Goal: Task Accomplishment & Management: Use online tool/utility

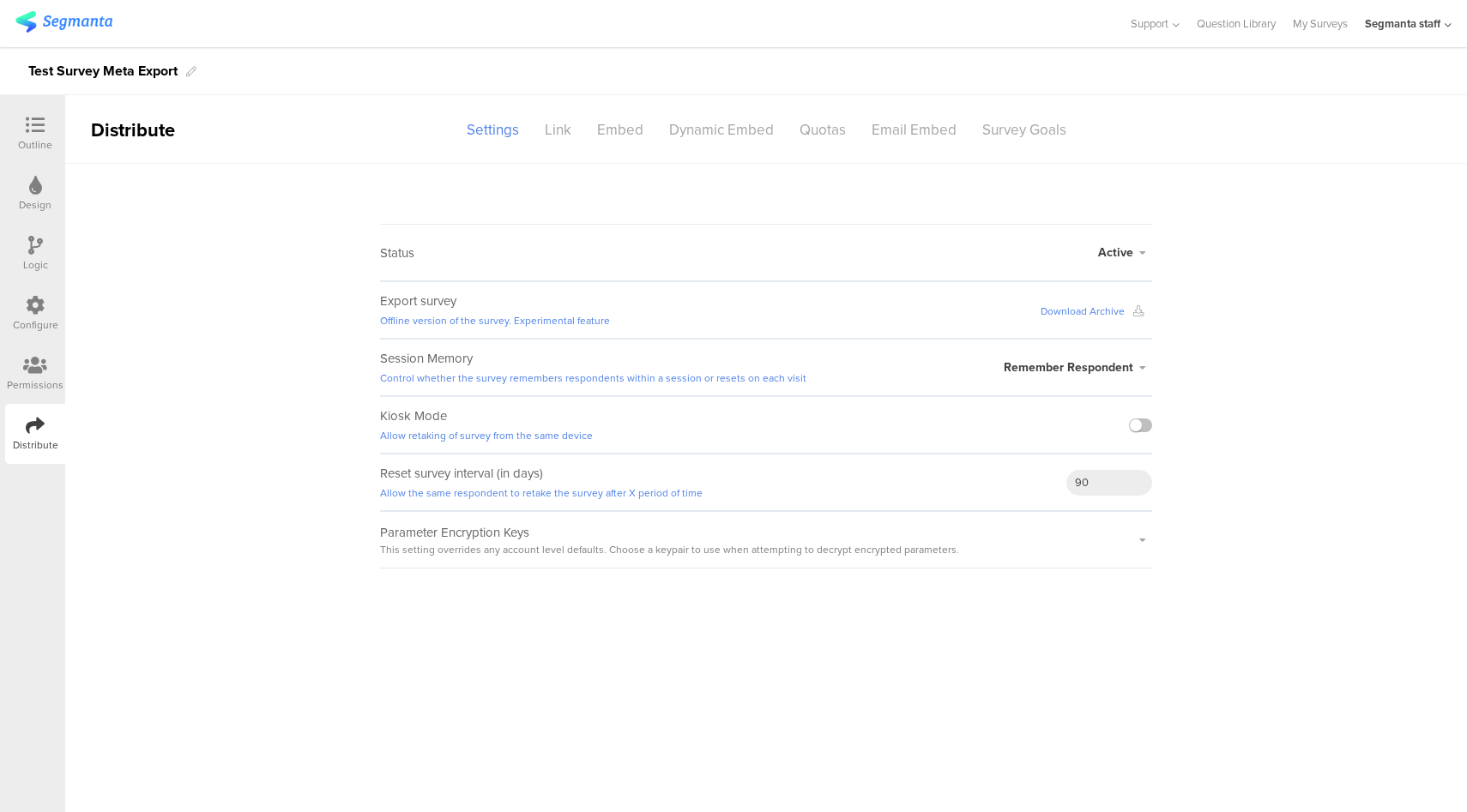
drag, startPoint x: 1382, startPoint y: 253, endPoint x: 1396, endPoint y: 211, distance: 44.3
click at [1382, 254] on sg-survey-status-editor "Status Active Active Closed Schedule Start Date: End Date: Save Cancel Export s…" at bounding box center [766, 366] width 1402 height 405
click at [1333, 31] on link "My Surveys" at bounding box center [1320, 23] width 55 height 48
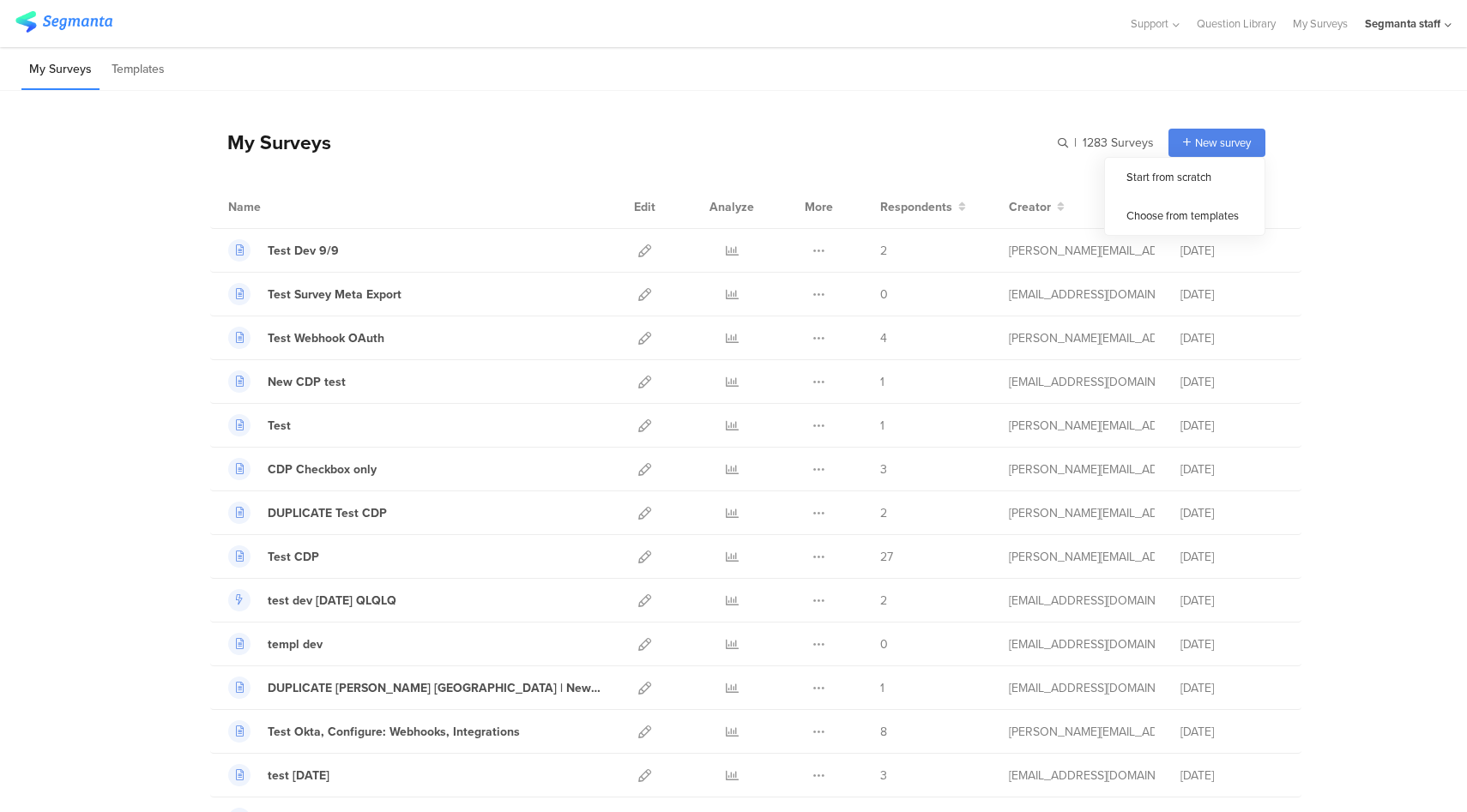
click at [977, 110] on div "My Surveys | 1283 Surveys New survey Start from scratch Choose from templates" at bounding box center [738, 142] width 1055 height 68
click at [1098, 147] on input "text" at bounding box center [1034, 143] width 240 height 29
click at [1410, 35] on div "Segmanta staff" at bounding box center [1408, 23] width 87 height 48
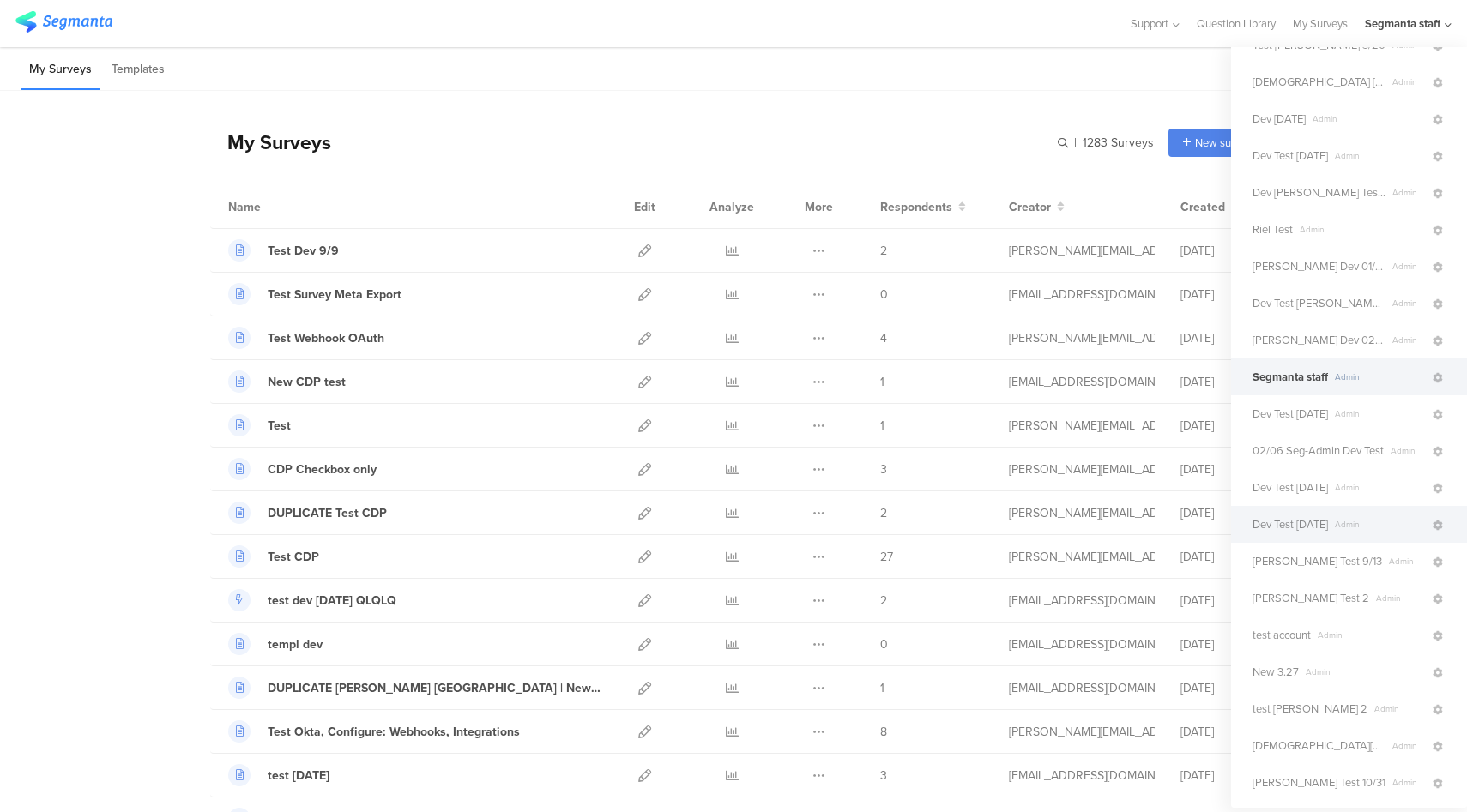
scroll to position [290, 0]
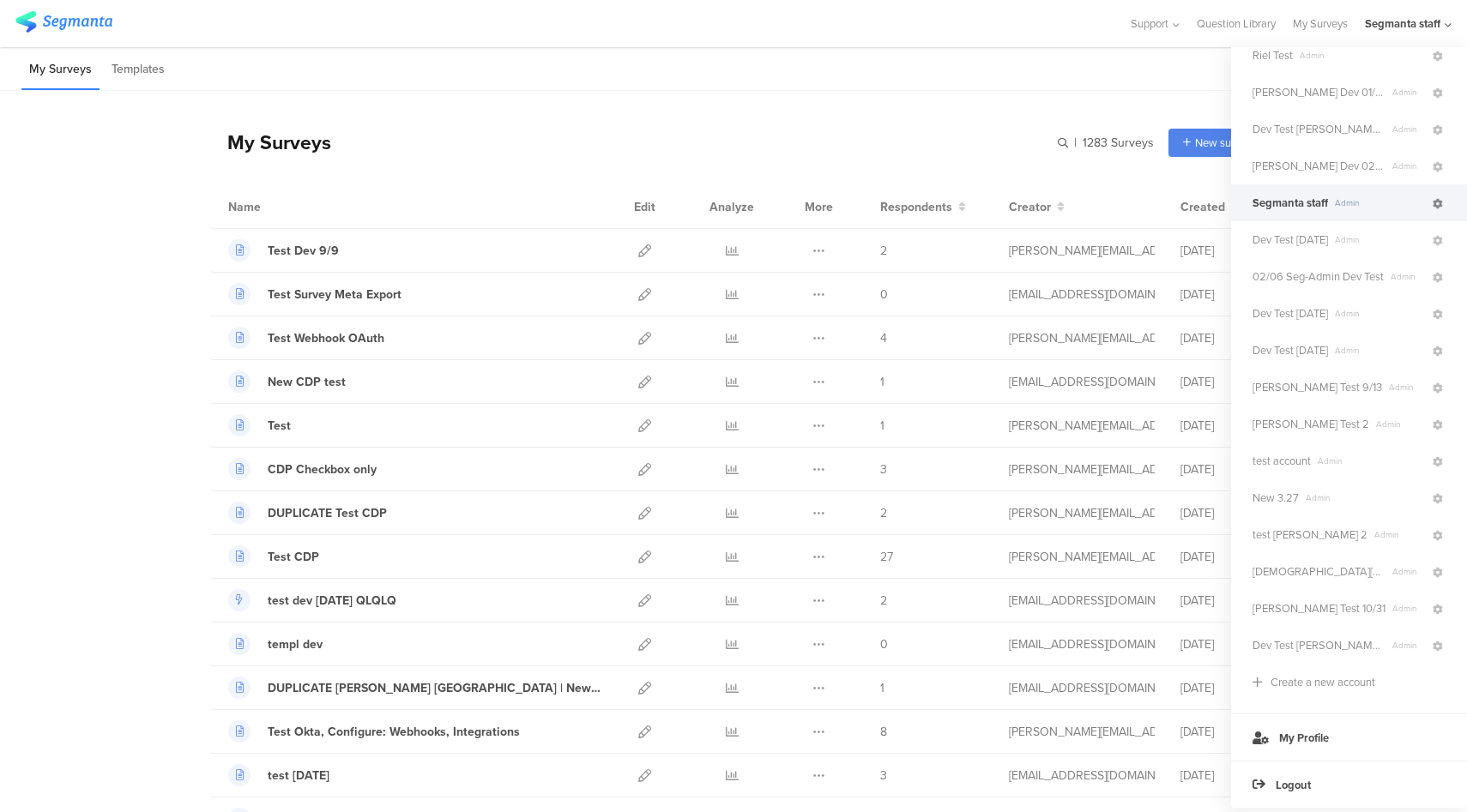
click at [1433, 199] on icon at bounding box center [1437, 204] width 10 height 10
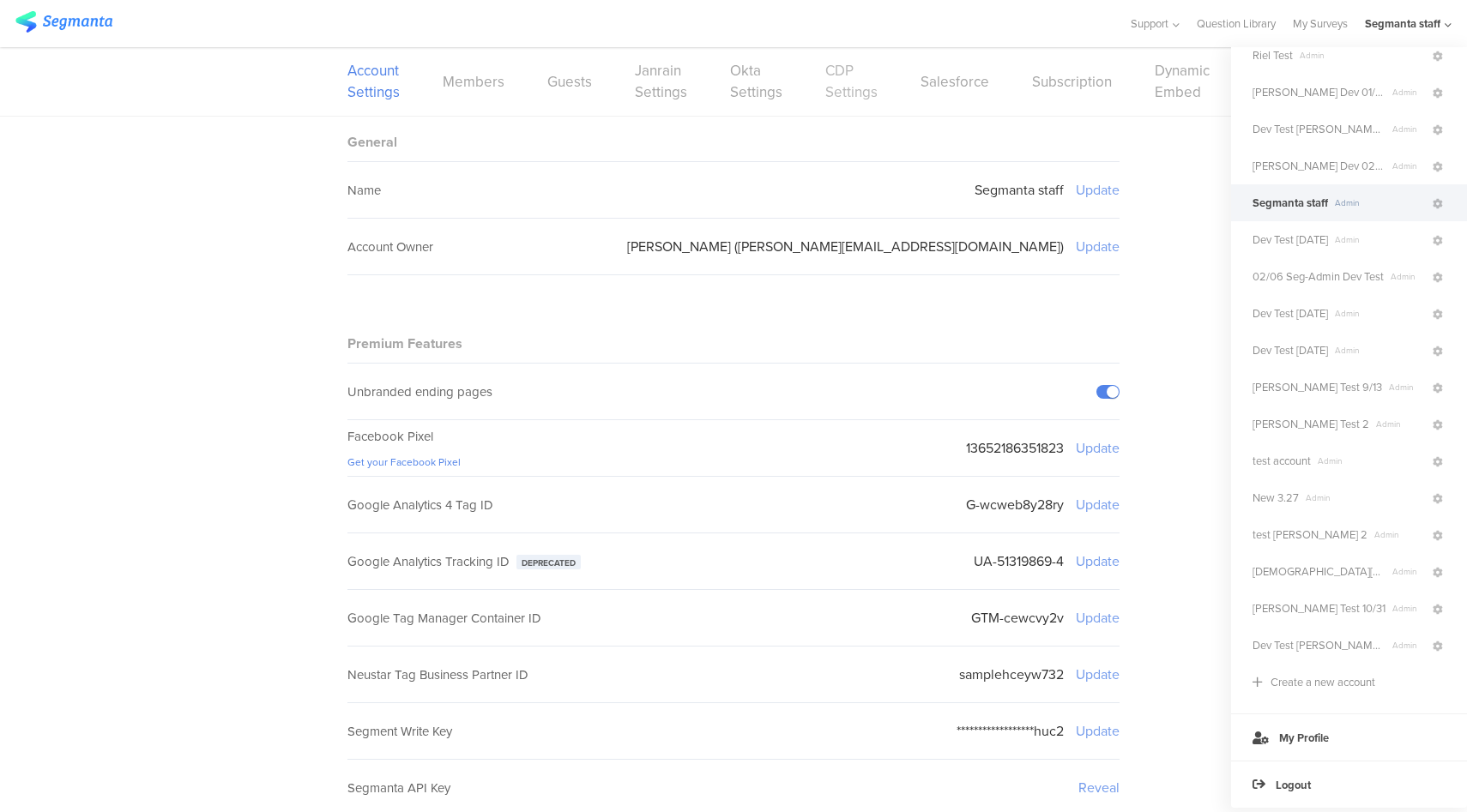
click at [839, 86] on link "CDP Settings" at bounding box center [851, 82] width 52 height 43
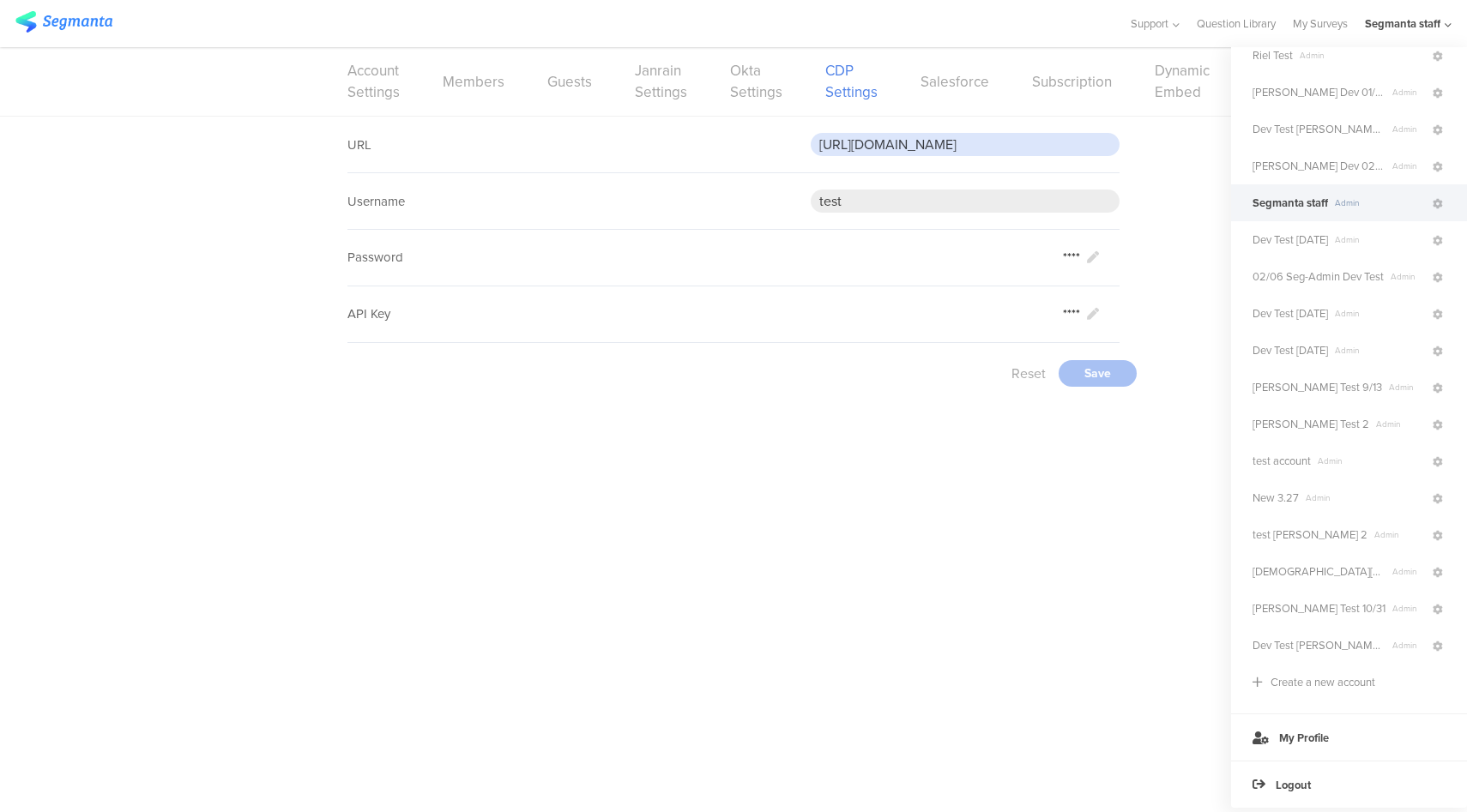
click at [980, 144] on input "https://eo5wmzhoyu3nzo.m.pipedream.net" at bounding box center [965, 144] width 309 height 23
click at [888, 395] on div "Reset Save" at bounding box center [750, 373] width 807 height 61
click at [1310, 22] on link "My Surveys" at bounding box center [1320, 23] width 55 height 48
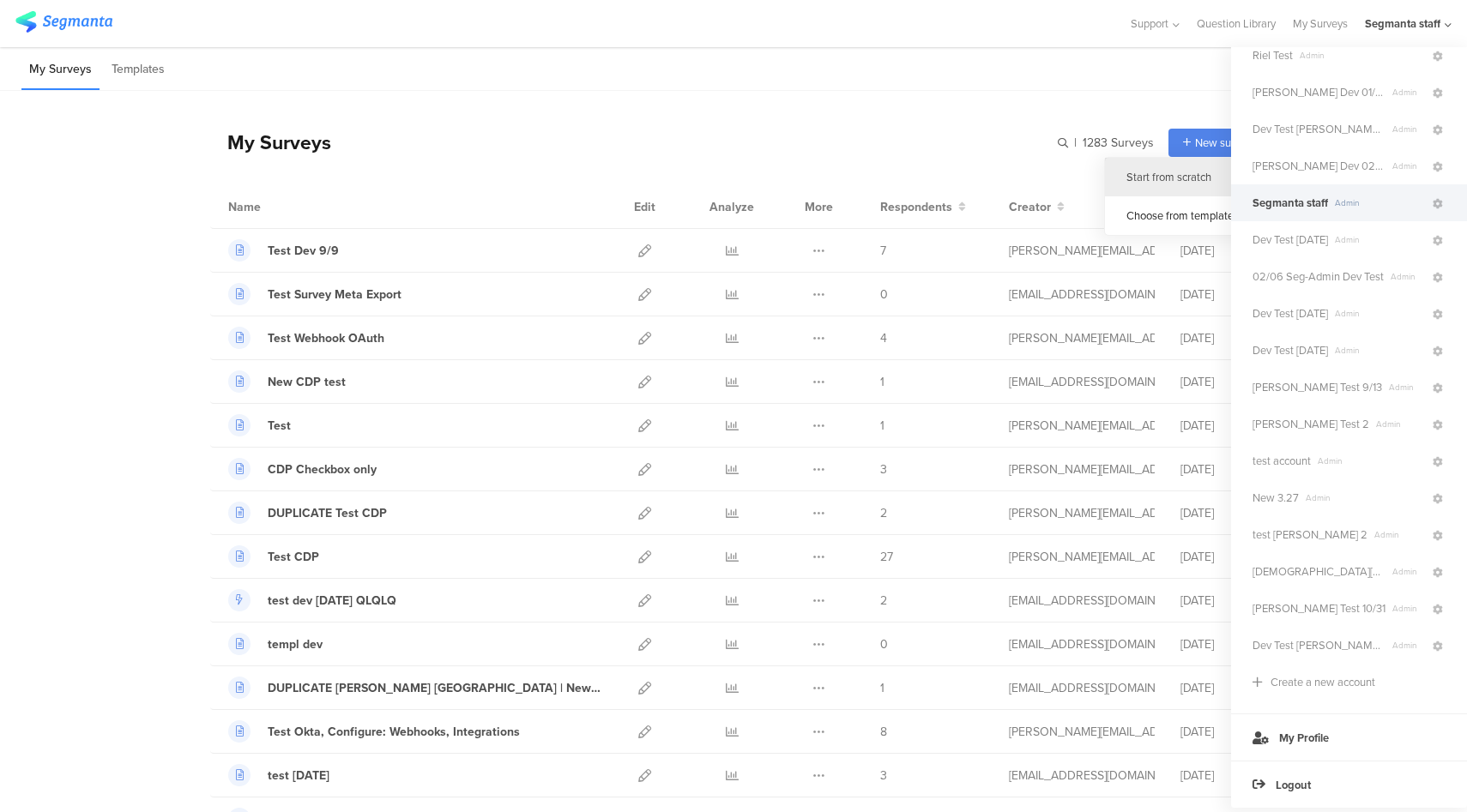
click at [1164, 179] on div "Start from scratch" at bounding box center [1185, 177] width 160 height 39
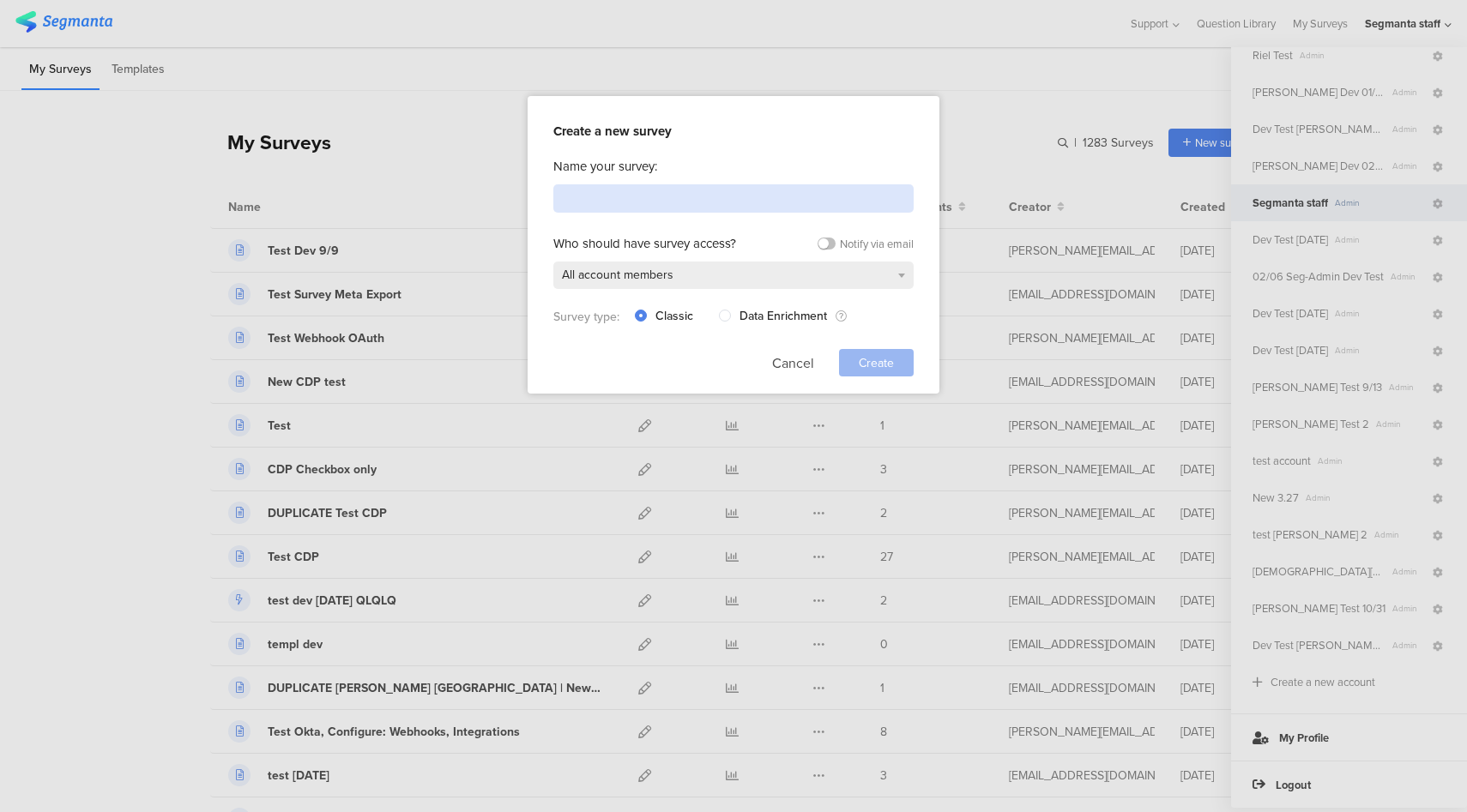
click at [751, 193] on input at bounding box center [734, 199] width 361 height 29
click at [806, 362] on button "Cancel" at bounding box center [793, 362] width 42 height 28
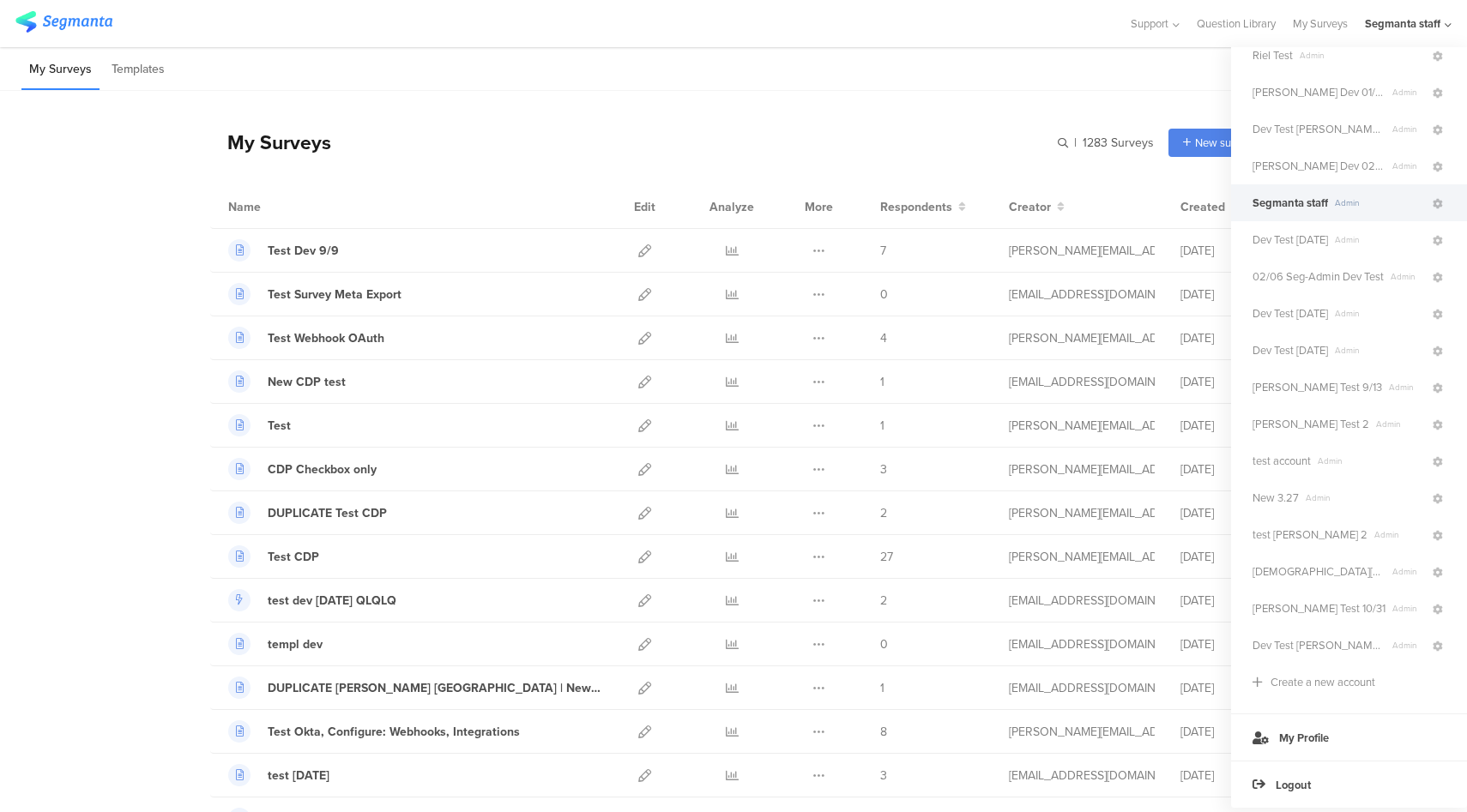
click at [1435, 21] on div "Segmanta staff" at bounding box center [1402, 23] width 75 height 16
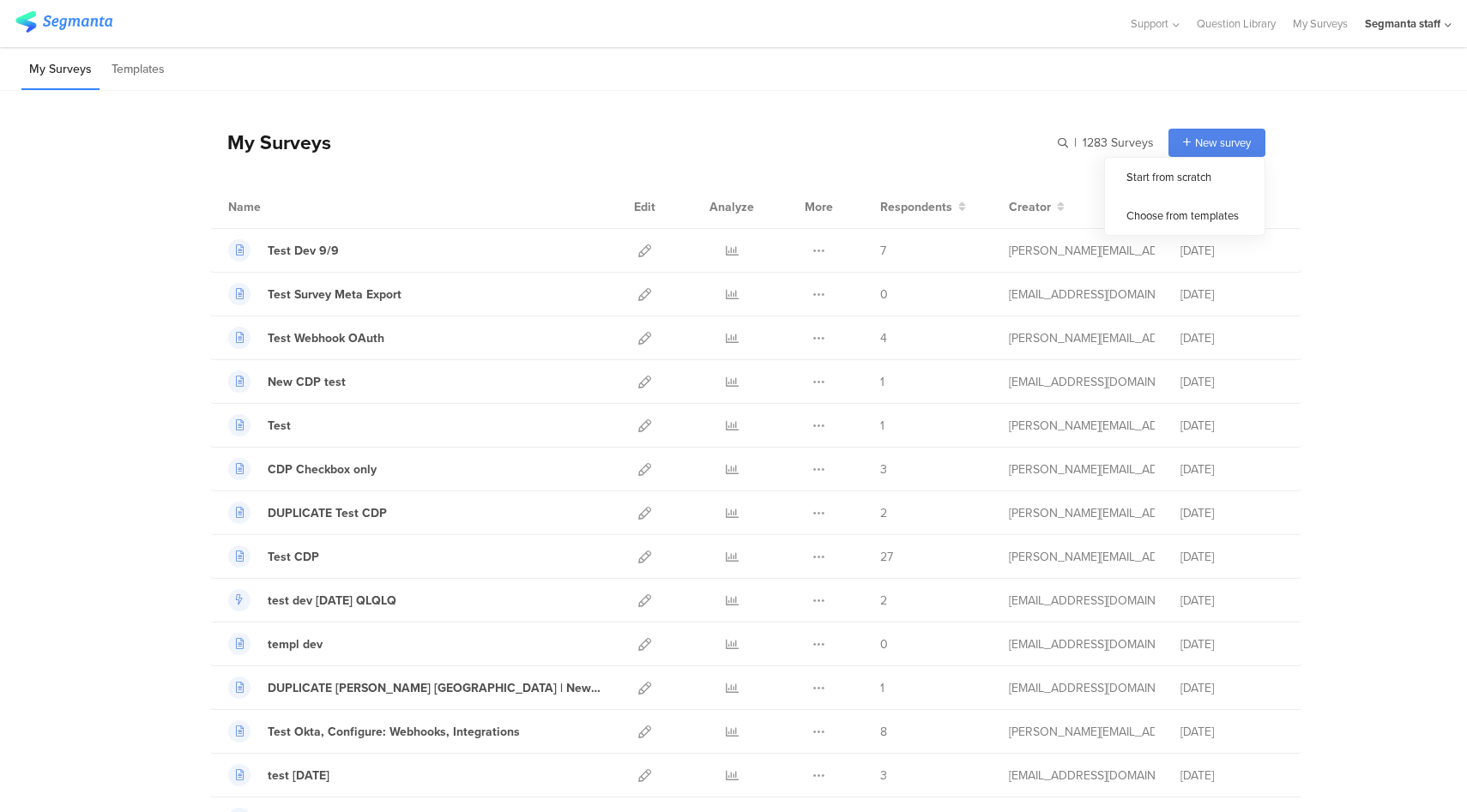
click at [1052, 143] on div "My Surveys | 1283 Surveys New survey Start from scratch Choose from templates" at bounding box center [738, 142] width 1055 height 68
click at [1092, 147] on input "text" at bounding box center [1034, 143] width 240 height 29
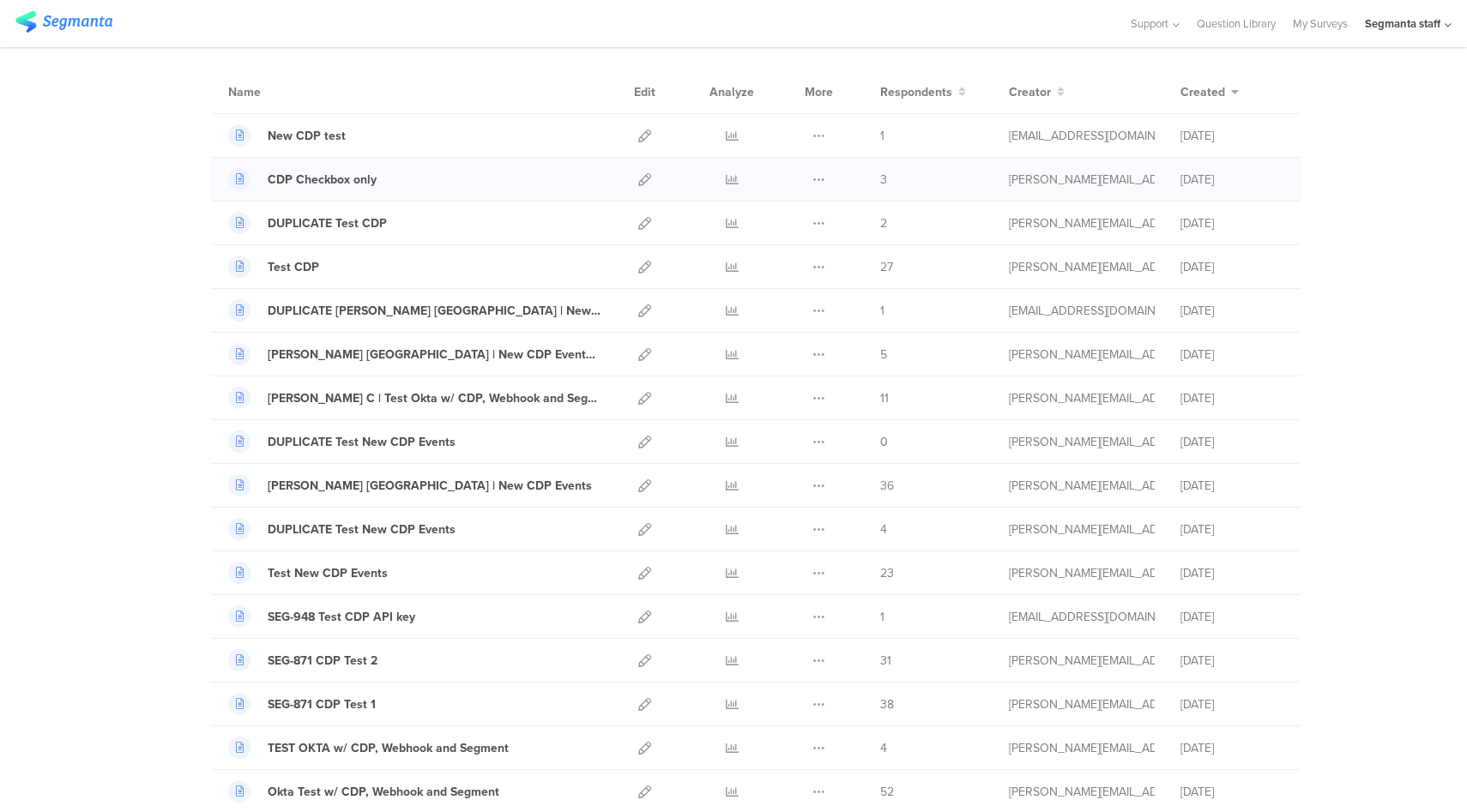
scroll to position [296, 0]
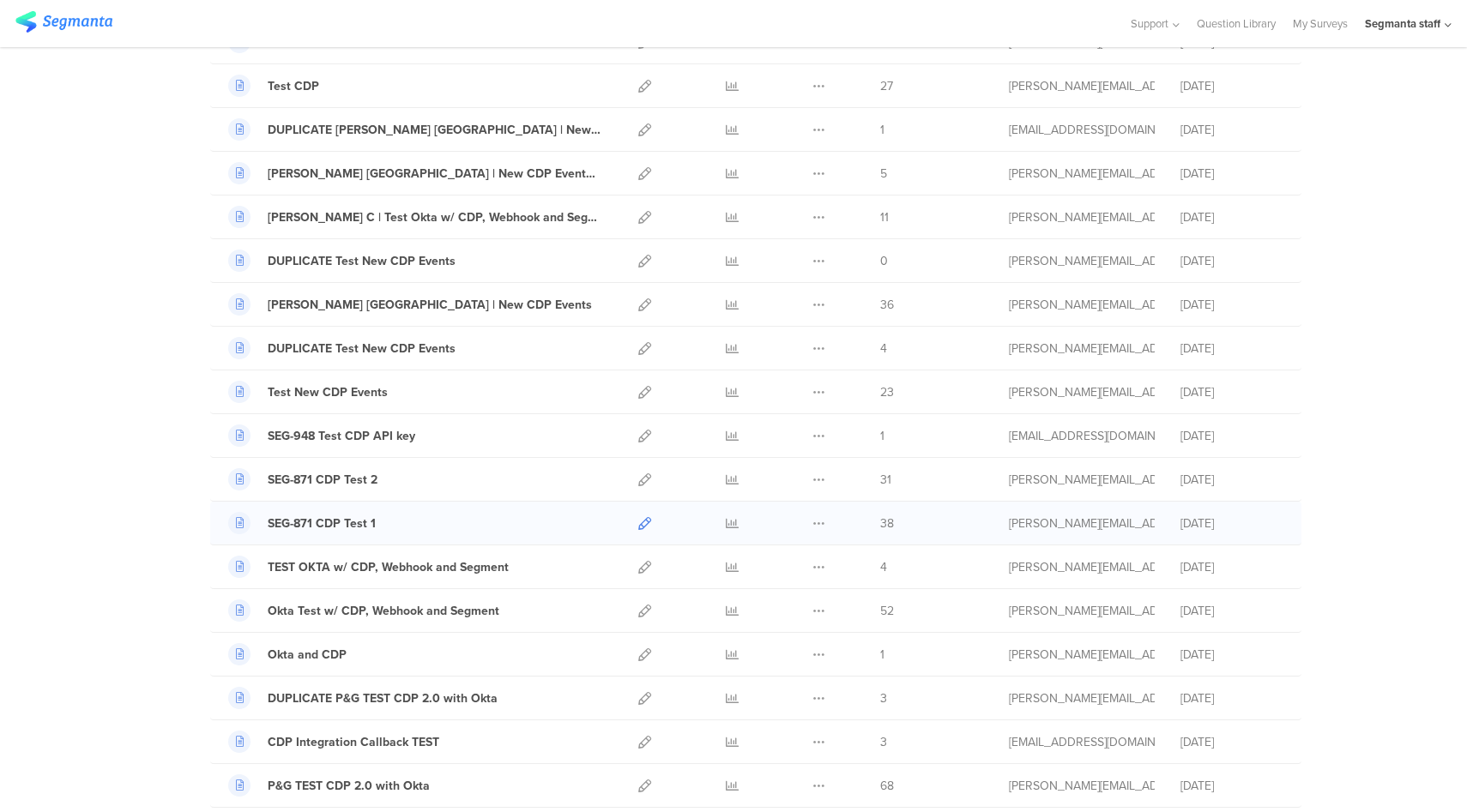
type input "cdp"
click at [638, 524] on icon at bounding box center [644, 524] width 13 height 13
click at [638, 479] on icon at bounding box center [644, 480] width 13 height 13
click at [638, 607] on icon at bounding box center [644, 611] width 13 height 13
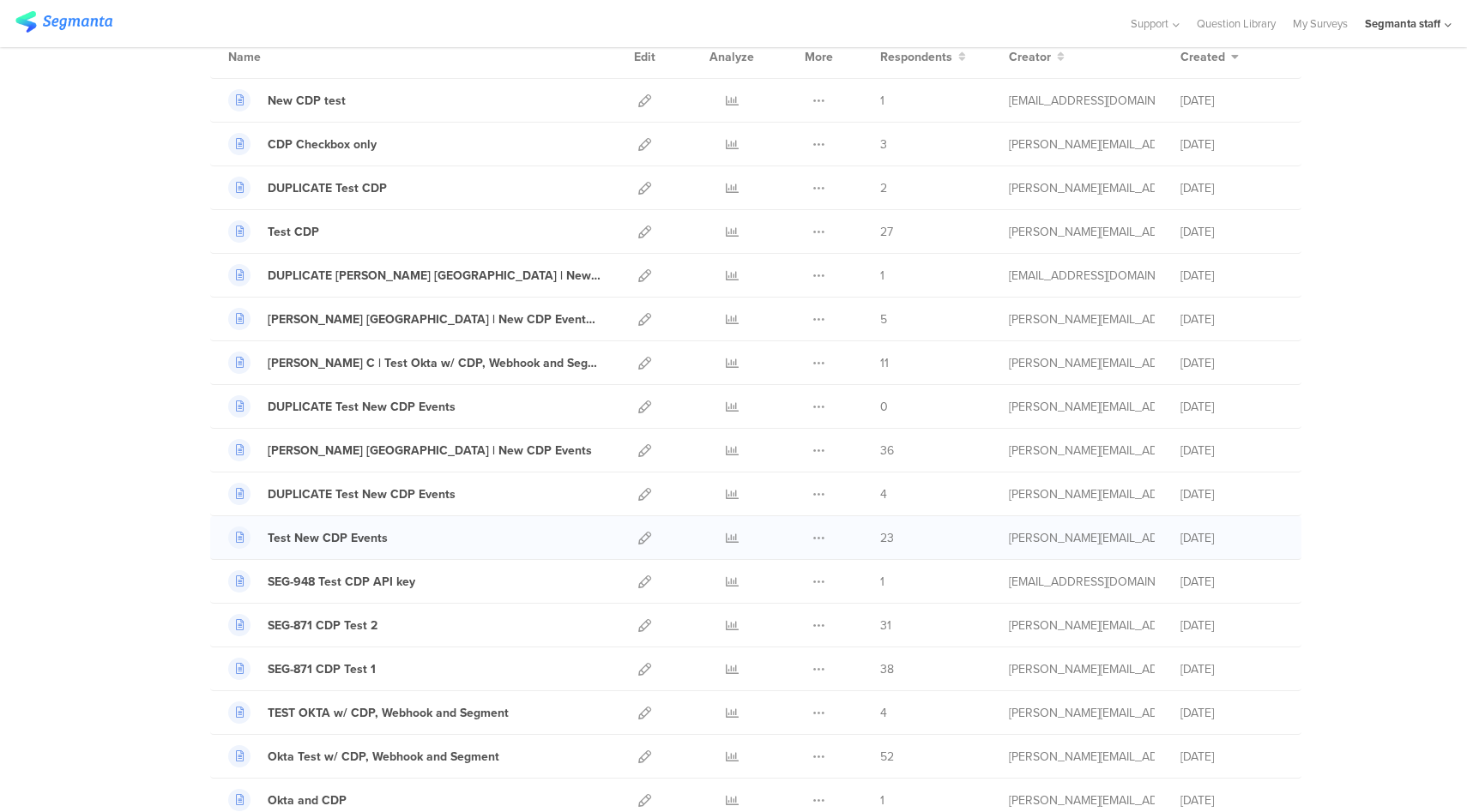
scroll to position [147, 0]
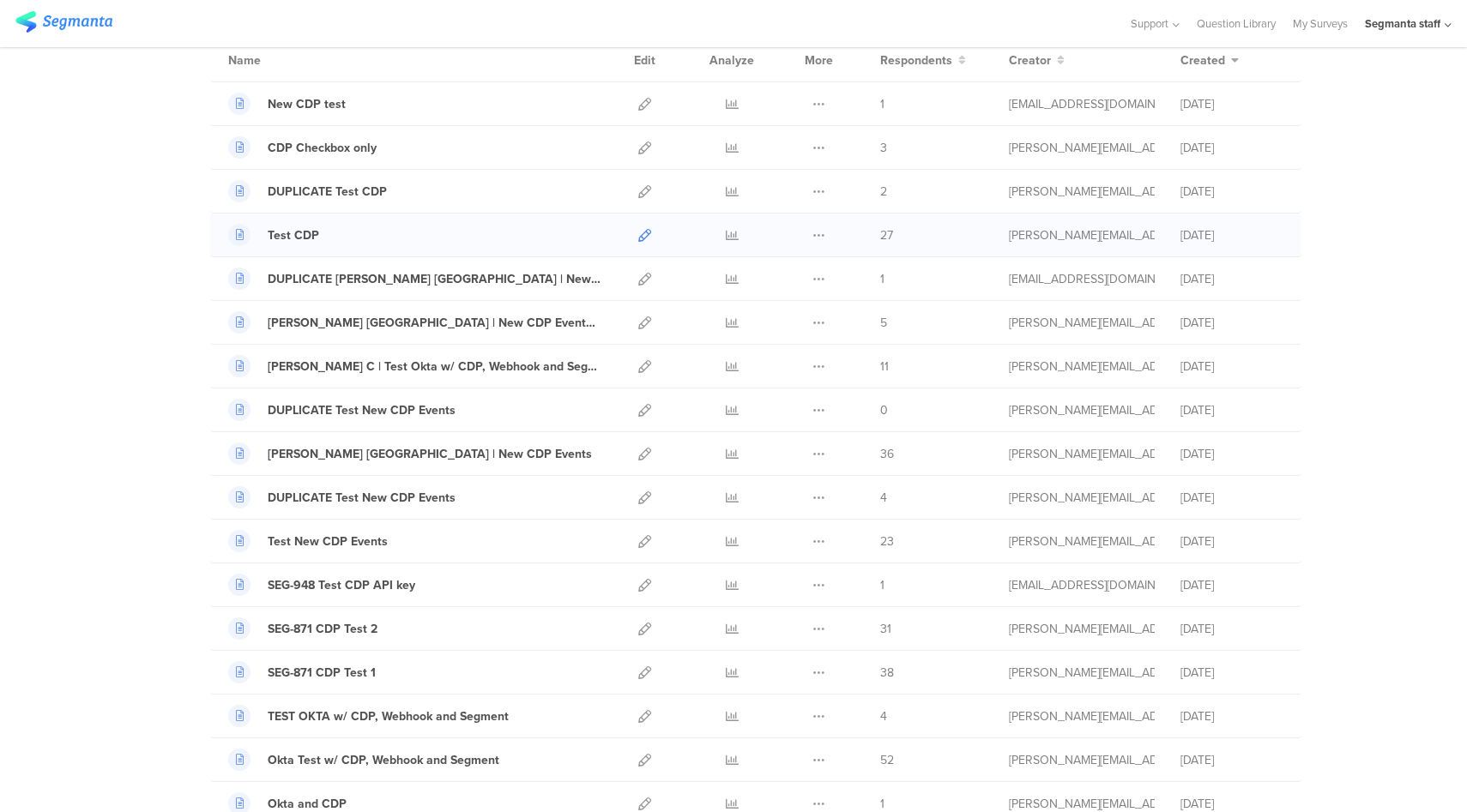
click at [639, 234] on icon at bounding box center [644, 235] width 13 height 13
click at [356, 145] on div "CDP Checkbox only" at bounding box center [321, 148] width 109 height 18
click at [639, 144] on icon at bounding box center [644, 148] width 13 height 13
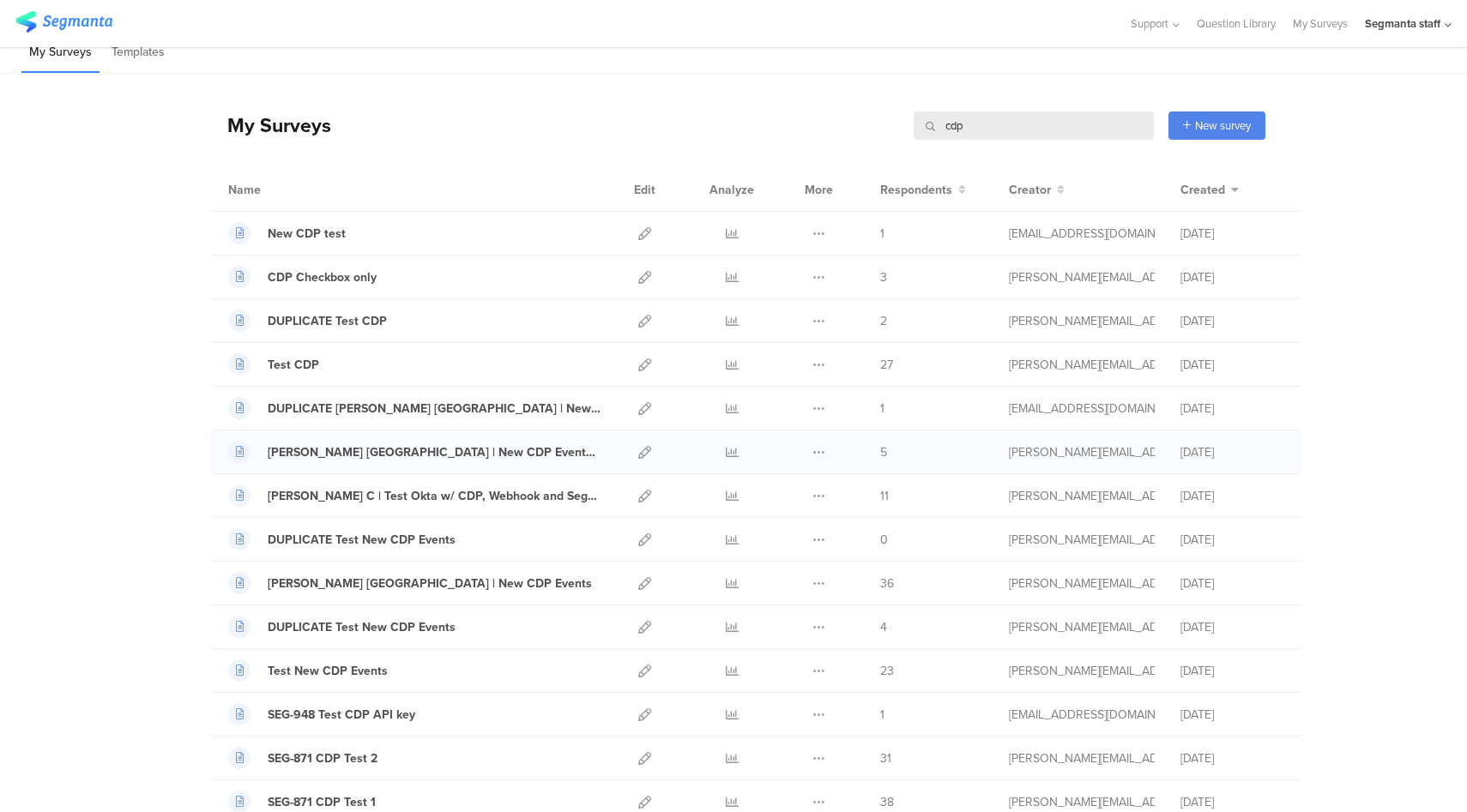
scroll to position [0, 0]
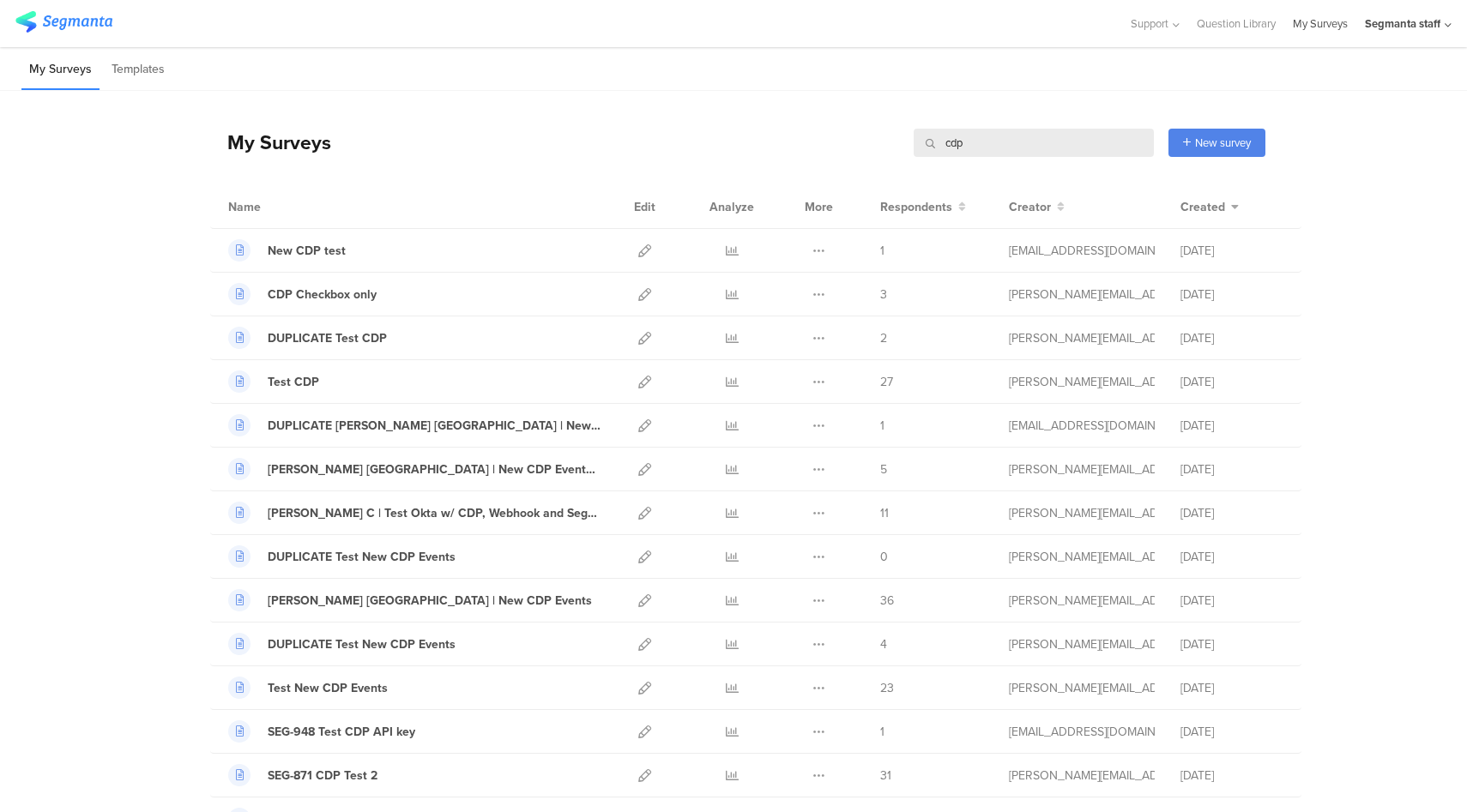
click at [1340, 28] on link "My Surveys" at bounding box center [1320, 23] width 55 height 48
click at [994, 146] on input "cdp" at bounding box center [1034, 143] width 240 height 29
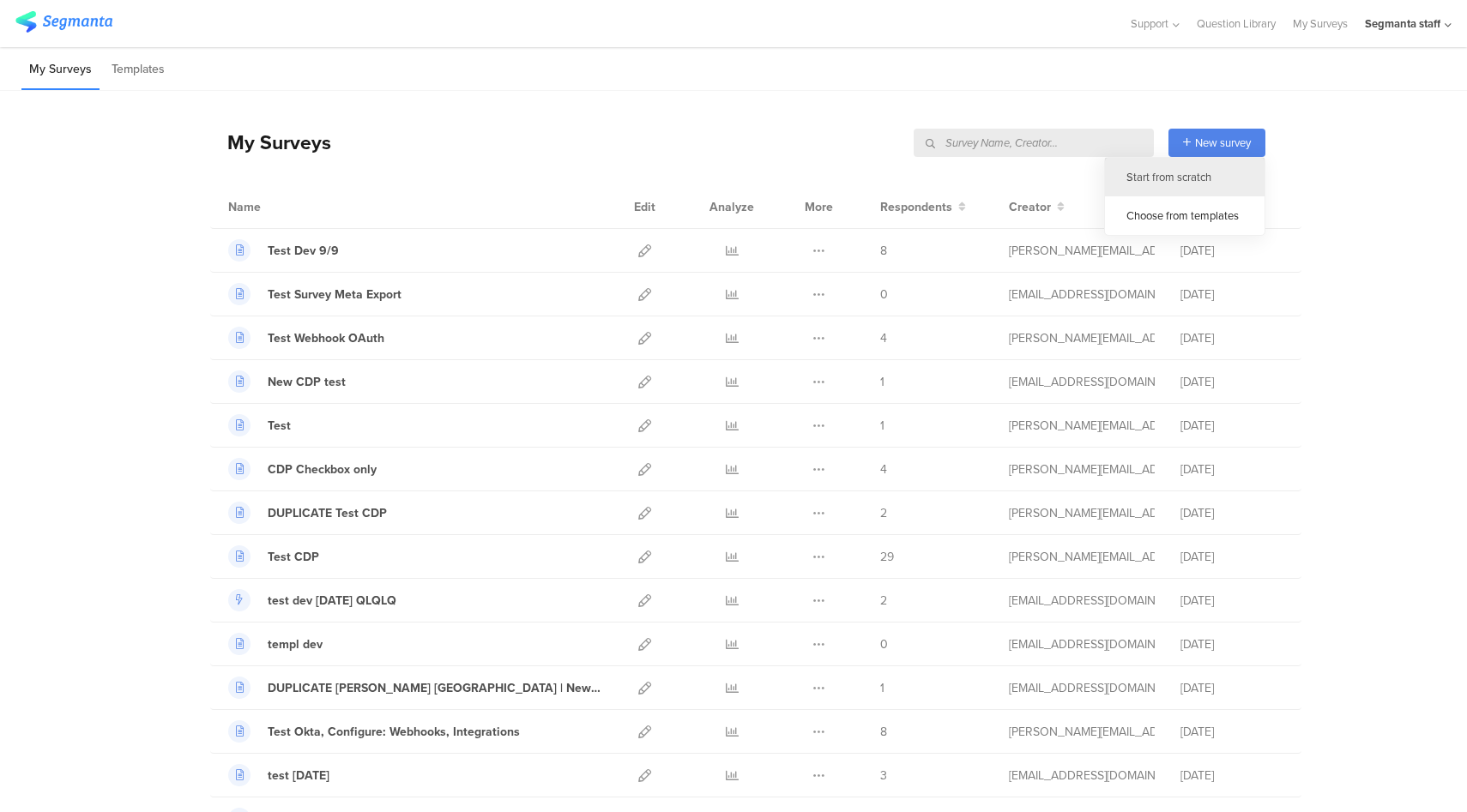
click at [1205, 185] on div "Start from scratch" at bounding box center [1185, 177] width 160 height 39
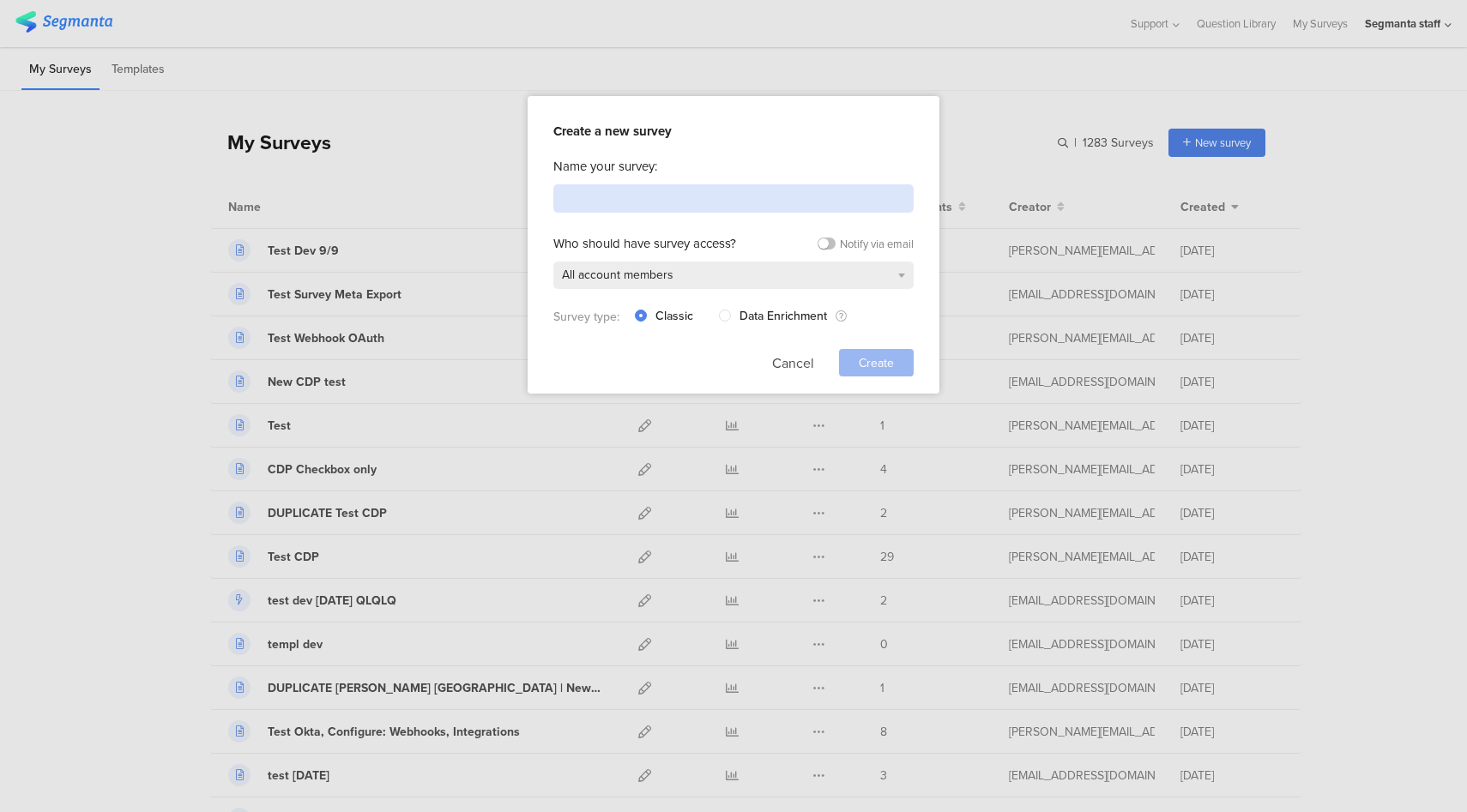
click at [598, 186] on input at bounding box center [734, 199] width 361 height 29
type input "Dev Test [DATE]"
click at [863, 361] on span "Create" at bounding box center [876, 363] width 35 height 18
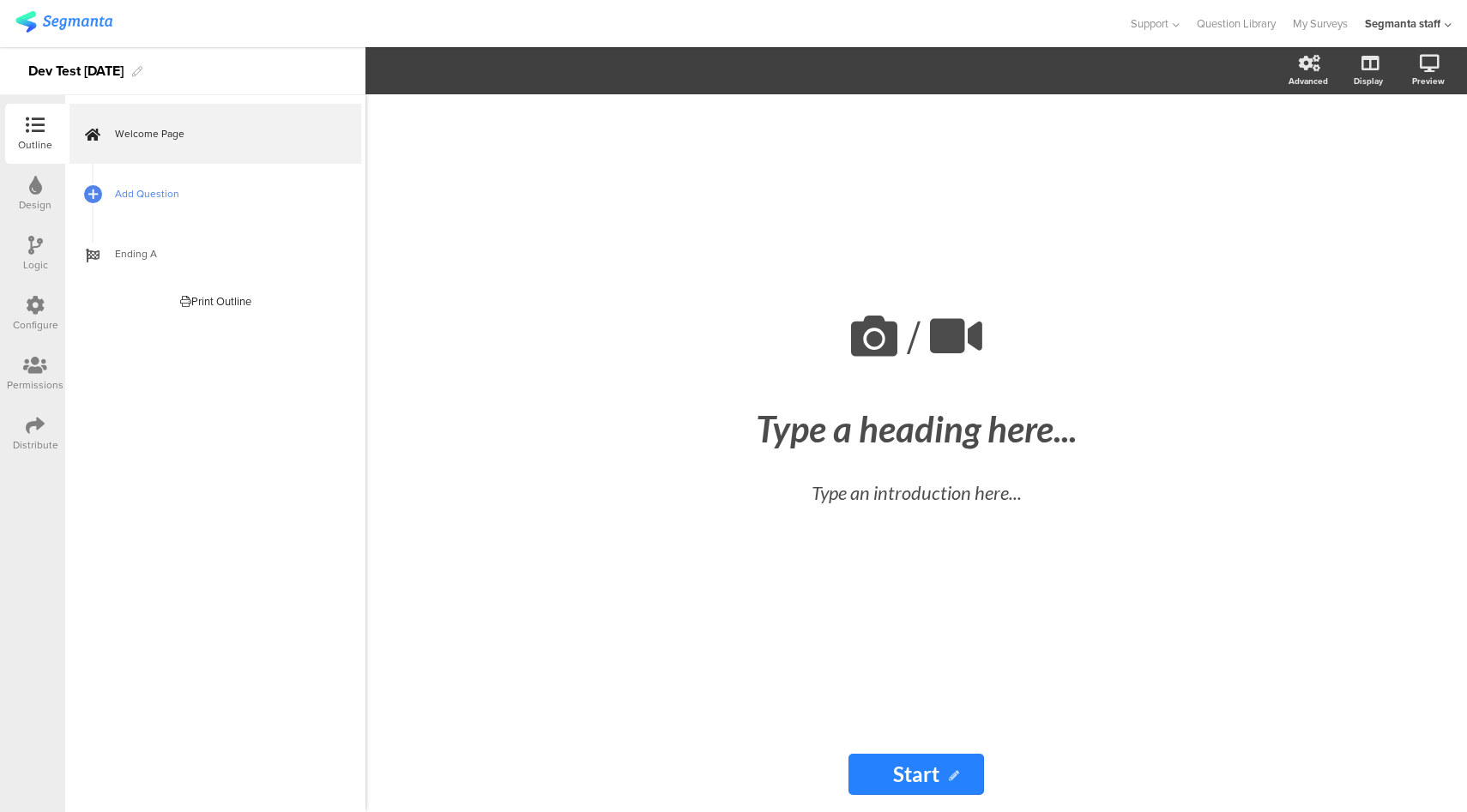
click at [202, 178] on link "Add Question" at bounding box center [214, 194] width 292 height 60
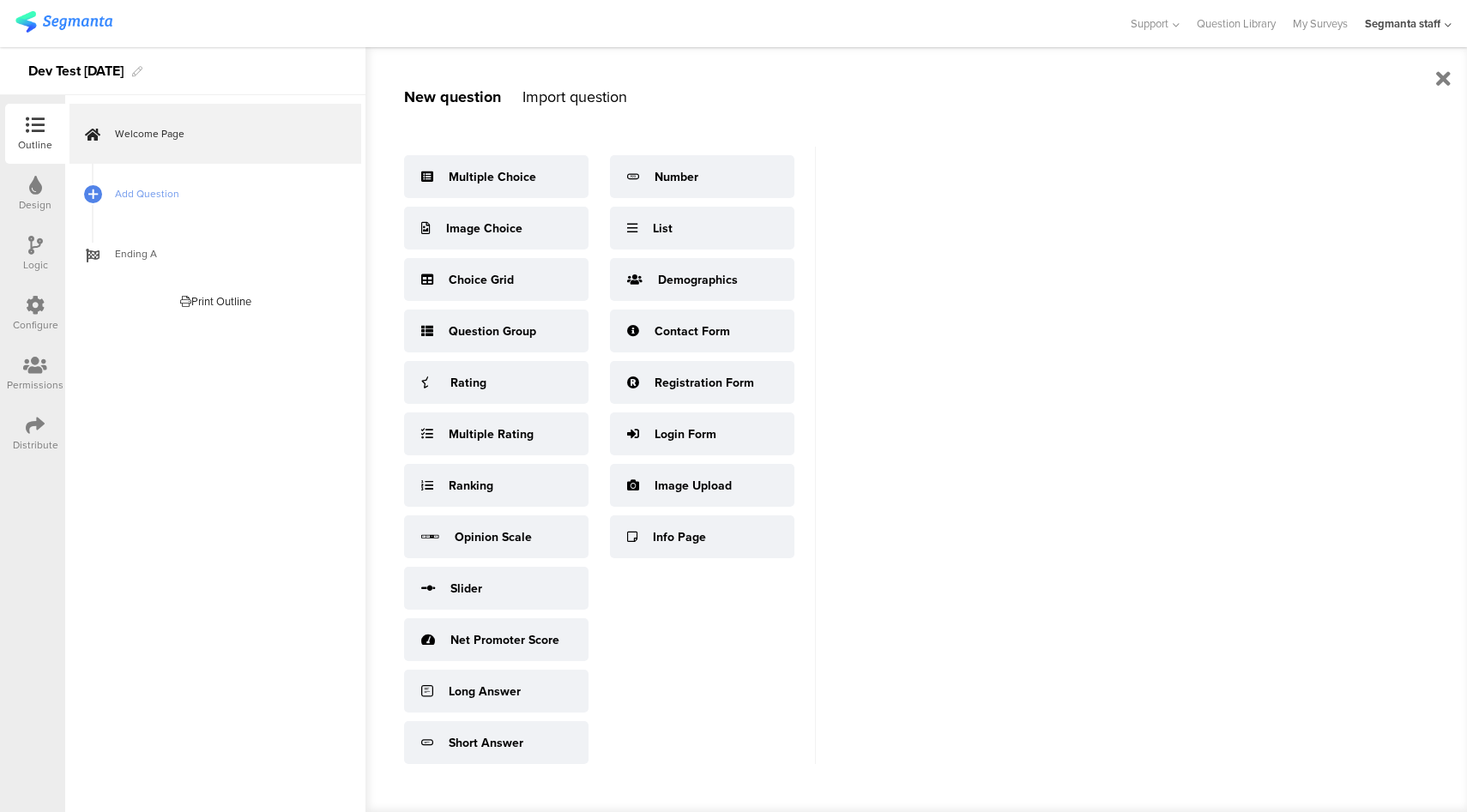
click at [406, 31] on div at bounding box center [563, 24] width 1097 height 29
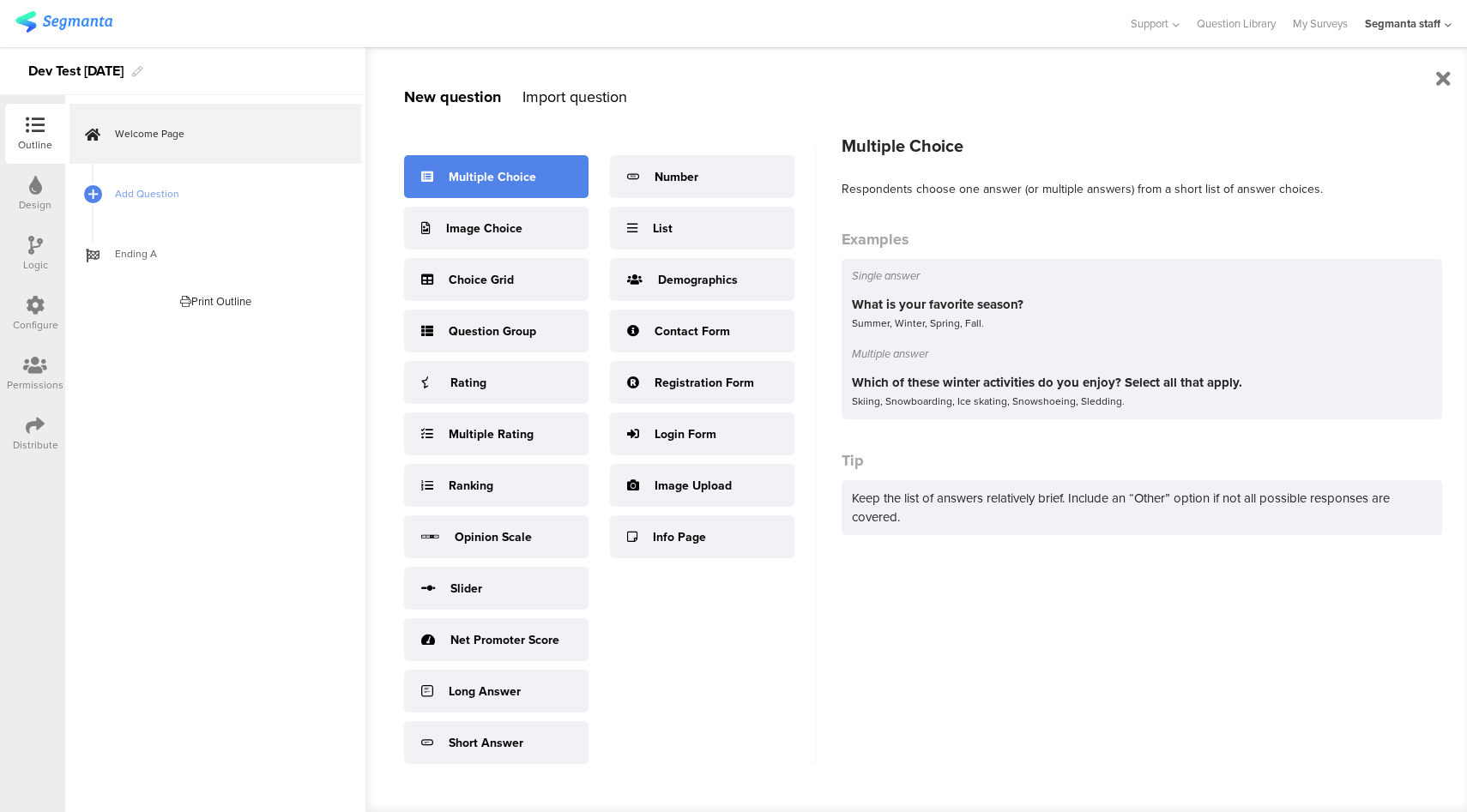
click at [485, 171] on div "Multiple Choice" at bounding box center [493, 177] width 88 height 18
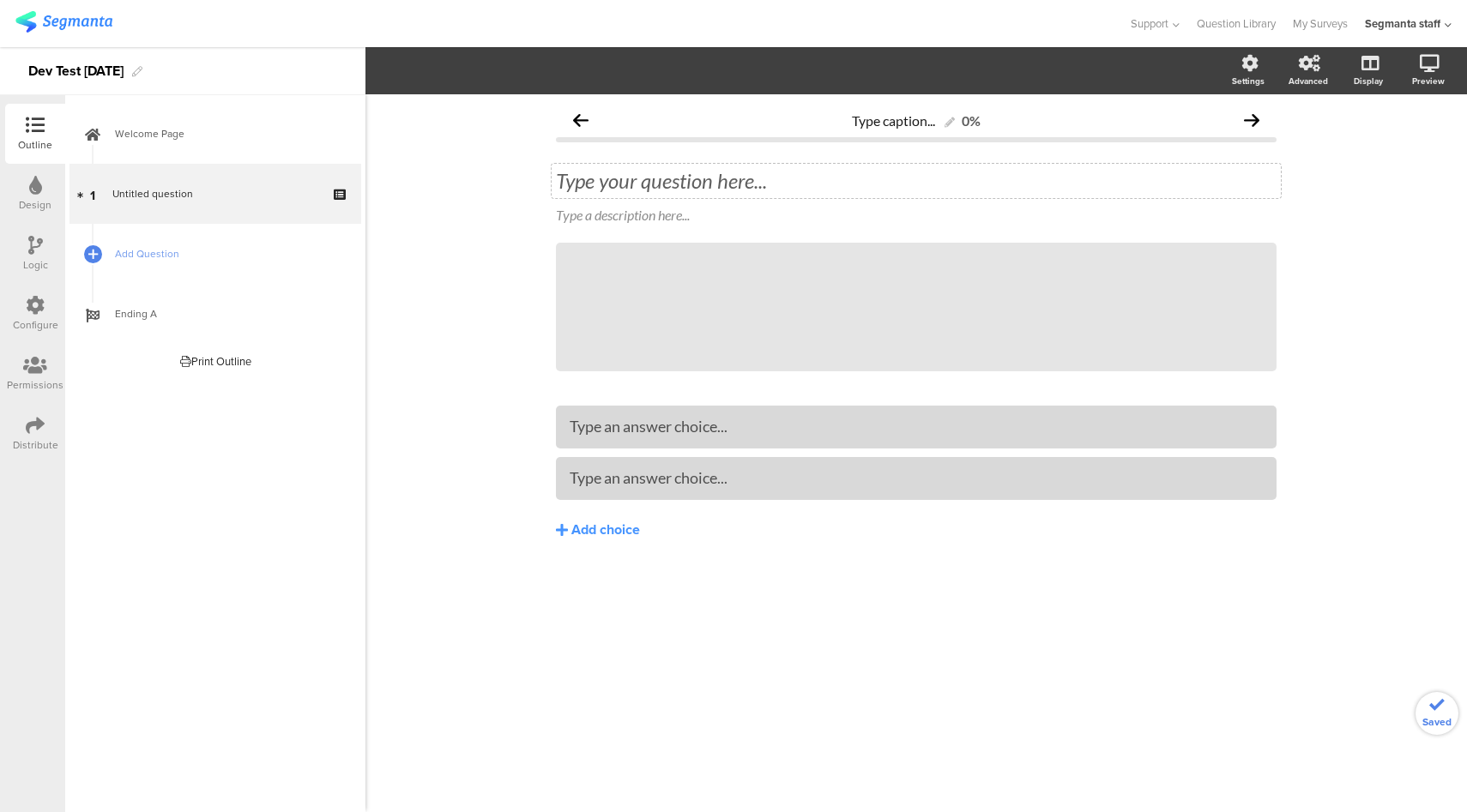
click at [616, 178] on div "Type your question here..." at bounding box center [916, 181] width 729 height 34
click at [672, 212] on div "Type a description here..." at bounding box center [916, 216] width 729 height 28
click at [222, 261] on span "Add Question" at bounding box center [224, 253] width 220 height 17
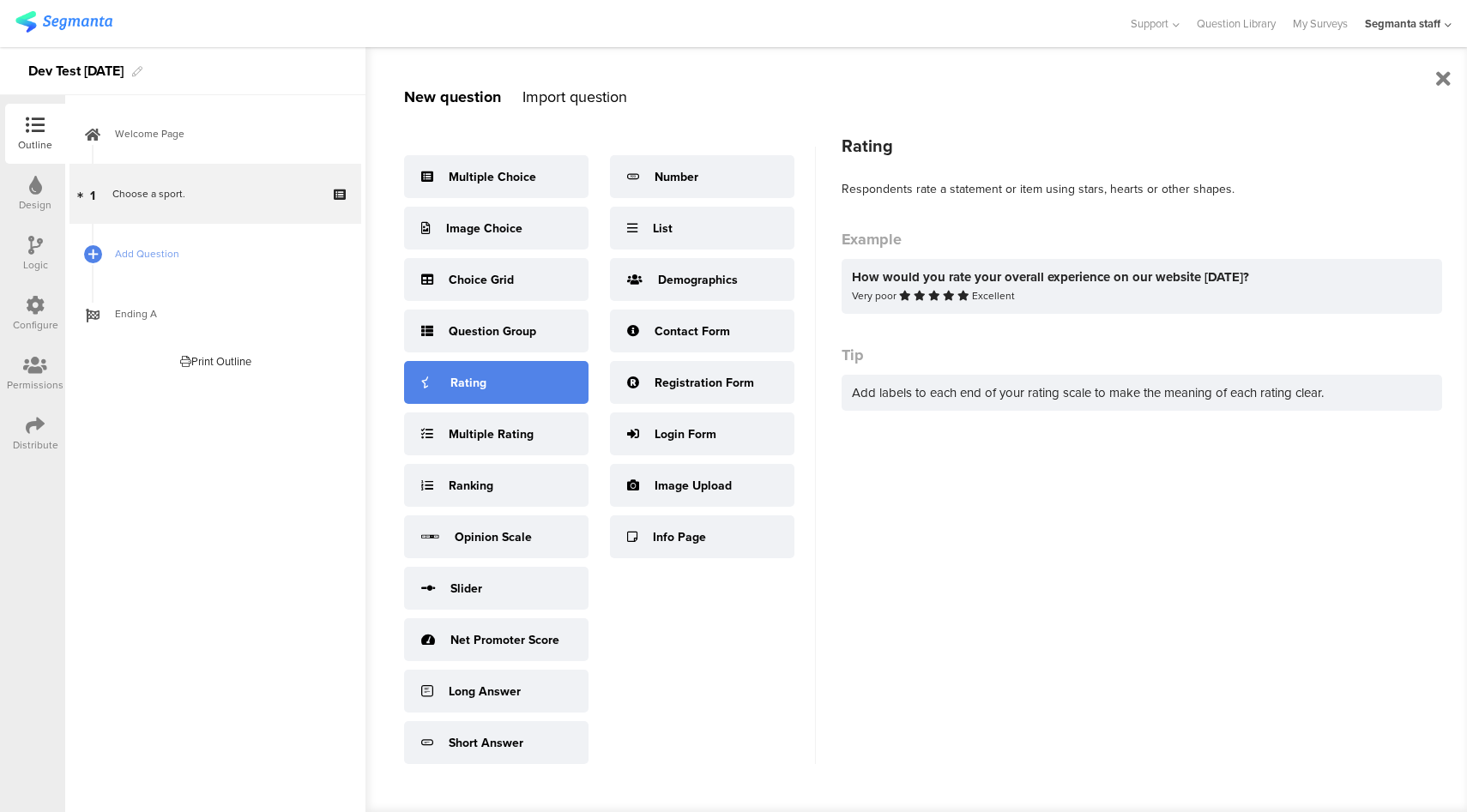
click at [460, 375] on div "Rating" at bounding box center [468, 383] width 36 height 18
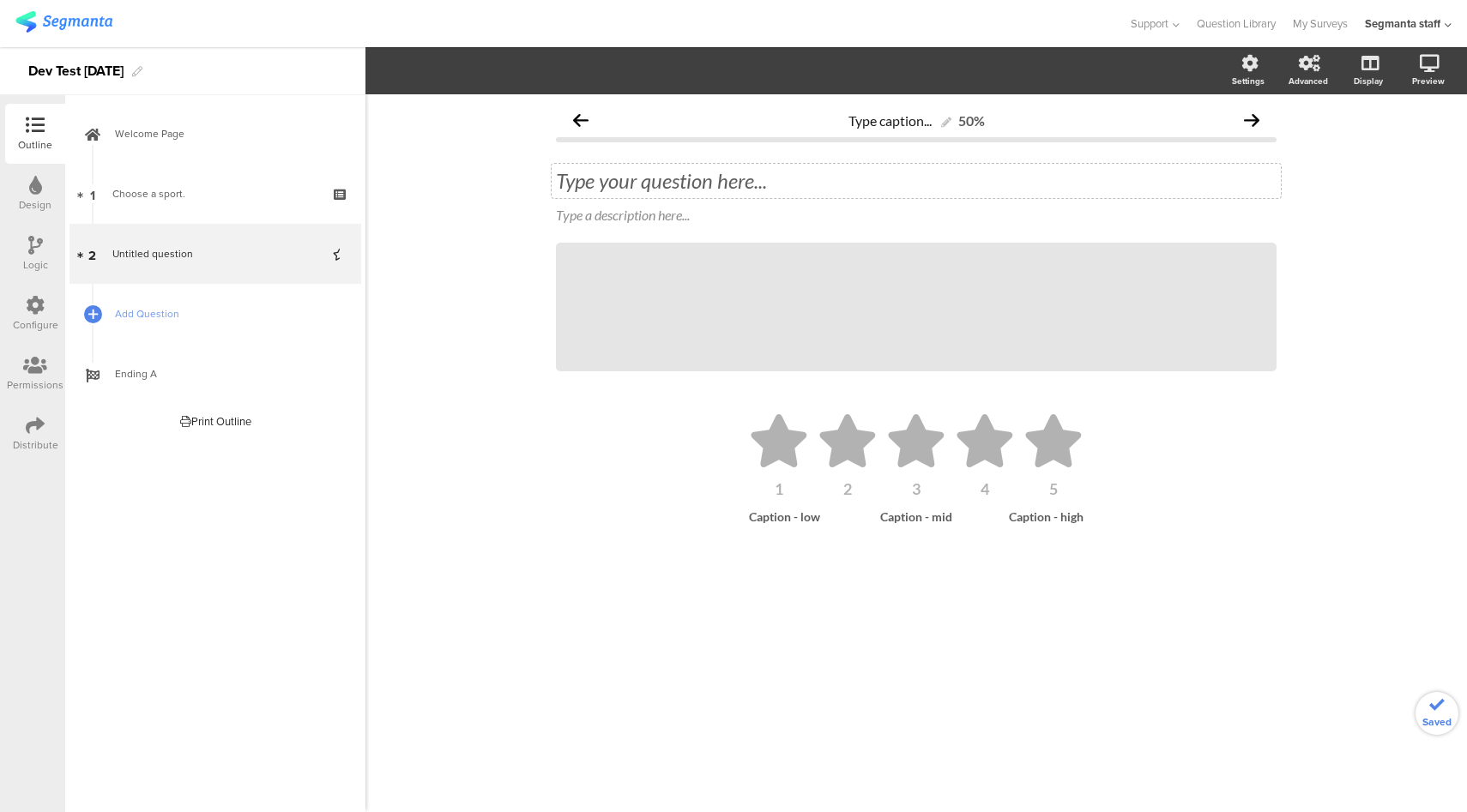
click at [666, 182] on div "Type your question here..." at bounding box center [916, 181] width 729 height 34
click at [242, 316] on span "Add Question" at bounding box center [224, 313] width 220 height 17
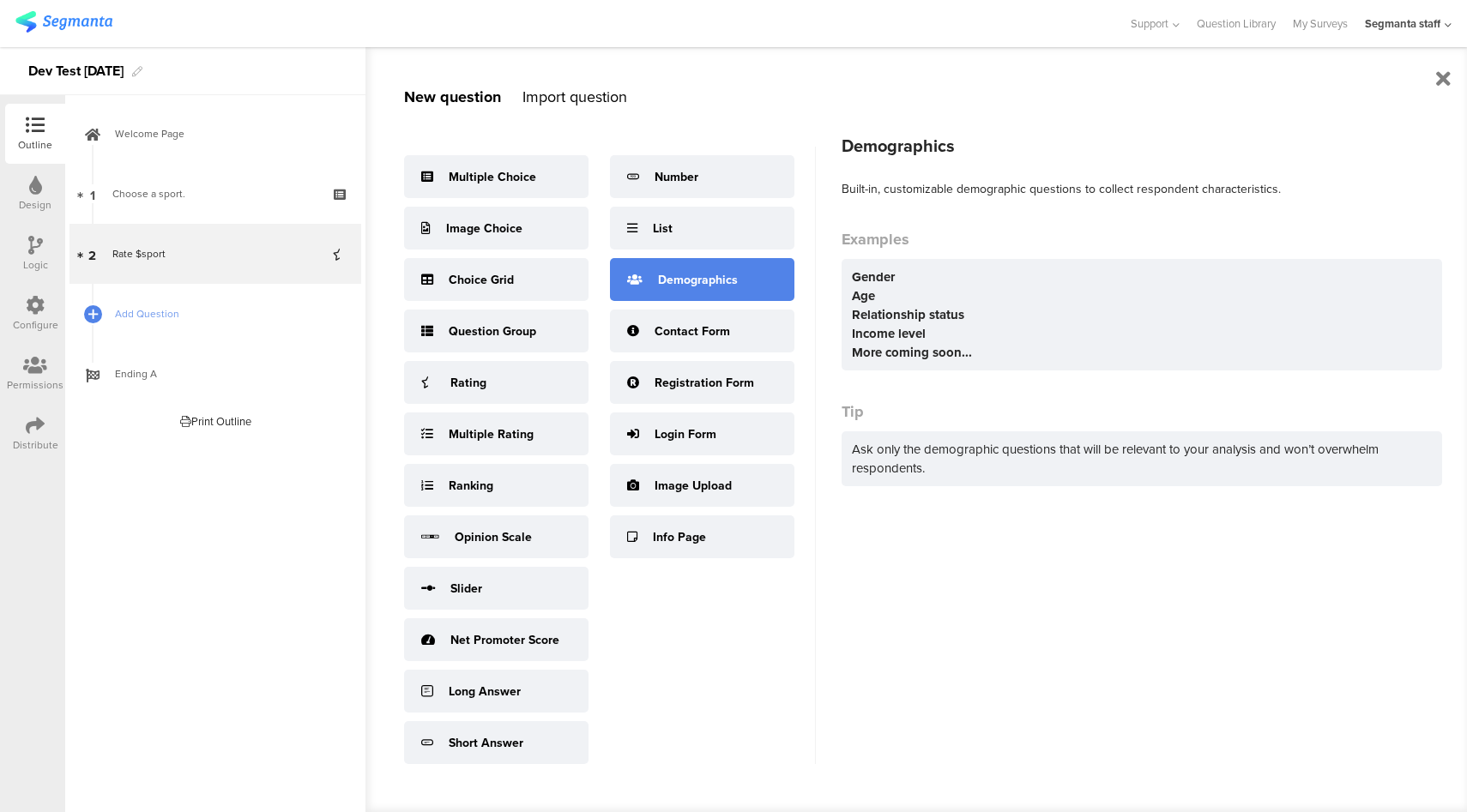
click at [763, 284] on div "Demographics" at bounding box center [703, 280] width 185 height 43
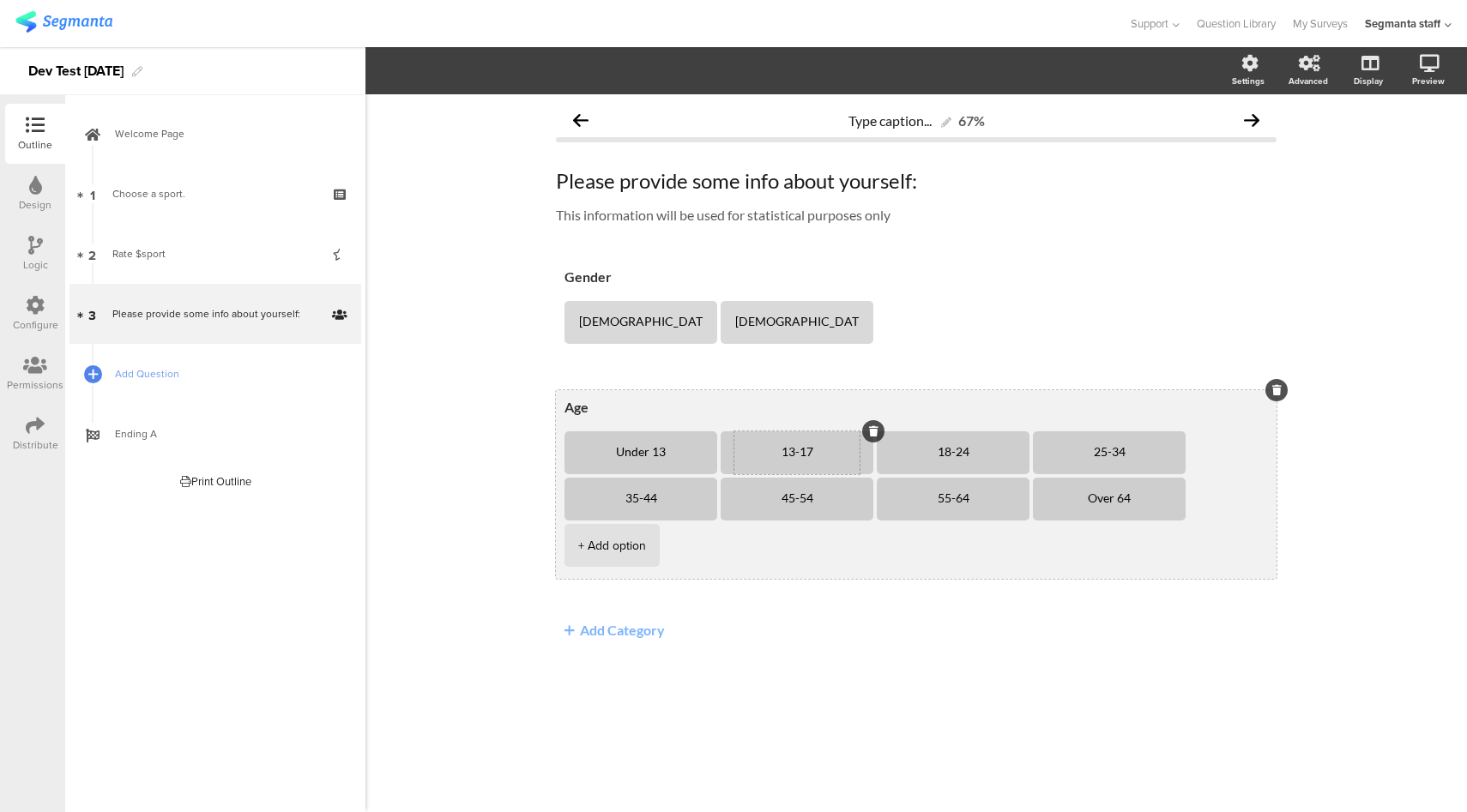
click at [869, 433] on icon at bounding box center [874, 431] width 10 height 10
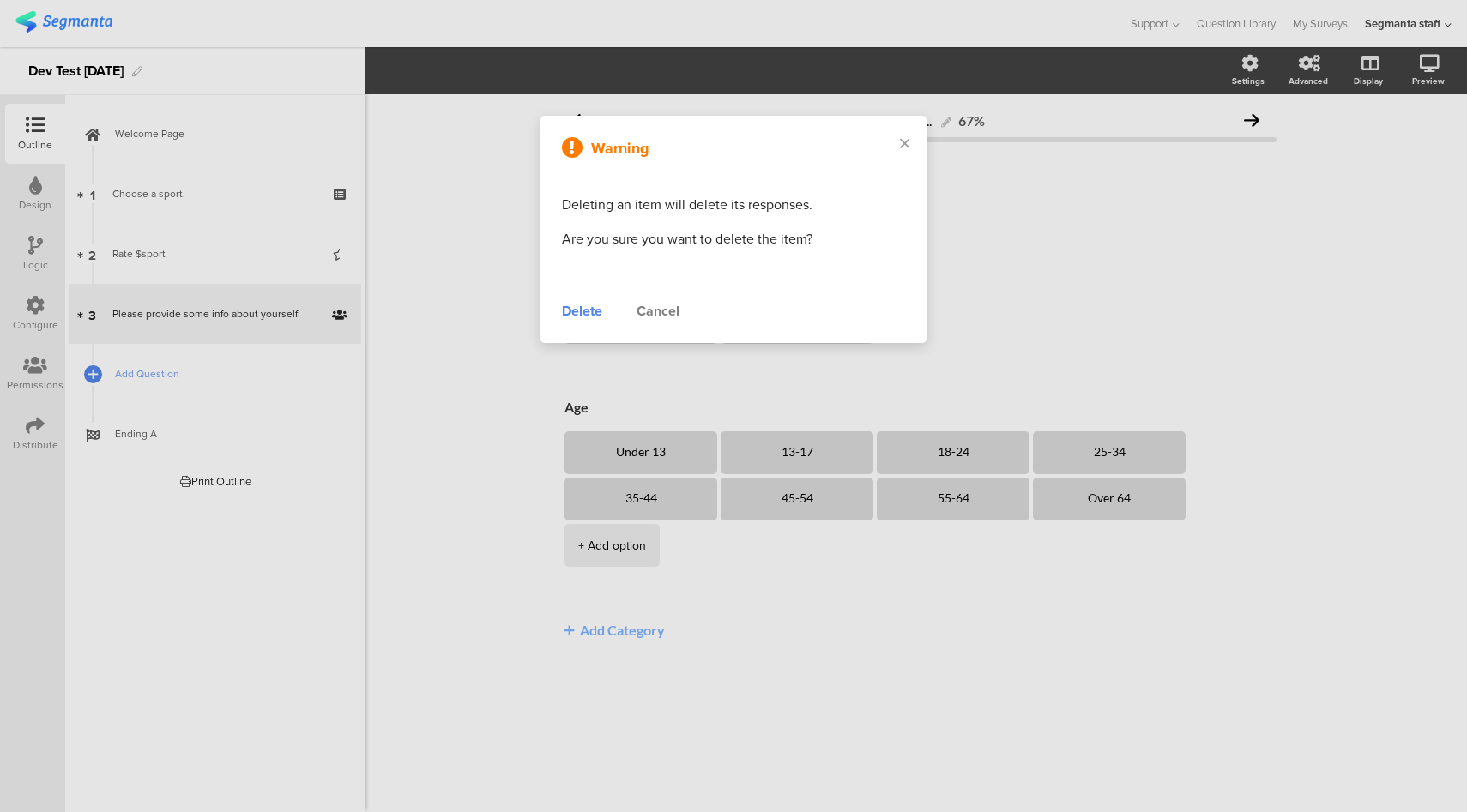
click at [588, 312] on div "Delete" at bounding box center [581, 311] width 40 height 21
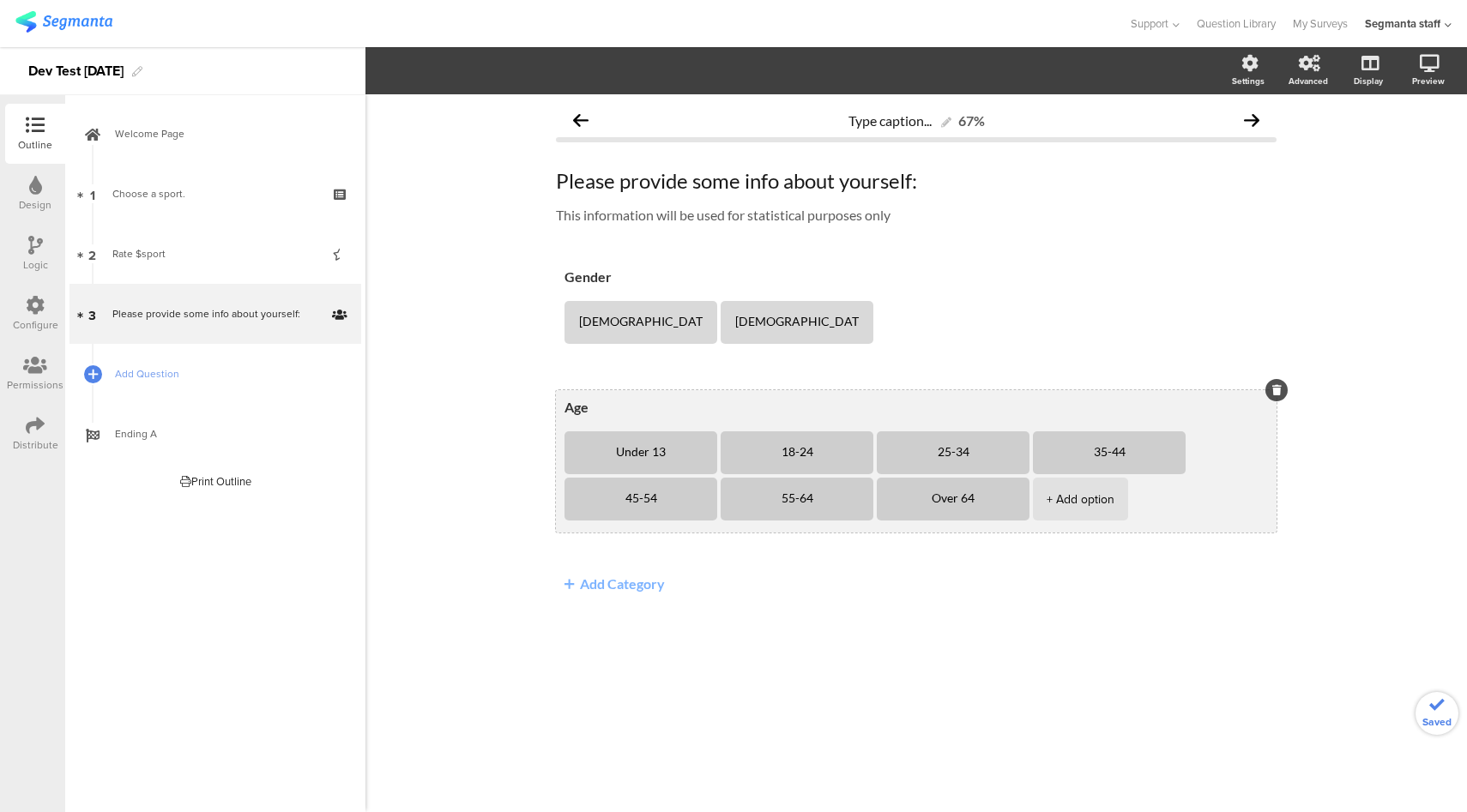
click at [862, 436] on li "18-24" at bounding box center [797, 453] width 153 height 43
click at [869, 432] on icon at bounding box center [874, 431] width 10 height 10
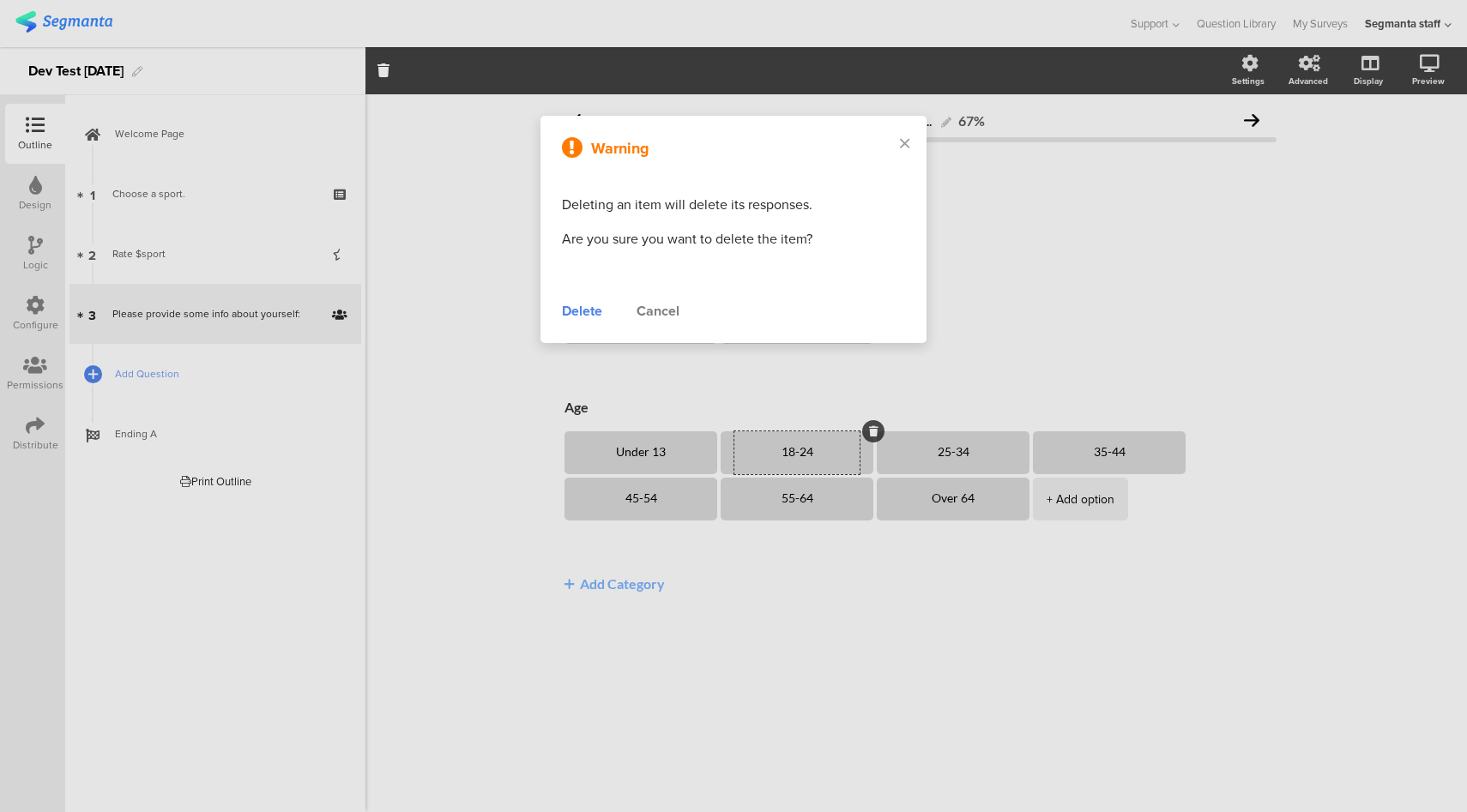
click at [597, 309] on div "Delete" at bounding box center [581, 311] width 40 height 21
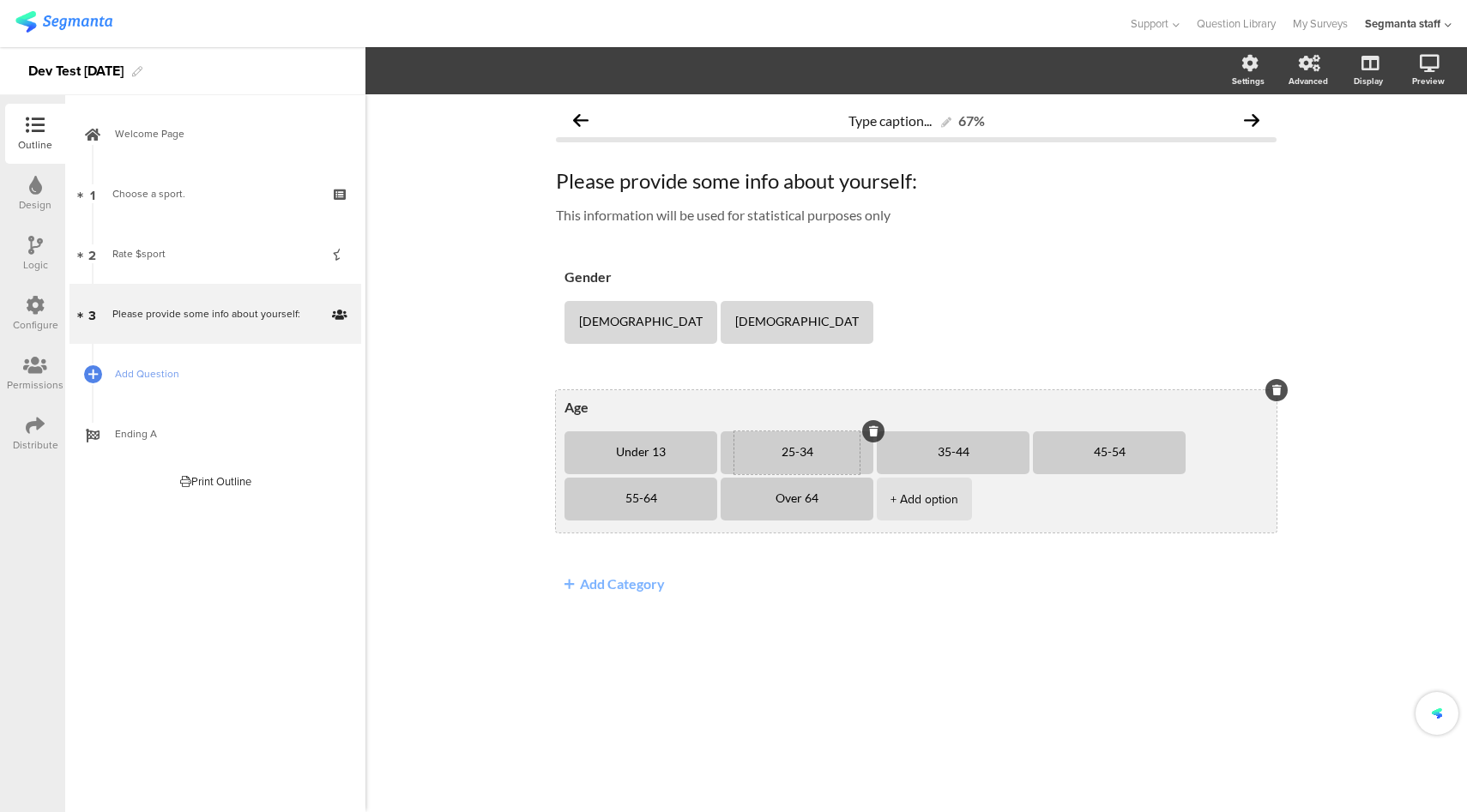
click at [851, 455] on textarea "25-34" at bounding box center [797, 452] width 126 height 13
click at [869, 432] on icon at bounding box center [874, 431] width 10 height 10
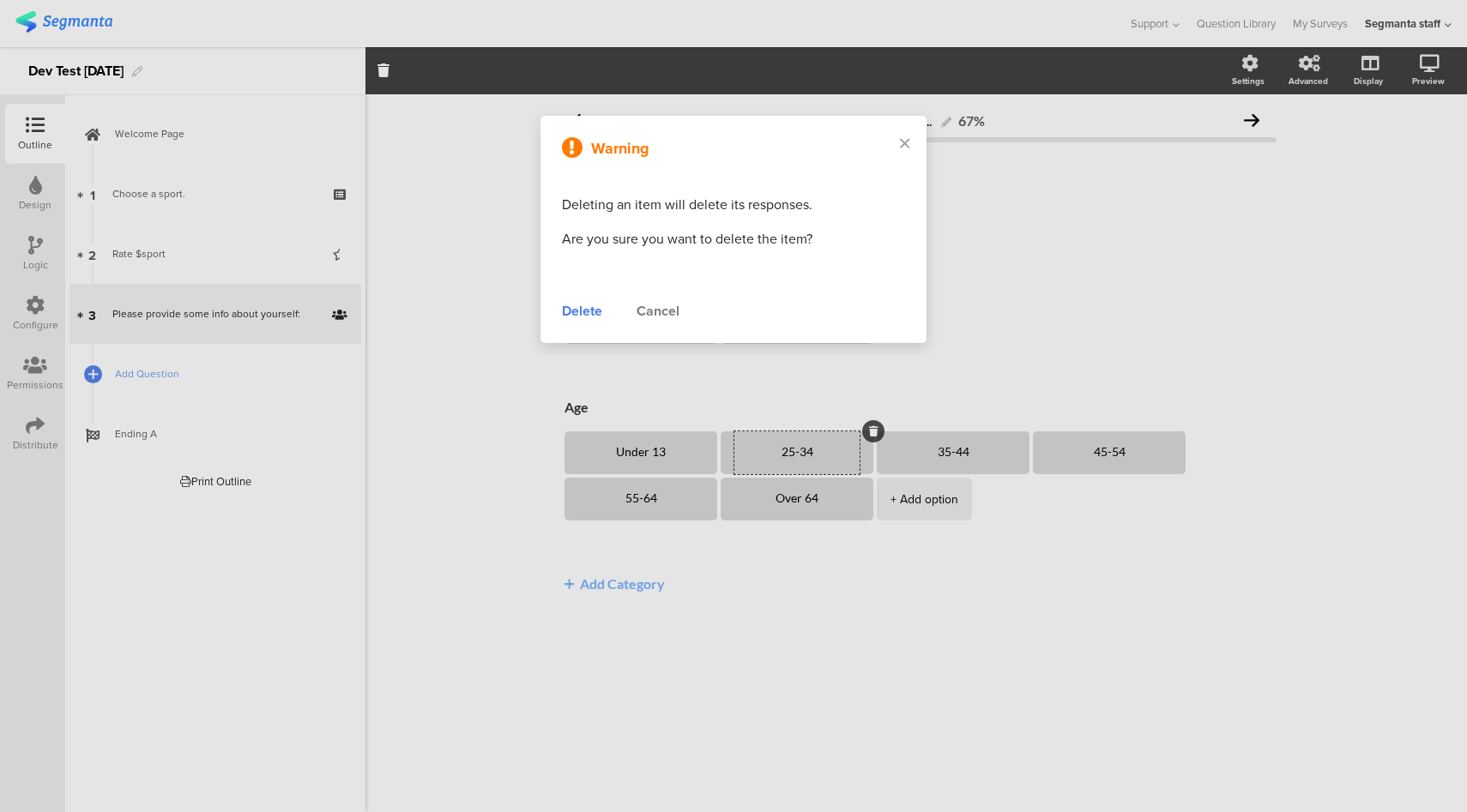
click at [587, 308] on div "Delete" at bounding box center [581, 311] width 40 height 21
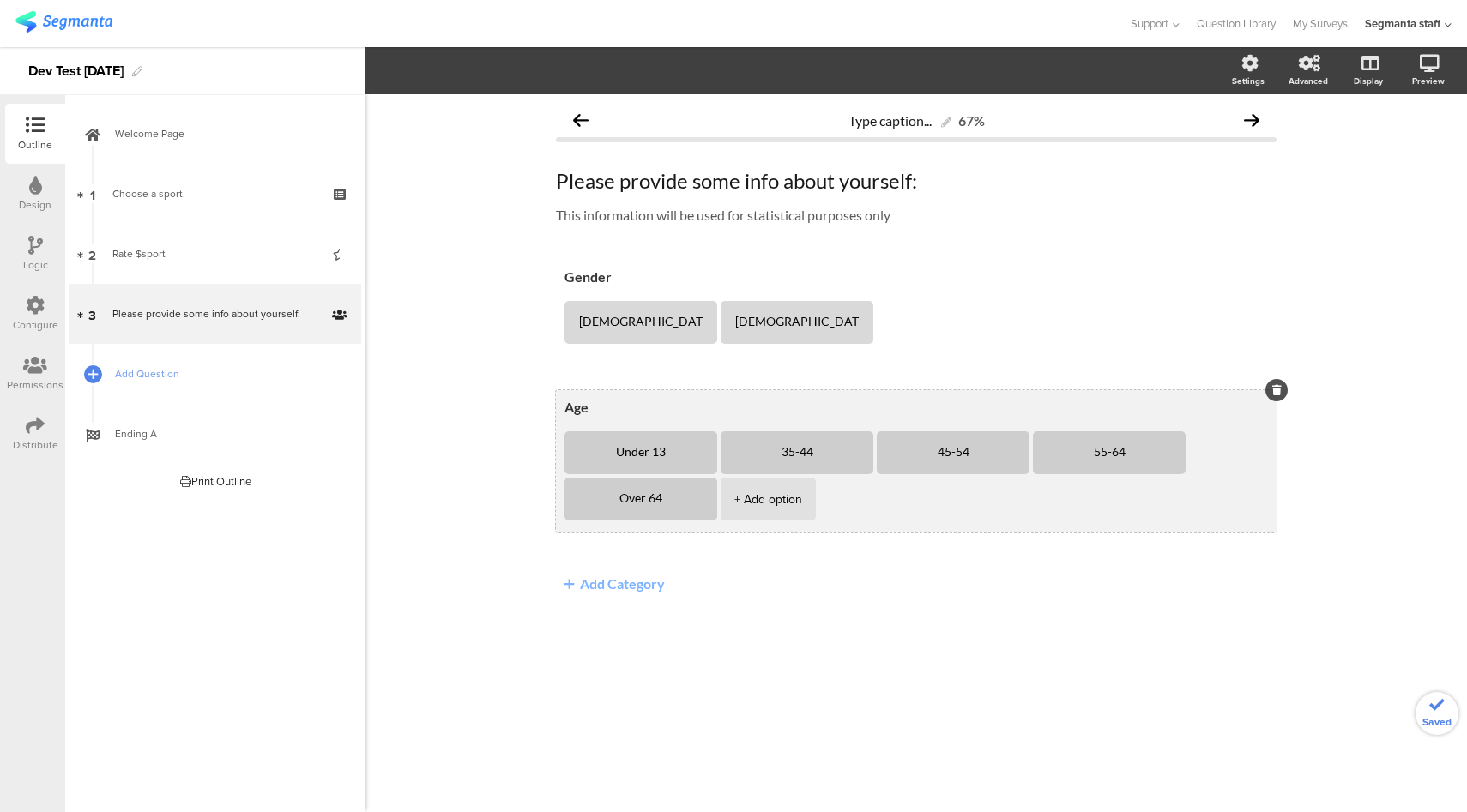
click at [857, 453] on li "35-44" at bounding box center [797, 453] width 153 height 43
click at [869, 433] on icon at bounding box center [874, 431] width 10 height 10
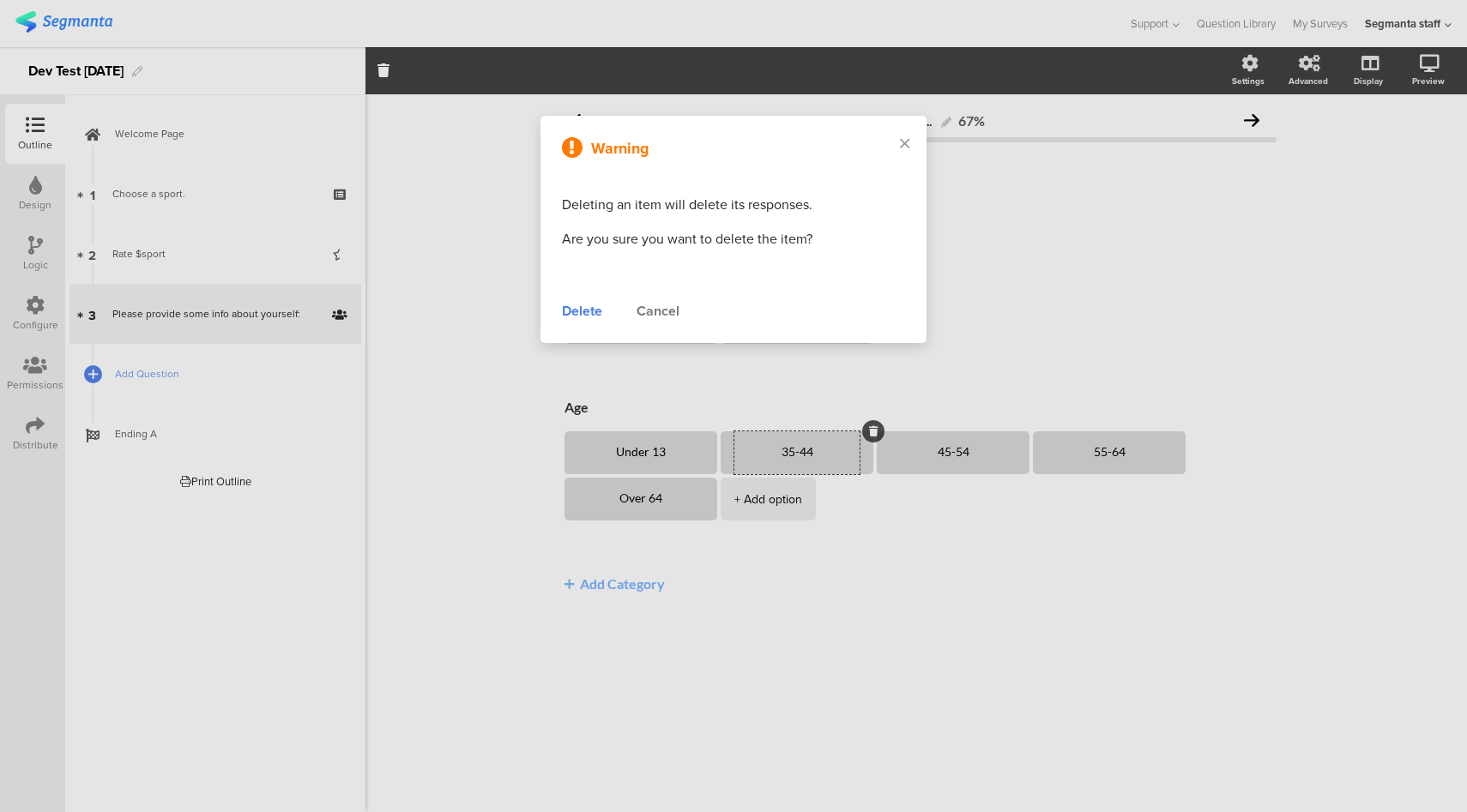
click at [595, 314] on div "Delete" at bounding box center [581, 311] width 40 height 21
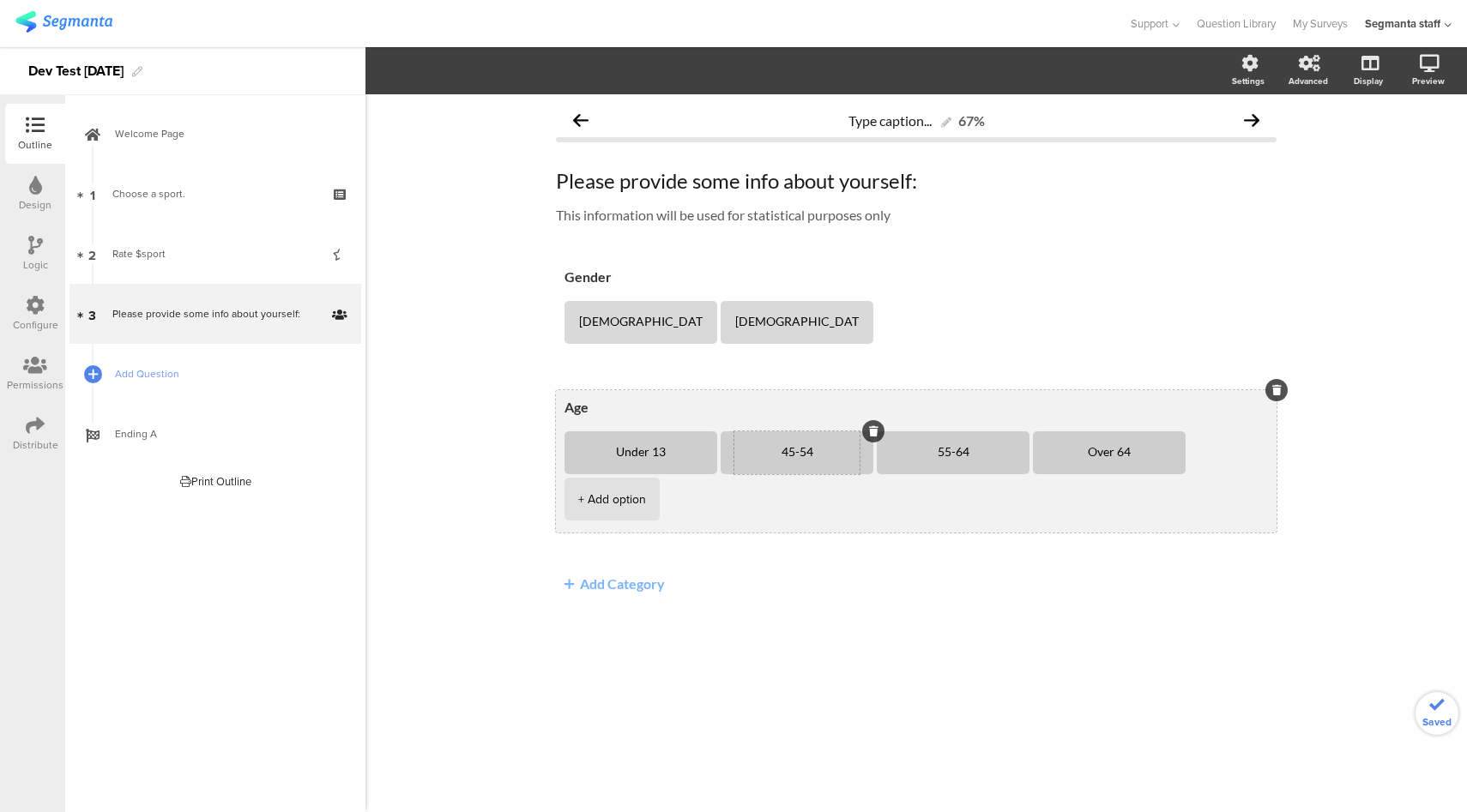
click at [851, 456] on textarea "45-54" at bounding box center [797, 452] width 126 height 13
click at [869, 432] on icon at bounding box center [874, 431] width 10 height 10
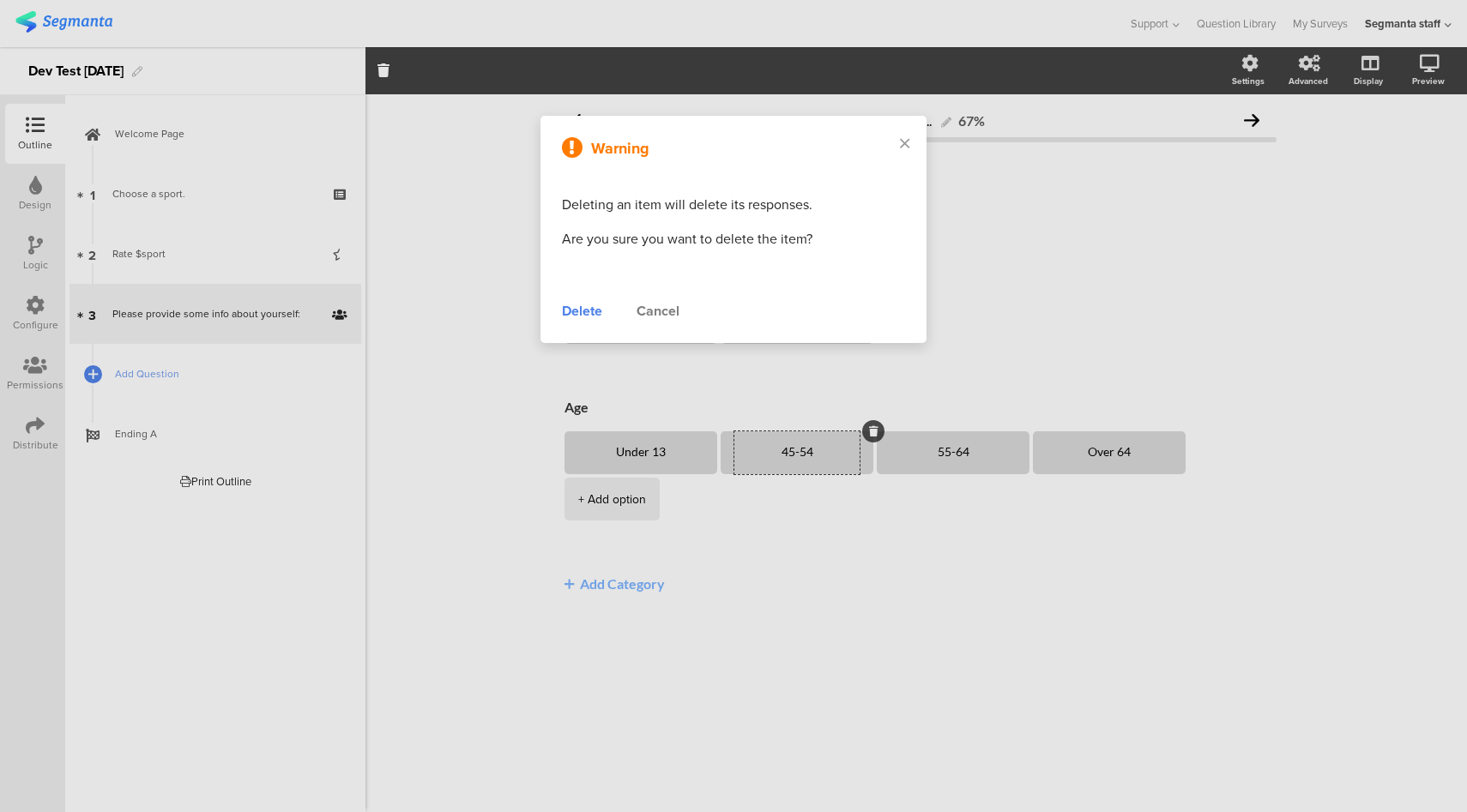
click at [587, 318] on div "Delete" at bounding box center [581, 311] width 40 height 21
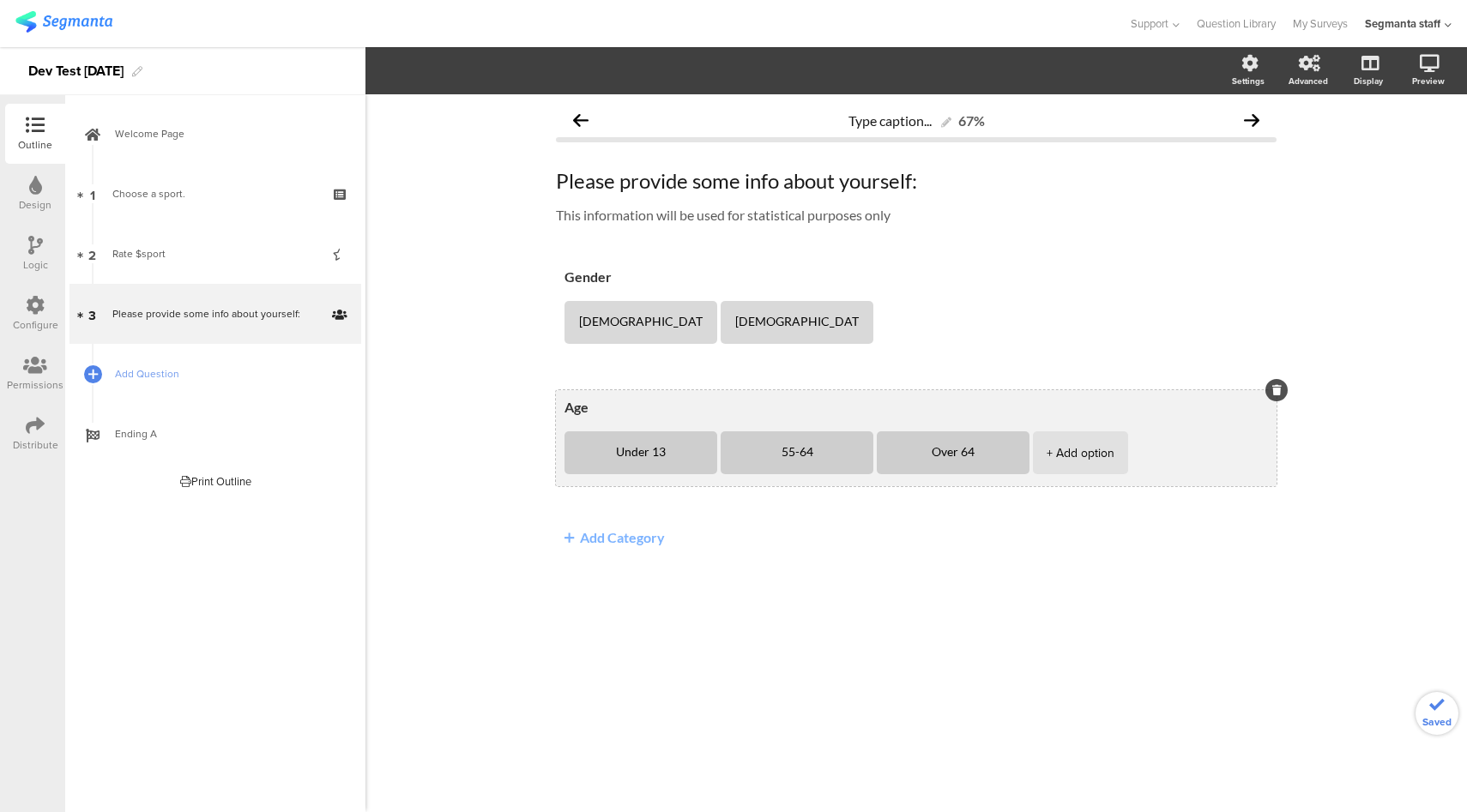
click at [854, 451] on li "55-64" at bounding box center [797, 453] width 153 height 43
click at [869, 434] on icon at bounding box center [874, 431] width 10 height 10
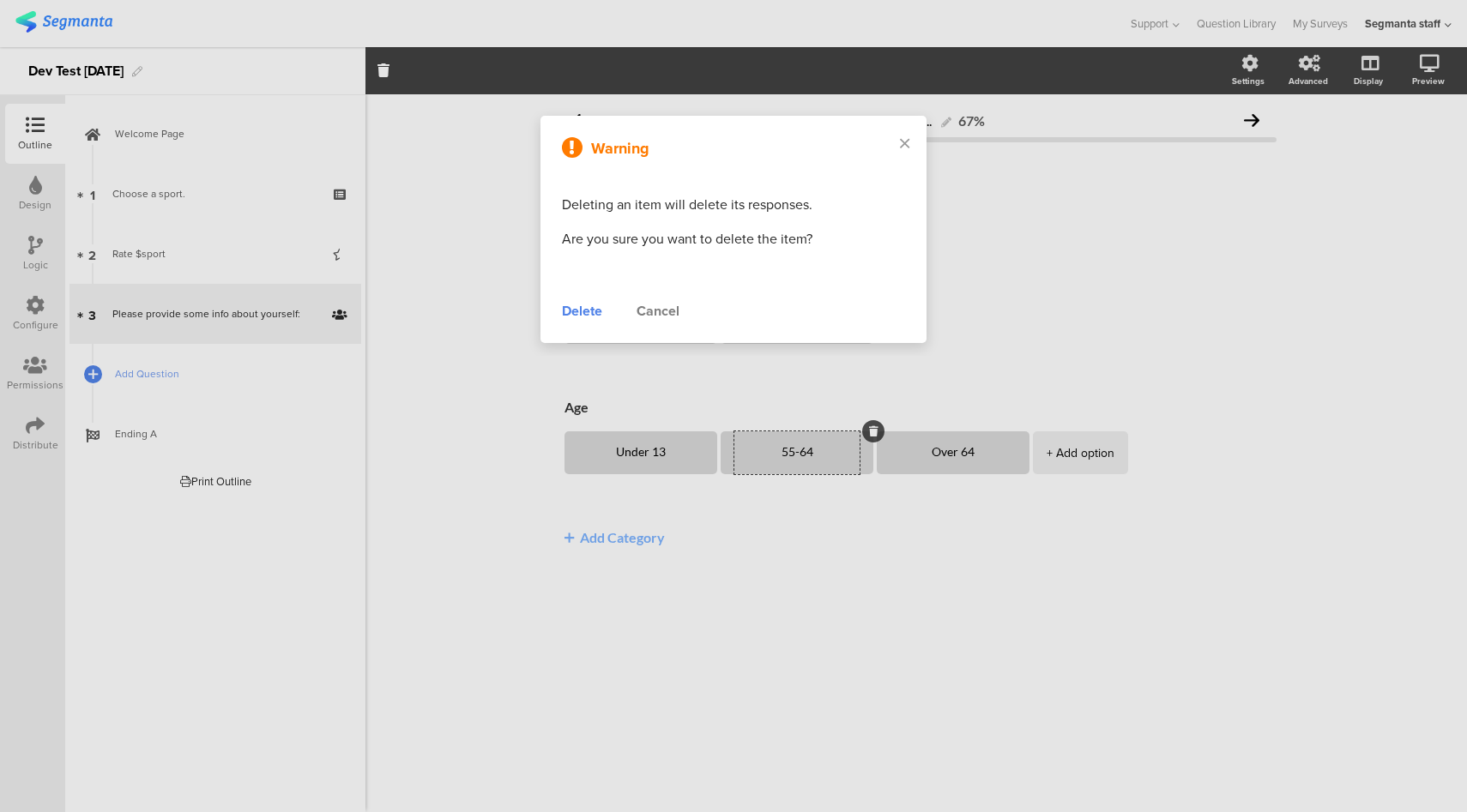
click at [578, 310] on div "Delete" at bounding box center [581, 311] width 40 height 21
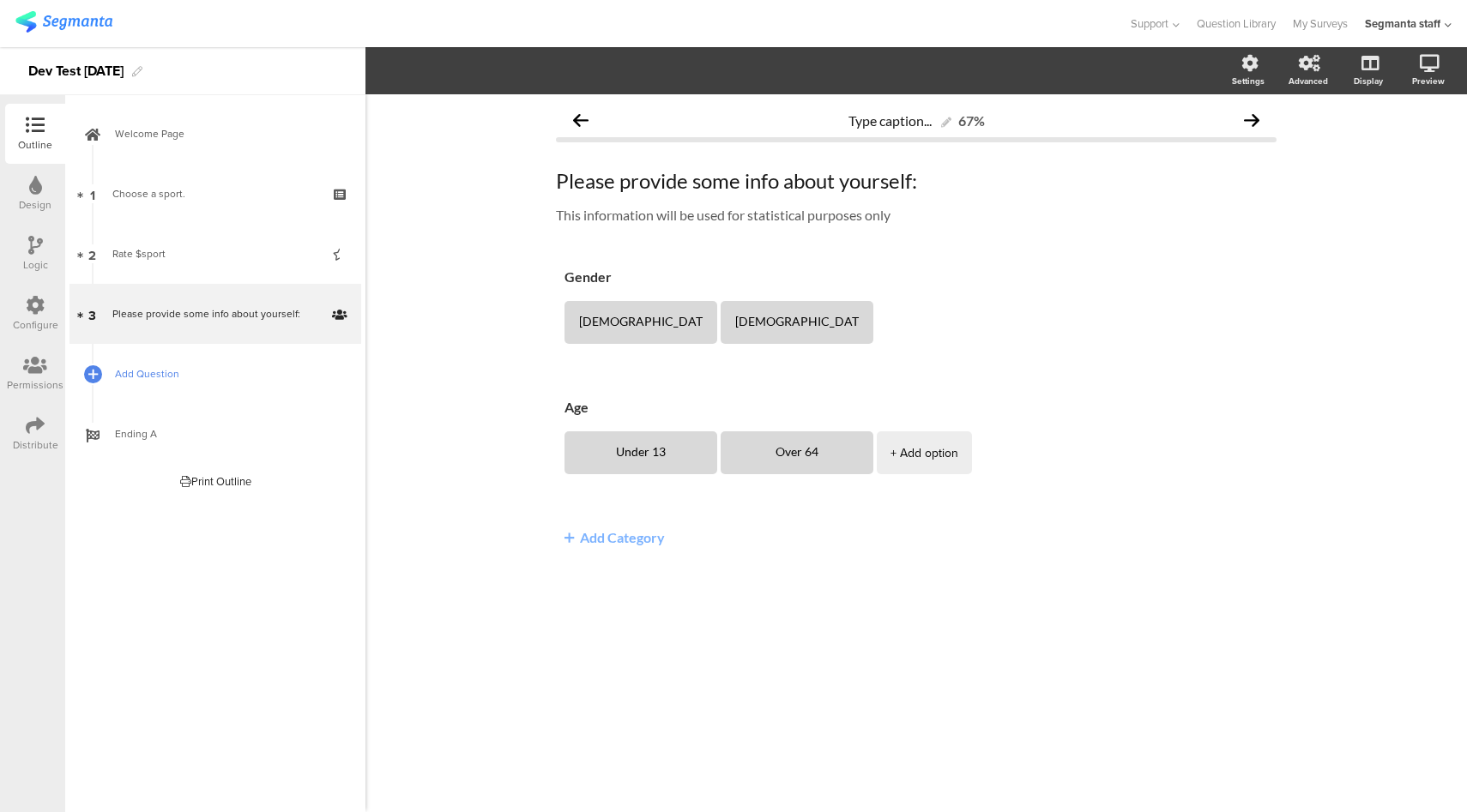
click at [182, 377] on span "Add Question" at bounding box center [224, 373] width 220 height 17
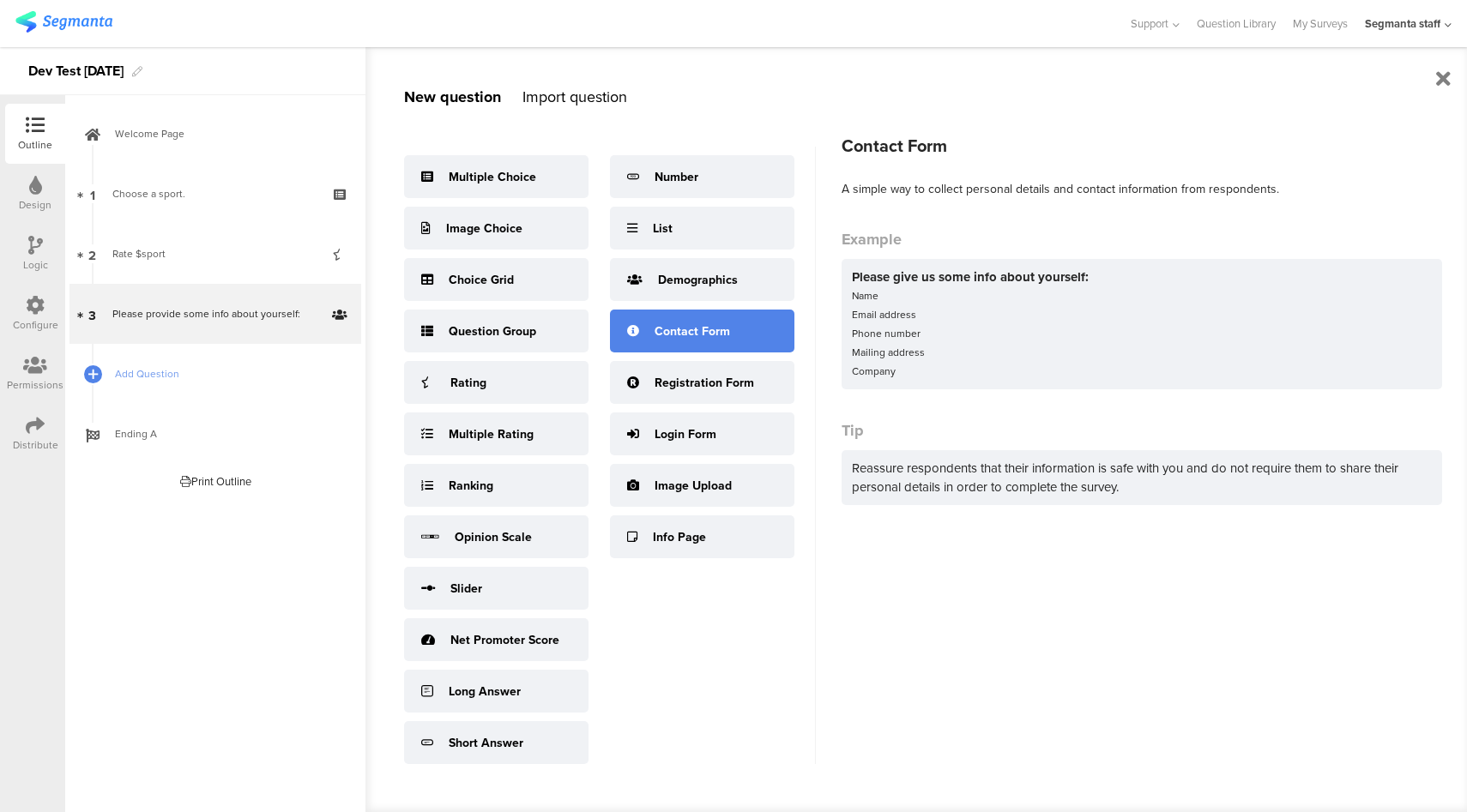
click at [700, 341] on div "Contact Form" at bounding box center [703, 331] width 185 height 43
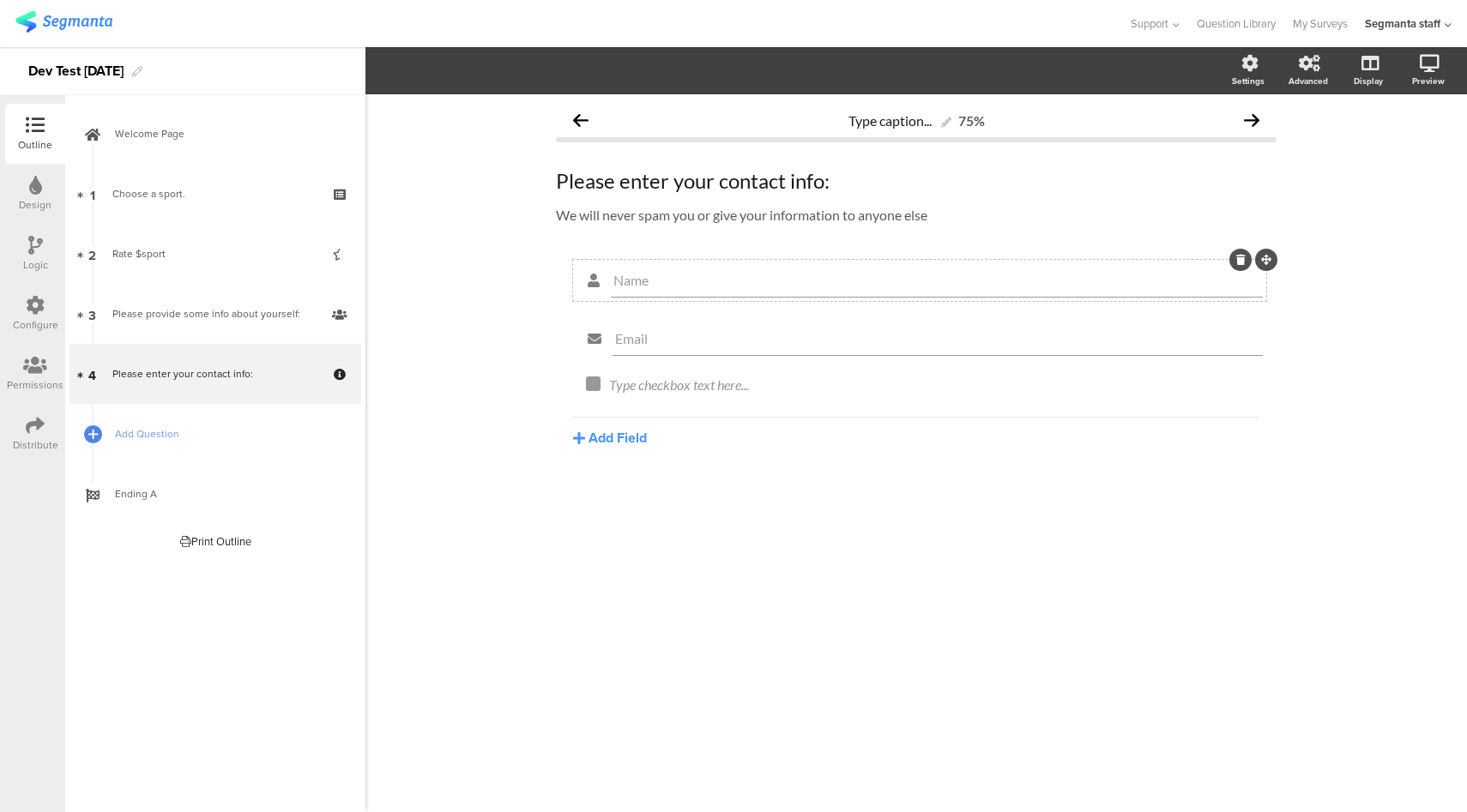
click at [1242, 262] on icon at bounding box center [1241, 259] width 10 height 10
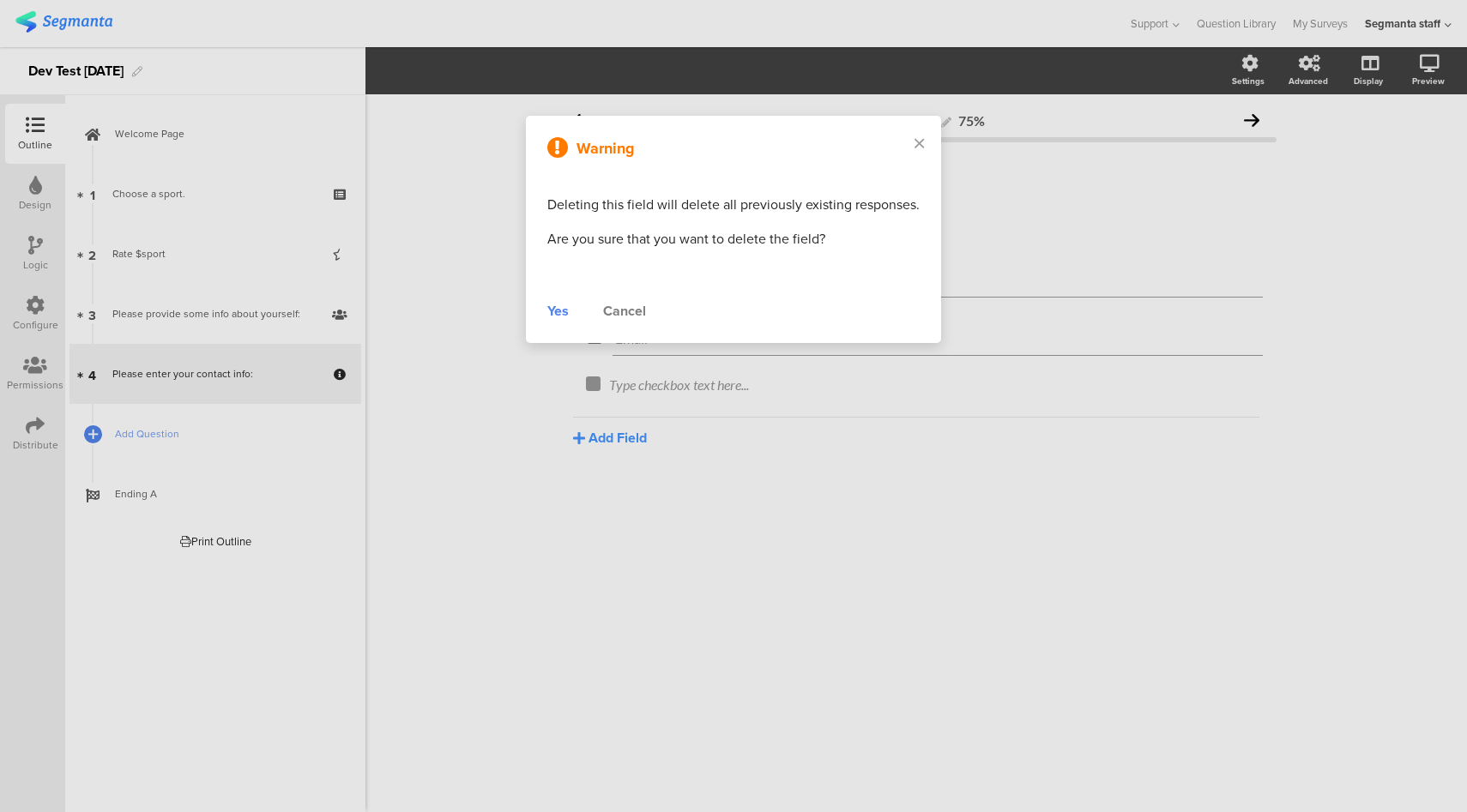
click at [559, 313] on div "Yes" at bounding box center [558, 311] width 22 height 21
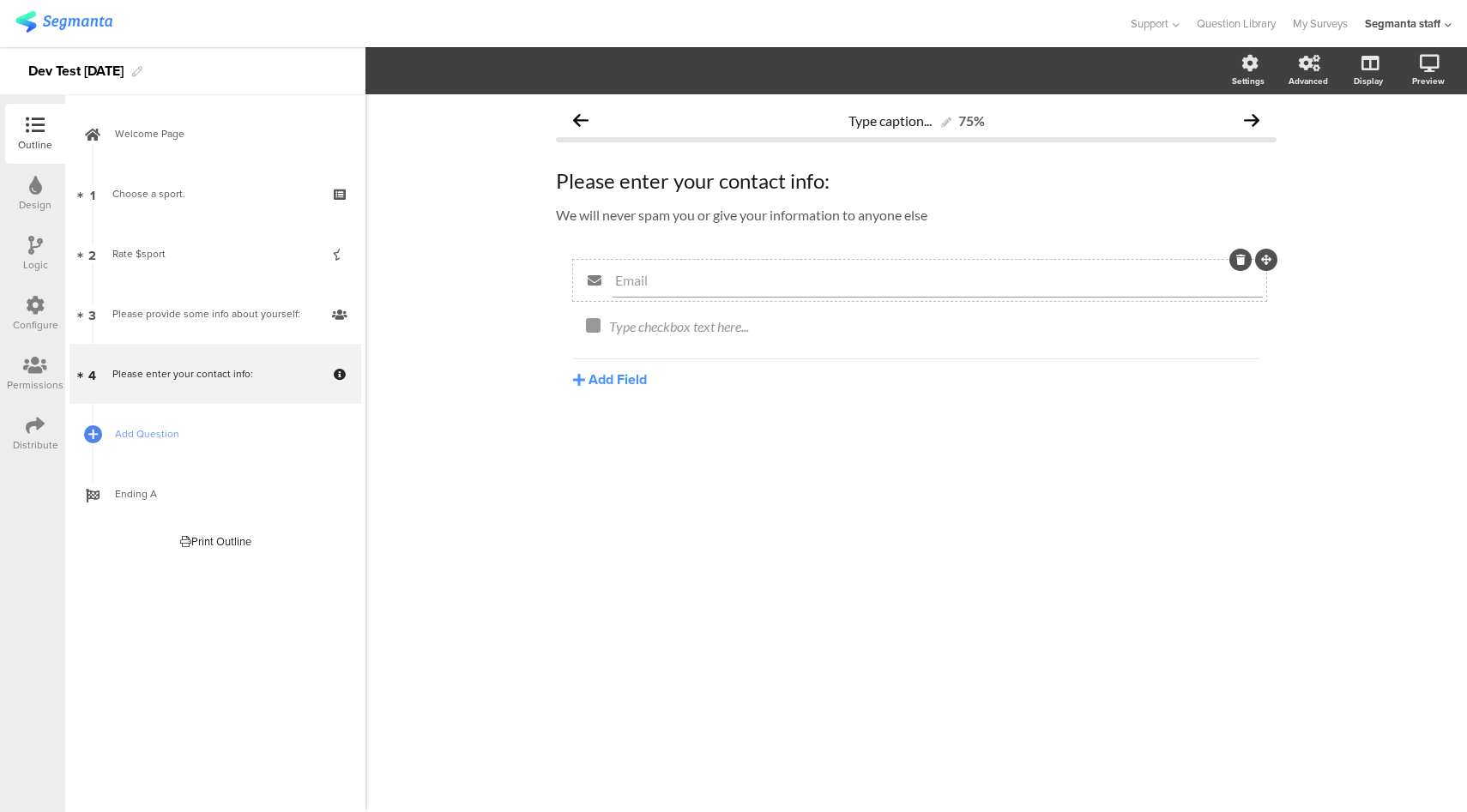
click at [1242, 255] on icon at bounding box center [1241, 259] width 10 height 10
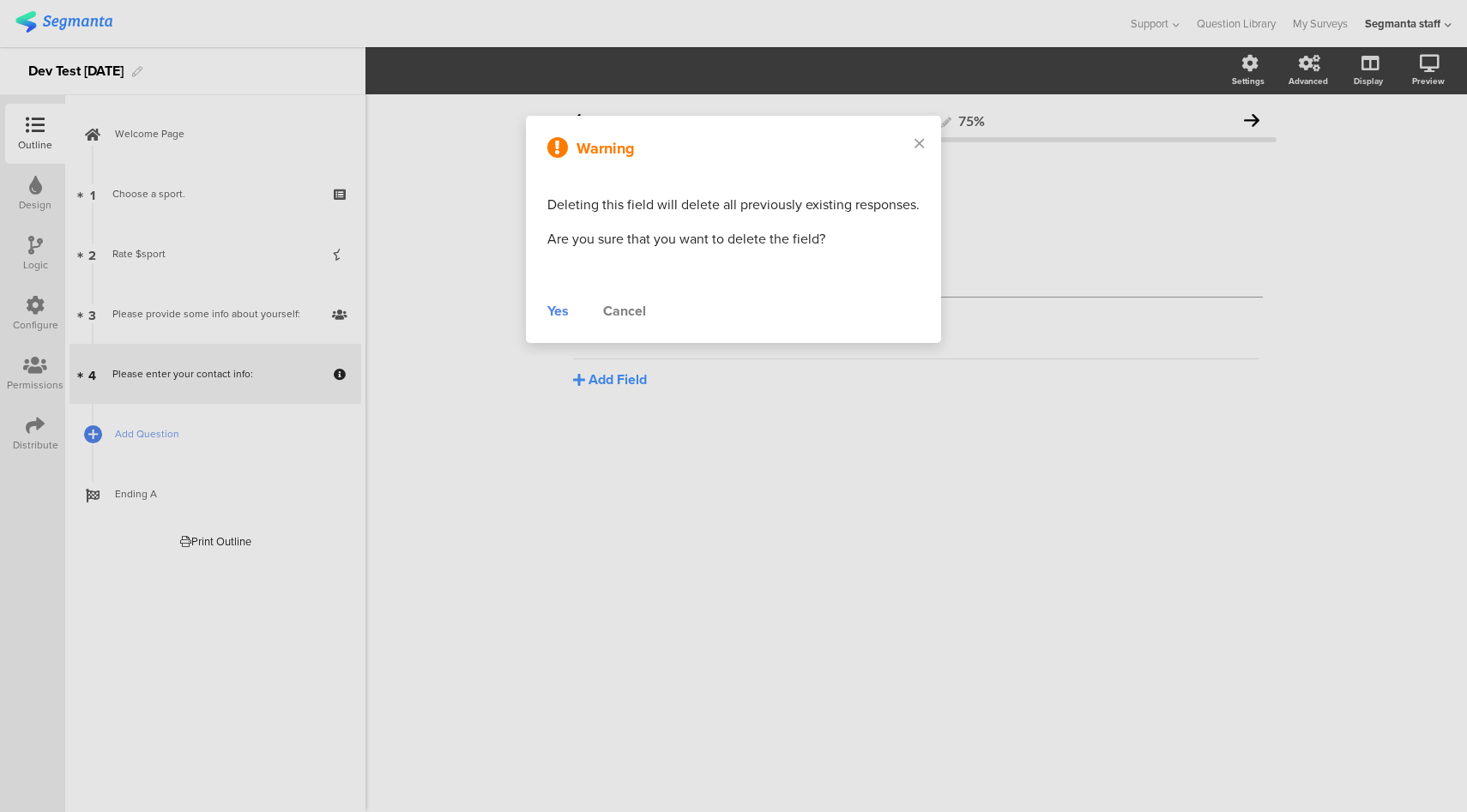
click at [557, 308] on div "Yes" at bounding box center [558, 311] width 22 height 21
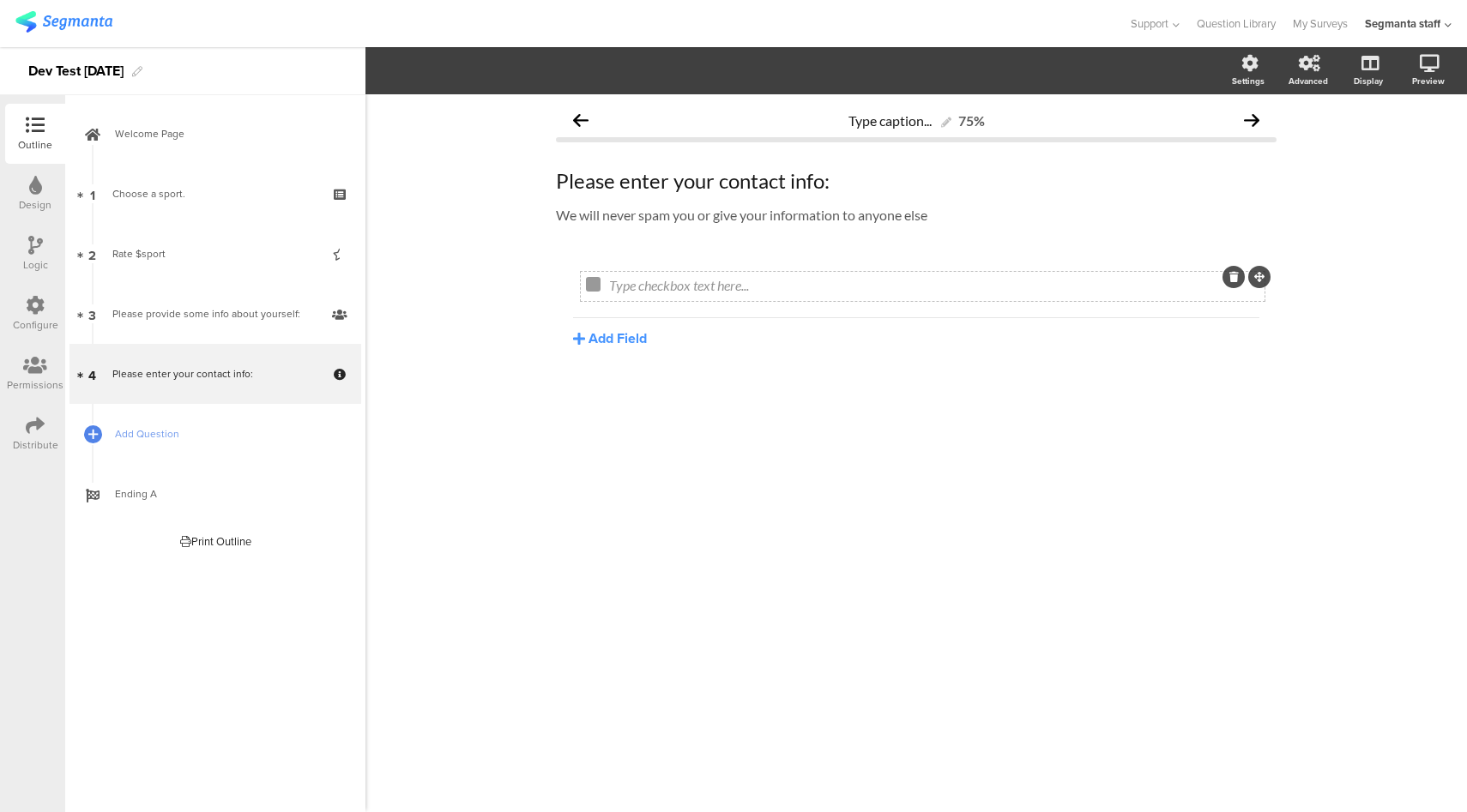
click at [1235, 276] on icon at bounding box center [1234, 276] width 10 height 10
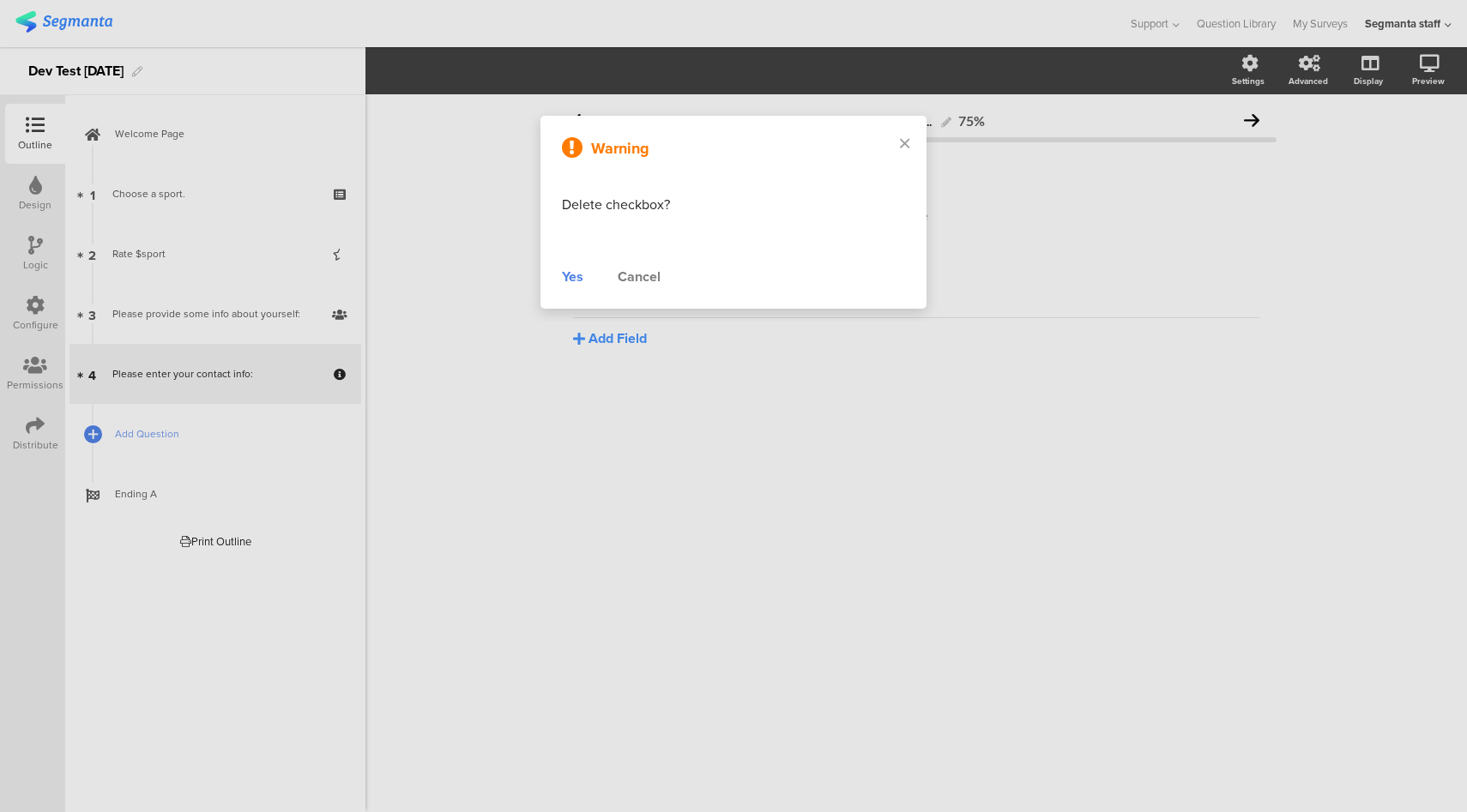
click at [557, 280] on div "Warning Delete checkbox? Yes Cancel" at bounding box center [733, 212] width 386 height 193
click at [570, 284] on div "Yes" at bounding box center [572, 276] width 22 height 21
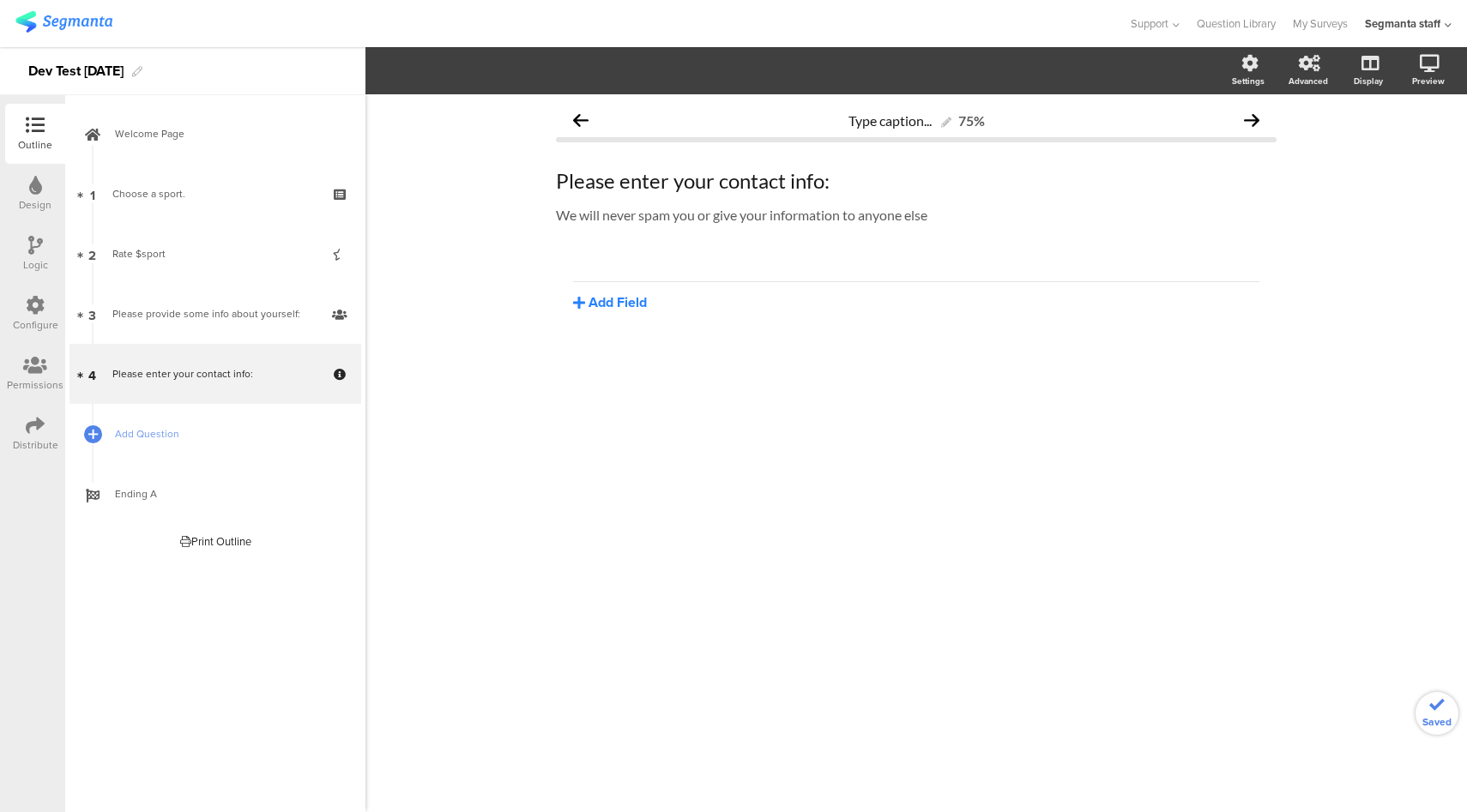
click at [621, 309] on button "Add Field" at bounding box center [610, 302] width 74 height 20
click at [636, 439] on button "Date" at bounding box center [660, 442] width 175 height 28
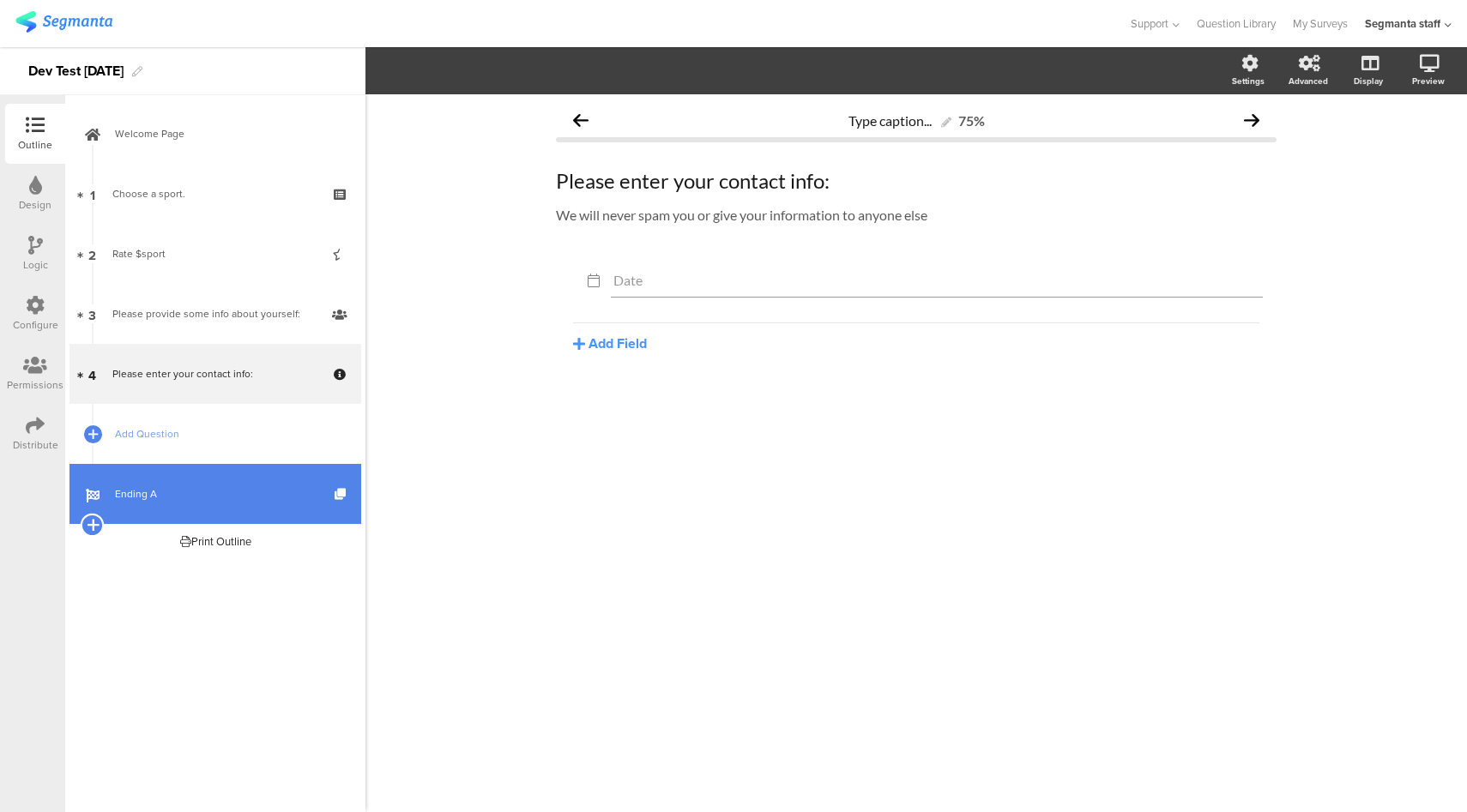
click at [93, 528] on icon at bounding box center [92, 525] width 11 height 15
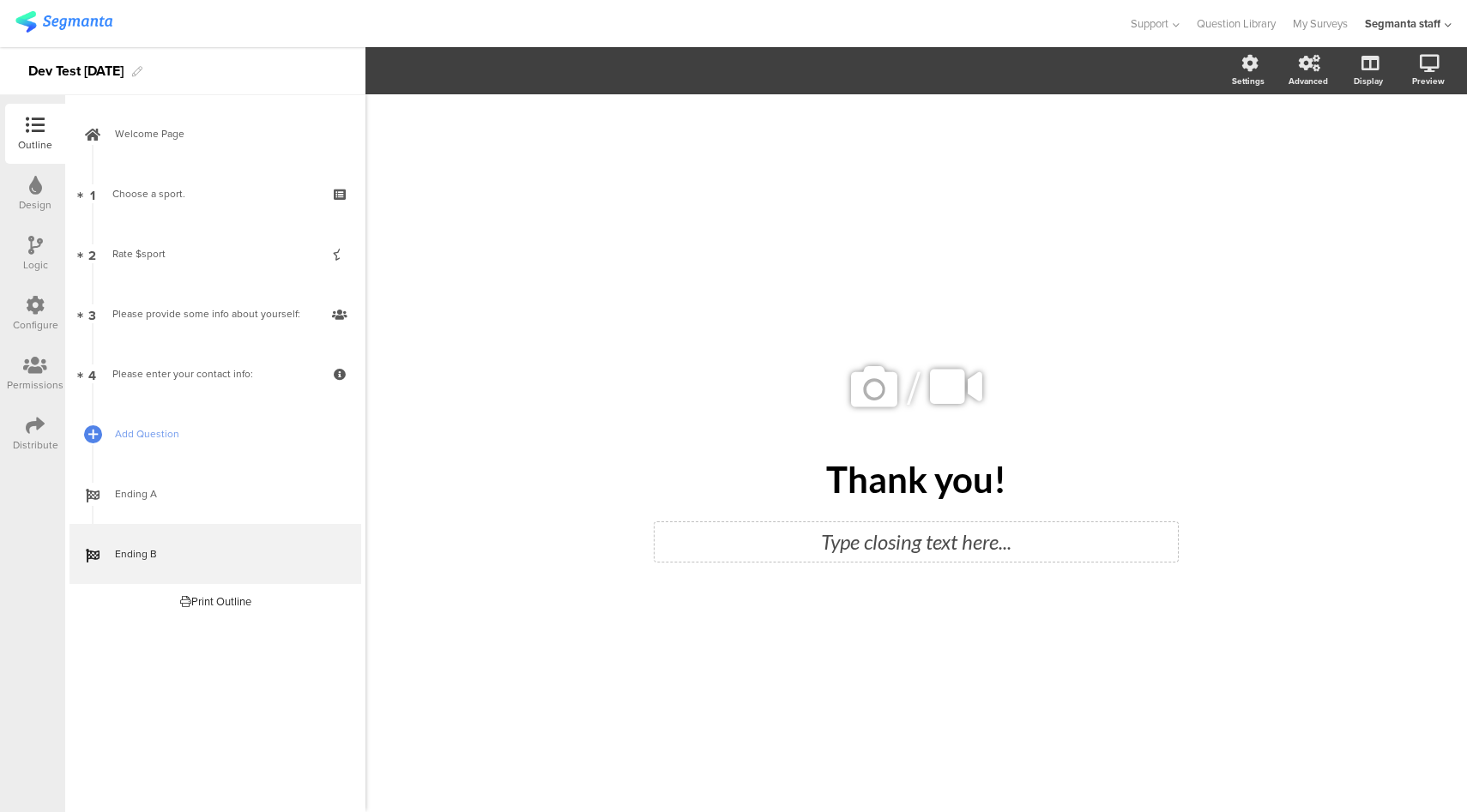
click at [870, 546] on div "Type closing text here..." at bounding box center [916, 542] width 523 height 39
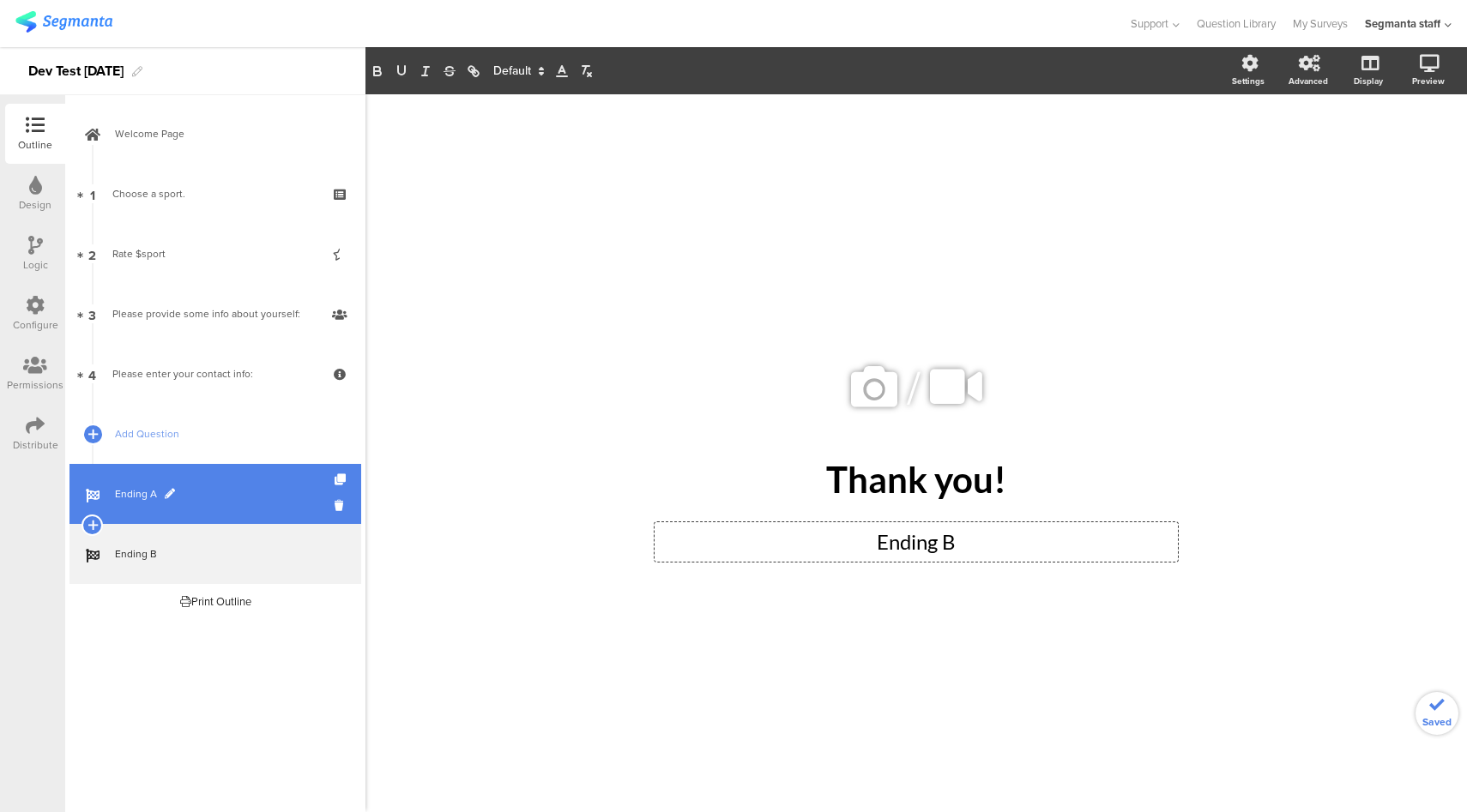
click at [211, 508] on link "Ending A" at bounding box center [214, 493] width 292 height 60
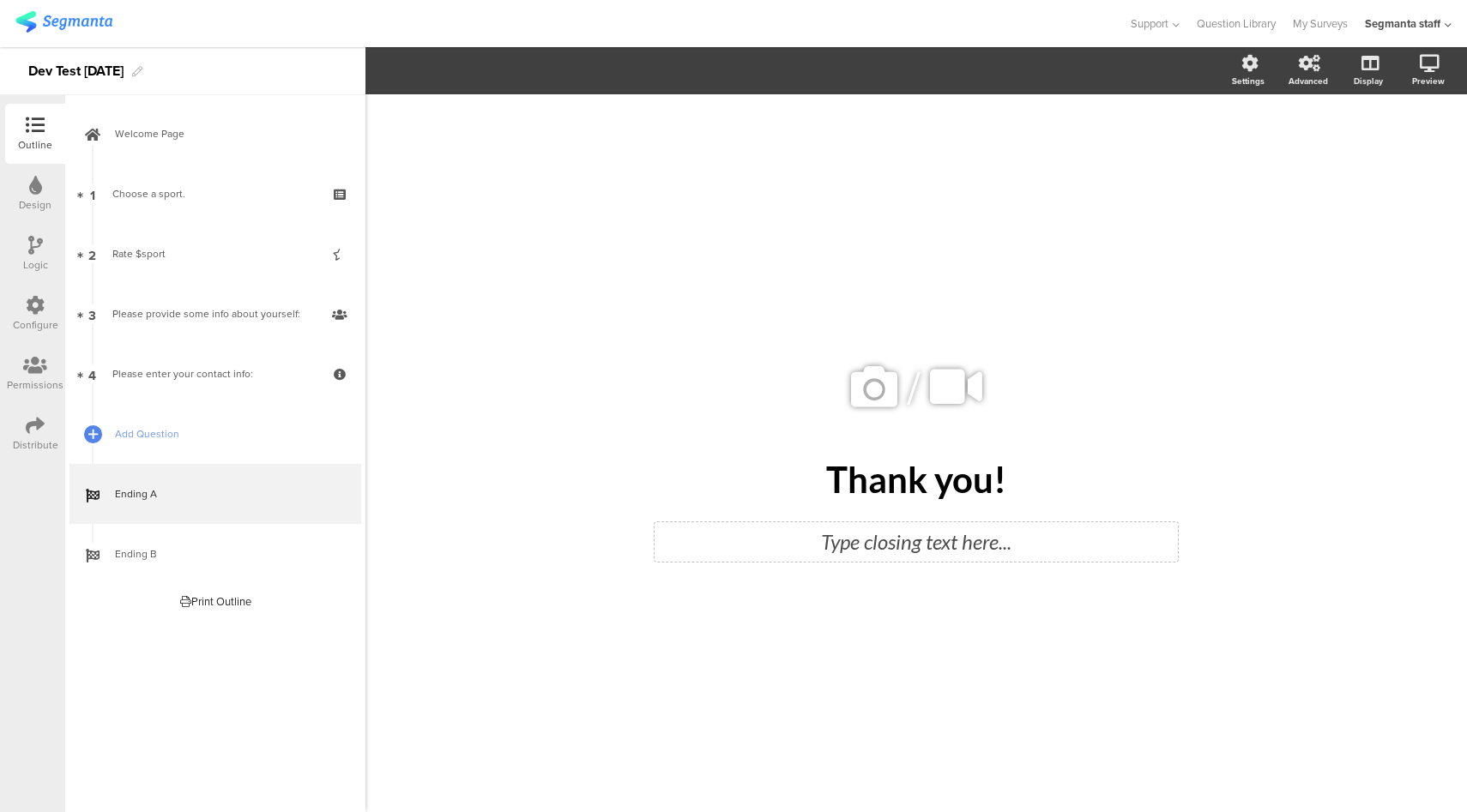
click at [986, 552] on div "Type closing text here..." at bounding box center [916, 542] width 515 height 31
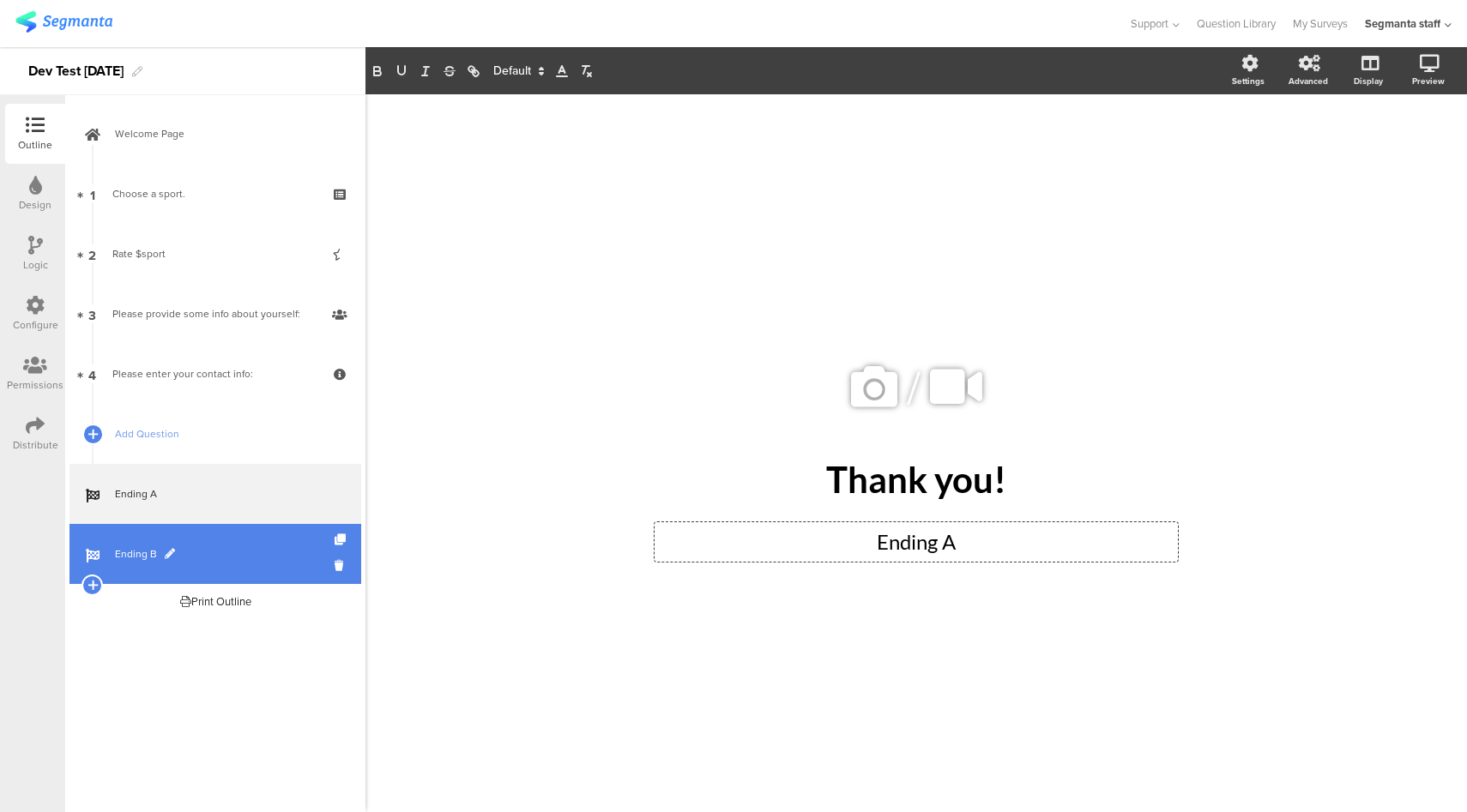
click at [234, 537] on link "Ending B" at bounding box center [214, 554] width 292 height 60
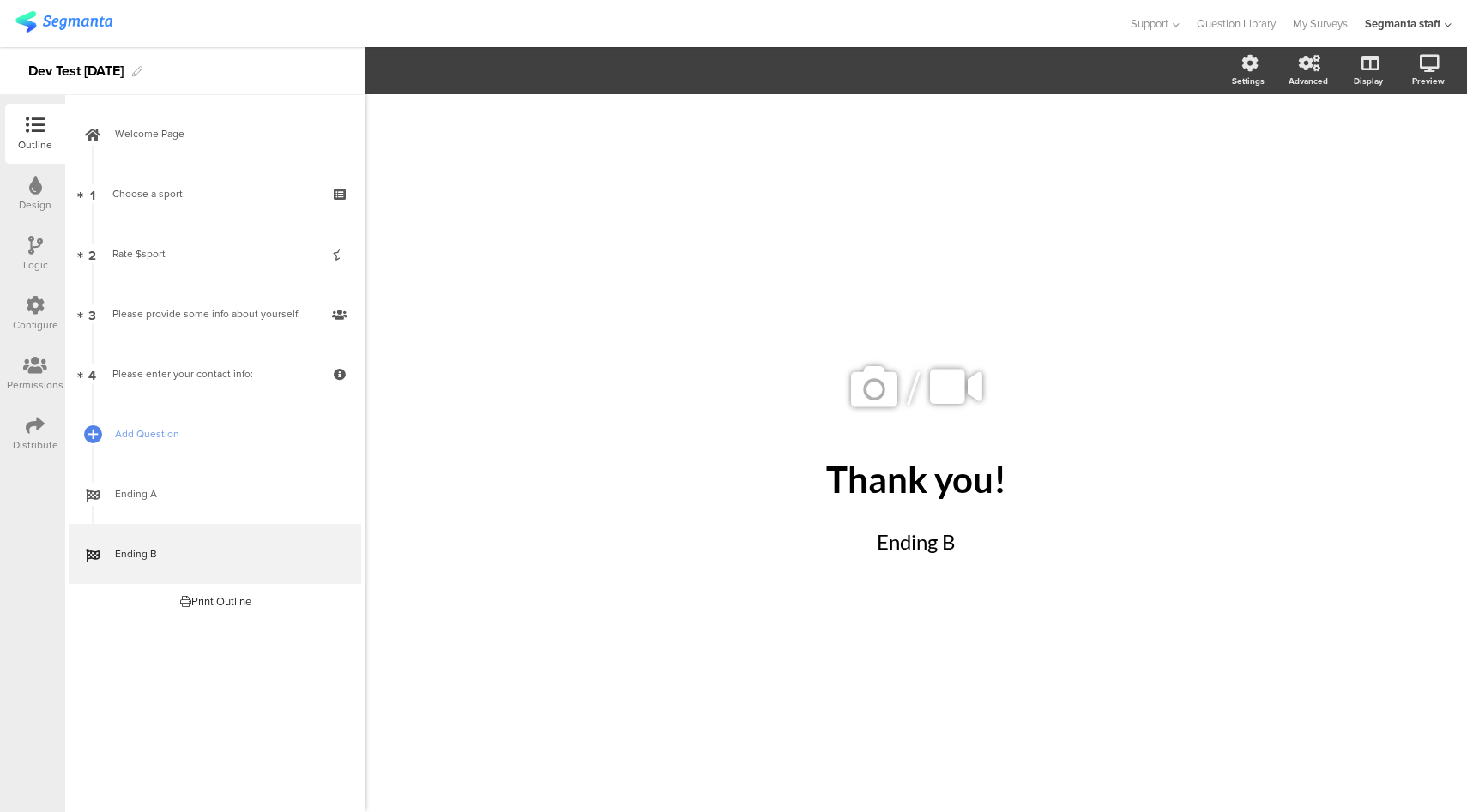
click at [22, 301] on div "Configure" at bounding box center [35, 313] width 60 height 60
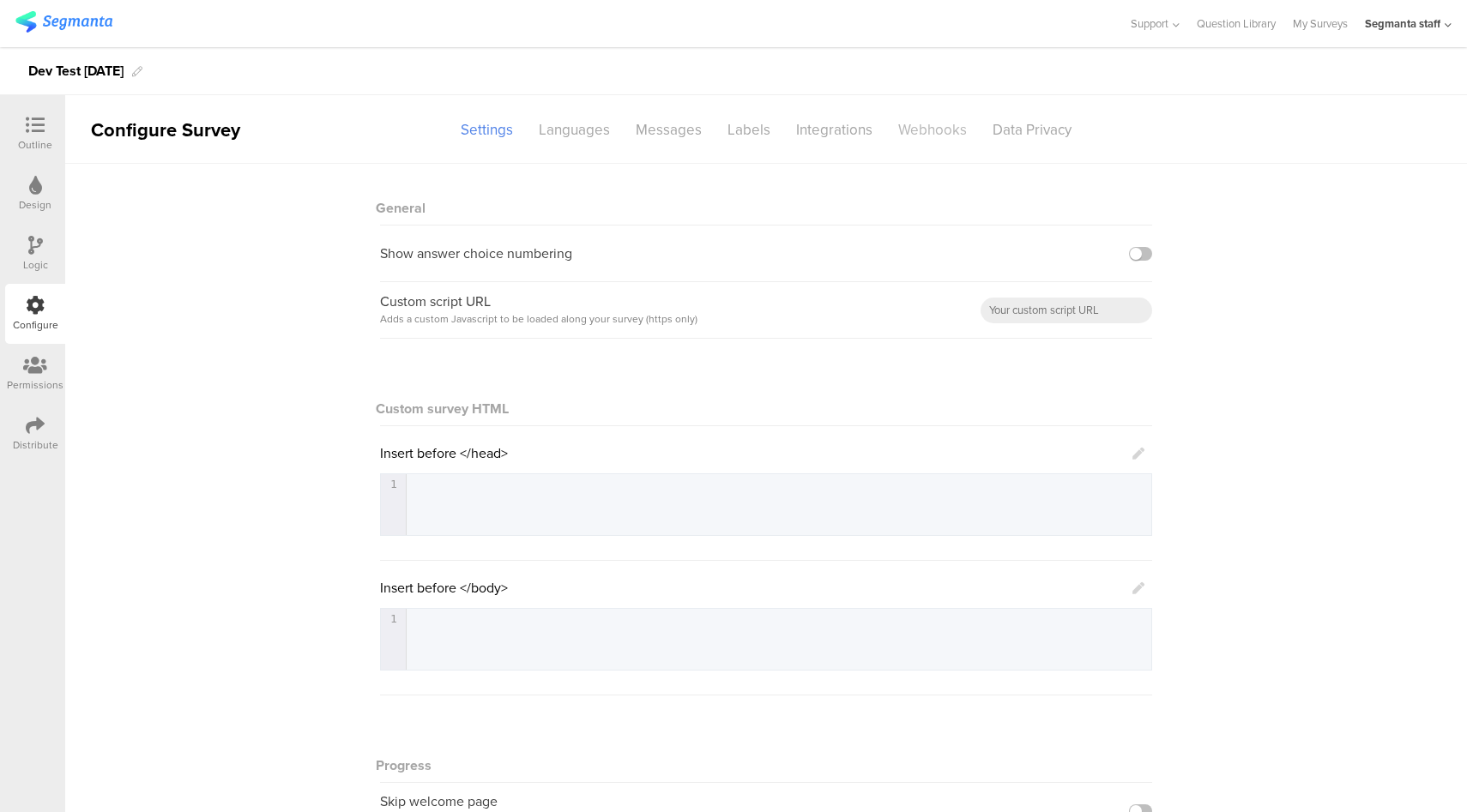
click at [924, 129] on div "Webhooks" at bounding box center [932, 129] width 94 height 30
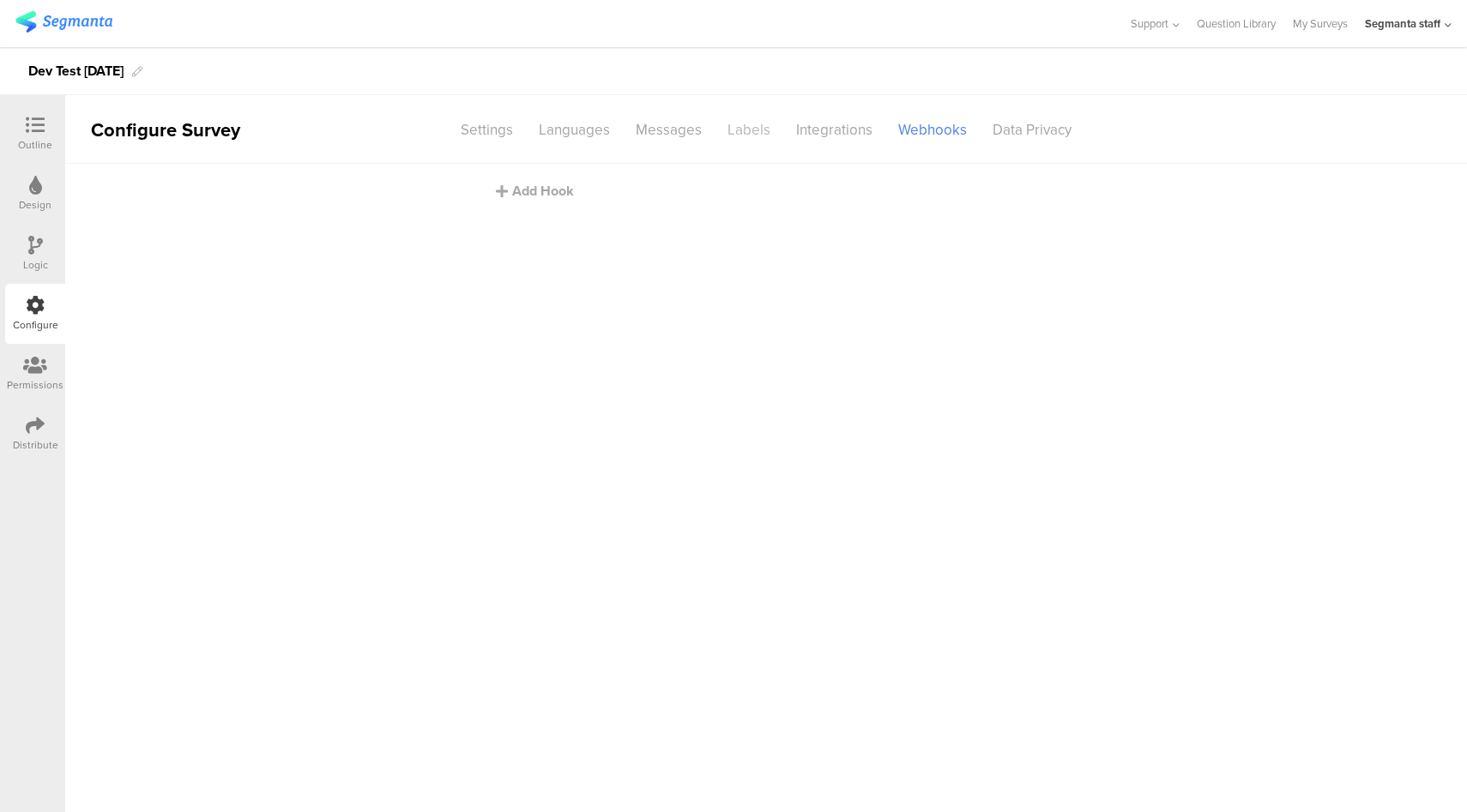
click at [760, 135] on div "Labels" at bounding box center [748, 129] width 68 height 30
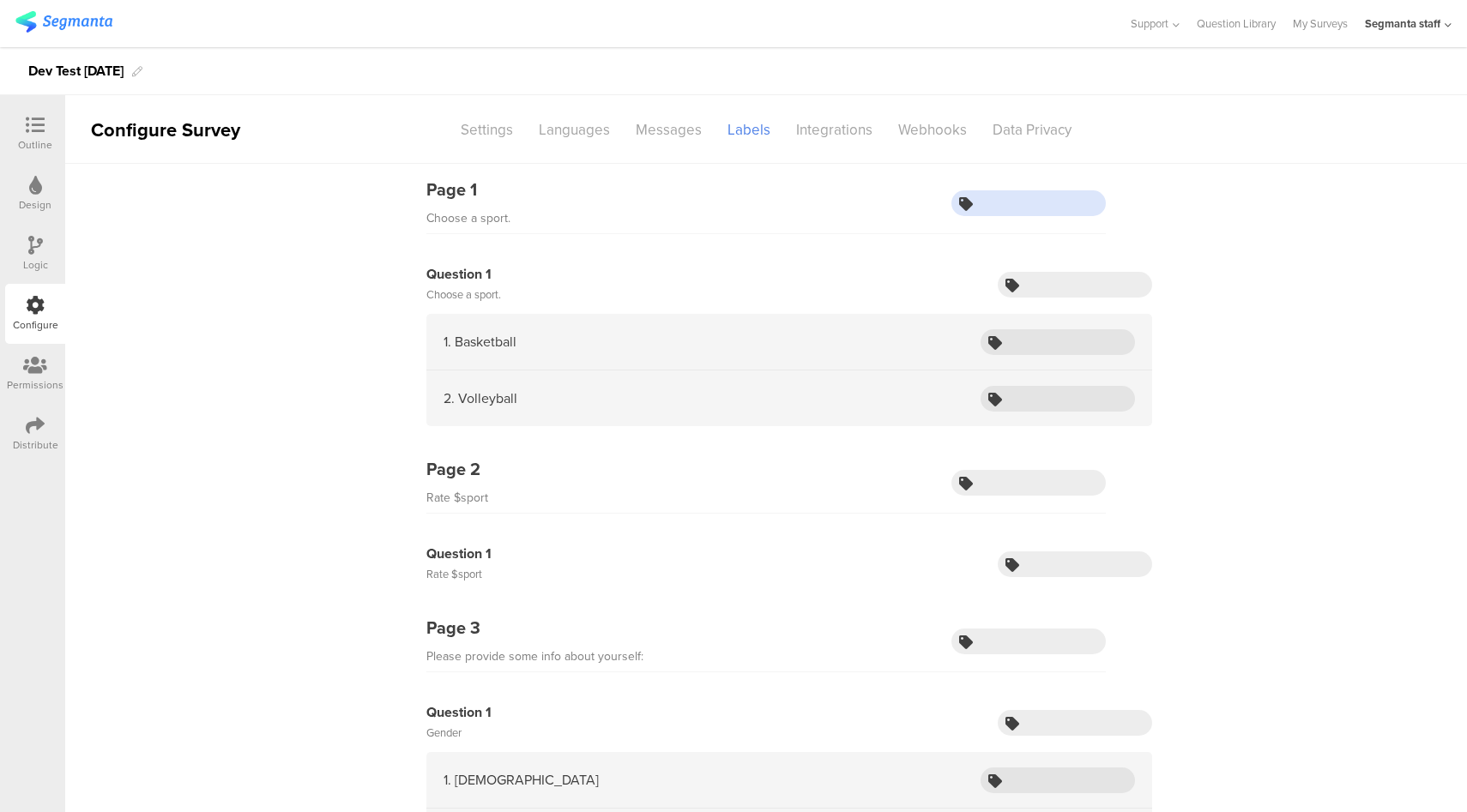
click at [1026, 210] on input "text" at bounding box center [1028, 203] width 154 height 26
type input "sport"
click at [981, 208] on input "sport" at bounding box center [1028, 203] width 154 height 26
type input "chooseSport"
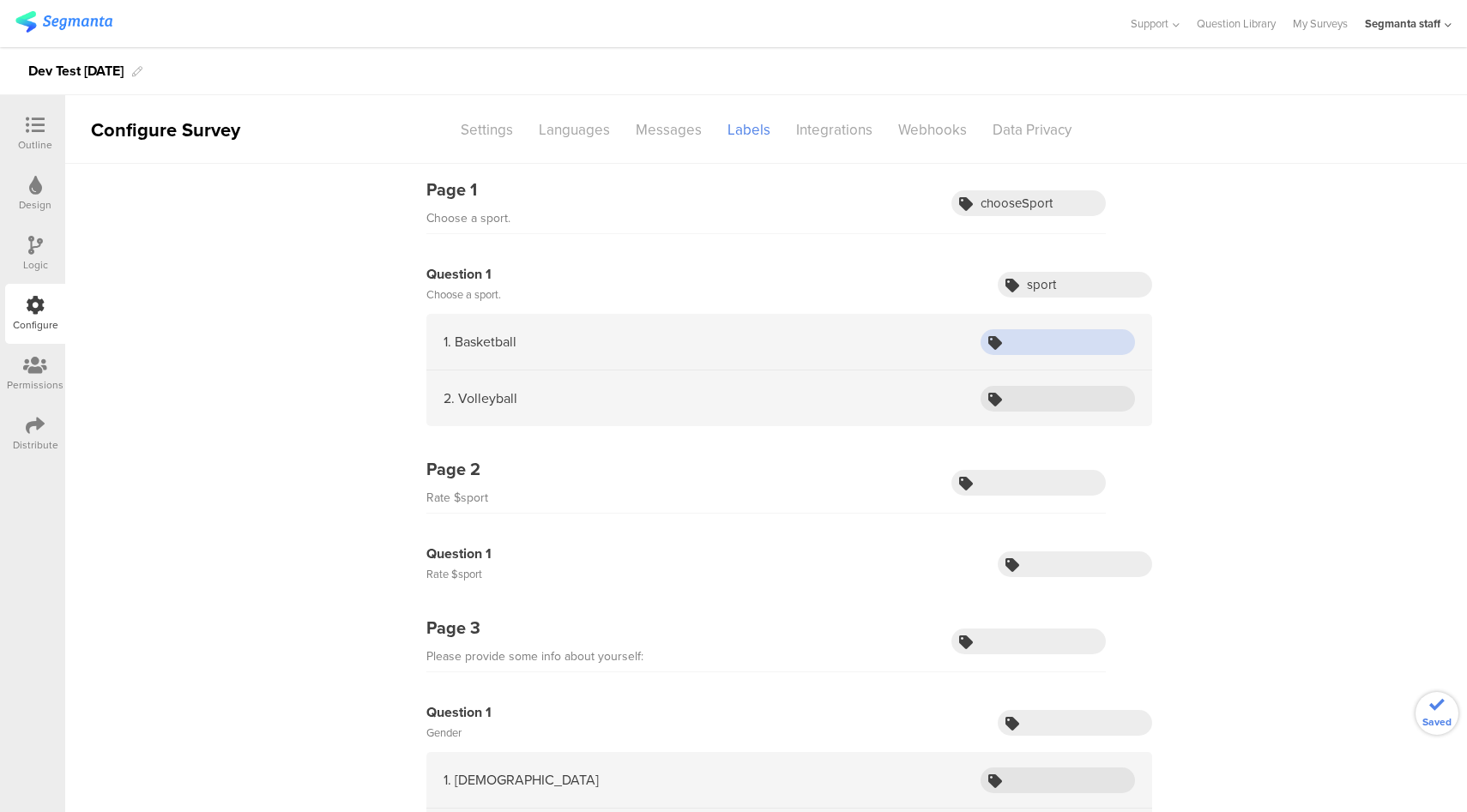
click at [1096, 342] on input "text" at bounding box center [1058, 342] width 154 height 26
type input "basketball"
type input "volleyball"
type input "rateSport"
type input "rate"
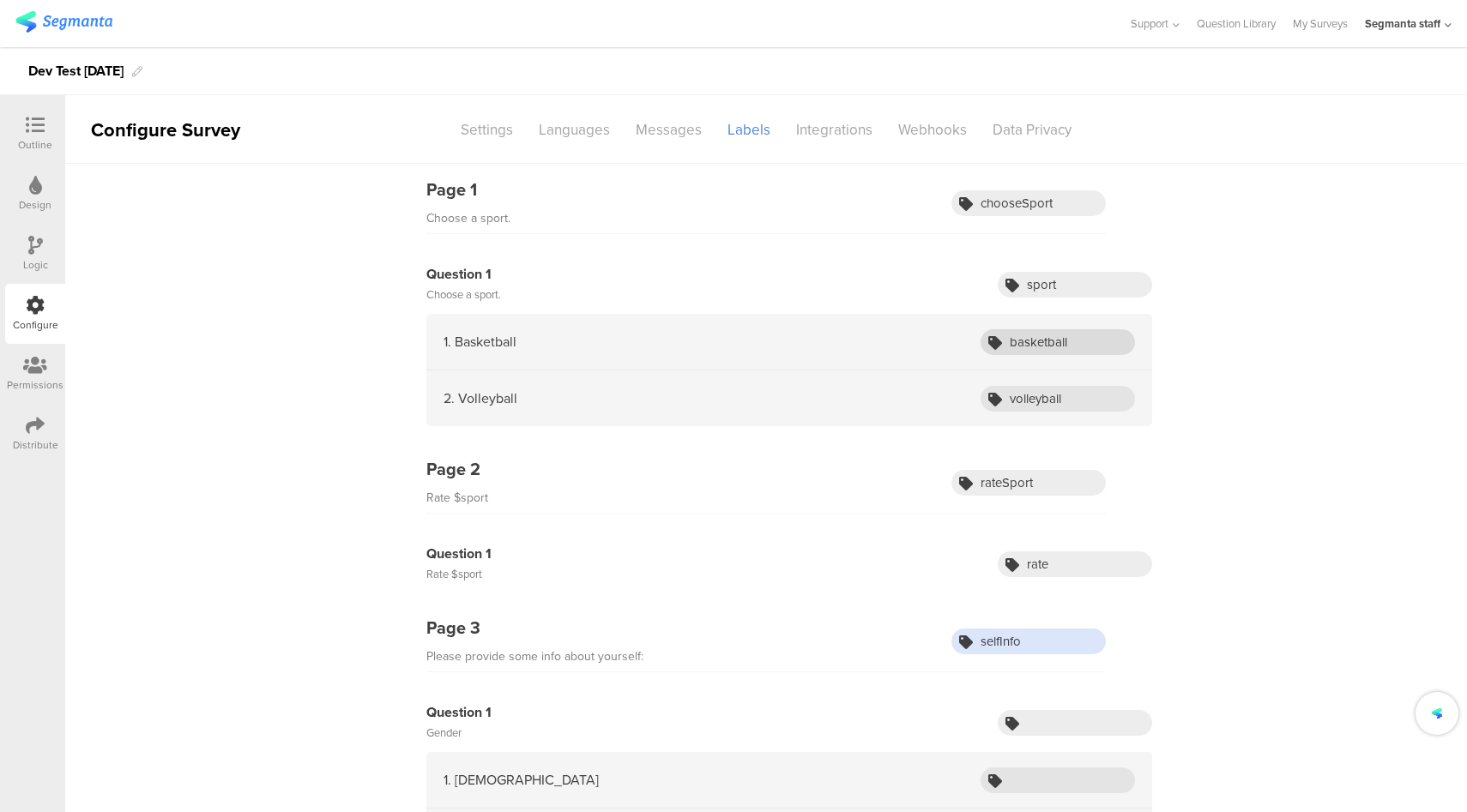
type input "selfInfo"
type input "gender"
type input "[DEMOGRAPHIC_DATA]"
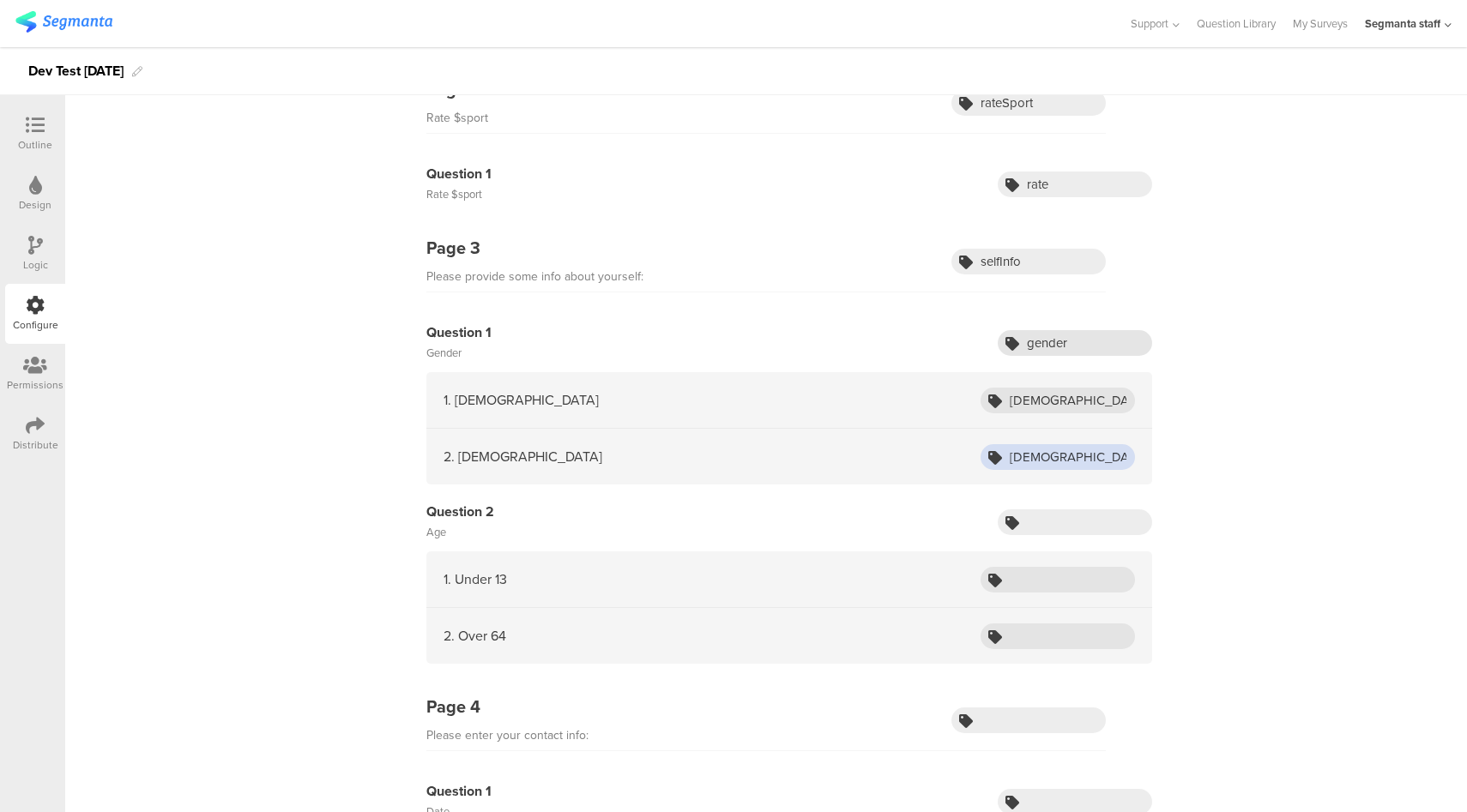
type input "[DEMOGRAPHIC_DATA]"
type input "age"
type input "kid"
type input "senior"
type input "contactInfo"
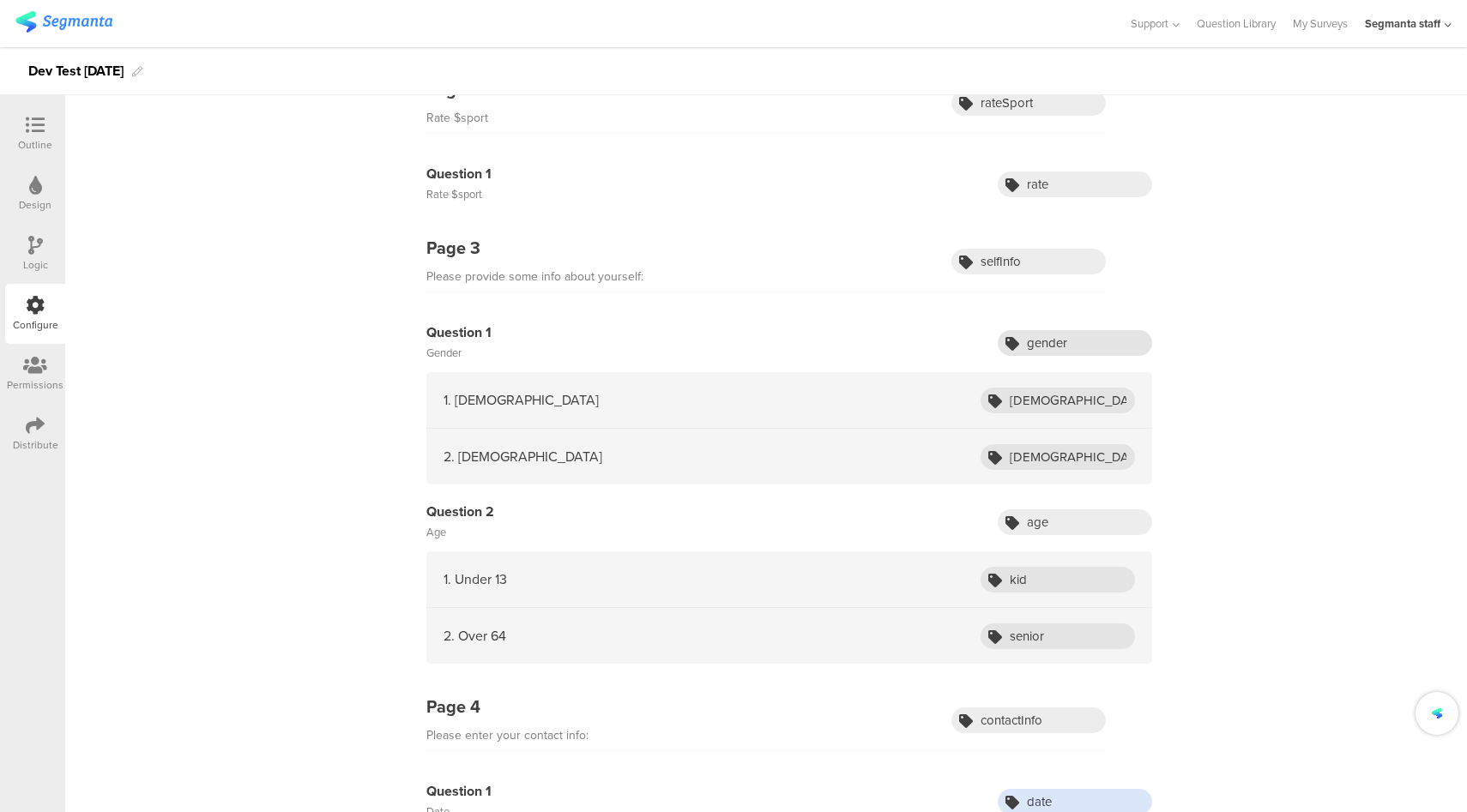
type input "date"
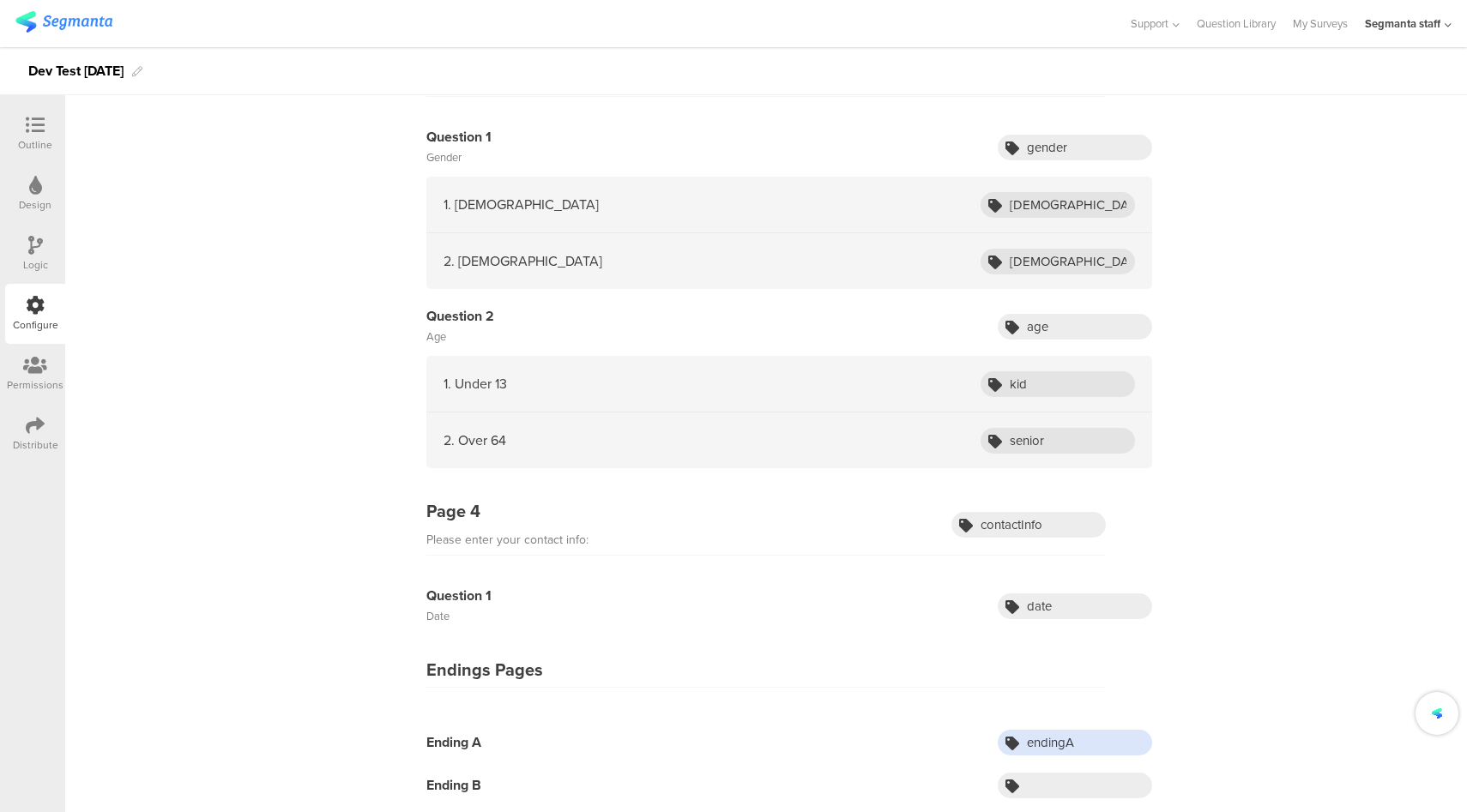
type input "endingA"
type input "endingB"
click at [1257, 511] on div "Page 1 Choose a sport. chooseSport Question 1 Choose a sport. sport 1. Basketba…" at bounding box center [766, 202] width 1402 height 1227
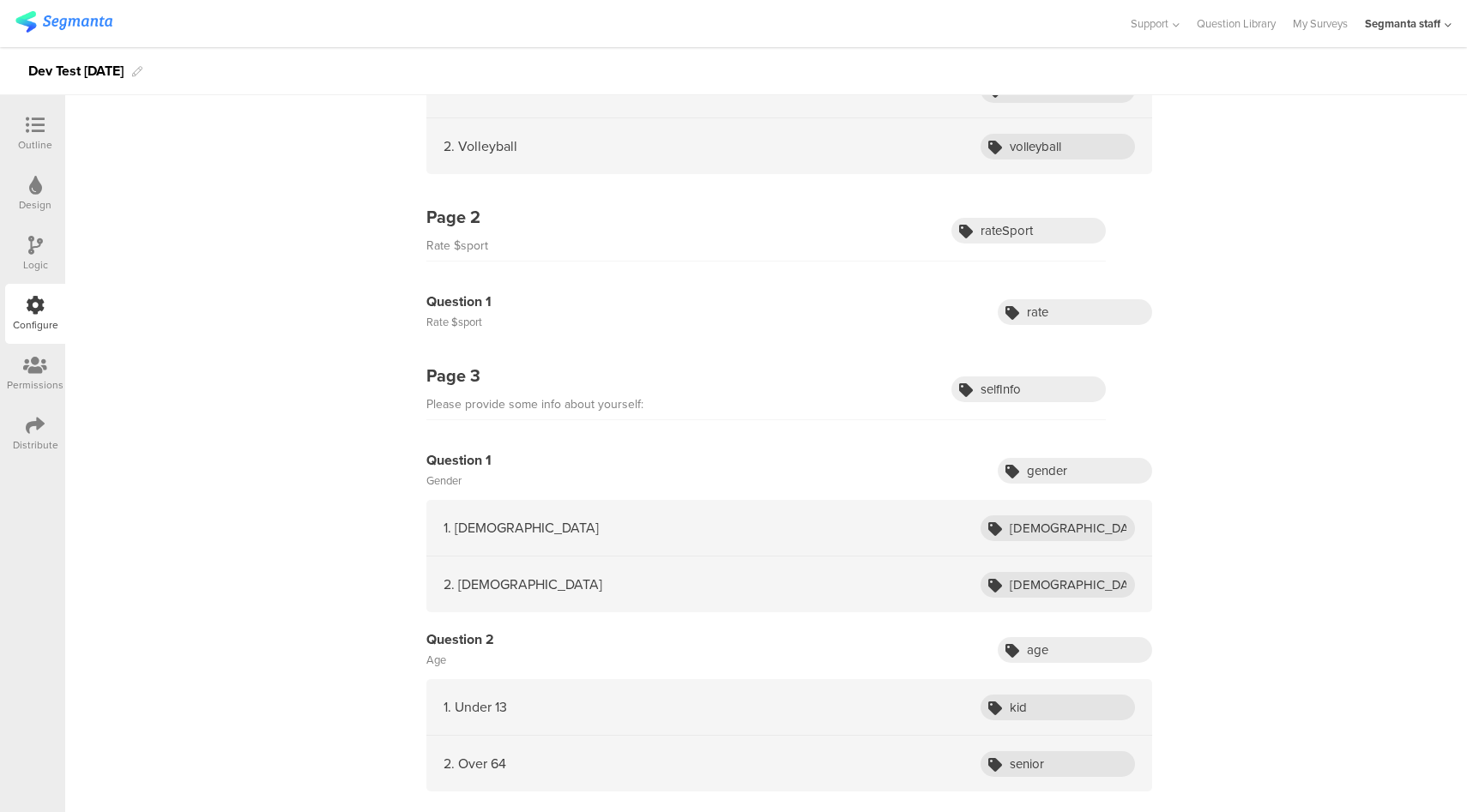
scroll to position [0, 0]
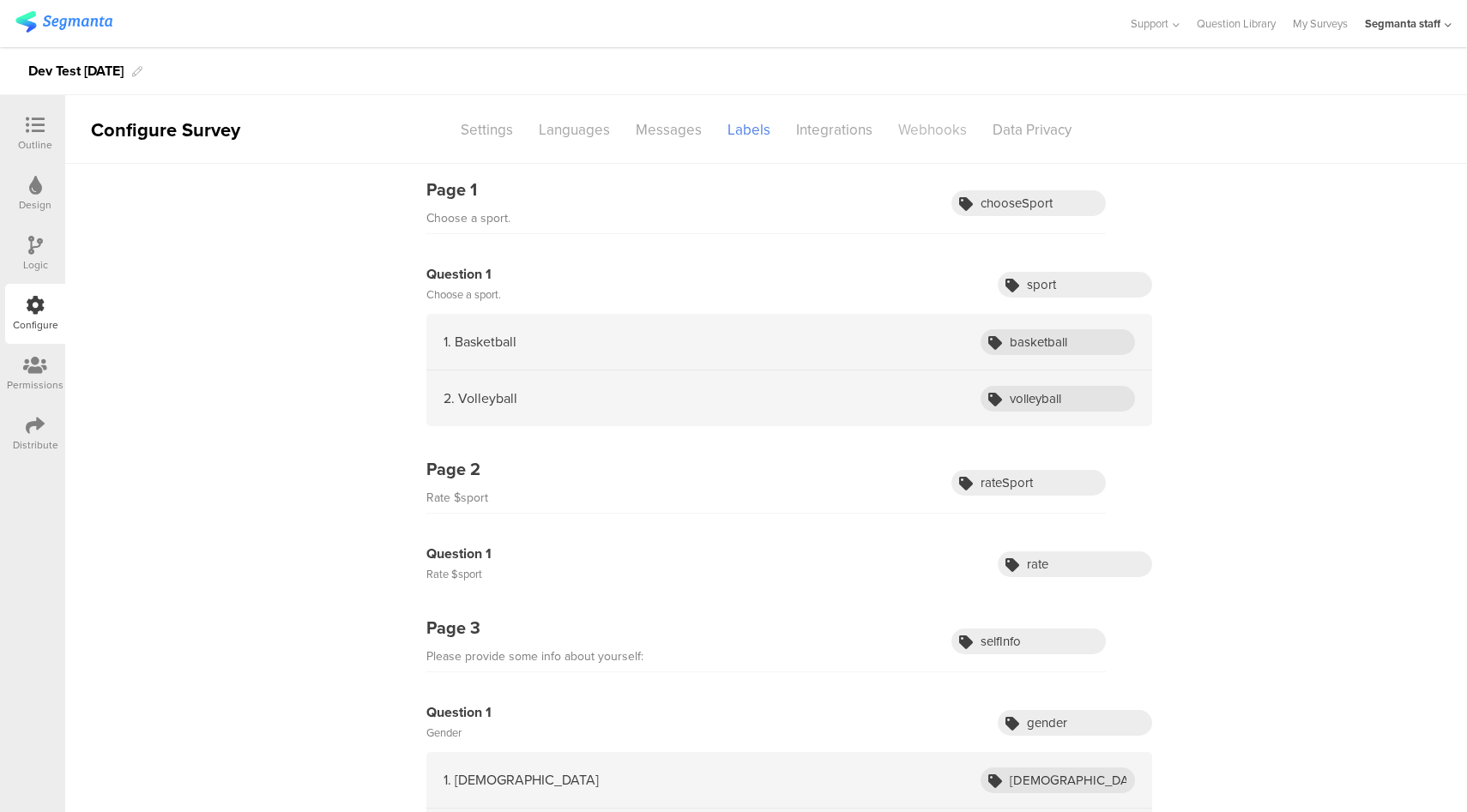
click at [921, 128] on div "Webhooks" at bounding box center [932, 129] width 94 height 30
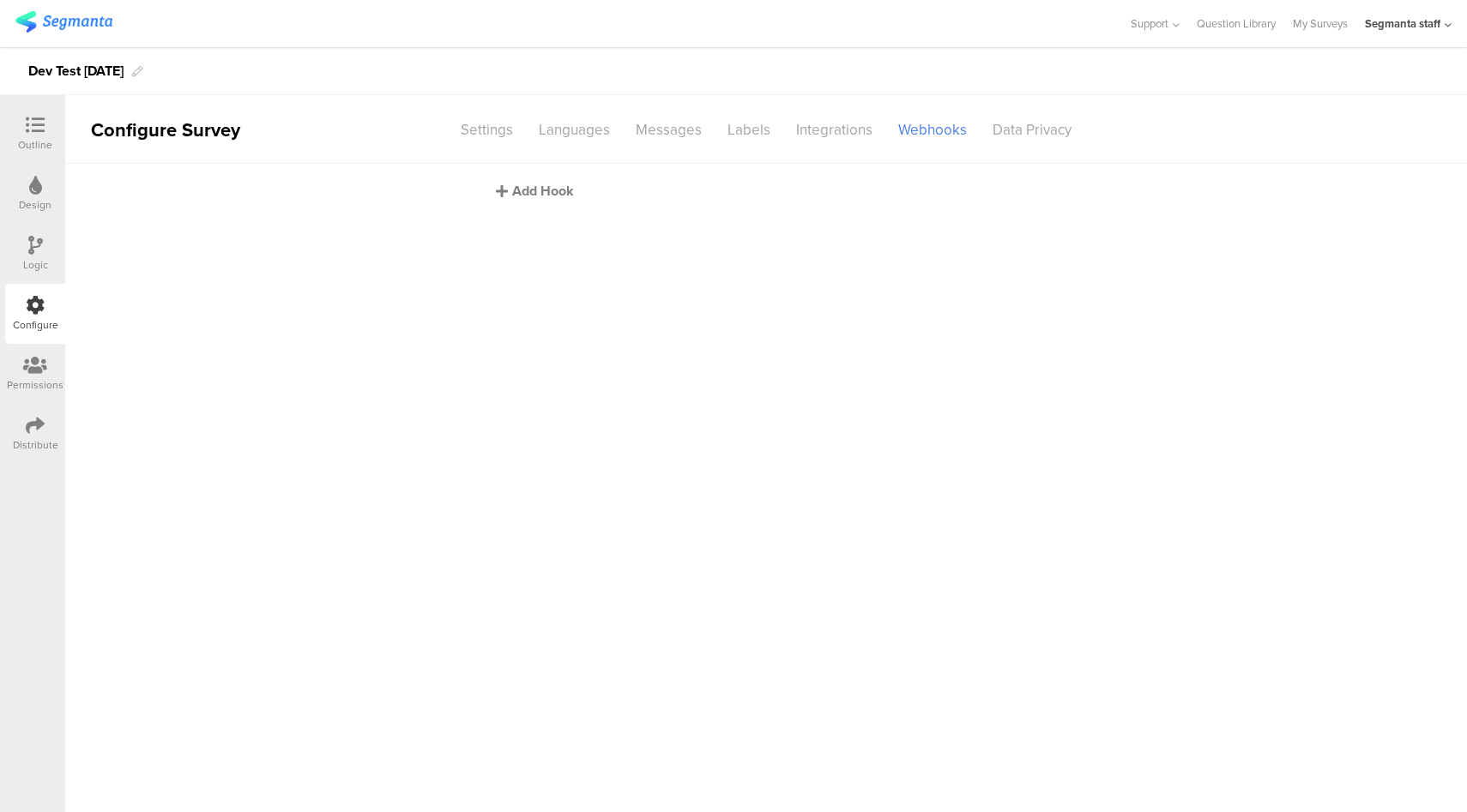
click at [559, 192] on div "Add Hook" at bounding box center [771, 191] width 549 height 20
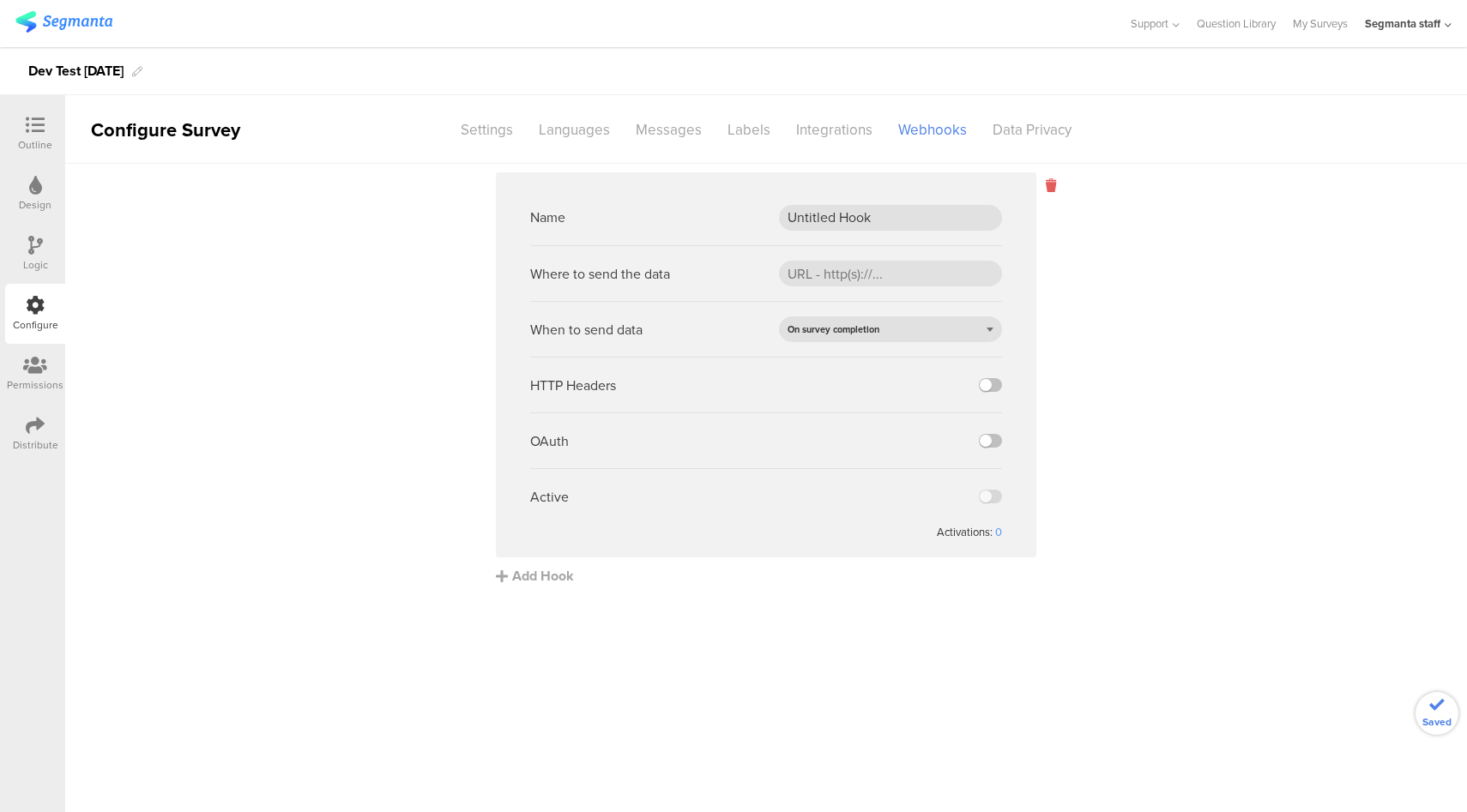
click at [1050, 186] on icon at bounding box center [1051, 186] width 10 height 20
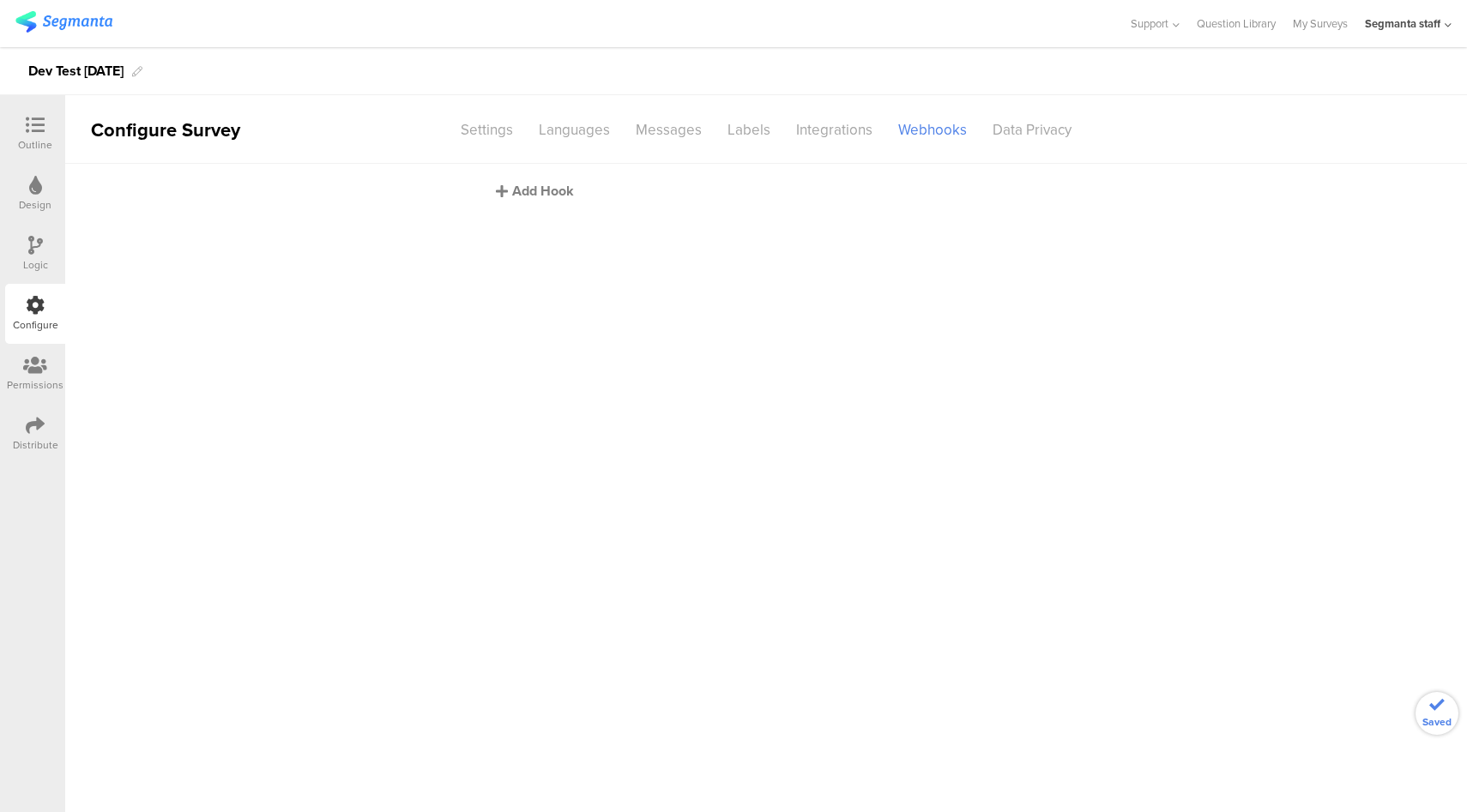
click at [502, 192] on icon at bounding box center [502, 191] width 12 height 13
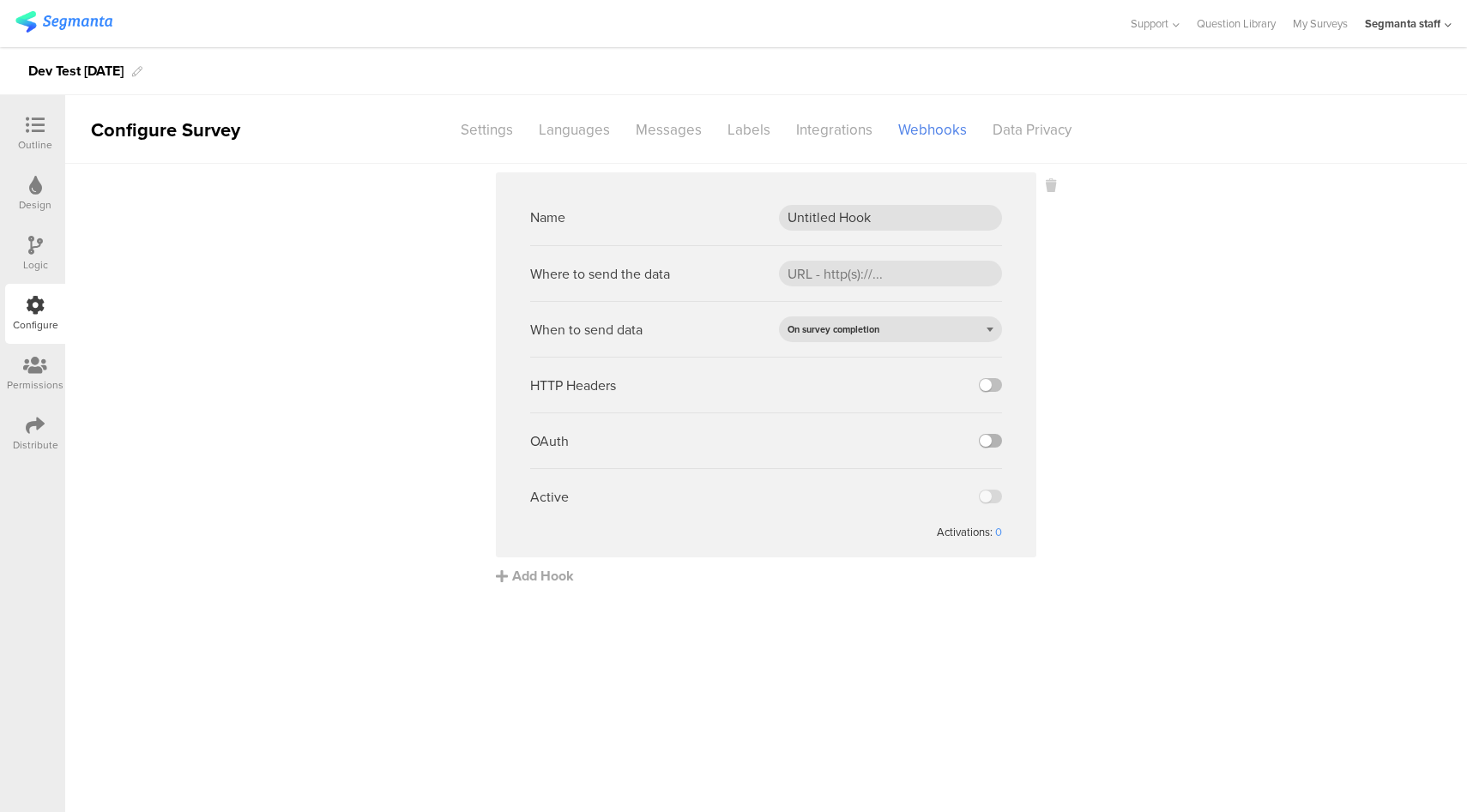
click at [991, 441] on label at bounding box center [991, 441] width 23 height 13
click at [0, 0] on input "checkbox" at bounding box center [0, 0] width 0 height 0
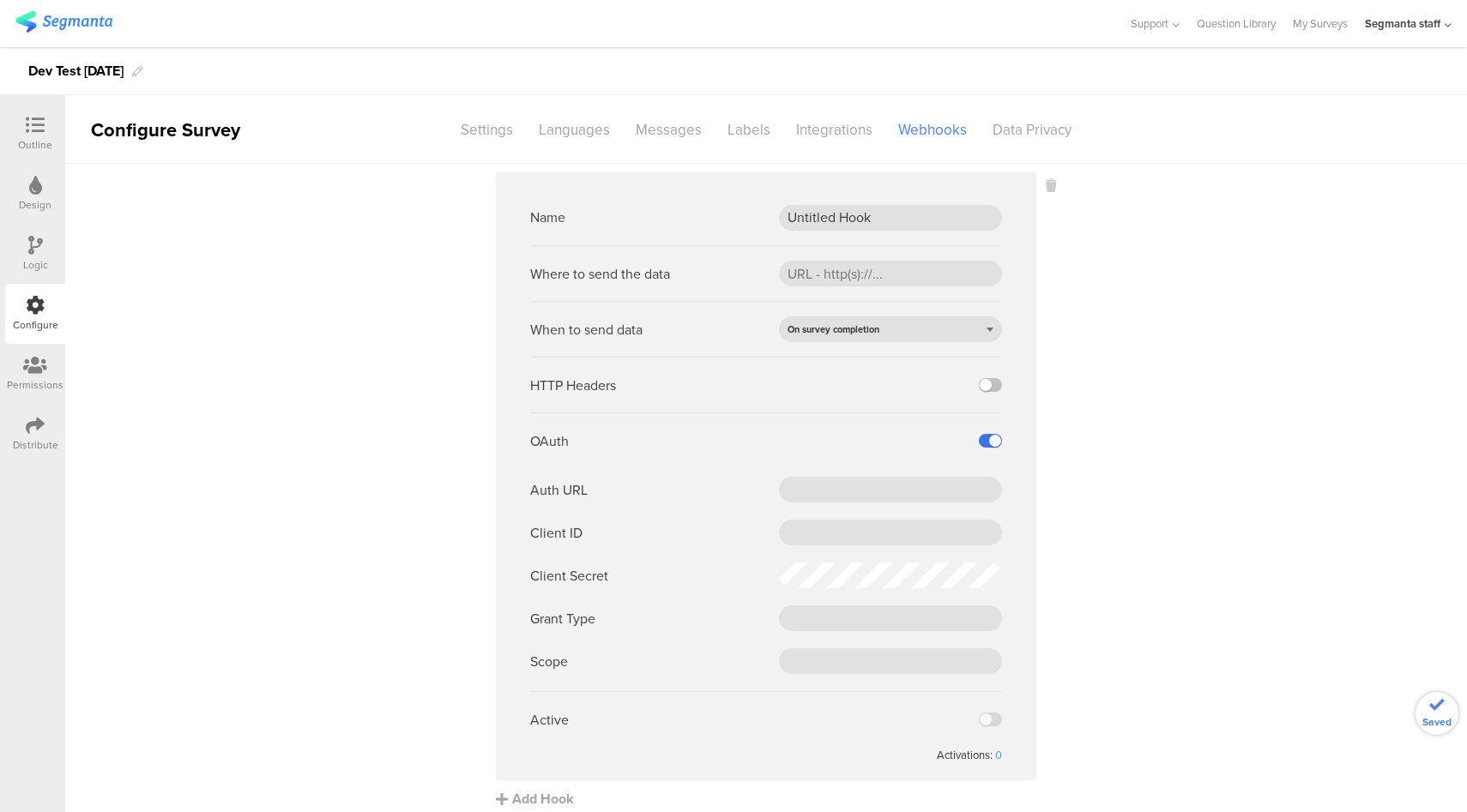
click at [991, 440] on label at bounding box center [991, 441] width 23 height 13
click at [0, 0] on input "checkbox" at bounding box center [0, 0] width 0 height 0
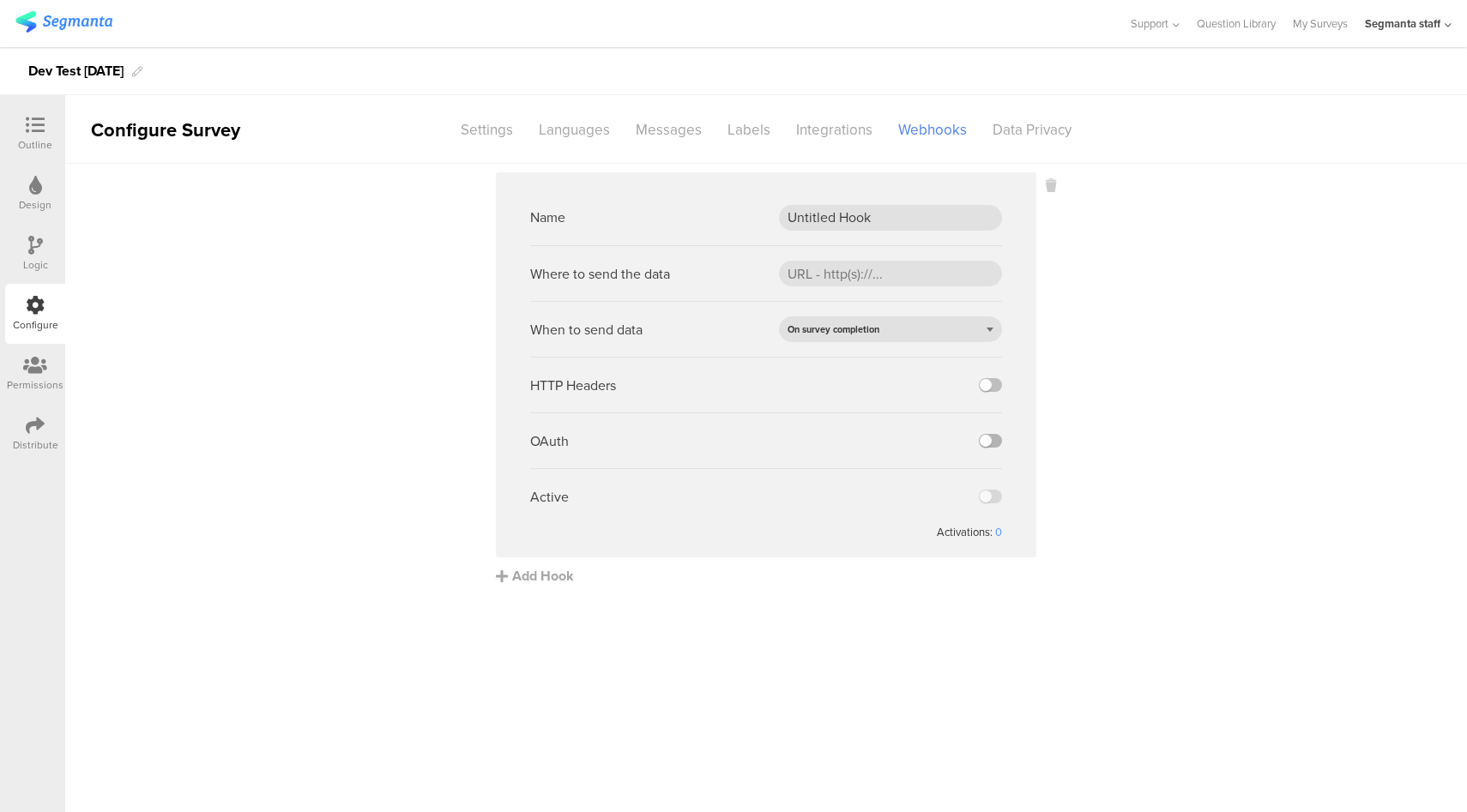
click at [998, 441] on label at bounding box center [991, 441] width 23 height 13
click at [0, 0] on input "checkbox" at bounding box center [0, 0] width 0 height 0
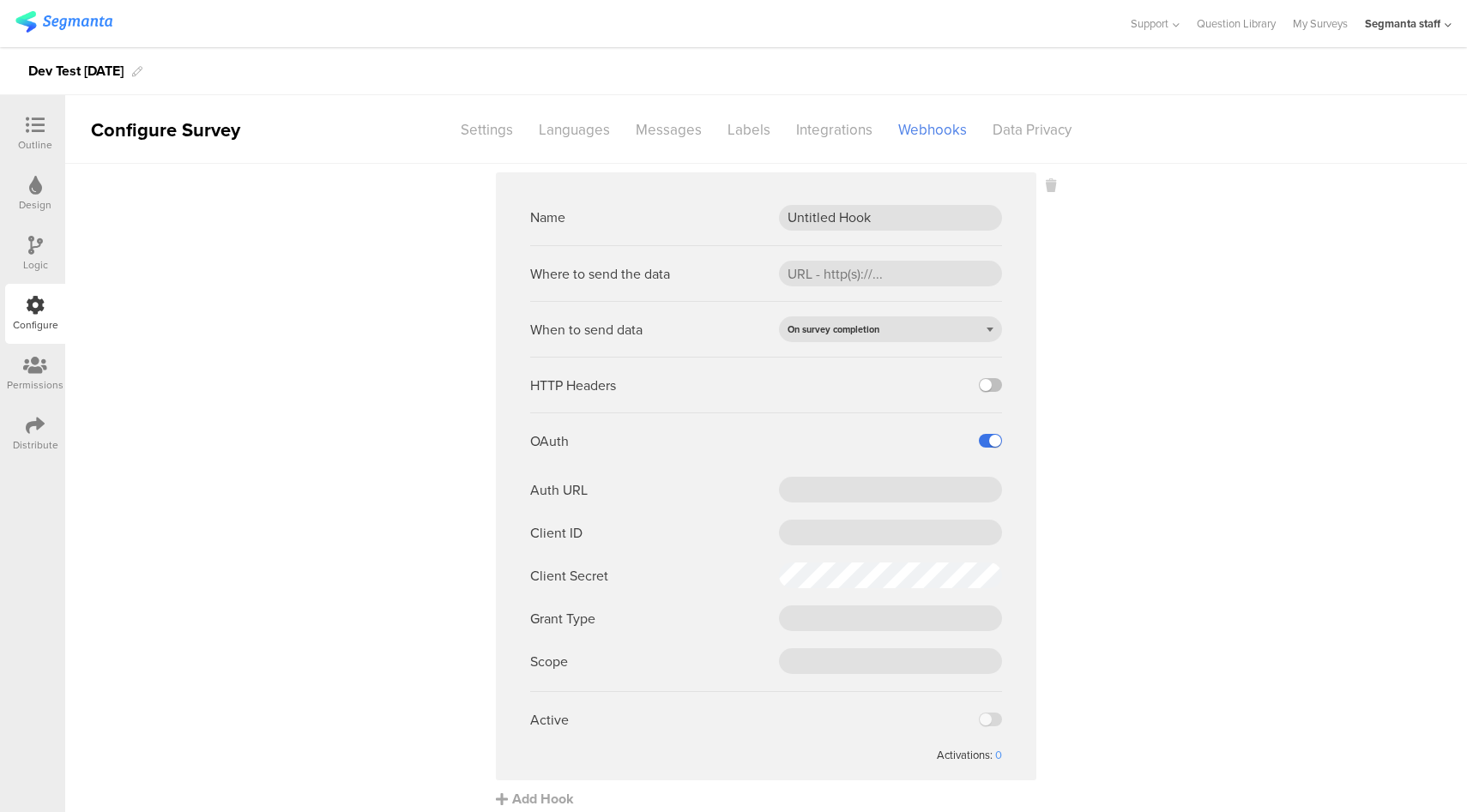
click at [988, 441] on label at bounding box center [991, 441] width 23 height 13
click at [0, 0] on input "checkbox" at bounding box center [0, 0] width 0 height 0
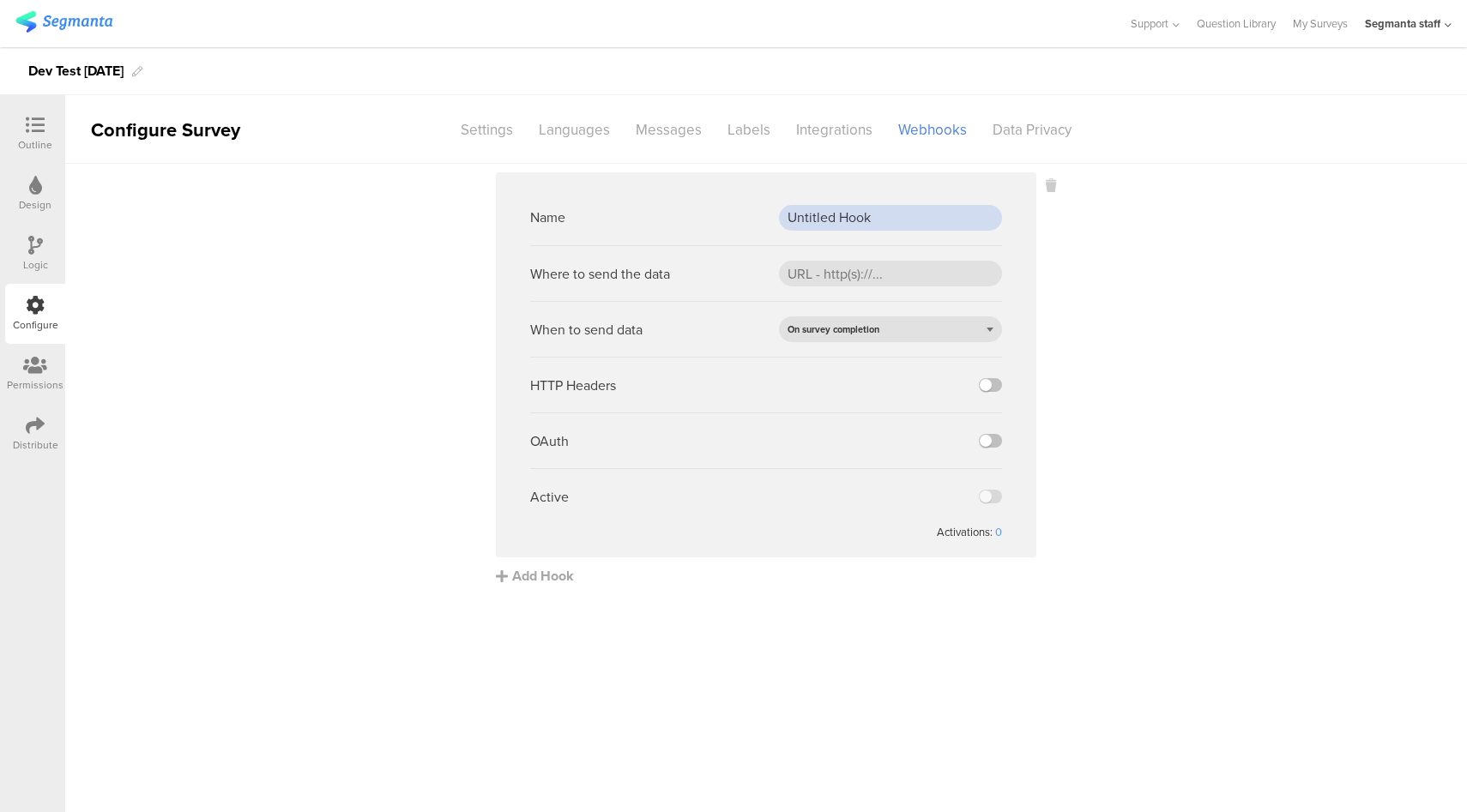
drag, startPoint x: 886, startPoint y: 220, endPoint x: 735, endPoint y: 222, distance: 151.0
click at [735, 222] on div "Name Untitled Hook" at bounding box center [766, 217] width 472 height 56
type input "Test Webhook"
paste input "https://eo5wmzhoyu3nzo.m.pipedream.net"
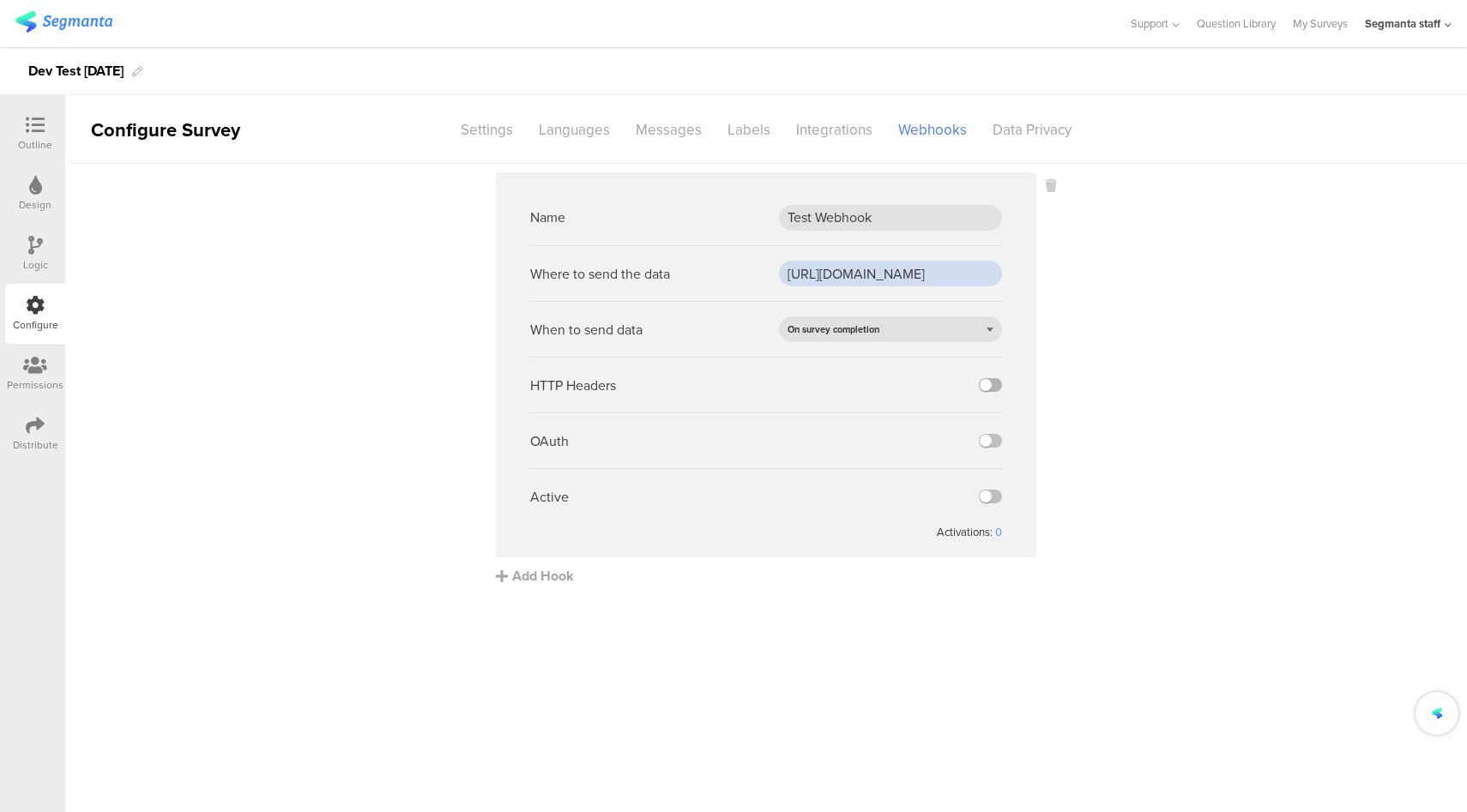
type input "https://eo5wmzhoyu3nzo.m.pipedream.net"
click at [992, 385] on label at bounding box center [991, 385] width 23 height 13
click at [0, 0] on input "checkbox" at bounding box center [0, 0] width 0 height 0
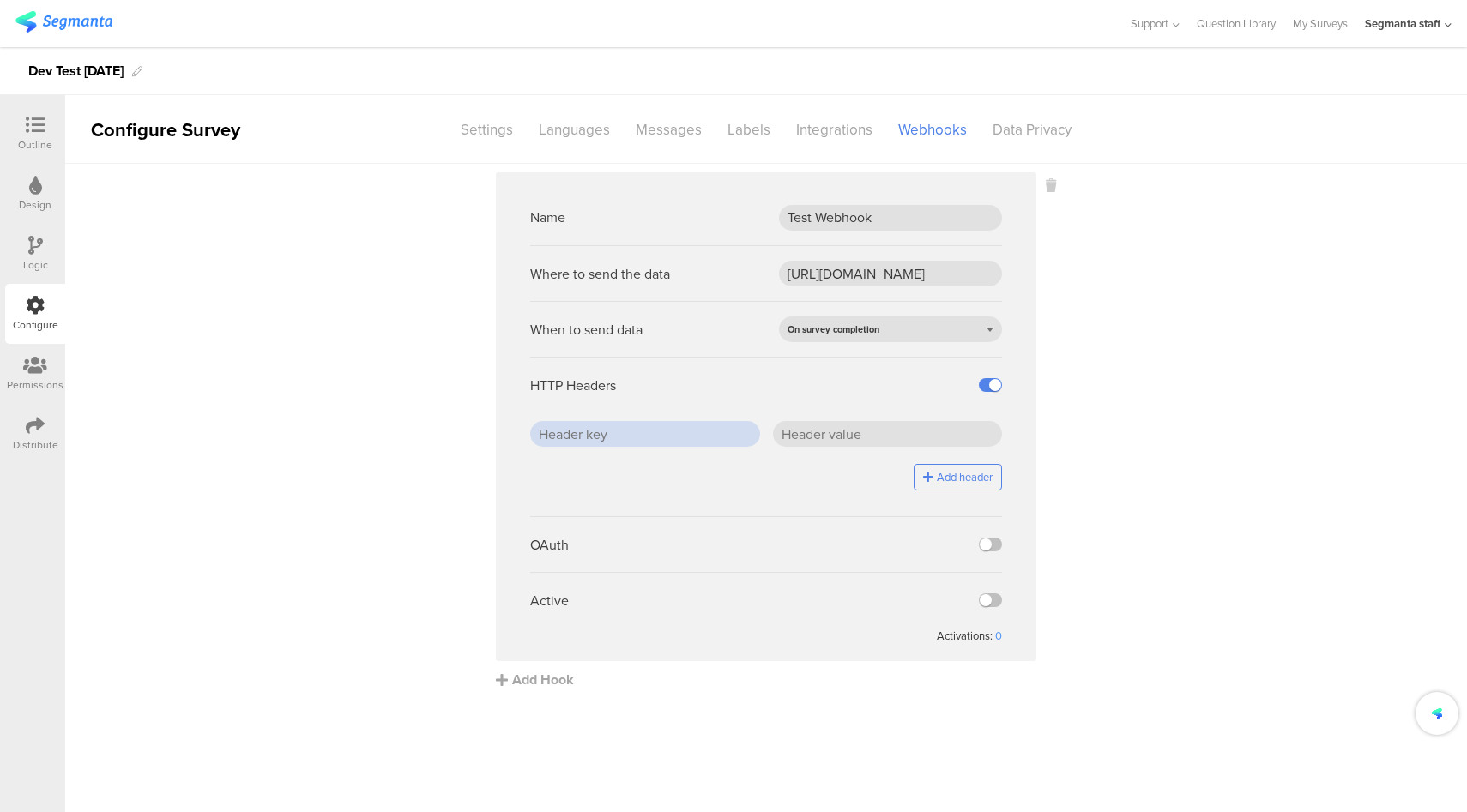
click at [717, 441] on input "text" at bounding box center [645, 433] width 230 height 26
type input "key1"
type input "value1"
click at [975, 479] on button "Add header" at bounding box center [957, 477] width 88 height 27
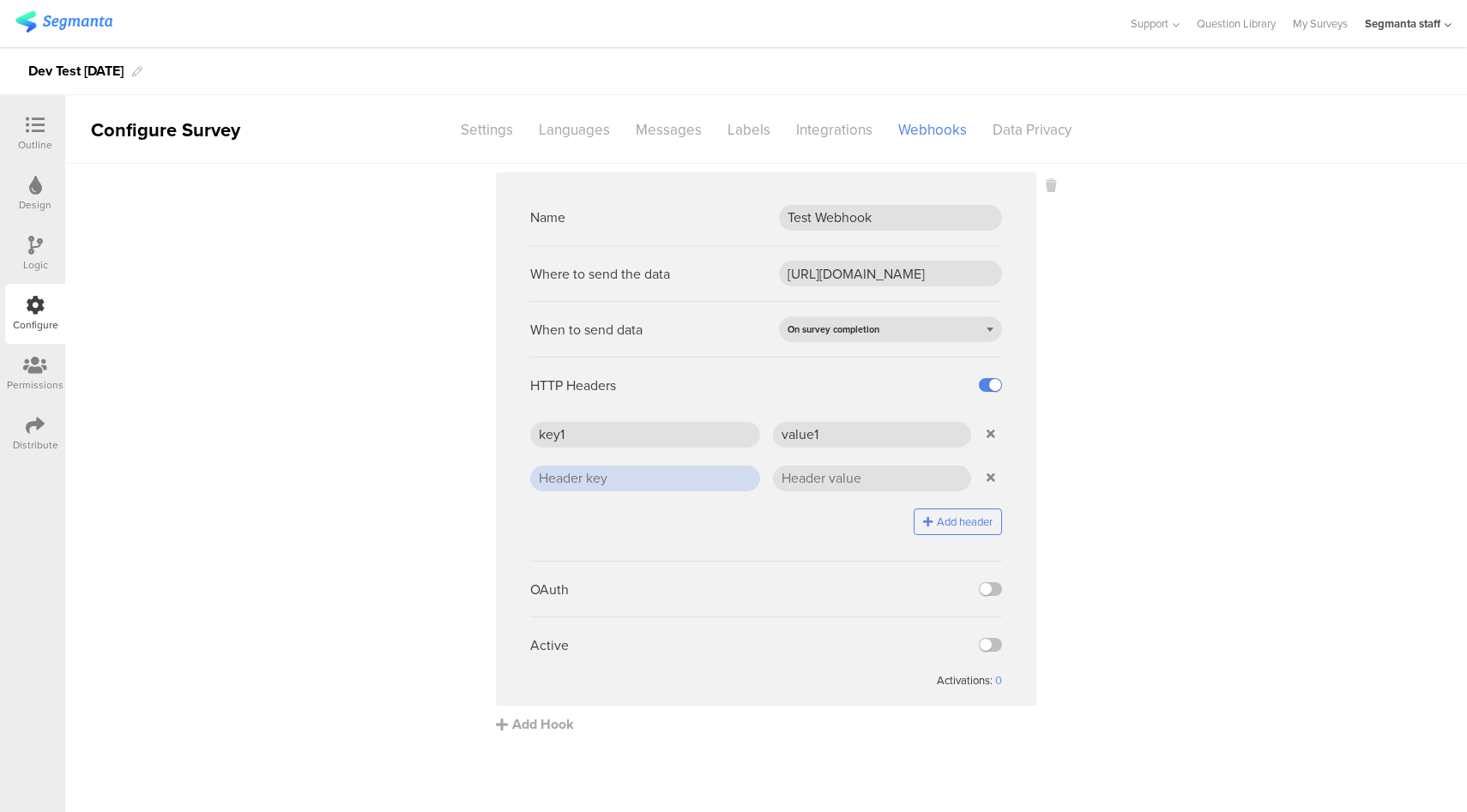
click at [640, 487] on input "text" at bounding box center [645, 478] width 230 height 26
type input "key2"
type input "value2"
click at [994, 644] on label at bounding box center [991, 644] width 23 height 13
click at [0, 0] on input "checkbox" at bounding box center [0, 0] width 0 height 0
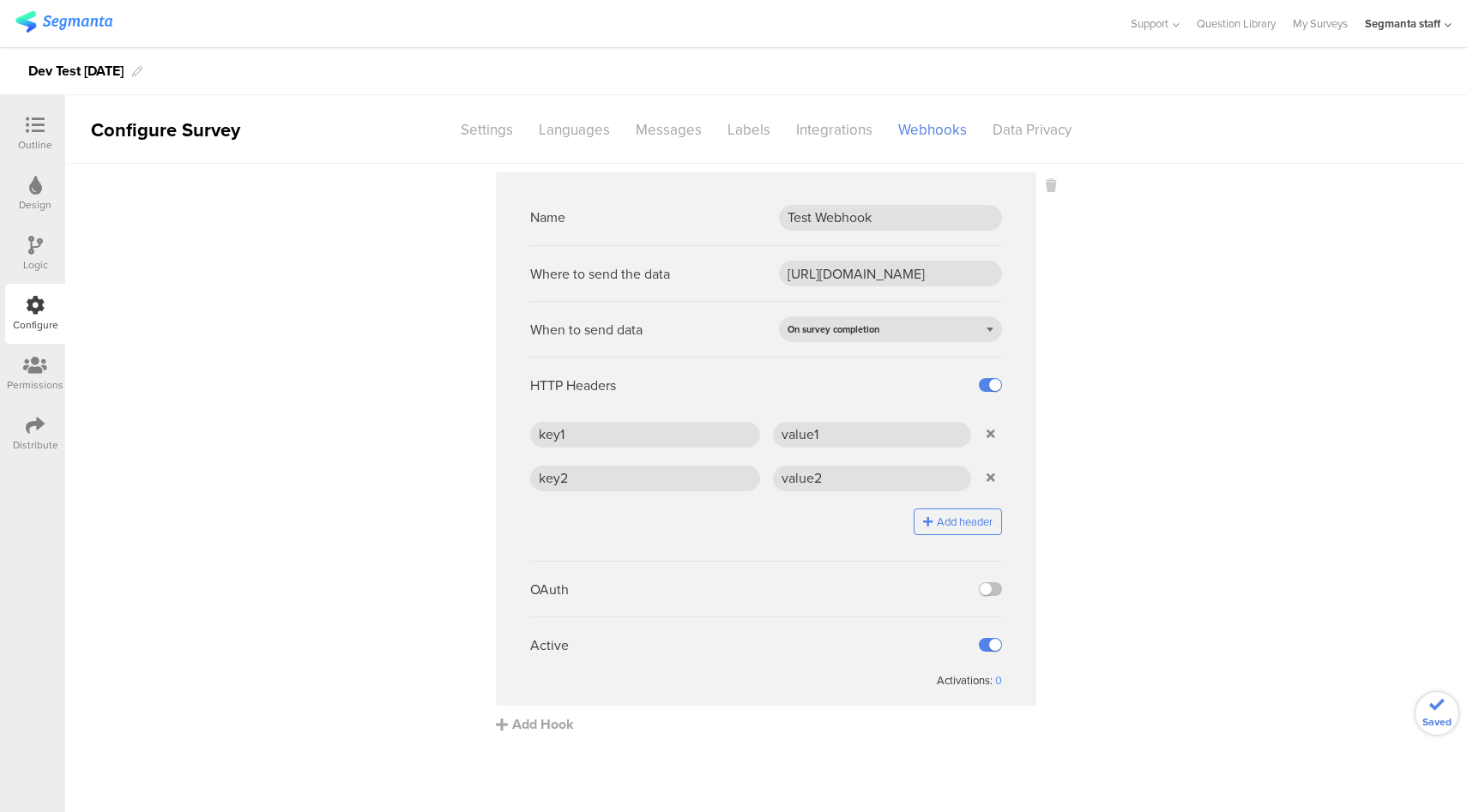
click at [26, 416] on icon at bounding box center [35, 425] width 19 height 19
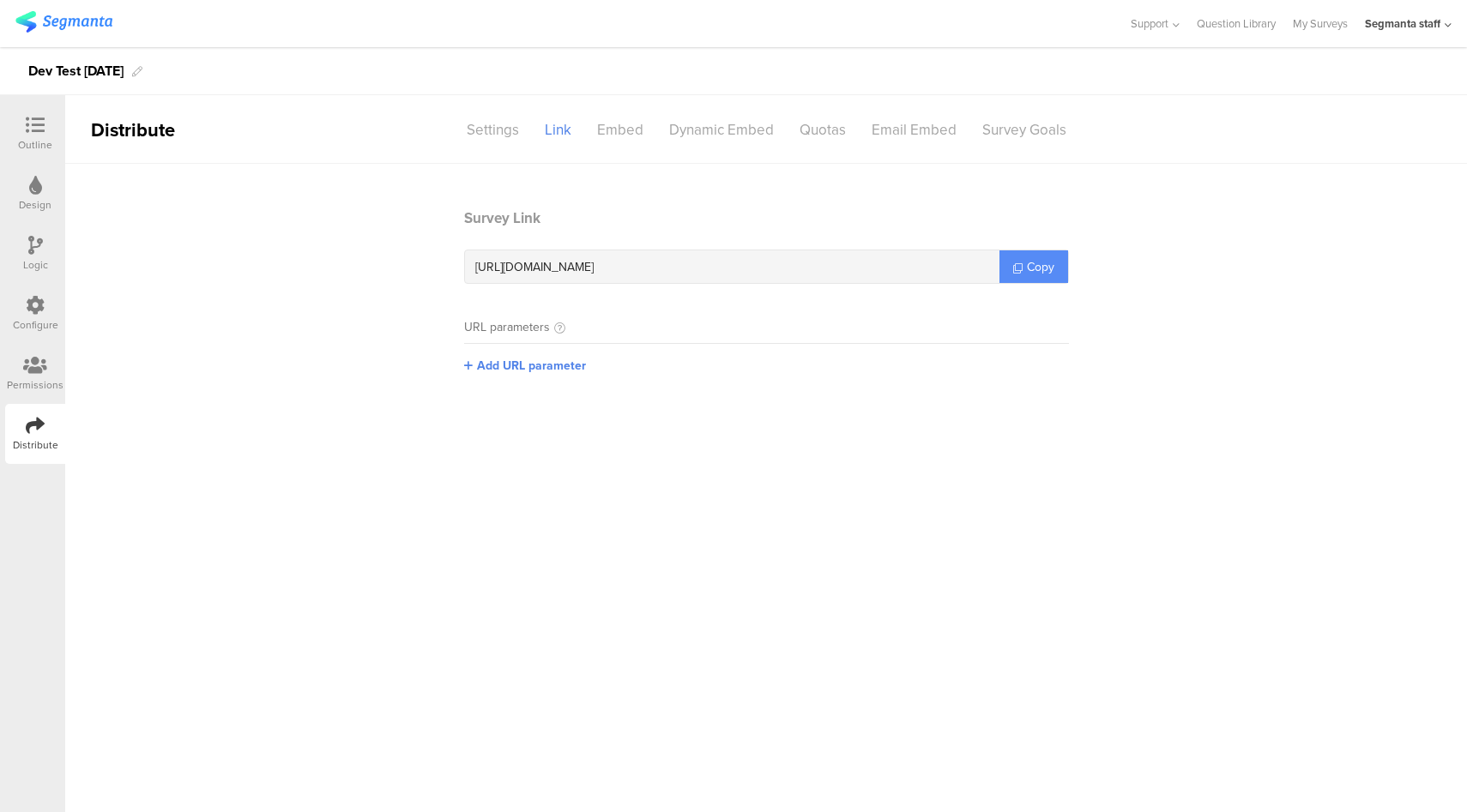
click at [1042, 272] on span "Copy" at bounding box center [1041, 267] width 28 height 18
click at [39, 319] on div "Configure" at bounding box center [35, 325] width 46 height 15
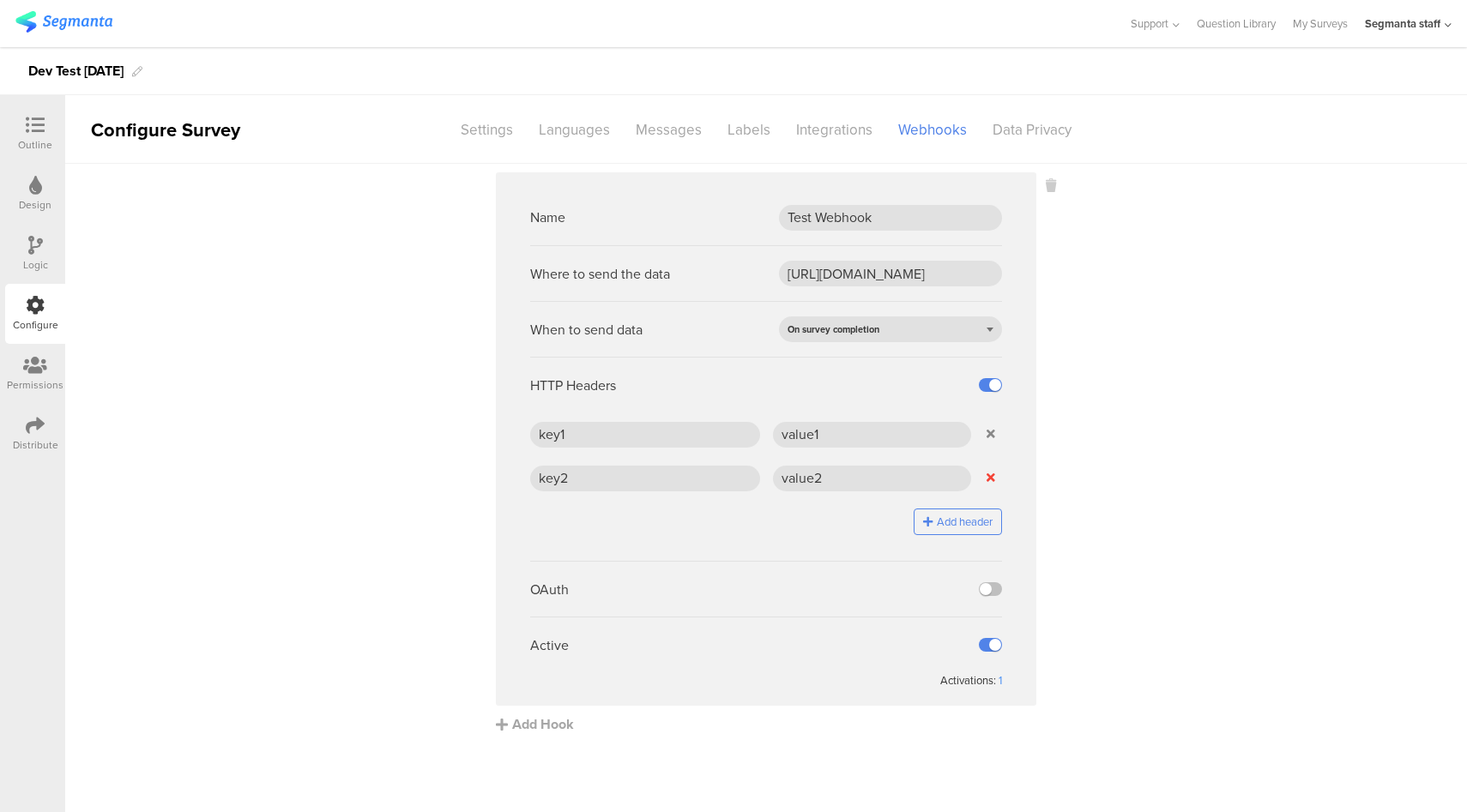
click at [989, 475] on icon at bounding box center [991, 477] width 9 height 12
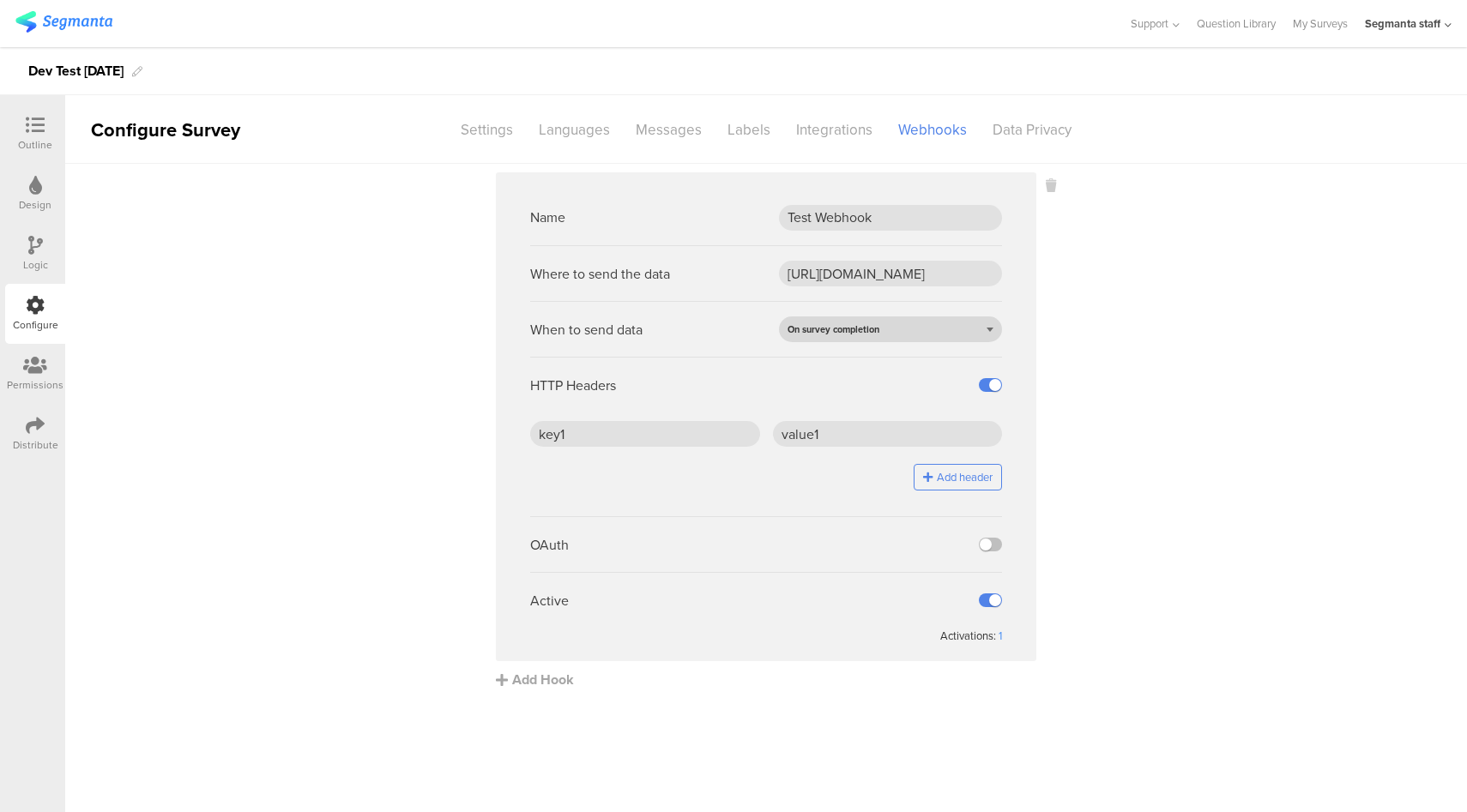
click at [956, 329] on div "On survey completion" at bounding box center [890, 329] width 223 height 26
click at [843, 378] on div "On question completion" at bounding box center [890, 381] width 223 height 26
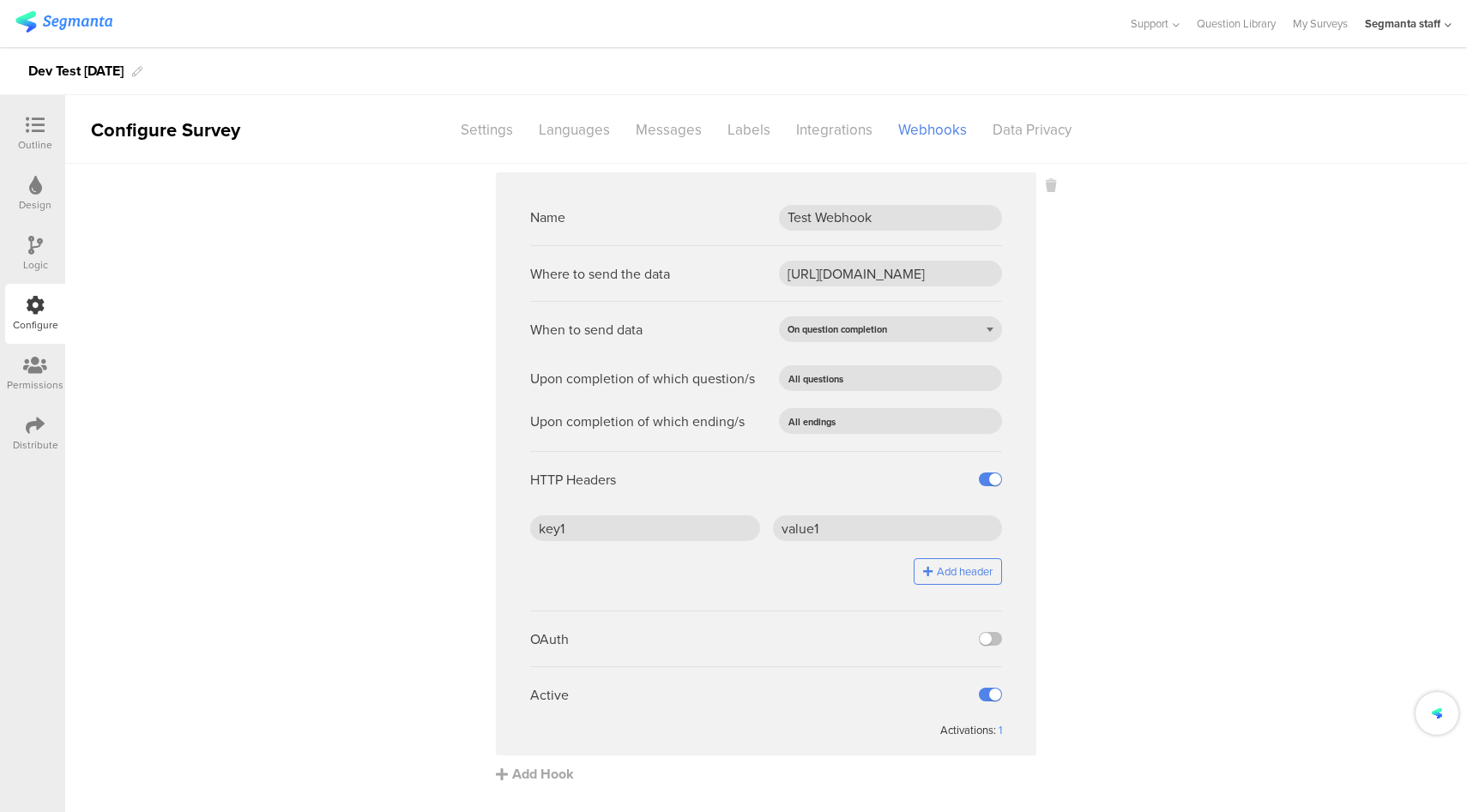
click at [1132, 401] on sg-webhook-settings "Name Test Webhook Where to send the data https://eo5wmzhoyu3nzo.m.pipedream.net…" at bounding box center [766, 478] width 1402 height 612
click at [1001, 731] on div "1" at bounding box center [1000, 730] width 4 height 16
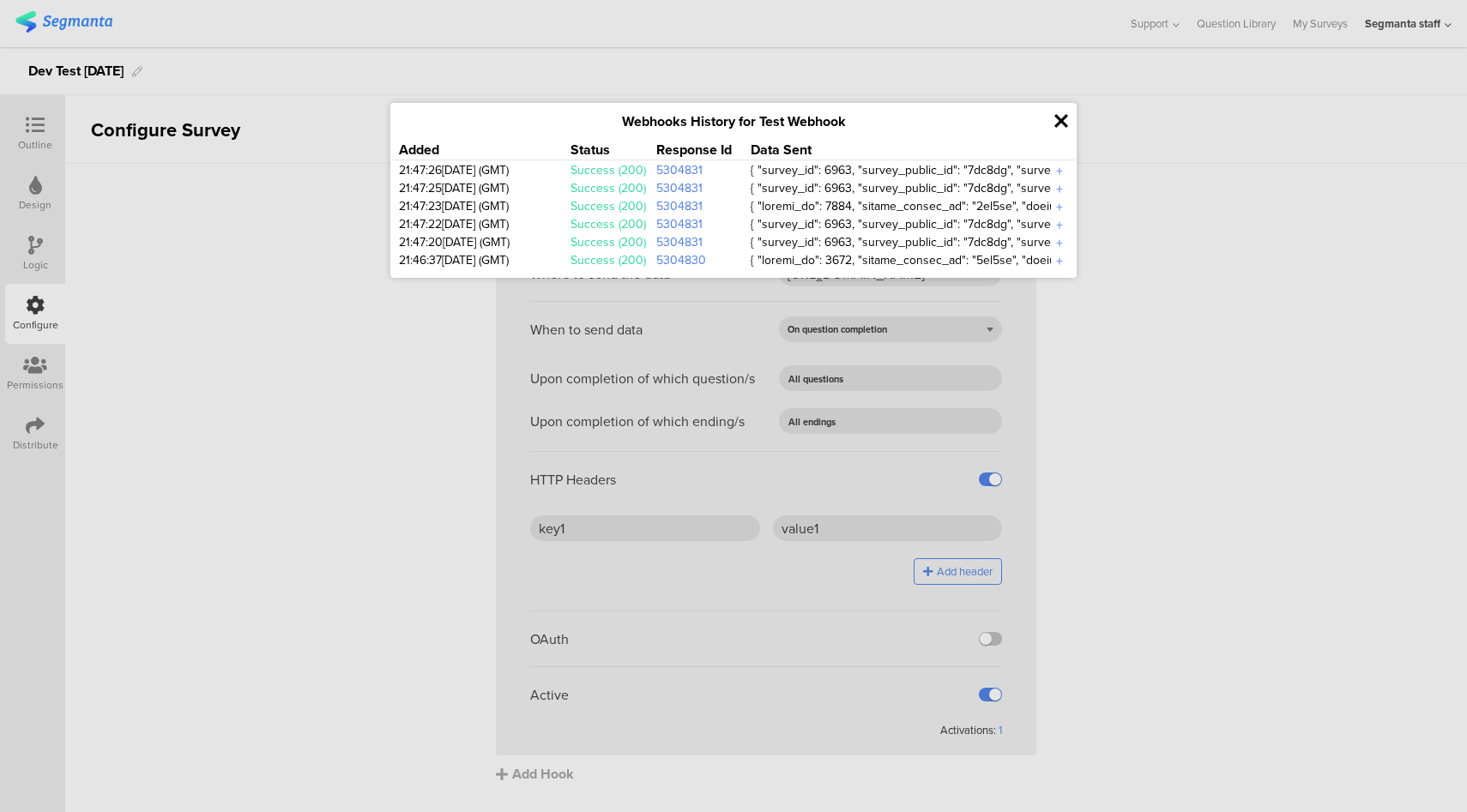
click at [1064, 120] on icon at bounding box center [1061, 121] width 13 height 20
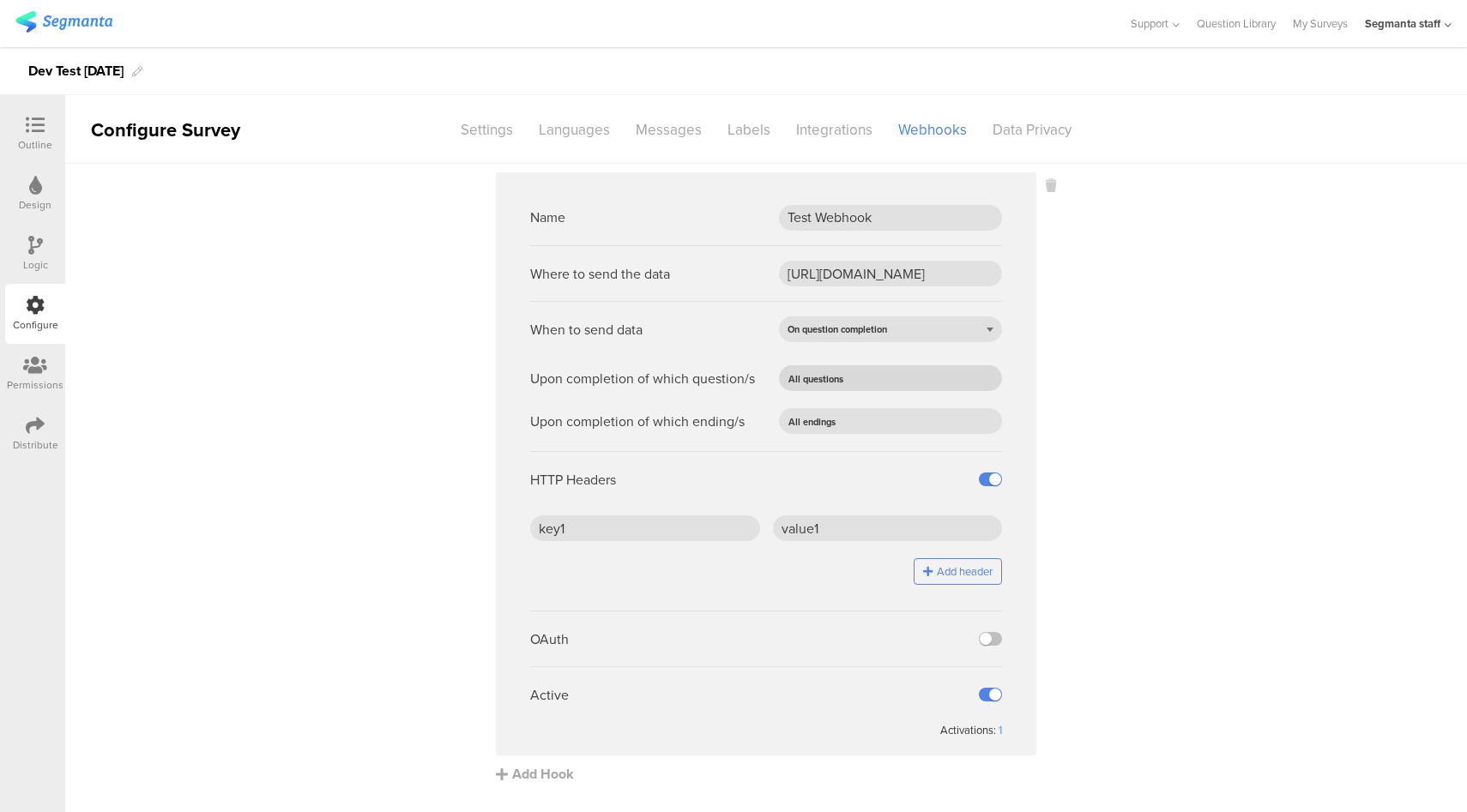
click at [873, 375] on input "text" at bounding box center [916, 378] width 135 height 24
click at [854, 448] on li "1 Choose a sport." at bounding box center [896, 441] width 234 height 26
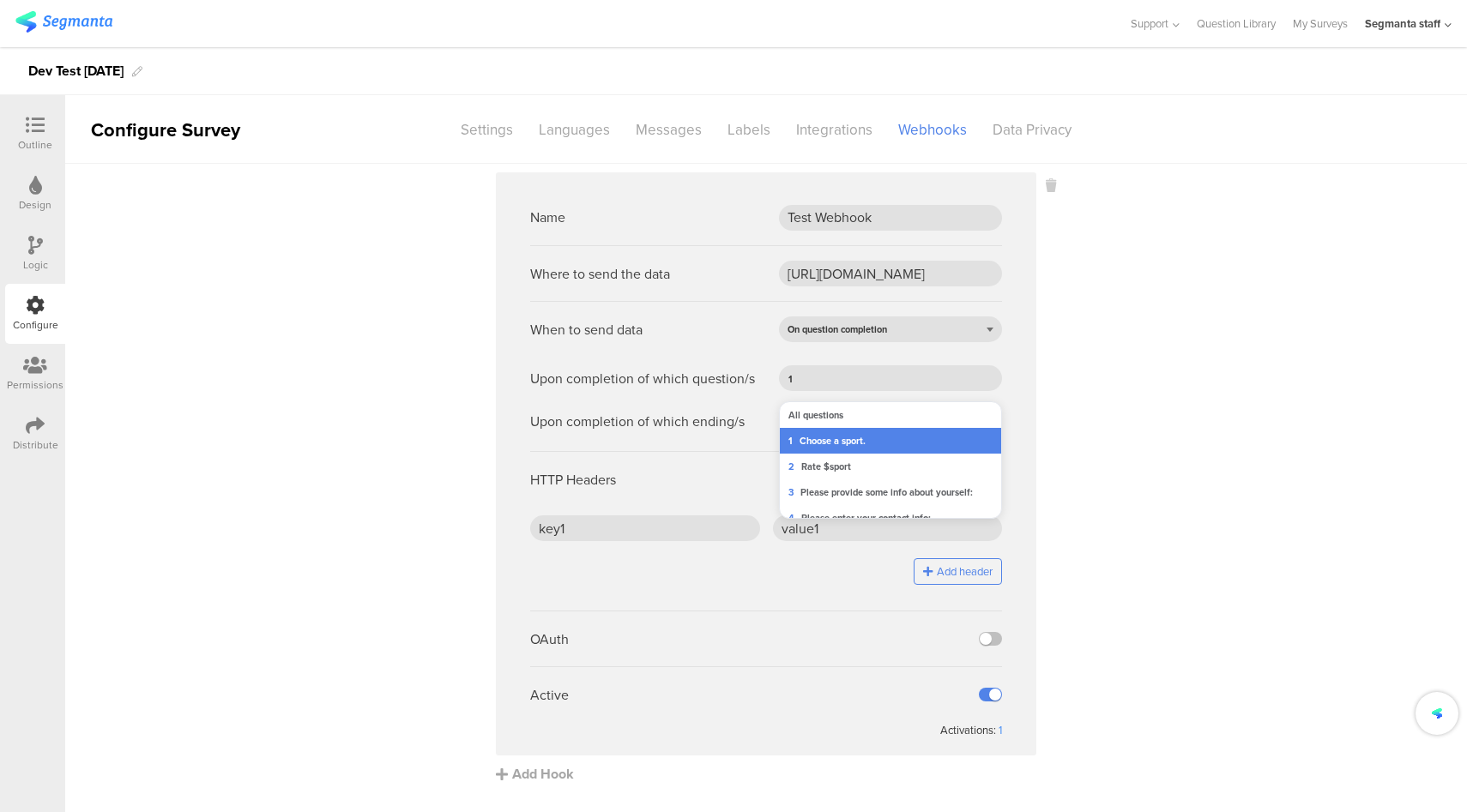
click at [1150, 435] on sg-webhook-settings "Name Test Webhook Where to send the data https://eo5wmzhoyu3nzo.m.pipedream.net…" at bounding box center [766, 478] width 1402 height 612
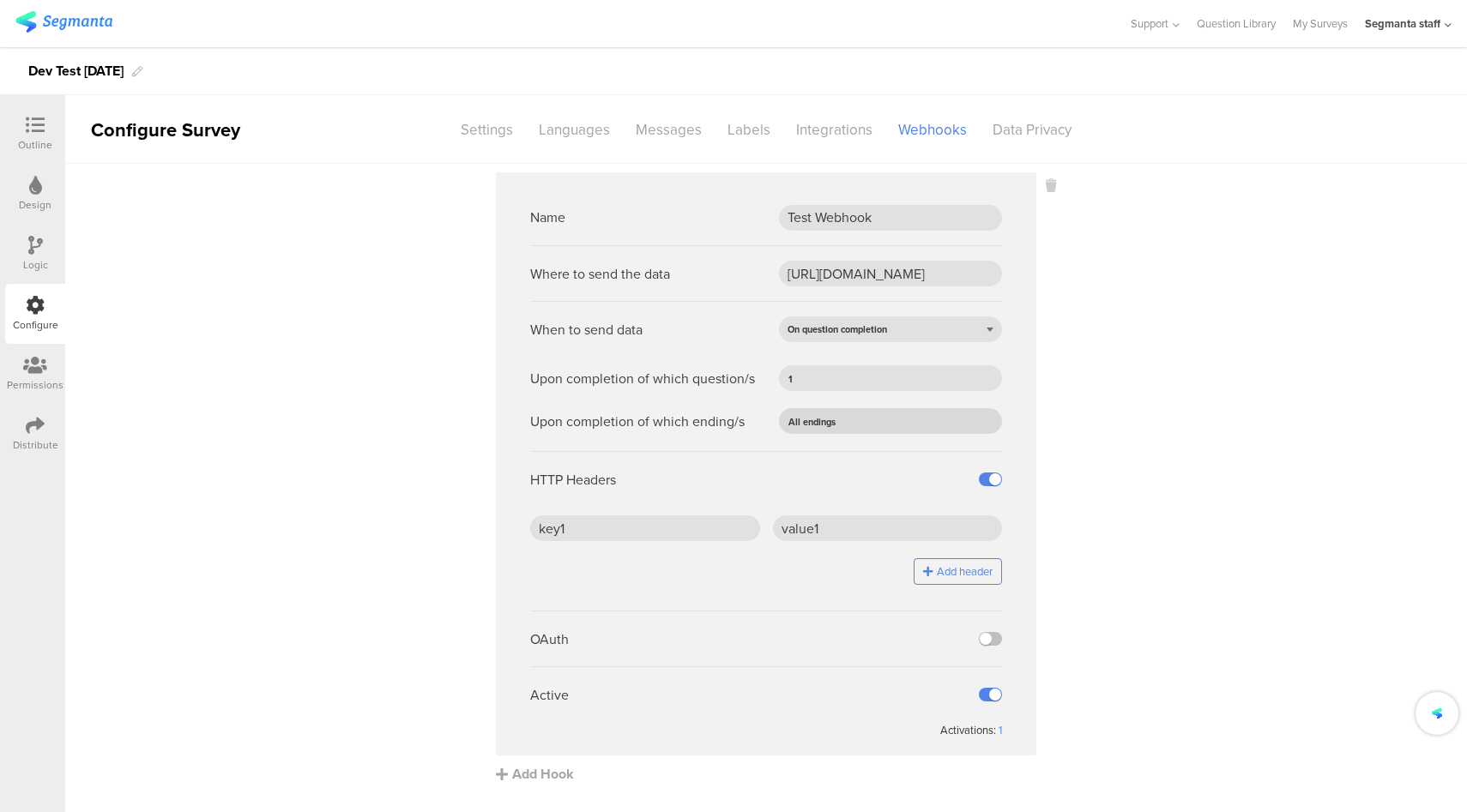
click at [823, 423] on span "All endings" at bounding box center [812, 422] width 48 height 13
drag, startPoint x: 825, startPoint y: 508, endPoint x: 945, endPoint y: 494, distance: 120.8
click at [825, 508] on span "Ending B" at bounding box center [819, 509] width 37 height 13
click at [1115, 458] on sg-webhook-settings "Name Test Webhook Where to send the data https://eo5wmzhoyu3nzo.m.pipedream.net…" at bounding box center [766, 478] width 1402 height 612
click at [822, 127] on div "Integrations" at bounding box center [834, 129] width 102 height 30
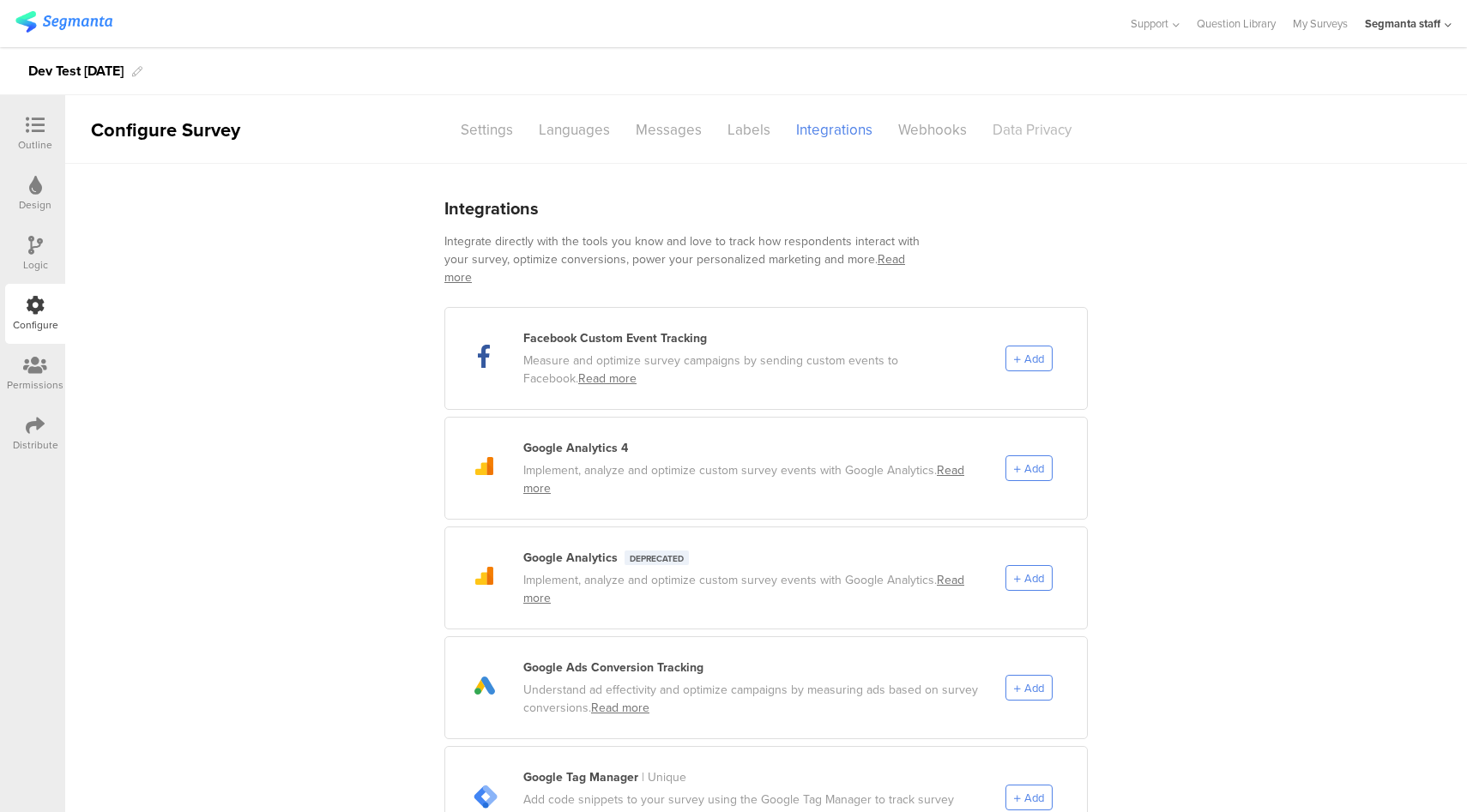
click at [1007, 128] on div "Data Privacy" at bounding box center [1032, 129] width 105 height 30
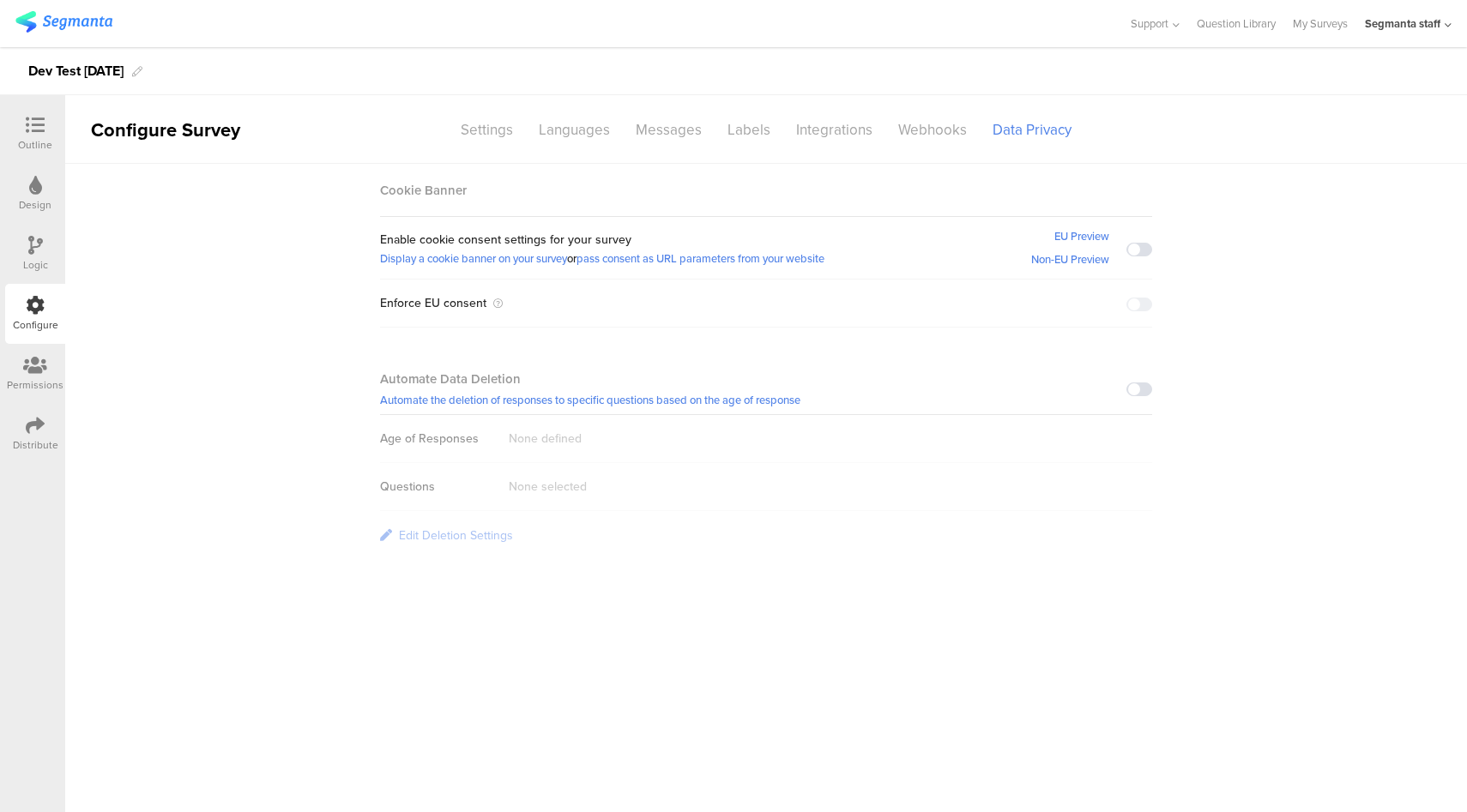
click at [1137, 249] on span at bounding box center [1139, 249] width 26 height 13
click at [1136, 301] on span at bounding box center [1139, 304] width 26 height 13
click at [1363, 284] on section "Cookie Banner Enable cookie consent settings for your survey Display a cookie b…" at bounding box center [766, 362] width 1402 height 396
click at [1136, 303] on span at bounding box center [1139, 304] width 26 height 13
click at [1144, 250] on span at bounding box center [1139, 249] width 26 height 13
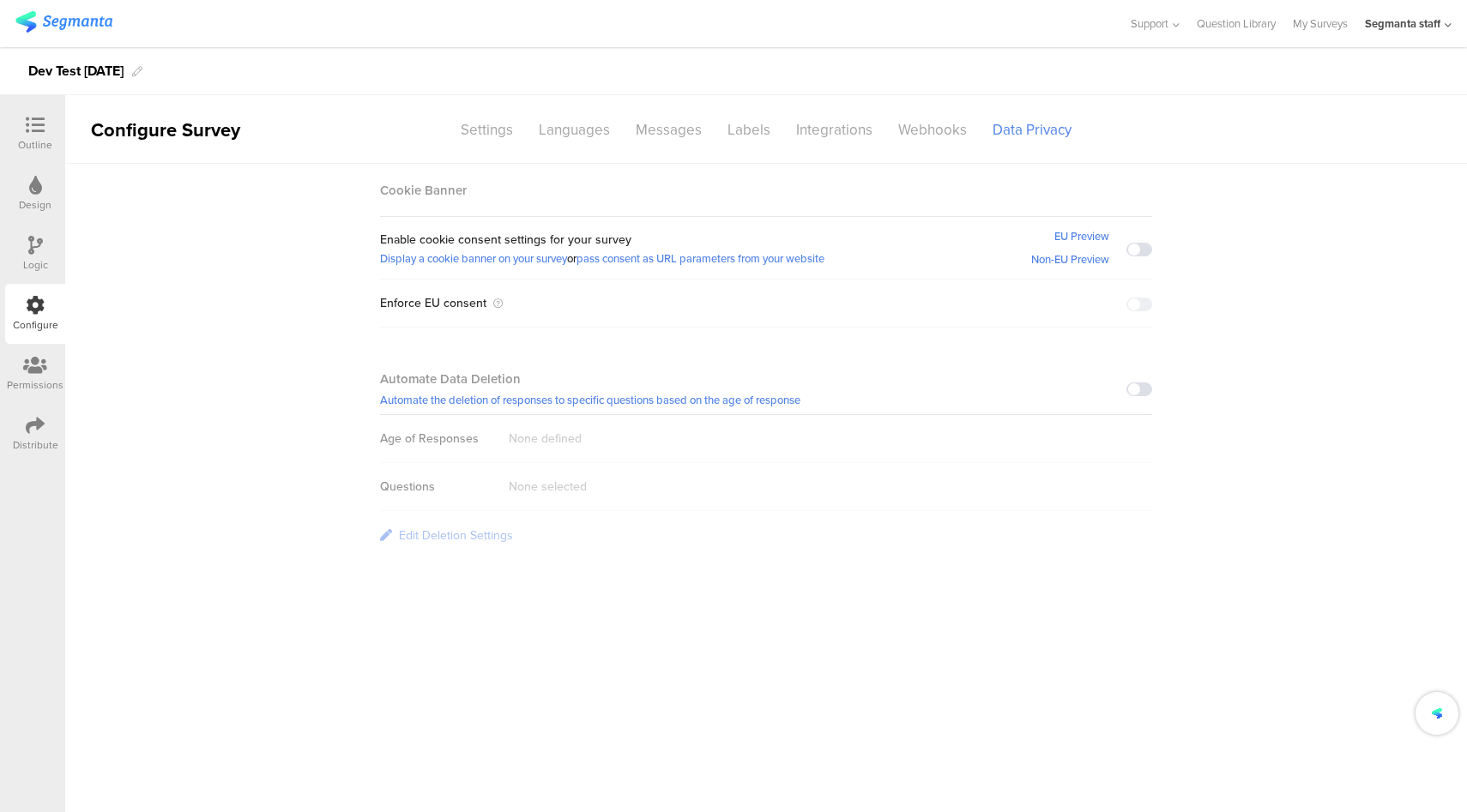
click at [1144, 250] on span at bounding box center [1139, 249] width 26 height 13
click at [1144, 304] on span at bounding box center [1139, 304] width 26 height 13
click at [1143, 250] on span at bounding box center [1139, 249] width 26 height 13
click at [1131, 386] on span at bounding box center [1139, 389] width 26 height 13
click at [1143, 391] on span at bounding box center [1139, 389] width 26 height 13
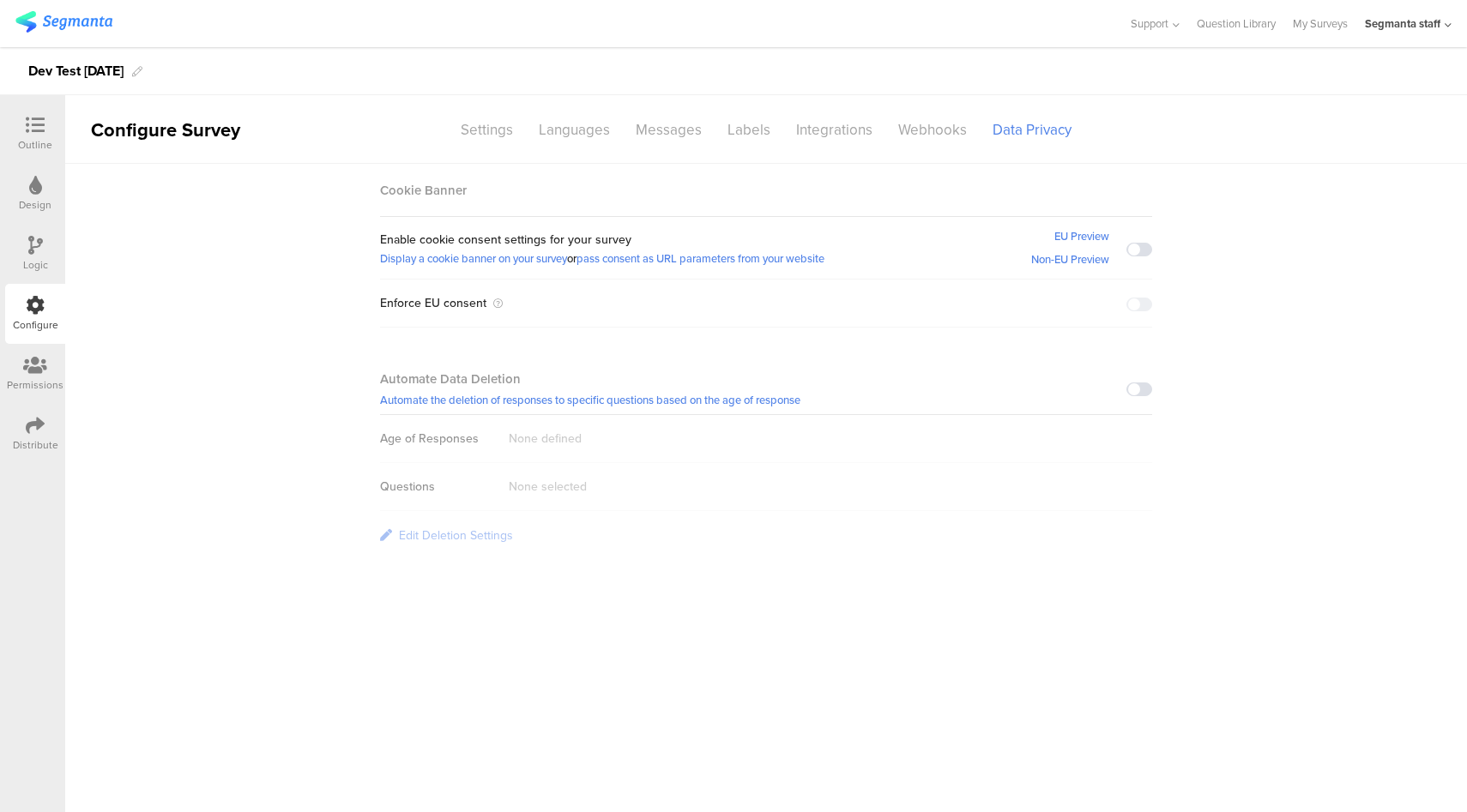
click at [1143, 391] on span at bounding box center [1139, 389] width 26 height 13
click at [461, 536] on div "Edit Deletion Settings" at bounding box center [456, 536] width 114 height 18
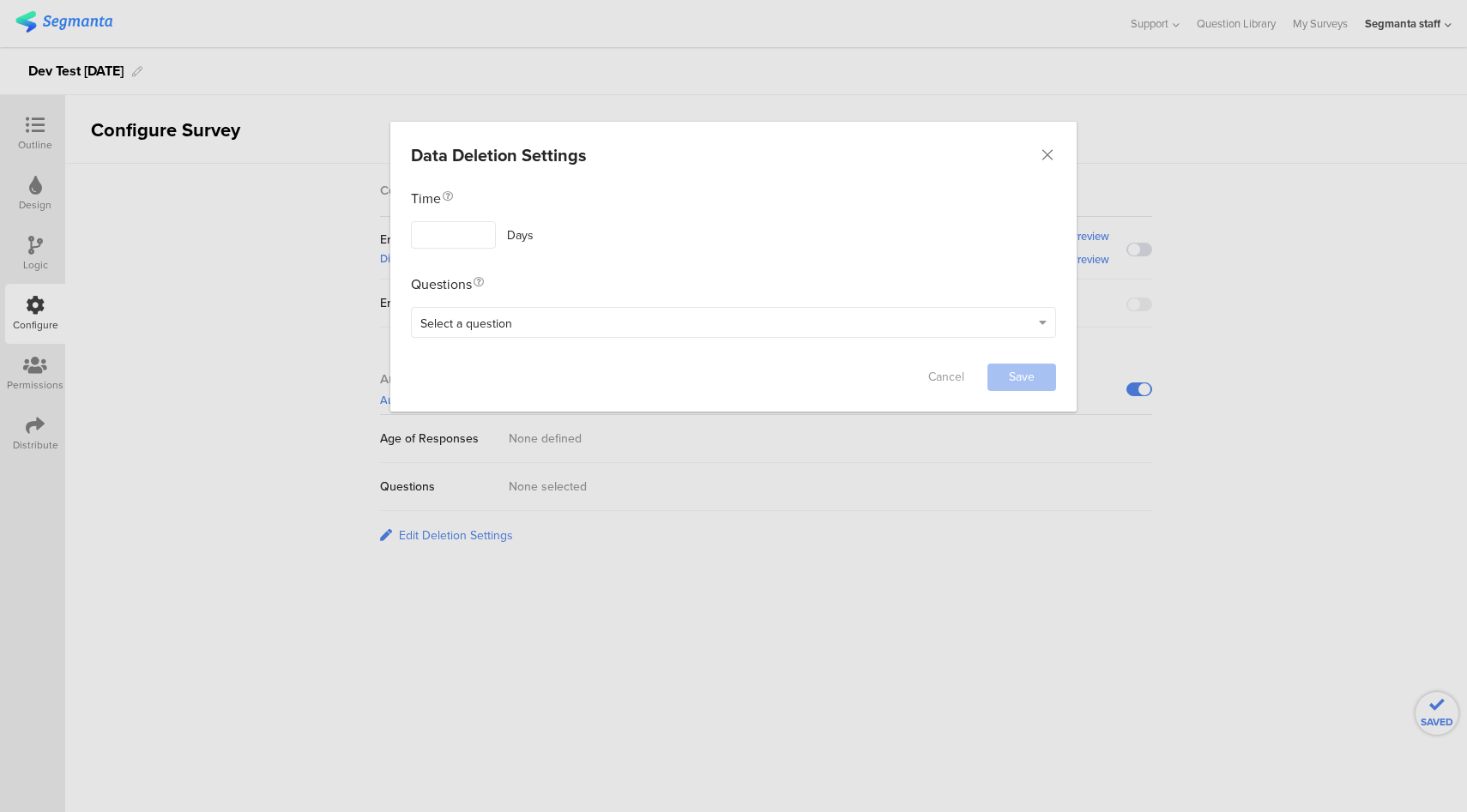
click at [456, 241] on input "dialog" at bounding box center [453, 235] width 85 height 28
type input "1"
click at [645, 323] on div "Select a question" at bounding box center [726, 323] width 610 height 20
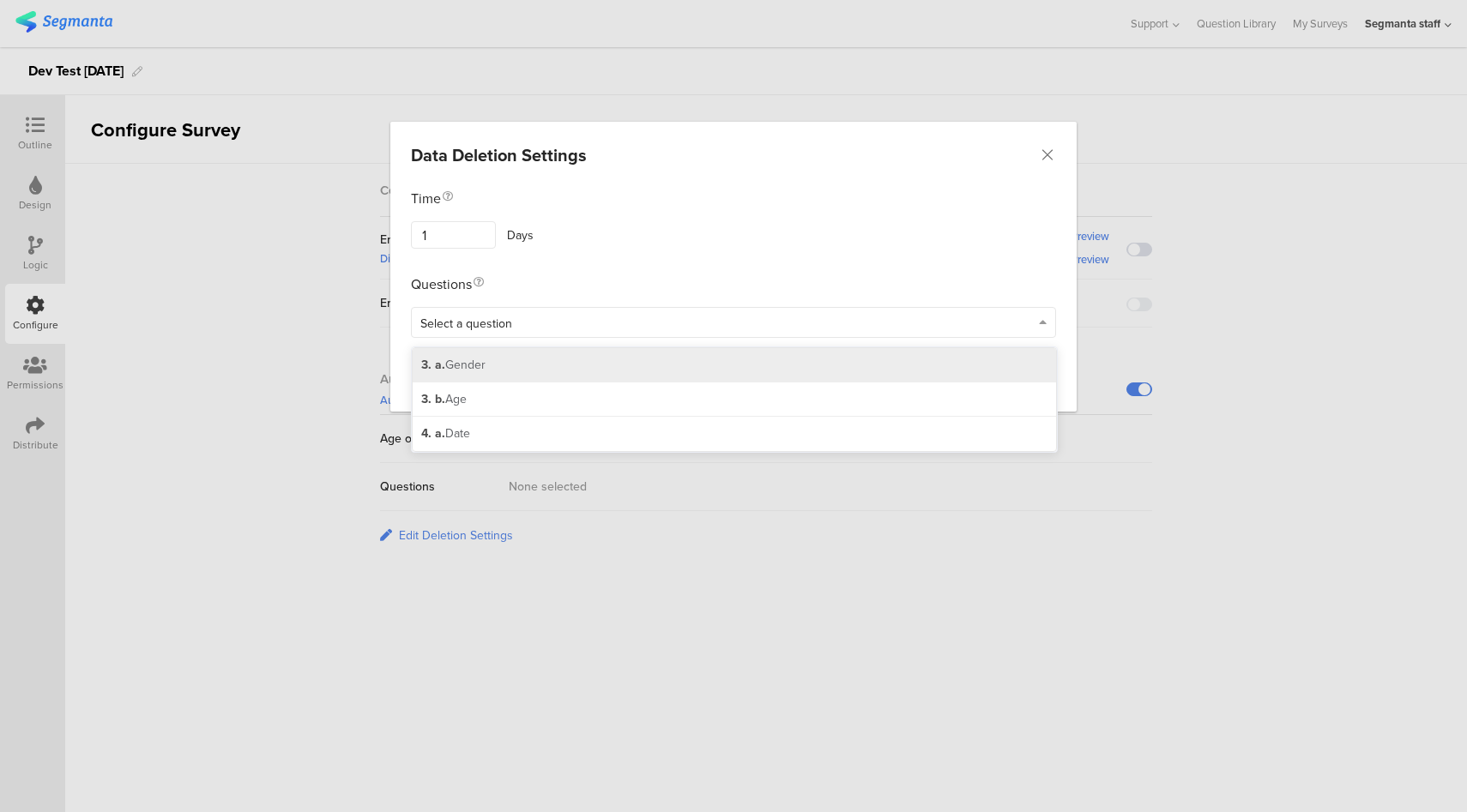
click at [610, 373] on div "3. a. Gender" at bounding box center [734, 365] width 643 height 34
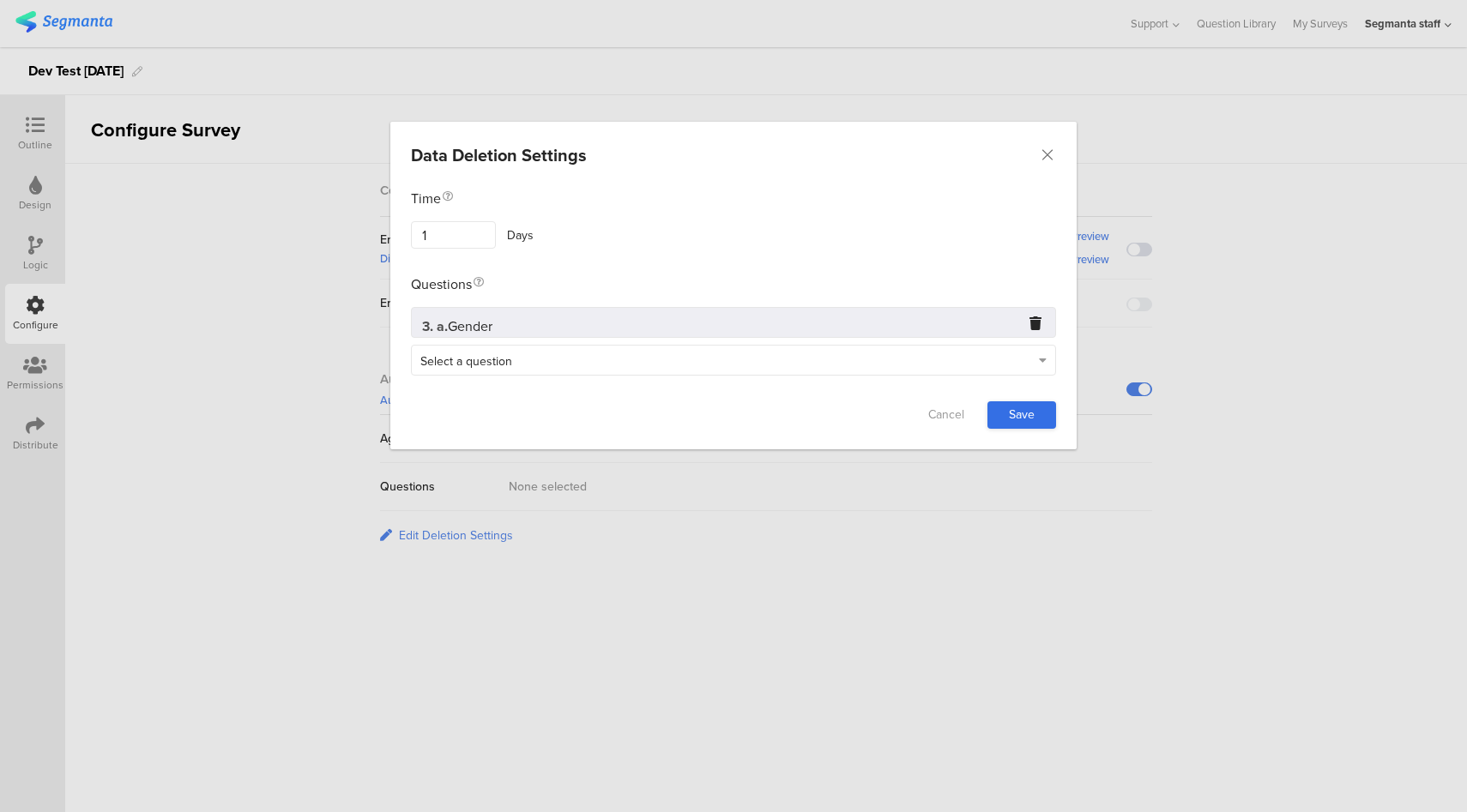
click at [1009, 421] on link "Save" at bounding box center [1022, 415] width 68 height 28
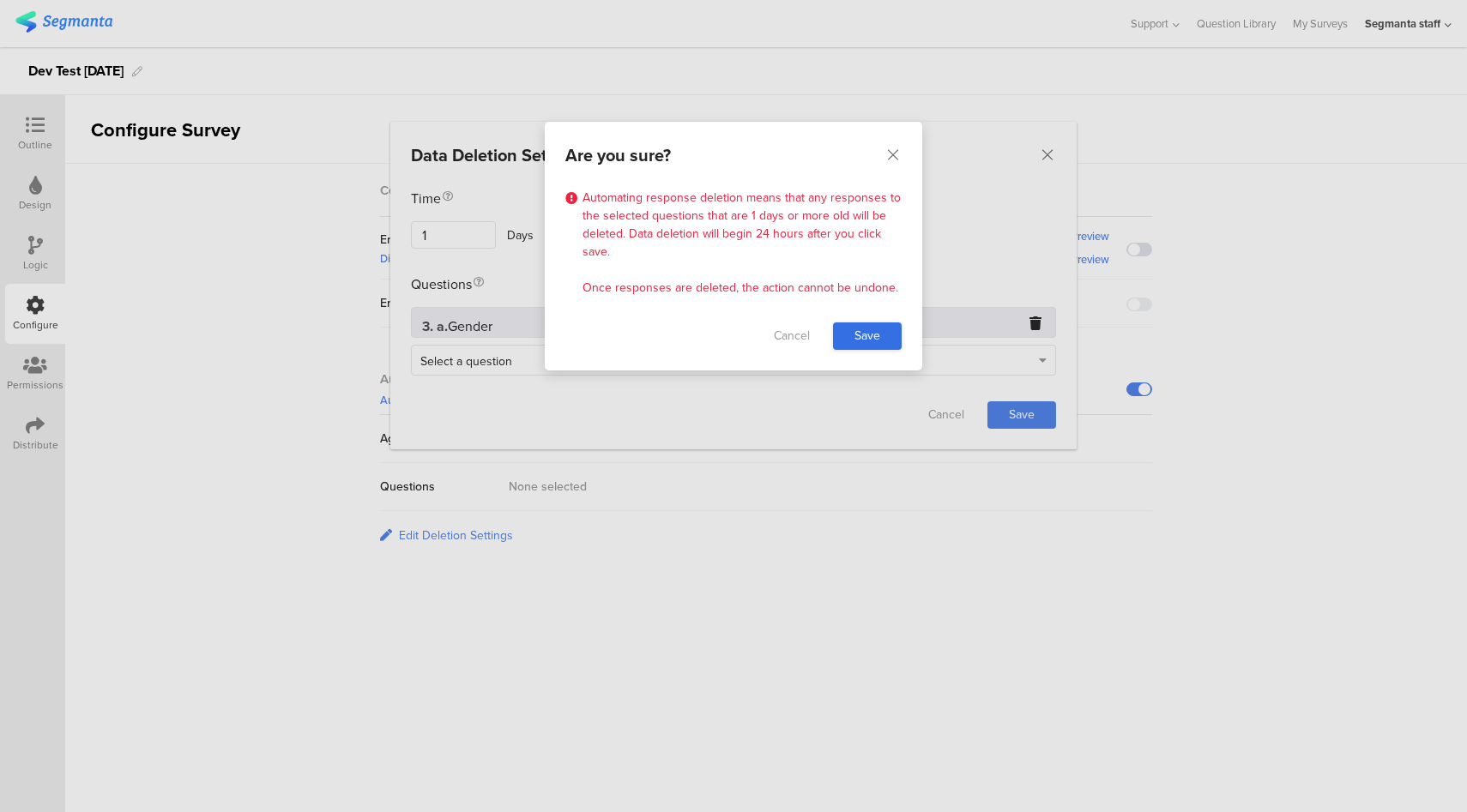
click at [860, 337] on link "Save" at bounding box center [867, 336] width 68 height 28
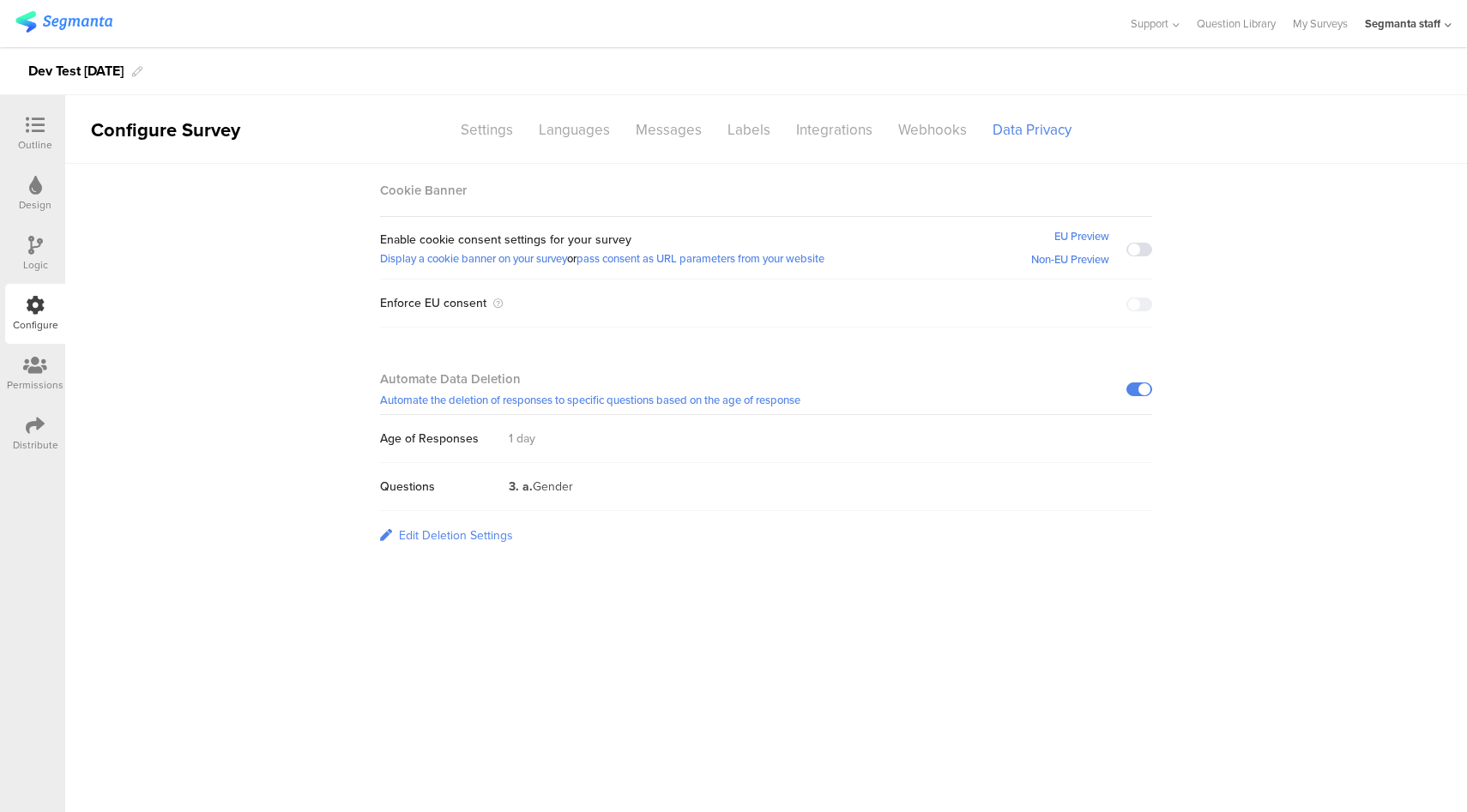
click at [491, 535] on div "Edit Deletion Settings" at bounding box center [456, 536] width 114 height 18
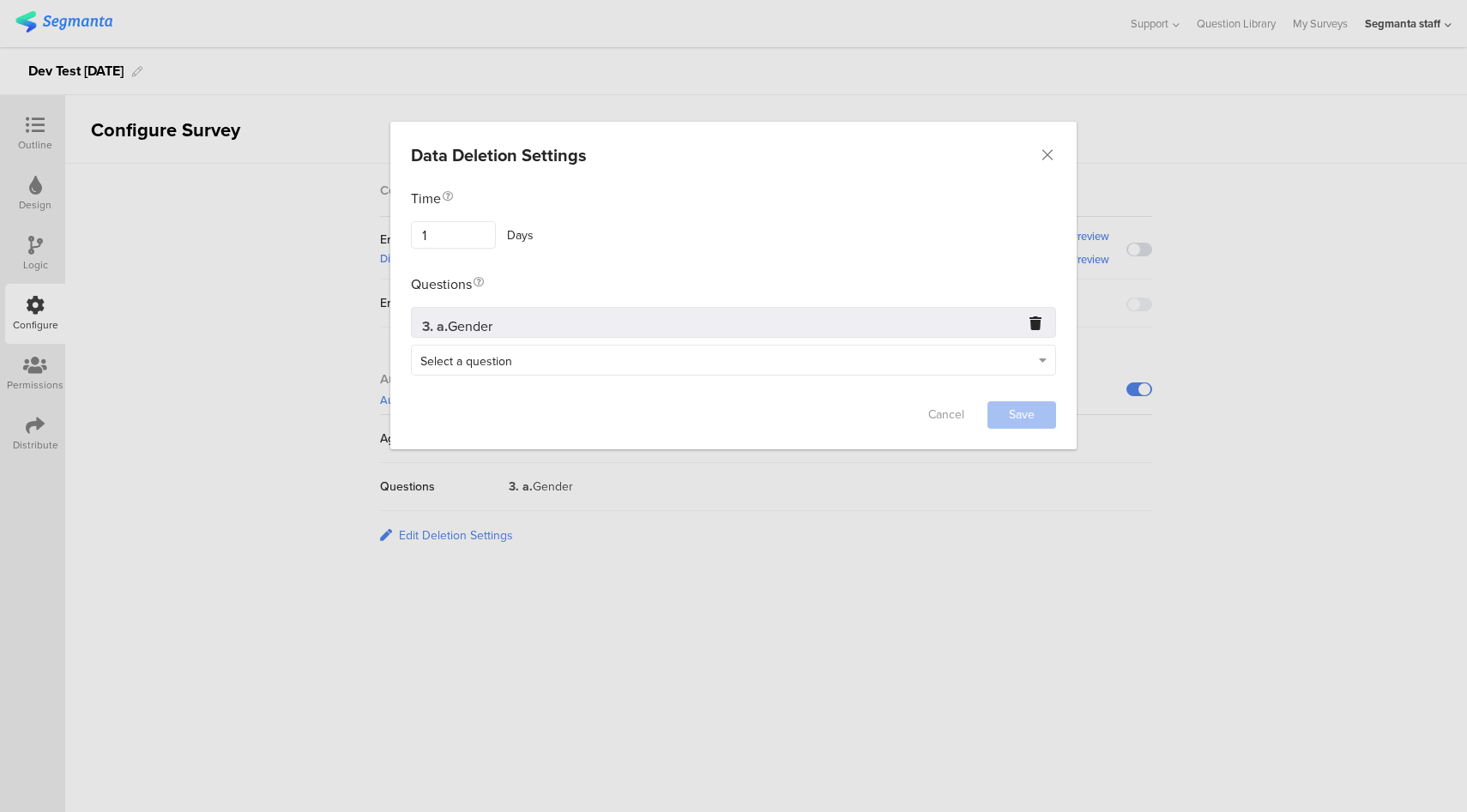
click at [996, 362] on div "Select a question" at bounding box center [726, 361] width 610 height 20
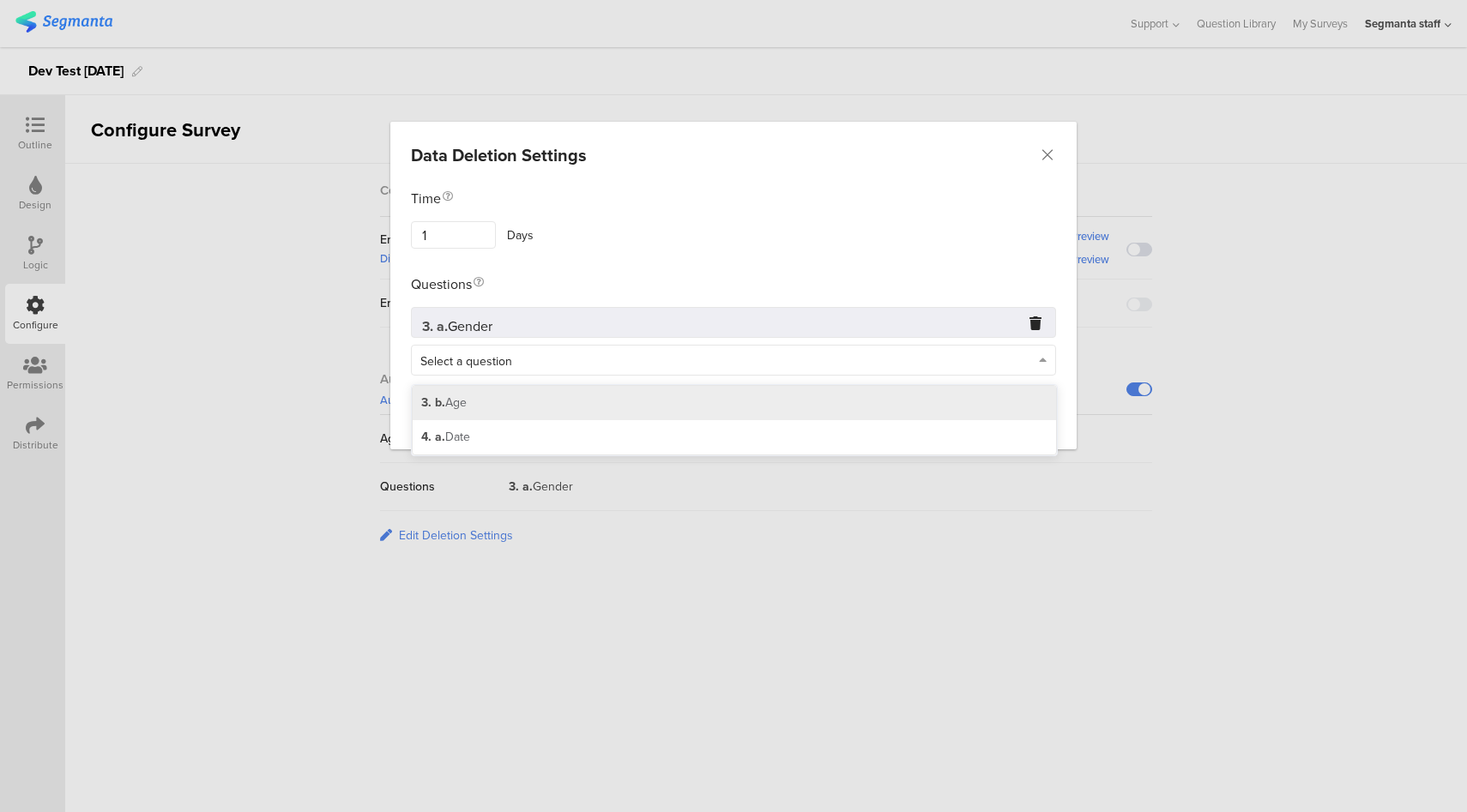
click at [541, 399] on div "3. b. Age" at bounding box center [734, 403] width 643 height 34
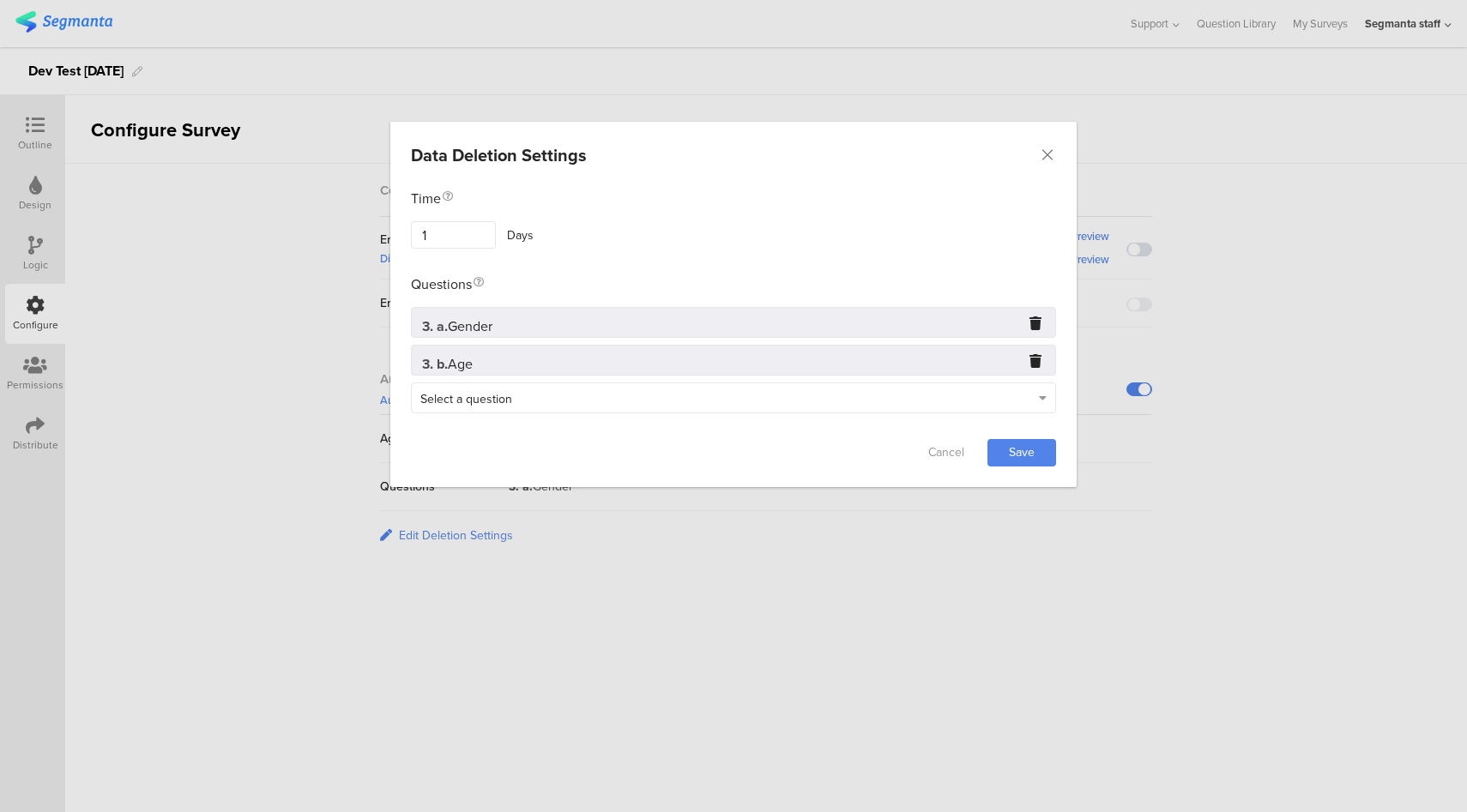
click at [1038, 362] on icon "dialog" at bounding box center [1035, 360] width 12 height 12
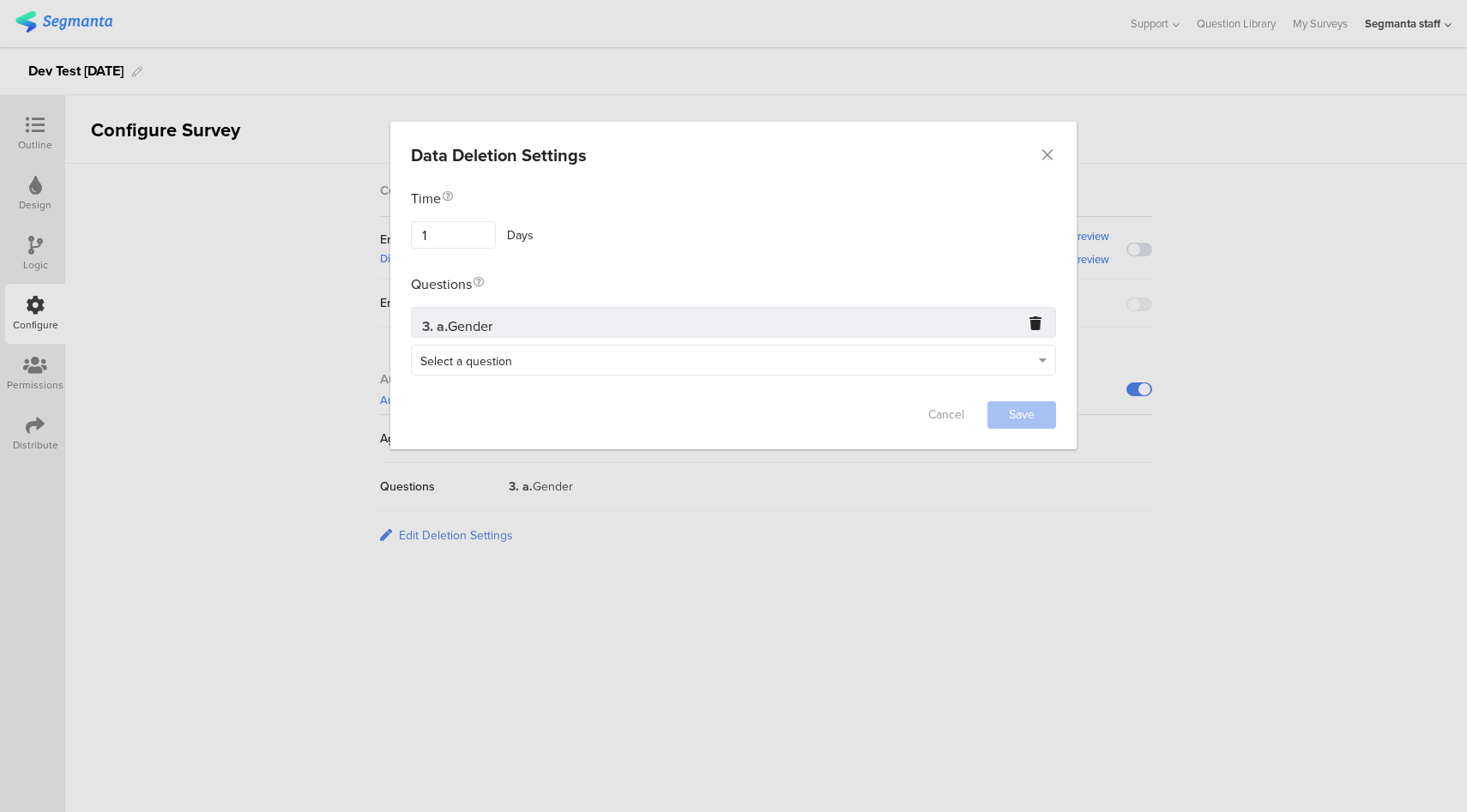
click at [915, 364] on div "Select a question" at bounding box center [726, 361] width 610 height 20
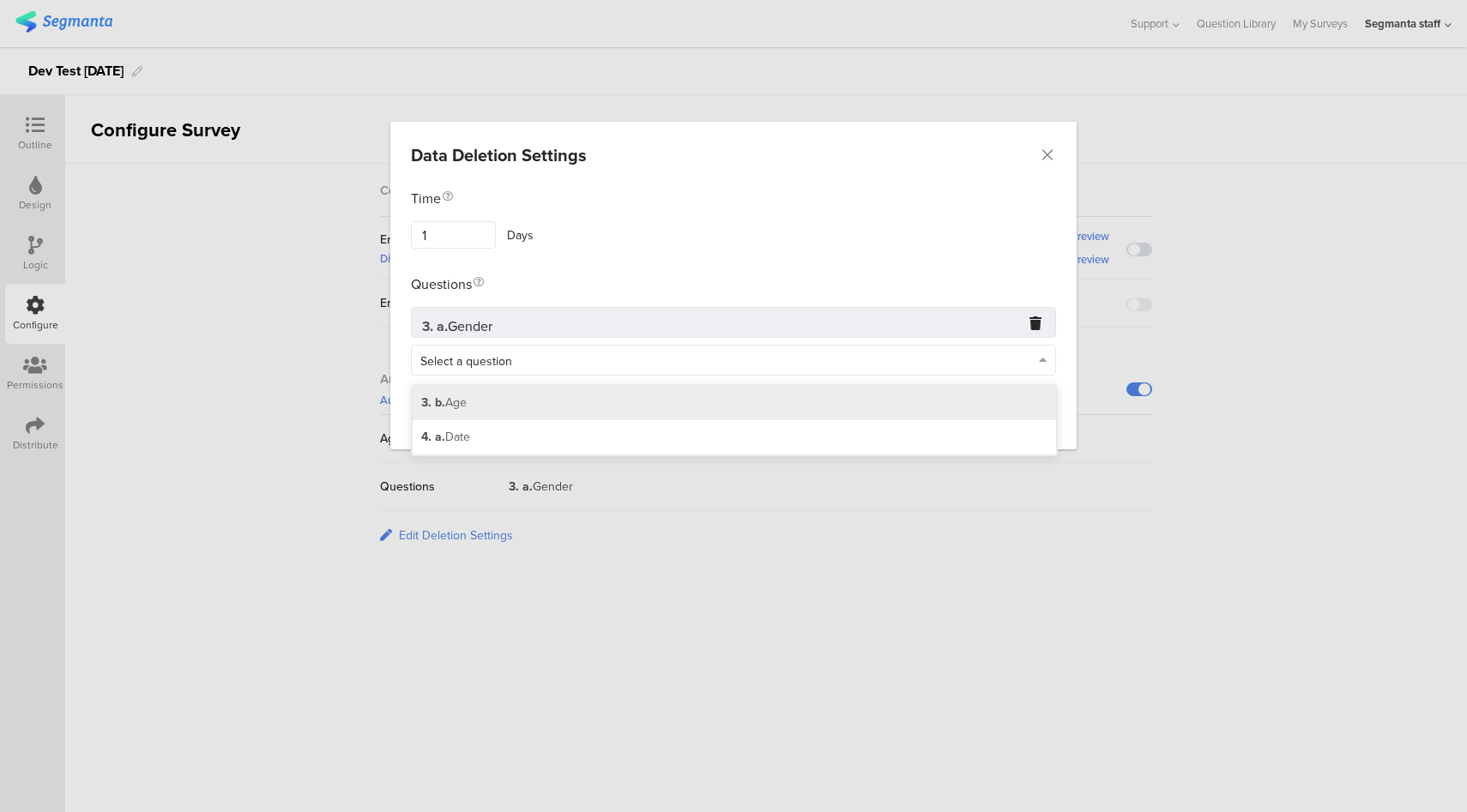
click at [622, 395] on div "3. b. Age" at bounding box center [734, 403] width 643 height 34
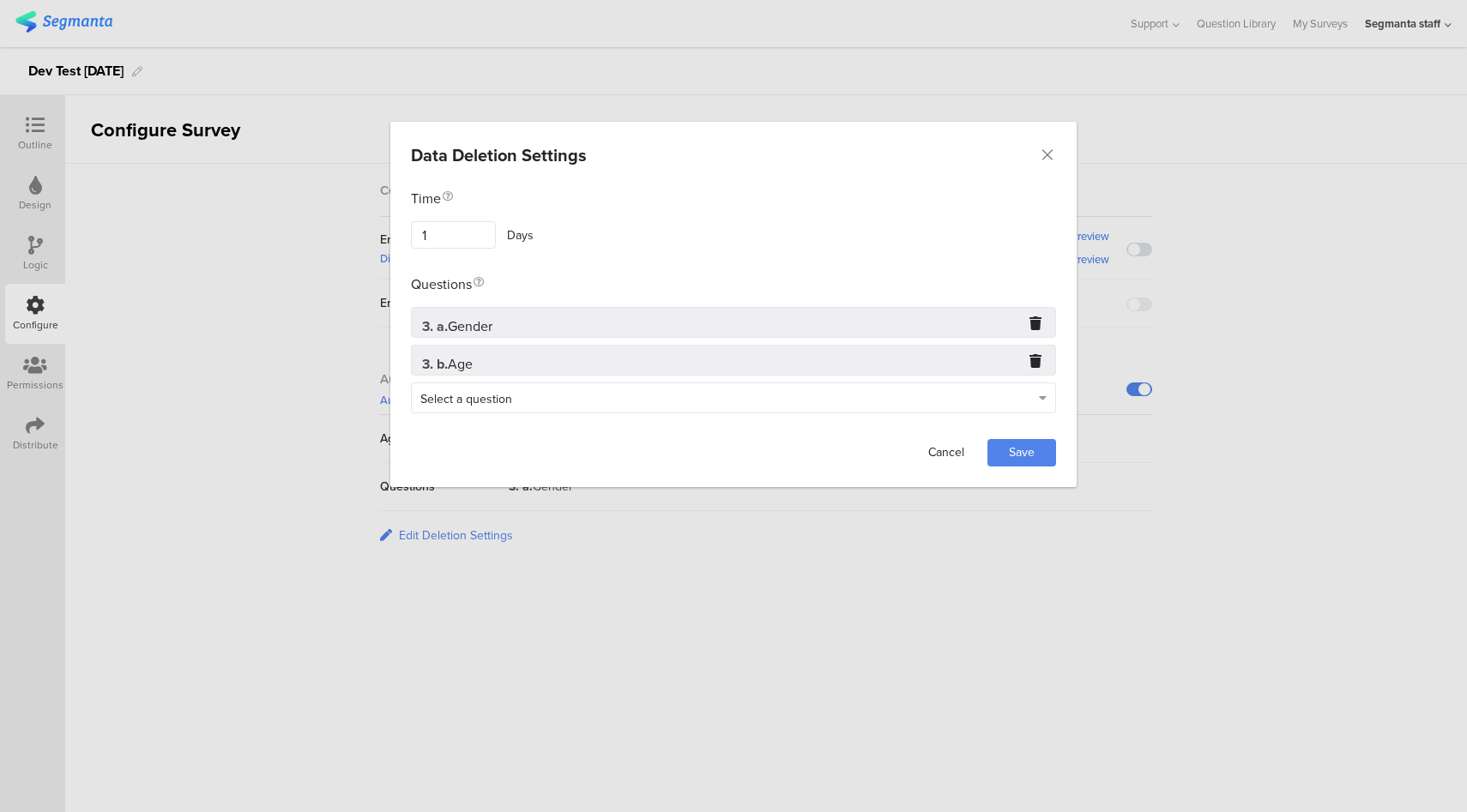
click at [942, 450] on link "Cancel" at bounding box center [946, 453] width 68 height 28
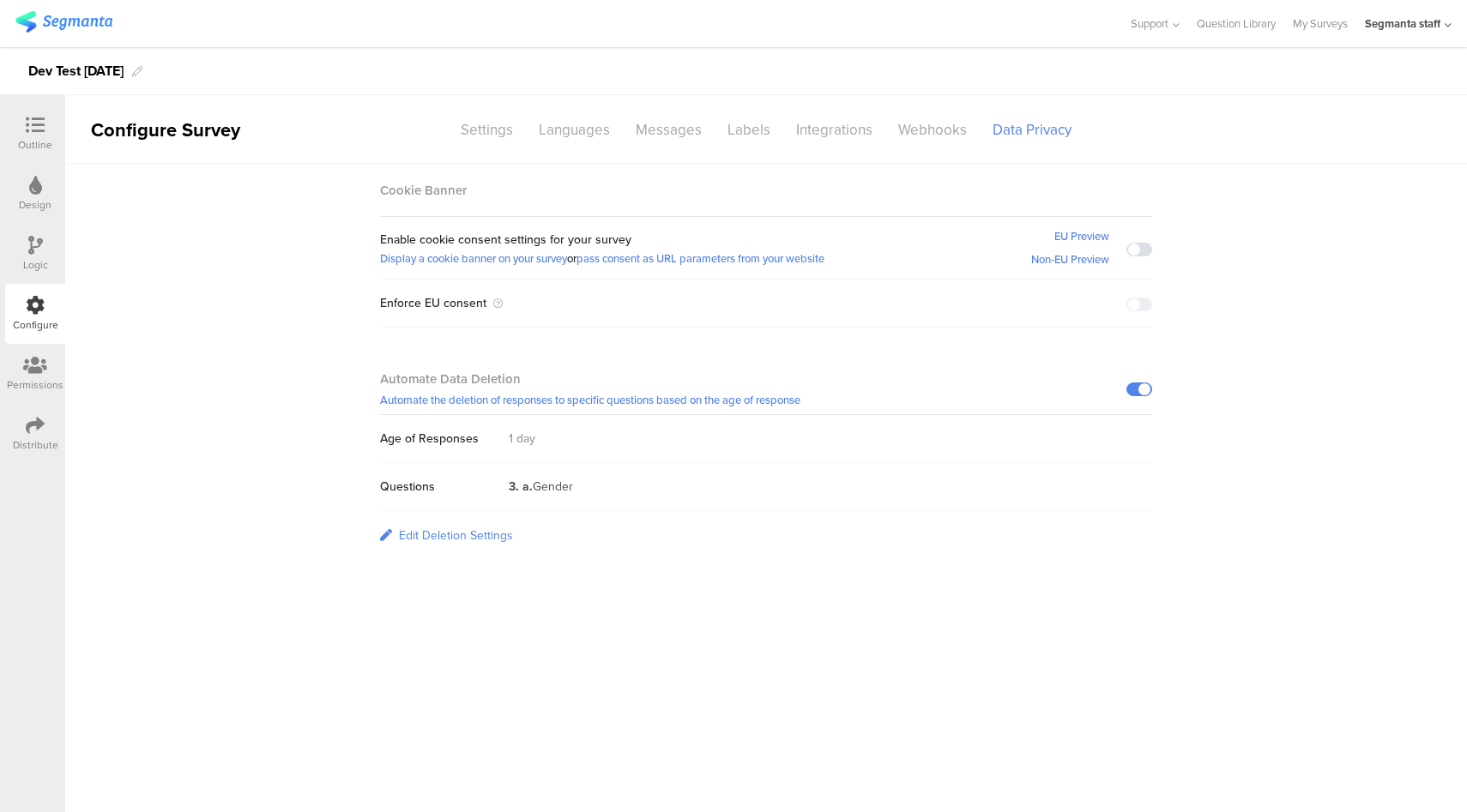
click at [499, 536] on div "Edit Deletion Settings" at bounding box center [456, 536] width 114 height 18
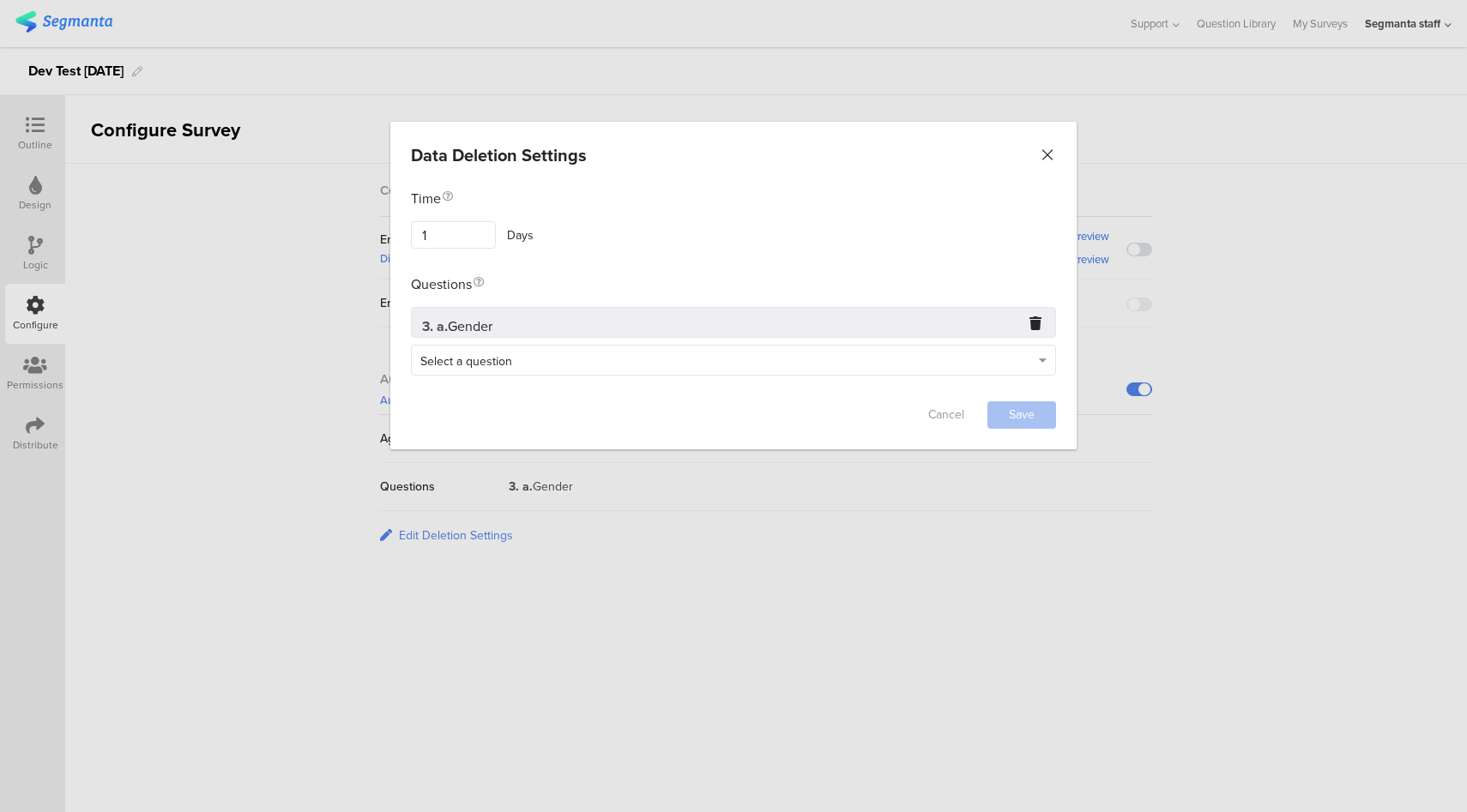
click at [1048, 157] on icon "Close" at bounding box center [1047, 155] width 17 height 17
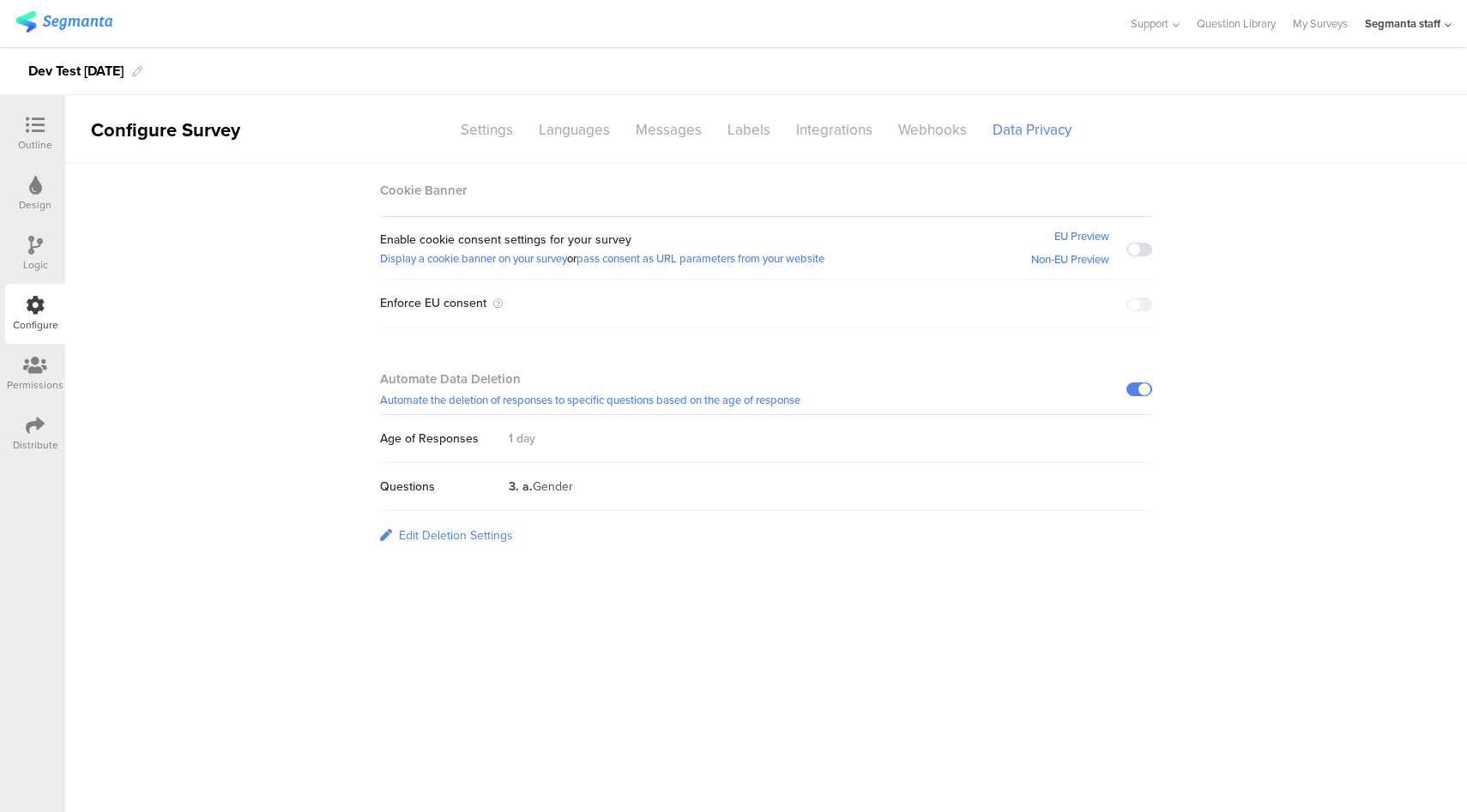
click at [458, 530] on div "Edit Deletion Settings" at bounding box center [456, 536] width 114 height 18
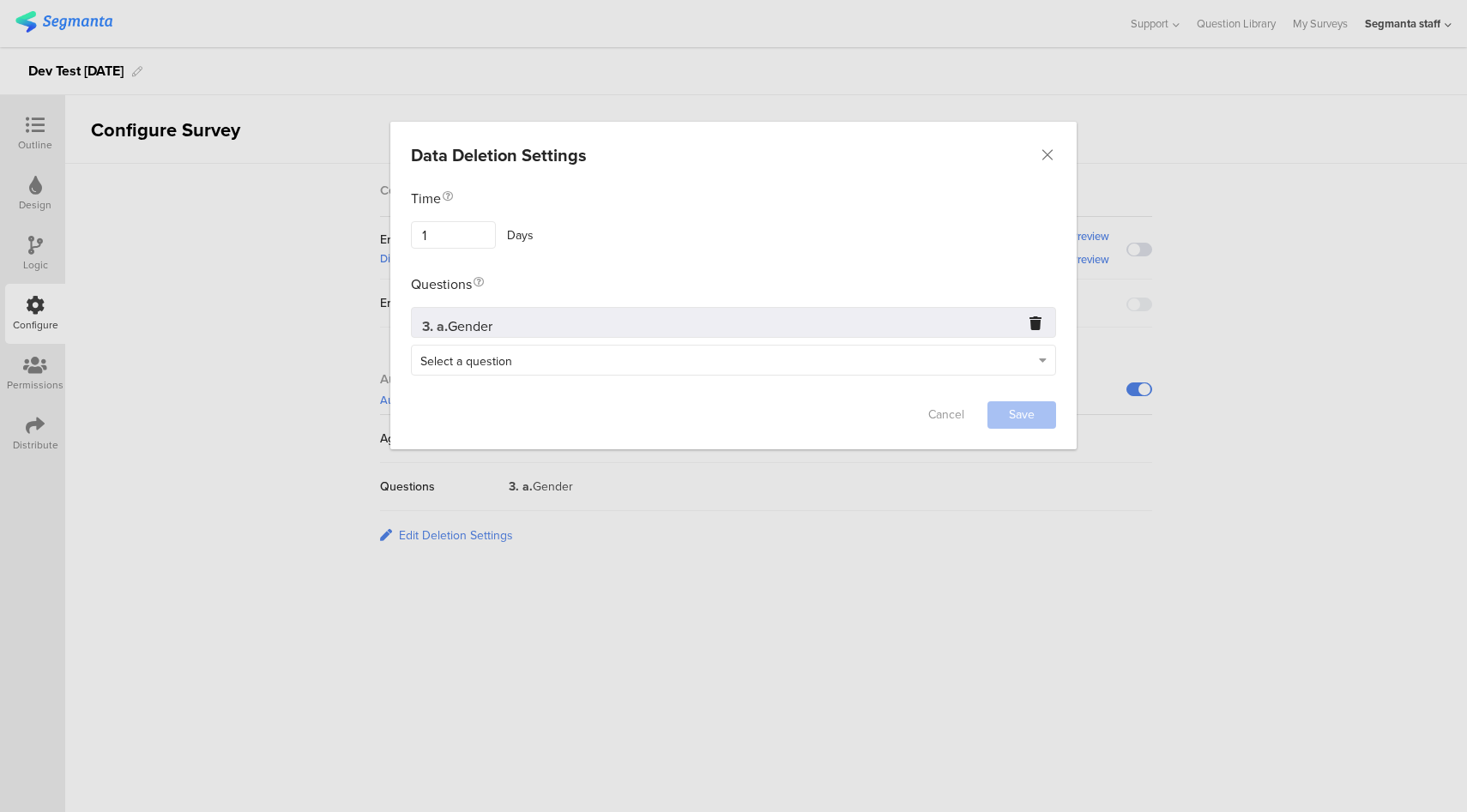
click at [611, 616] on div "Data Deletion Settings Failed saving changes. If the problem persists please co…" at bounding box center [733, 406] width 1467 height 812
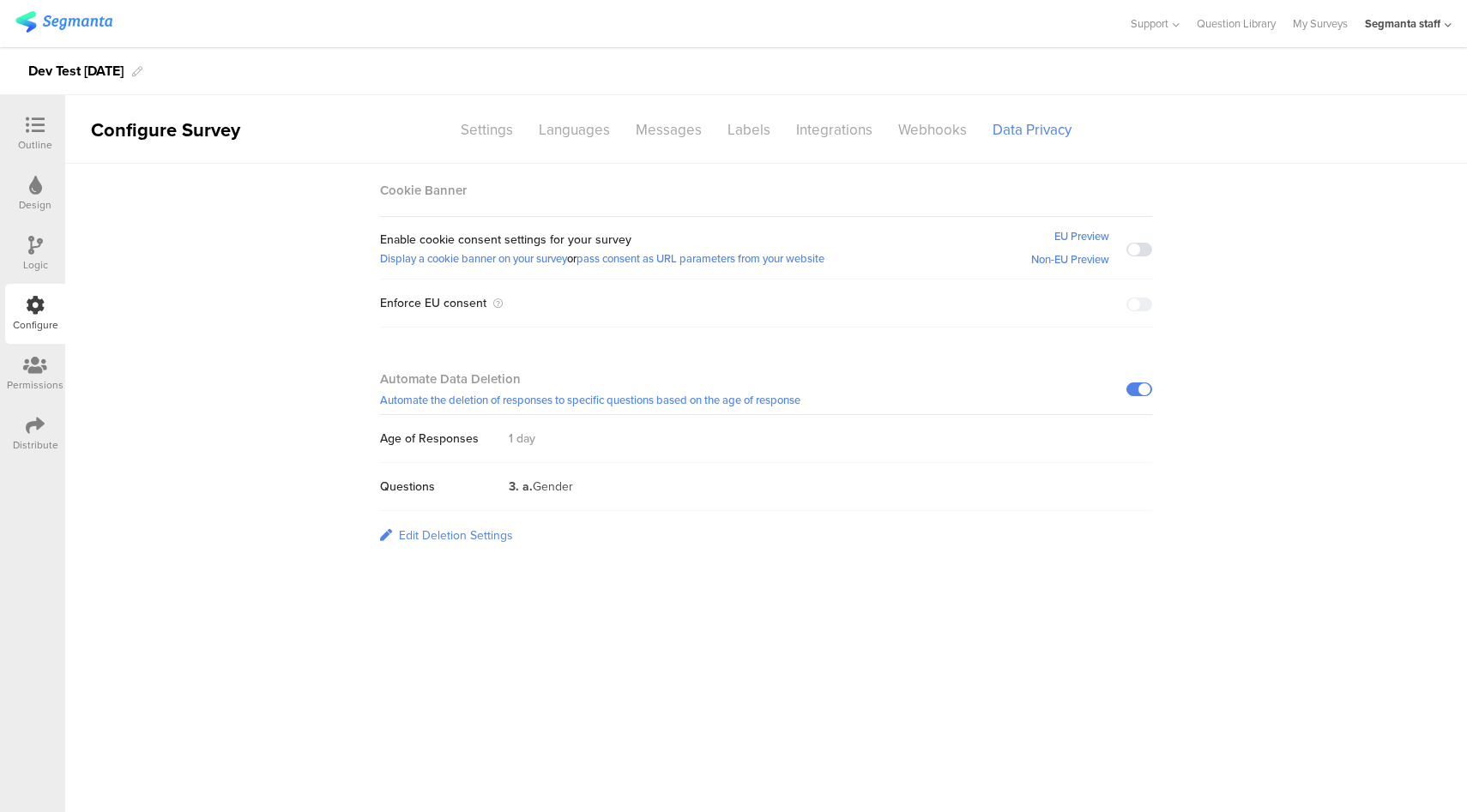
click at [499, 534] on div "Edit Deletion Settings" at bounding box center [456, 536] width 114 height 18
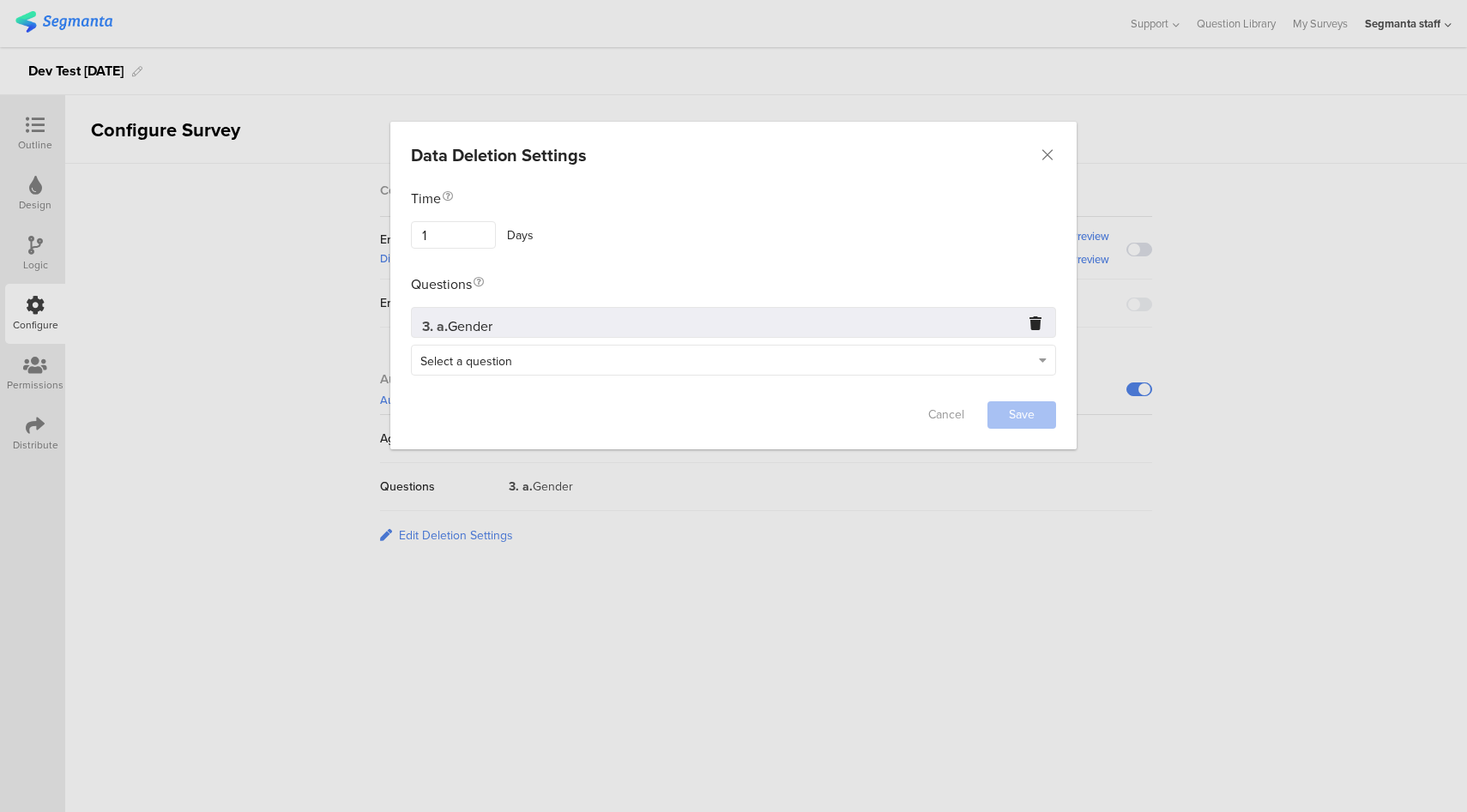
click at [684, 356] on div "Select a question" at bounding box center [726, 361] width 610 height 20
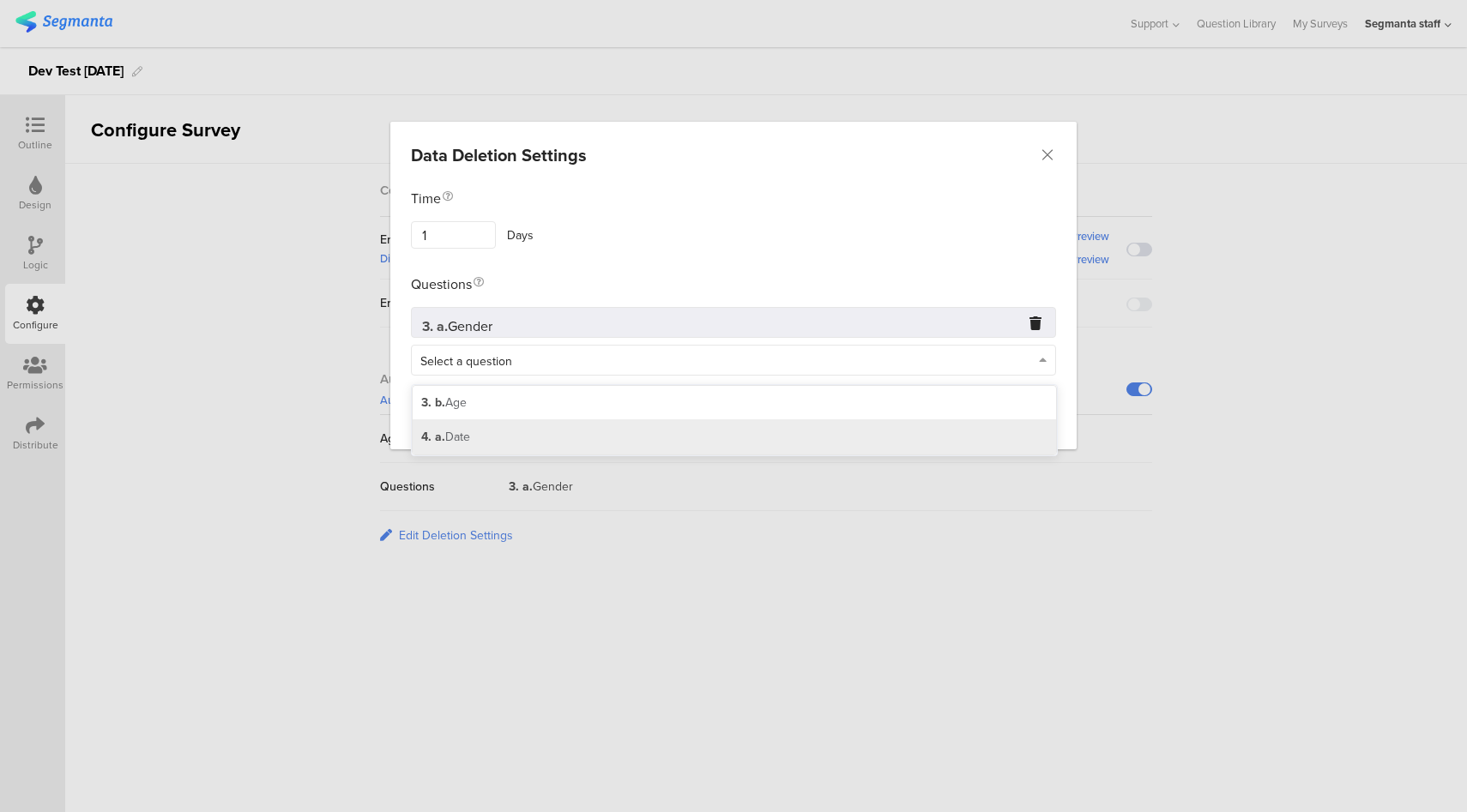
click at [621, 421] on div "4. a. Date" at bounding box center [734, 438] width 643 height 34
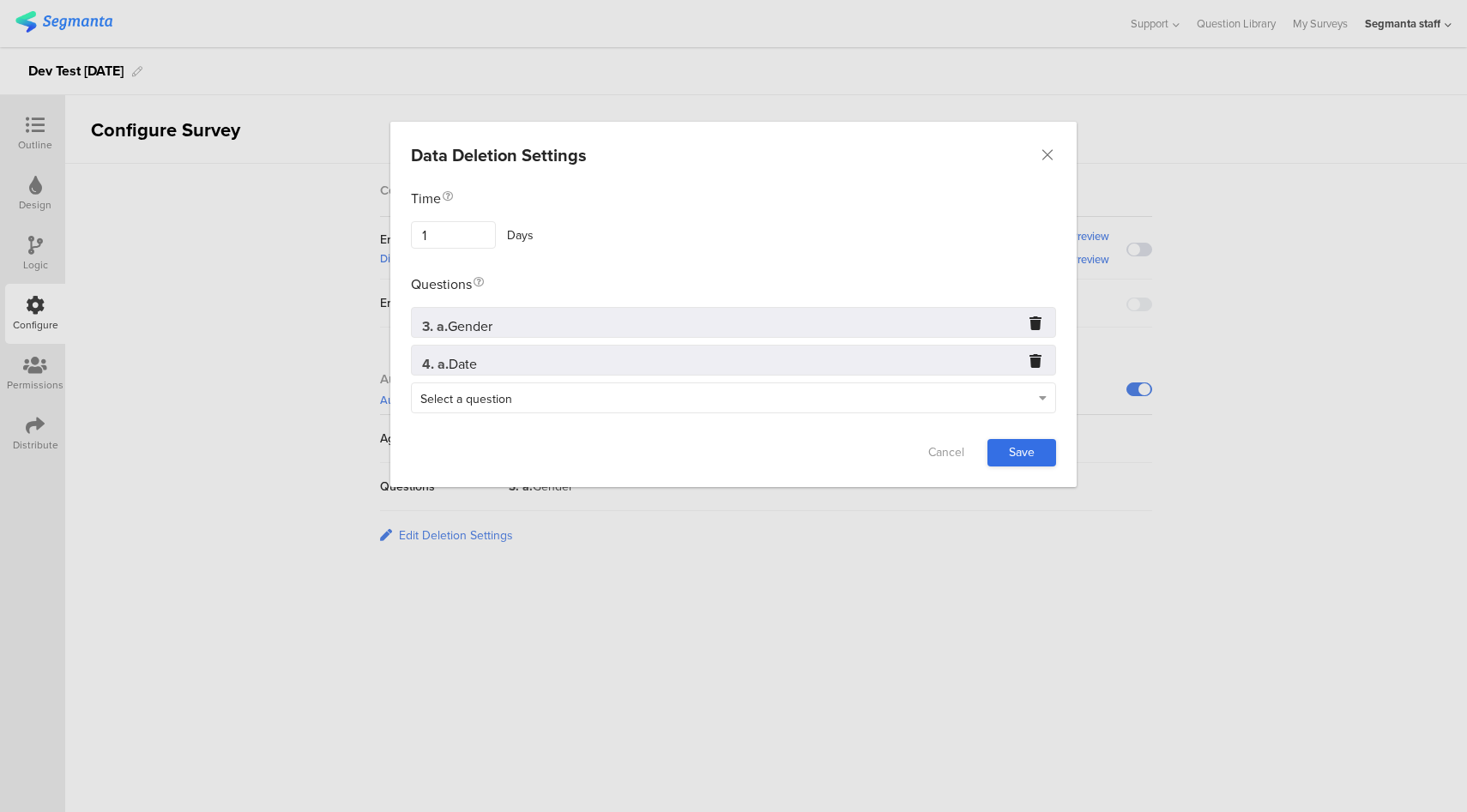
click at [1042, 454] on link "Save" at bounding box center [1022, 453] width 68 height 28
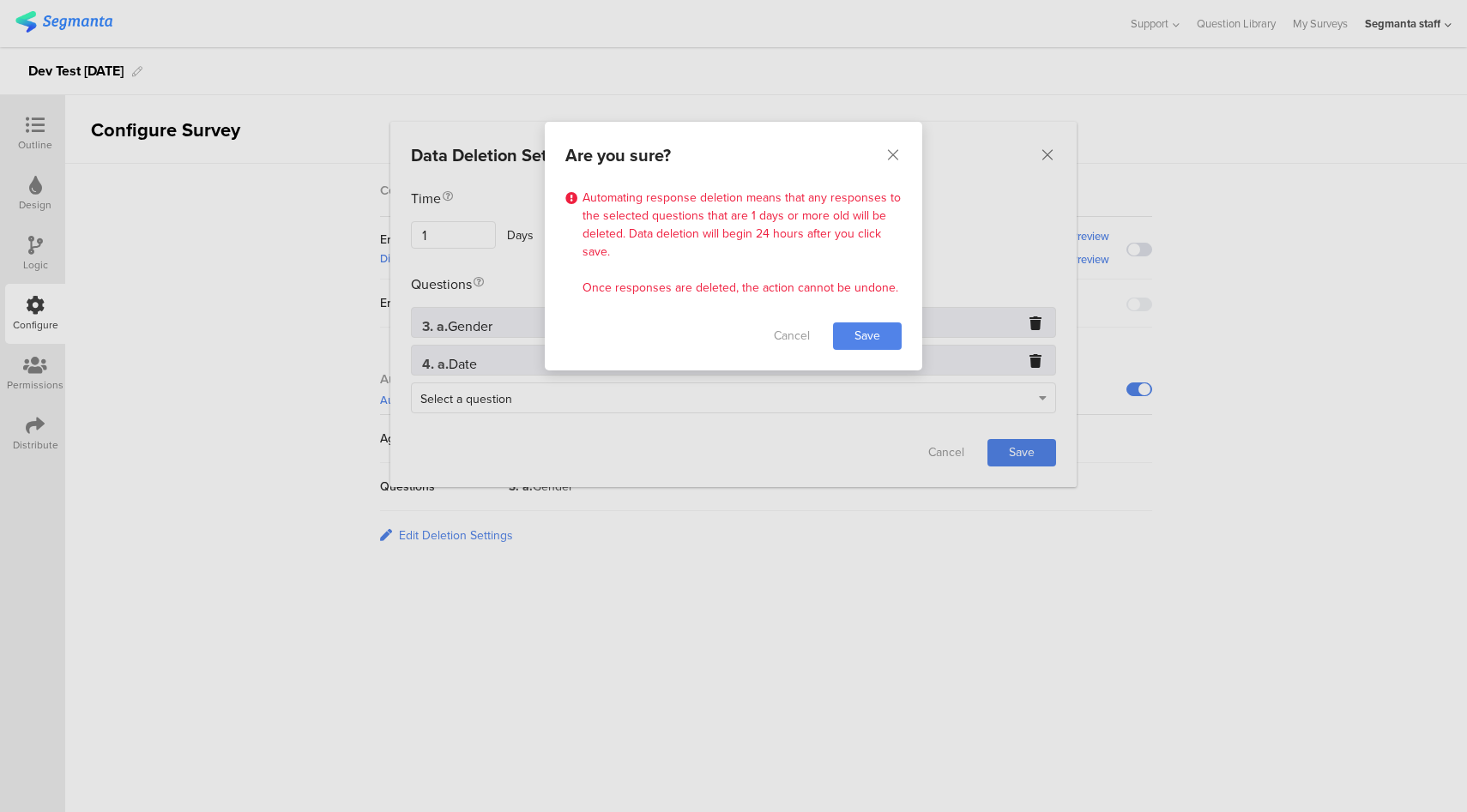
drag, startPoint x: 795, startPoint y: 326, endPoint x: 879, endPoint y: 372, distance: 95.8
click at [796, 326] on link "Cancel" at bounding box center [791, 336] width 68 height 28
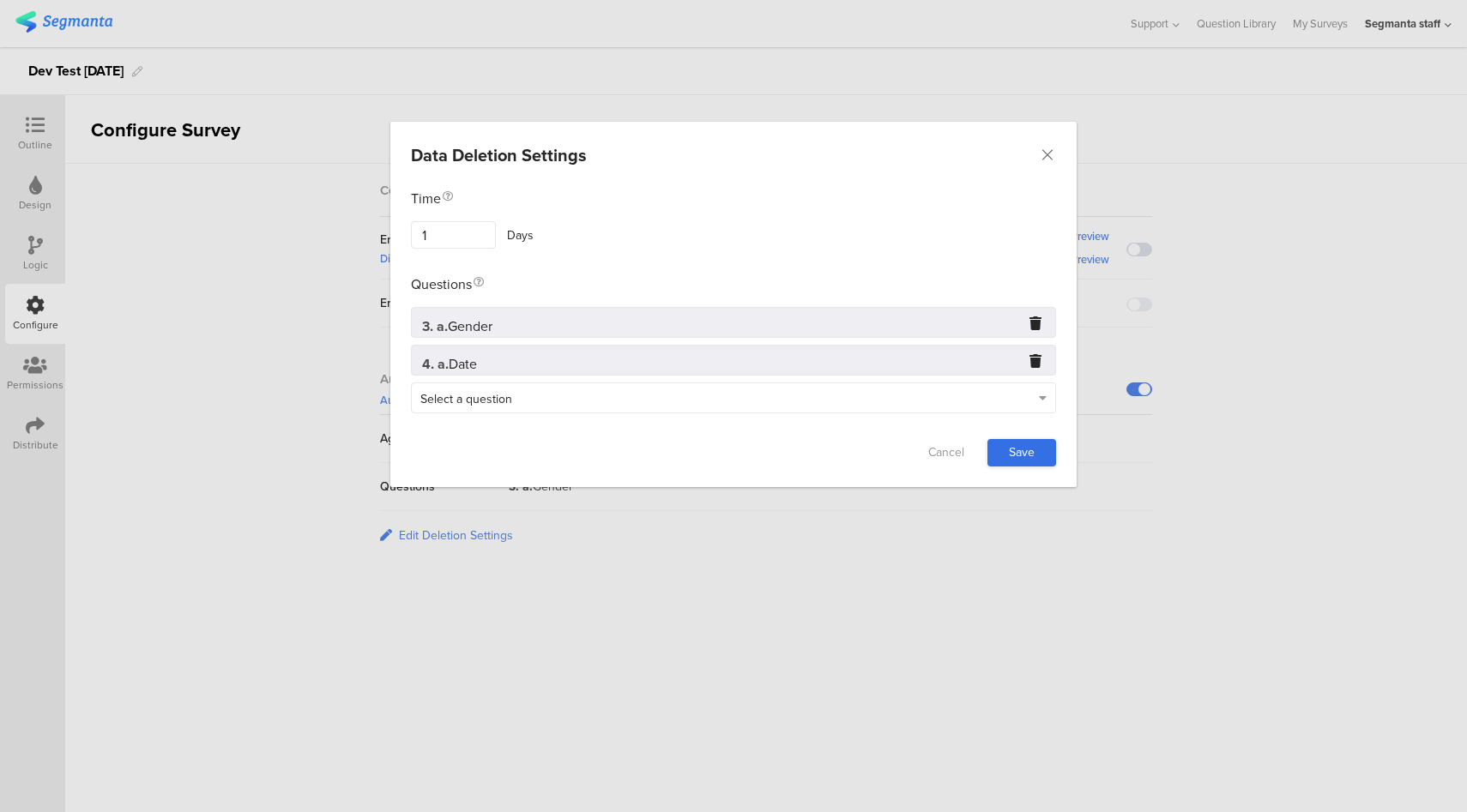
click at [993, 450] on link "Save" at bounding box center [1022, 453] width 68 height 28
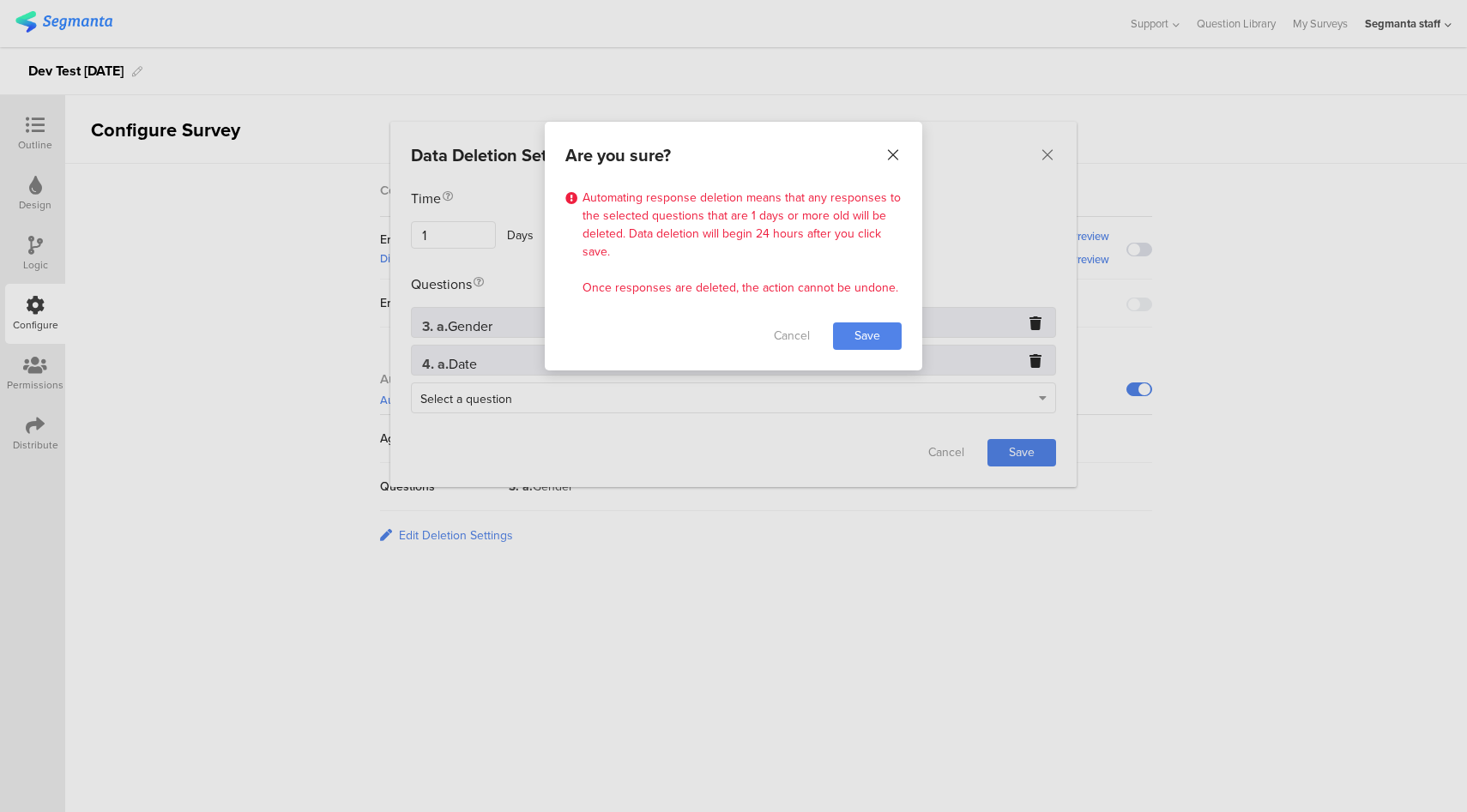
click at [892, 151] on icon "Close" at bounding box center [893, 155] width 17 height 17
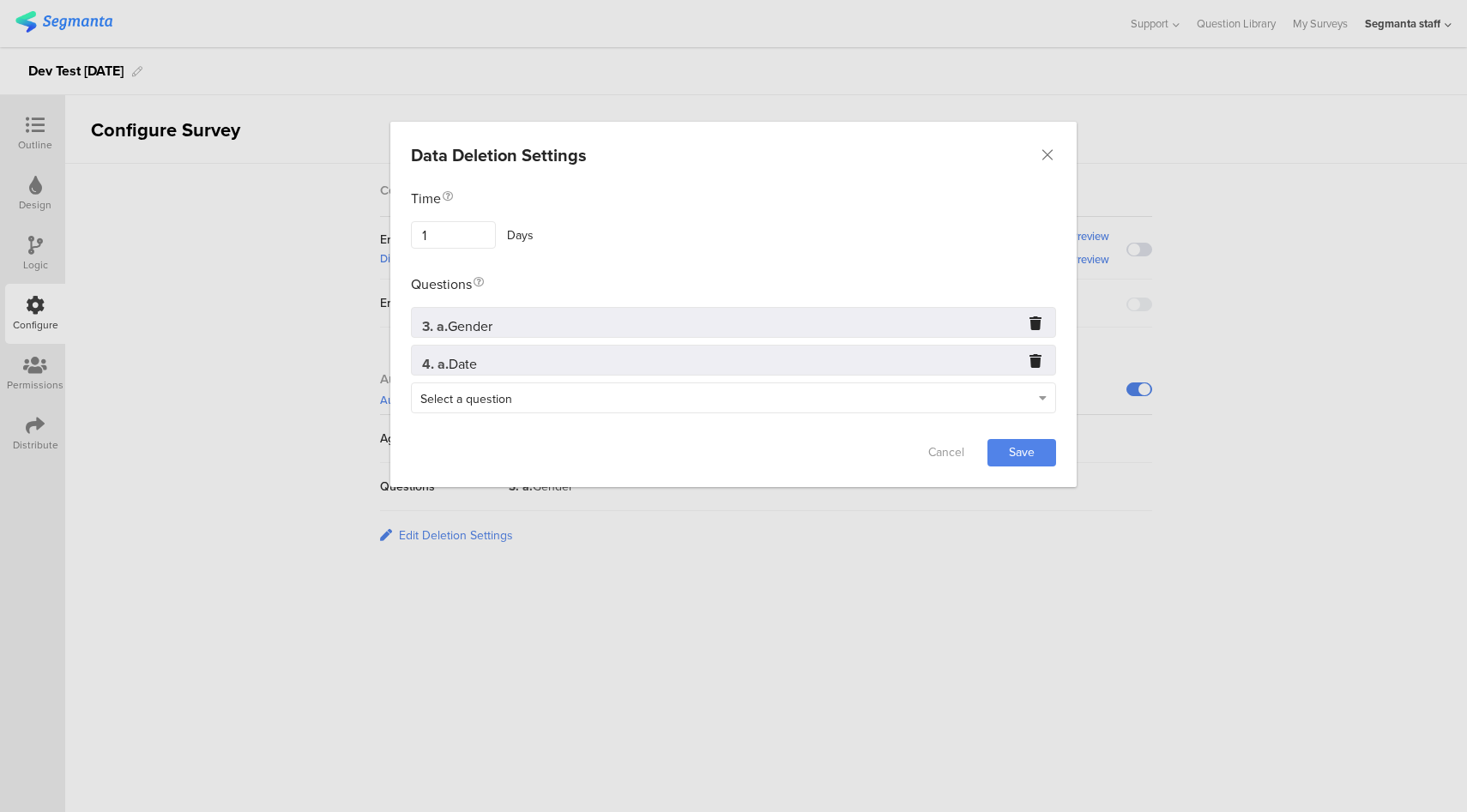
click at [1036, 358] on icon "dialog" at bounding box center [1035, 360] width 12 height 12
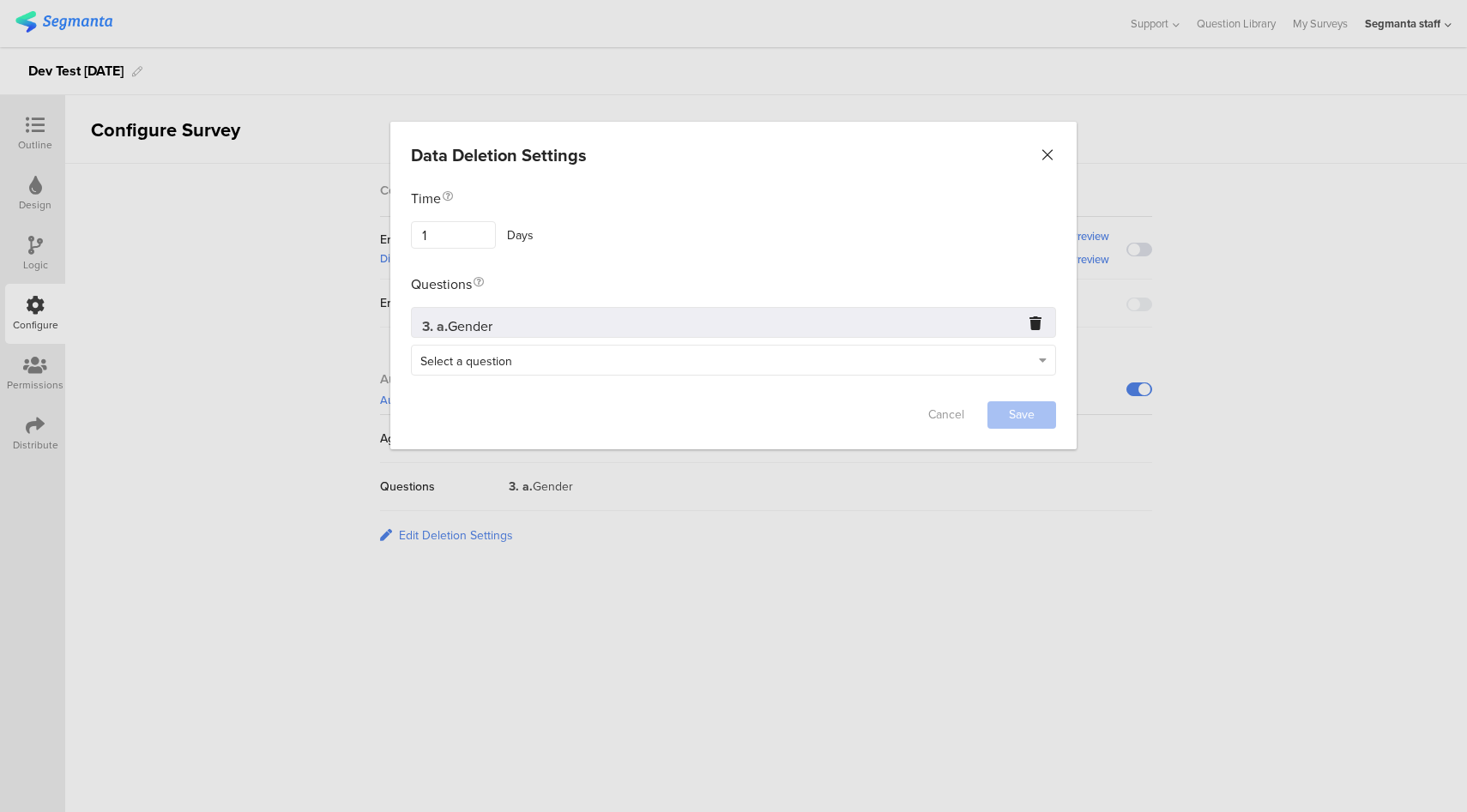
click at [1043, 155] on icon "Close" at bounding box center [1047, 155] width 17 height 17
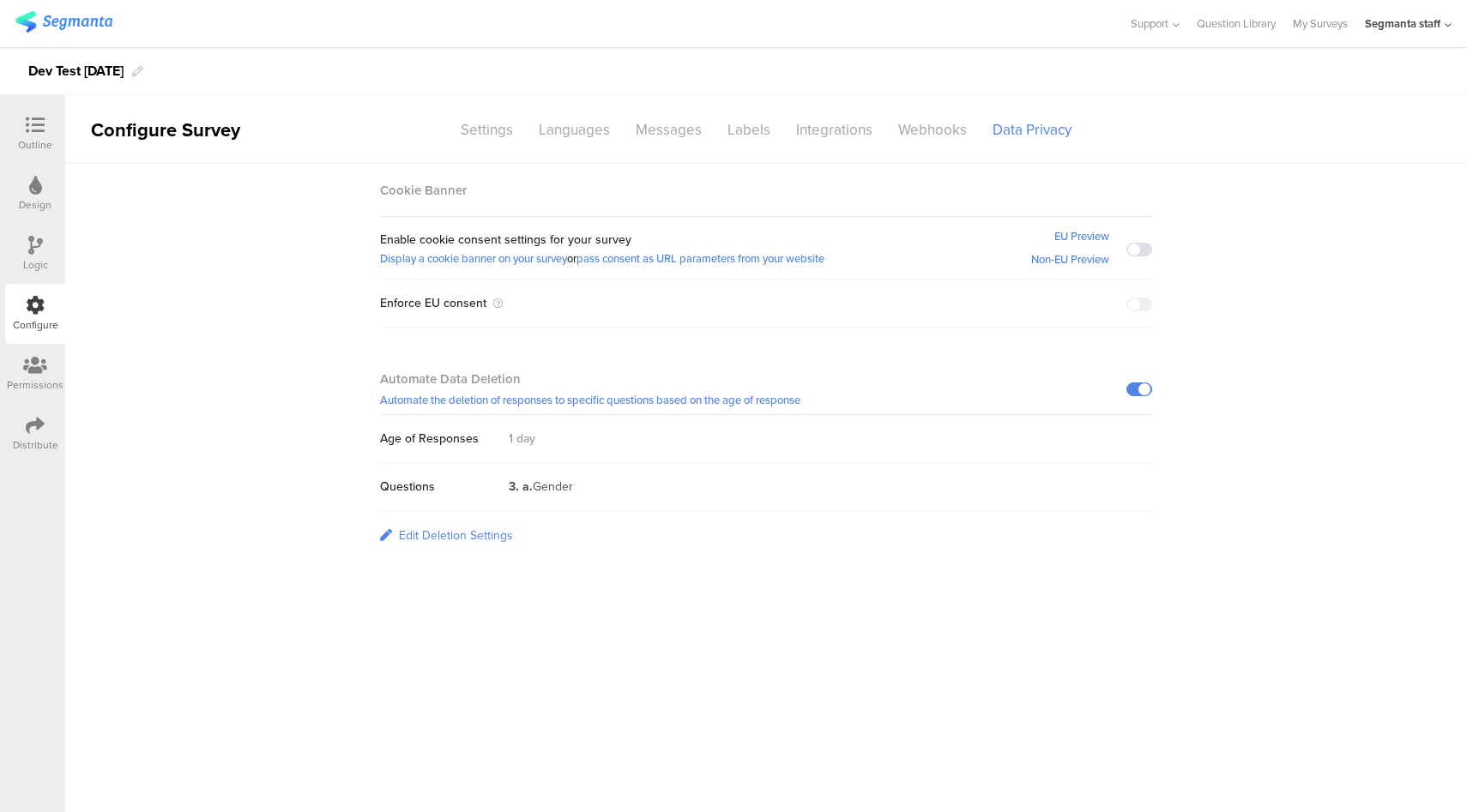
click at [1140, 393] on span at bounding box center [1139, 389] width 26 height 13
click at [1140, 392] on span at bounding box center [1139, 389] width 26 height 13
click at [924, 139] on div "Webhooks" at bounding box center [932, 129] width 94 height 30
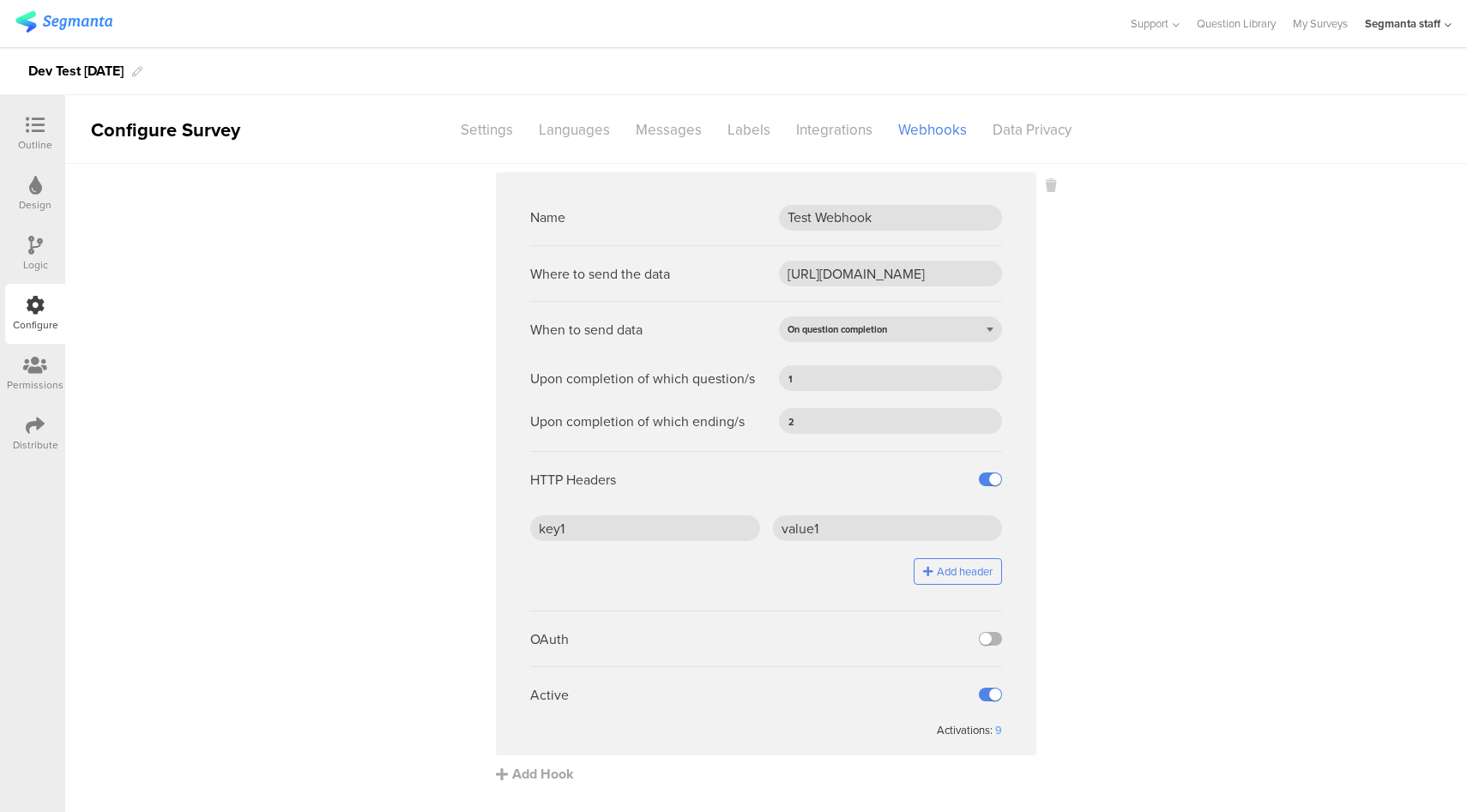
click at [992, 637] on label at bounding box center [991, 639] width 23 height 13
click at [0, 0] on input "checkbox" at bounding box center [0, 0] width 0 height 0
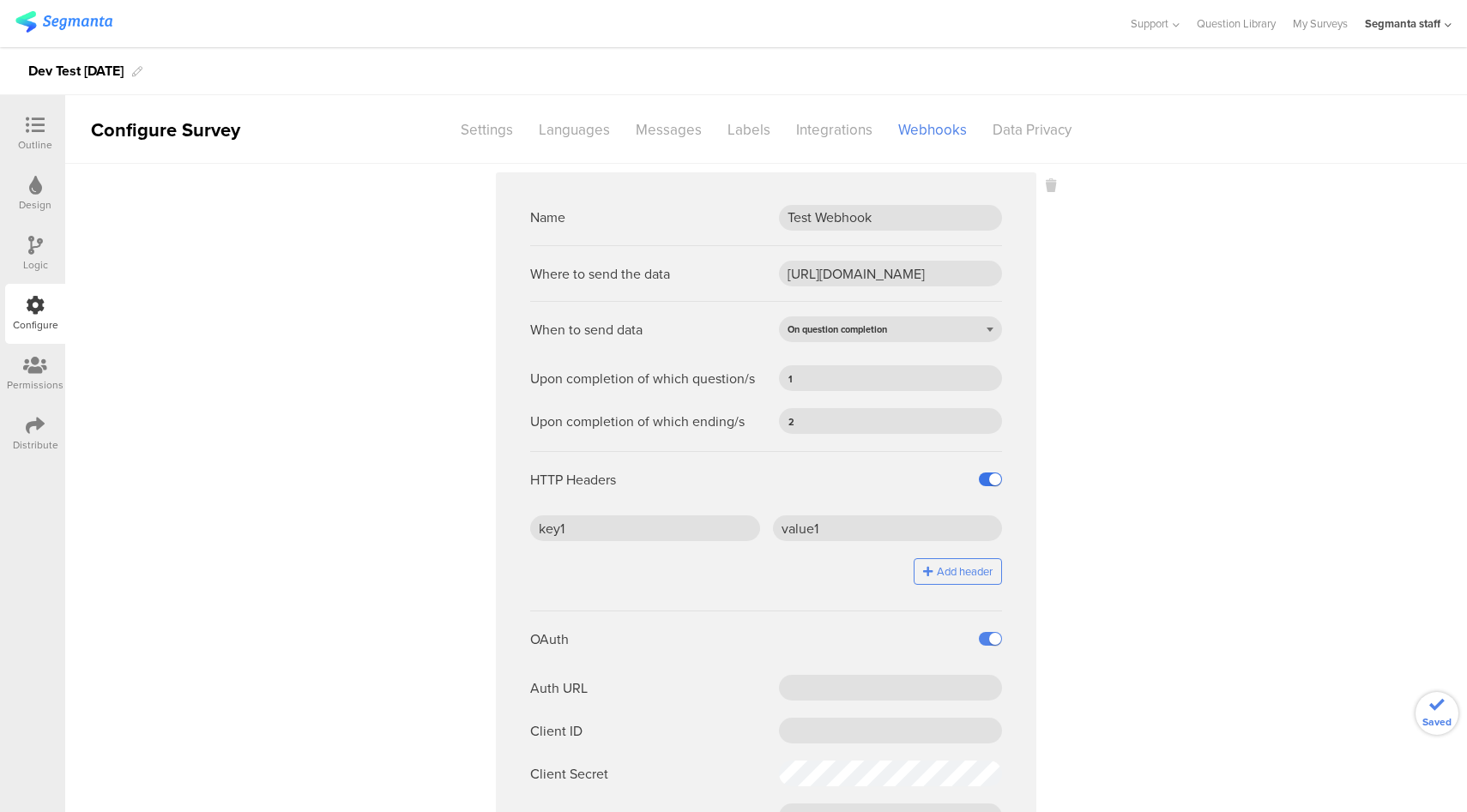
click at [988, 481] on label at bounding box center [991, 479] width 23 height 13
click at [0, 0] on input "checkbox" at bounding box center [0, 0] width 0 height 0
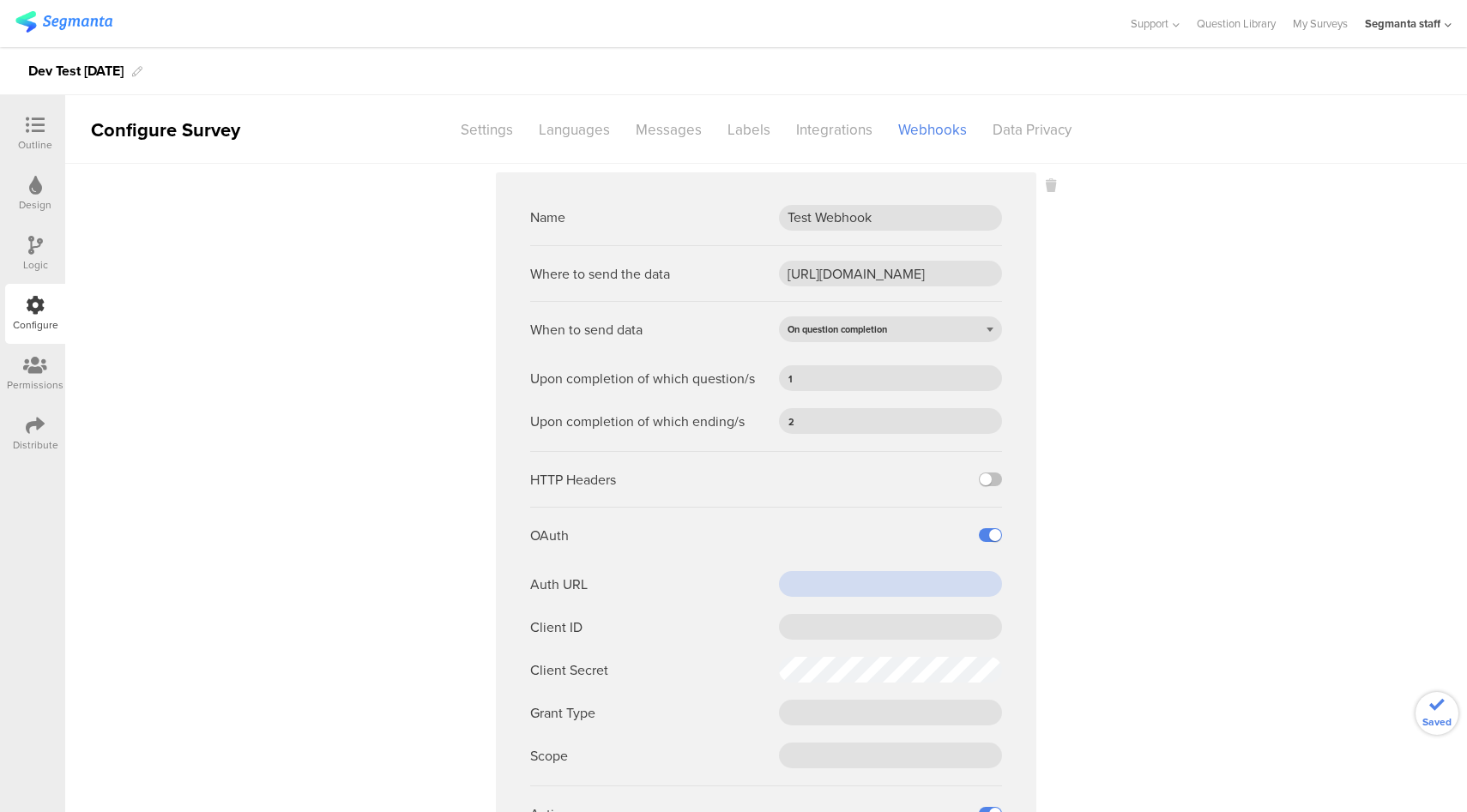
click at [864, 591] on input "text" at bounding box center [890, 584] width 223 height 26
click at [833, 713] on input "text" at bounding box center [890, 712] width 223 height 26
paste input "client_credentials"
type input "client_credentials"
click at [829, 753] on input "text" at bounding box center [890, 755] width 223 height 26
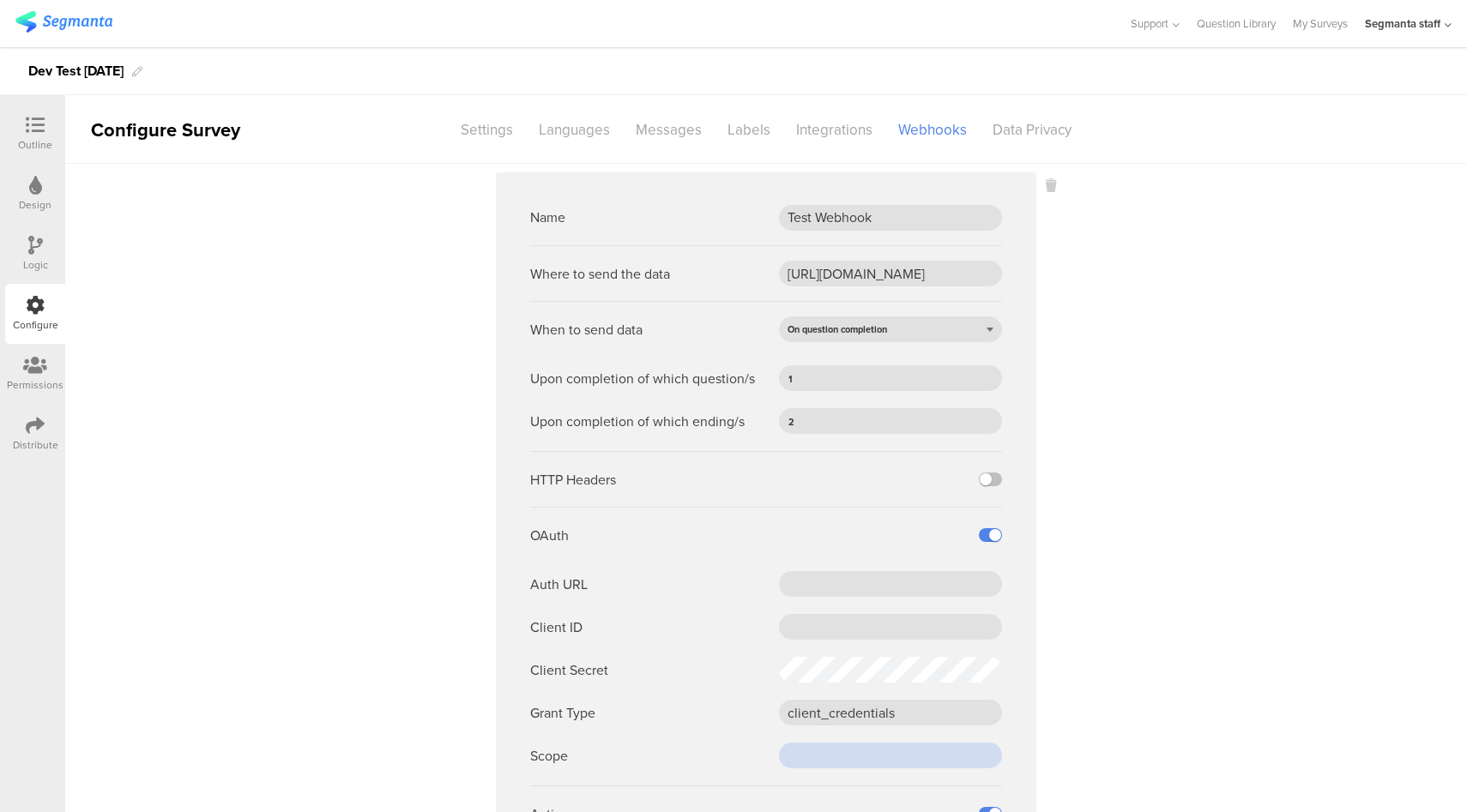
paste input "cdp-segmanta"
type input "cdp-segmanta"
click at [839, 616] on input "text" at bounding box center [890, 627] width 223 height 26
paste input "0oa2e95c7da3J57Wq0h8"
type input "0oa2e95c7da3J57Wq0h8"
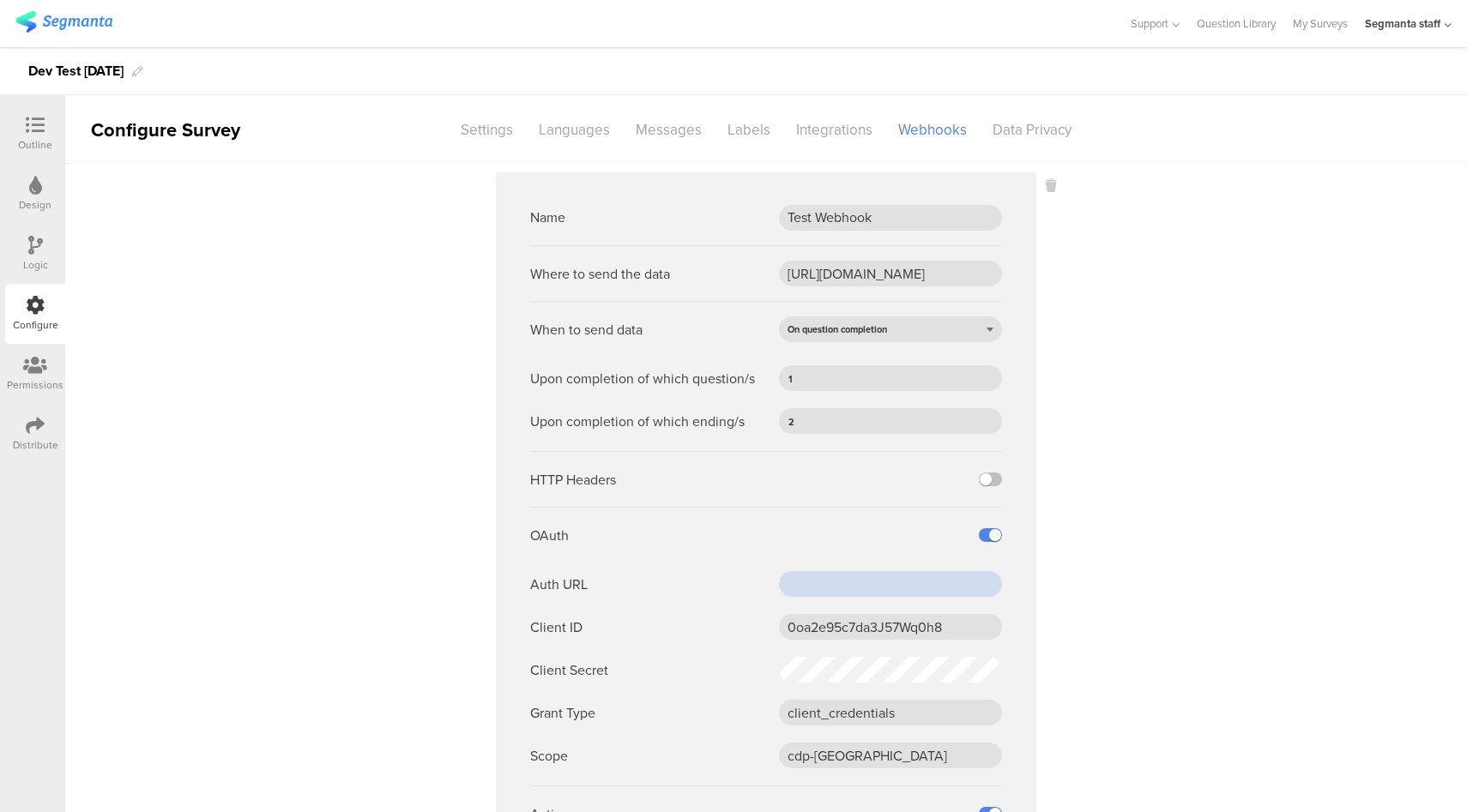
click at [861, 595] on input "text" at bounding box center [890, 584] width 223 height 26
paste input "https://pepsico.oktapreview.com/oauth2/default/v1/token"
type input "https://pepsico.oktapreview.com/oauth2/default/v1/token"
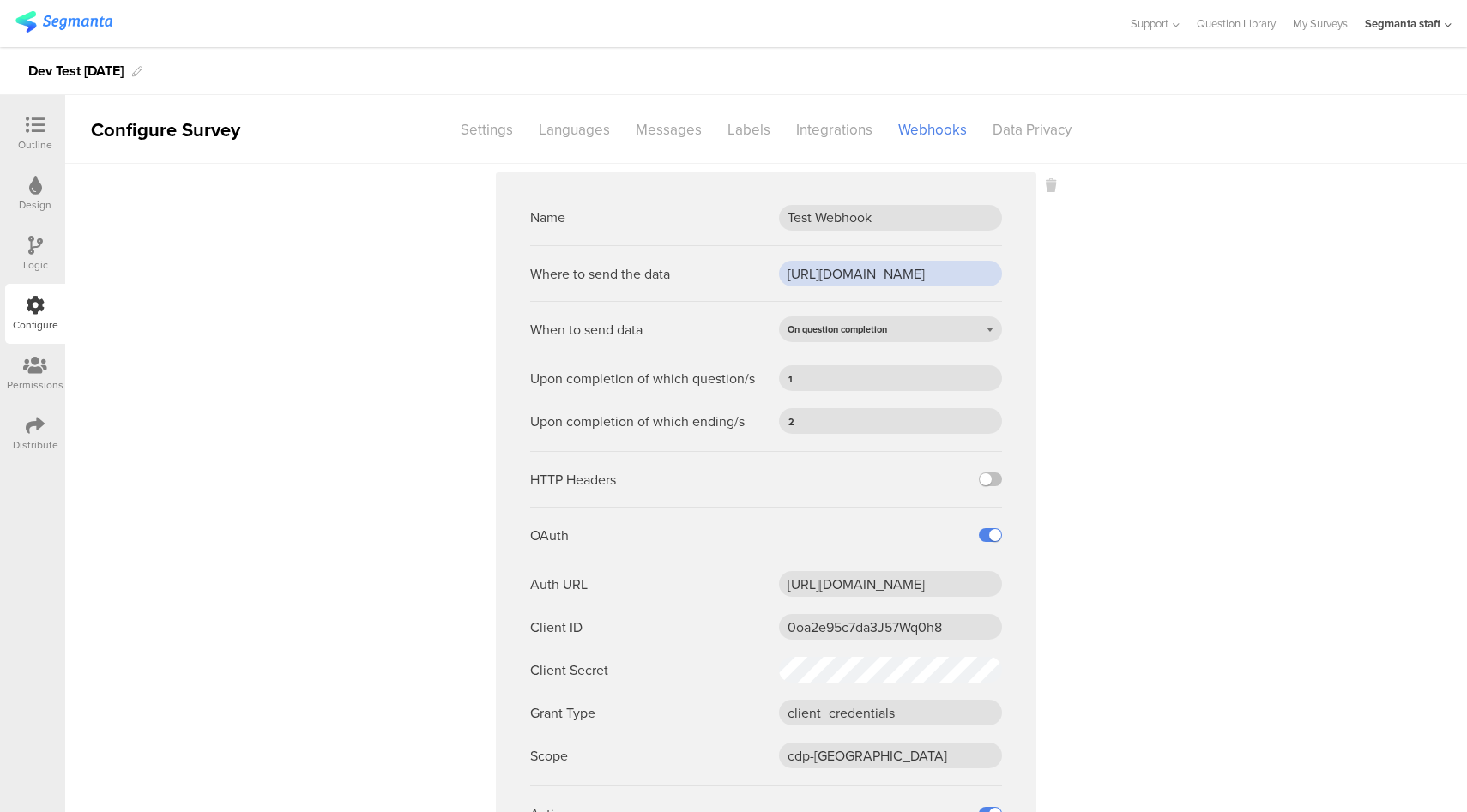
click at [901, 273] on input "https://eo5wmzhoyu3nzo.m.pipedream.net" at bounding box center [890, 274] width 223 height 26
paste input "apim-na.dev.mypepsico.com/cgf/eip/cdp-eip/v1/segmanta-intake"
type input "https://apim-na.dev.mypepsico.com/cgf/eip/cdp-eip/v1/segmanta-intake"
click at [1210, 362] on sg-webhook-settings "Name Test Webhook Where to send the data https://apim-na.dev.mypepsico.com/cgf/…" at bounding box center [766, 537] width 1402 height 731
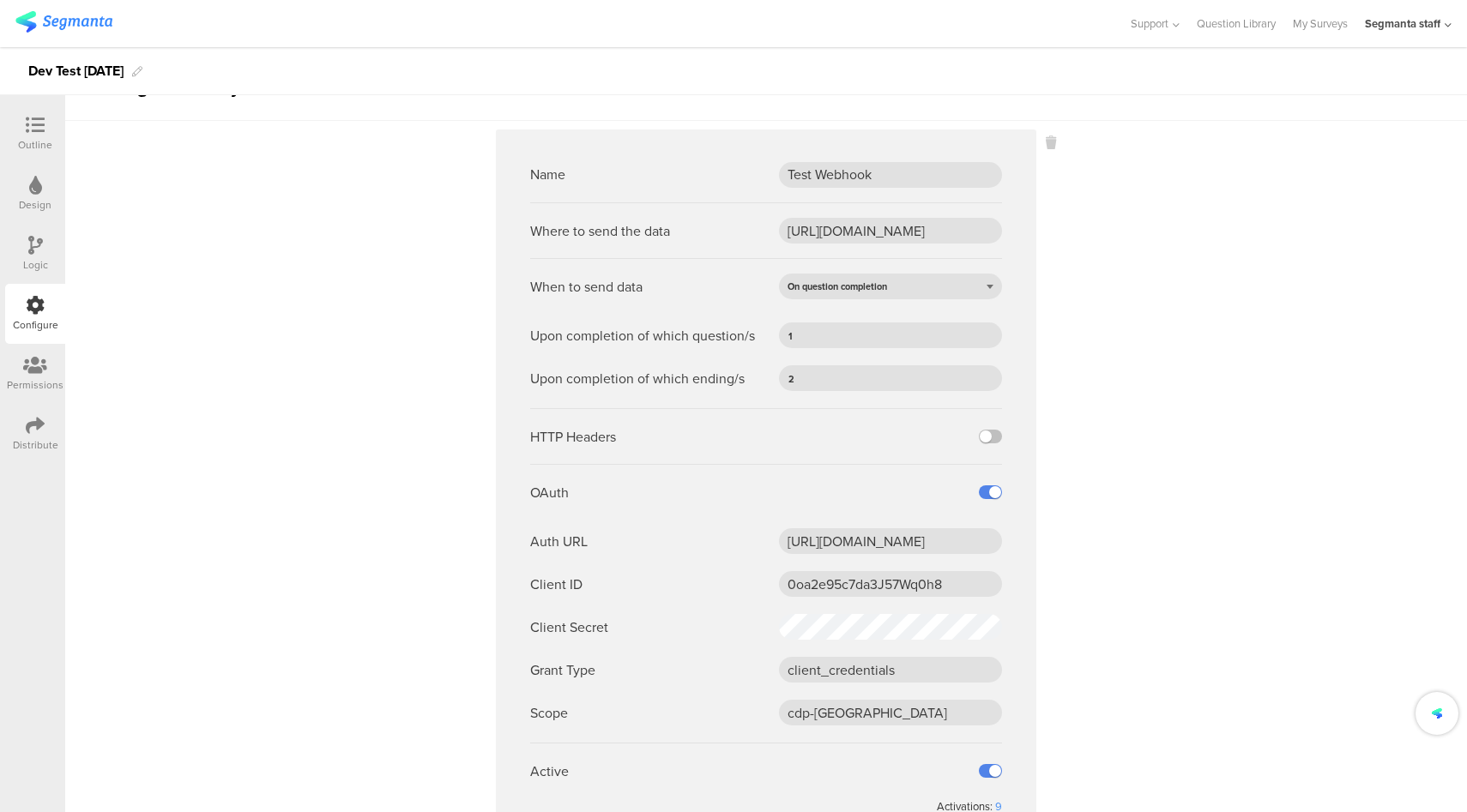
scroll to position [108, 0]
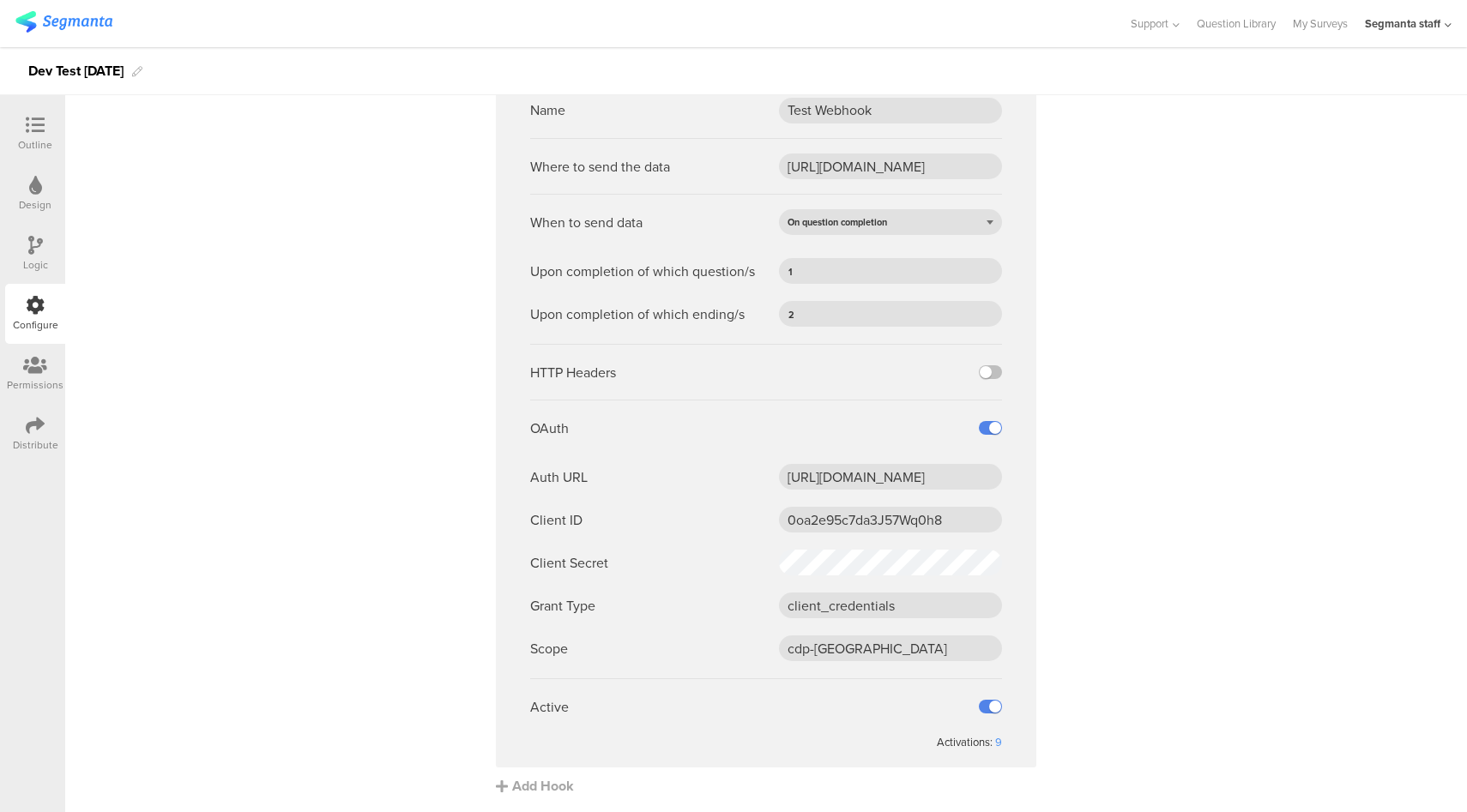
click at [36, 433] on icon at bounding box center [35, 425] width 19 height 19
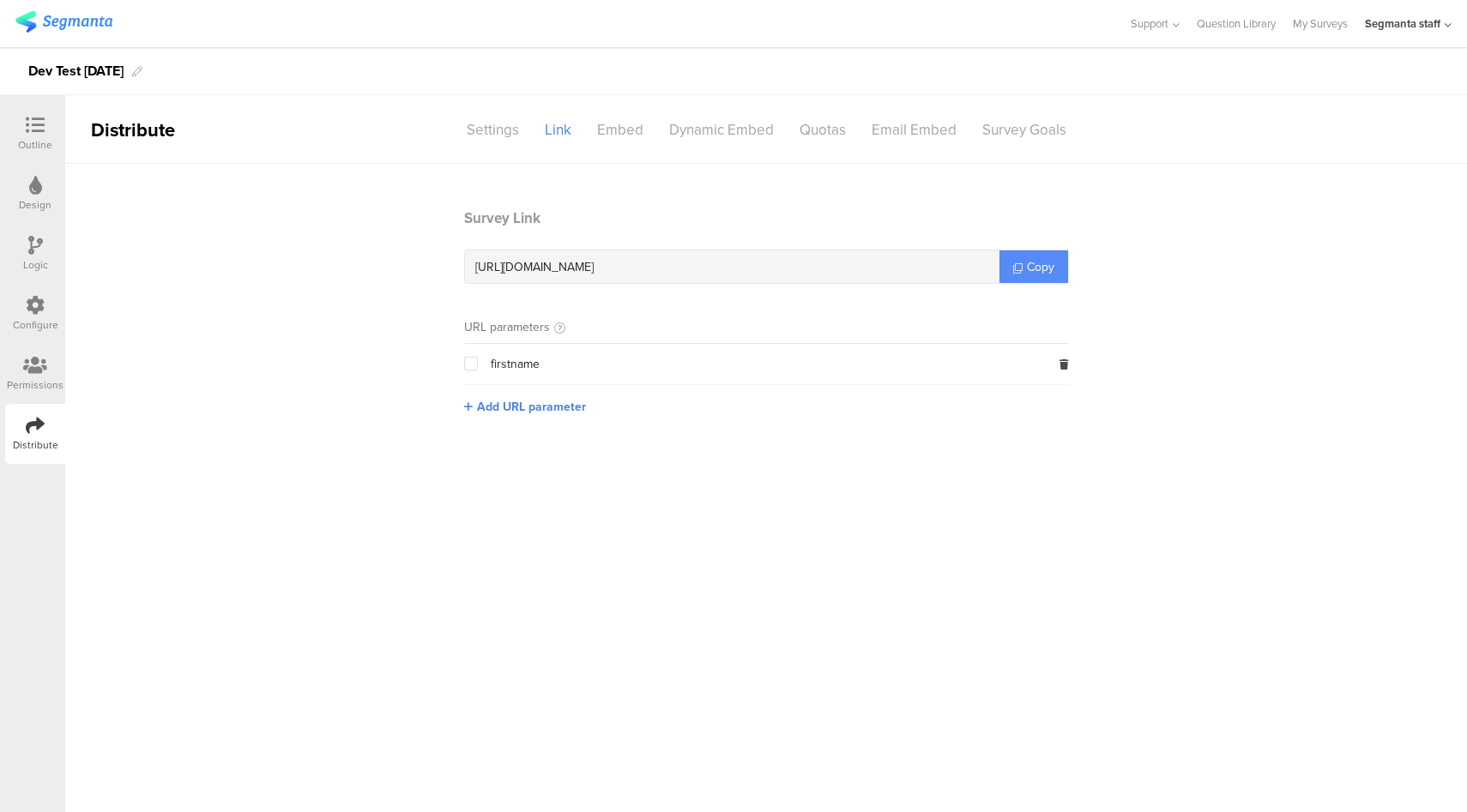
click at [1054, 268] on link "Copy" at bounding box center [1034, 266] width 68 height 32
click at [29, 312] on icon at bounding box center [35, 305] width 19 height 19
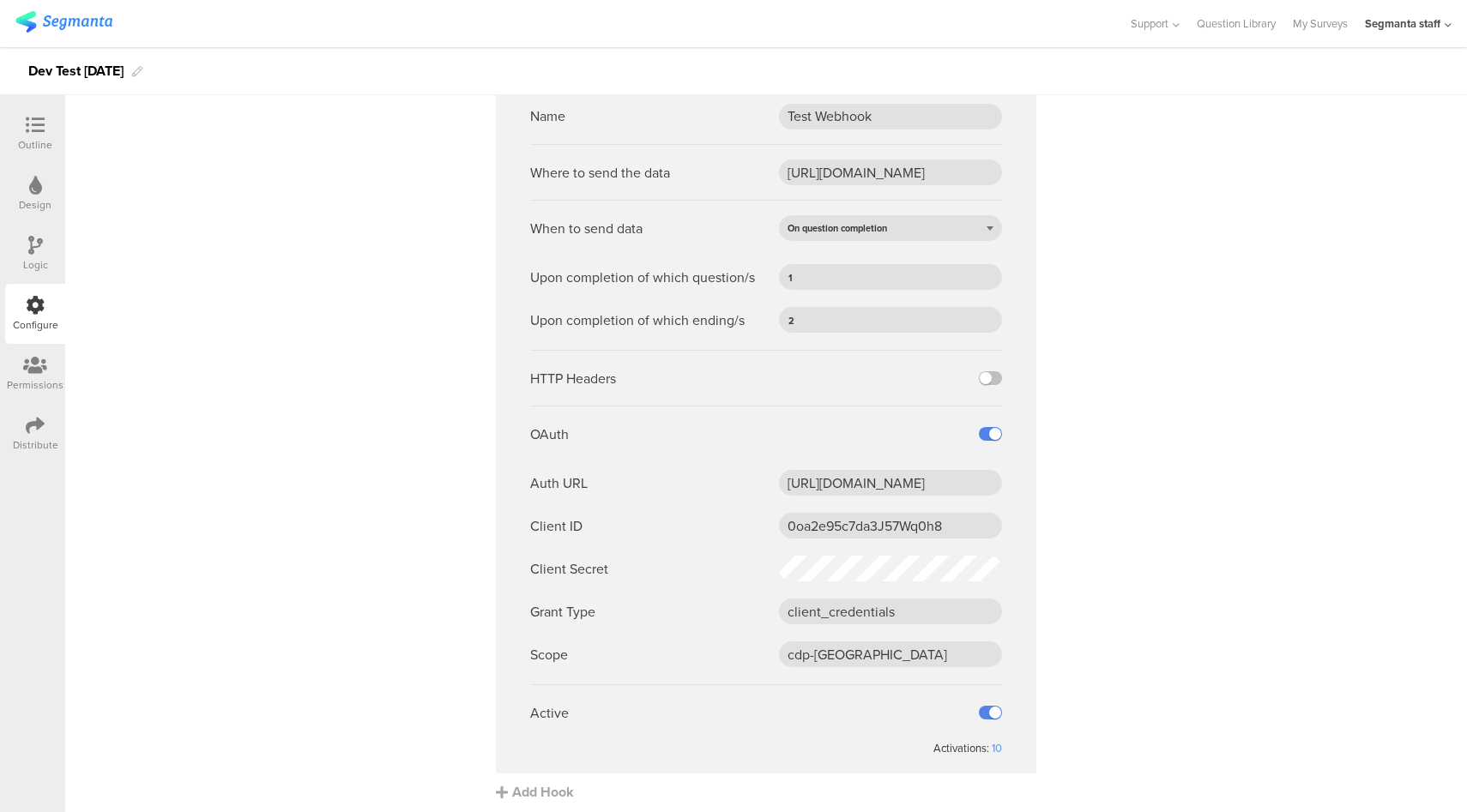
scroll to position [108, 0]
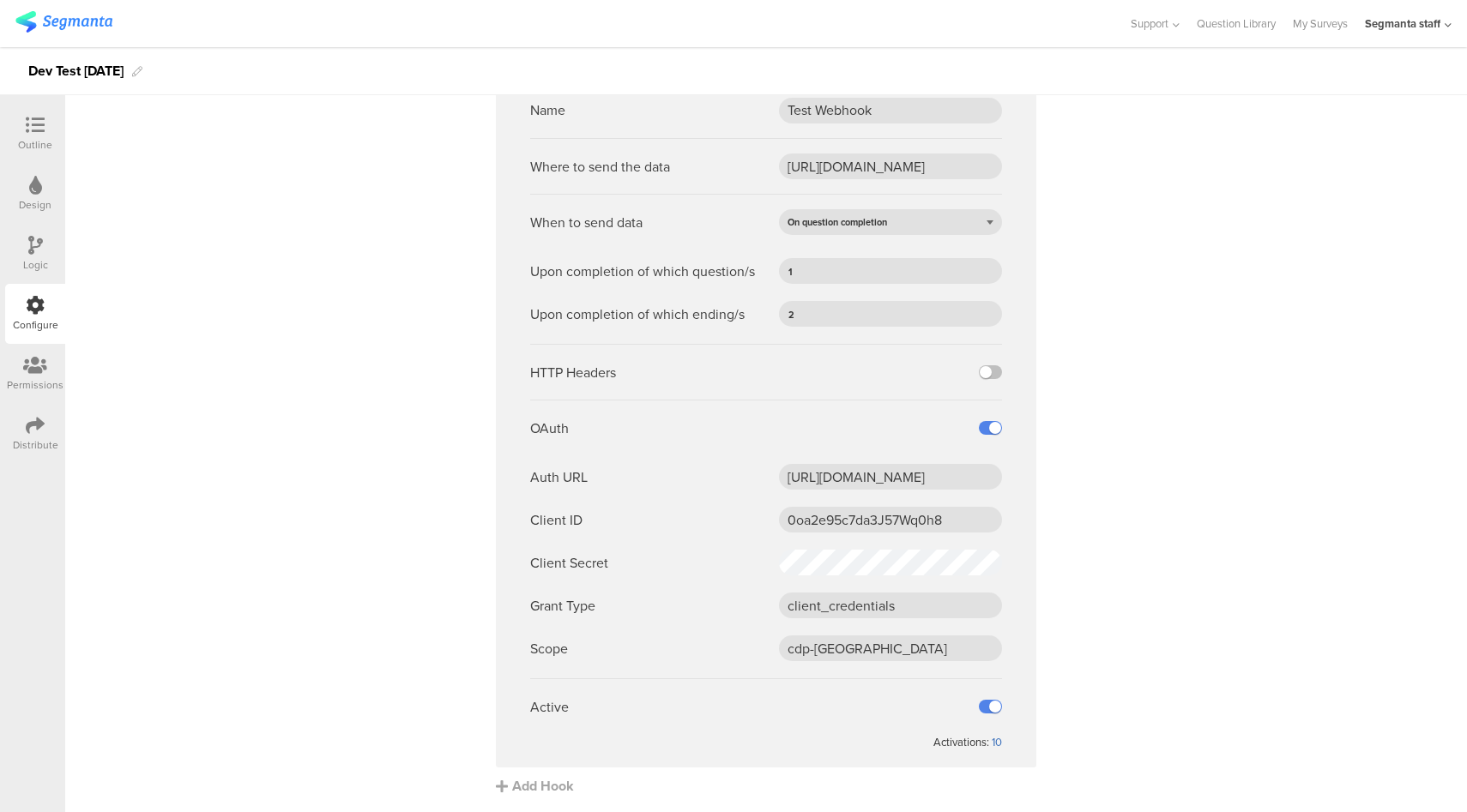
click at [991, 744] on div "10" at bounding box center [996, 742] width 10 height 16
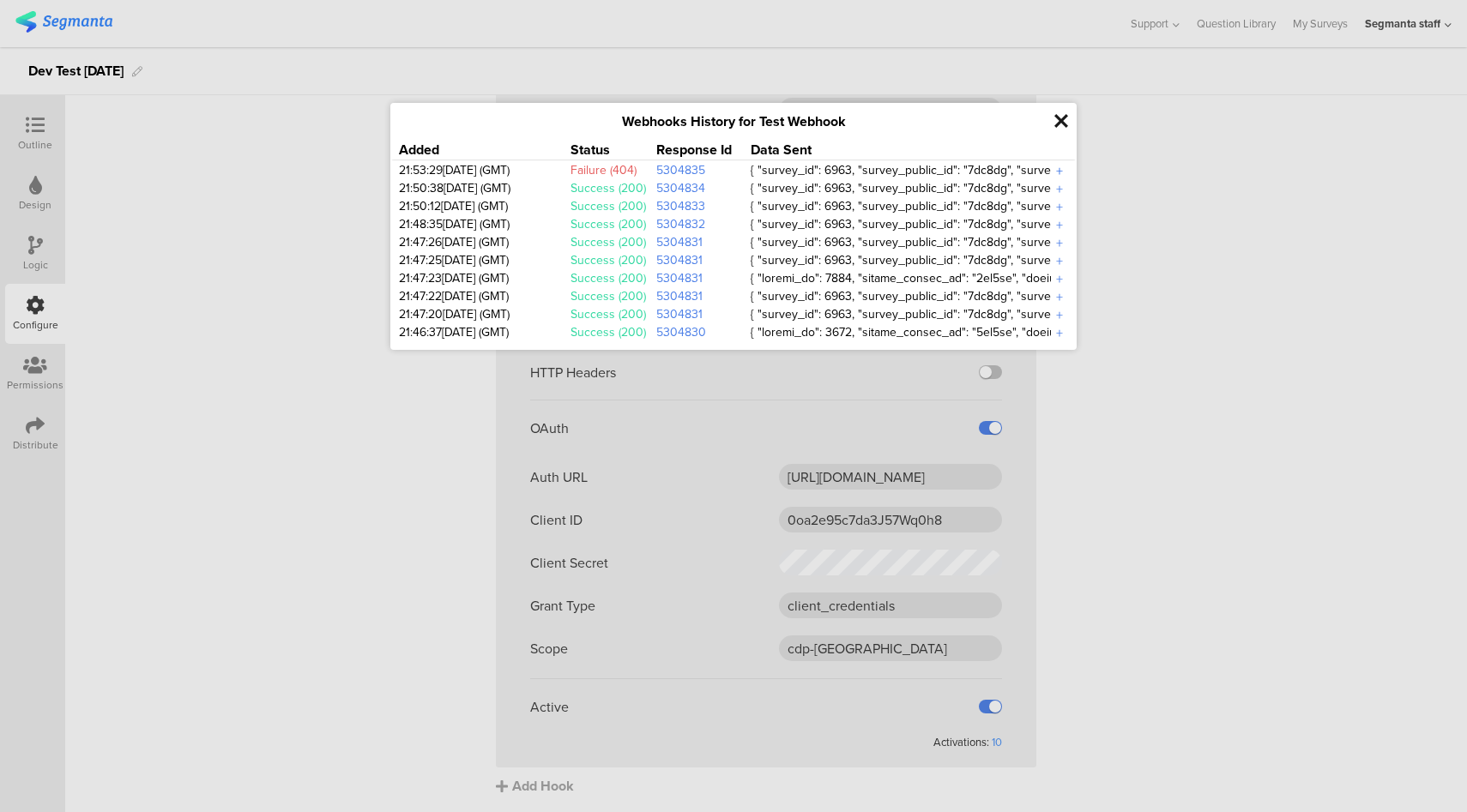
click at [1059, 170] on div "+" at bounding box center [1059, 171] width 17 height 20
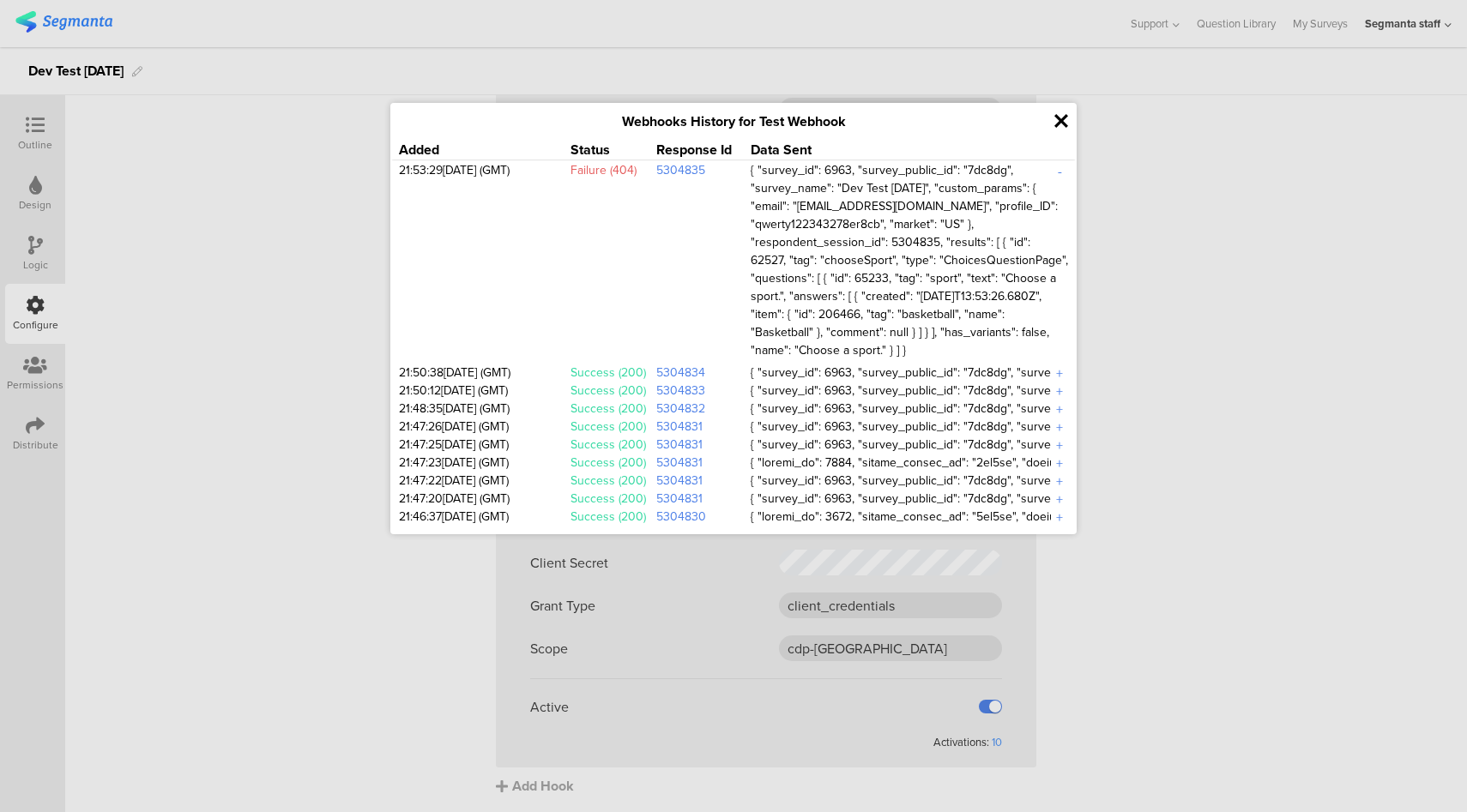
click at [1061, 120] on icon at bounding box center [1061, 121] width 13 height 20
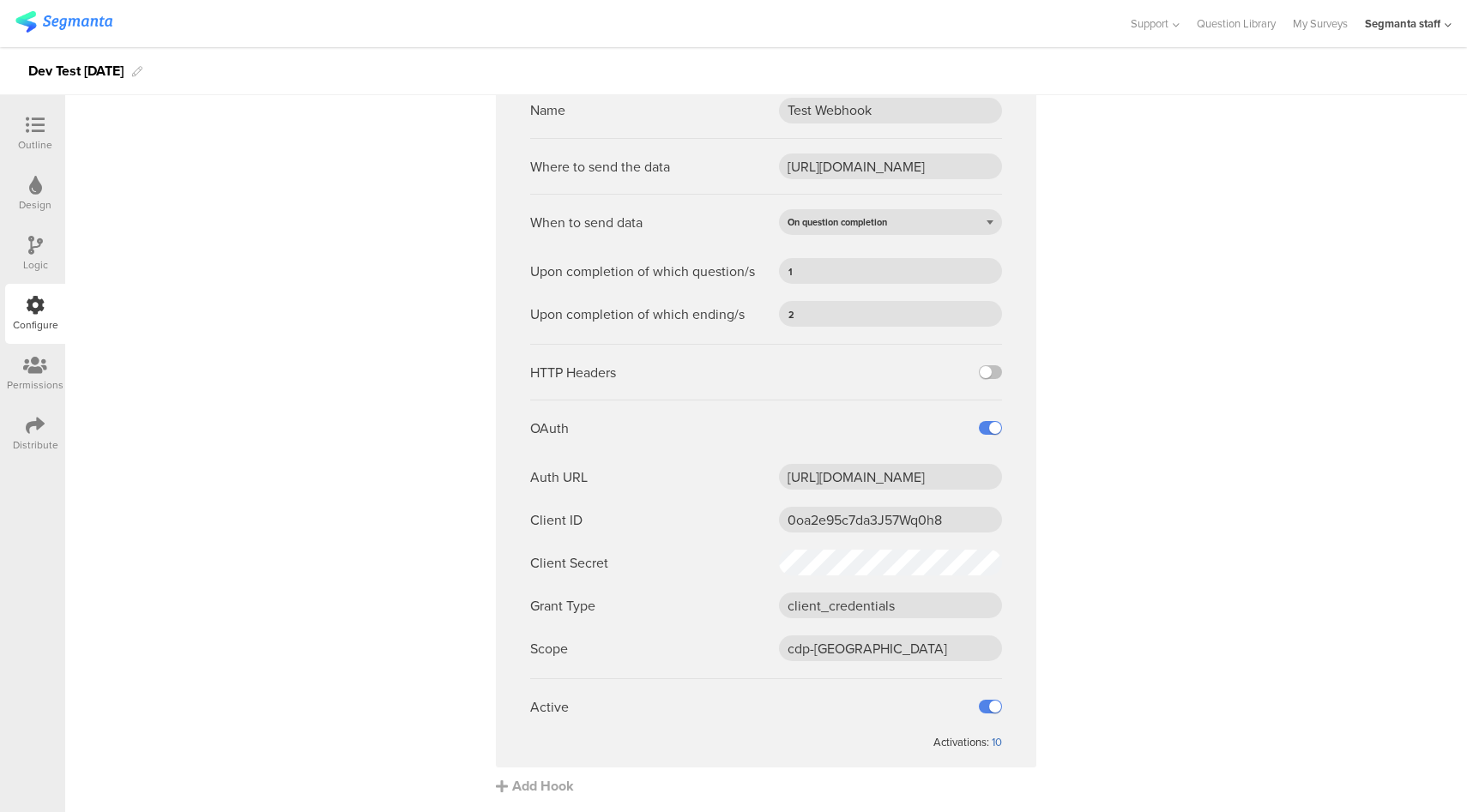
click at [991, 739] on div "10" at bounding box center [996, 742] width 10 height 16
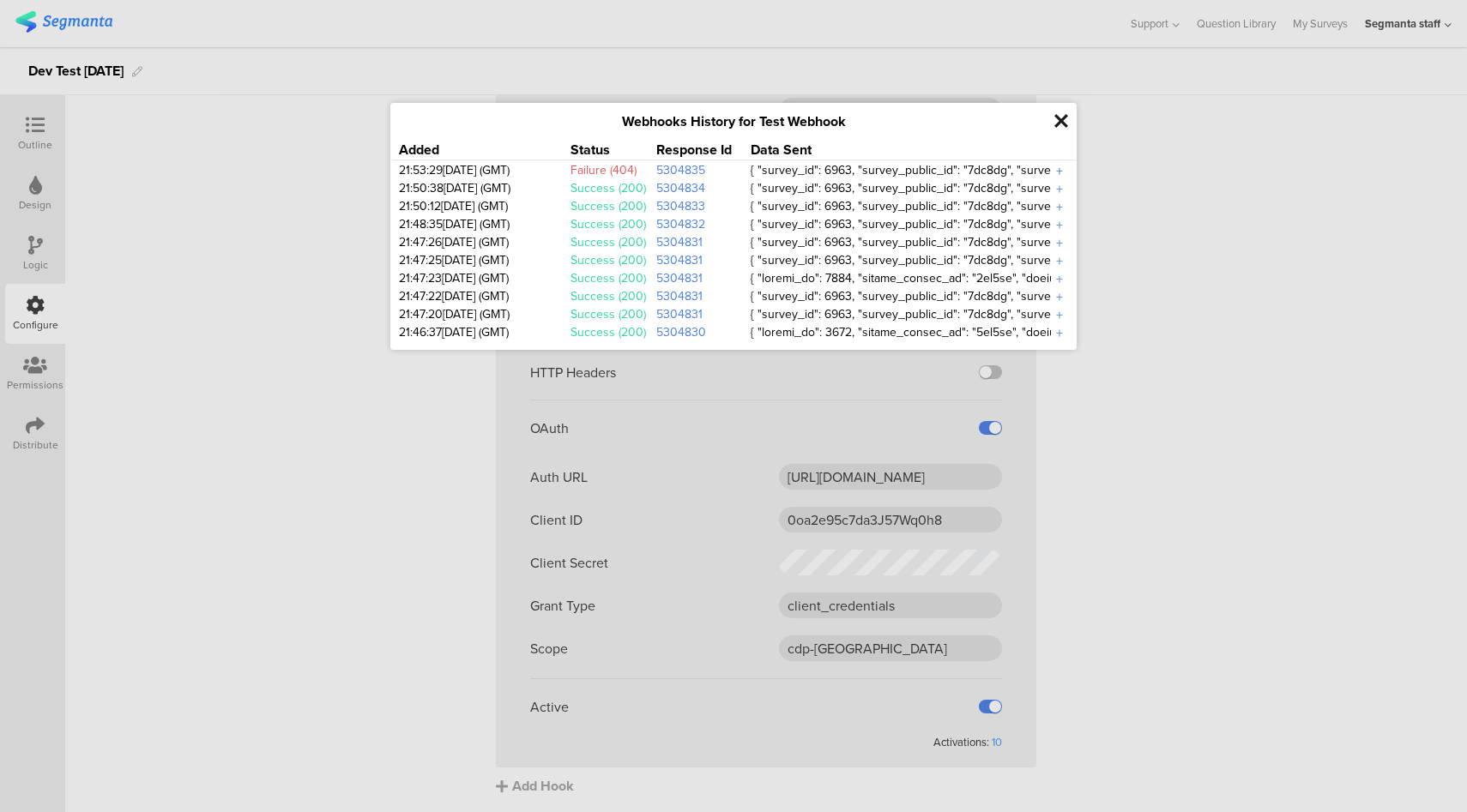
click at [1057, 173] on div "+" at bounding box center [1059, 171] width 17 height 20
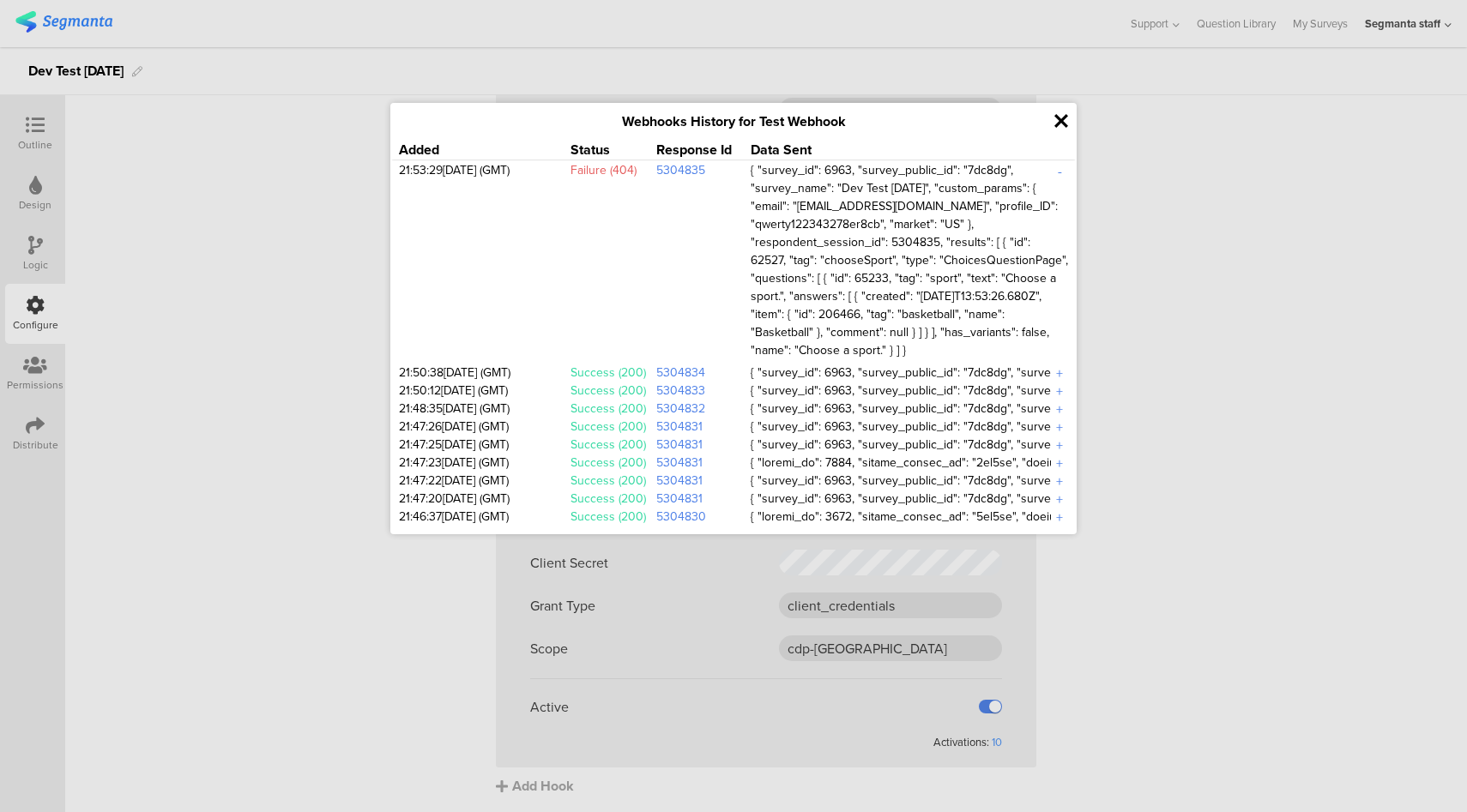
click at [1055, 127] on icon at bounding box center [1061, 121] width 13 height 20
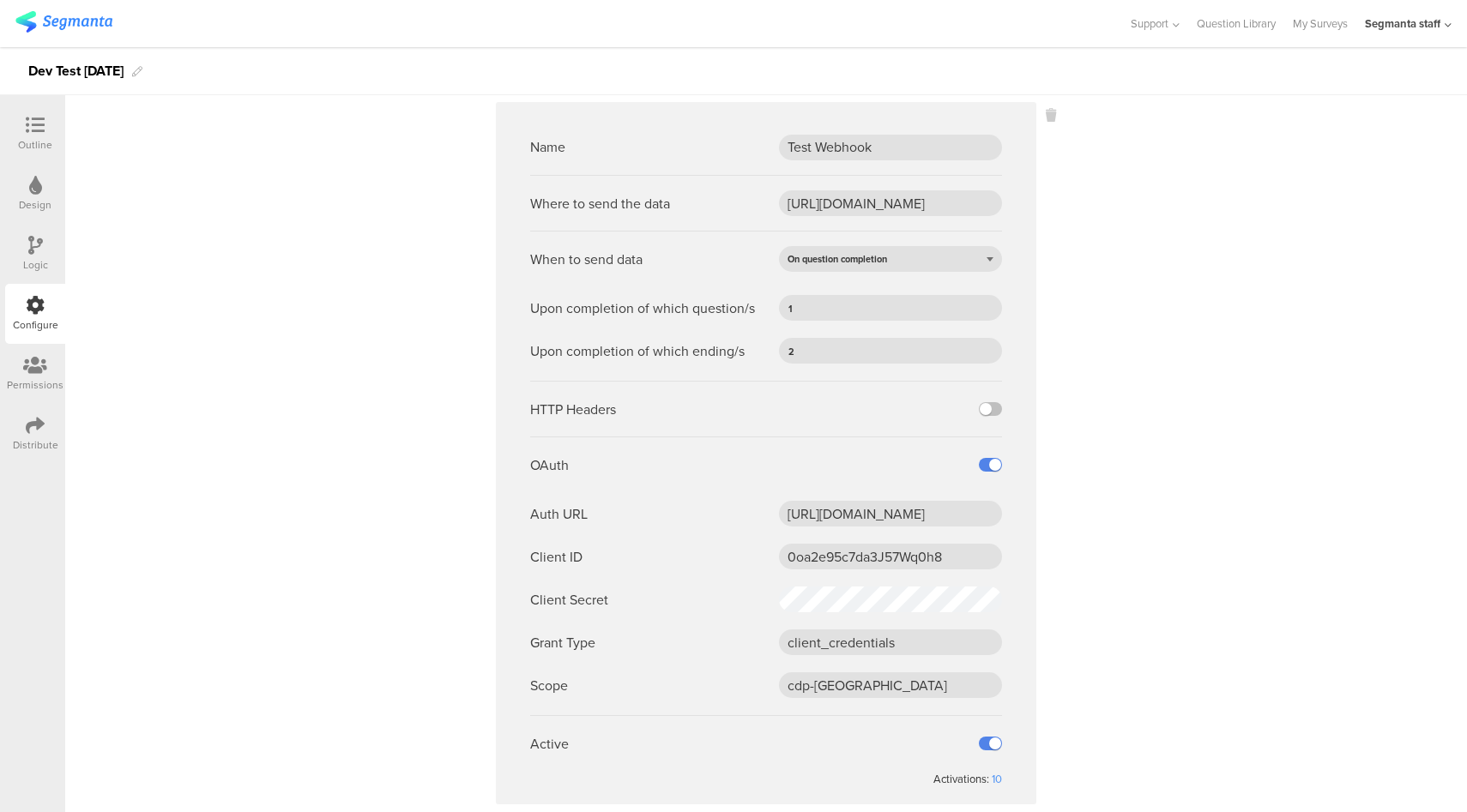
scroll to position [0, 0]
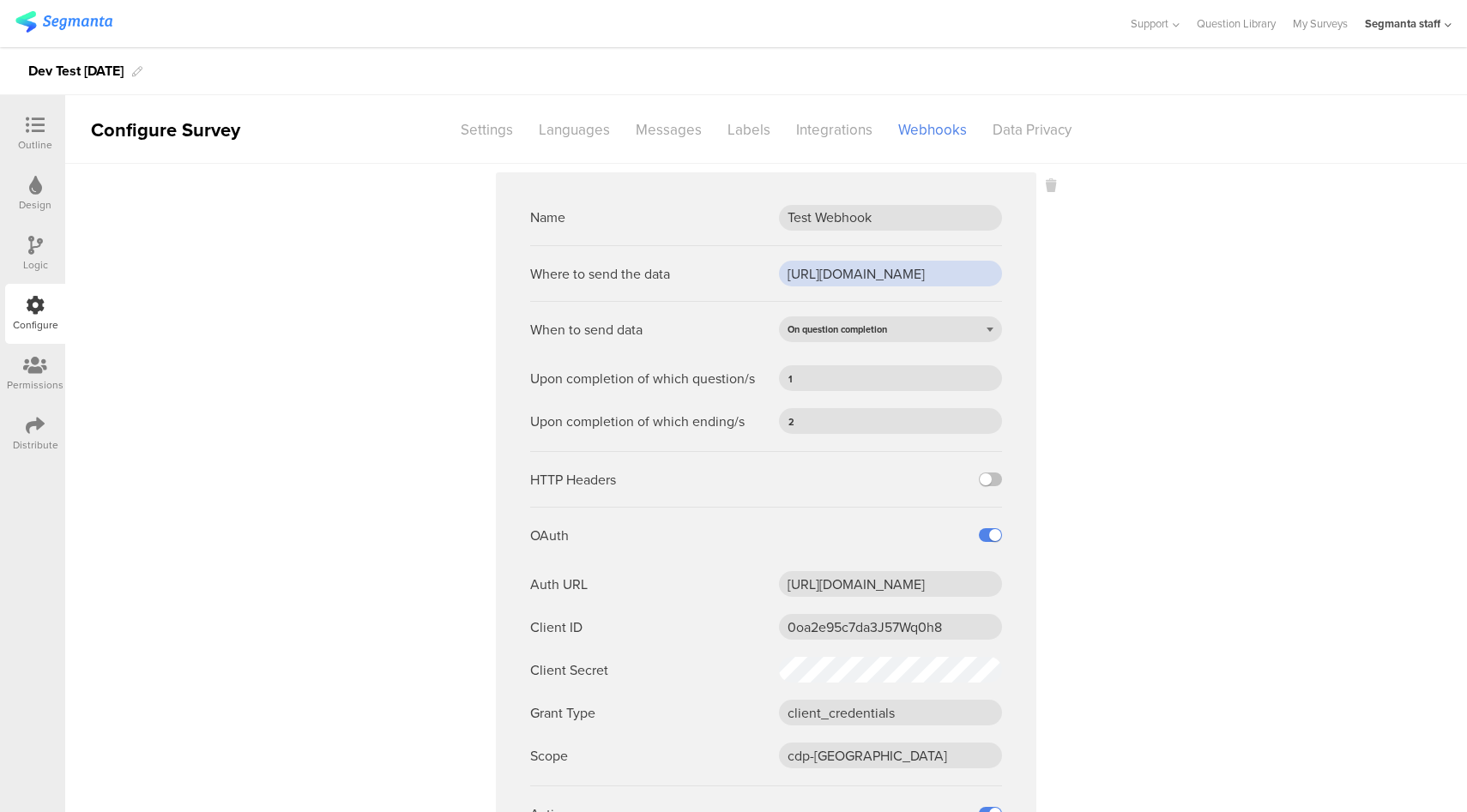
click at [927, 277] on input "https://apim-na.dev.mypepsico.com/cgf/eip/cdp-eip/v1/segmanta-intake" at bounding box center [890, 274] width 223 height 26
click at [1154, 309] on sg-webhook-settings "Name Test Webhook Where to send the data https://apim-na.dev.mypepsico.com/cgf/…" at bounding box center [766, 537] width 1402 height 731
click at [870, 587] on input "https://pepsico.oktapreview.com/oauth2/default/v1/token" at bounding box center [890, 584] width 223 height 26
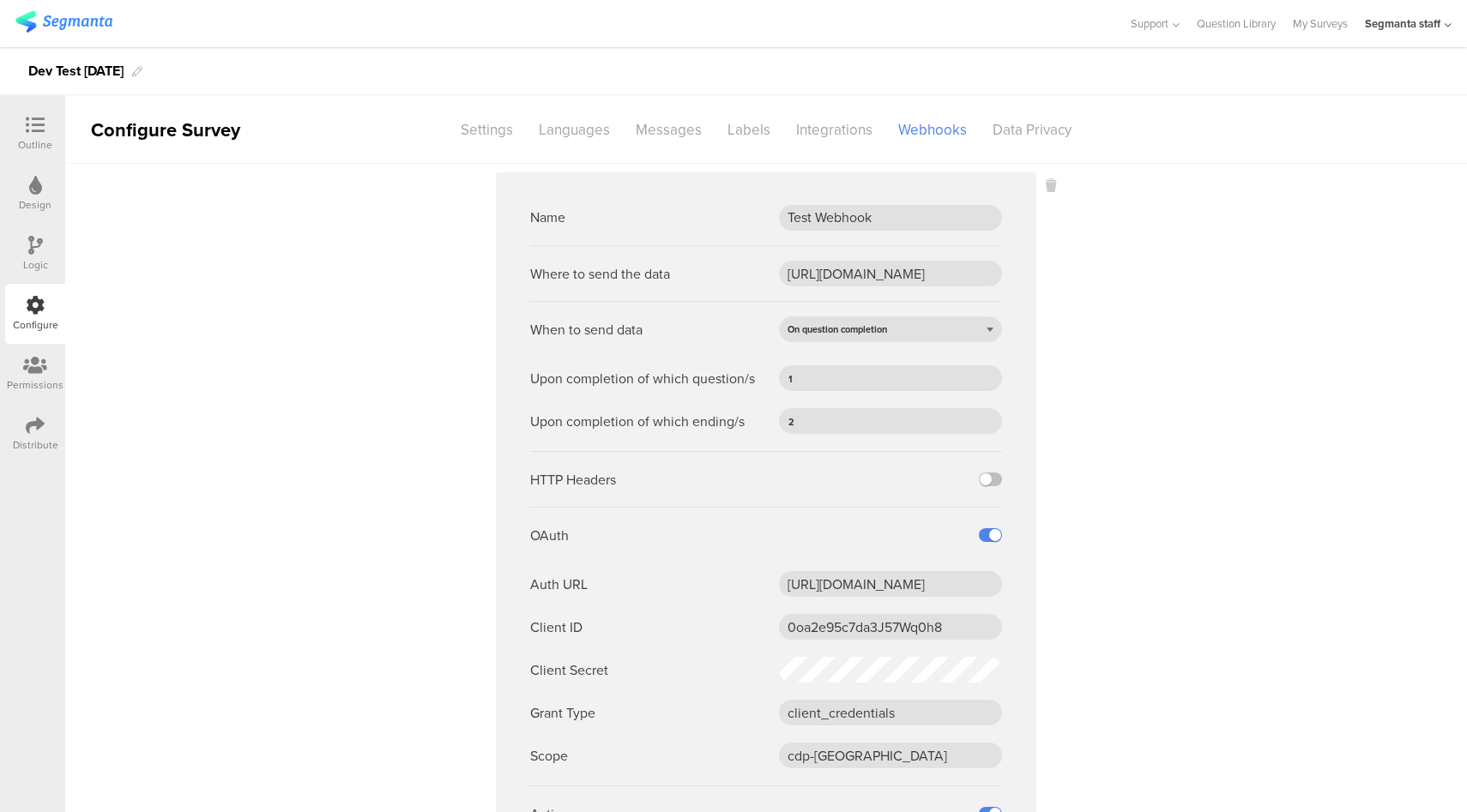
click at [878, 532] on div "OAuth" at bounding box center [766, 535] width 472 height 56
click at [867, 626] on input "0oa2e95c7da3J57Wq0h8" at bounding box center [890, 627] width 223 height 26
click at [904, 706] on input "client_credentials" at bounding box center [890, 712] width 223 height 26
click at [908, 764] on input "cdp-segmanta" at bounding box center [890, 755] width 223 height 26
click at [322, 542] on sg-webhook-settings "Name Test Webhook Where to send the data https://apim-na.dev.mypepsico.com/cgf/…" at bounding box center [766, 537] width 1402 height 731
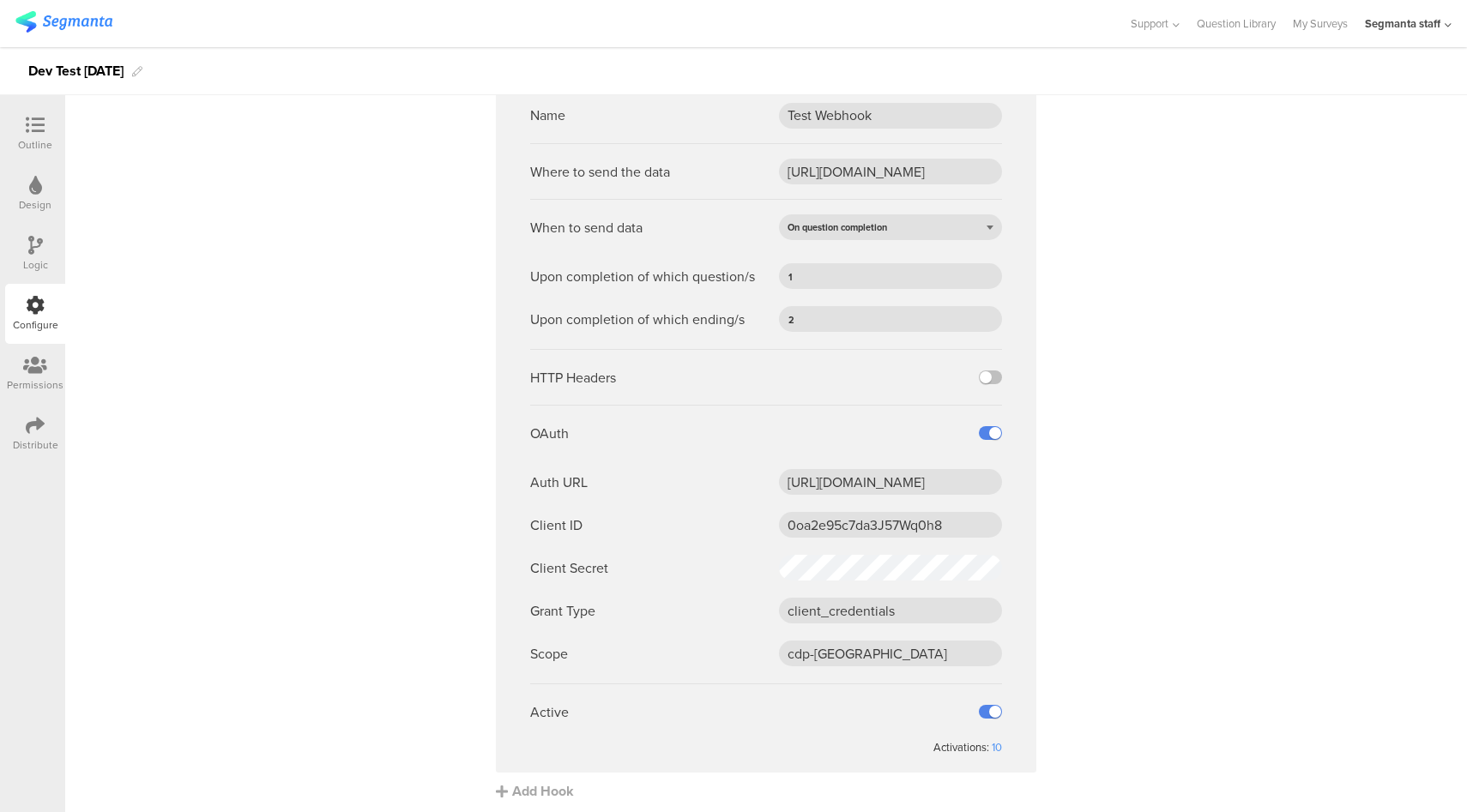
scroll to position [108, 0]
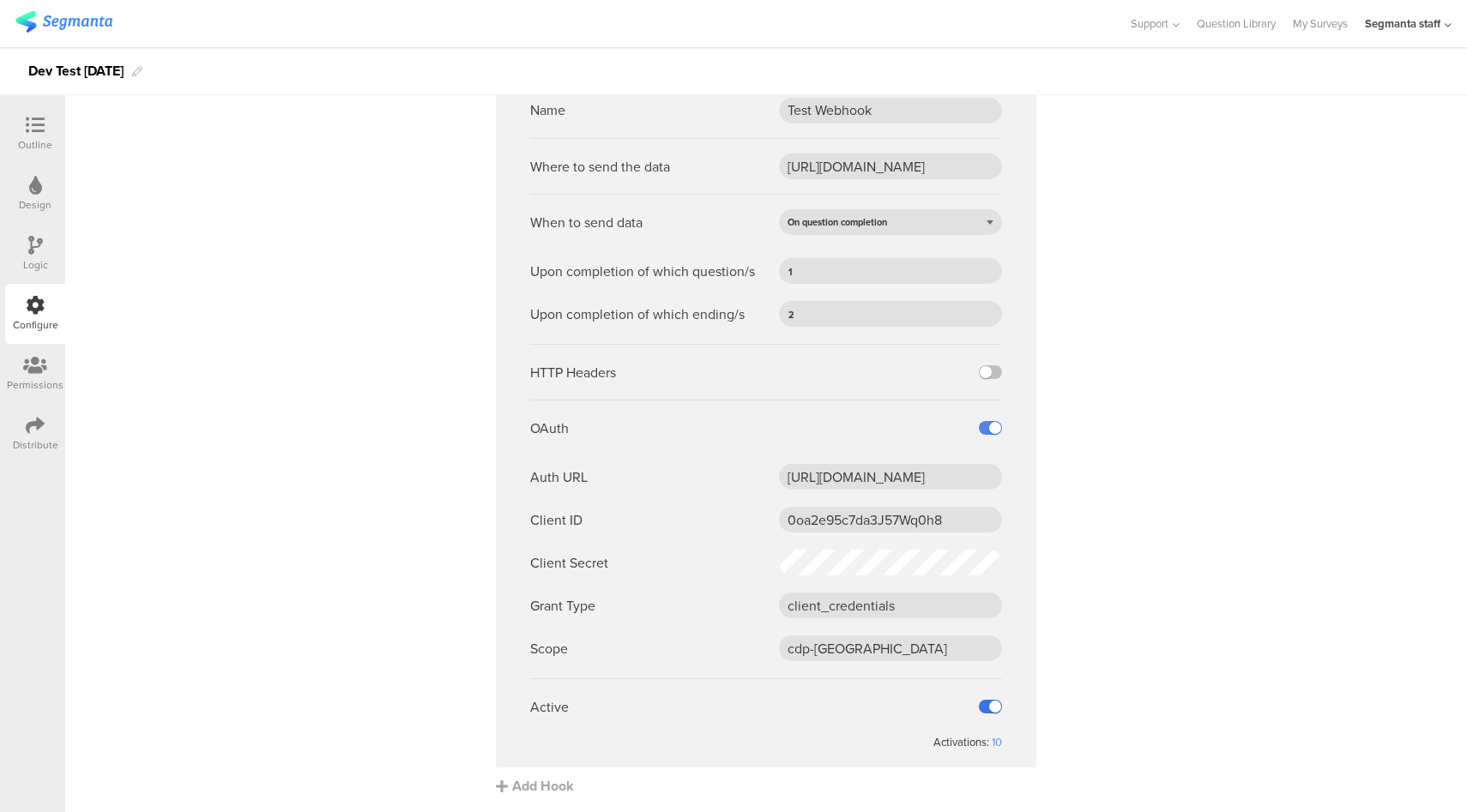
click at [983, 703] on label at bounding box center [991, 706] width 23 height 13
click at [0, 0] on input "checkbox" at bounding box center [0, 0] width 0 height 0
click at [983, 703] on label at bounding box center [991, 706] width 23 height 13
click at [0, 0] on input "checkbox" at bounding box center [0, 0] width 0 height 0
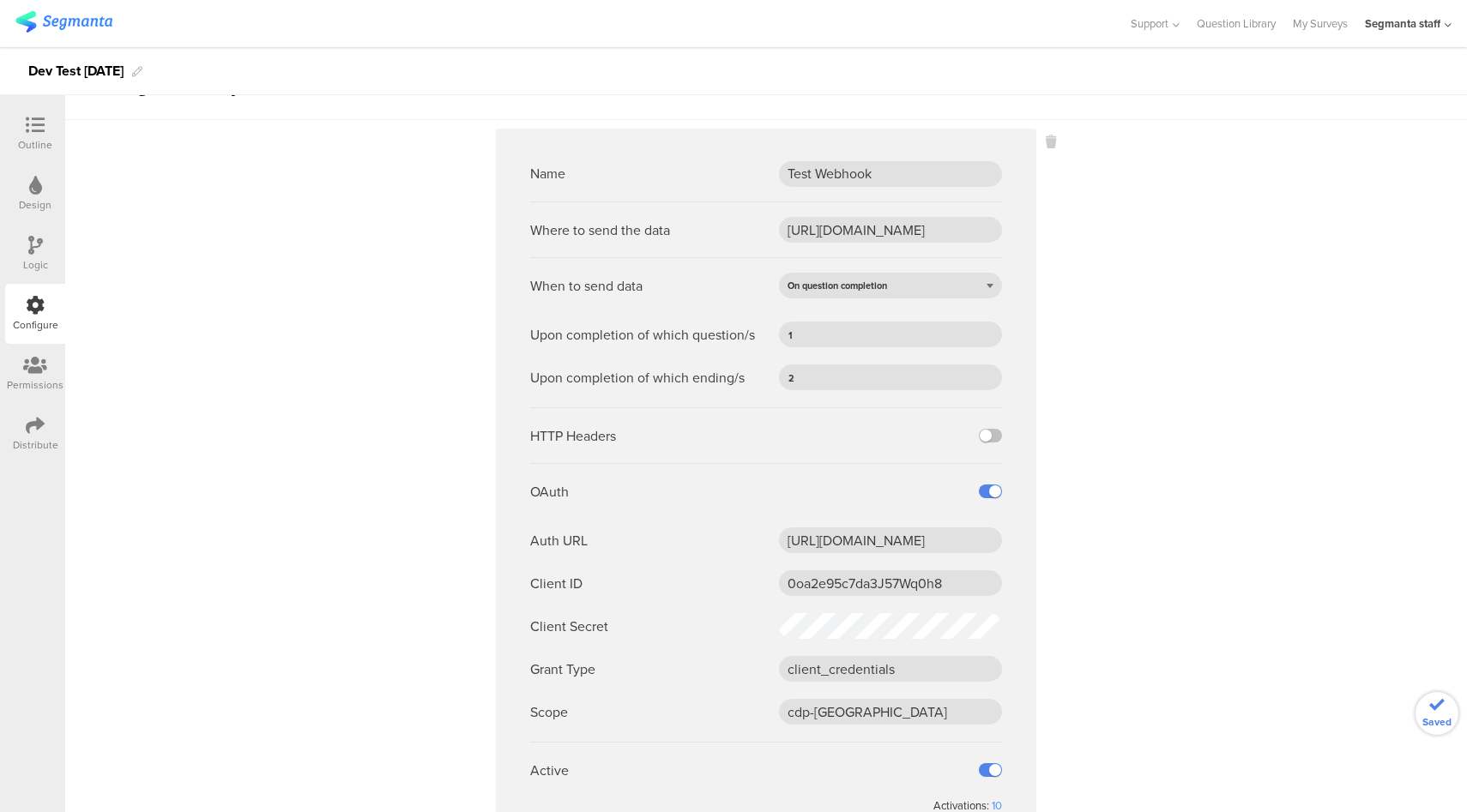
scroll to position [0, 0]
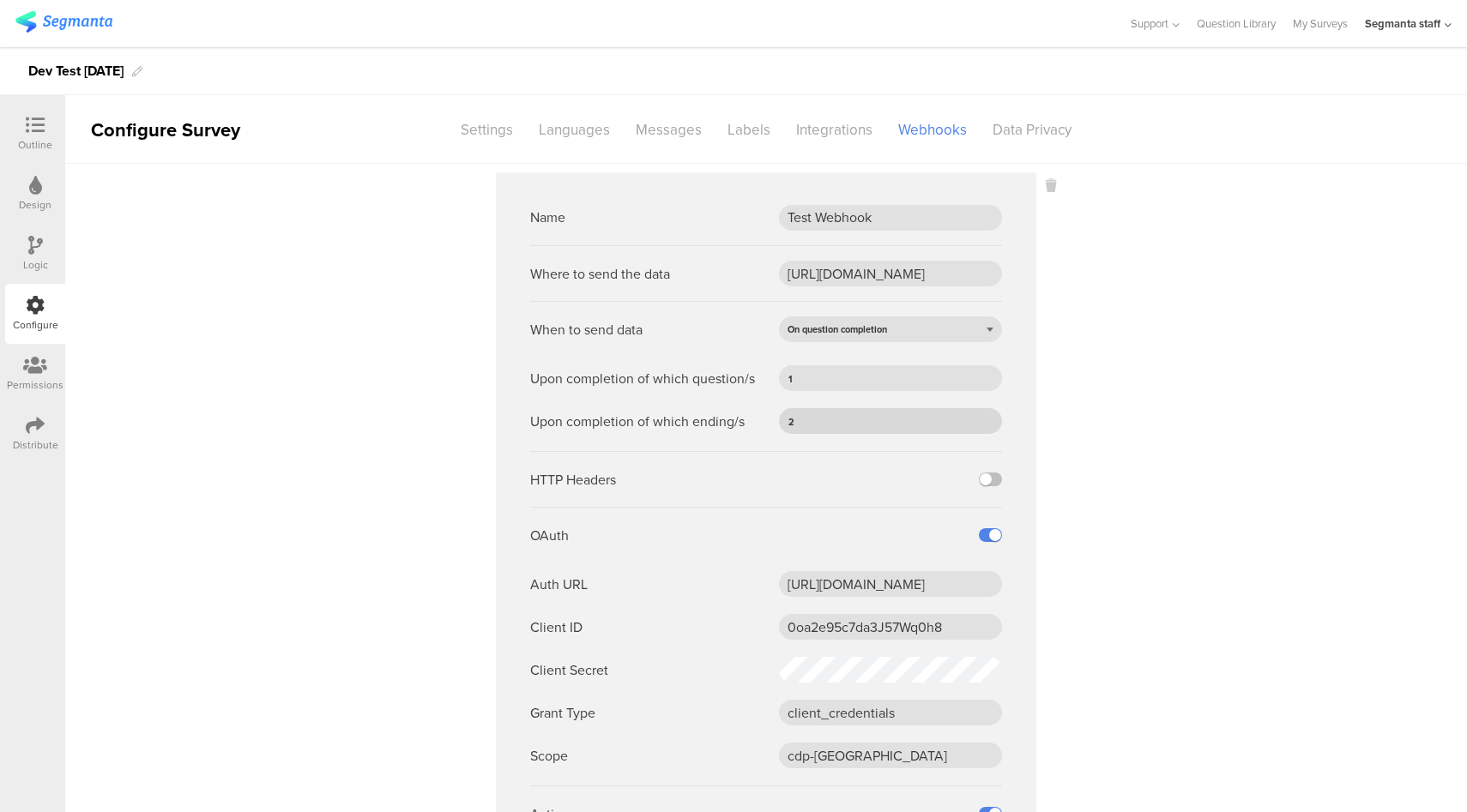
click at [799, 420] on input "text" at bounding box center [891, 421] width 184 height 24
click at [857, 509] on li "2 Ending B" at bounding box center [890, 510] width 234 height 26
click at [1213, 419] on sg-webhook-settings "Name Test Webhook Where to send the data https://apim-na.dev.mypepsico.com/cgf/…" at bounding box center [766, 537] width 1402 height 731
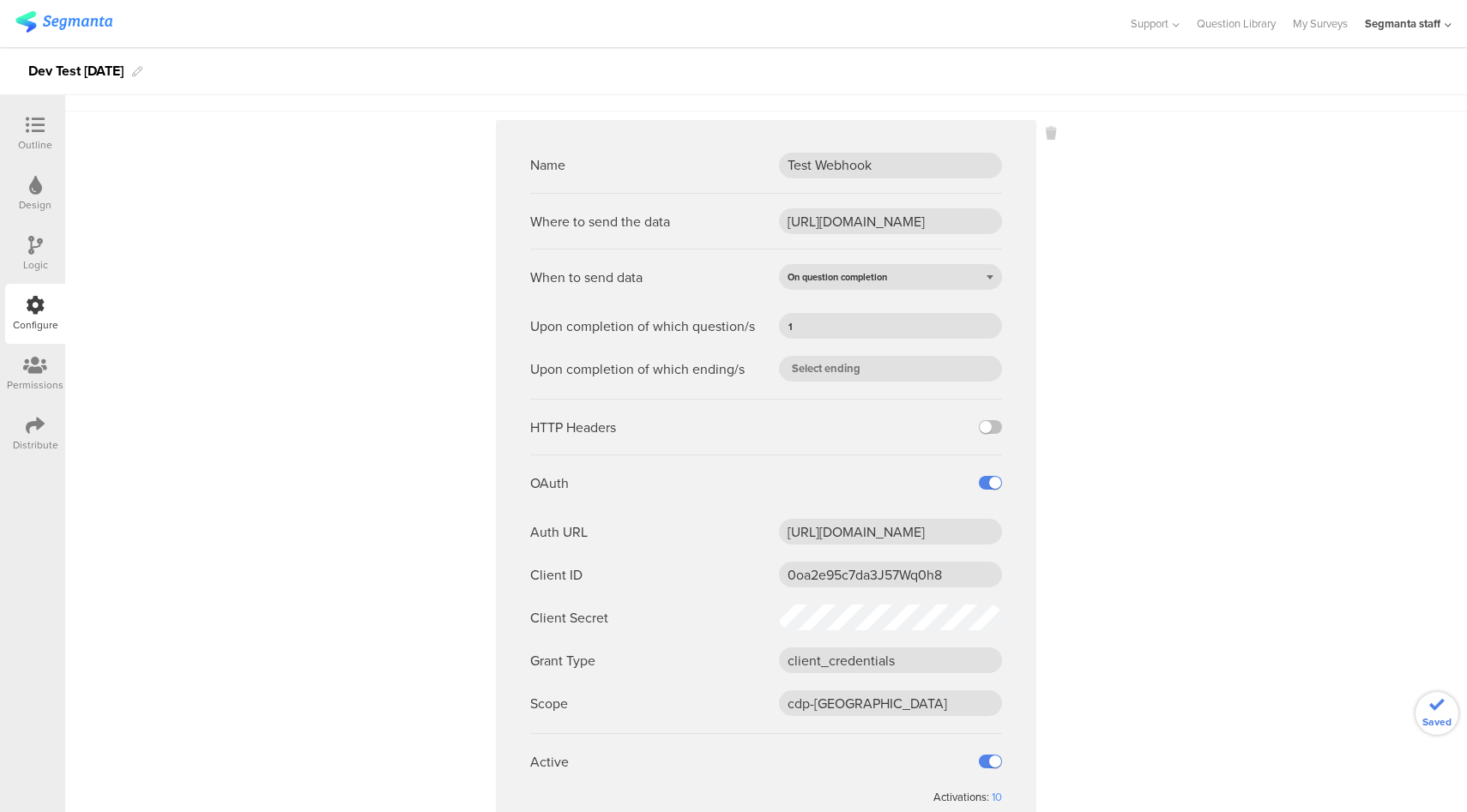
scroll to position [108, 0]
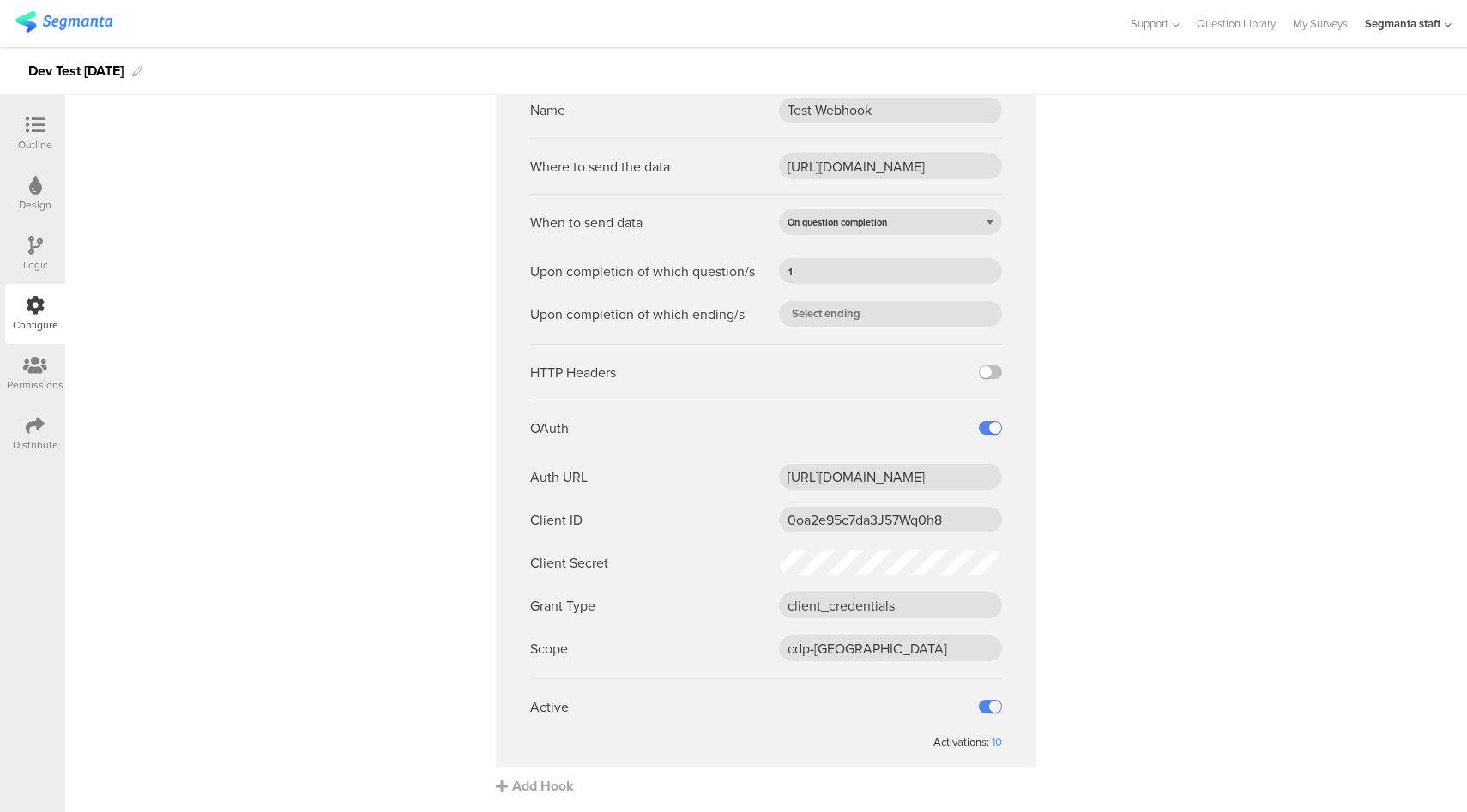
click at [20, 434] on div "Distribute" at bounding box center [35, 433] width 60 height 60
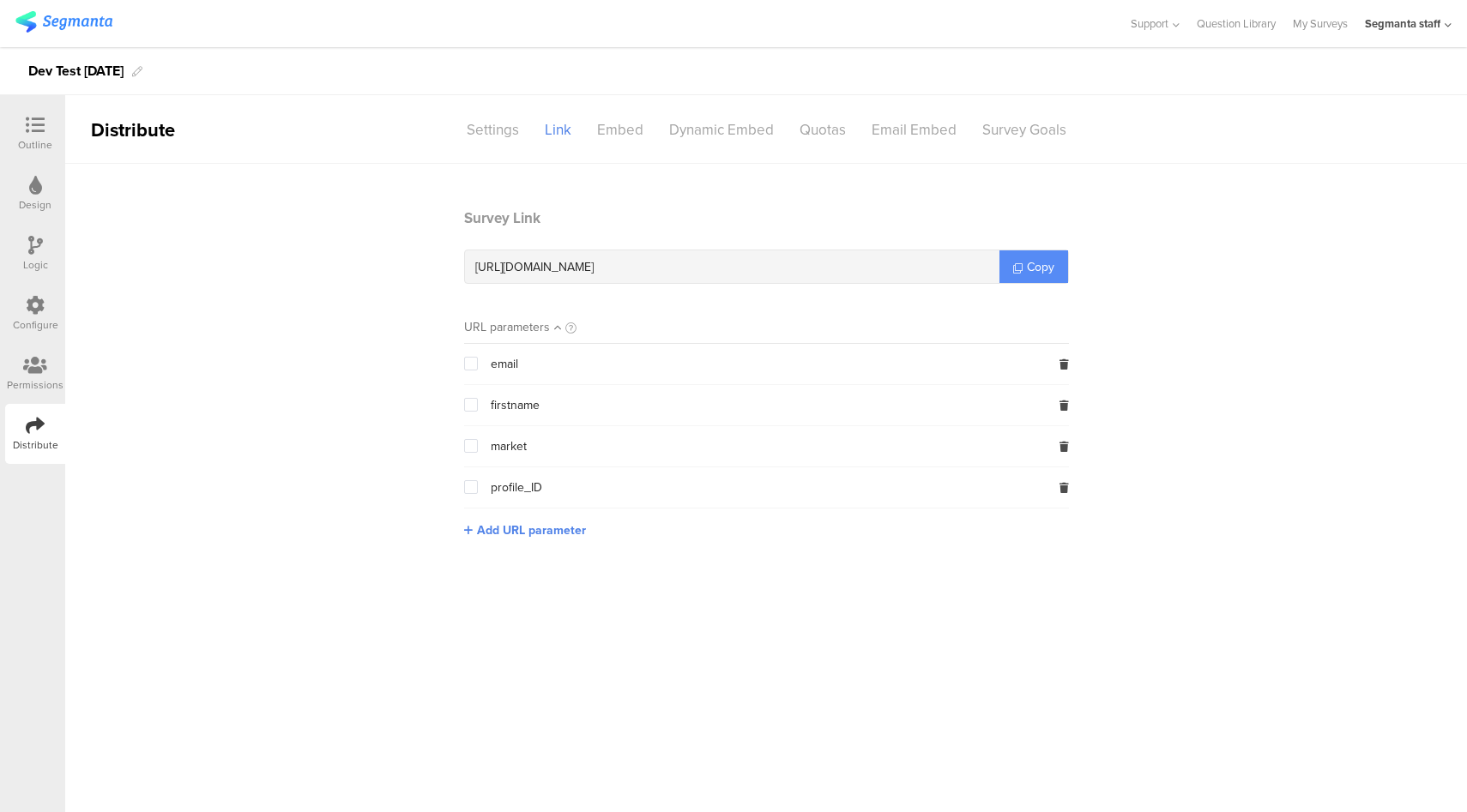
click at [1037, 257] on link "Copy" at bounding box center [1034, 266] width 68 height 32
click at [21, 314] on div "Configure" at bounding box center [35, 313] width 60 height 60
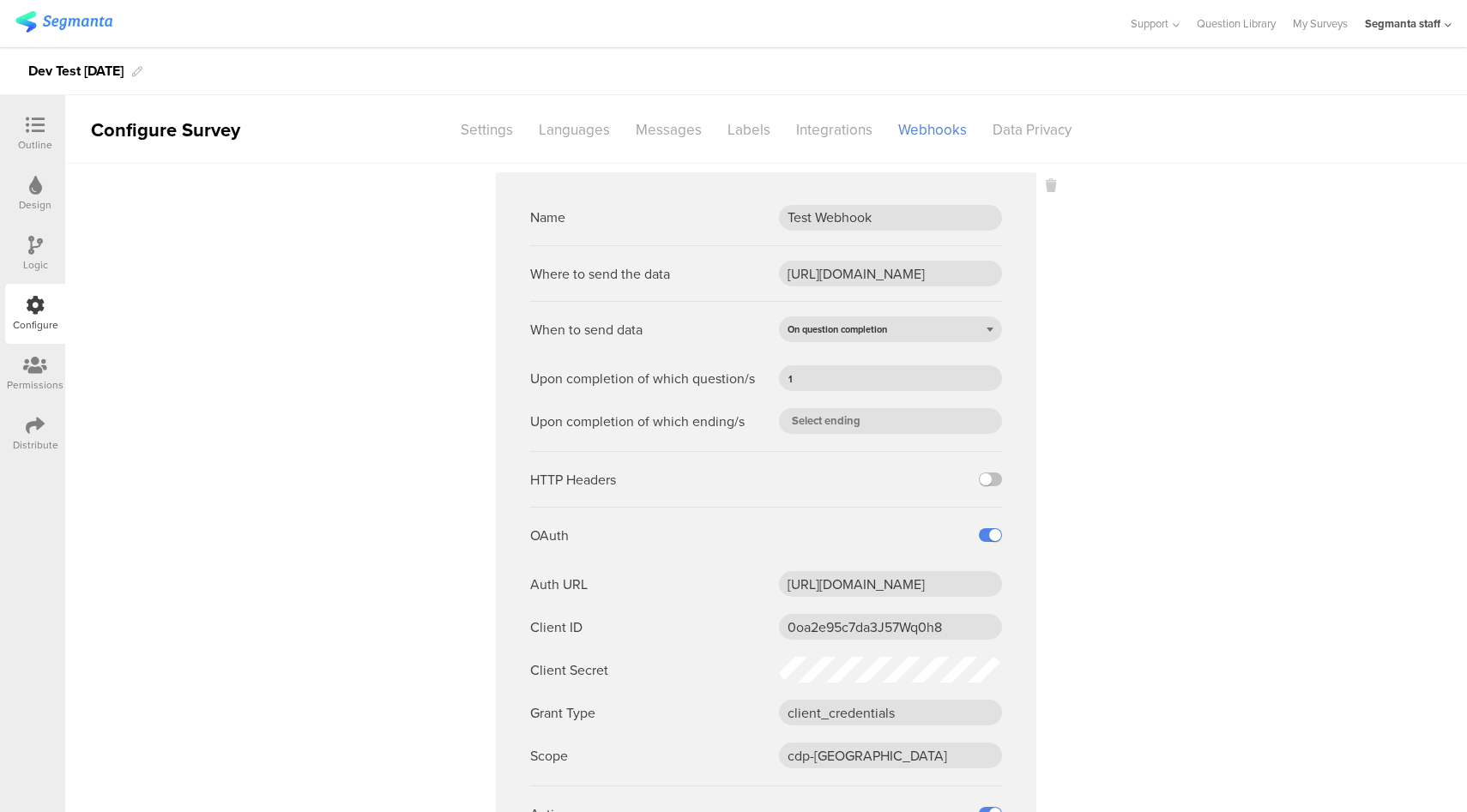
scroll to position [108, 0]
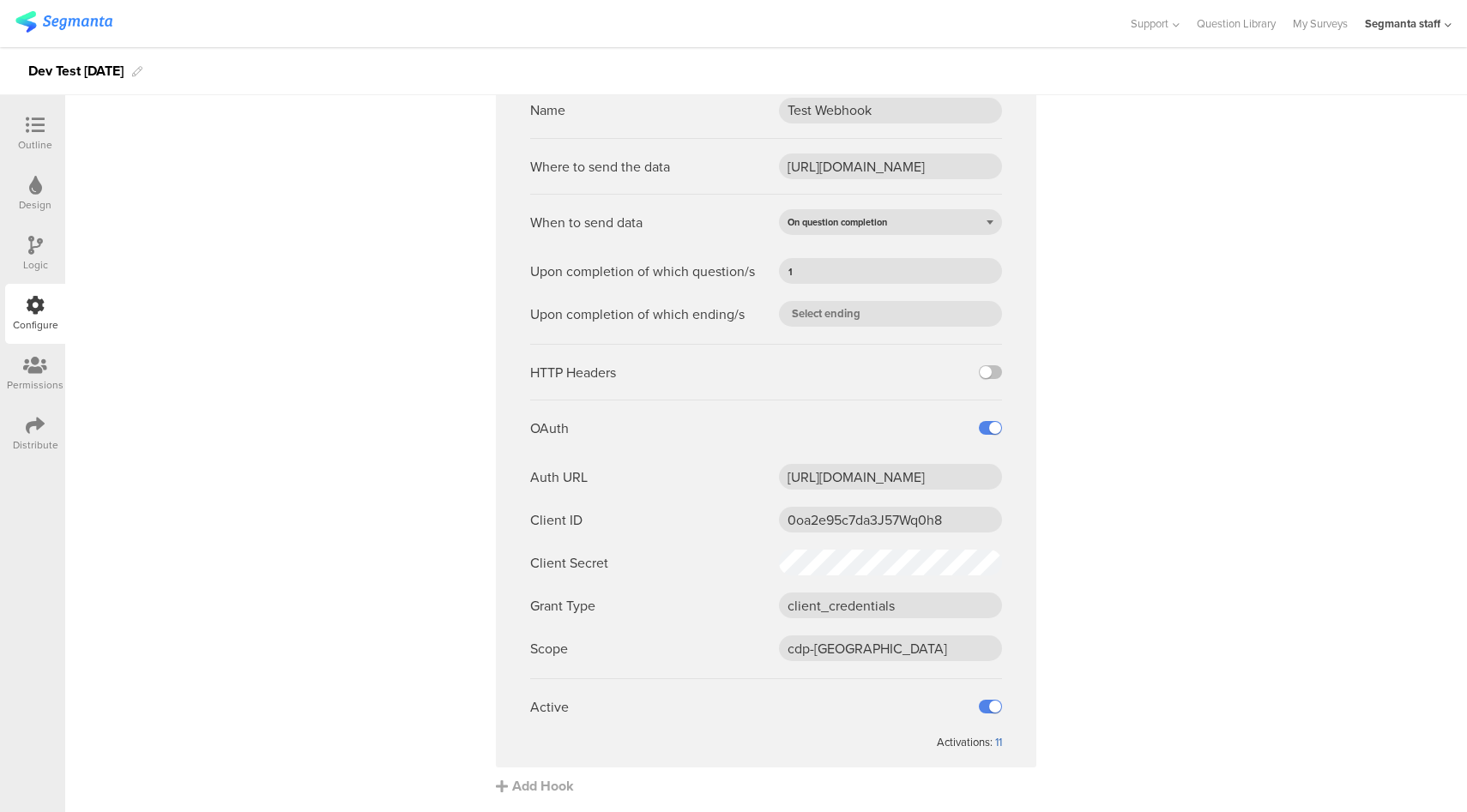
click at [995, 743] on div "11" at bounding box center [999, 742] width 7 height 16
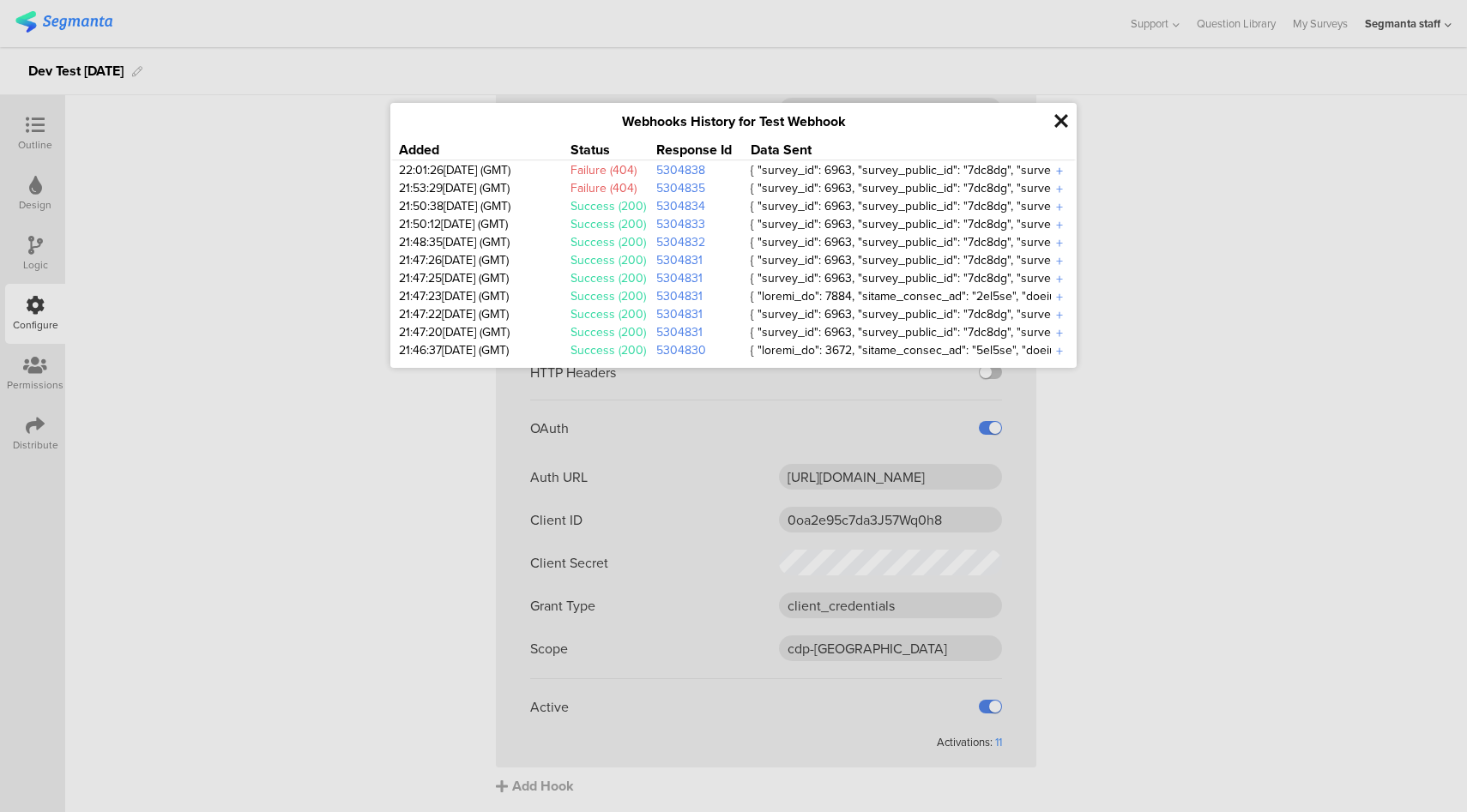
click at [1062, 176] on div "+" at bounding box center [1059, 171] width 17 height 20
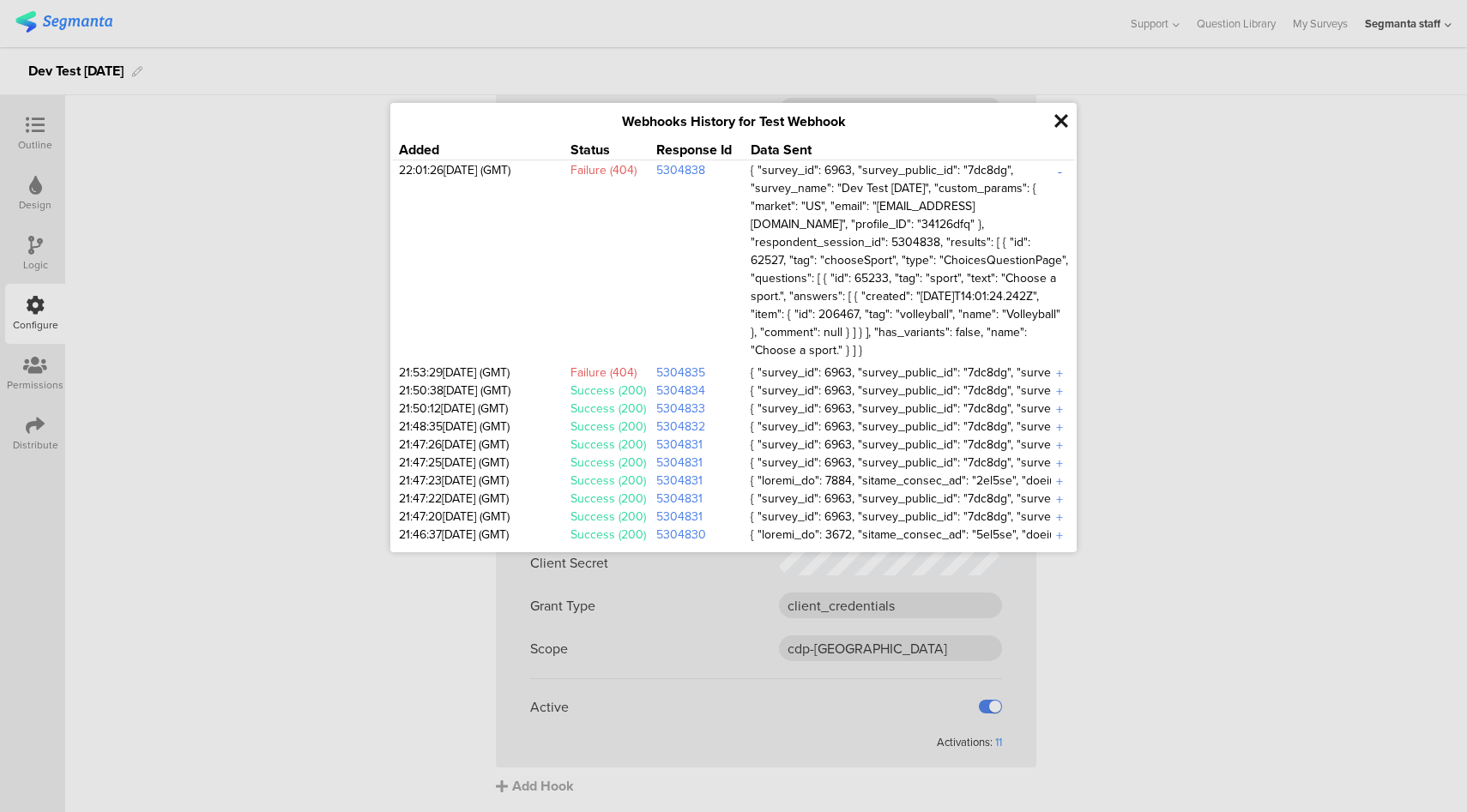
click at [1062, 176] on div "-" at bounding box center [1059, 171] width 17 height 20
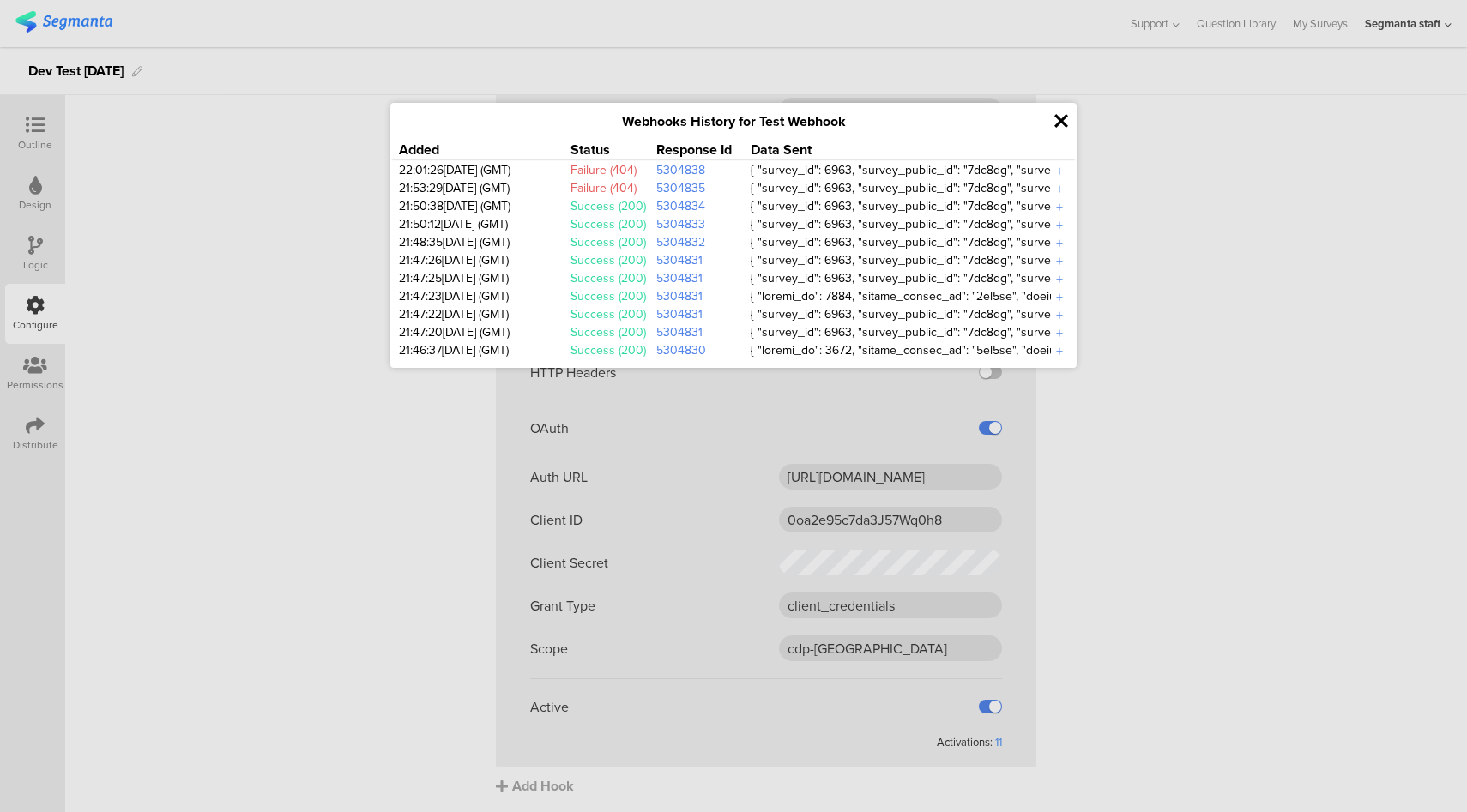
click at [1061, 127] on icon at bounding box center [1061, 121] width 13 height 20
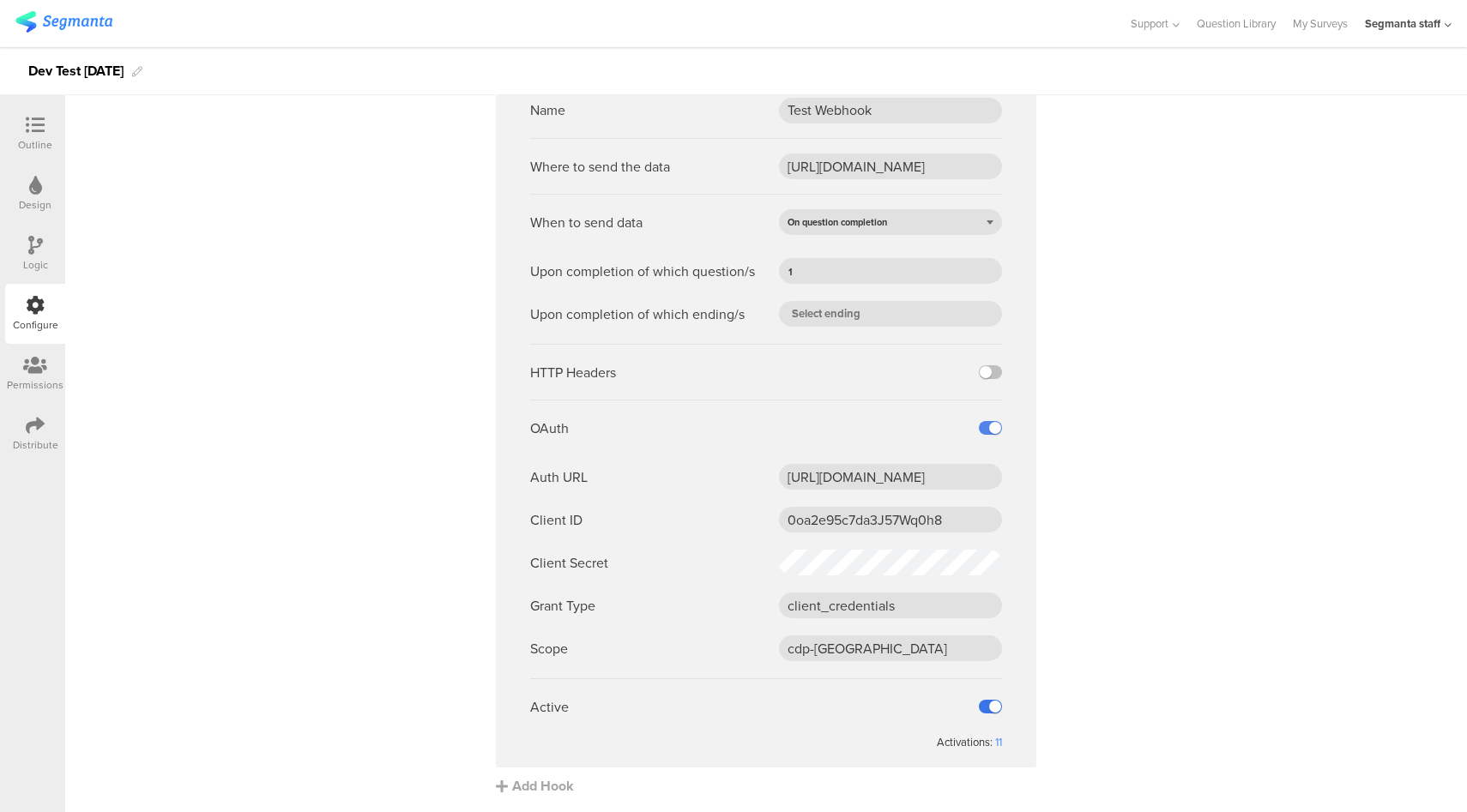
click at [988, 700] on label at bounding box center [991, 706] width 23 height 13
click at [0, 0] on input "checkbox" at bounding box center [0, 0] width 0 height 0
click at [995, 745] on div "11" at bounding box center [999, 742] width 7 height 16
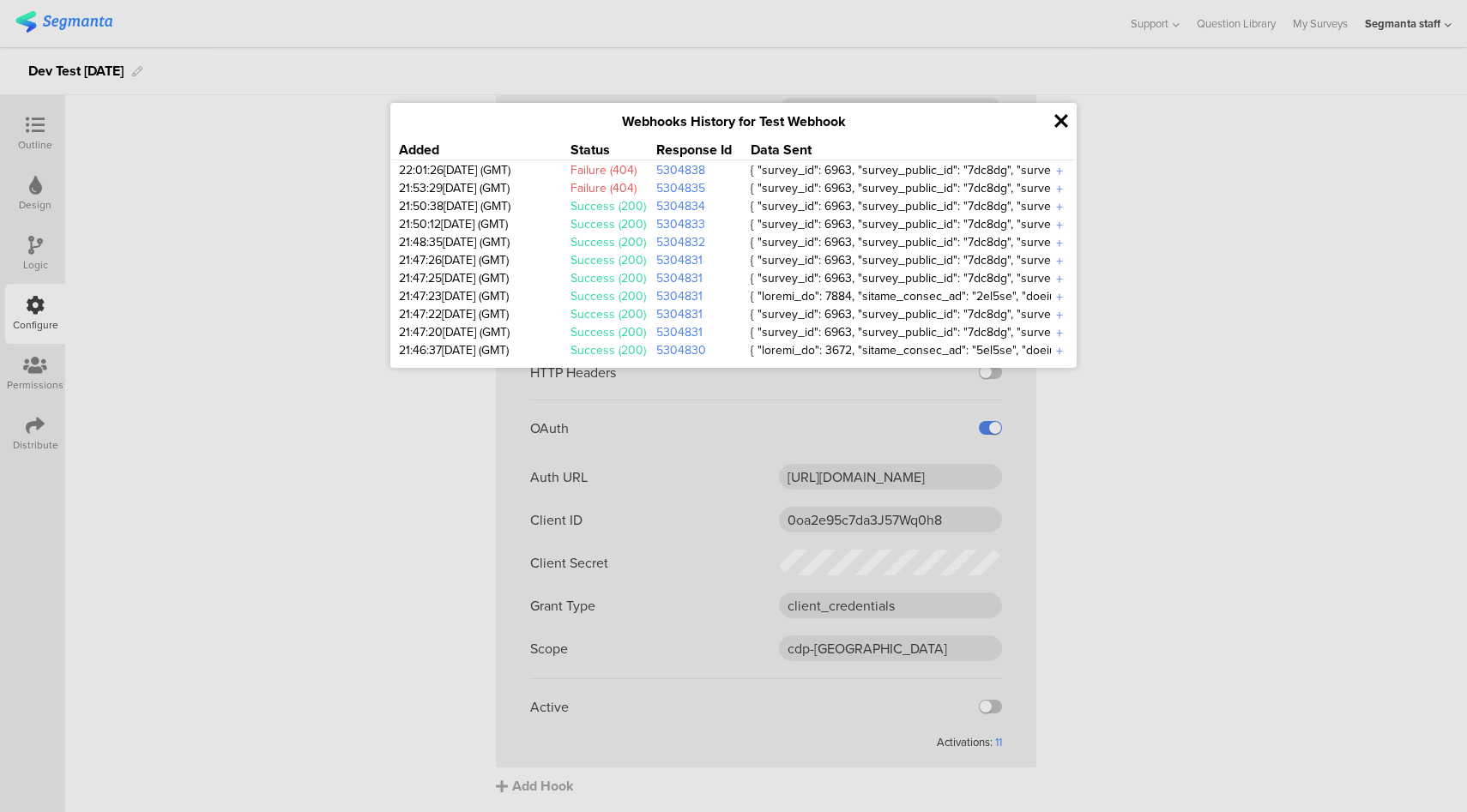
click at [1061, 124] on icon at bounding box center [1061, 121] width 13 height 20
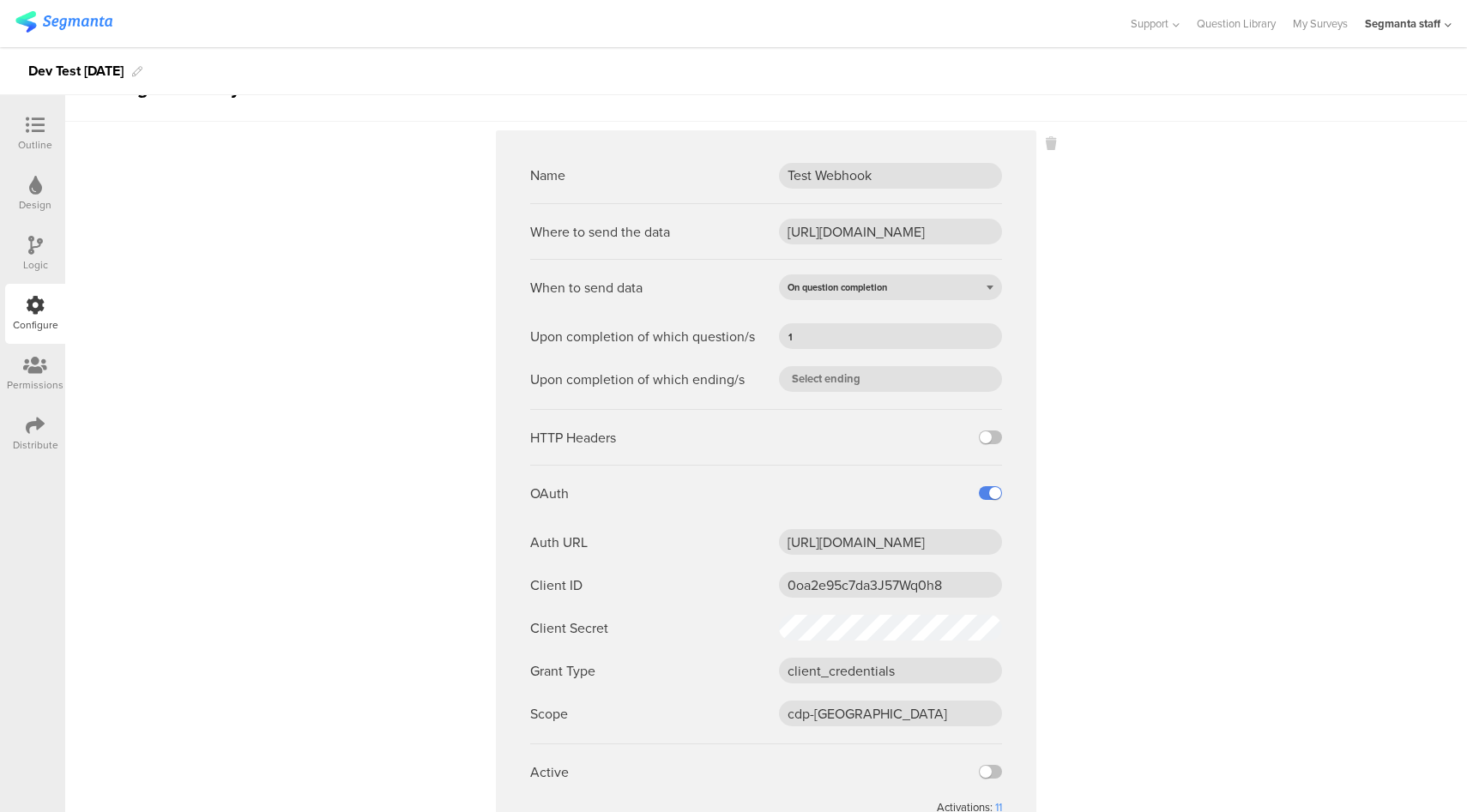
scroll to position [0, 0]
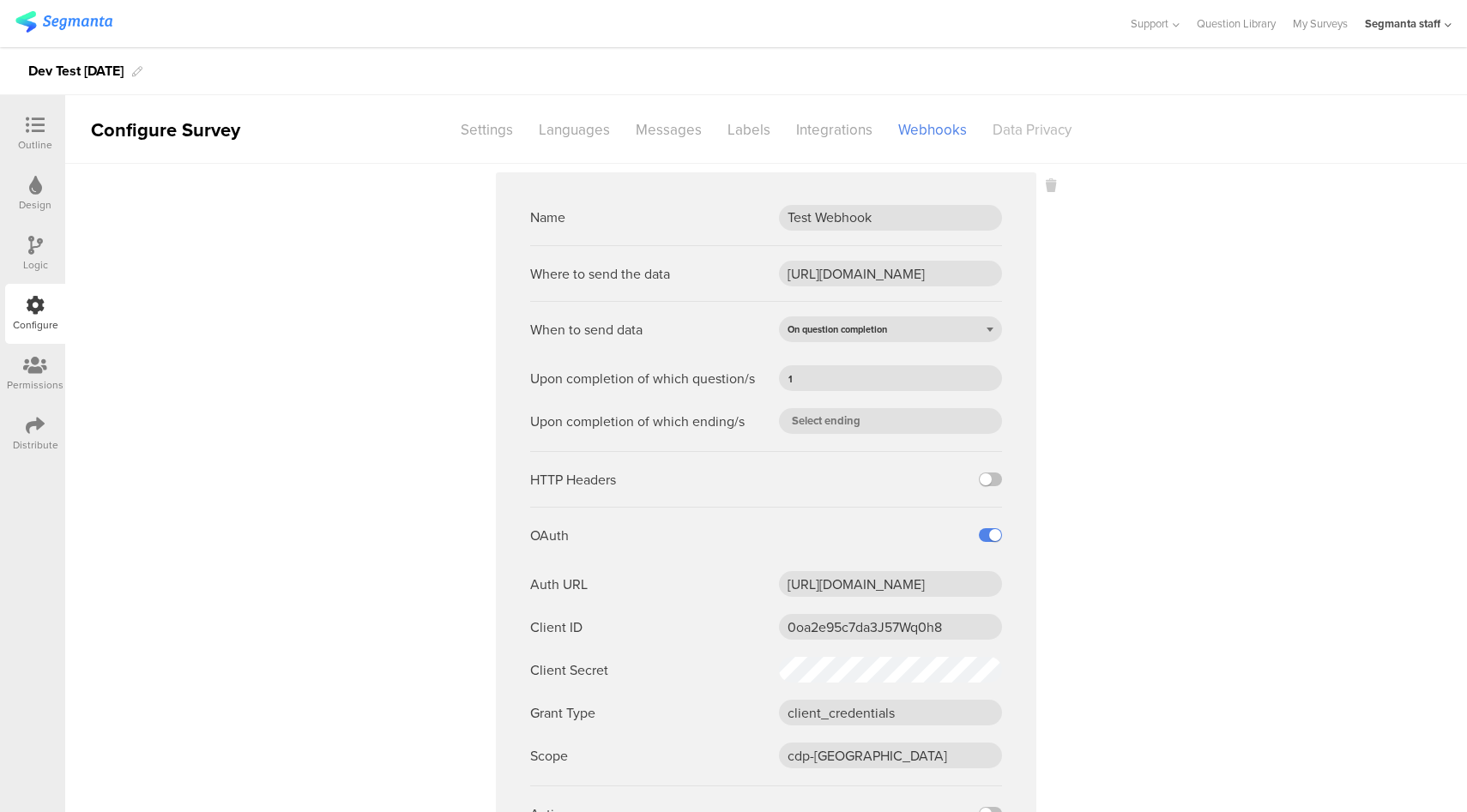
click at [1021, 133] on div "Data Privacy" at bounding box center [1032, 129] width 105 height 30
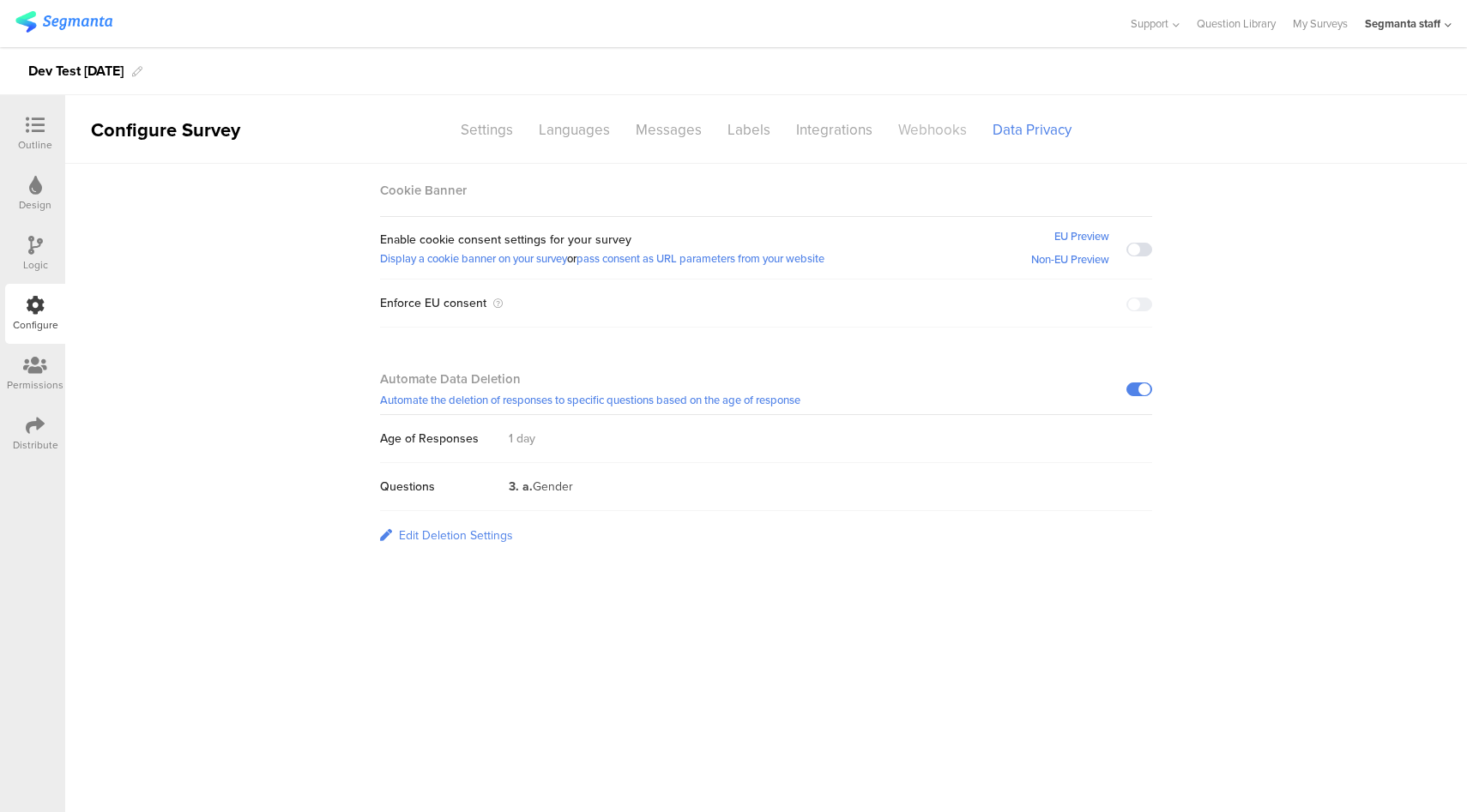
click at [948, 135] on div "Webhooks" at bounding box center [932, 129] width 94 height 30
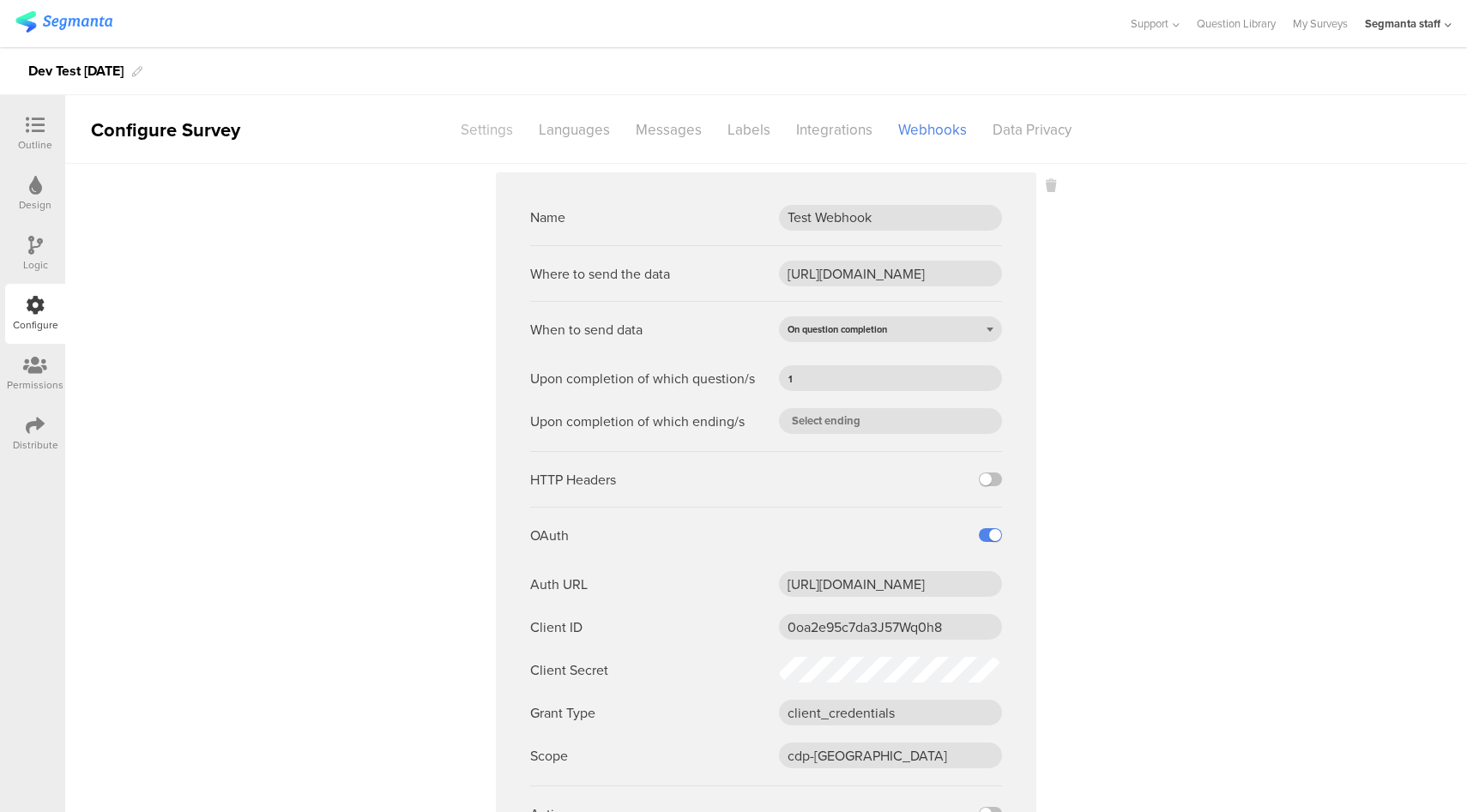
click at [489, 131] on div "Settings" at bounding box center [486, 129] width 78 height 30
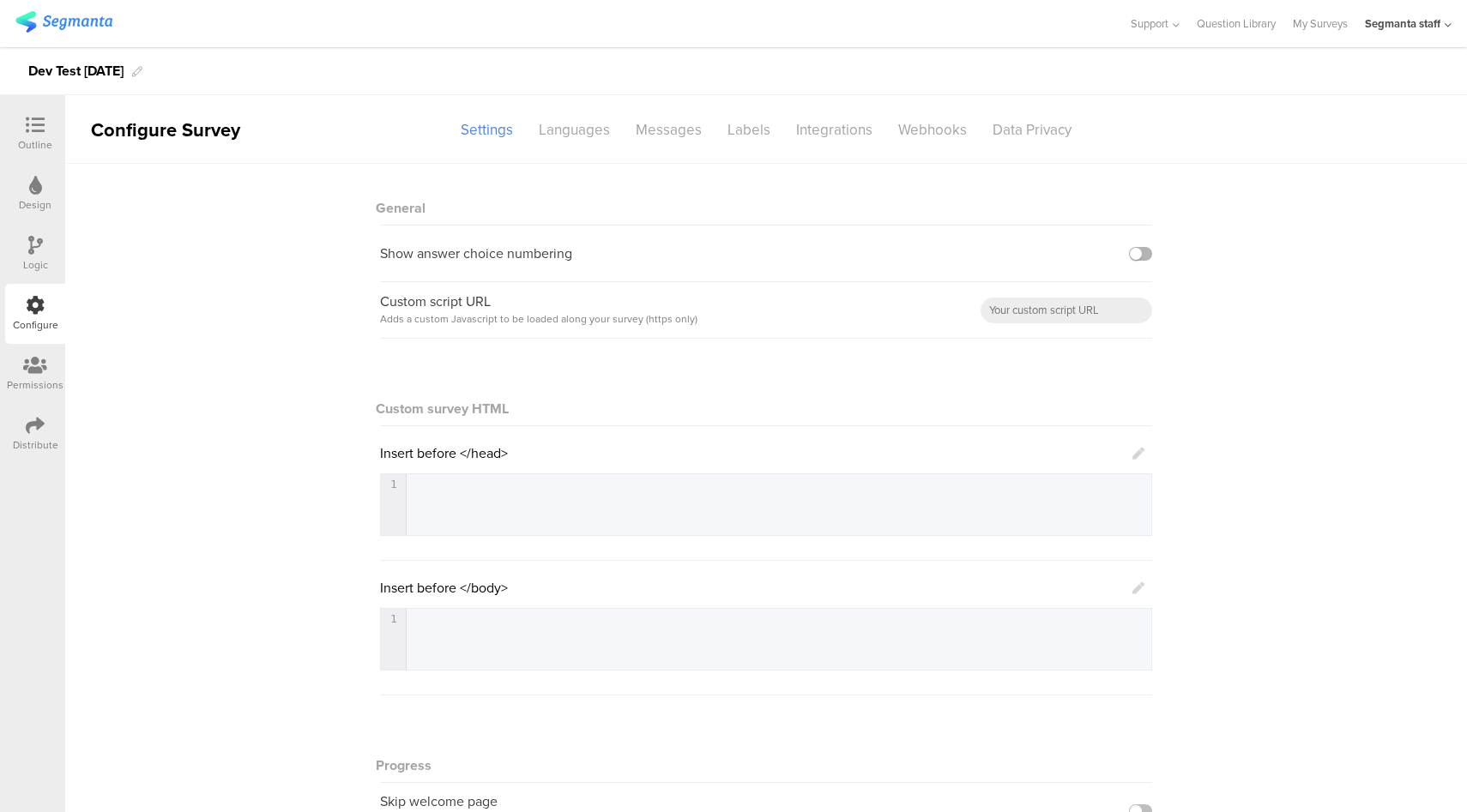
click at [1132, 251] on label at bounding box center [1140, 253] width 23 height 13
click at [0, 0] on input "checkbox" at bounding box center [0, 0] width 0 height 0
click at [30, 119] on icon at bounding box center [35, 125] width 19 height 19
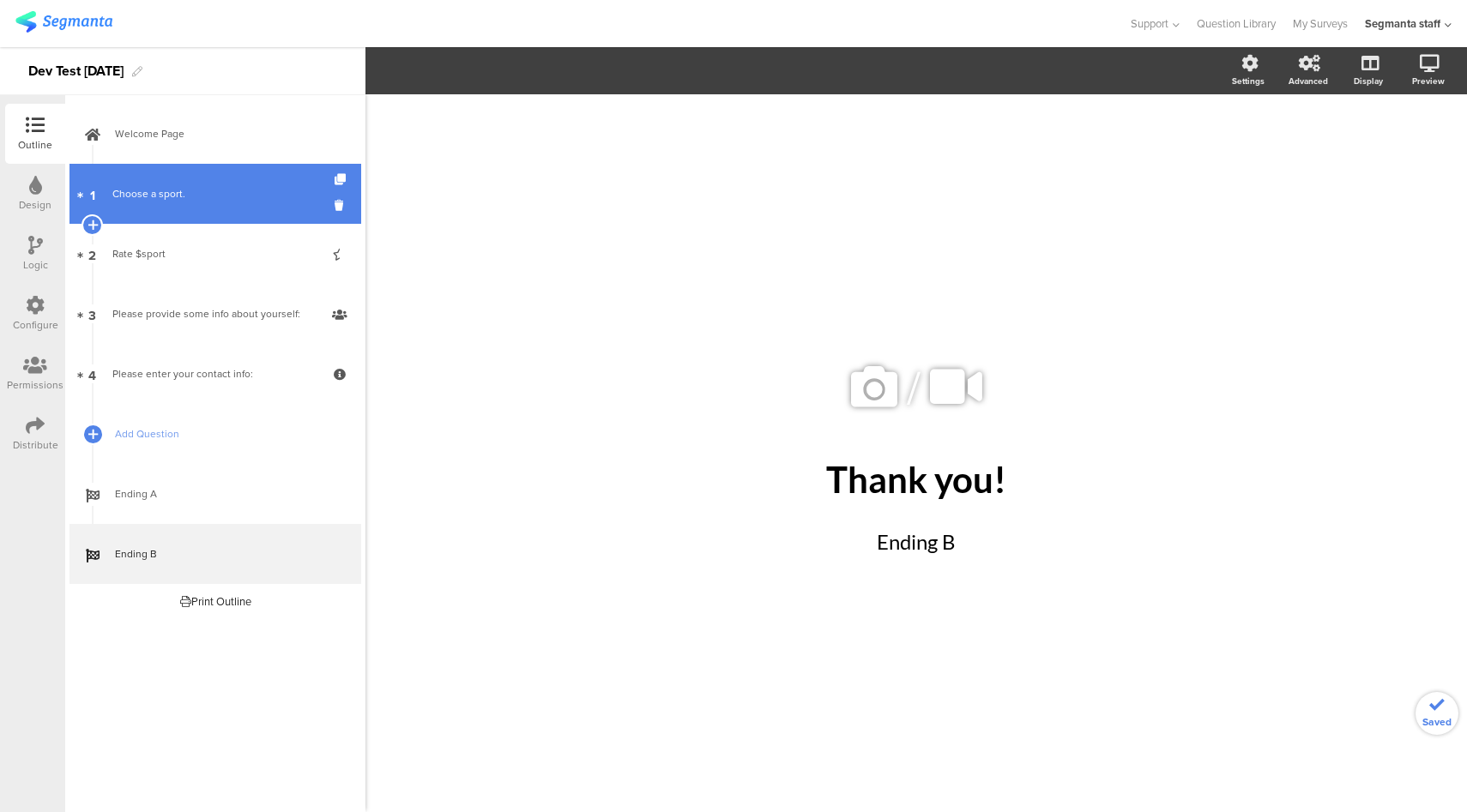
click at [251, 175] on link "1 Choose a sport." at bounding box center [214, 194] width 292 height 60
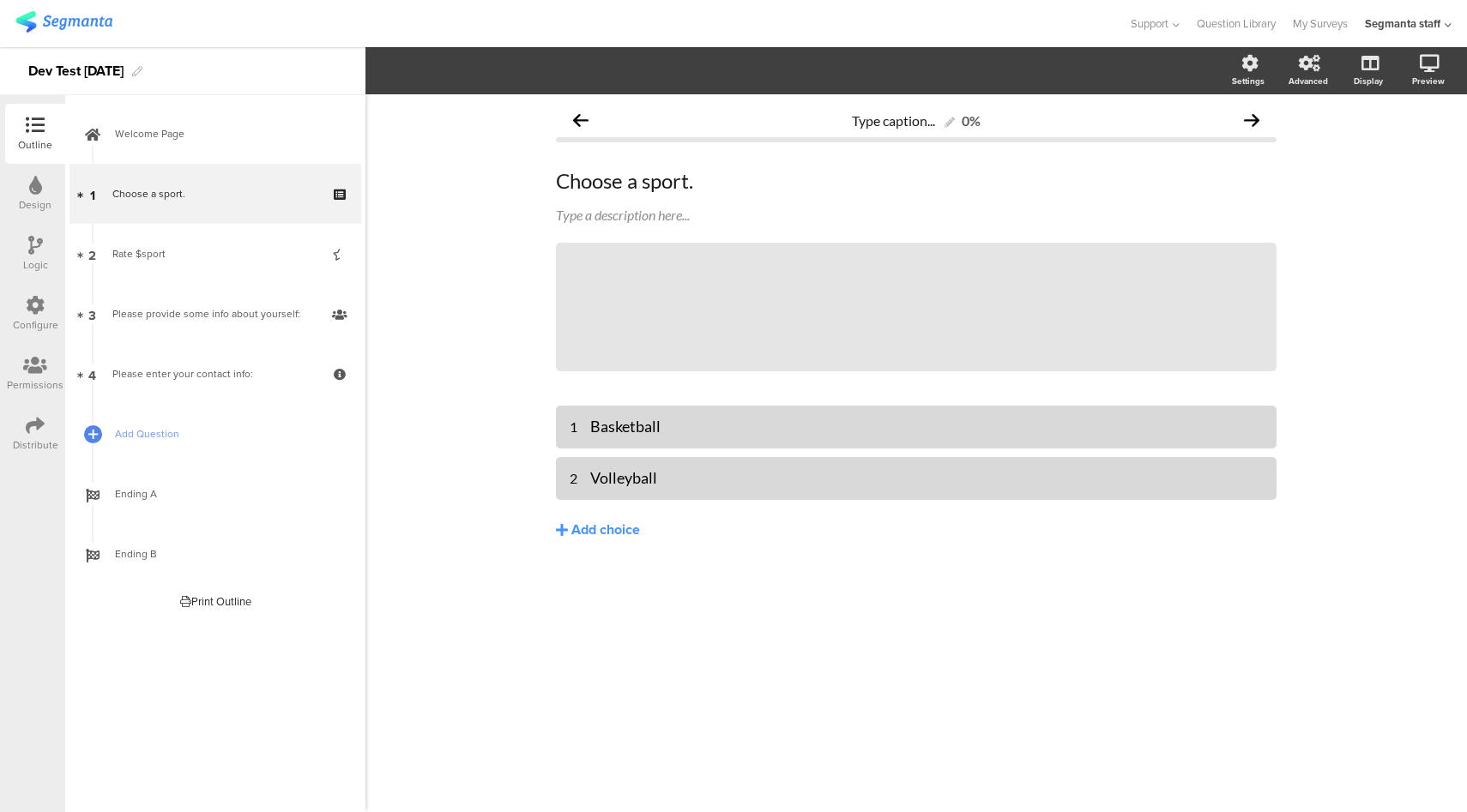
click at [20, 431] on div "Distribute" at bounding box center [35, 433] width 60 height 60
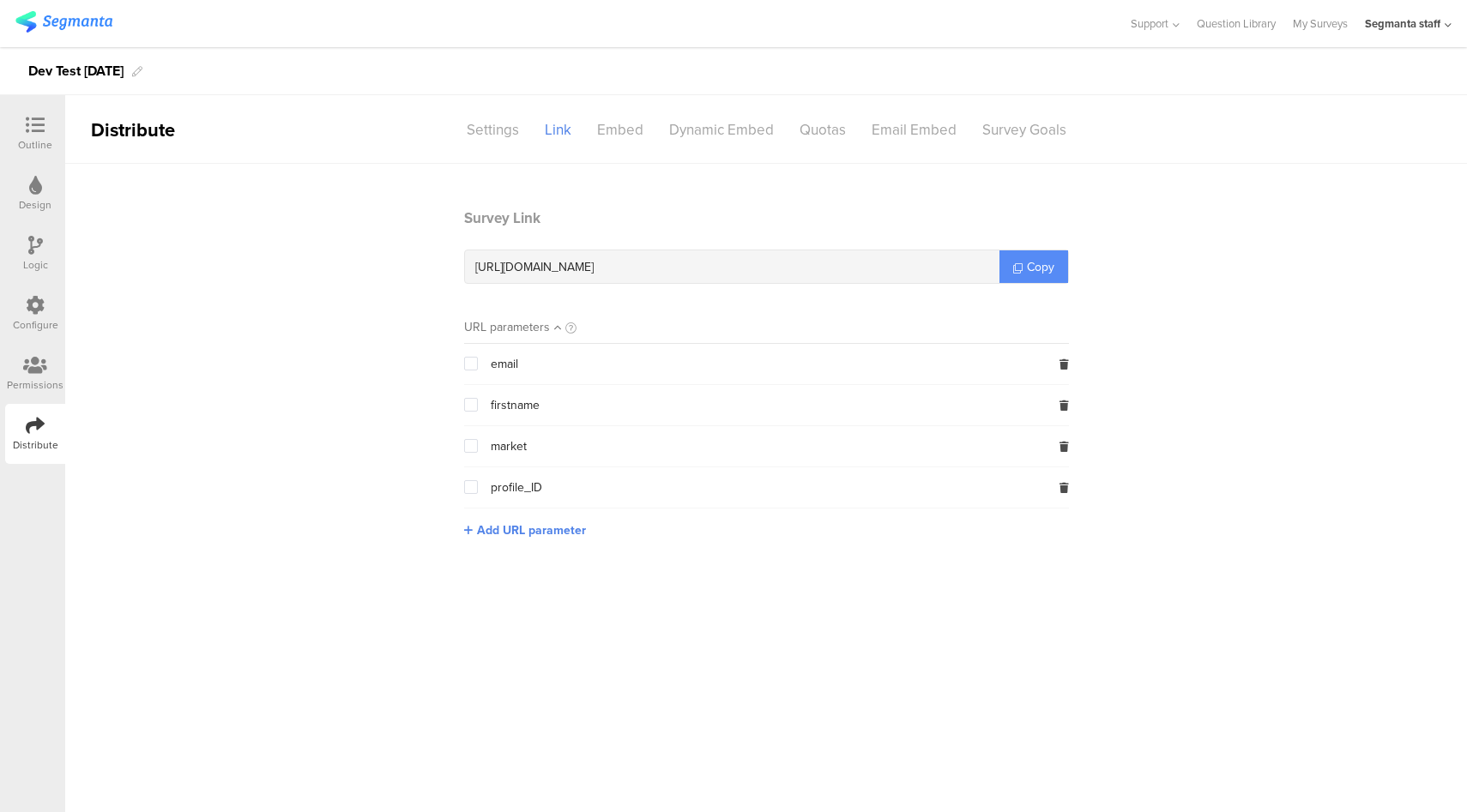
click at [1031, 264] on span "Copy" at bounding box center [1041, 267] width 28 height 18
click at [473, 120] on div "Settings" at bounding box center [493, 129] width 78 height 30
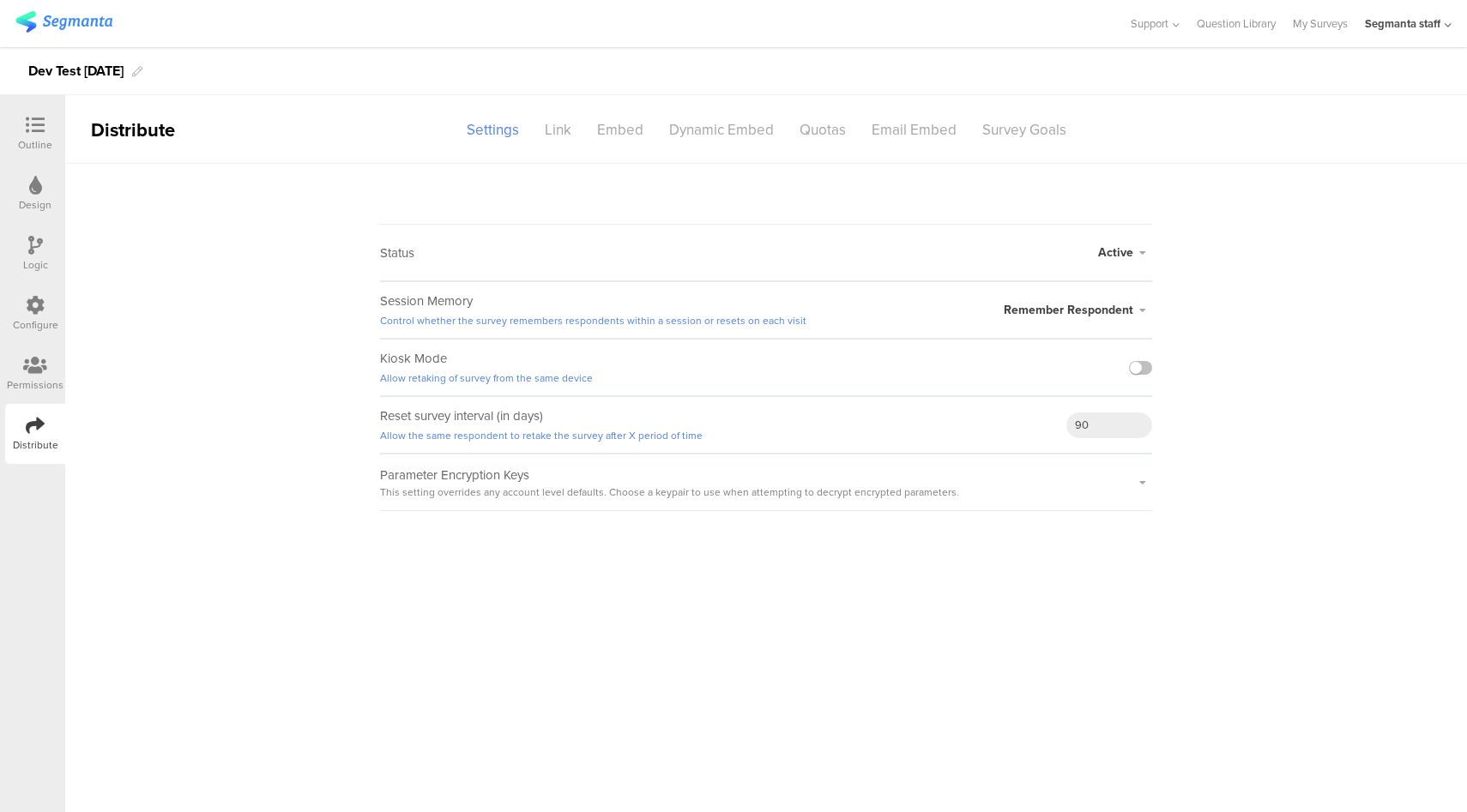
click at [47, 315] on div "Configure" at bounding box center [35, 313] width 60 height 60
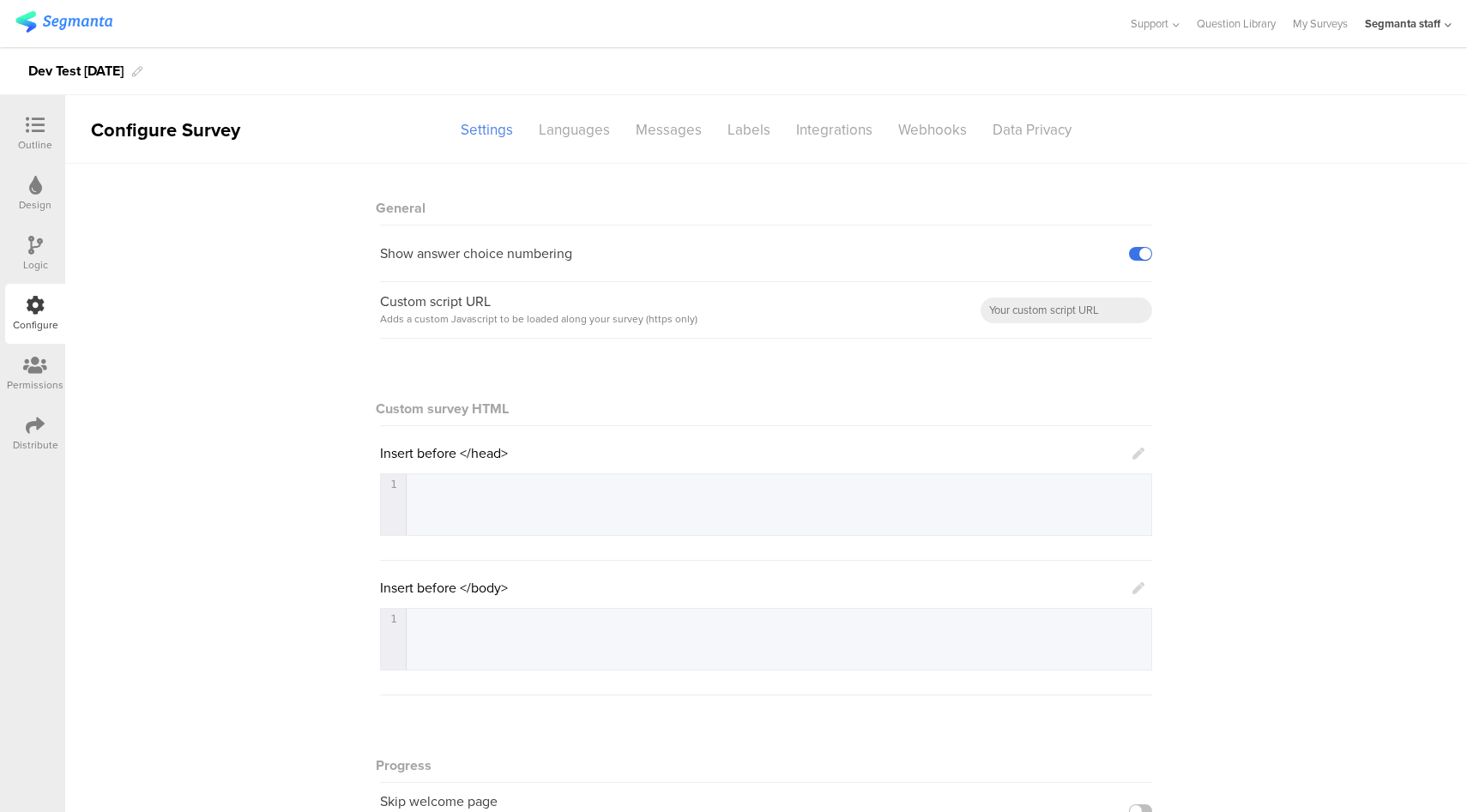
click at [1133, 256] on label at bounding box center [1140, 253] width 23 height 13
click at [0, 0] on input "checkbox" at bounding box center [0, 0] width 0 height 0
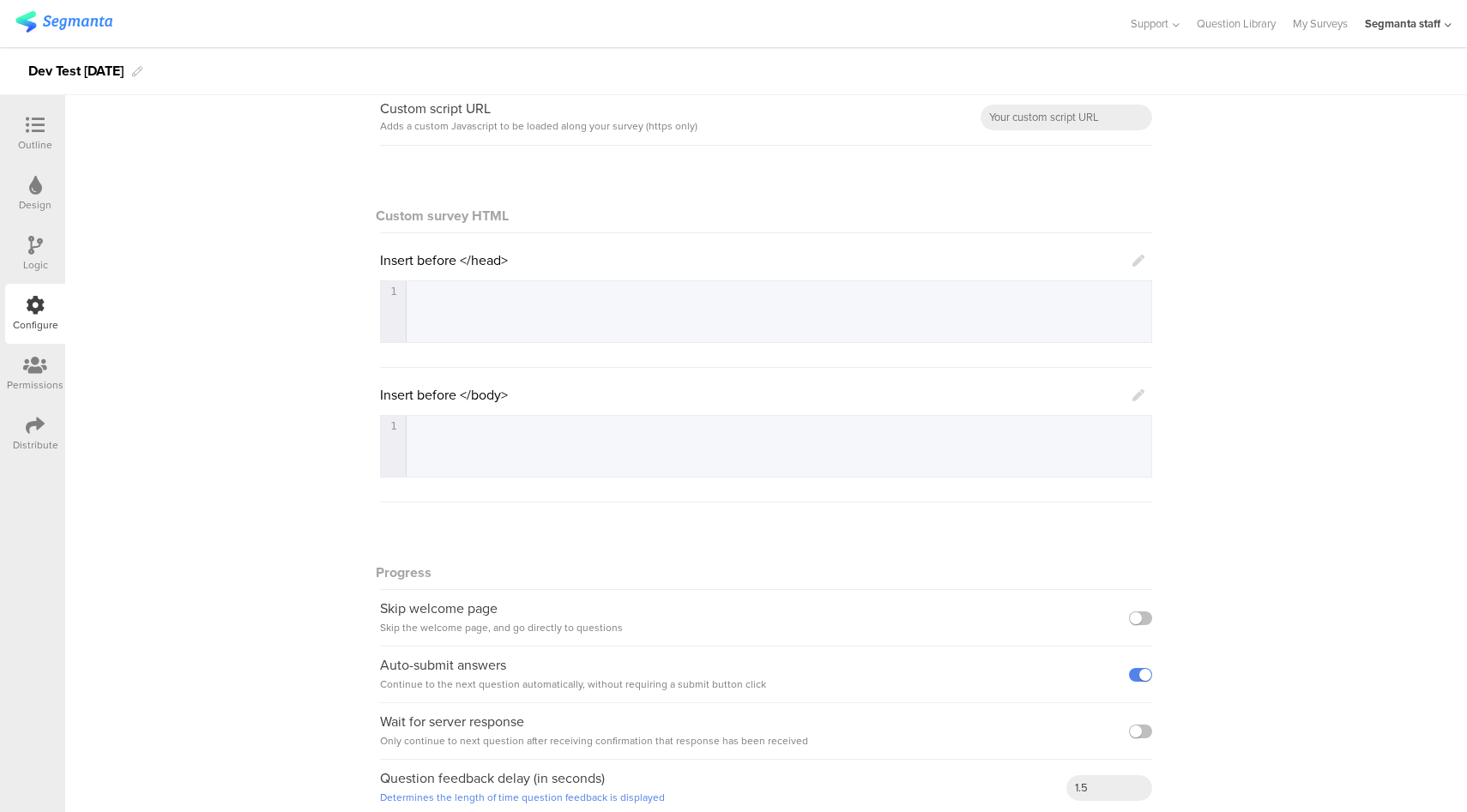
scroll to position [192, 0]
click at [1132, 261] on icon at bounding box center [1138, 261] width 12 height 12
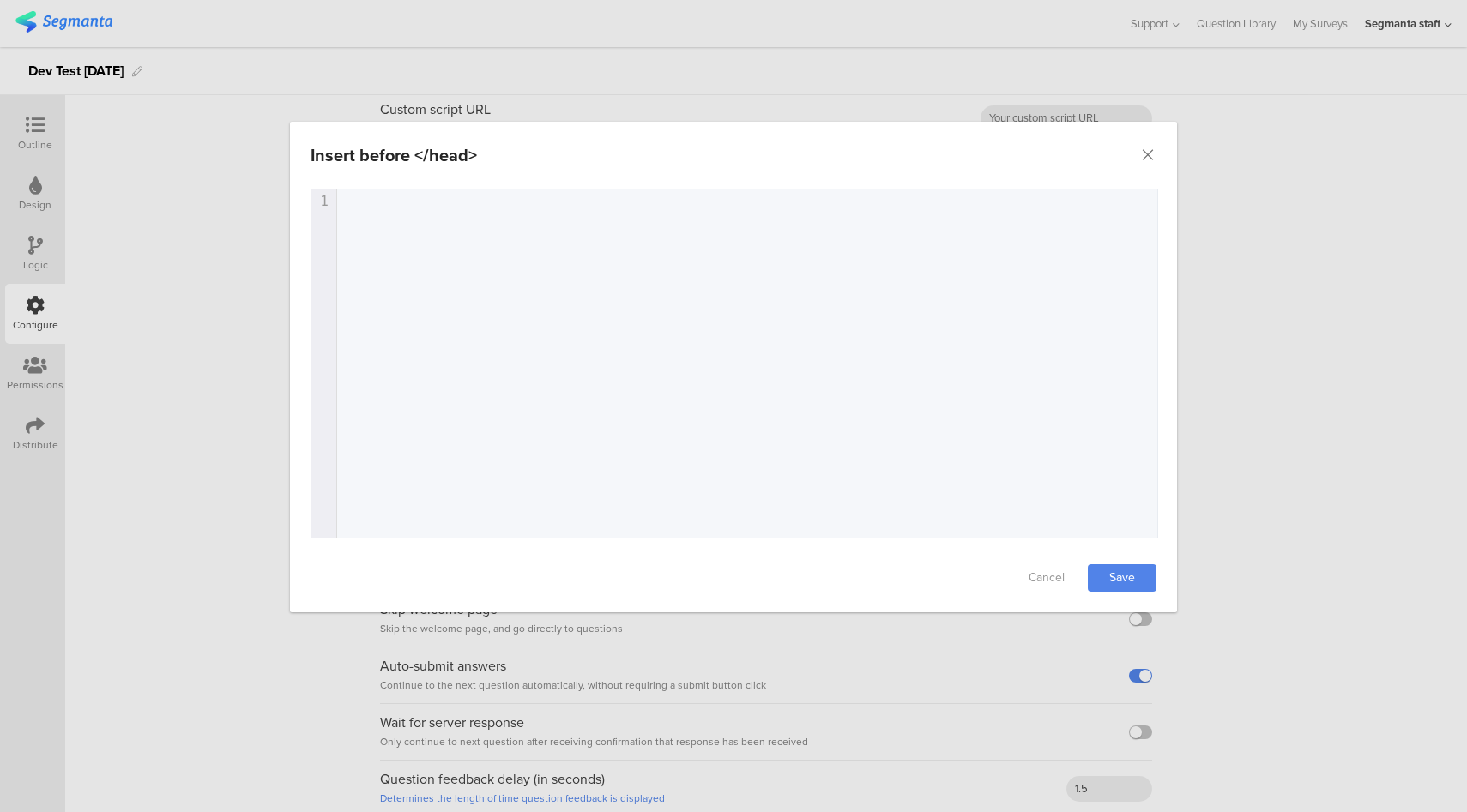
click at [899, 314] on div "1 1 ​" at bounding box center [755, 385] width 889 height 391
type textarea "<script></script>"
type textarea "<p>Hello World!</p>"
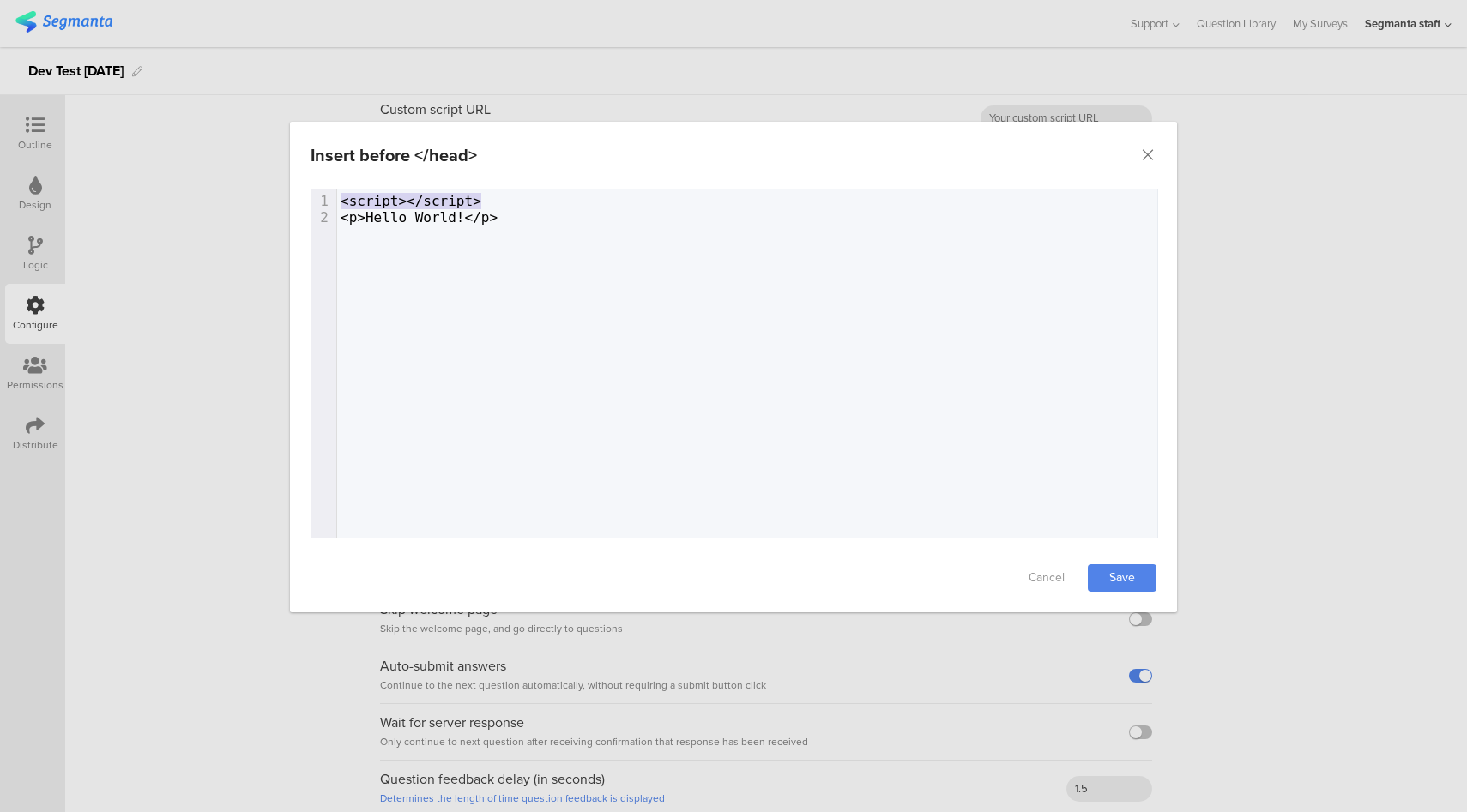
drag, startPoint x: 490, startPoint y: 197, endPoint x: 298, endPoint y: 185, distance: 192.4
click at [298, 185] on div "Insert before </head> Failed saving changes. If the problem persists please con…" at bounding box center [733, 367] width 887 height 491
type textarea "<script></script>"
click at [1157, 577] on div "Cancel Save" at bounding box center [733, 578] width 887 height 68
click at [1143, 580] on link "Save" at bounding box center [1122, 578] width 68 height 28
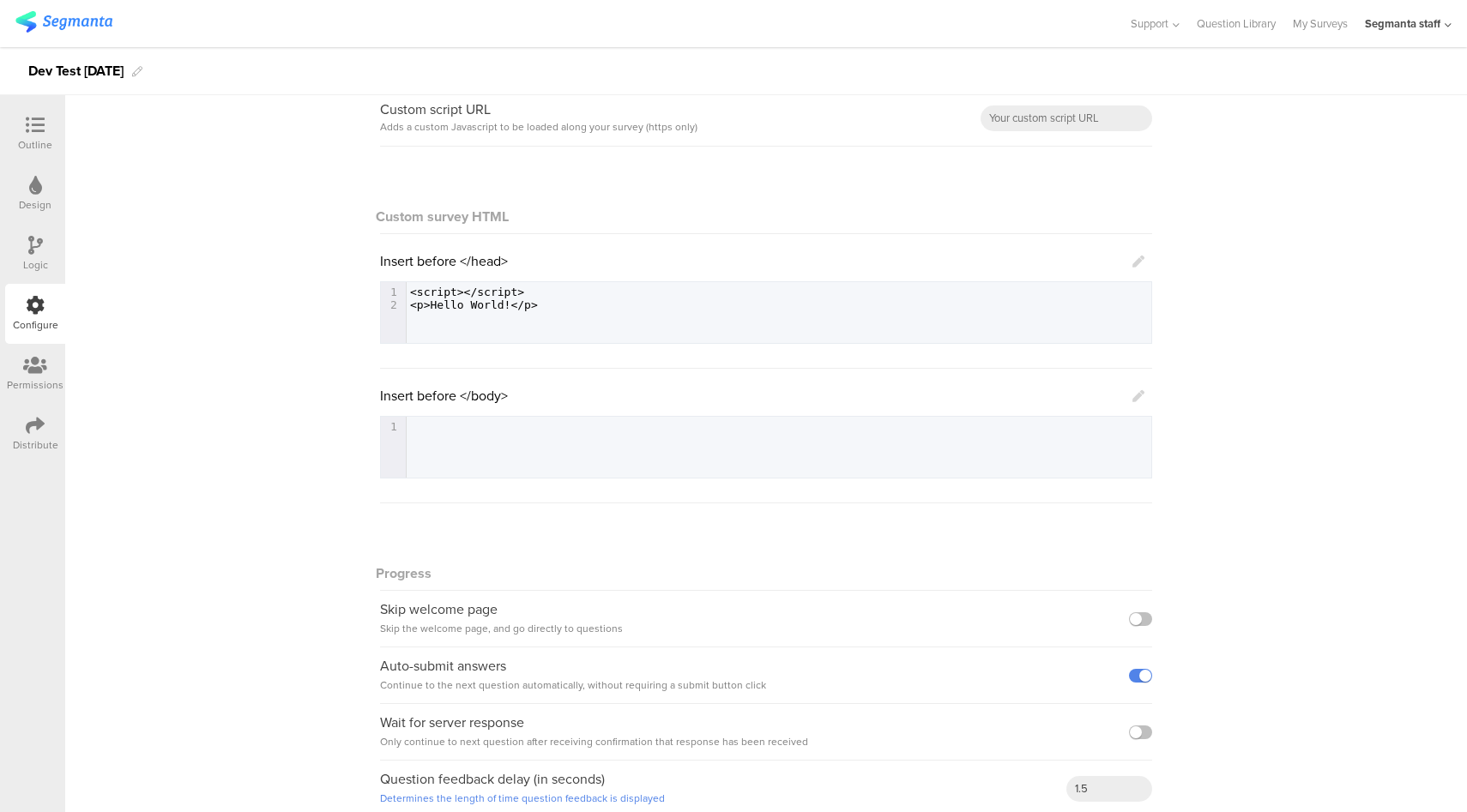
click at [1133, 258] on icon at bounding box center [1138, 261] width 12 height 12
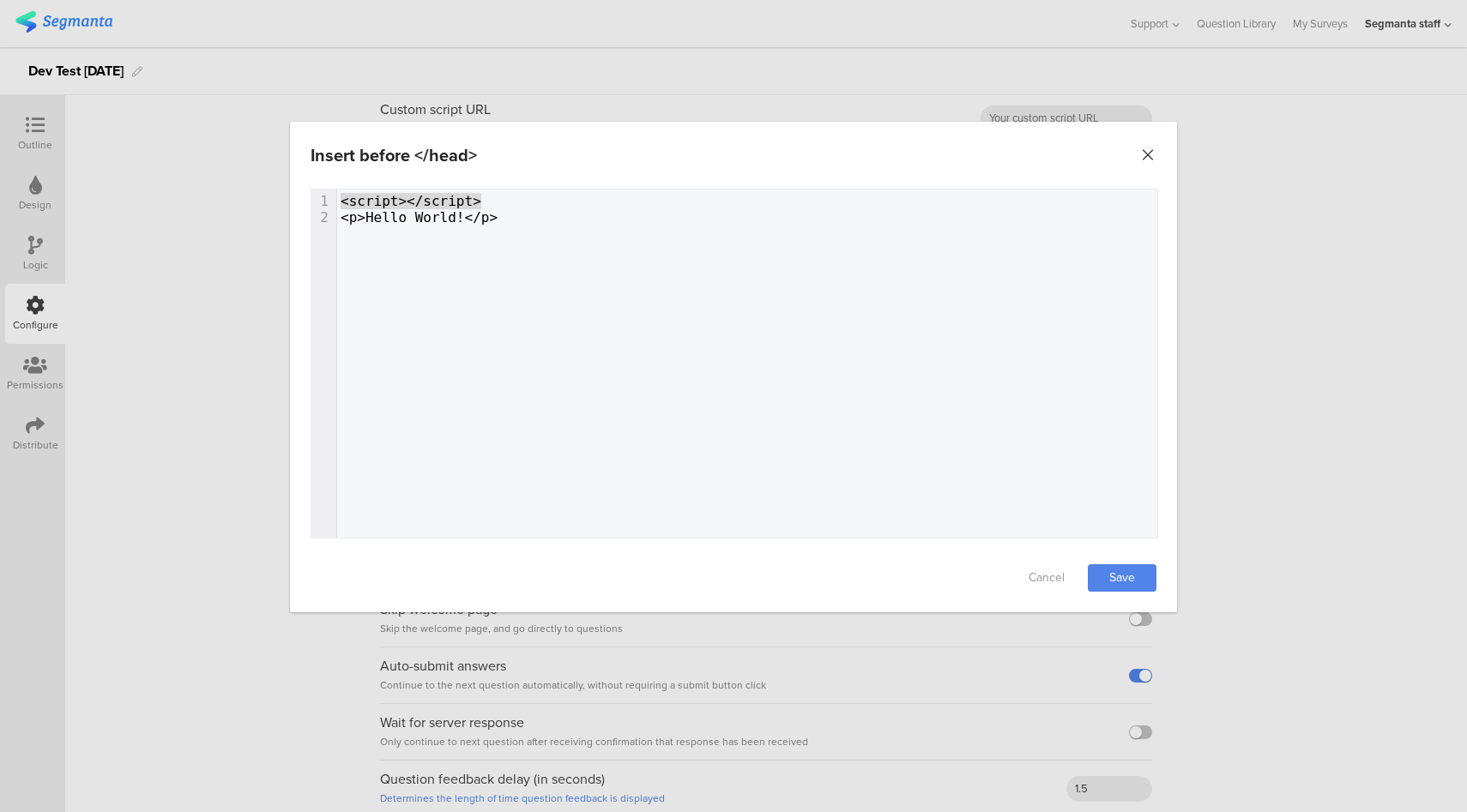
click at [1148, 155] on icon "Close" at bounding box center [1148, 155] width 17 height 17
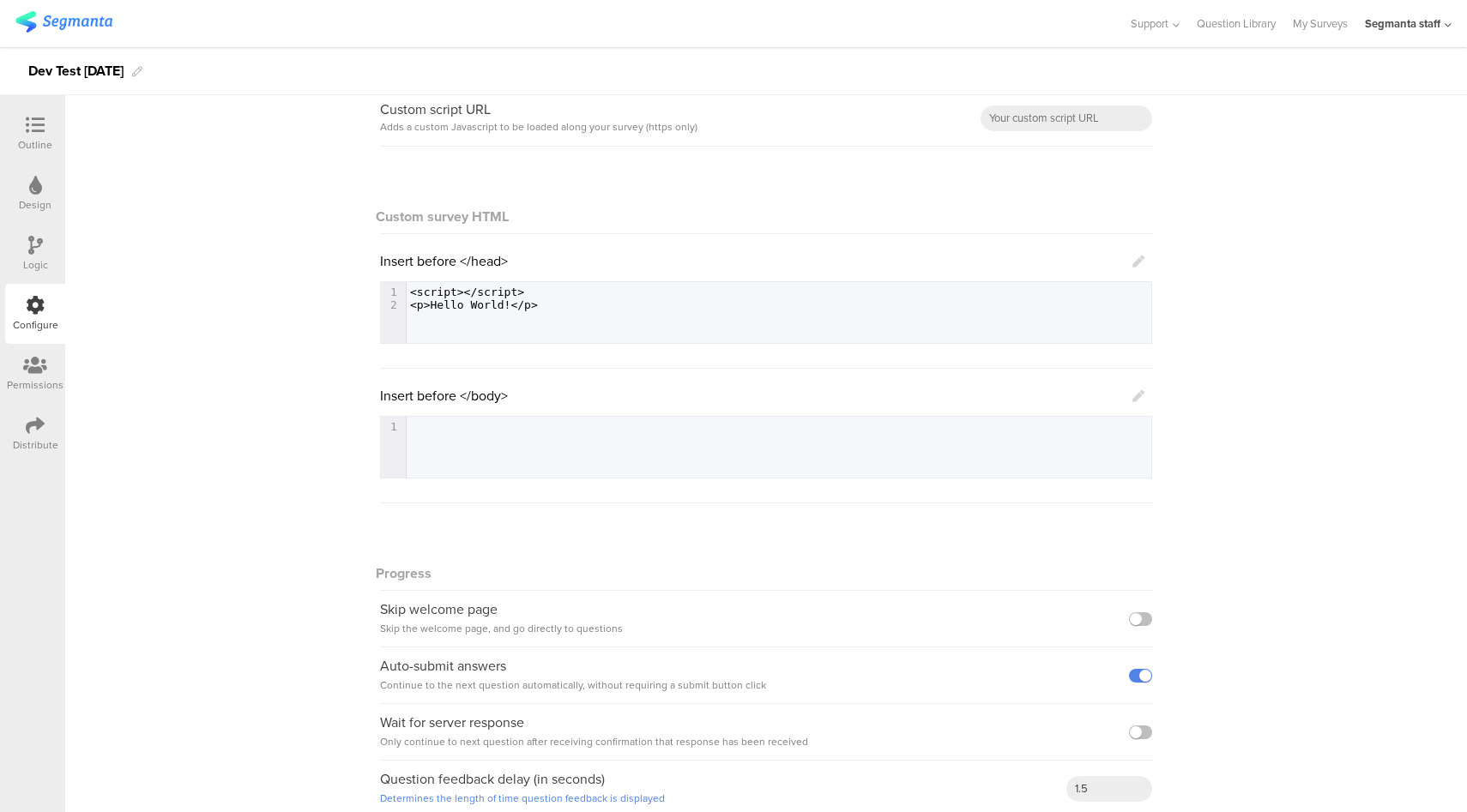
click at [1135, 260] on icon at bounding box center [1138, 261] width 12 height 12
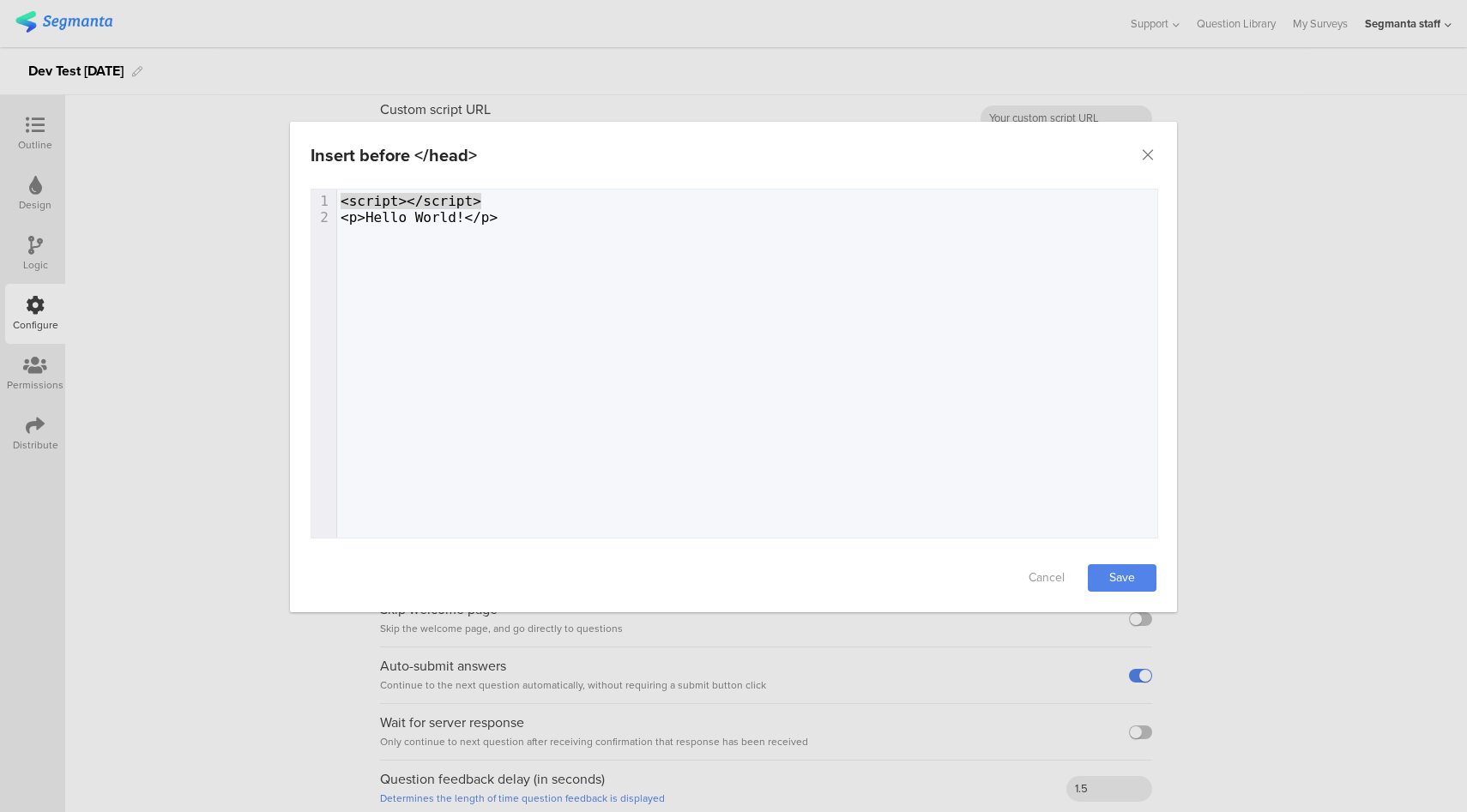
drag, startPoint x: 1052, startPoint y: 572, endPoint x: 1112, endPoint y: 461, distance: 126.2
click at [1052, 572] on link "Cancel" at bounding box center [1046, 578] width 68 height 28
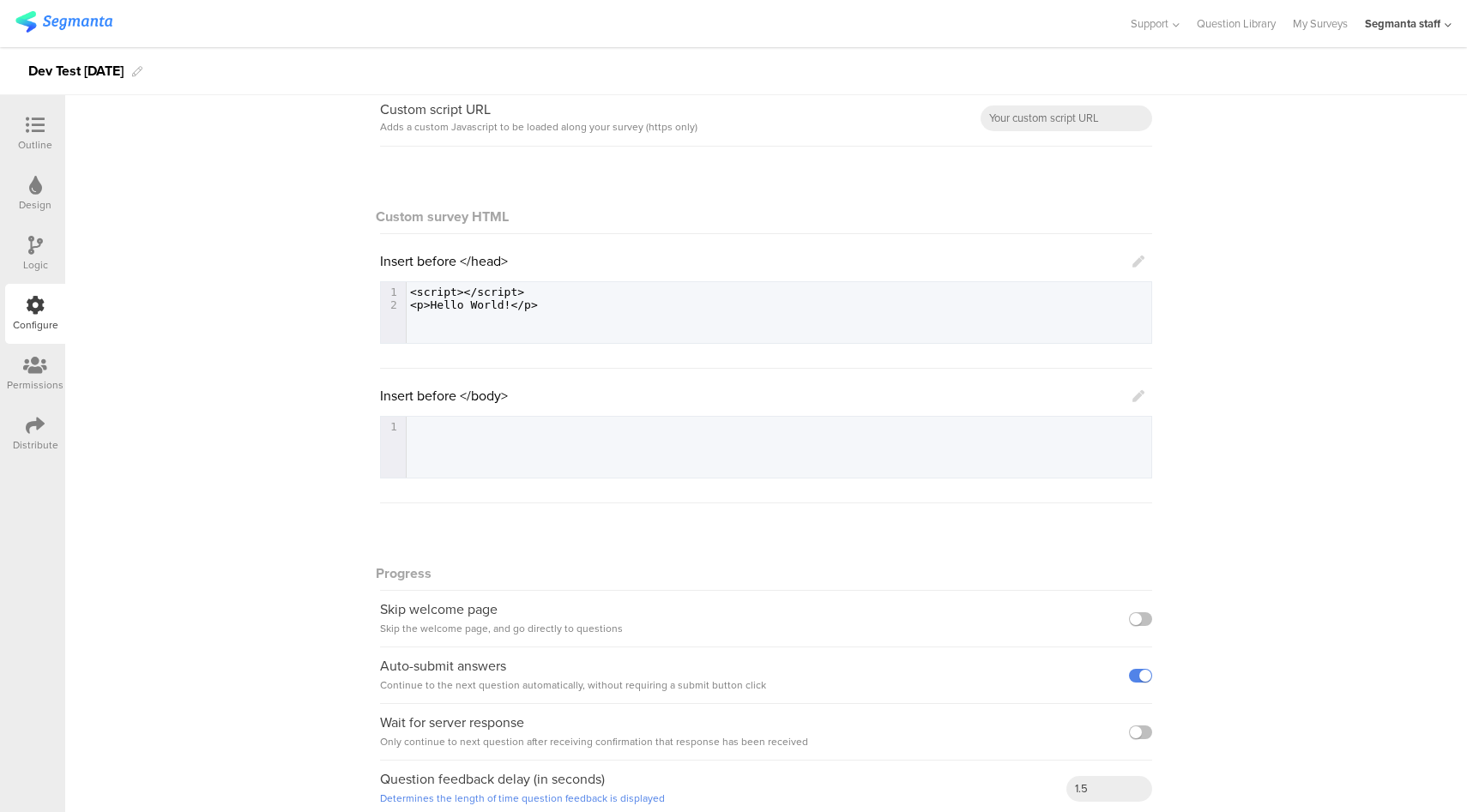
click at [1132, 256] on icon at bounding box center [1138, 261] width 12 height 12
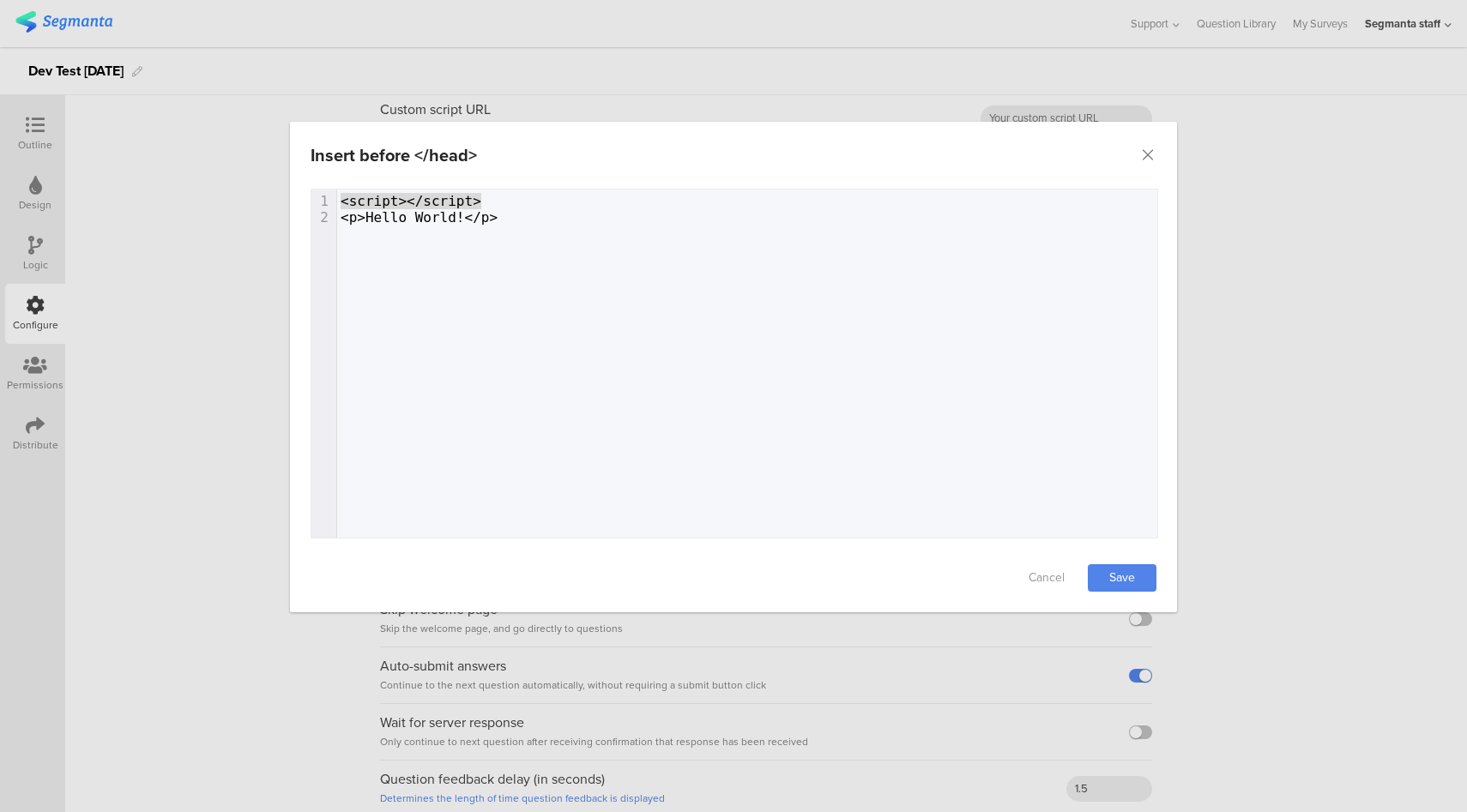
click at [1277, 303] on div "Insert before </head> Failed saving changes. If the problem persists please con…" at bounding box center [733, 406] width 1467 height 812
click at [1152, 151] on icon "Close" at bounding box center [1148, 155] width 17 height 17
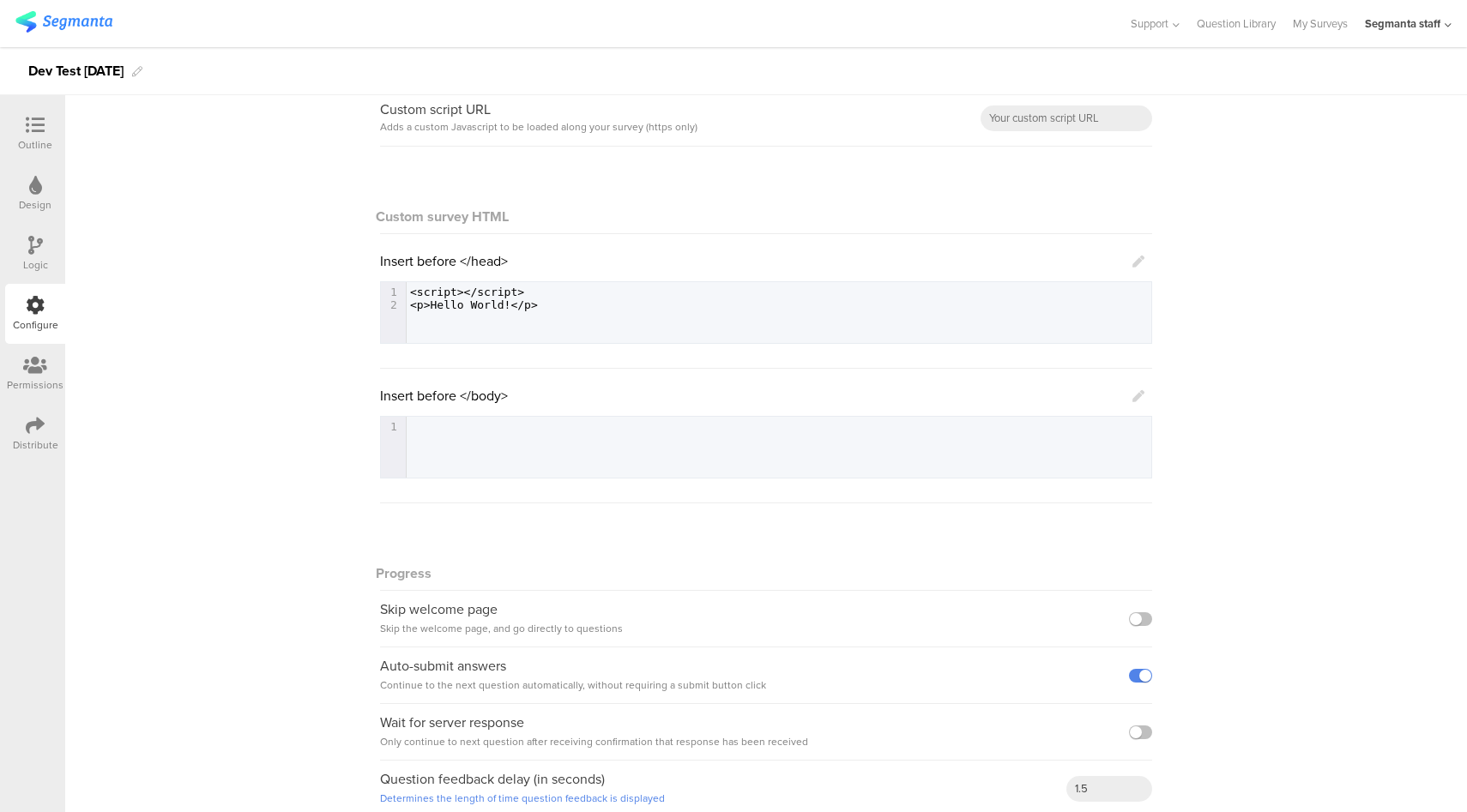
click at [1132, 400] on icon at bounding box center [1138, 396] width 12 height 12
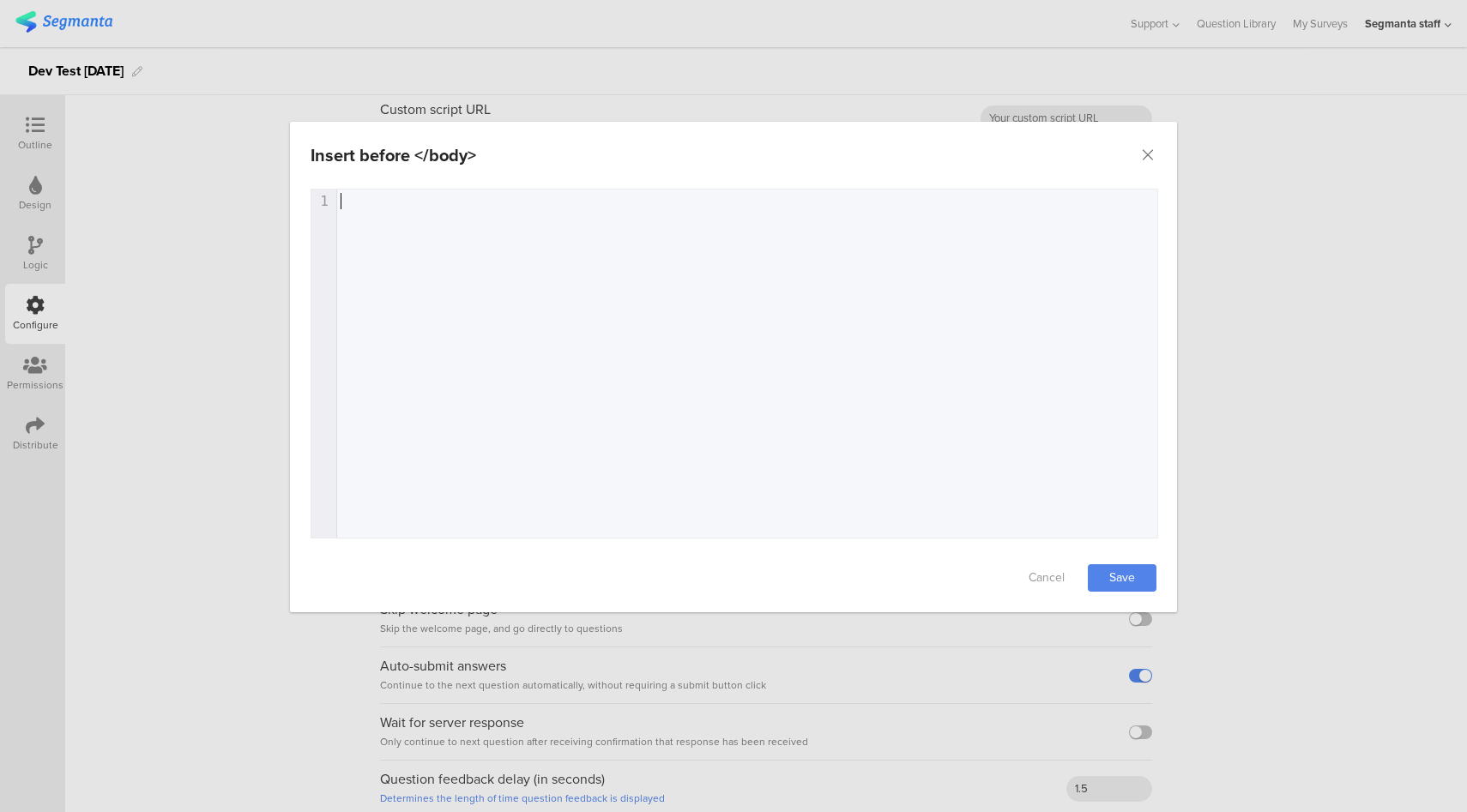
click at [822, 362] on div "1 1 ​" at bounding box center [755, 385] width 889 height 391
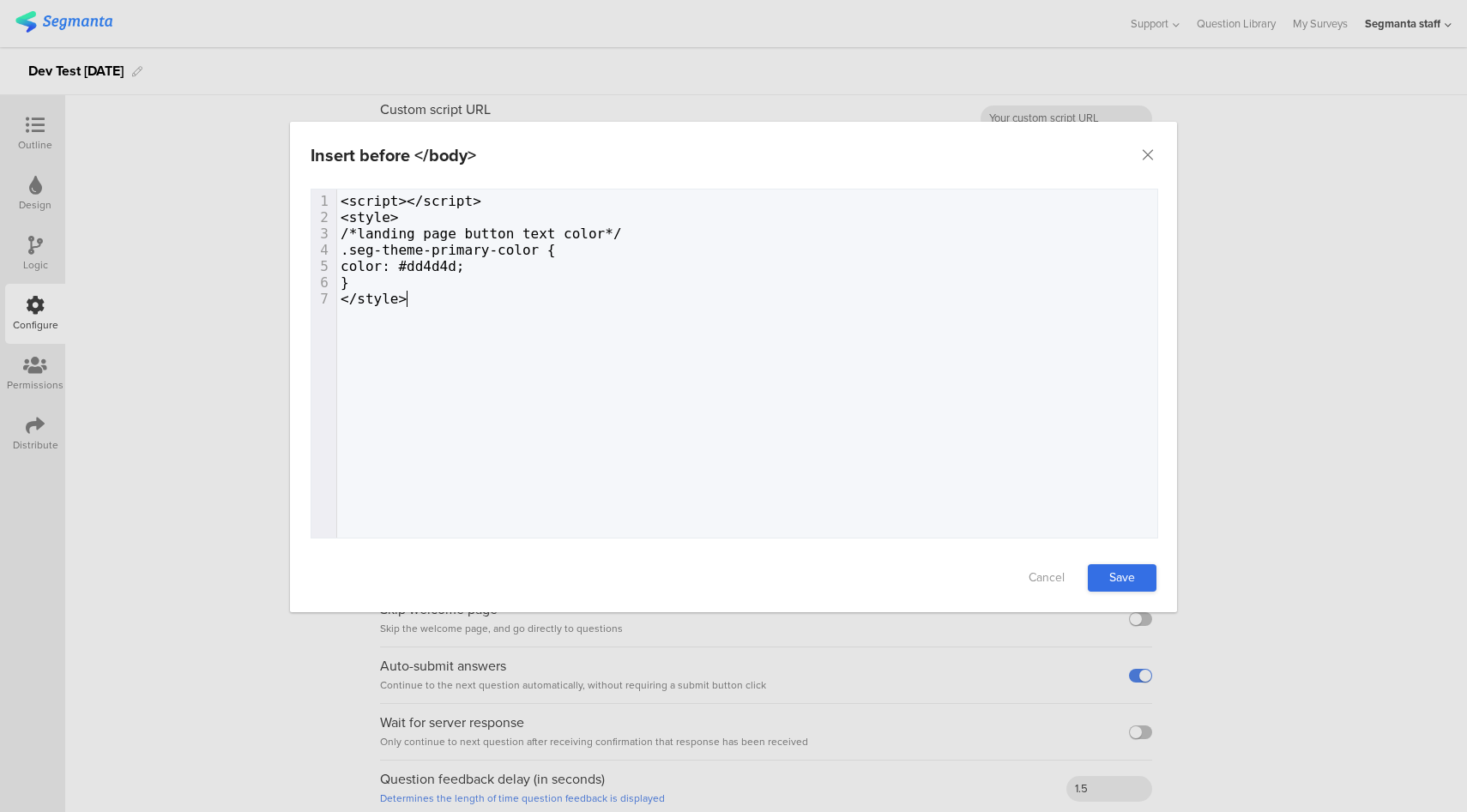
click at [1112, 570] on link "Save" at bounding box center [1122, 578] width 68 height 28
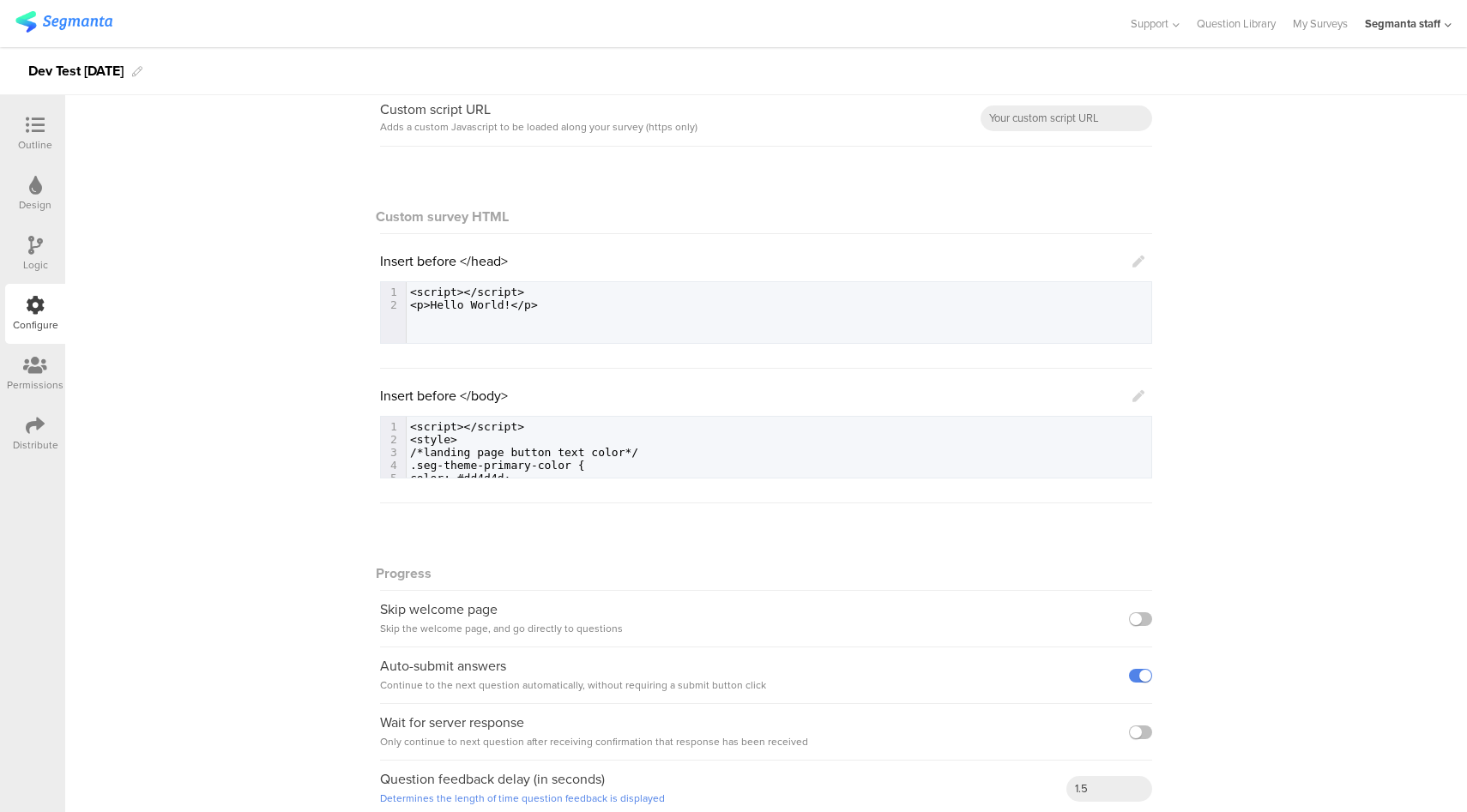
click at [1134, 404] on link at bounding box center [1138, 396] width 12 height 20
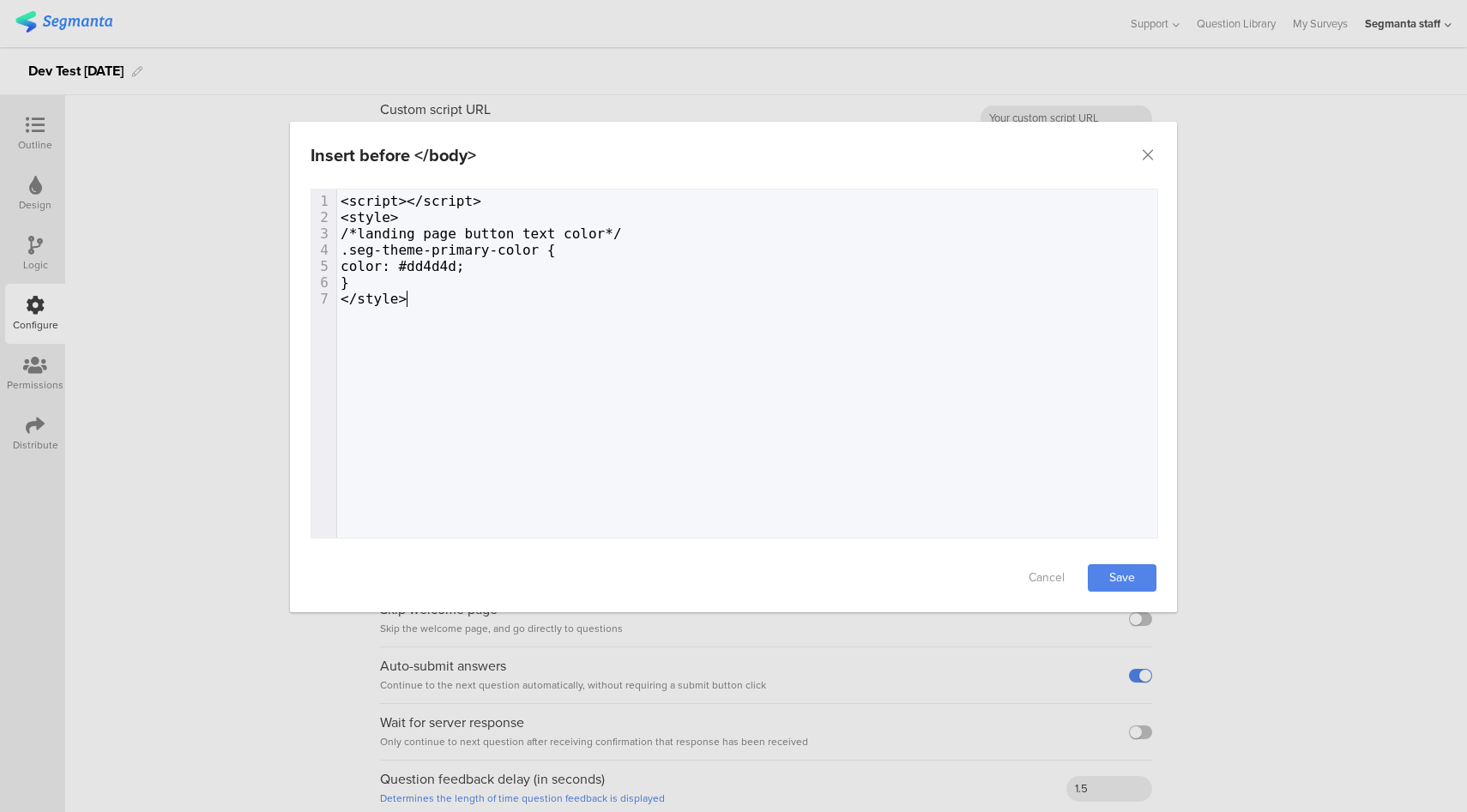
click at [1131, 397] on div "xxxxxxxxxx 1 <script></script> 2 <style> 3 /*landing page button text color*/ 4…" at bounding box center [755, 385] width 889 height 391
click at [1042, 581] on link "Cancel" at bounding box center [1046, 578] width 68 height 28
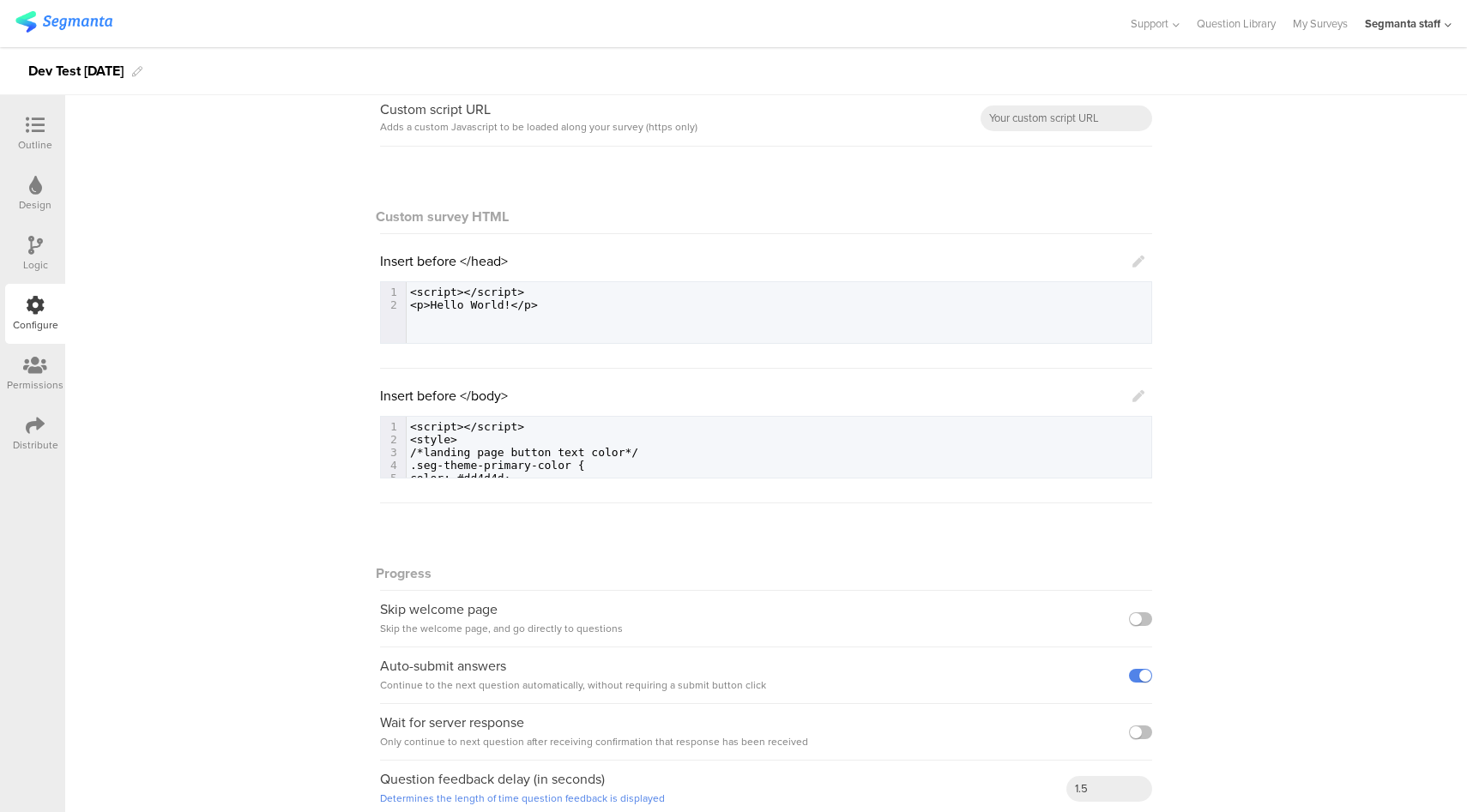
click at [1135, 400] on icon at bounding box center [1138, 396] width 12 height 12
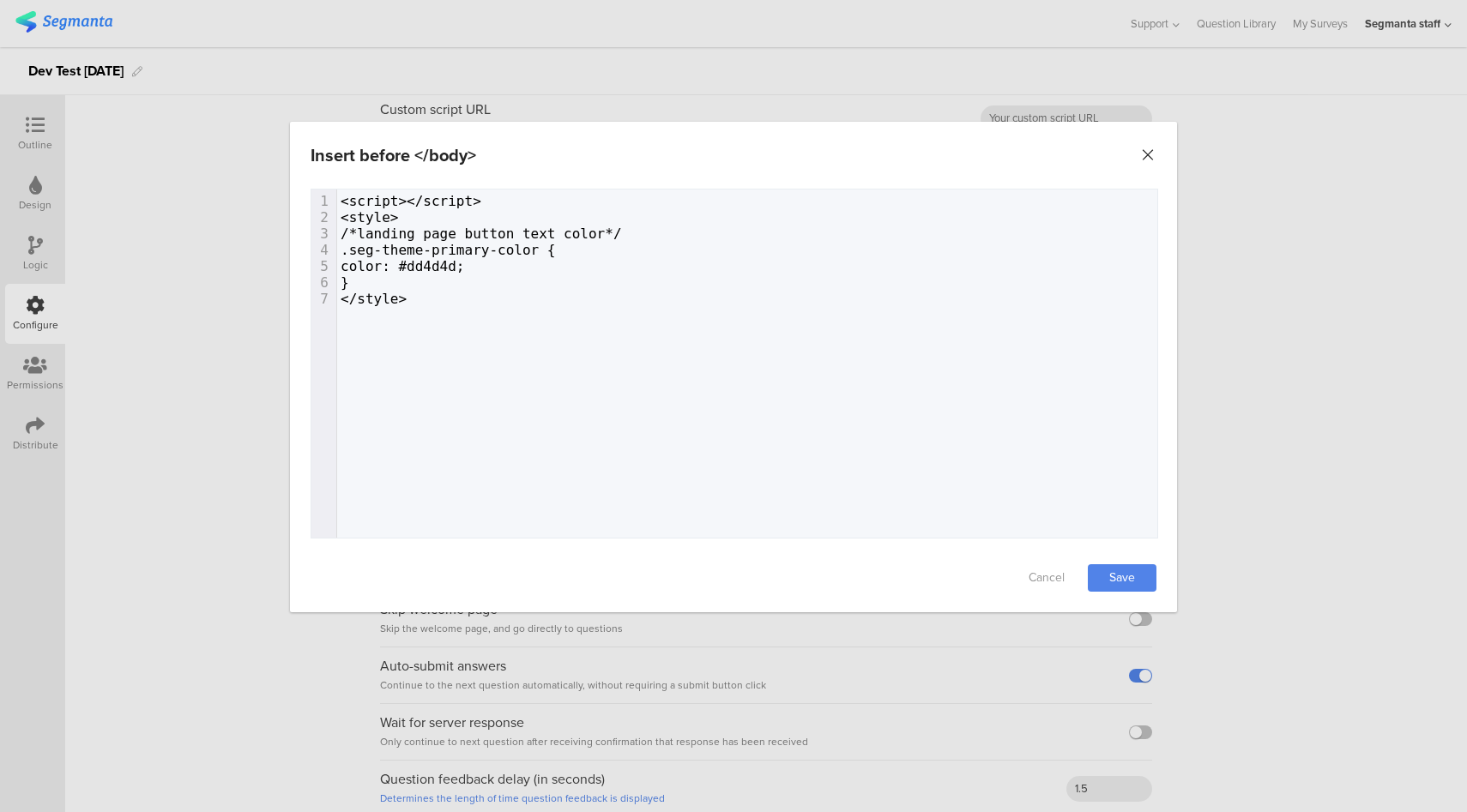
click at [1148, 156] on icon "Close" at bounding box center [1148, 155] width 17 height 17
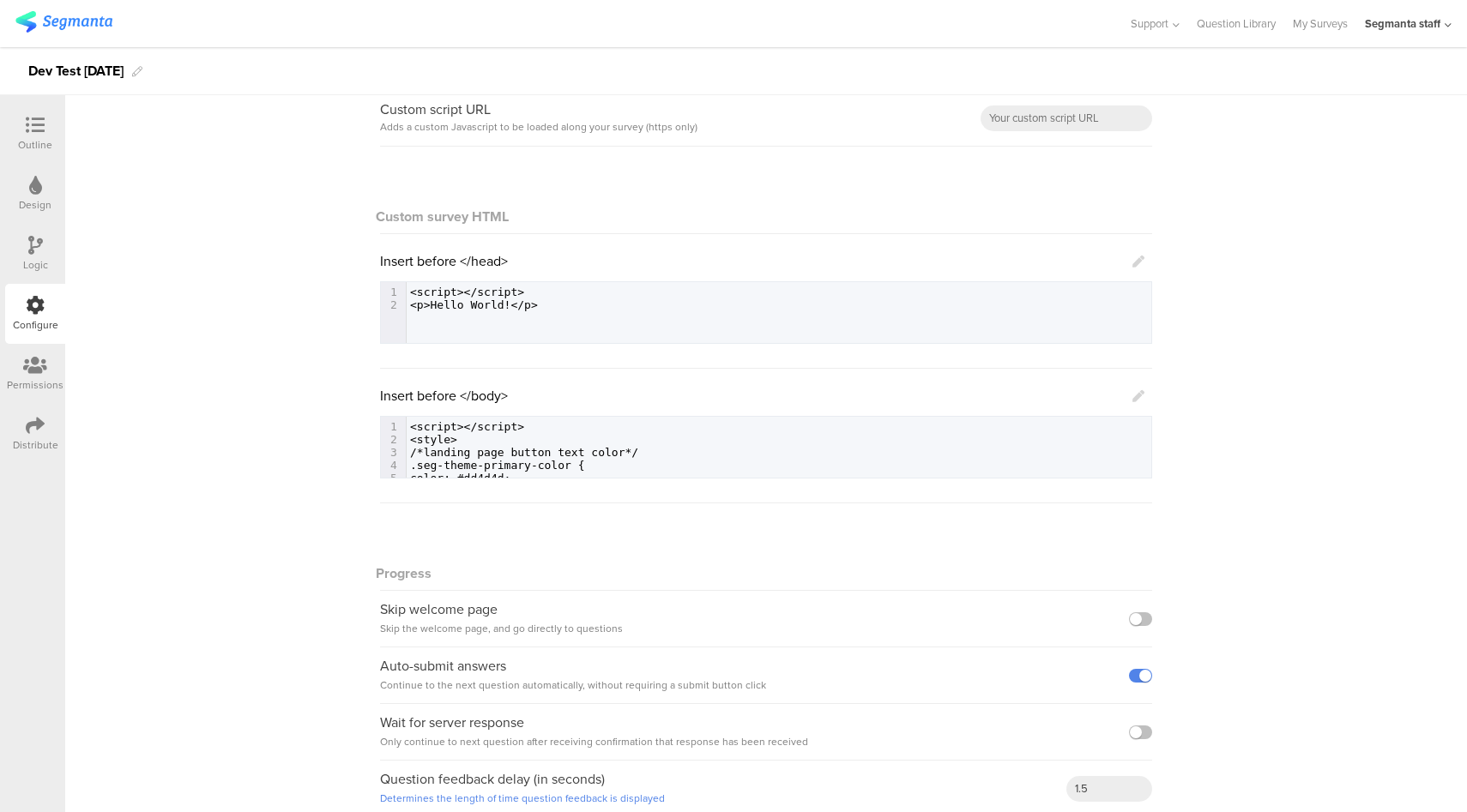
click at [40, 414] on div "Distribute" at bounding box center [35, 433] width 60 height 60
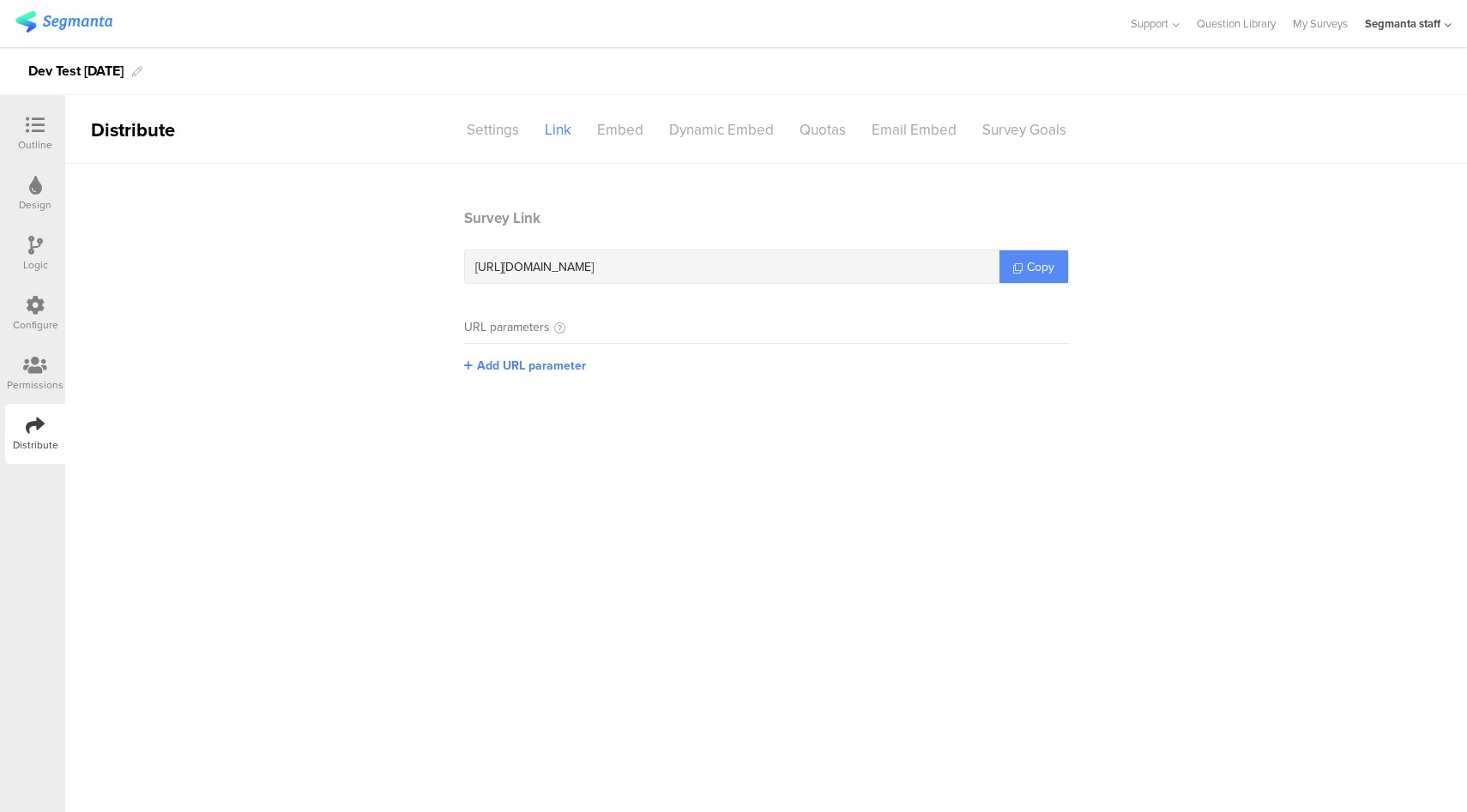
click at [1021, 273] on link "Copy" at bounding box center [1034, 266] width 68 height 32
click at [1244, 286] on section "Survey Link https://surveys.segmanta.dev/7dc8dg Copy URL parameters email first…" at bounding box center [766, 386] width 1402 height 358
click at [41, 292] on div "Configure" at bounding box center [35, 313] width 60 height 60
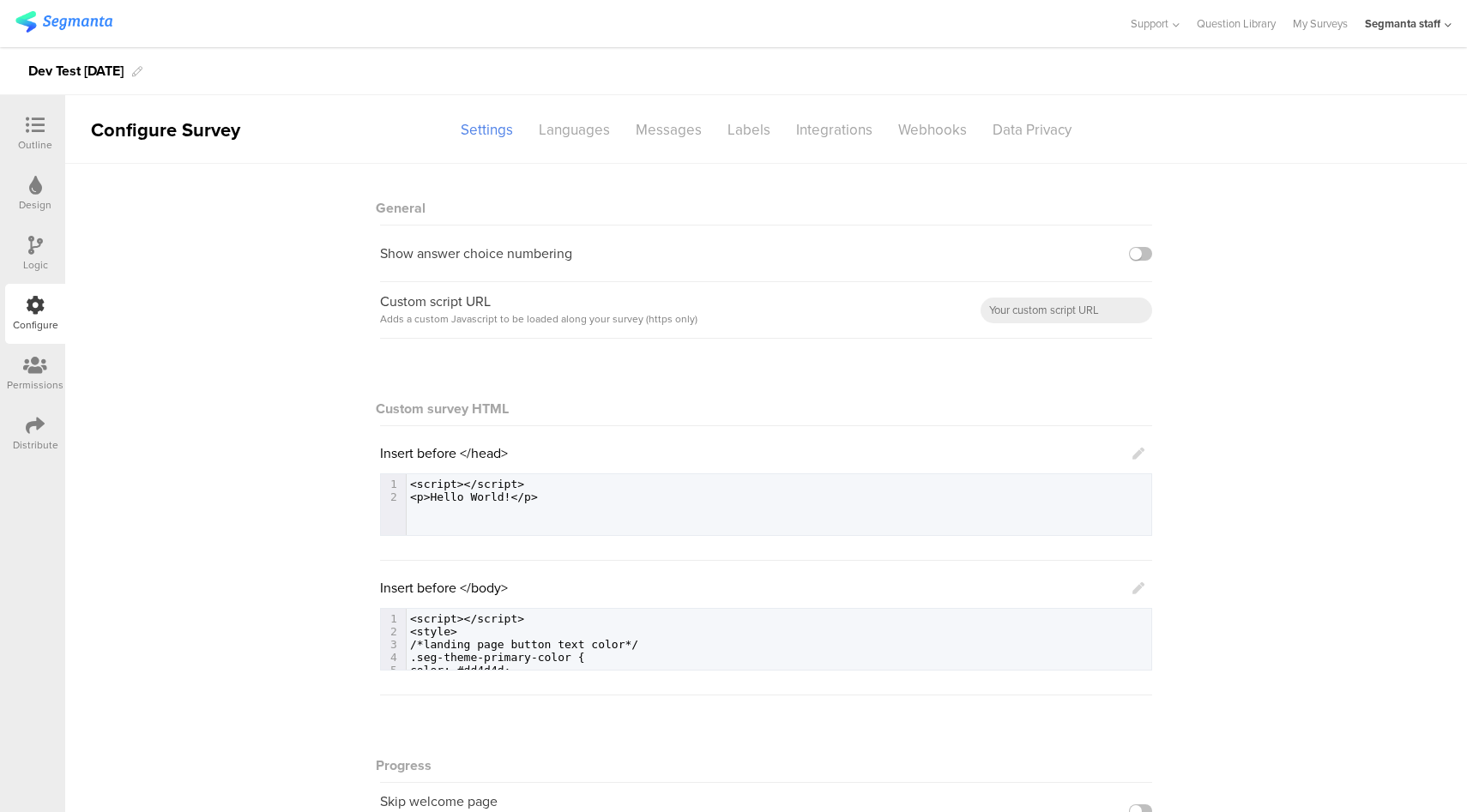
click at [1132, 455] on icon at bounding box center [1138, 453] width 12 height 12
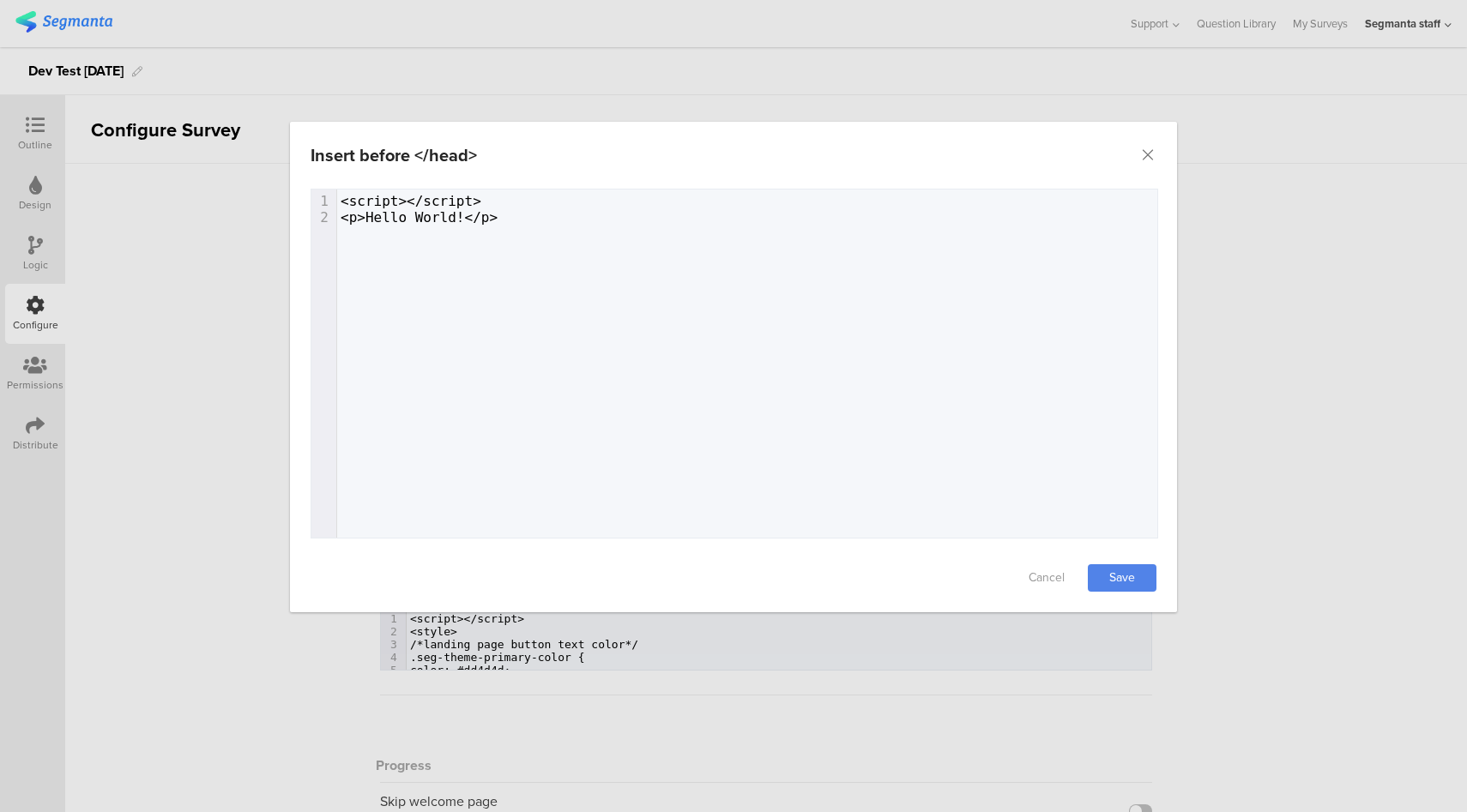
type textarea "<p>Hello World!</p>"
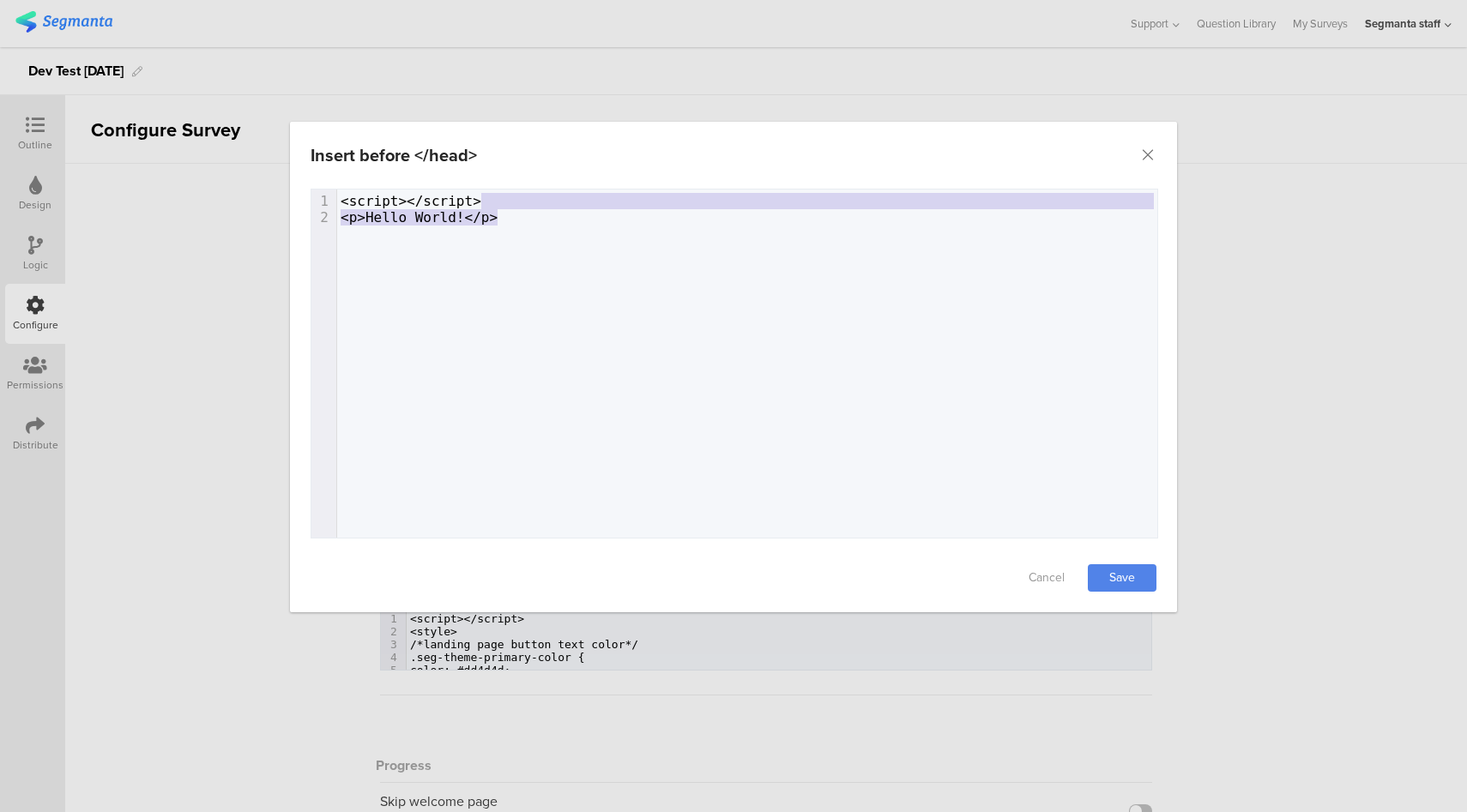
drag, startPoint x: 510, startPoint y: 214, endPoint x: 517, endPoint y: 196, distance: 19.3
click at [517, 196] on div "1 <script></script> 2 <p>Hello World!</p>" at bounding box center [754, 209] width 833 height 32
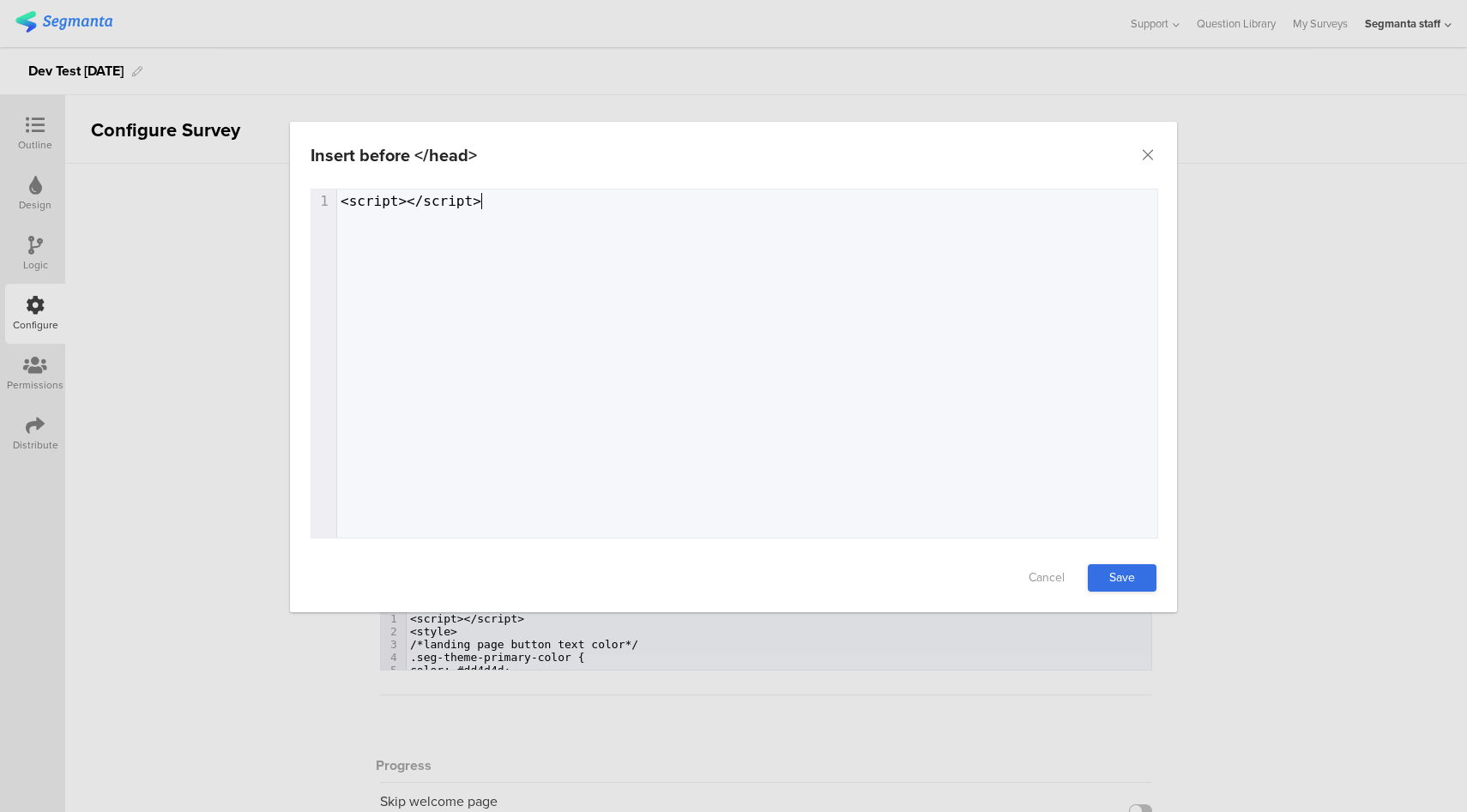
click at [1142, 575] on link "Save" at bounding box center [1122, 578] width 68 height 28
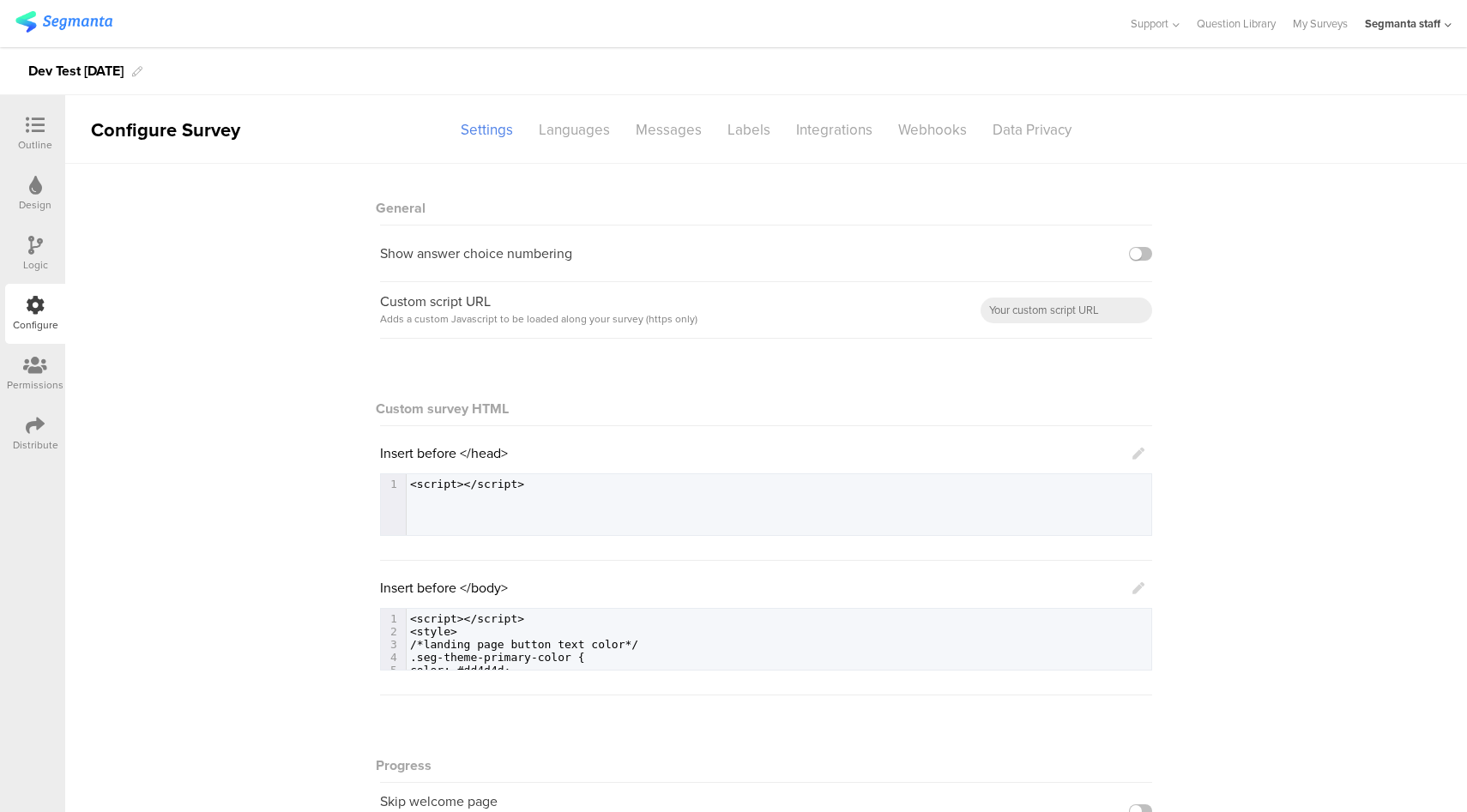
drag, startPoint x: 1132, startPoint y: 589, endPoint x: 1098, endPoint y: 564, distance: 42.2
click at [1132, 589] on icon at bounding box center [1138, 588] width 12 height 12
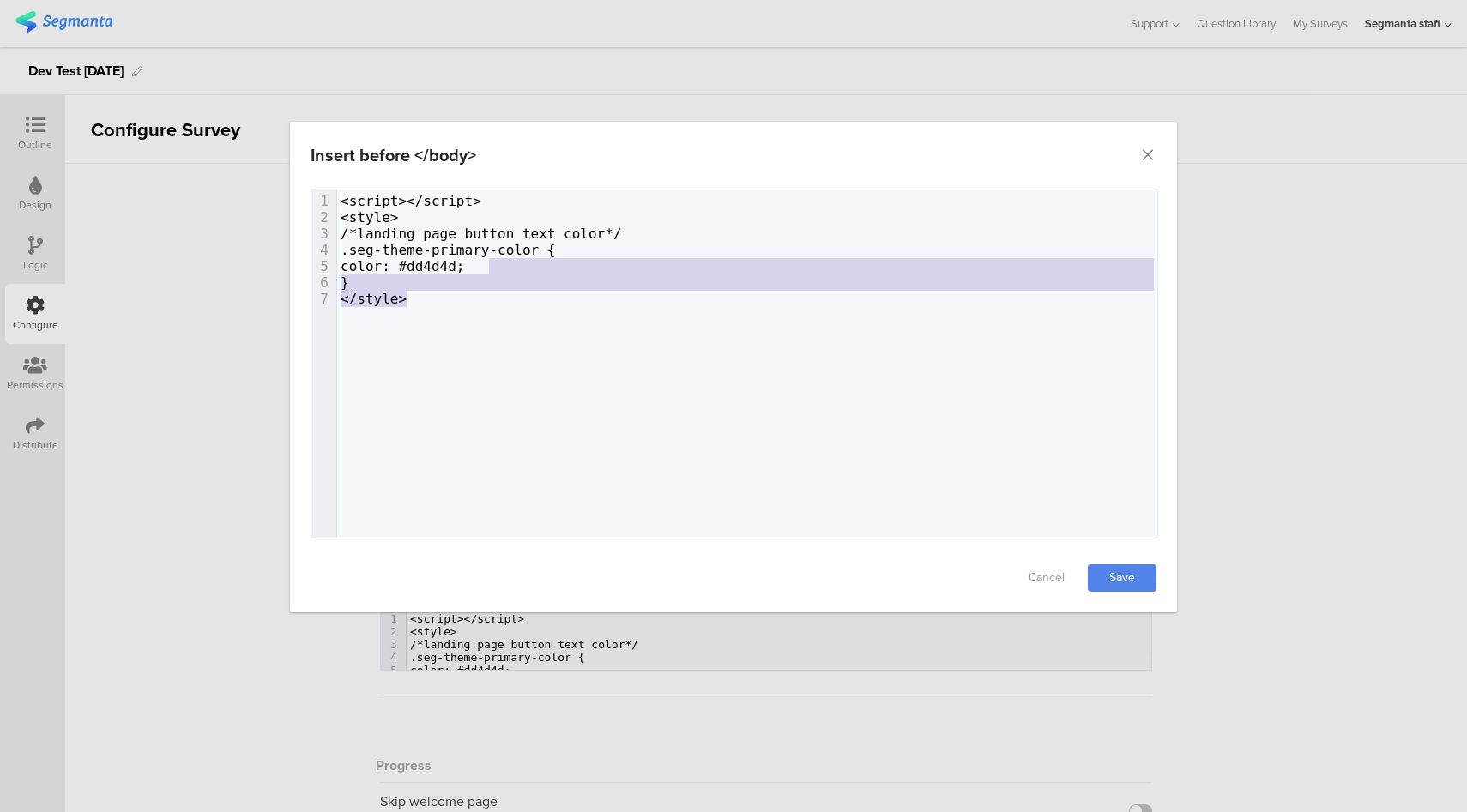
type textarea "<style> /*landing page button text color*/ .seg-theme-primary-color { color: #d…"
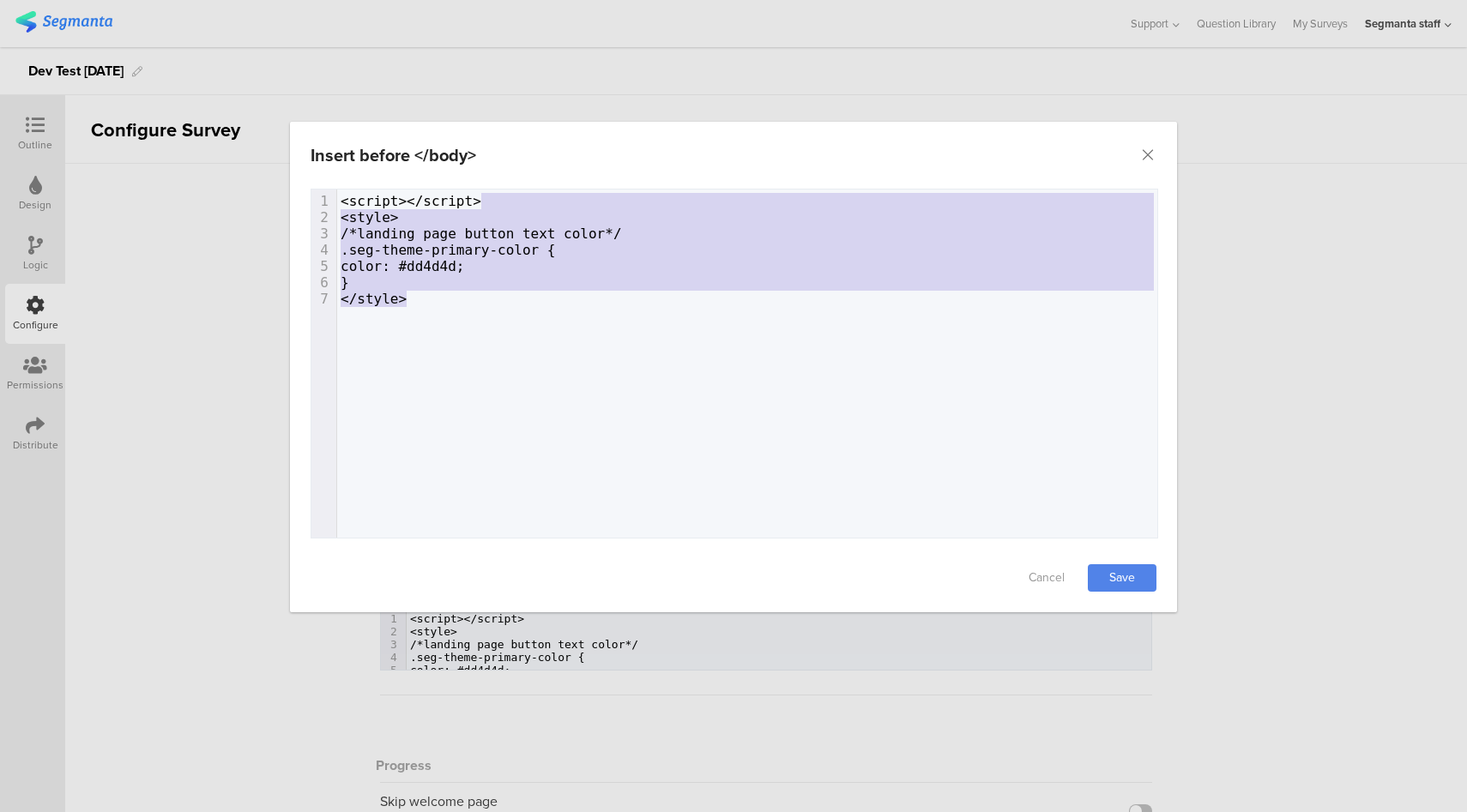
drag, startPoint x: 485, startPoint y: 294, endPoint x: 528, endPoint y: 200, distance: 103.4
click at [528, 200] on div "1 <script></script> 2 <style> 3 /*landing page button text color*/ 4 .seg-theme…" at bounding box center [754, 249] width 833 height 114
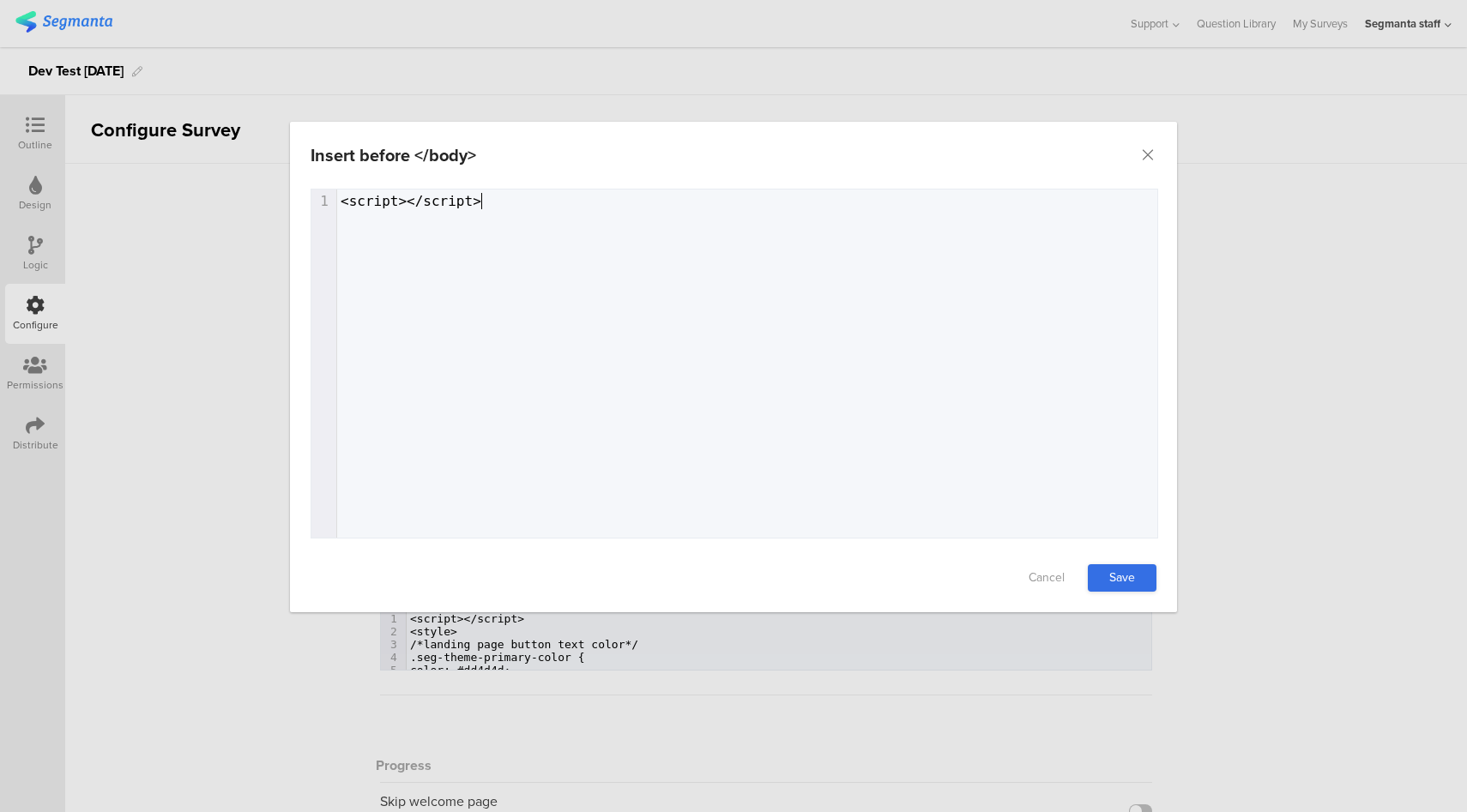
click at [1146, 579] on link "Save" at bounding box center [1122, 578] width 68 height 28
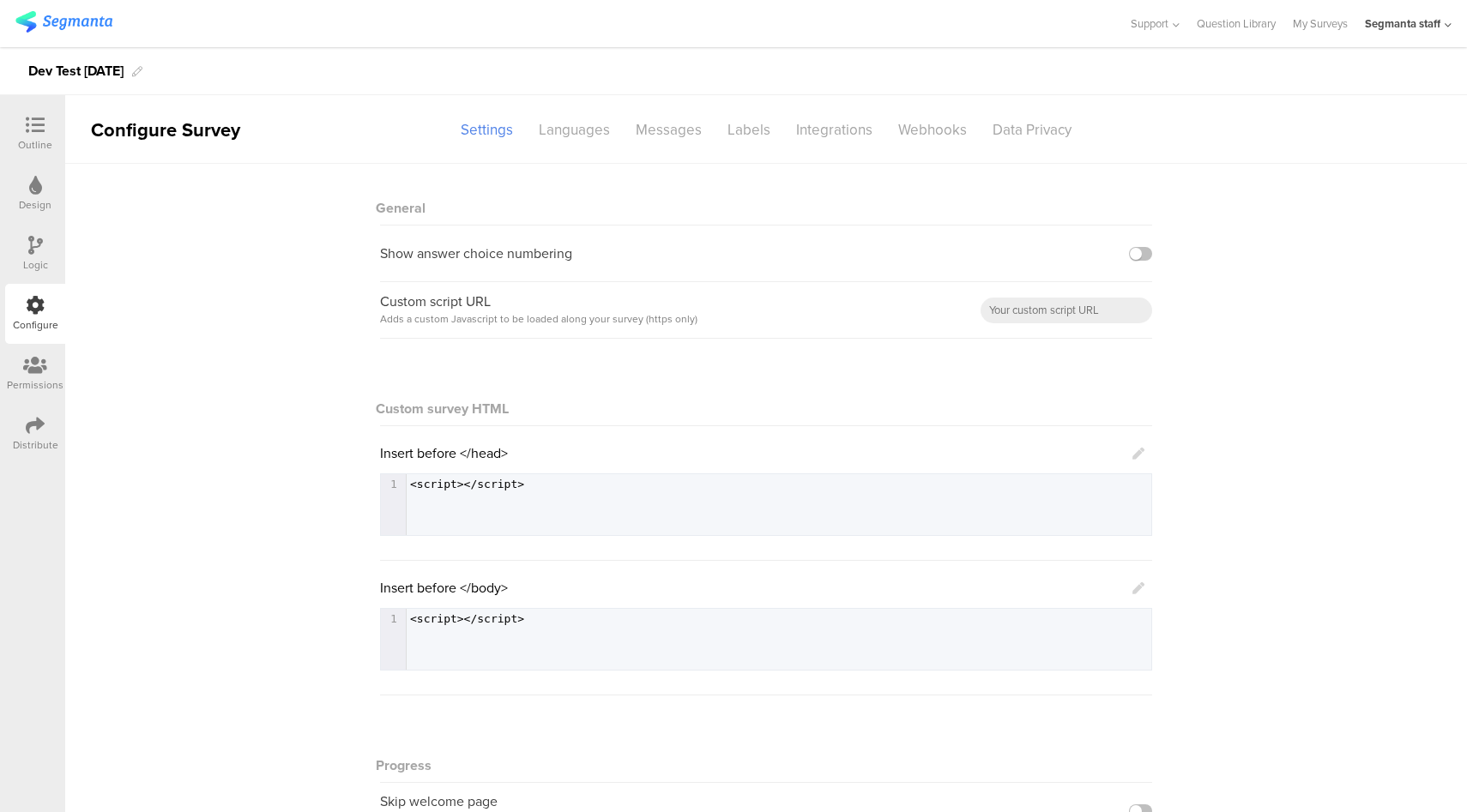
click at [13, 432] on div "Distribute" at bounding box center [35, 433] width 60 height 60
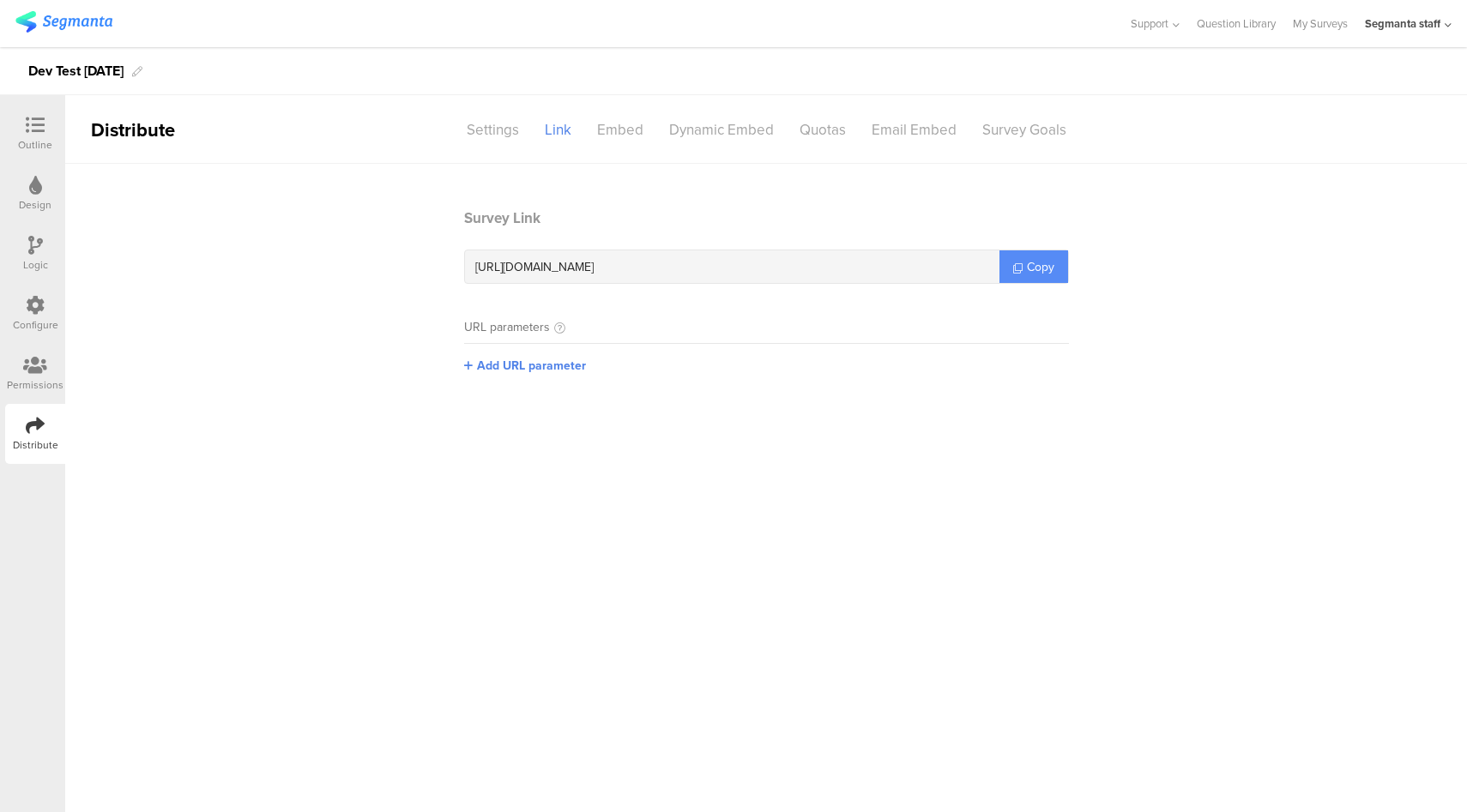
click at [1002, 269] on link "Copy" at bounding box center [1034, 266] width 68 height 32
click at [35, 305] on icon at bounding box center [35, 305] width 19 height 19
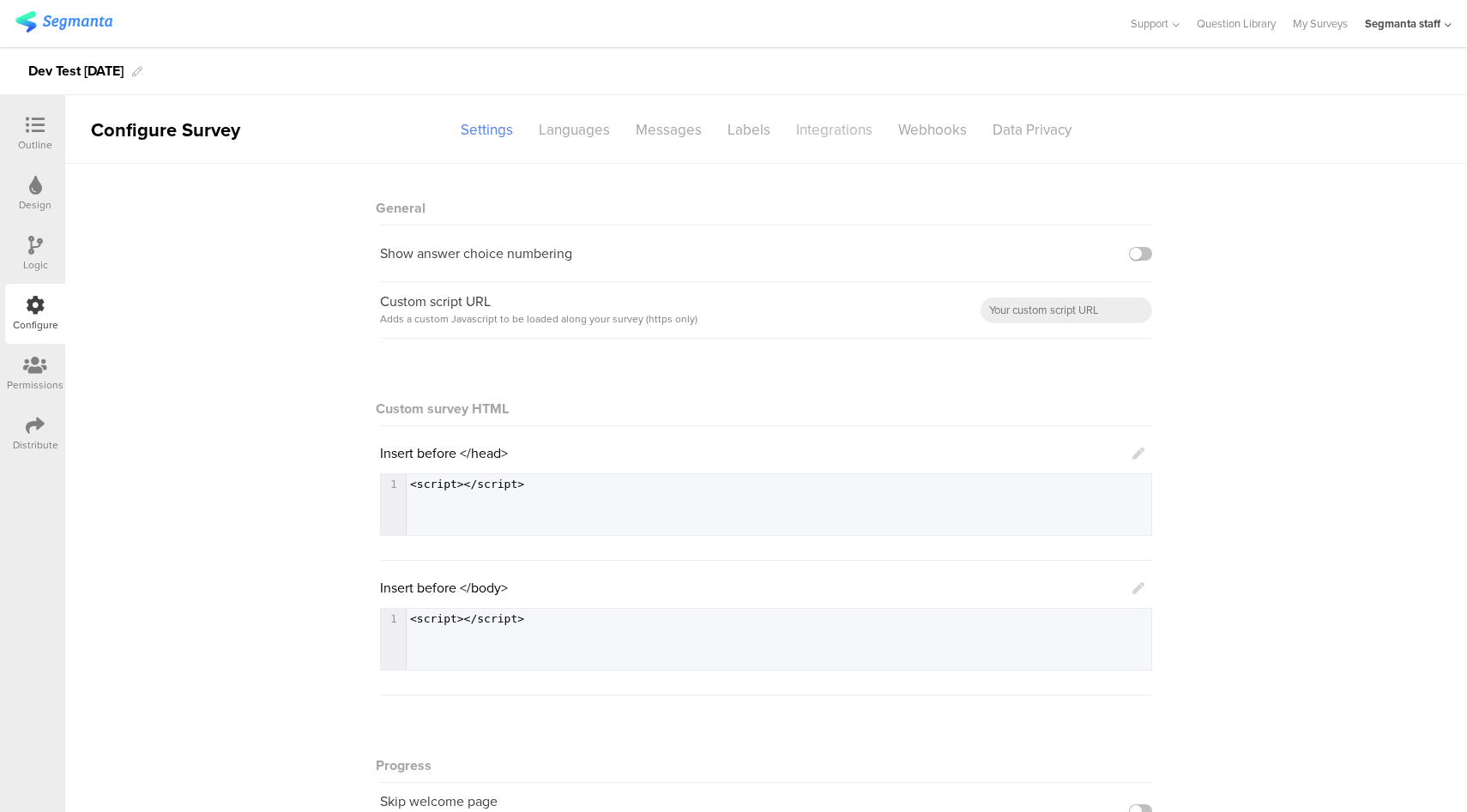
click at [833, 132] on div "Integrations" at bounding box center [834, 129] width 102 height 30
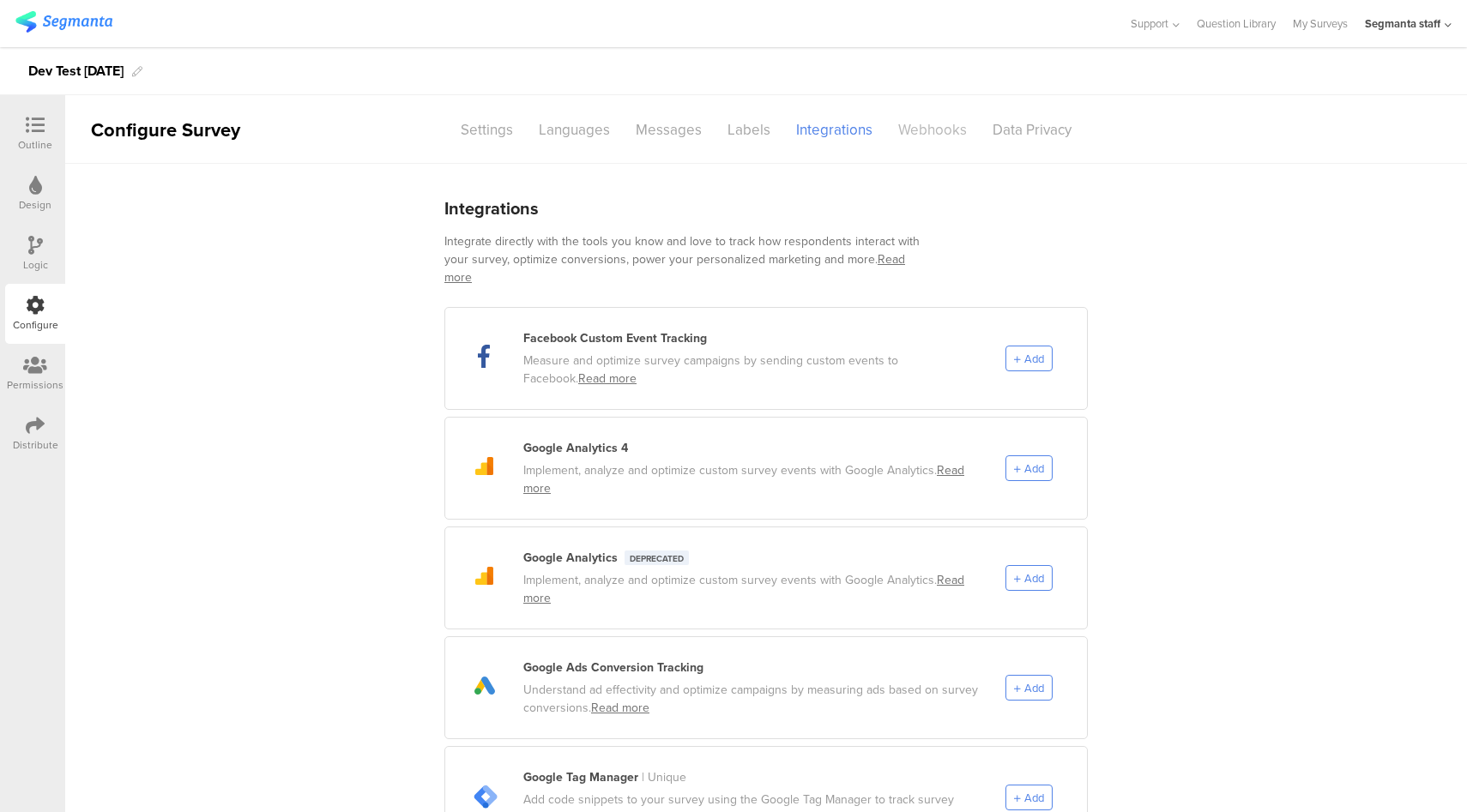
click at [942, 128] on div "Webhooks" at bounding box center [932, 129] width 94 height 30
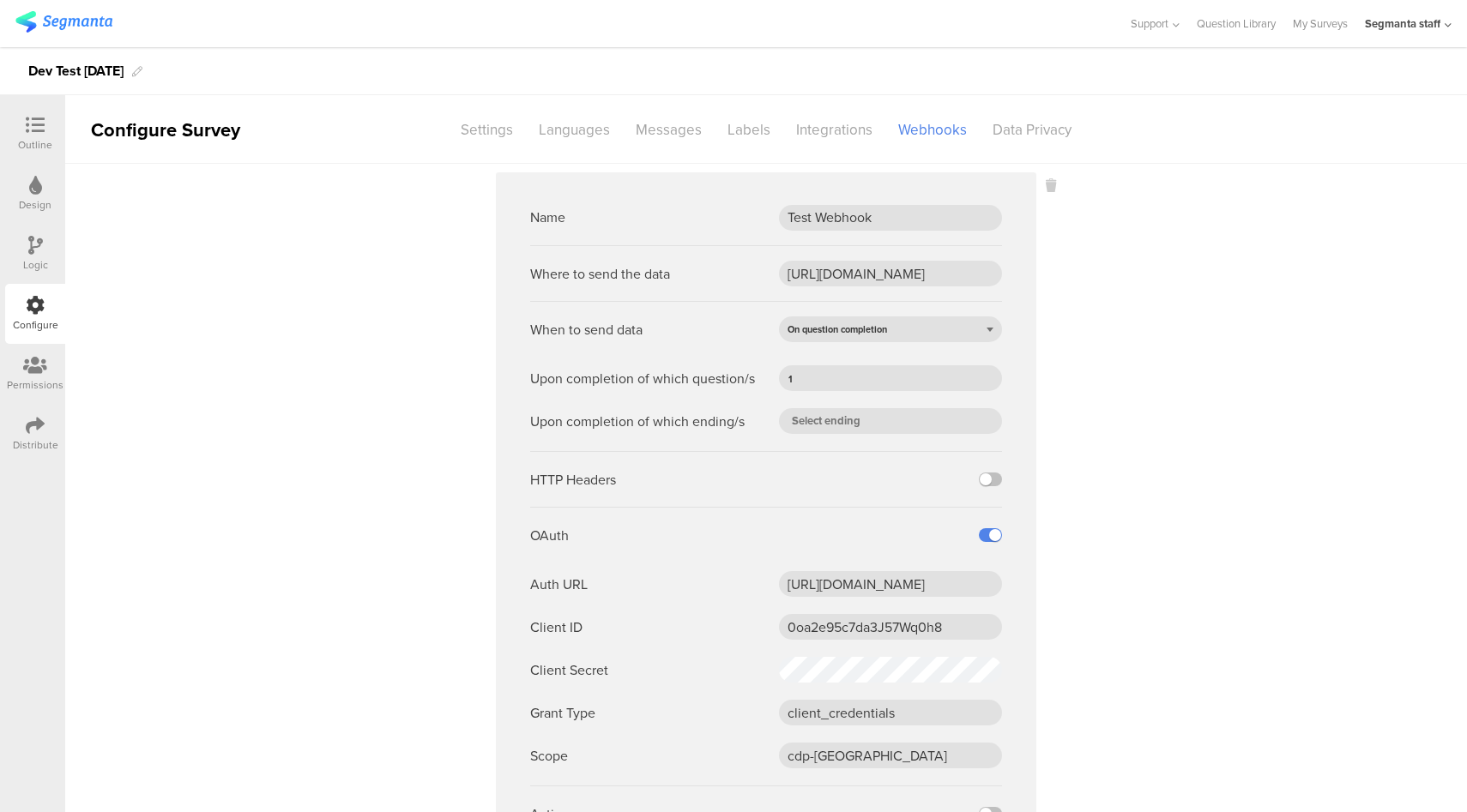
scroll to position [108, 0]
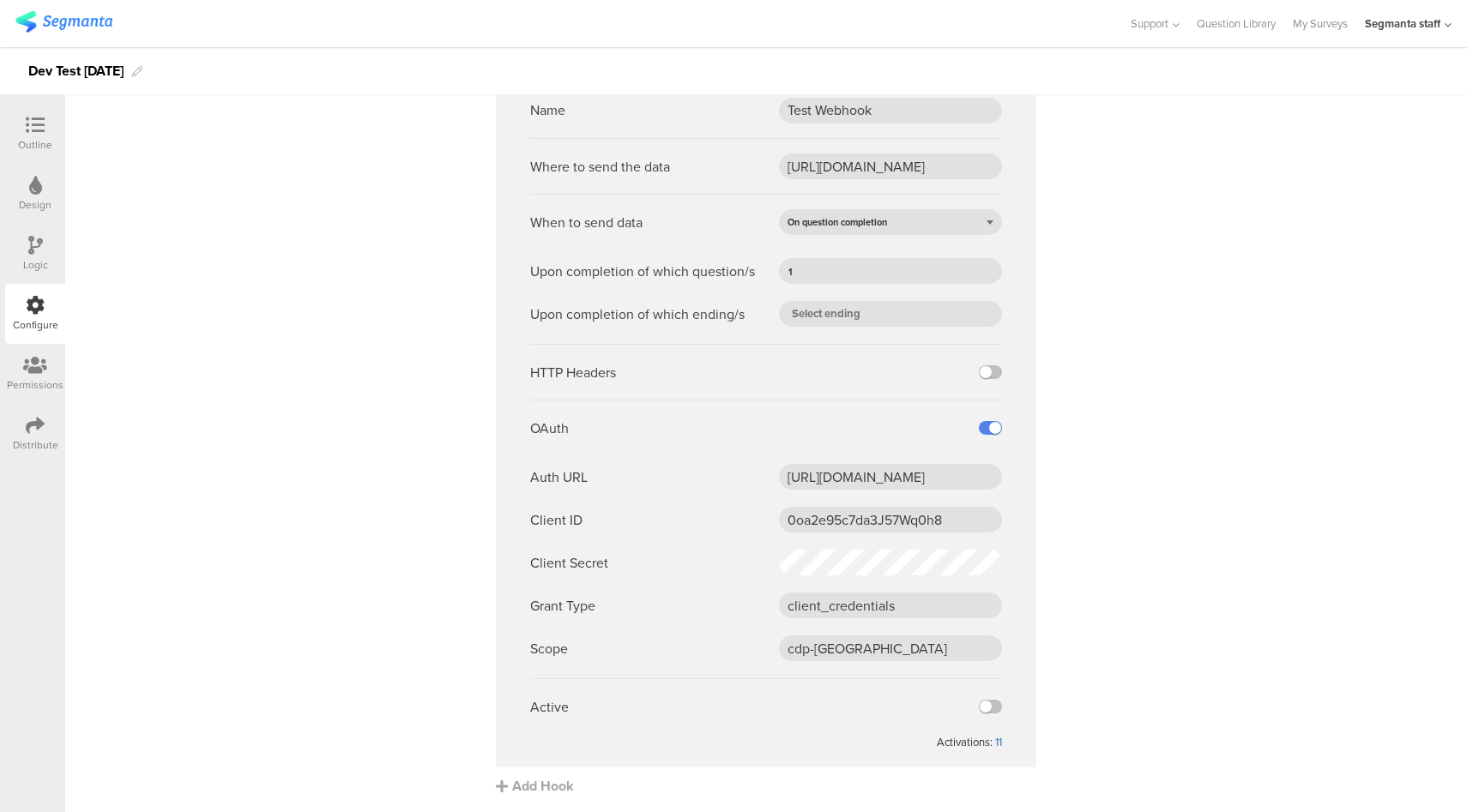
click at [995, 741] on div "11" at bounding box center [999, 742] width 7 height 16
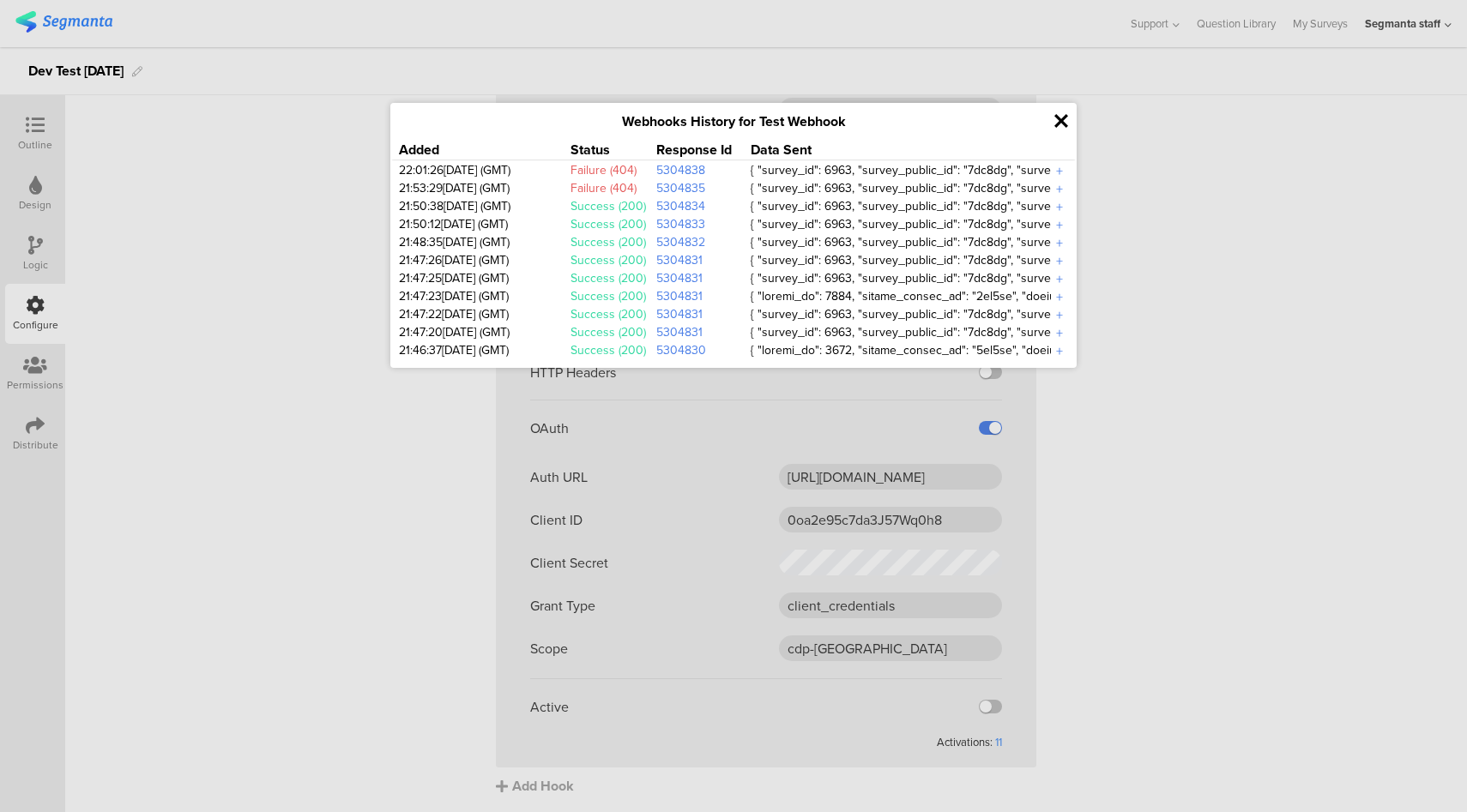
click at [1059, 120] on icon at bounding box center [1061, 121] width 13 height 20
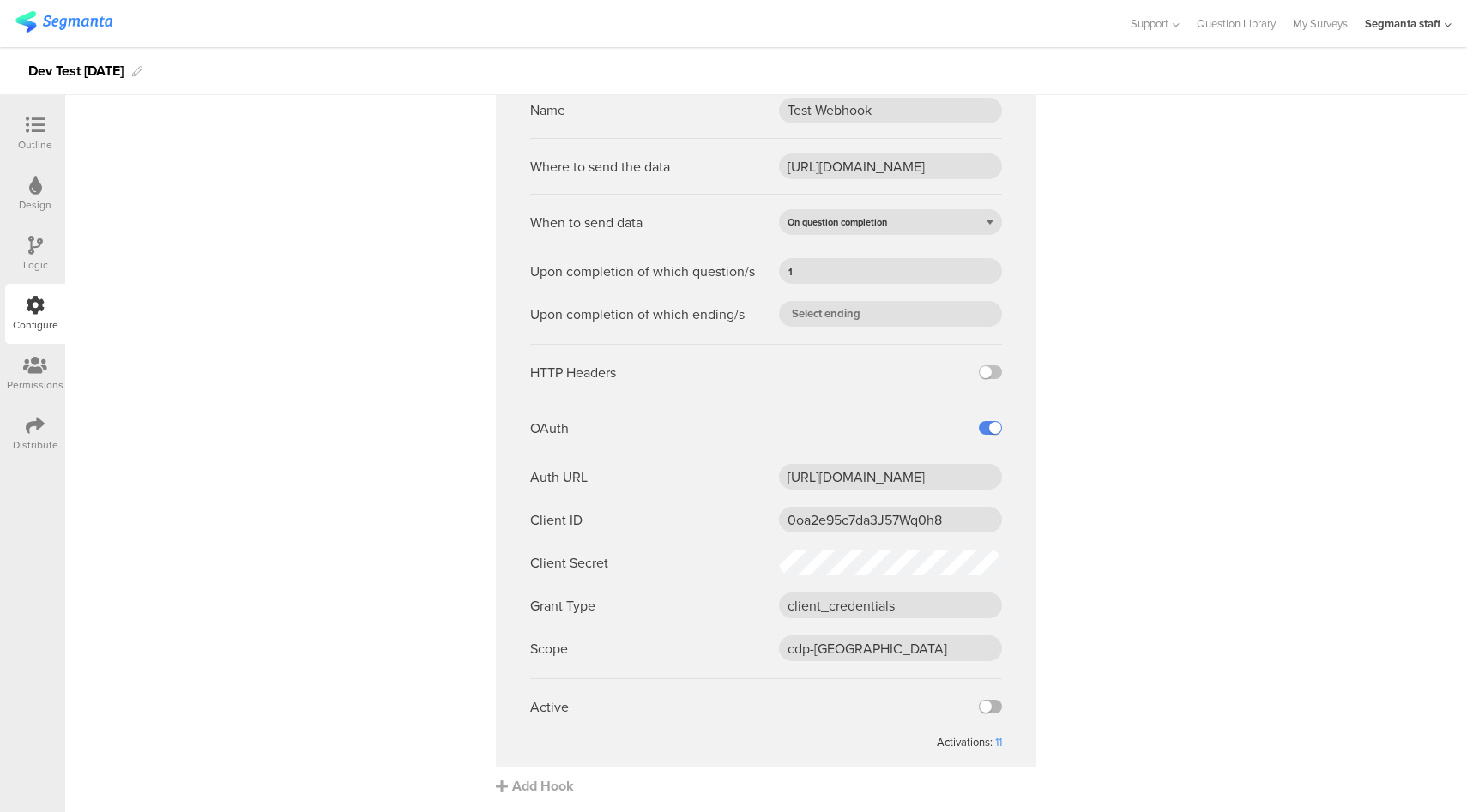
click at [983, 707] on label at bounding box center [991, 706] width 23 height 13
click at [0, 0] on input "checkbox" at bounding box center [0, 0] width 0 height 0
click at [1139, 617] on sg-webhook-settings "Name Test Webhook Where to send the data https://apim-na.dev.mypepsico.com/cgf/…" at bounding box center [766, 431] width 1402 height 731
click at [995, 744] on div "11" at bounding box center [999, 742] width 7 height 16
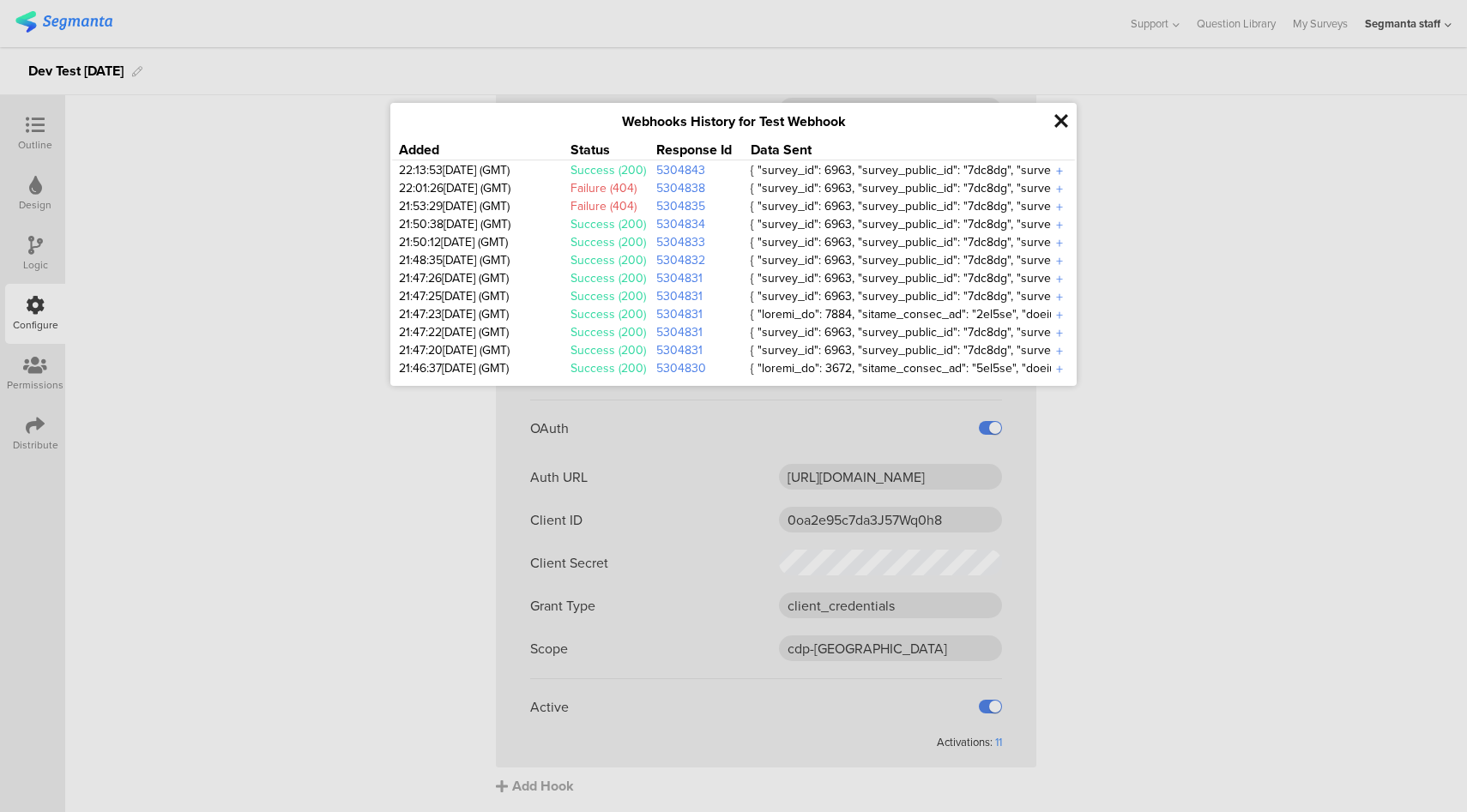
click at [1061, 174] on div "+" at bounding box center [1059, 171] width 17 height 20
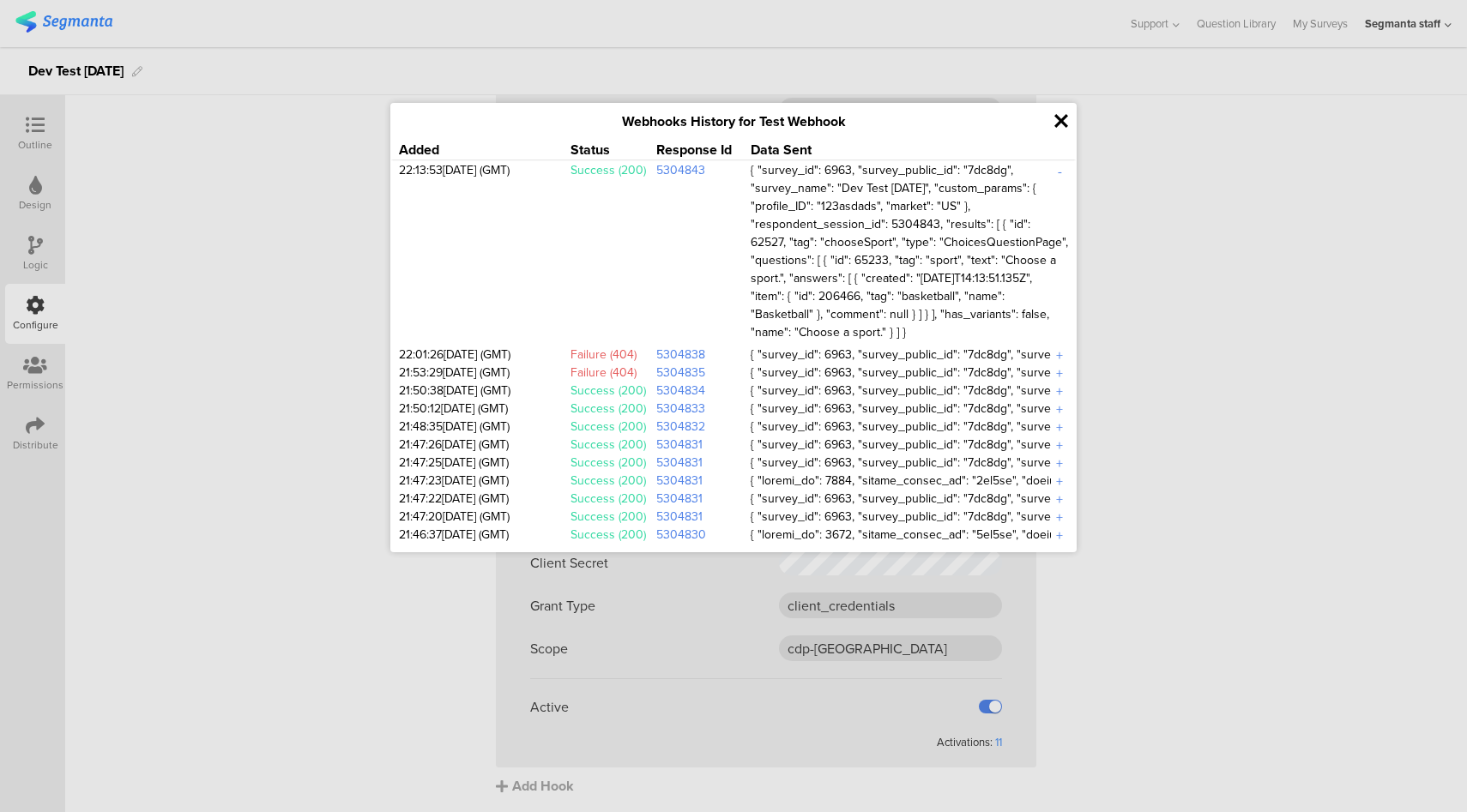
click at [1061, 125] on icon at bounding box center [1061, 121] width 13 height 20
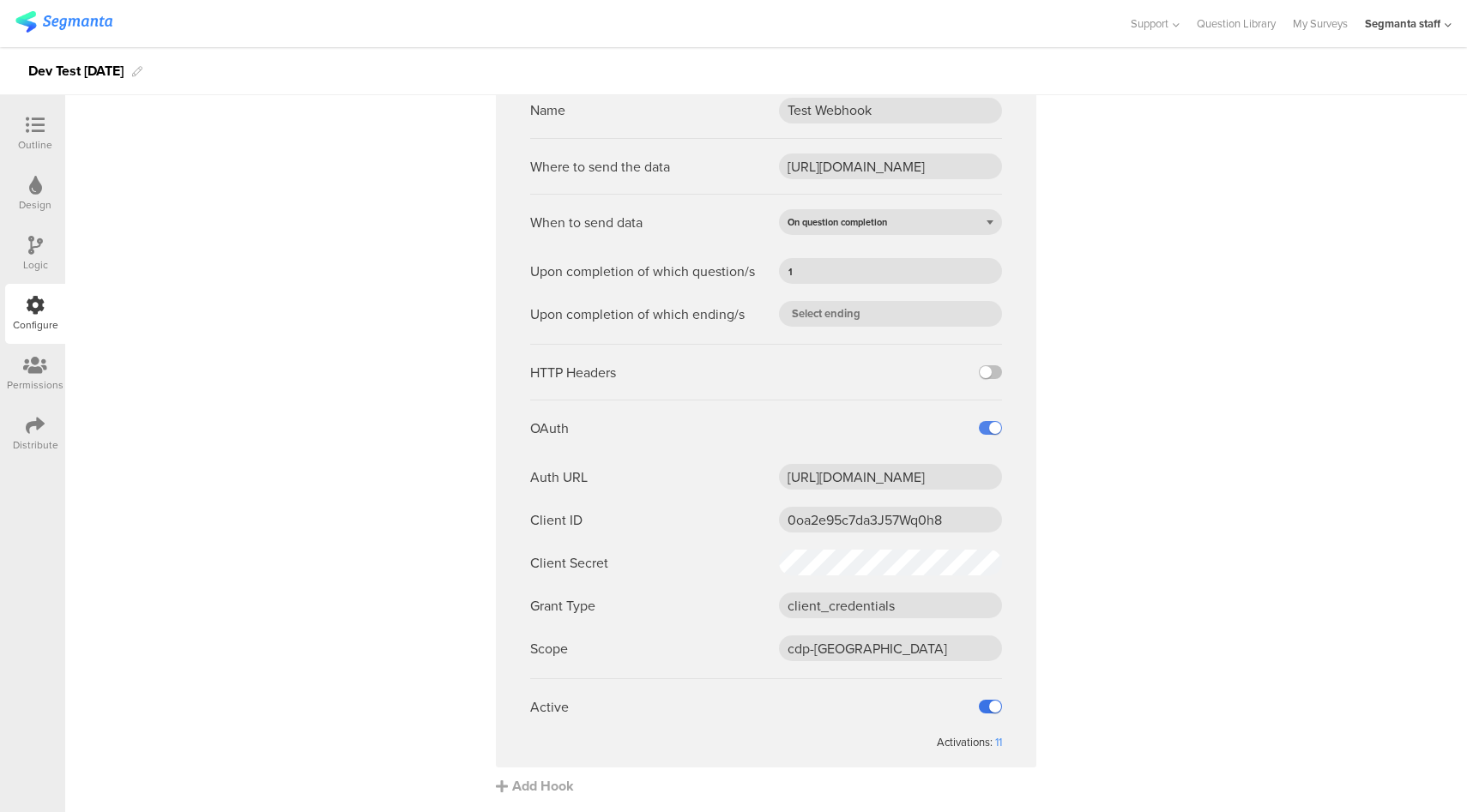
click at [979, 706] on label at bounding box center [991, 706] width 23 height 13
click at [0, 0] on input "checkbox" at bounding box center [0, 0] width 0 height 0
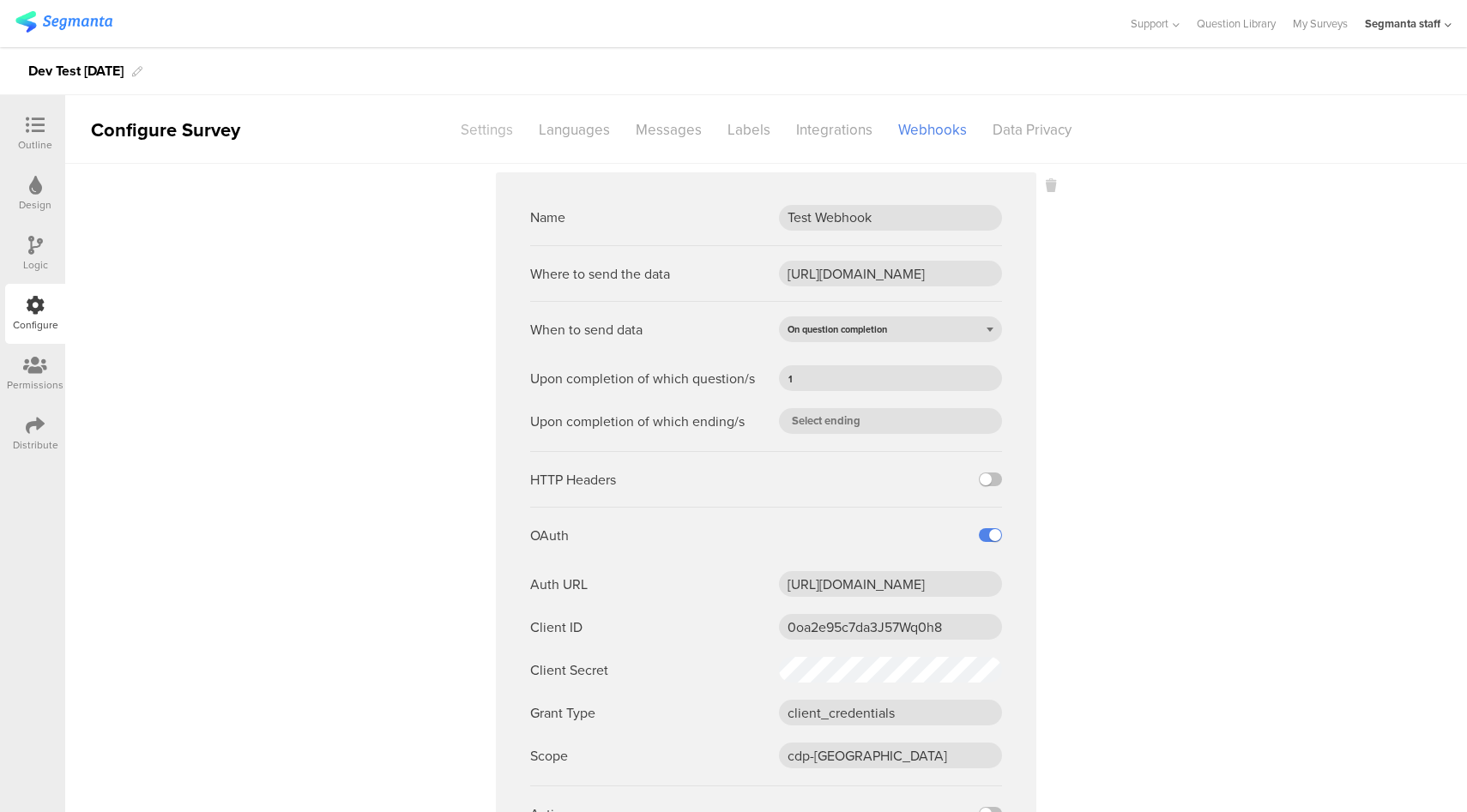
click at [484, 132] on div "Settings" at bounding box center [486, 129] width 78 height 30
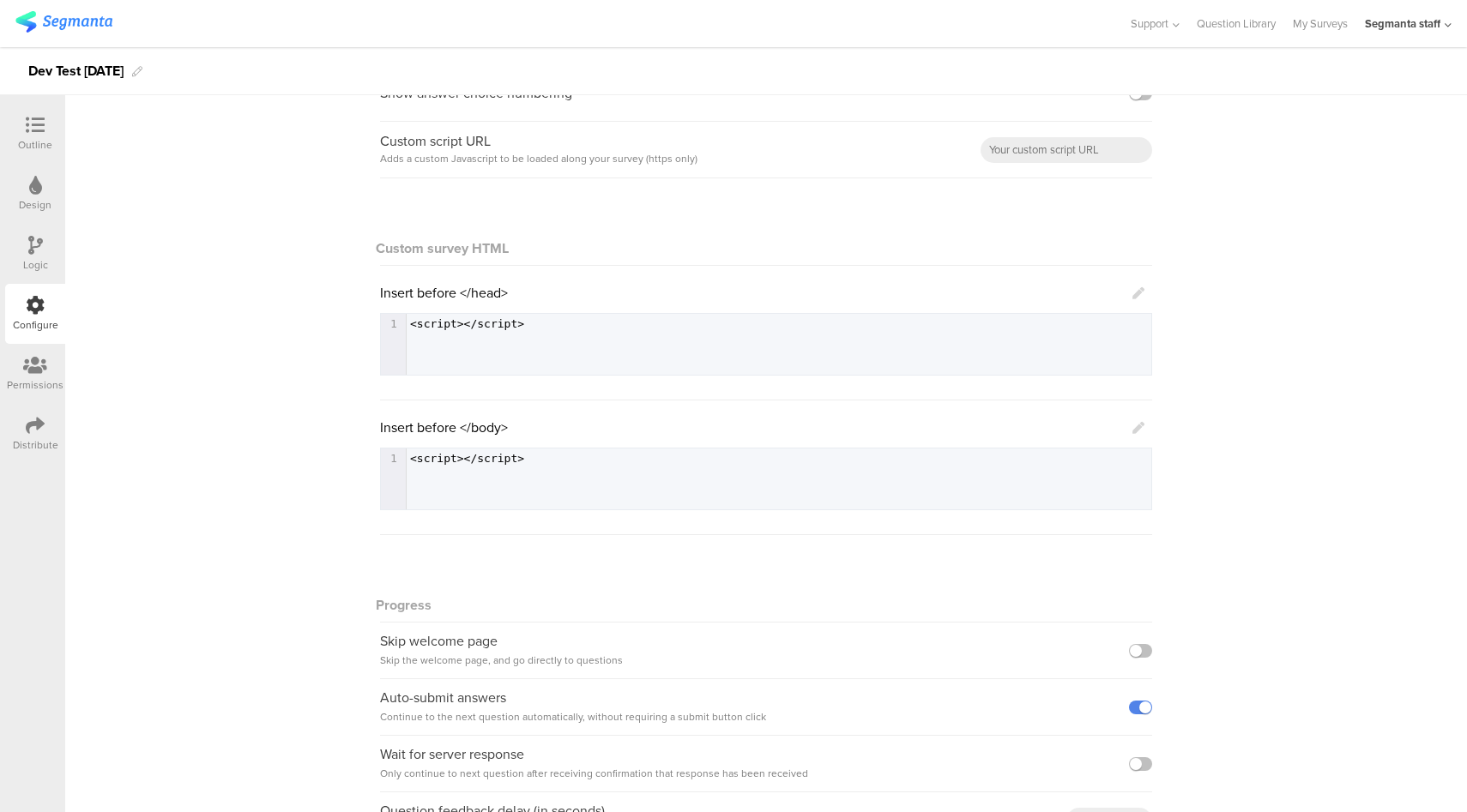
scroll to position [214, 0]
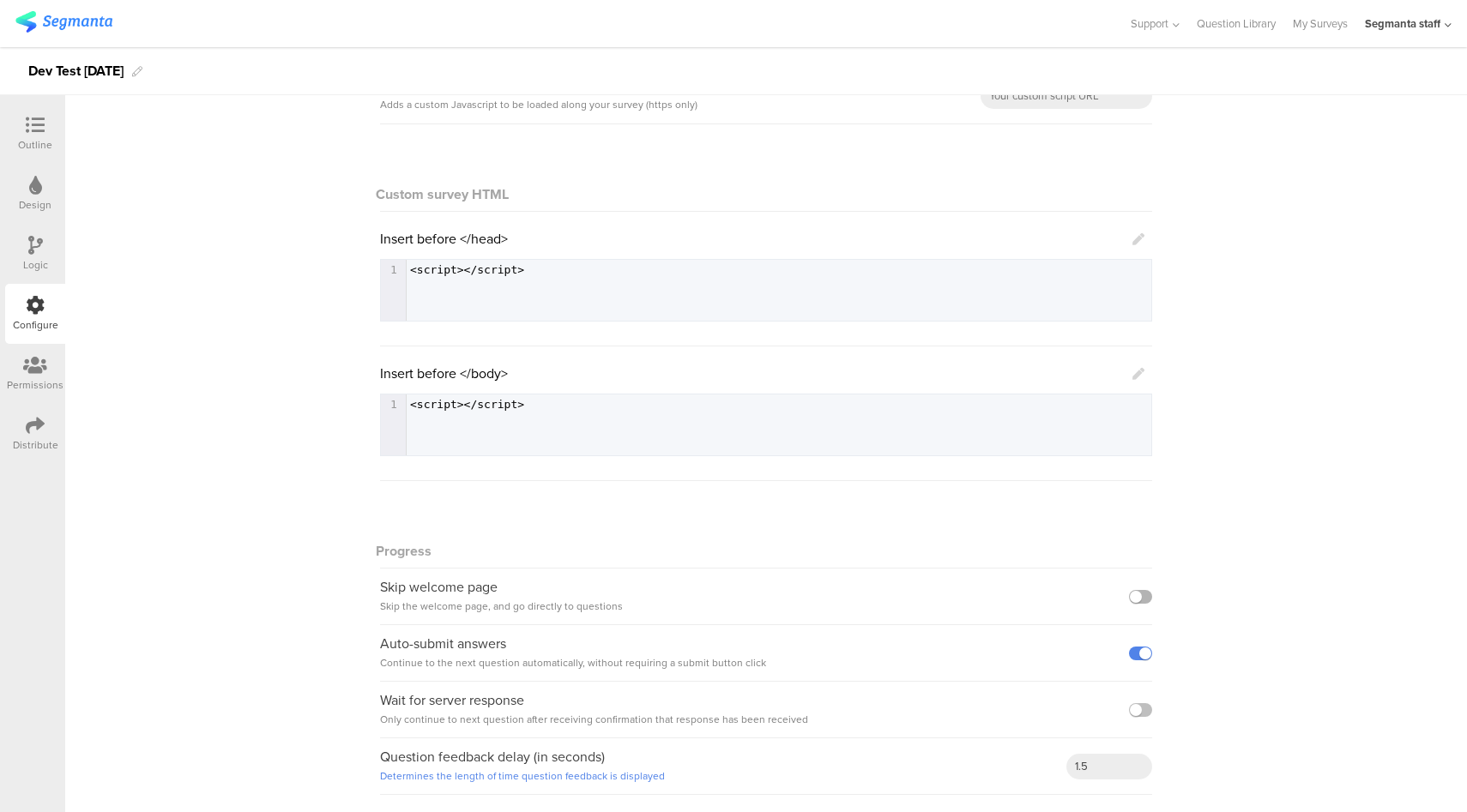
click at [1138, 592] on label at bounding box center [1140, 597] width 23 height 13
click at [0, 0] on input "checkbox" at bounding box center [0, 0] width 0 height 0
click at [1129, 658] on label at bounding box center [1140, 653] width 23 height 13
click at [0, 0] on input "checkbox" at bounding box center [0, 0] width 0 height 0
click at [1136, 714] on label at bounding box center [1140, 710] width 23 height 13
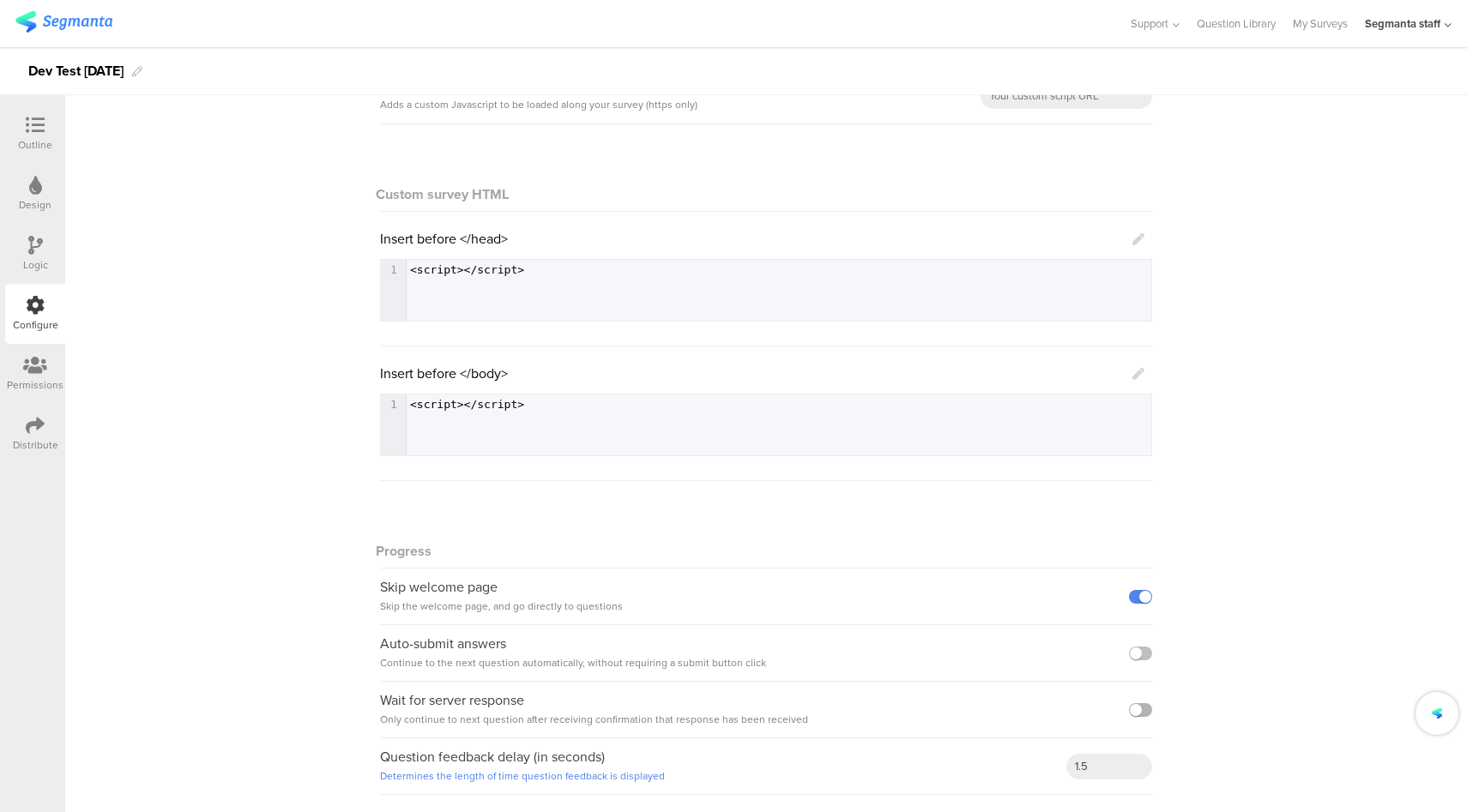
click at [0, 0] on input "checkbox" at bounding box center [0, 0] width 0 height 0
drag, startPoint x: 1048, startPoint y: 769, endPoint x: 1032, endPoint y: 770, distance: 16.0
click at [1034, 770] on div "Question feedback delay (in seconds) Determines the length of time question fee…" at bounding box center [766, 766] width 773 height 57
type input "3"
click at [31, 137] on div "Outline" at bounding box center [35, 144] width 34 height 15
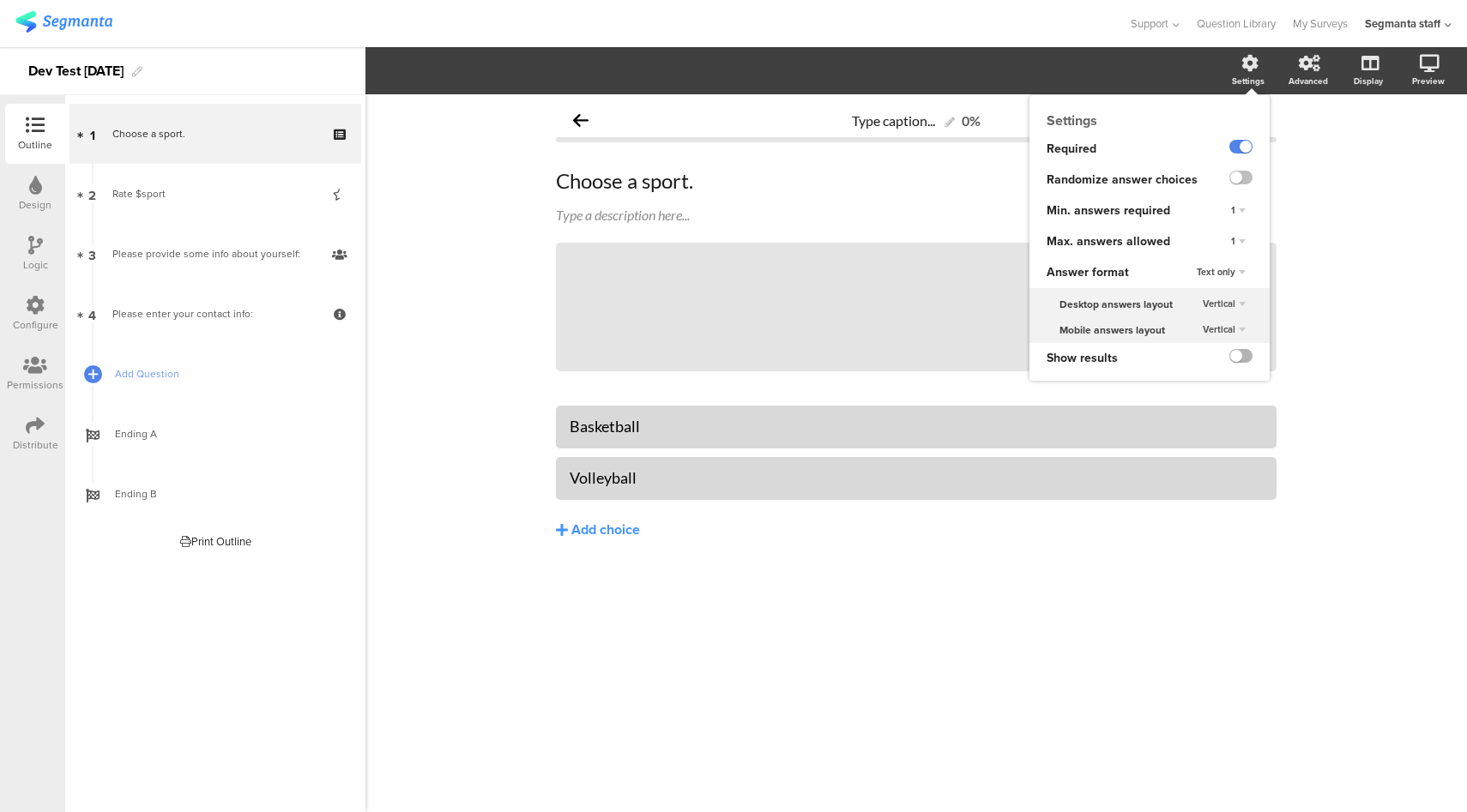
click at [1241, 358] on label at bounding box center [1241, 355] width 23 height 13
click at [0, 0] on input "checkbox" at bounding box center [0, 0] width 0 height 0
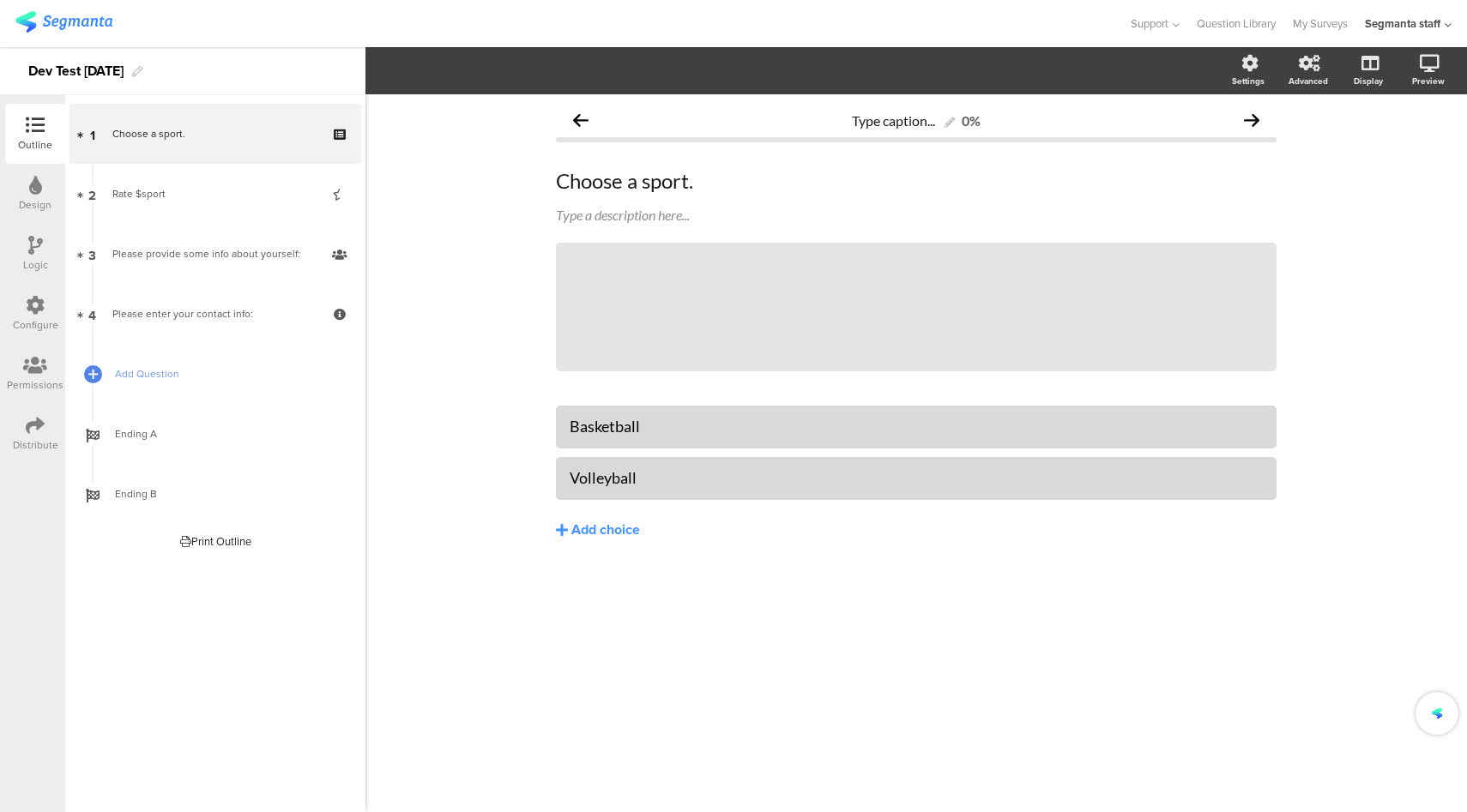
click at [32, 416] on icon at bounding box center [35, 425] width 19 height 19
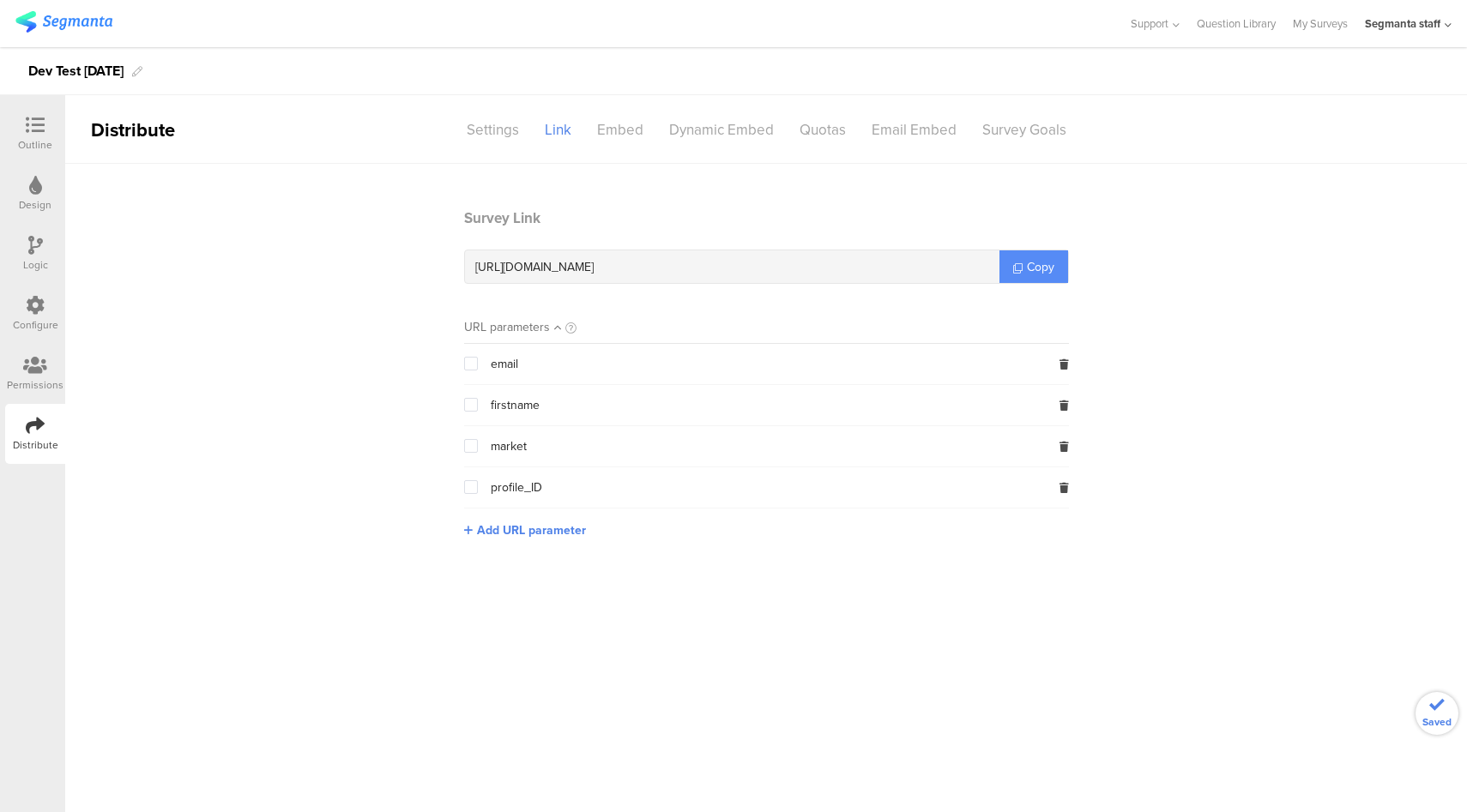
click at [1045, 268] on span "Copy" at bounding box center [1041, 267] width 28 height 18
click at [27, 310] on icon at bounding box center [35, 305] width 19 height 19
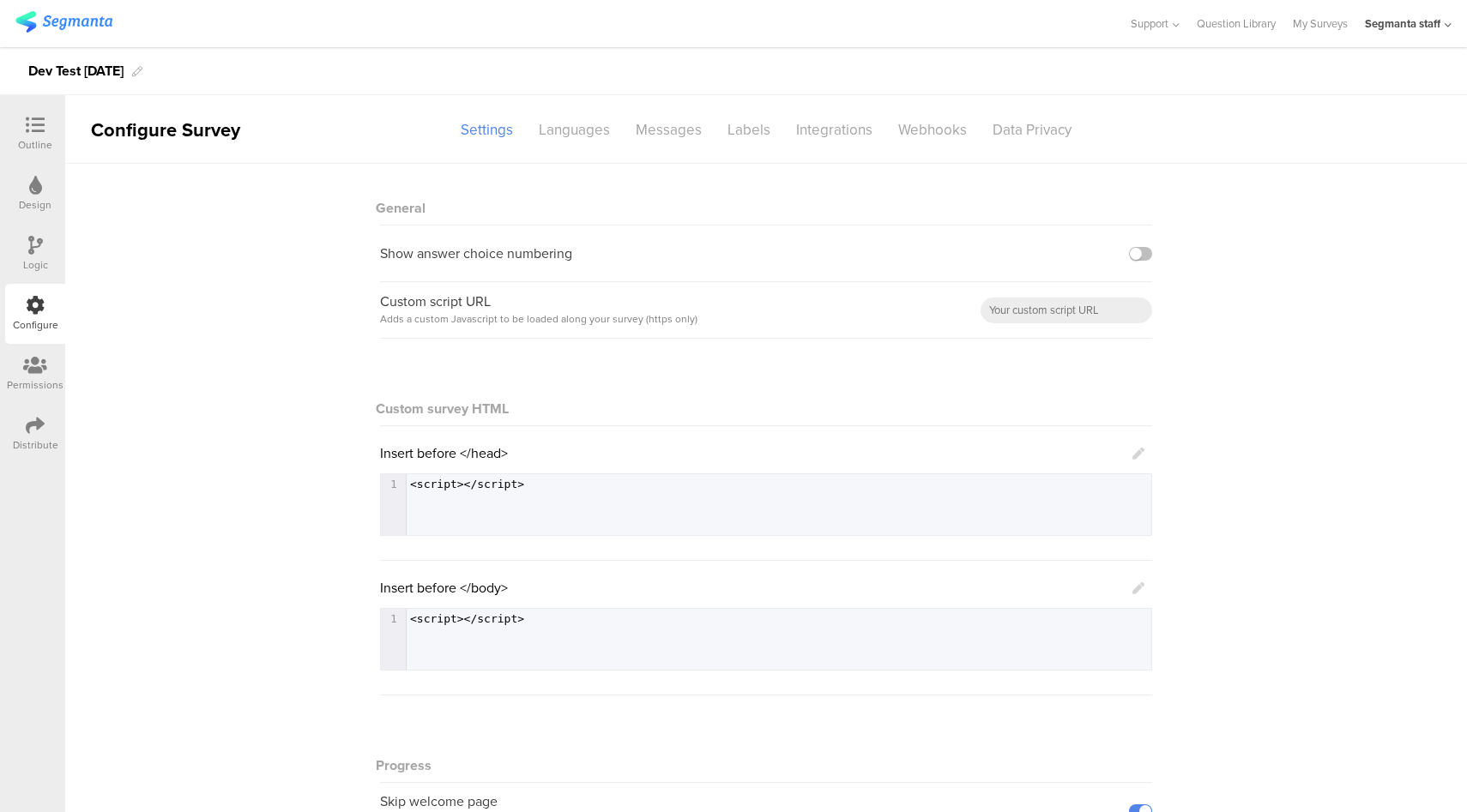
scroll to position [214, 0]
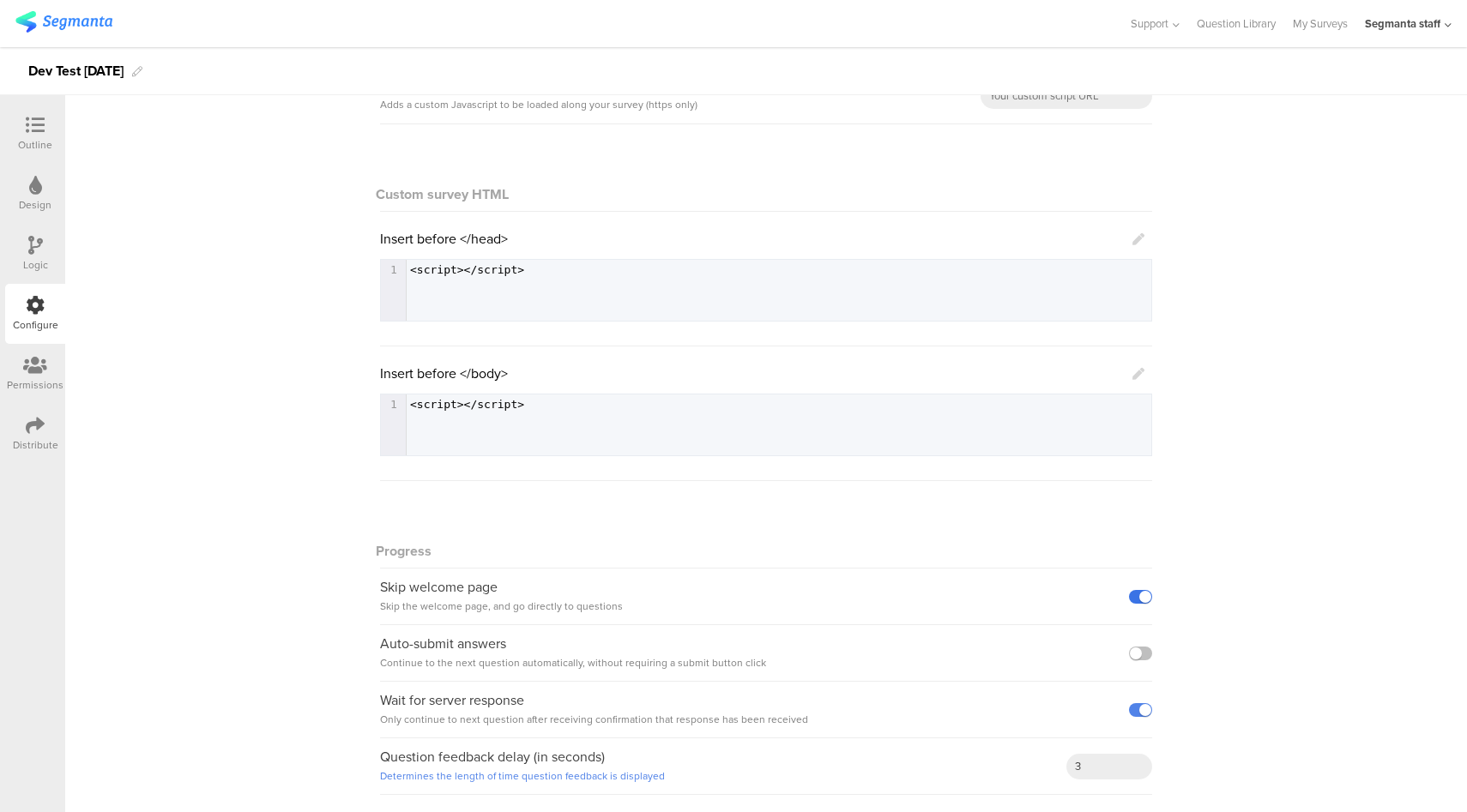
click at [1131, 601] on label at bounding box center [1140, 597] width 23 height 13
click at [0, 0] on input "checkbox" at bounding box center [0, 0] width 0 height 0
click at [1139, 655] on label at bounding box center [1140, 653] width 23 height 13
click at [0, 0] on input "checkbox" at bounding box center [0, 0] width 0 height 0
click at [1133, 706] on label at bounding box center [1140, 710] width 23 height 13
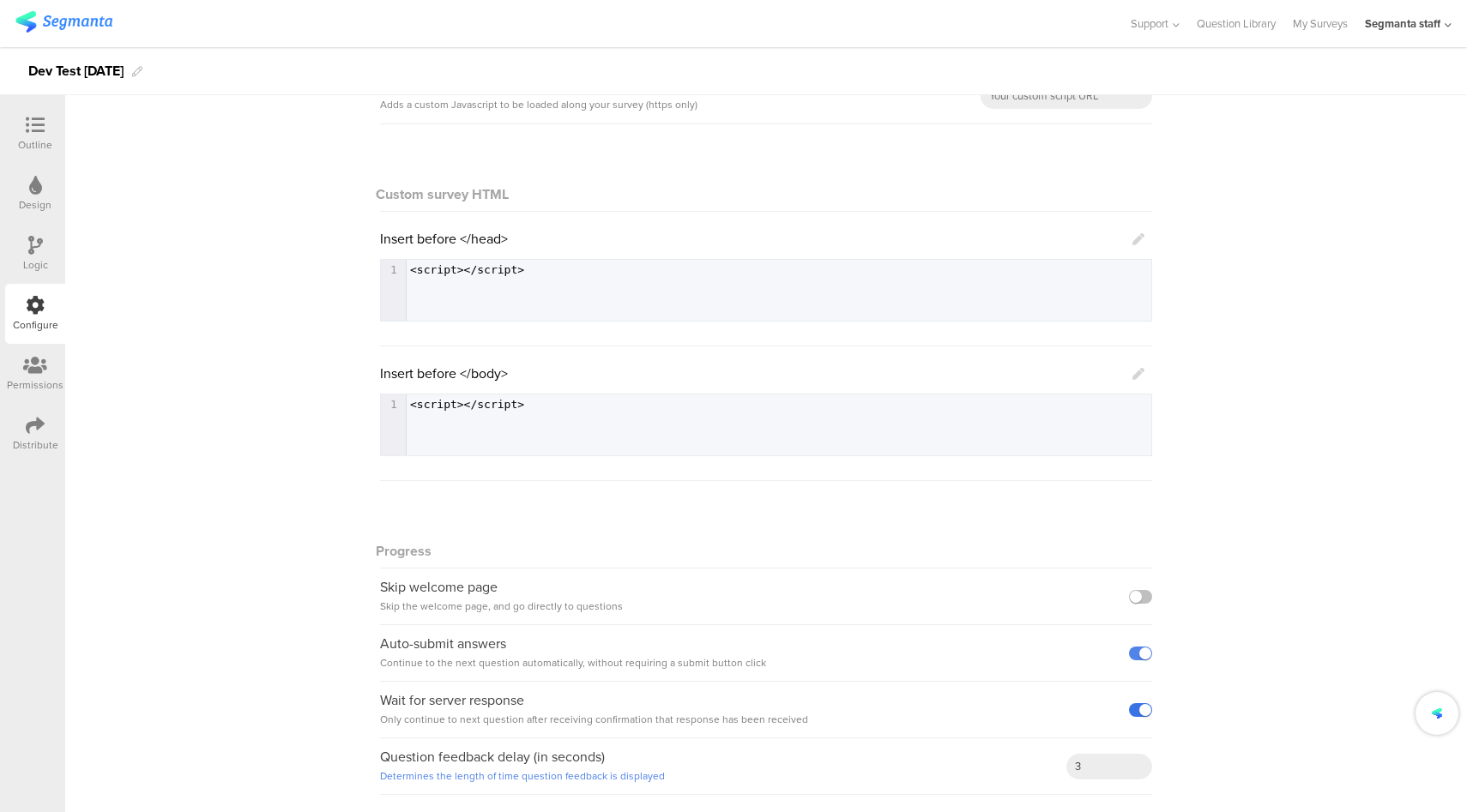
click at [0, 0] on input "checkbox" at bounding box center [0, 0] width 0 height 0
click at [35, 118] on icon at bounding box center [35, 125] width 19 height 19
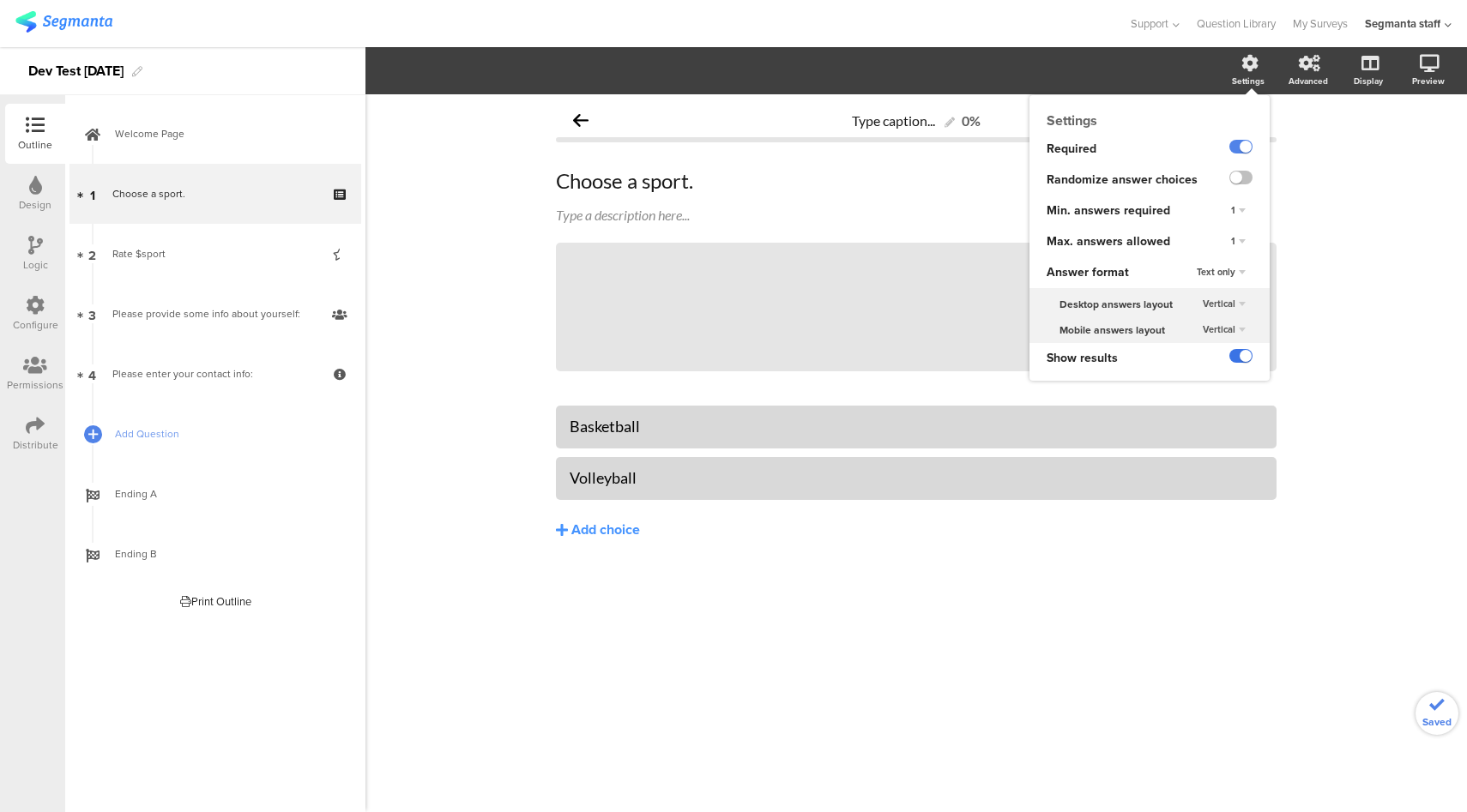
click at [1245, 358] on label at bounding box center [1241, 355] width 23 height 13
click at [0, 0] on input "checkbox" at bounding box center [0, 0] width 0 height 0
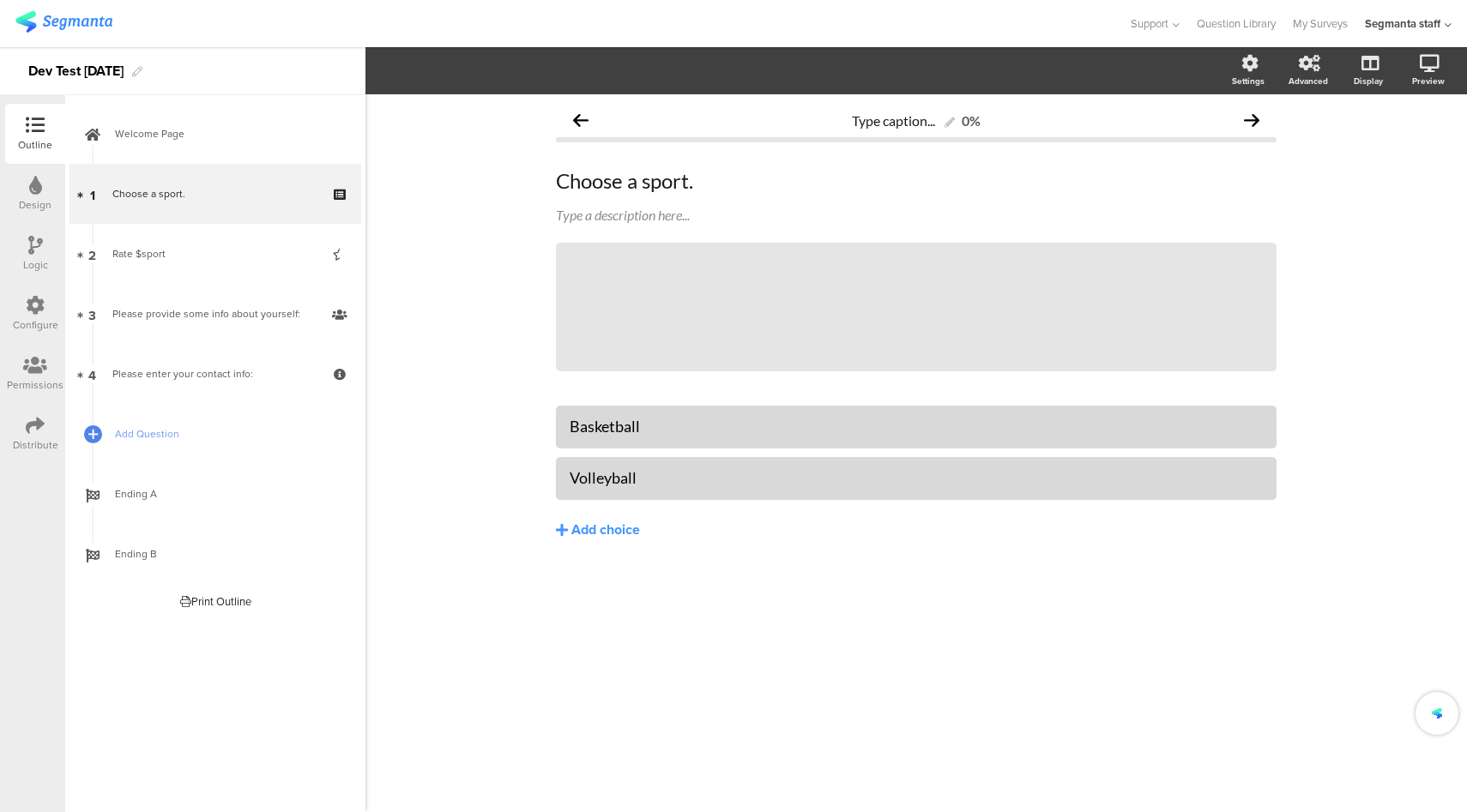
click at [61, 336] on div "Configure" at bounding box center [35, 313] width 60 height 60
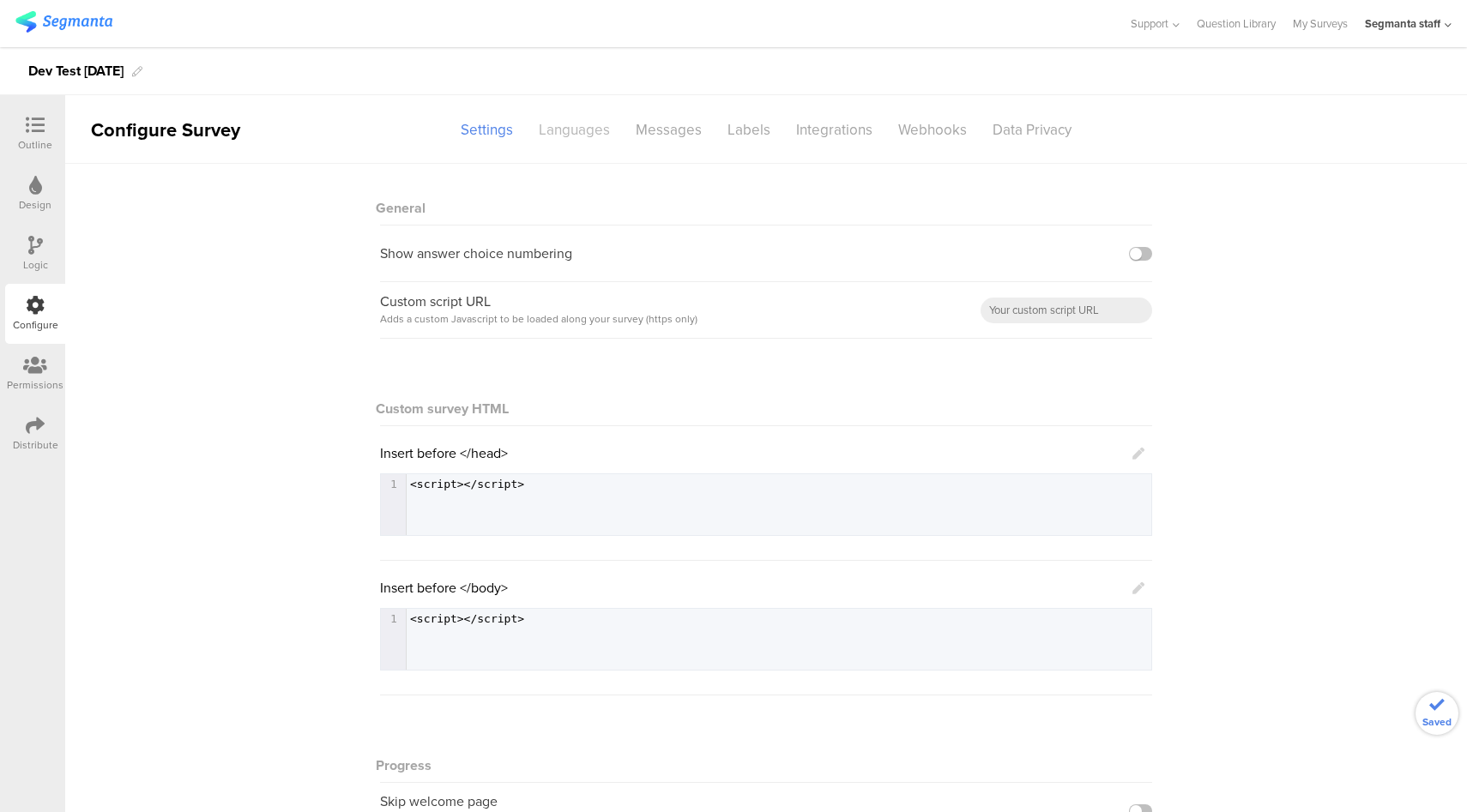
click at [556, 131] on div "Languages" at bounding box center [574, 129] width 97 height 30
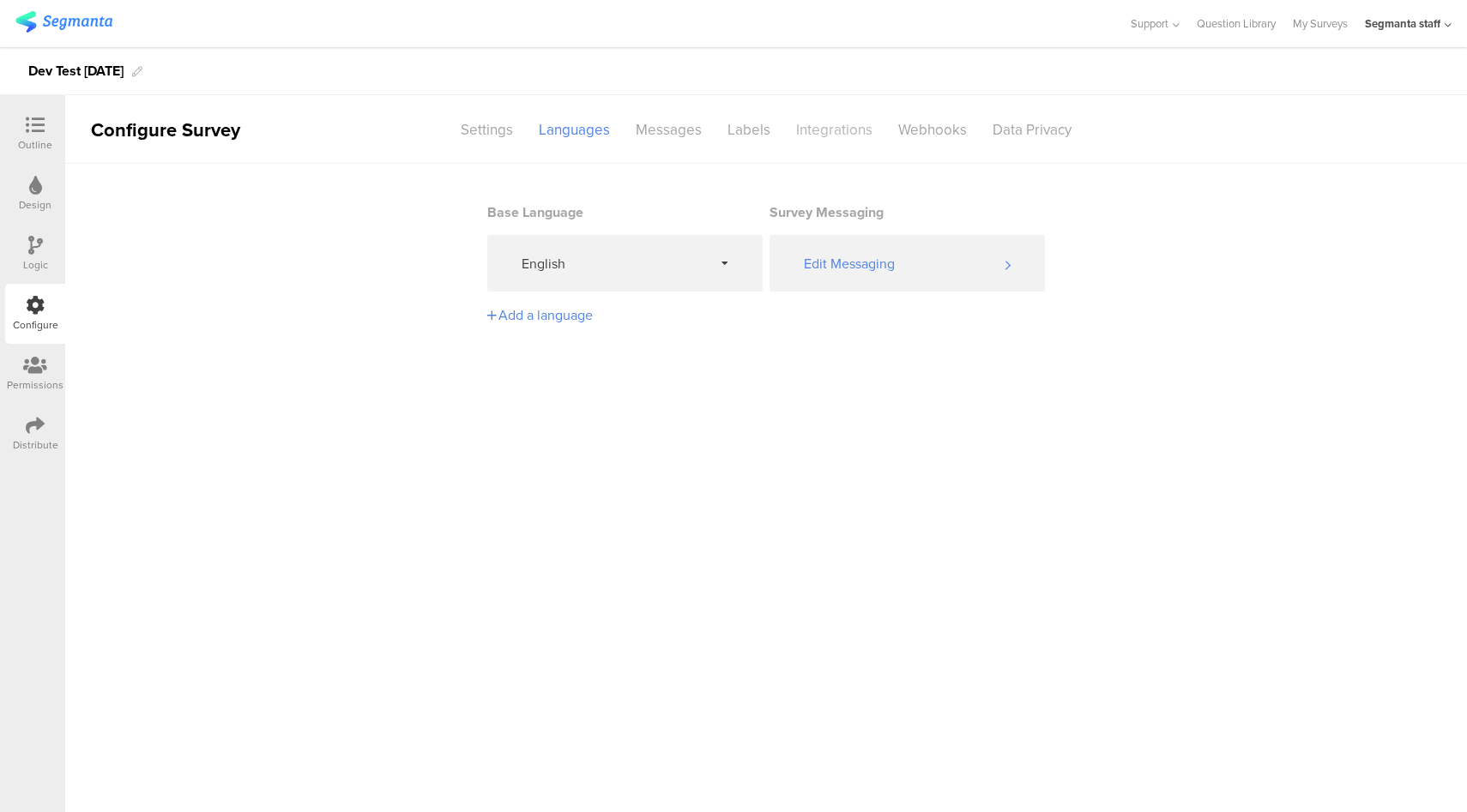
click at [832, 137] on div "Integrations" at bounding box center [834, 129] width 102 height 30
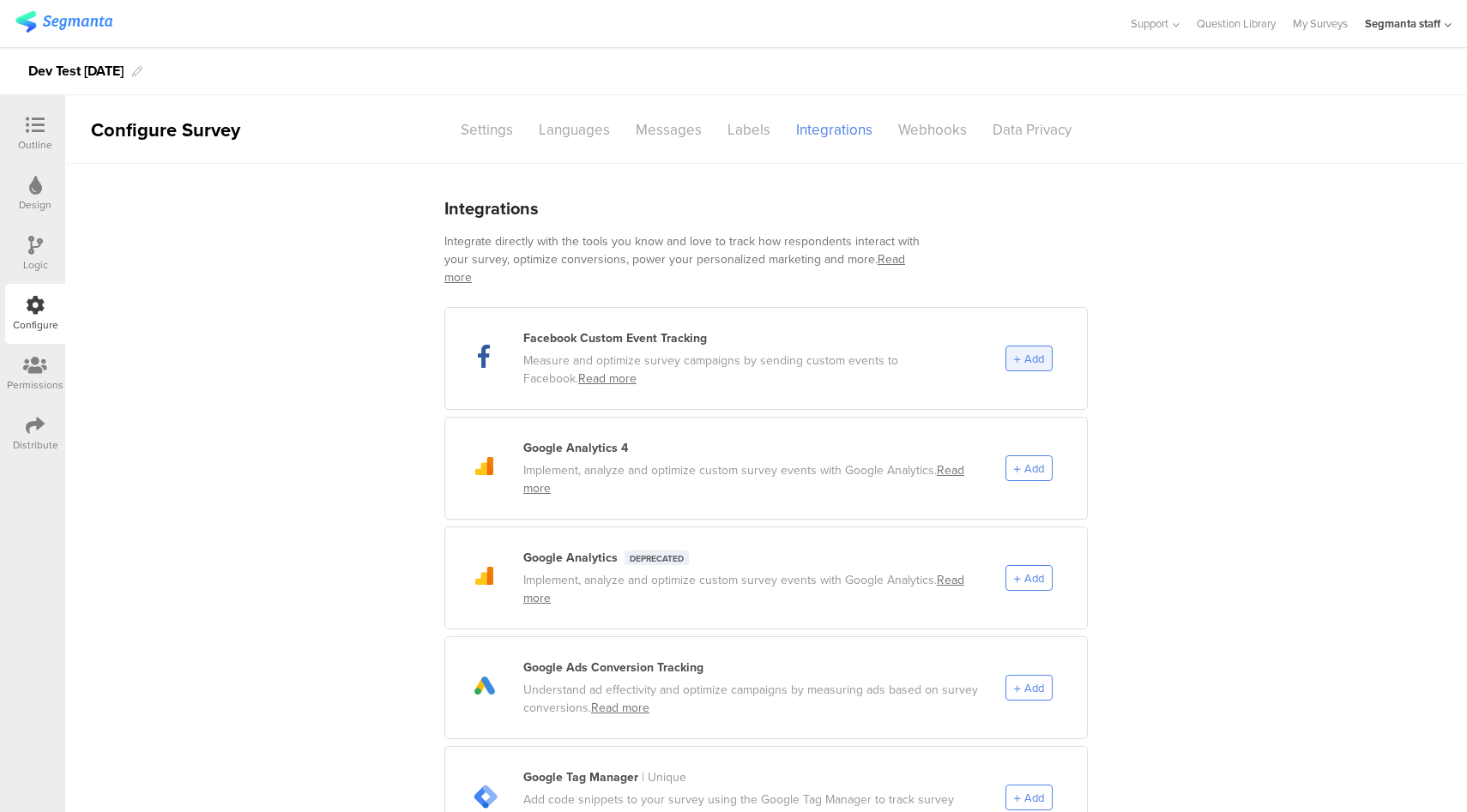
click at [1038, 345] on div "Add" at bounding box center [1029, 358] width 48 height 26
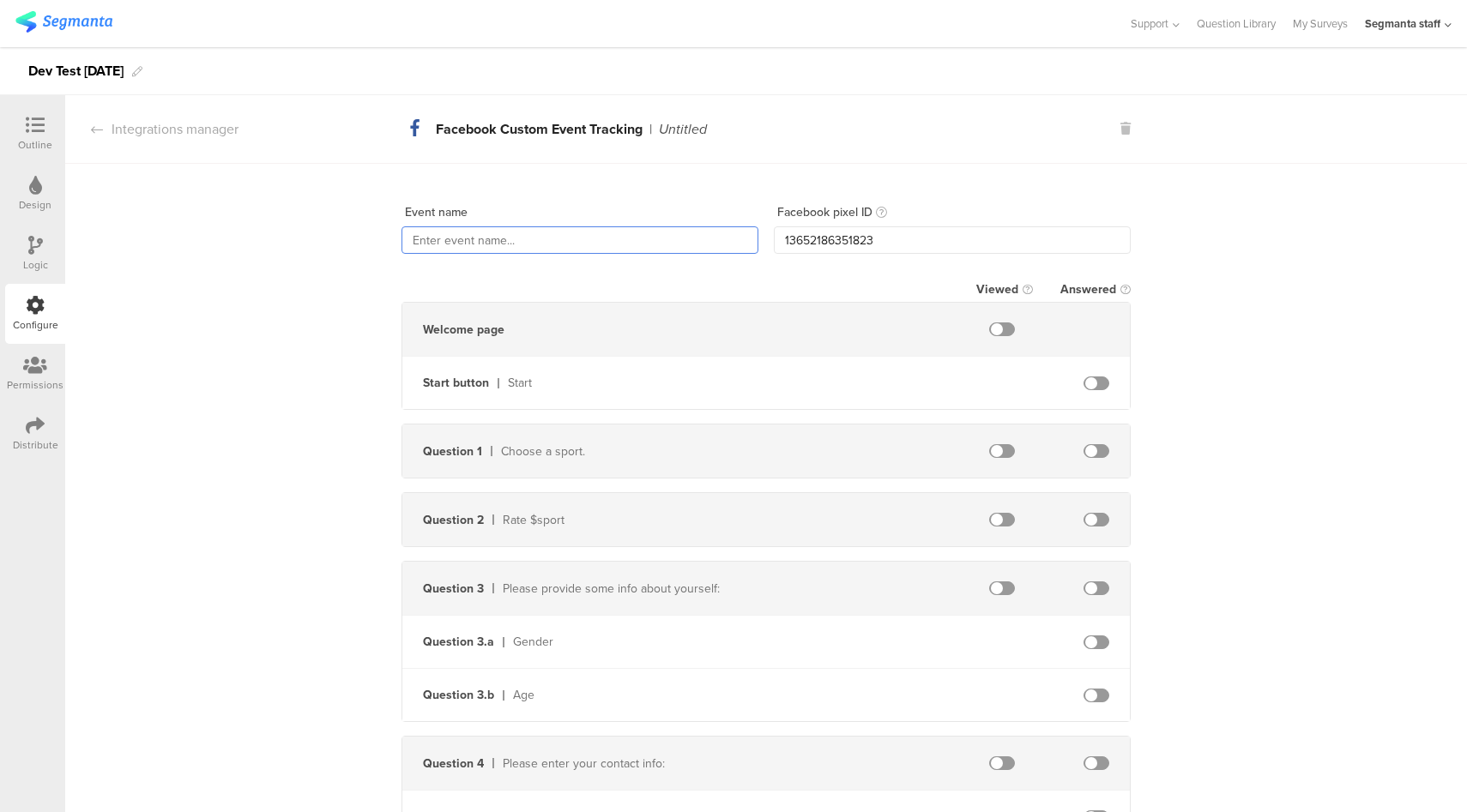
click at [579, 244] on input "text" at bounding box center [580, 240] width 357 height 28
type input "FBCET-DEV"
click at [1096, 385] on span at bounding box center [1096, 383] width 26 height 13
click at [1096, 449] on span at bounding box center [1096, 450] width 26 height 13
click at [162, 128] on div "Integrations manager" at bounding box center [152, 129] width 173 height 20
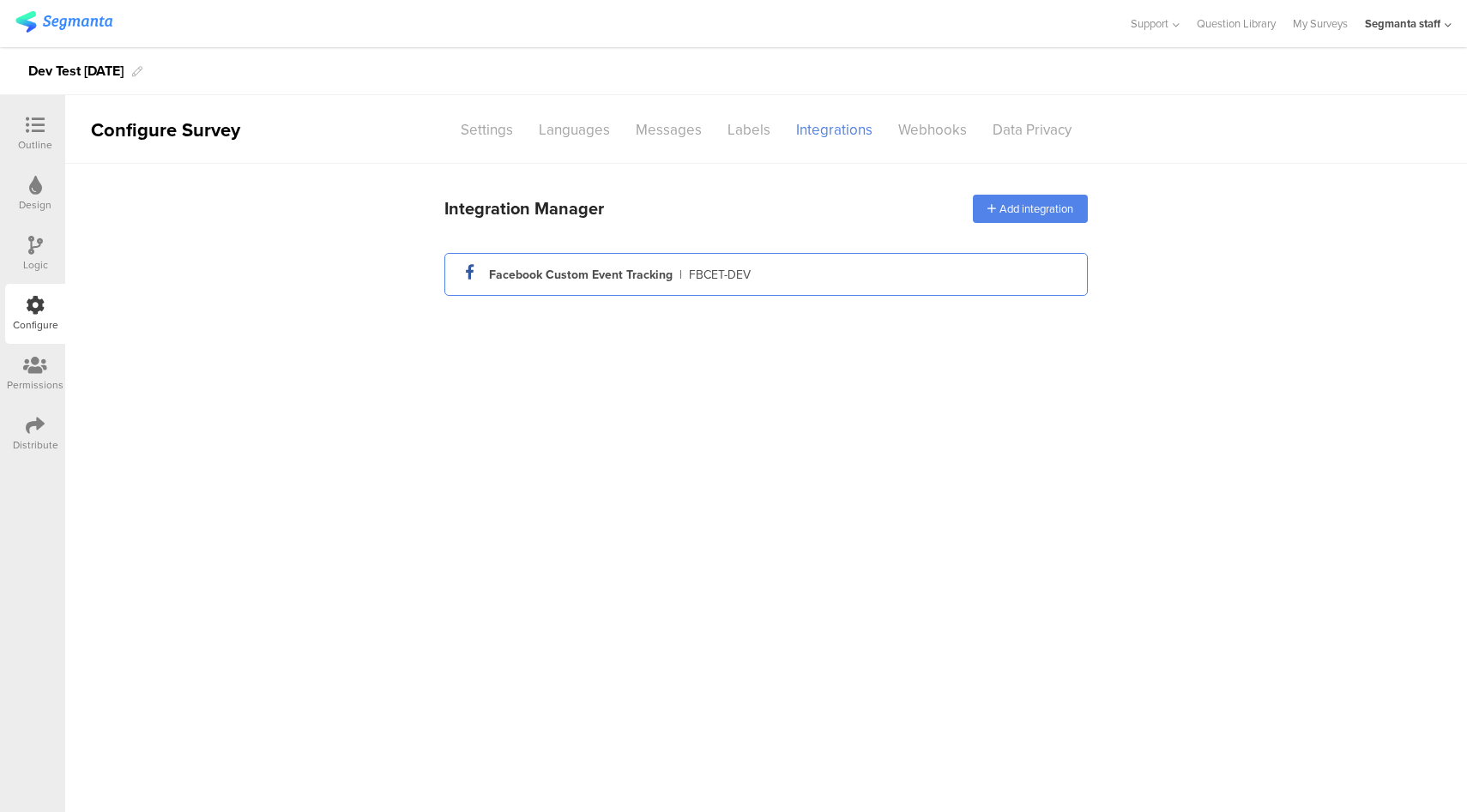
click at [707, 270] on div "FBCET-DEV" at bounding box center [720, 275] width 62 height 18
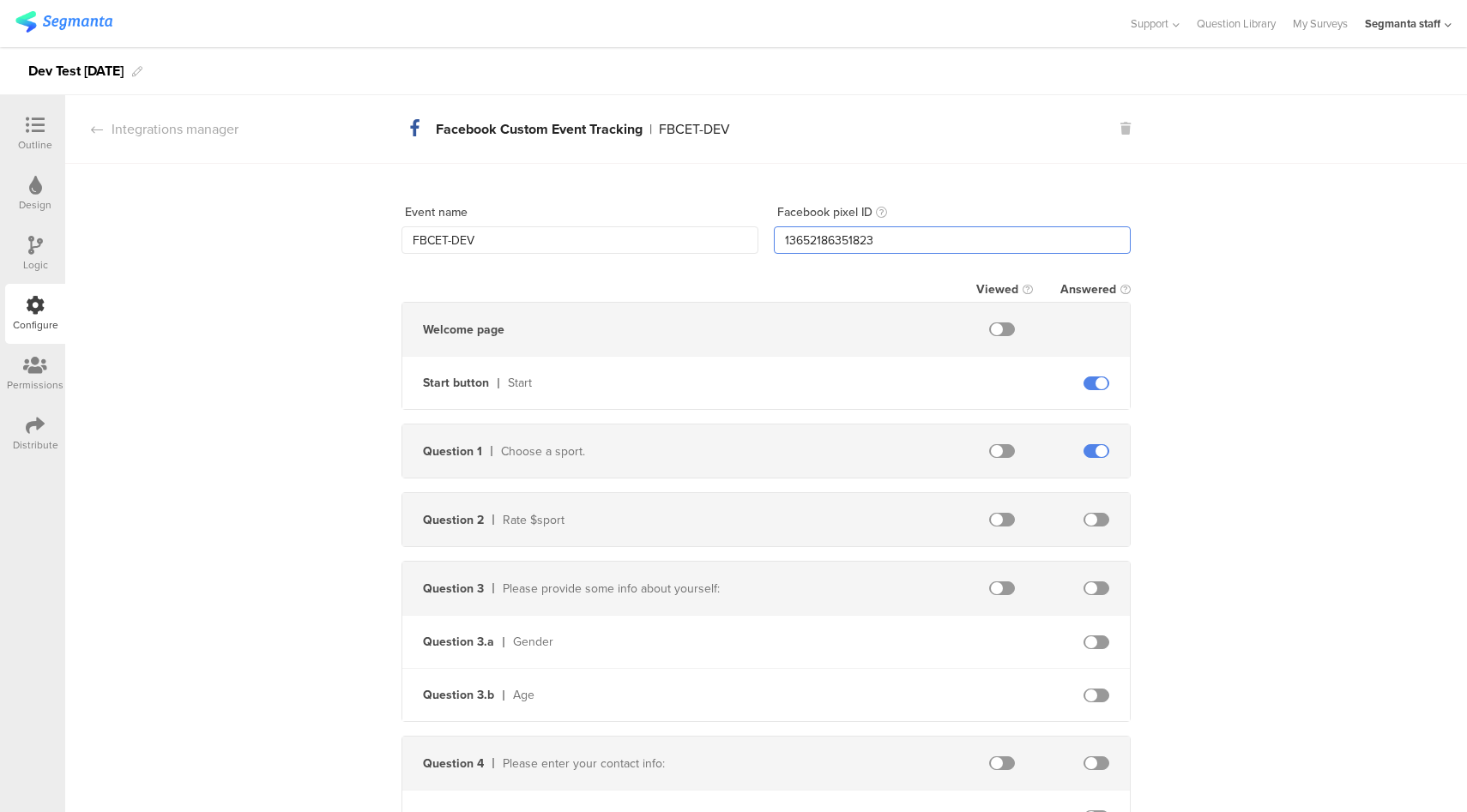
click at [845, 233] on input "13652186351823" at bounding box center [952, 240] width 357 height 28
paste input "------------------------------------------------ PULP rielairenponce@gmail.com …"
type input "------------------------------------------------ PULP rielairenponce@gmail.com …"
click at [944, 235] on input "text" at bounding box center [952, 240] width 357 height 28
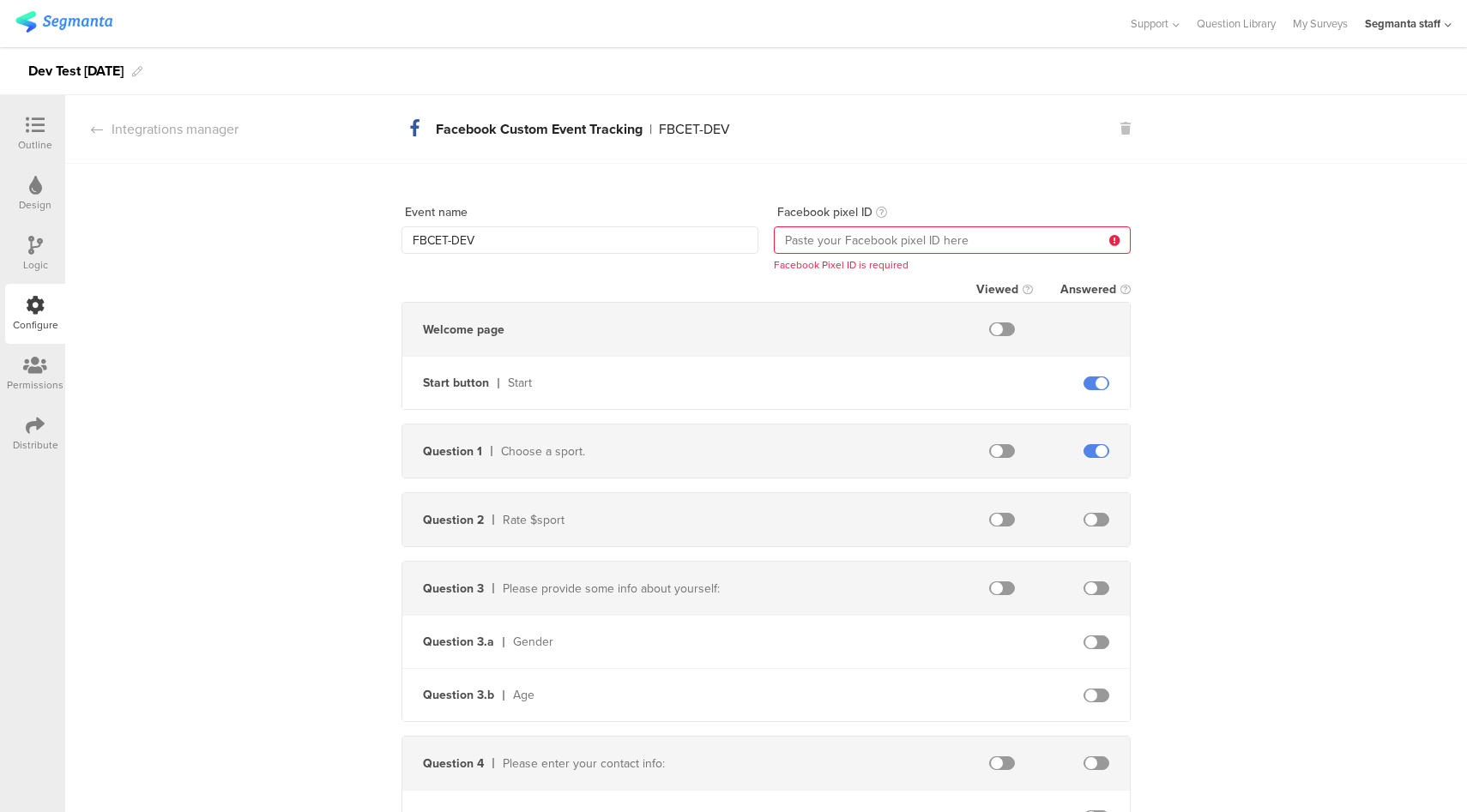
paste input "812568573777198"
type input "812568573777198"
click at [220, 128] on div "Integrations manager" at bounding box center [152, 129] width 173 height 20
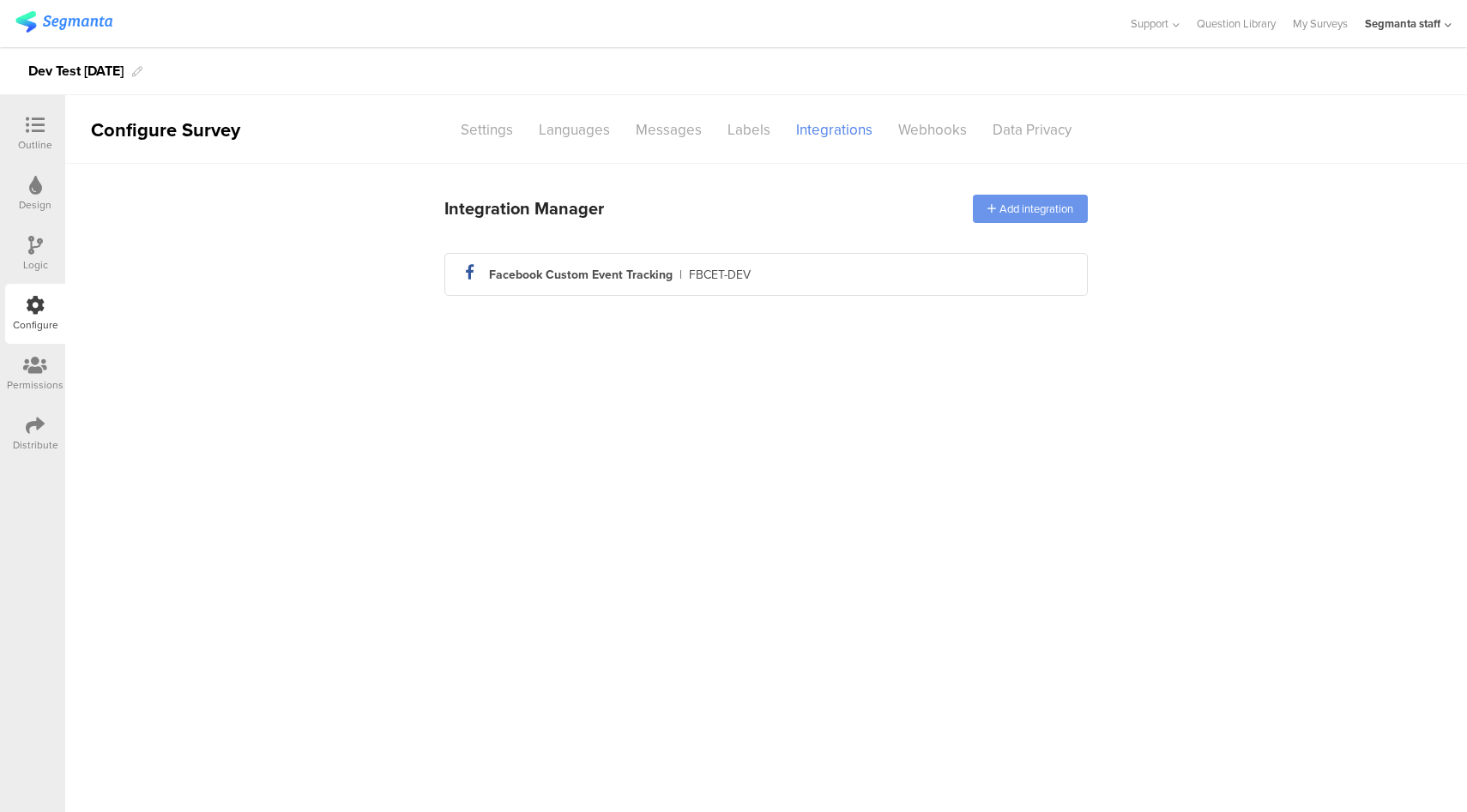
click at [1043, 210] on div "Add integration" at bounding box center [1030, 209] width 115 height 29
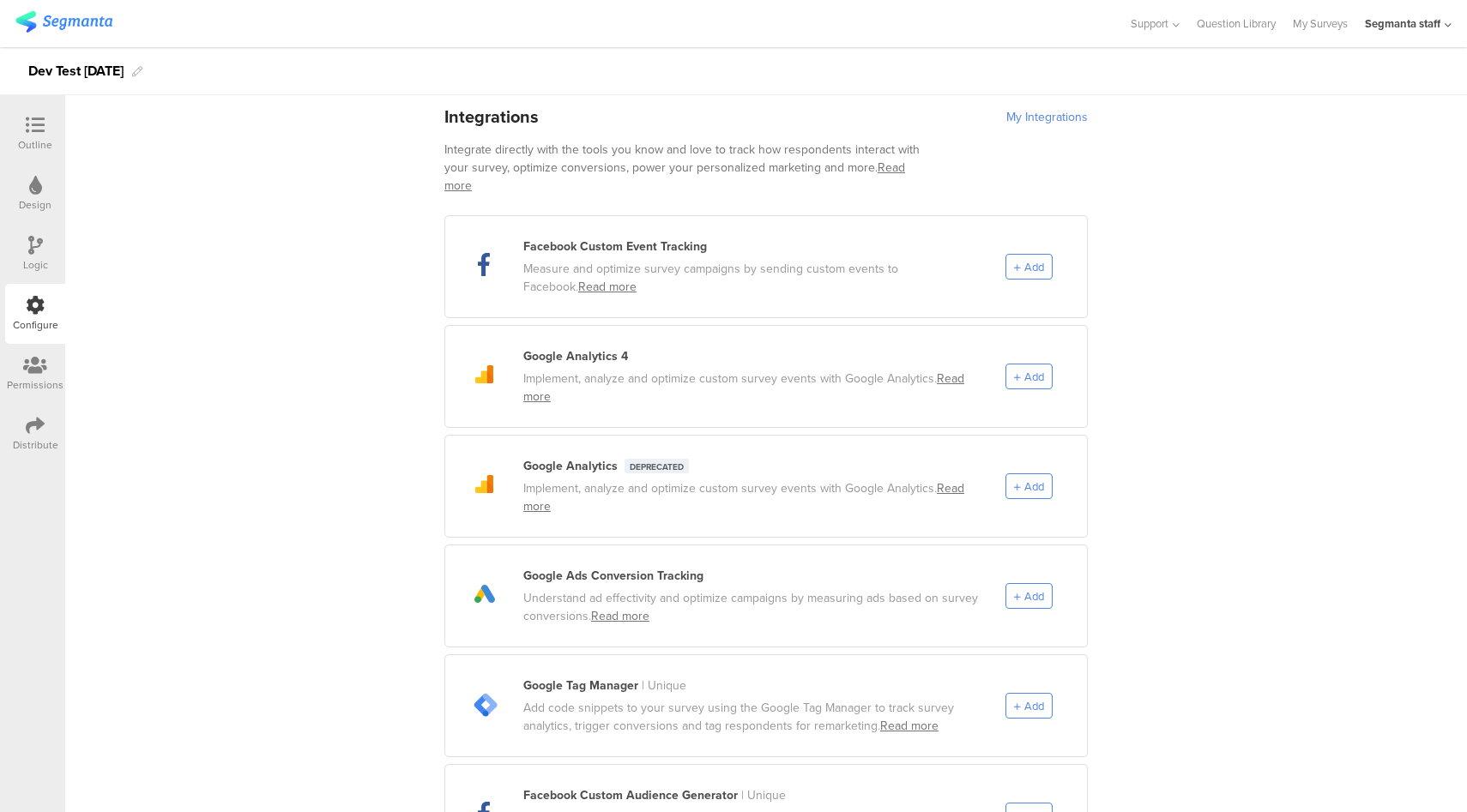
scroll to position [199, 0]
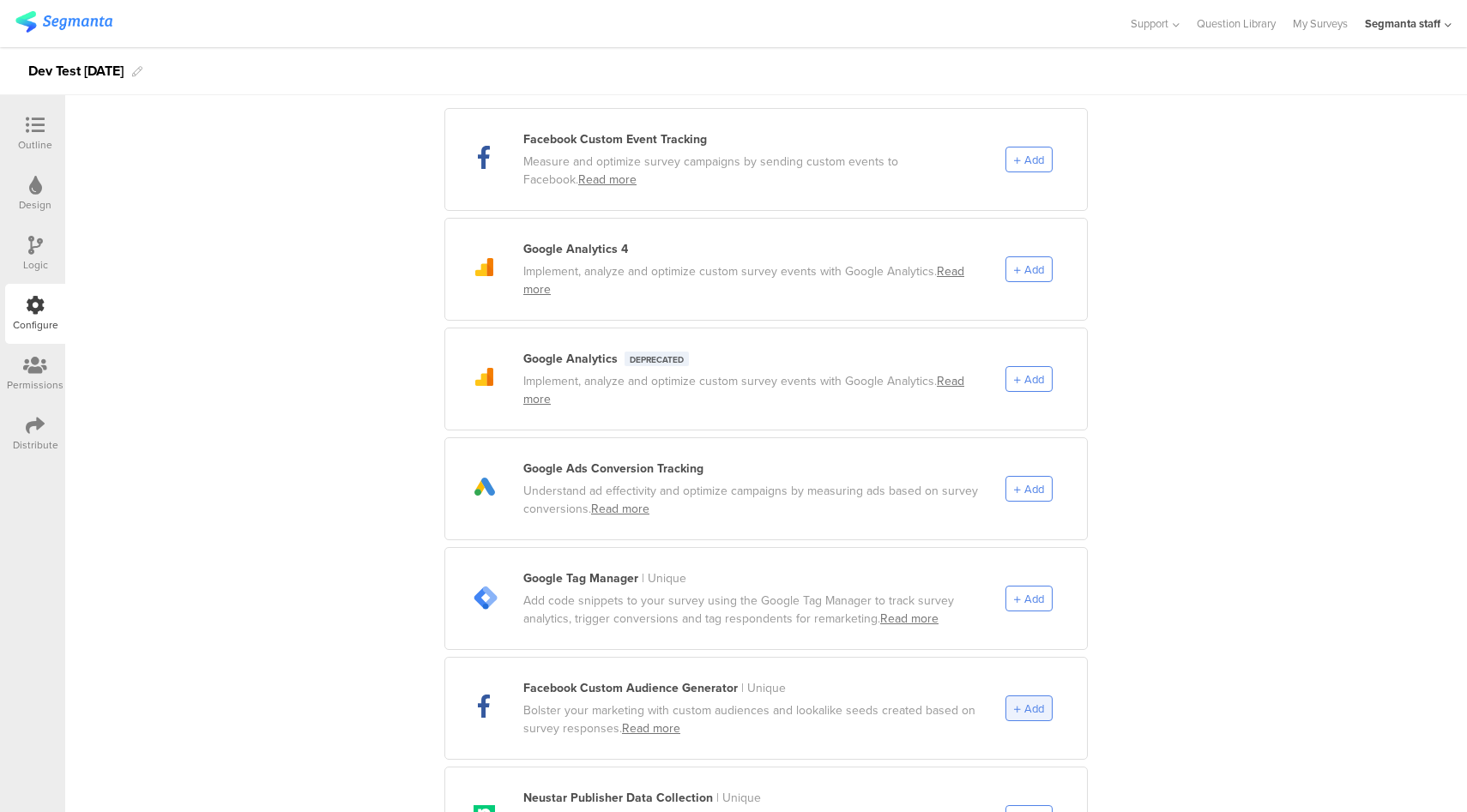
click at [1025, 701] on span "Add" at bounding box center [1035, 709] width 20 height 16
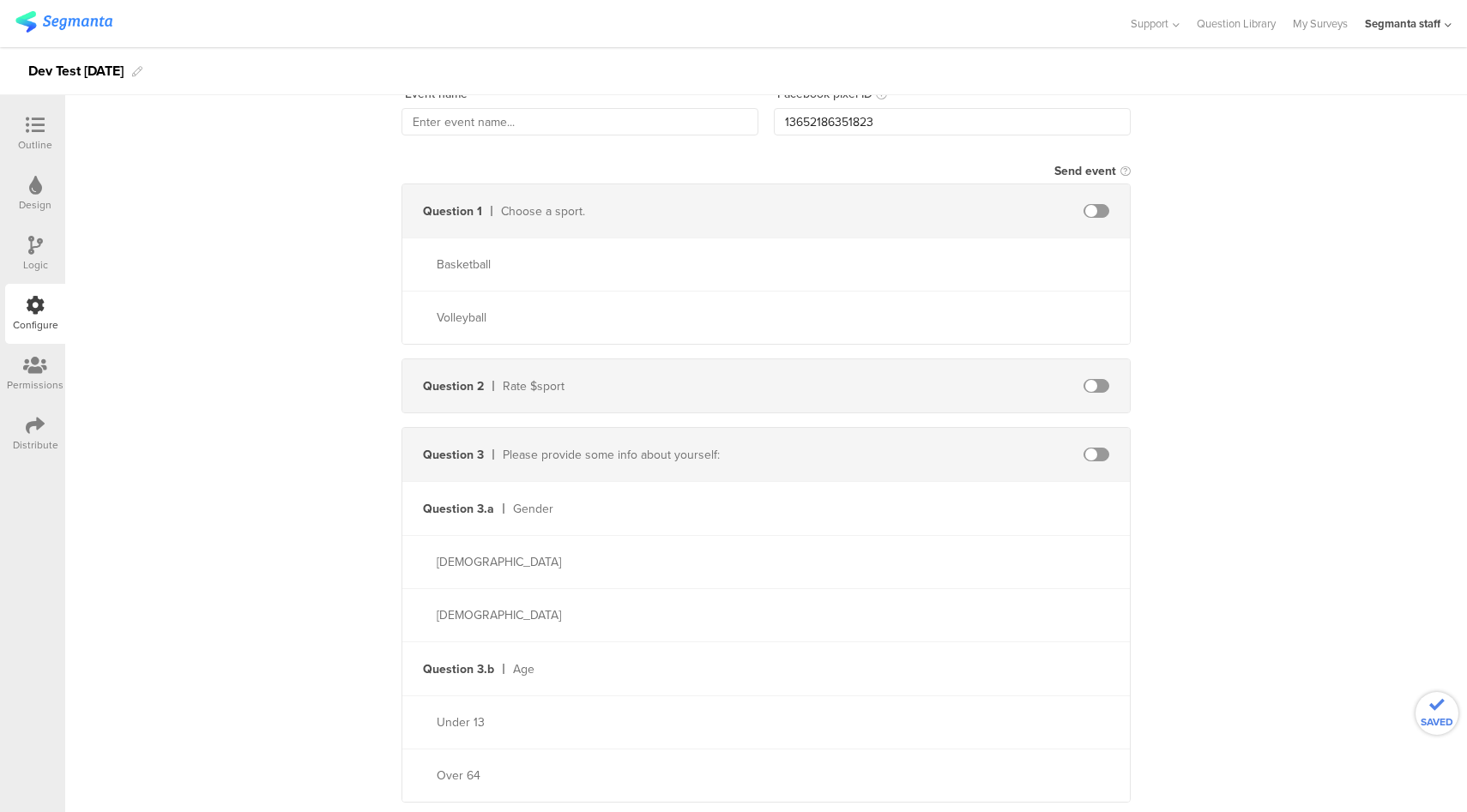
scroll to position [0, 0]
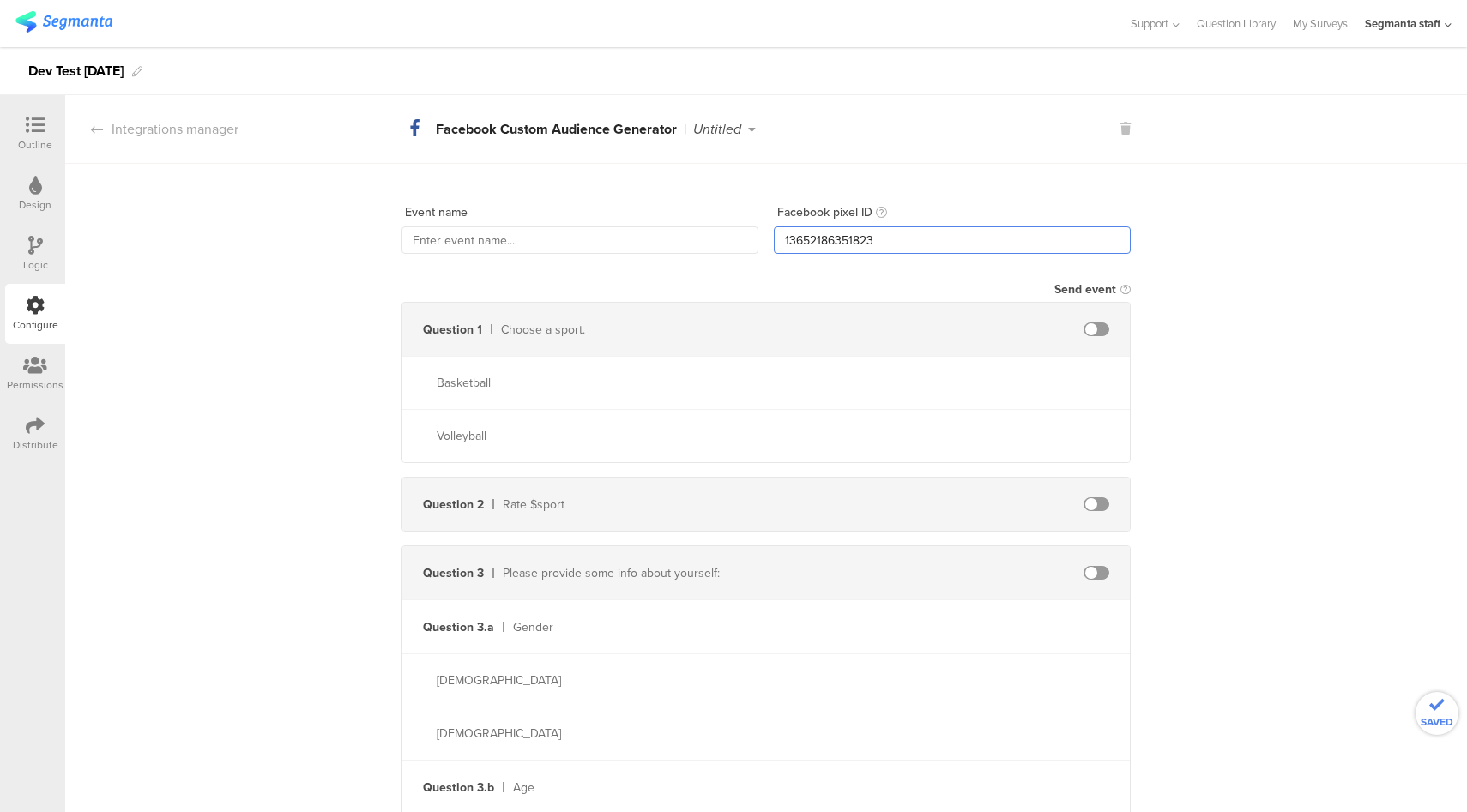
click at [823, 234] on input "13652186351823" at bounding box center [952, 240] width 357 height 28
paste input "812568573777198"
type input "812568573777198"
click at [594, 246] on input "text" at bounding box center [580, 240] width 357 height 28
type input "FBCAG-DEV"
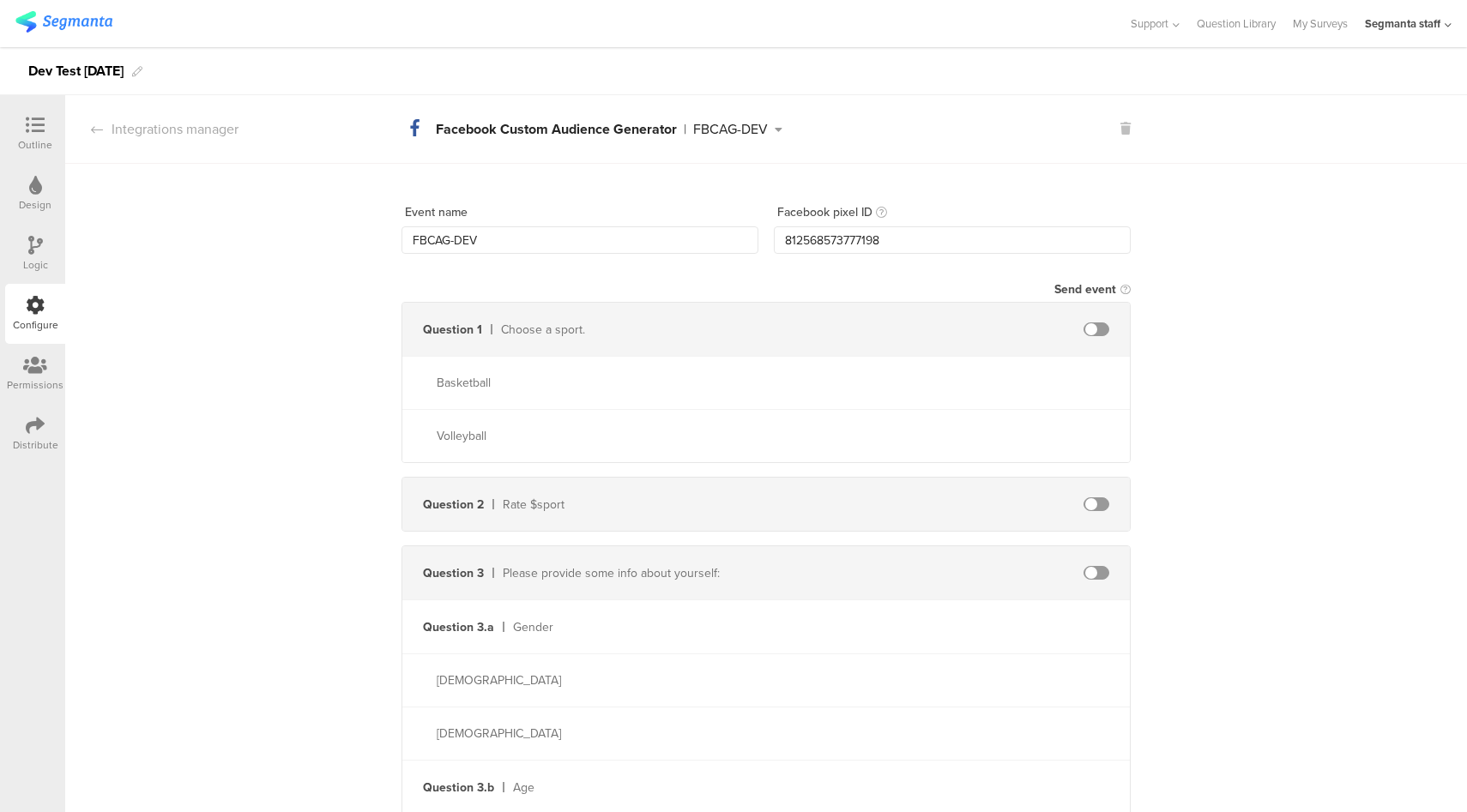
drag, startPoint x: 1097, startPoint y: 329, endPoint x: 1054, endPoint y: 349, distance: 47.4
click at [1097, 329] on span at bounding box center [1096, 329] width 26 height 13
click at [905, 385] on input "text" at bounding box center [947, 383] width 188 height 28
type input "basketball"
type input "volleyball"
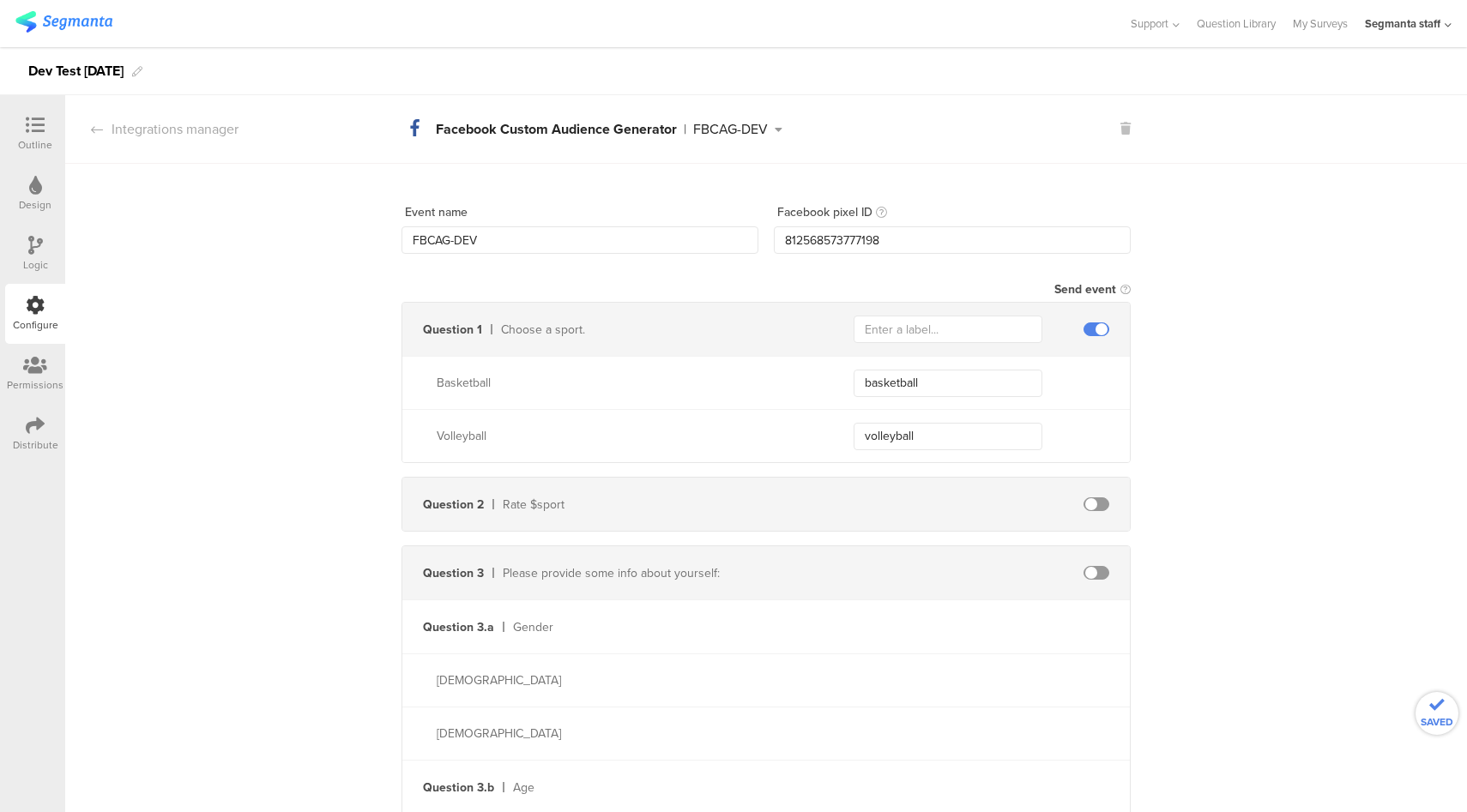
click at [943, 343] on div "Question 1 Choose a sport." at bounding box center [765, 329] width 728 height 53
click at [939, 333] on input "text" at bounding box center [947, 329] width 188 height 28
type input "sport"
click at [34, 433] on icon at bounding box center [35, 425] width 19 height 19
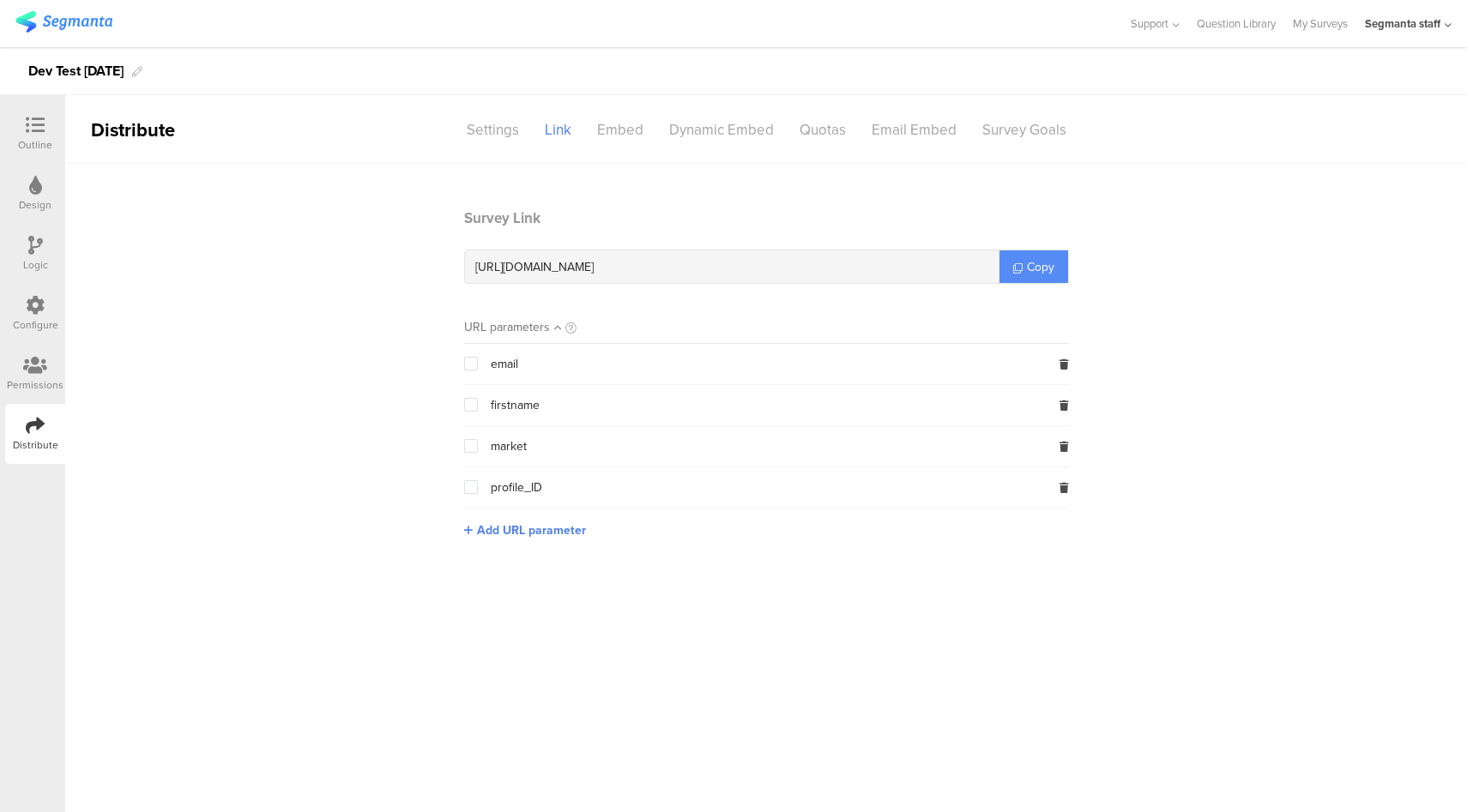
drag, startPoint x: 1068, startPoint y: 269, endPoint x: 1059, endPoint y: 269, distance: 9.0
click at [1068, 269] on section "Survey Link https://surveys.segmanta.dev/7dc8dg Copy URL parameters email first…" at bounding box center [766, 386] width 639 height 358
click at [1045, 271] on span "Copy" at bounding box center [1041, 267] width 28 height 18
click at [44, 310] on icon at bounding box center [35, 305] width 19 height 19
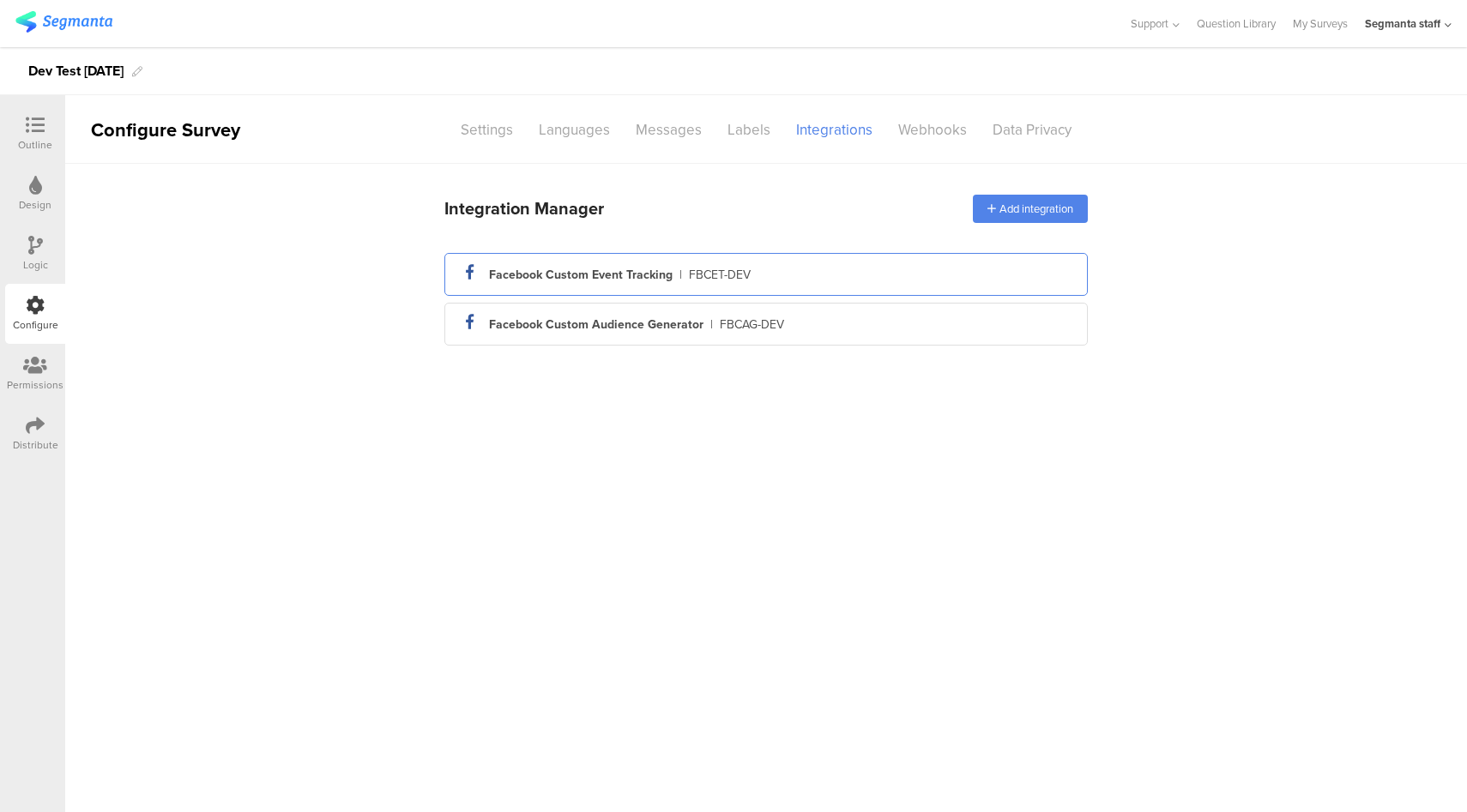
click at [851, 276] on div "facebook_icon Created with Sketch. Facebook Custom Event Tracking | FBCET-DEV" at bounding box center [766, 275] width 616 height 30
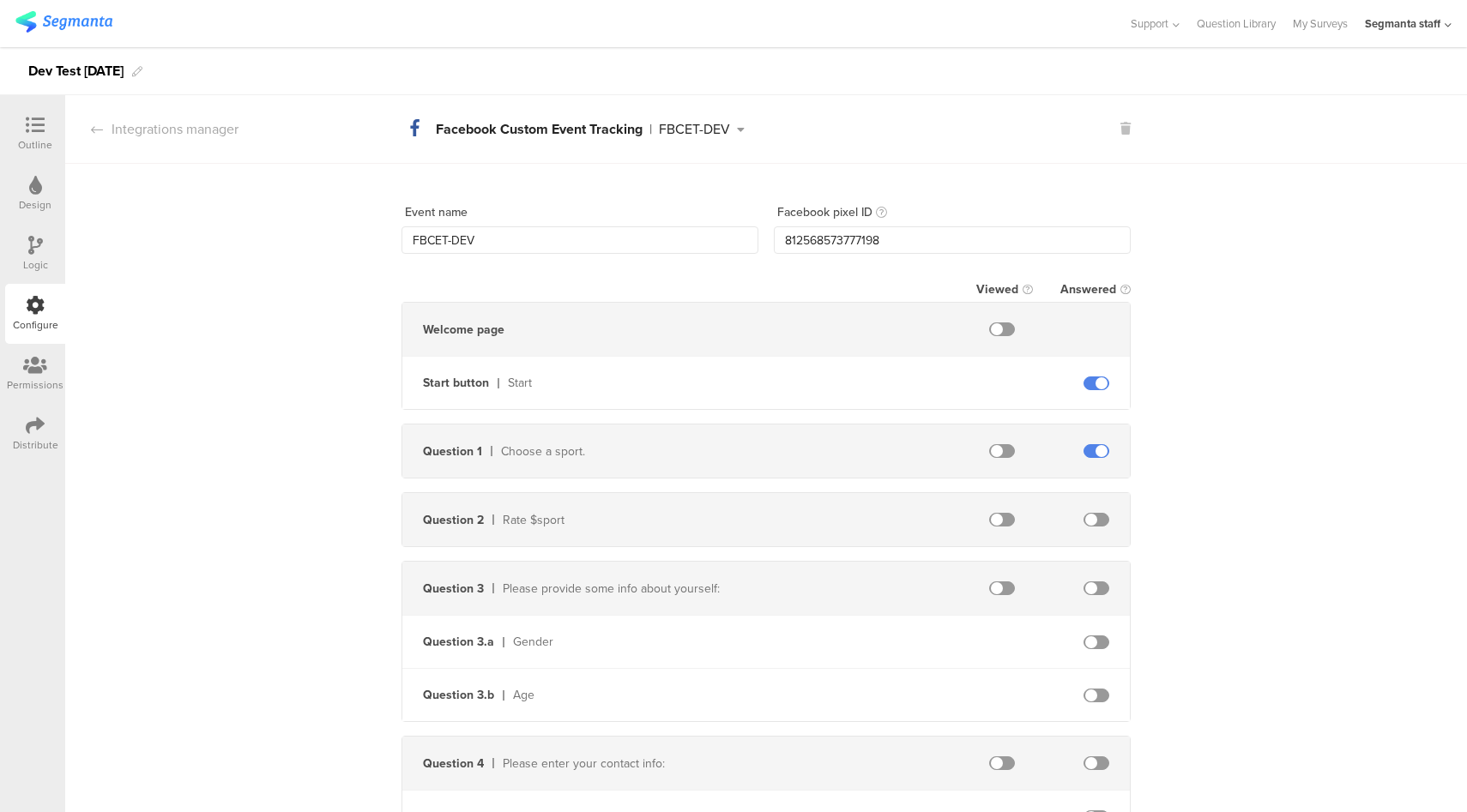
click at [859, 221] on div "Facebook pixel ID" at bounding box center [952, 213] width 357 height 29
click at [864, 231] on input "812568573777198" at bounding box center [952, 240] width 357 height 28
click at [203, 133] on div "Integrations manager" at bounding box center [152, 129] width 173 height 20
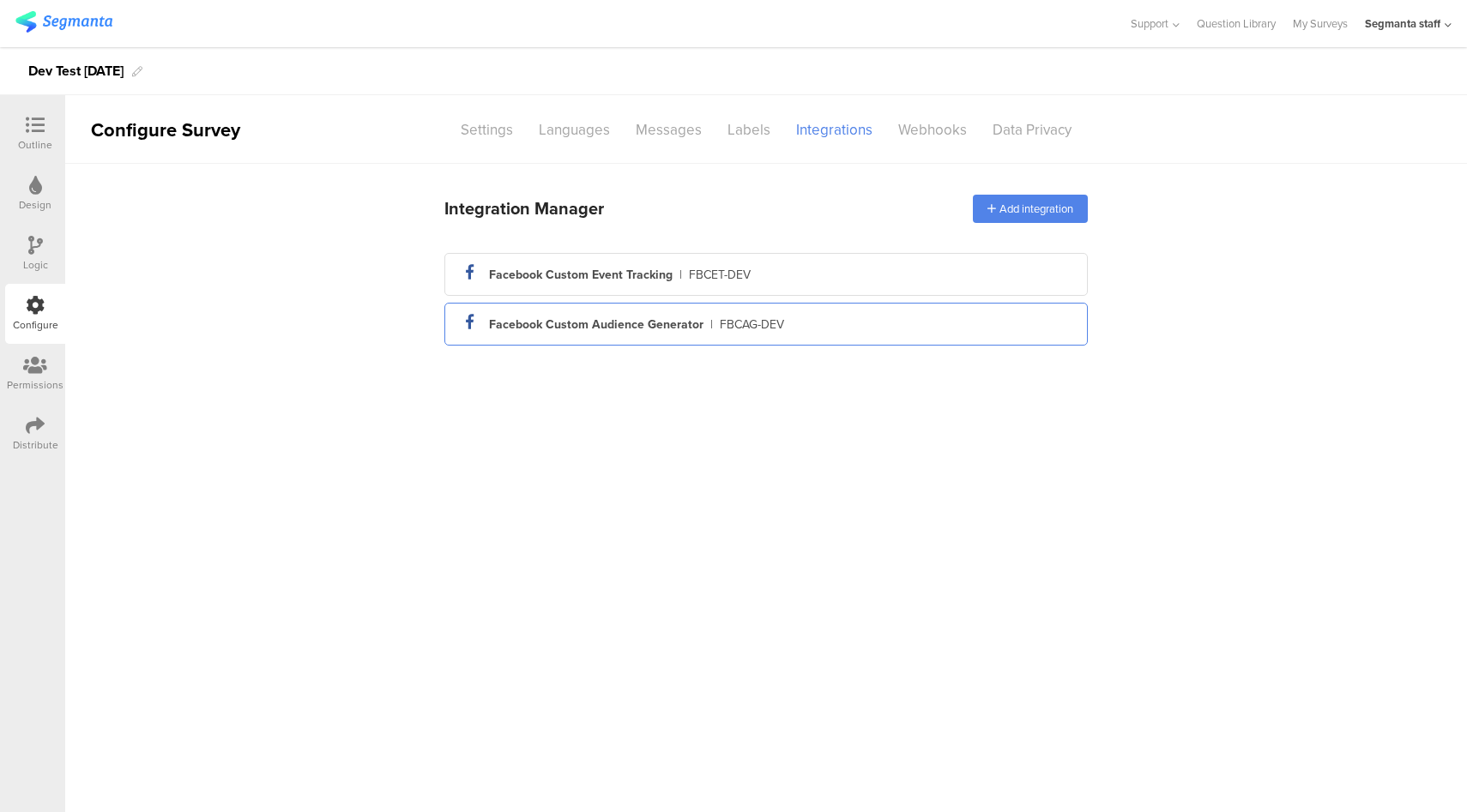
click at [738, 335] on div "facebook_icon Created with Sketch. Facebook Custom Audience Generator | FBCAG-D…" at bounding box center [766, 324] width 616 height 30
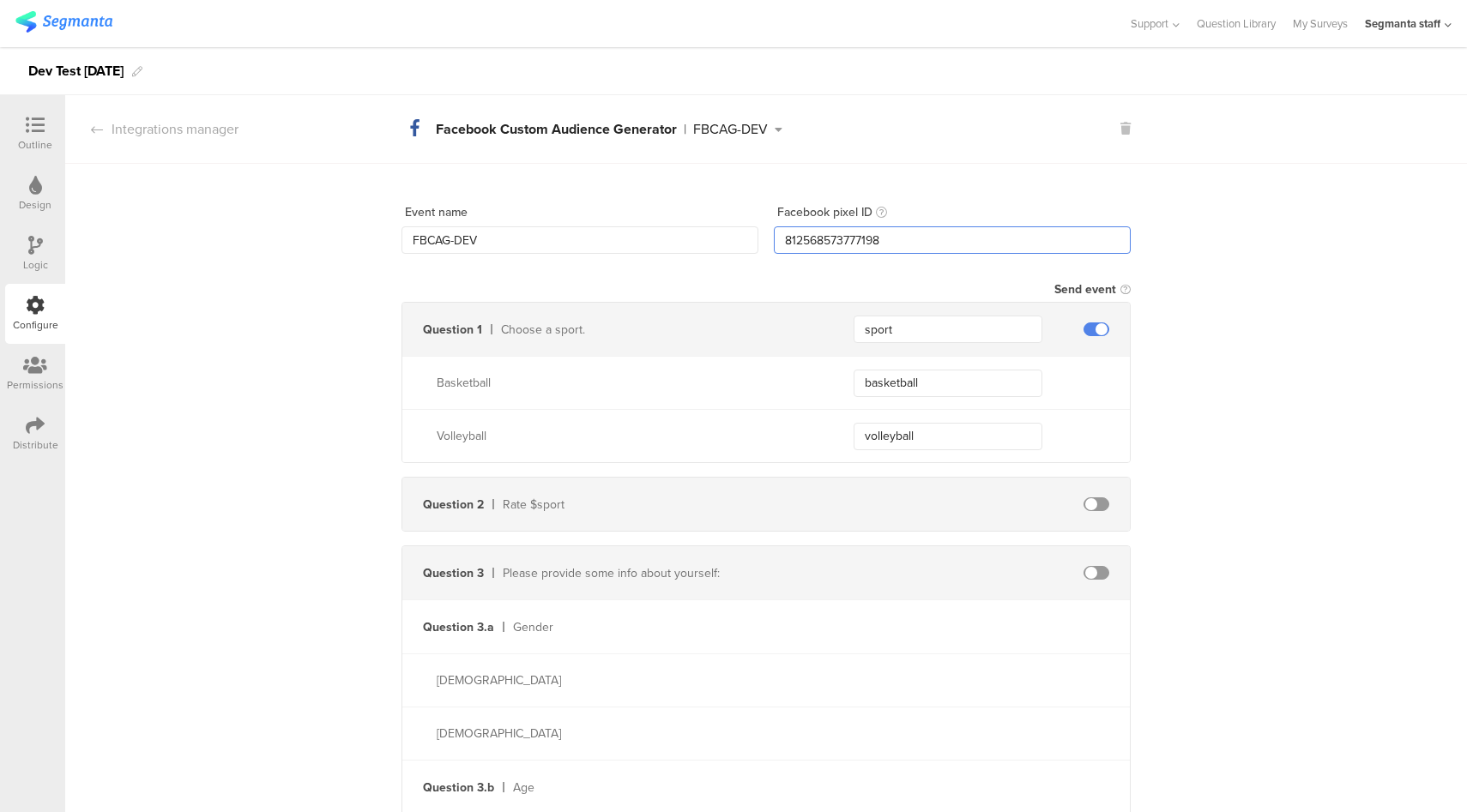
click at [896, 241] on input "812568573777198" at bounding box center [952, 240] width 357 height 28
click at [182, 127] on div "Integrations manager" at bounding box center [152, 129] width 173 height 20
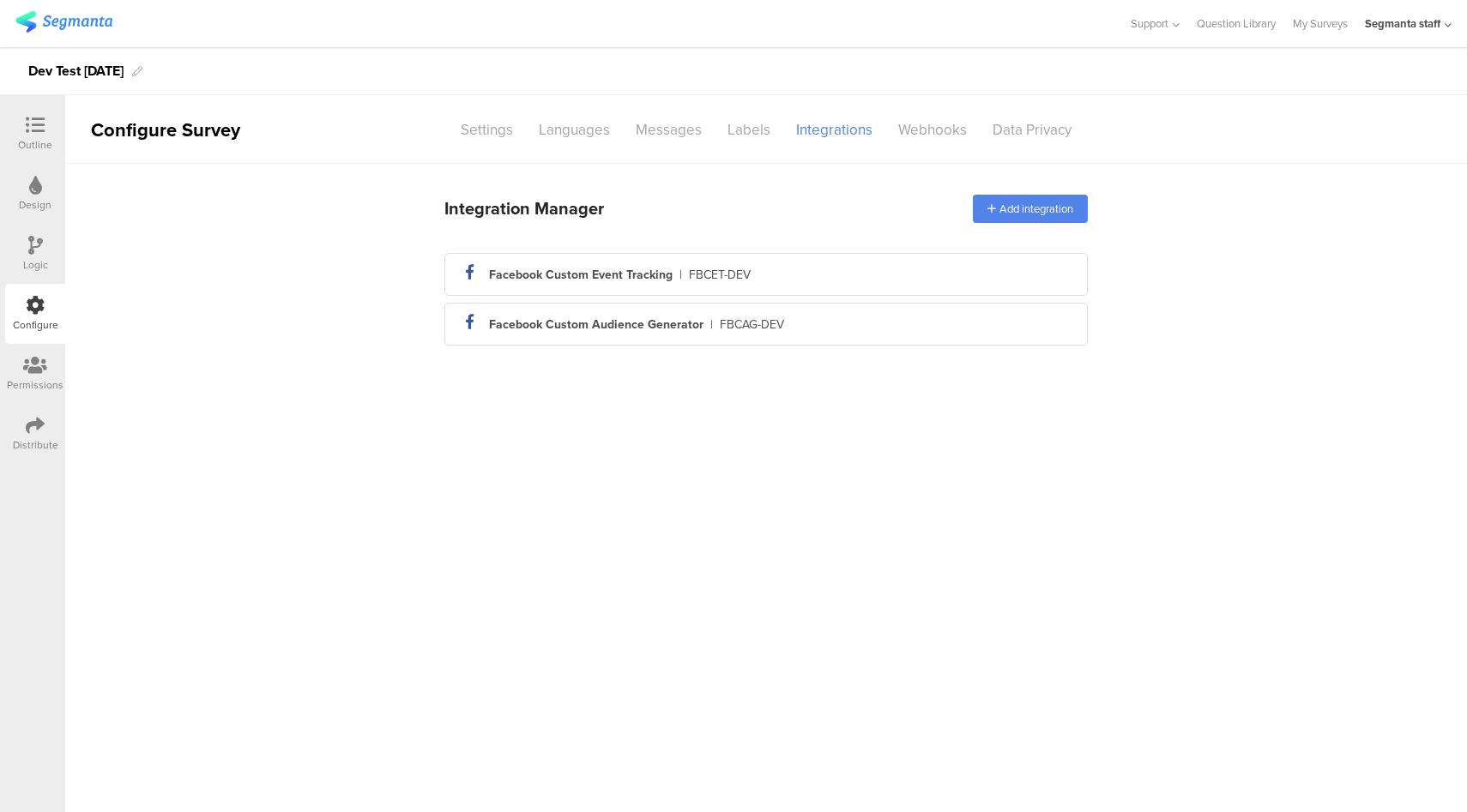
click at [39, 432] on icon at bounding box center [35, 425] width 19 height 19
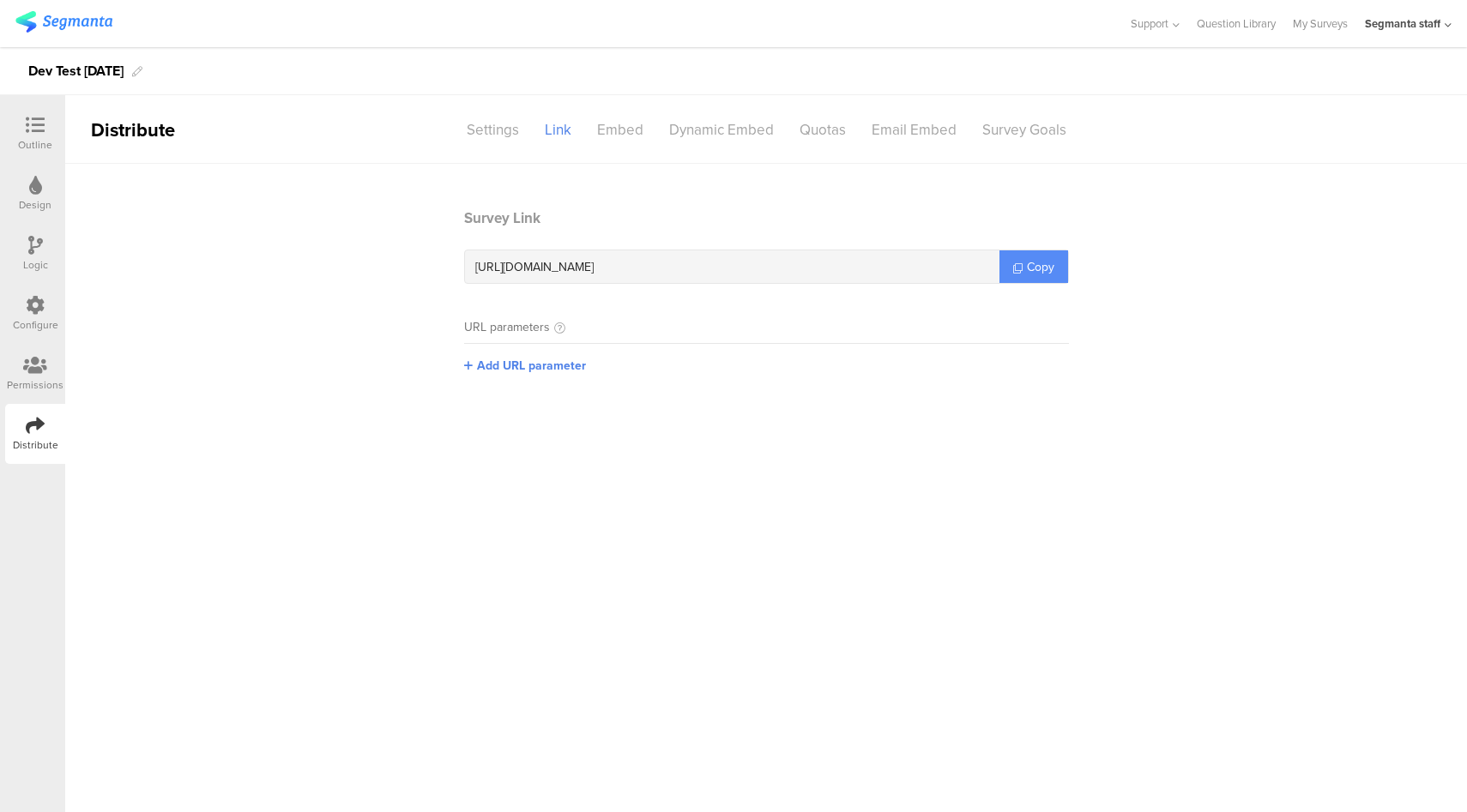
click at [1051, 274] on span "Copy" at bounding box center [1041, 267] width 28 height 18
click at [37, 309] on icon at bounding box center [35, 305] width 19 height 19
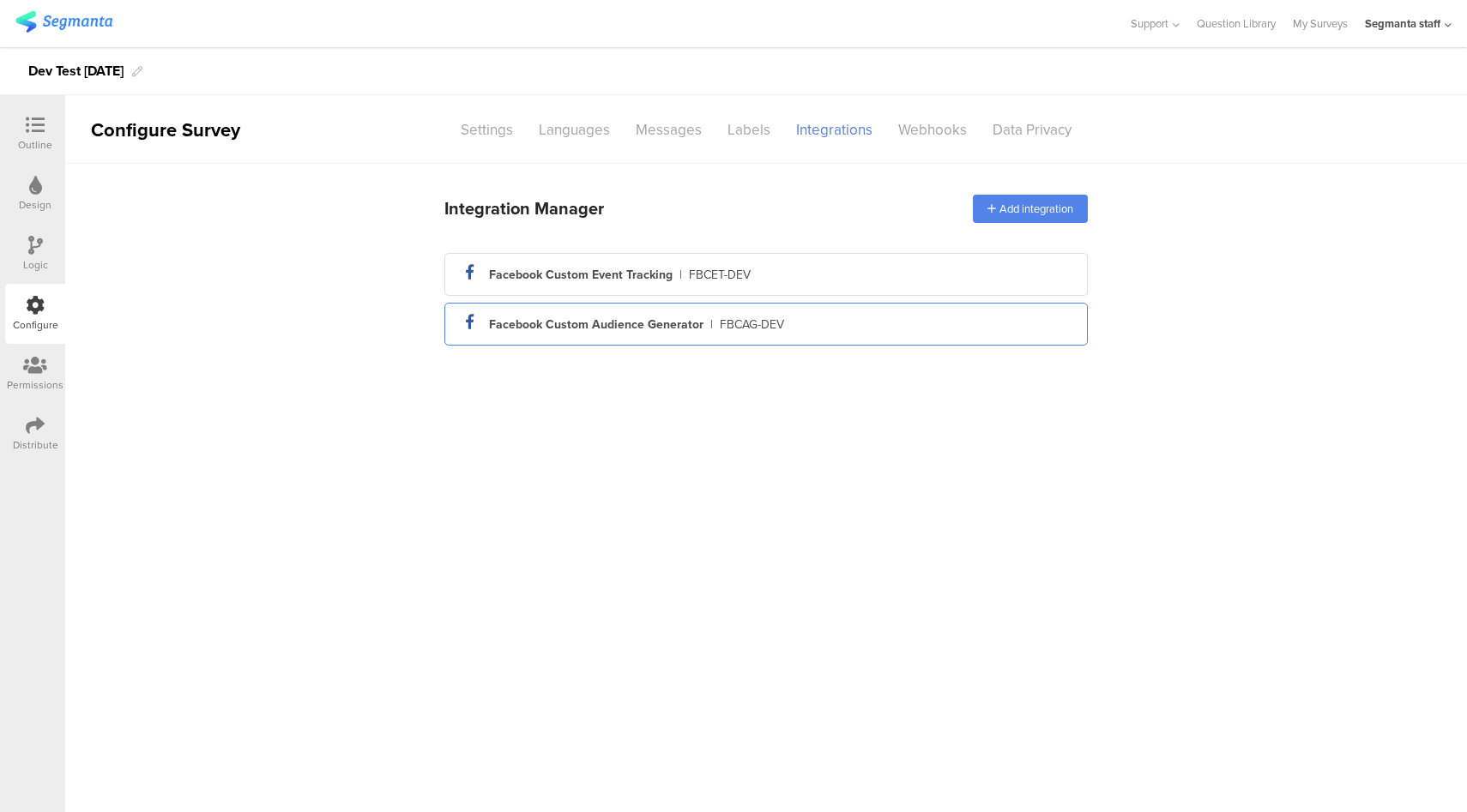
click at [887, 325] on div "facebook_icon Created with Sketch. Facebook Custom Audience Generator | FBCAG-D…" at bounding box center [766, 324] width 616 height 30
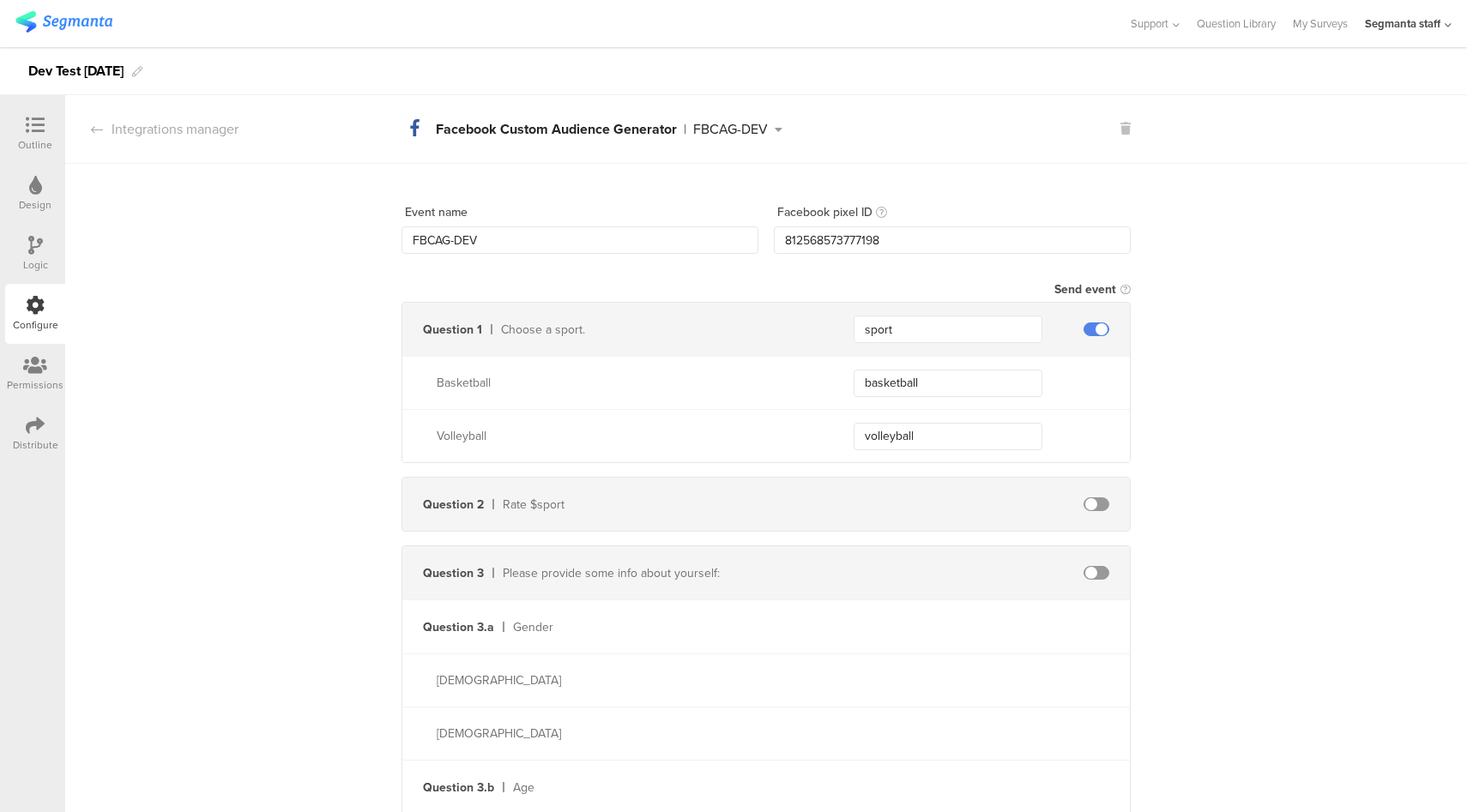
click at [1096, 503] on span at bounding box center [1096, 504] width 26 height 13
click at [962, 497] on input "text" at bounding box center [947, 504] width 188 height 28
type input "rate"
click at [202, 135] on div "Integrations manager" at bounding box center [152, 129] width 173 height 20
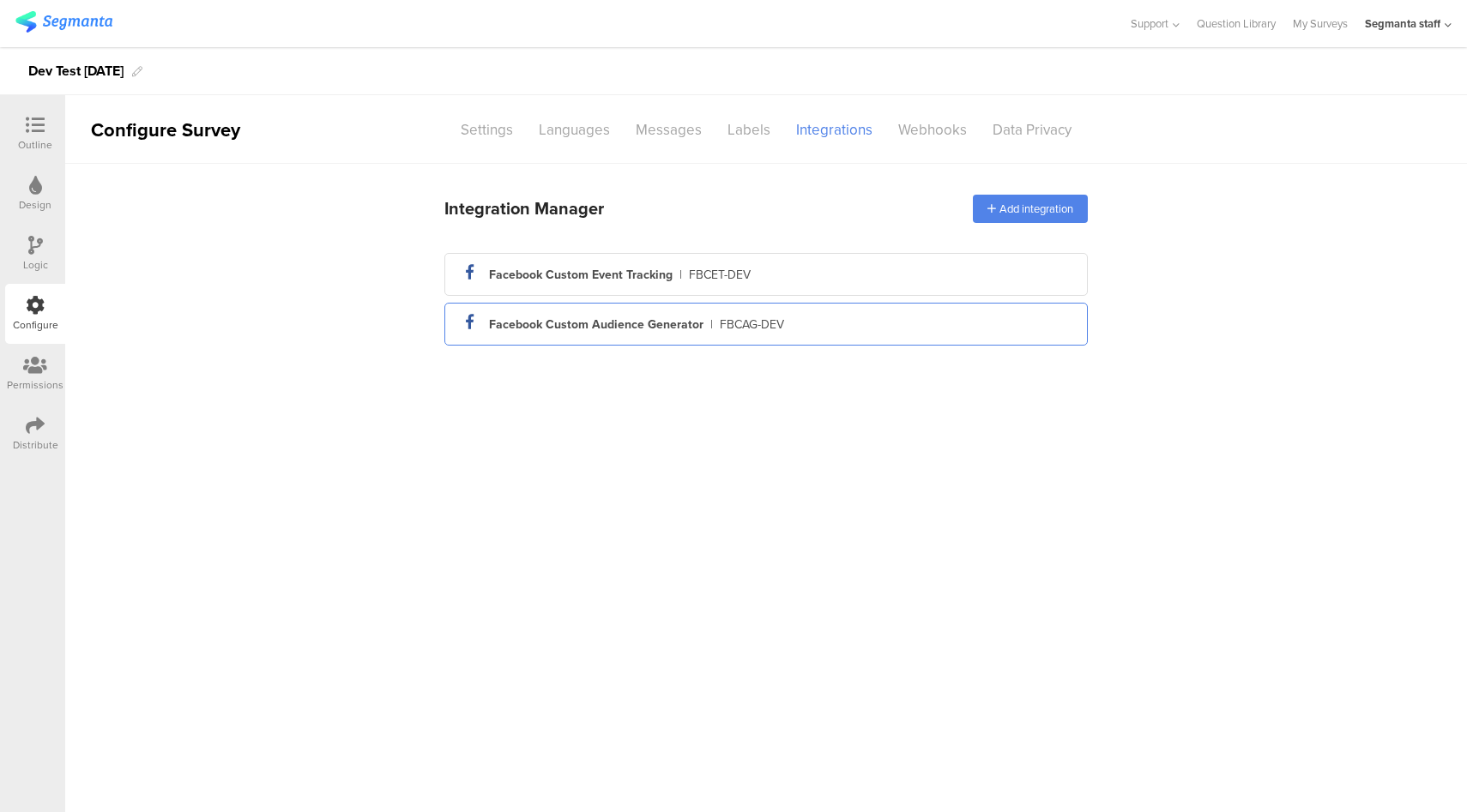
click at [856, 317] on div "facebook_icon Created with Sketch. Facebook Custom Audience Generator | FBCAG-D…" at bounding box center [766, 324] width 616 height 30
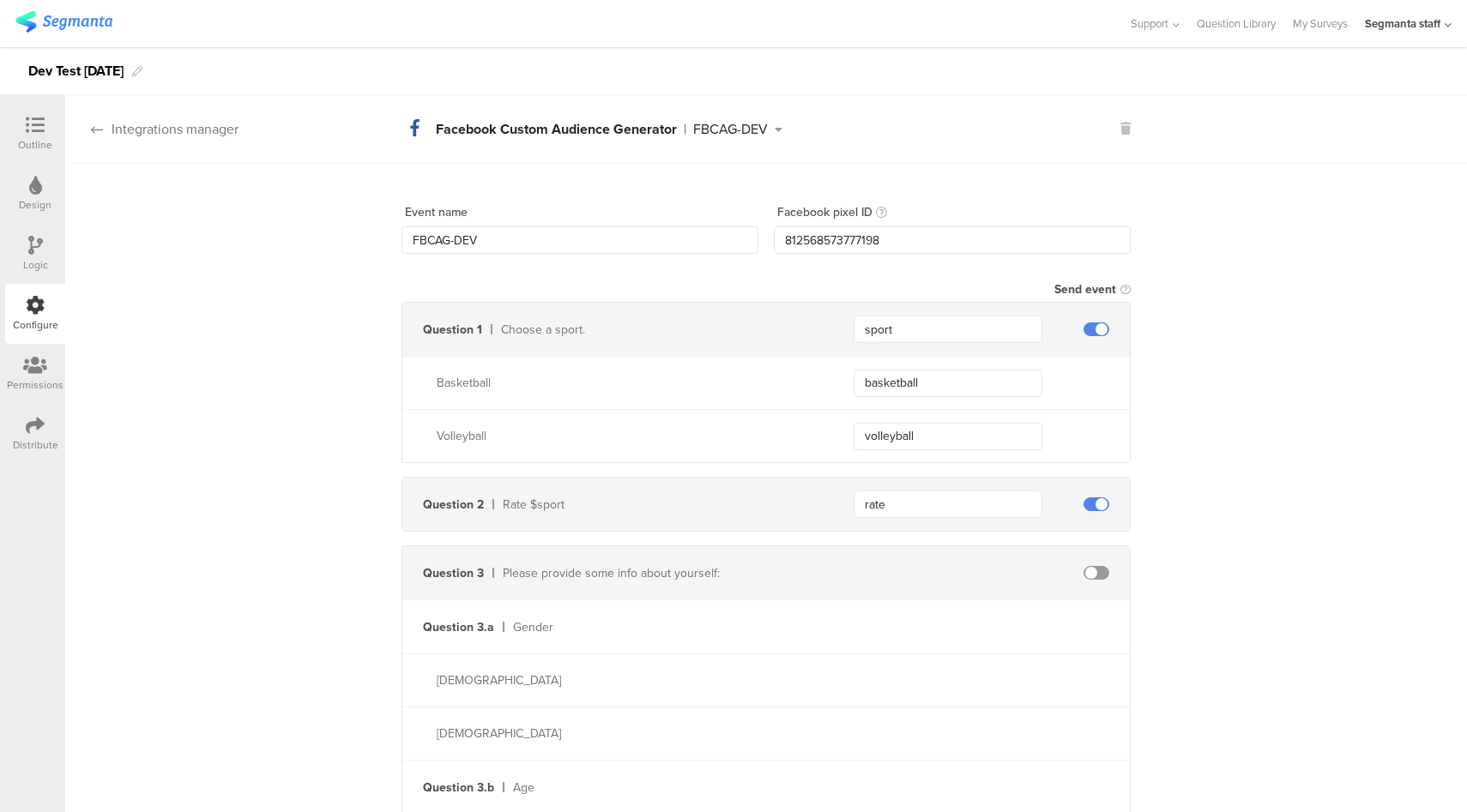
click at [167, 121] on div "Integrations manager" at bounding box center [152, 129] width 173 height 20
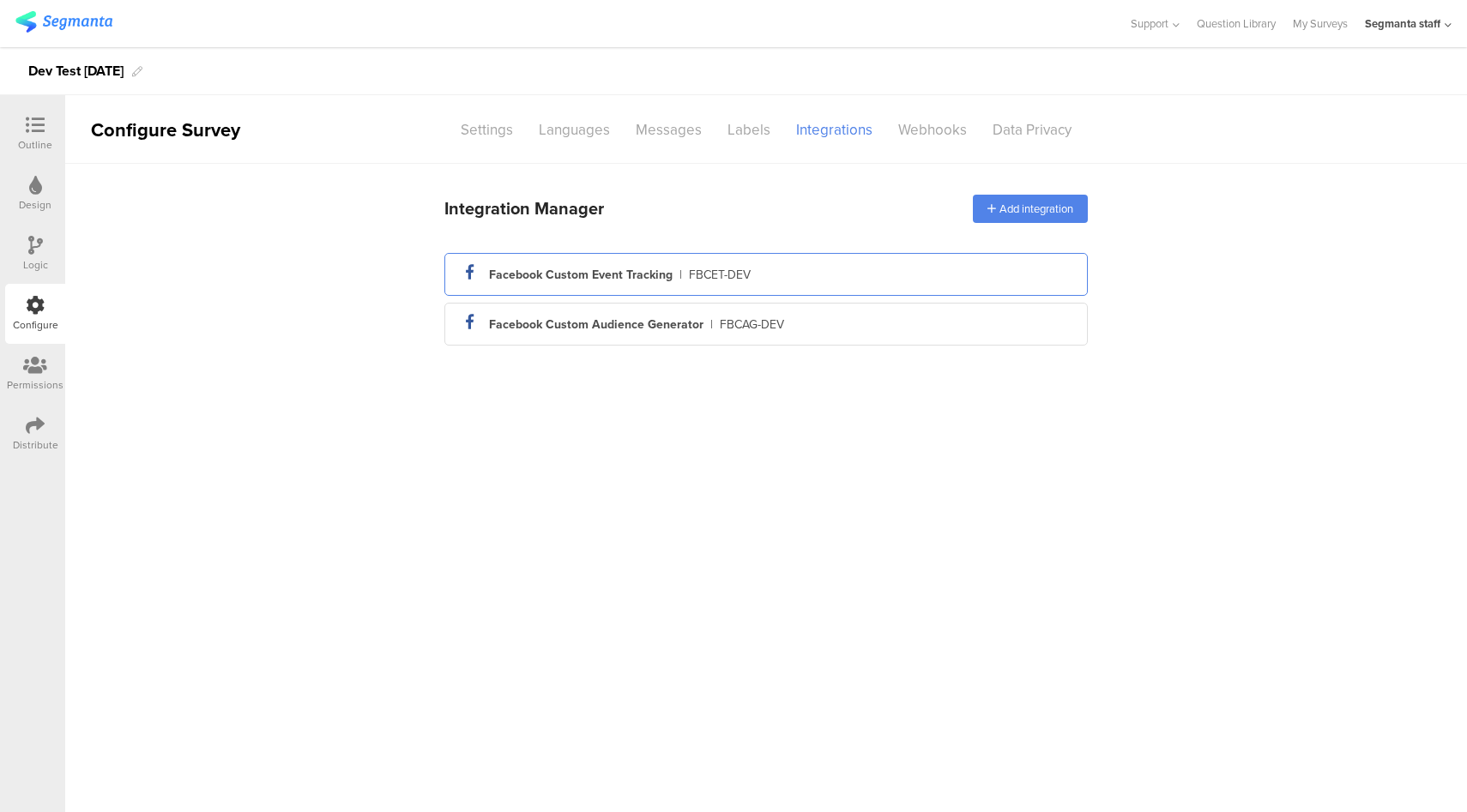
click at [723, 286] on div "facebook_icon Created with Sketch. Facebook Custom Event Tracking | FBCET-DEV" at bounding box center [766, 275] width 616 height 30
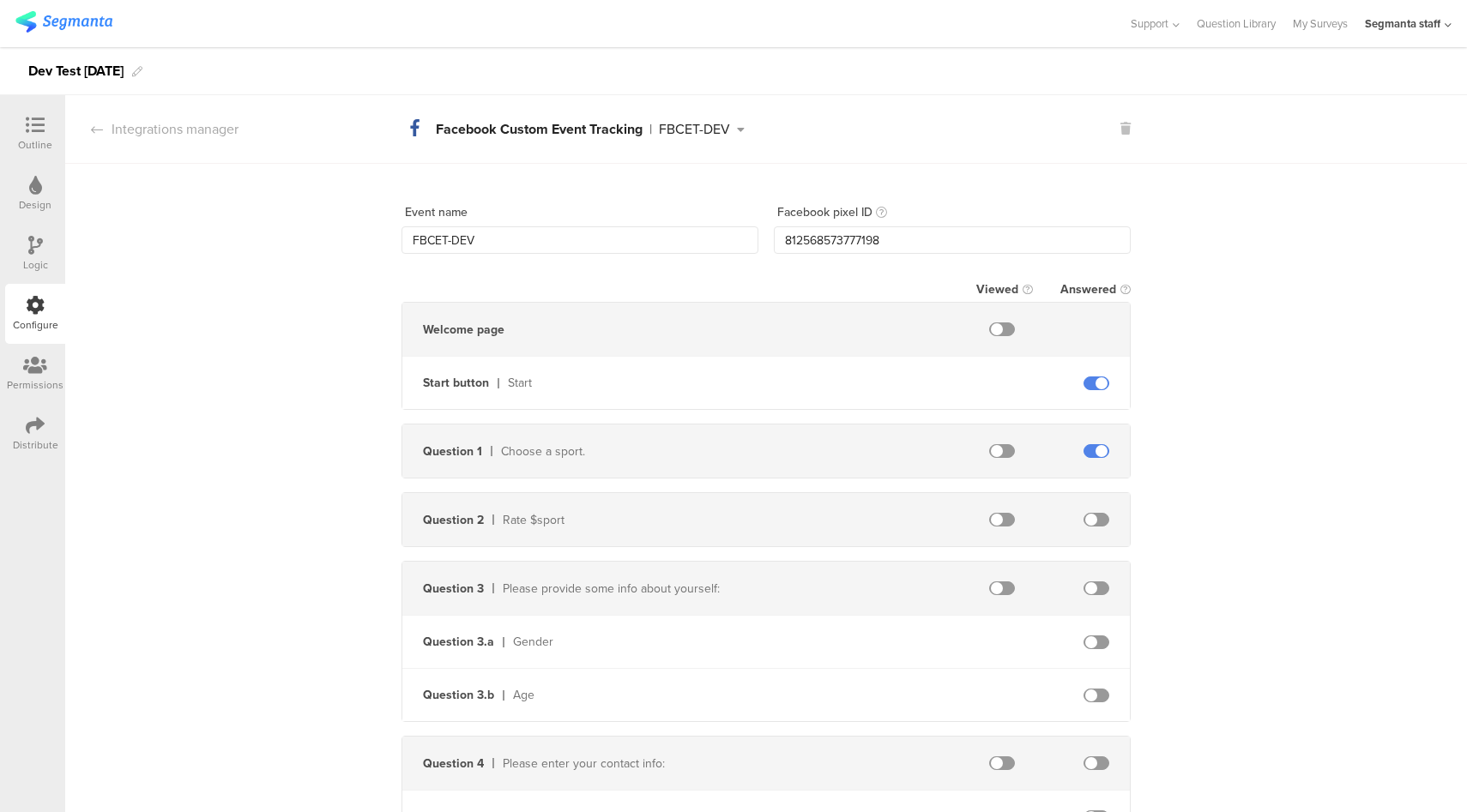
click at [1089, 521] on span at bounding box center [1096, 520] width 26 height 13
click at [38, 444] on div "Distribute" at bounding box center [35, 445] width 46 height 15
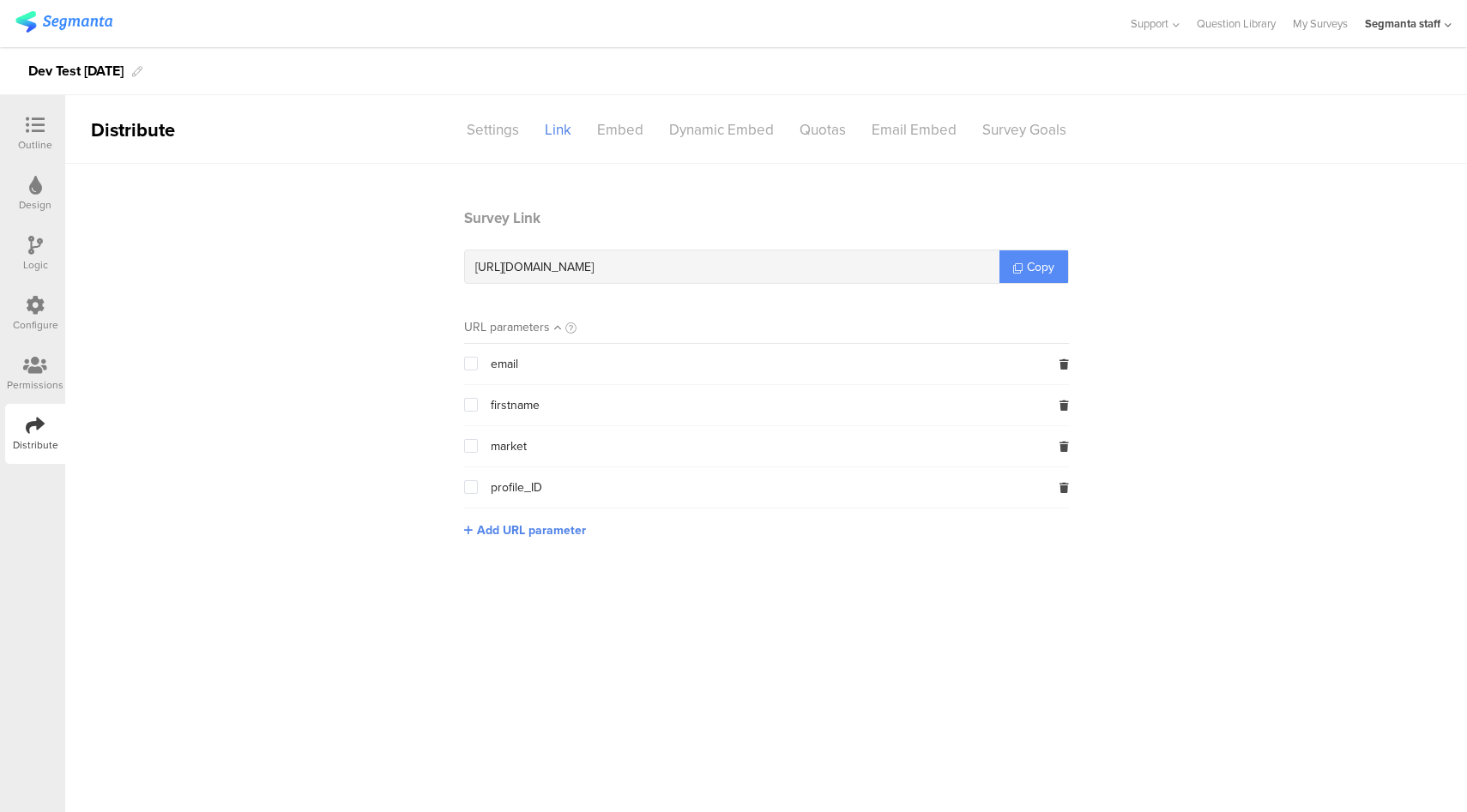
click at [1039, 264] on span "Copy" at bounding box center [1041, 267] width 28 height 18
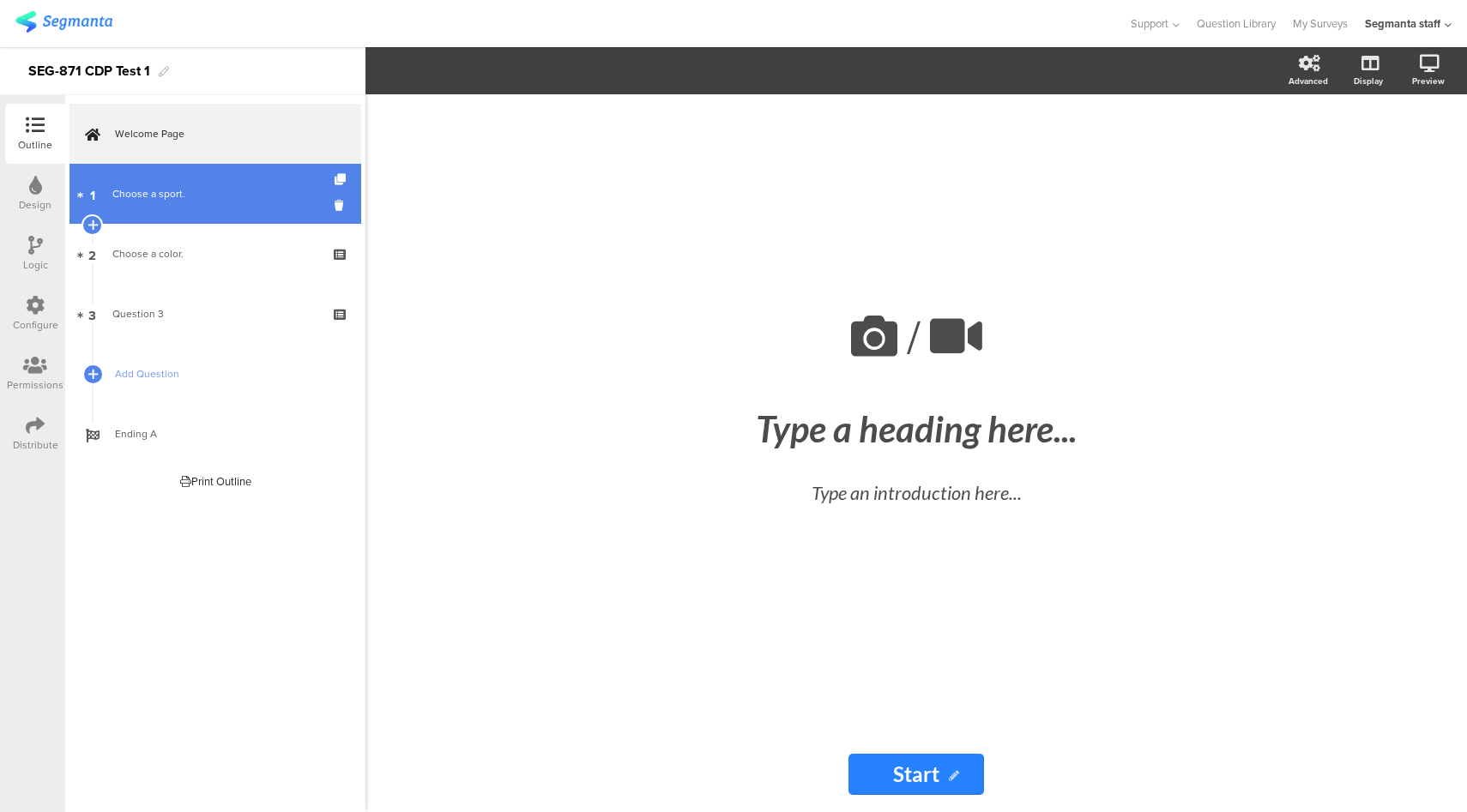
click at [296, 177] on link "1 Choose a sport." at bounding box center [214, 194] width 292 height 60
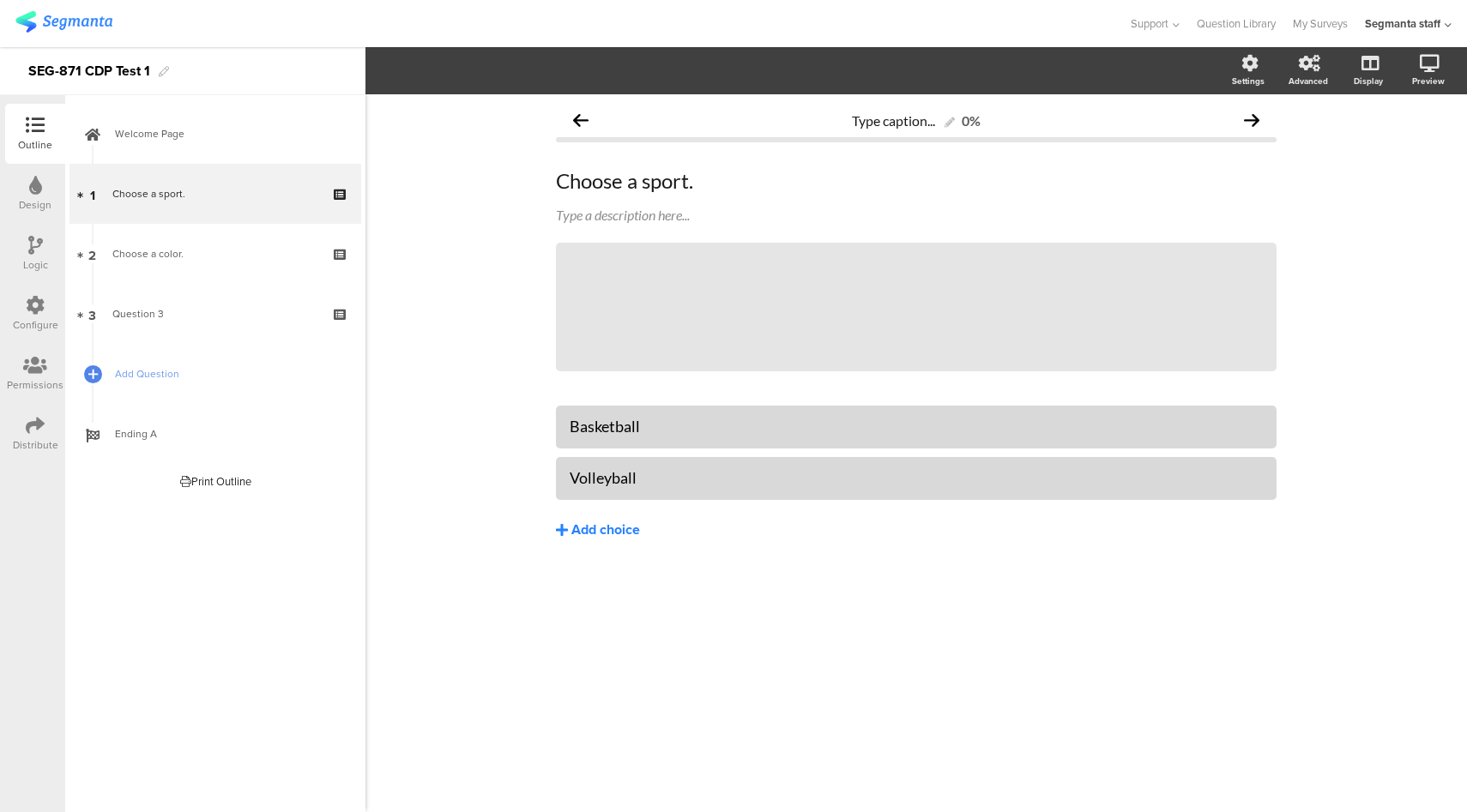
click at [609, 526] on div "Add choice" at bounding box center [606, 530] width 68 height 18
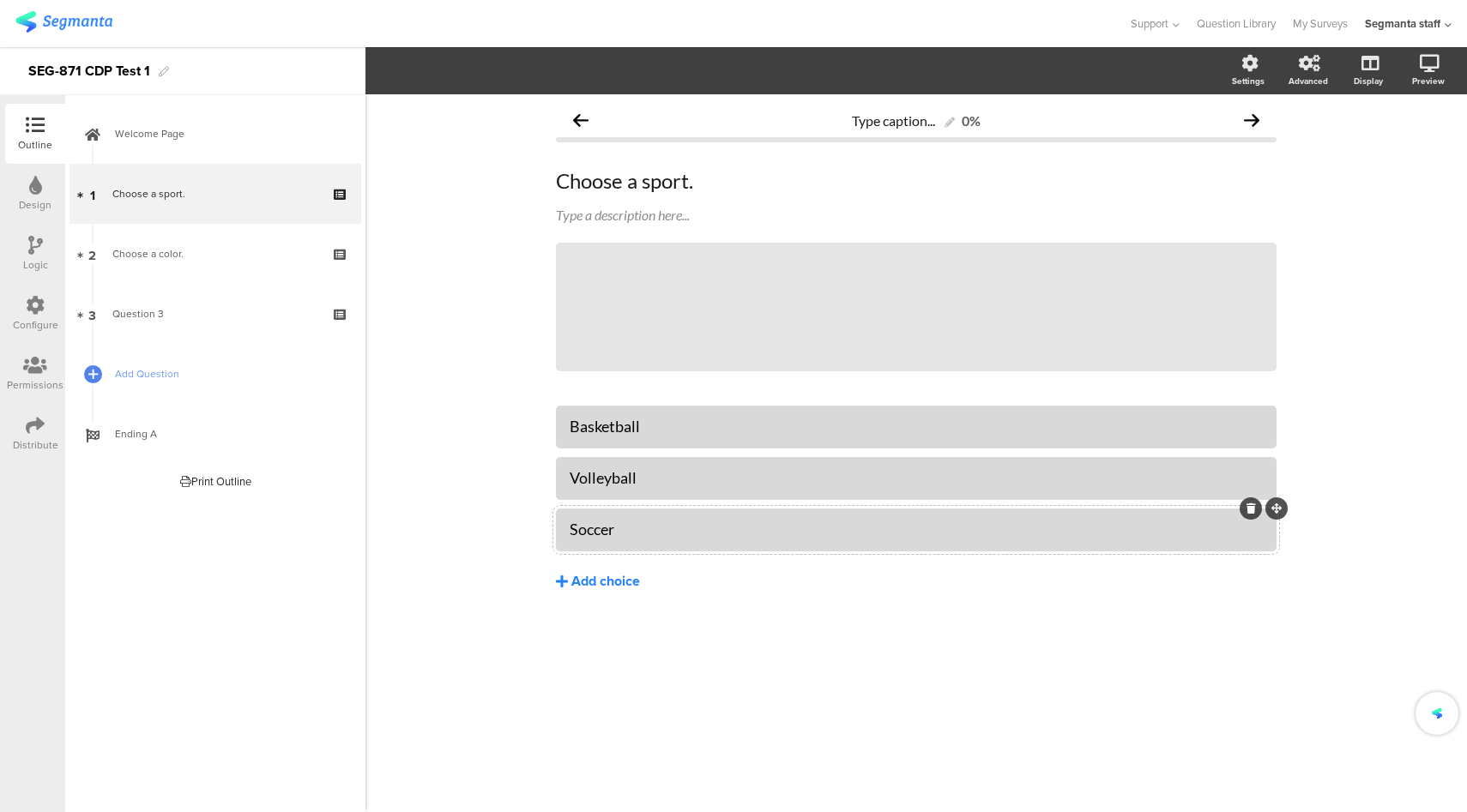
click at [623, 581] on div "Add choice" at bounding box center [606, 582] width 68 height 18
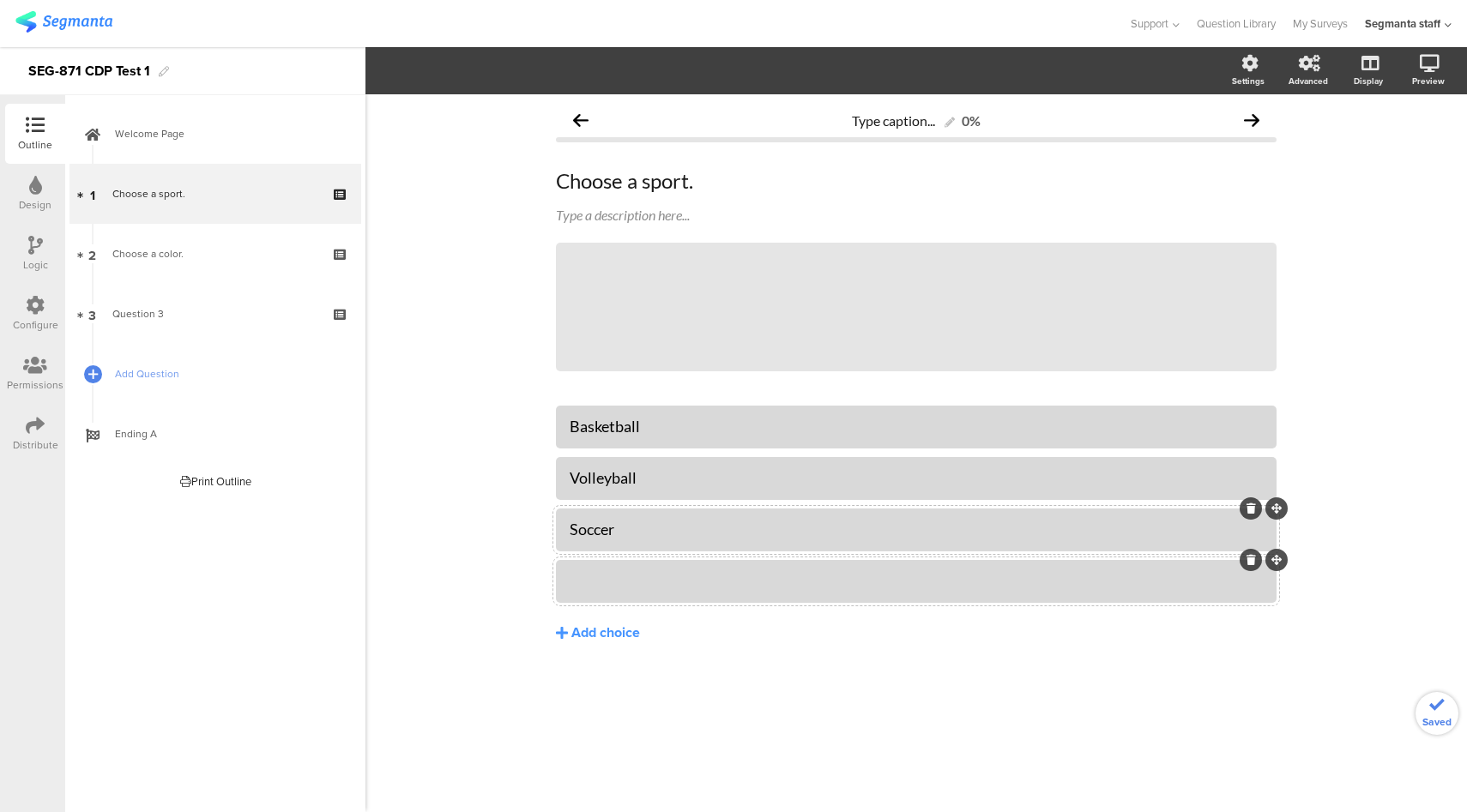
click at [656, 567] on div at bounding box center [916, 581] width 694 height 29
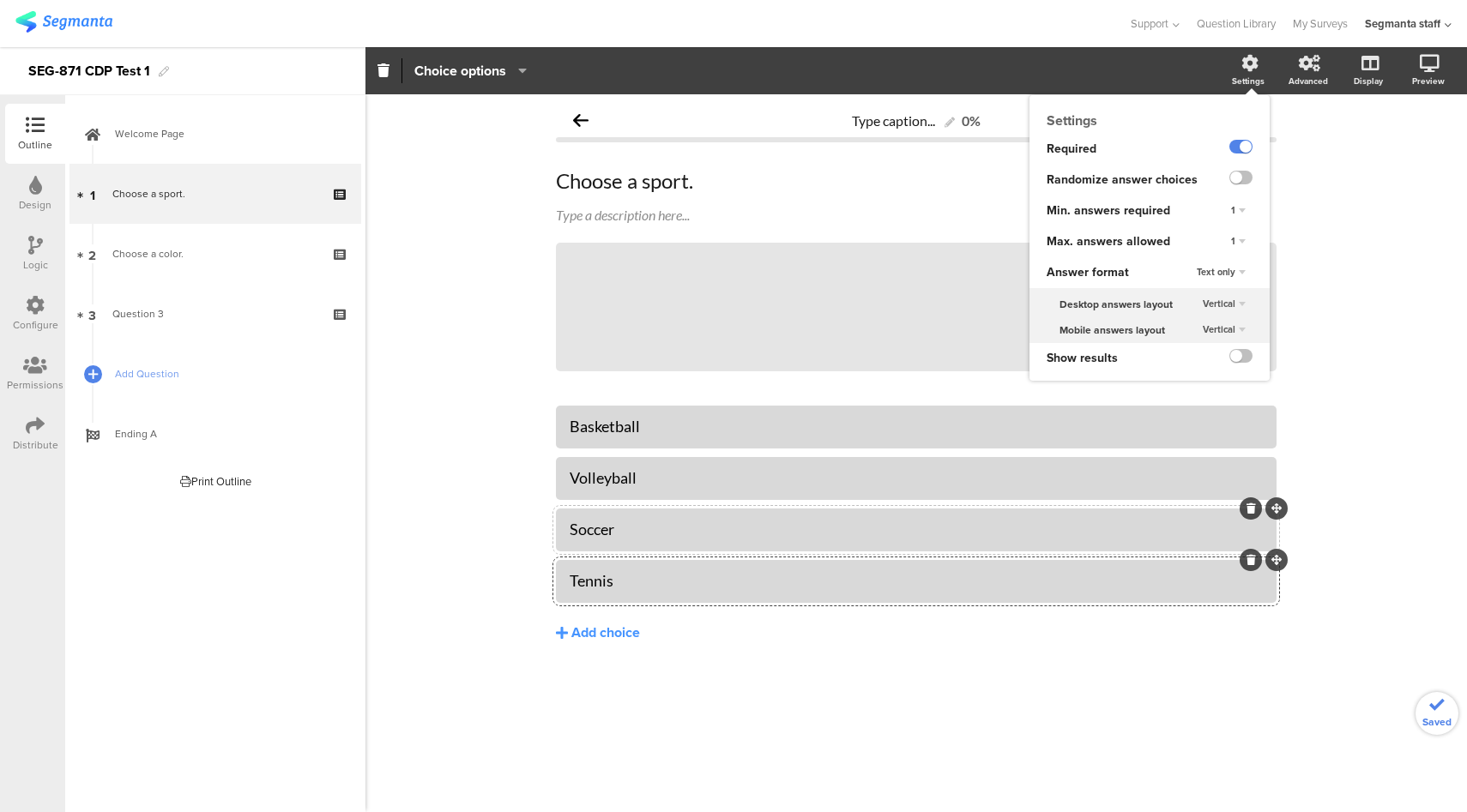
click at [1237, 240] on div "1" at bounding box center [1238, 241] width 29 height 21
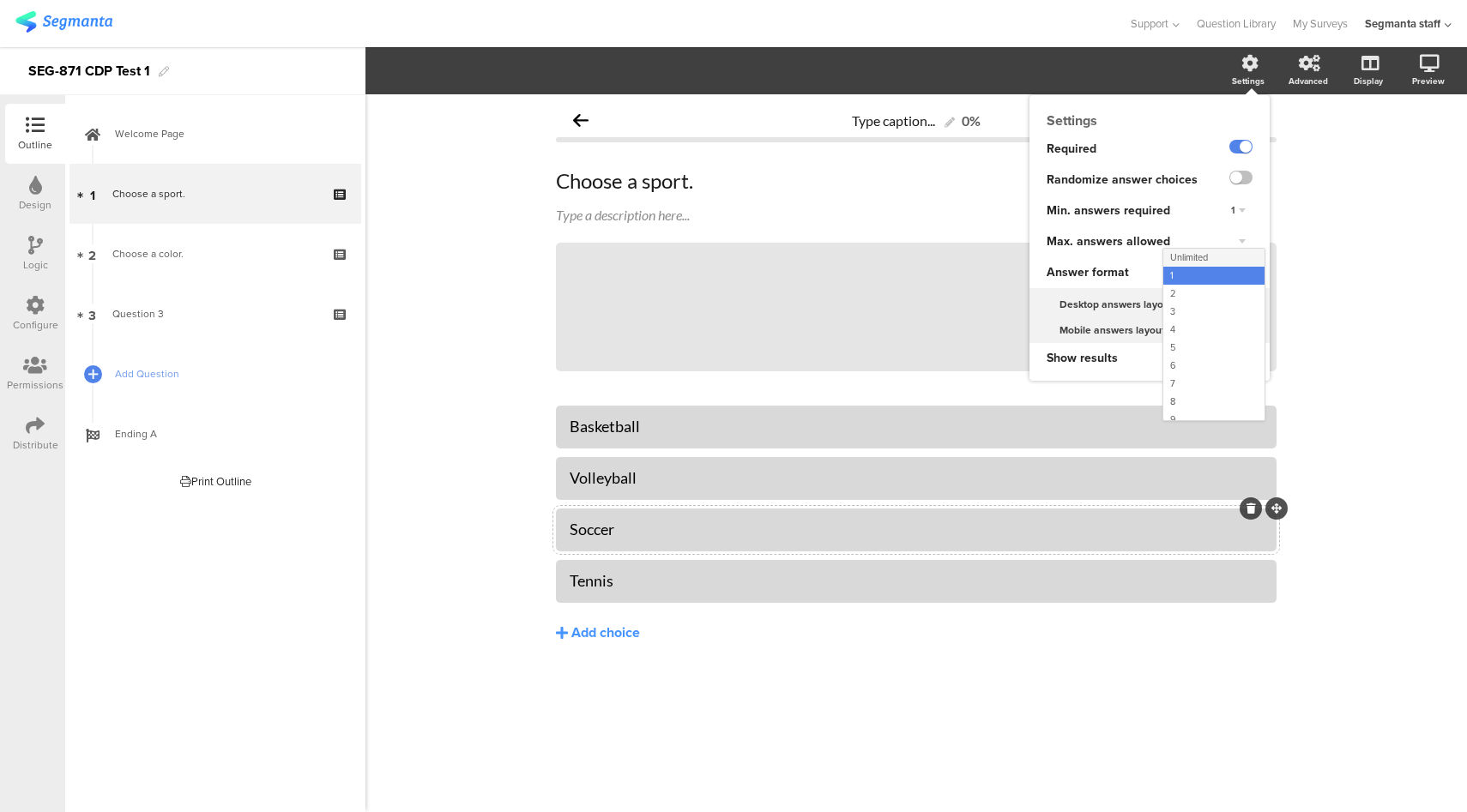
click at [1218, 263] on div "Unlimited" at bounding box center [1214, 258] width 101 height 18
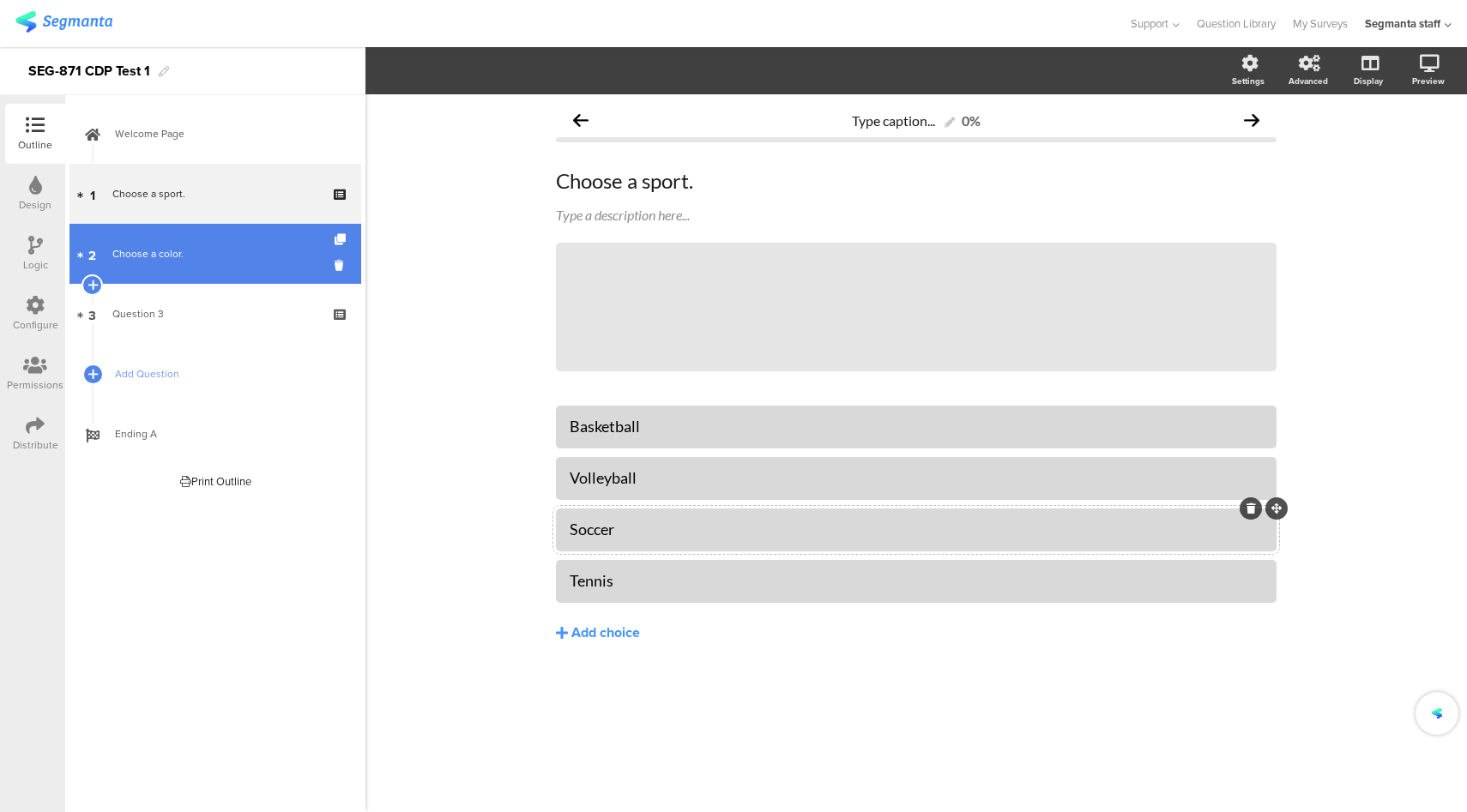
click at [226, 252] on div "Choose a color." at bounding box center [214, 253] width 205 height 17
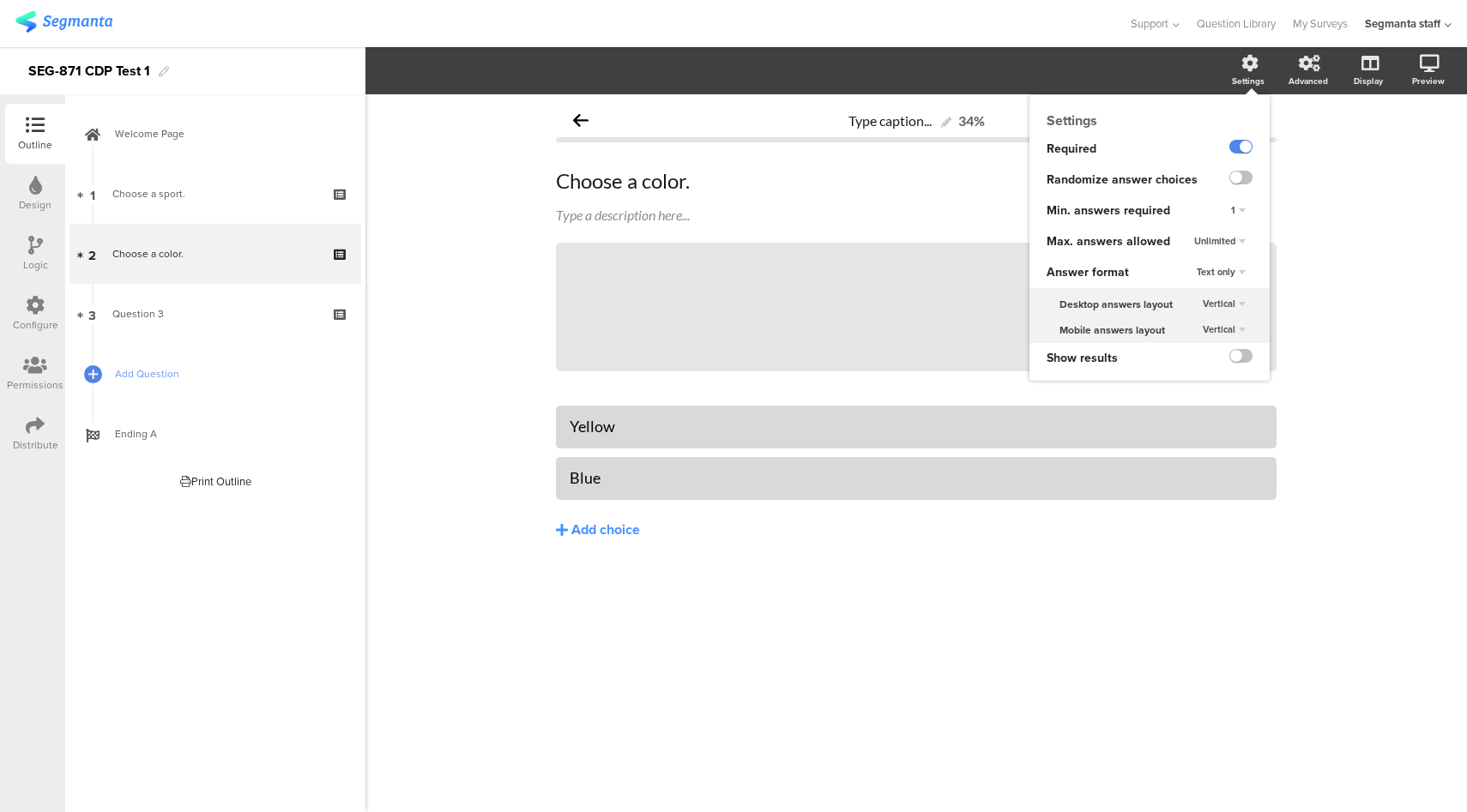
click at [1241, 243] on div "Unlimited" at bounding box center [1219, 241] width 65 height 21
click at [1201, 273] on div "1" at bounding box center [1214, 275] width 101 height 18
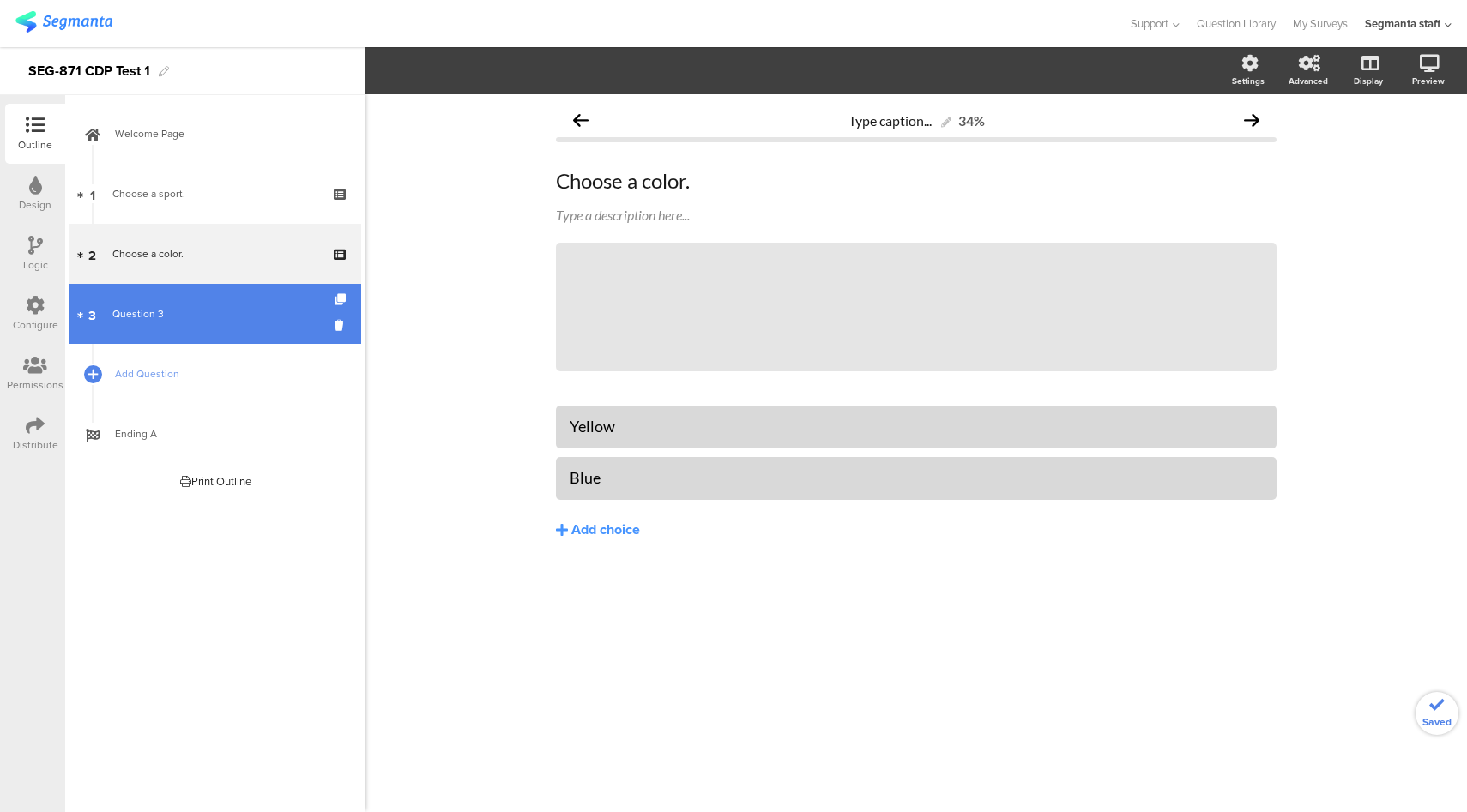
click at [168, 334] on link "3 Question 3" at bounding box center [214, 313] width 292 height 60
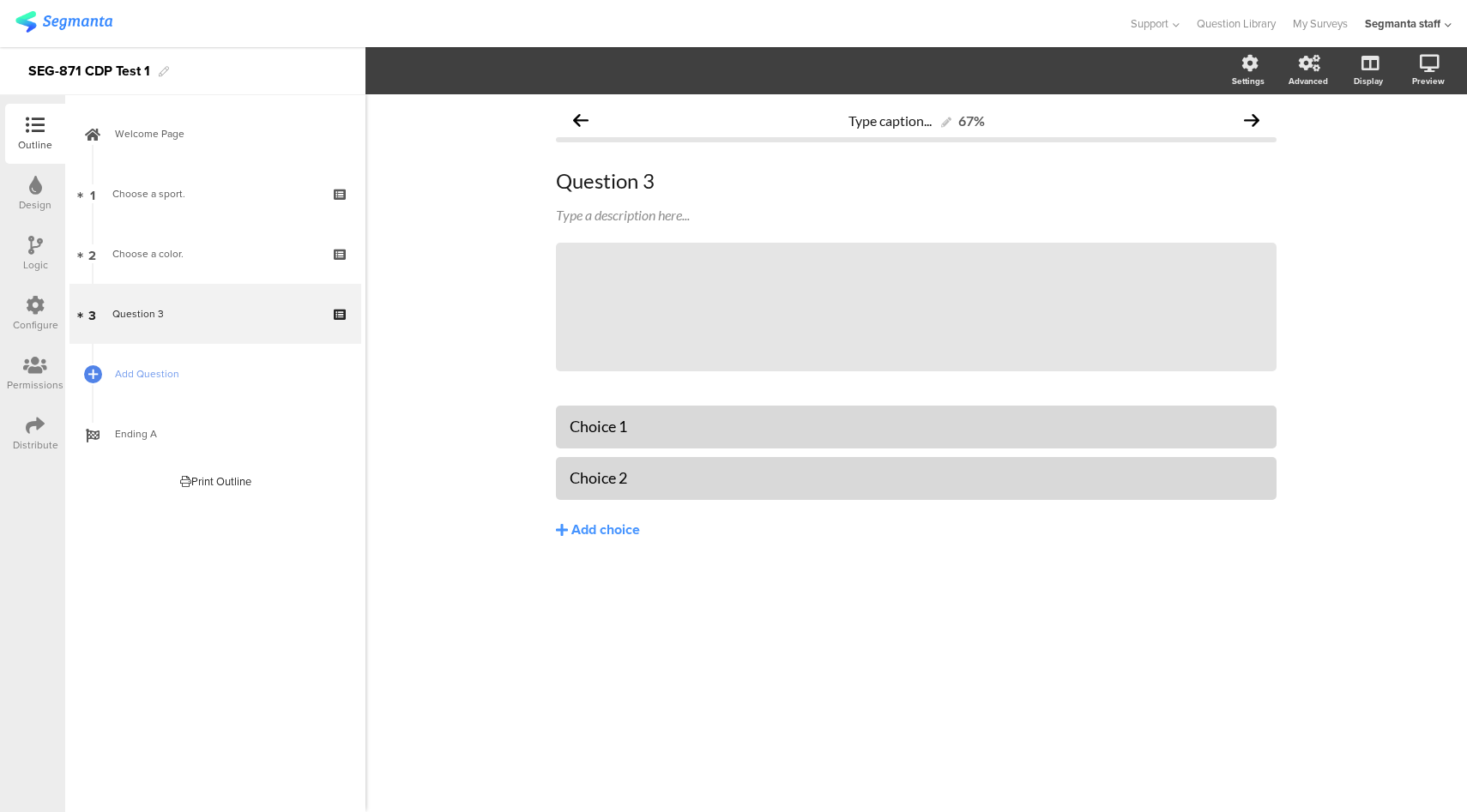
click at [44, 322] on div "Configure" at bounding box center [35, 325] width 46 height 15
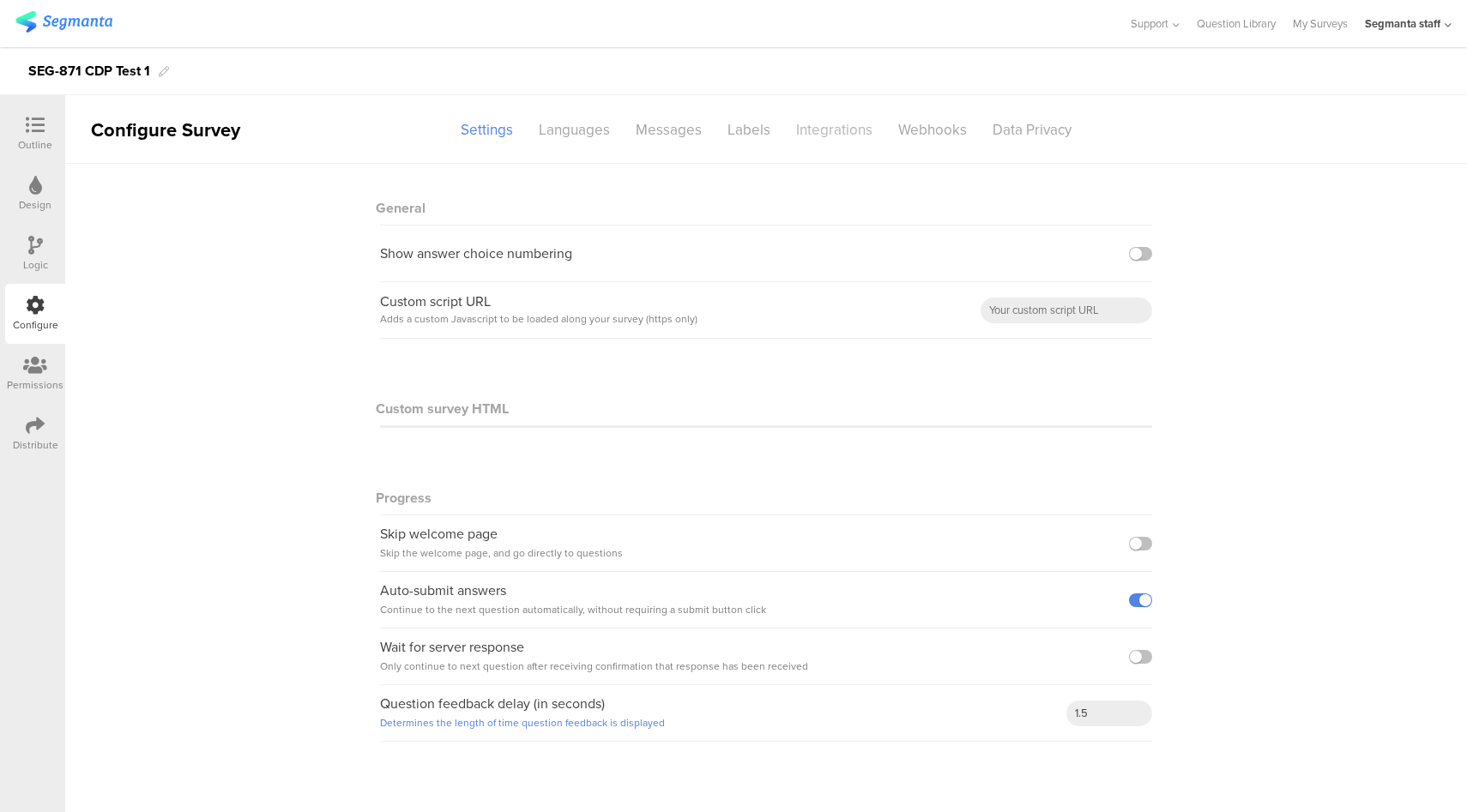
click at [830, 133] on div "Integrations" at bounding box center [834, 129] width 102 height 30
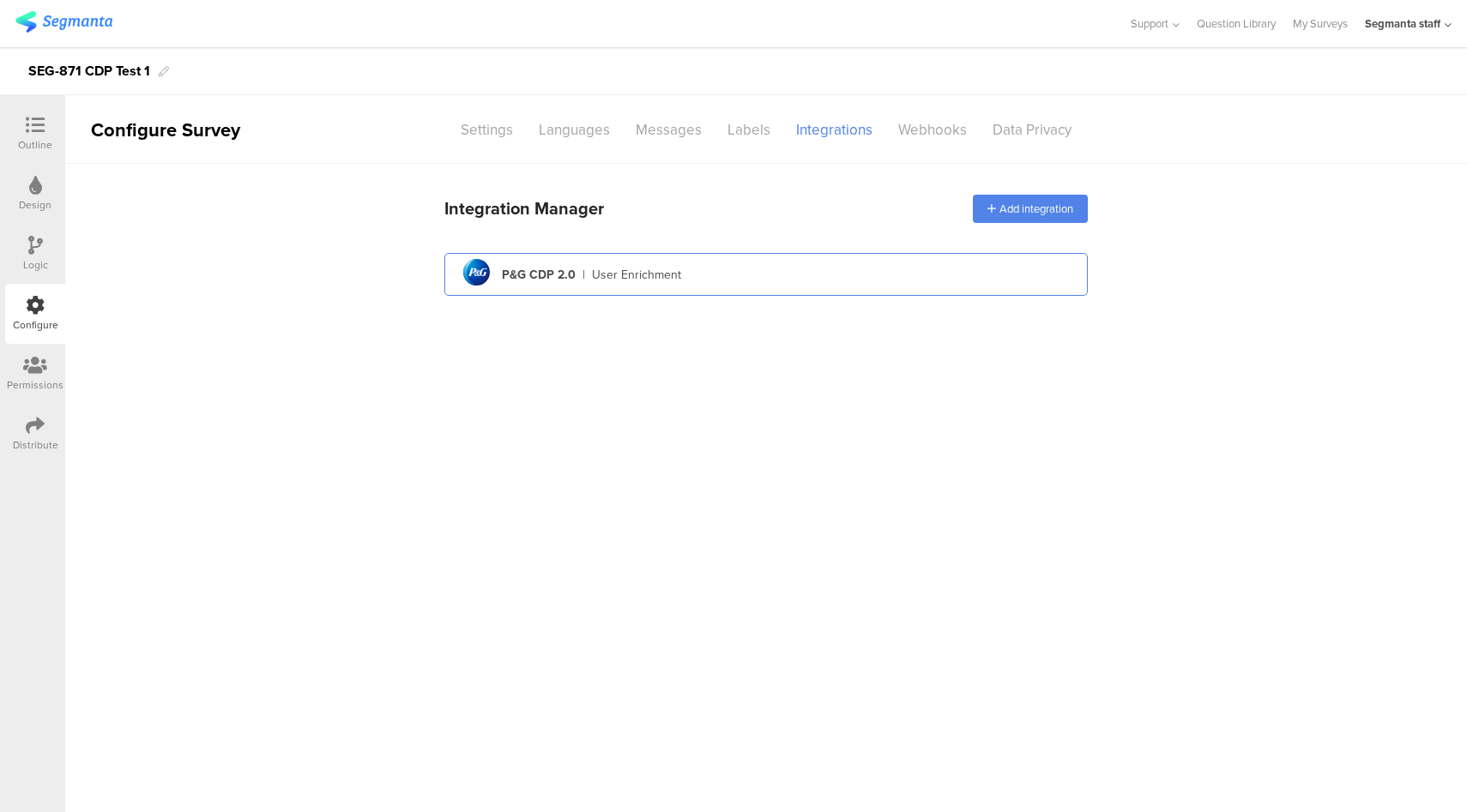
click at [825, 265] on div "pg logo P&G CDP 2.0 | User Enrichment" at bounding box center [766, 275] width 616 height 42
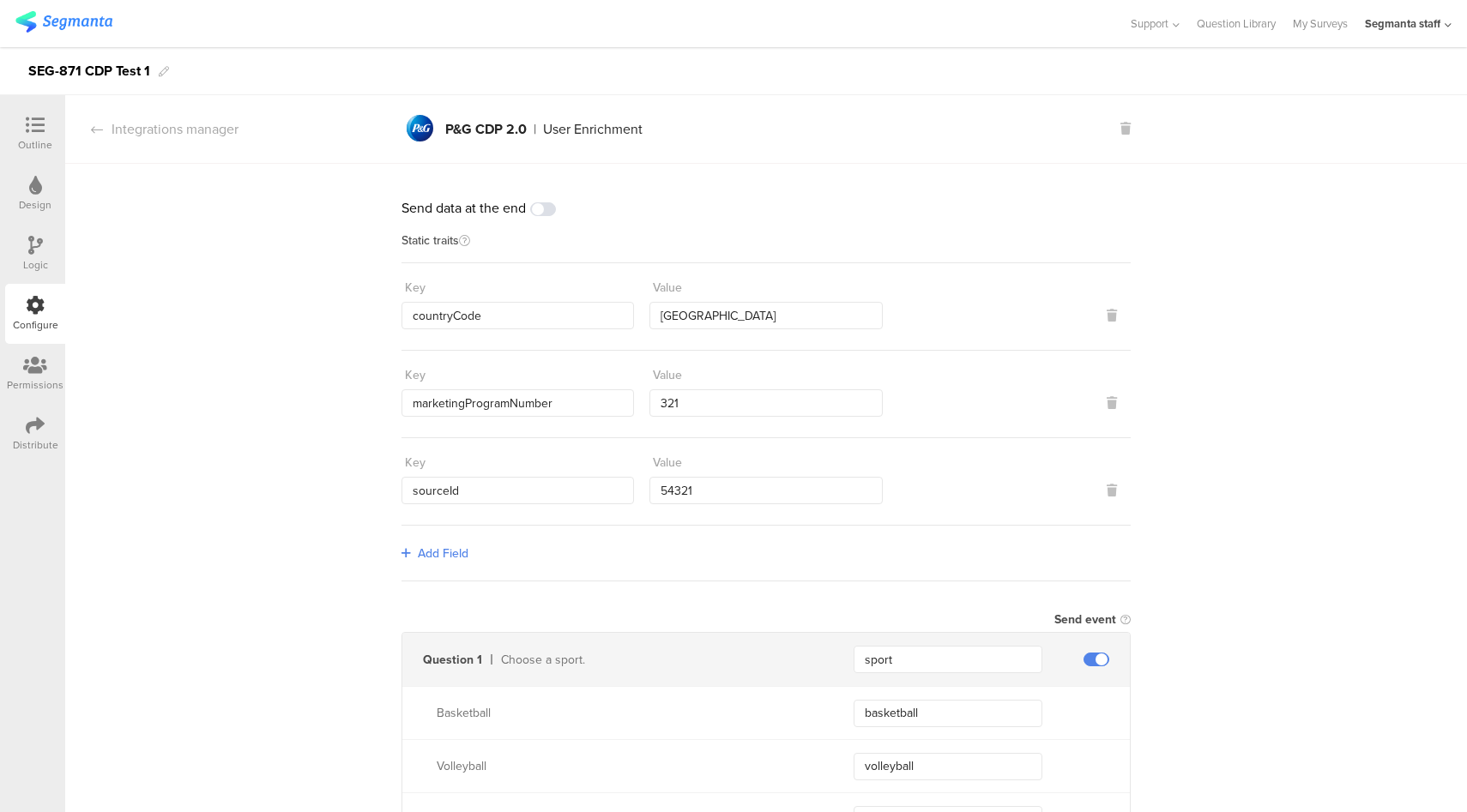
click at [437, 550] on span "Add Field" at bounding box center [443, 554] width 50 height 18
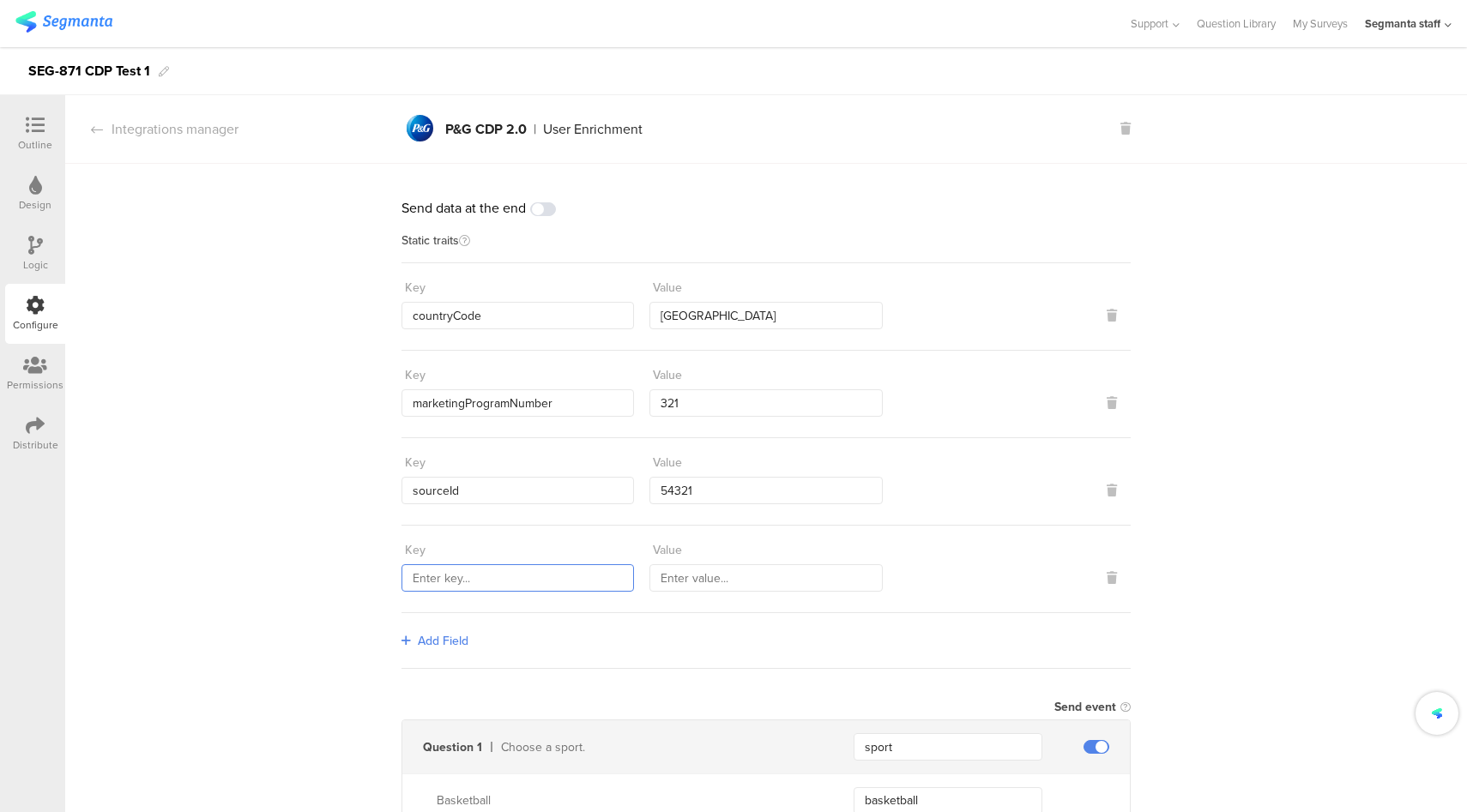
drag, startPoint x: 504, startPoint y: 567, endPoint x: 493, endPoint y: 564, distance: 11.4
click at [504, 567] on input "text" at bounding box center [517, 578] width 232 height 28
type input "transmitterSourceId"
type input "88888"
click at [289, 486] on div "Send data at the end Static traits Key countryCode Value USA Key marketingProgr…" at bounding box center [766, 818] width 1402 height 1309
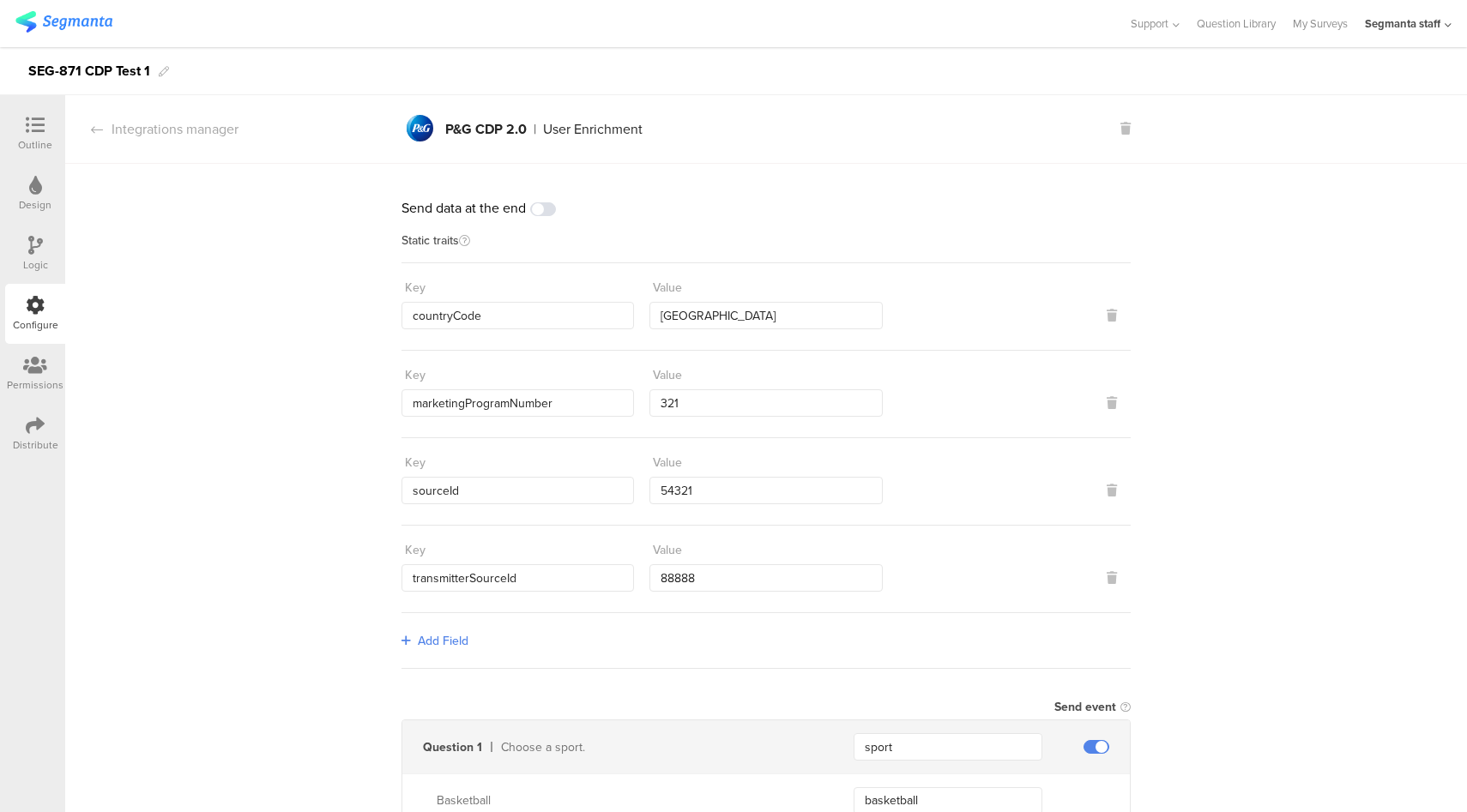
click at [36, 428] on icon at bounding box center [35, 425] width 19 height 19
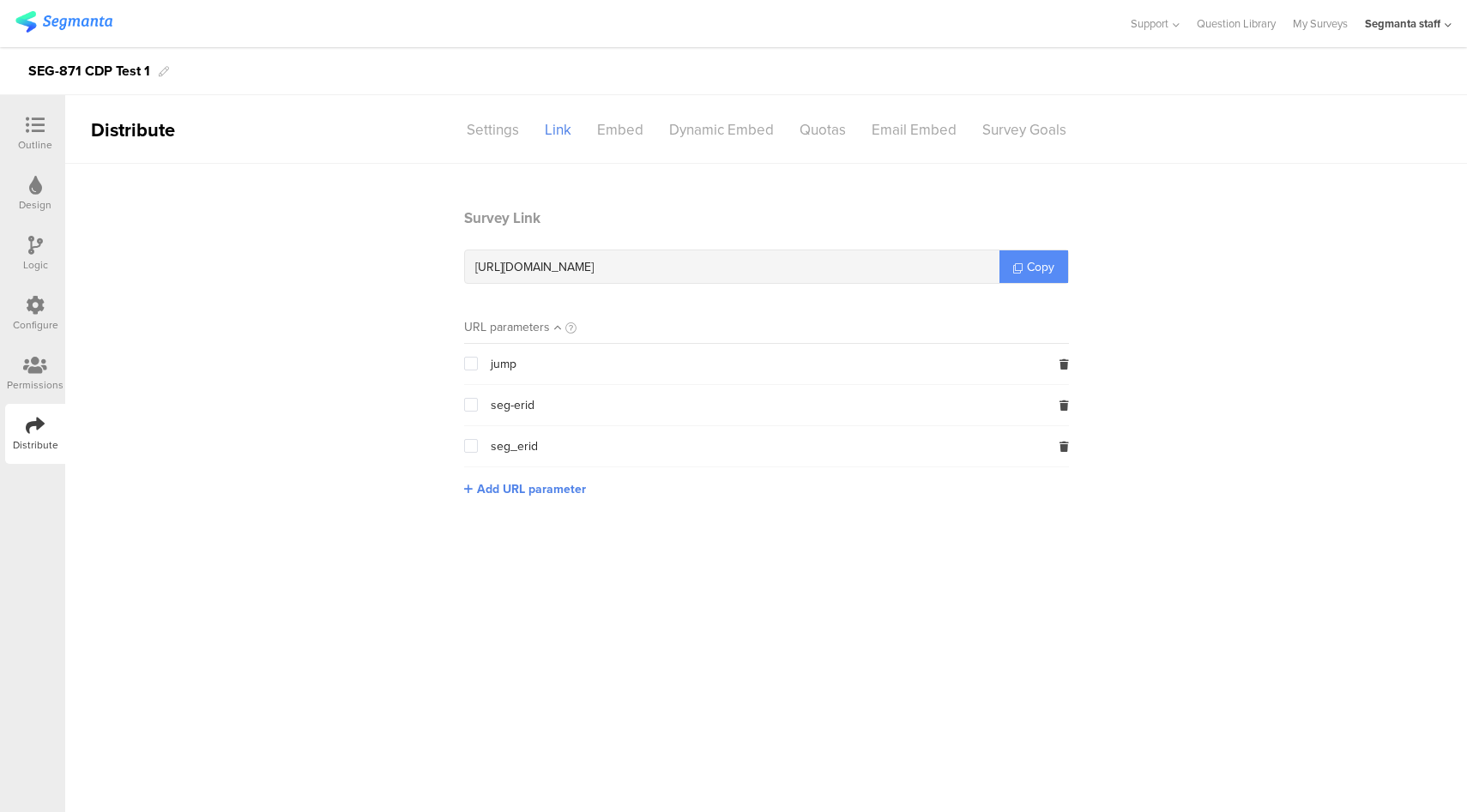
click at [1044, 269] on span "Copy" at bounding box center [1041, 267] width 28 height 18
click at [35, 310] on icon at bounding box center [35, 305] width 19 height 19
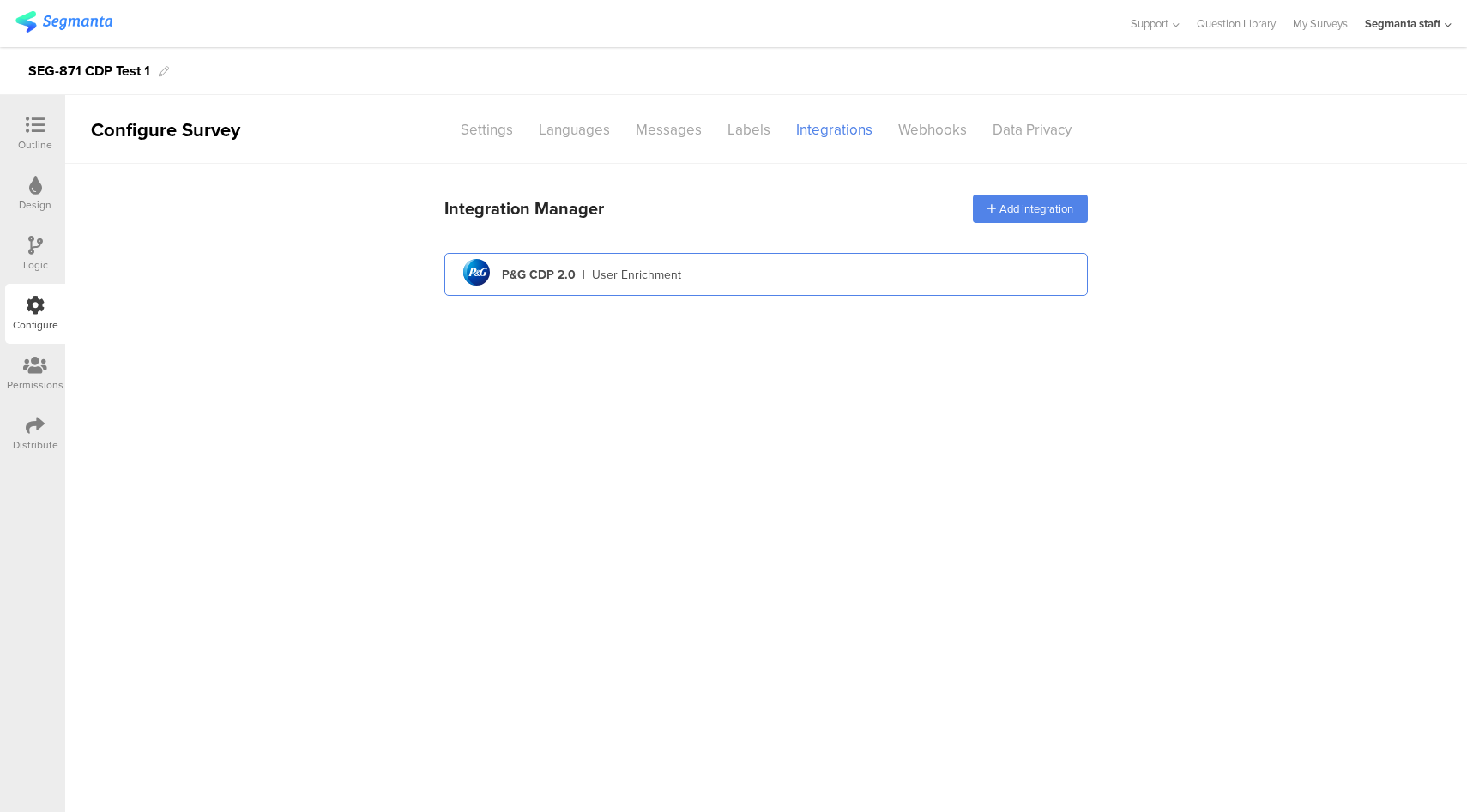
click at [759, 285] on div "pg logo P&G CDP 2.0 | User Enrichment" at bounding box center [766, 275] width 616 height 42
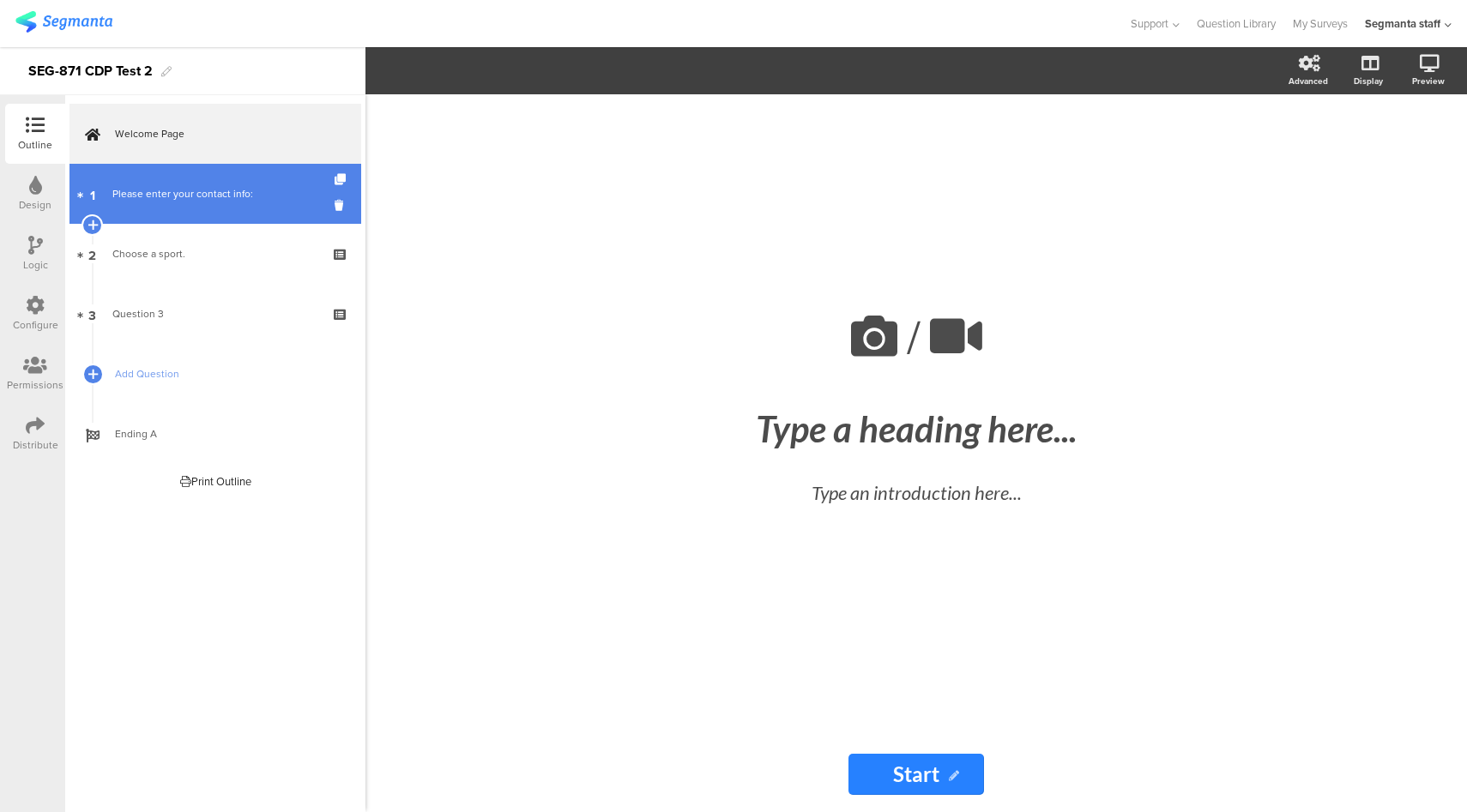
click at [218, 194] on div "Please enter your contact info:" at bounding box center [214, 194] width 205 height 17
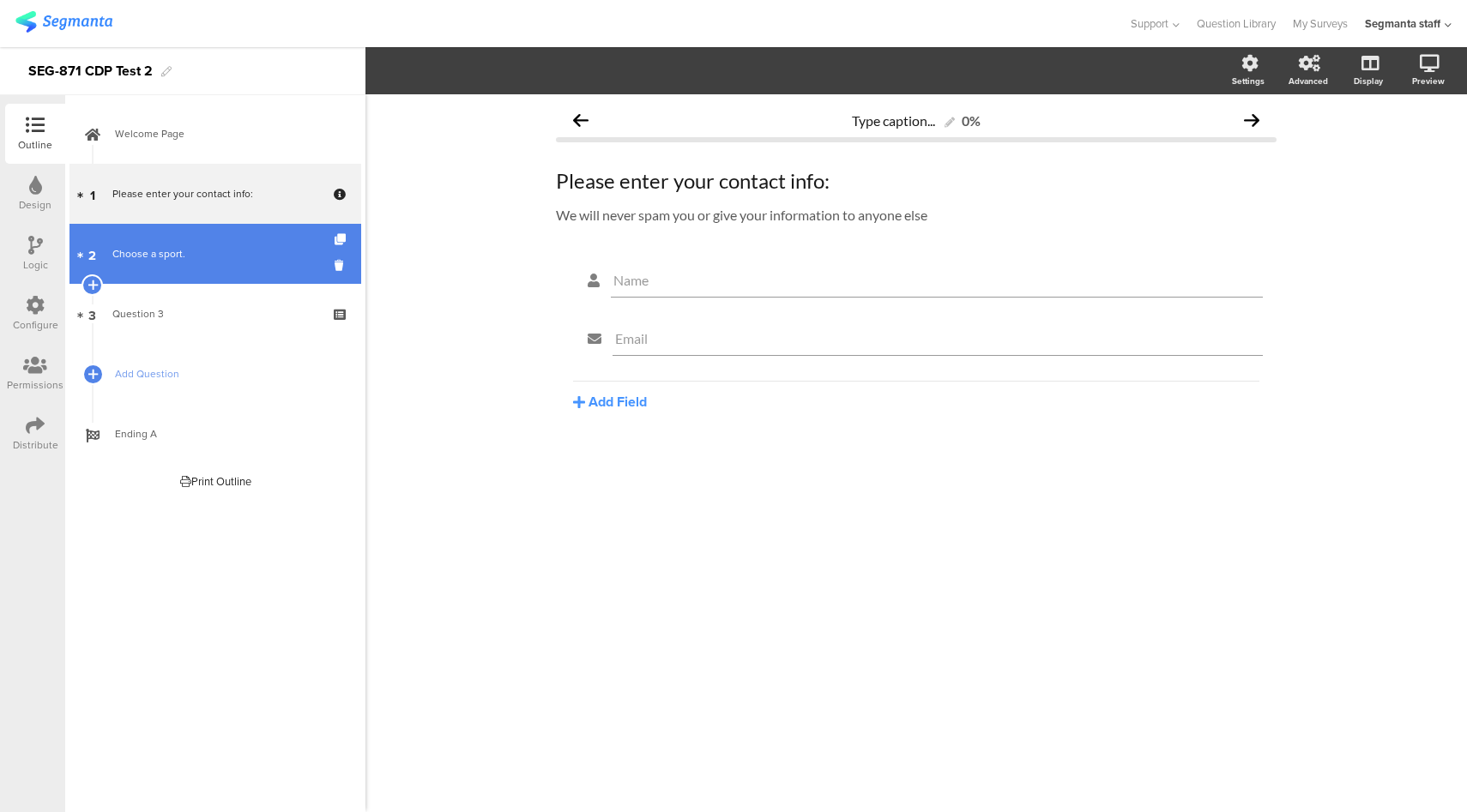
click at [225, 250] on div "Choose a sport." at bounding box center [214, 253] width 205 height 17
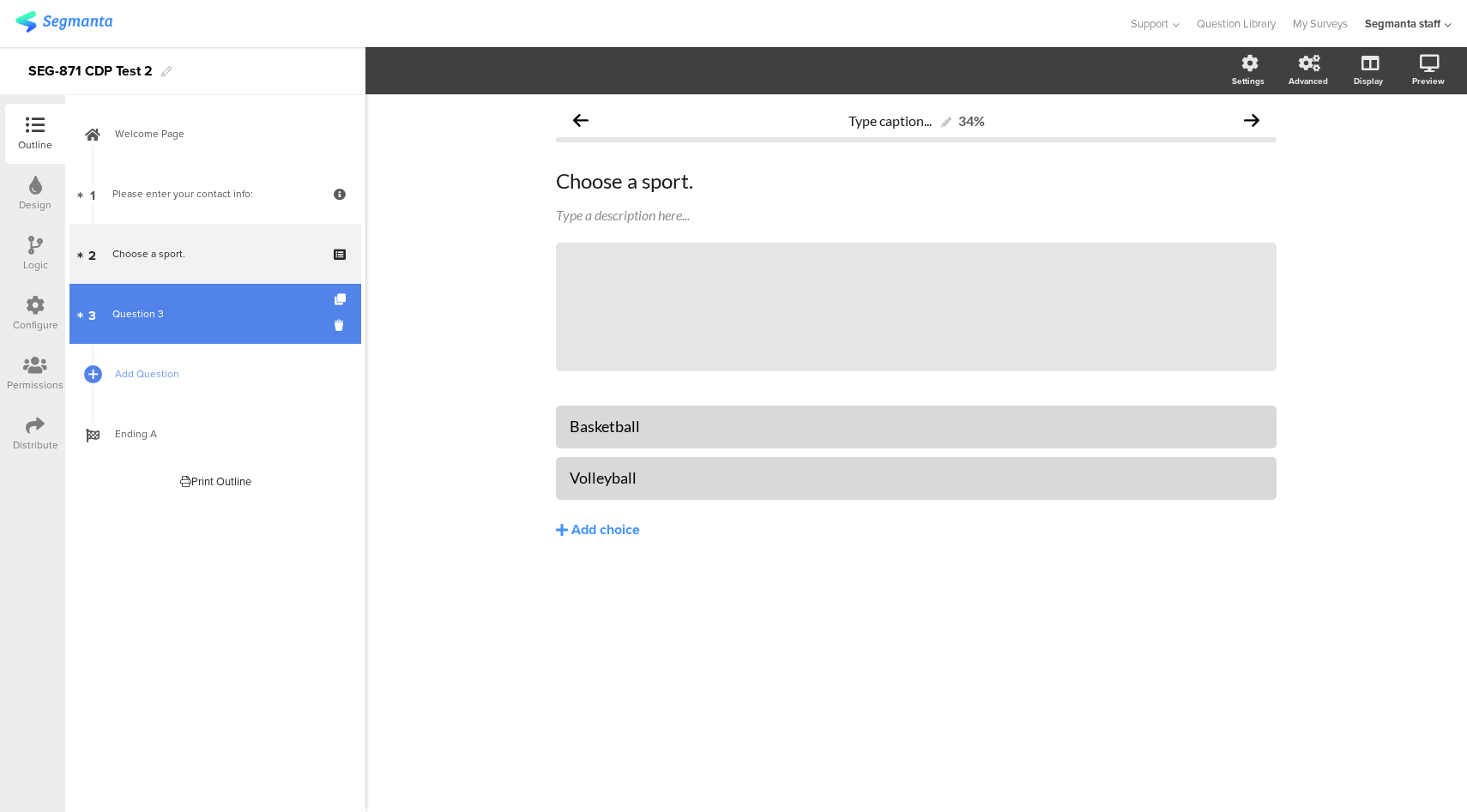
click at [225, 309] on div "Question 3" at bounding box center [214, 313] width 205 height 17
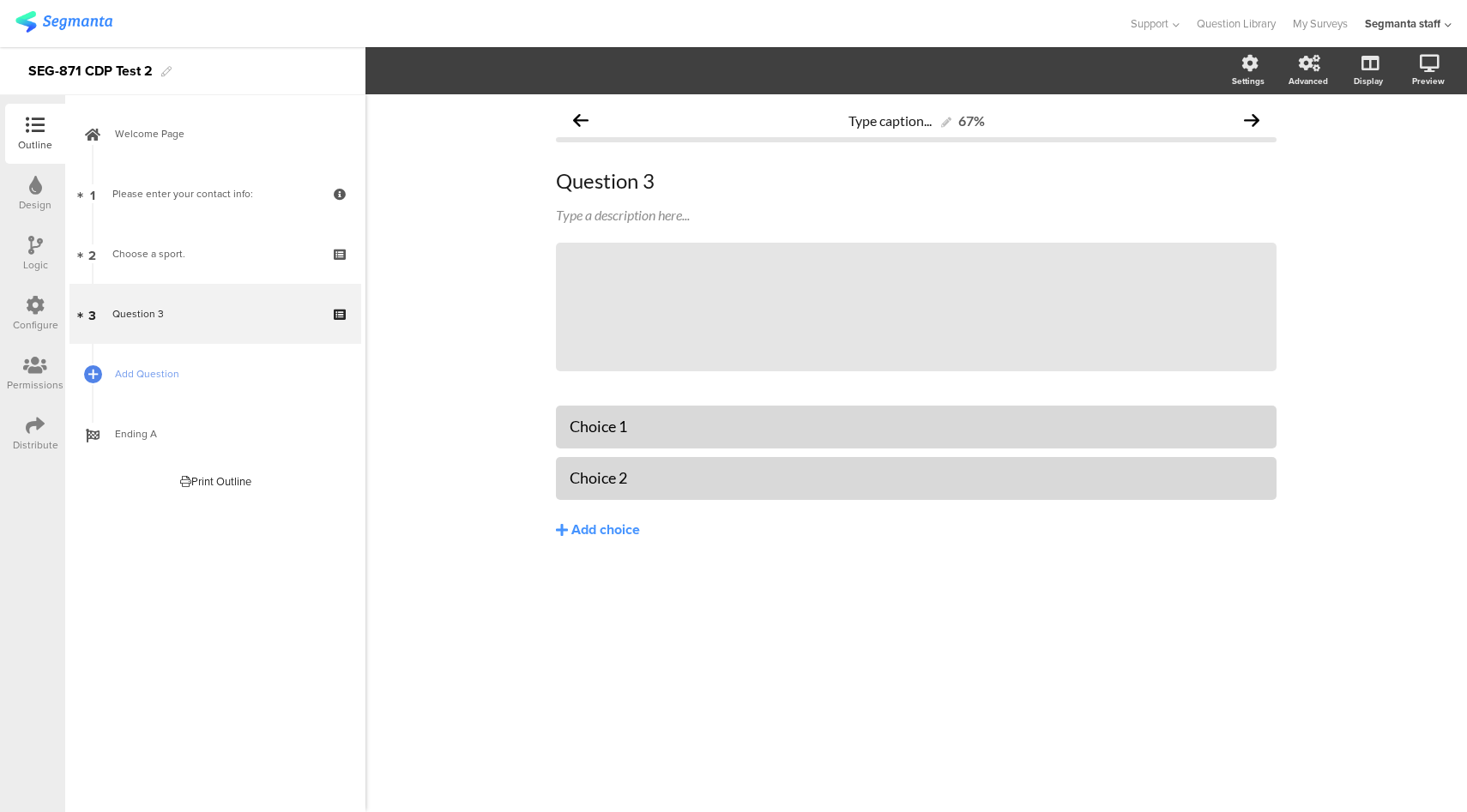
click at [26, 305] on icon at bounding box center [35, 305] width 19 height 19
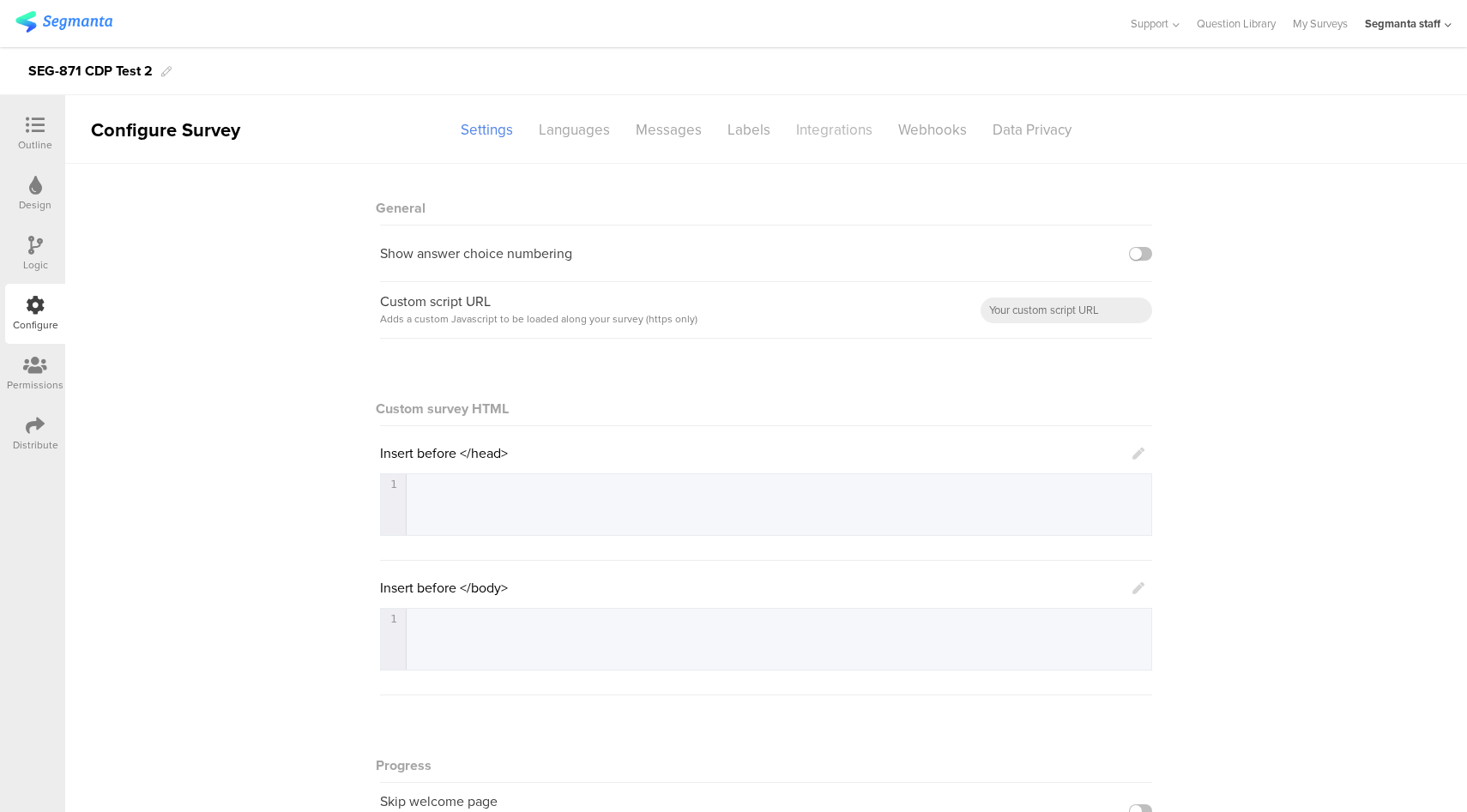
click at [844, 127] on div "Integrations" at bounding box center [834, 129] width 102 height 30
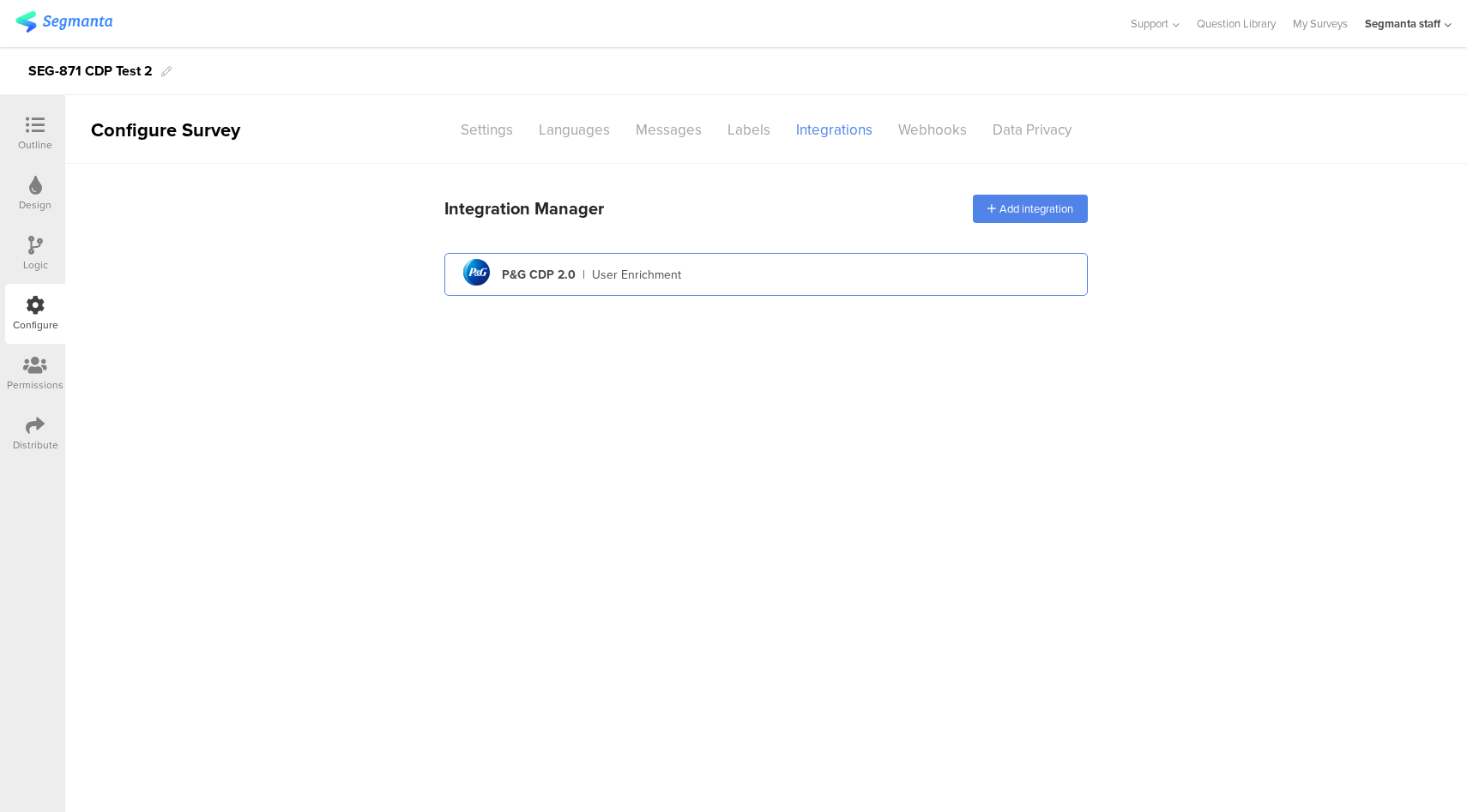
click at [789, 276] on div "pg logo P&G CDP 2.0 | User Enrichment" at bounding box center [766, 275] width 616 height 42
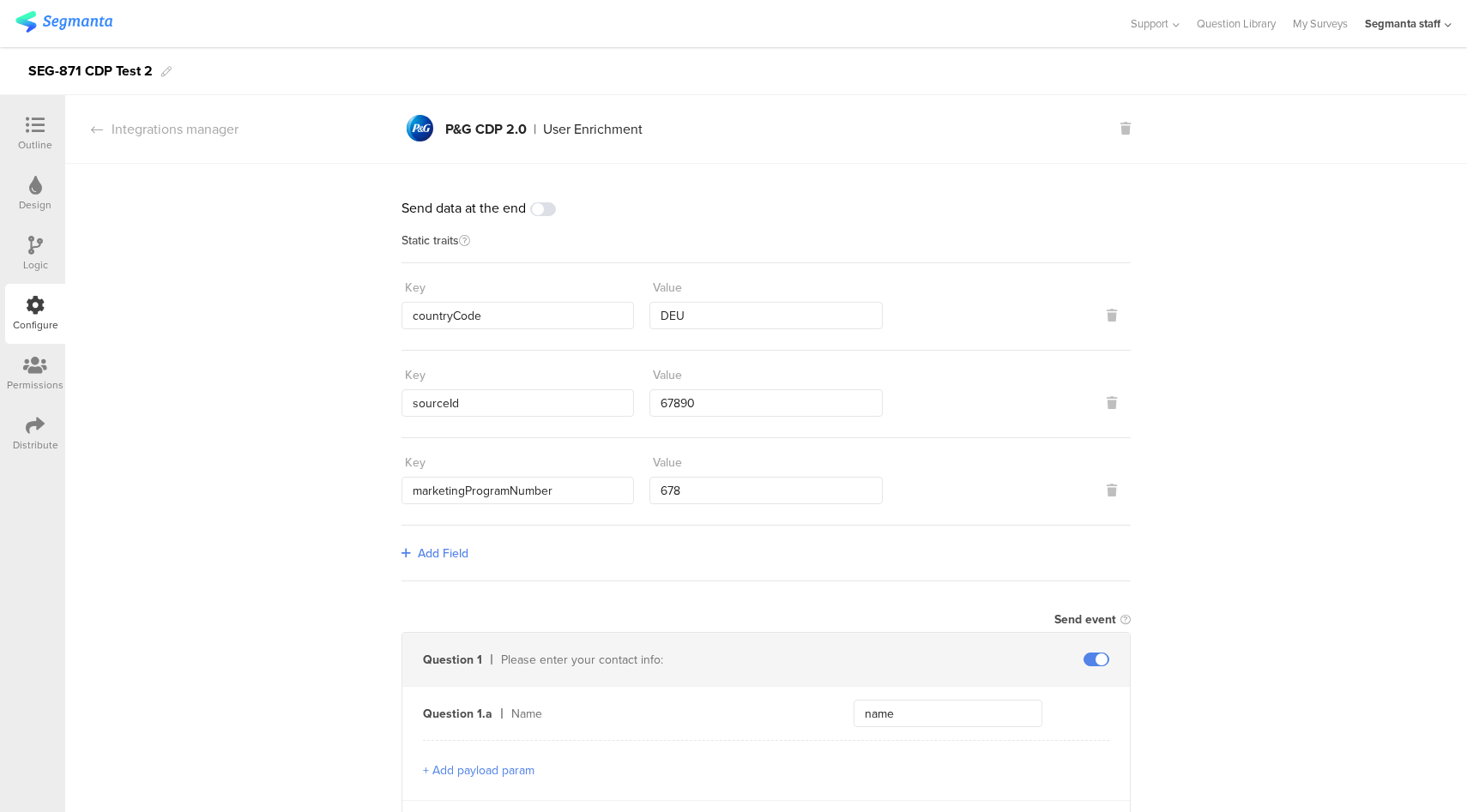
click at [41, 428] on icon at bounding box center [35, 425] width 19 height 19
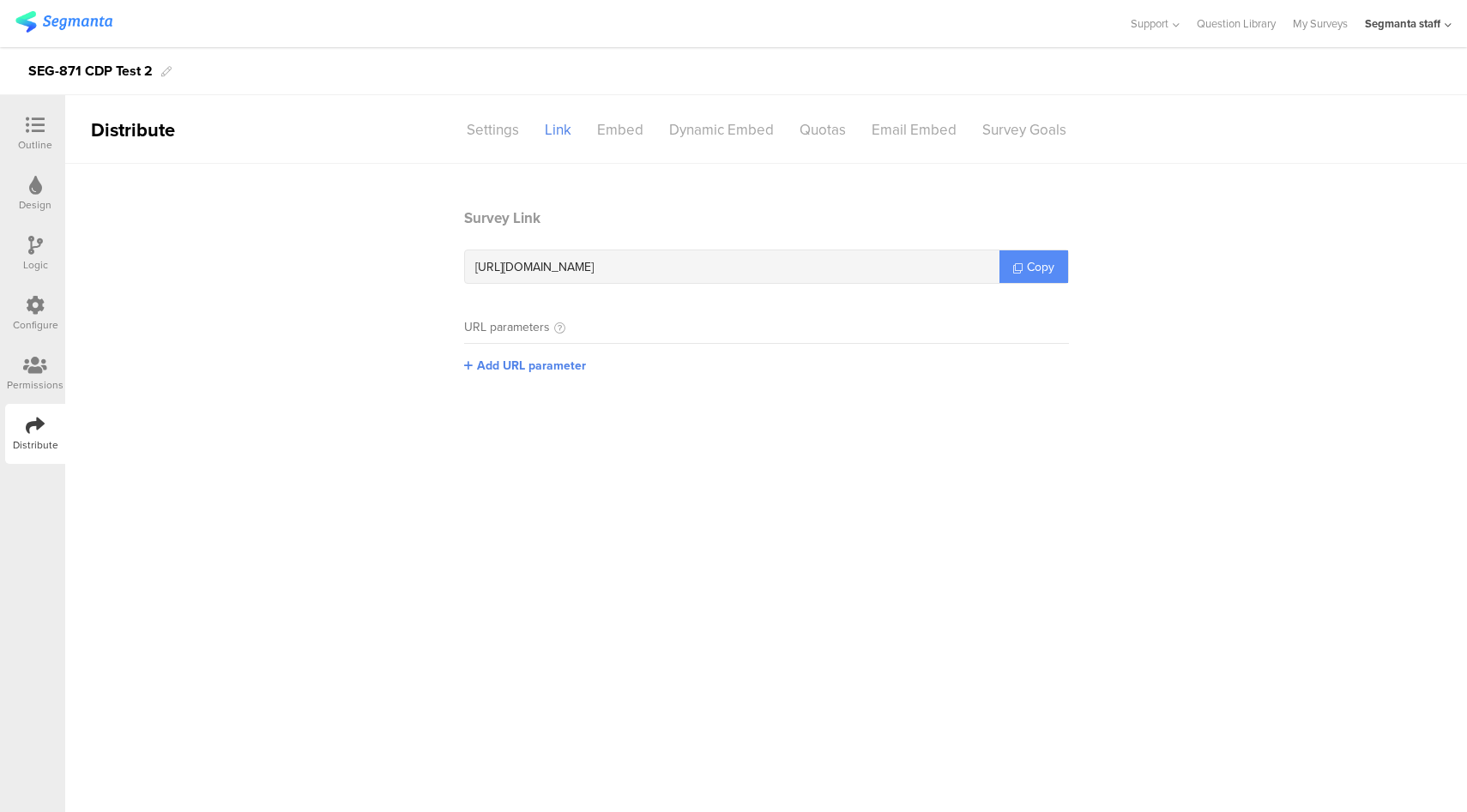
click at [1042, 256] on link "Copy" at bounding box center [1034, 266] width 68 height 32
click at [33, 134] on icon at bounding box center [35, 125] width 19 height 19
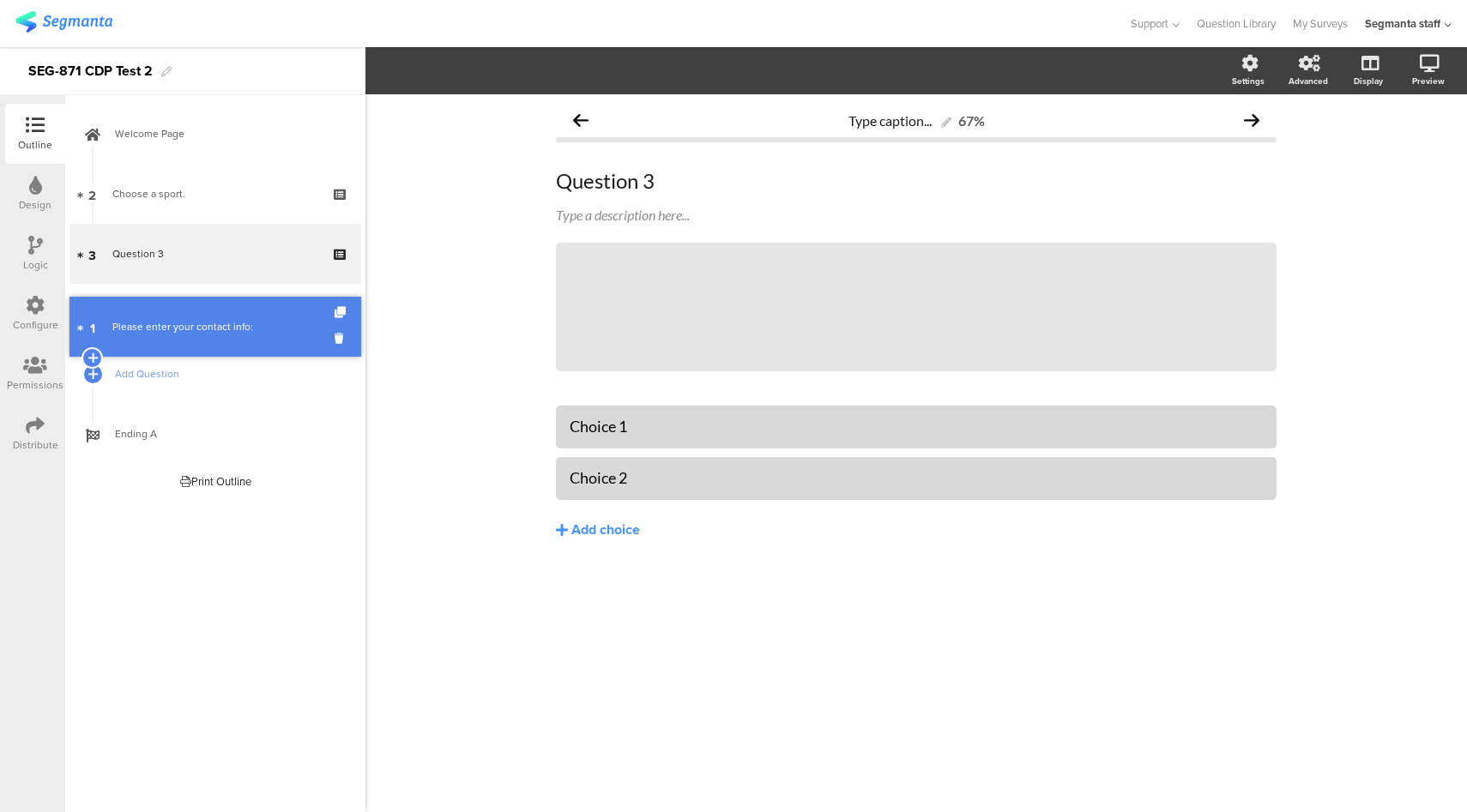
drag, startPoint x: 255, startPoint y: 188, endPoint x: 262, endPoint y: 322, distance: 134.2
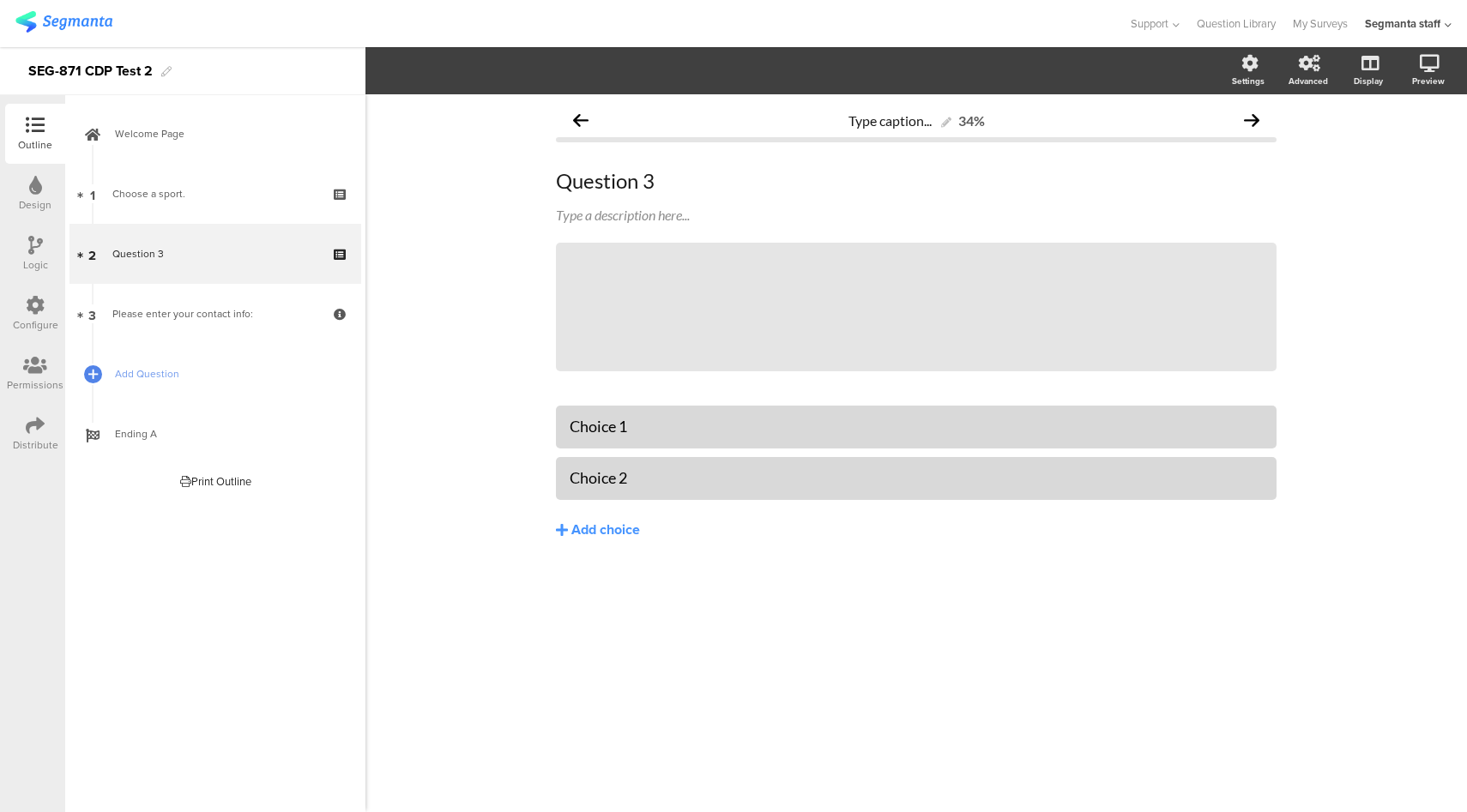
click at [40, 315] on div at bounding box center [35, 307] width 19 height 22
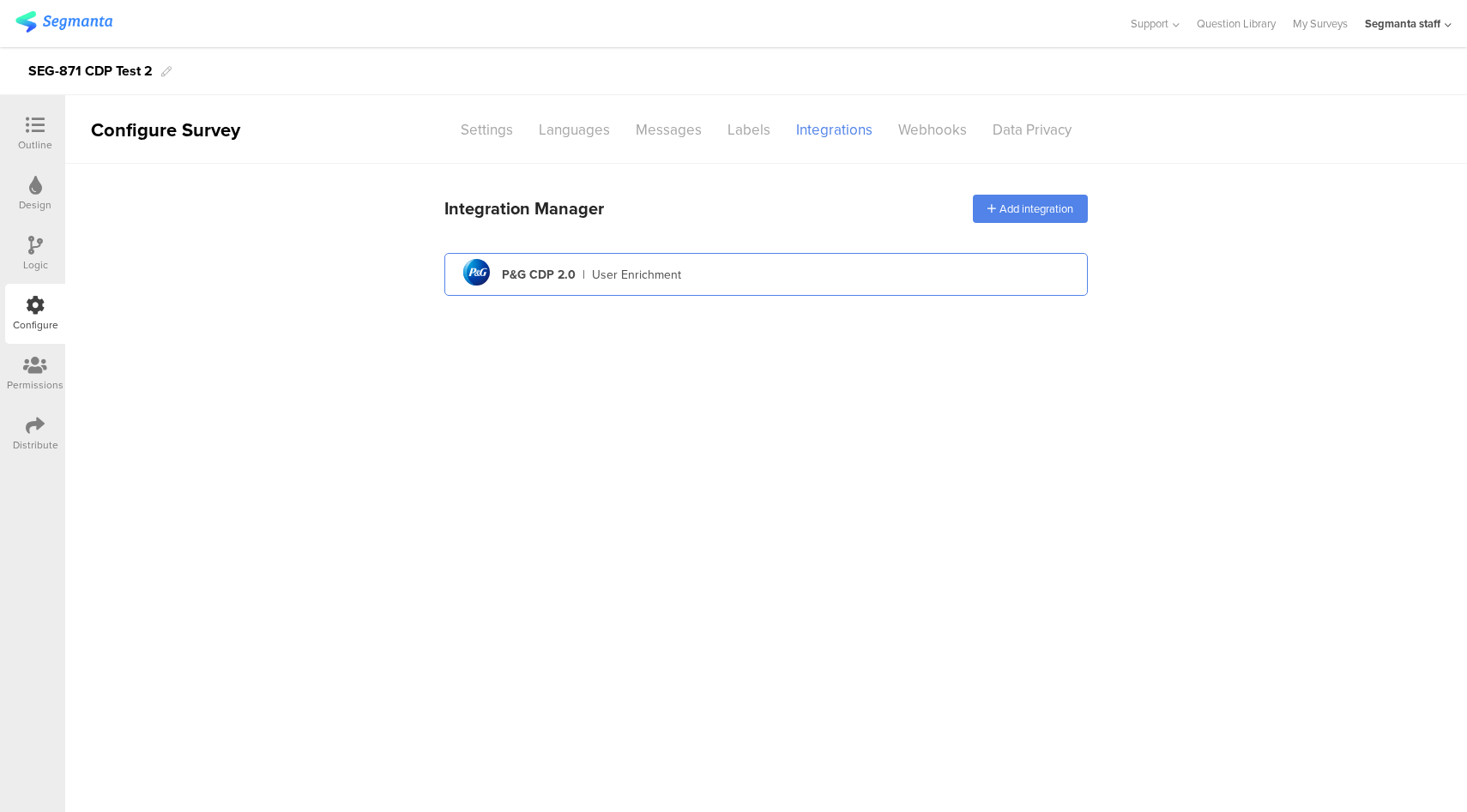
click at [775, 283] on div "pg logo P&G CDP 2.0 | User Enrichment" at bounding box center [766, 275] width 616 height 42
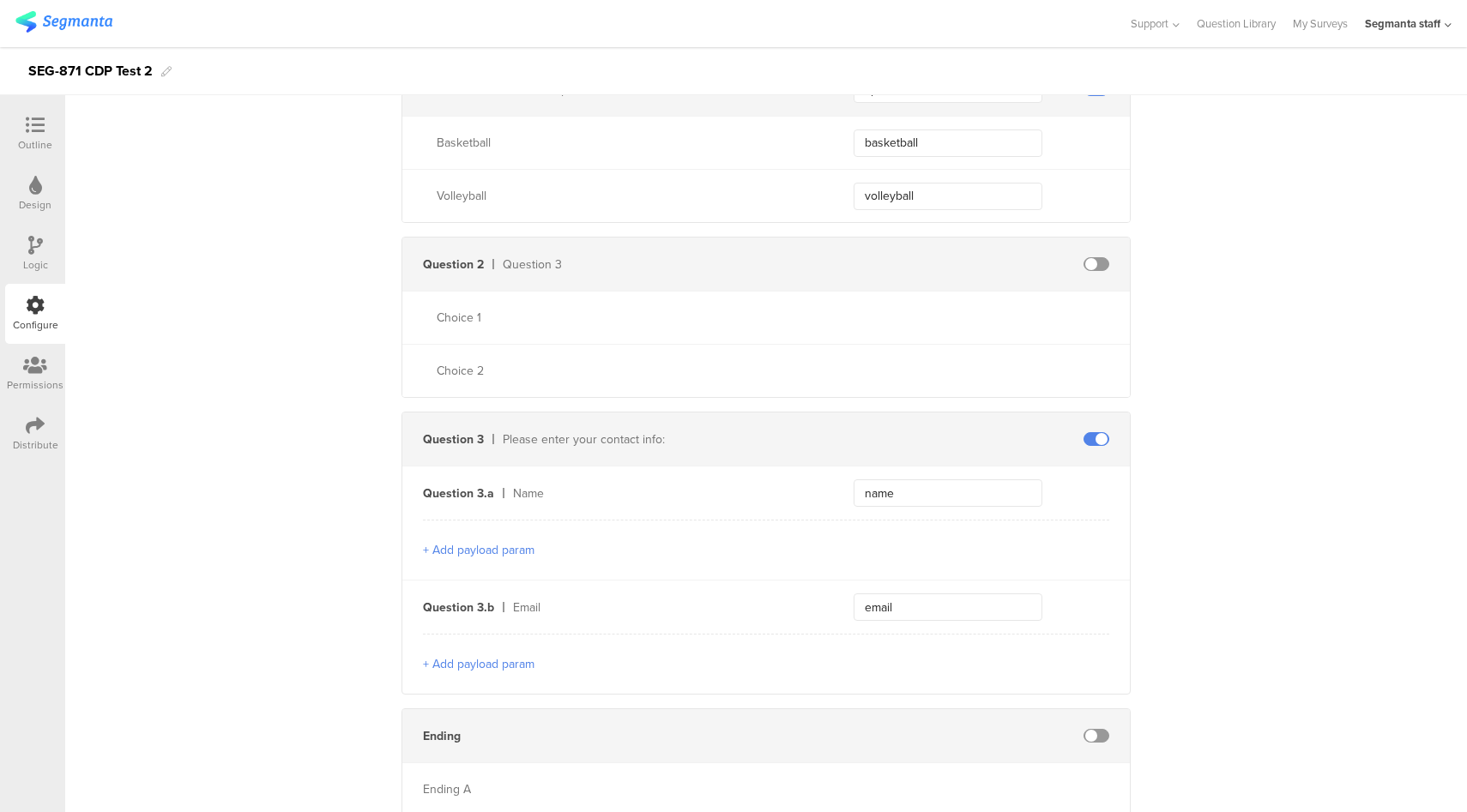
scroll to position [625, 0]
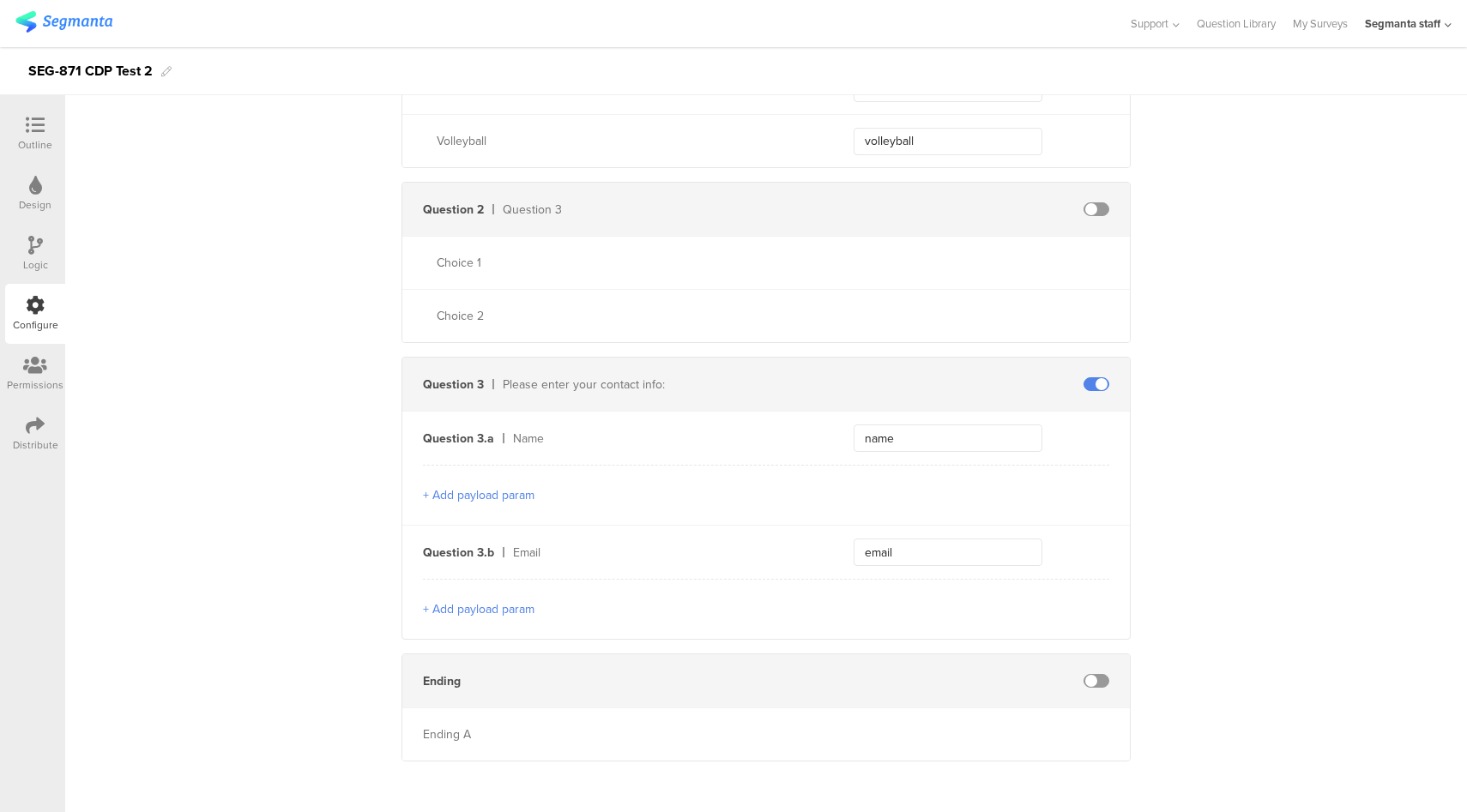
click at [1091, 676] on span at bounding box center [1096, 681] width 26 height 13
click at [41, 421] on icon at bounding box center [35, 425] width 19 height 19
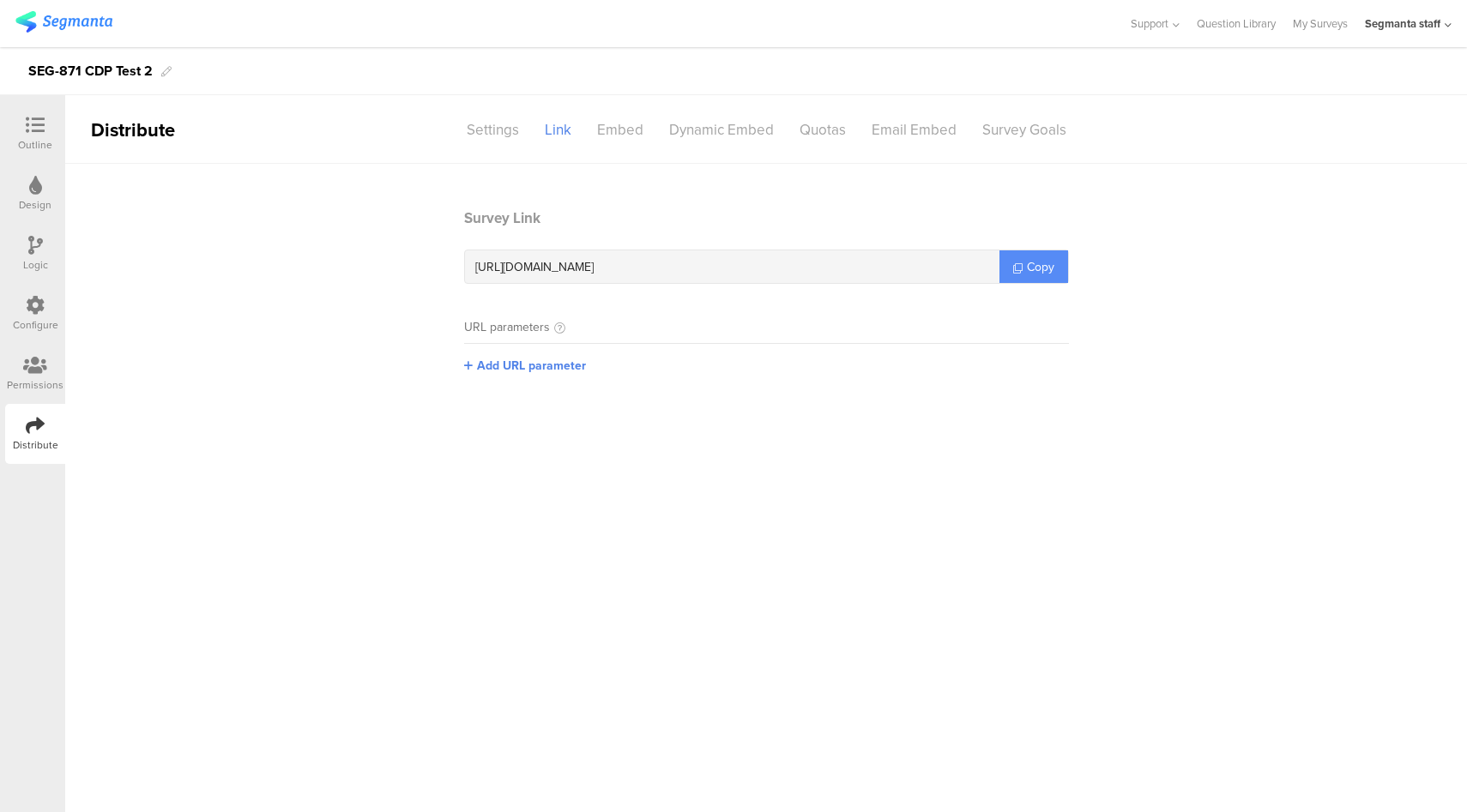
click at [1046, 269] on span "Copy" at bounding box center [1041, 267] width 28 height 18
click at [37, 310] on icon at bounding box center [35, 305] width 19 height 19
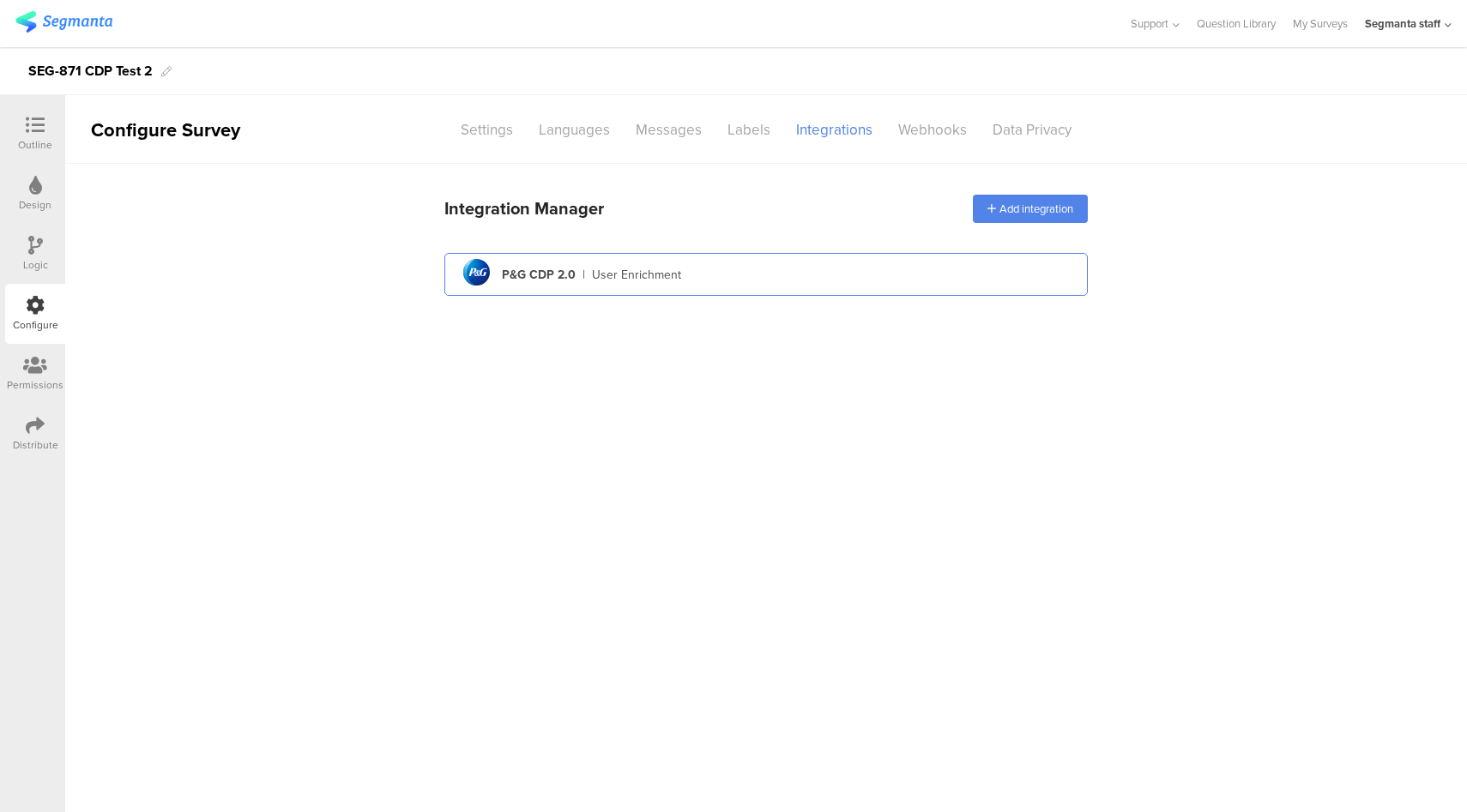
click at [759, 271] on div "pg logo P&G CDP 2.0 | User Enrichment" at bounding box center [766, 275] width 616 height 42
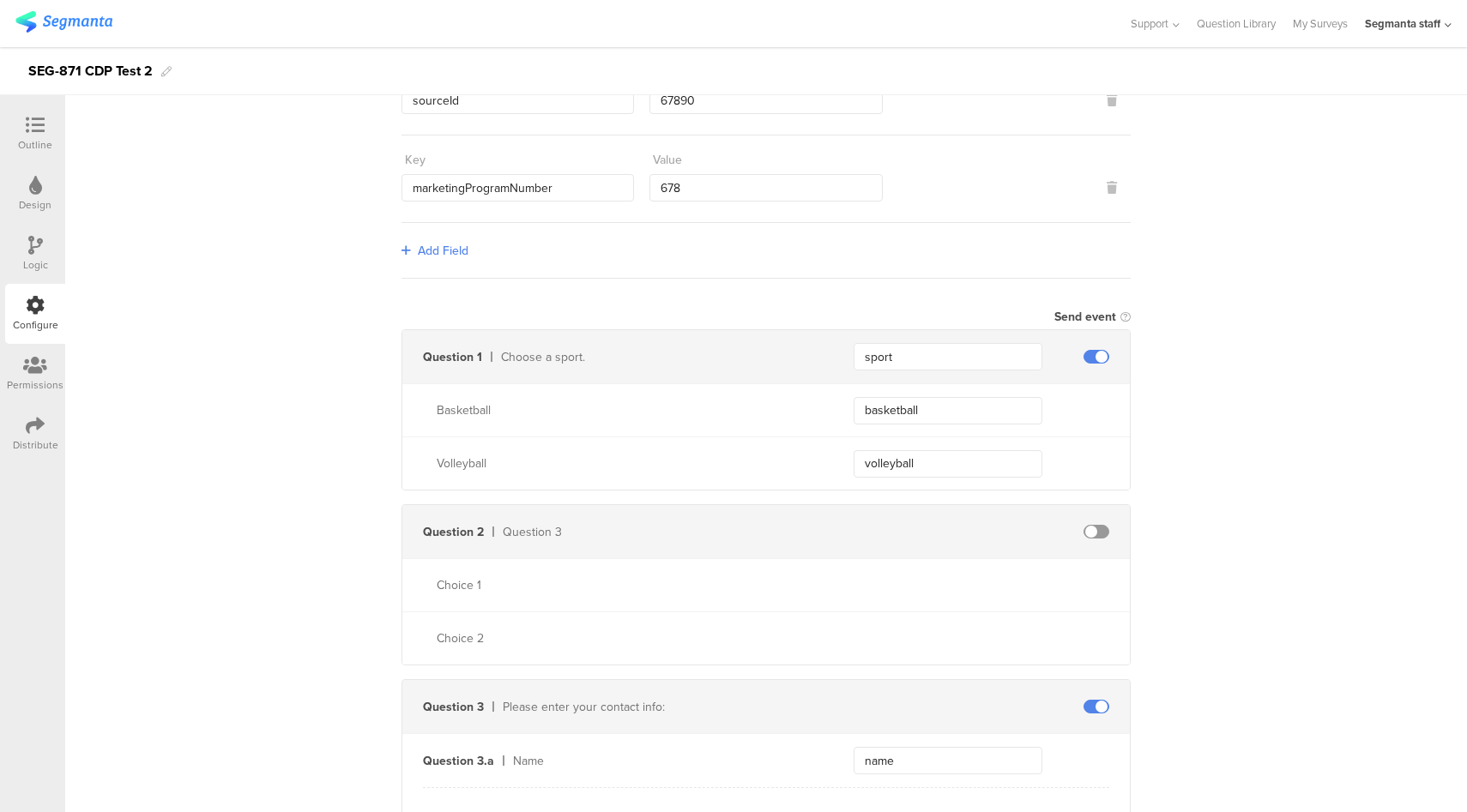
scroll to position [282, 0]
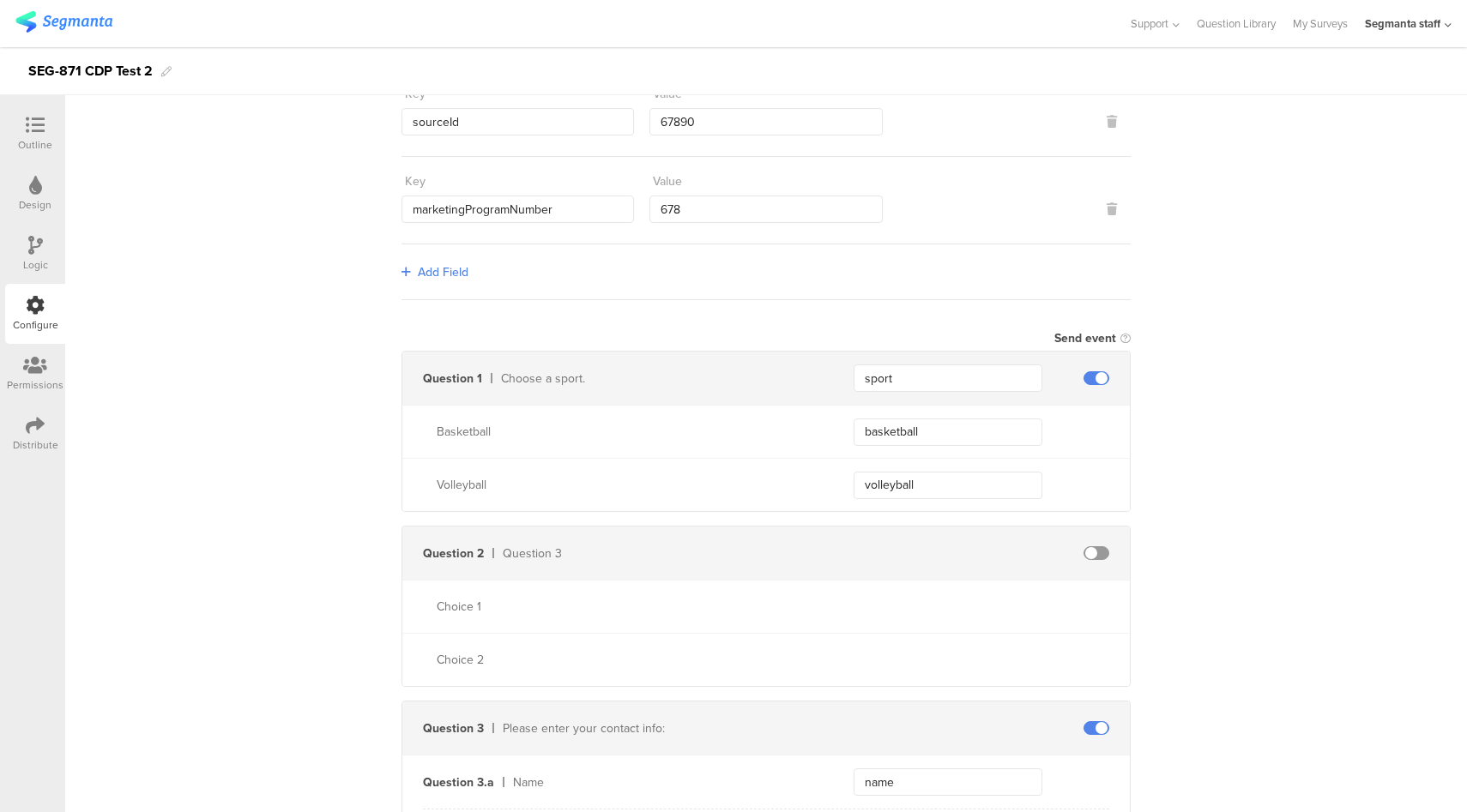
click at [27, 422] on icon at bounding box center [35, 425] width 19 height 19
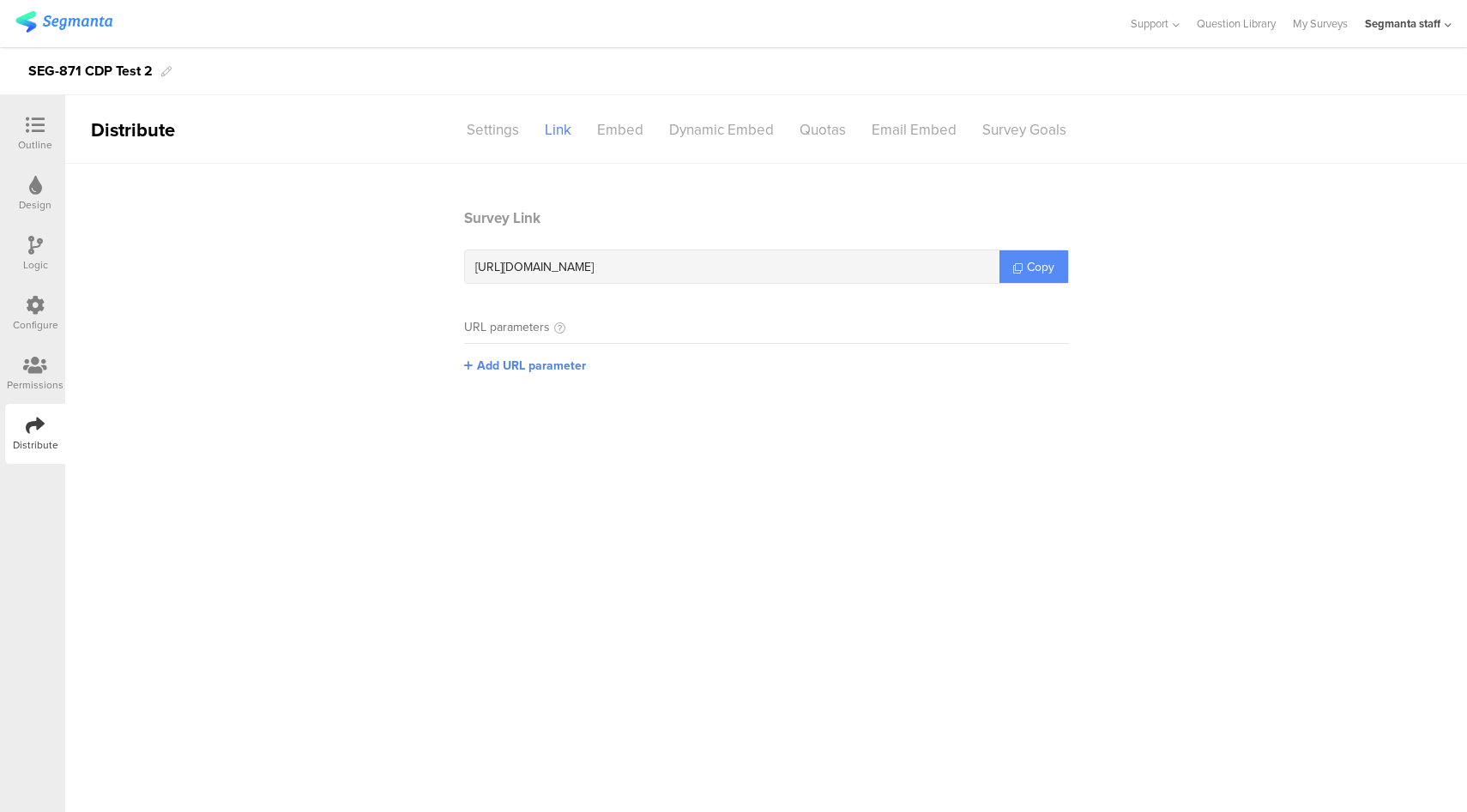
click at [1038, 272] on span "Copy" at bounding box center [1041, 267] width 28 height 18
click at [31, 120] on icon at bounding box center [35, 125] width 19 height 19
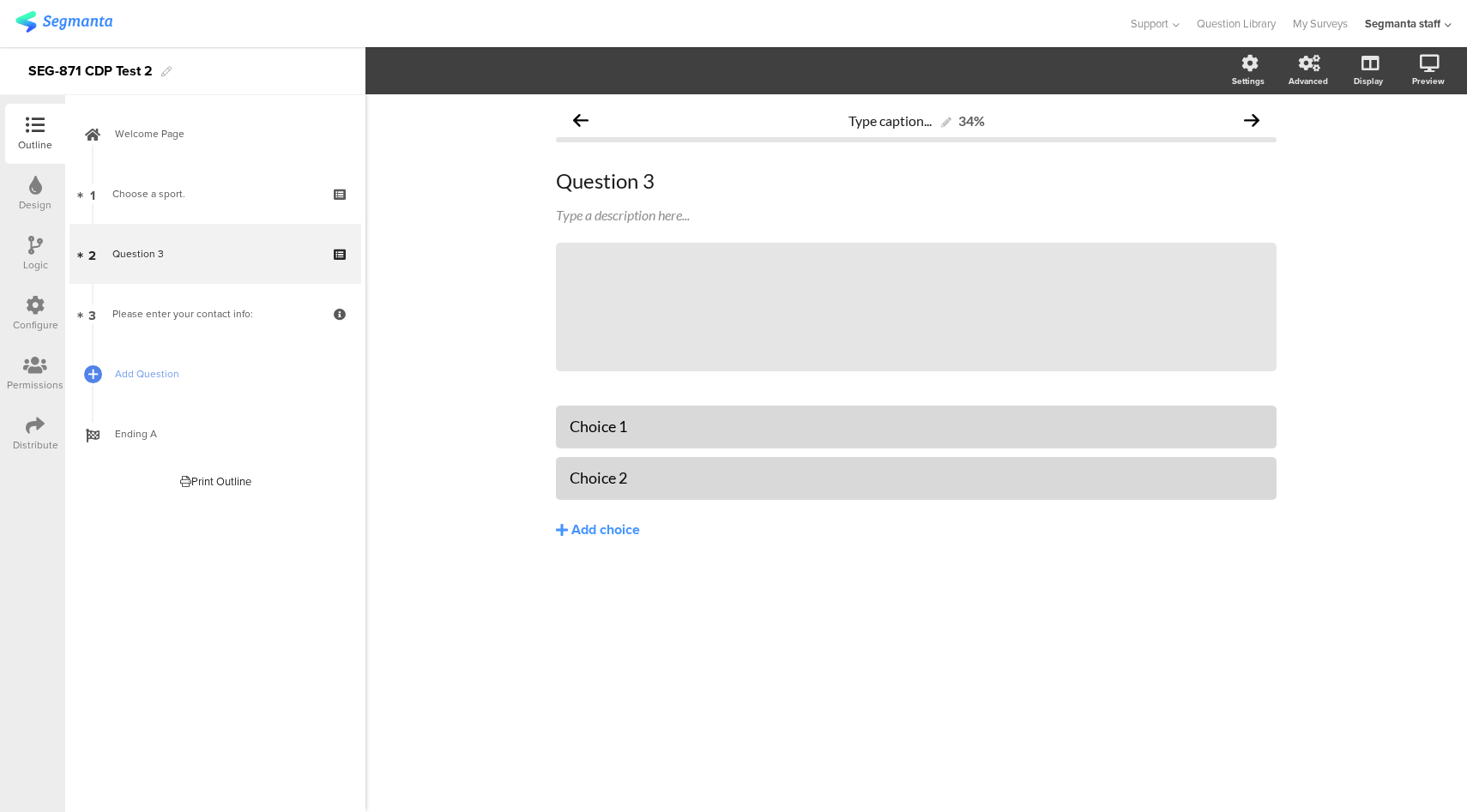
click at [39, 324] on div "Configure" at bounding box center [35, 325] width 46 height 15
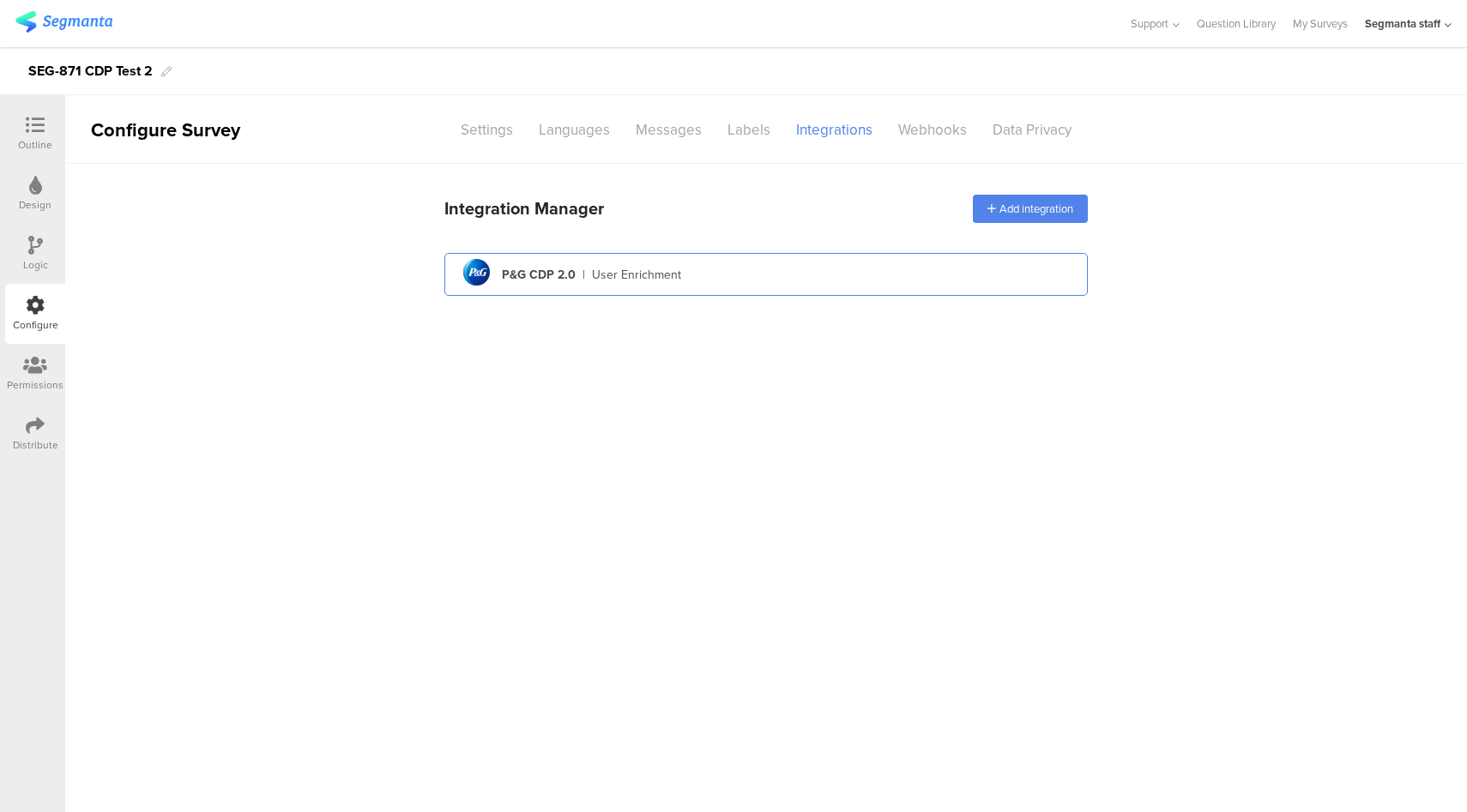
click at [617, 277] on div "User Enrichment" at bounding box center [636, 275] width 89 height 18
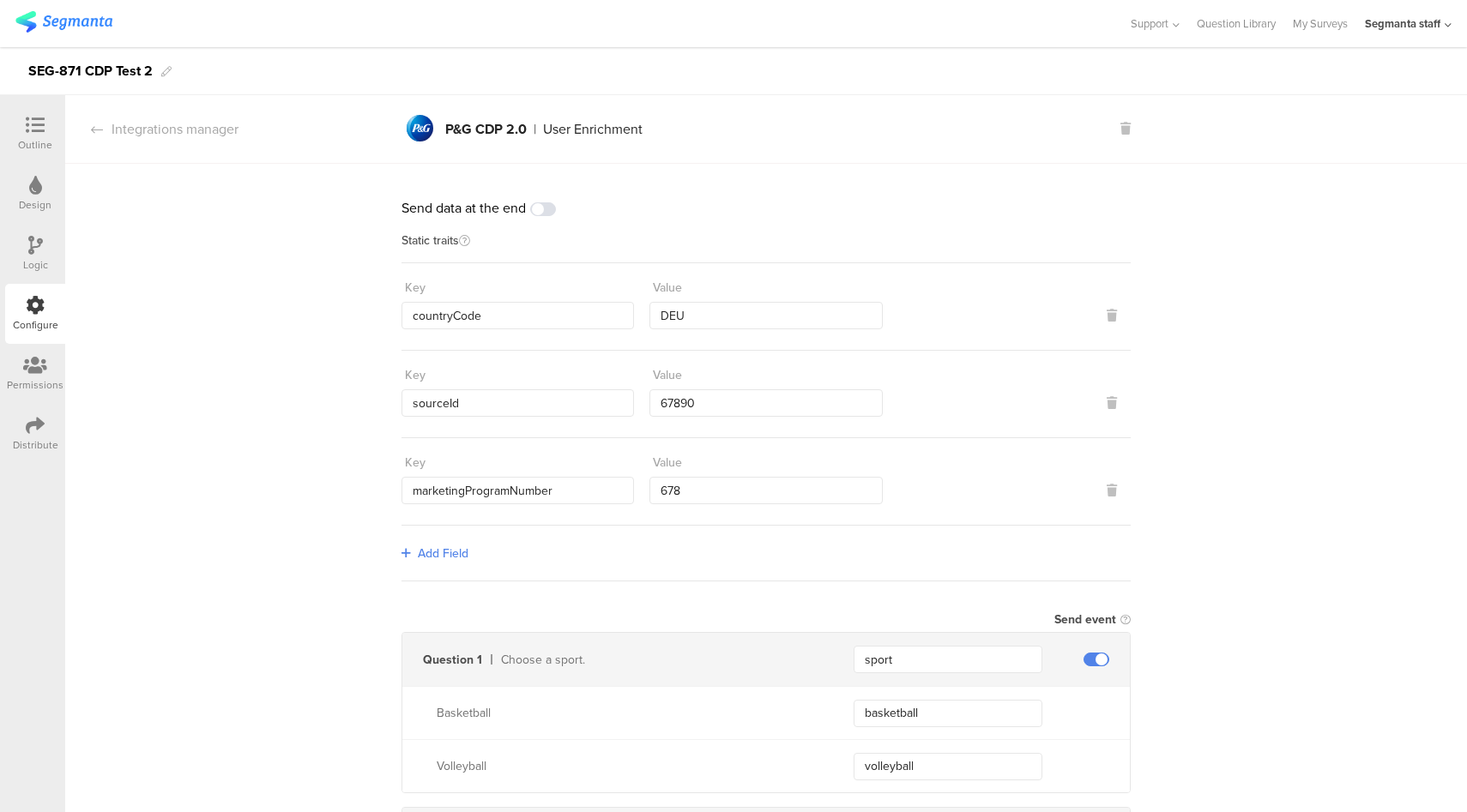
click at [543, 201] on div "Send data at the end" at bounding box center [765, 208] width 729 height 20
click at [539, 214] on span at bounding box center [543, 209] width 26 height 13
click at [820, 204] on div "Send data at the end" at bounding box center [765, 208] width 729 height 20
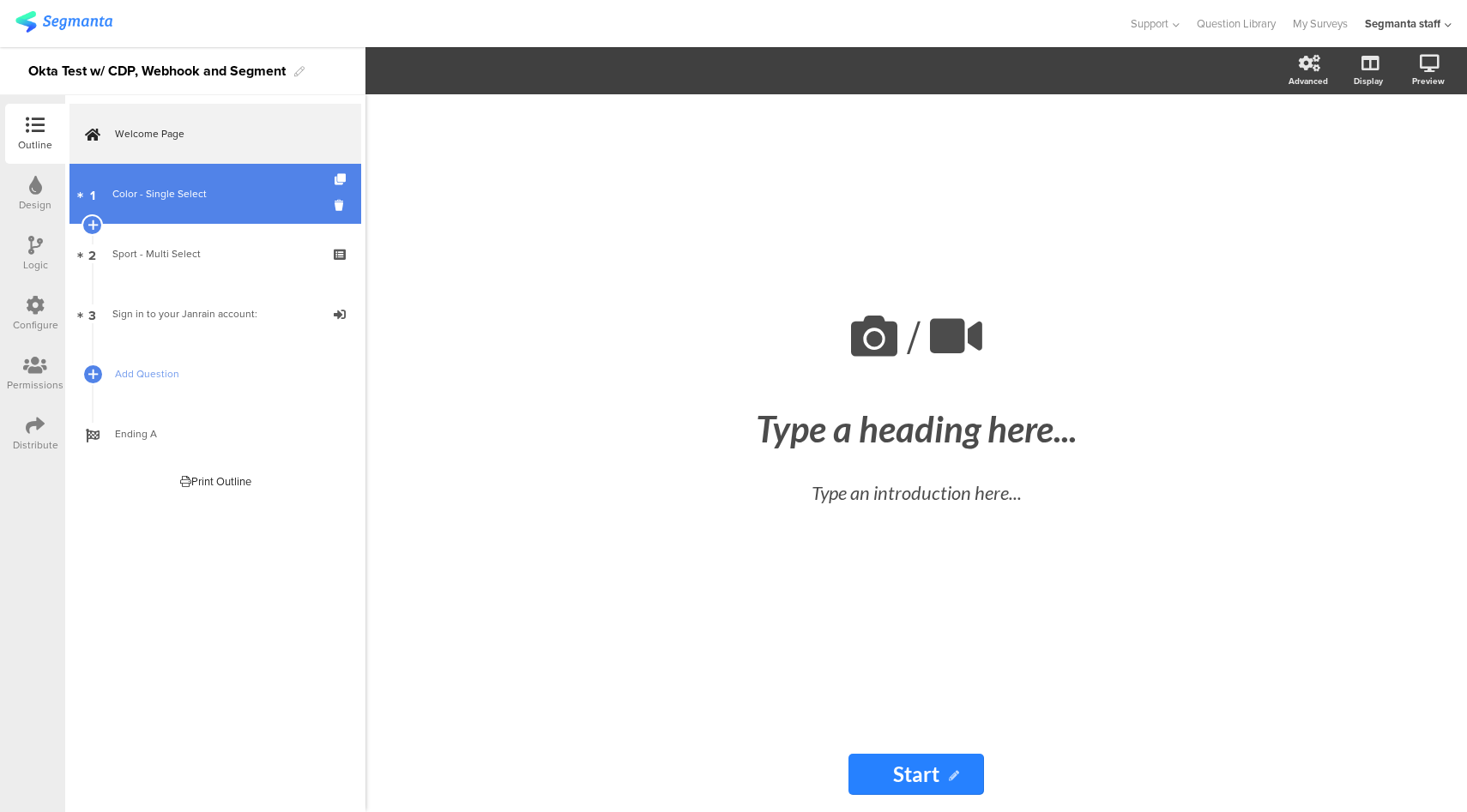
click at [227, 198] on div "Color - Single Select" at bounding box center [214, 194] width 205 height 17
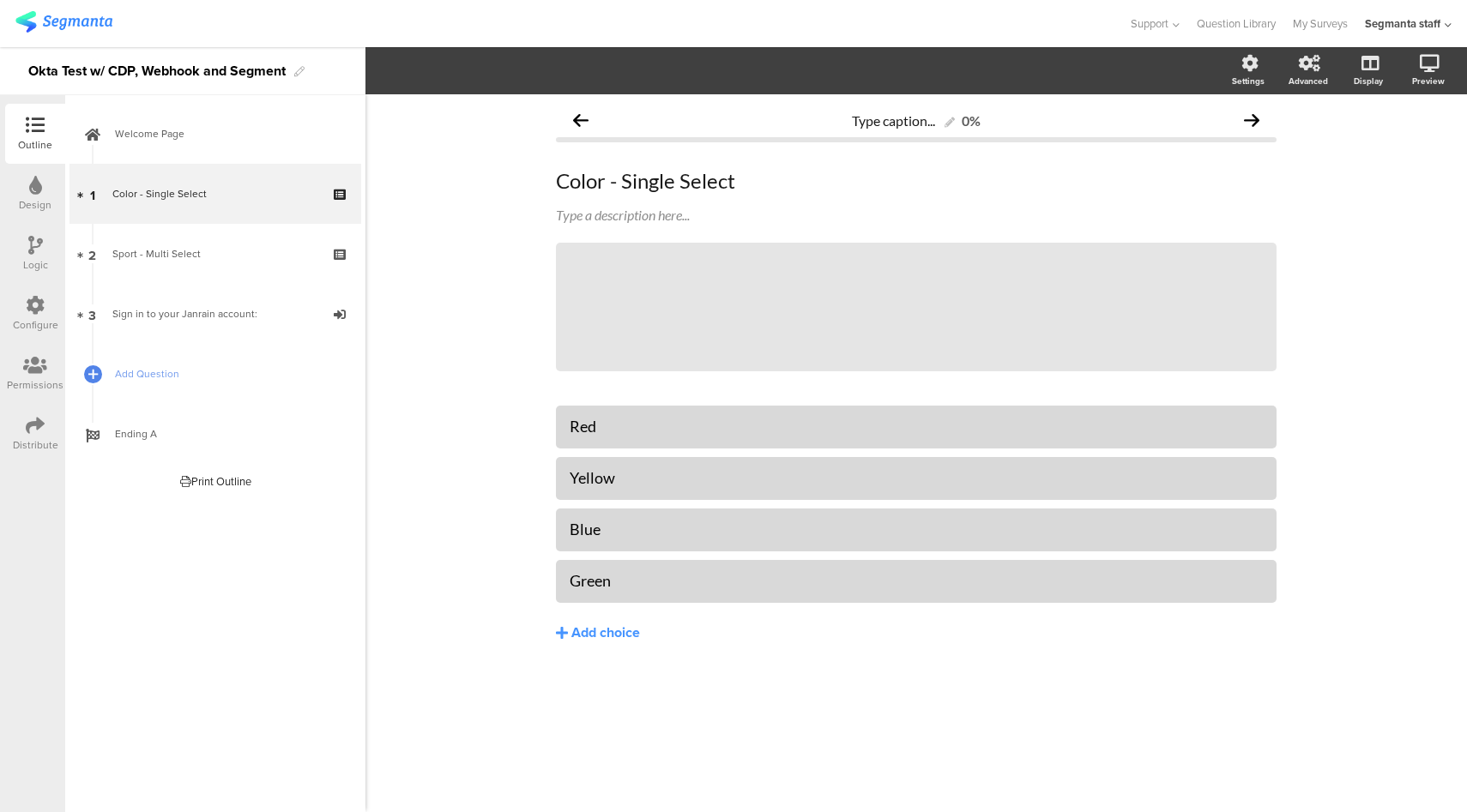
click at [38, 315] on div at bounding box center [35, 307] width 19 height 22
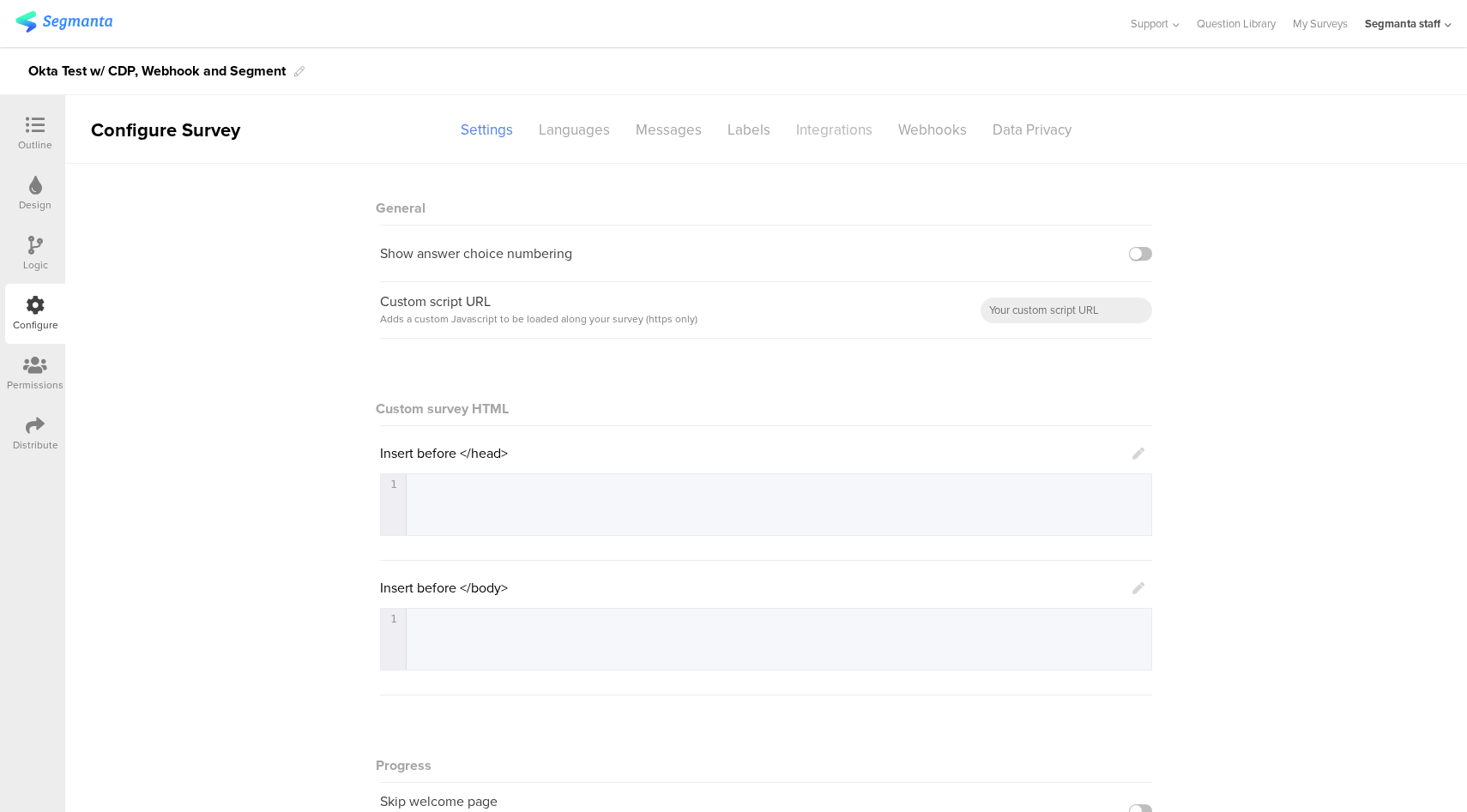
click at [821, 129] on div "Integrations" at bounding box center [834, 129] width 102 height 30
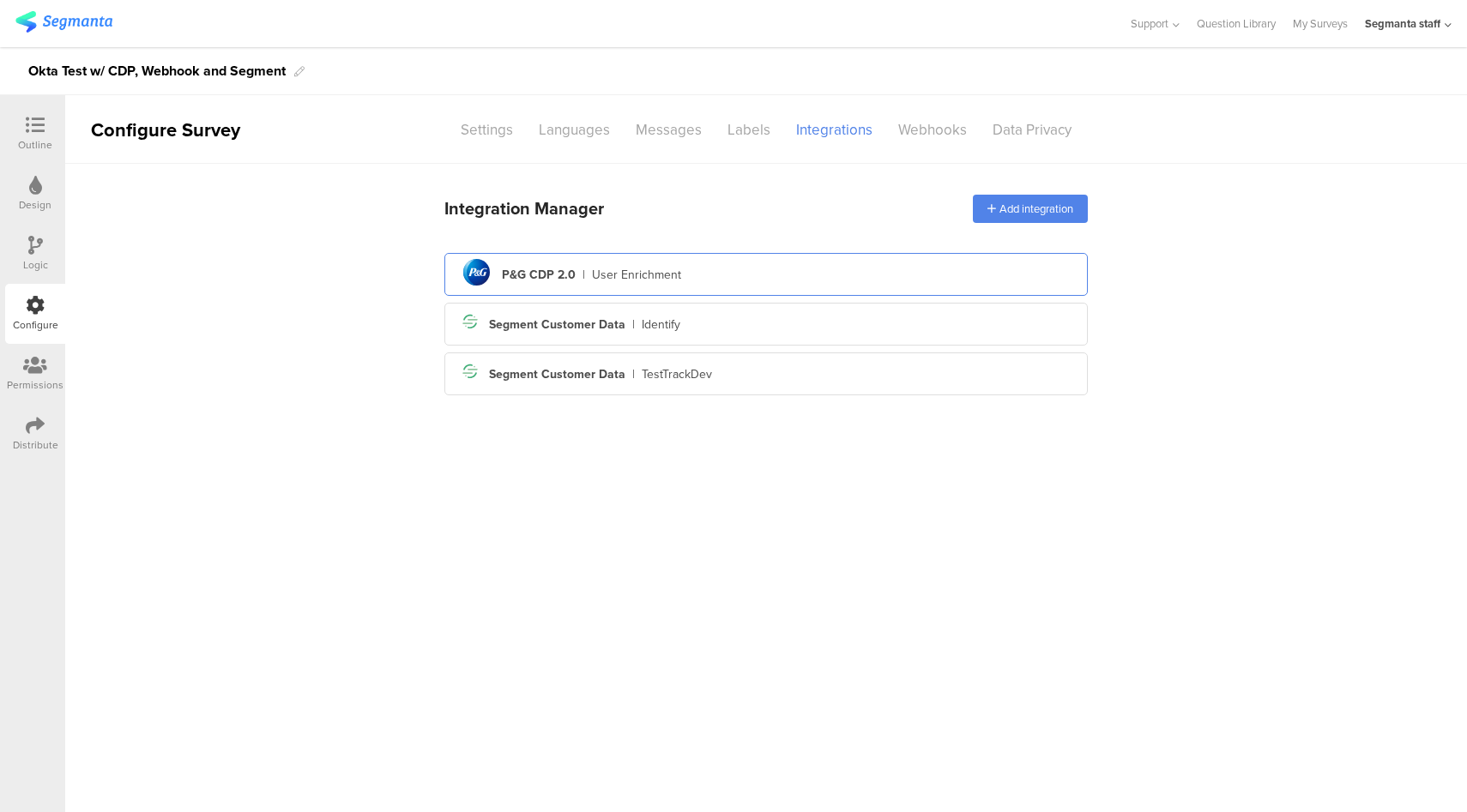
click at [729, 281] on div "pg logo P&G CDP 2.0 | User Enrichment" at bounding box center [766, 275] width 616 height 42
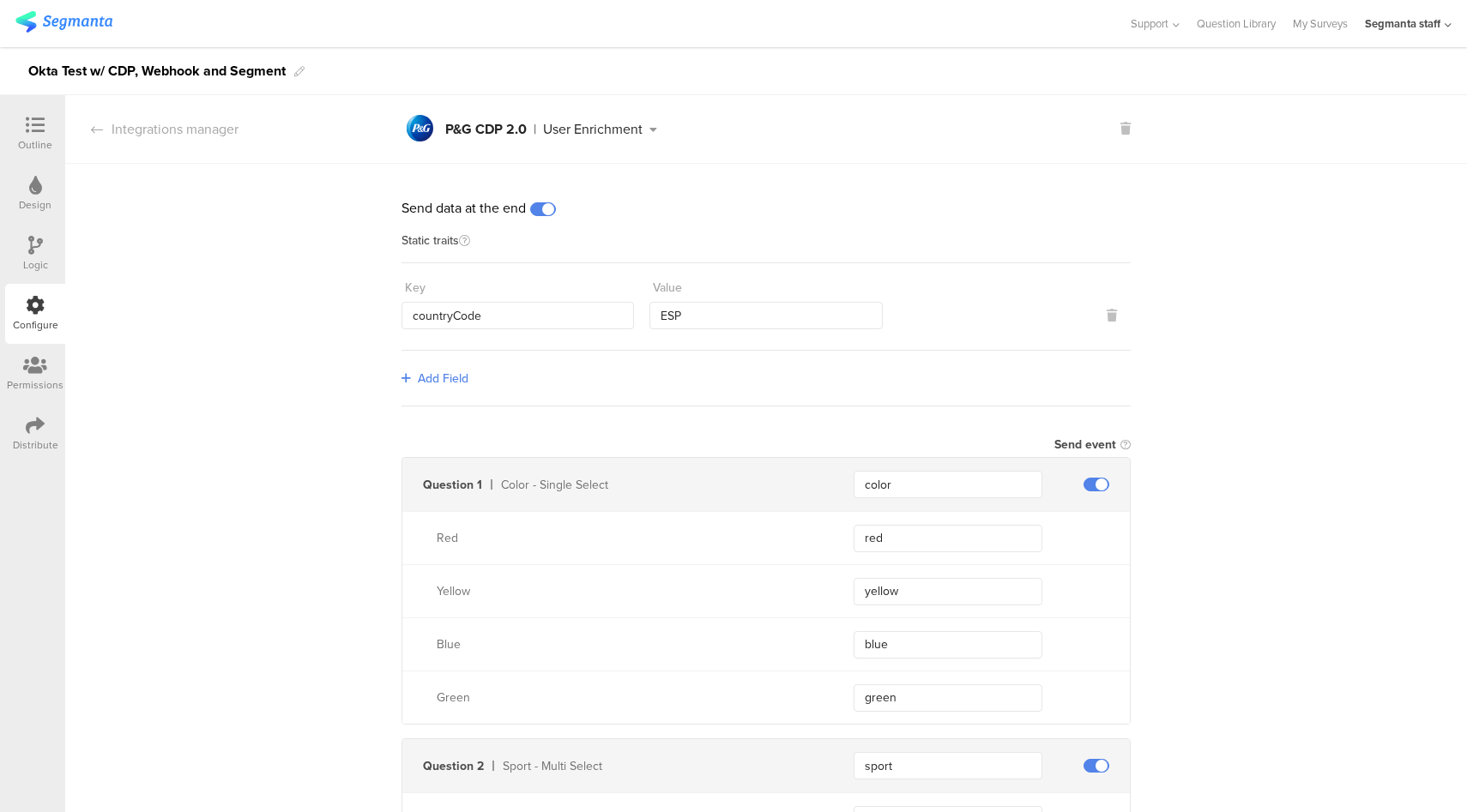
click at [31, 432] on icon at bounding box center [35, 425] width 19 height 19
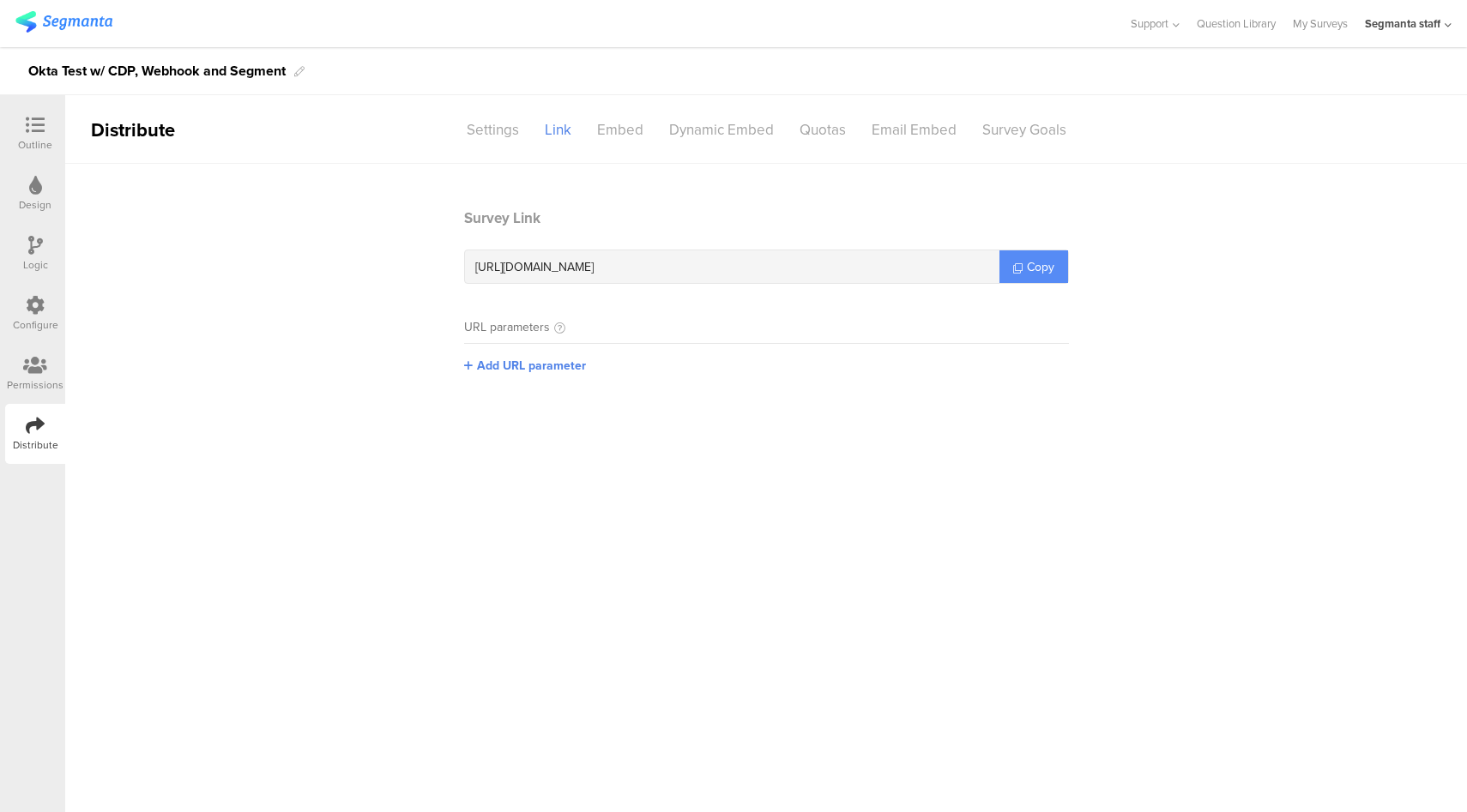
click at [1037, 259] on span "Copy" at bounding box center [1041, 267] width 28 height 18
click at [40, 303] on icon at bounding box center [35, 305] width 19 height 19
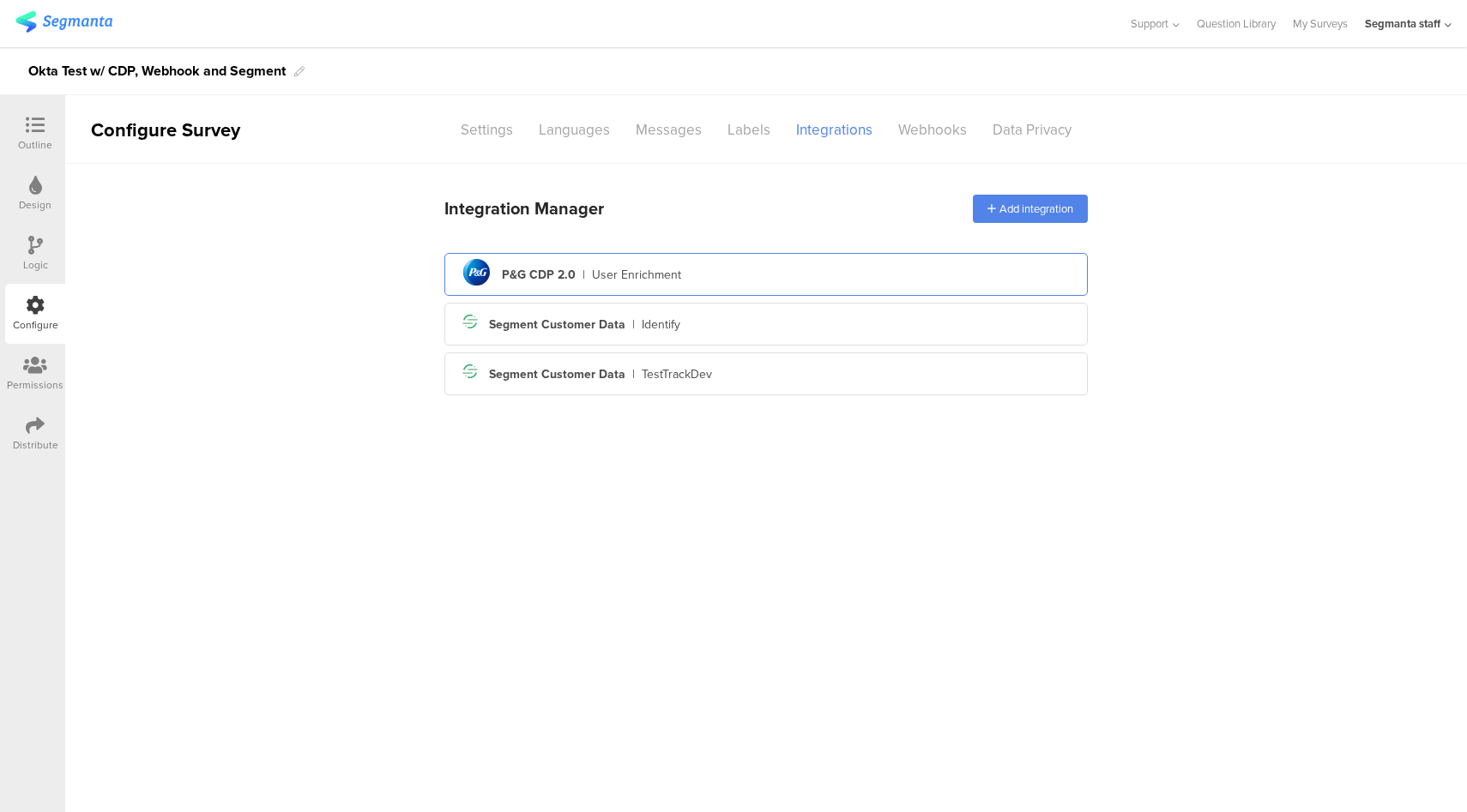
click at [701, 260] on div "pg logo P&G CDP 2.0 | User Enrichment" at bounding box center [766, 275] width 616 height 42
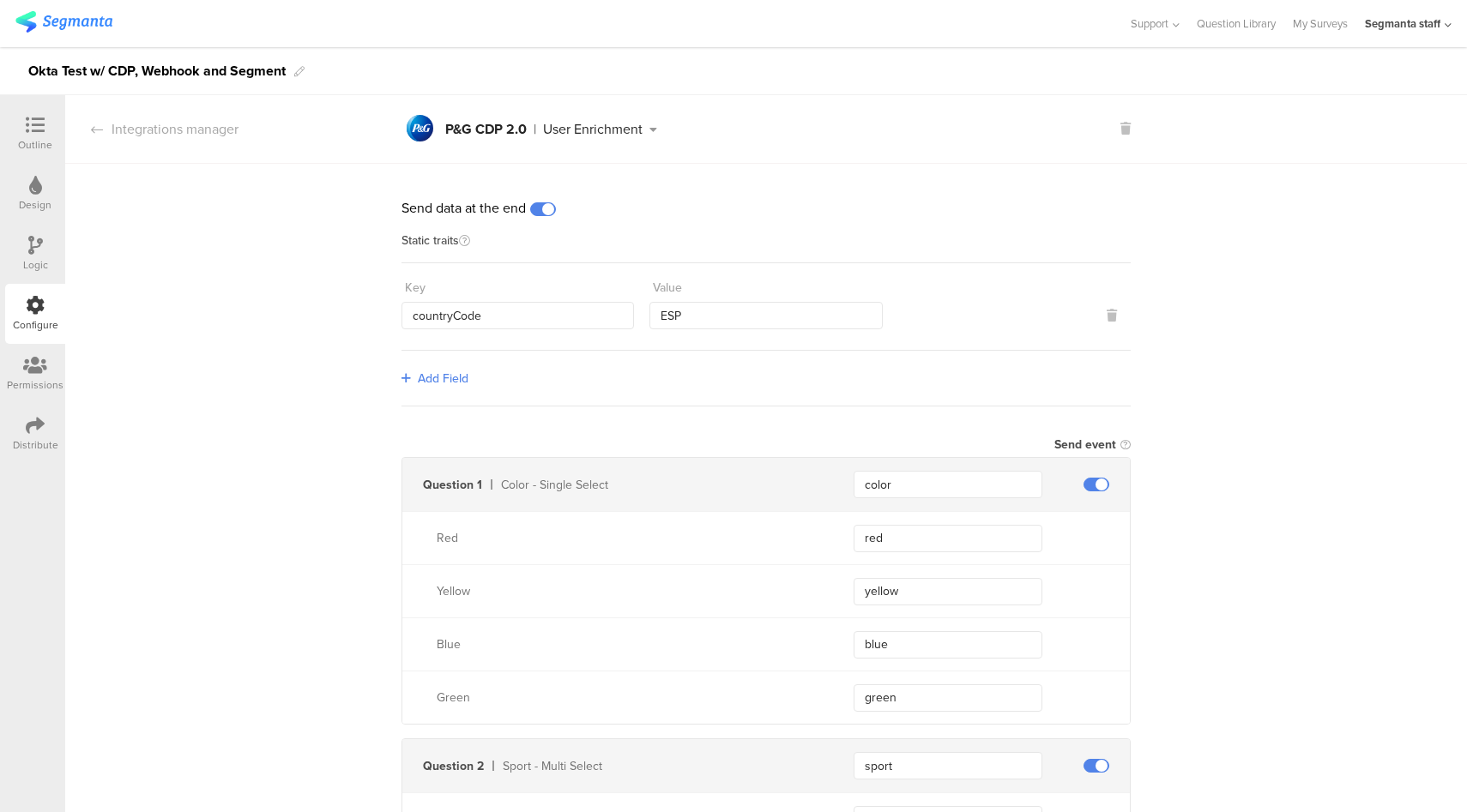
click at [535, 204] on span at bounding box center [543, 209] width 26 height 13
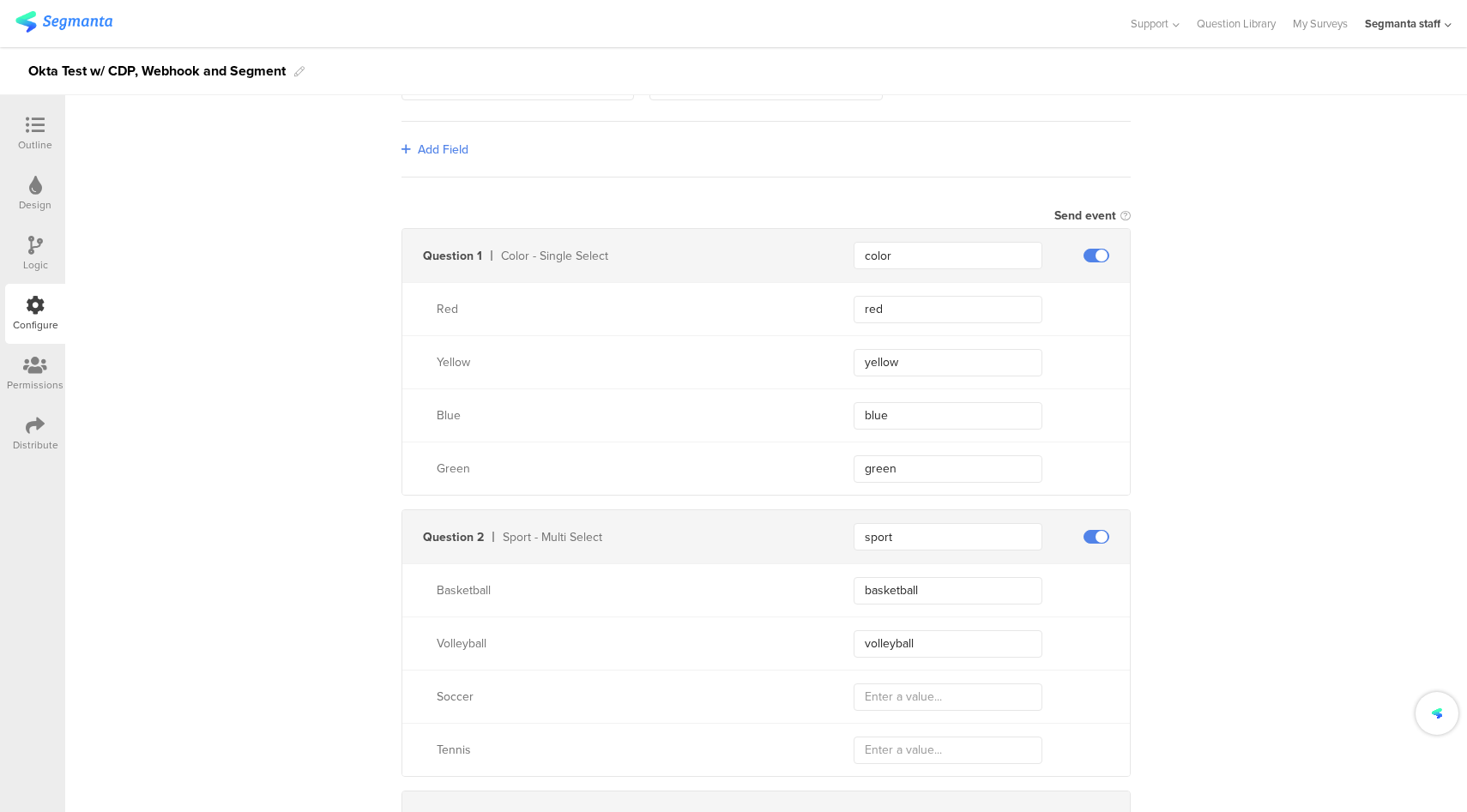
scroll to position [552, 0]
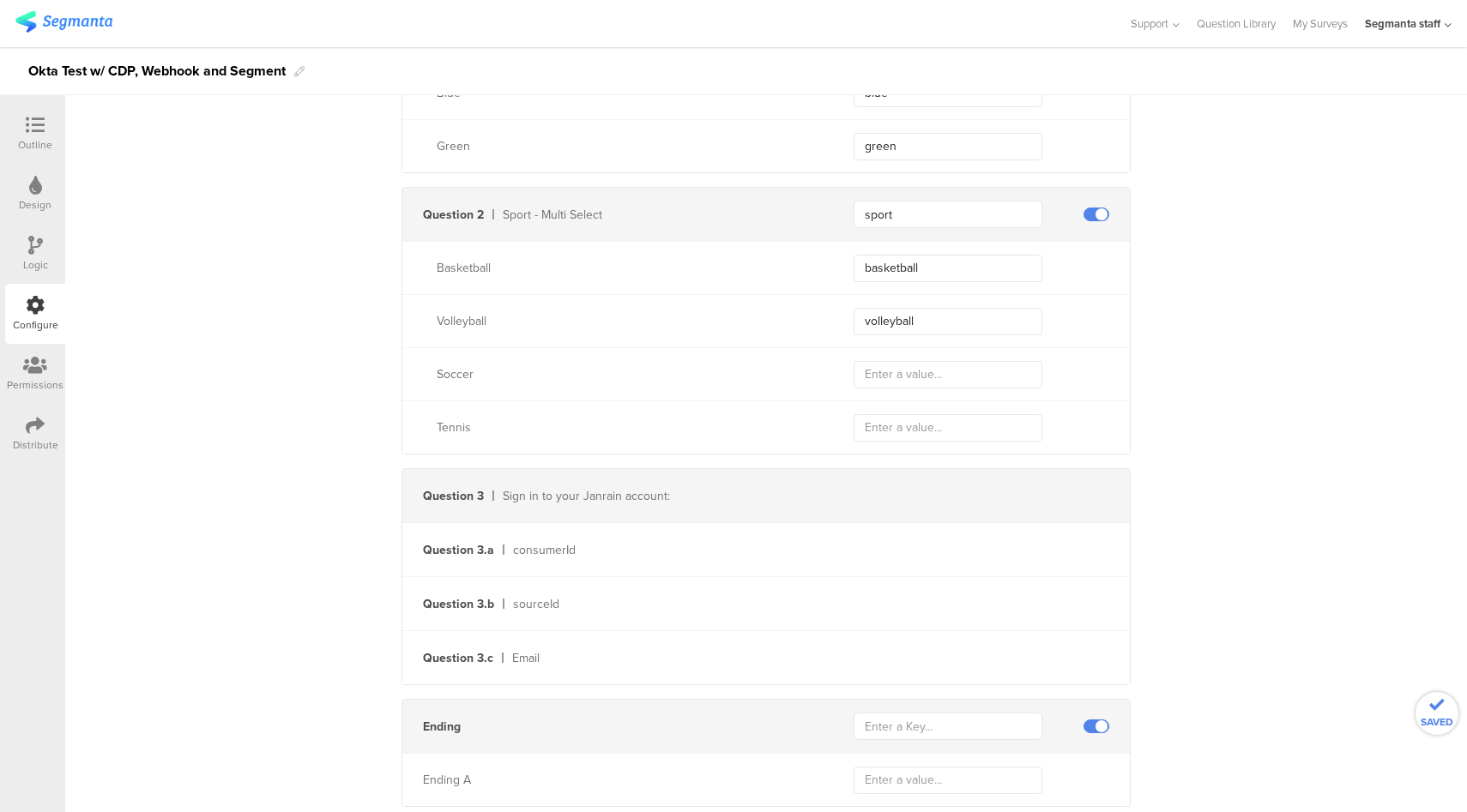
click at [1092, 720] on span at bounding box center [1096, 726] width 26 height 13
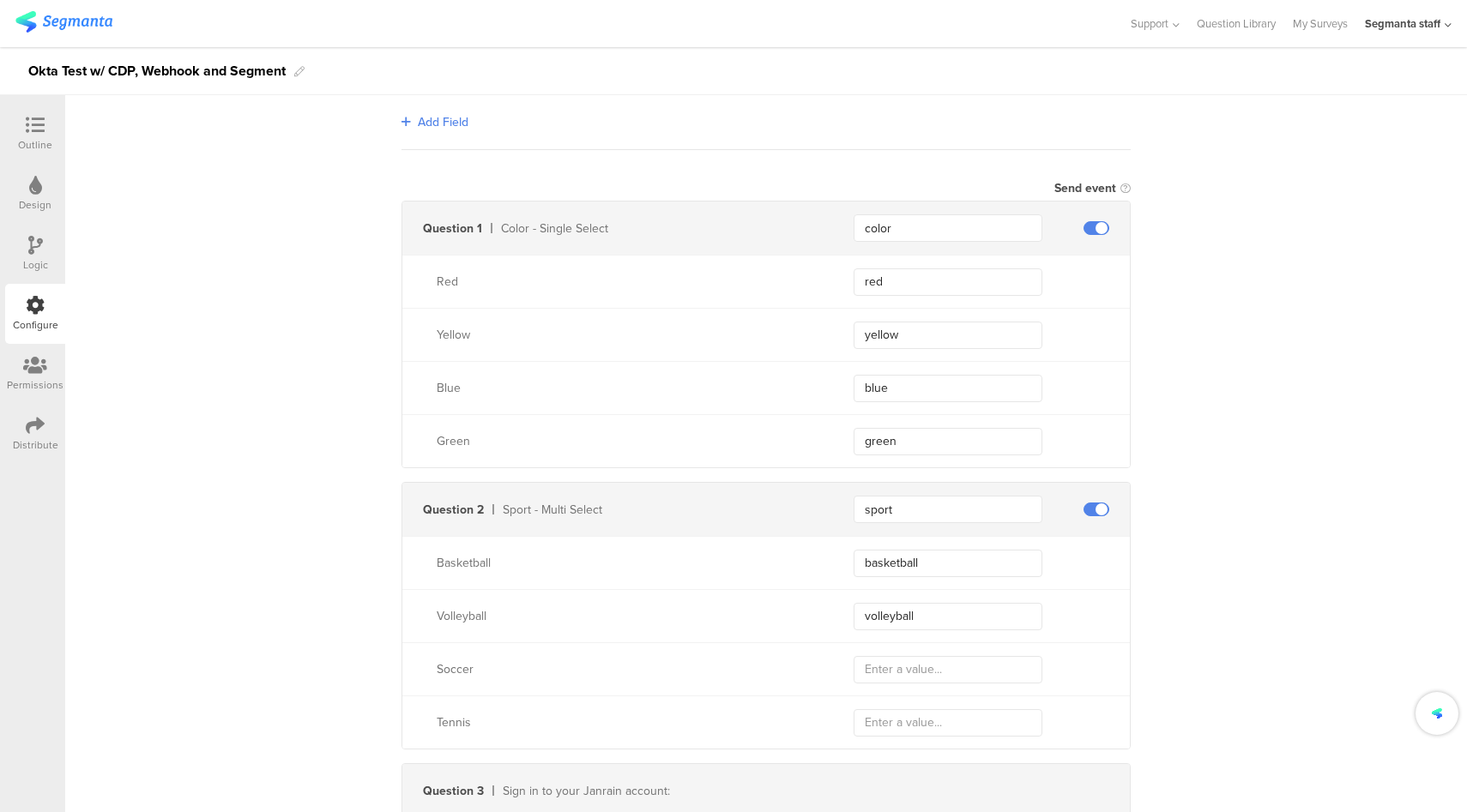
scroll to position [0, 0]
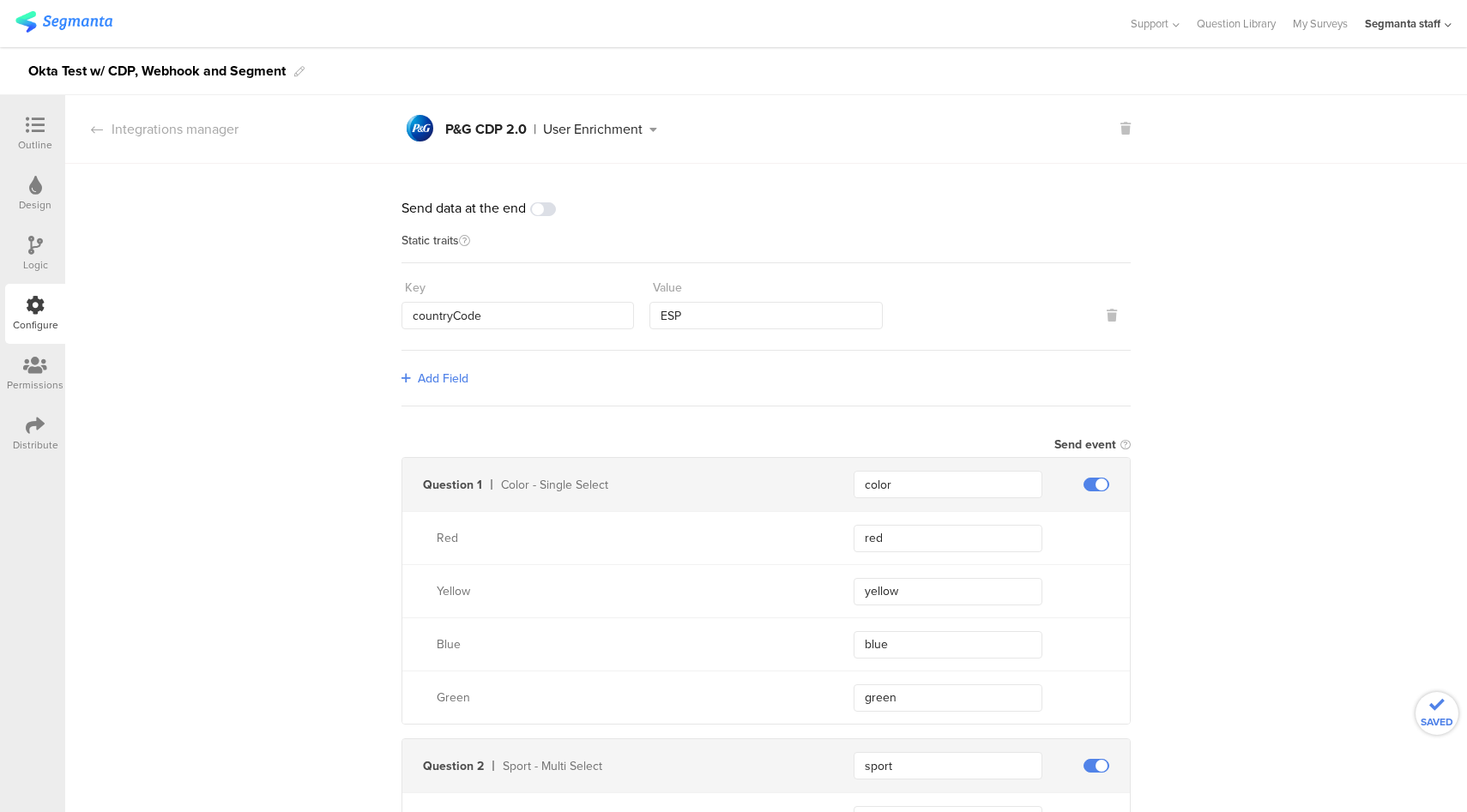
click at [37, 139] on div "Outline" at bounding box center [35, 144] width 34 height 15
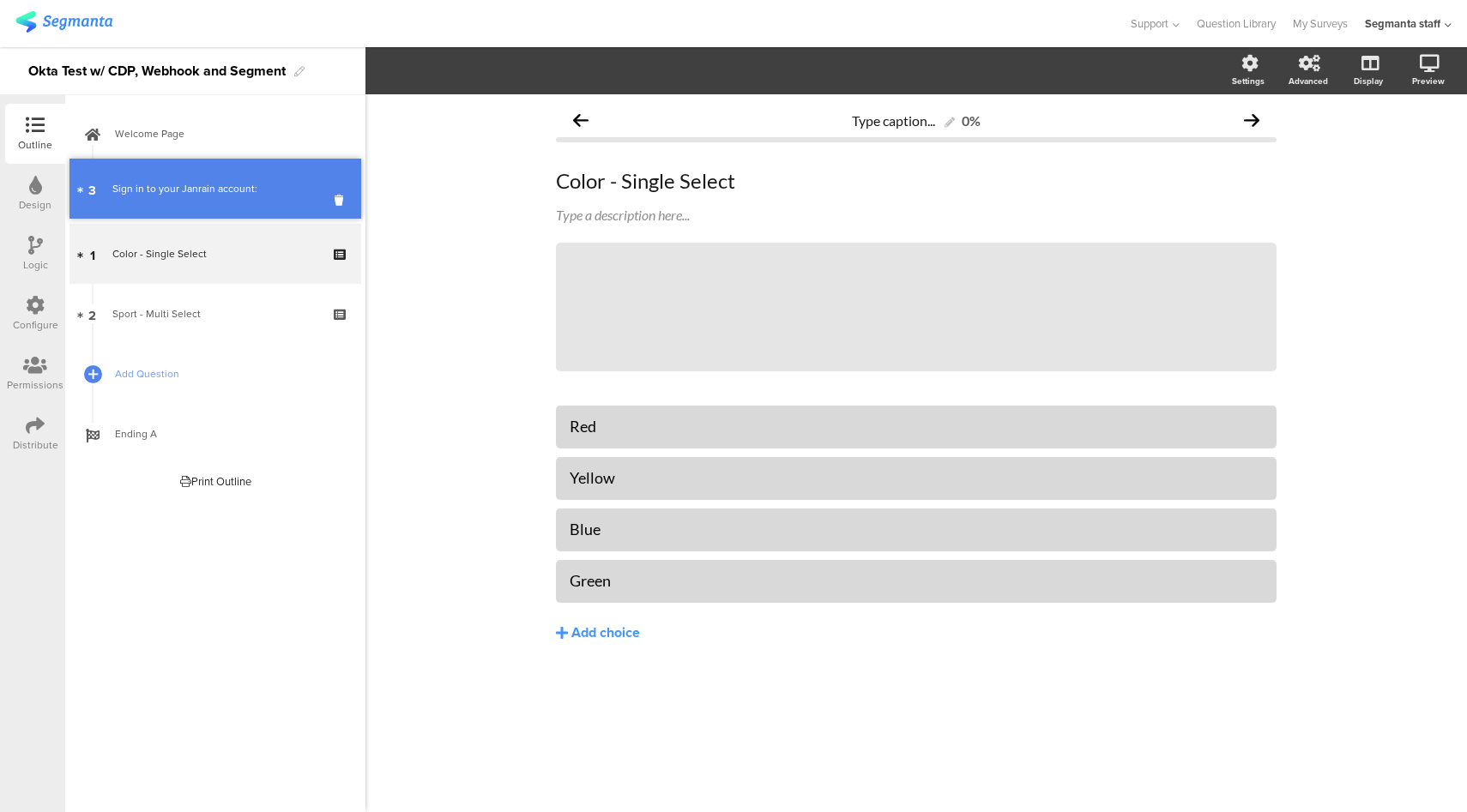
drag, startPoint x: 262, startPoint y: 323, endPoint x: 242, endPoint y: 197, distance: 127.6
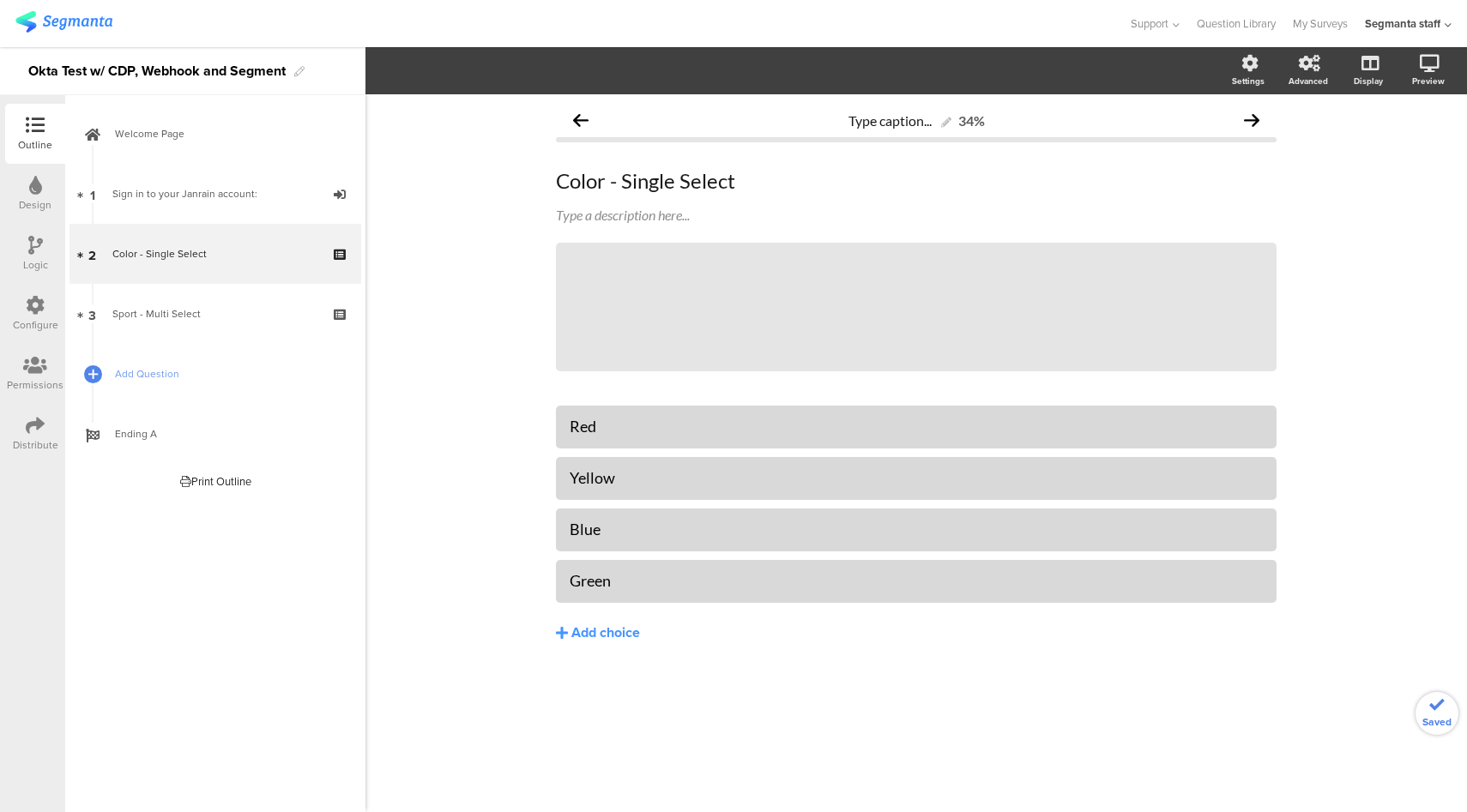
click at [48, 423] on div "Distribute" at bounding box center [35, 433] width 60 height 60
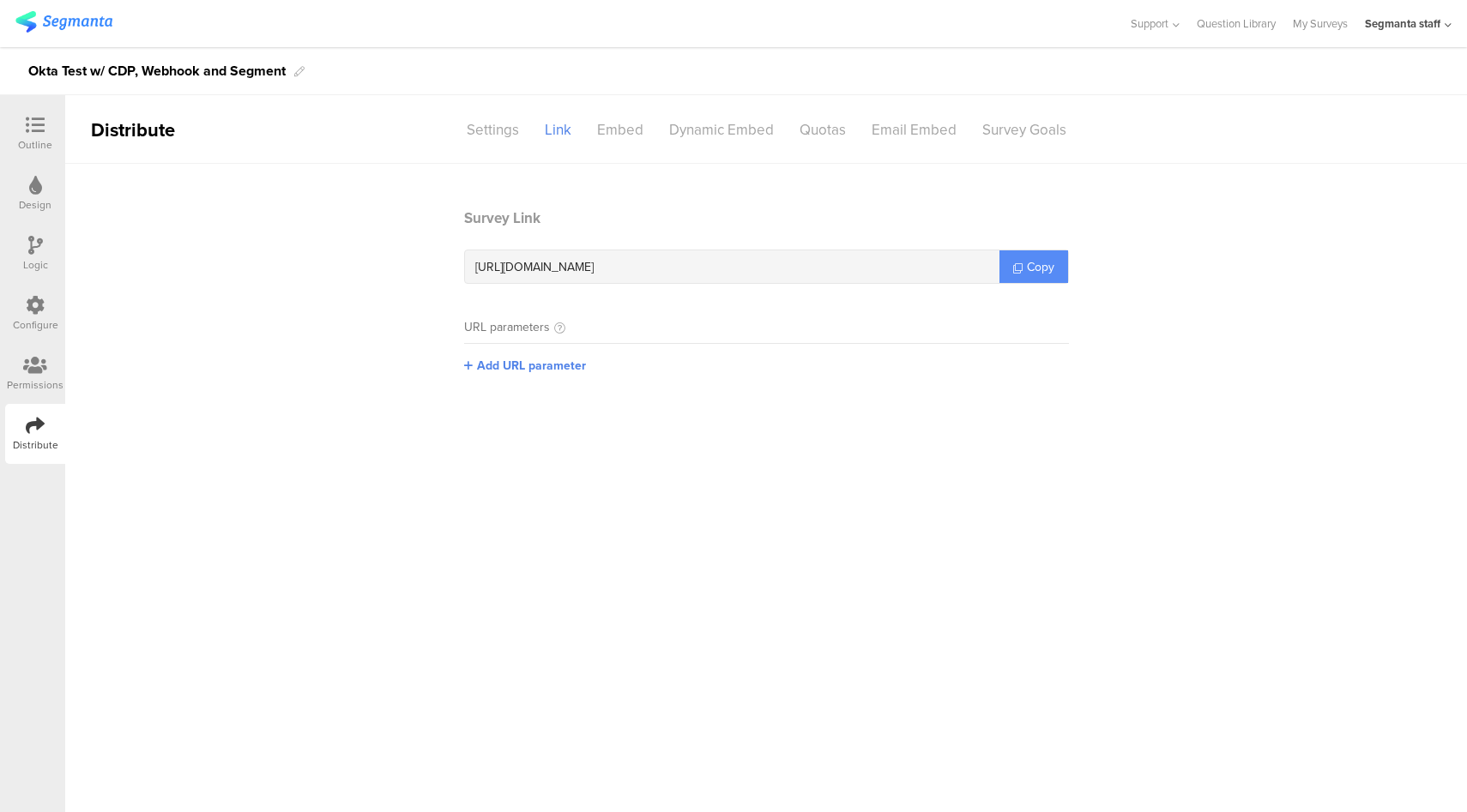
click at [1036, 268] on span "Copy" at bounding box center [1041, 267] width 28 height 18
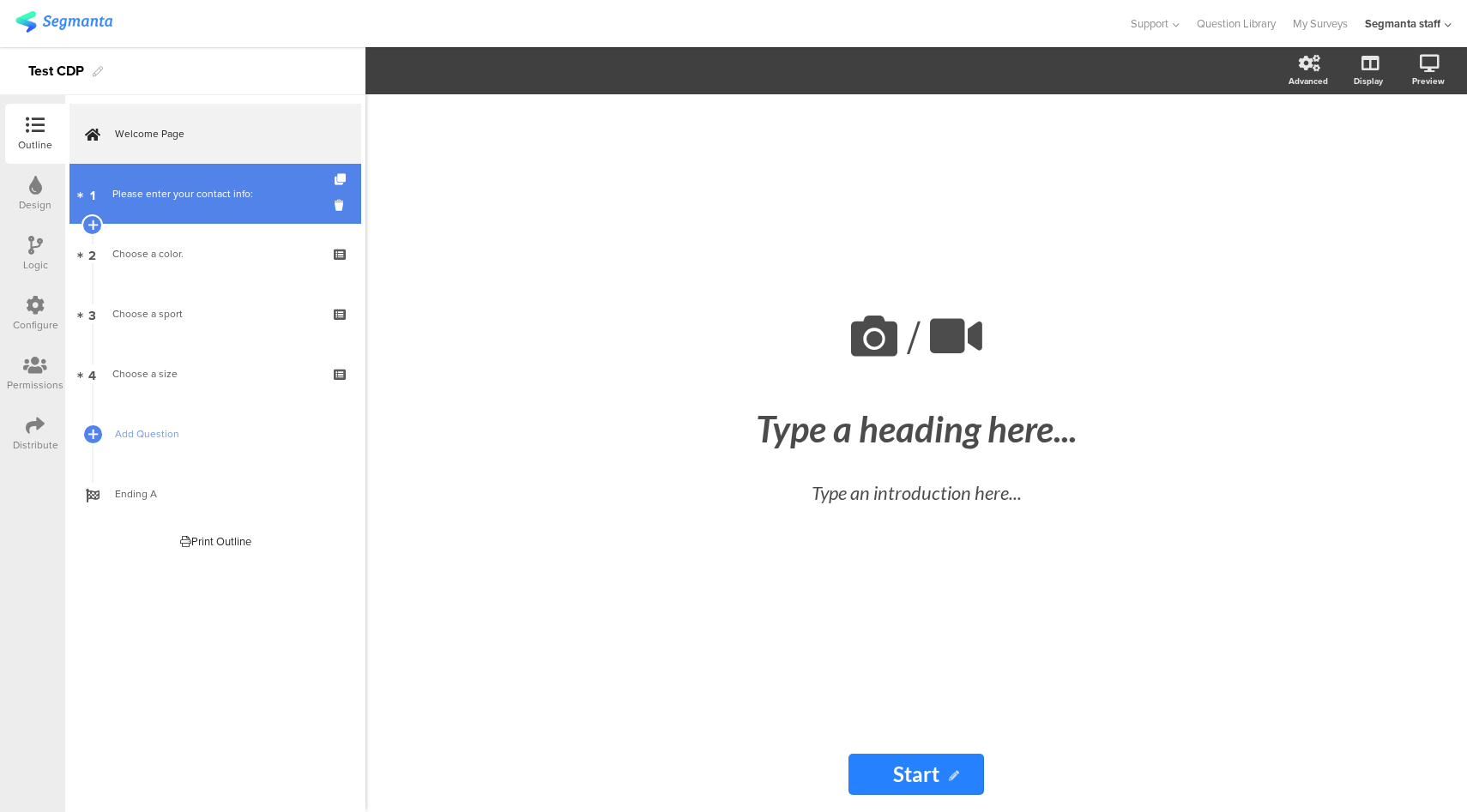
click at [289, 213] on link "1 Please enter your contact info:" at bounding box center [214, 194] width 292 height 60
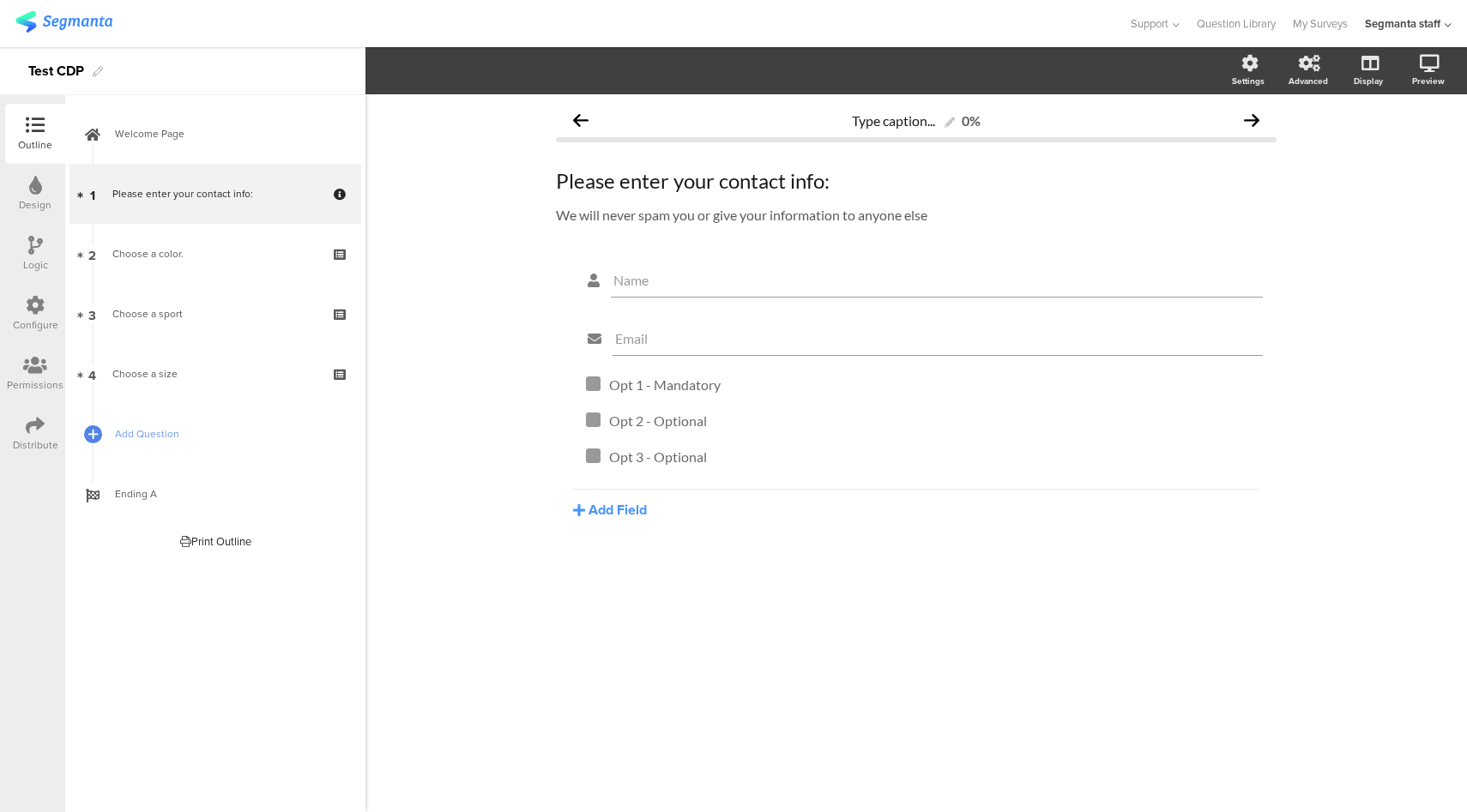
click at [33, 310] on icon at bounding box center [35, 305] width 19 height 19
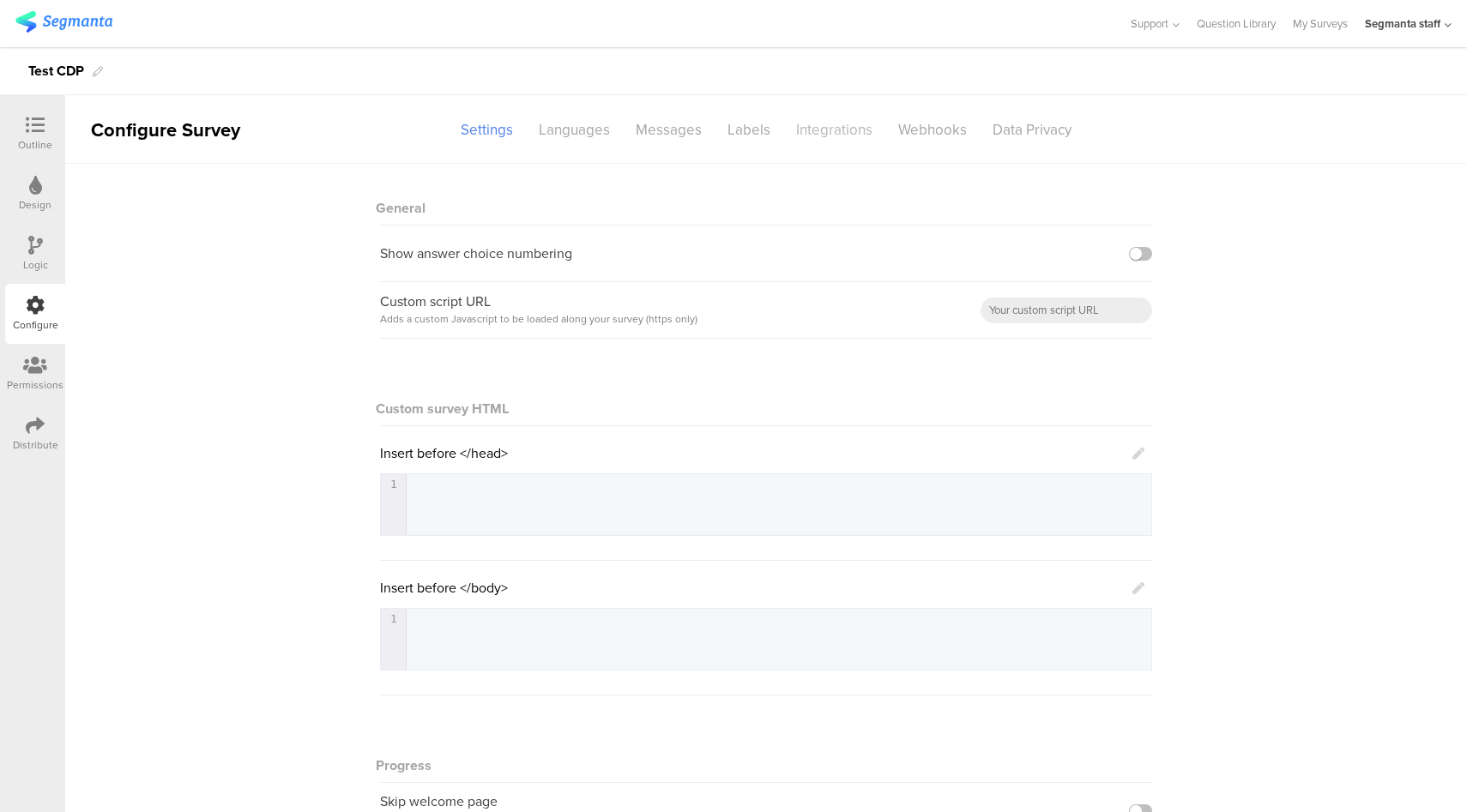
click at [842, 132] on div "Integrations" at bounding box center [834, 129] width 102 height 30
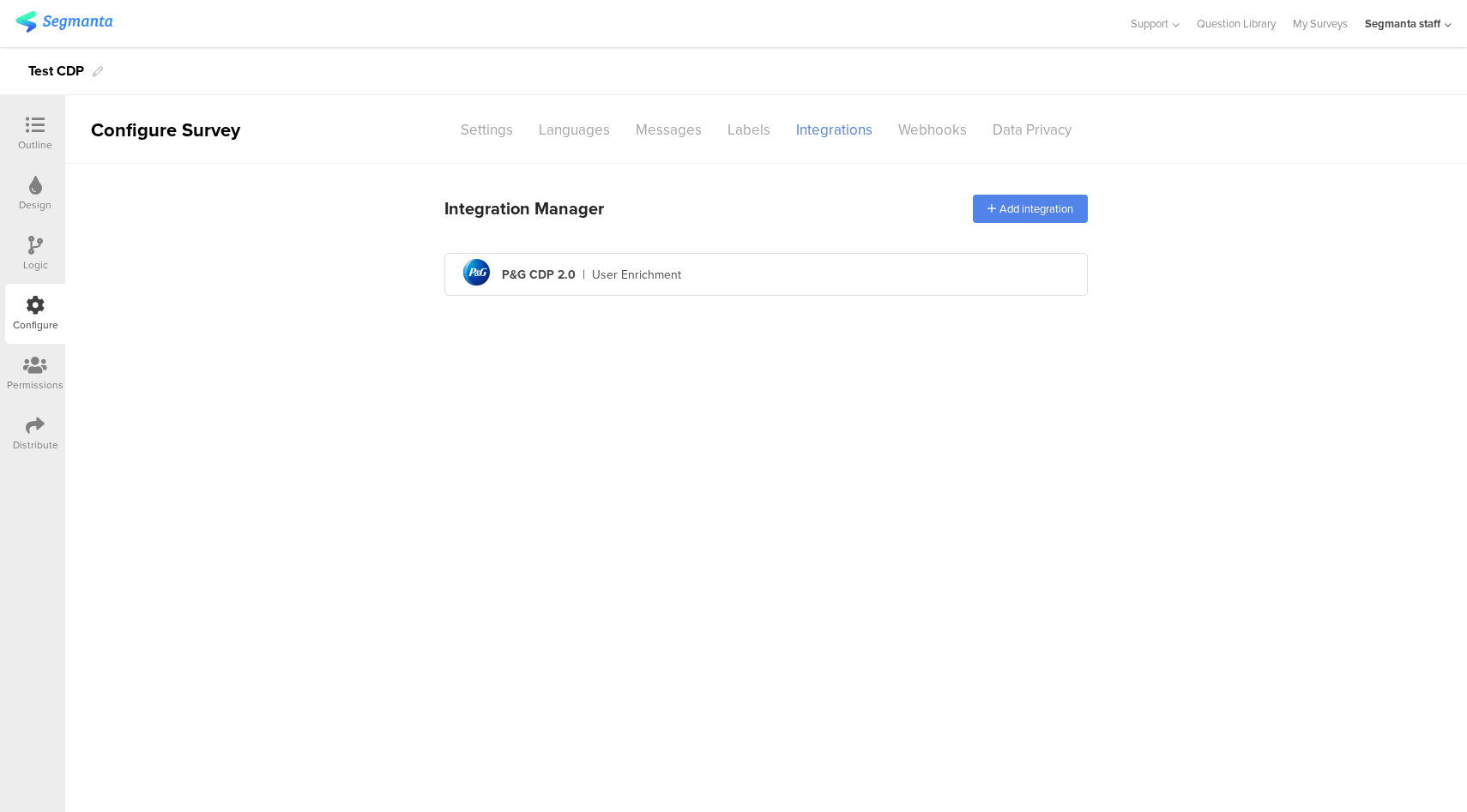
click at [43, 439] on div "Distribute" at bounding box center [35, 445] width 46 height 15
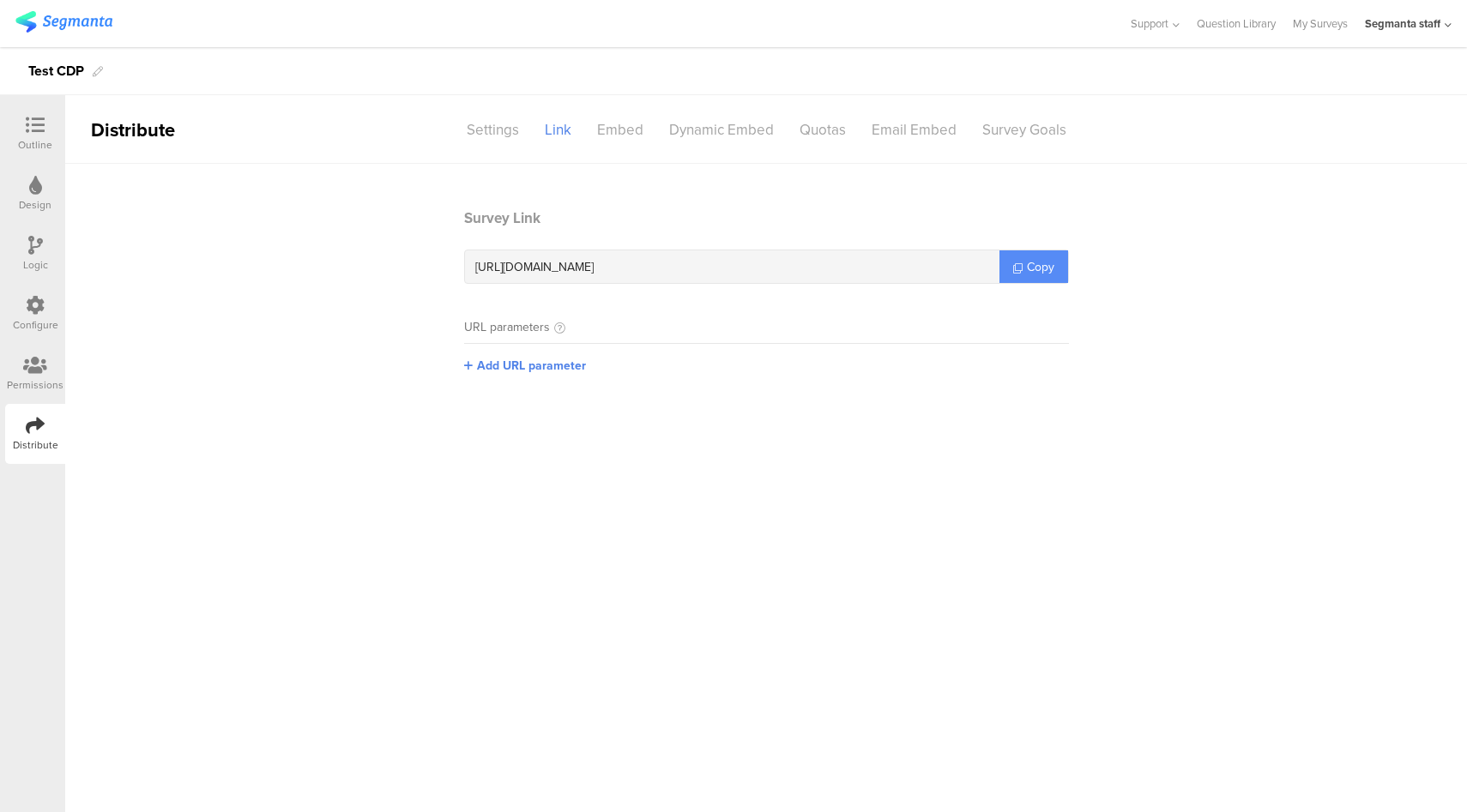
click at [1013, 273] on link "Copy" at bounding box center [1034, 266] width 68 height 32
click at [27, 309] on icon at bounding box center [35, 305] width 19 height 19
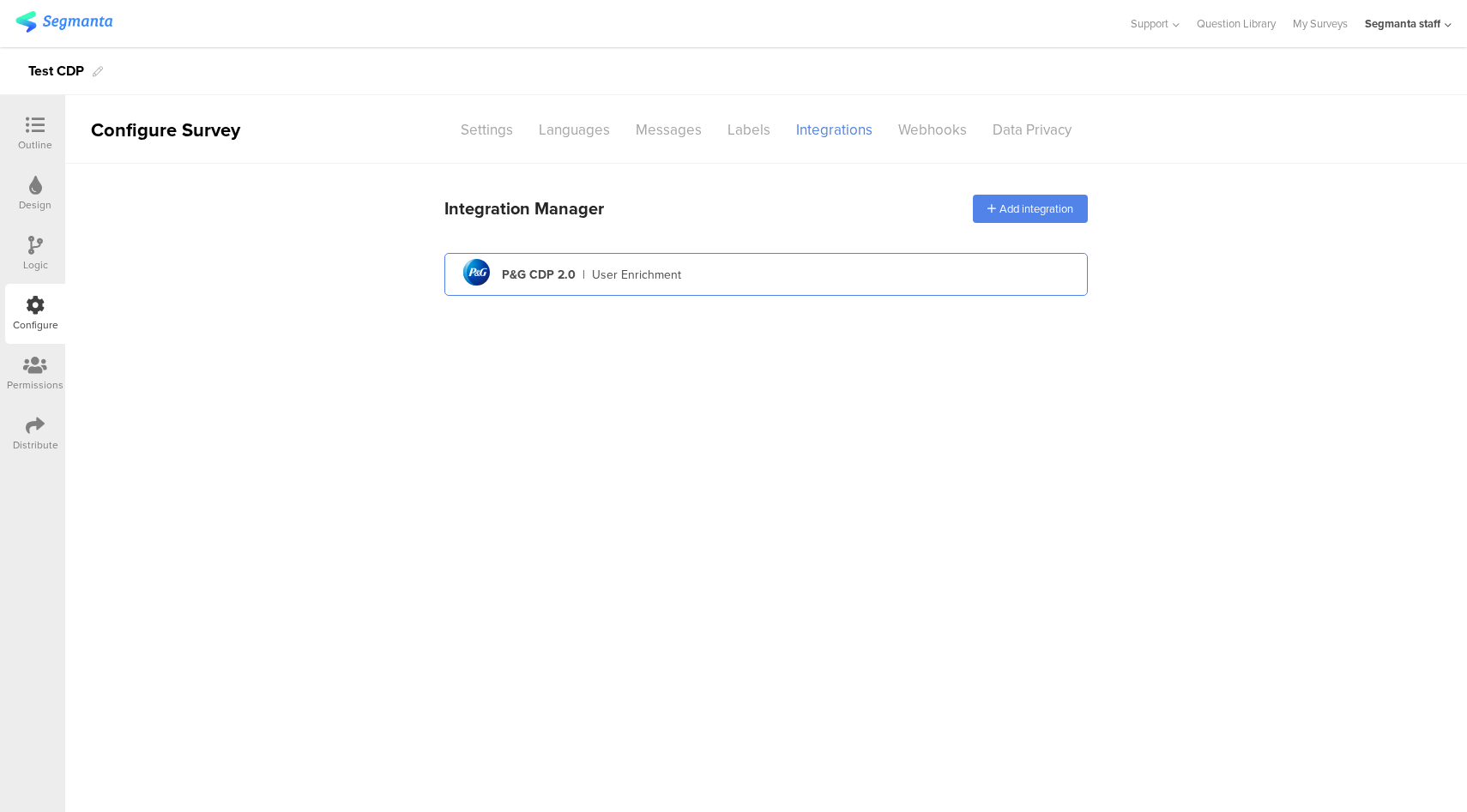
click at [851, 268] on div "pg logo P&G CDP 2.0 | User Enrichment" at bounding box center [766, 275] width 616 height 42
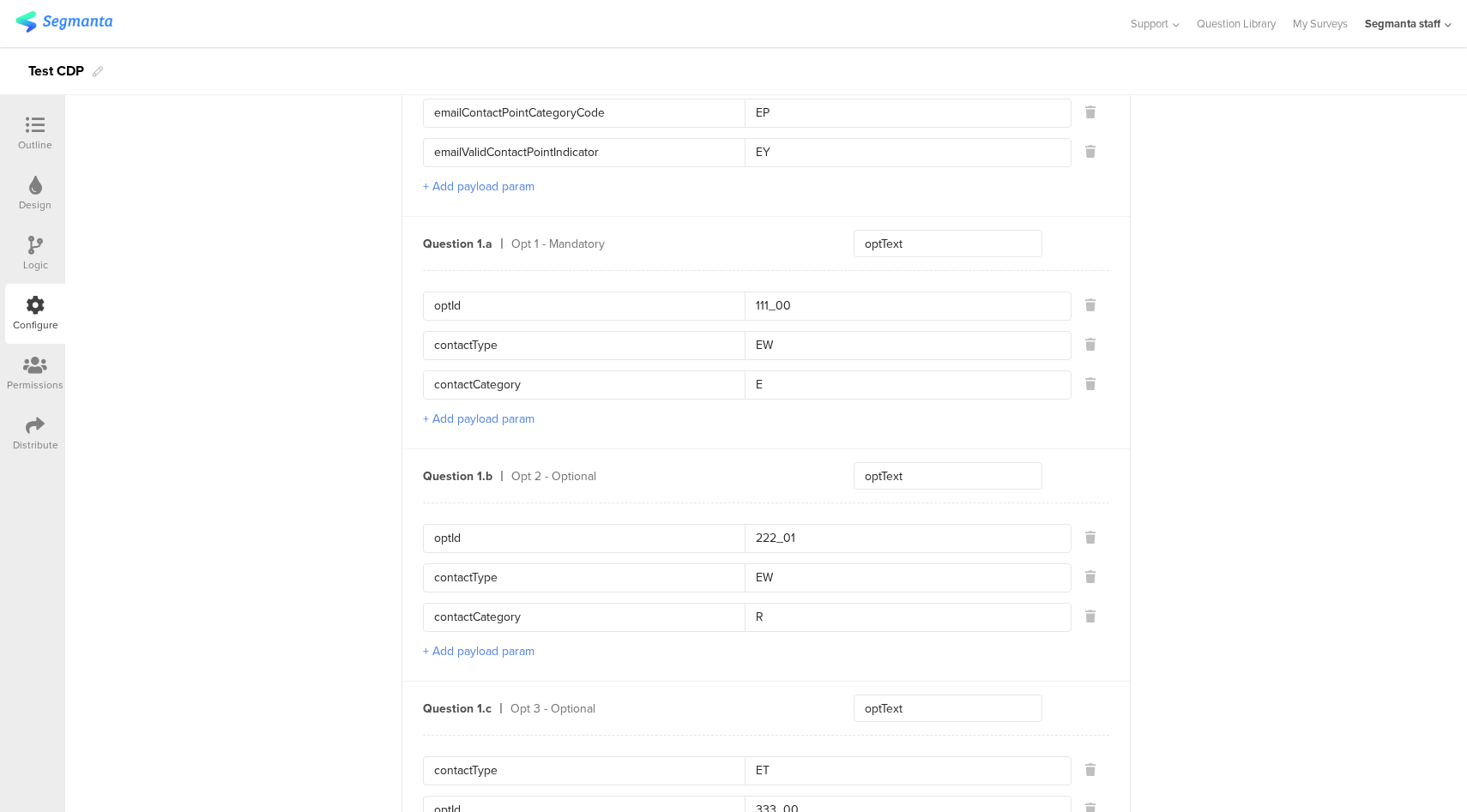
scroll to position [1574, 0]
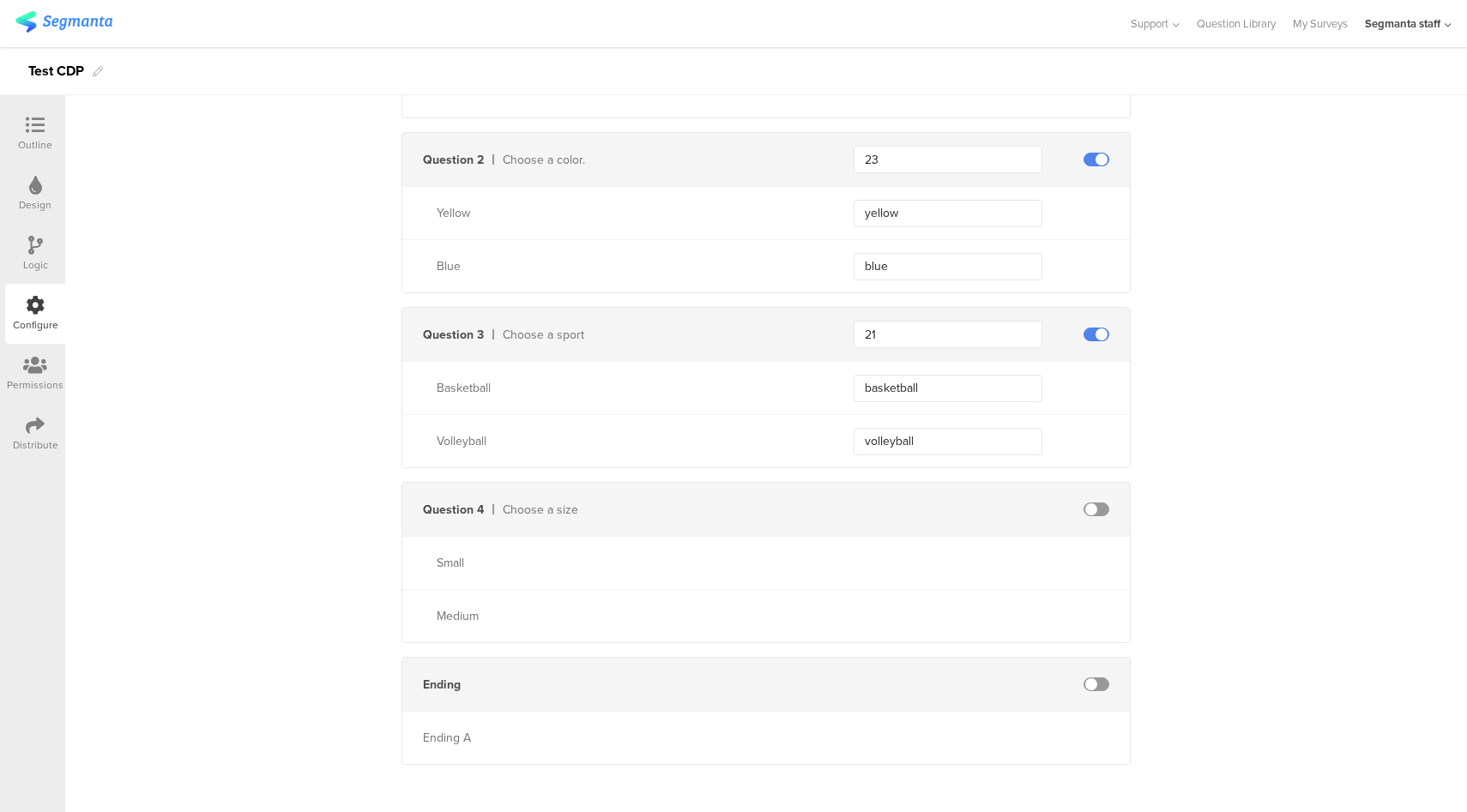
click at [32, 127] on icon at bounding box center [35, 125] width 19 height 19
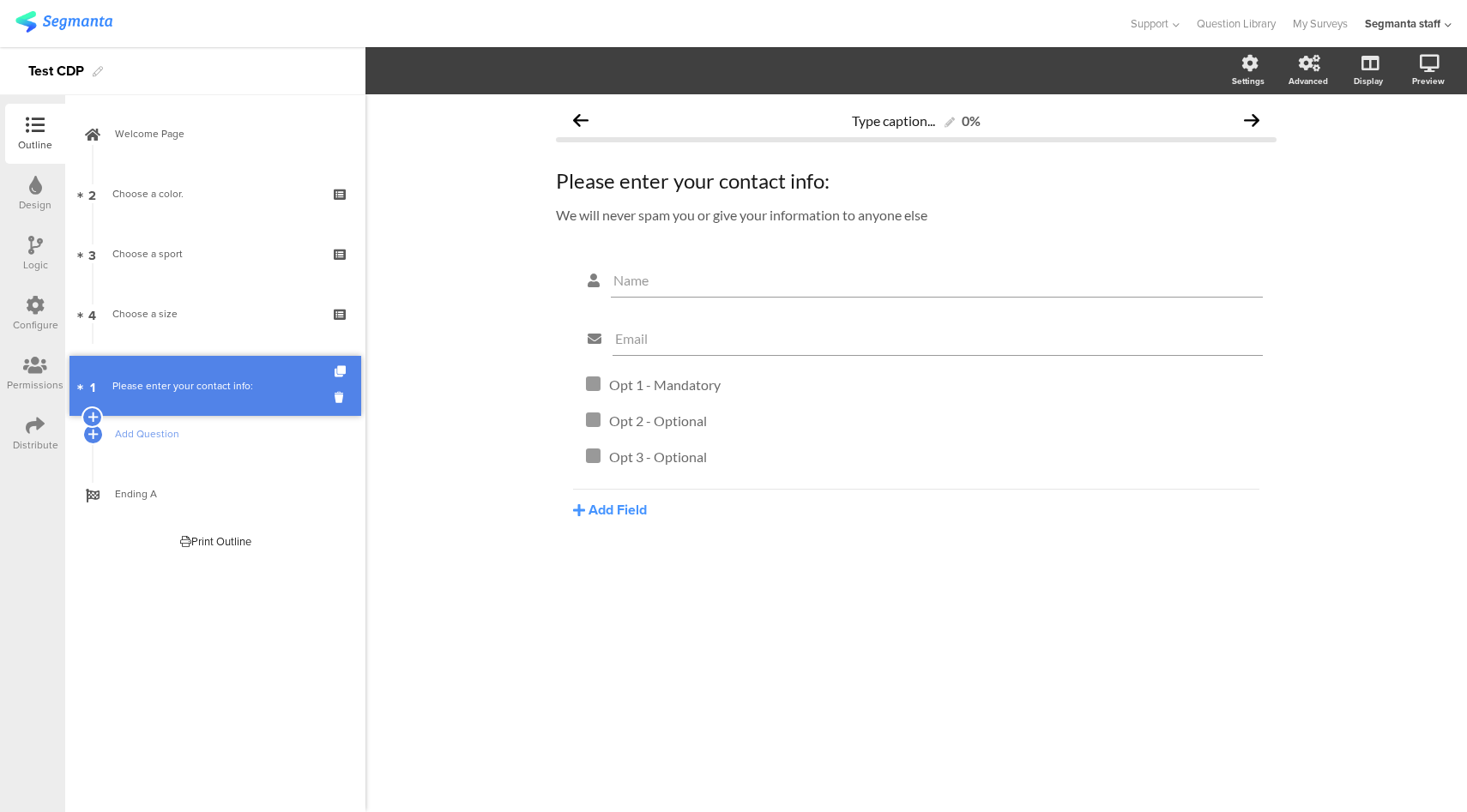
drag, startPoint x: 223, startPoint y: 323, endPoint x: 230, endPoint y: 381, distance: 58.4
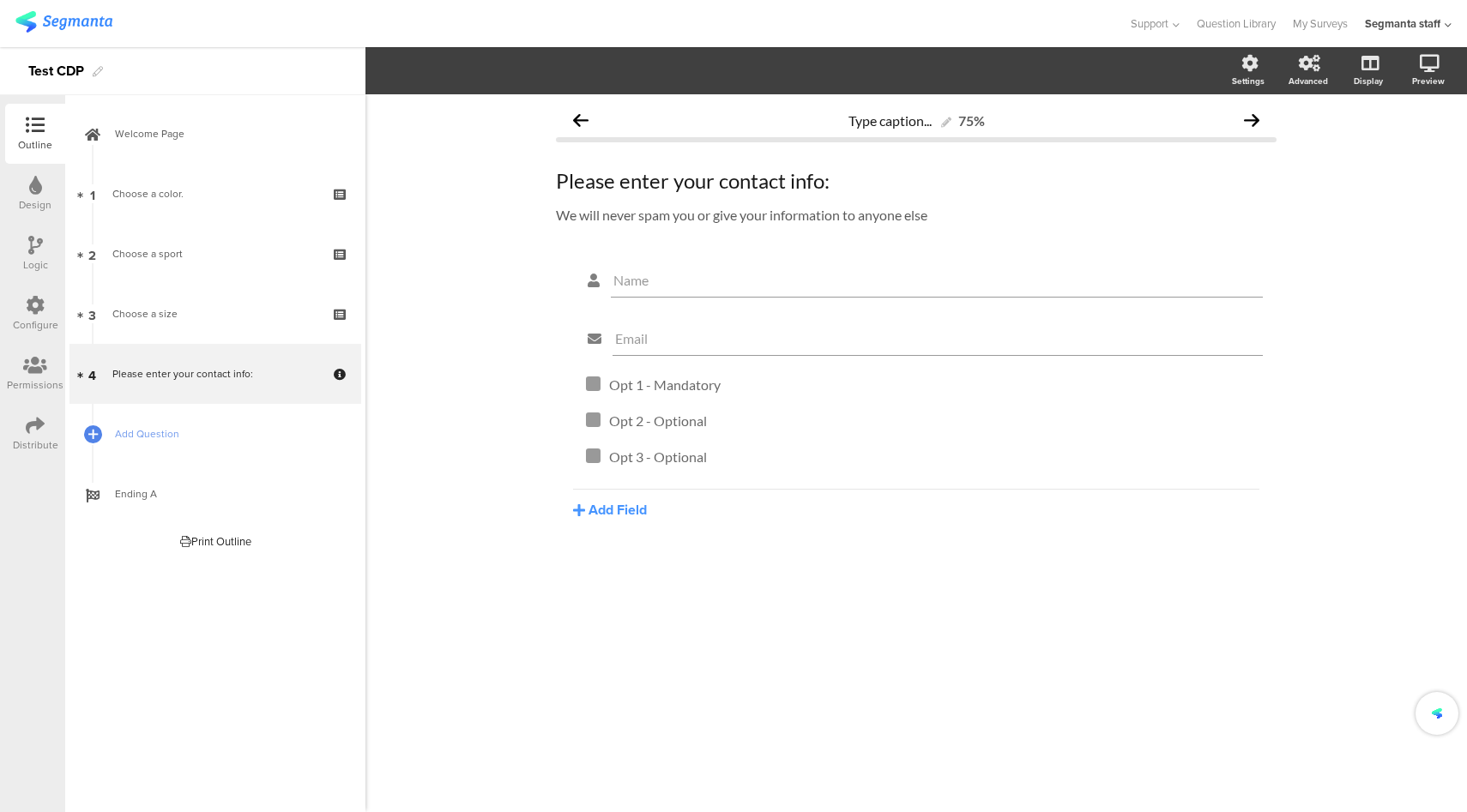
click at [41, 307] on icon at bounding box center [35, 305] width 19 height 19
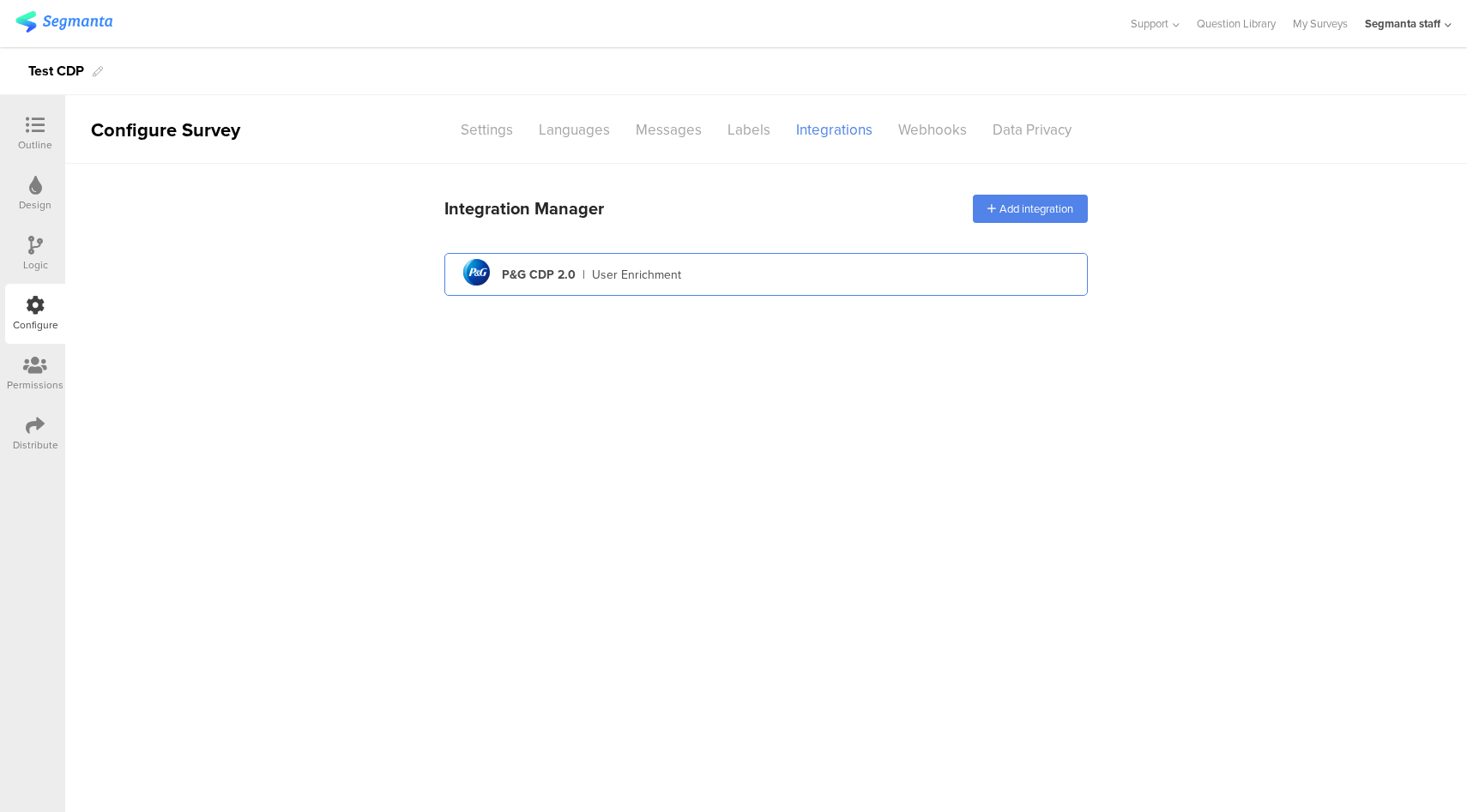
click at [616, 278] on div "User Enrichment" at bounding box center [636, 275] width 89 height 18
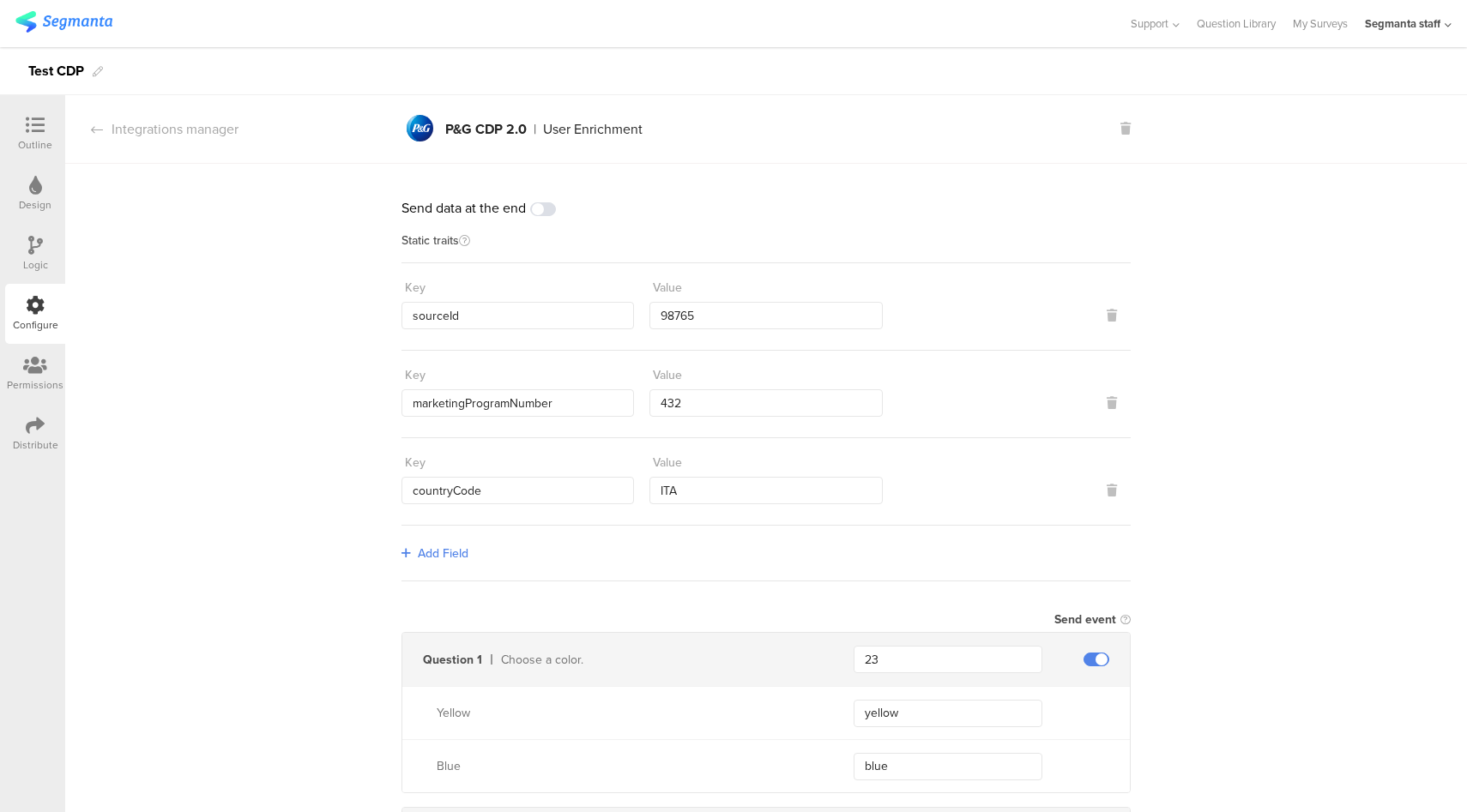
click at [537, 213] on span at bounding box center [543, 209] width 26 height 13
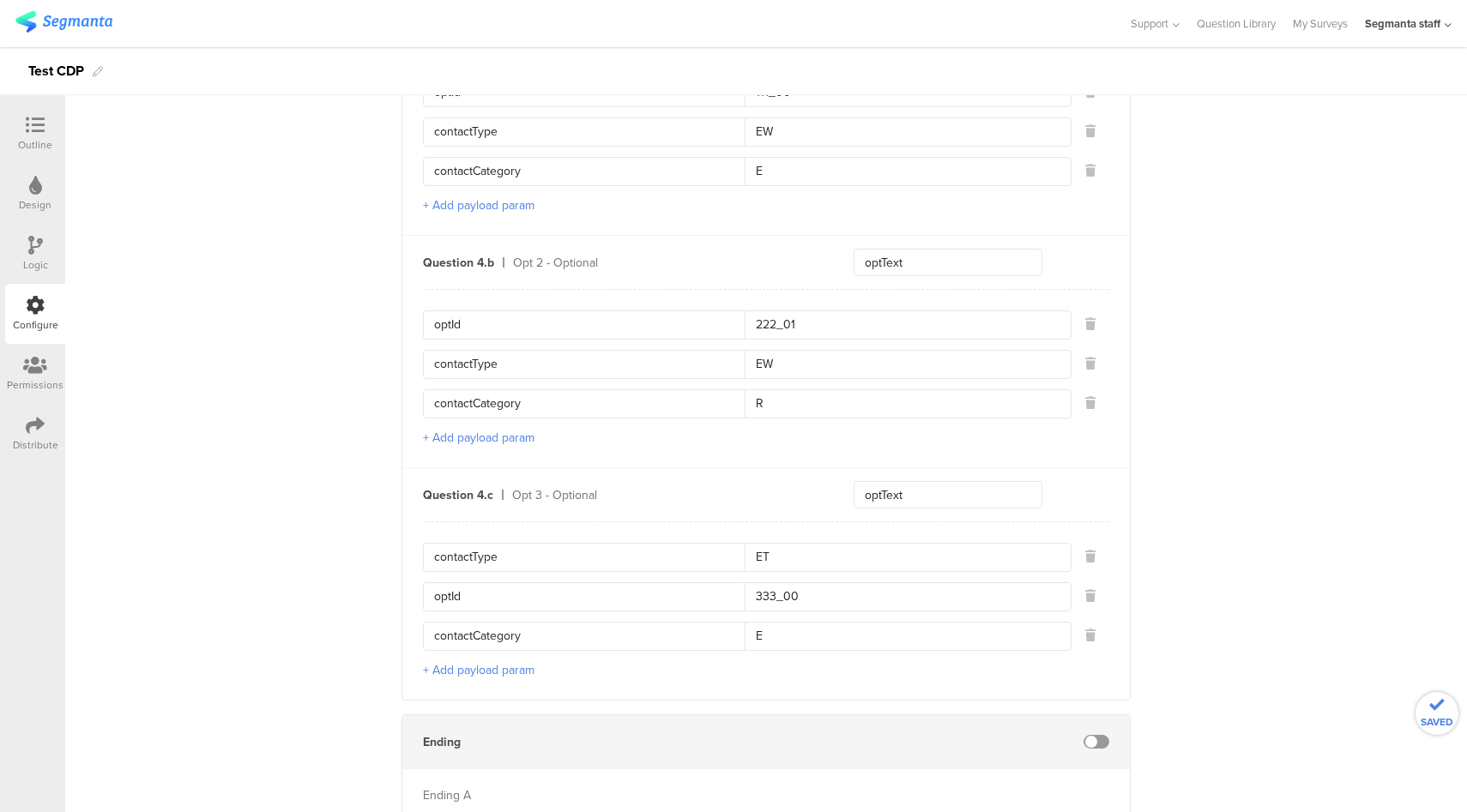
scroll to position [1574, 0]
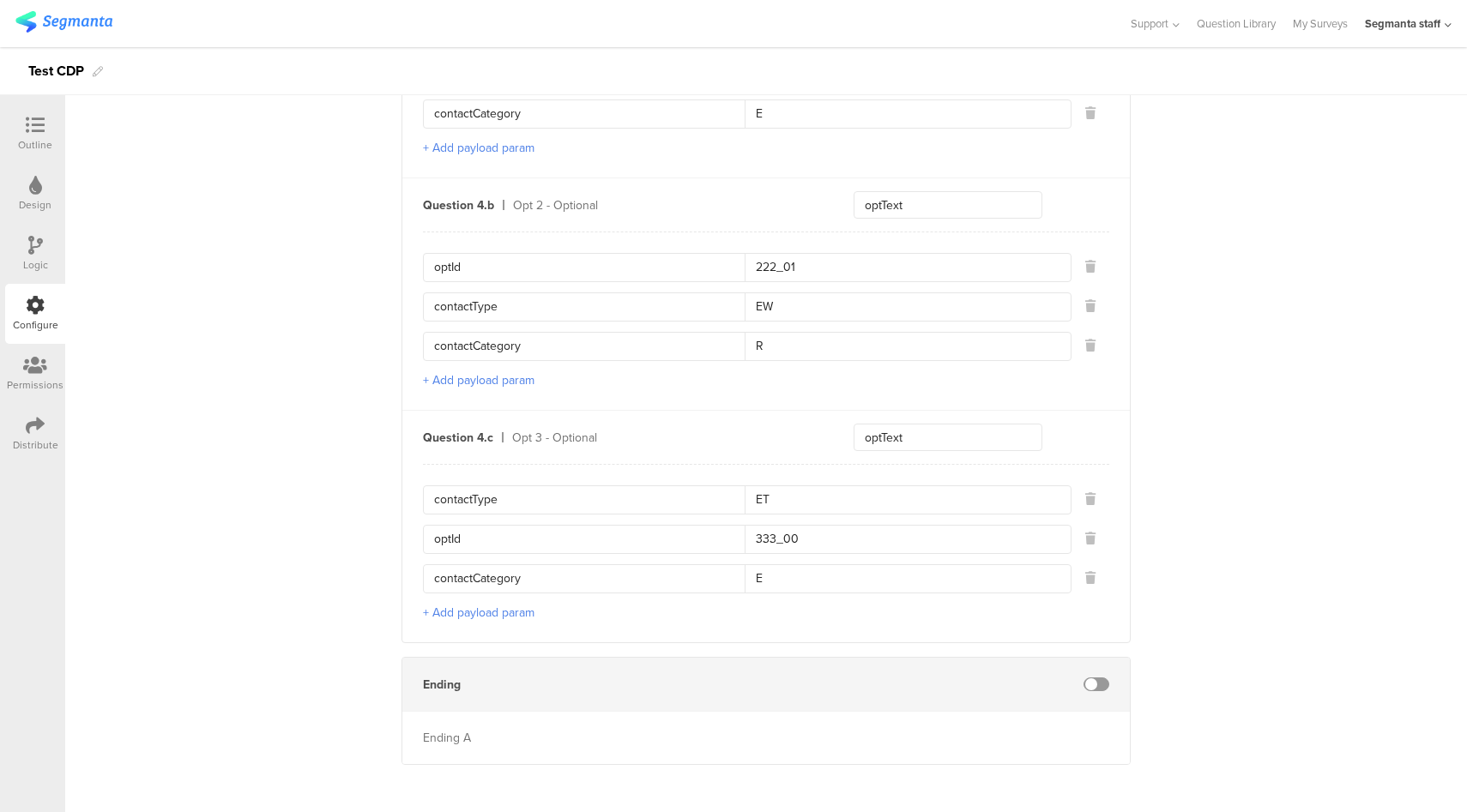
click at [1100, 677] on span at bounding box center [1096, 684] width 26 height 13
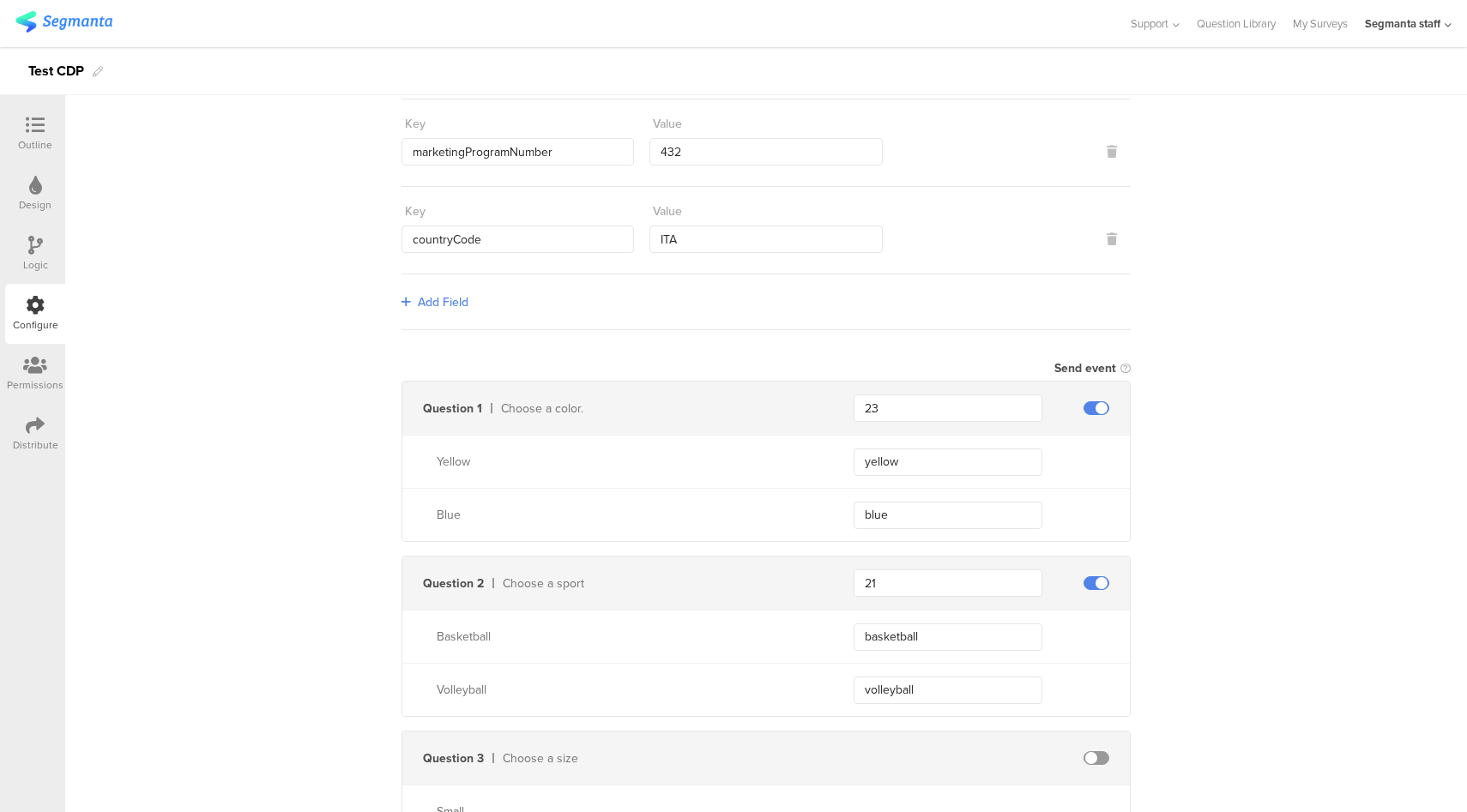
scroll to position [0, 0]
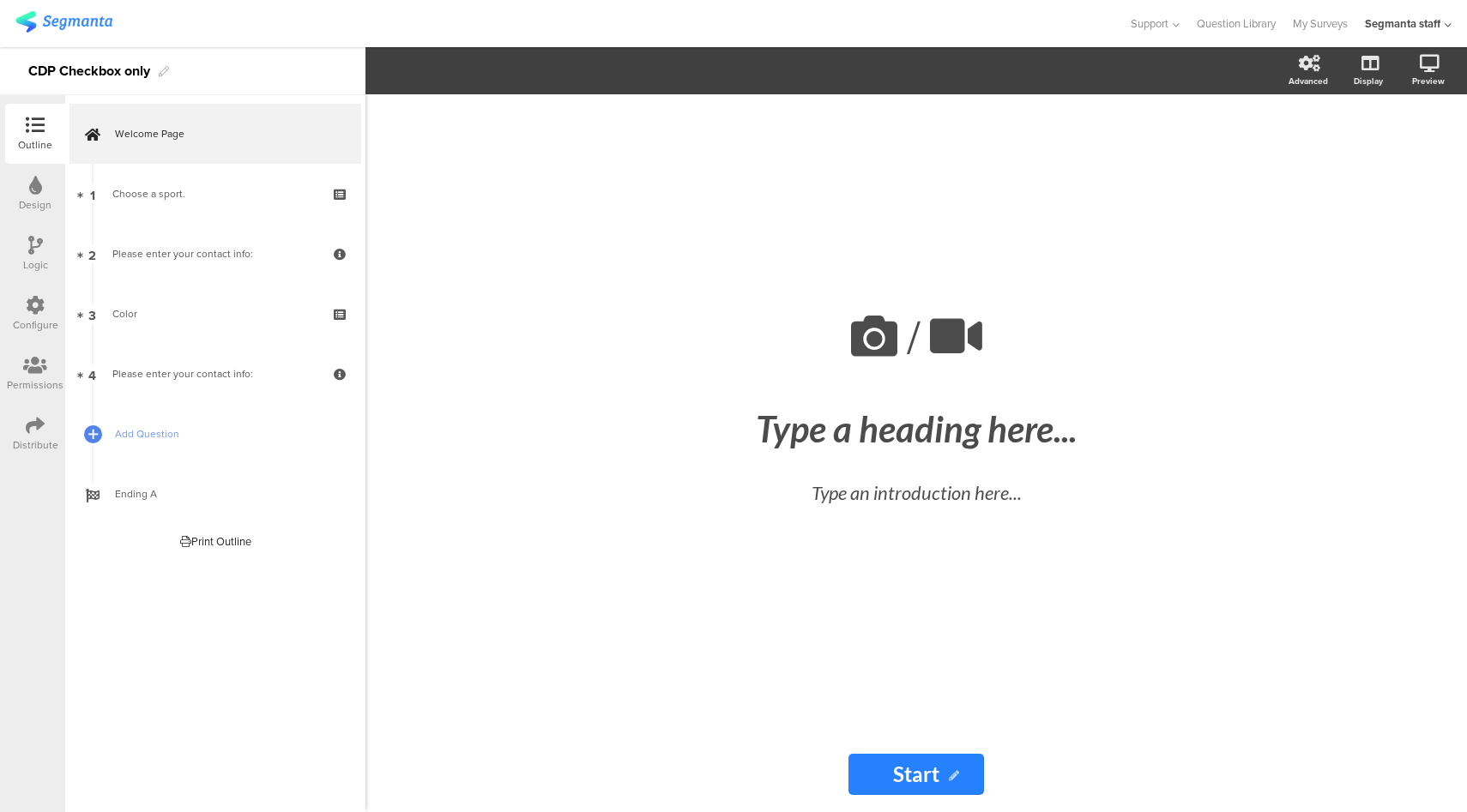
click at [20, 306] on div "Configure" at bounding box center [35, 313] width 60 height 60
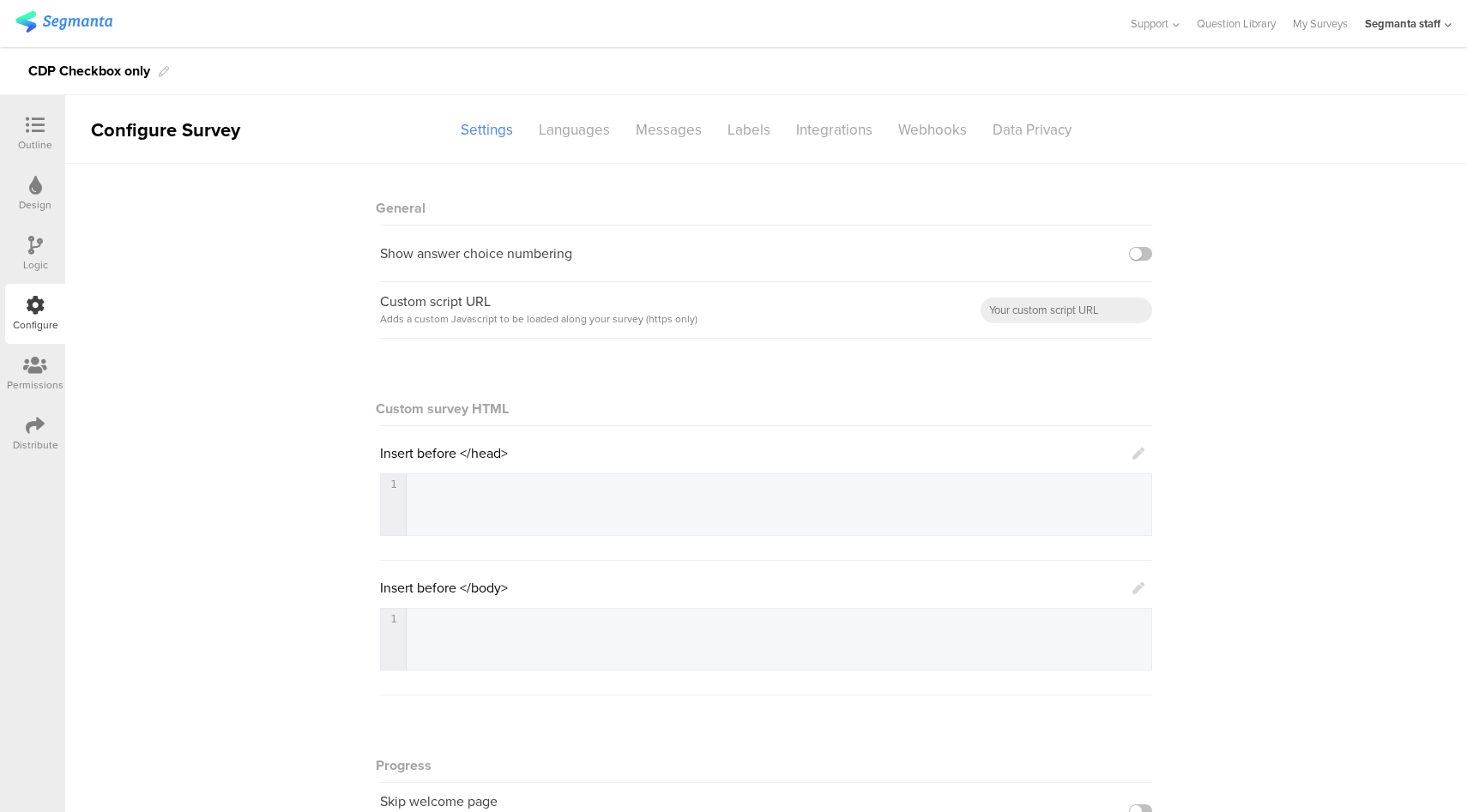
click at [32, 423] on icon at bounding box center [35, 425] width 19 height 19
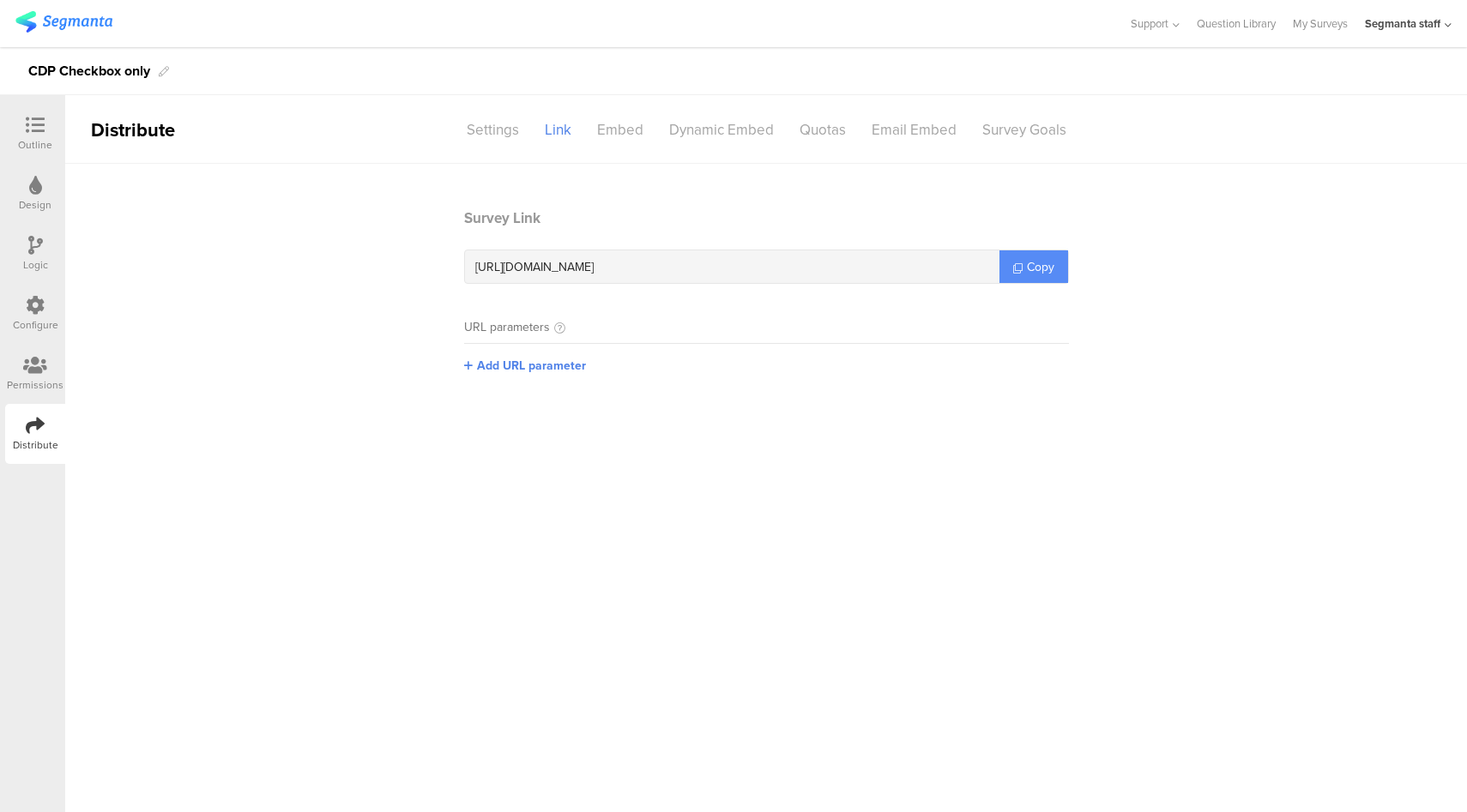
click at [1007, 269] on link "Copy" at bounding box center [1034, 266] width 68 height 32
click at [53, 302] on div "Configure" at bounding box center [35, 313] width 60 height 60
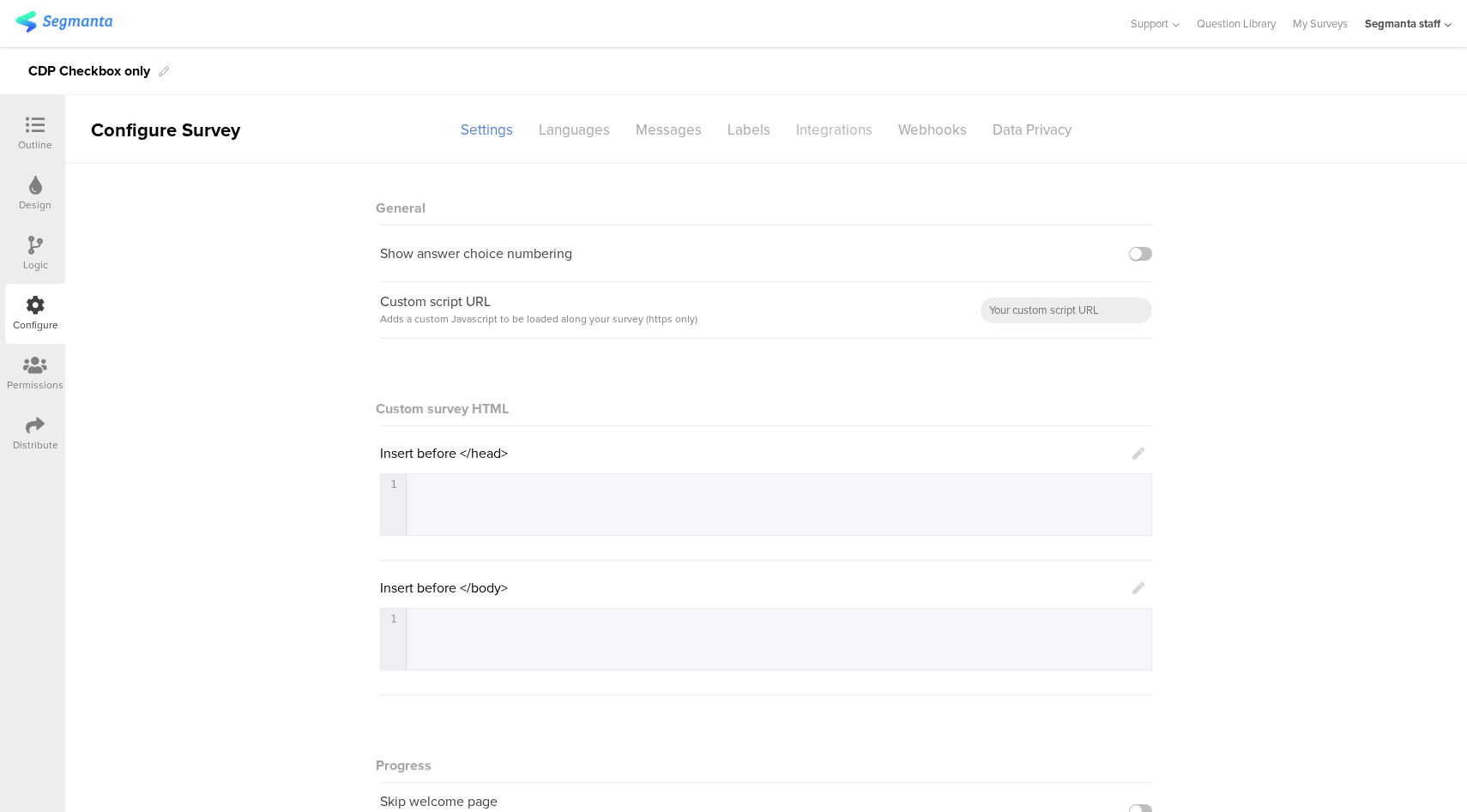
click at [823, 135] on div "Integrations" at bounding box center [834, 129] width 102 height 30
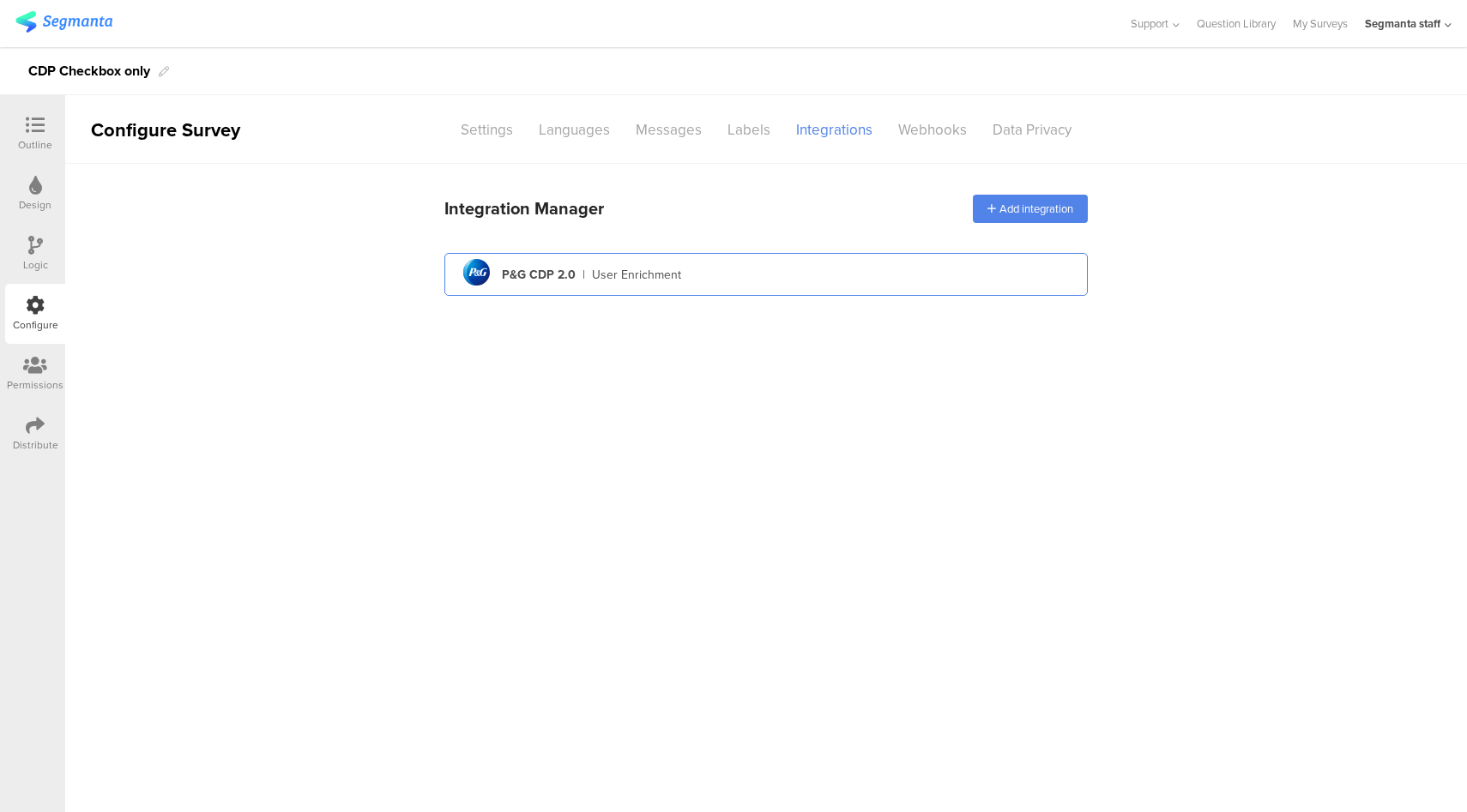
click at [749, 273] on div "pg logo P&G CDP 2.0 | User Enrichment" at bounding box center [766, 275] width 616 height 42
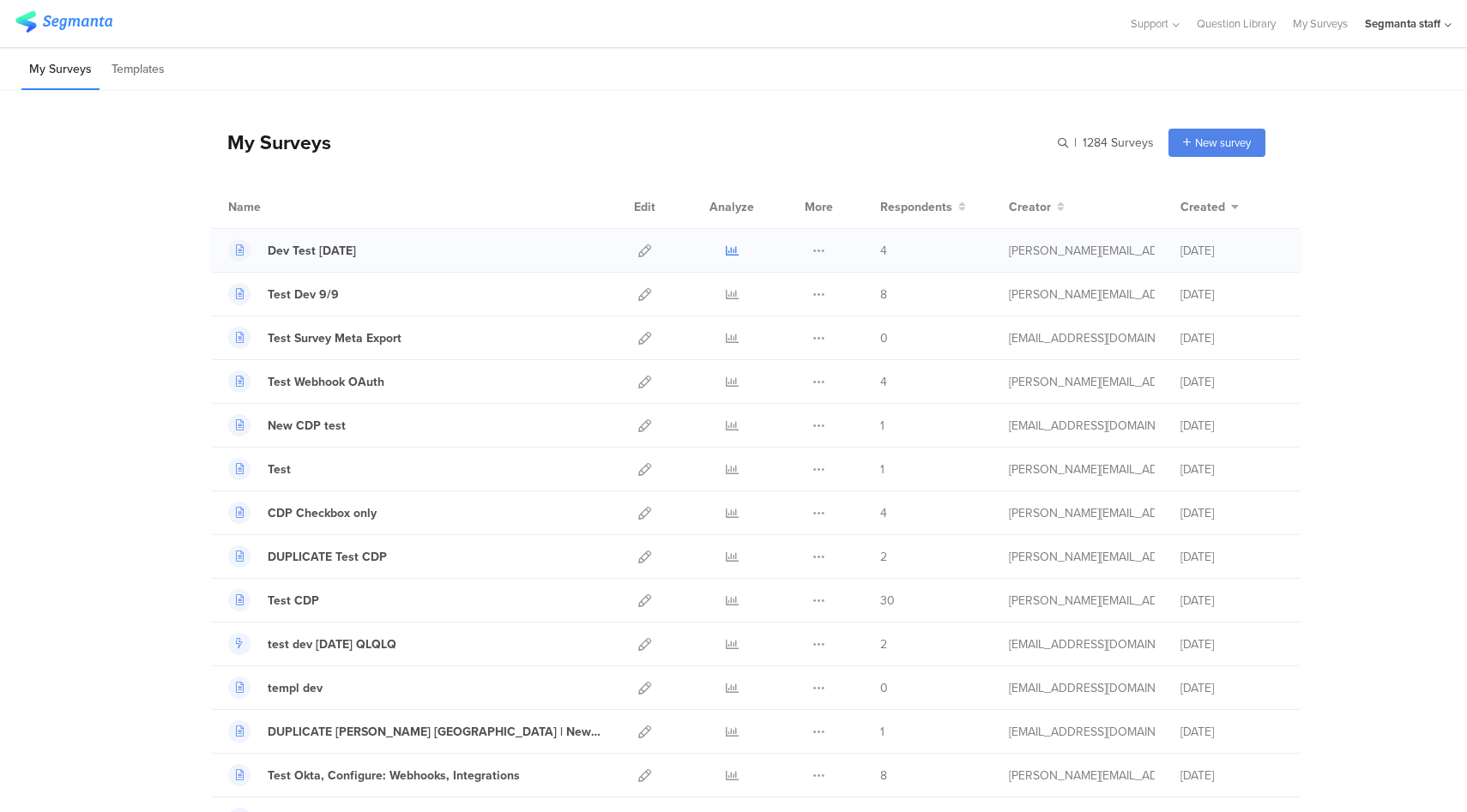
click at [729, 252] on icon at bounding box center [732, 251] width 13 height 13
click at [1098, 136] on input "text" at bounding box center [1034, 143] width 240 height 29
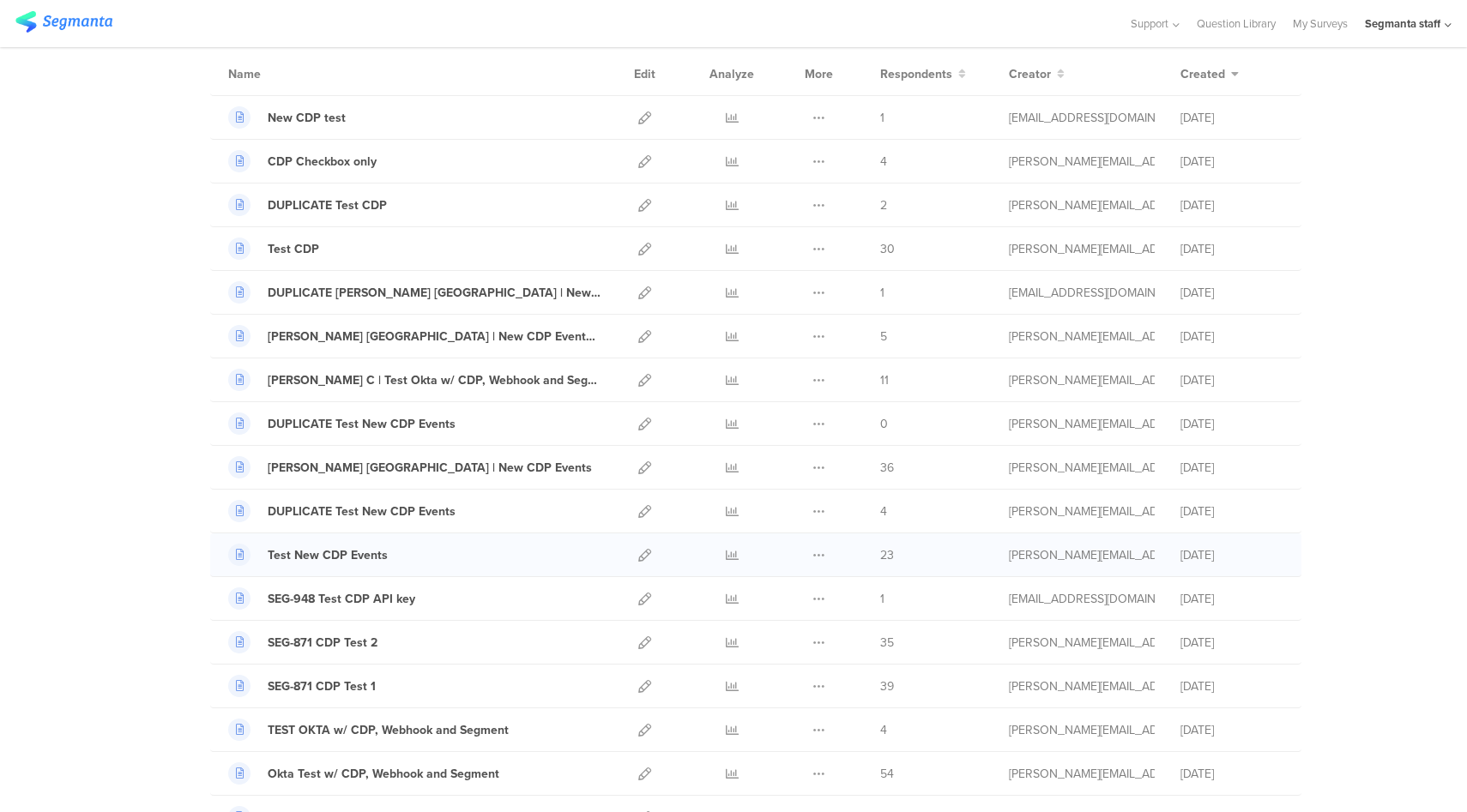
scroll to position [134, 0]
type input "cdp"
click at [638, 686] on icon at bounding box center [644, 685] width 13 height 13
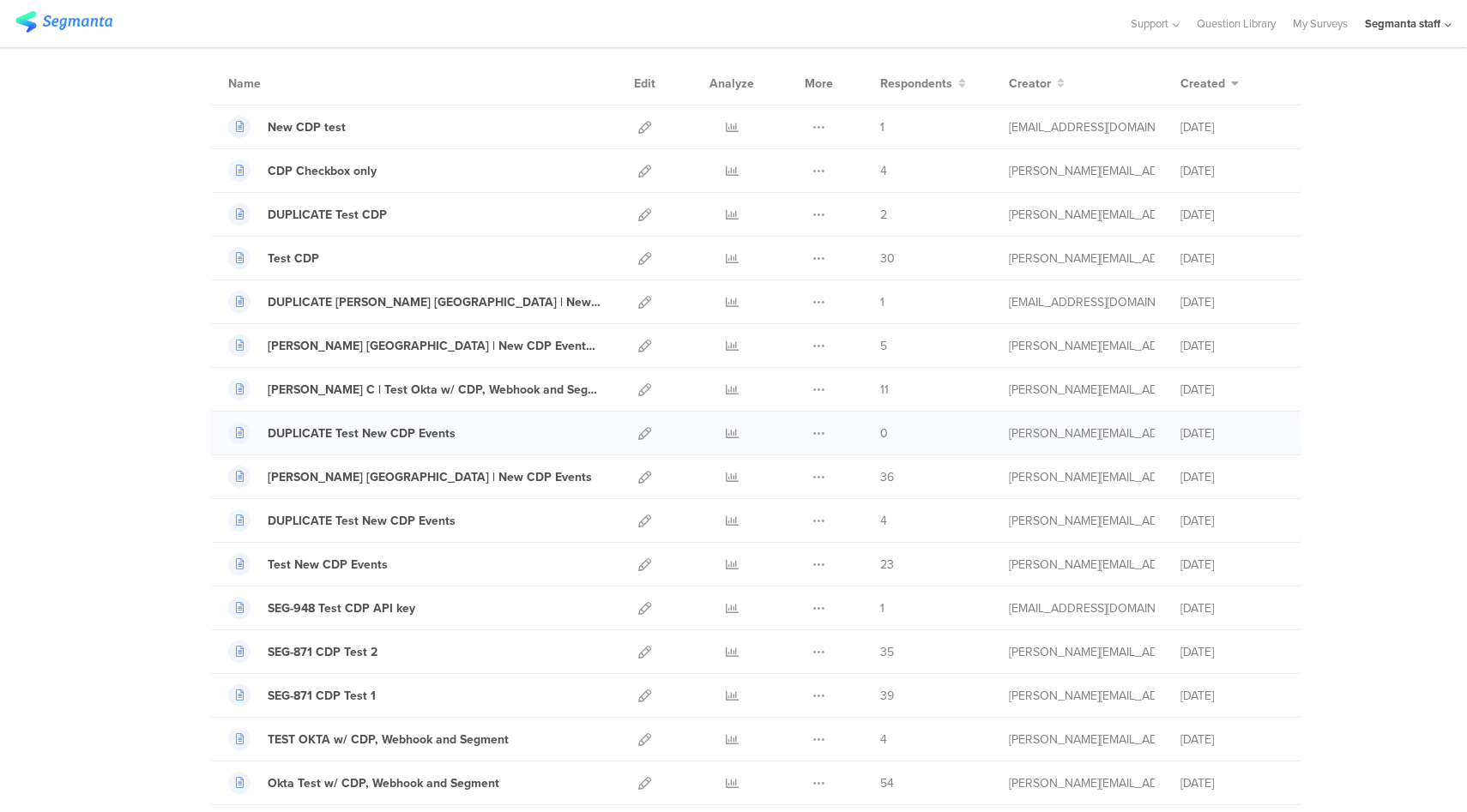
scroll to position [0, 0]
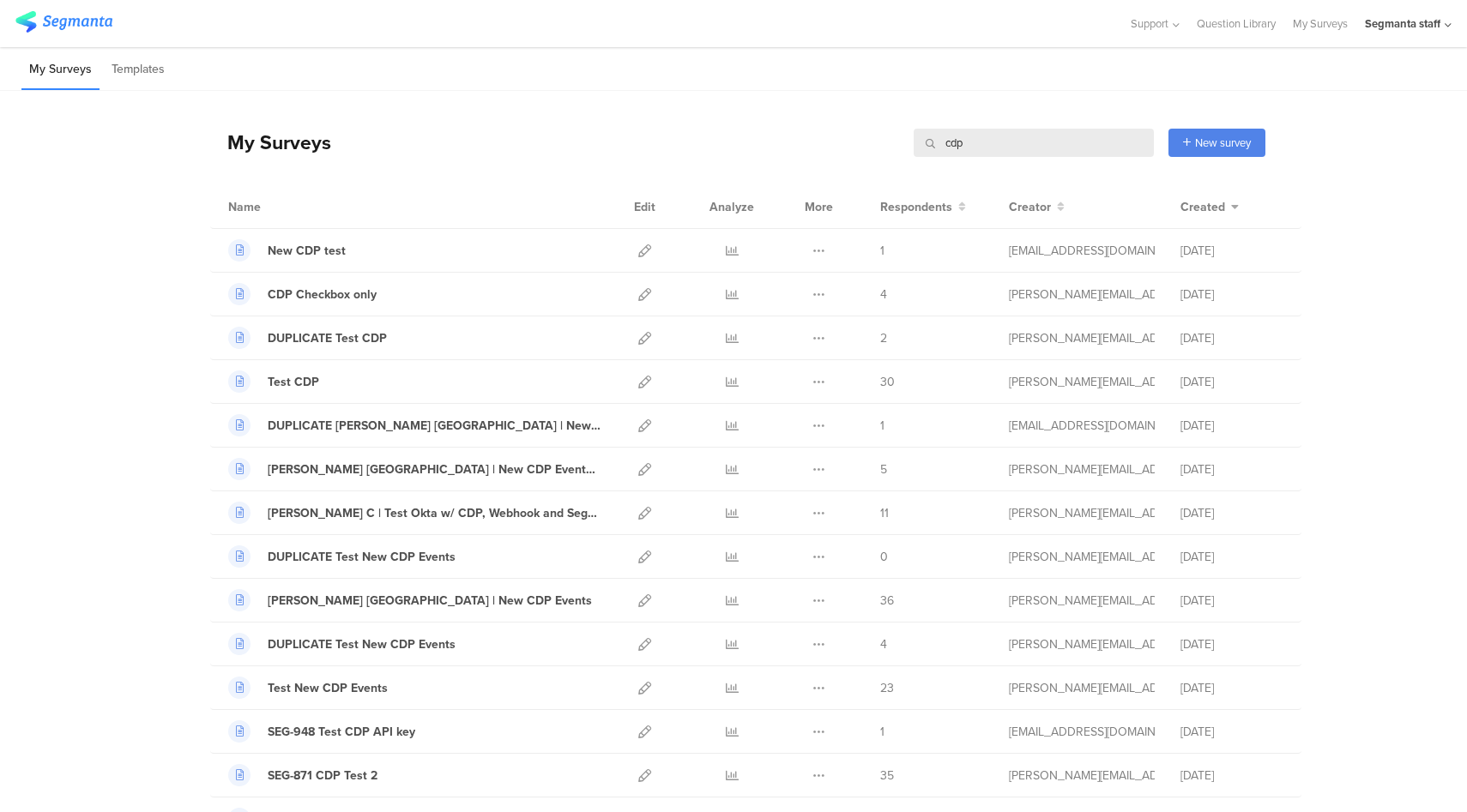
drag, startPoint x: 1027, startPoint y: 144, endPoint x: 875, endPoint y: 126, distance: 153.1
click at [893, 136] on div "My Surveys cdp cdp New survey Start from scratch Choose from templates" at bounding box center [738, 142] width 1055 height 68
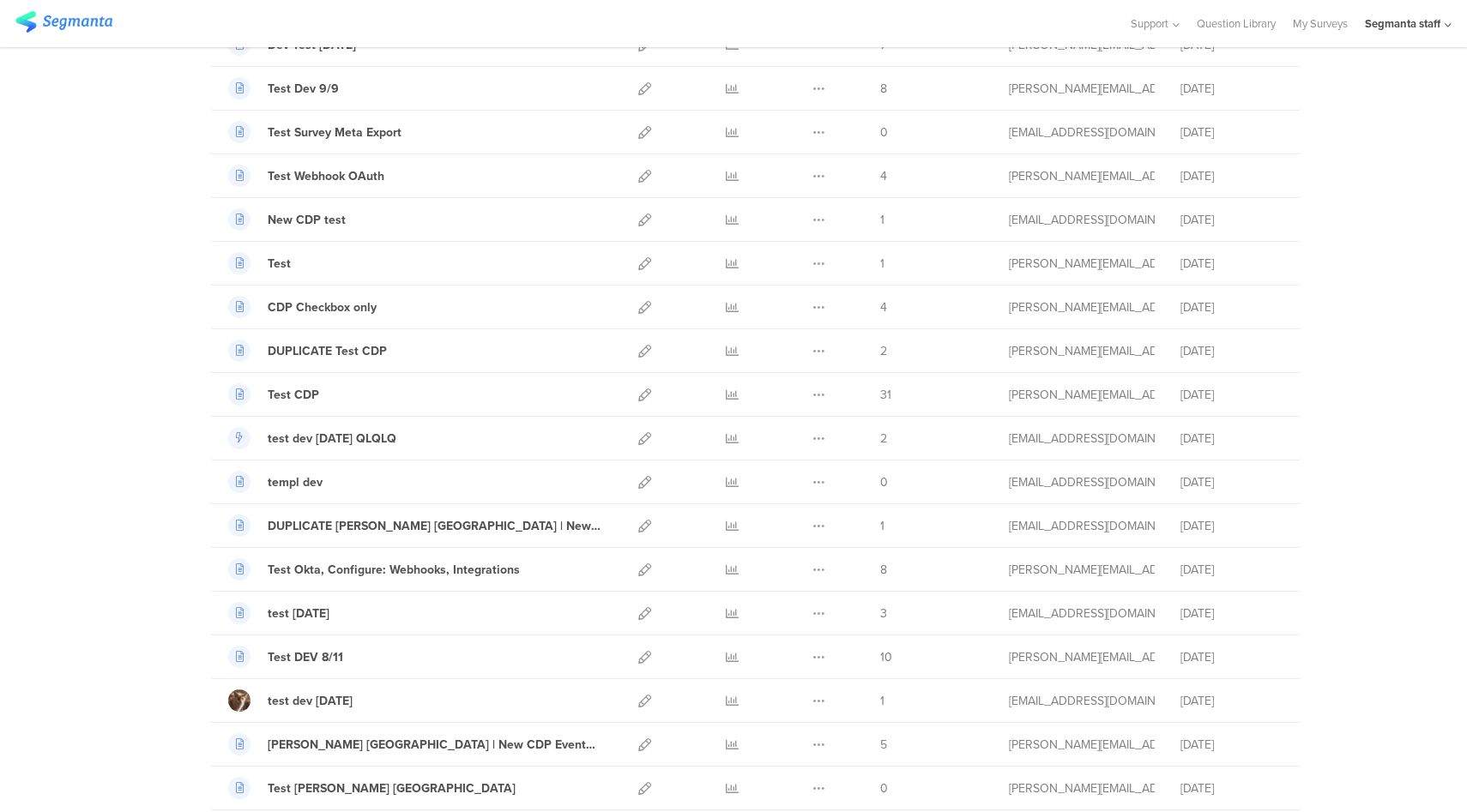
scroll to position [253, 0]
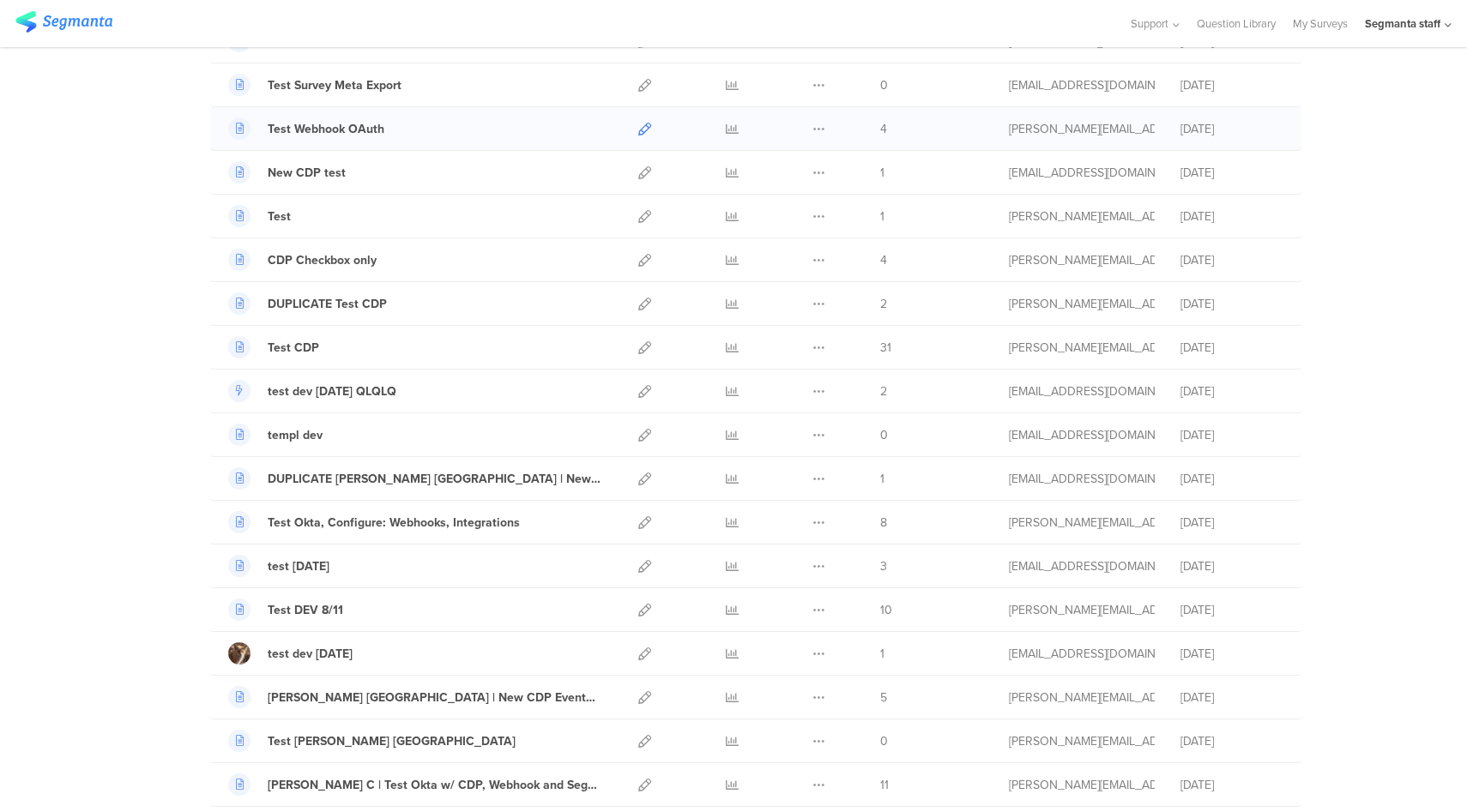
click at [638, 126] on icon at bounding box center [644, 129] width 13 height 13
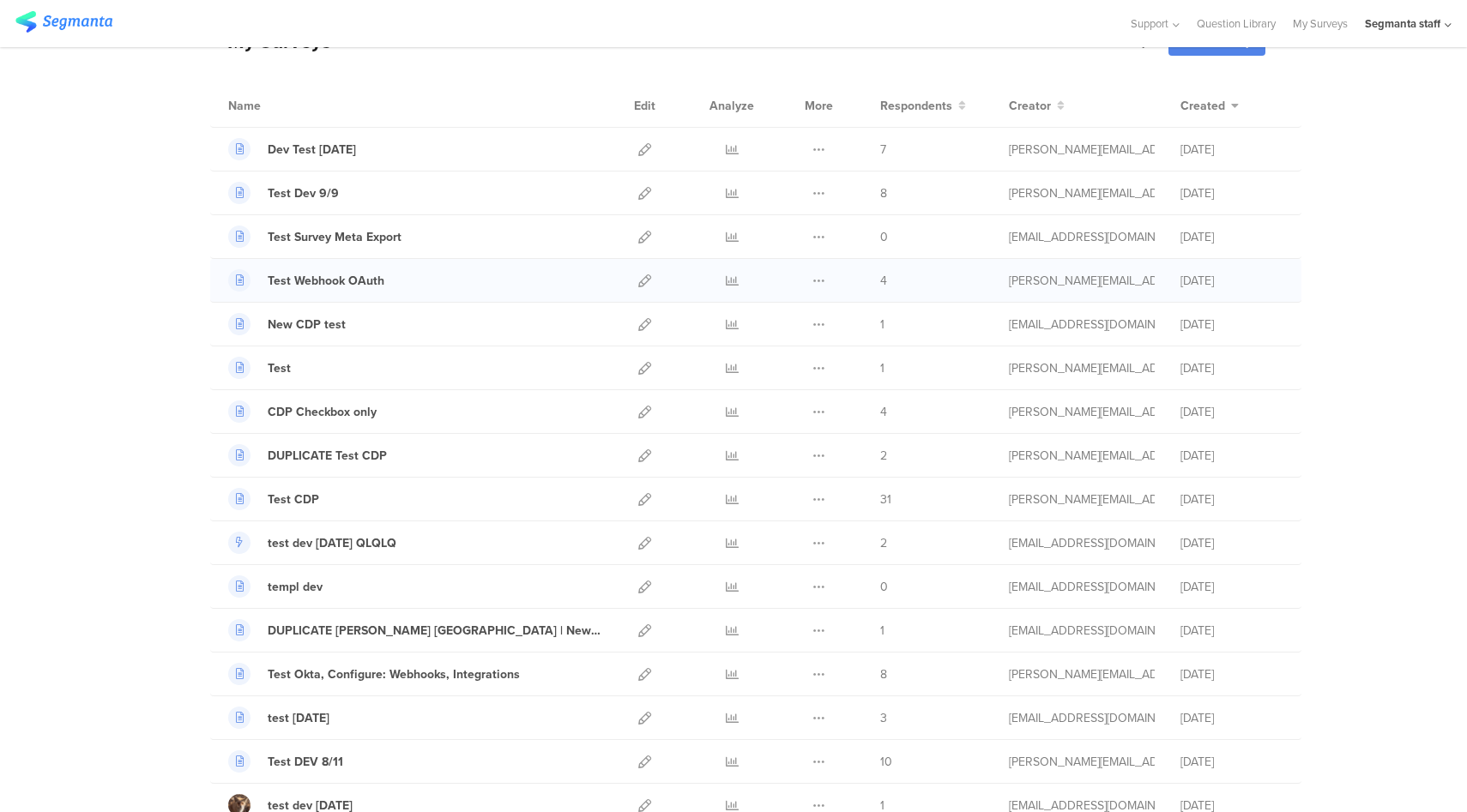
scroll to position [0, 0]
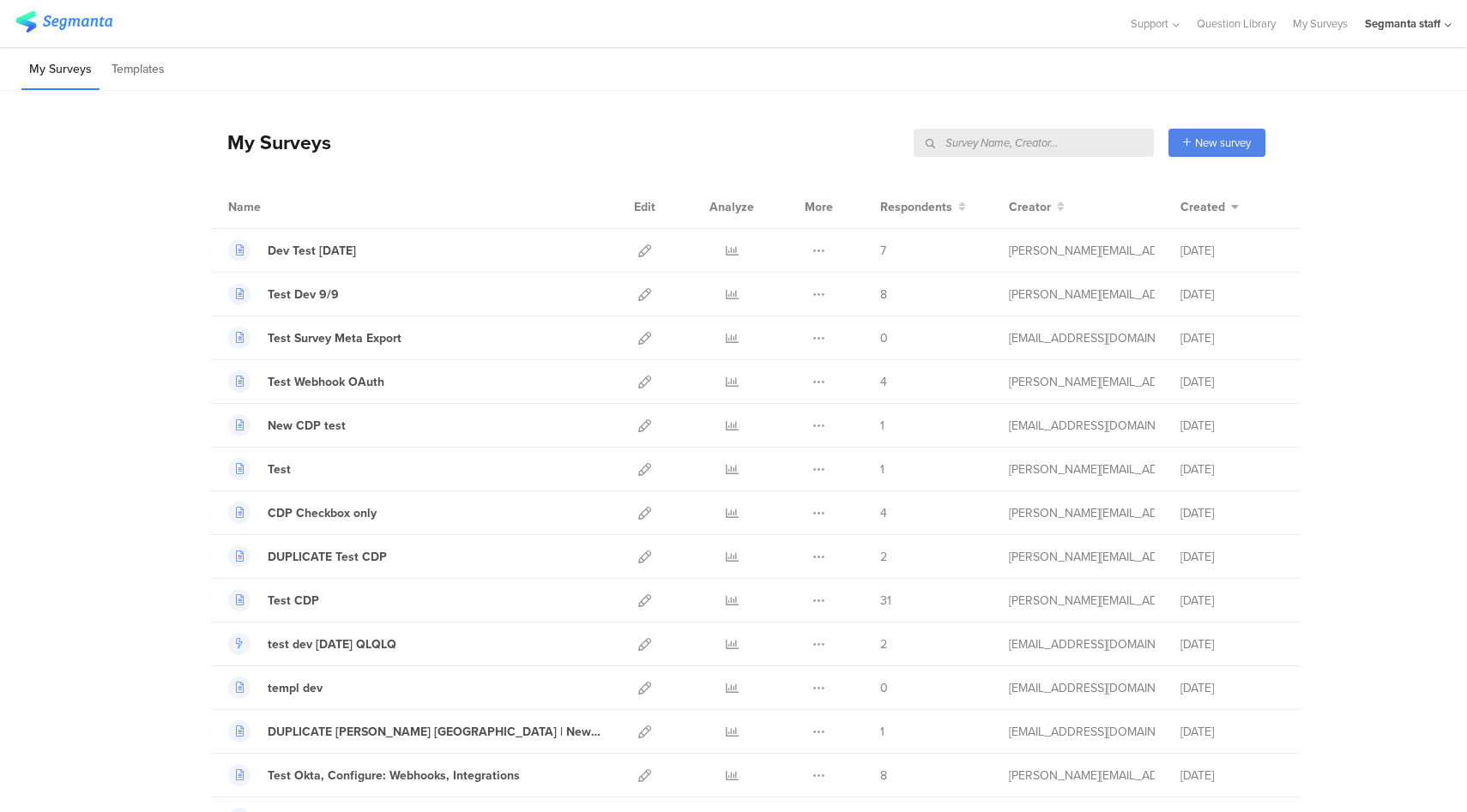
click at [1087, 142] on input "text" at bounding box center [1034, 143] width 240 height 29
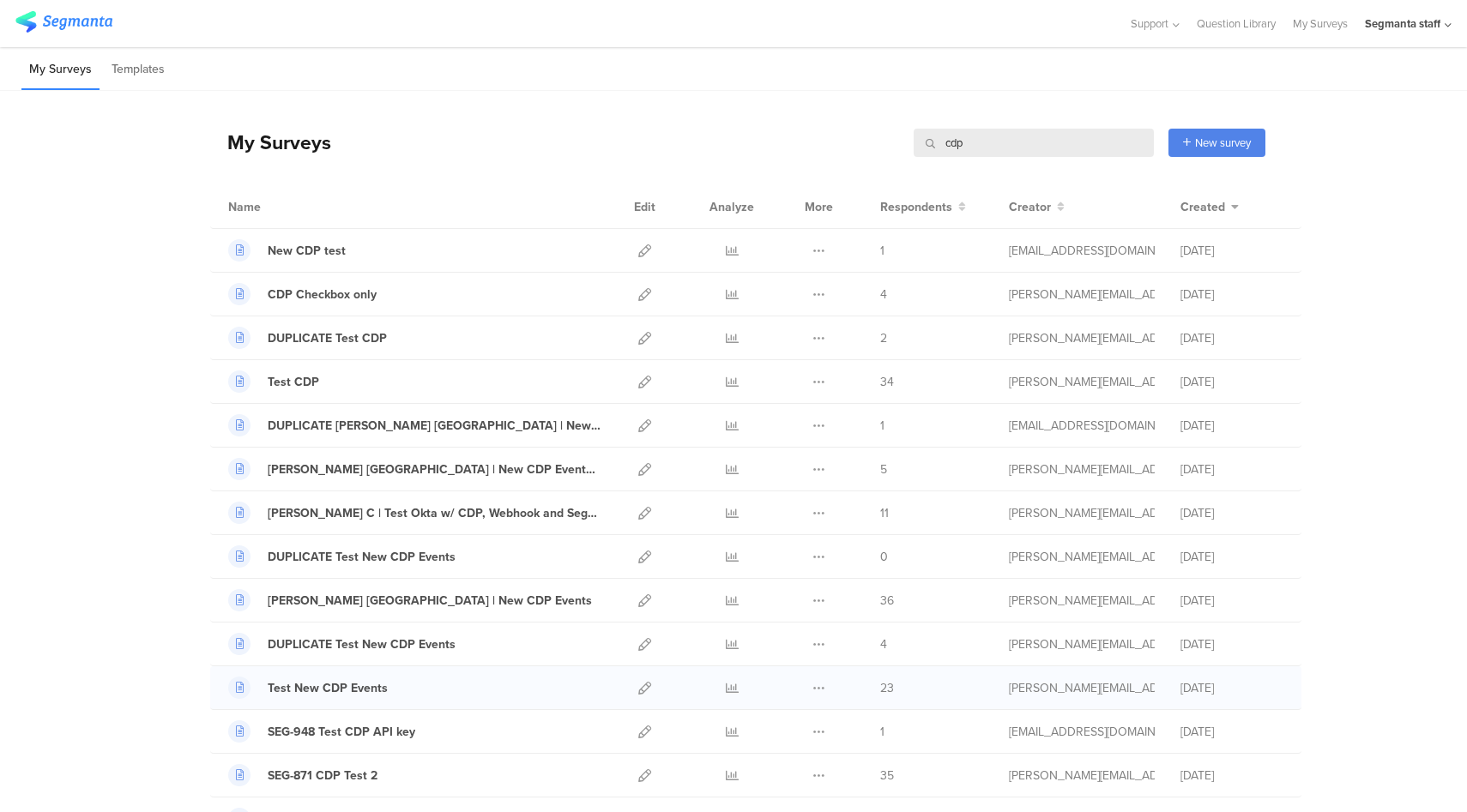
scroll to position [280, 0]
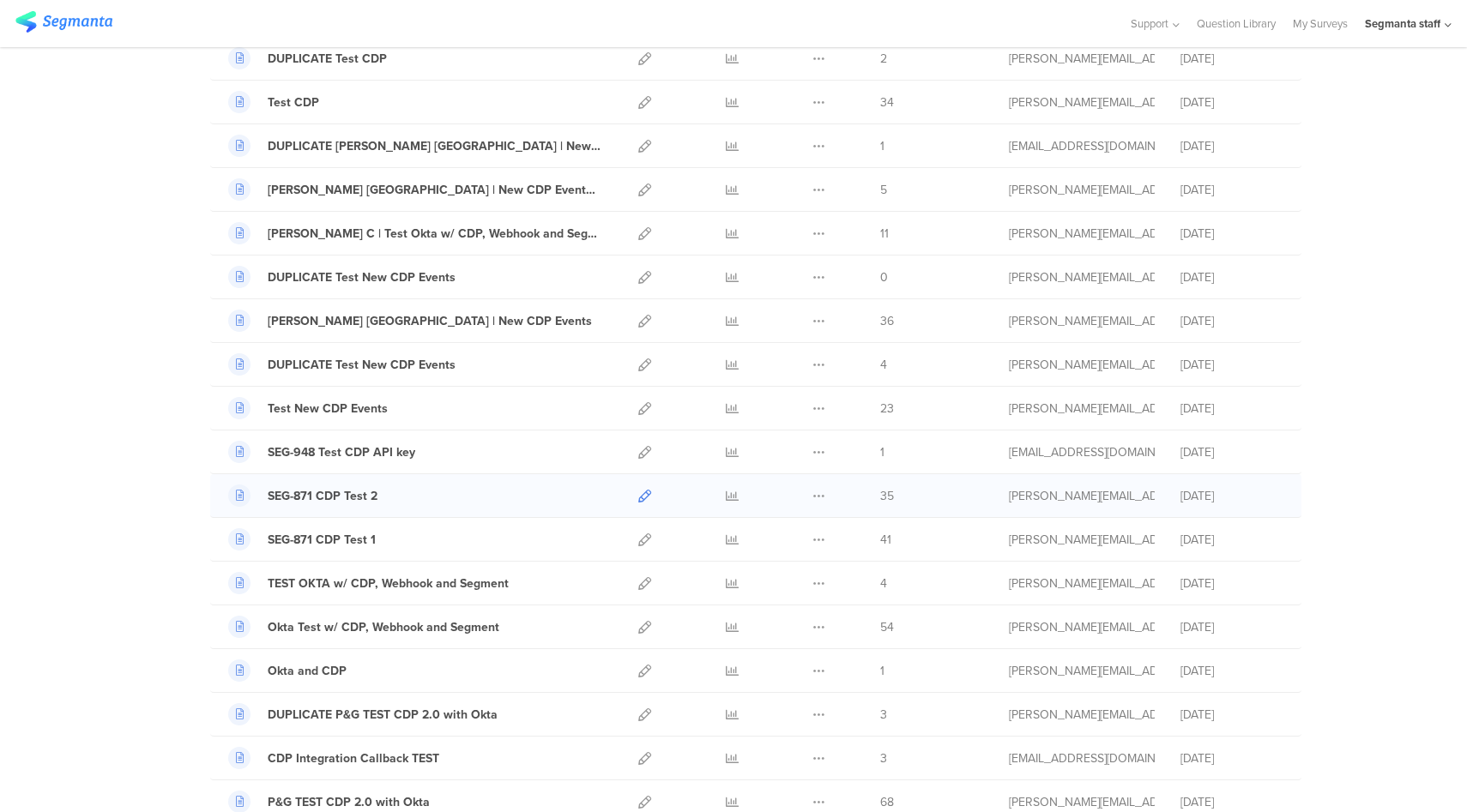
type input "cdp"
click at [642, 498] on icon at bounding box center [644, 496] width 13 height 13
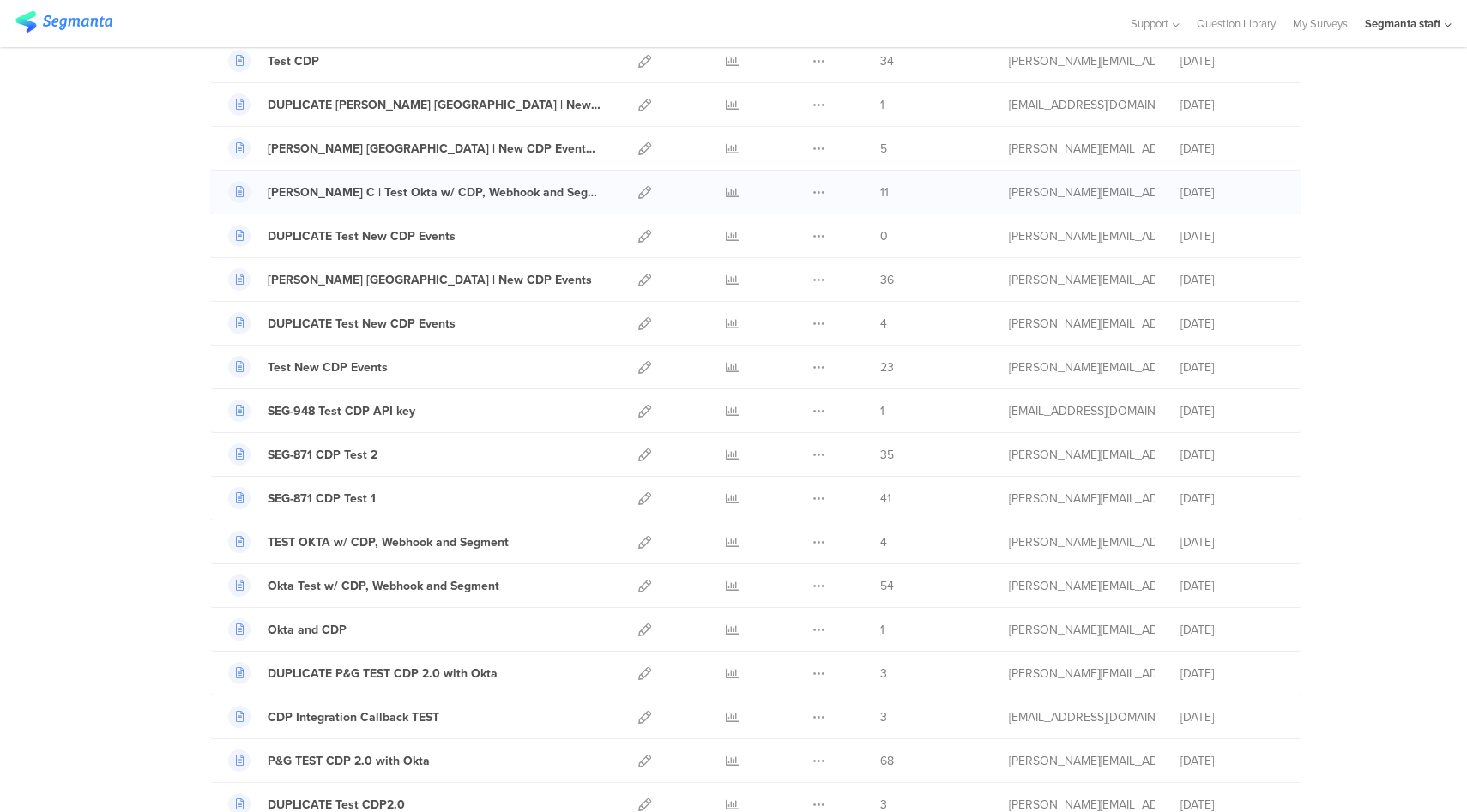
scroll to position [666, 0]
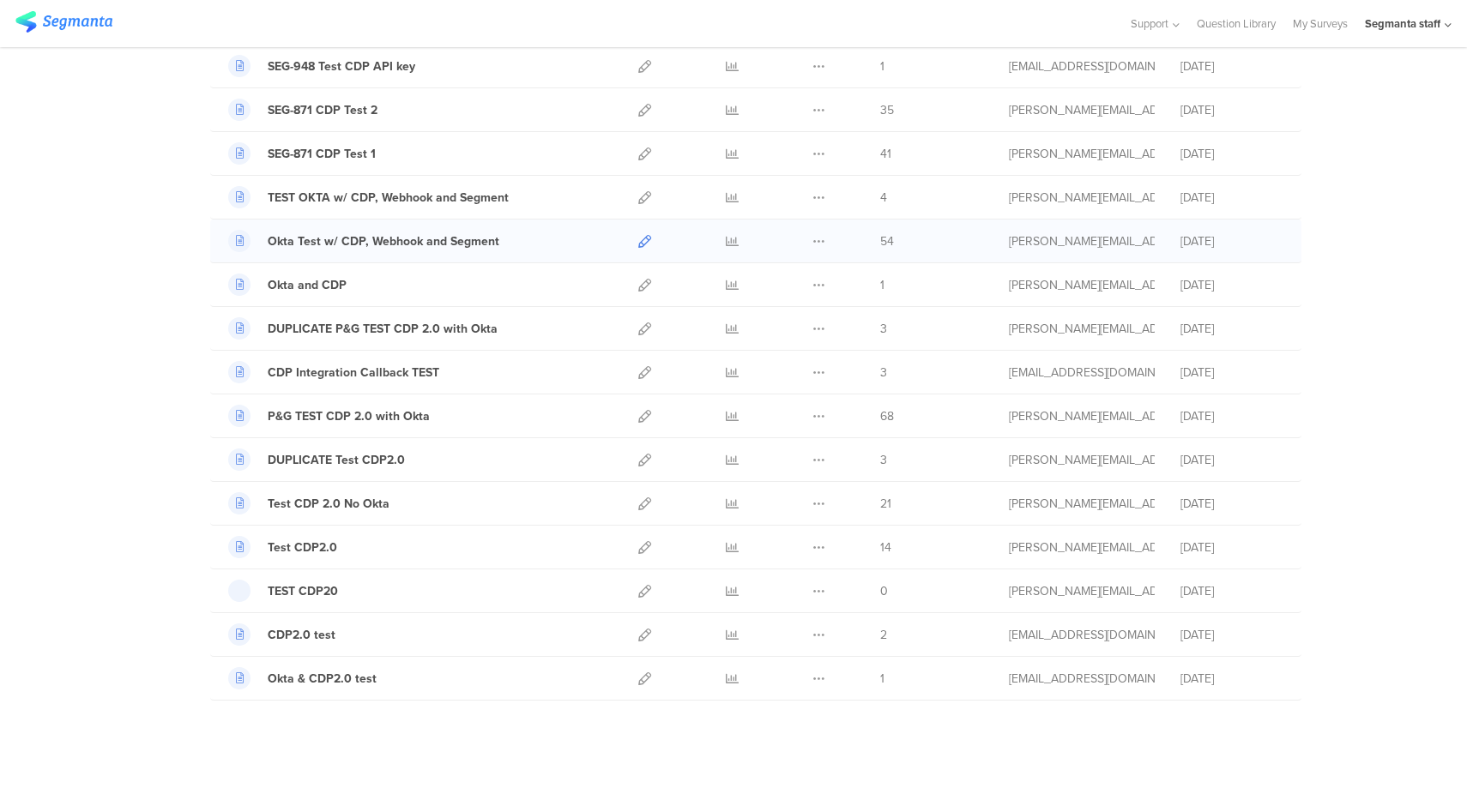
click at [643, 243] on icon at bounding box center [644, 241] width 13 height 13
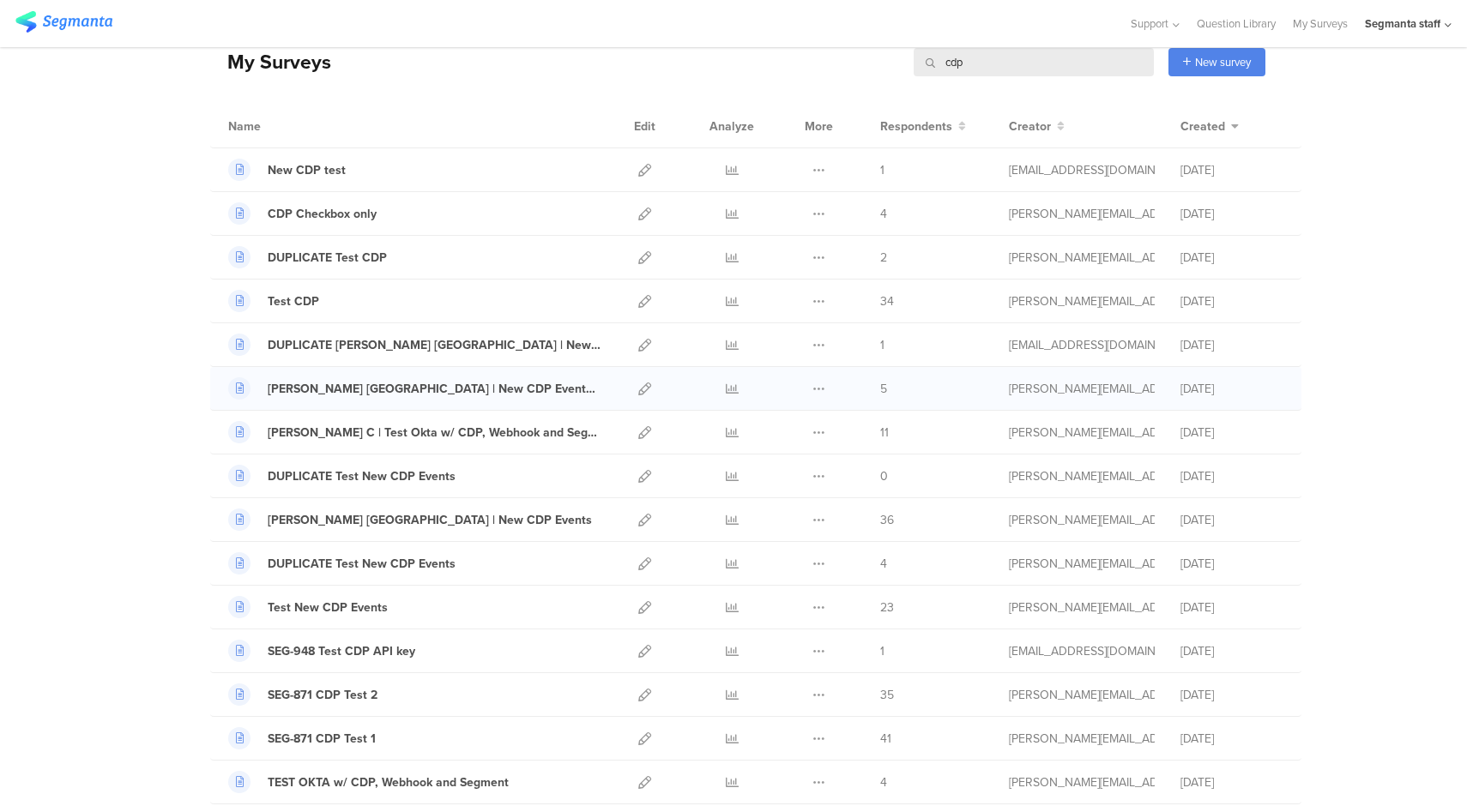
scroll to position [80, 0]
click at [639, 299] on icon at bounding box center [644, 302] width 13 height 13
click at [638, 214] on icon at bounding box center [644, 214] width 13 height 13
drag, startPoint x: 985, startPoint y: 68, endPoint x: 878, endPoint y: 67, distance: 107.0
click at [878, 66] on div "My Surveys cdp cdp New survey Start from scratch Choose from templates" at bounding box center [738, 63] width 1055 height 68
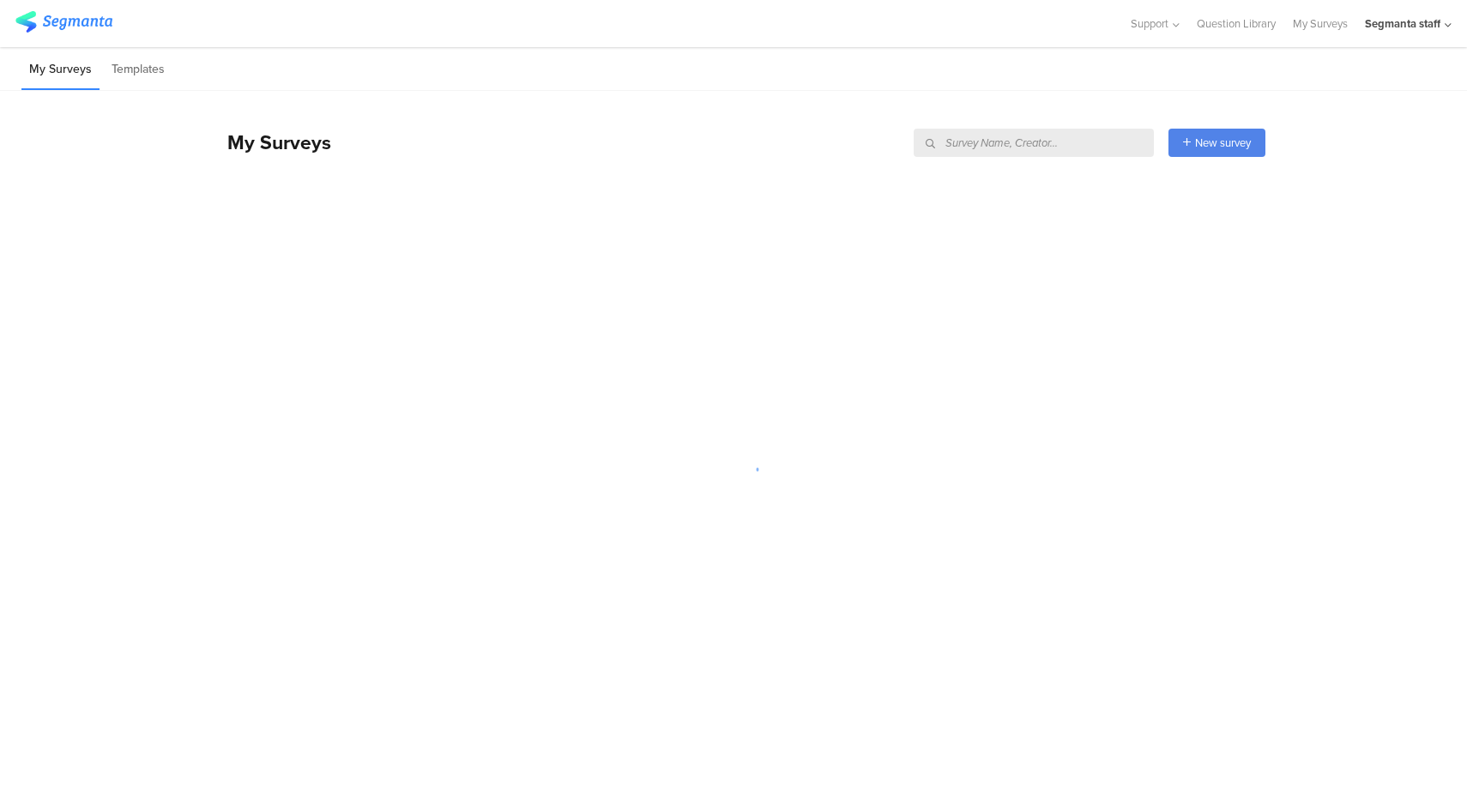
scroll to position [0, 0]
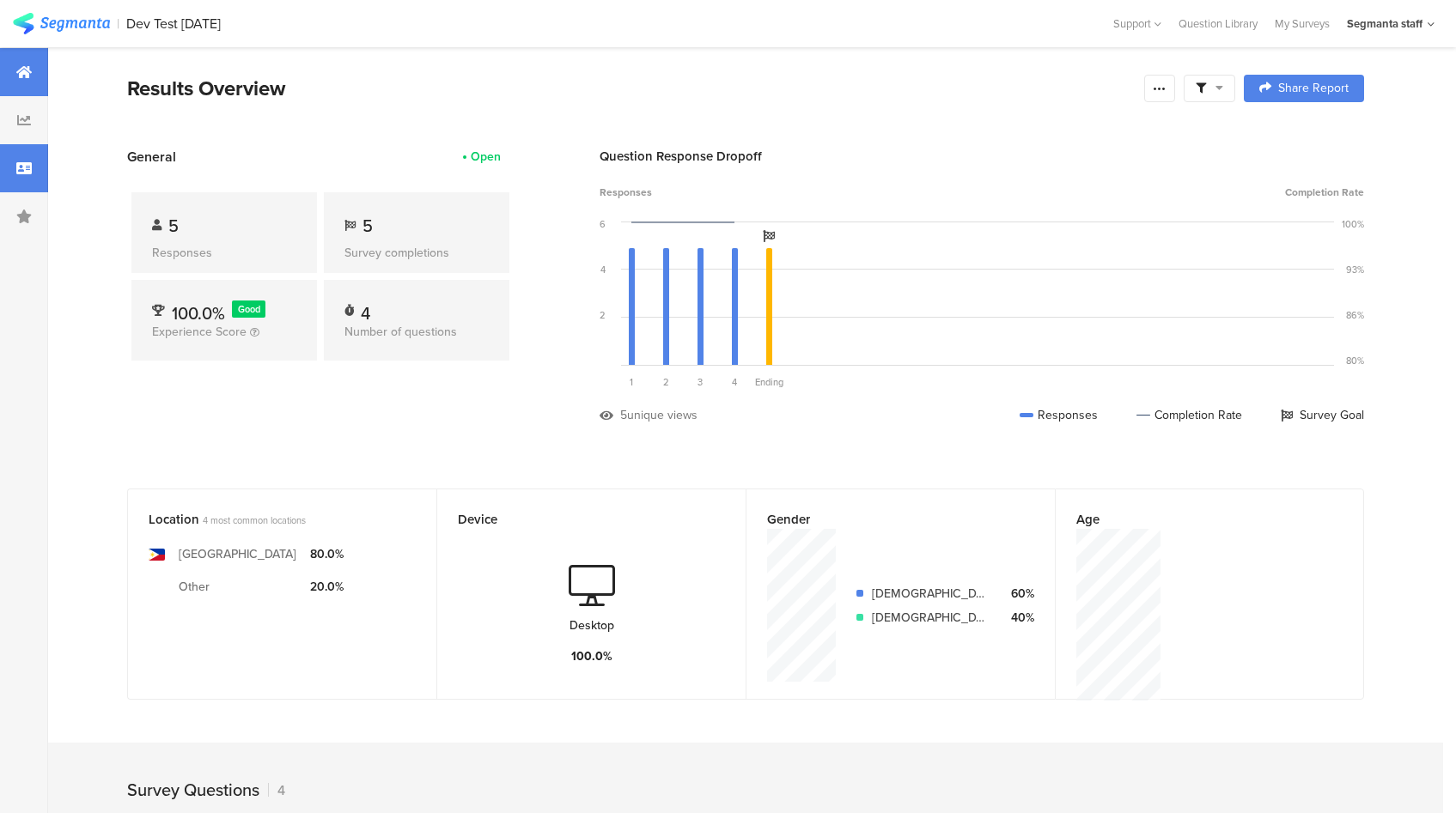
click at [40, 163] on div at bounding box center [24, 169] width 49 height 49
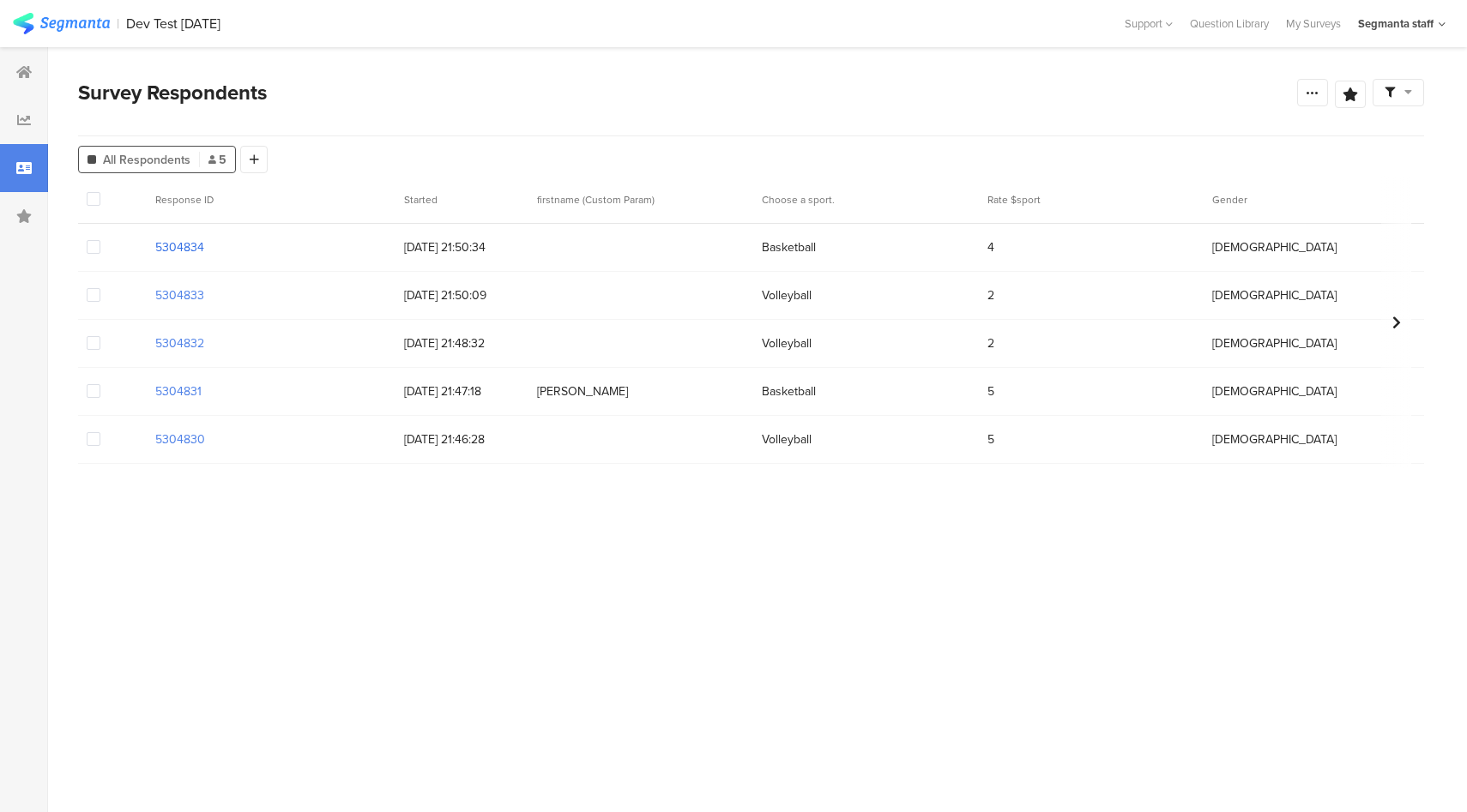
click at [199, 247] on section "5304834" at bounding box center [179, 248] width 49 height 18
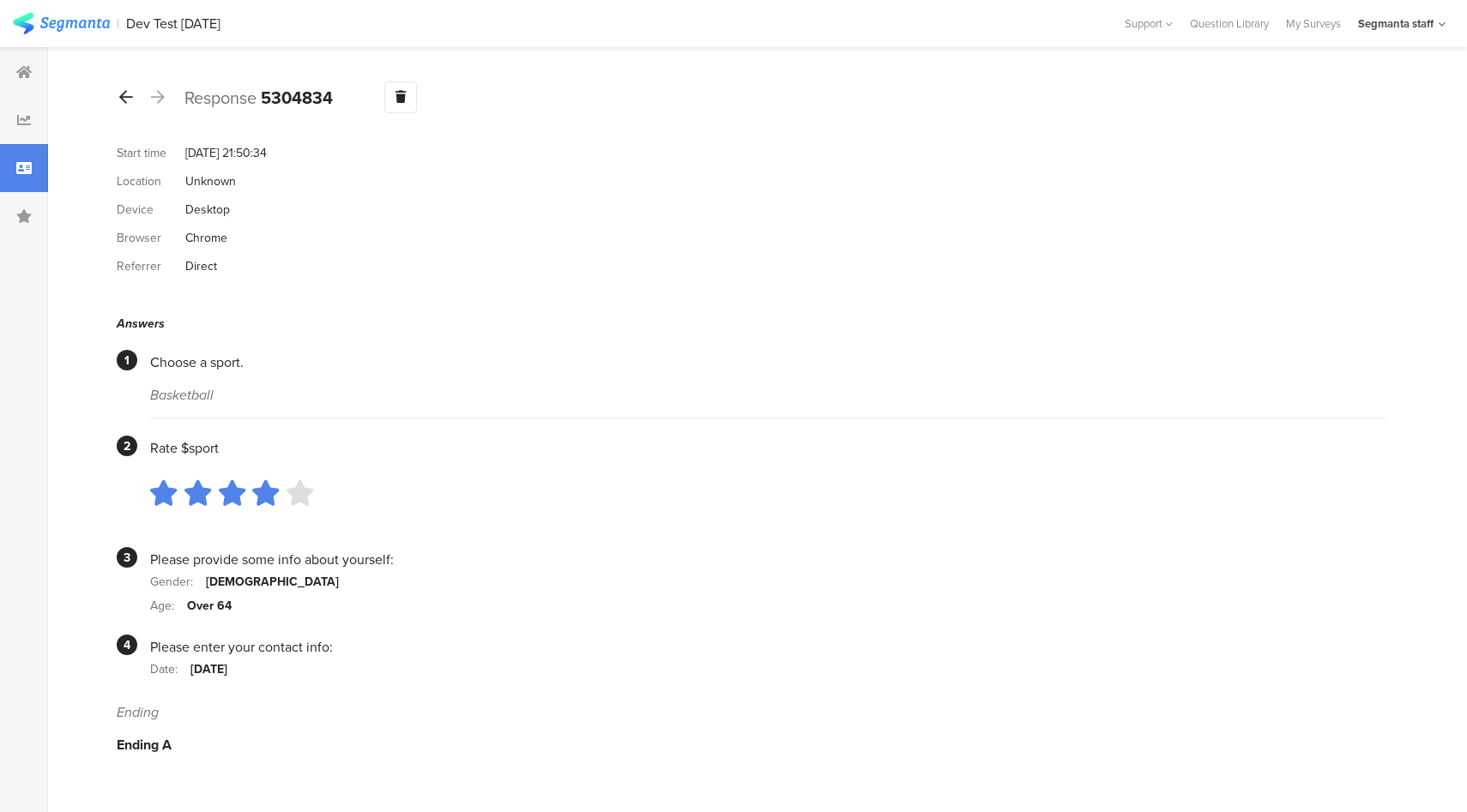
click at [123, 94] on icon at bounding box center [126, 96] width 13 height 15
click at [125, 91] on icon at bounding box center [126, 96] width 13 height 15
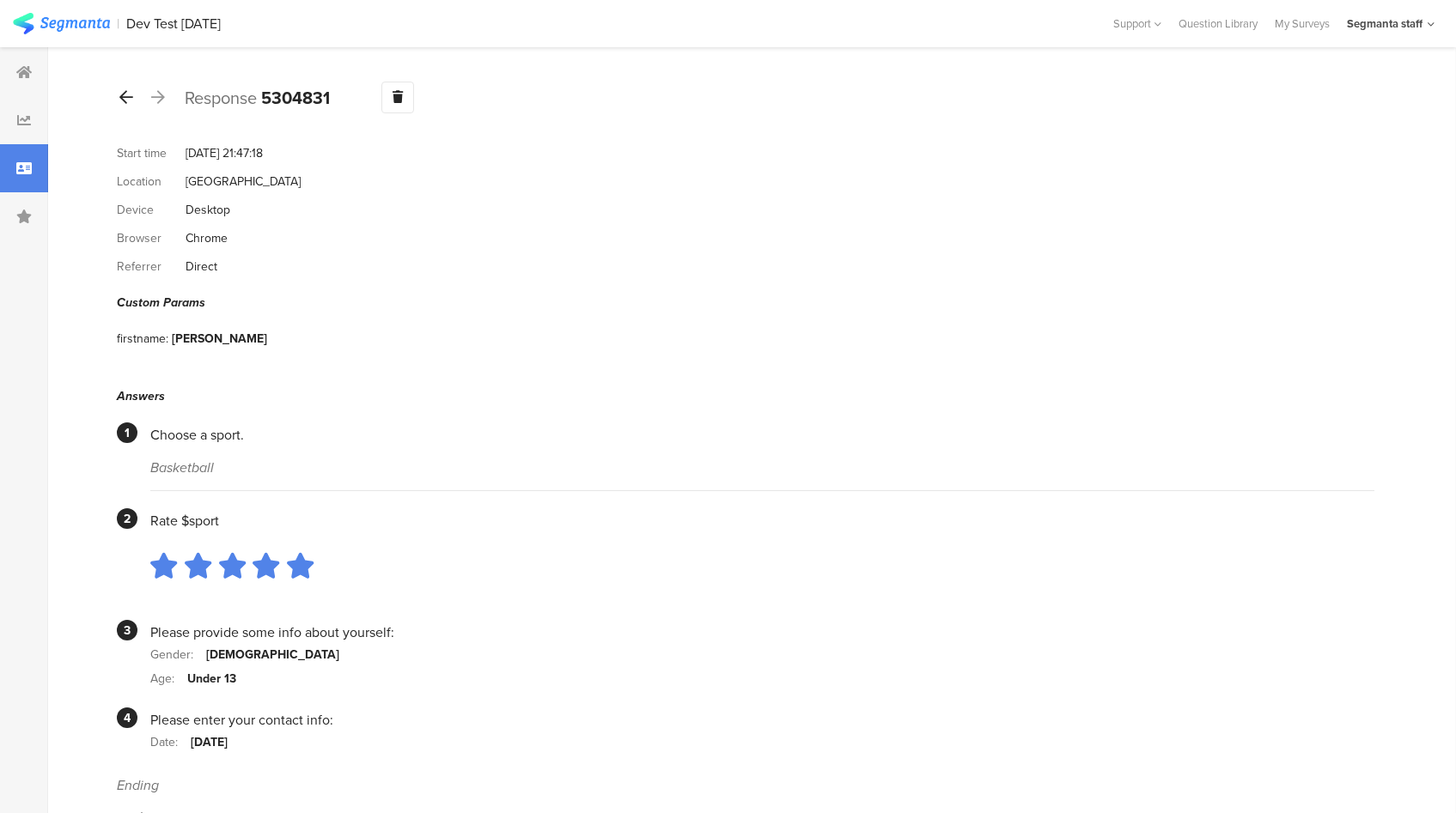
click at [125, 90] on icon at bounding box center [126, 96] width 13 height 15
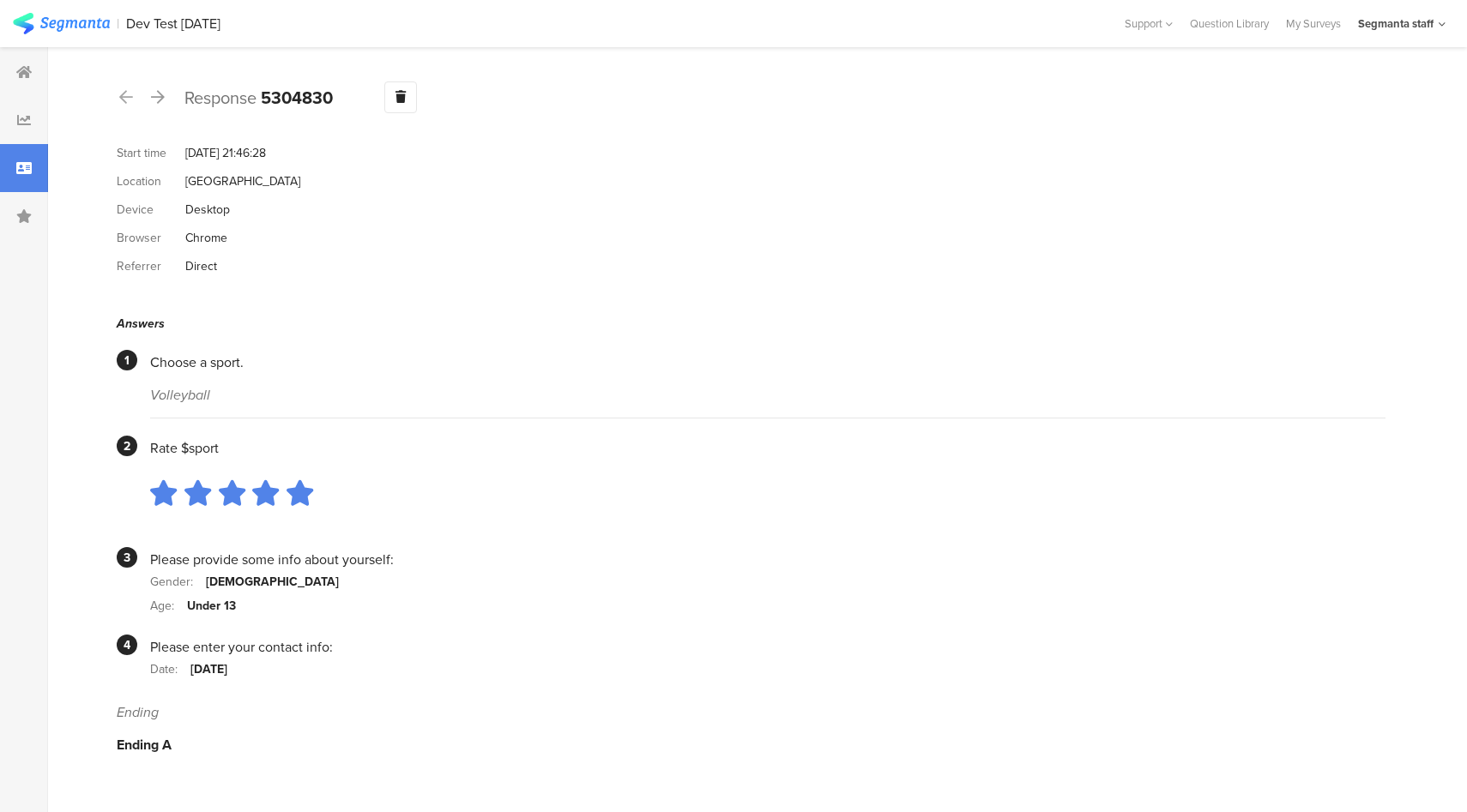
click at [125, 90] on icon at bounding box center [126, 96] width 13 height 15
click at [119, 92] on icon at bounding box center [126, 96] width 13 height 15
click at [31, 73] on div at bounding box center [24, 73] width 48 height 48
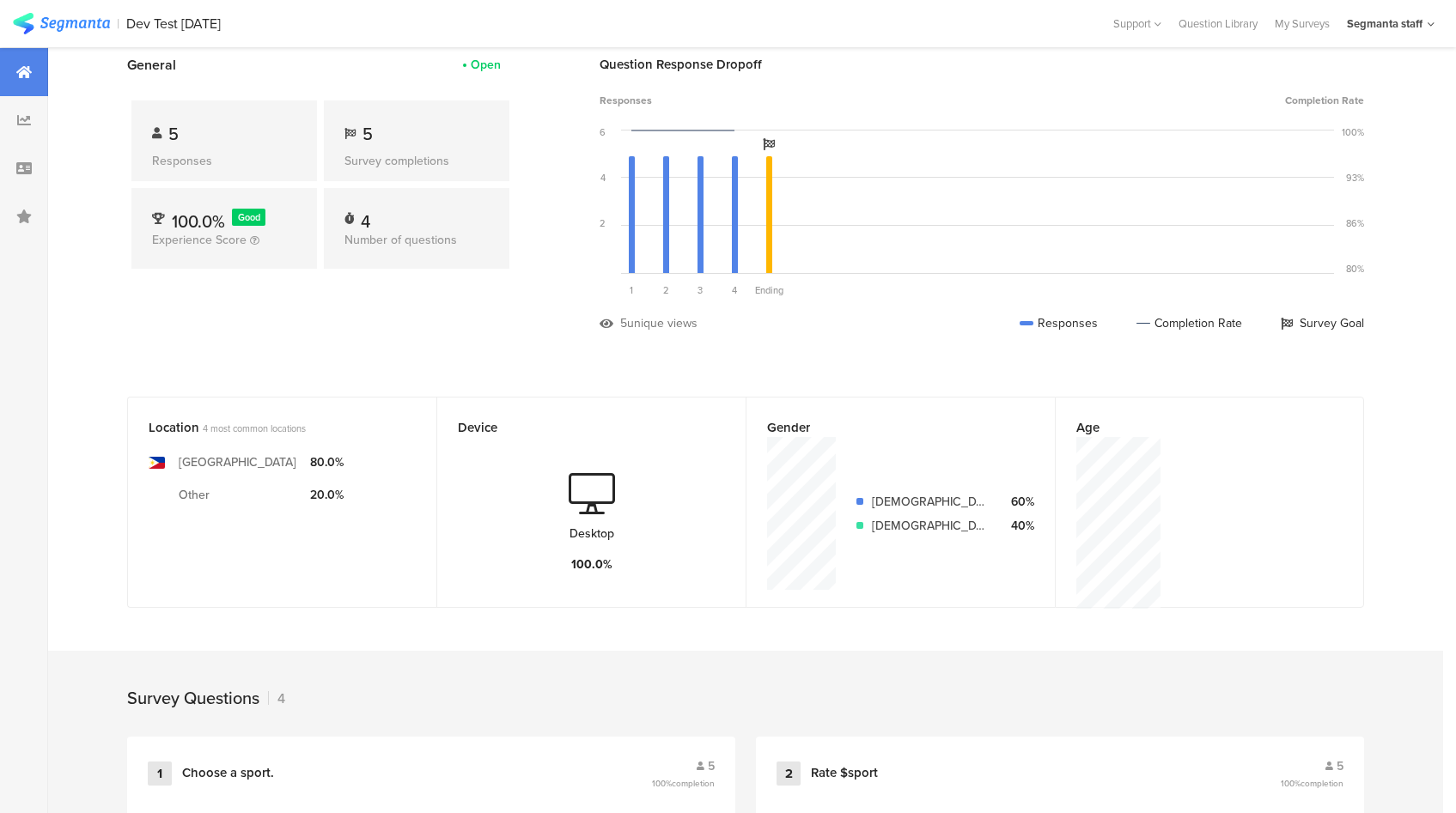
scroll to position [106, 0]
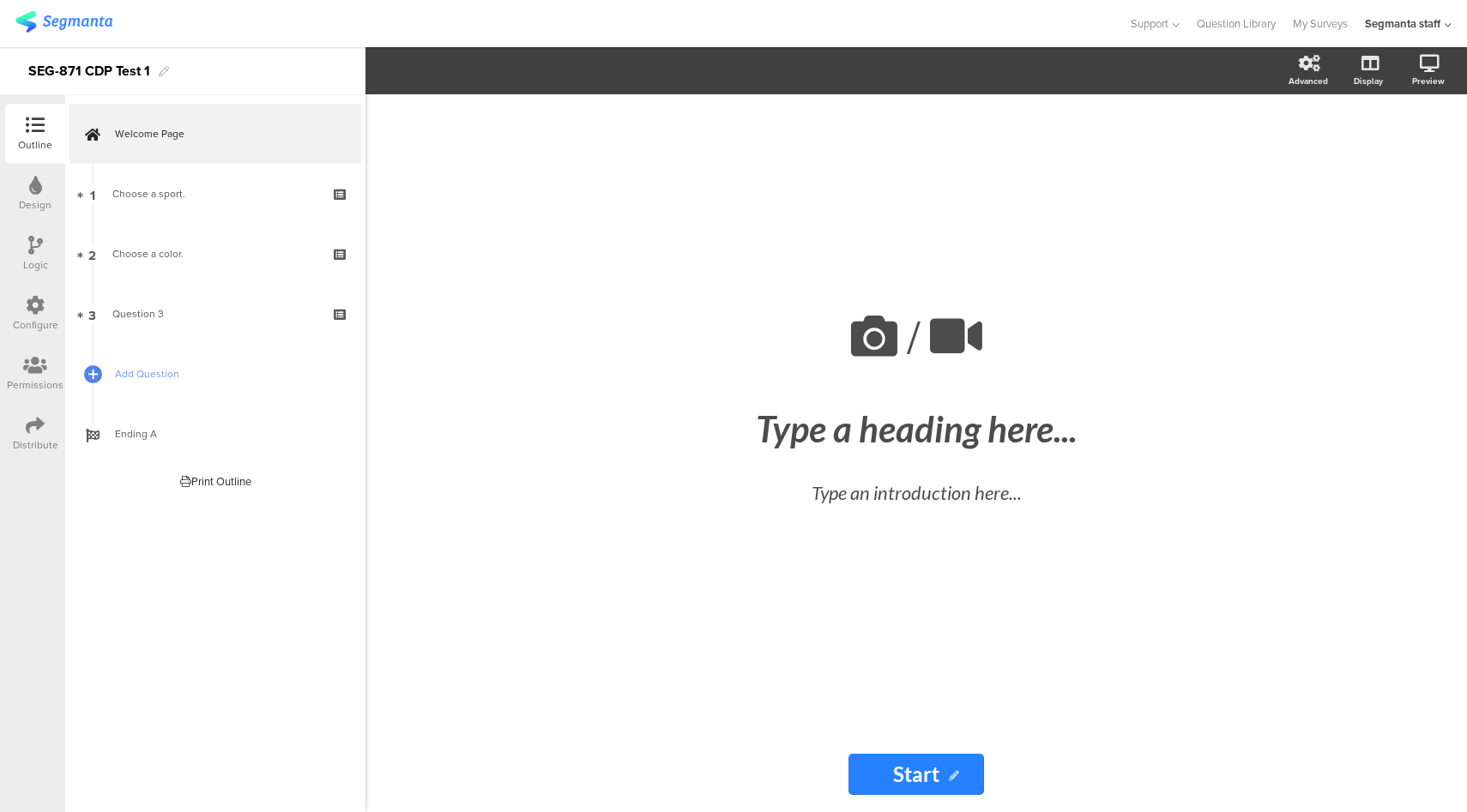
click at [43, 415] on div "Distribute" at bounding box center [35, 433] width 60 height 60
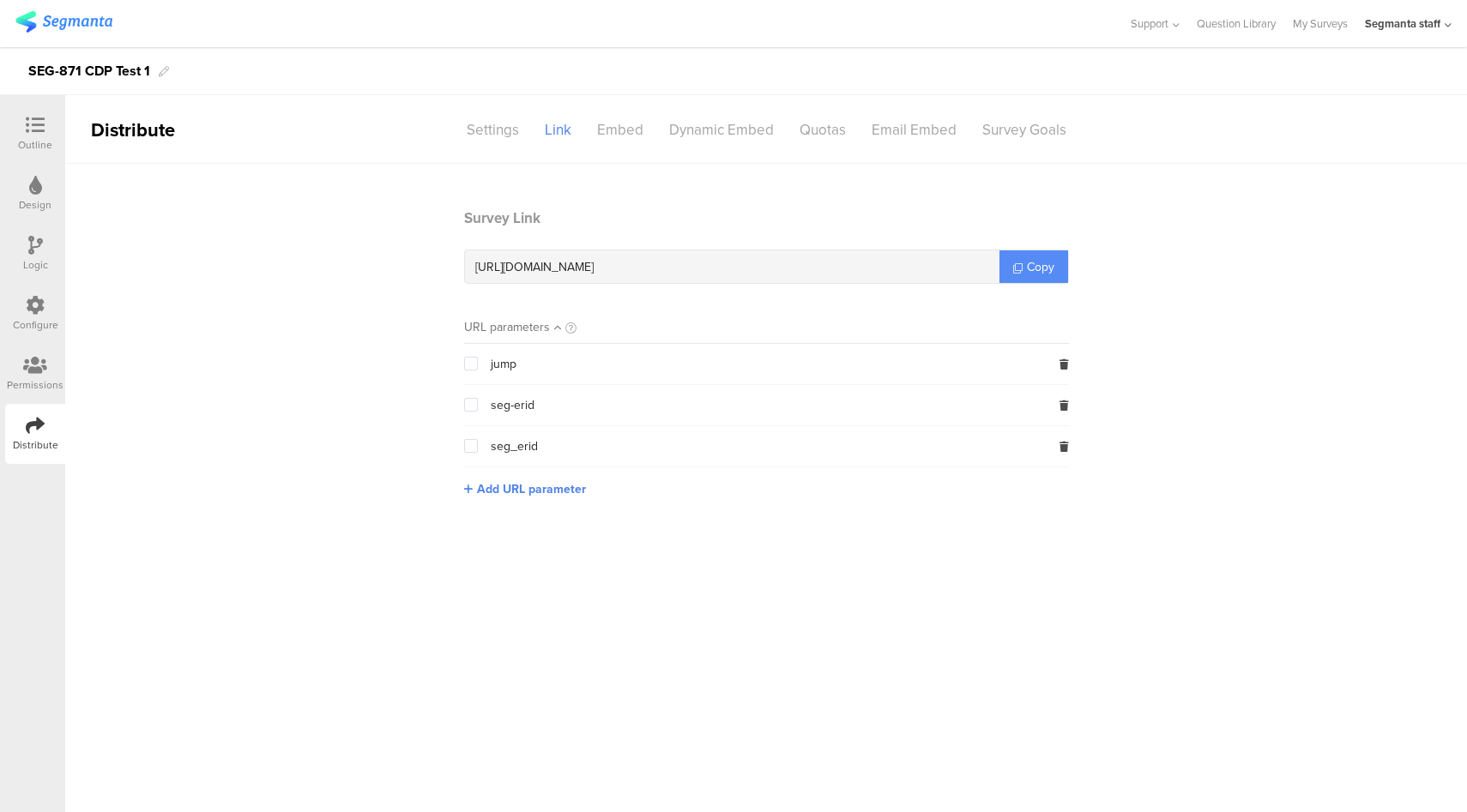
click at [1034, 266] on span "Copy" at bounding box center [1041, 267] width 28 height 18
click at [1059, 263] on link "Copy" at bounding box center [1034, 266] width 68 height 32
click at [4, 126] on div "Outline Design Logic Configure Permissions Distribute" at bounding box center [32, 284] width 65 height 361
click at [36, 136] on div at bounding box center [35, 127] width 34 height 22
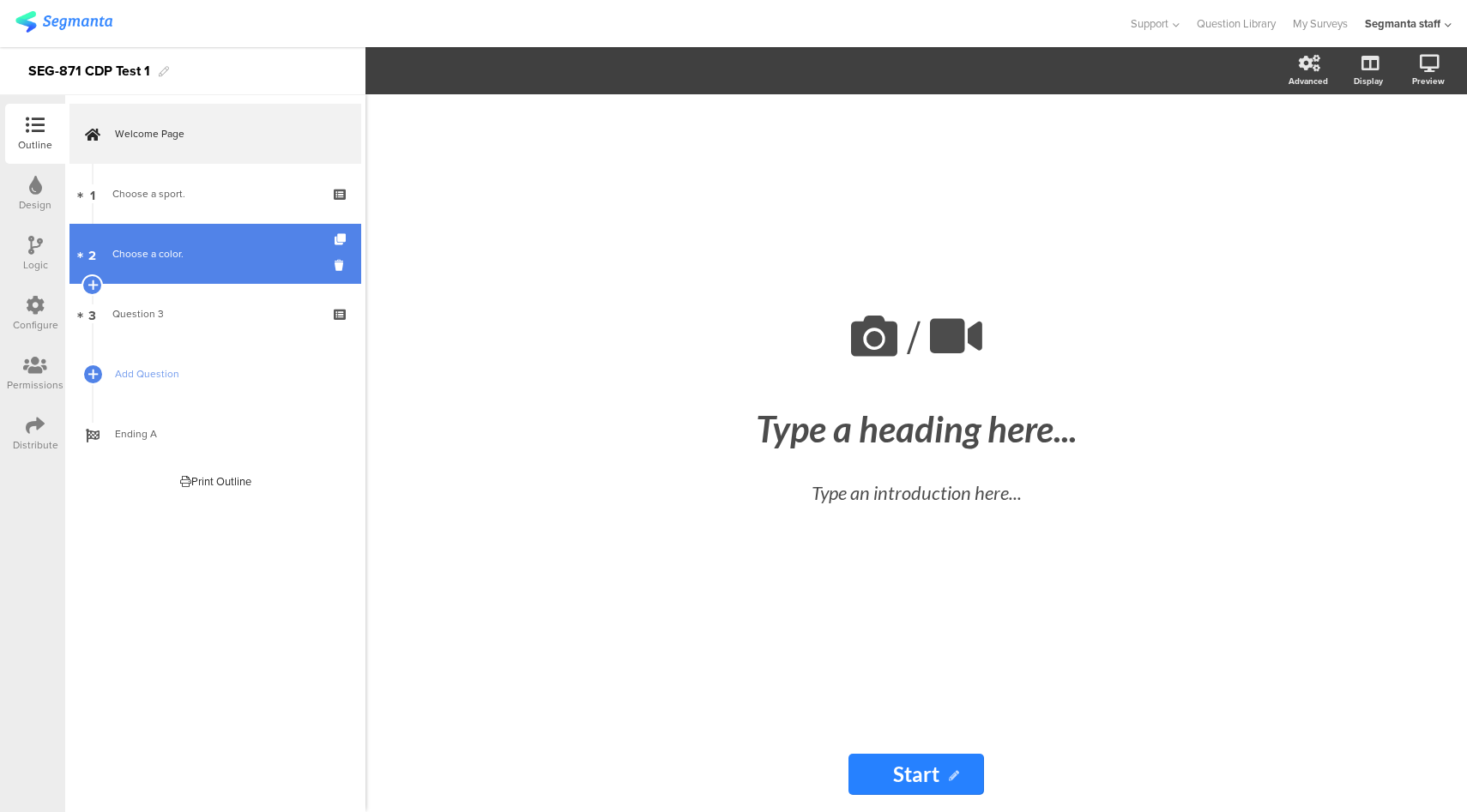
click at [193, 231] on link "2 Choose a color." at bounding box center [214, 254] width 292 height 60
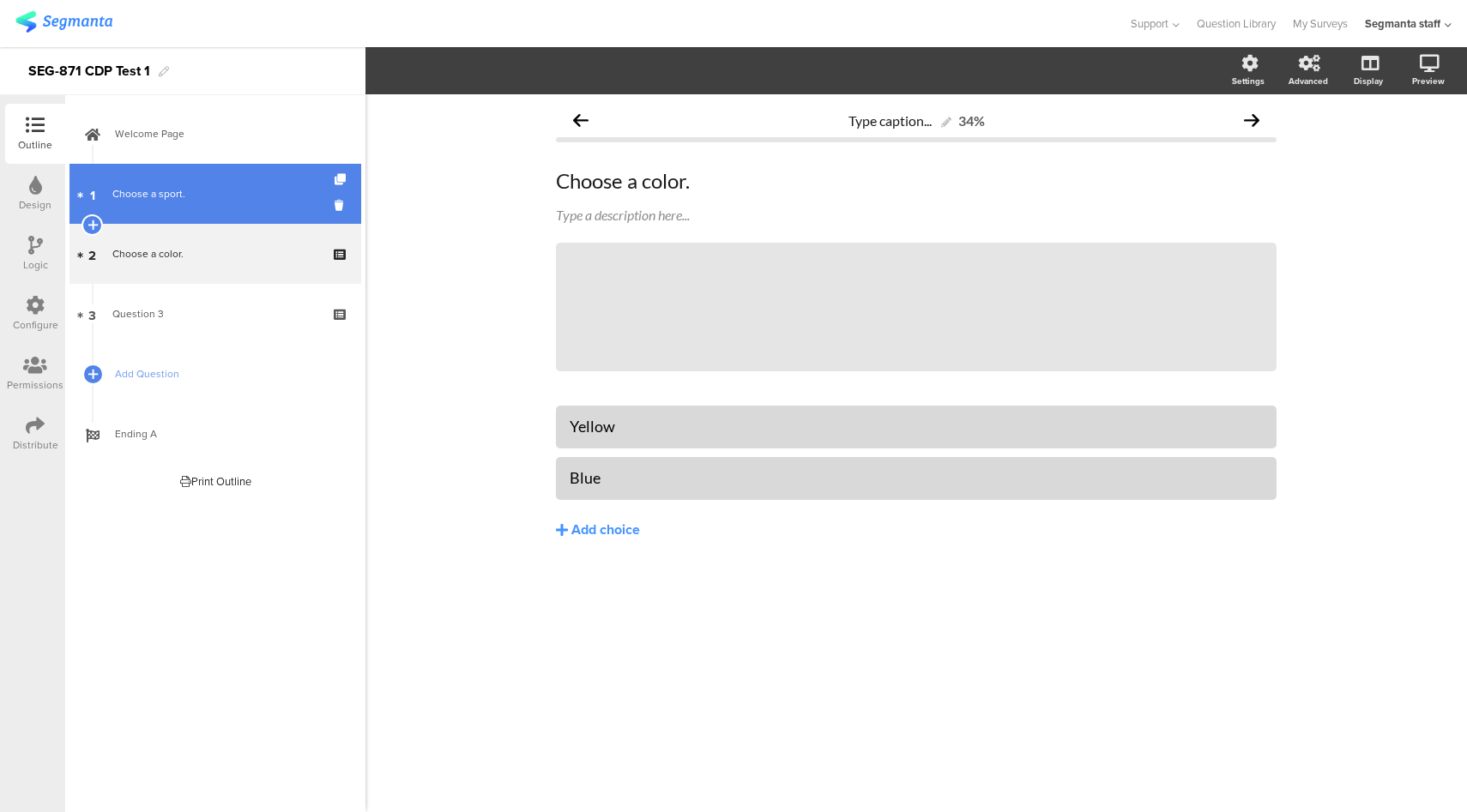
click at [231, 190] on div "Choose a sport." at bounding box center [214, 194] width 205 height 17
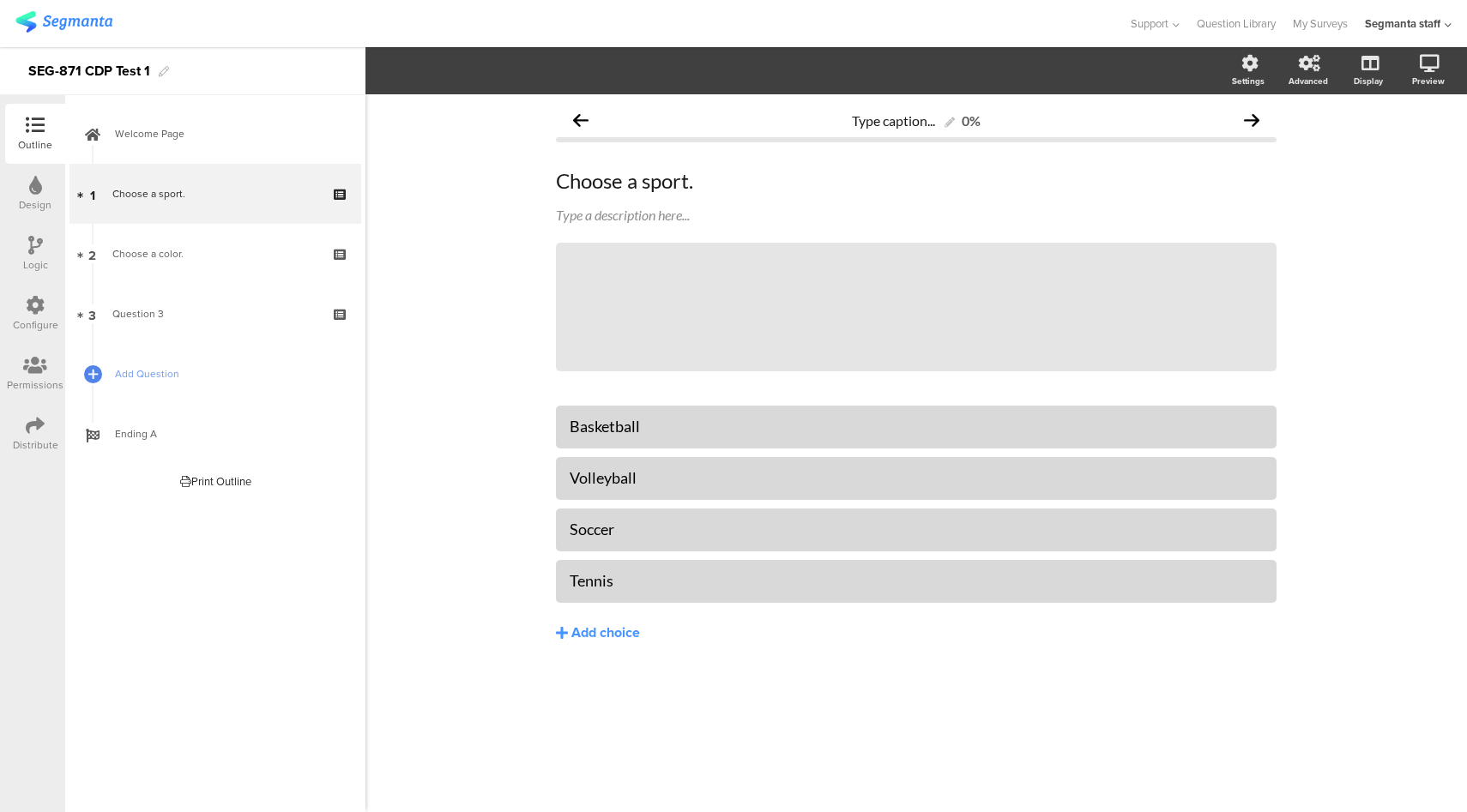
click at [23, 428] on div "Distribute" at bounding box center [35, 433] width 60 height 60
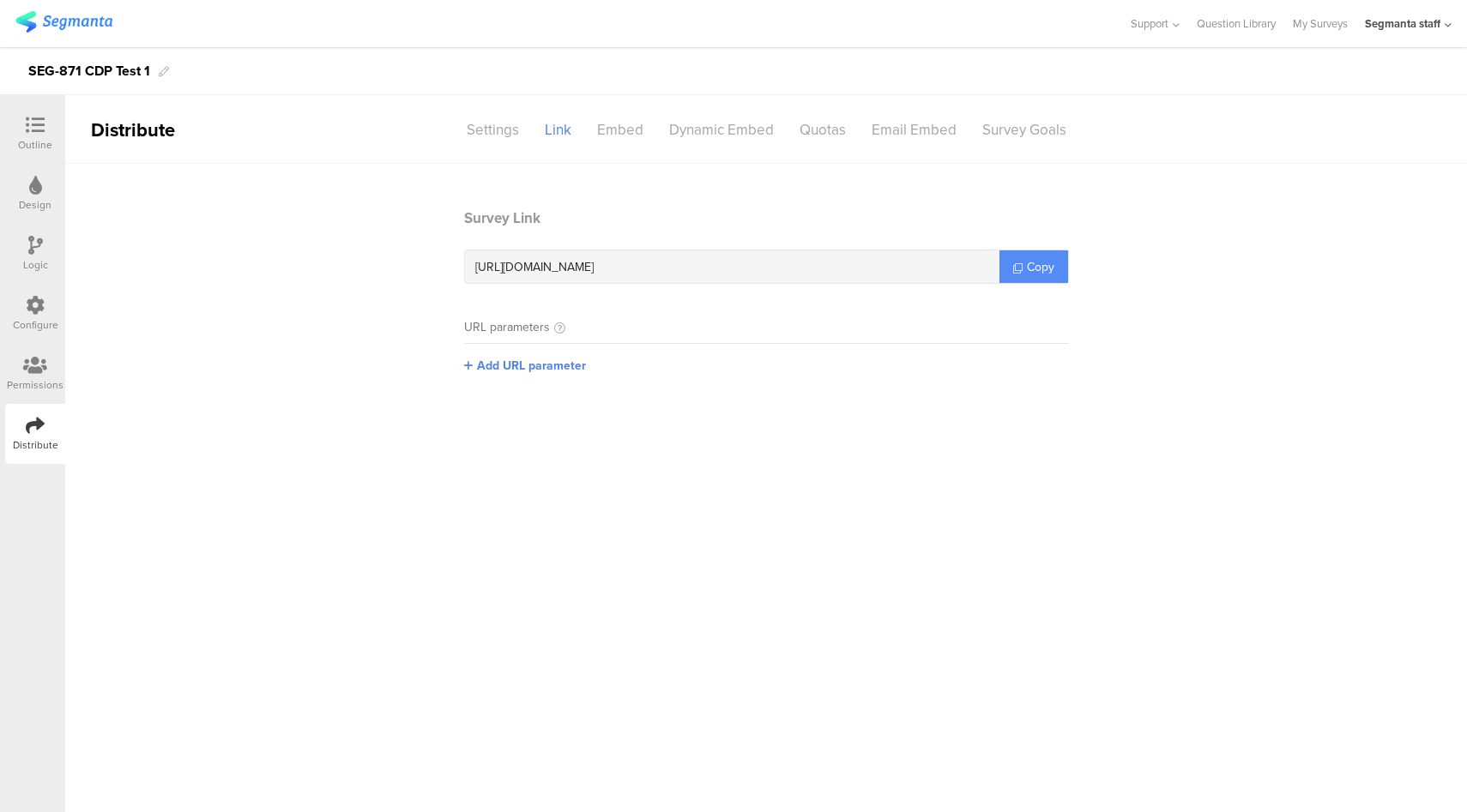
click at [1044, 266] on span "Copy" at bounding box center [1041, 267] width 28 height 18
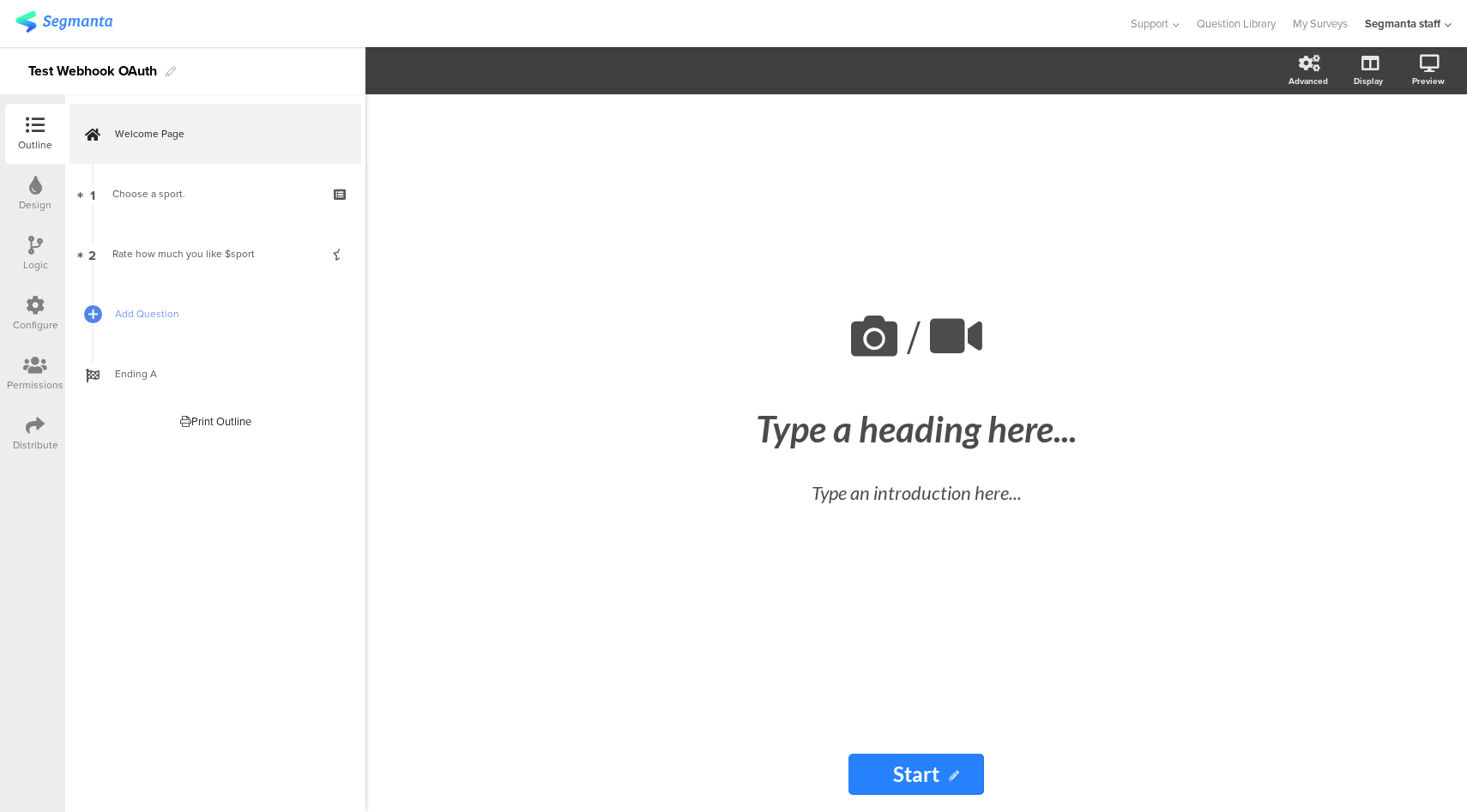
click at [37, 291] on div "Configure" at bounding box center [35, 313] width 60 height 60
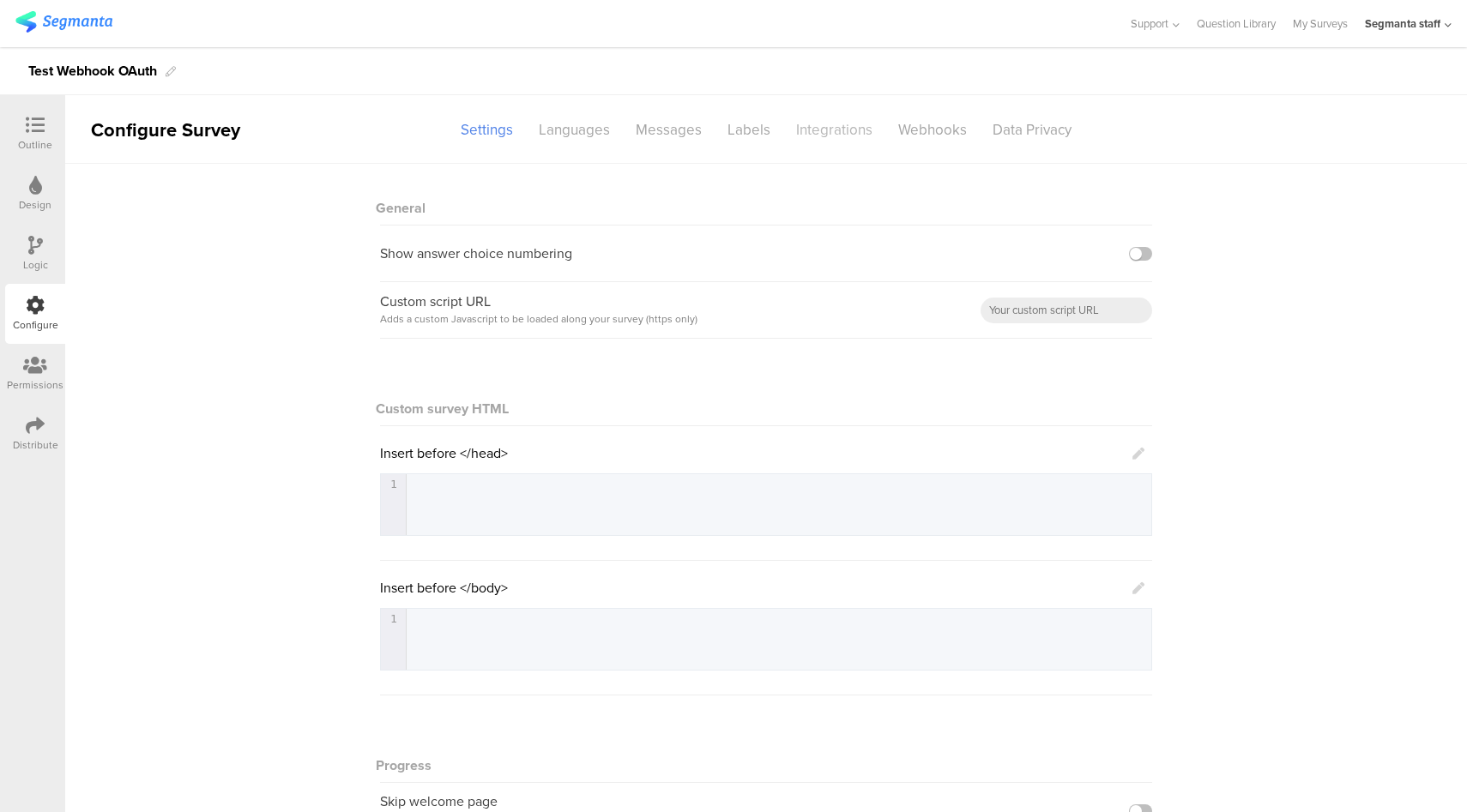
click at [824, 127] on div "Integrations" at bounding box center [834, 129] width 102 height 30
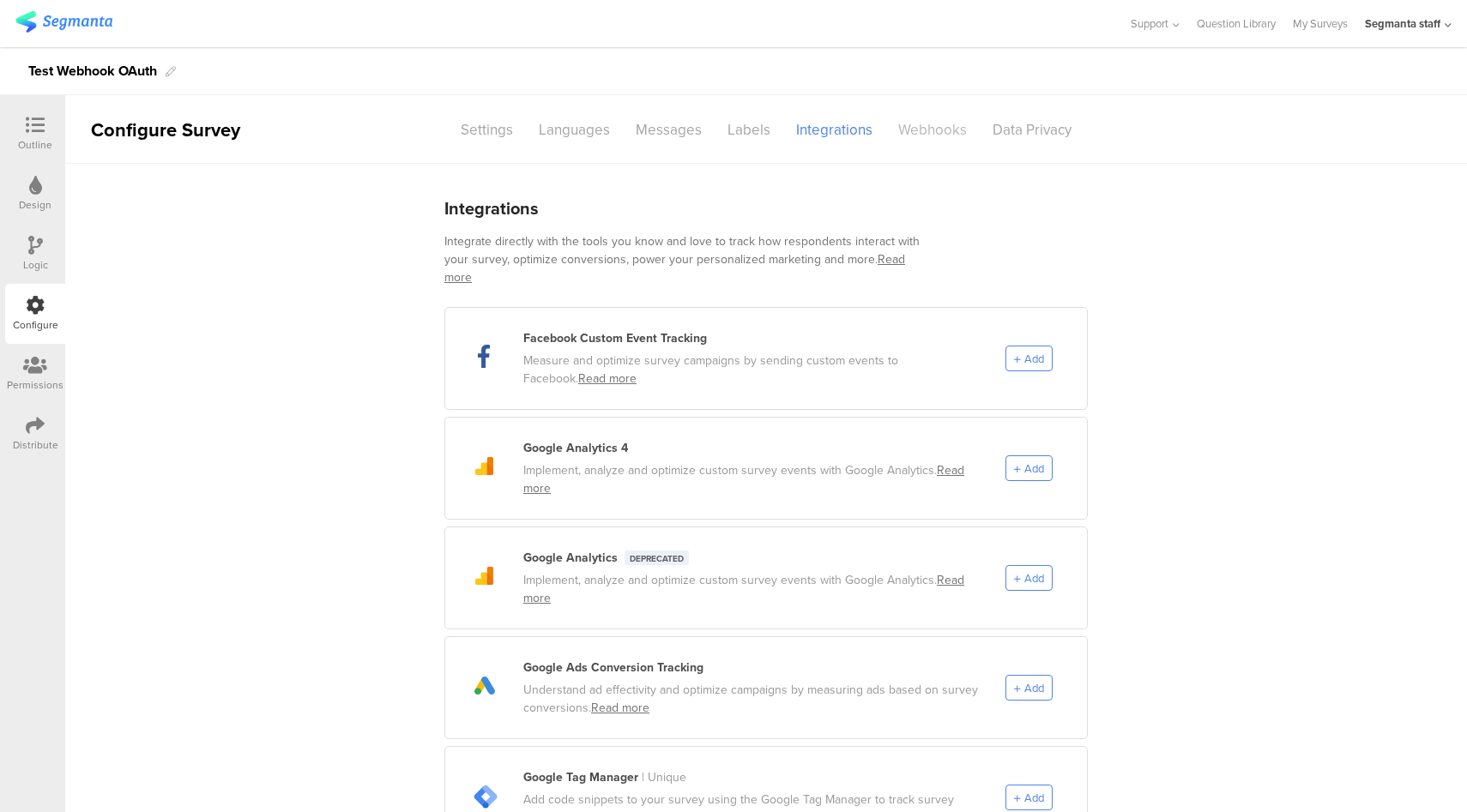
click at [957, 134] on div "Webhooks" at bounding box center [932, 129] width 94 height 30
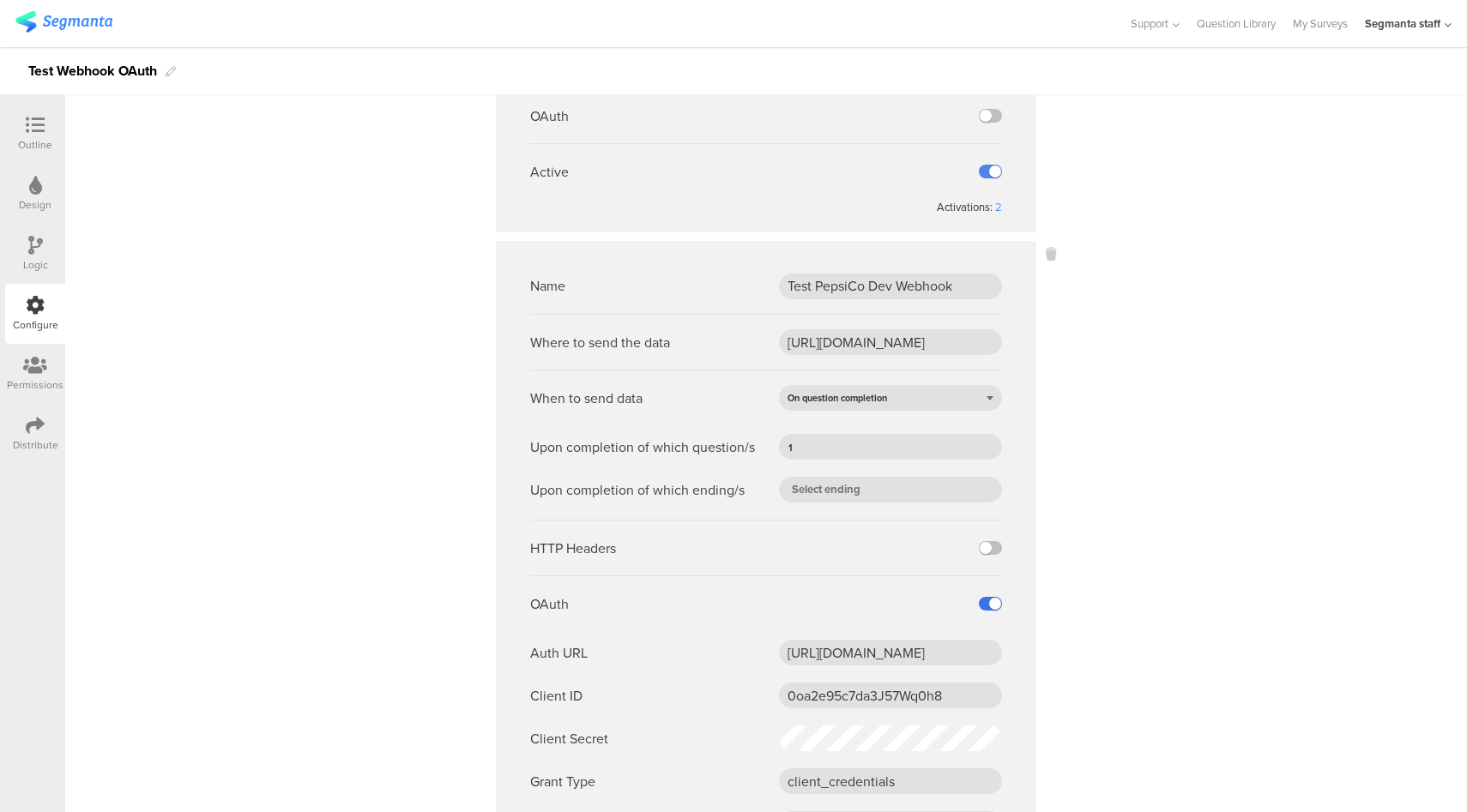
scroll to position [646, 0]
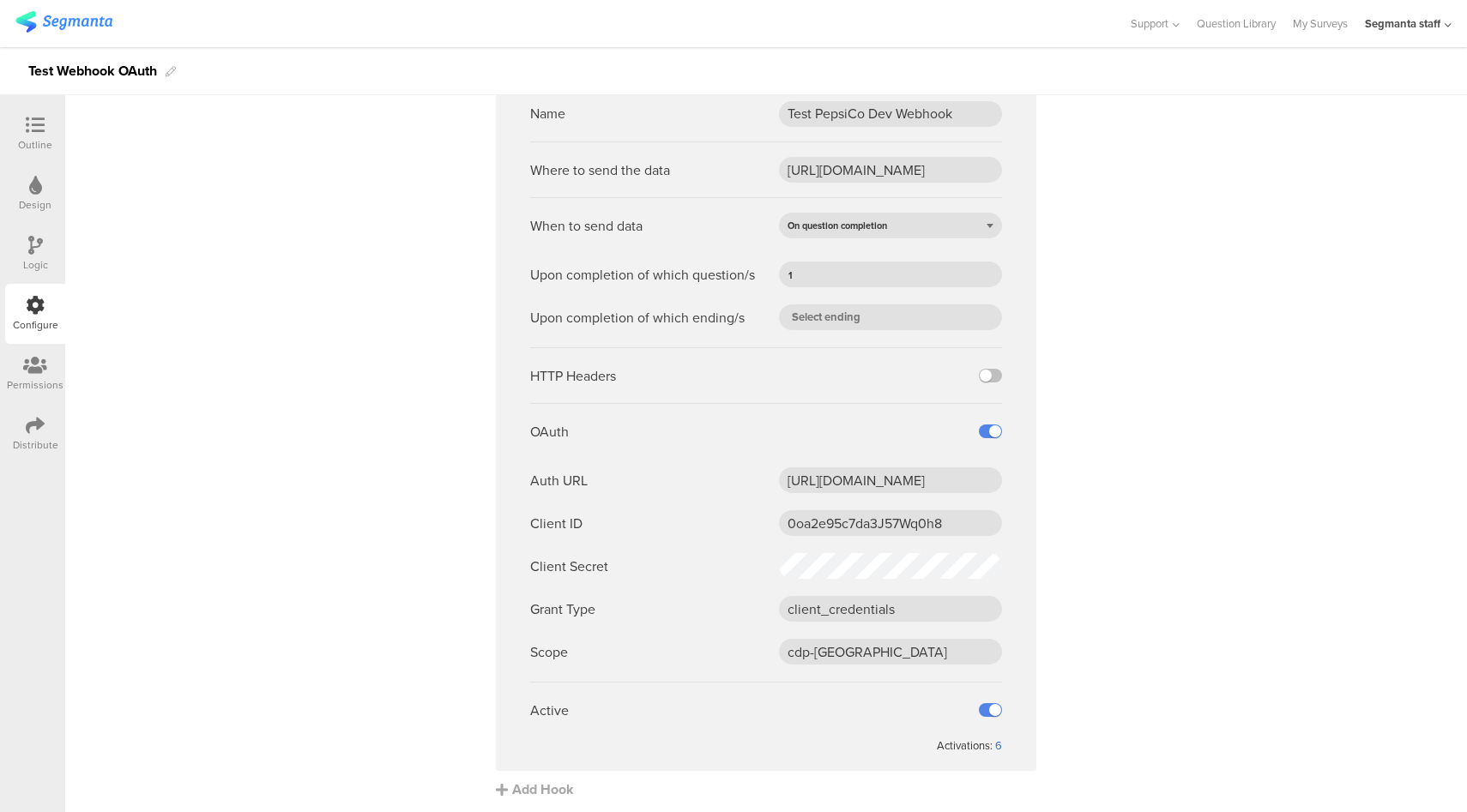
click at [995, 743] on div "6" at bounding box center [999, 746] width 7 height 16
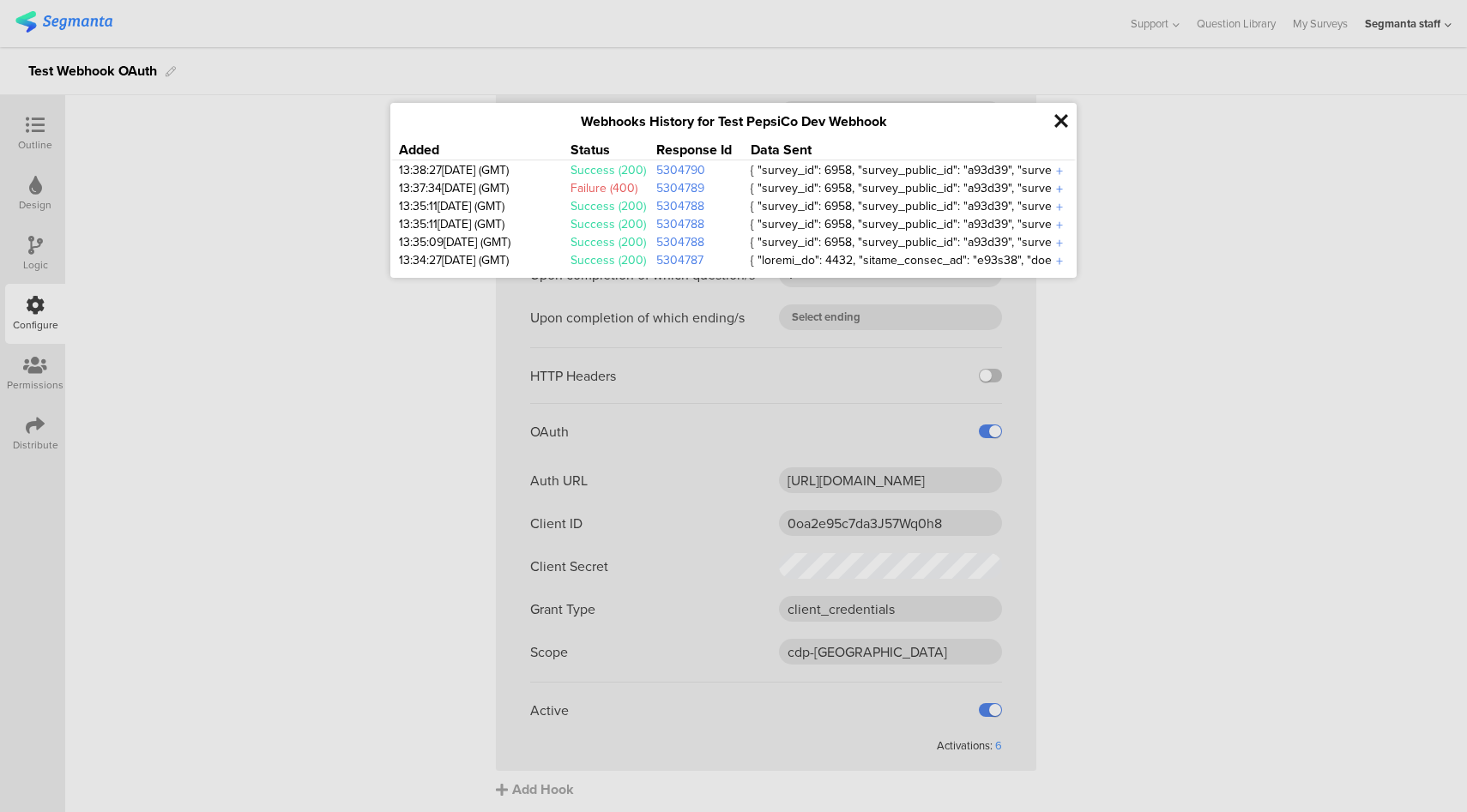
click at [1062, 189] on div "+" at bounding box center [1059, 189] width 17 height 20
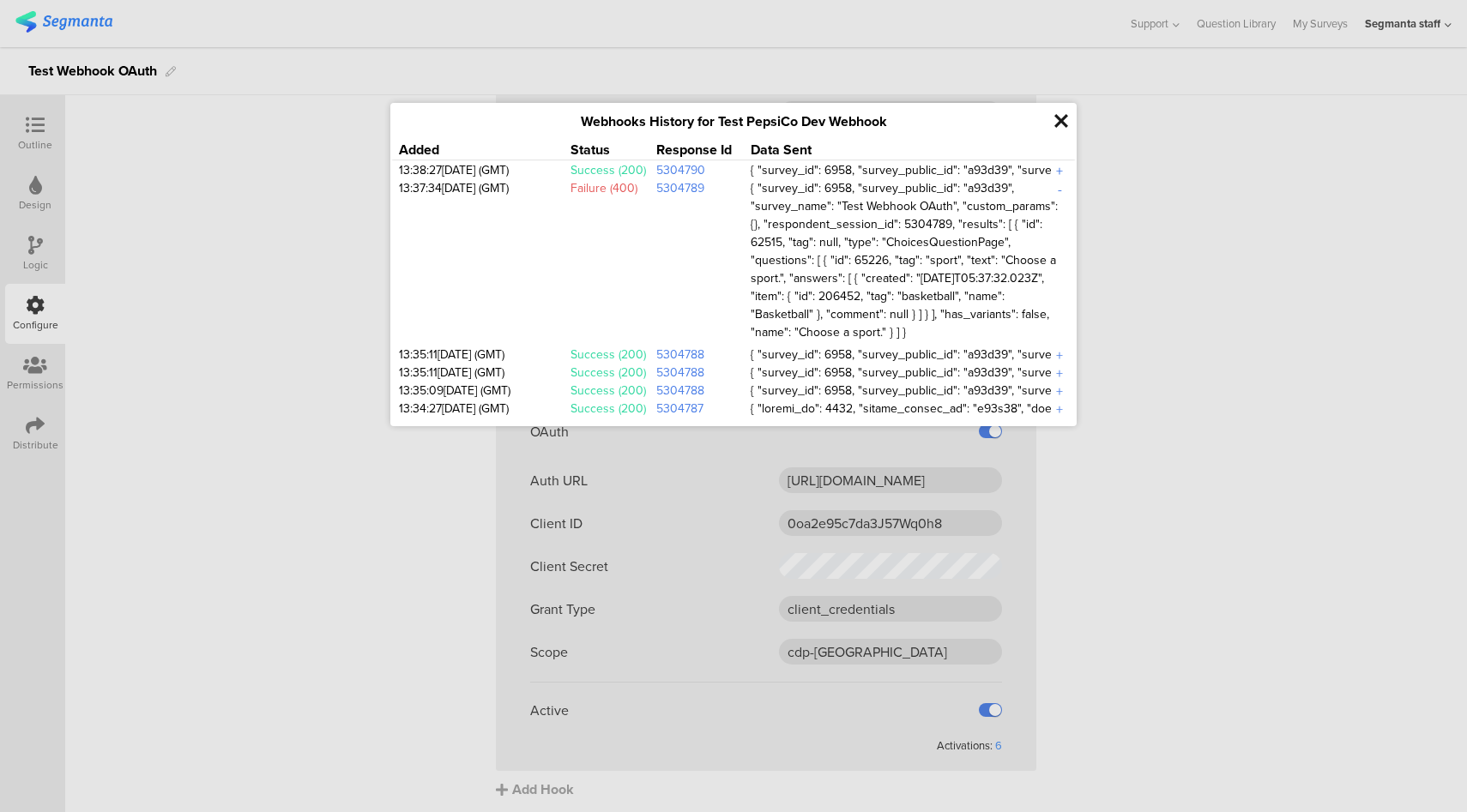
click at [1056, 175] on div "+" at bounding box center [1059, 171] width 17 height 20
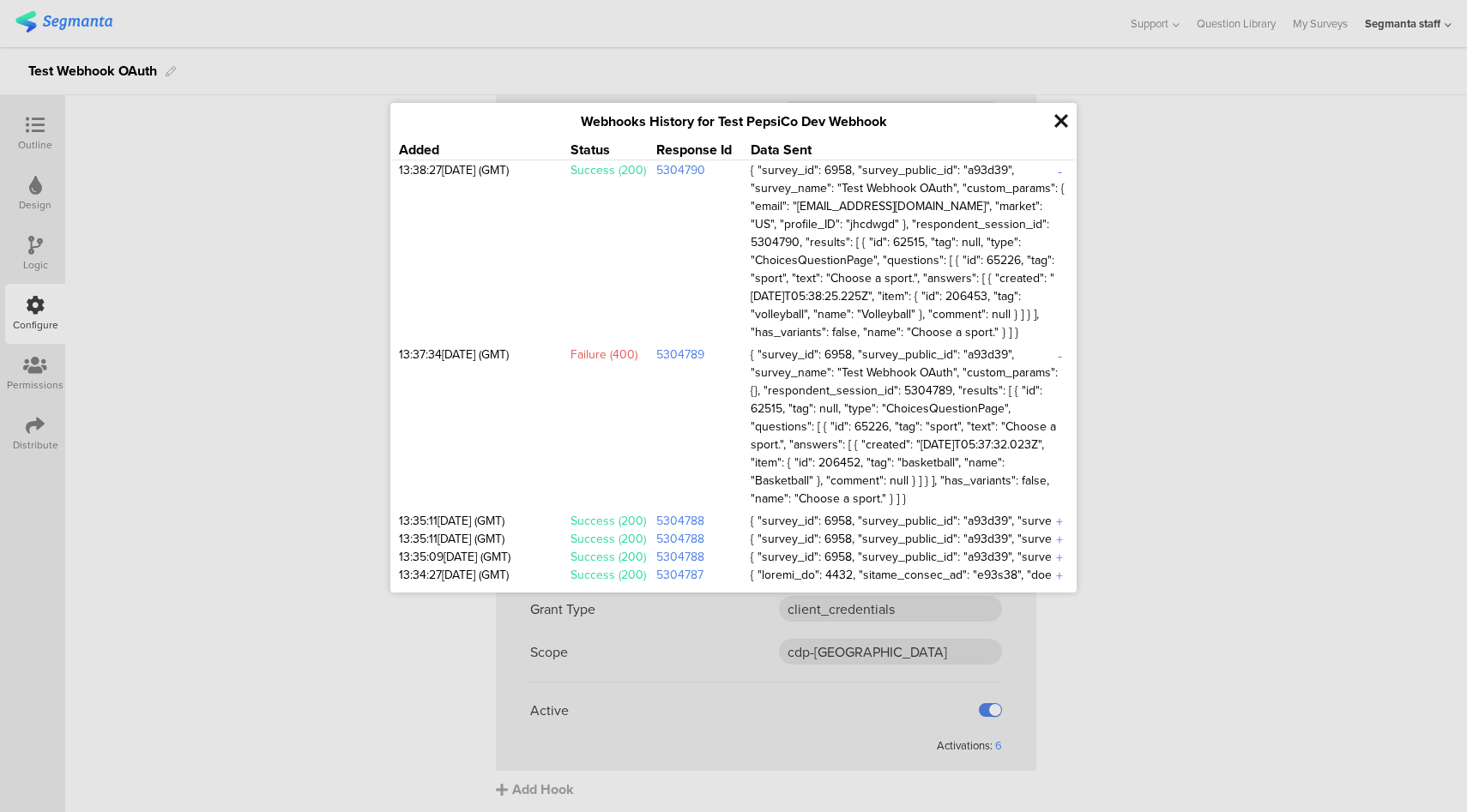
drag, startPoint x: 1061, startPoint y: 122, endPoint x: 944, endPoint y: 120, distance: 117.0
click at [1061, 122] on icon at bounding box center [1061, 121] width 13 height 20
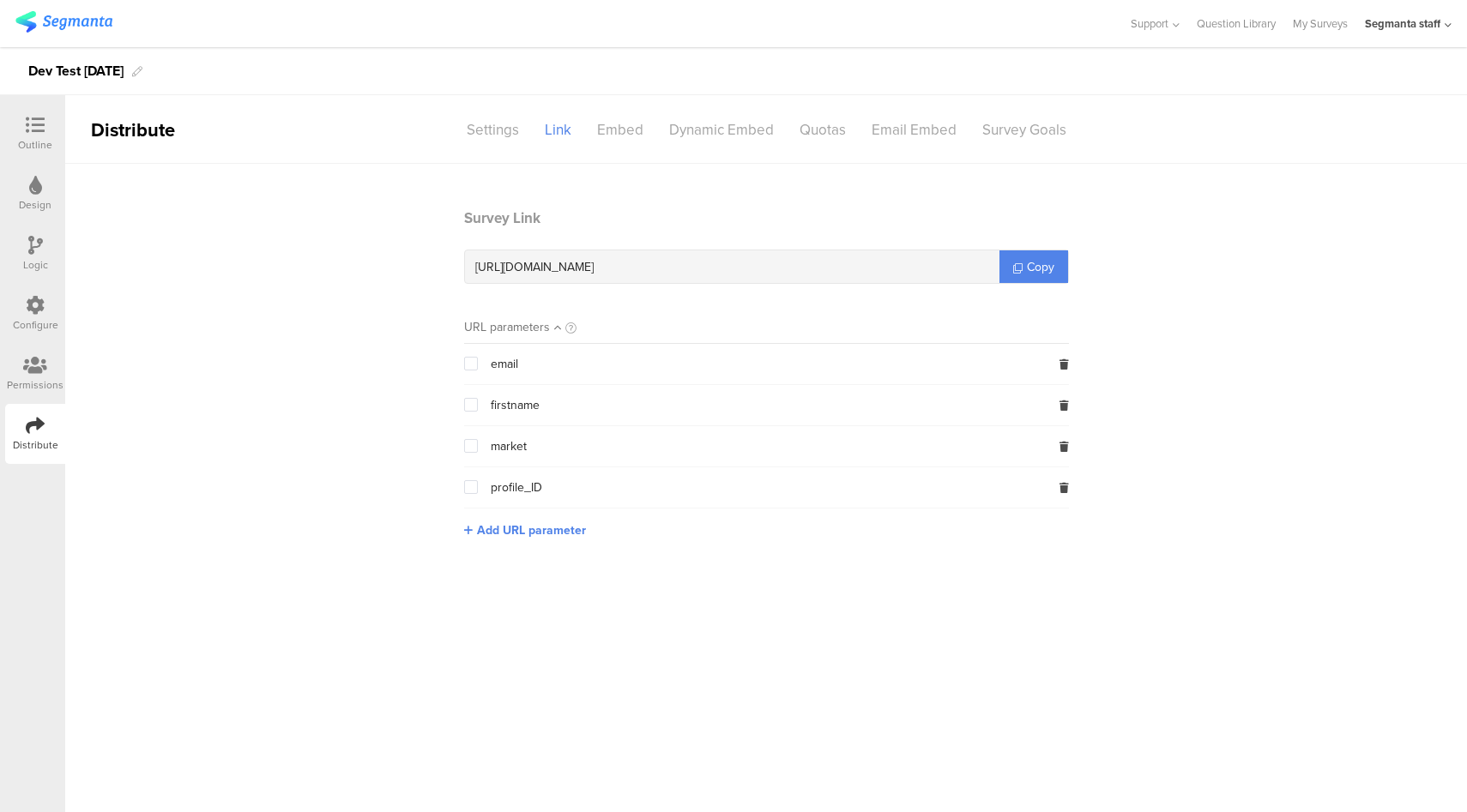
click at [997, 267] on div "[URL][DOMAIN_NAME]" at bounding box center [732, 266] width 535 height 32
click at [1029, 267] on span "Copy" at bounding box center [1041, 267] width 28 height 18
click at [1009, 269] on link "Copy" at bounding box center [1034, 266] width 68 height 32
click at [42, 302] on icon at bounding box center [35, 305] width 19 height 19
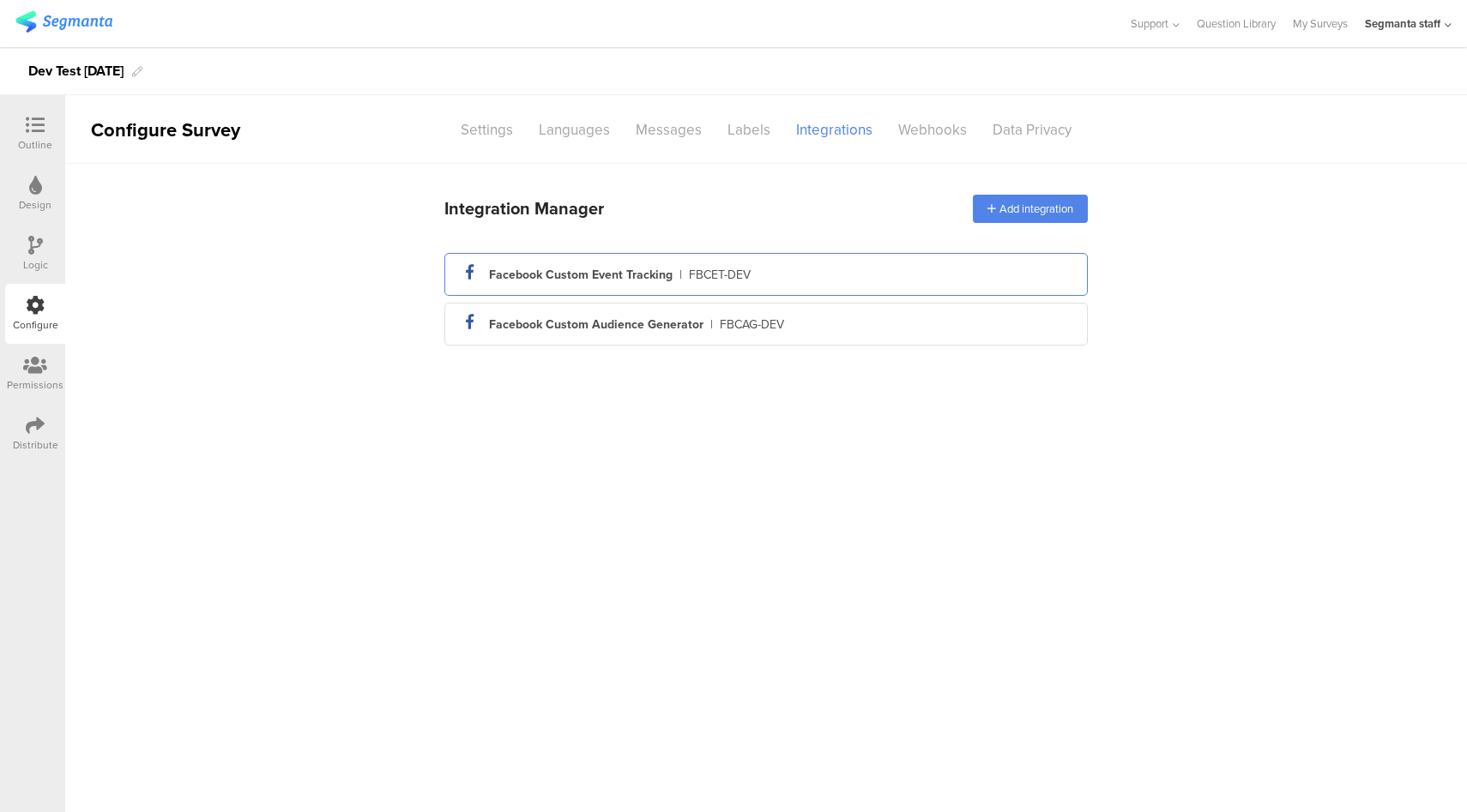
click at [693, 280] on div "FBCET-DEV" at bounding box center [720, 275] width 62 height 18
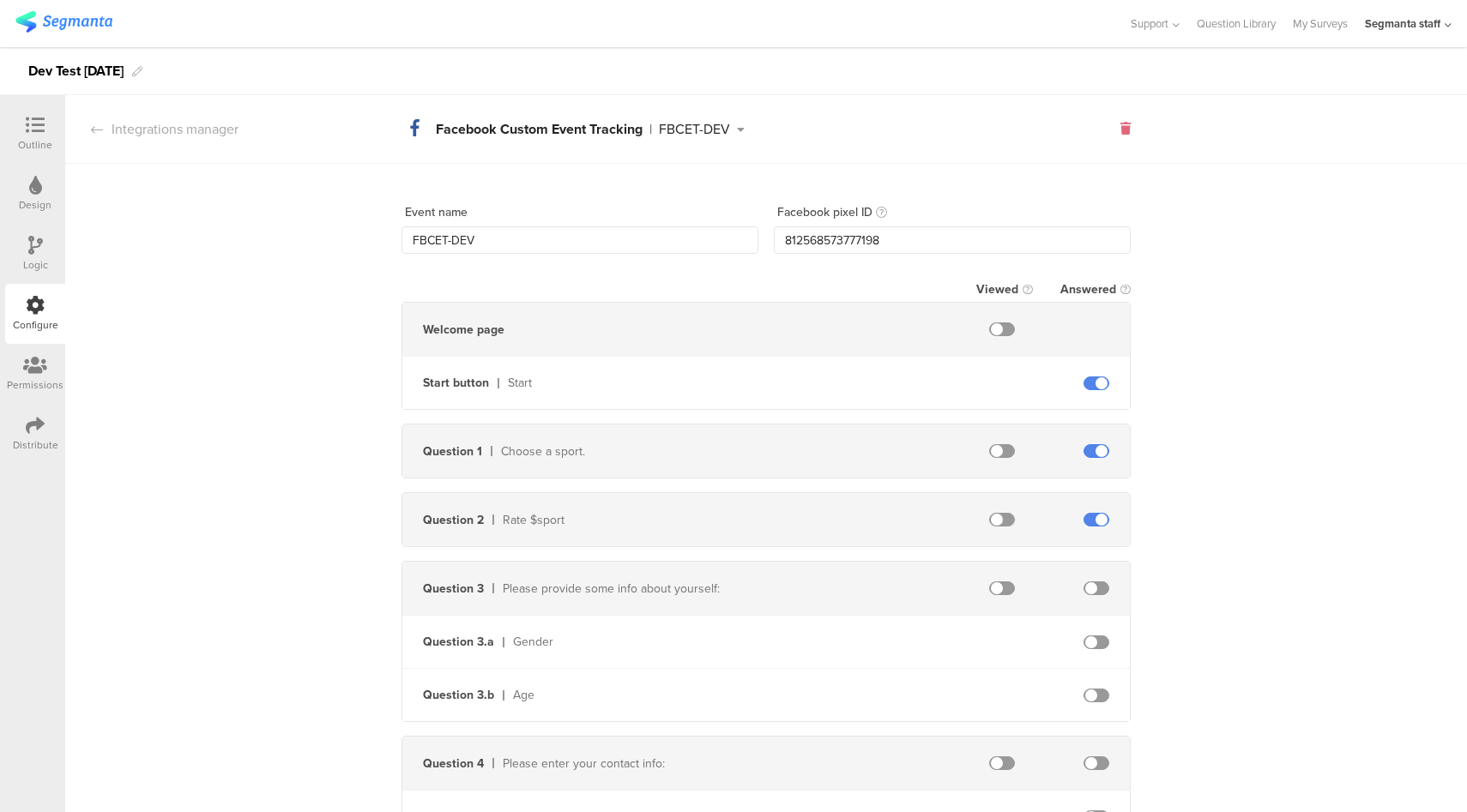
click at [1121, 130] on icon at bounding box center [1125, 128] width 10 height 12
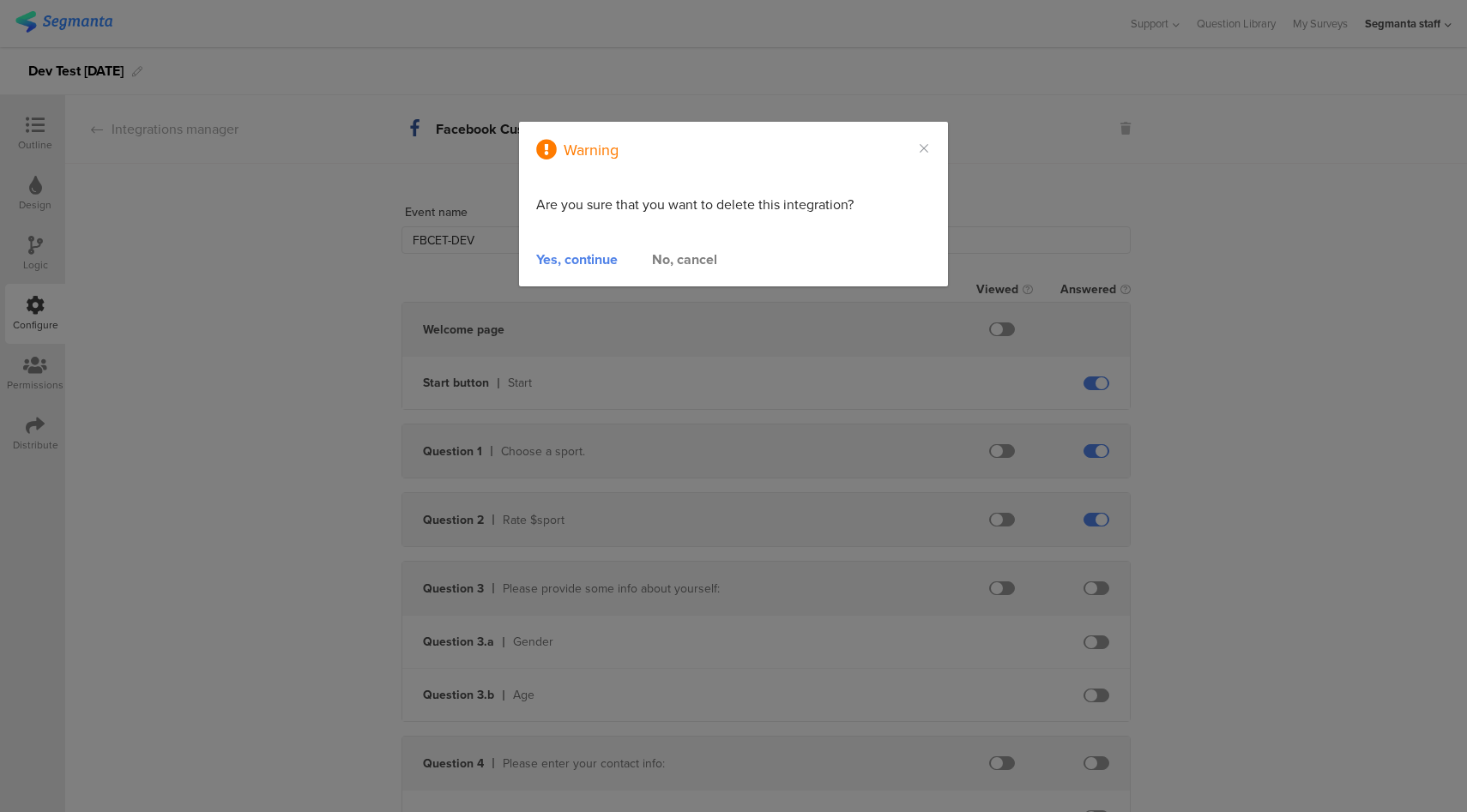
click at [572, 258] on div "Yes, continue" at bounding box center [577, 259] width 82 height 20
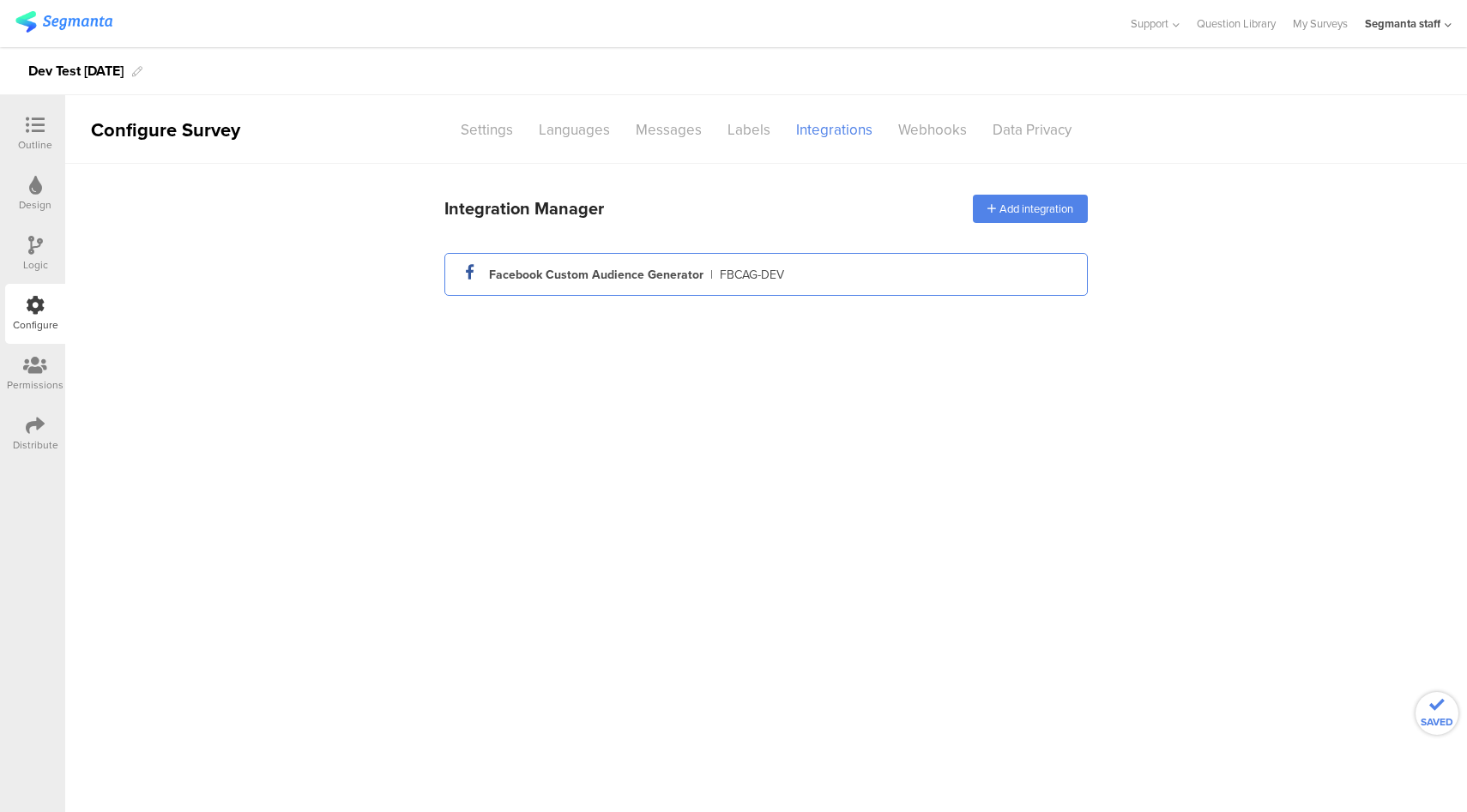
click at [847, 284] on div "facebook_icon Created with Sketch. Facebook Custom Audience Generator | FBCAG-D…" at bounding box center [766, 275] width 616 height 30
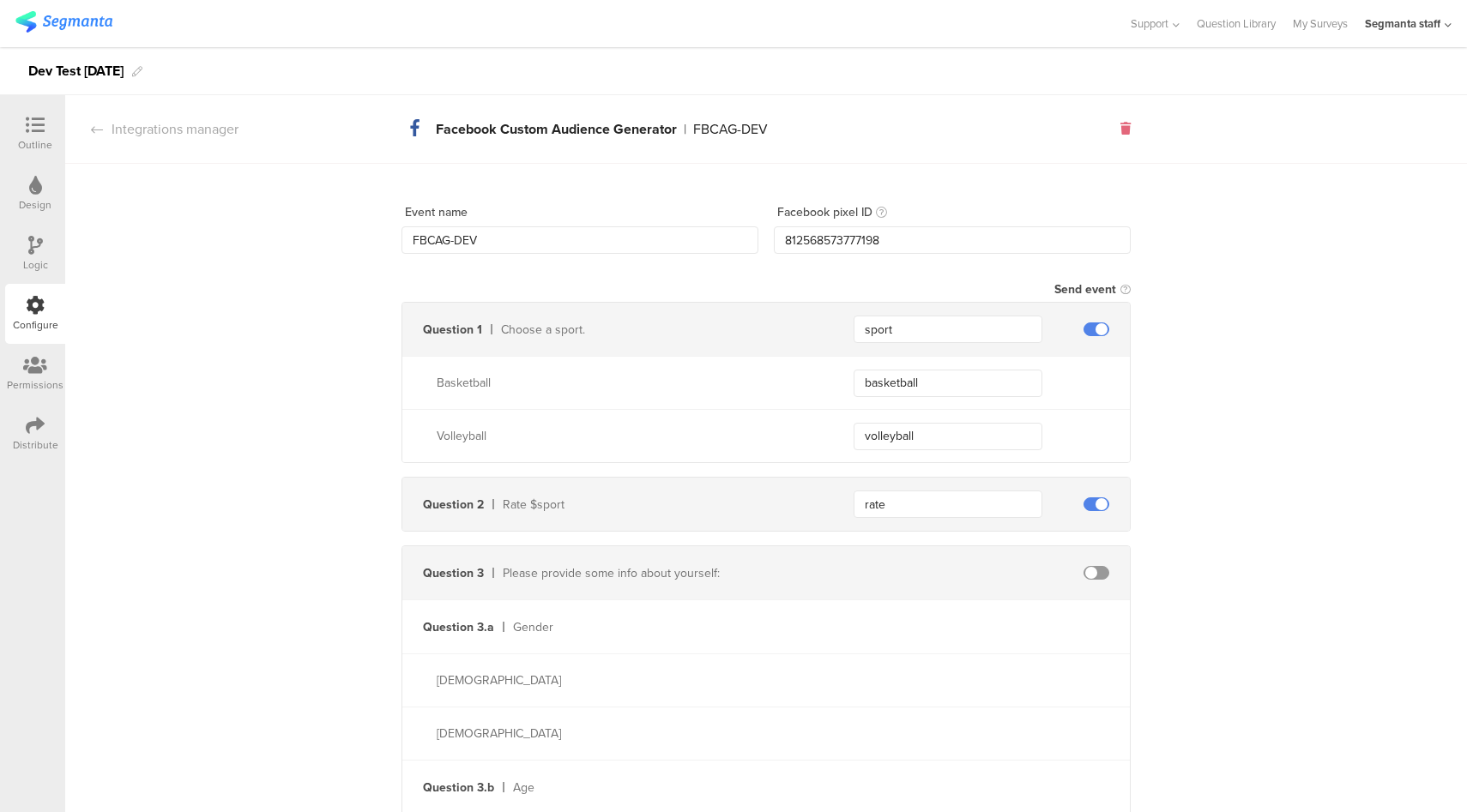
click at [1123, 128] on icon at bounding box center [1125, 128] width 10 height 12
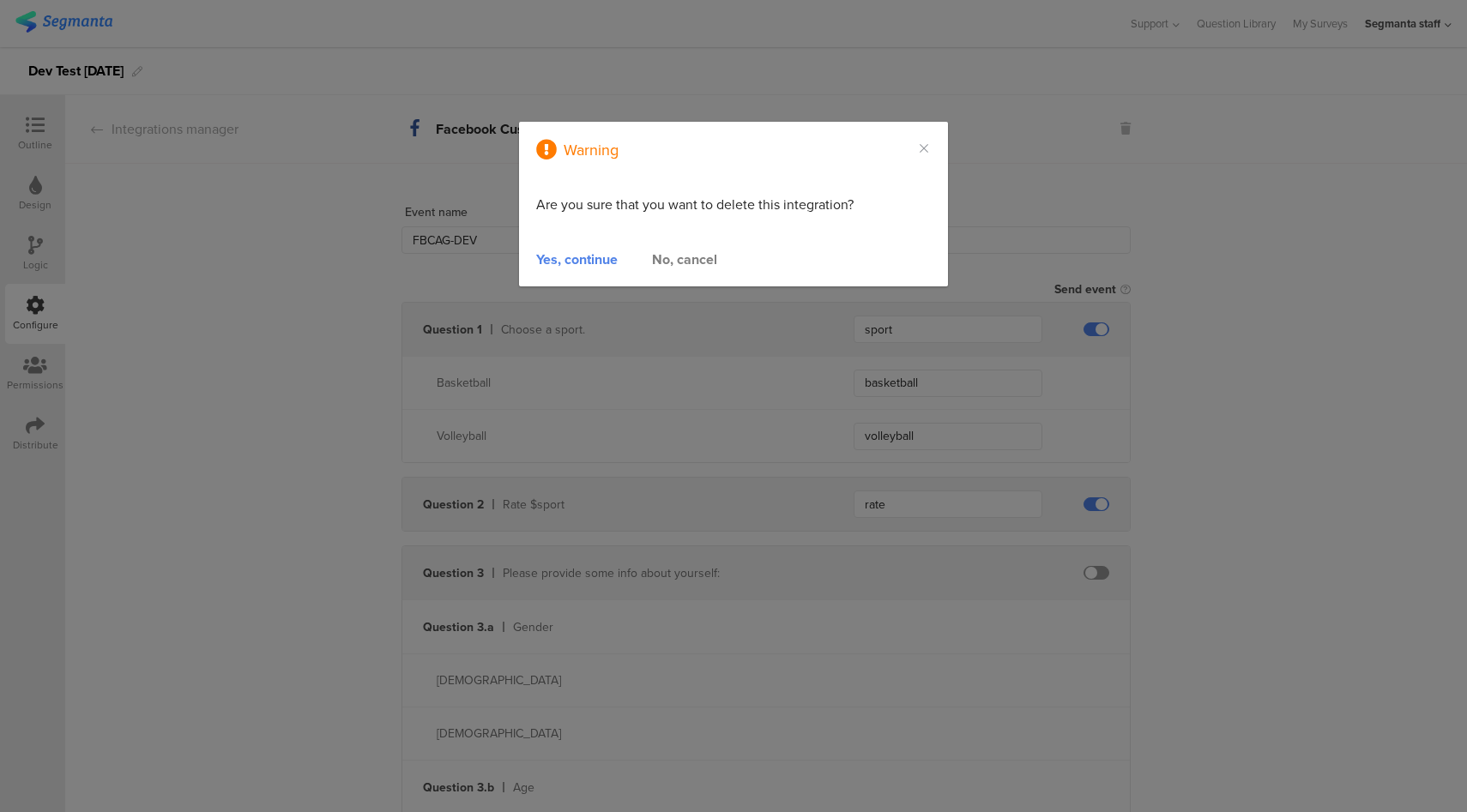
drag, startPoint x: 690, startPoint y: 259, endPoint x: 1028, endPoint y: 166, distance: 350.6
click at [691, 259] on div "No, cancel" at bounding box center [685, 259] width 65 height 20
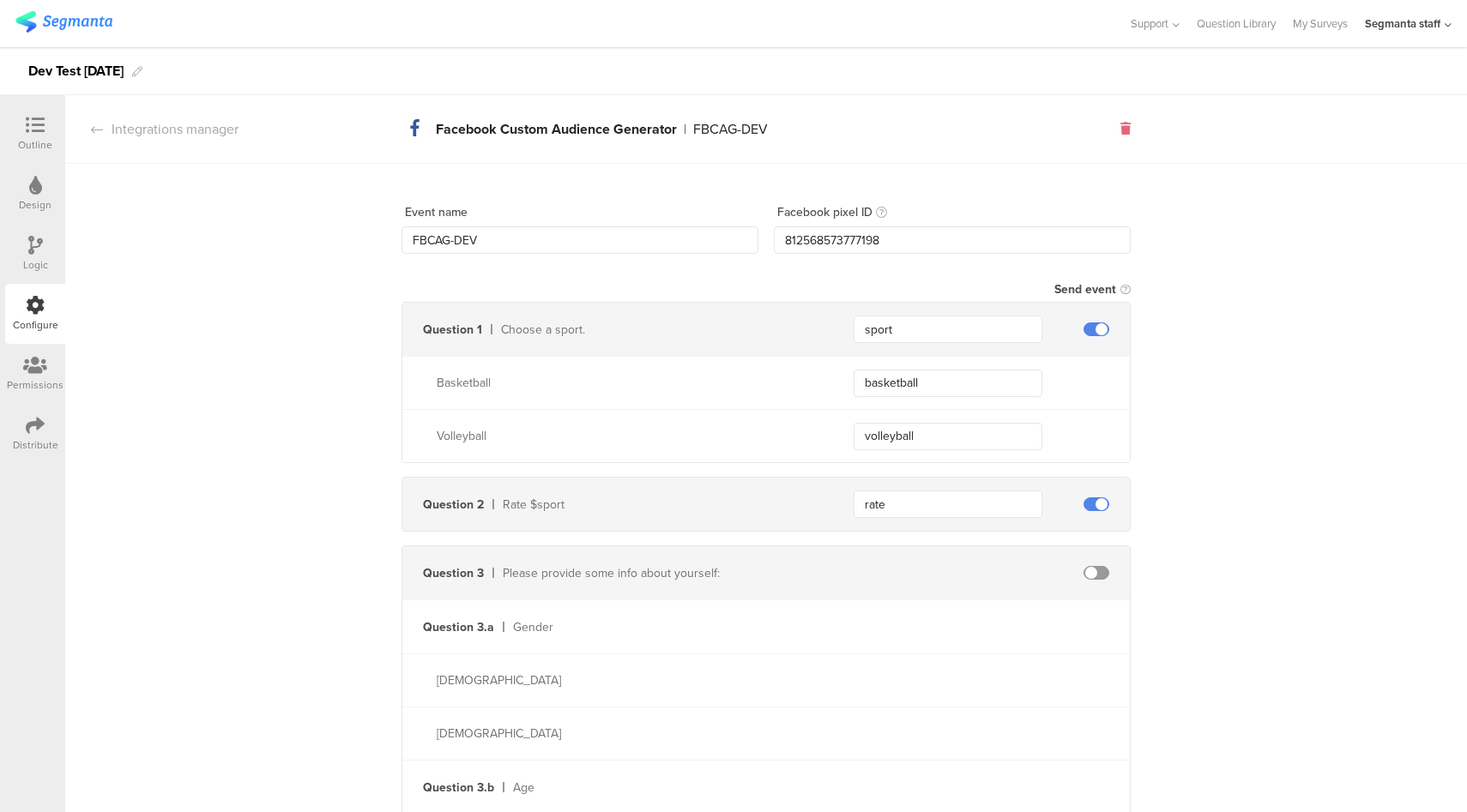
click at [1122, 133] on icon at bounding box center [1125, 128] width 10 height 12
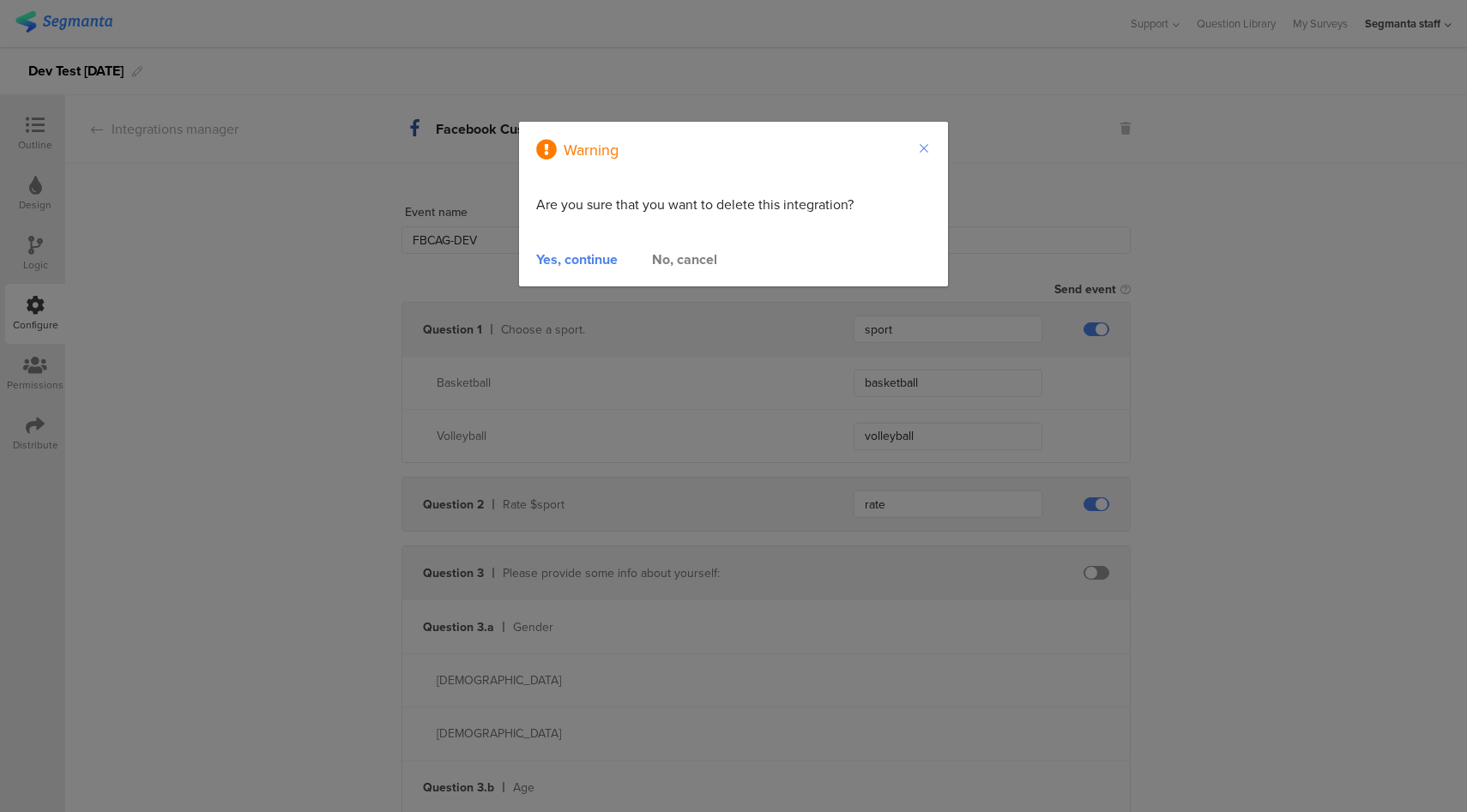
click at [924, 148] on icon "Close" at bounding box center [923, 148] width 13 height 13
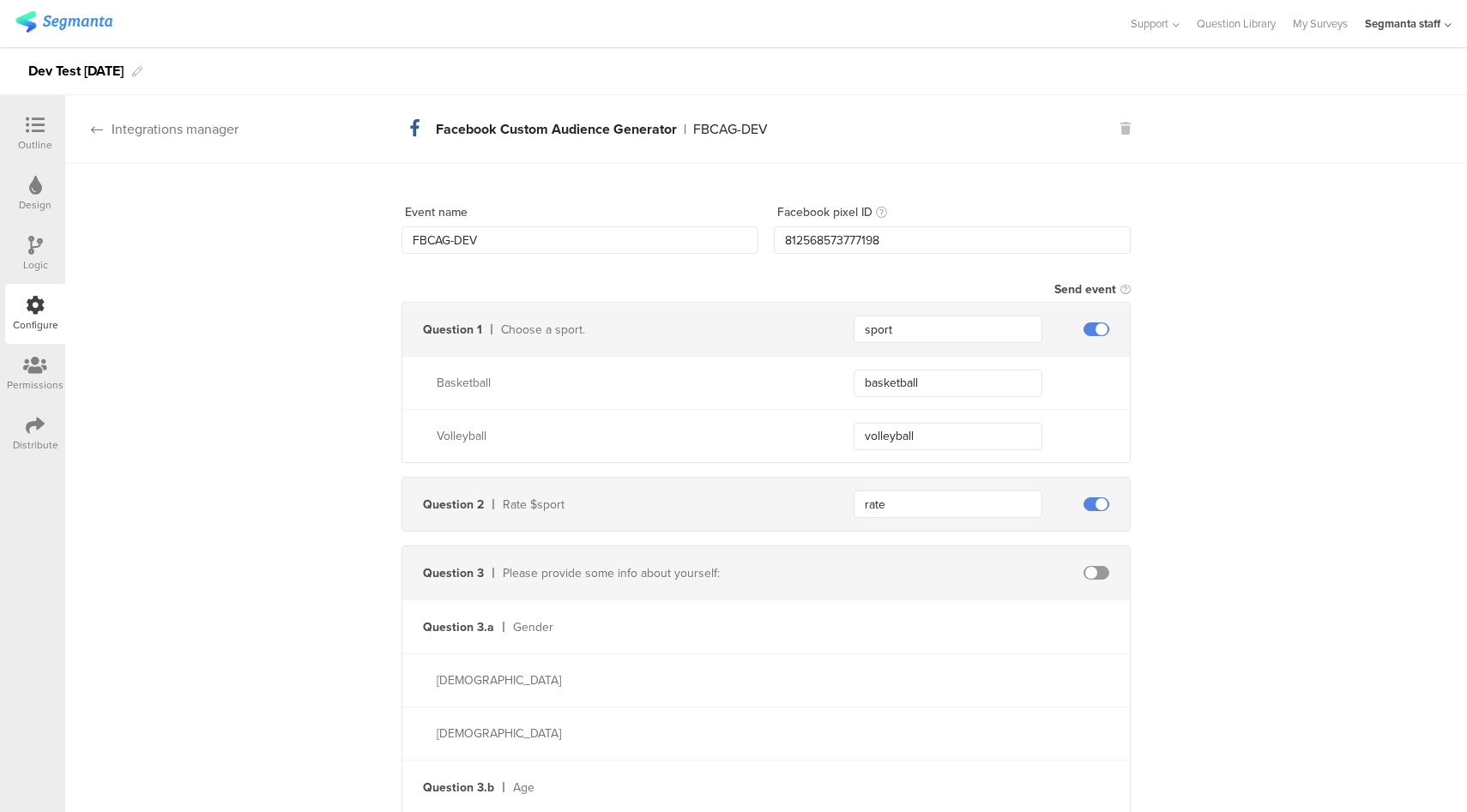
click at [190, 130] on div "Integrations manager" at bounding box center [152, 129] width 173 height 20
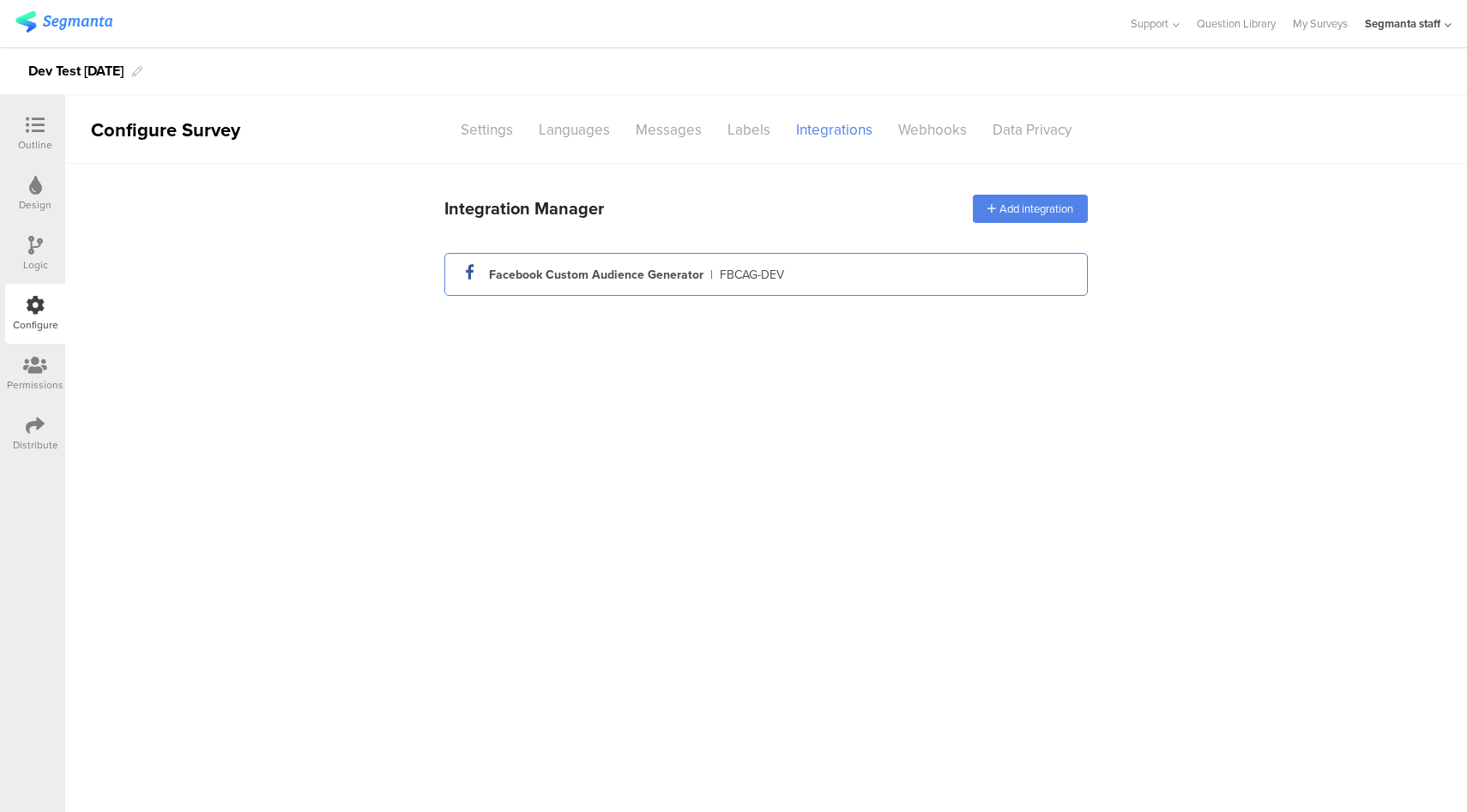
click at [881, 284] on div "facebook_icon Created with Sketch. Facebook Custom Audience Generator | FBCAG-D…" at bounding box center [766, 275] width 616 height 30
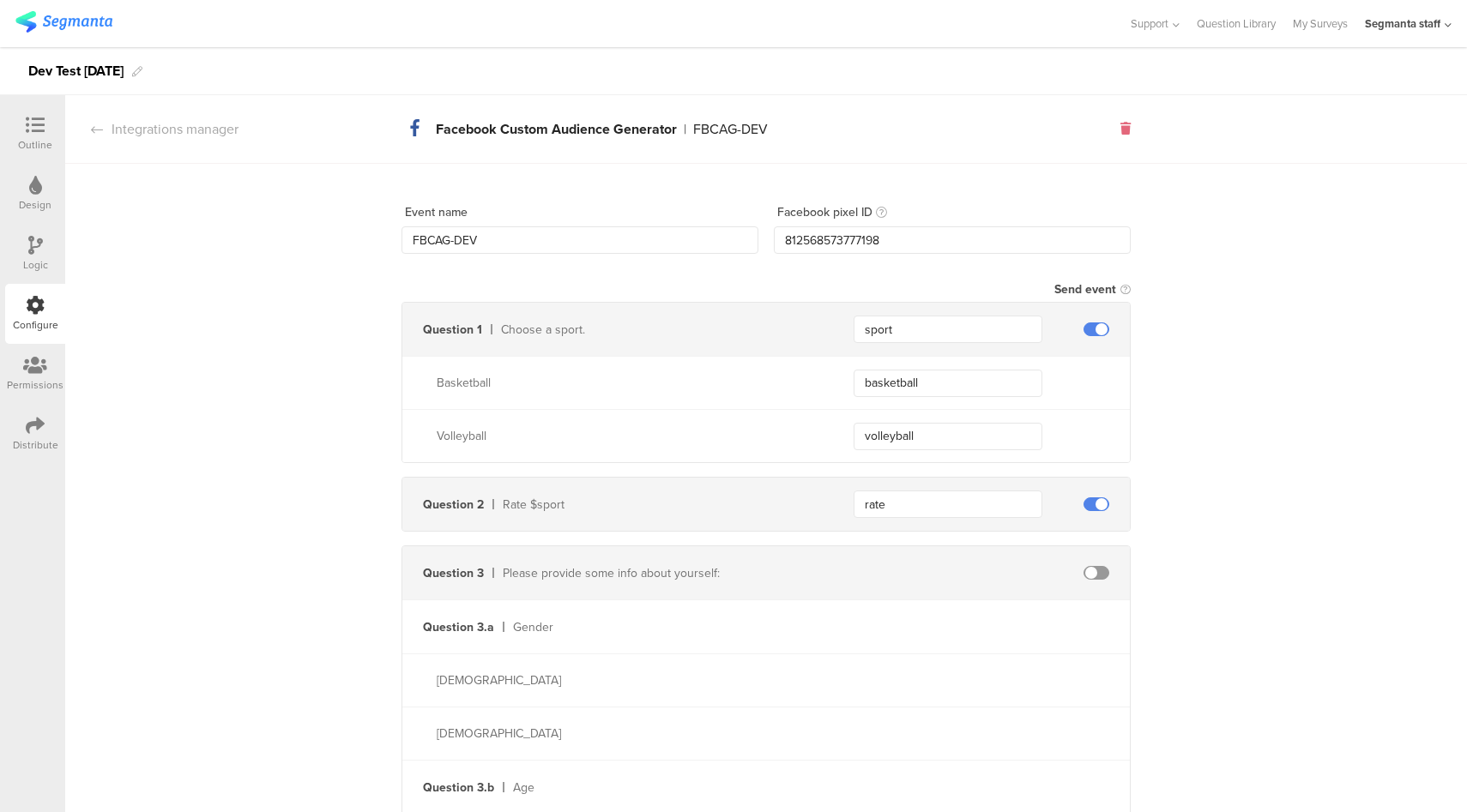
click at [1122, 126] on icon at bounding box center [1125, 128] width 10 height 12
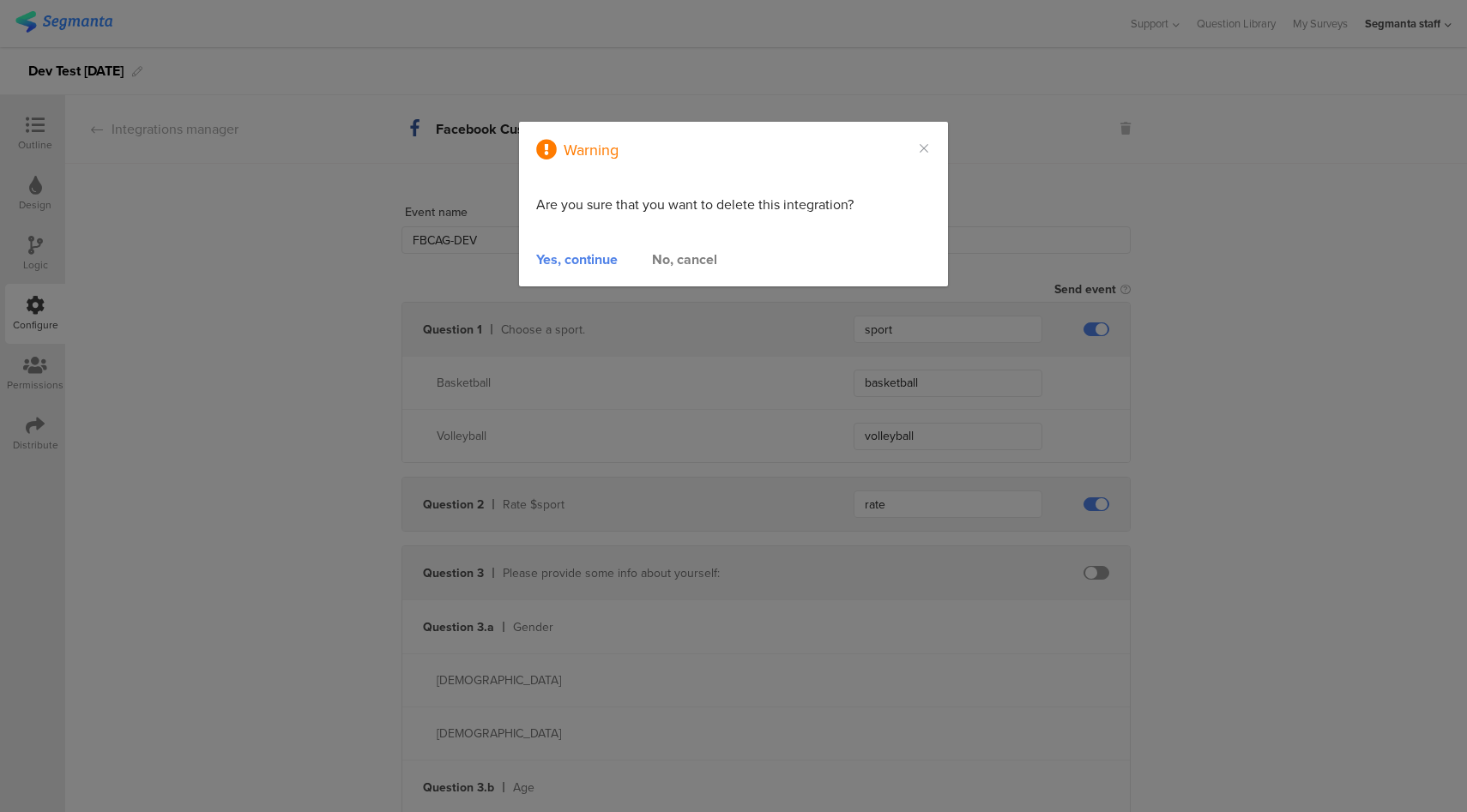
click at [598, 263] on div "Yes, continue" at bounding box center [577, 259] width 82 height 20
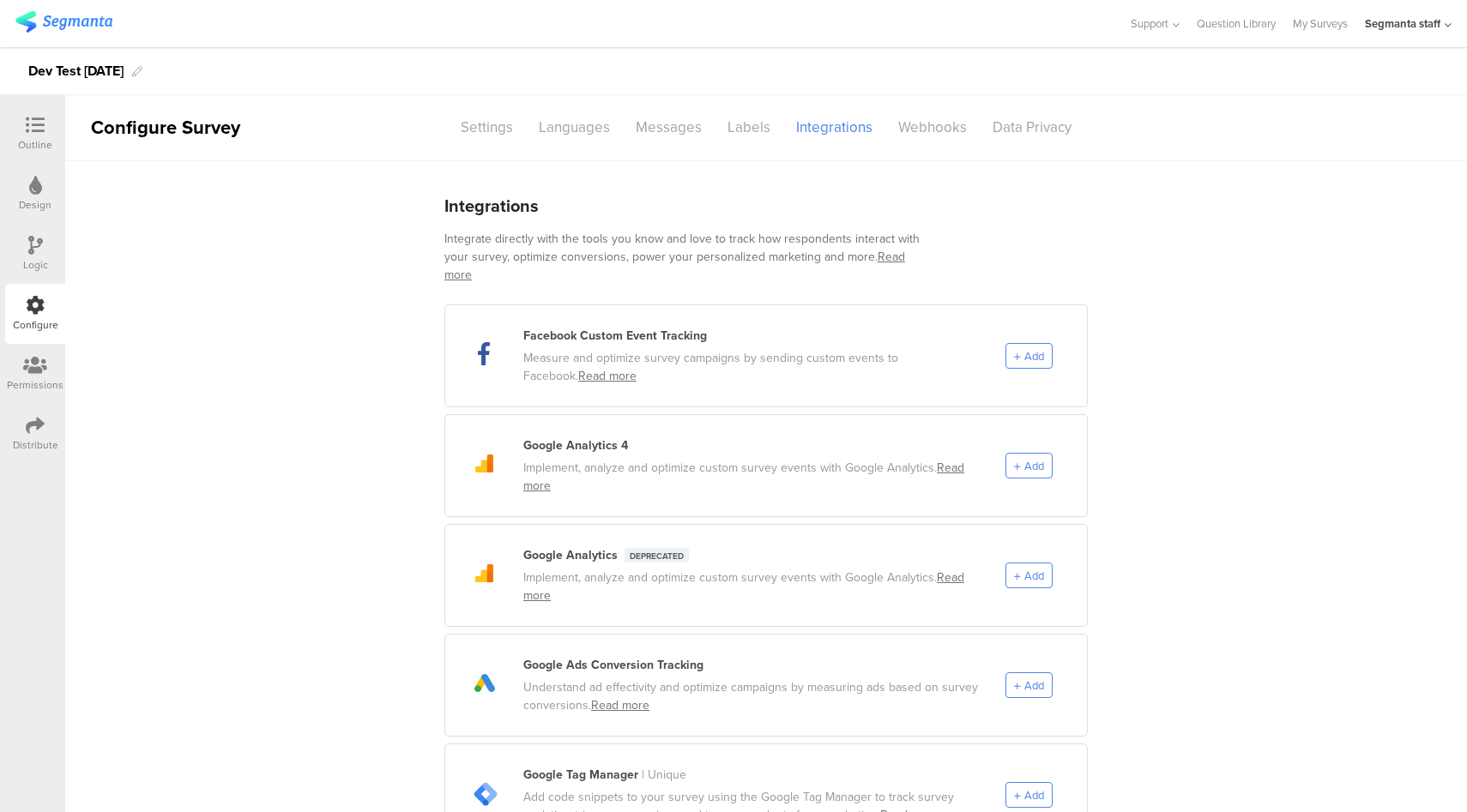
scroll to position [4, 0]
click at [1027, 458] on span "Add" at bounding box center [1035, 466] width 20 height 16
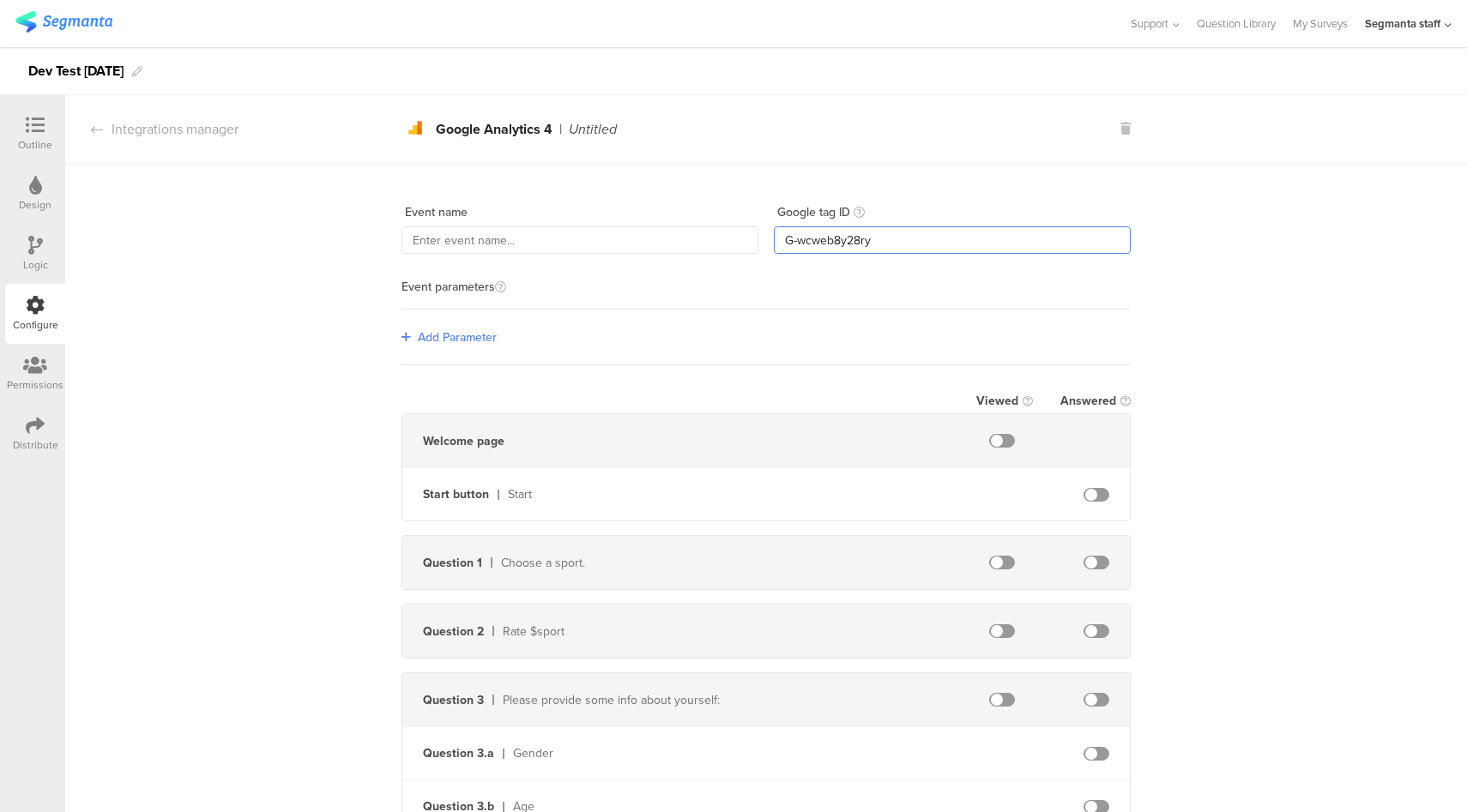
click at [862, 235] on input "G-wcweb8y28ry" at bounding box center [952, 240] width 357 height 28
paste input "5C0L296TTN"
type input "G-5C0L296TTN"
click at [537, 237] on input "text" at bounding box center [580, 240] width 357 height 28
type input "GA4-DEV-START"
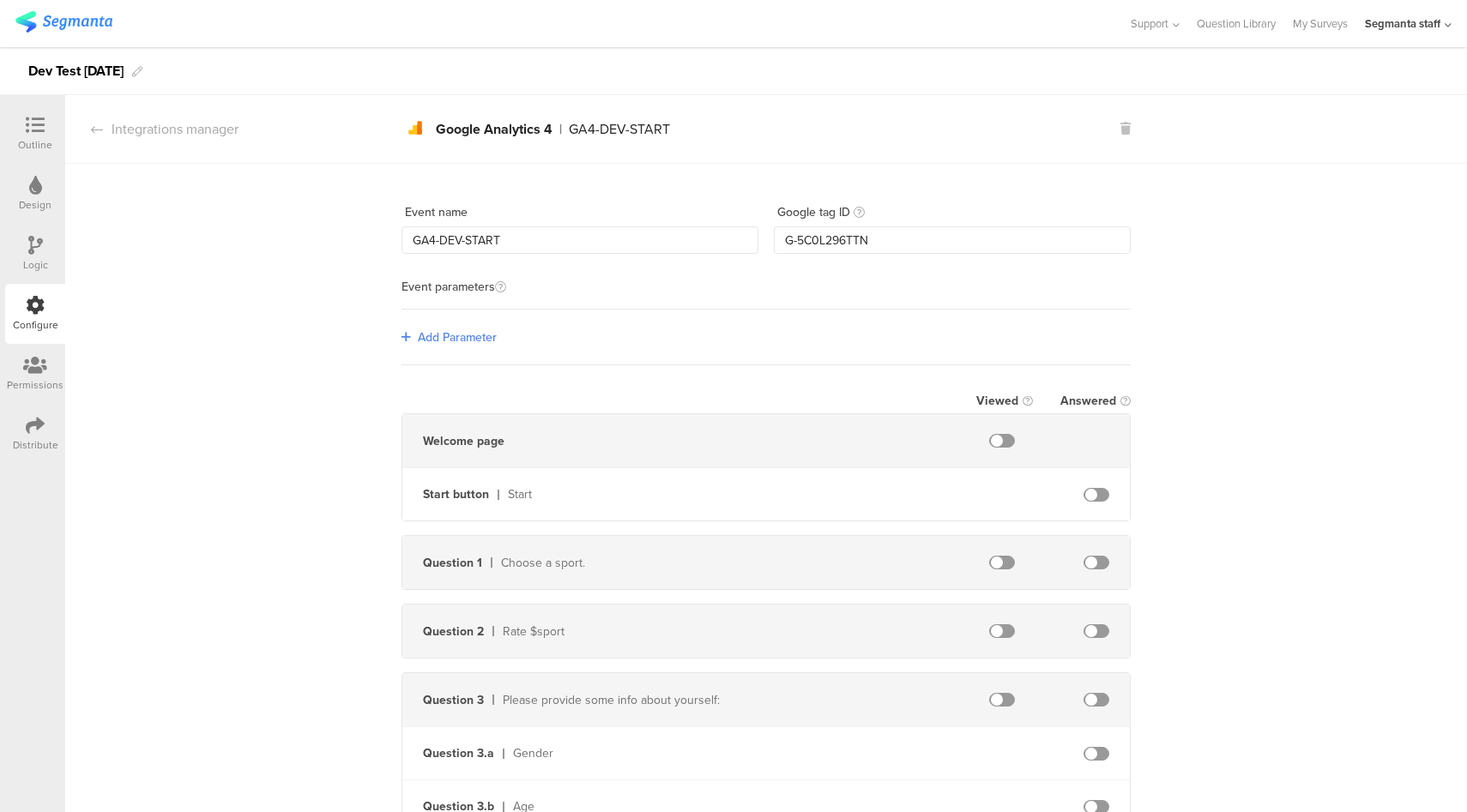
click at [418, 328] on span "Add Parameter" at bounding box center [458, 337] width 79 height 18
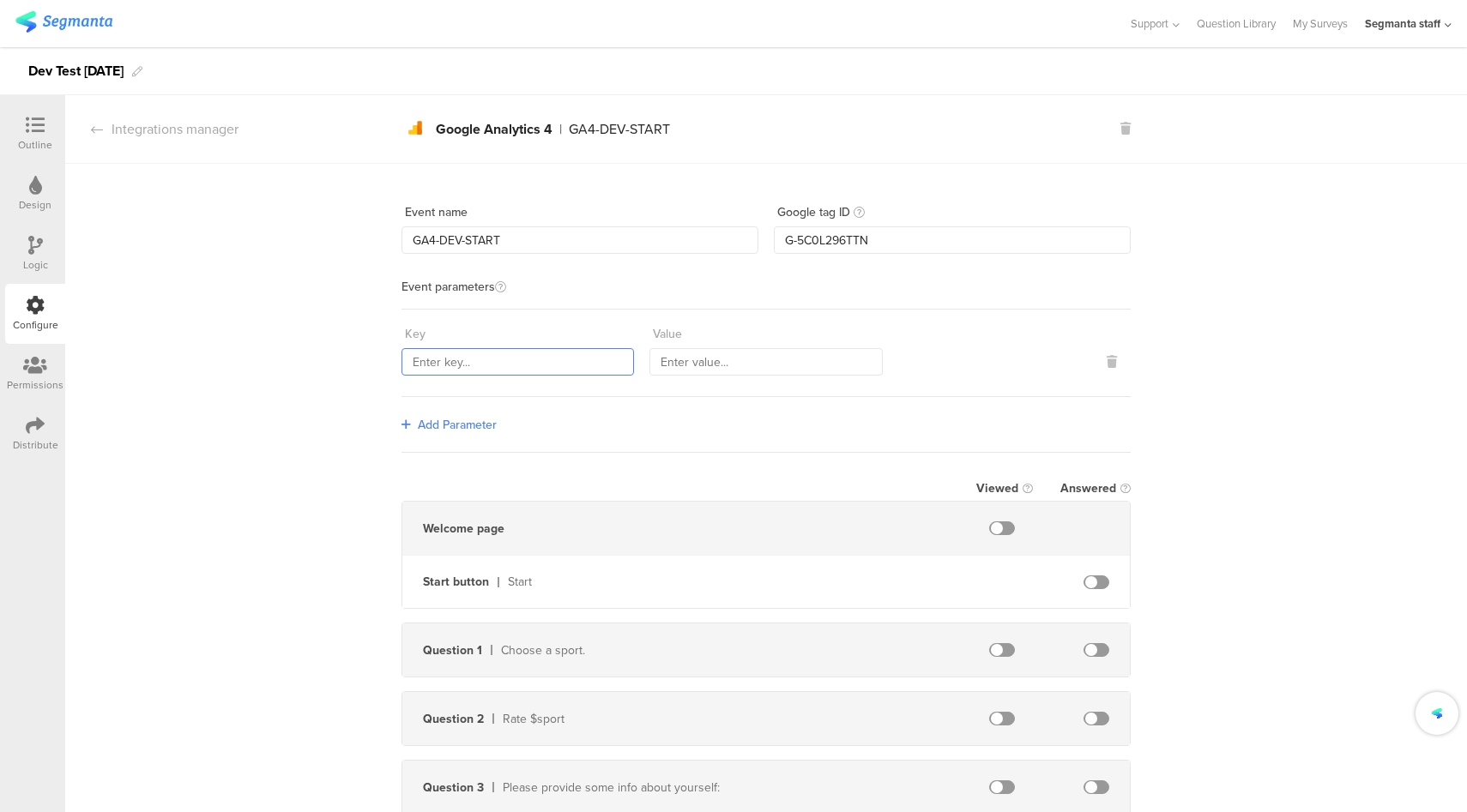
click at [481, 361] on input "text" at bounding box center [517, 362] width 232 height 28
type input "Start"
click at [710, 355] on input "text" at bounding box center [765, 362] width 232 height 28
type input "Clicked"
click at [1088, 581] on span at bounding box center [1096, 582] width 26 height 13
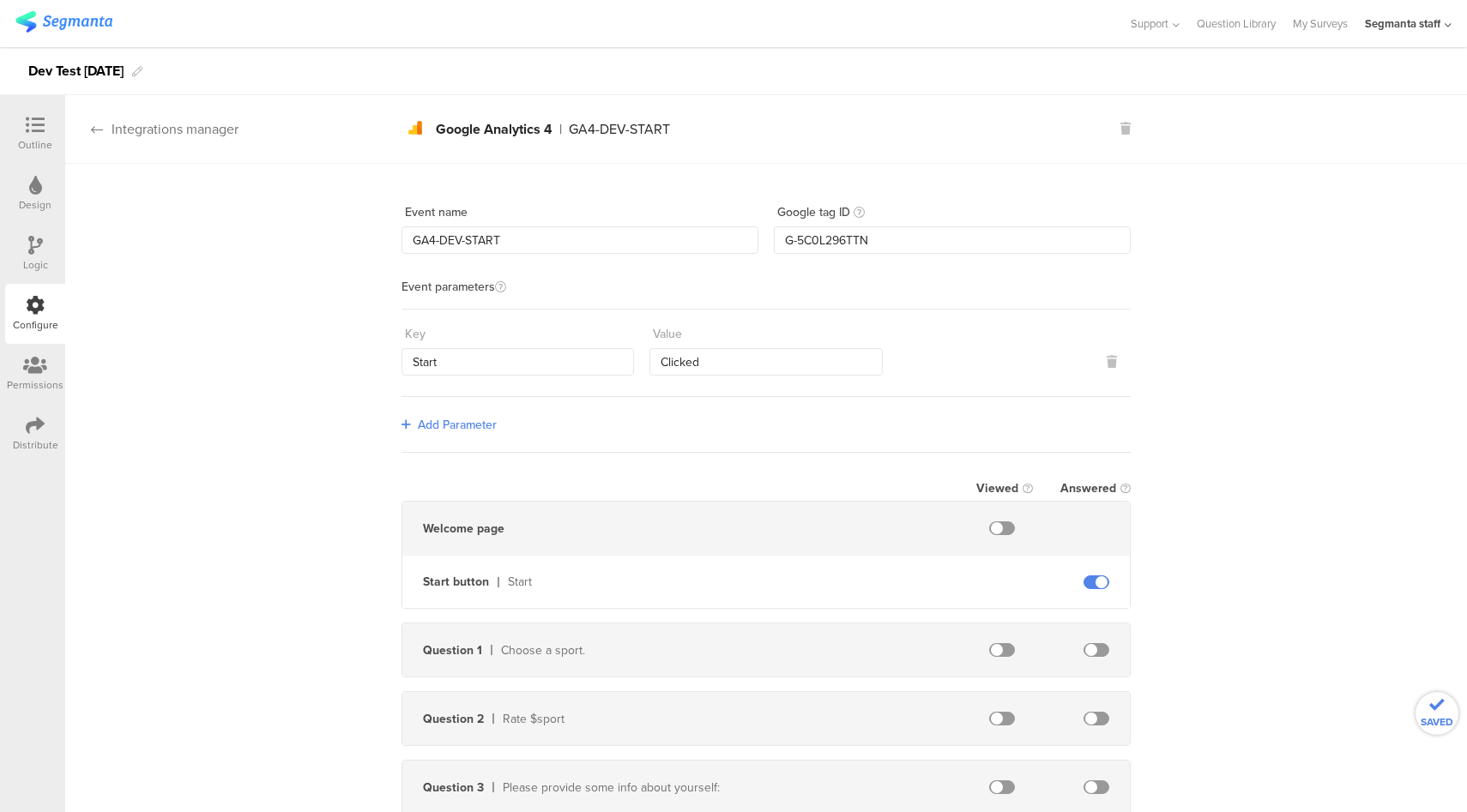
click at [214, 131] on div "Integrations manager" at bounding box center [152, 129] width 173 height 20
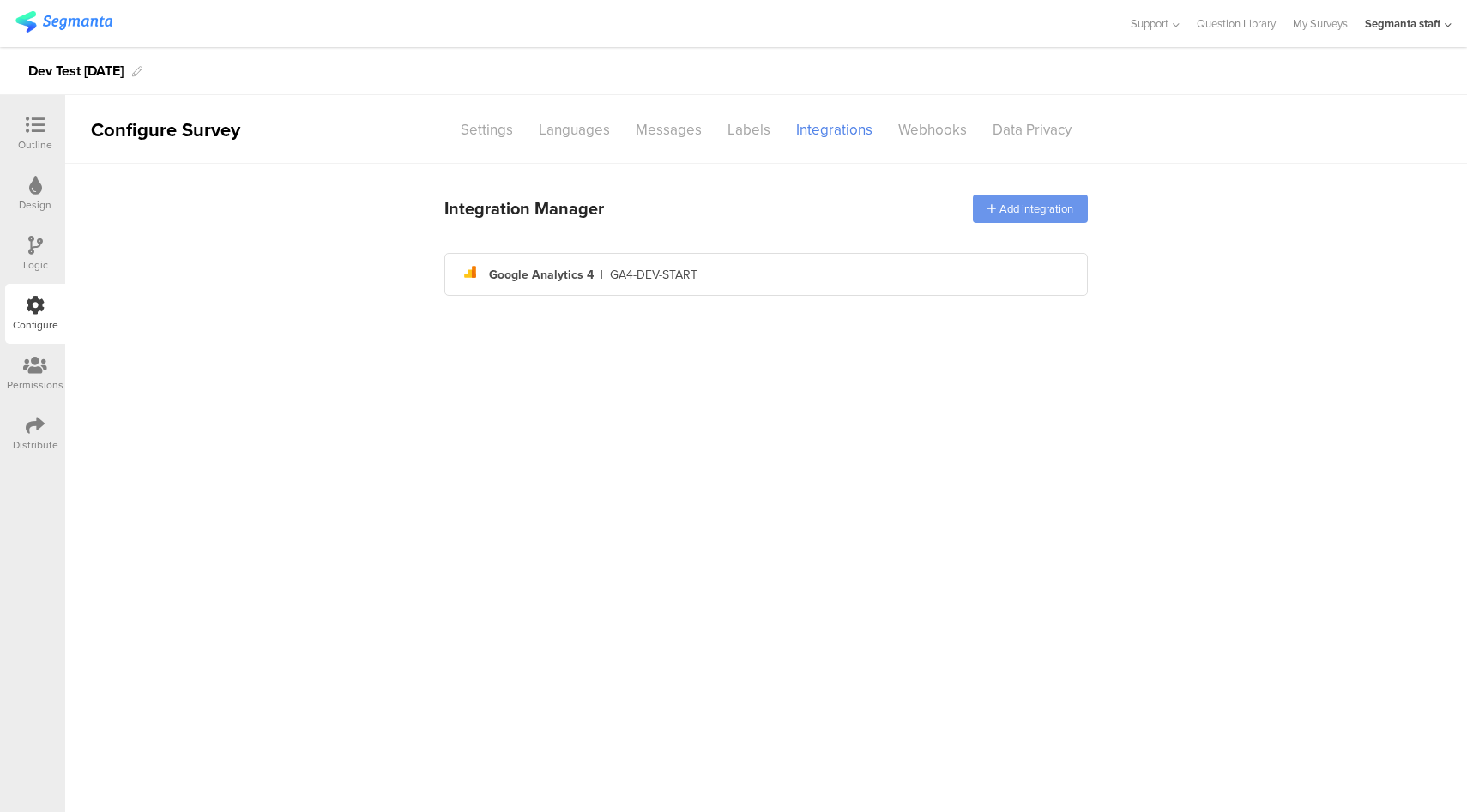
click at [1050, 214] on div "Add integration" at bounding box center [1030, 209] width 115 height 29
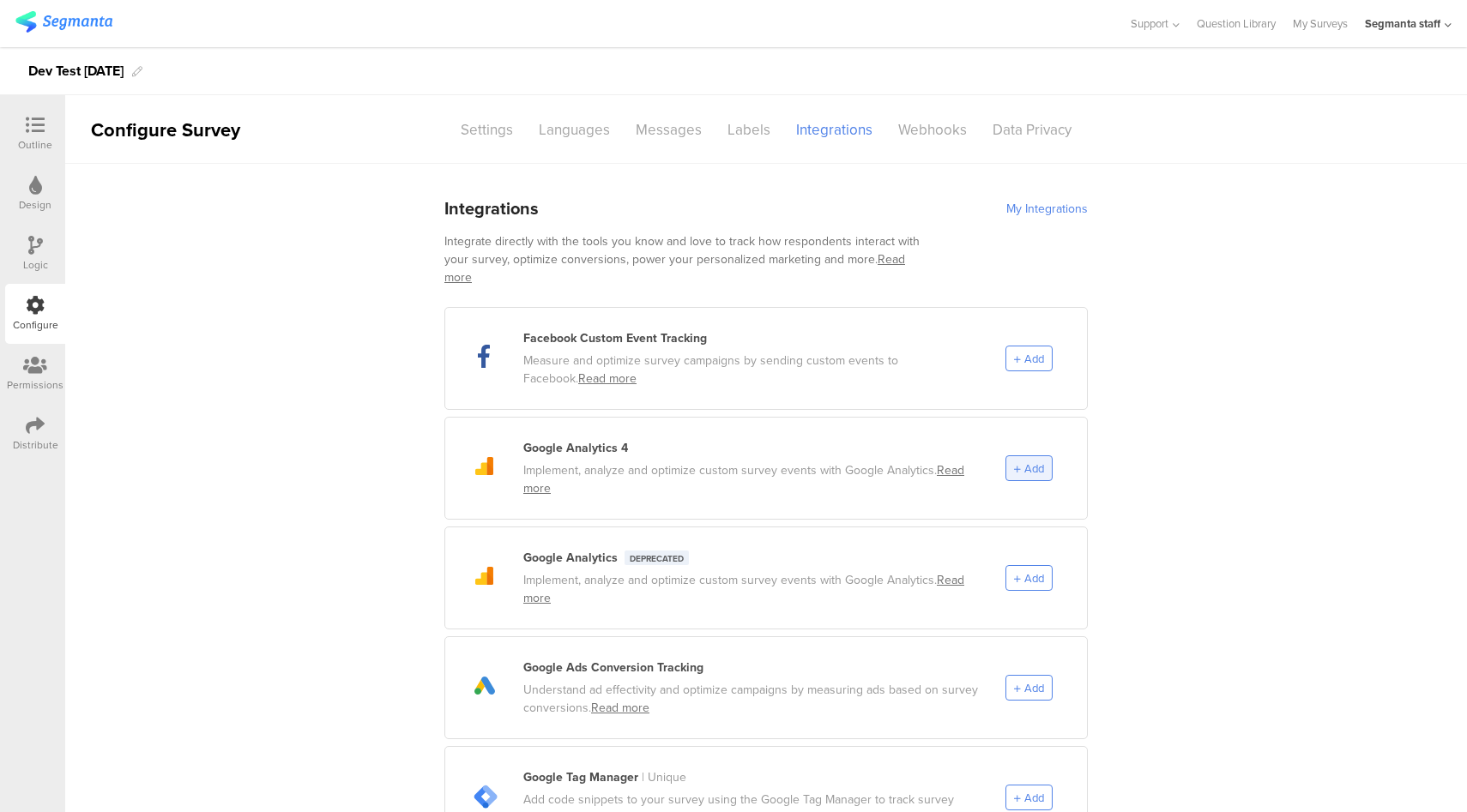
click at [1028, 456] on div "Add" at bounding box center [1029, 468] width 48 height 26
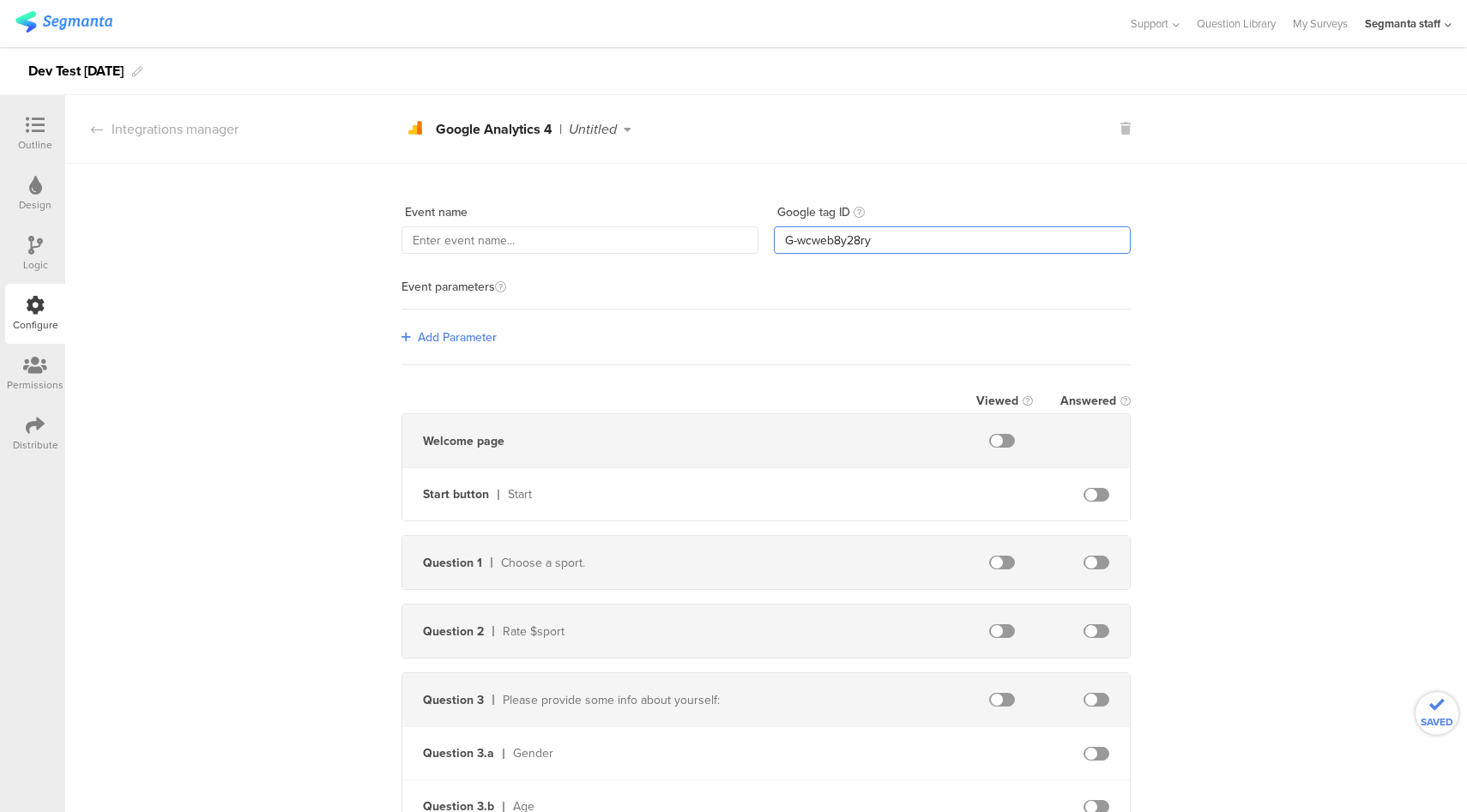
click at [882, 241] on input "G-wcweb8y28ry" at bounding box center [952, 240] width 357 height 28
paste input "5C0L296TTN"
type input "G-5C0L296TTN"
click at [632, 240] on input "text" at bounding box center [580, 240] width 357 height 28
type input "GA4-DEV-Q1"
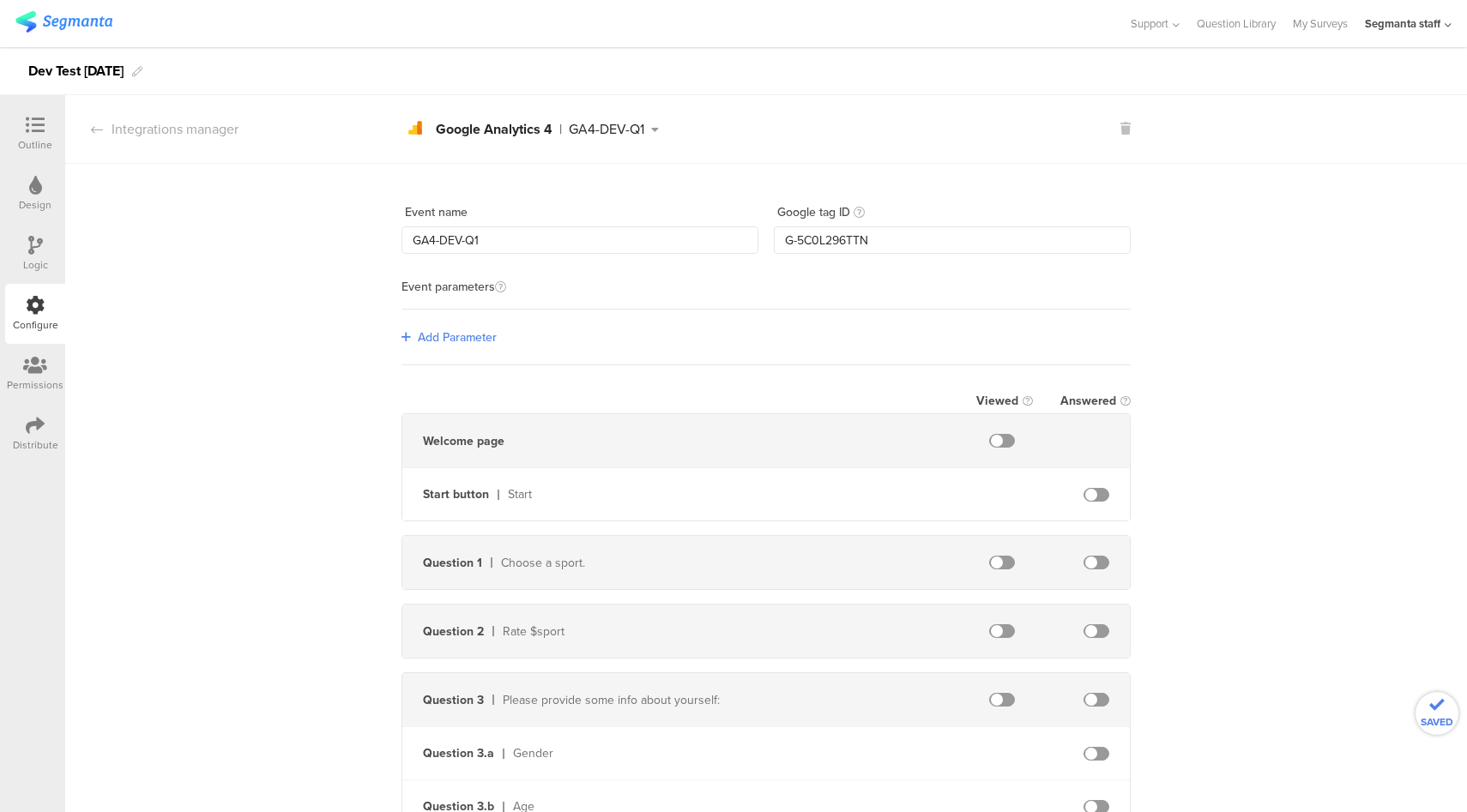
click at [1090, 558] on span at bounding box center [1096, 563] width 26 height 13
click at [443, 337] on span "Add Parameter" at bounding box center [458, 337] width 79 height 18
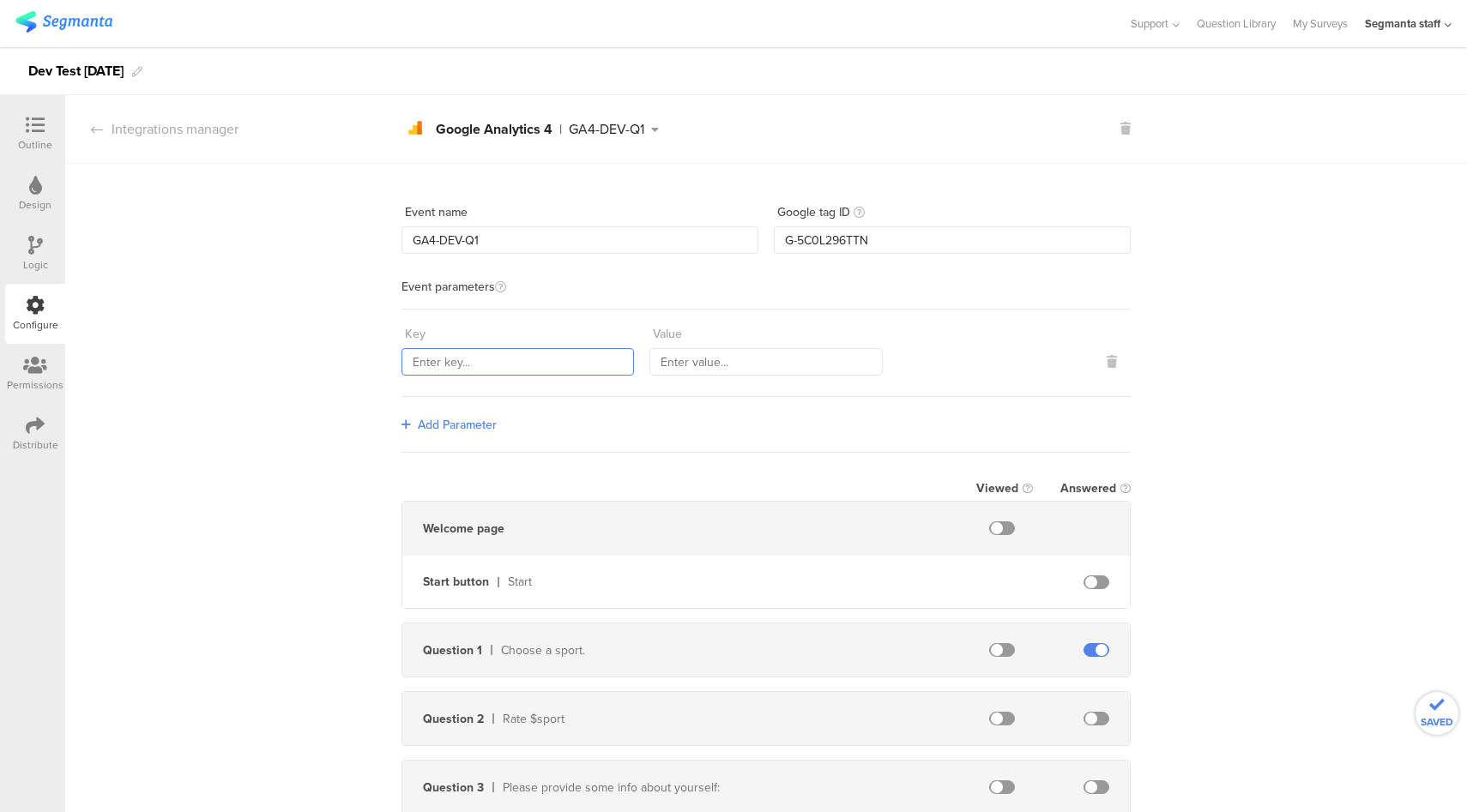
click at [489, 362] on input "text" at bounding box center [517, 362] width 232 height 28
type input "Q1"
click at [751, 352] on input "text" at bounding box center [765, 362] width 232 height 28
type input "Answered"
click at [214, 126] on div "Integrations manager" at bounding box center [152, 129] width 173 height 20
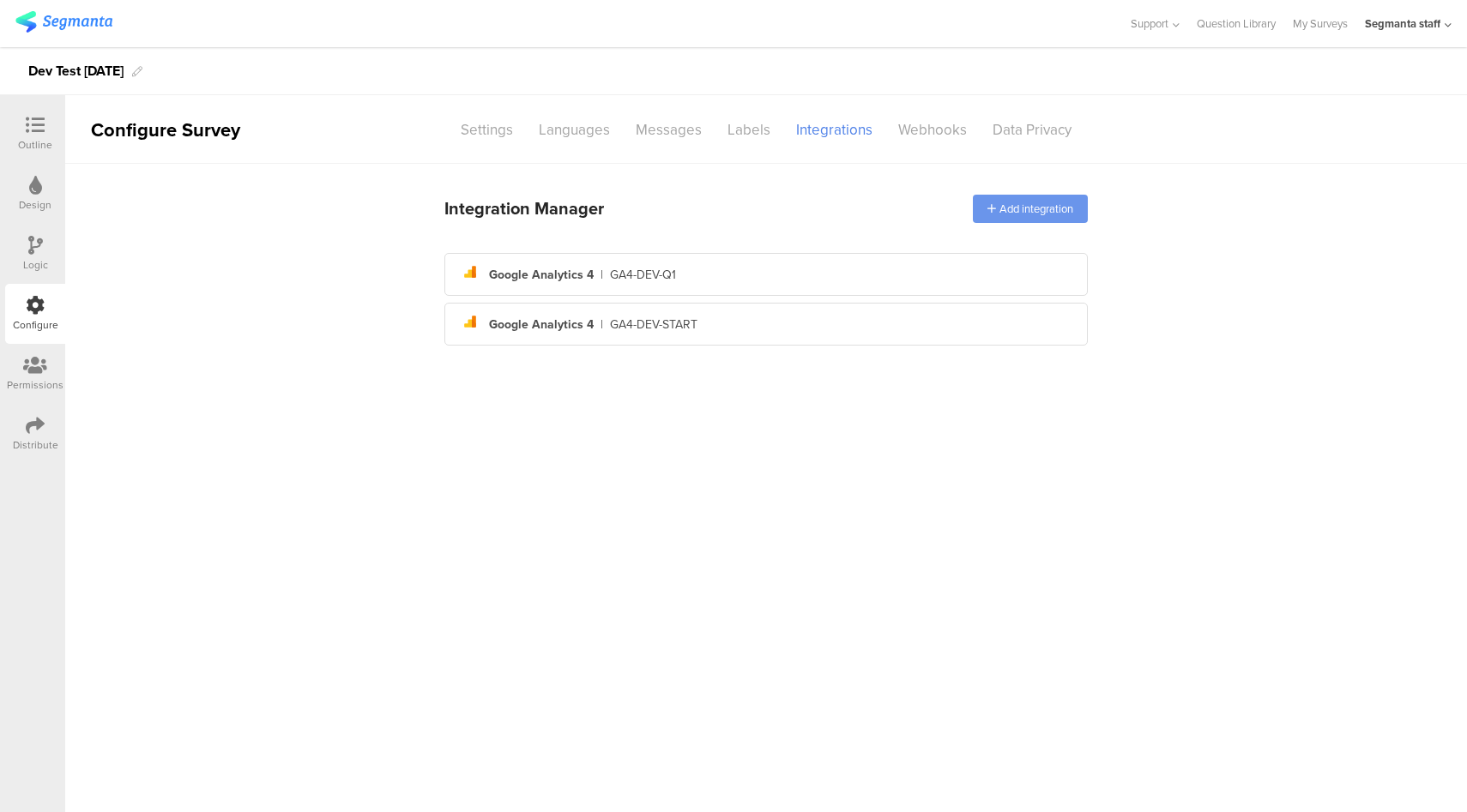
click at [1046, 205] on div "Add integration" at bounding box center [1030, 209] width 115 height 29
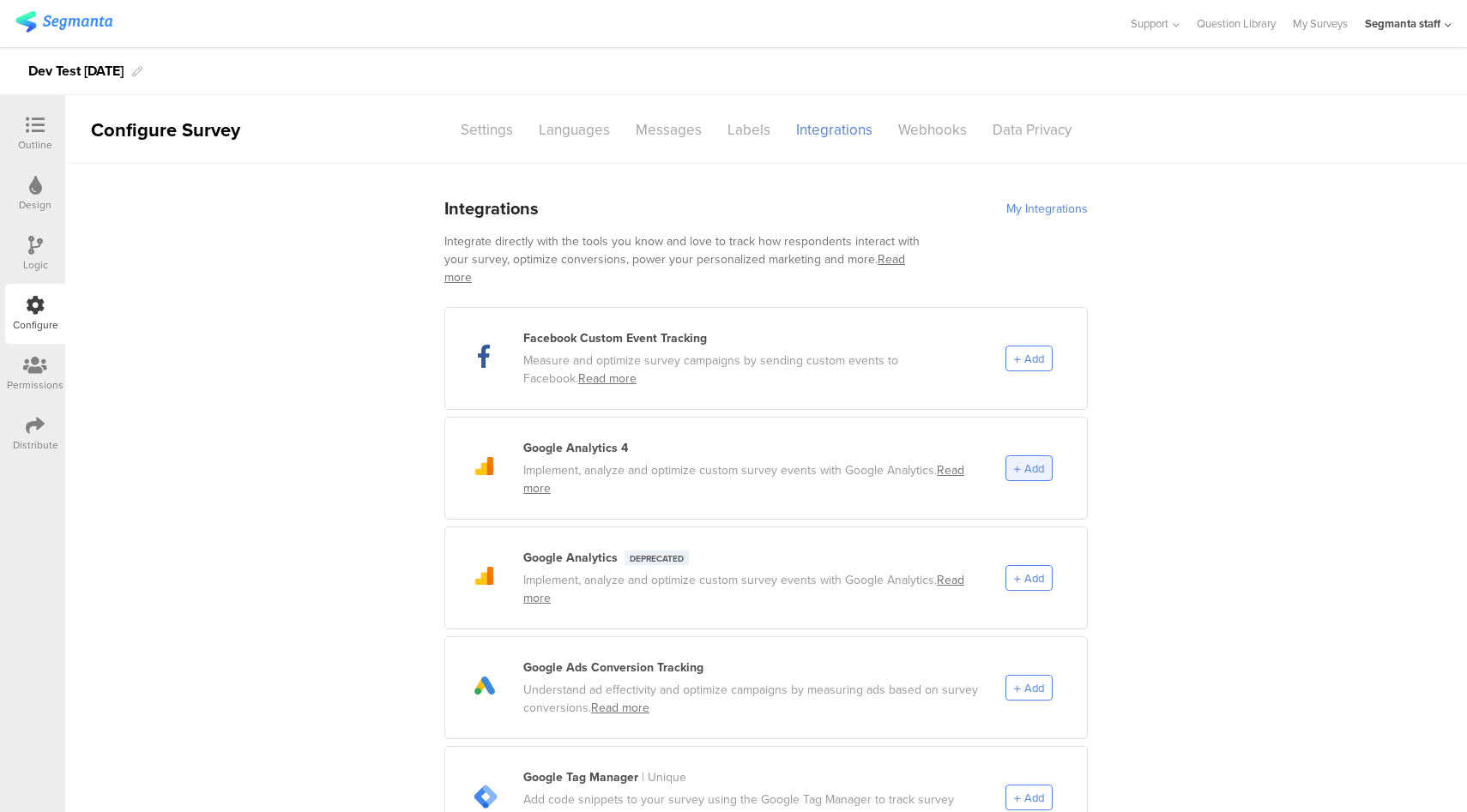
click at [1014, 465] on icon at bounding box center [1017, 469] width 7 height 9
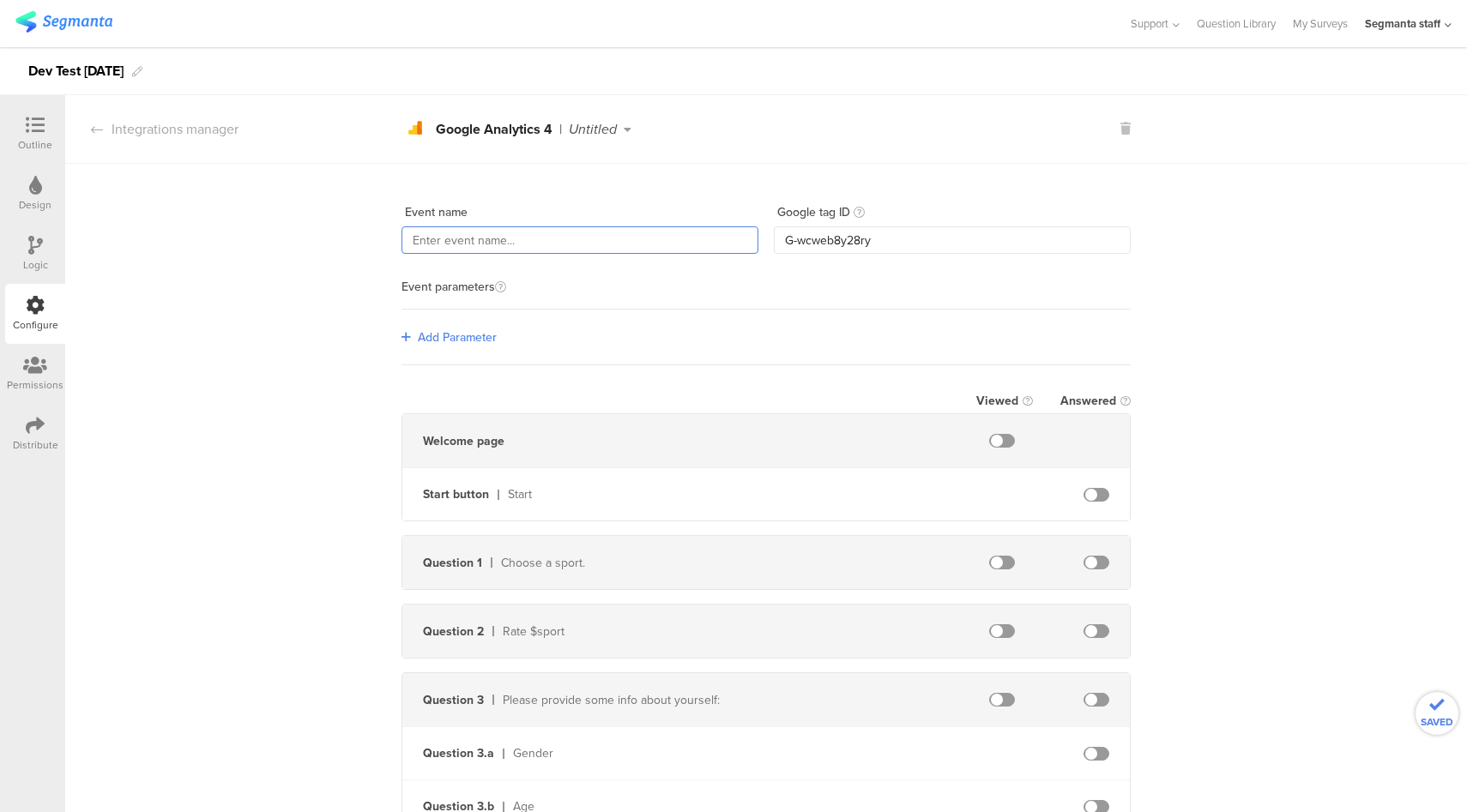
click at [634, 236] on input "text" at bounding box center [580, 240] width 357 height 28
click at [812, 242] on input "G-wcweb8y28ry" at bounding box center [952, 240] width 357 height 28
paste input "5C0L296TTN"
type input "G-5C0L296TTN"
click at [601, 239] on input "text" at bounding box center [580, 240] width 357 height 28
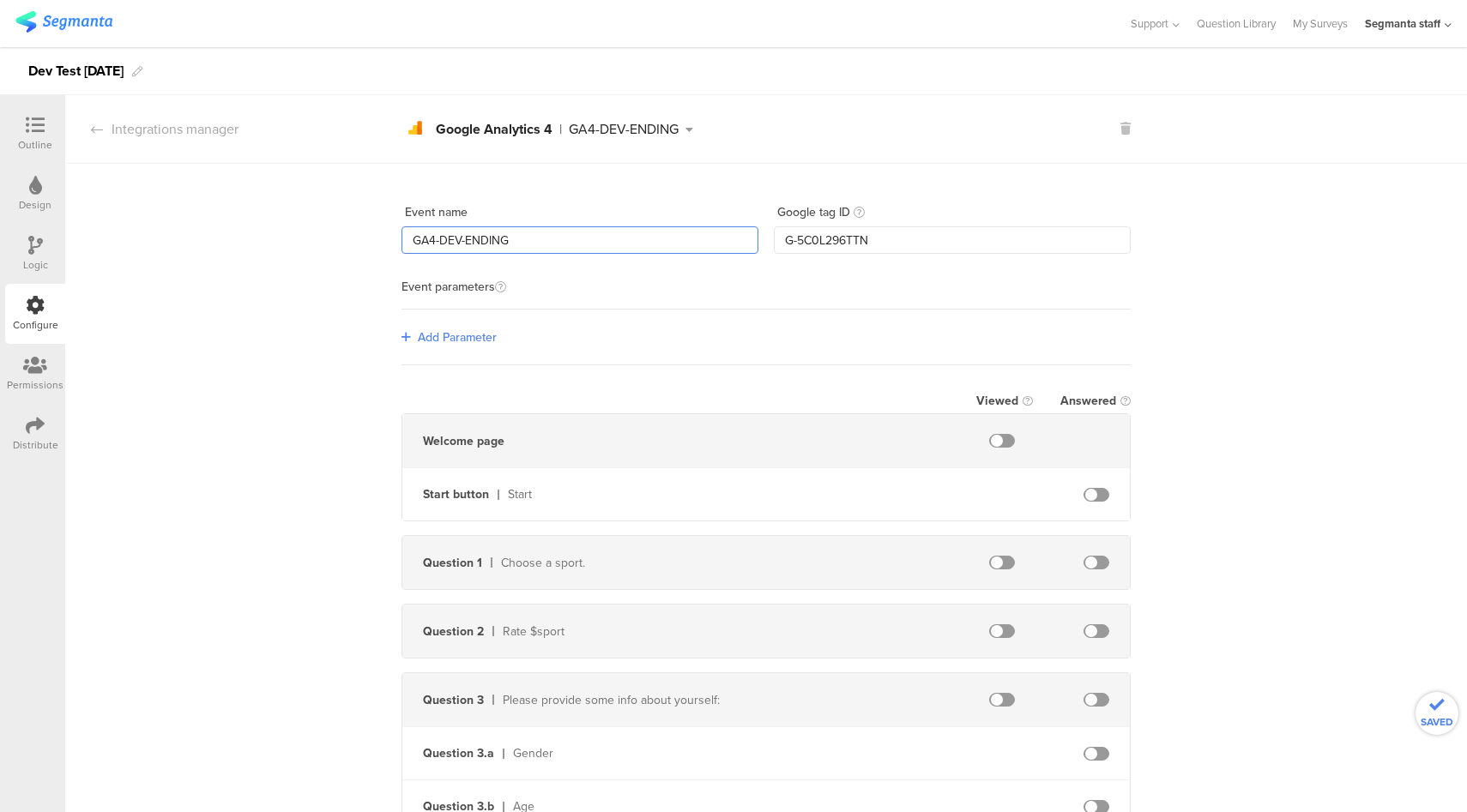
type input "GA4-DEV-ENDING"
click at [450, 333] on span "Add Parameter" at bounding box center [458, 337] width 79 height 18
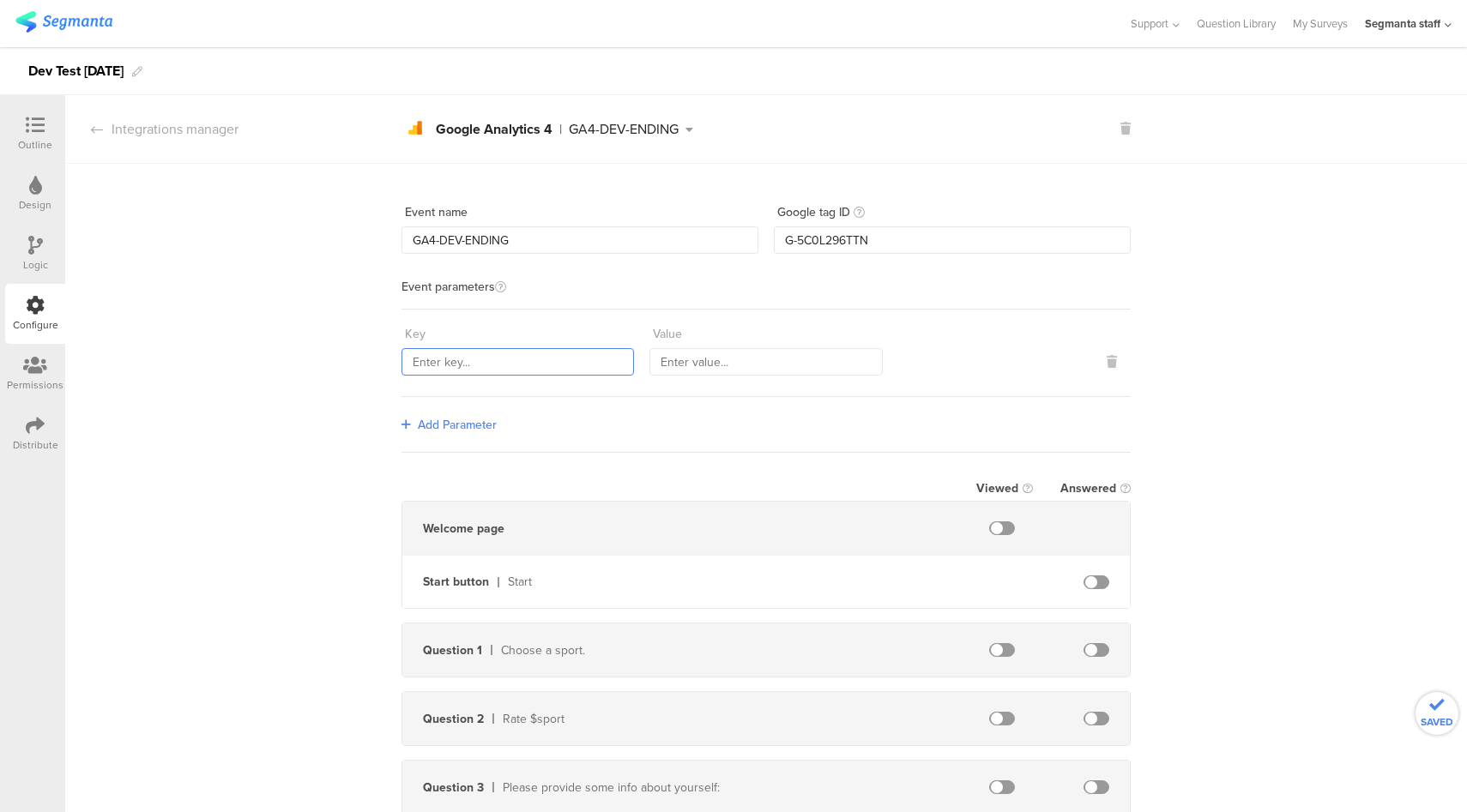
click at [472, 371] on input "text" at bounding box center [517, 362] width 232 height 28
type input "Ending"
type input "Viewed"
click at [1307, 480] on div "Event name GA4-DEV-ENDING Google tag ID G-5C0L296TTN Event parameters Key Endin…" at bounding box center [766, 679] width 1402 height 1030
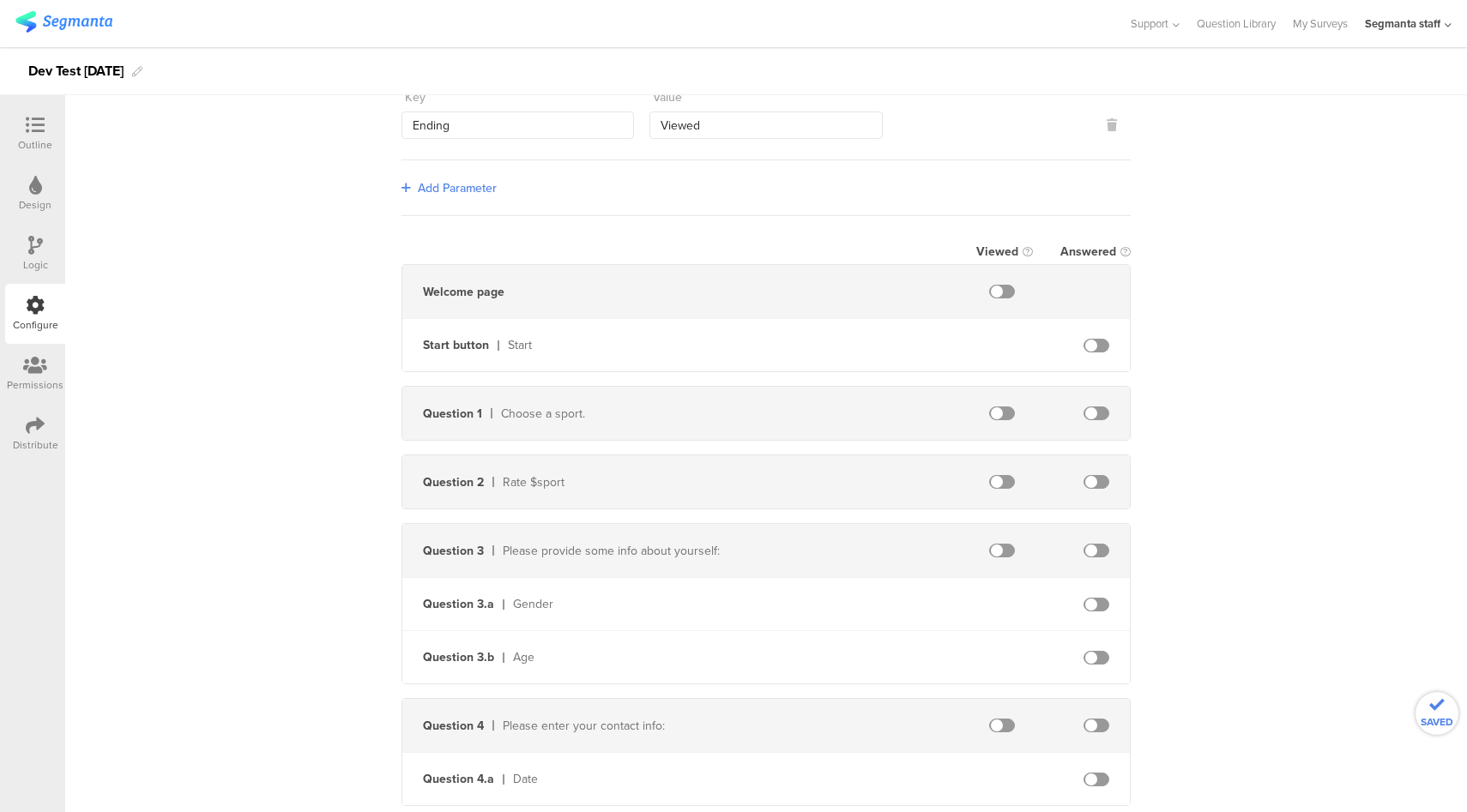
scroll to position [423, 0]
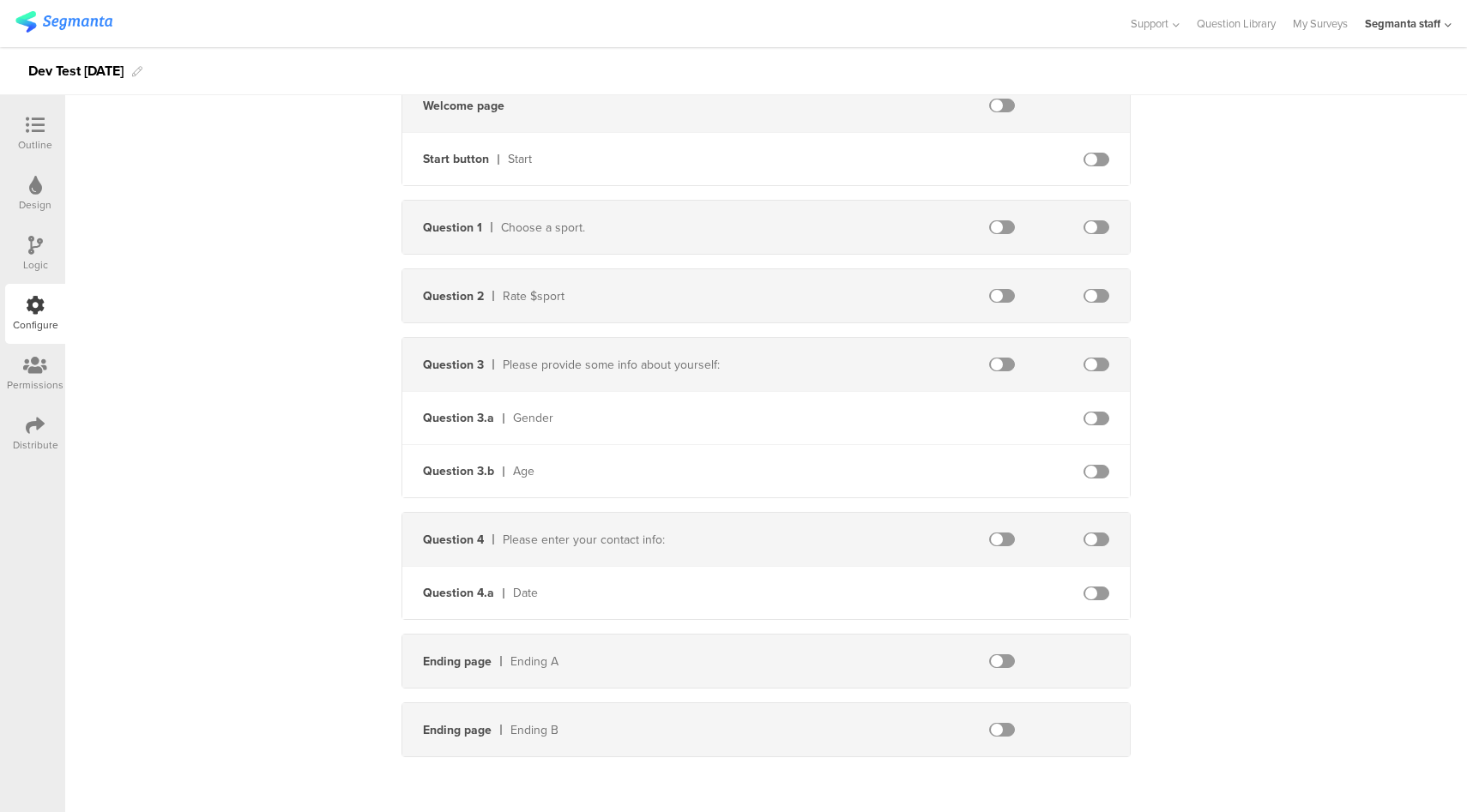
click at [991, 657] on span at bounding box center [1001, 661] width 26 height 13
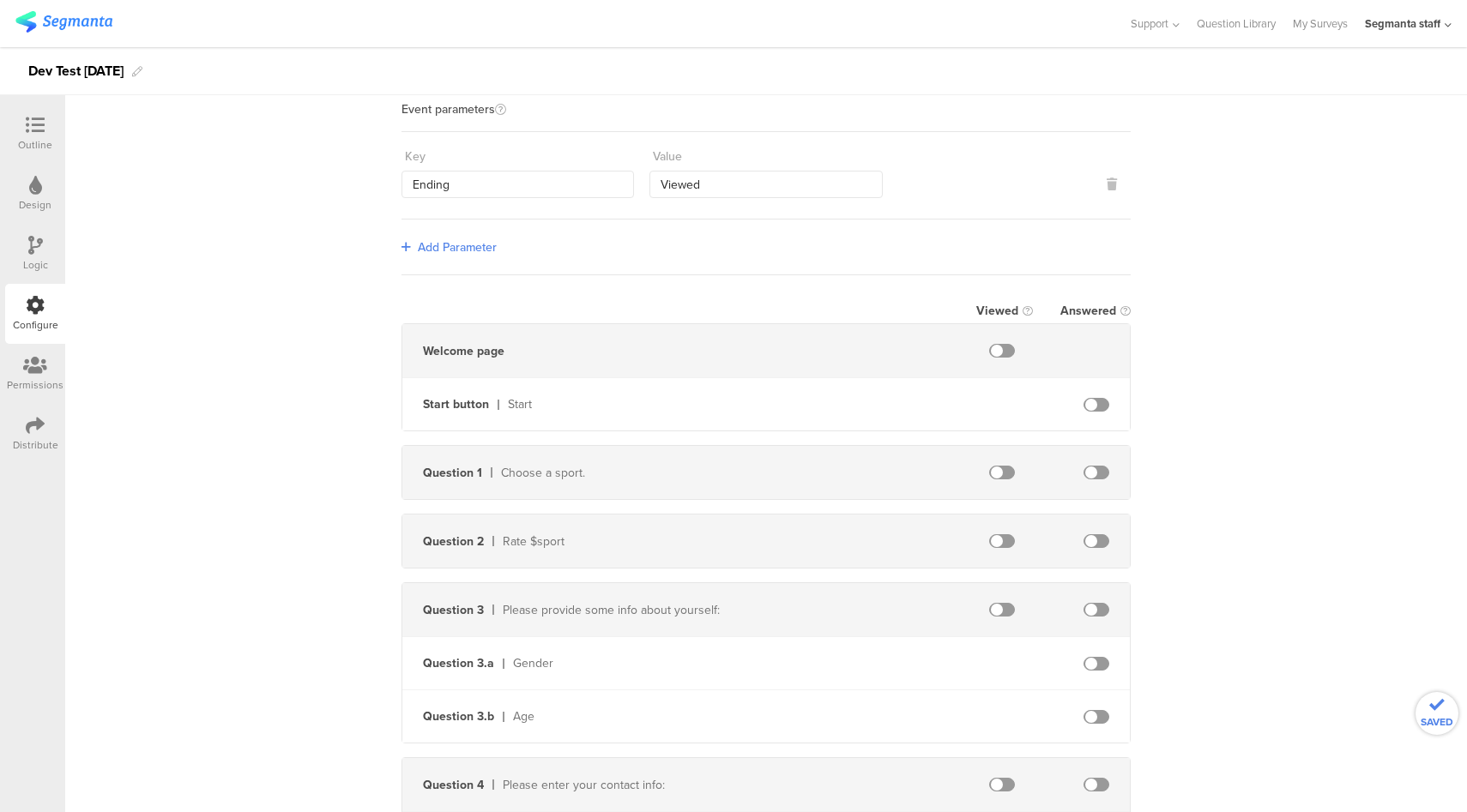
scroll to position [0, 0]
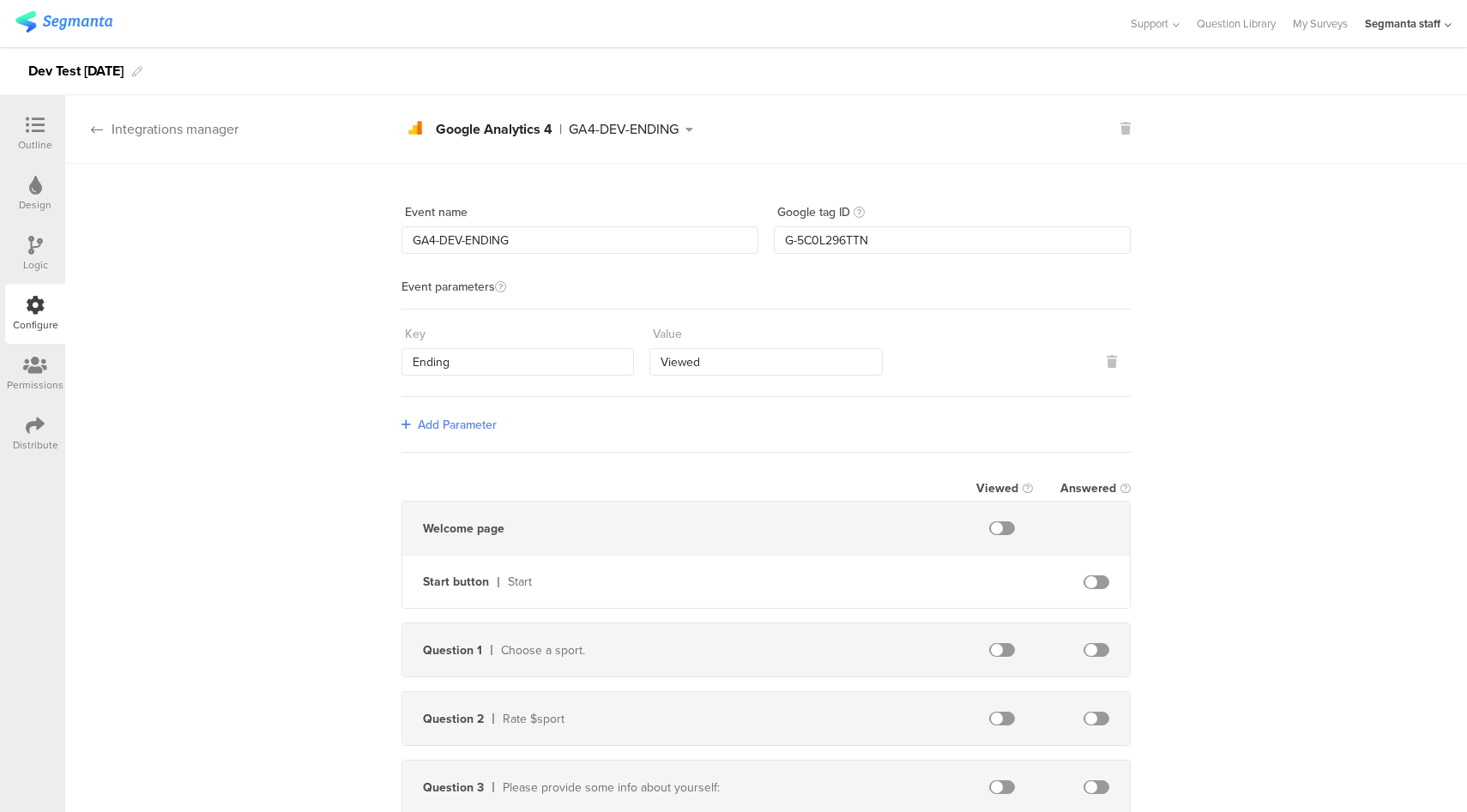
click at [165, 129] on div "Integrations manager" at bounding box center [152, 129] width 173 height 20
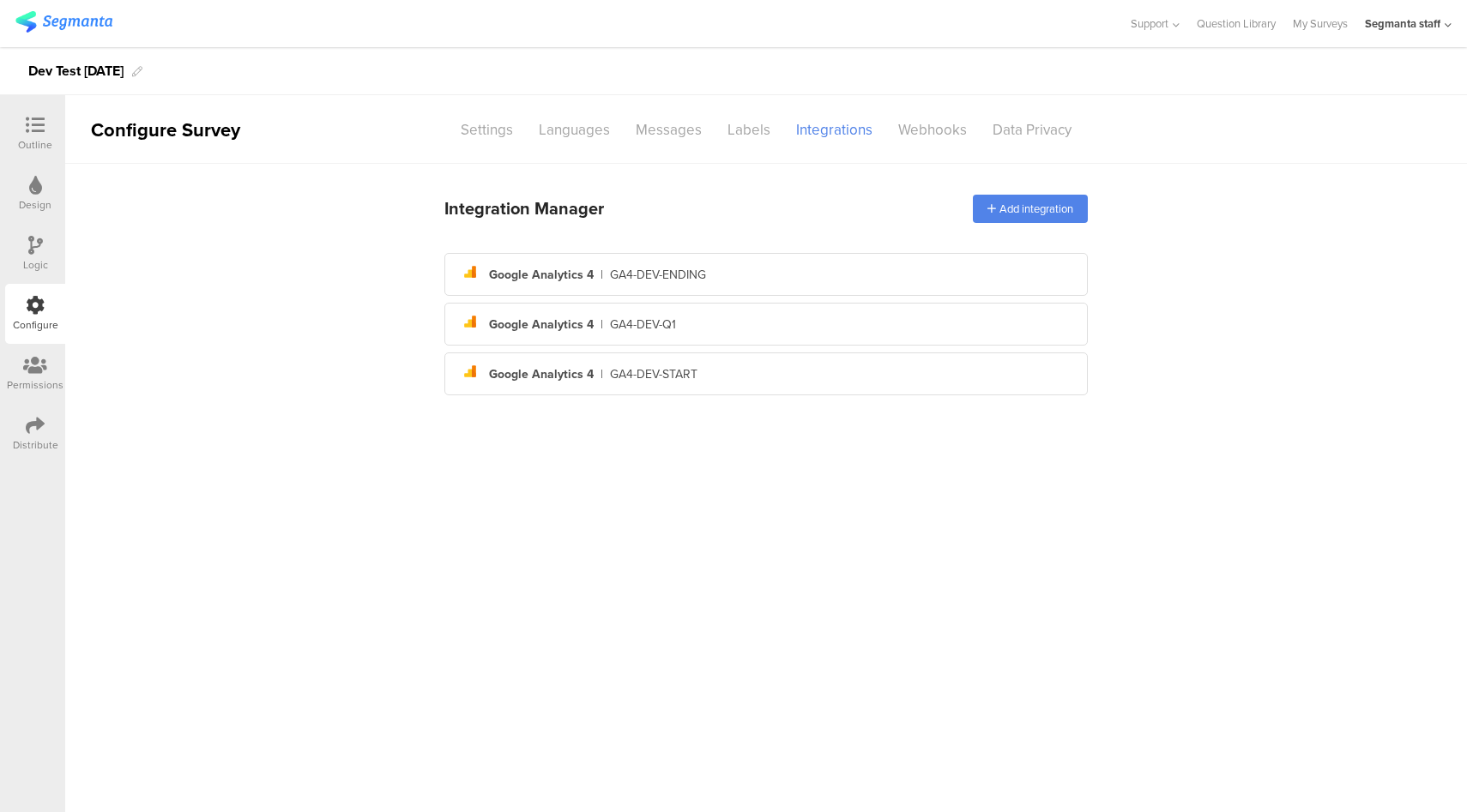
click at [27, 434] on icon at bounding box center [35, 425] width 19 height 19
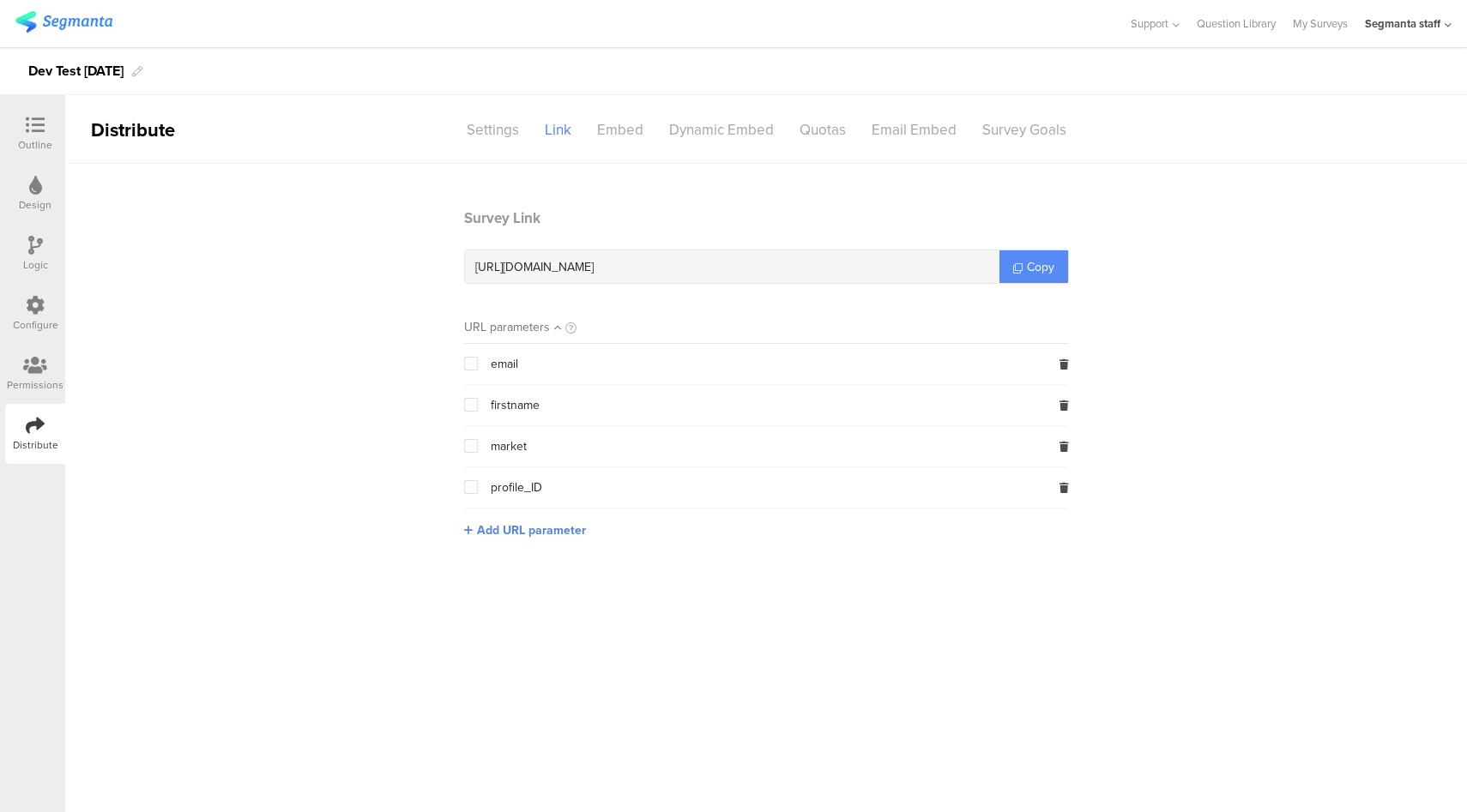
click at [1026, 264] on link "Copy" at bounding box center [1034, 266] width 68 height 32
click at [48, 313] on div "Configure" at bounding box center [35, 313] width 60 height 60
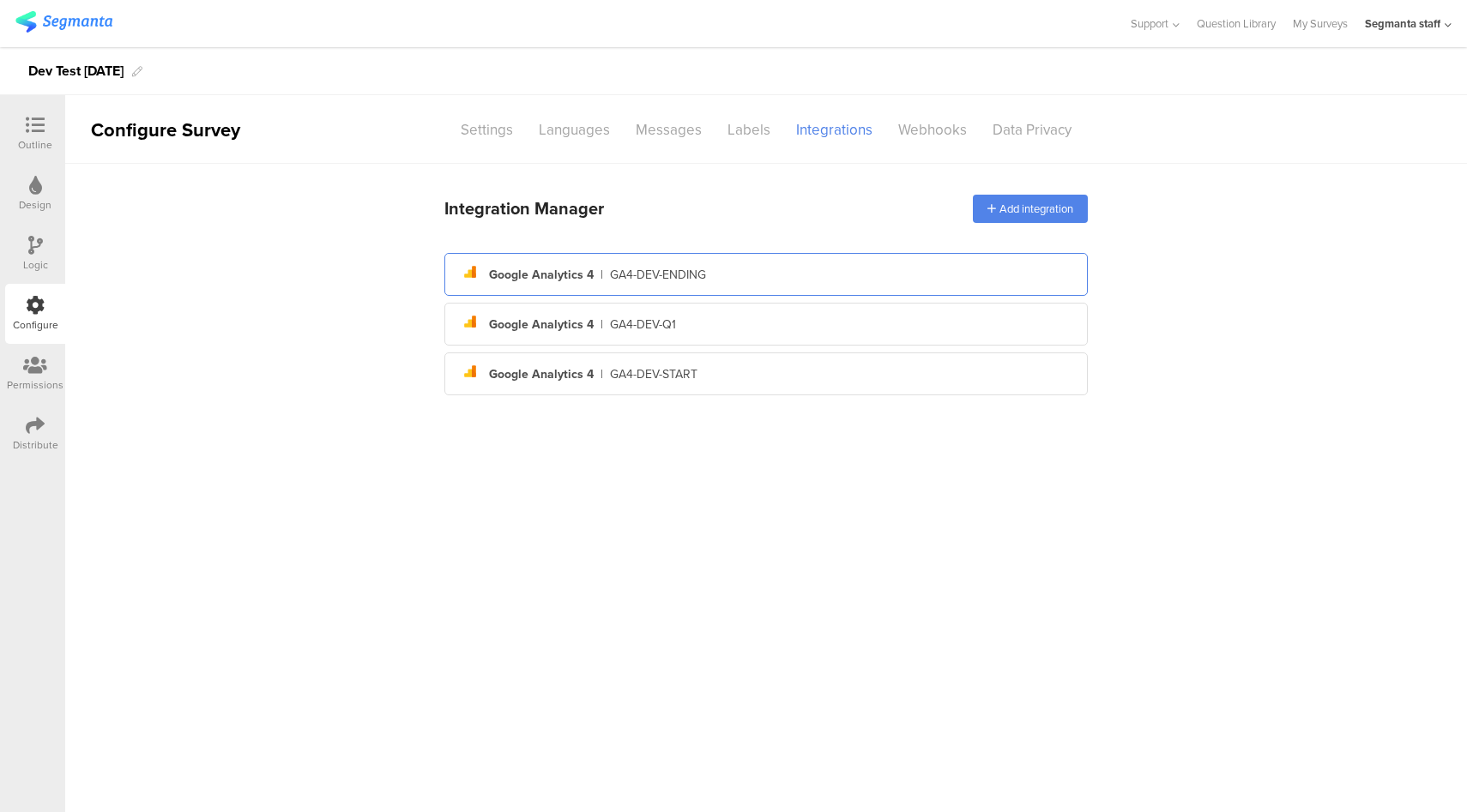
click at [968, 268] on div "analytics Created with Sketch. Google Analytics 4 | GA4-DEV-ENDING" at bounding box center [766, 275] width 616 height 30
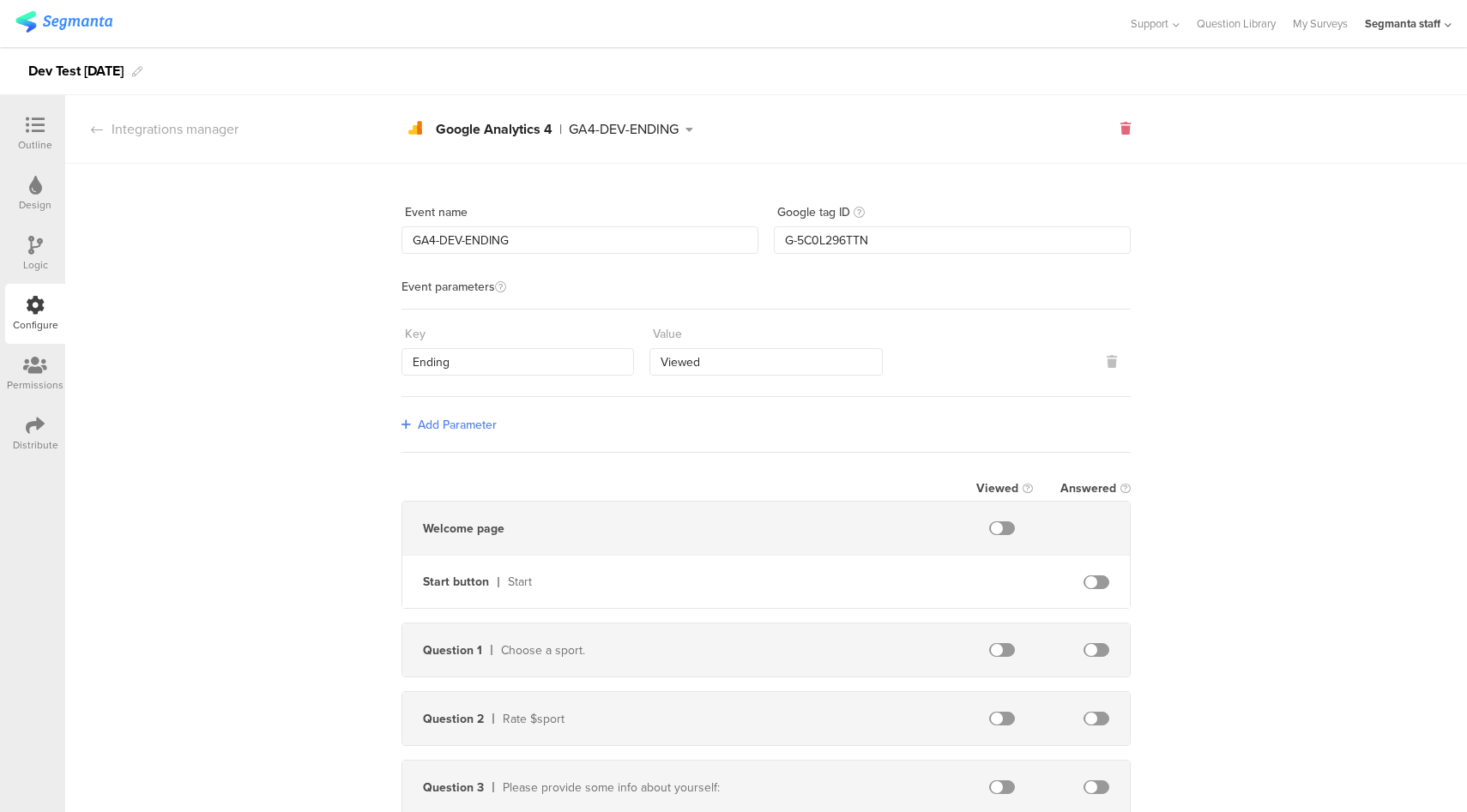
click at [1121, 127] on icon at bounding box center [1125, 128] width 10 height 12
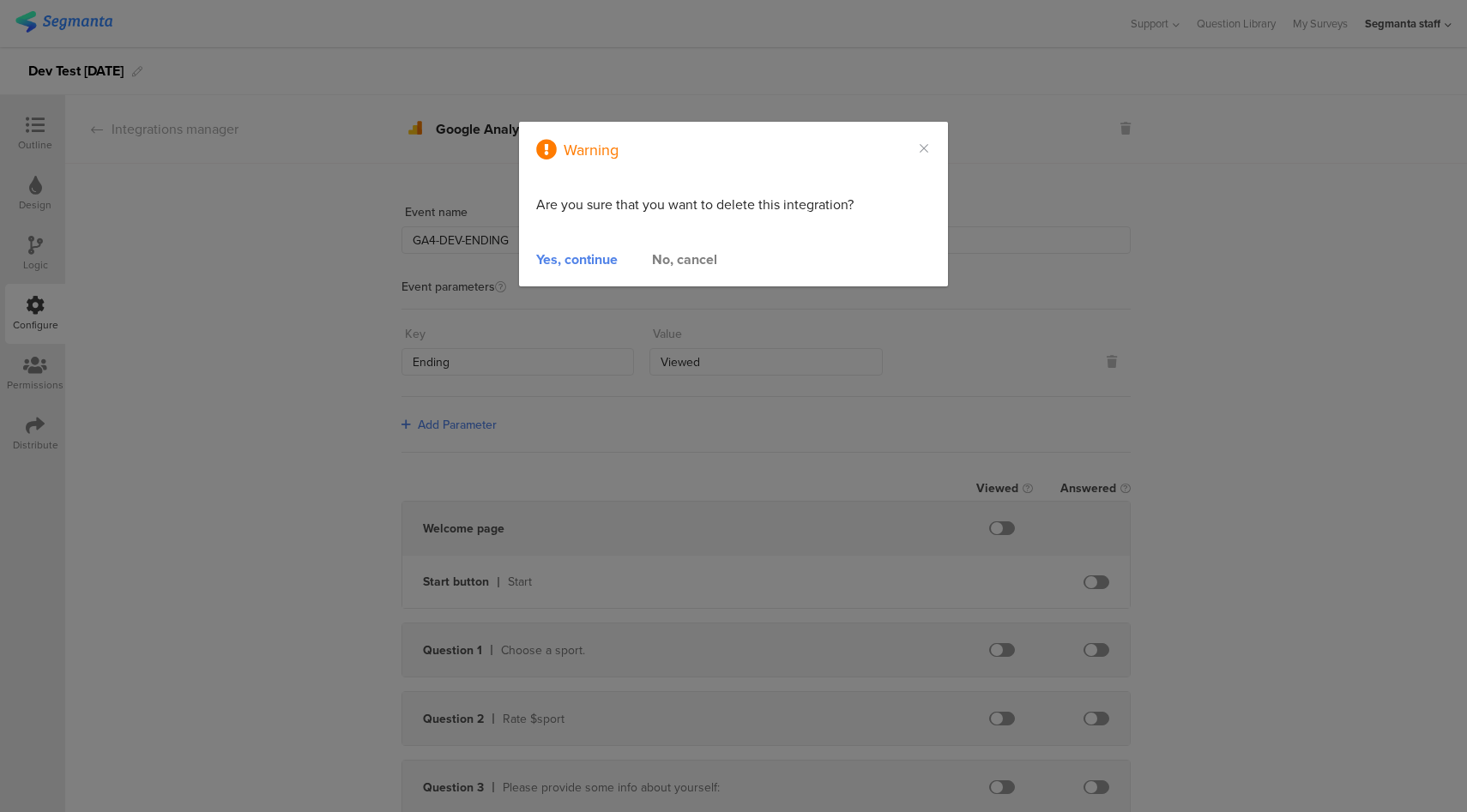
click at [625, 256] on div "Yes, continue No, cancel" at bounding box center [734, 259] width 395 height 20
click at [585, 264] on div "Yes, continue" at bounding box center [577, 259] width 82 height 20
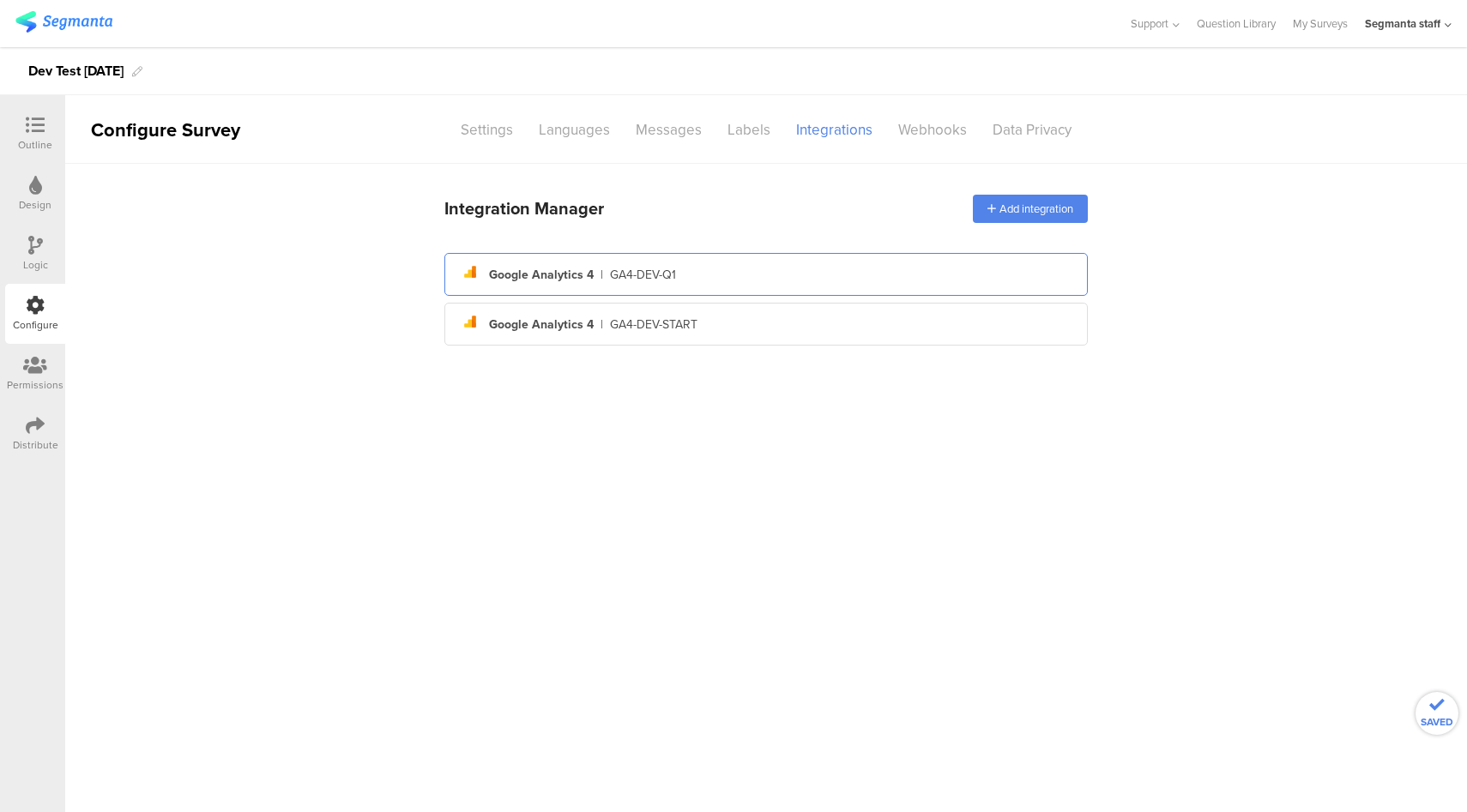
click at [717, 280] on div "analytics Created with Sketch. Google Analytics 4 | GA4-DEV-Q1" at bounding box center [766, 275] width 616 height 30
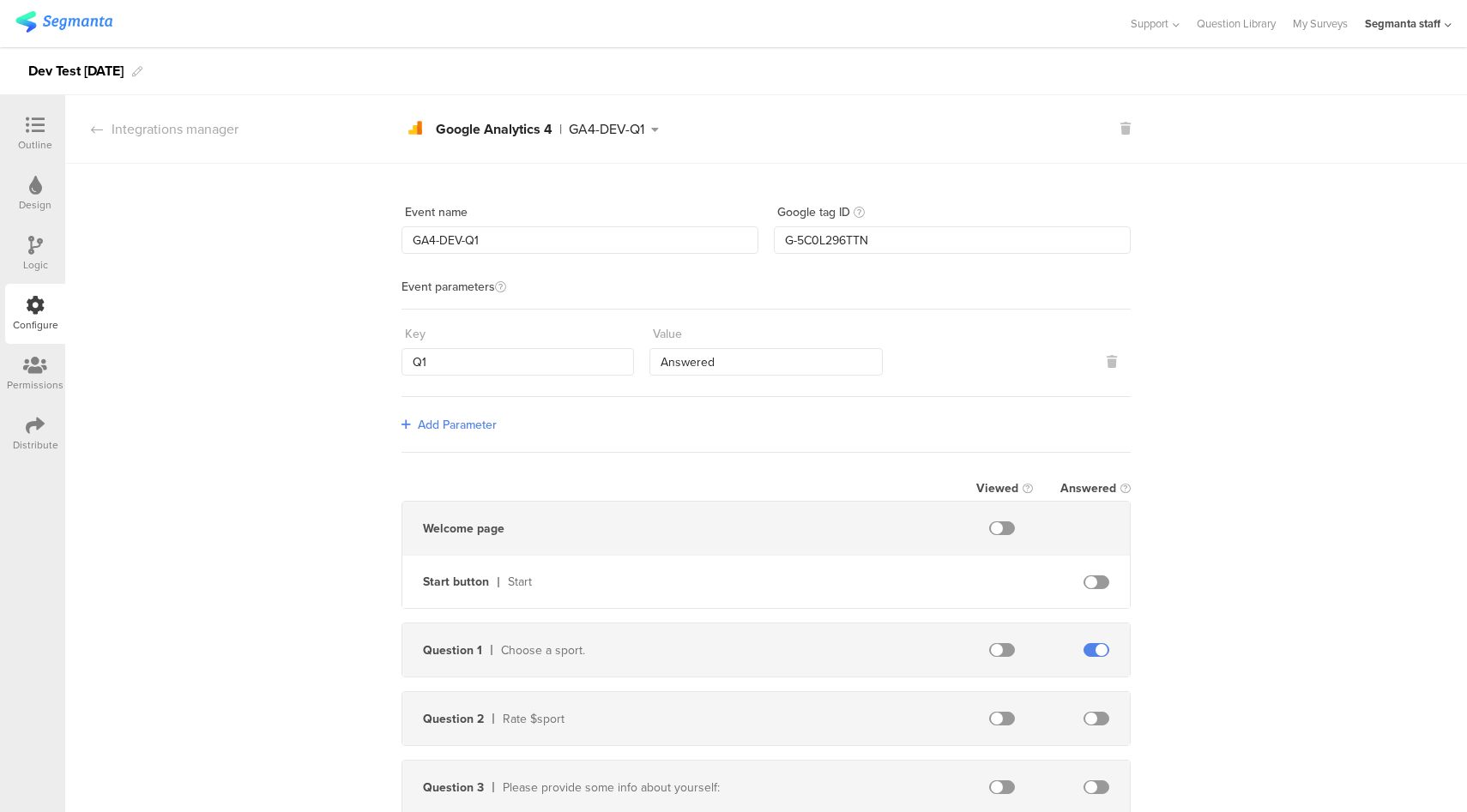
click at [1112, 135] on div "analytics Created with Sketch. Google Analytics 4 | GA4-DEV-Q1 analytics Create…" at bounding box center [765, 128] width 729 height 30
click at [1121, 133] on icon at bounding box center [1125, 128] width 10 height 12
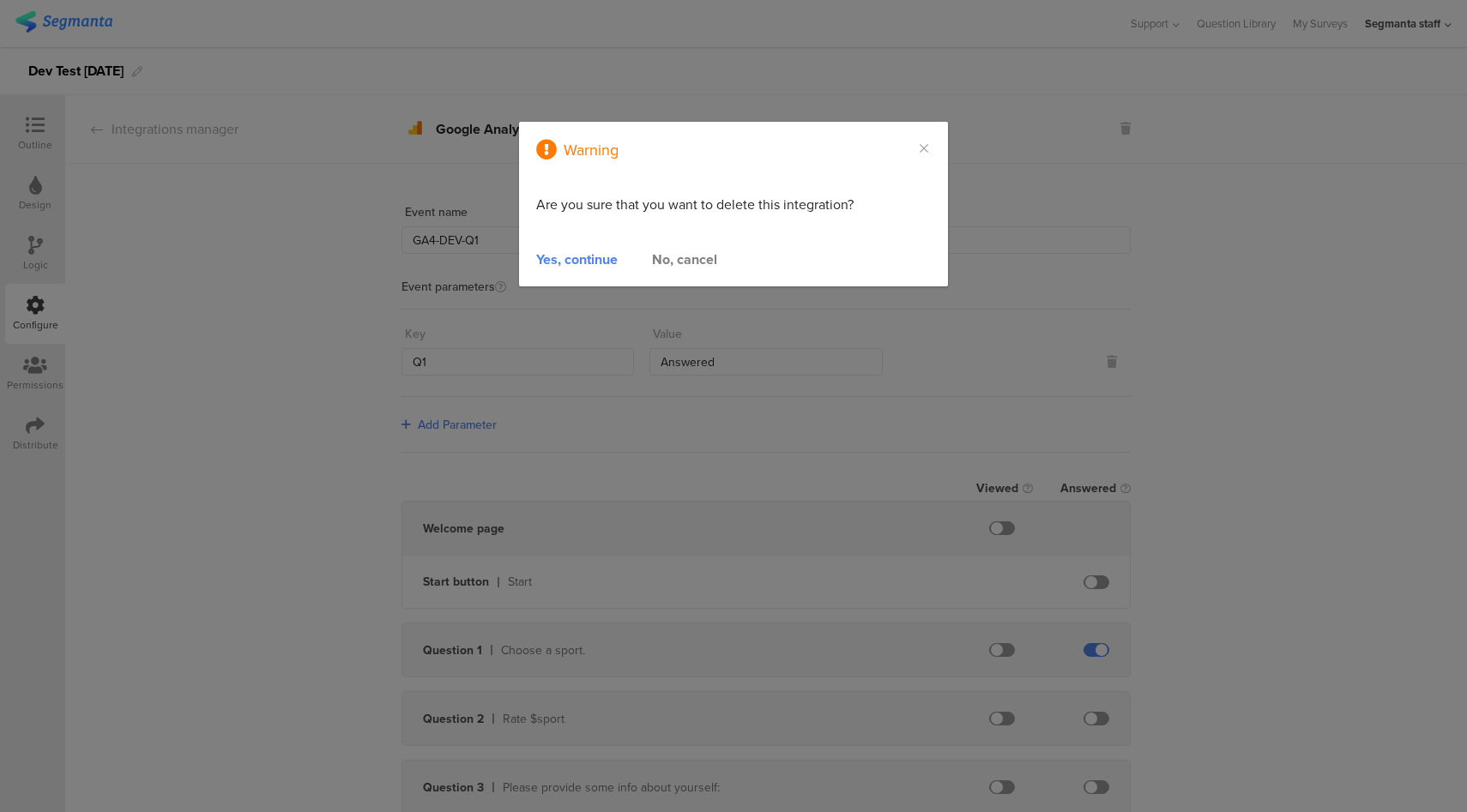
click at [571, 266] on div "Yes, continue" at bounding box center [577, 259] width 82 height 20
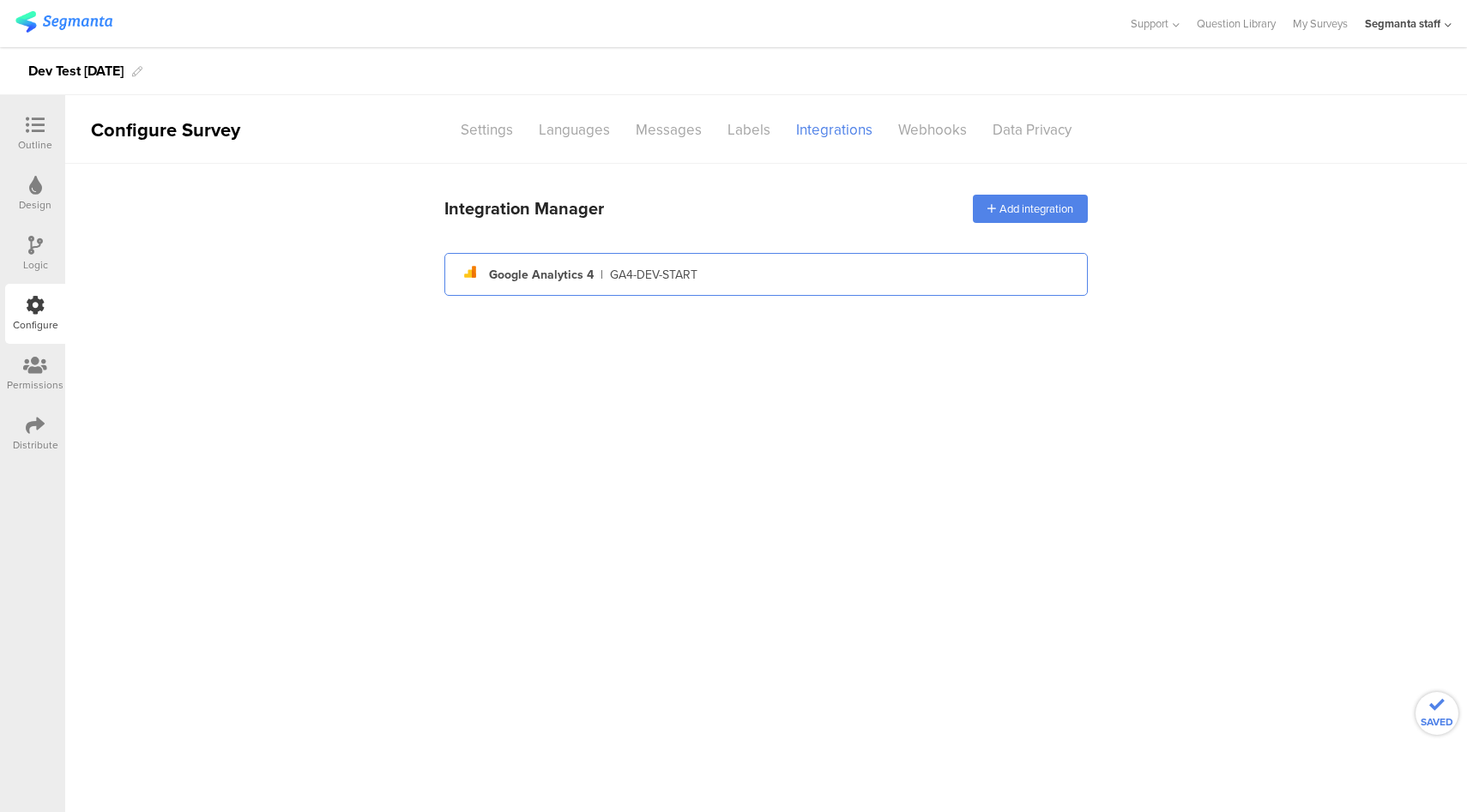
click at [648, 287] on div "analytics Created with Sketch. Google Analytics 4 | GA4-DEV-START" at bounding box center [766, 275] width 616 height 30
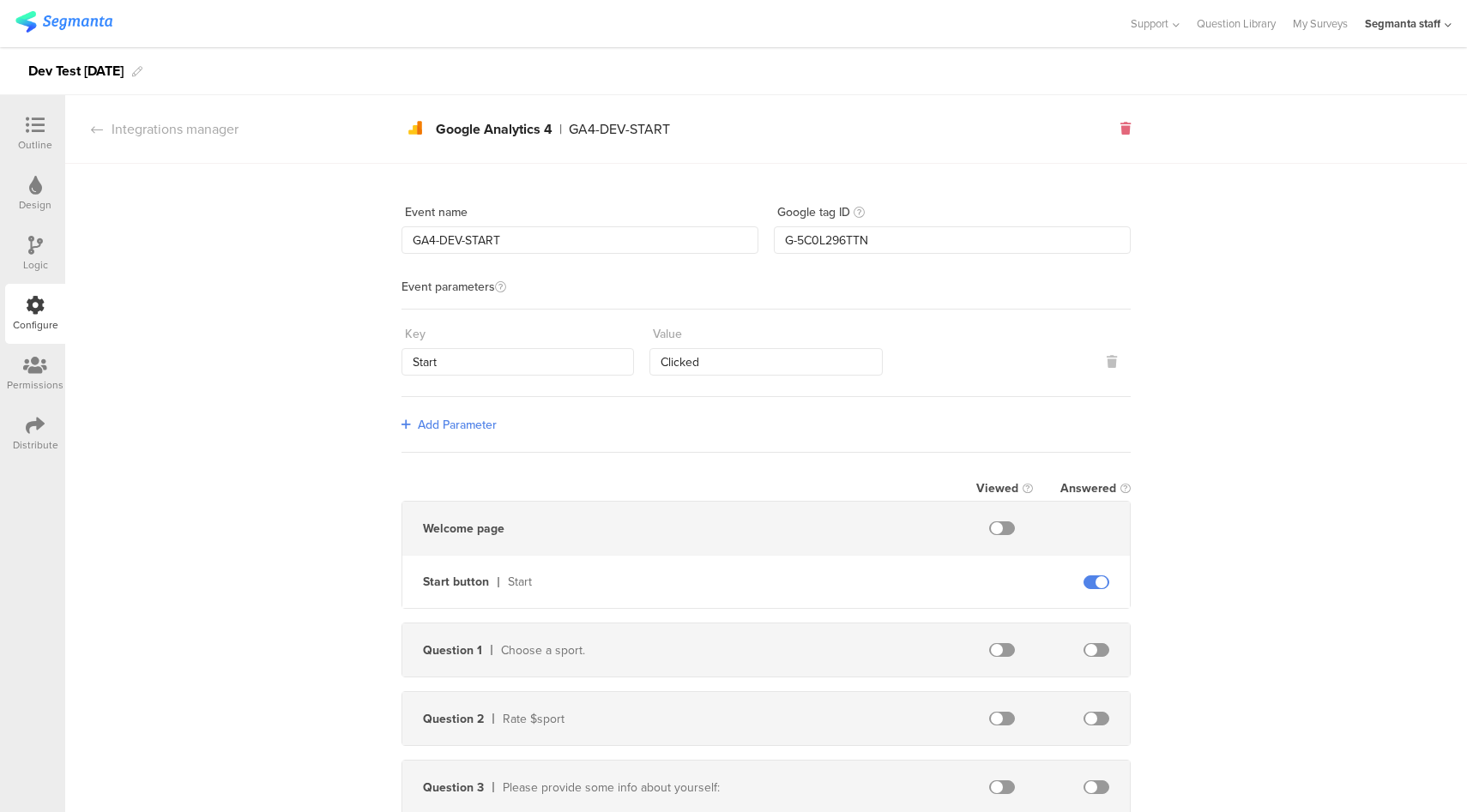
click at [1121, 131] on icon at bounding box center [1125, 128] width 10 height 12
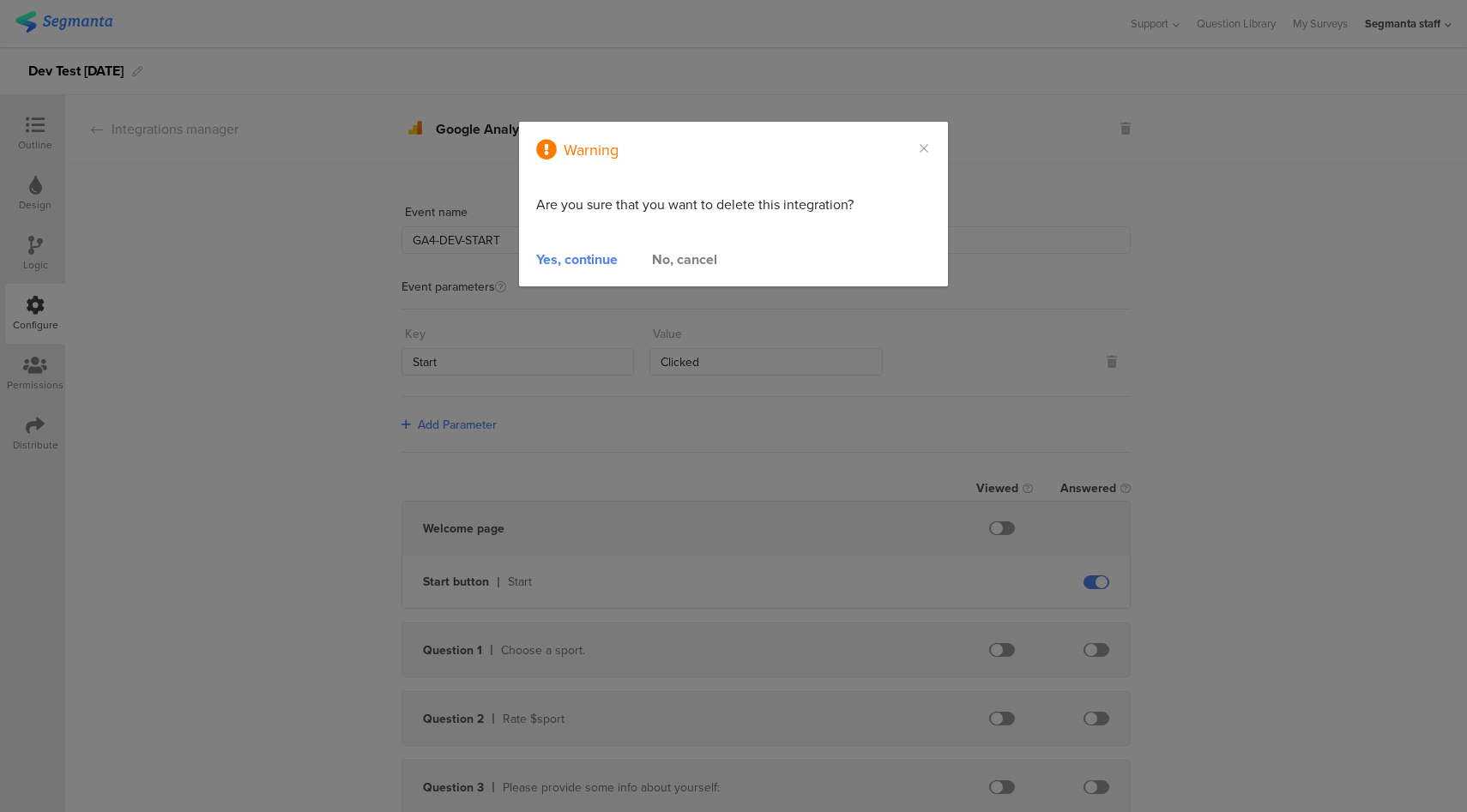
click at [549, 265] on div "Yes, continue" at bounding box center [577, 259] width 82 height 20
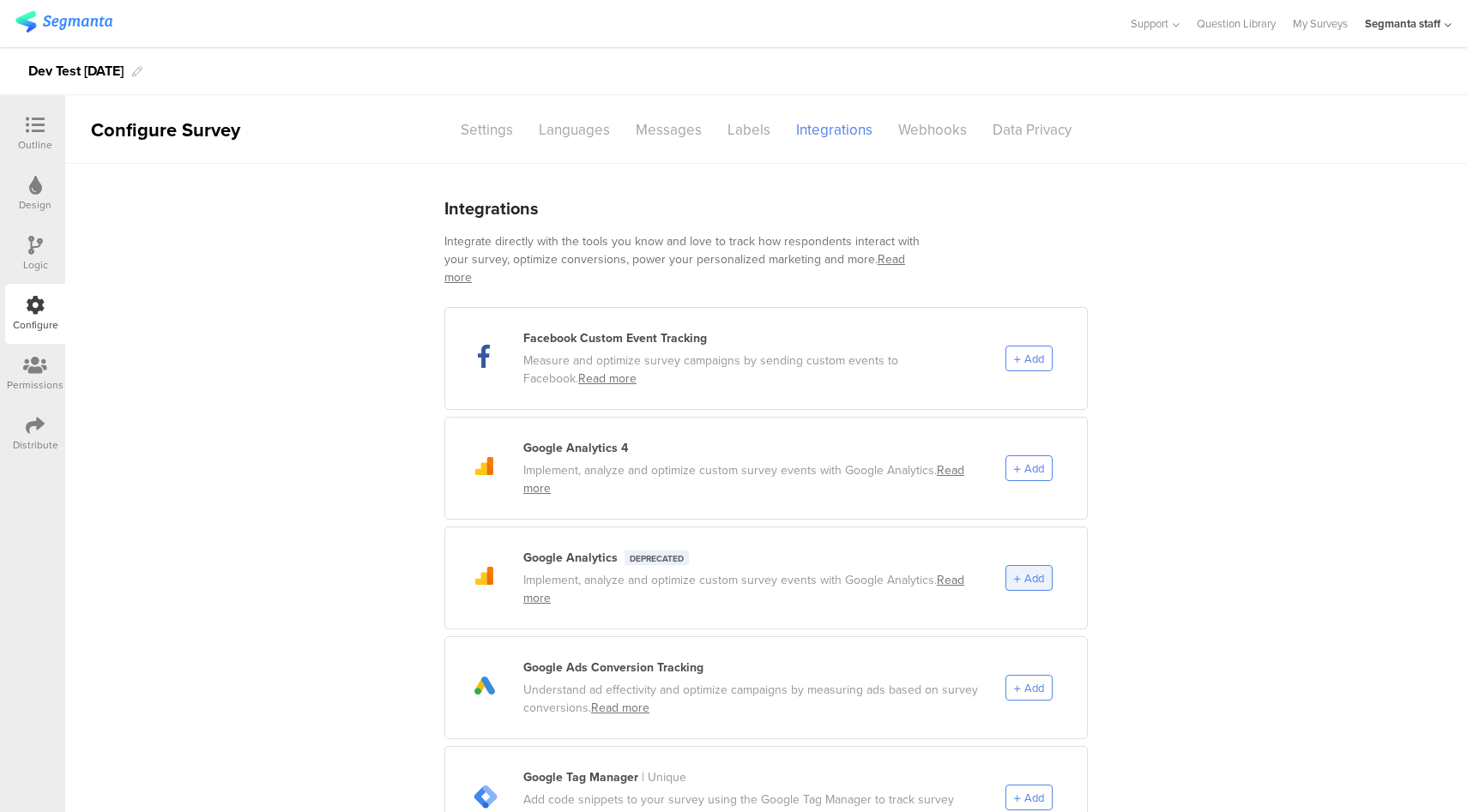
click at [1032, 571] on span "Add" at bounding box center [1035, 579] width 20 height 16
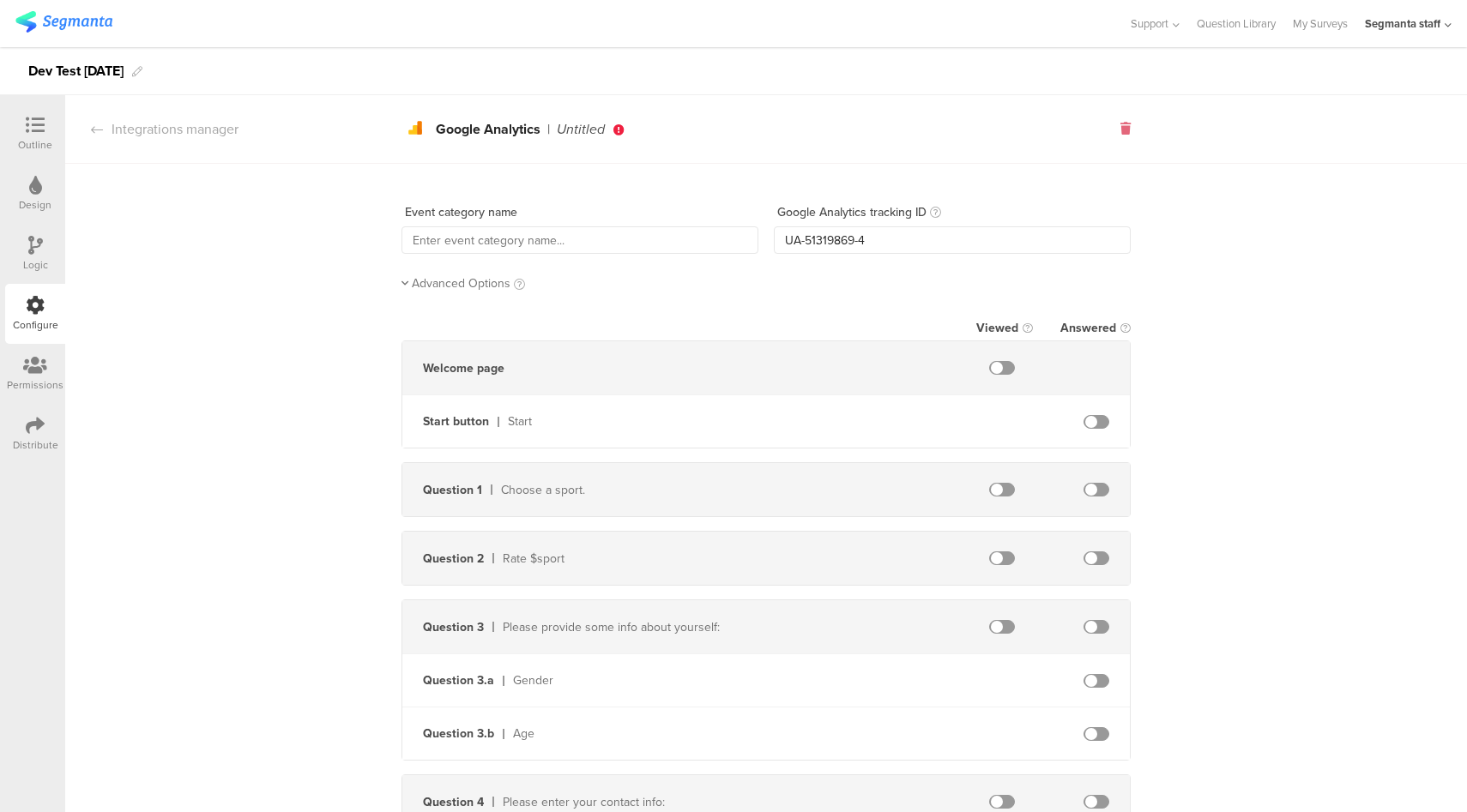
click at [1121, 132] on icon at bounding box center [1125, 128] width 10 height 12
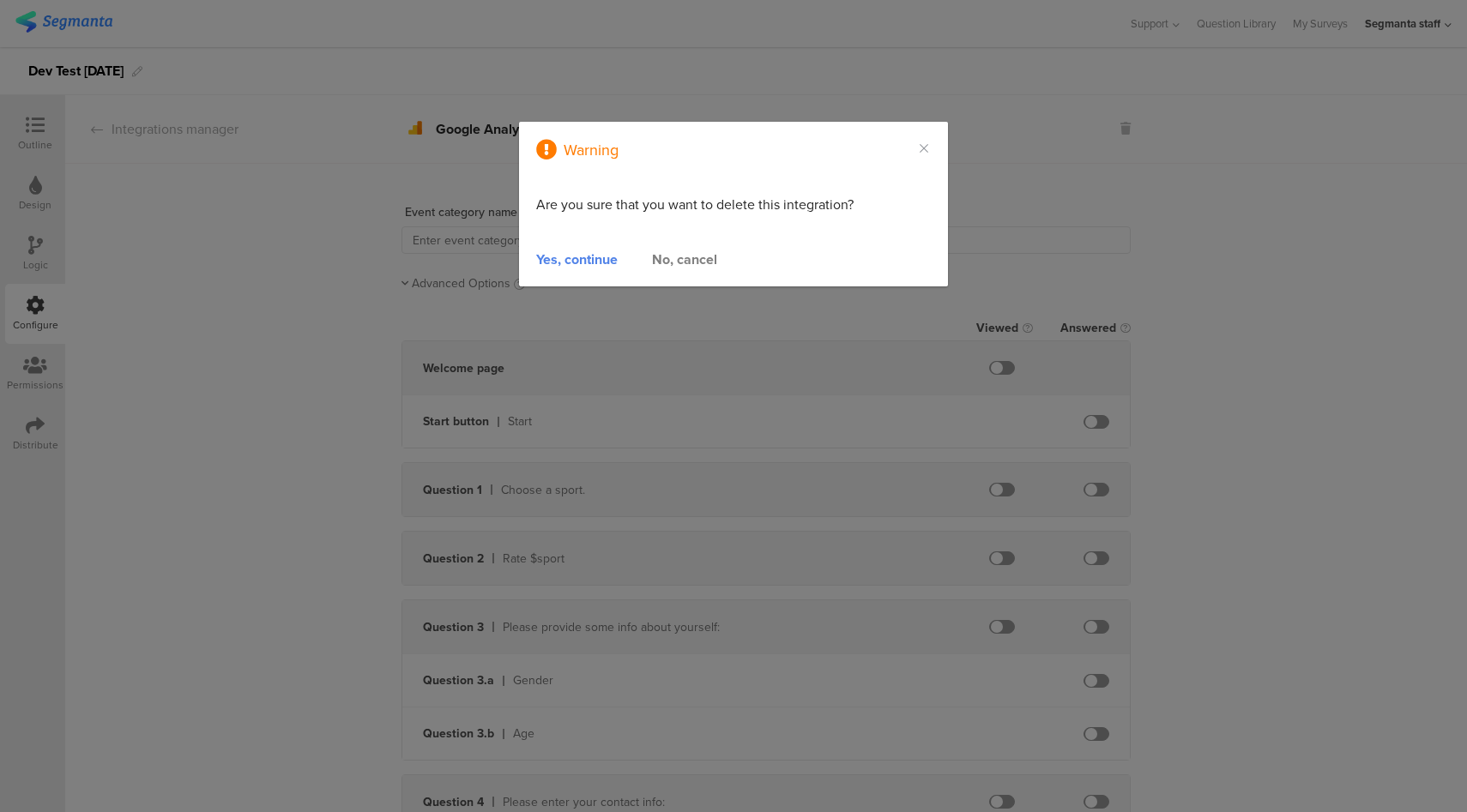
click at [687, 253] on div "No, cancel" at bounding box center [685, 259] width 65 height 20
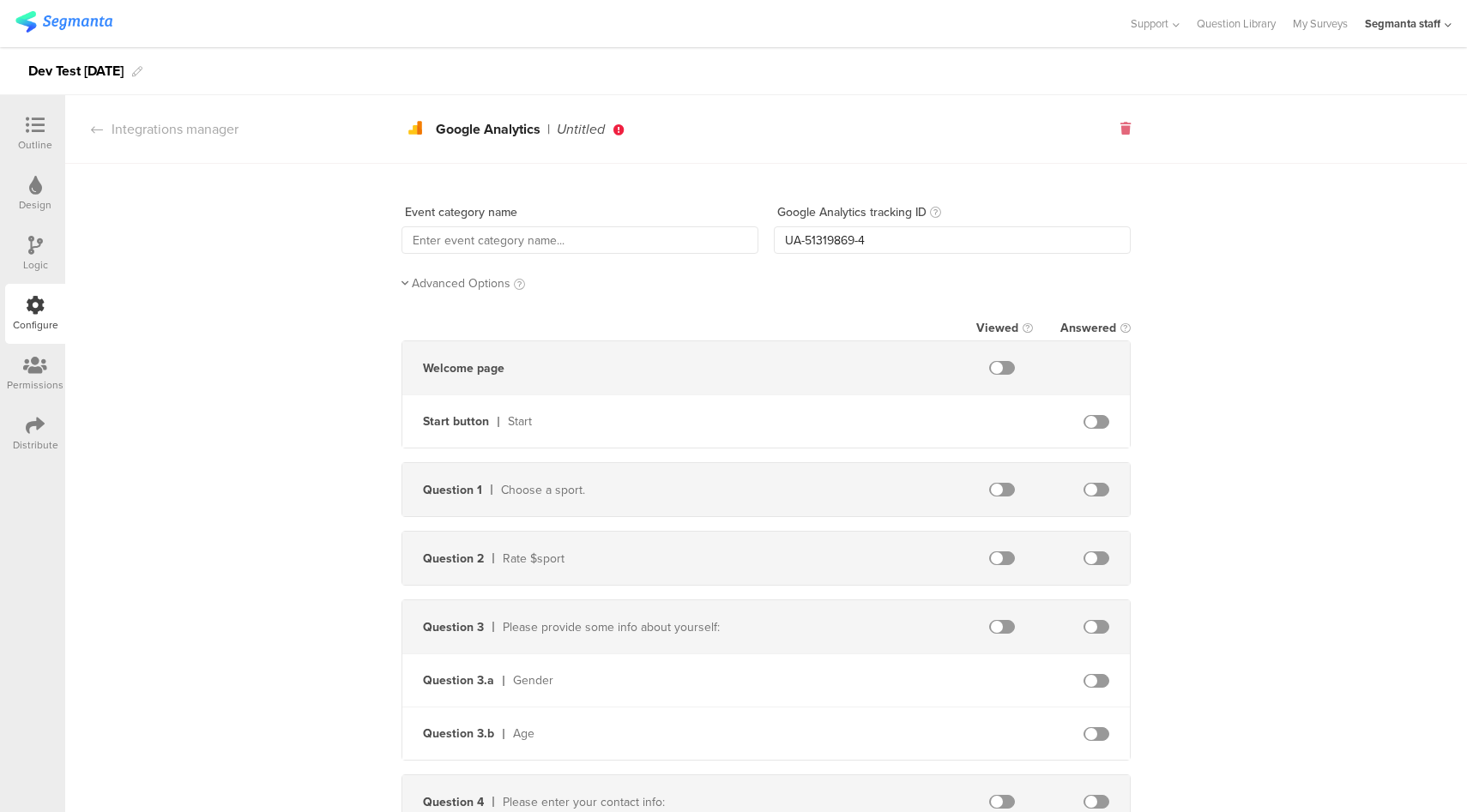
click at [1121, 131] on icon at bounding box center [1125, 128] width 10 height 12
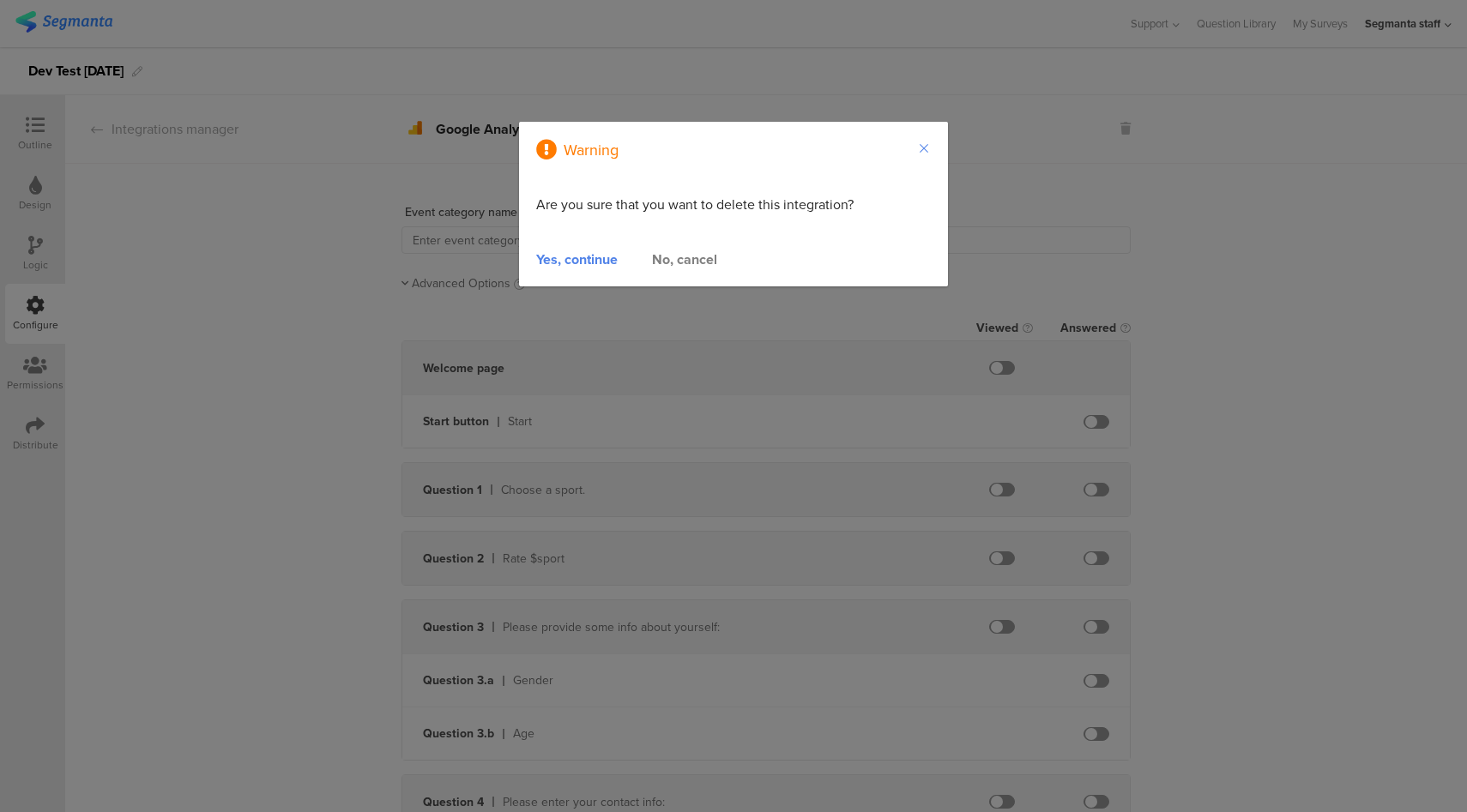
click at [924, 142] on icon "Close" at bounding box center [923, 148] width 13 height 13
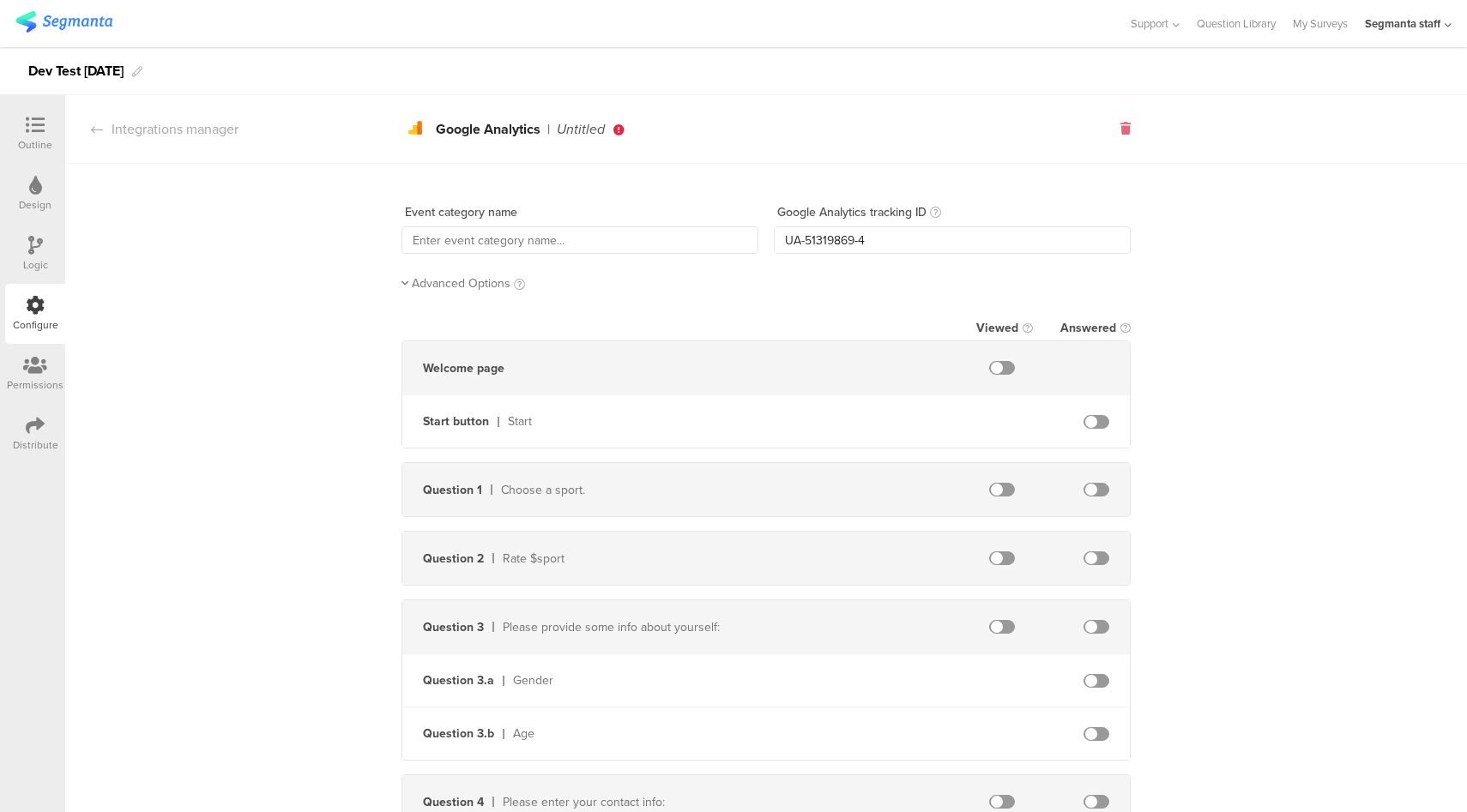
click at [1121, 128] on icon at bounding box center [1125, 128] width 10 height 12
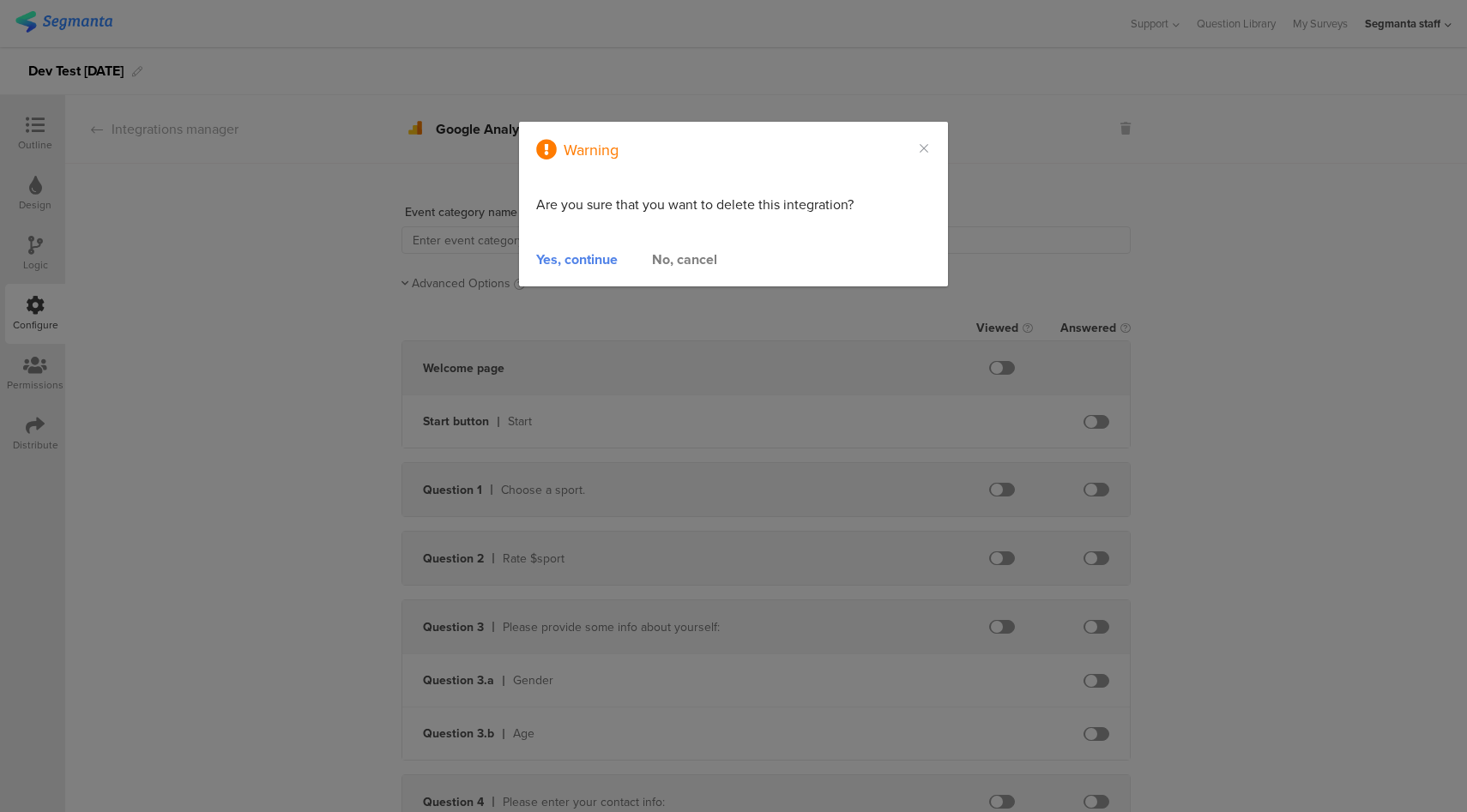
click at [607, 252] on div "Yes, continue" at bounding box center [577, 259] width 82 height 20
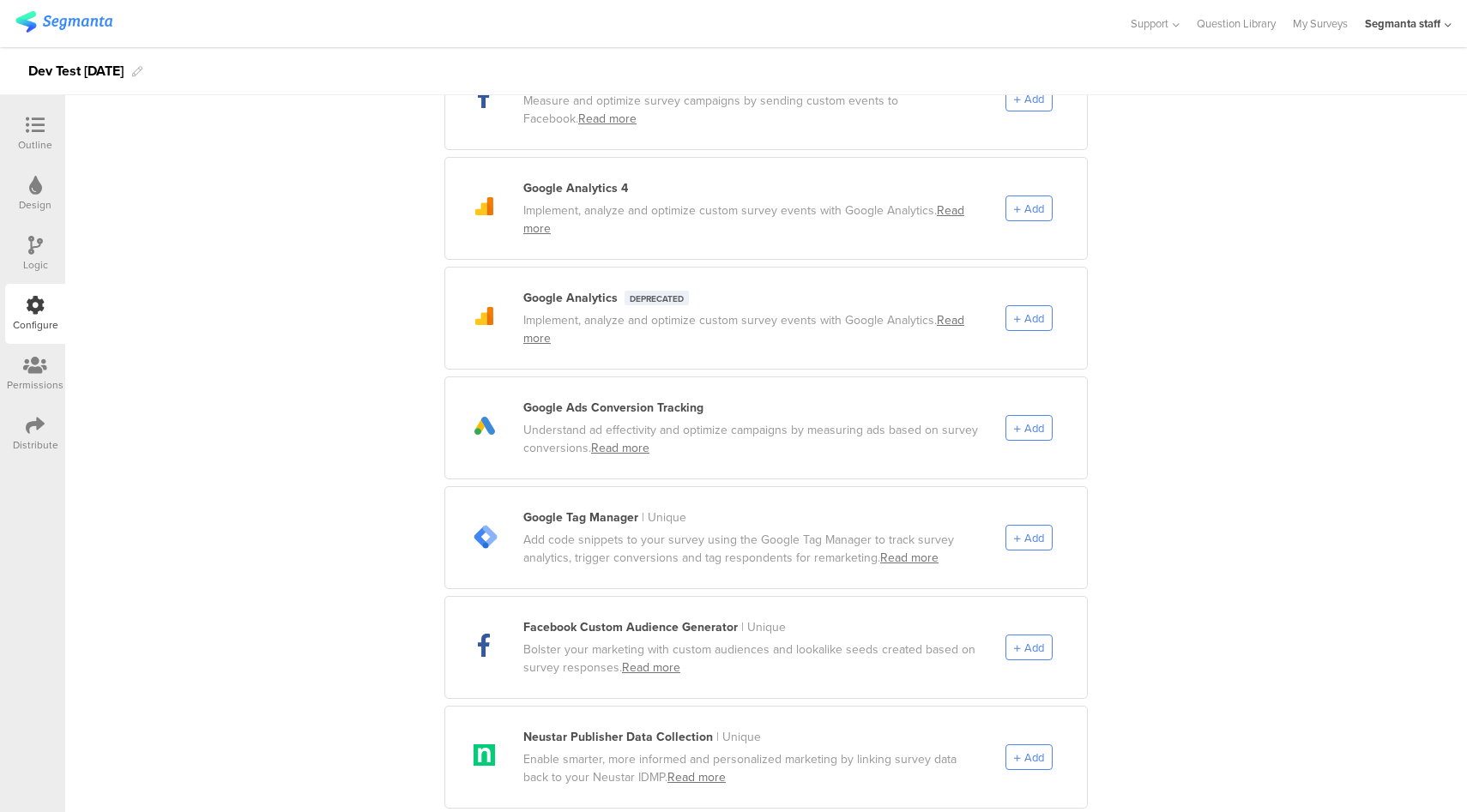
scroll to position [264, 0]
click at [1014, 421] on icon at bounding box center [1017, 425] width 7 height 9
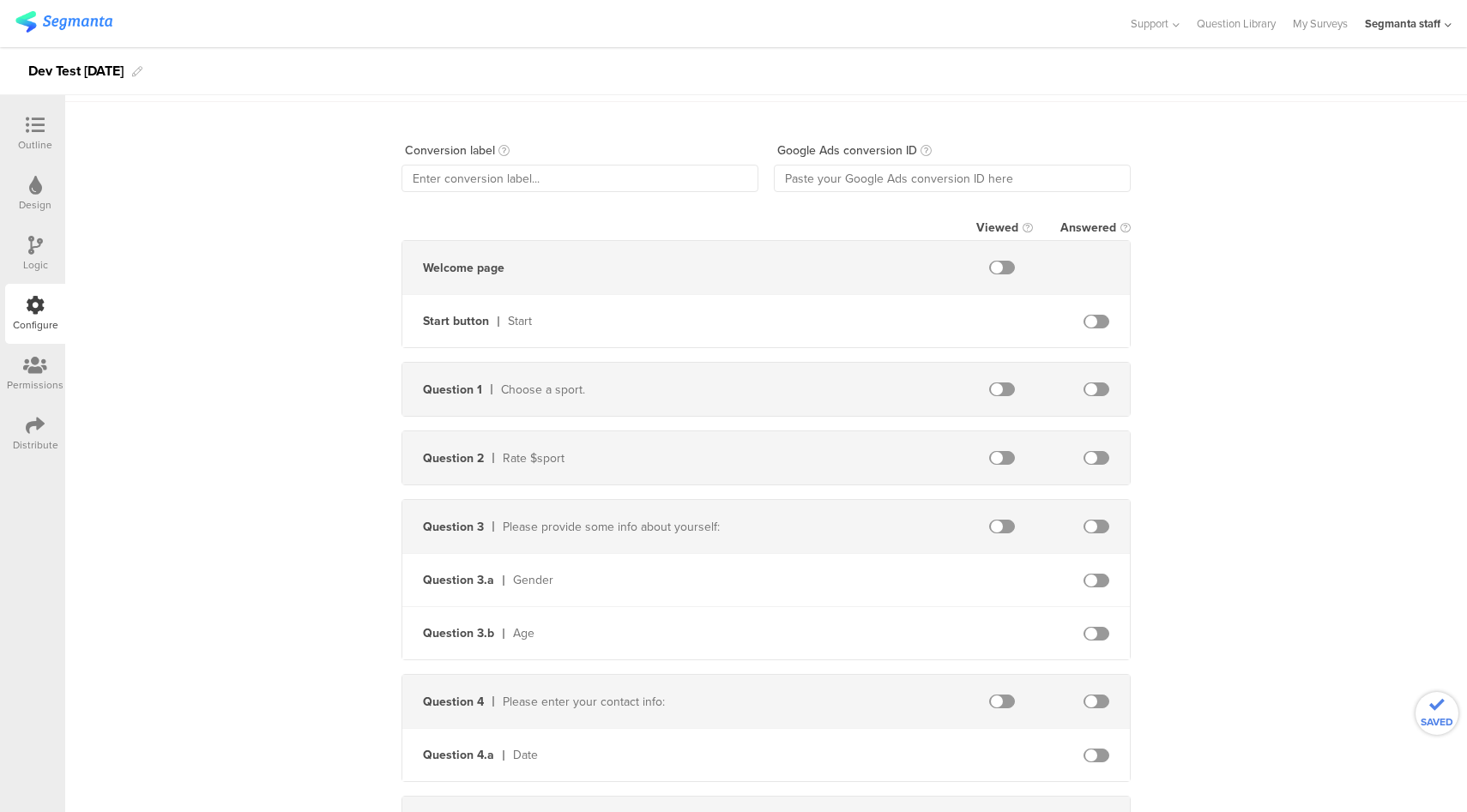
scroll to position [0, 0]
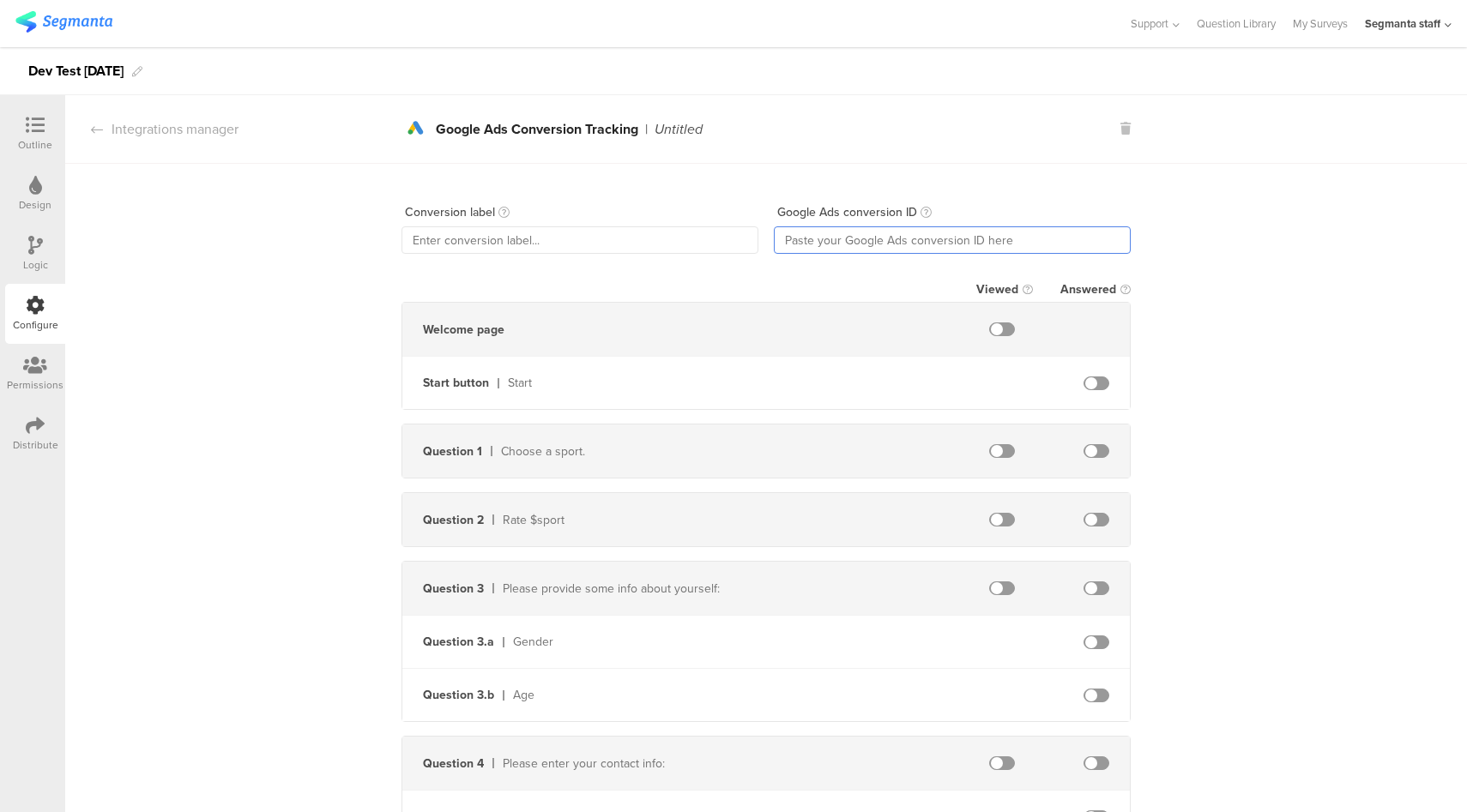
click at [897, 248] on input "text" at bounding box center [952, 240] width 357 height 28
paste input "11190846639"
type input "11190846639"
click at [549, 240] on input "text" at bounding box center [580, 240] width 357 height 28
type input "DEV-ADS"
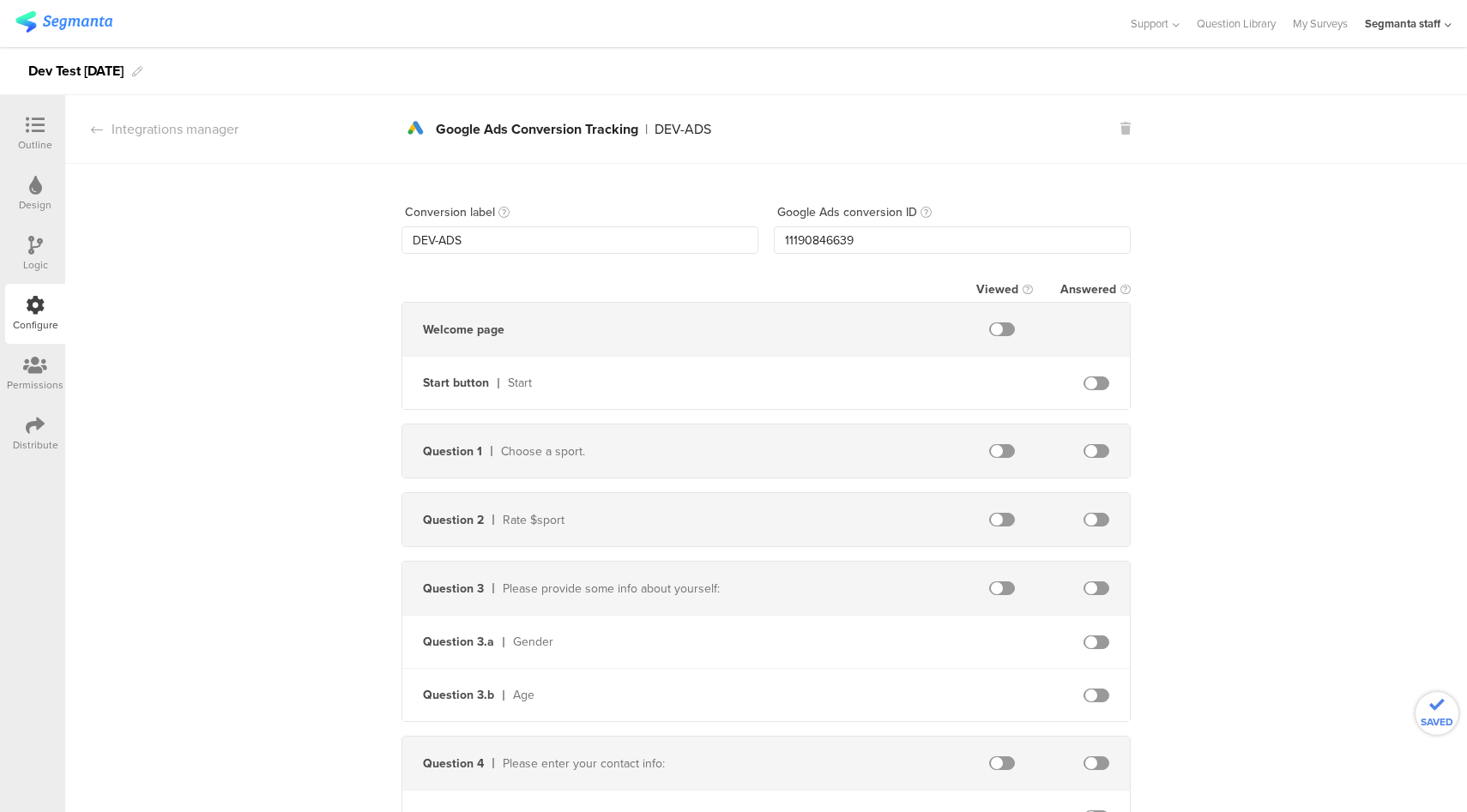
click at [1094, 449] on span at bounding box center [1096, 450] width 26 height 13
click at [144, 133] on div "Integrations manager" at bounding box center [152, 129] width 173 height 20
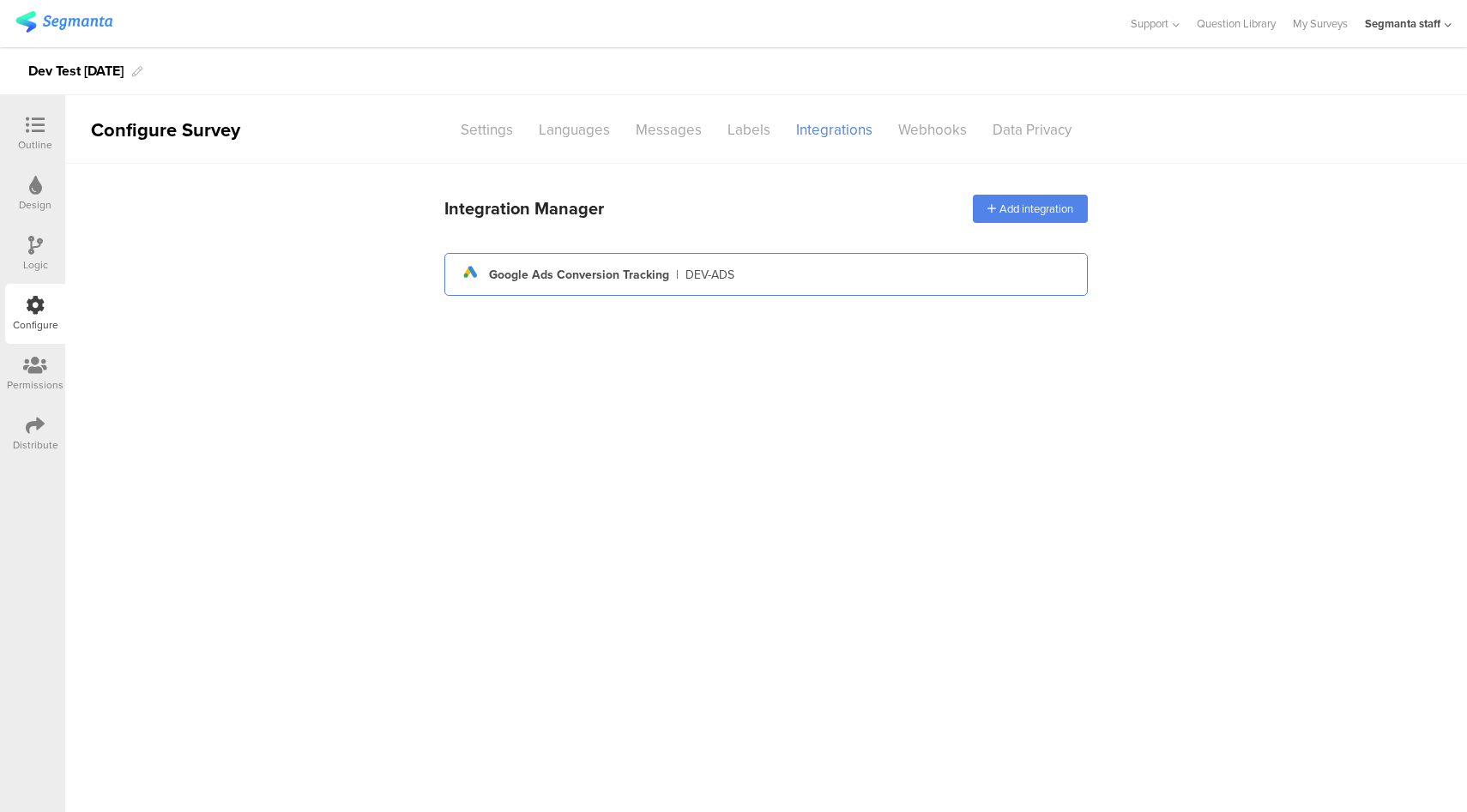
click at [737, 284] on div "ads Created with Sketch. Google Ads Conversion Tracking | DEV-ADS" at bounding box center [766, 275] width 616 height 30
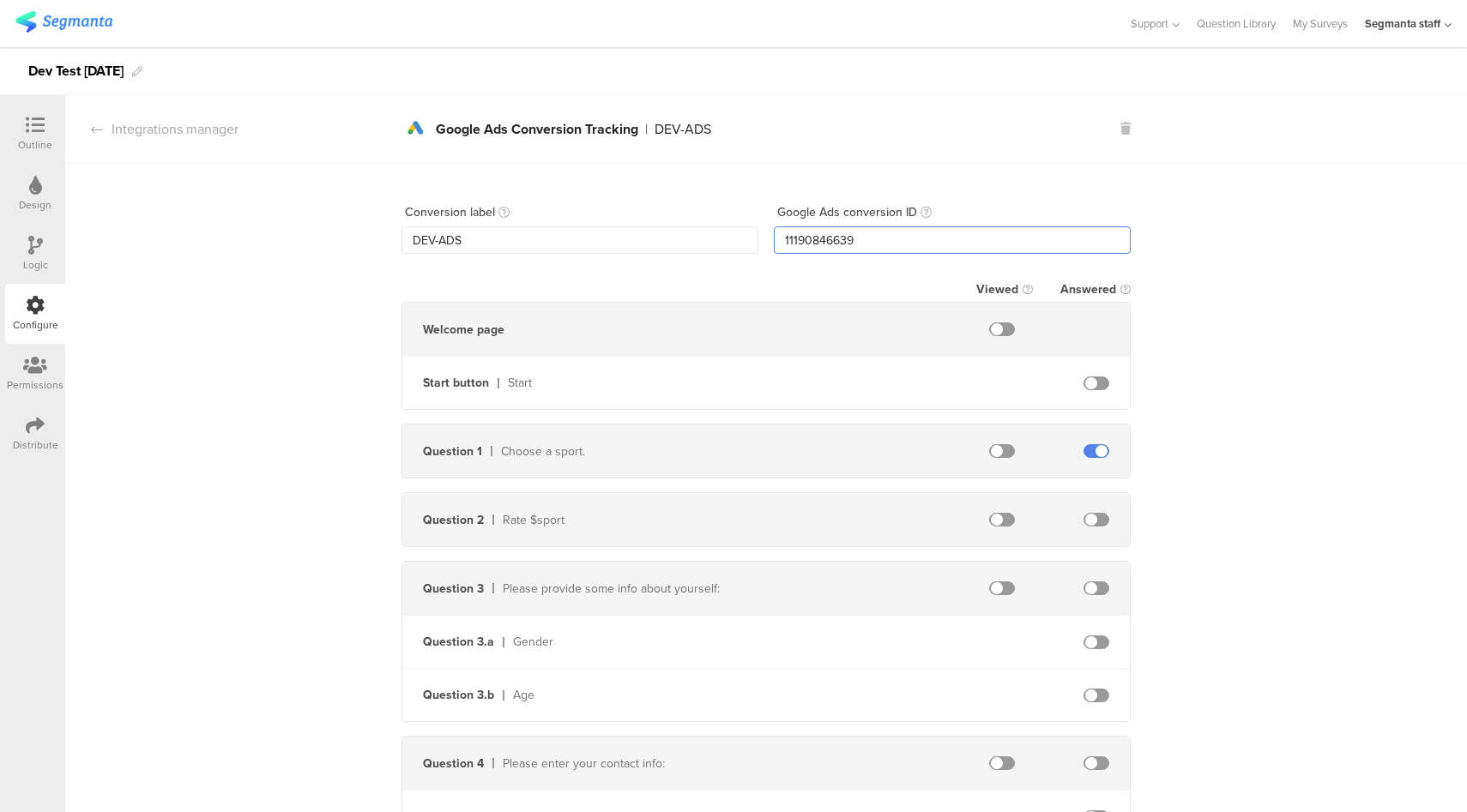
click at [851, 249] on input "11190846639" at bounding box center [952, 240] width 357 height 28
paste input "GTM-WQWPMFG"
click at [583, 246] on input "DEV-ADS" at bounding box center [580, 240] width 357 height 28
type input "11190846639"
click at [360, 191] on div "Conversion label DEV-ADS Google Ads conversion ID 11190846639 Viewed Answered W…" at bounding box center [766, 580] width 1402 height 832
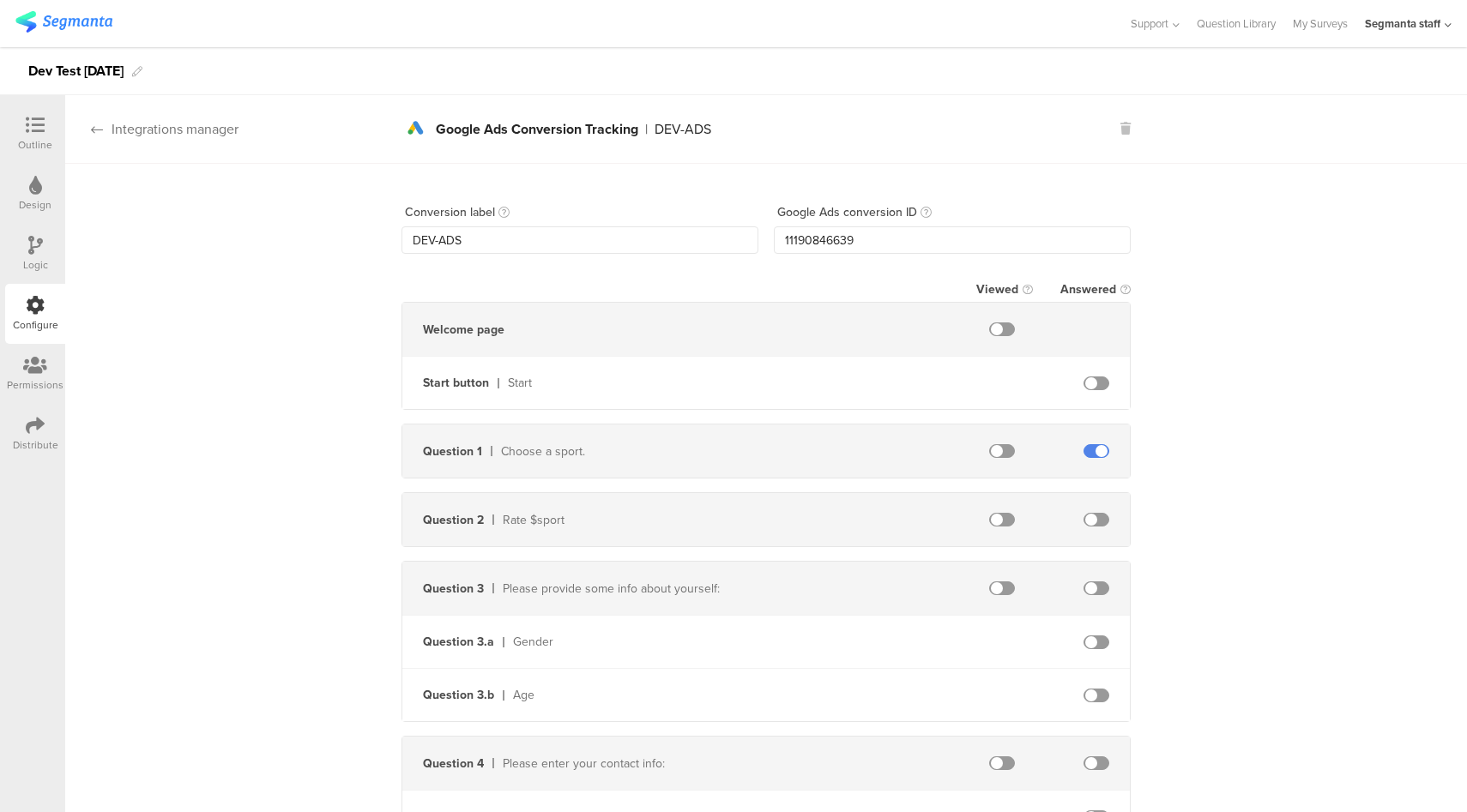
click at [207, 133] on div "Integrations manager" at bounding box center [152, 129] width 173 height 20
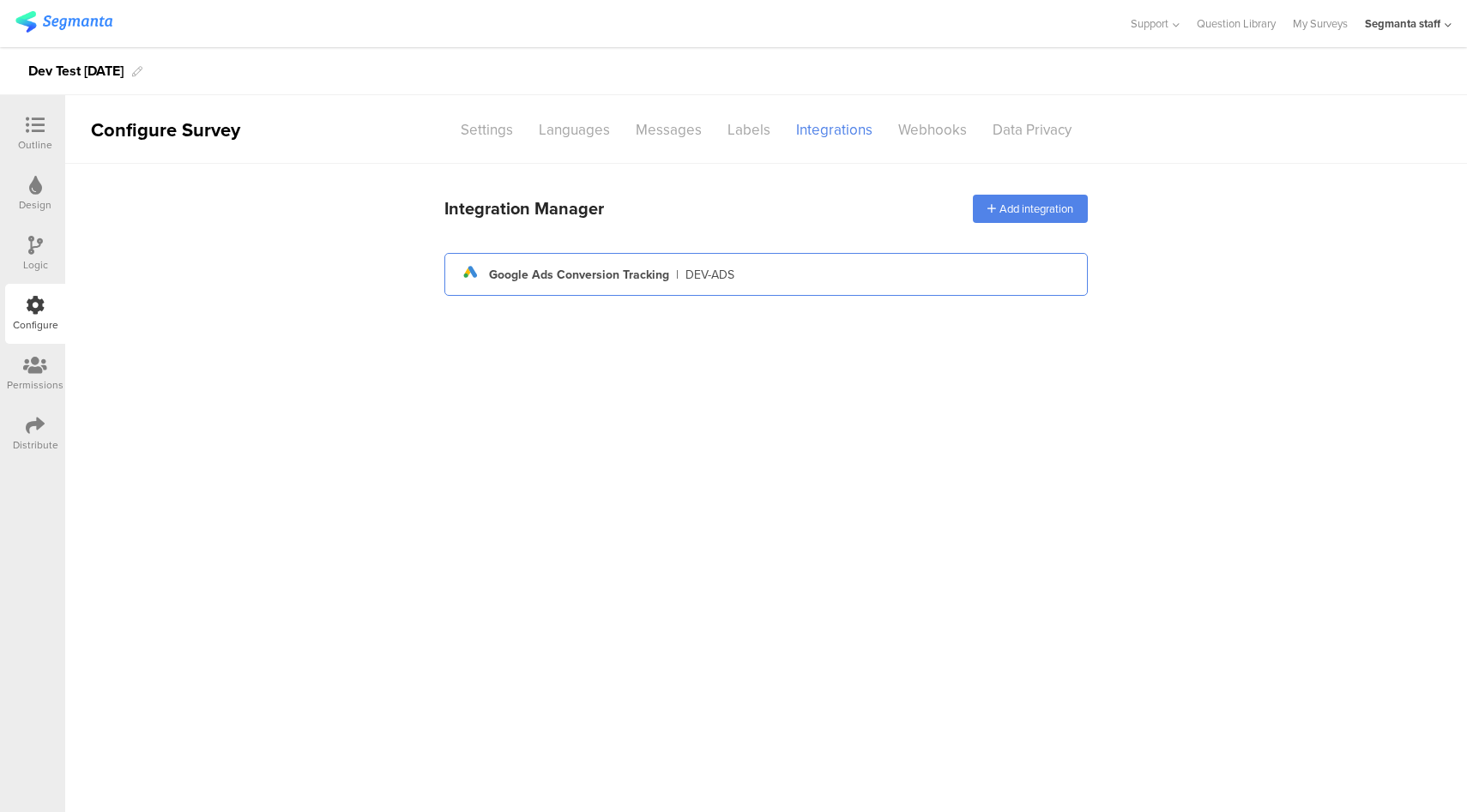
click at [542, 277] on div "Google Ads Conversion Tracking" at bounding box center [579, 275] width 180 height 18
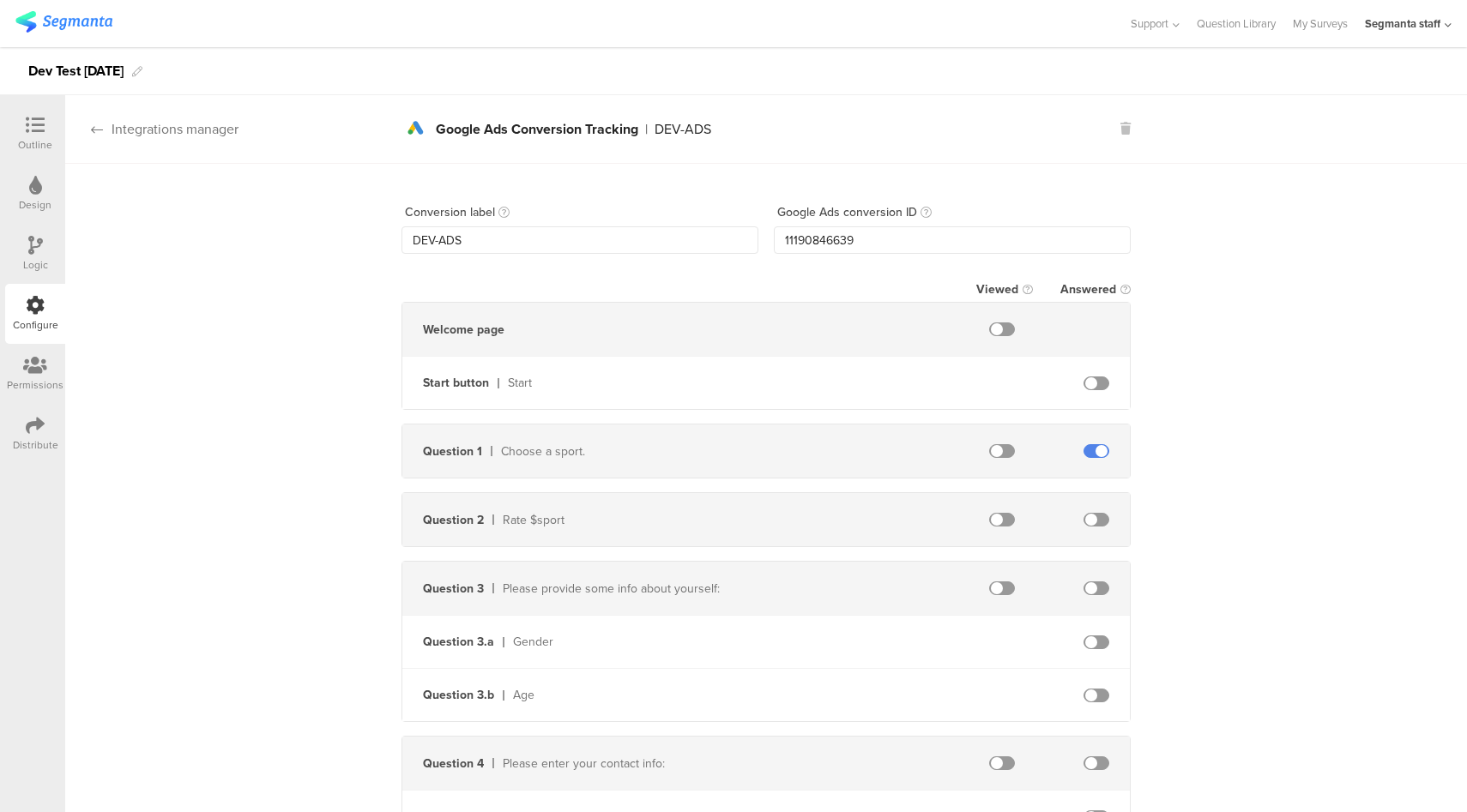
click at [171, 127] on div "Integrations manager" at bounding box center [152, 129] width 173 height 20
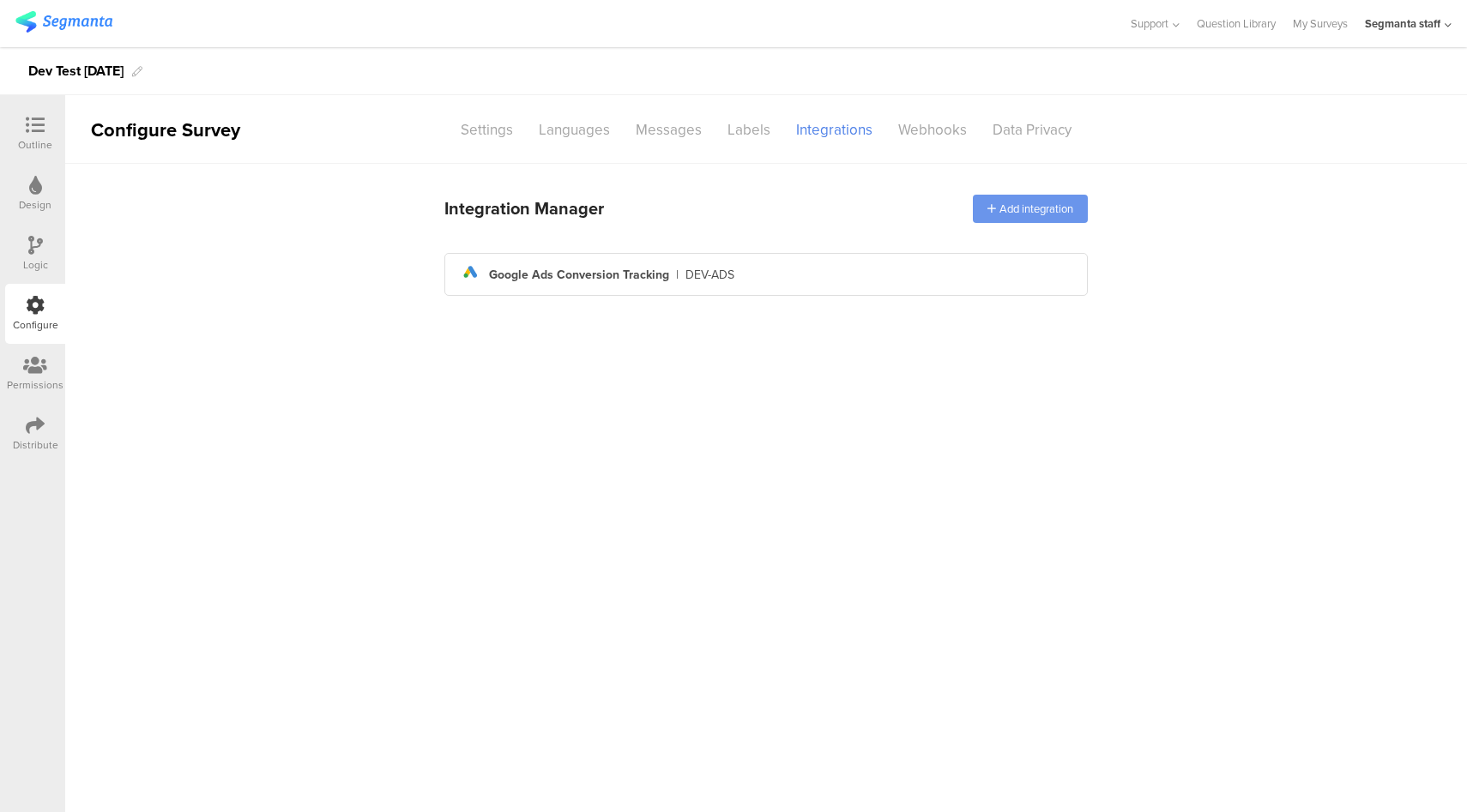
click at [1008, 201] on div "Add integration" at bounding box center [1030, 209] width 115 height 29
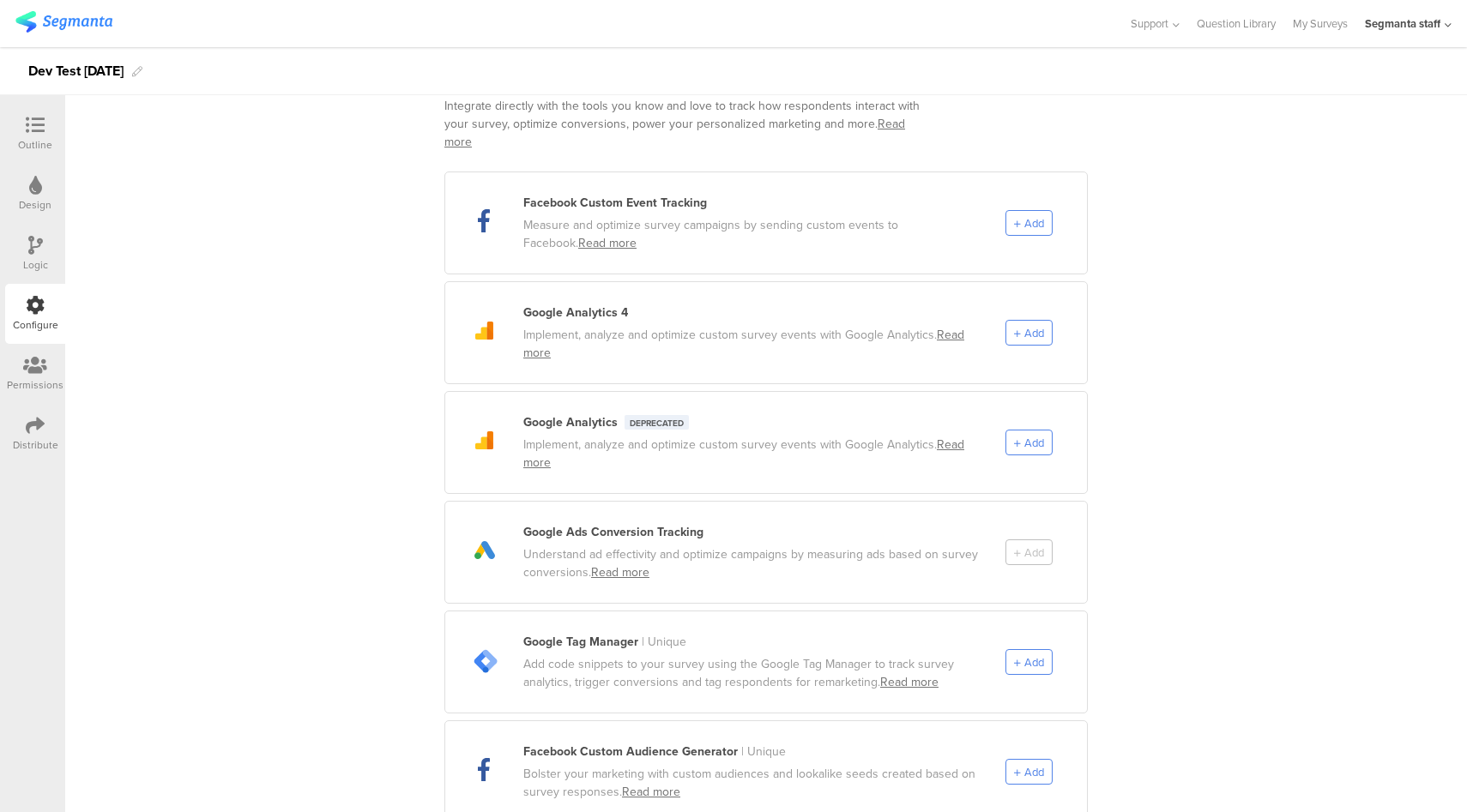
scroll to position [205, 0]
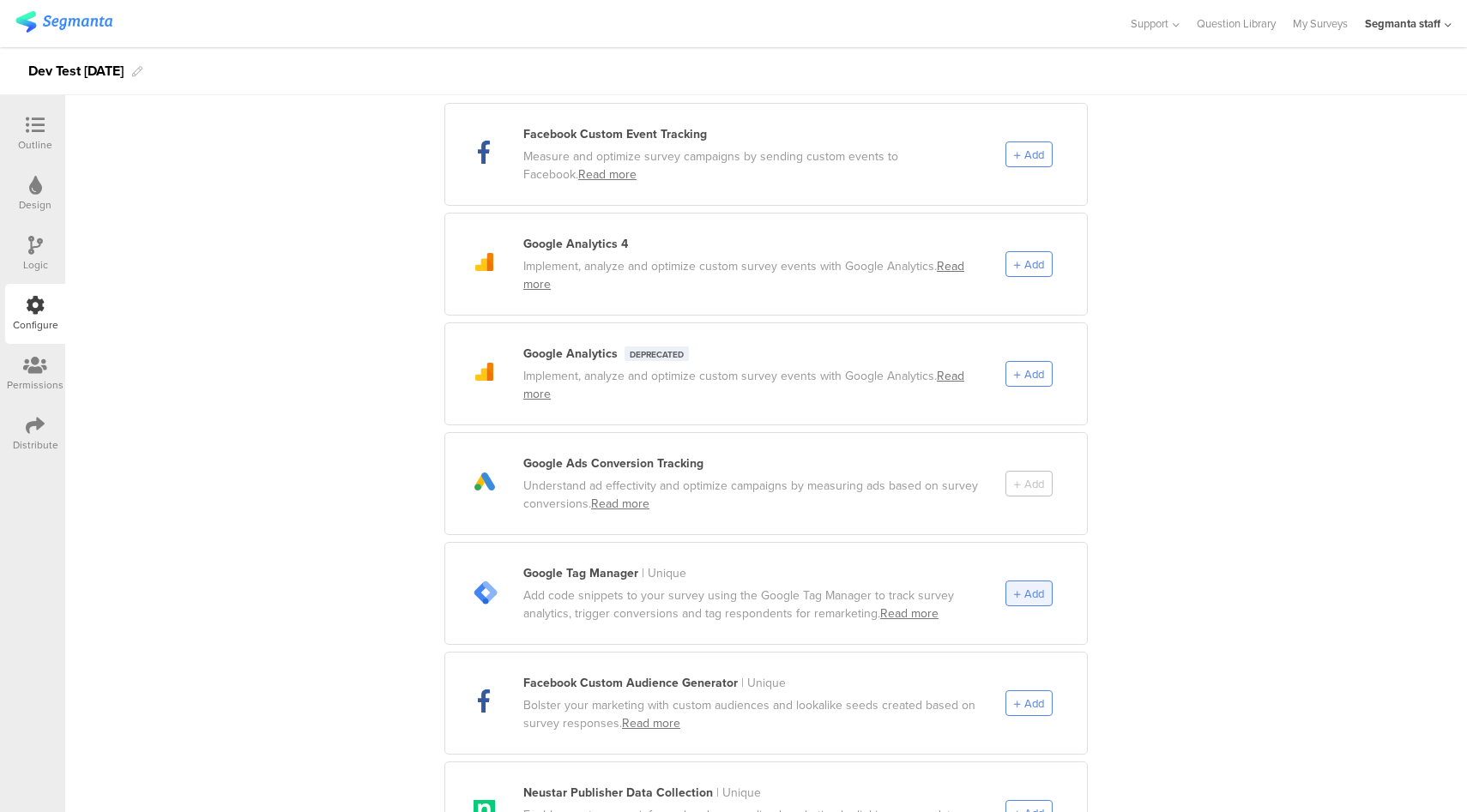
click at [1033, 586] on span "Add" at bounding box center [1035, 594] width 20 height 16
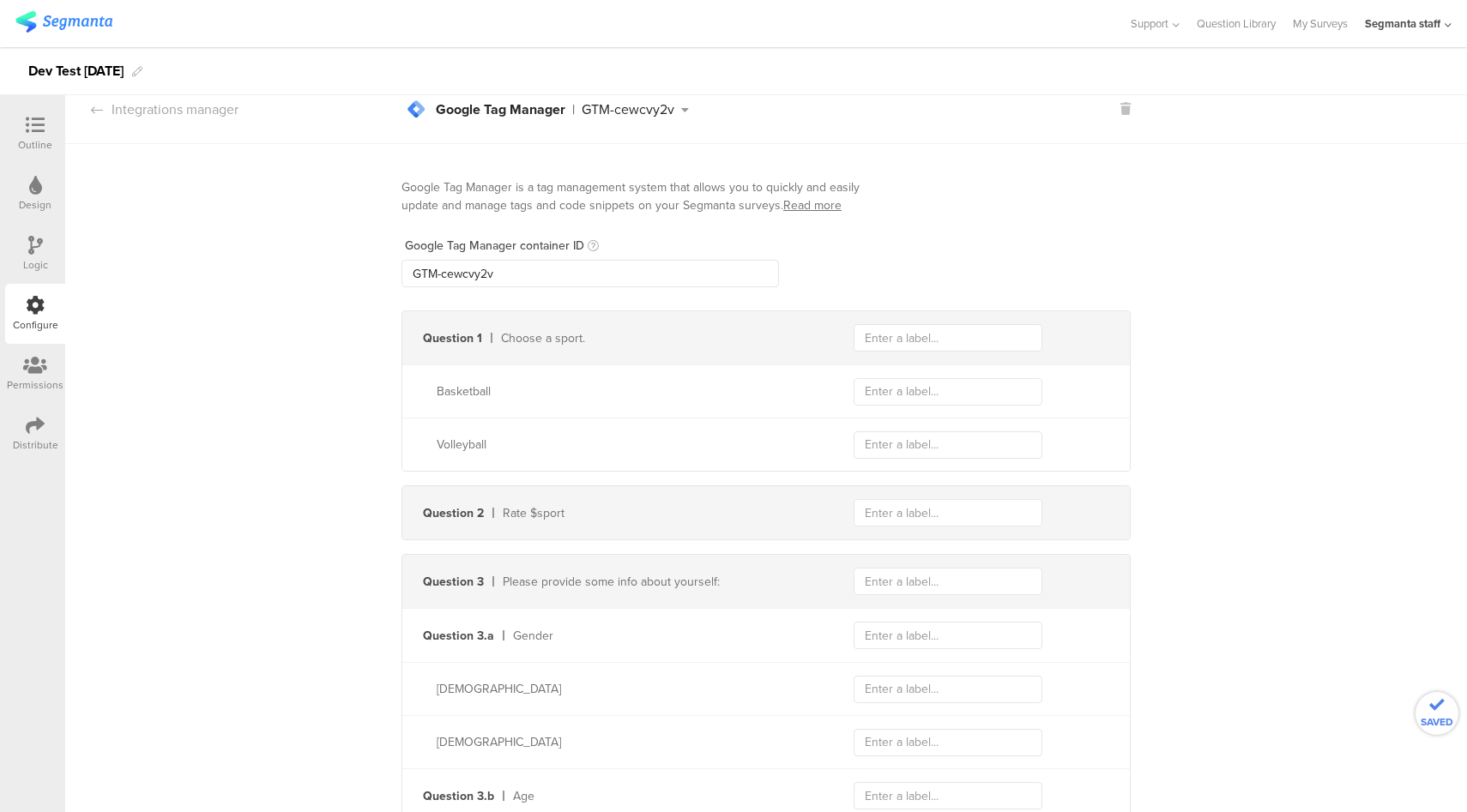
scroll to position [0, 0]
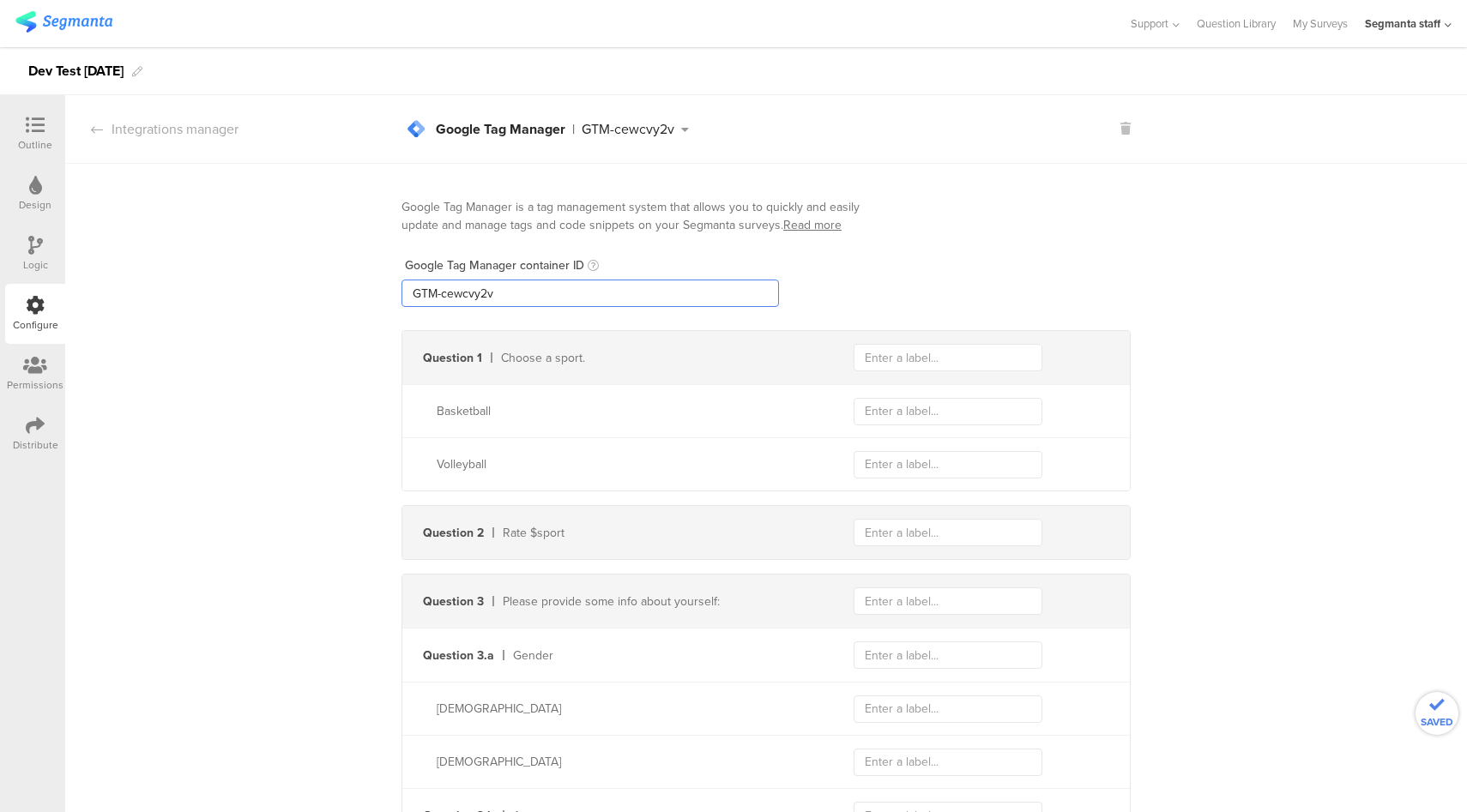
click at [532, 283] on input "GTM-cewcvy2v" at bounding box center [589, 293] width 378 height 28
paste input "WQWPMFG"
type input "GTM-WQWPMFG"
click at [912, 357] on input "text" at bounding box center [947, 357] width 188 height 28
type input "sport"
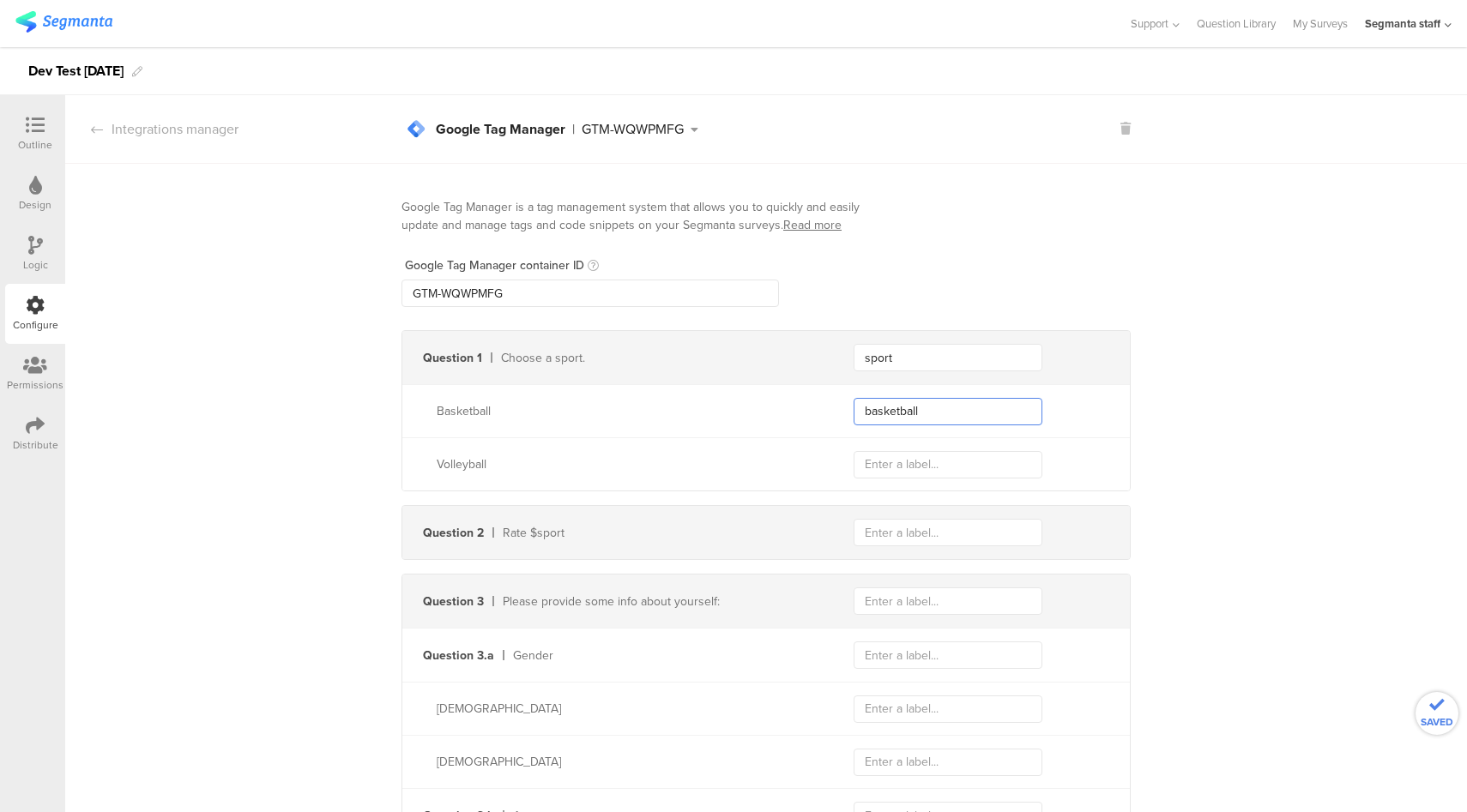
type input "basketball"
type input "volleyball"
click at [20, 431] on div "Distribute" at bounding box center [35, 433] width 60 height 60
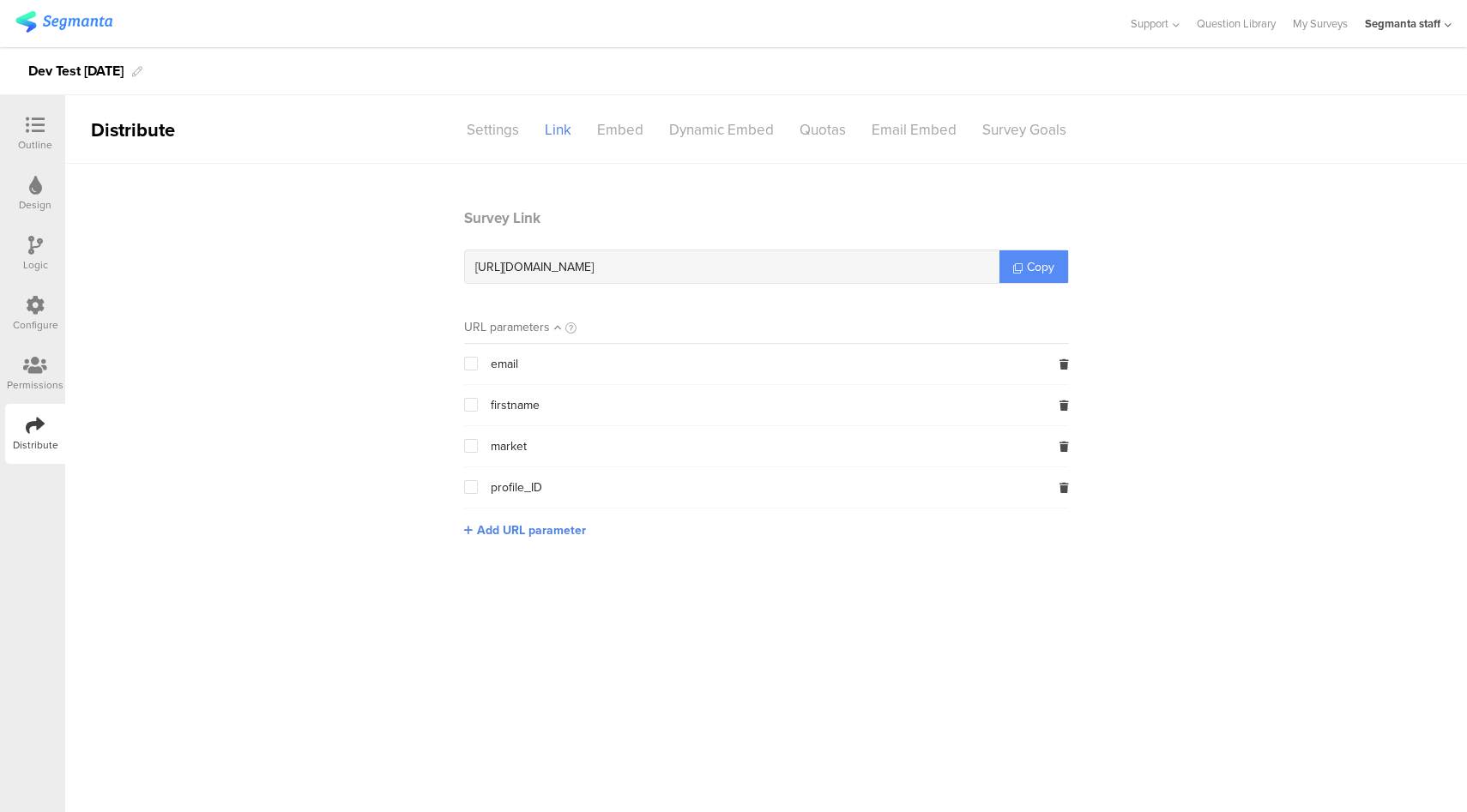
click at [1037, 269] on span "Copy" at bounding box center [1041, 267] width 28 height 18
click at [39, 316] on div at bounding box center [35, 307] width 19 height 22
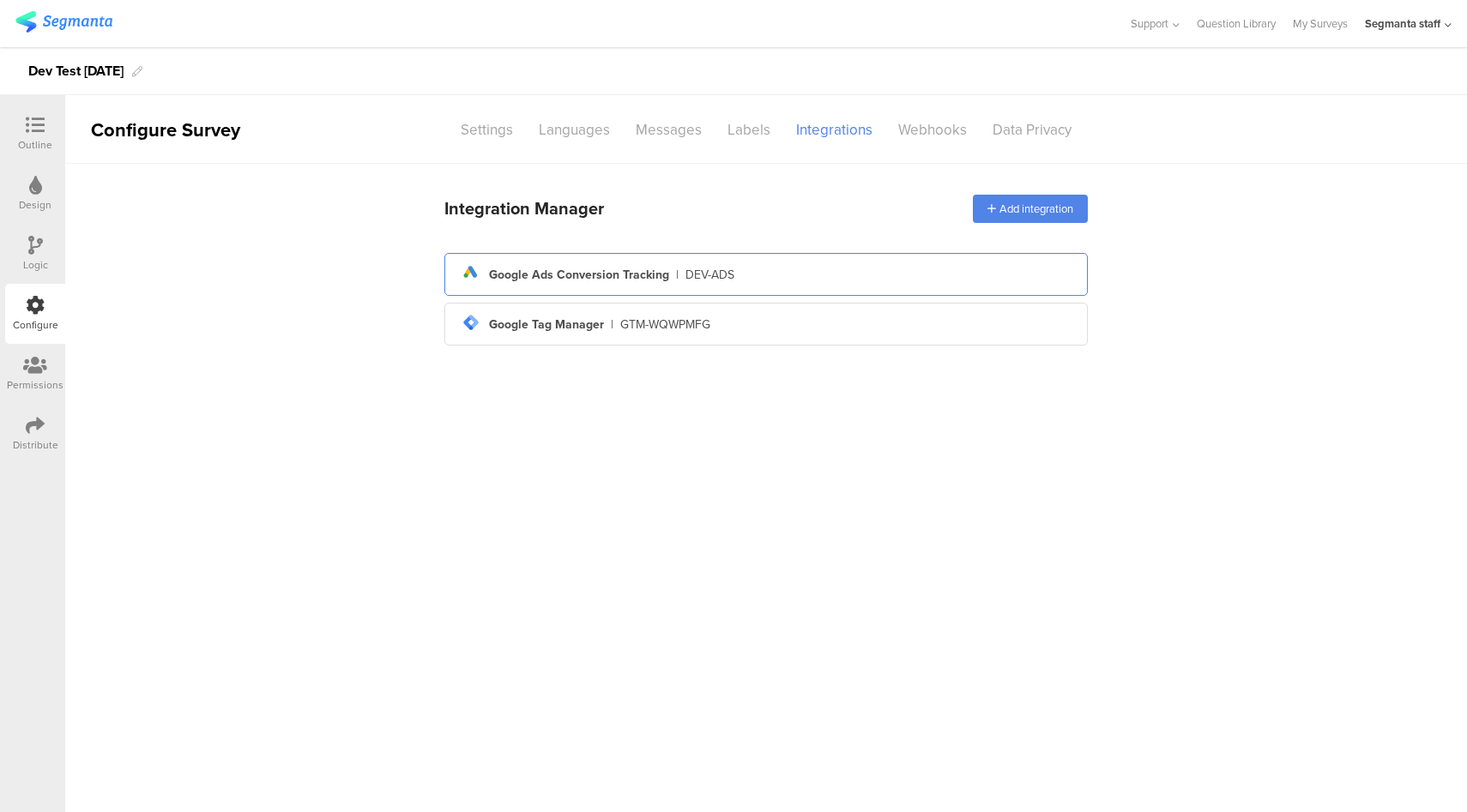
click at [1056, 280] on div "ads Created with Sketch. Google Ads Conversion Tracking | DEV-ADS" at bounding box center [766, 275] width 616 height 30
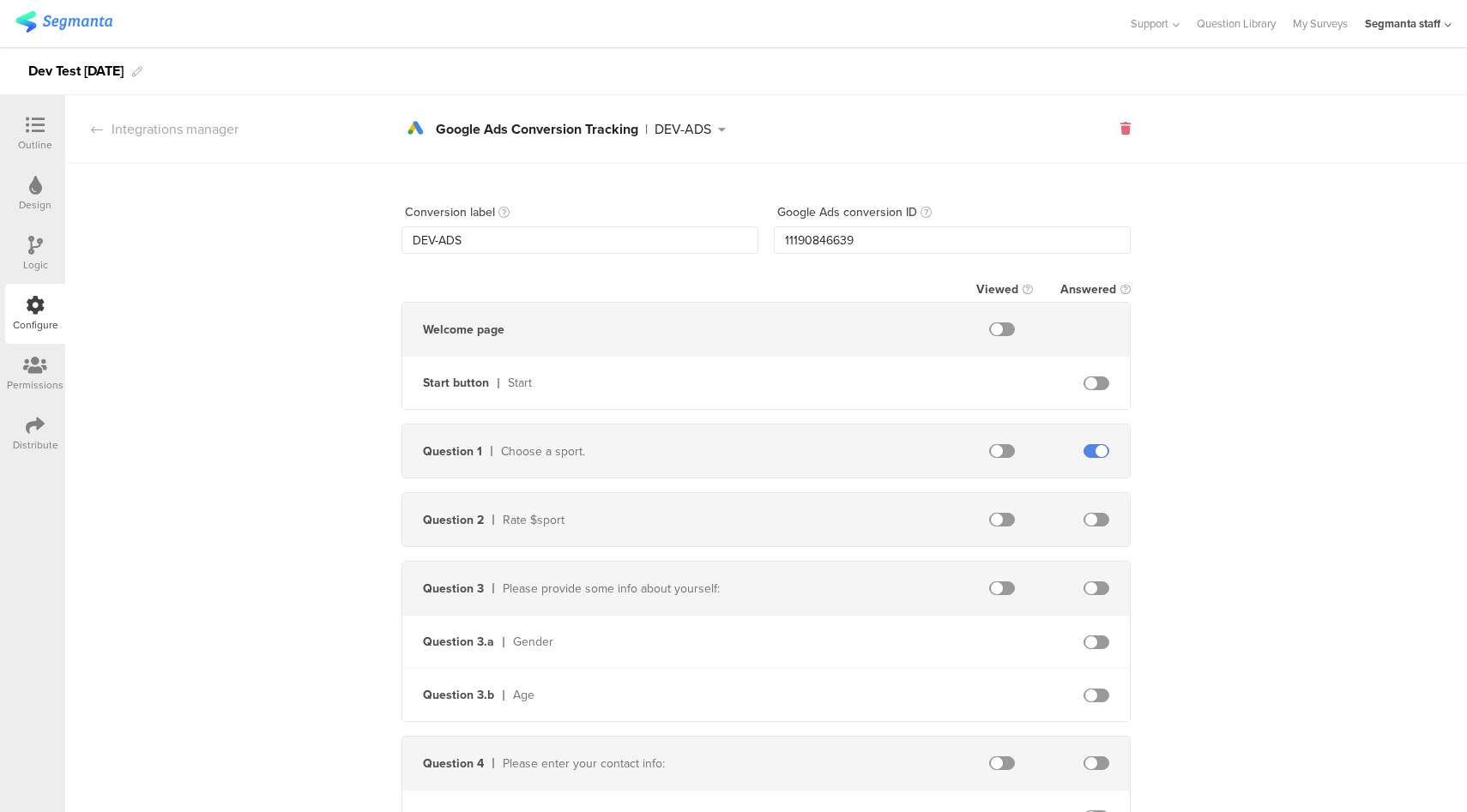
click at [1121, 133] on icon at bounding box center [1125, 128] width 10 height 12
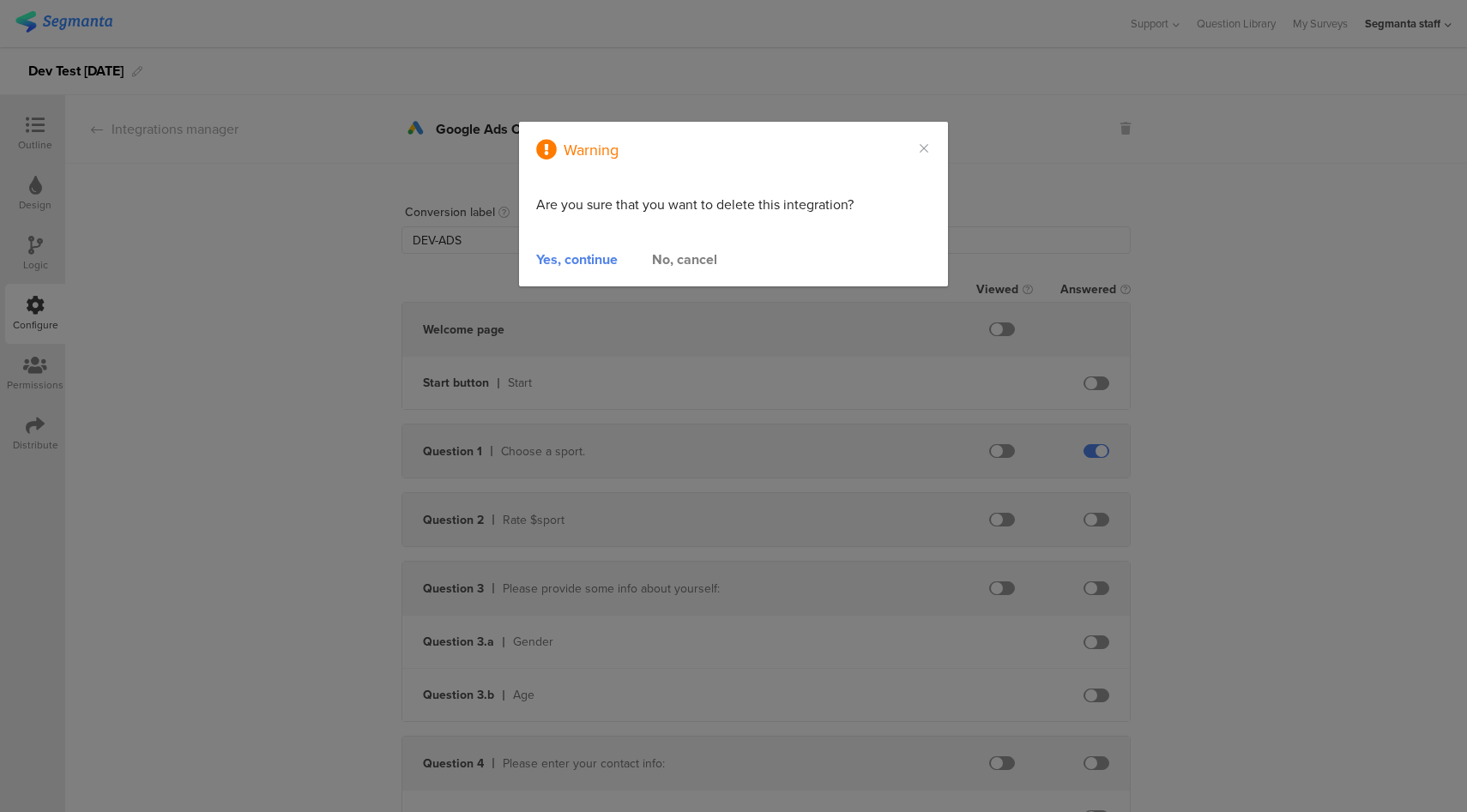
click at [588, 258] on div "Yes, continue" at bounding box center [577, 259] width 82 height 20
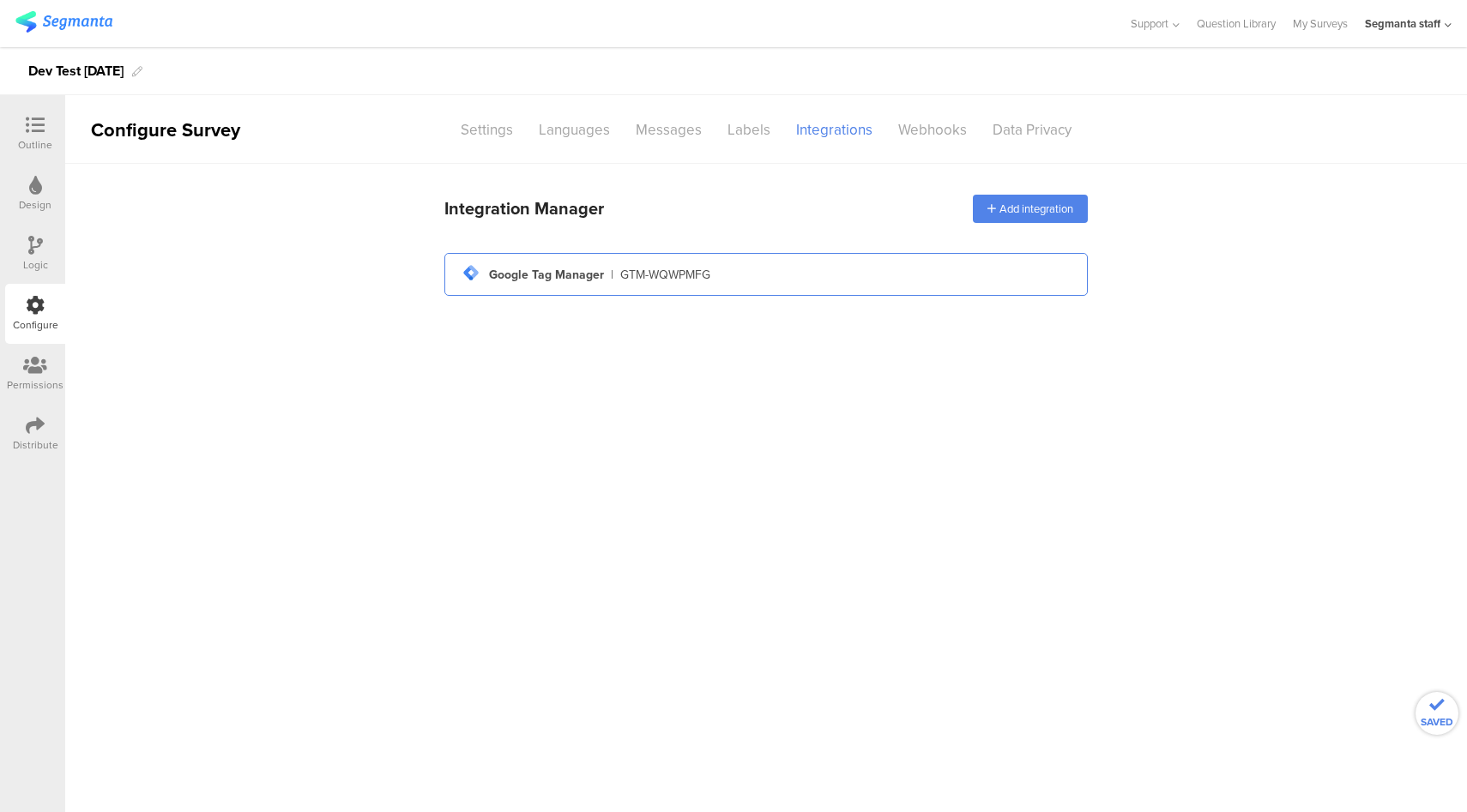
click at [897, 284] on div "tag-manager Created with Sketch. Google Tag Manager | GTM-WQWPMFG" at bounding box center [766, 275] width 616 height 30
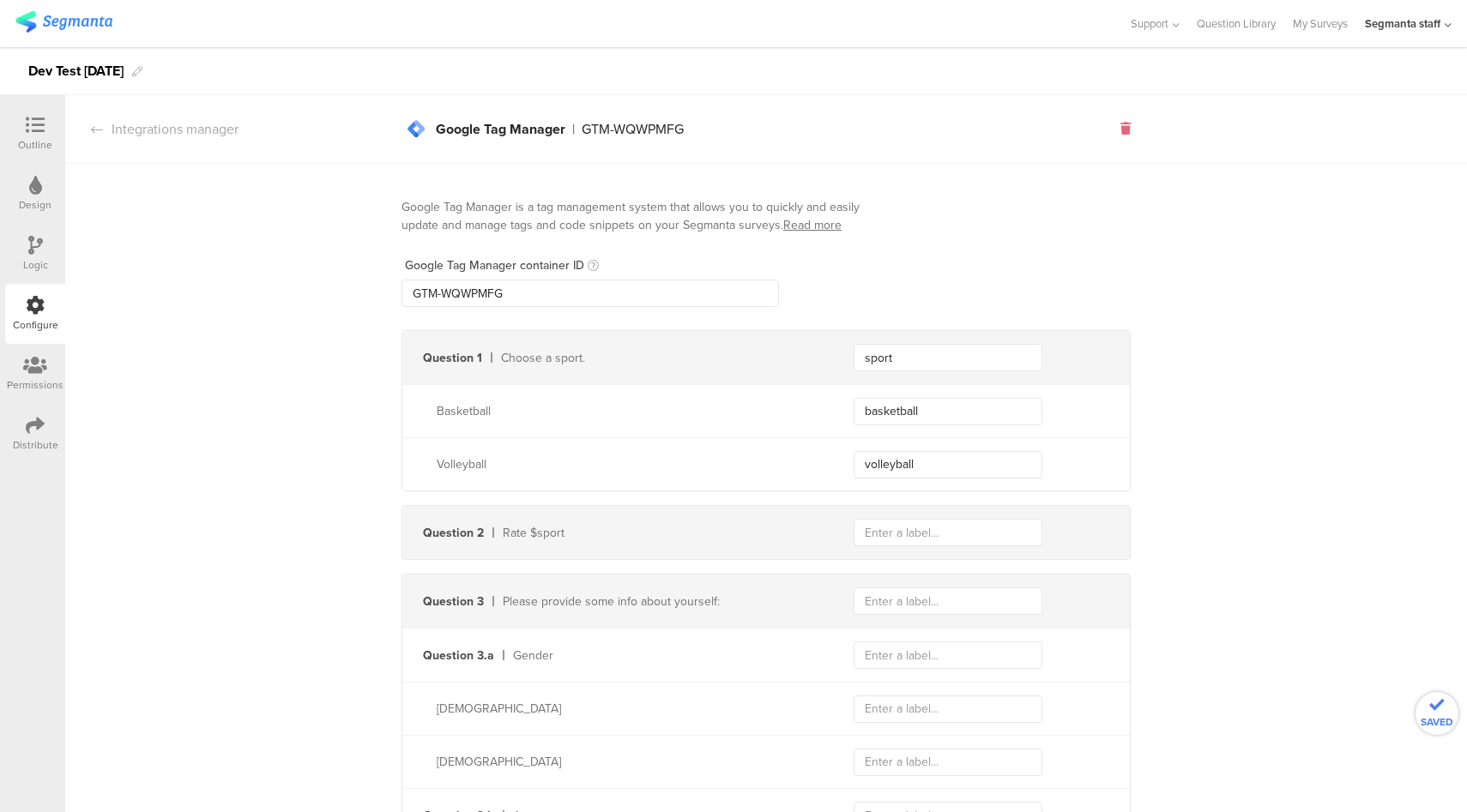
click at [1121, 131] on icon at bounding box center [1125, 128] width 10 height 12
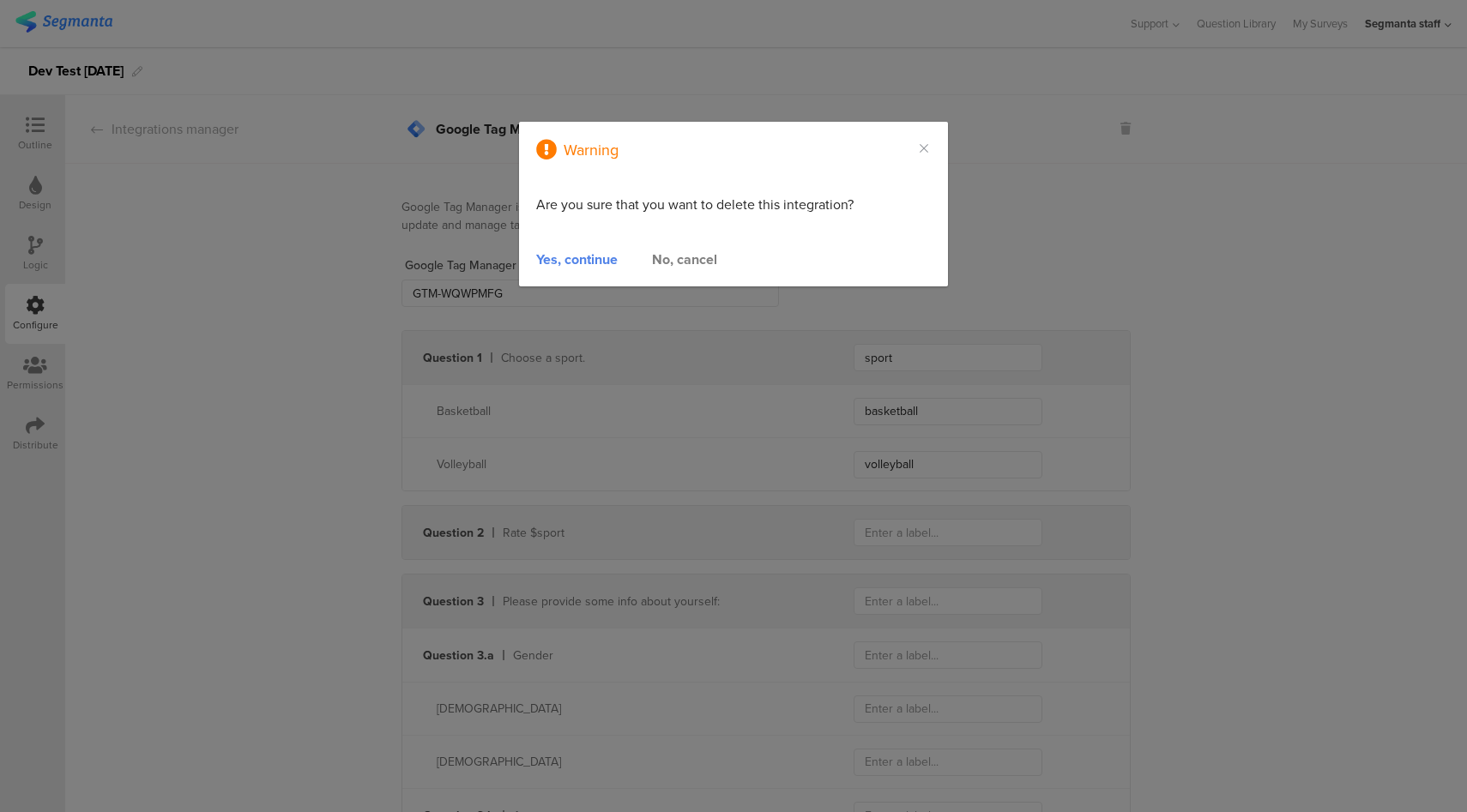
click at [581, 258] on div "Yes, continue" at bounding box center [577, 259] width 82 height 20
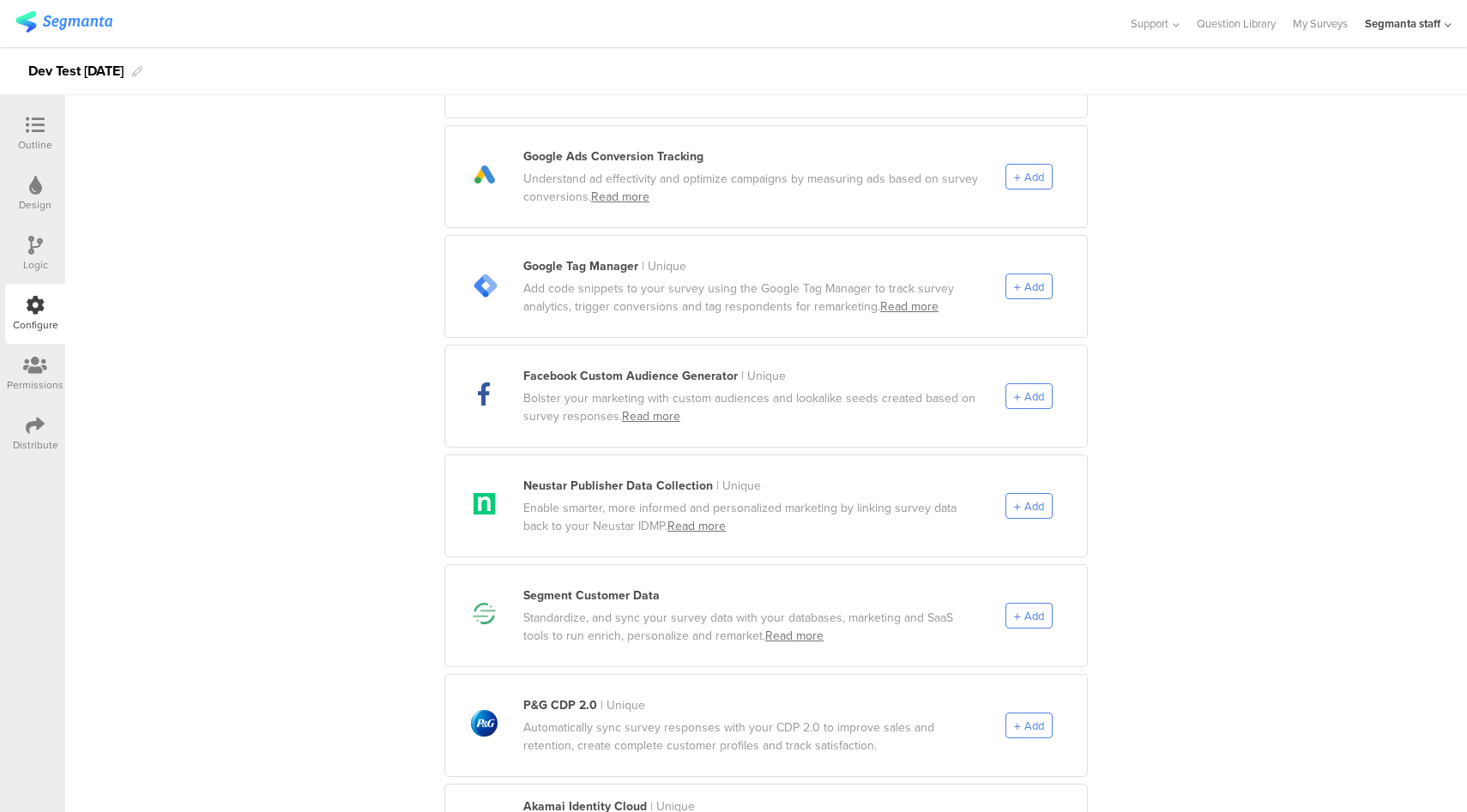
scroll to position [511, 0]
click at [1025, 499] on span "Add" at bounding box center [1035, 507] width 20 height 16
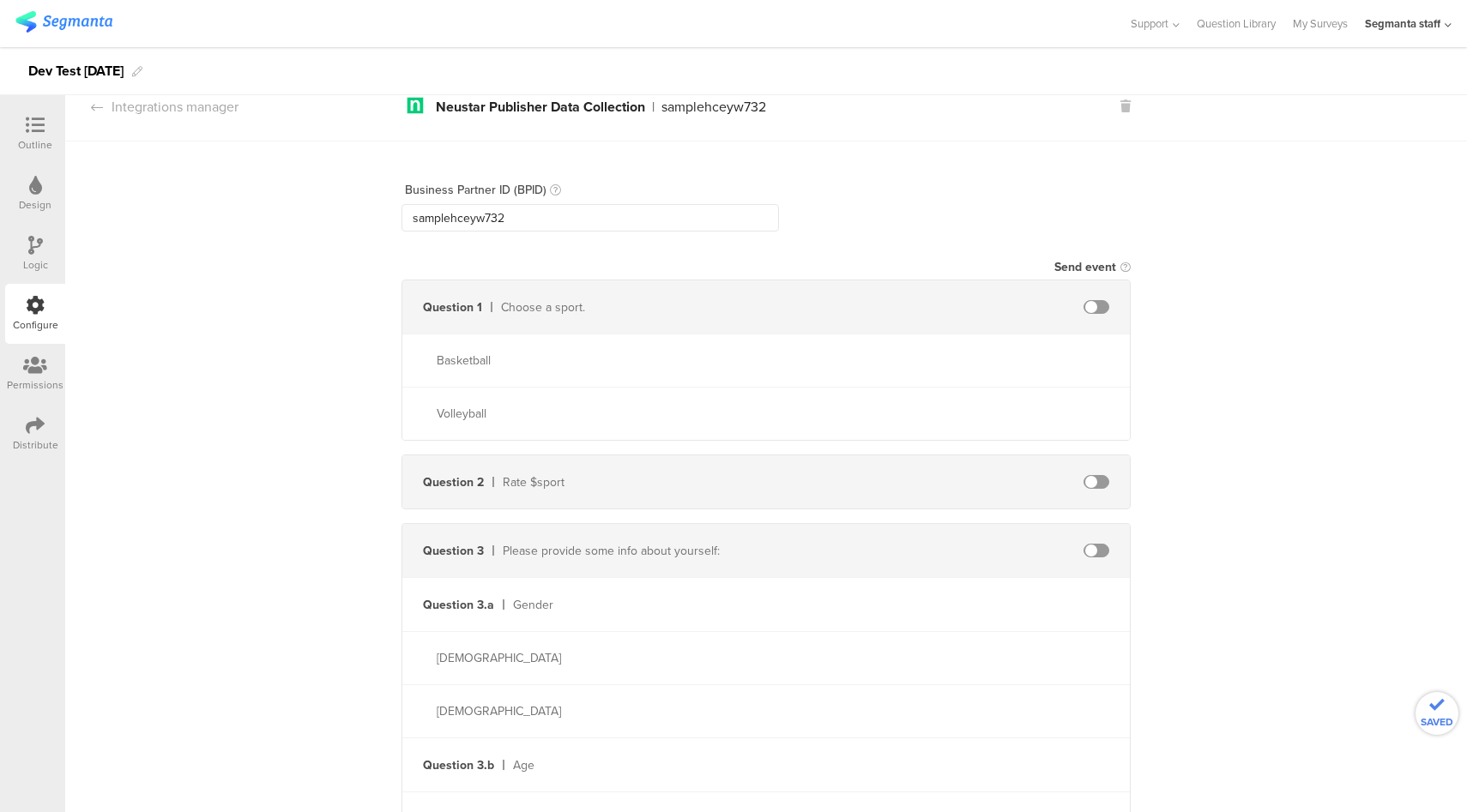
scroll to position [0, 0]
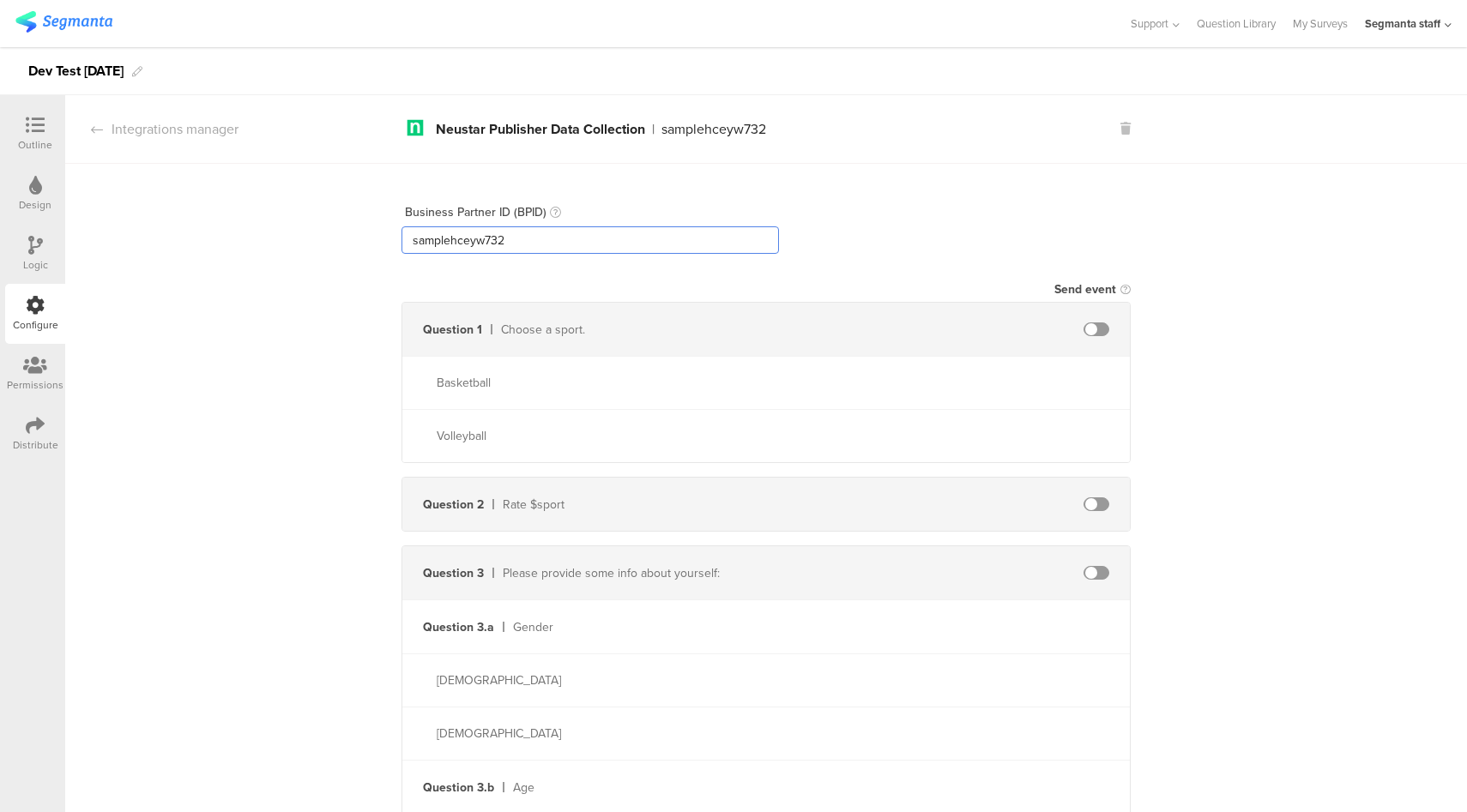
click at [537, 236] on input "samplehceyw732" at bounding box center [589, 240] width 378 height 28
type input "samplehceyw732dw"
click at [1090, 327] on span at bounding box center [1096, 329] width 26 height 13
click at [944, 335] on input "text" at bounding box center [947, 329] width 188 height 28
type input "bb"
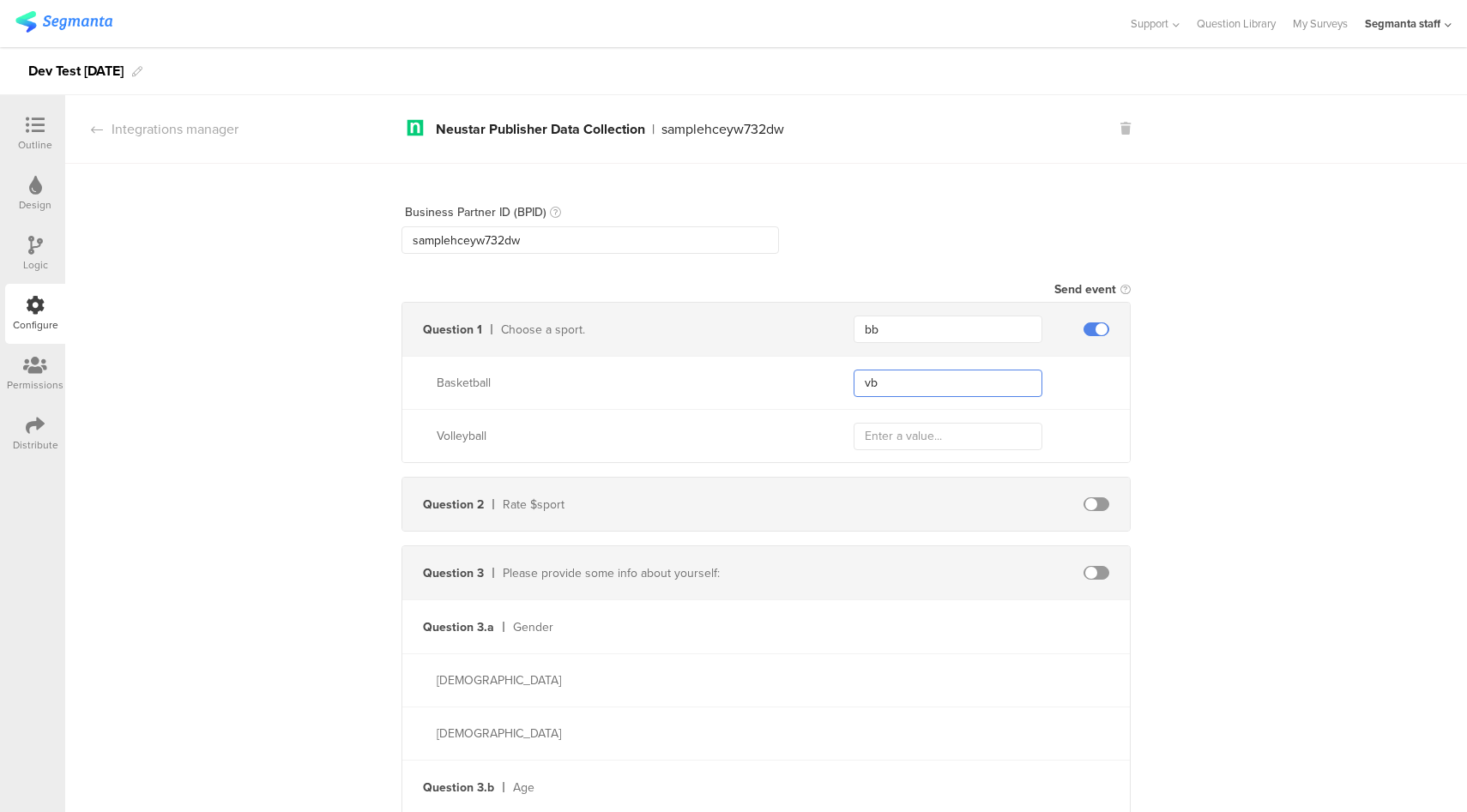
type input "vb"
type input "sportg"
click at [139, 114] on section "Integrations manager neustar_tag_icon Created with Sketch. Neustar Publisher Da…" at bounding box center [766, 129] width 1402 height 68
click at [137, 126] on div "Integrations manager" at bounding box center [152, 129] width 173 height 20
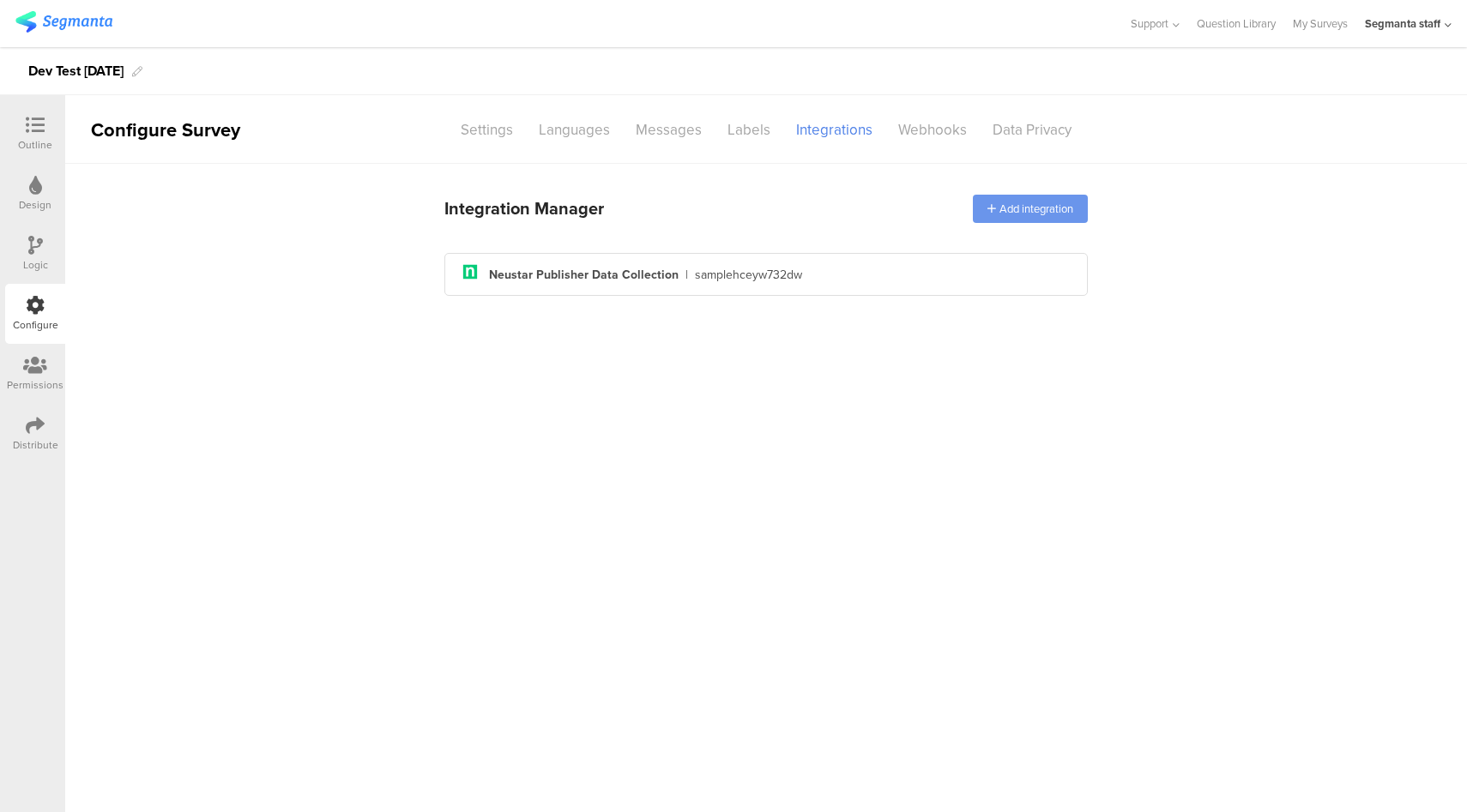
click at [1066, 212] on div "Add integration" at bounding box center [1030, 209] width 115 height 29
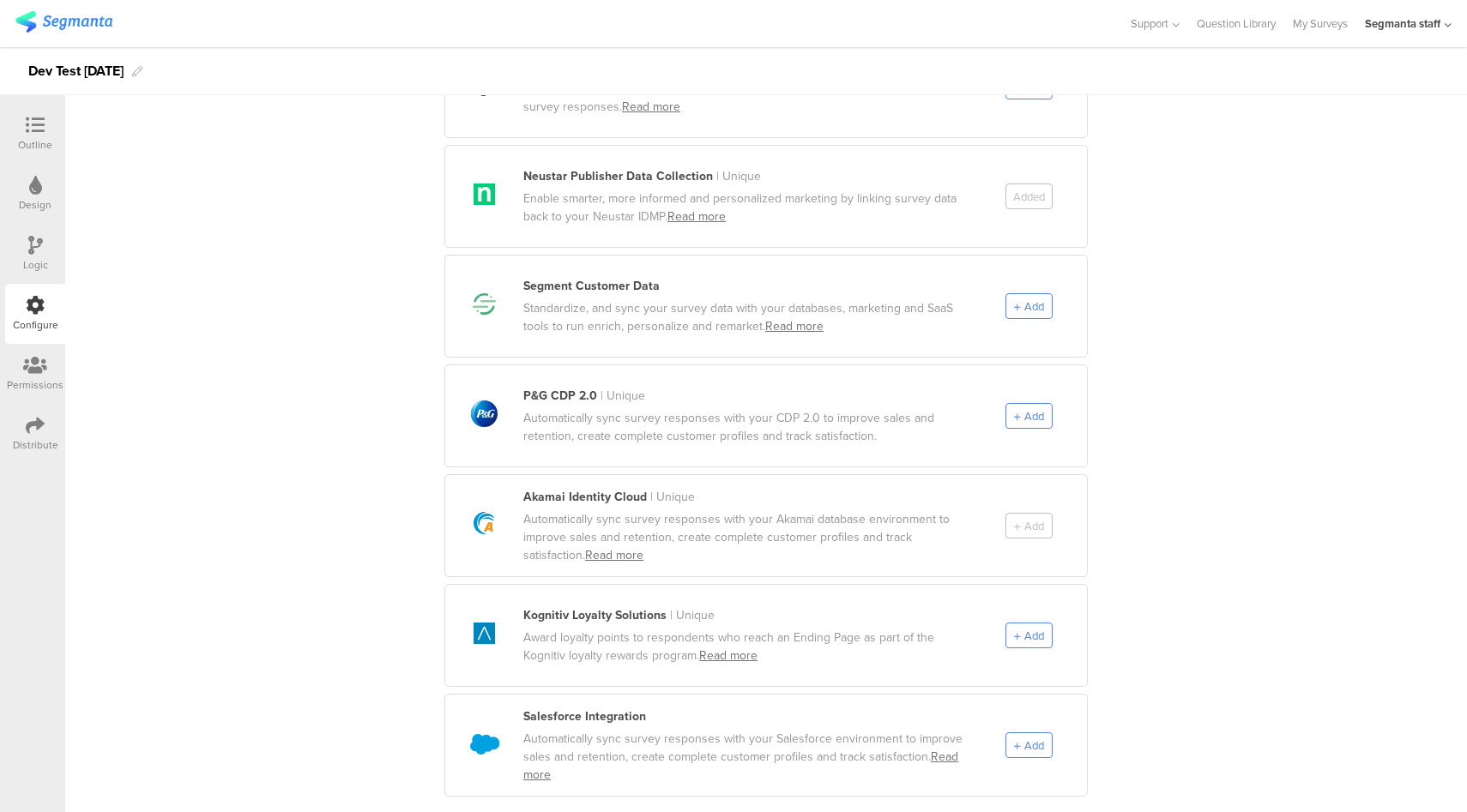
scroll to position [837, 0]
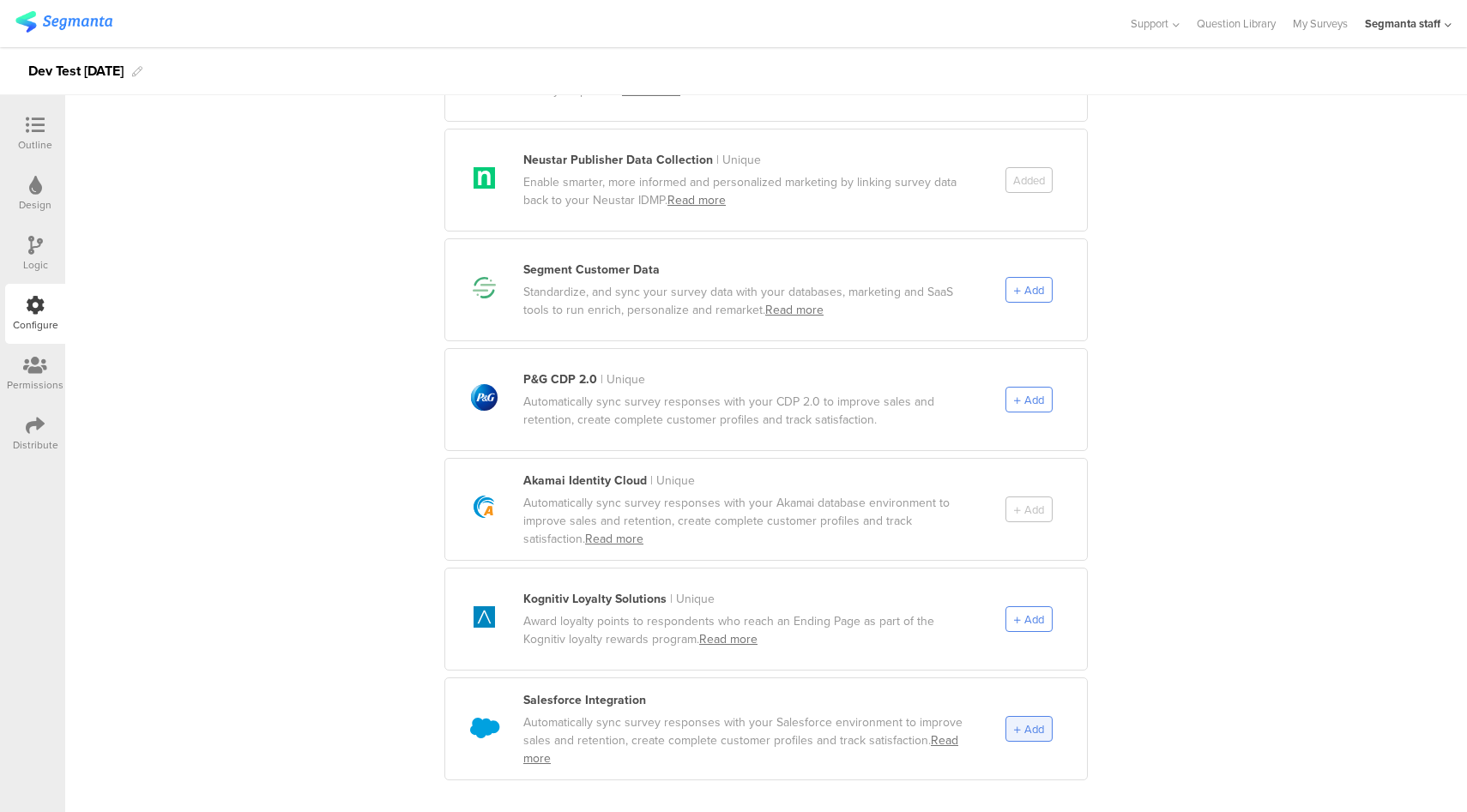
click at [1025, 721] on span "Add" at bounding box center [1035, 729] width 20 height 16
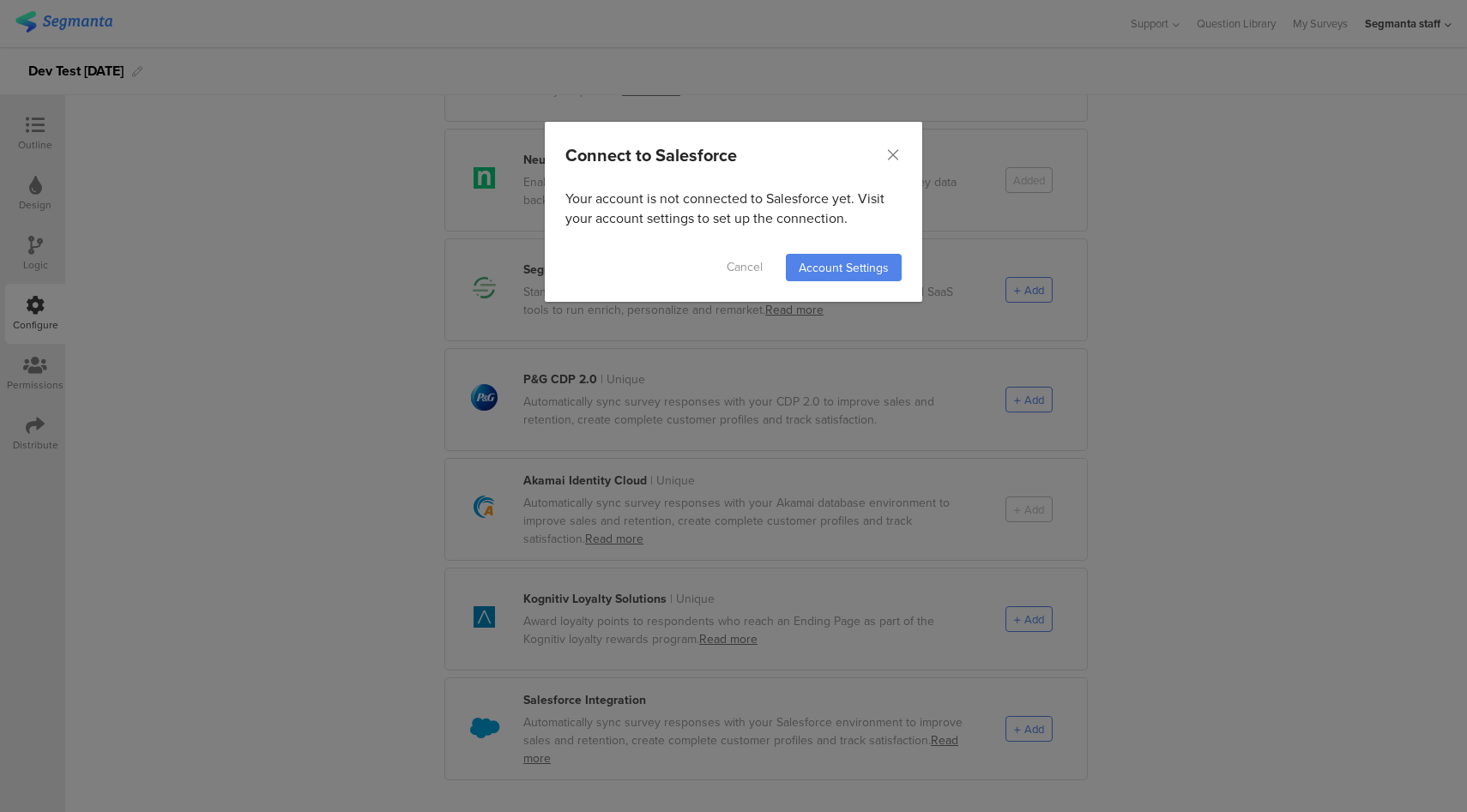
drag, startPoint x: 893, startPoint y: 156, endPoint x: 943, endPoint y: 253, distance: 109.1
click at [893, 156] on icon "Close" at bounding box center [893, 155] width 17 height 17
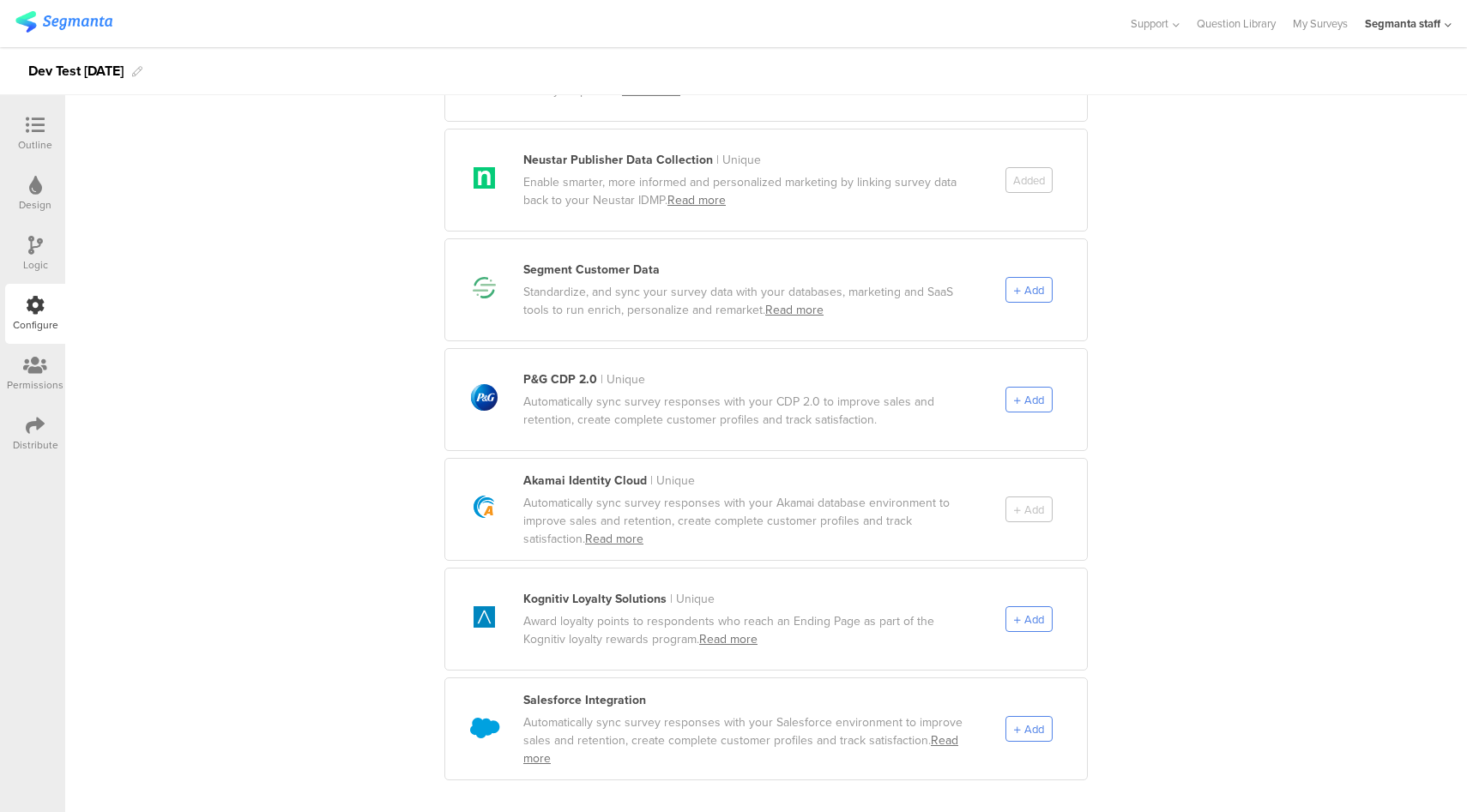
click at [1035, 691] on div "Salesforce Created with Sketch. Salesforce Integration Automatically sync surve…" at bounding box center [765, 729] width 643 height 103
click at [1023, 697] on div "Salesforce Created with Sketch. Salesforce Integration Automatically sync surve…" at bounding box center [765, 729] width 643 height 103
drag, startPoint x: 1011, startPoint y: 702, endPoint x: 1008, endPoint y: 679, distance: 23.2
click at [1012, 716] on div "Add" at bounding box center [1029, 729] width 48 height 26
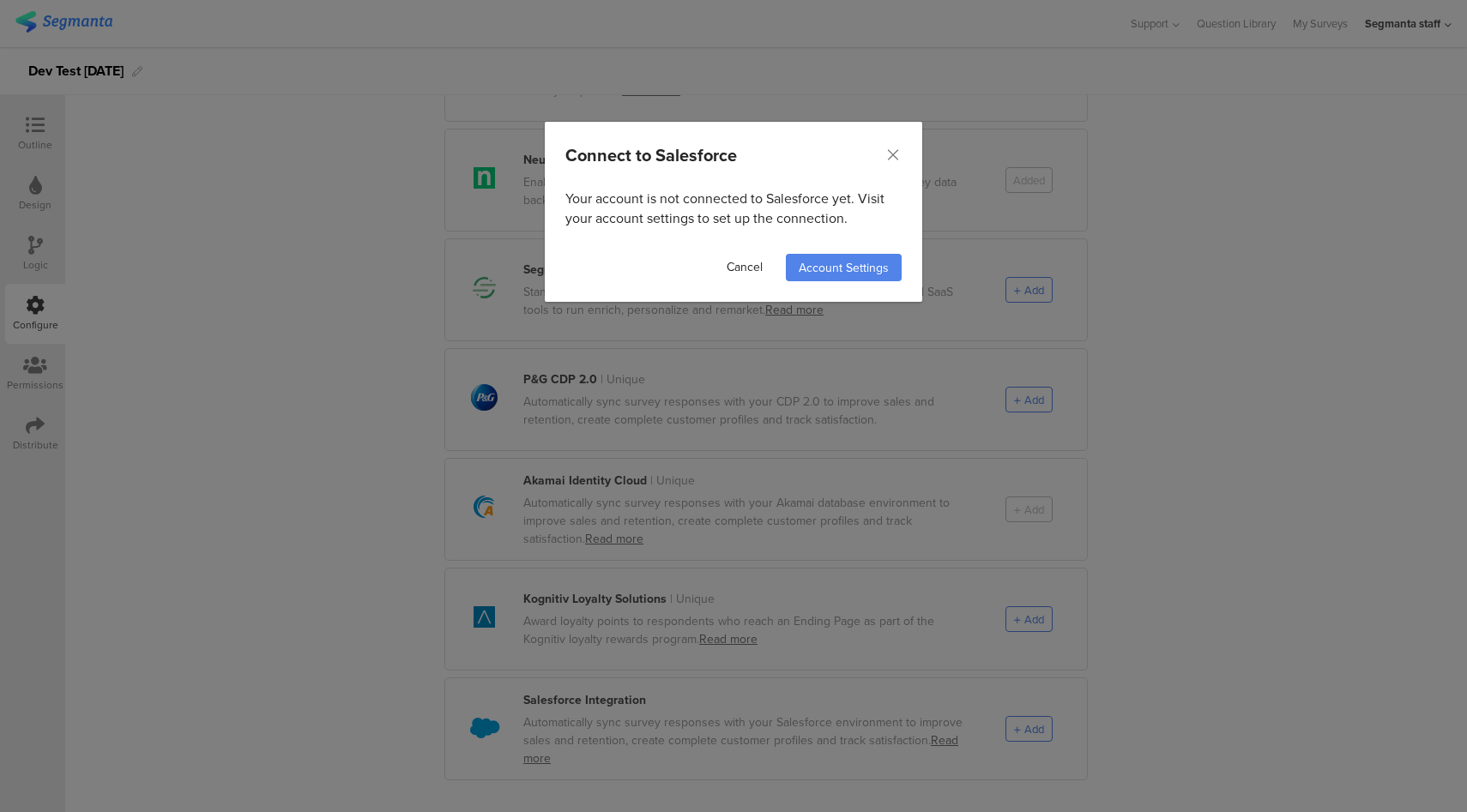
click at [763, 270] on link "Cancel" at bounding box center [745, 267] width 68 height 28
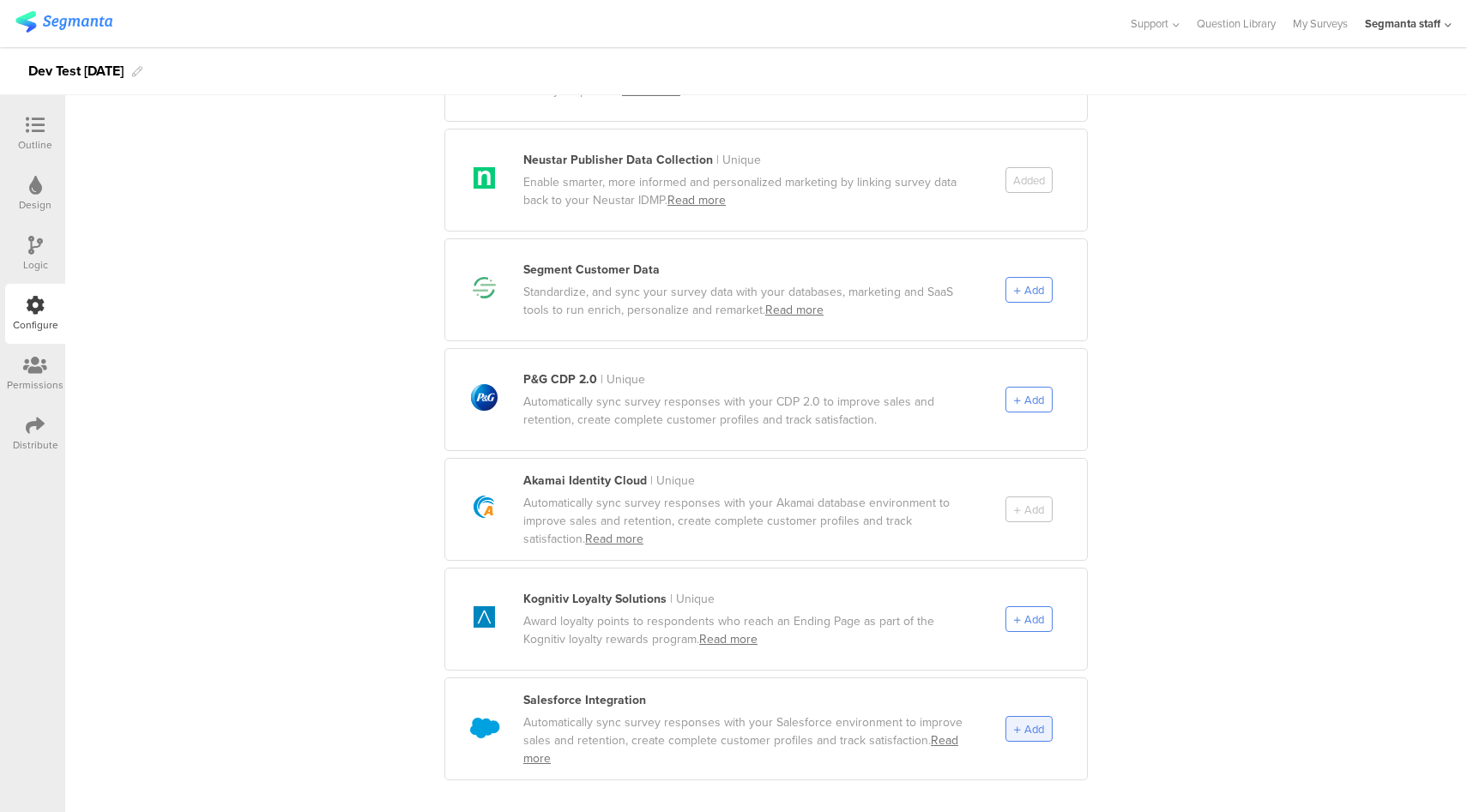
click at [1026, 721] on span "Add" at bounding box center [1035, 729] width 20 height 16
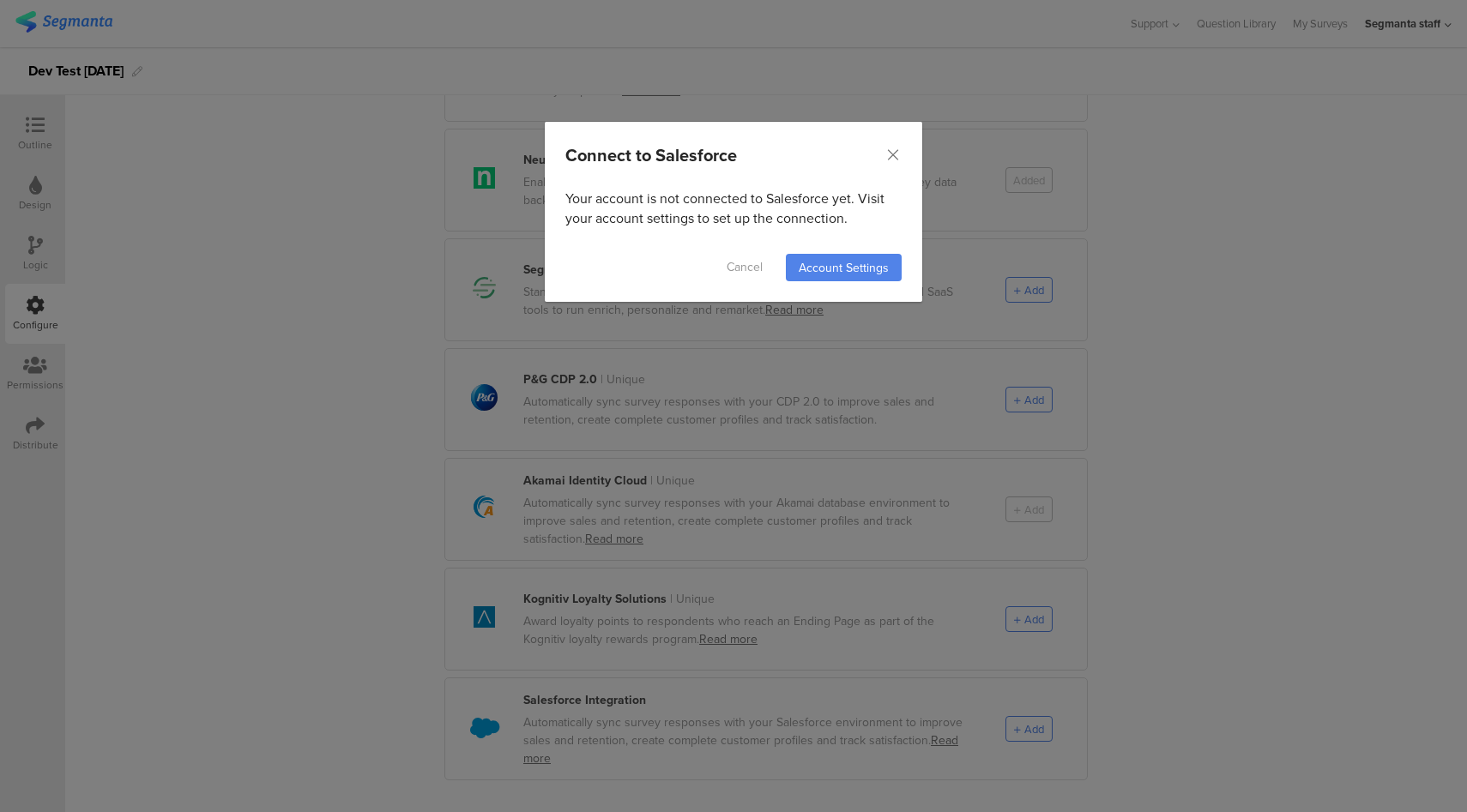
click at [868, 264] on link "Account Settings" at bounding box center [843, 267] width 116 height 28
click at [894, 154] on icon "Close" at bounding box center [893, 155] width 17 height 17
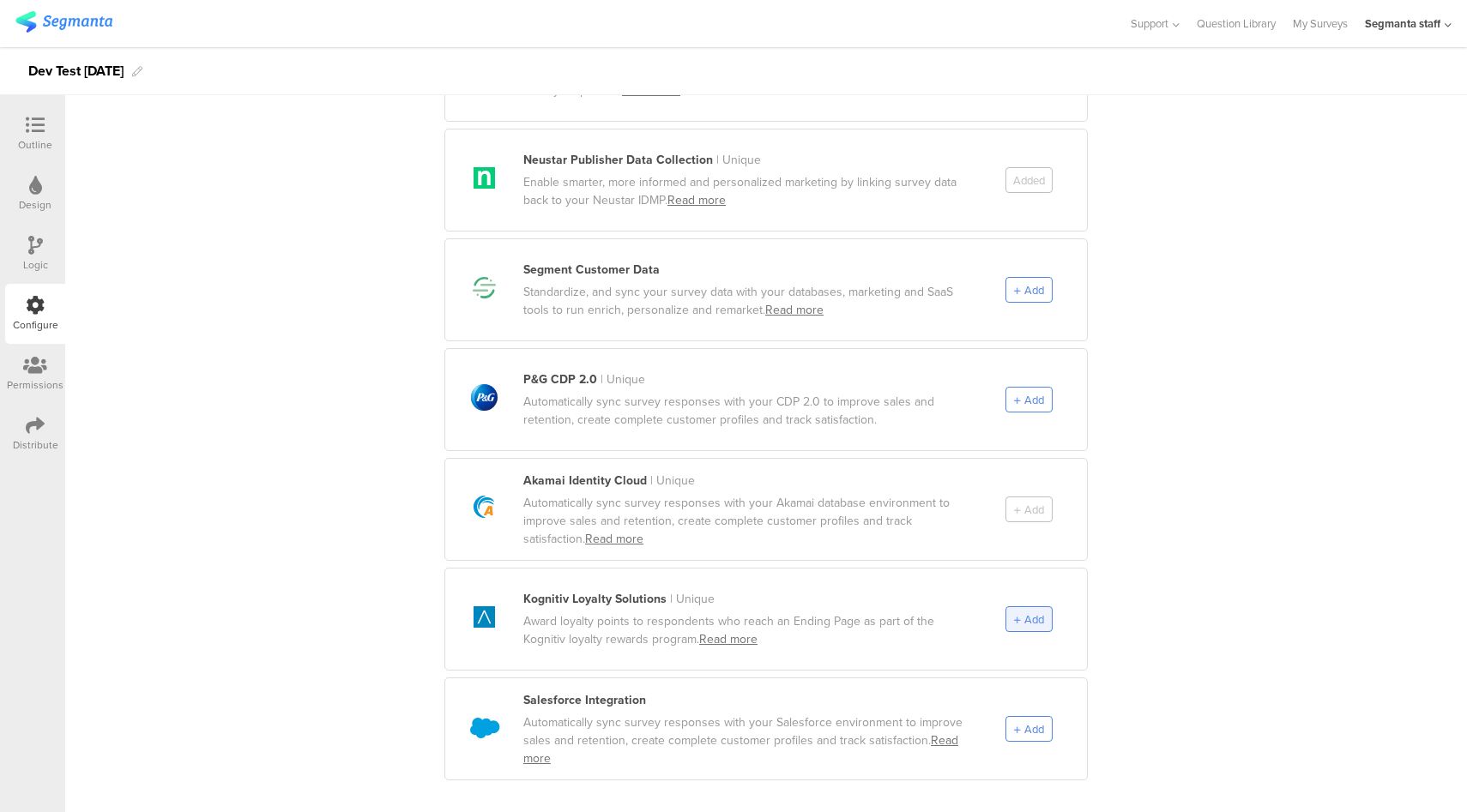
click at [1025, 612] on span "Add" at bounding box center [1035, 620] width 20 height 16
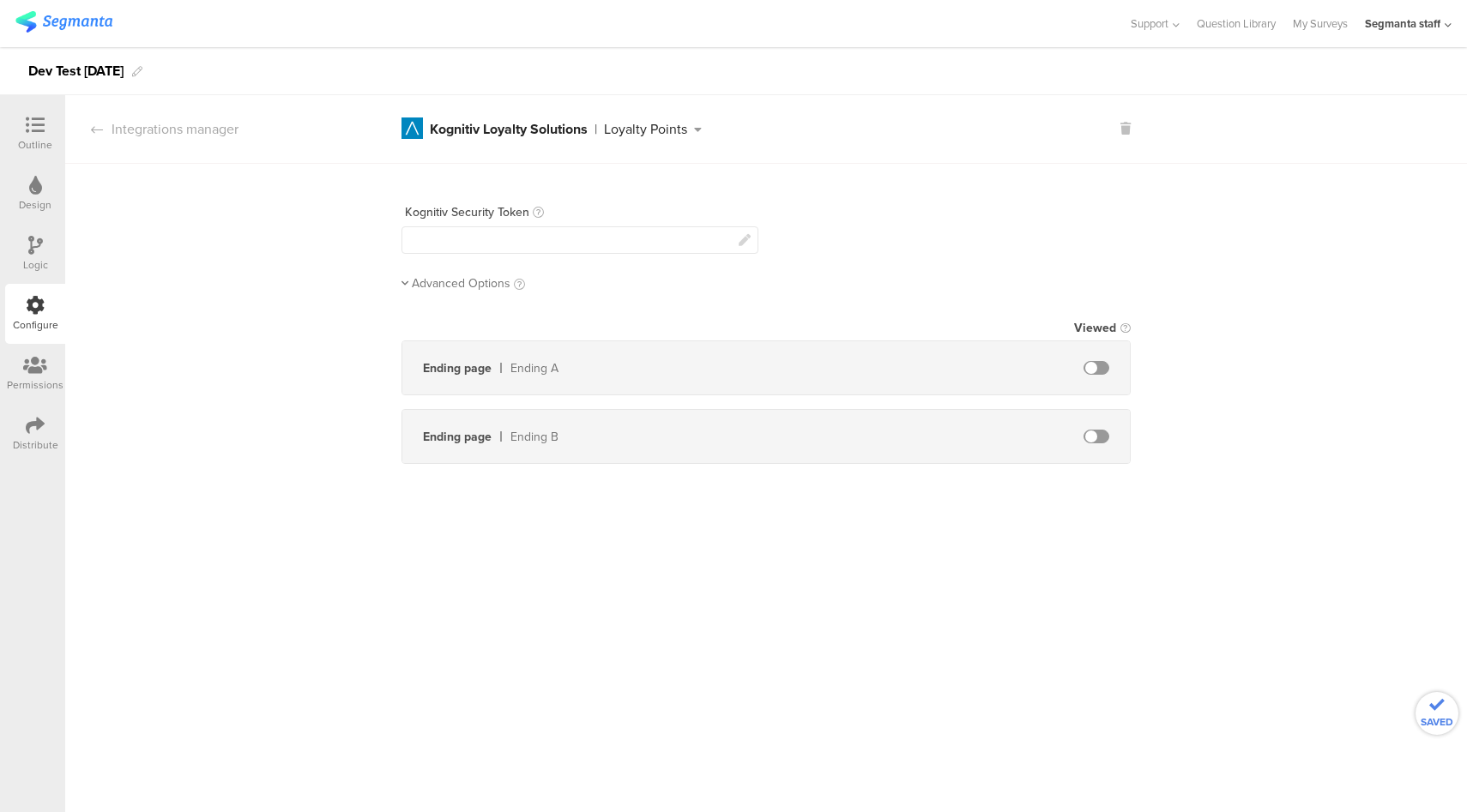
scroll to position [0, 0]
click at [463, 284] on span "Advanced Options" at bounding box center [461, 284] width 99 height 18
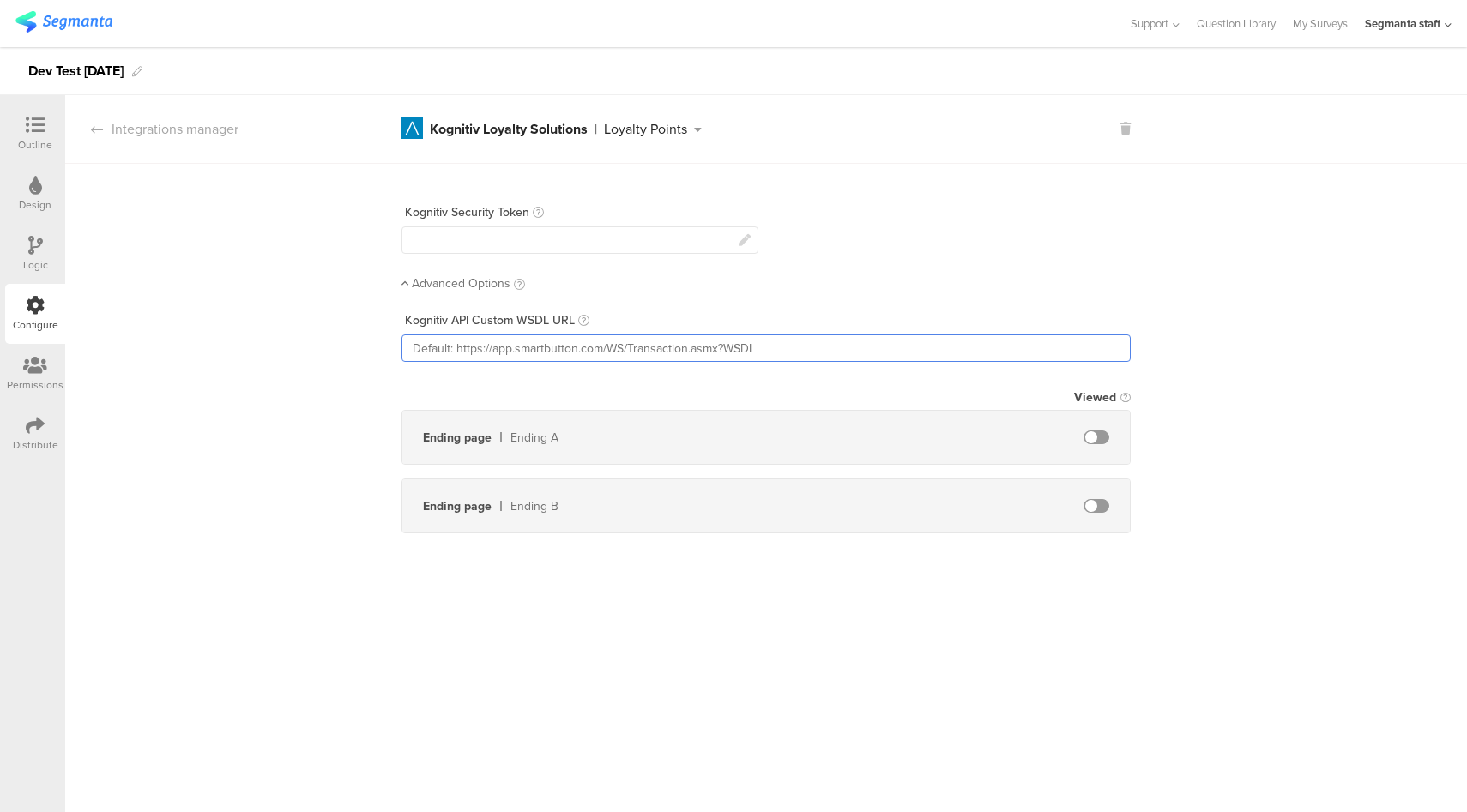
click at [509, 353] on input "text" at bounding box center [765, 348] width 729 height 28
paste input "[URL][DOMAIN_NAME]"
type input "[URL][DOMAIN_NAME]"
click at [518, 234] on div at bounding box center [580, 240] width 357 height 28
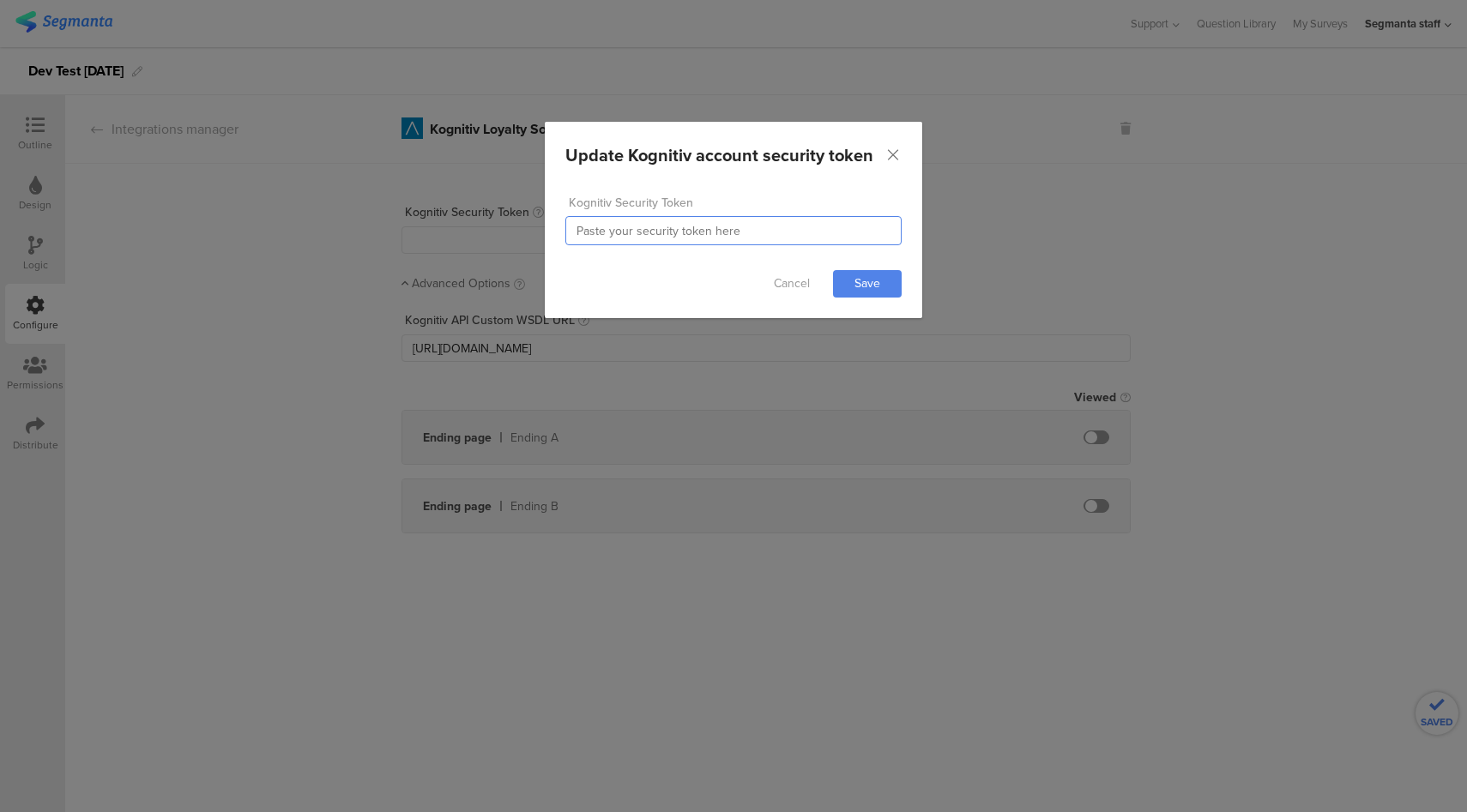
click at [699, 223] on input "dialog" at bounding box center [733, 231] width 336 height 30
type input "cdwvqwe3r32fcdscsw"
click at [863, 293] on link "Save" at bounding box center [867, 284] width 68 height 28
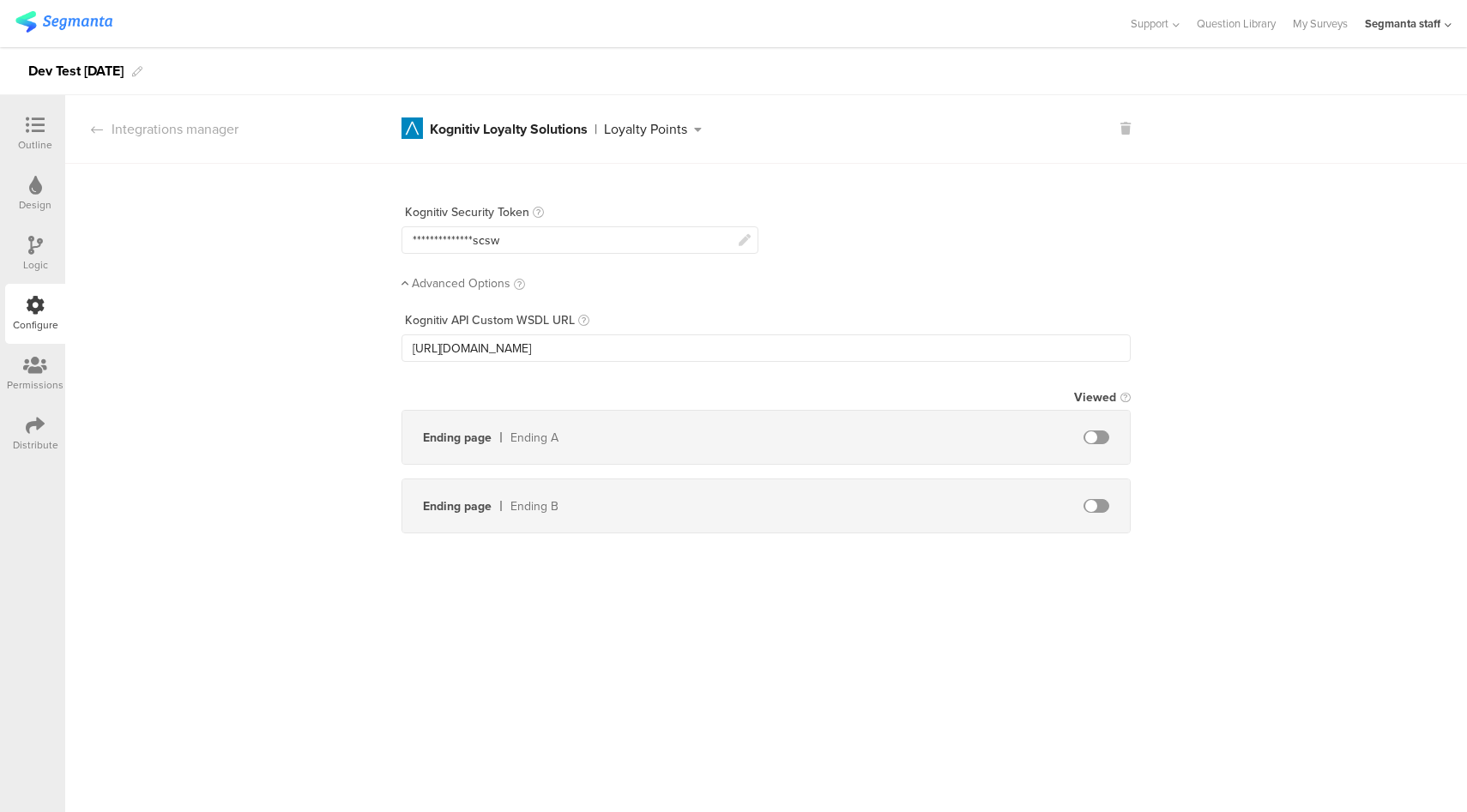
drag, startPoint x: 498, startPoint y: 241, endPoint x: 816, endPoint y: 284, distance: 320.9
click at [498, 241] on div "**********" at bounding box center [580, 240] width 357 height 28
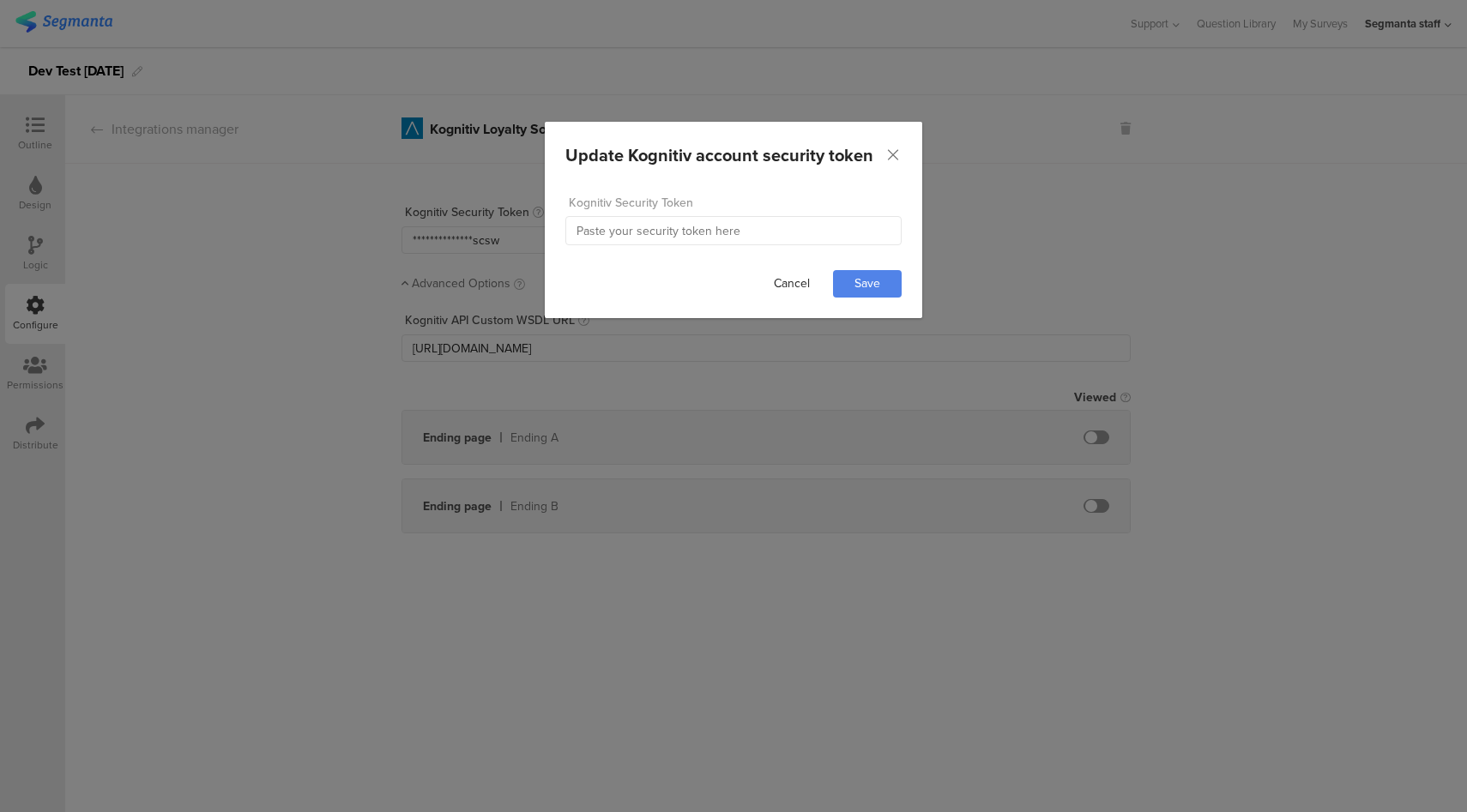
click at [773, 290] on link "Cancel" at bounding box center [791, 284] width 68 height 28
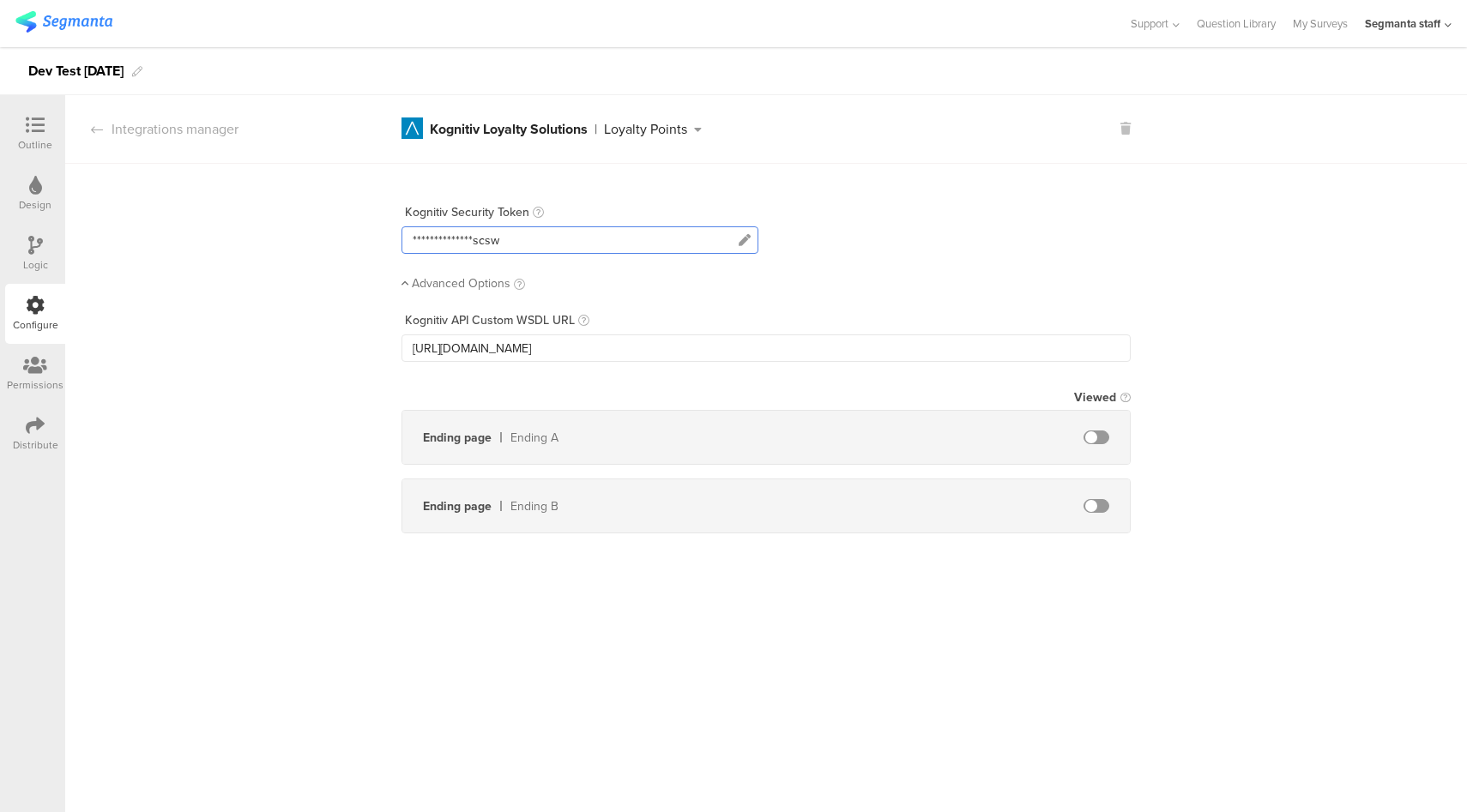
click at [580, 250] on div "**********" at bounding box center [580, 240] width 357 height 28
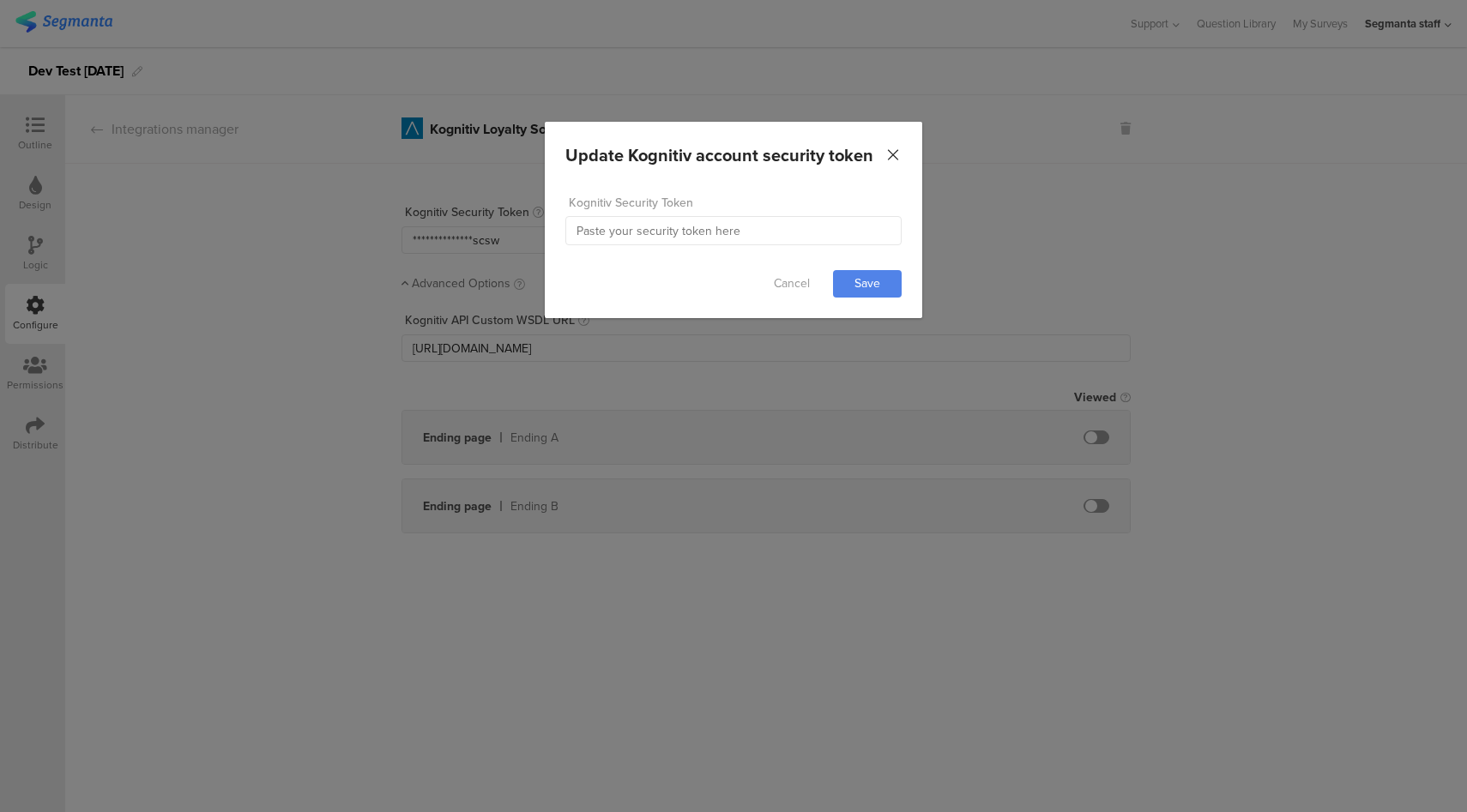
click at [891, 155] on icon "Close" at bounding box center [893, 155] width 17 height 17
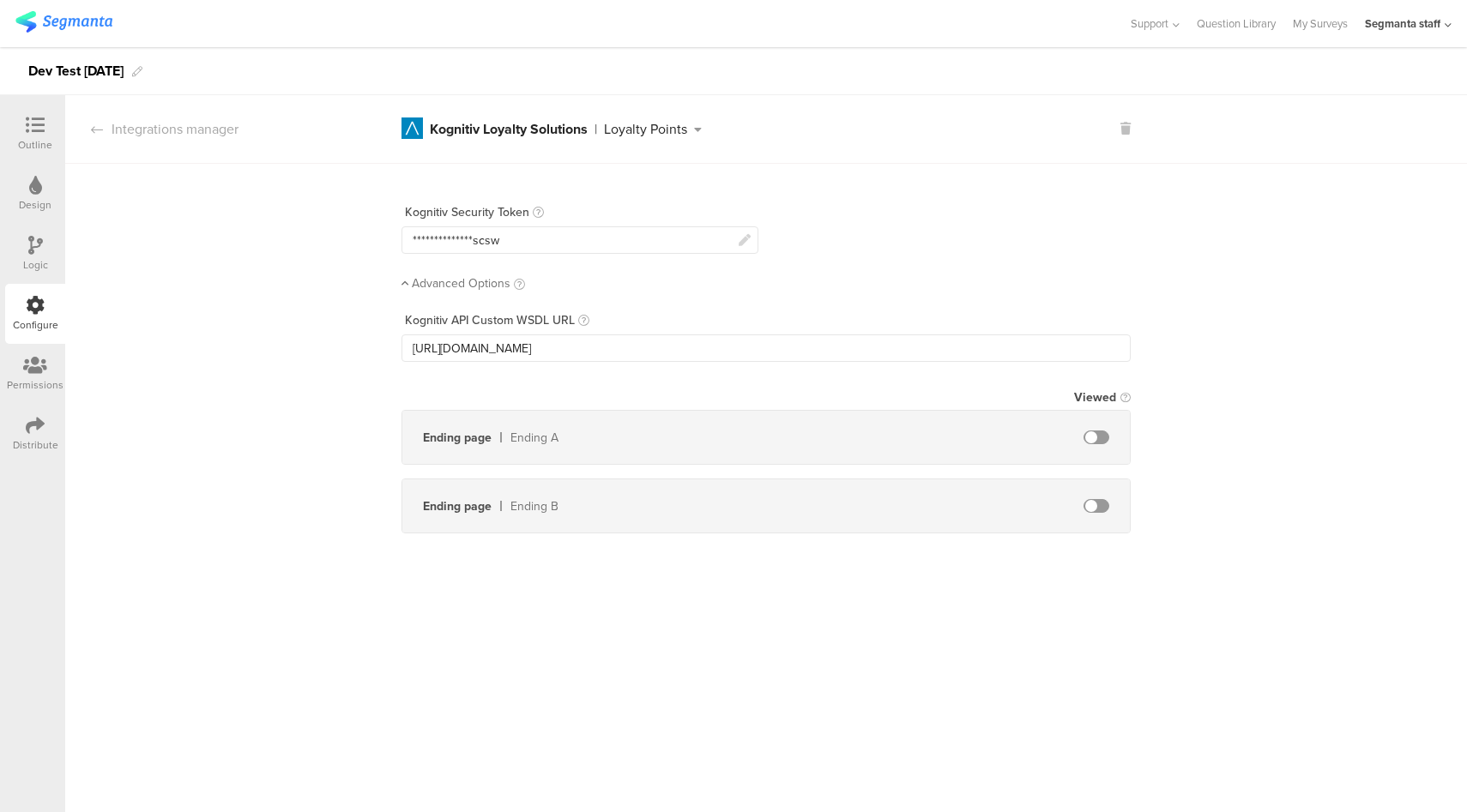
click at [1097, 432] on span at bounding box center [1096, 437] width 26 height 13
click at [1097, 500] on span at bounding box center [1096, 505] width 26 height 13
click at [1098, 503] on span at bounding box center [1096, 505] width 26 height 13
click at [1099, 431] on span at bounding box center [1096, 437] width 26 height 13
click at [1101, 438] on span at bounding box center [1096, 437] width 26 height 13
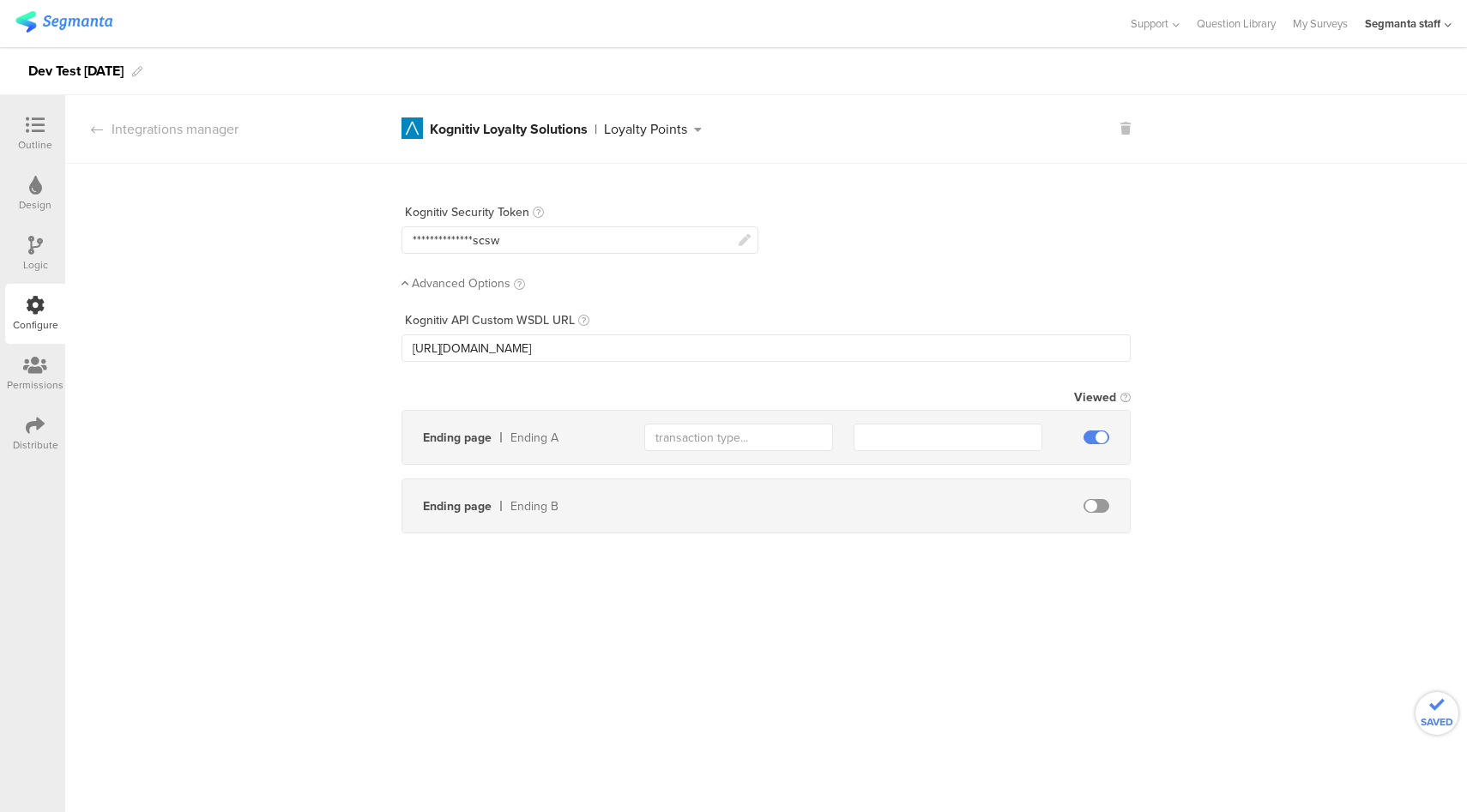
click at [1092, 500] on span at bounding box center [1096, 505] width 26 height 13
click at [659, 434] on input "text" at bounding box center [738, 437] width 188 height 28
type input "ending"
type input "0"
type input "ending"
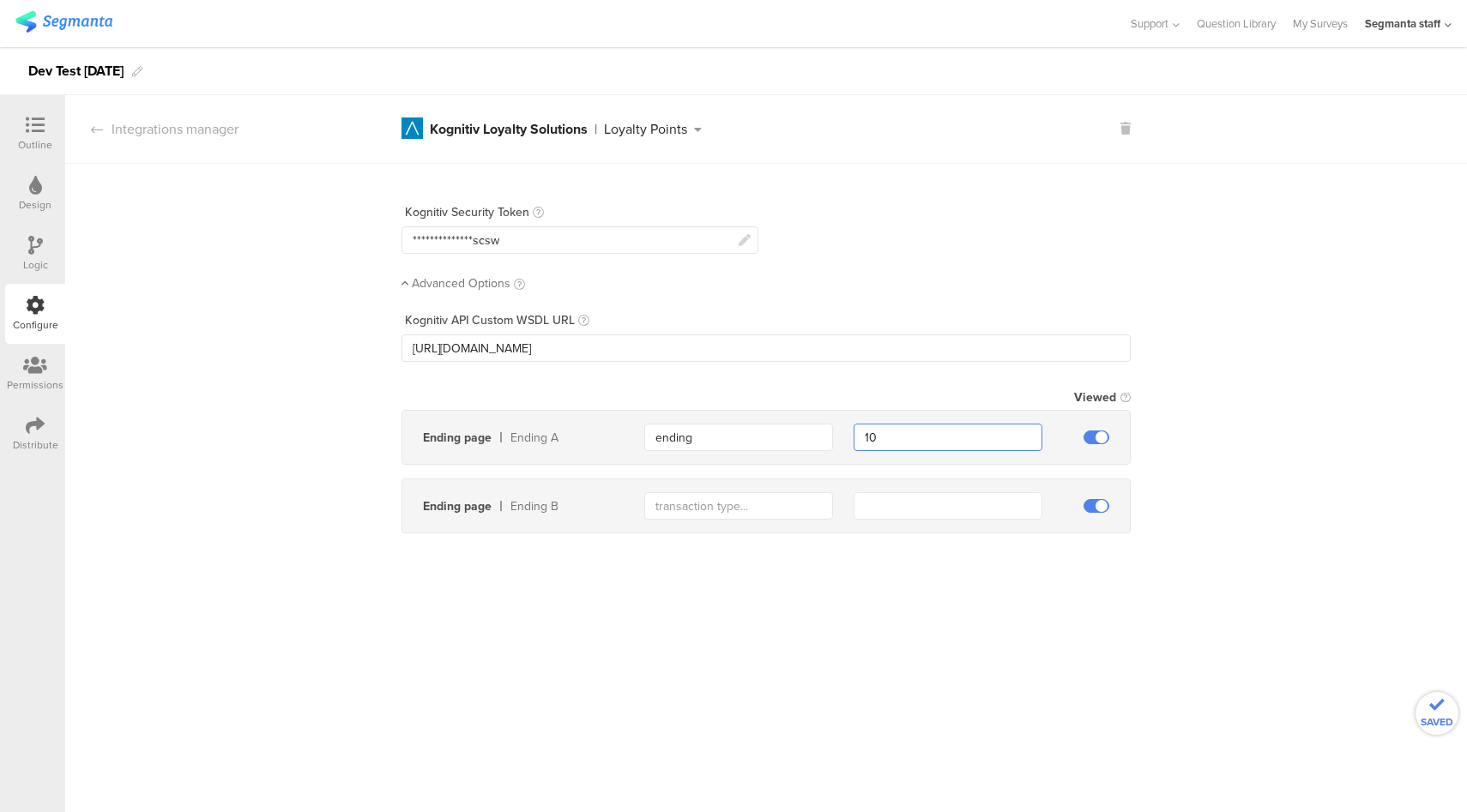
type input "10"
type input "git"
type input "0"
type input "git"
type input "90"
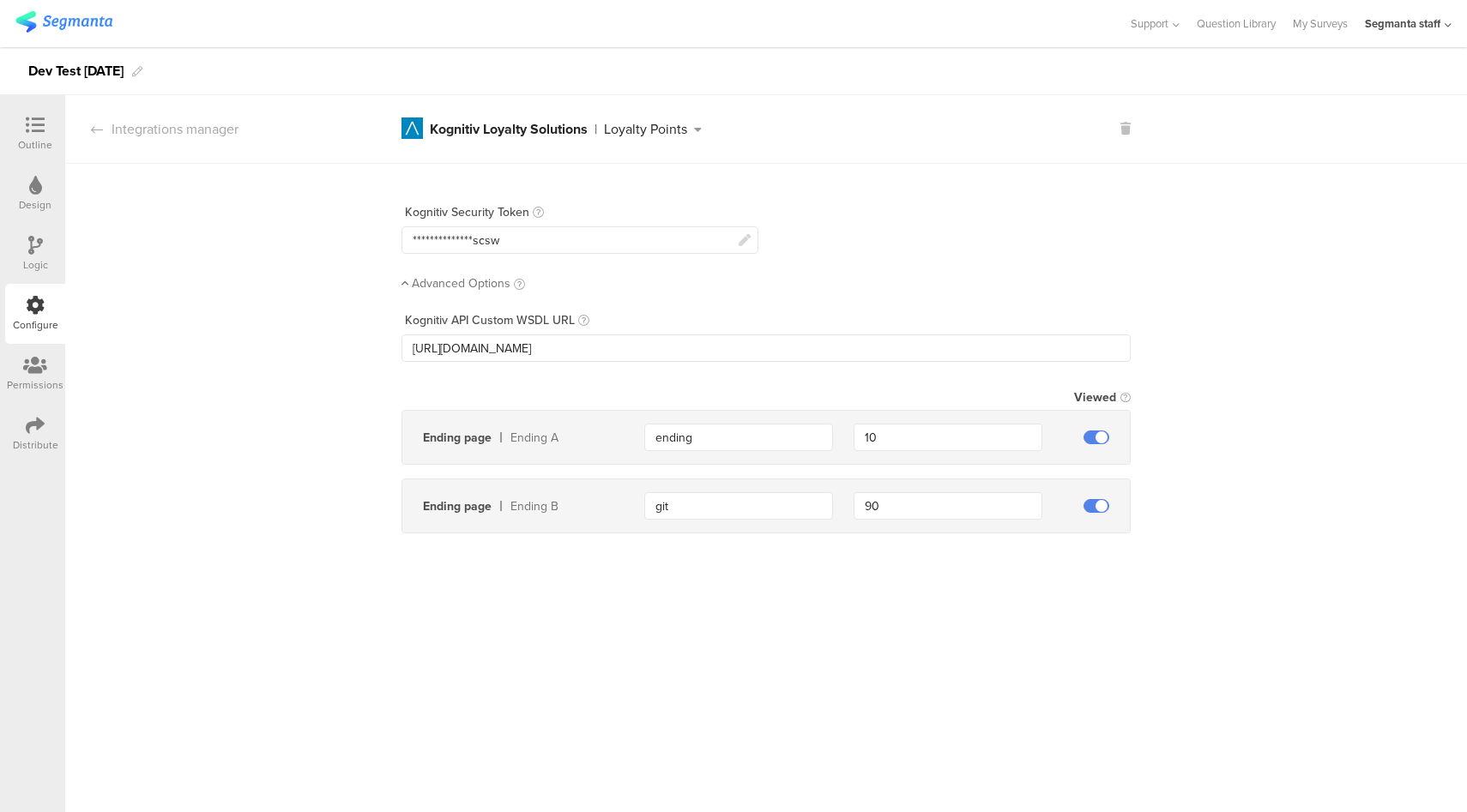
click at [659, 127] on div "Loyalty Points" at bounding box center [645, 129] width 83 height 13
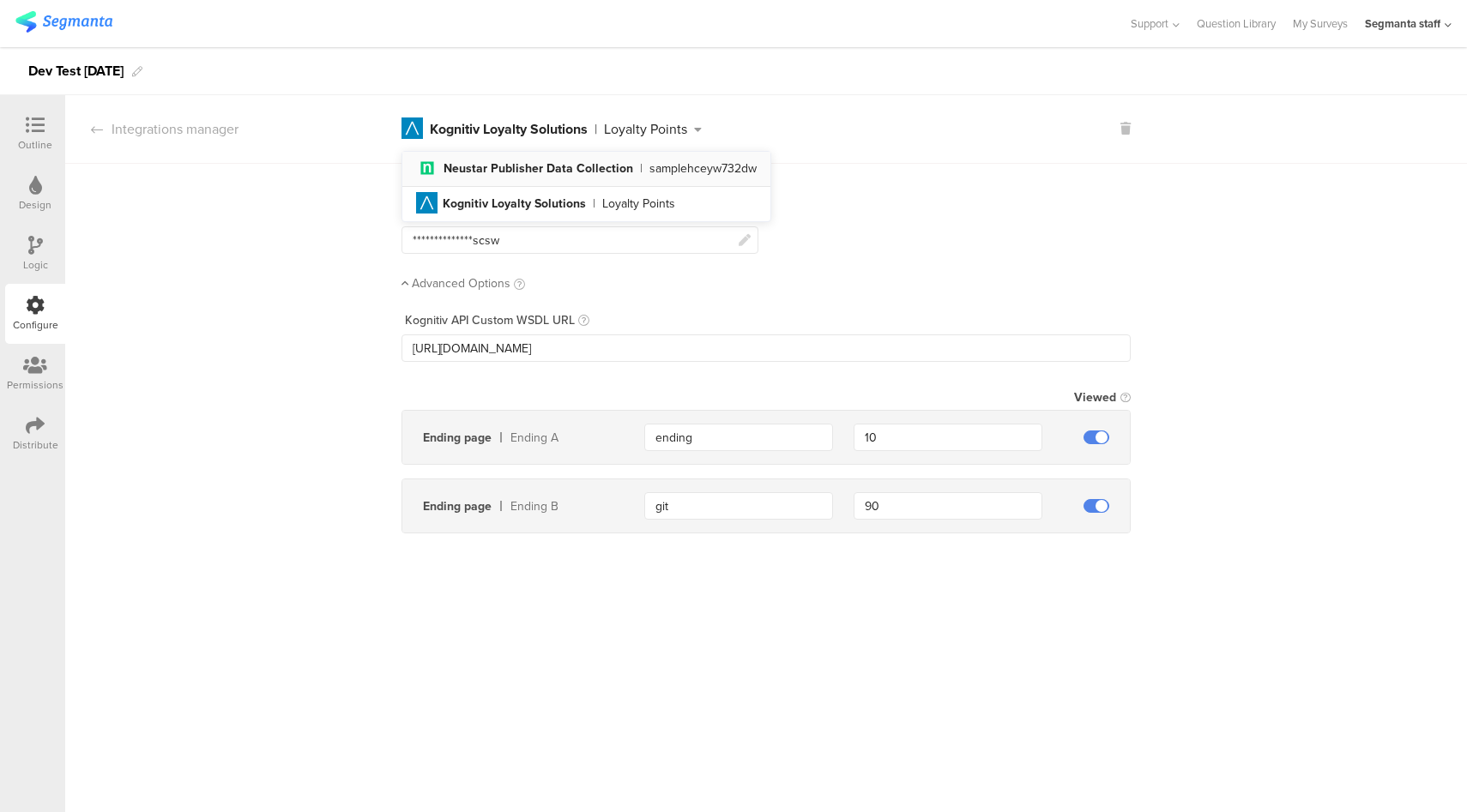
click at [677, 166] on div "samplehceyw732dw" at bounding box center [703, 169] width 108 height 12
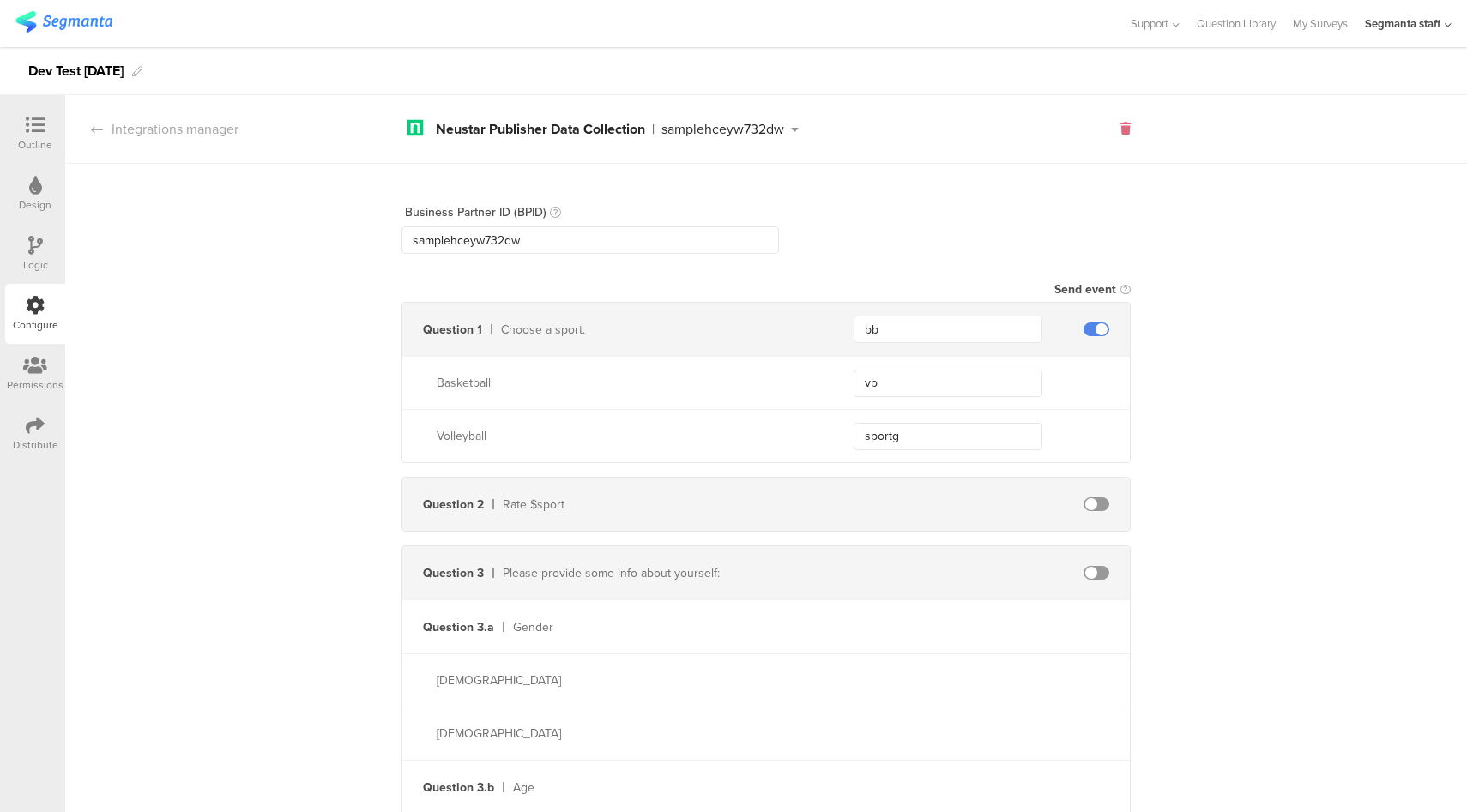
click at [1121, 131] on icon at bounding box center [1125, 128] width 10 height 12
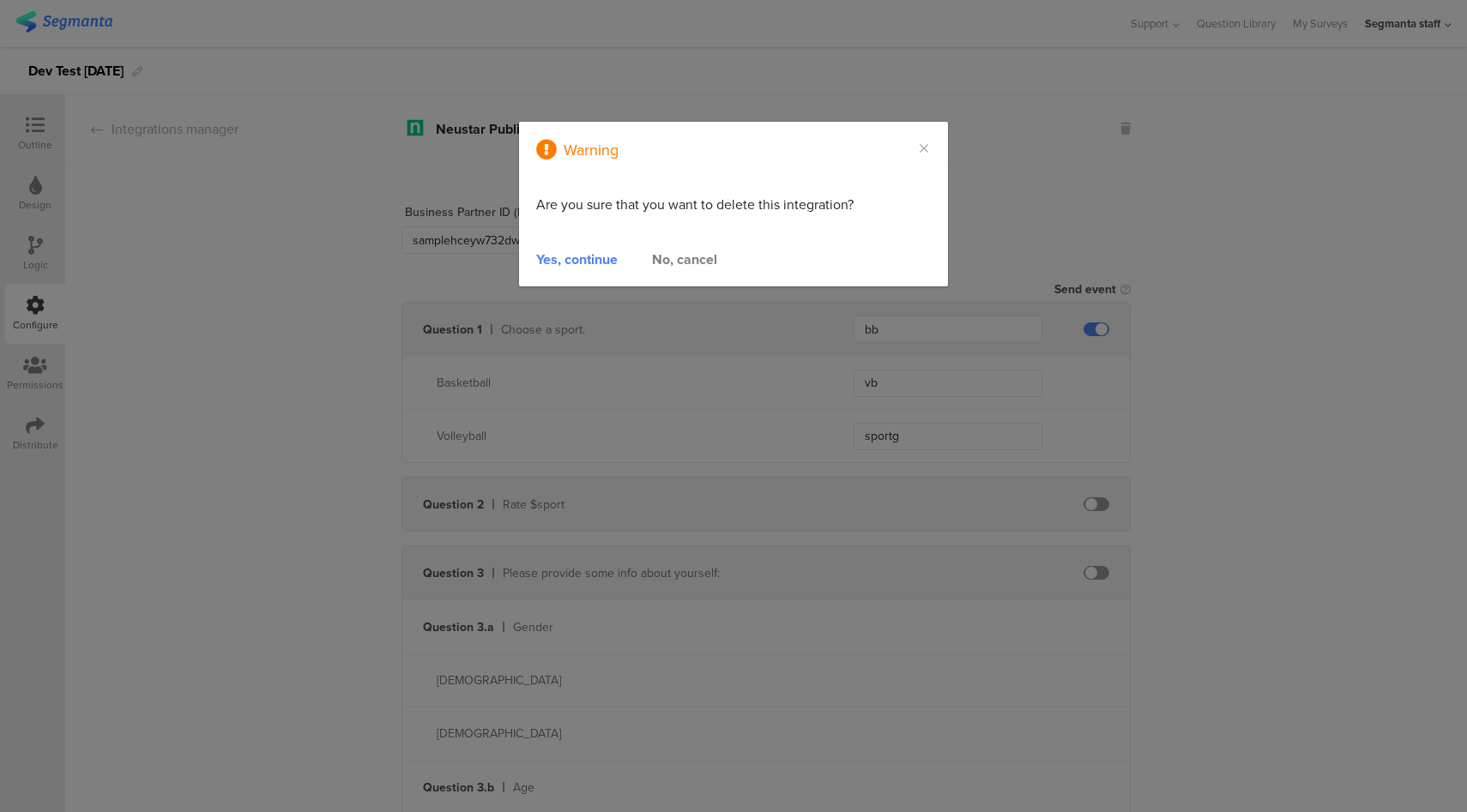
click at [589, 264] on div "Yes, continue" at bounding box center [577, 259] width 82 height 20
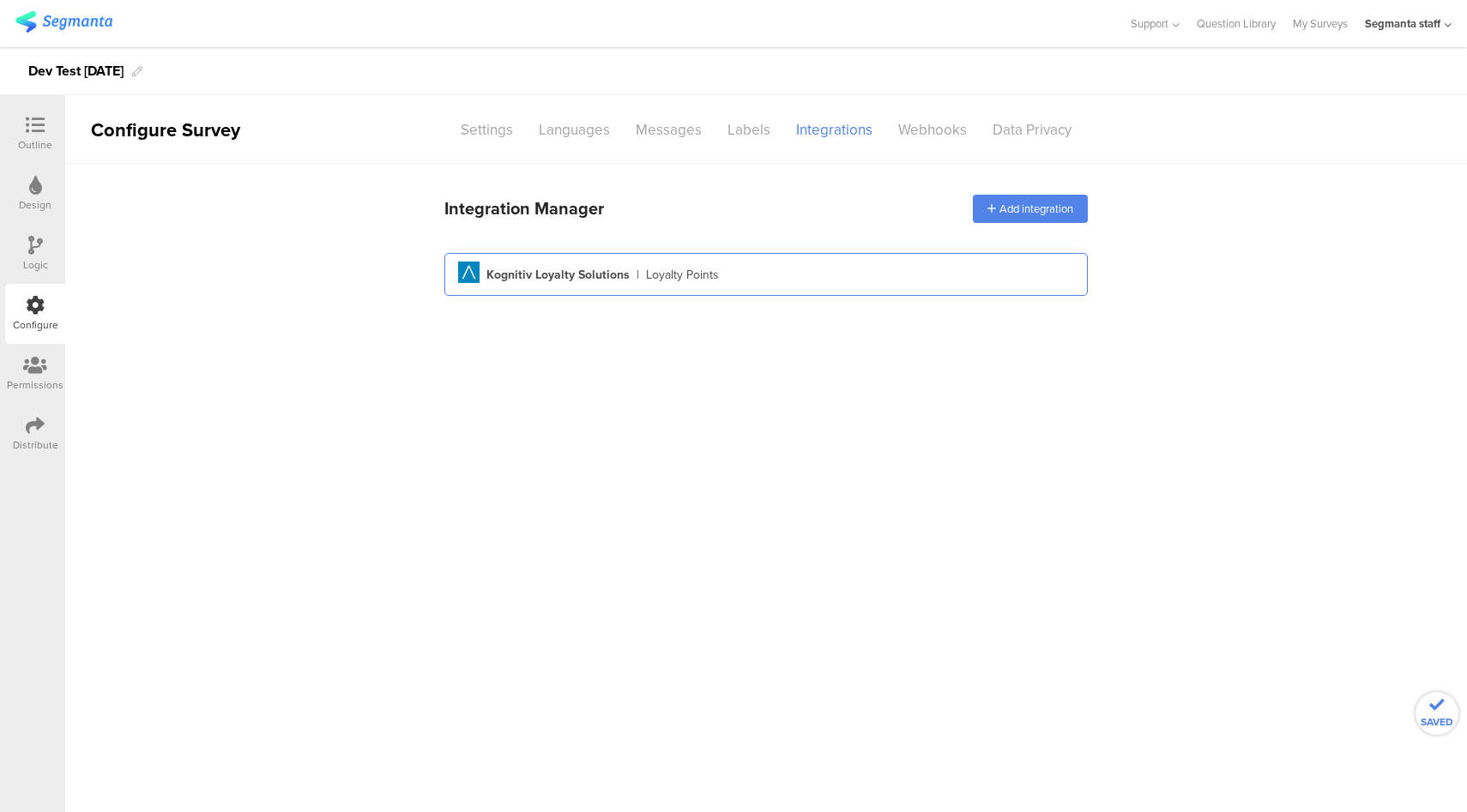
click at [608, 284] on div "Aimia Created with Sketch. Kognitiv Loyalty Solutions | Loyalty Points" at bounding box center [766, 275] width 616 height 27
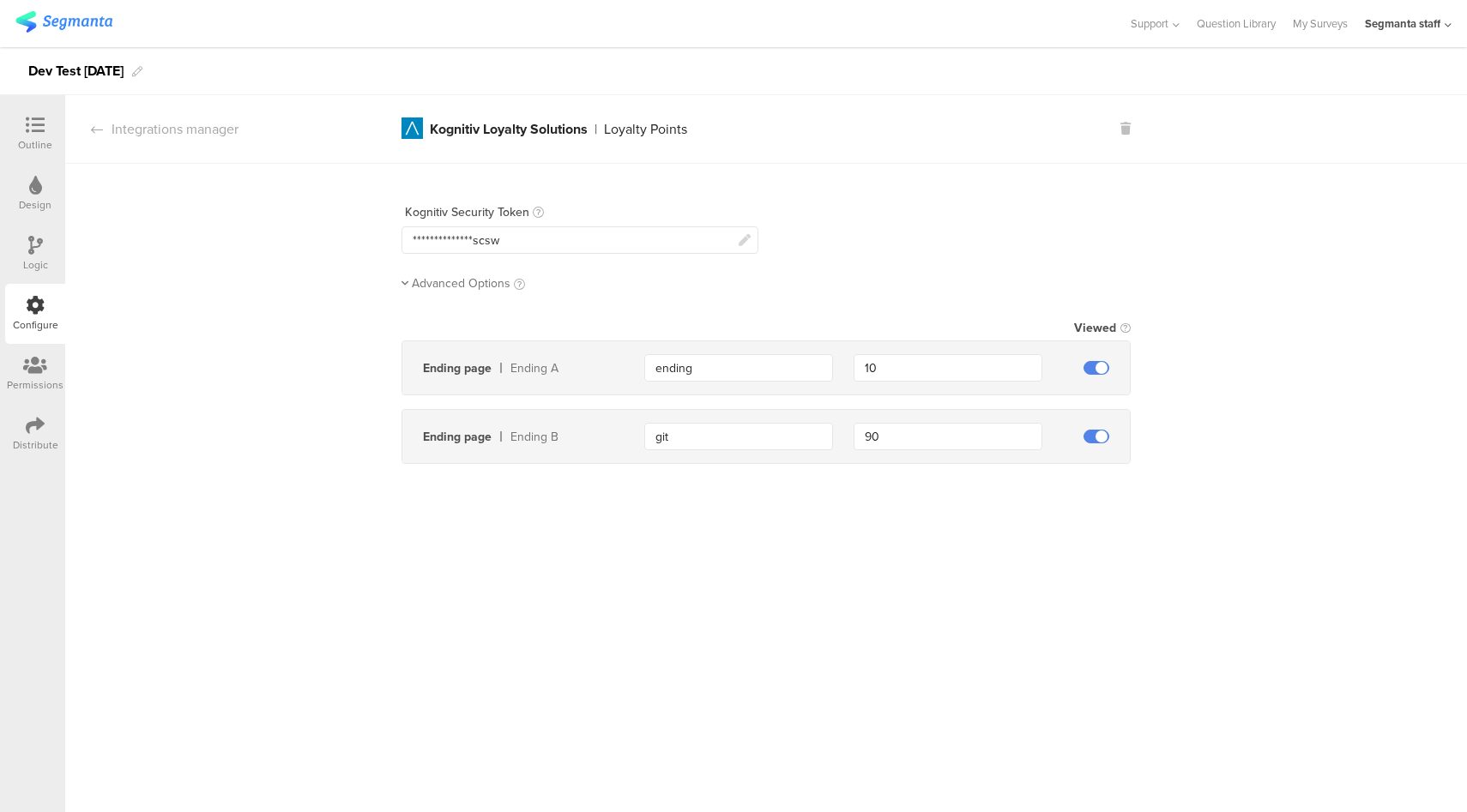
click at [493, 283] on span "Advanced Options" at bounding box center [461, 284] width 99 height 18
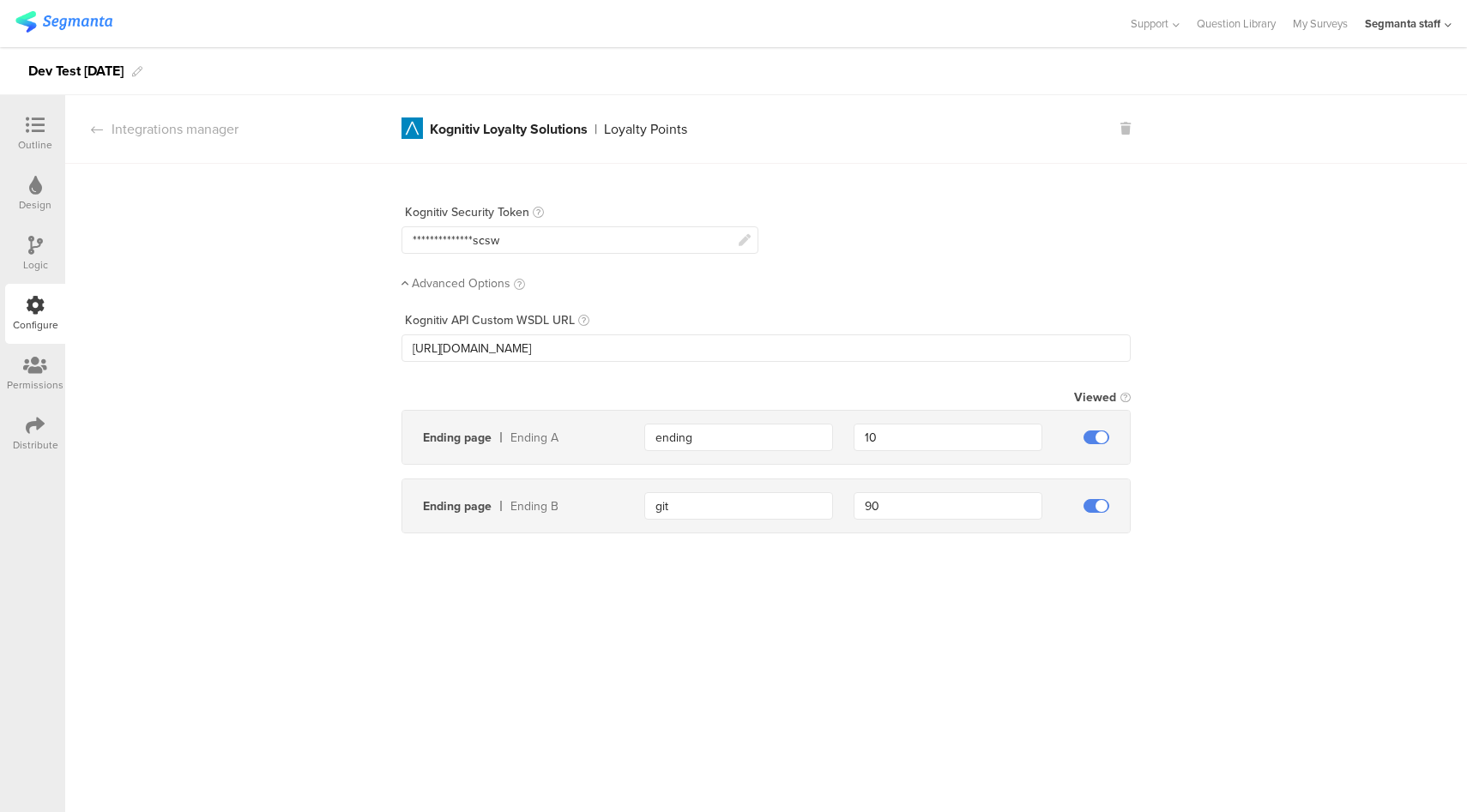
click at [1134, 127] on section "Integrations manager [PERSON_NAME] Created with Sketch. Kognitiv Loyalty Soluti…" at bounding box center [766, 129] width 1402 height 68
click at [1129, 127] on icon at bounding box center [1125, 128] width 10 height 12
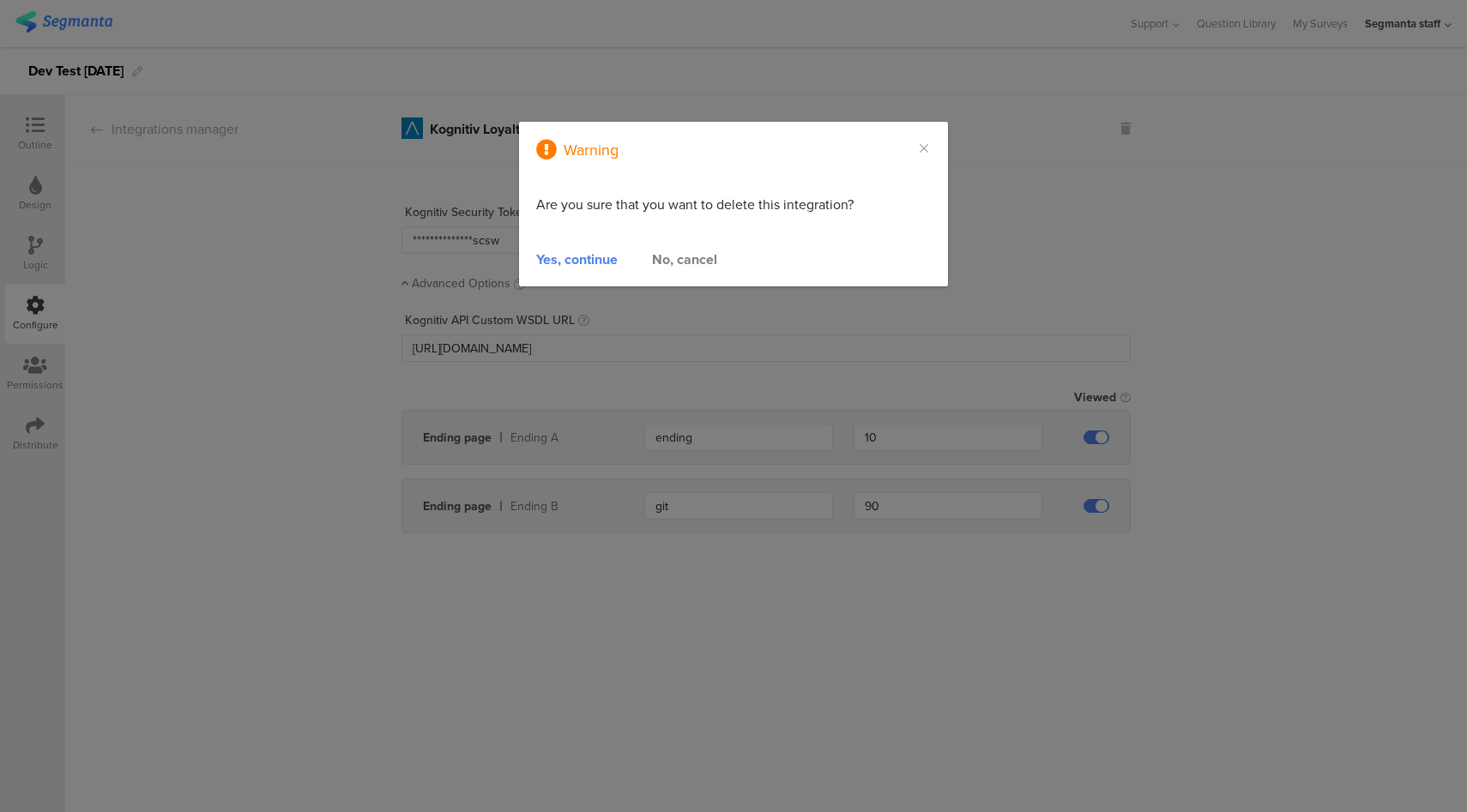
click at [571, 272] on div "Yes, continue No, cancel" at bounding box center [733, 264] width 429 height 46
click at [575, 257] on div "Yes, continue" at bounding box center [577, 259] width 82 height 20
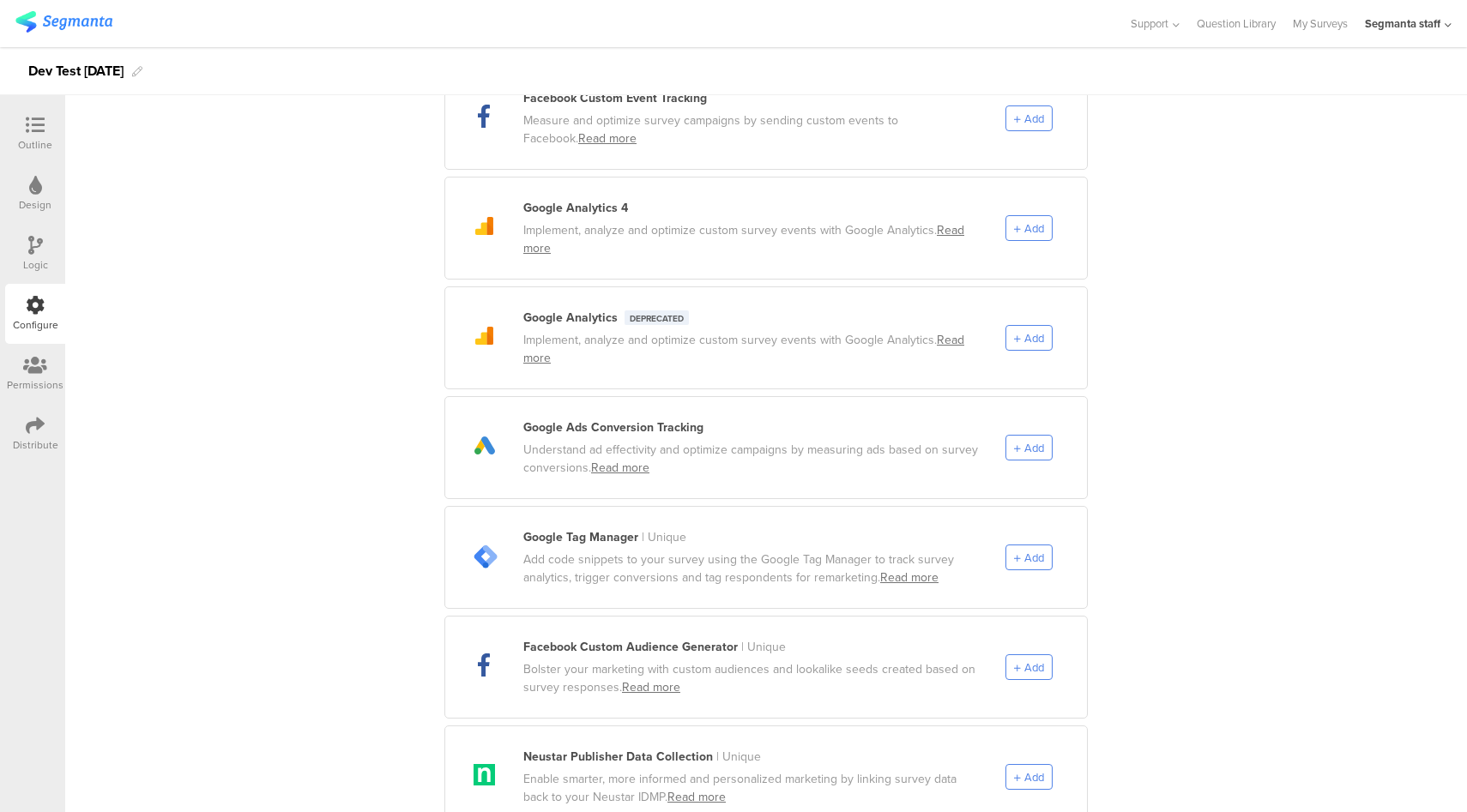
scroll to position [837, 0]
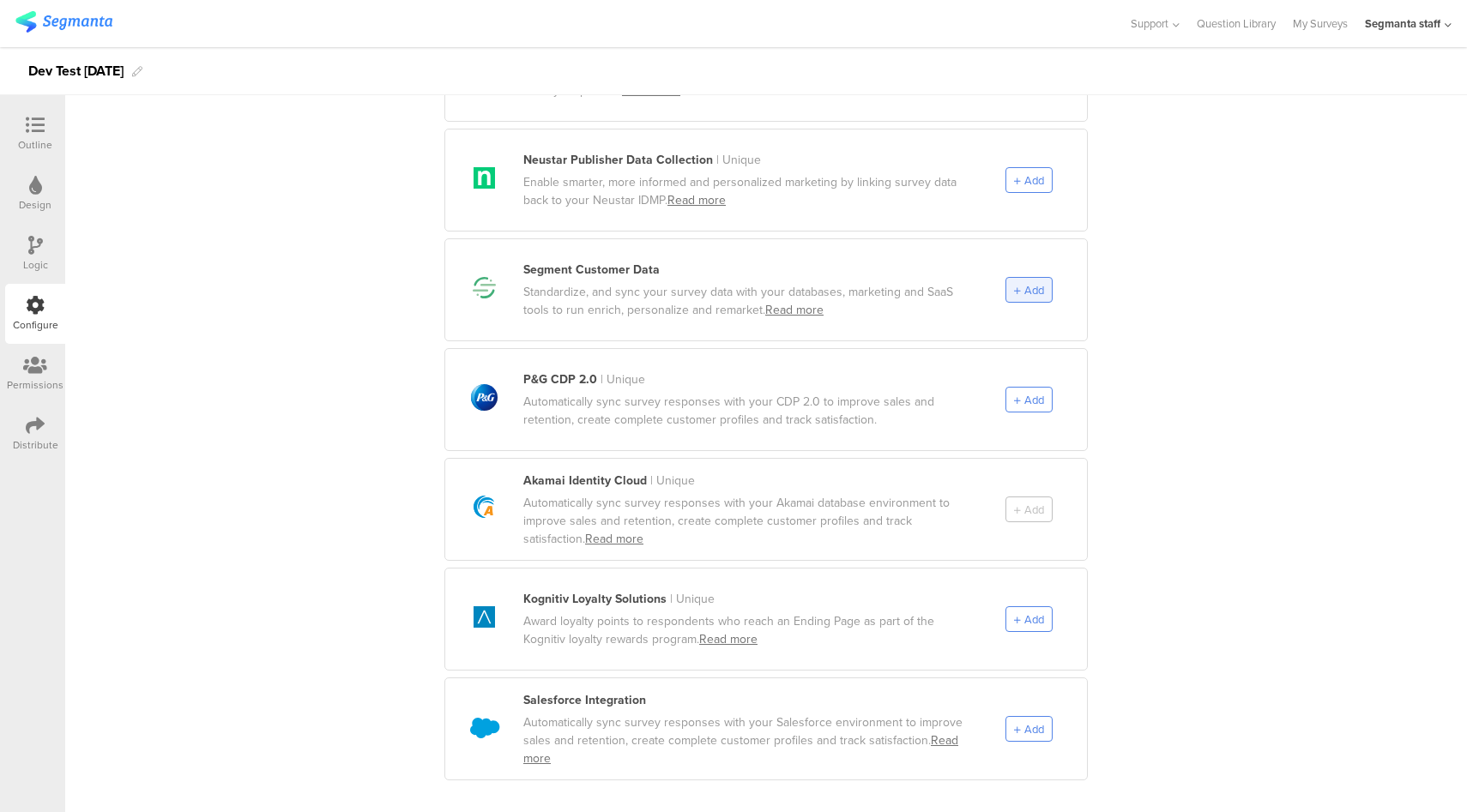
click at [1026, 283] on span "Add" at bounding box center [1035, 291] width 20 height 16
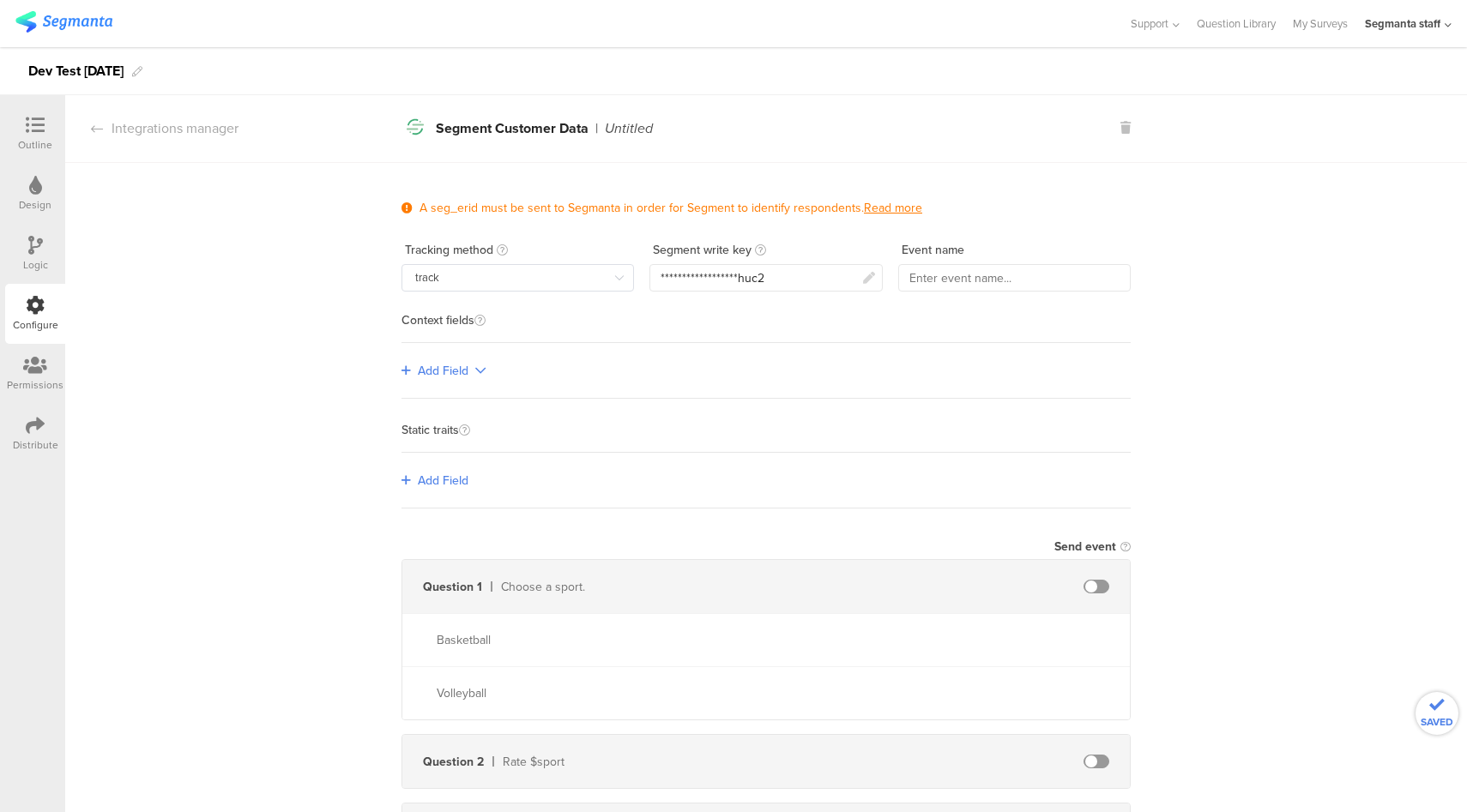
scroll to position [0, 0]
click at [747, 277] on div "**********" at bounding box center [712, 279] width 104 height 18
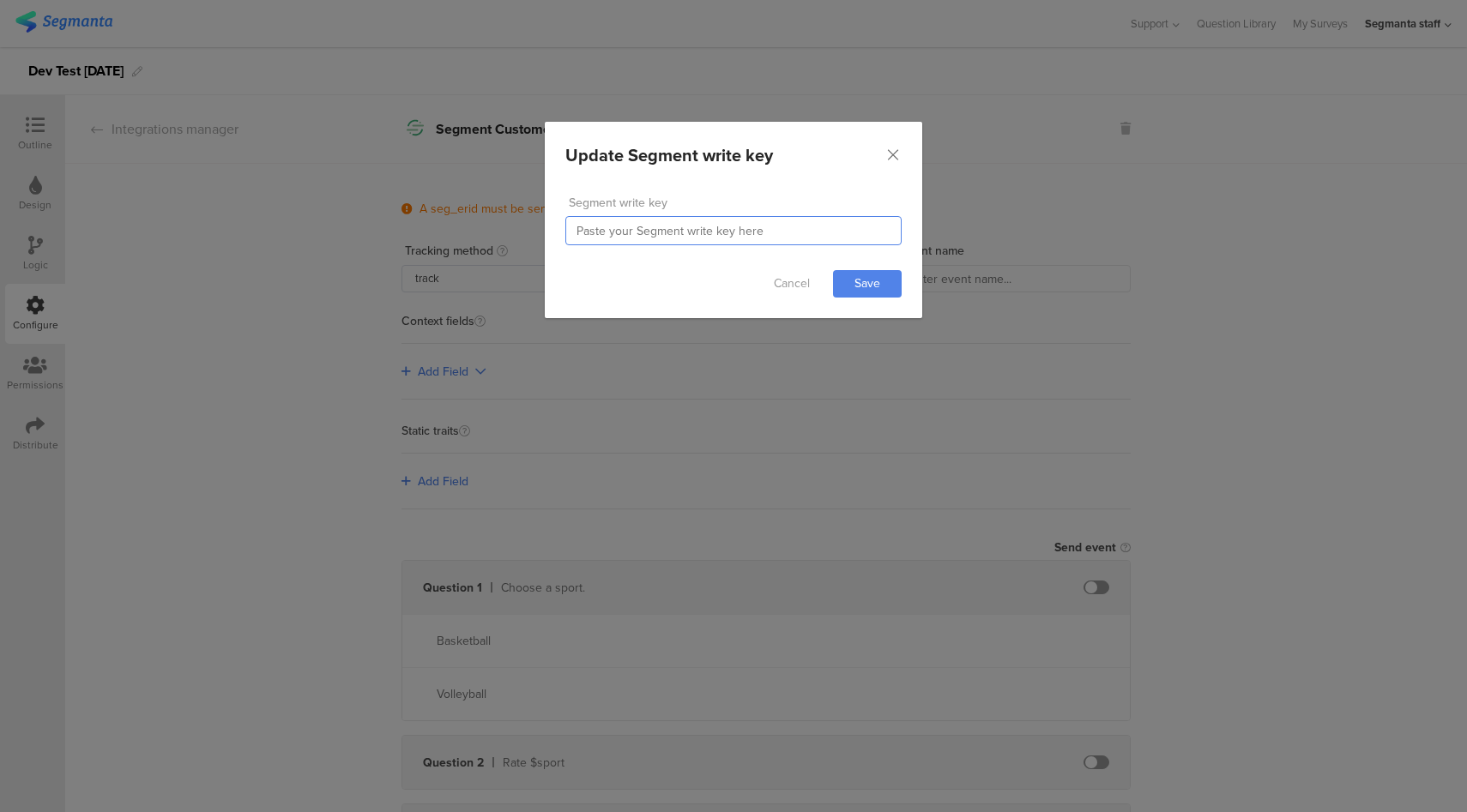
click at [738, 232] on input "dialog" at bounding box center [733, 231] width 336 height 30
paste input "O2OmOPI27quYcKDsTrq2PcCYIazUhmpA"
type input "O2OmOPI27quYcKDsTrq2PcCYIazUhmpA"
click at [854, 275] on link "Save" at bounding box center [867, 284] width 68 height 28
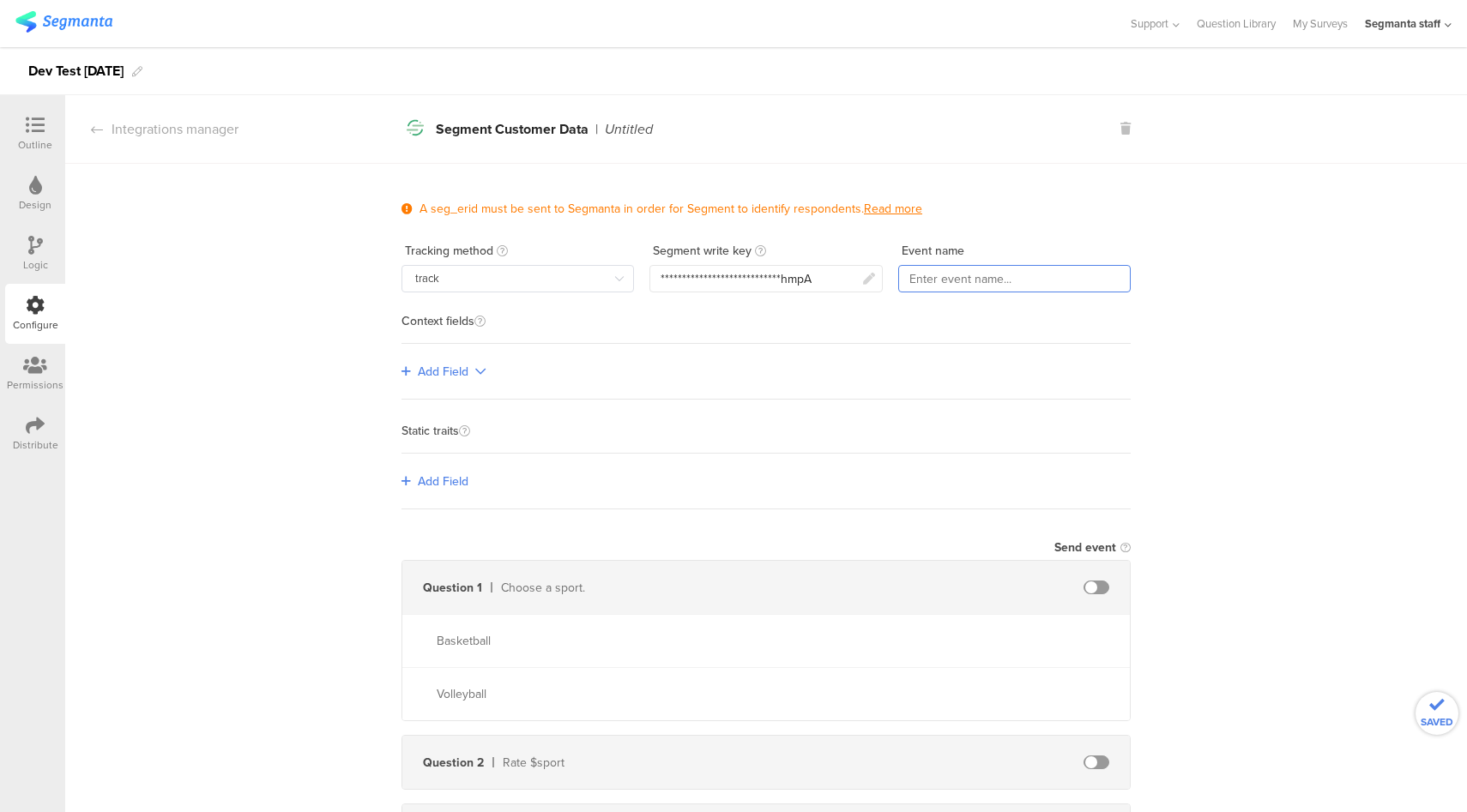
click at [990, 284] on input "text" at bounding box center [1014, 278] width 232 height 28
type input "DevTest"
drag, startPoint x: 442, startPoint y: 370, endPoint x: 447, endPoint y: 378, distance: 9.4
click at [442, 369] on span "Add Field" at bounding box center [443, 371] width 50 height 18
click at [466, 408] on link "Single-level" at bounding box center [460, 406] width 128 height 35
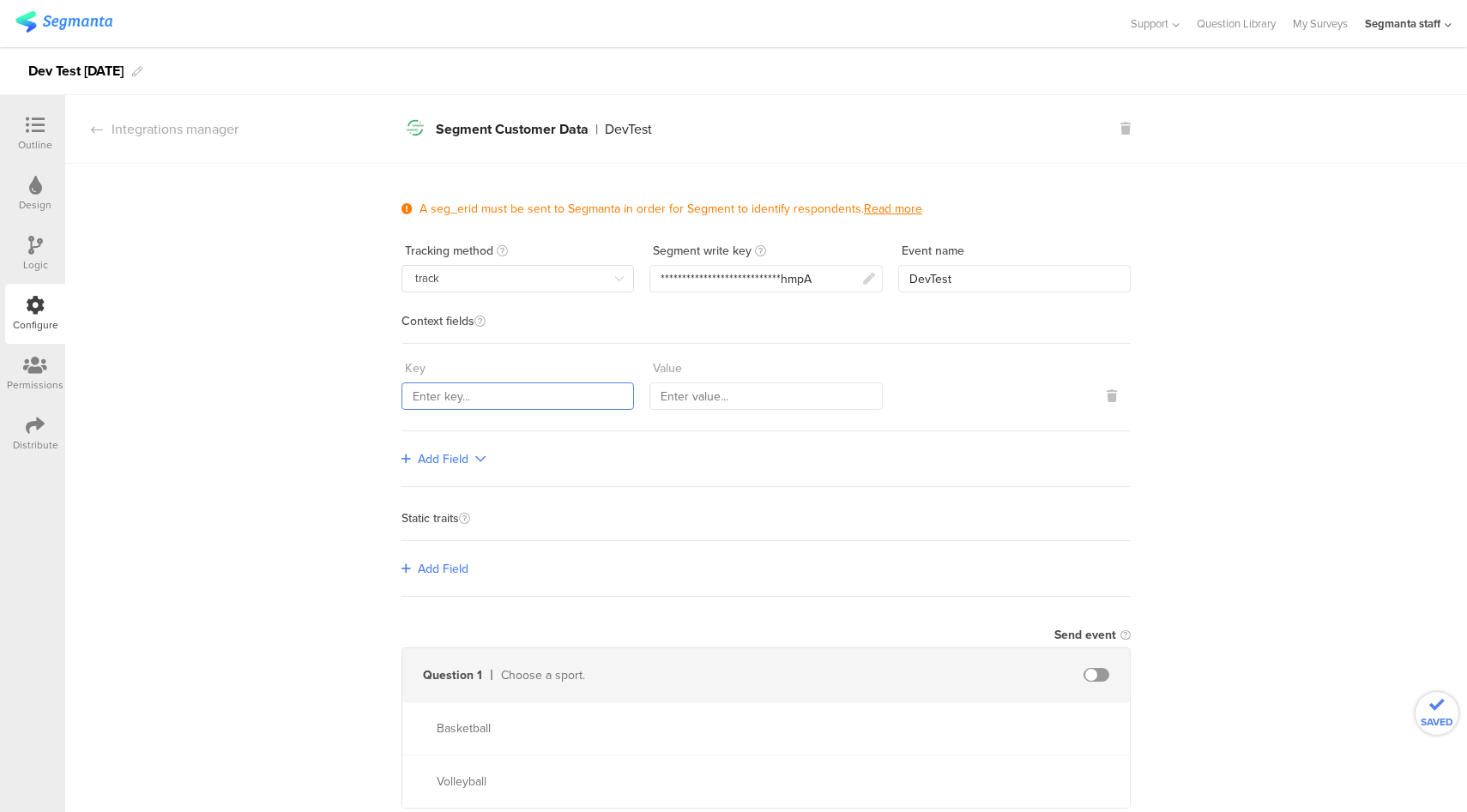
drag, startPoint x: 511, startPoint y: 391, endPoint x: 522, endPoint y: 385, distance: 12.5
click at [511, 391] on input "text" at bounding box center [517, 396] width 232 height 28
type input "sKey"
type input "sValue"
click at [444, 460] on span "Add Field" at bounding box center [443, 459] width 50 height 18
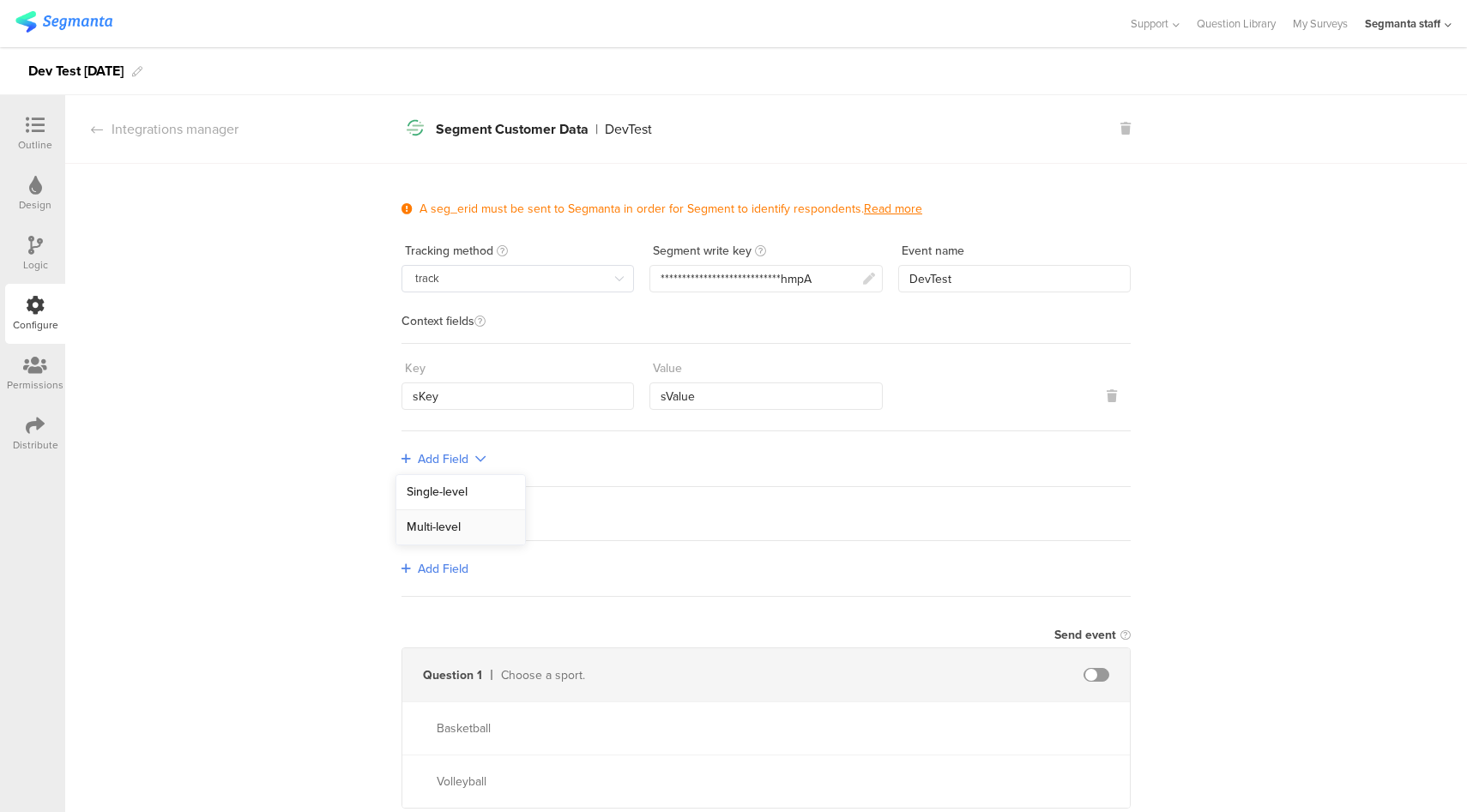
click at [452, 525] on link "Multi-level" at bounding box center [460, 528] width 128 height 34
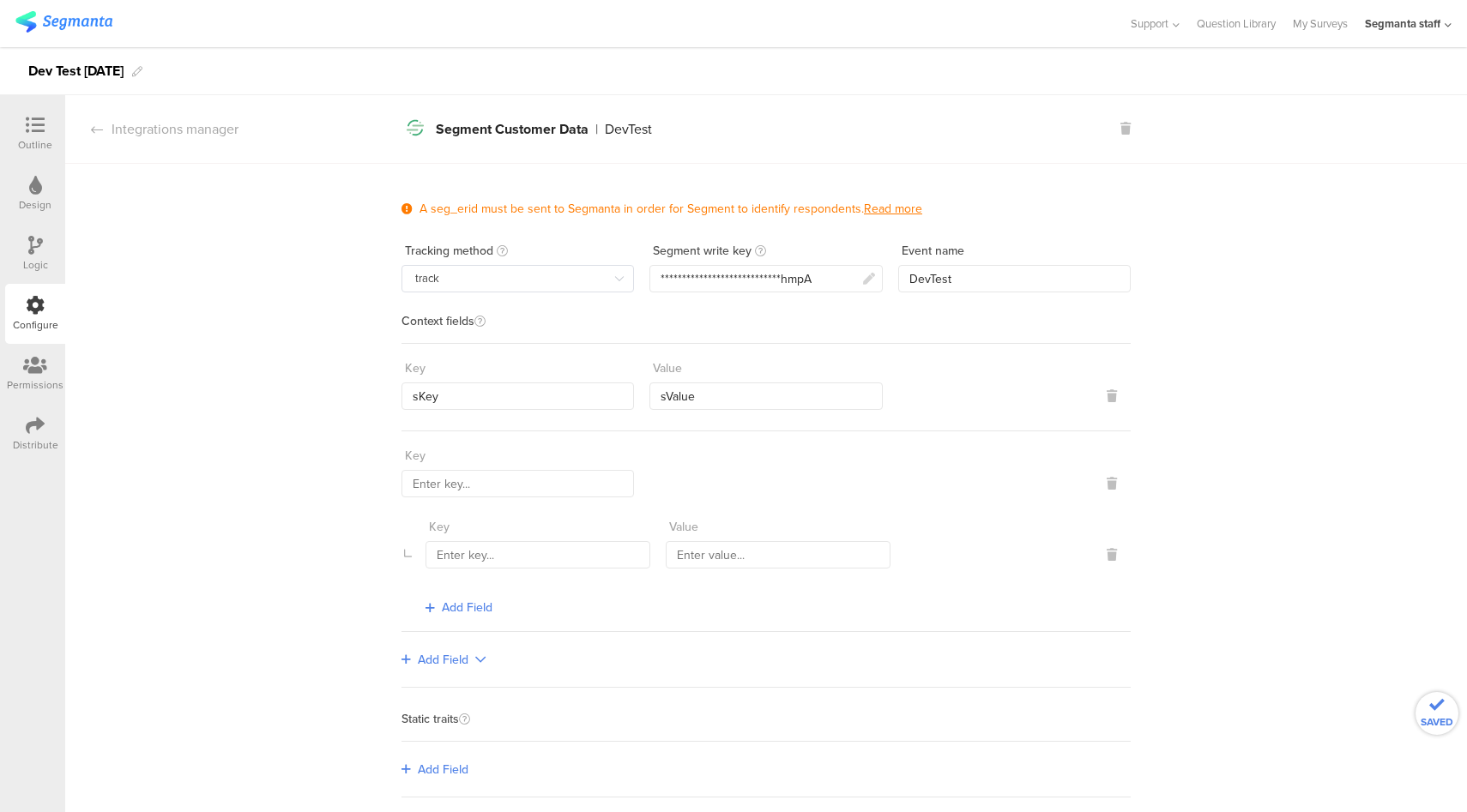
click at [502, 455] on div "Key" at bounding box center [517, 456] width 232 height 29
click at [523, 479] on input "text" at bounding box center [517, 484] width 232 height 28
type input "multiple"
click at [471, 554] on input "text" at bounding box center [537, 554] width 225 height 28
type input "mKey1"
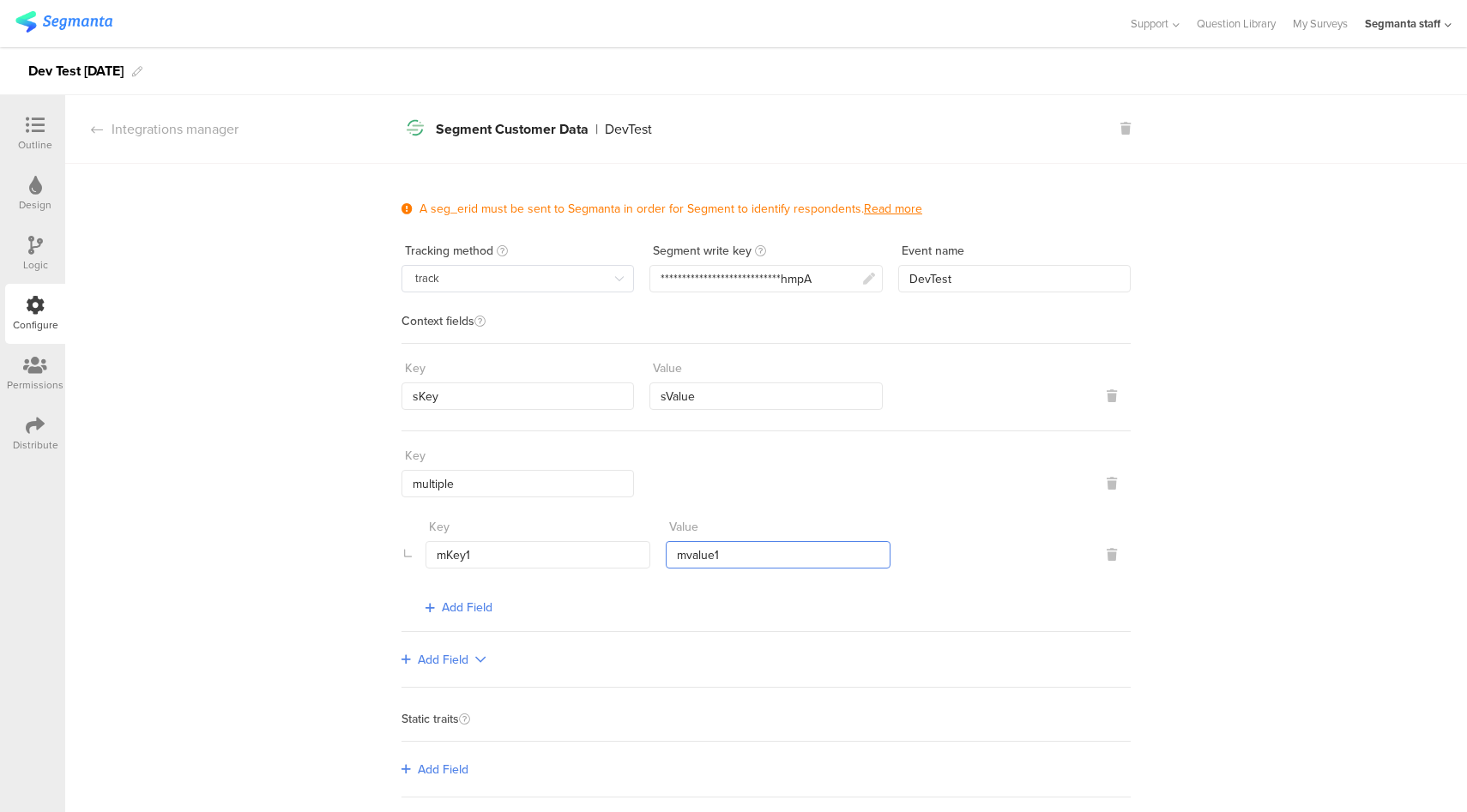
click at [687, 554] on input "mvalue1" at bounding box center [778, 554] width 225 height 28
type input "mValue1"
click at [478, 600] on span "Add Field" at bounding box center [467, 607] width 50 height 18
click at [492, 623] on input "text" at bounding box center [537, 626] width 225 height 28
type input "mKey2"
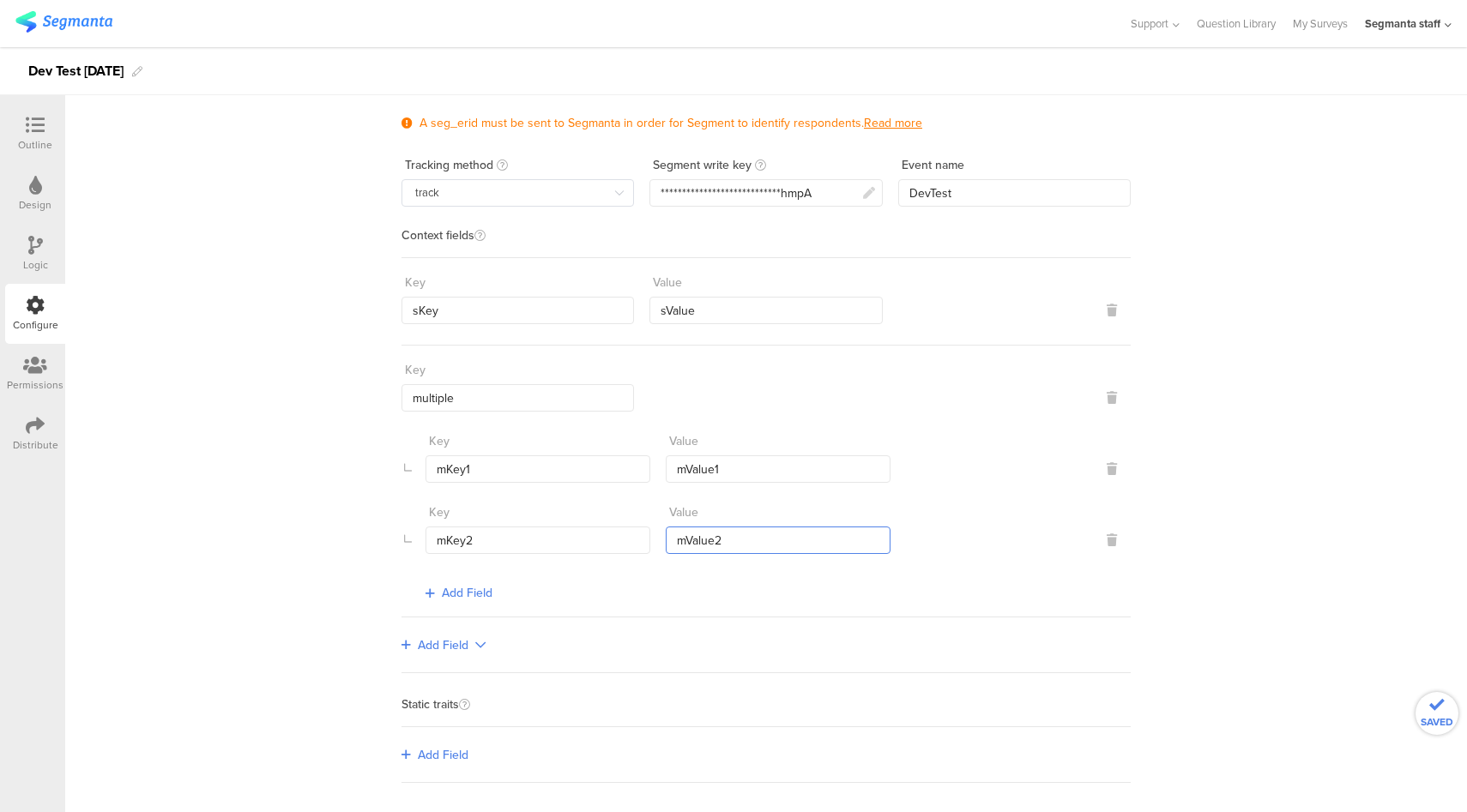
scroll to position [259, 0]
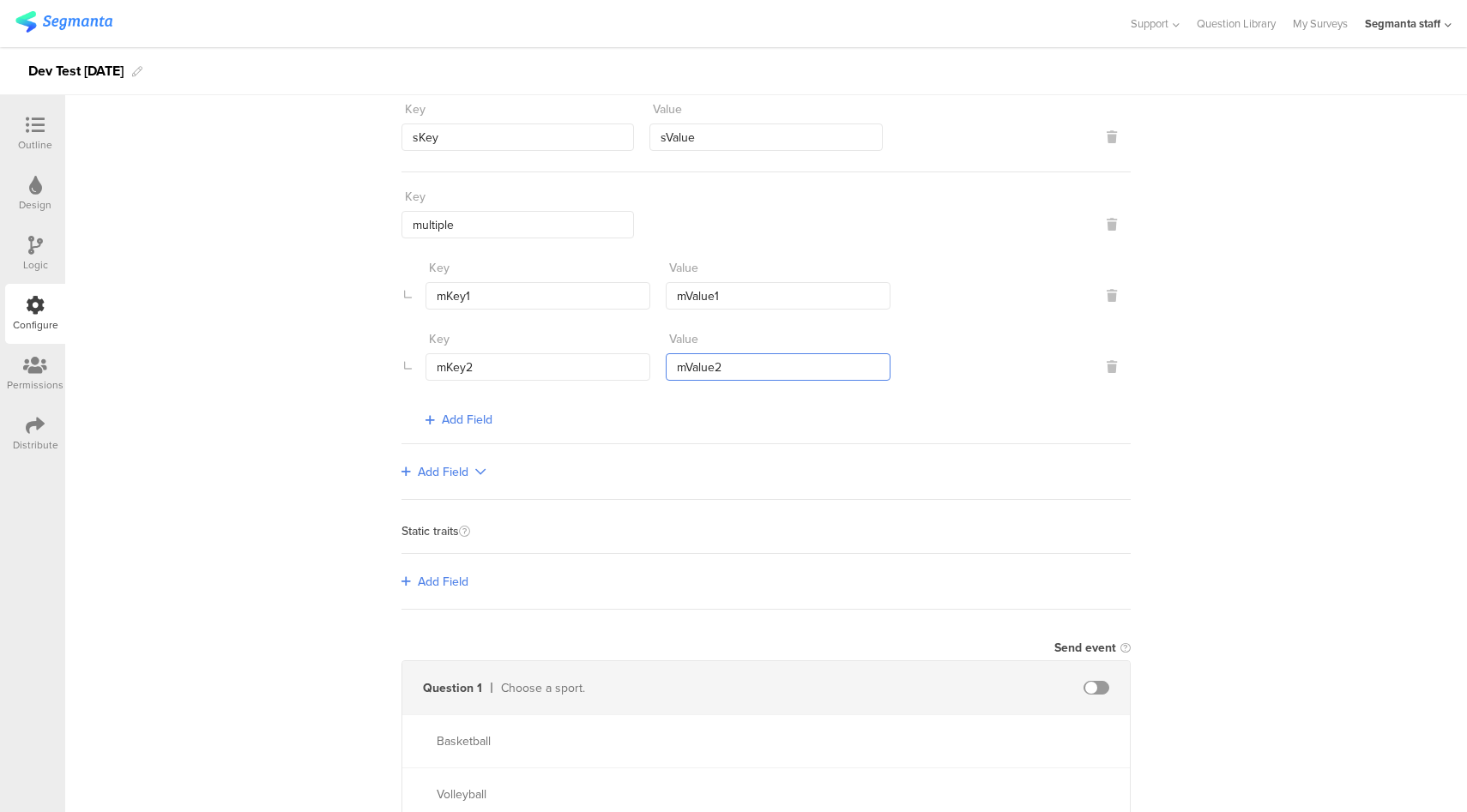
type input "mValue2"
click at [433, 578] on span "Add Field" at bounding box center [443, 582] width 50 height 18
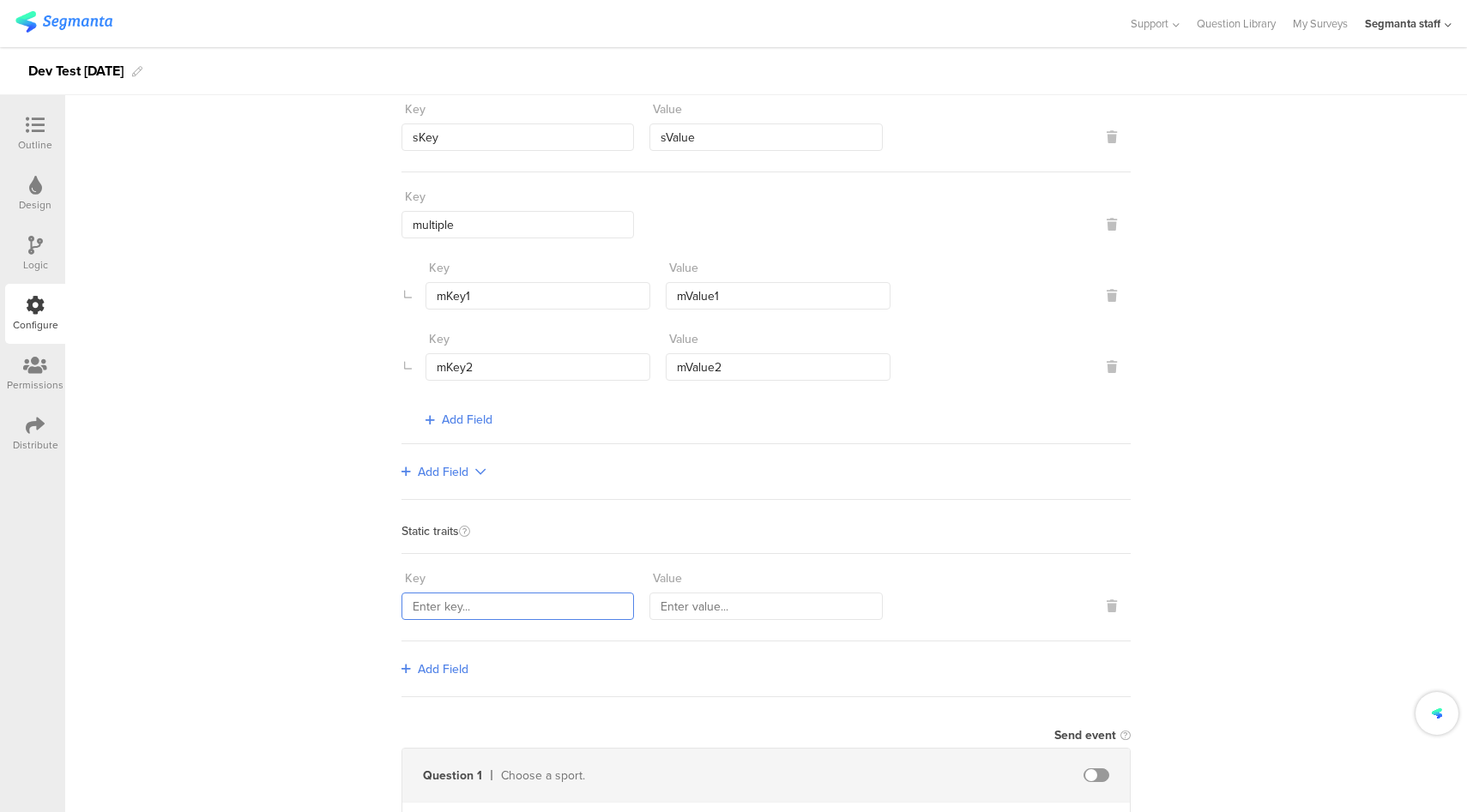
click at [472, 599] on input "text" at bounding box center [517, 607] width 232 height 28
type input "staticKey"
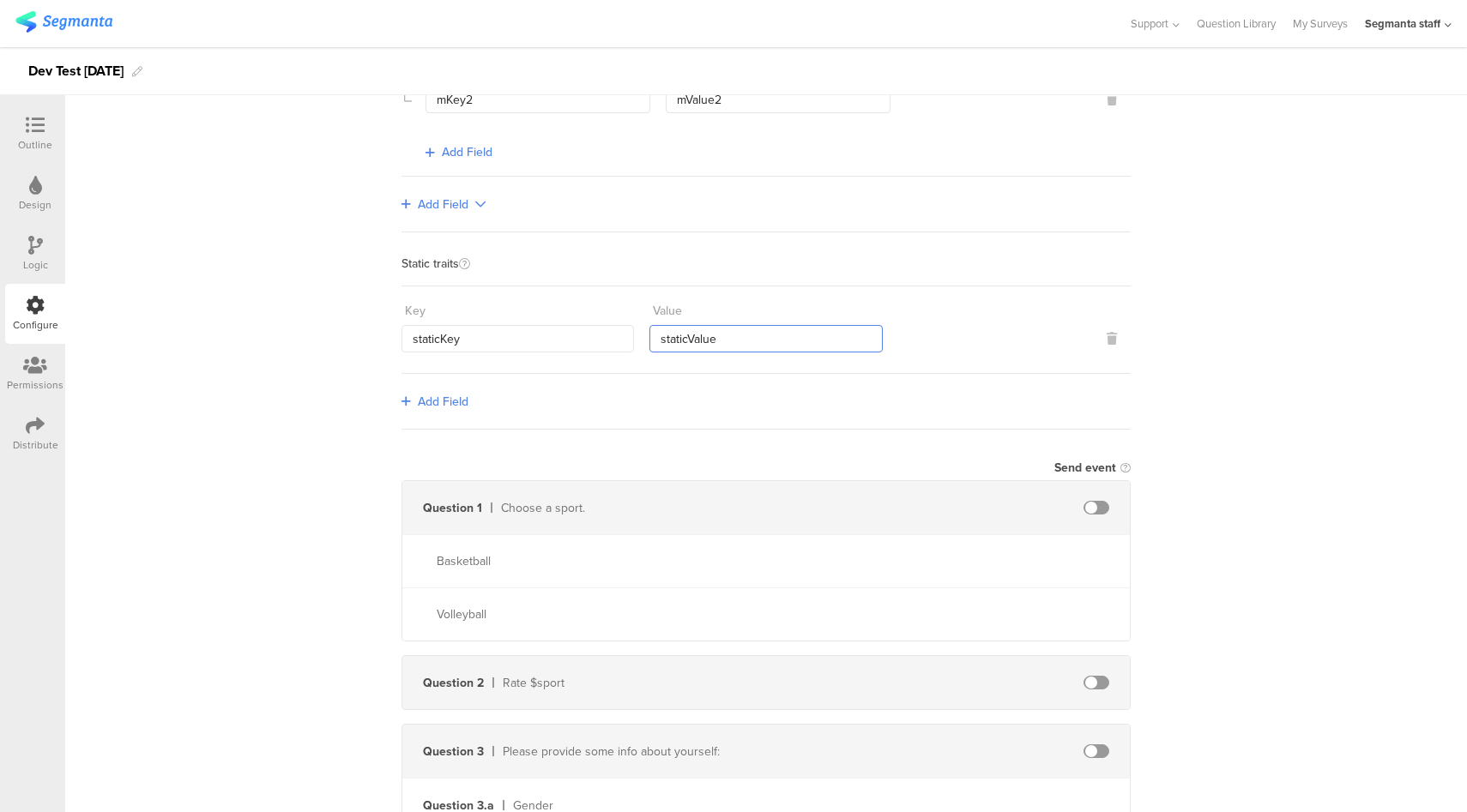
scroll to position [528, 0]
type input "staticValue"
click at [1093, 503] on span at bounding box center [1096, 506] width 26 height 13
click at [954, 503] on input "text" at bounding box center [947, 507] width 188 height 28
type input "sport"
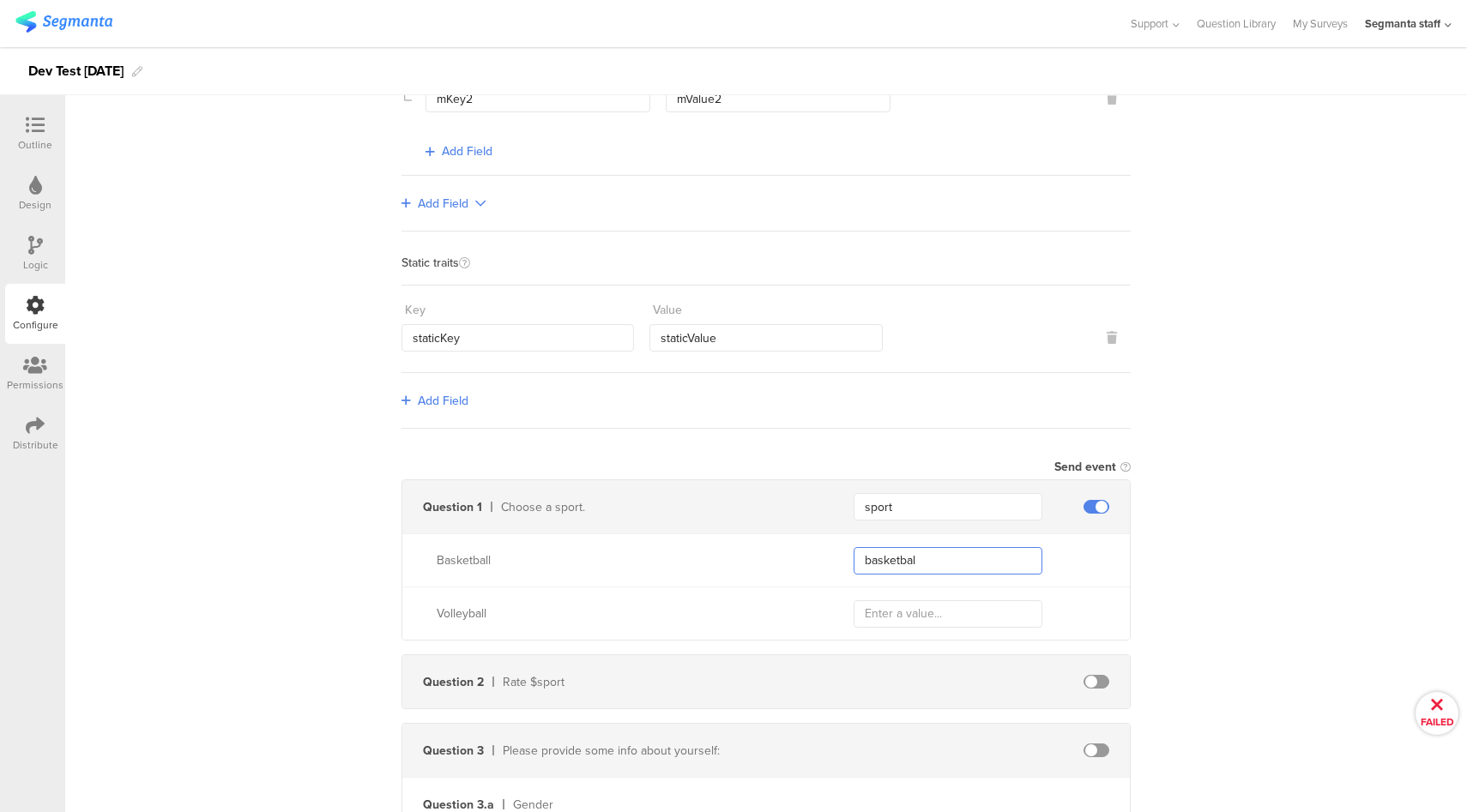
type input "basketbal"
type input "volleyball"
click at [948, 562] on input "basketbal" at bounding box center [947, 561] width 188 height 28
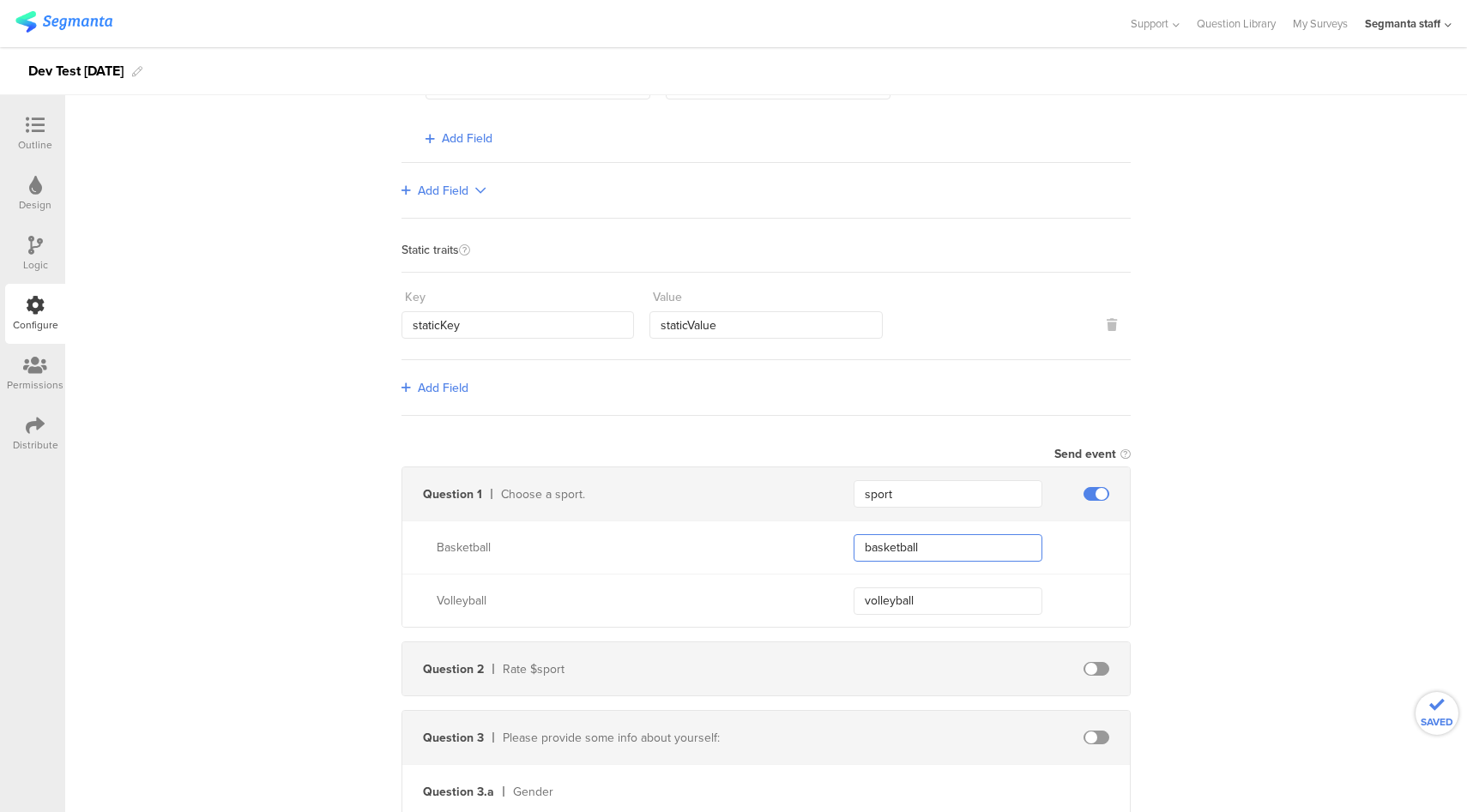
scroll to position [546, 0]
type input "basketball"
click at [1091, 659] on span at bounding box center [1096, 663] width 26 height 13
click at [916, 655] on input "text" at bounding box center [947, 664] width 188 height 28
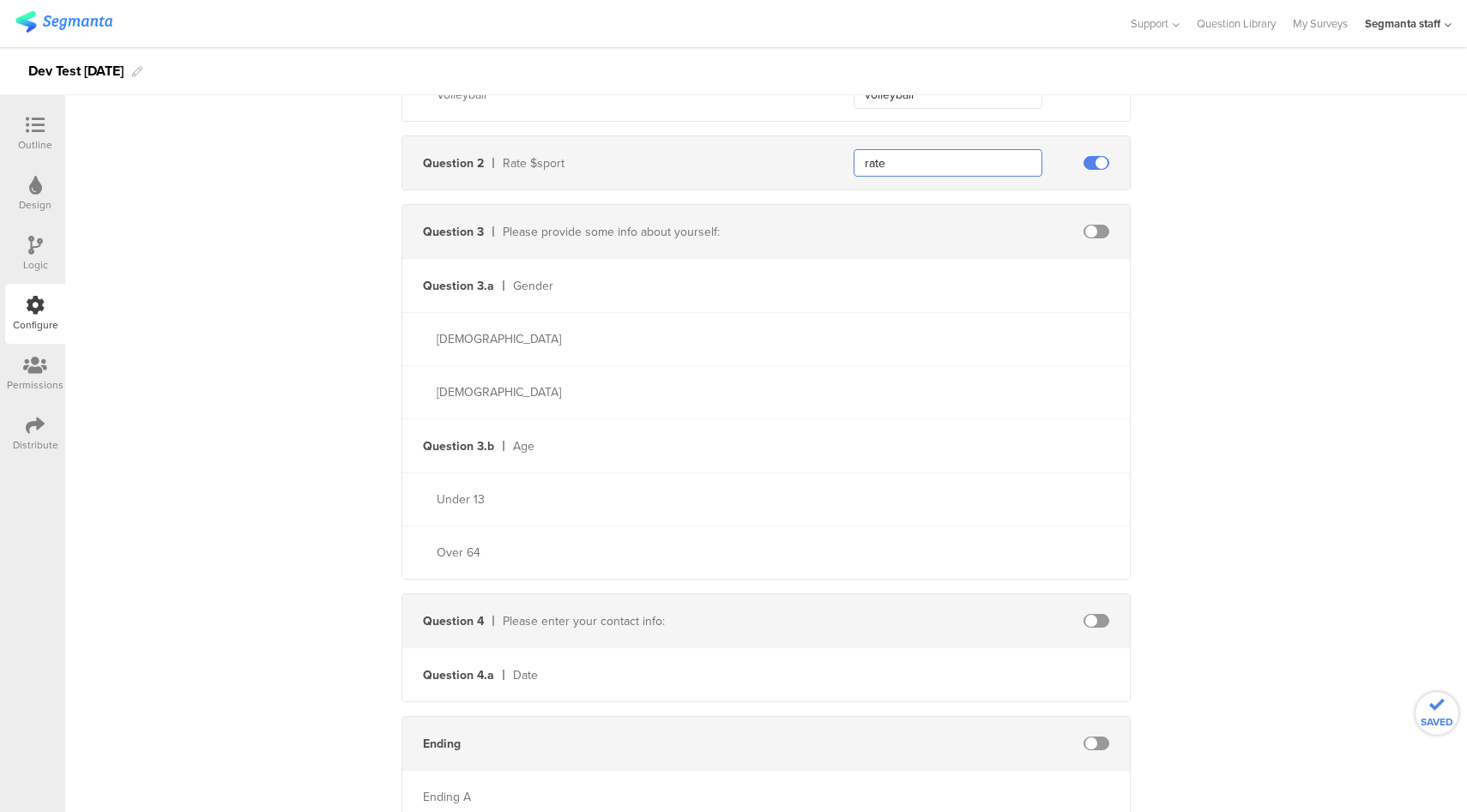
scroll to position [1052, 0]
type input "rate"
click at [1090, 224] on span at bounding box center [1096, 226] width 26 height 13
click at [938, 279] on input "text" at bounding box center [947, 280] width 188 height 28
type input "gender"
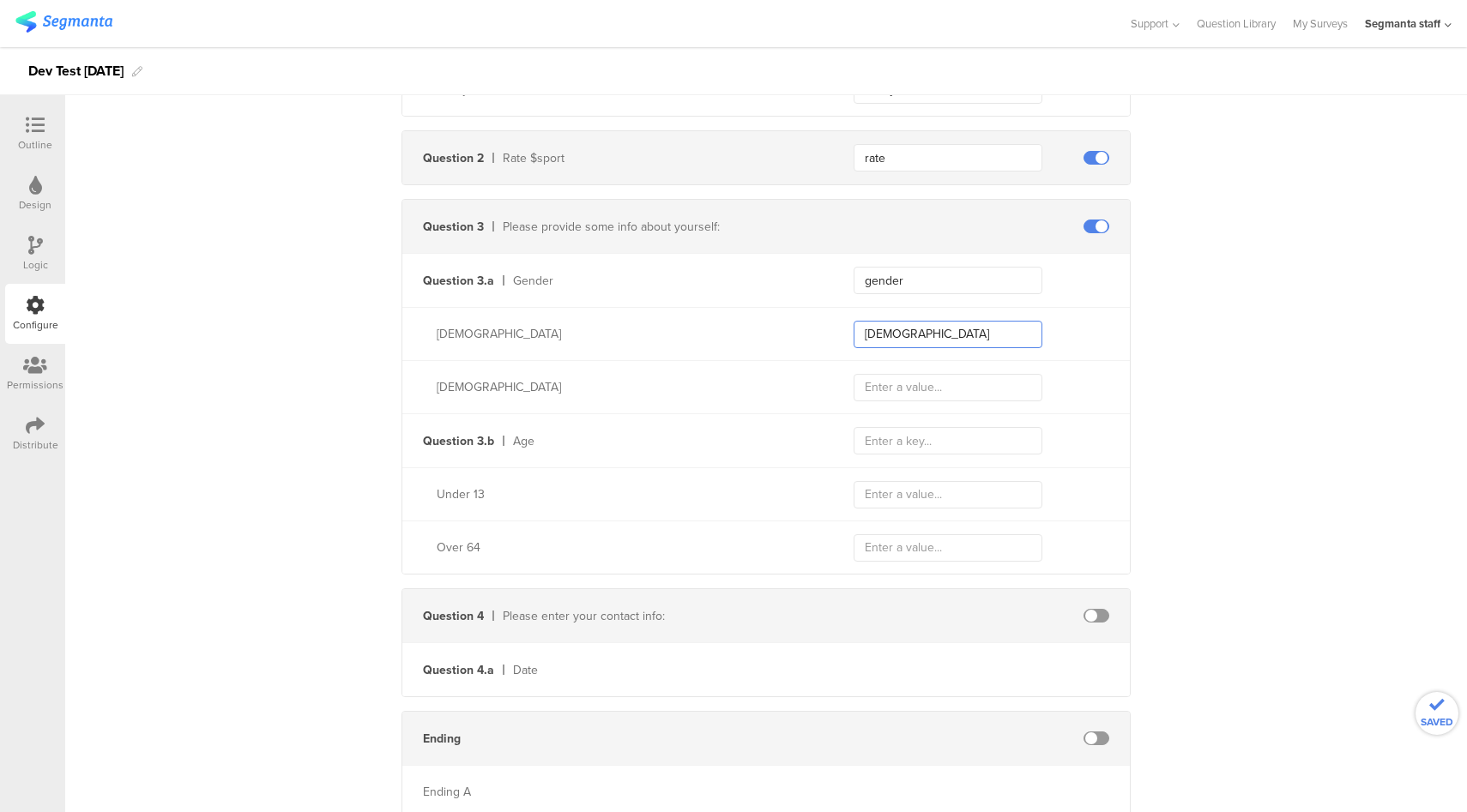
type input "[DEMOGRAPHIC_DATA]"
type input "age"
type input "kid"
type input "senior"
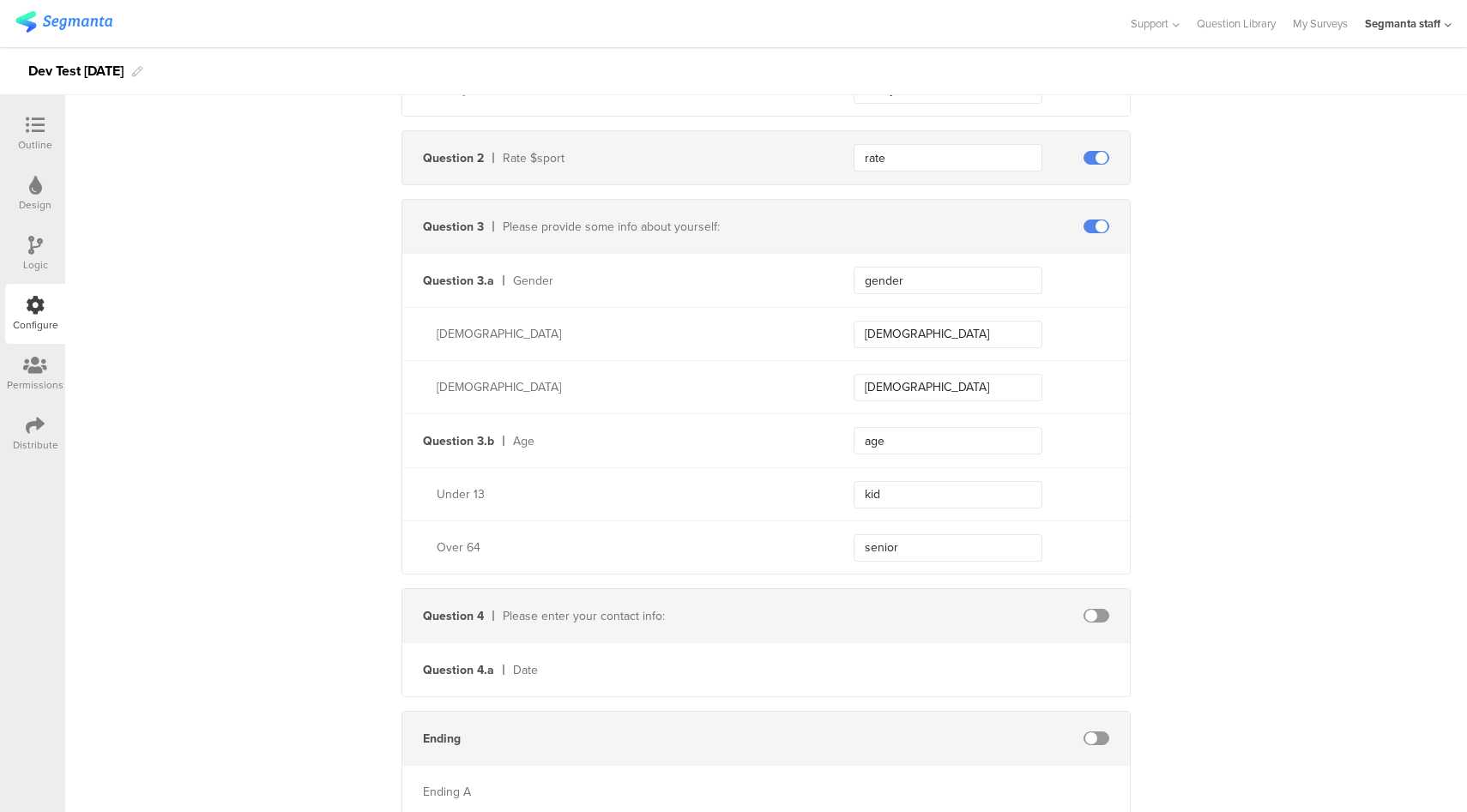
click at [1086, 611] on span at bounding box center [1096, 616] width 26 height 13
click at [910, 673] on input "text" at bounding box center [947, 669] width 188 height 28
type input "date"
click at [1087, 732] on span at bounding box center [1096, 738] width 26 height 13
click at [923, 738] on input "text" at bounding box center [947, 738] width 188 height 28
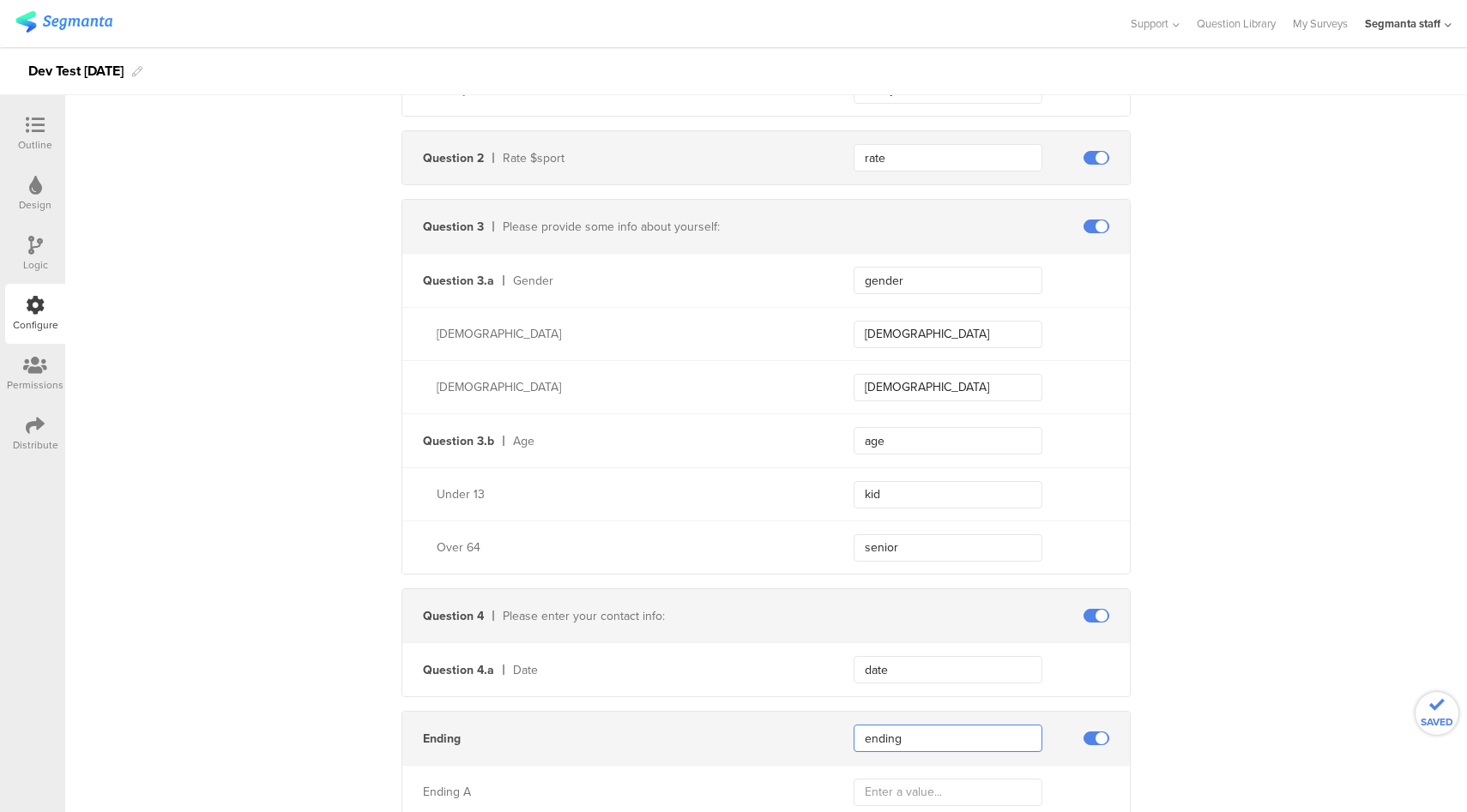
type input "ending"
click at [992, 788] on input "text" at bounding box center [947, 792] width 188 height 28
type input "a"
click at [24, 441] on div "Distribute" at bounding box center [35, 445] width 46 height 15
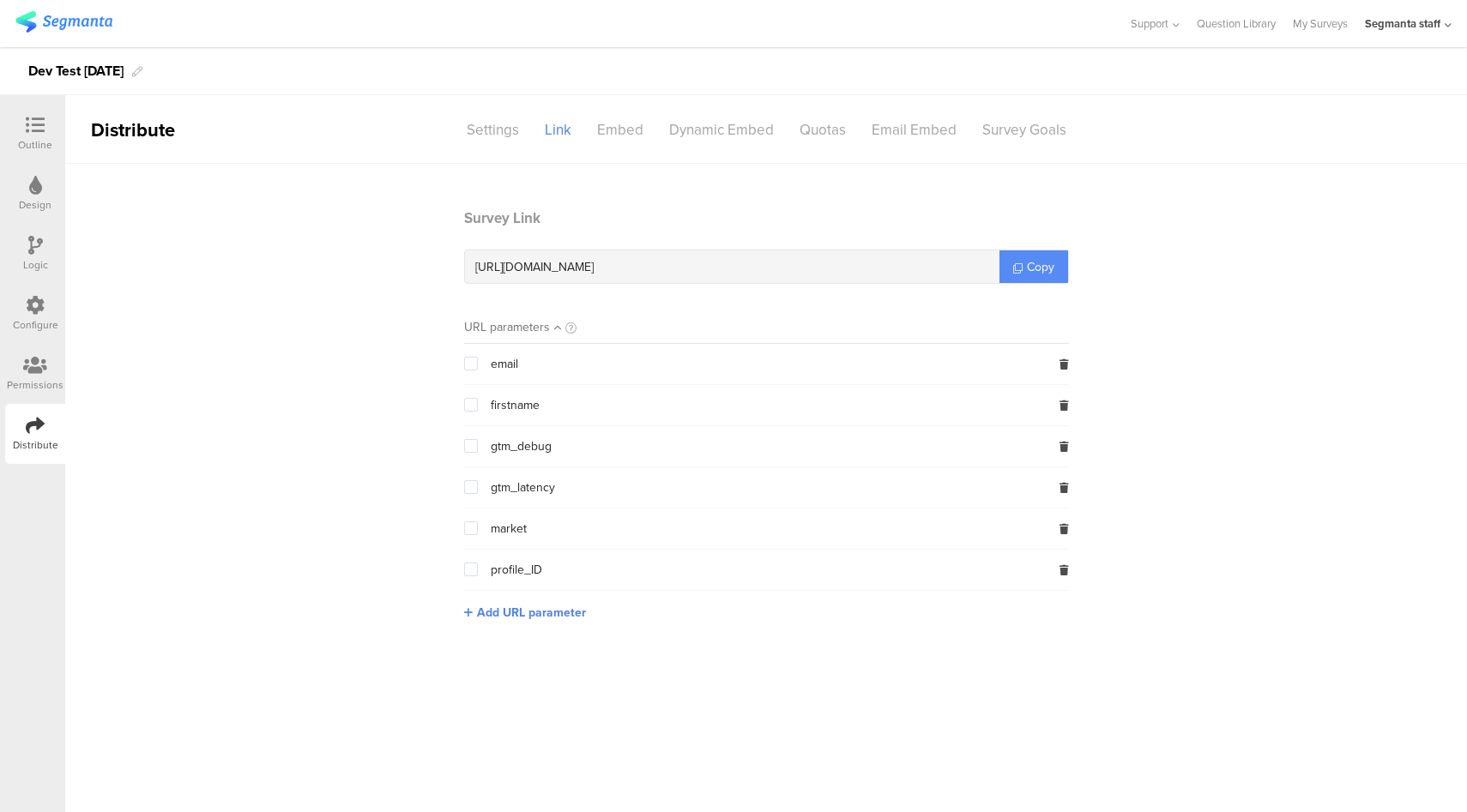
click at [1023, 259] on link "Copy" at bounding box center [1034, 266] width 68 height 32
click at [32, 304] on icon at bounding box center [35, 305] width 19 height 19
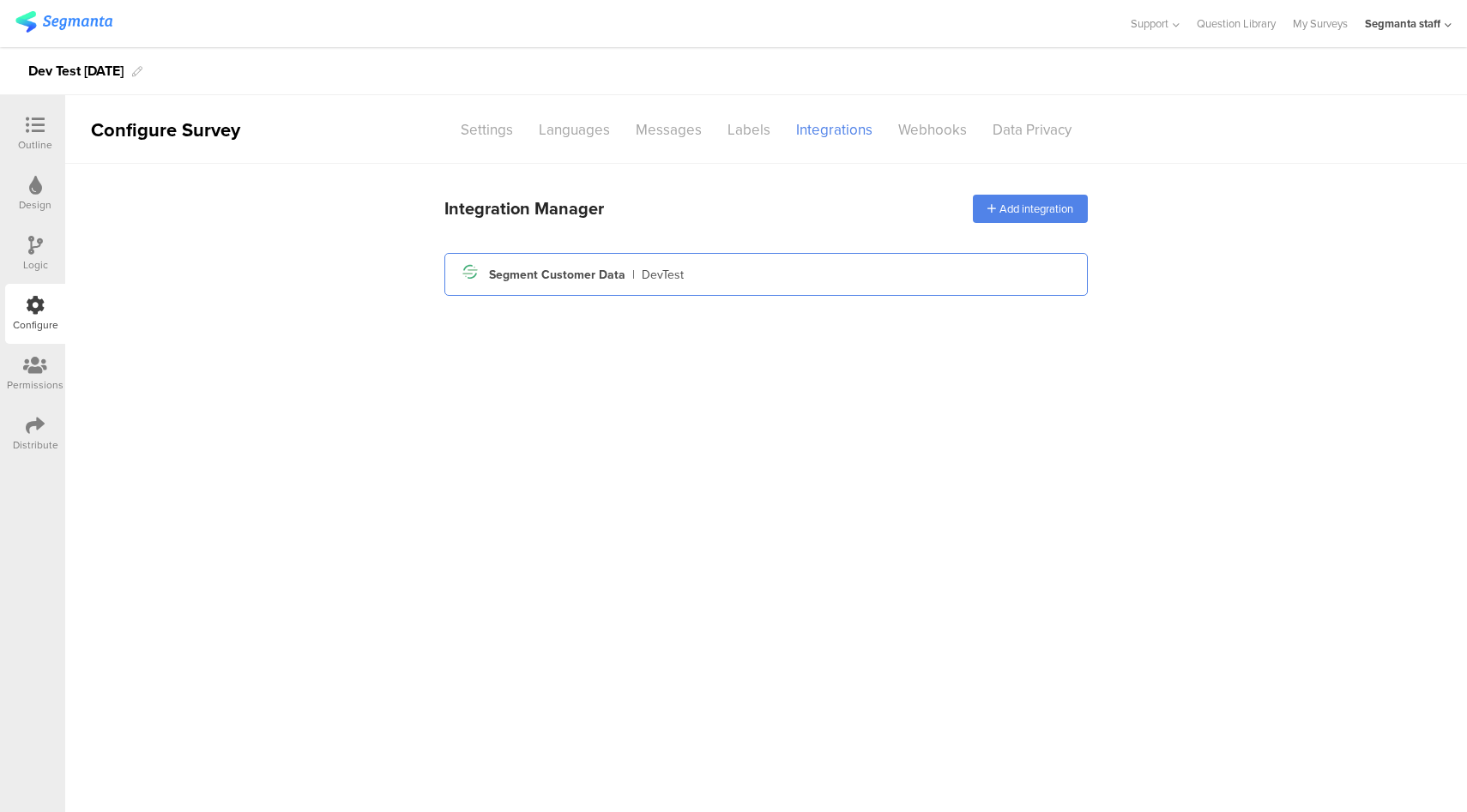
click at [788, 266] on div "Segment icon Created with Sketch. Segment Customer Data | DevTest" at bounding box center [766, 275] width 616 height 30
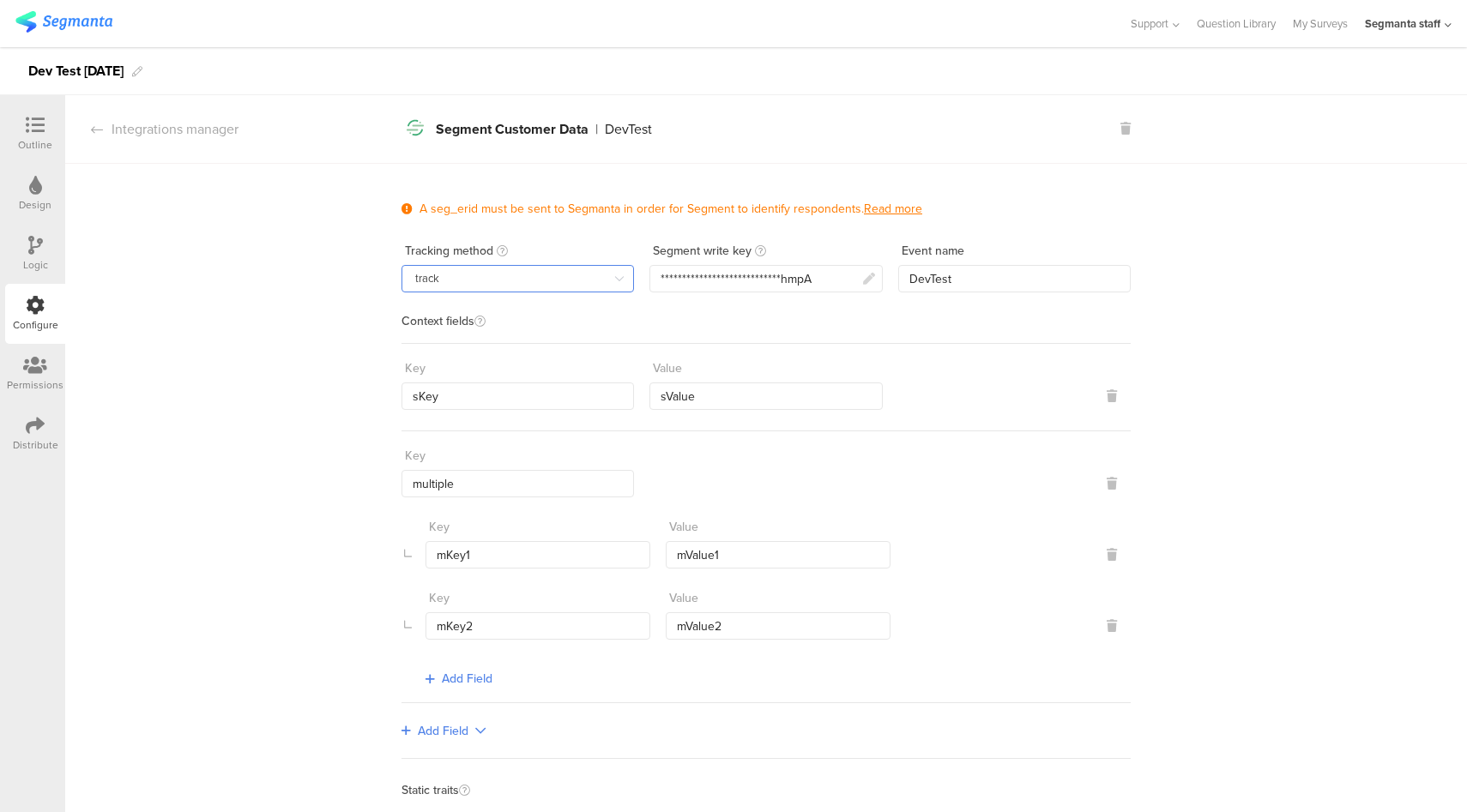
click at [541, 289] on input "track" at bounding box center [517, 278] width 232 height 28
click at [496, 341] on li "identify" at bounding box center [519, 350] width 244 height 30
type input "identify"
click at [168, 126] on div "Integrations manager" at bounding box center [152, 129] width 173 height 20
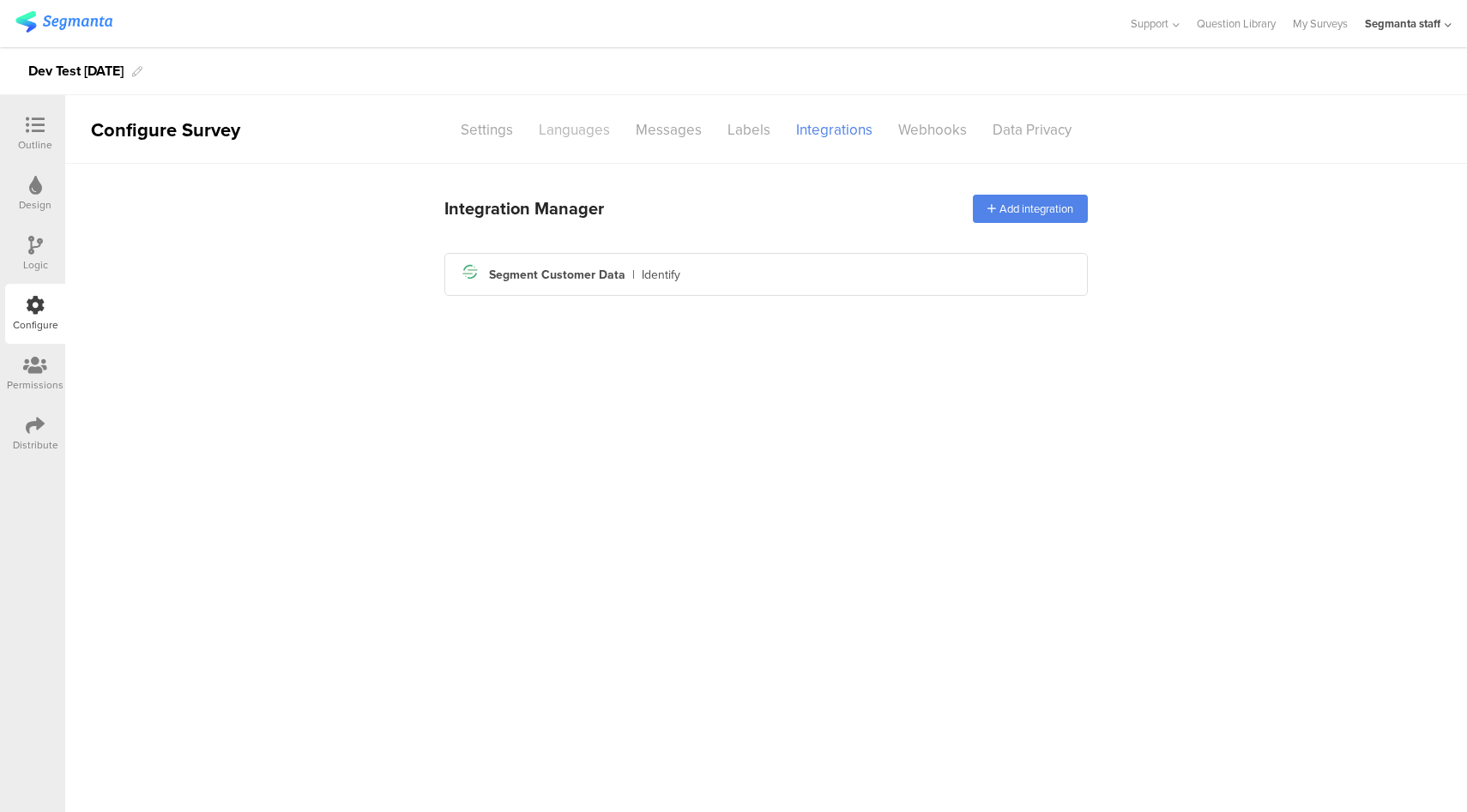
click at [562, 135] on div "Languages" at bounding box center [574, 129] width 97 height 30
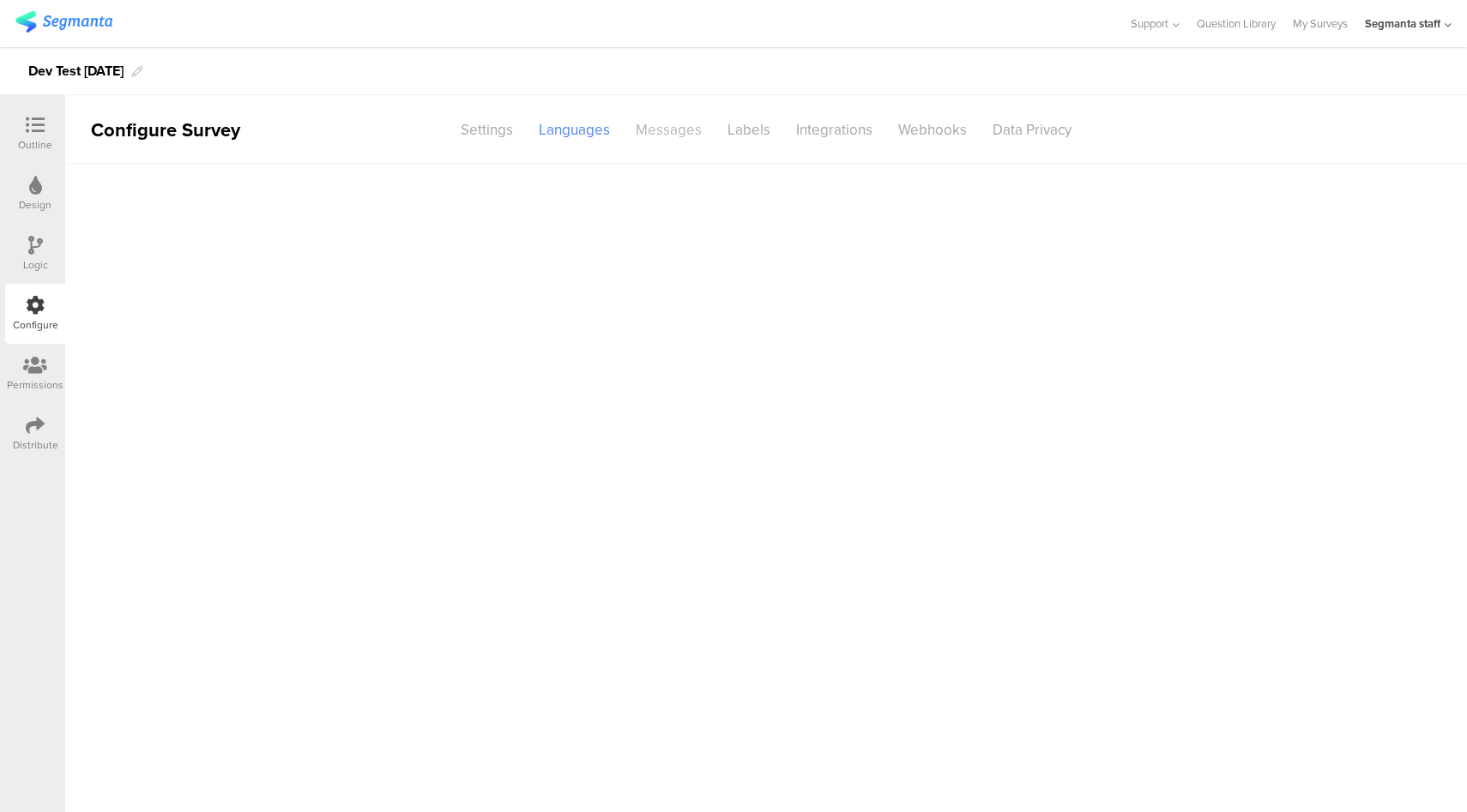
click at [684, 136] on div "Messages" at bounding box center [668, 129] width 92 height 30
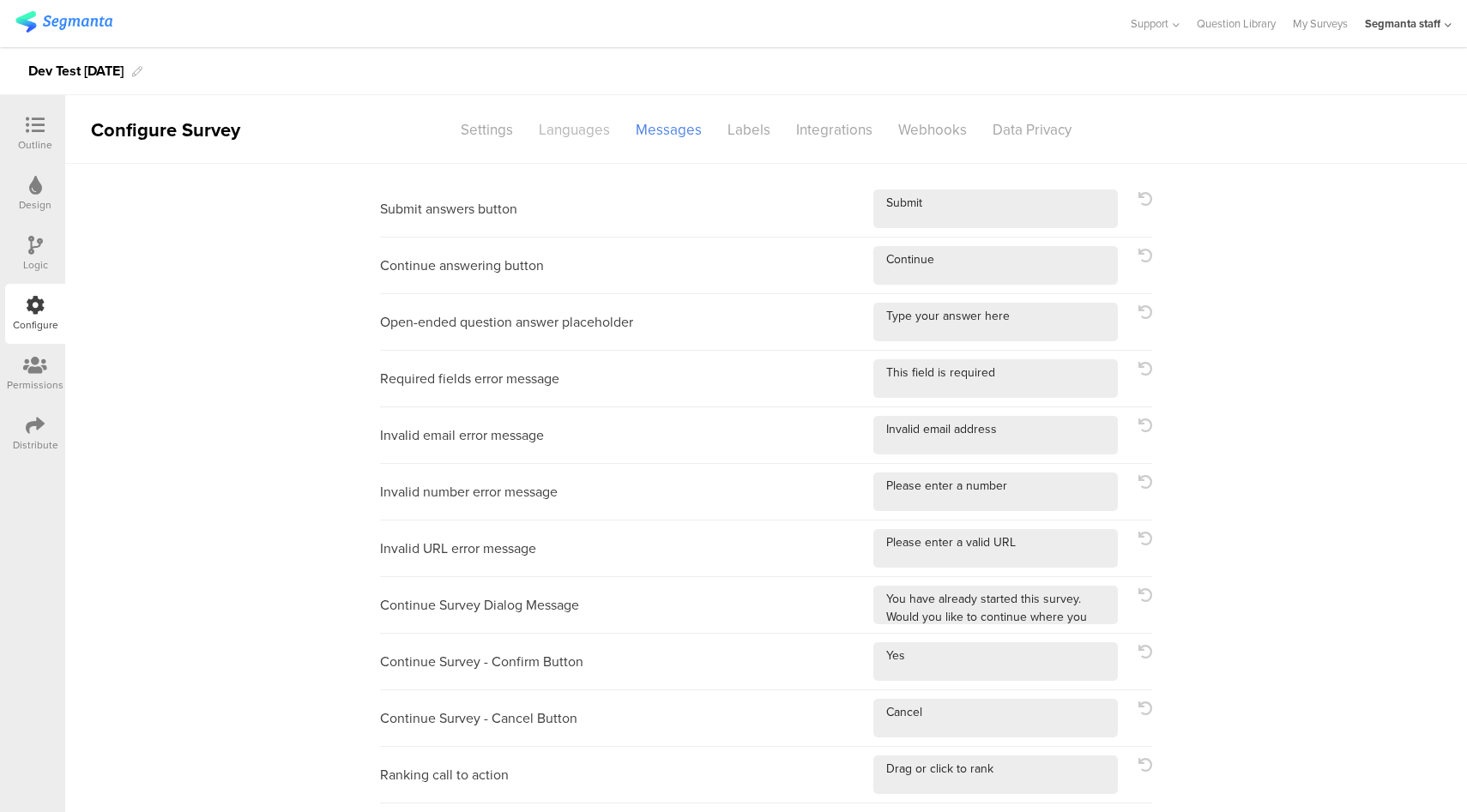
click at [571, 127] on div "Languages" at bounding box center [574, 129] width 97 height 30
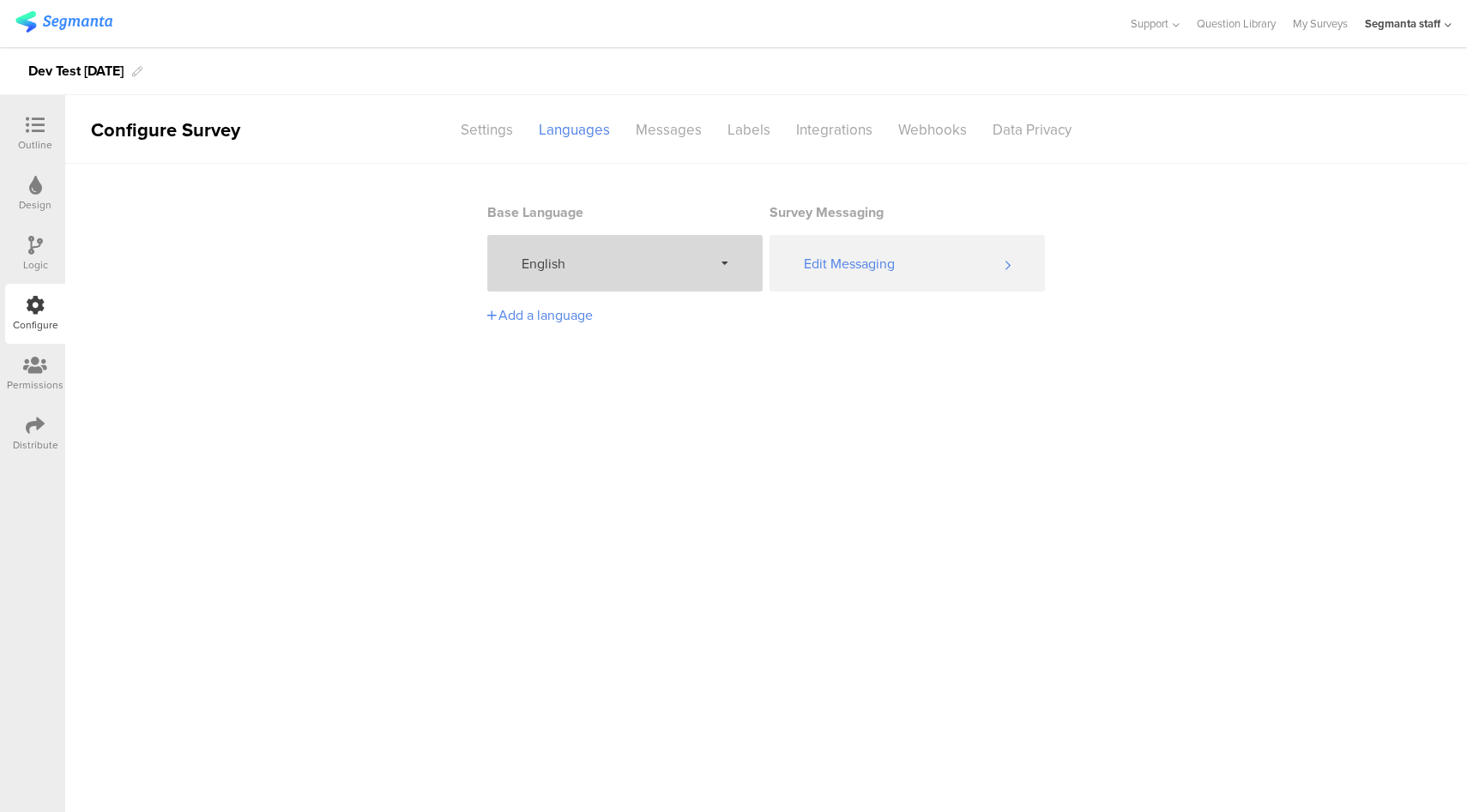
click at [705, 279] on div "English" at bounding box center [624, 263] width 275 height 57
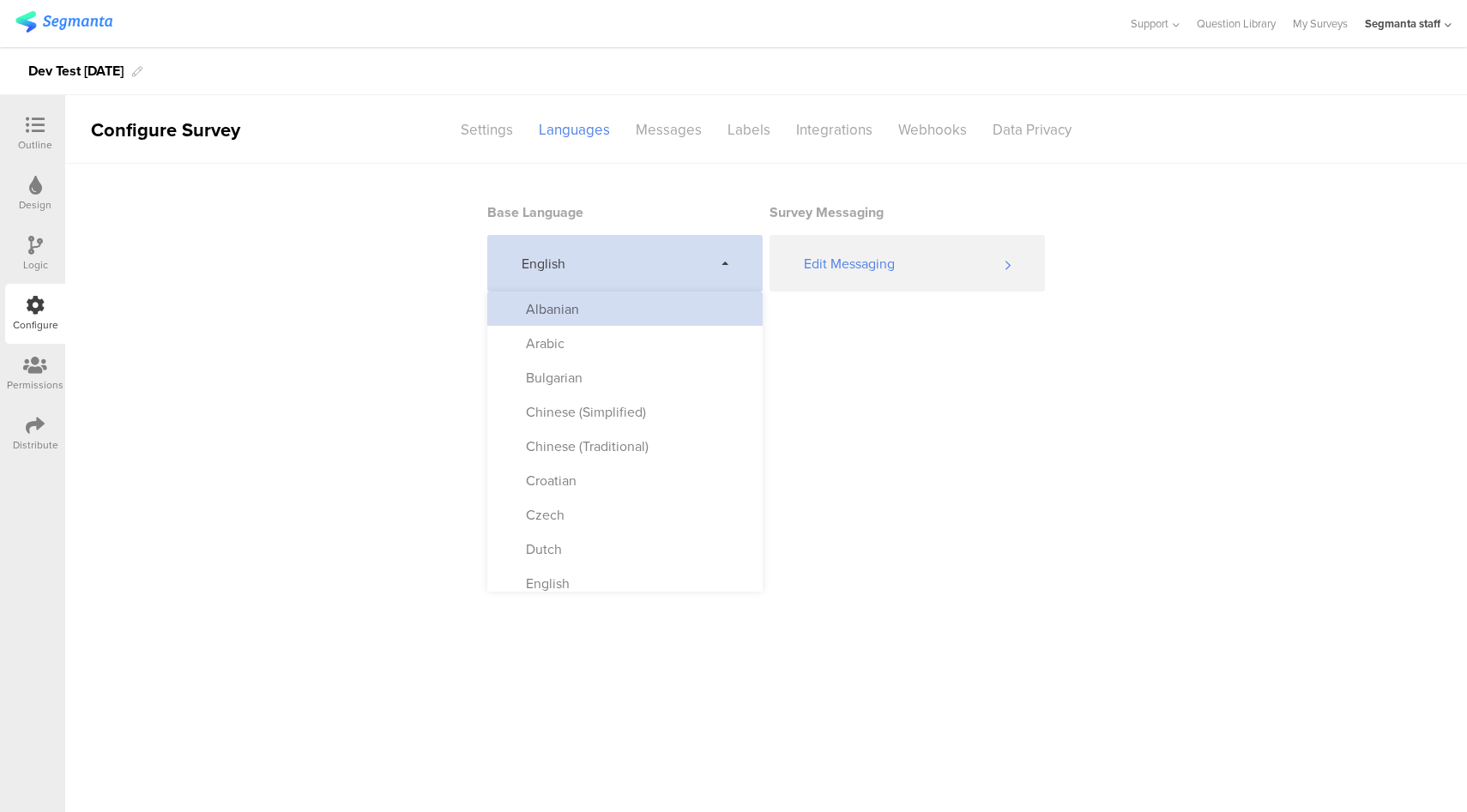
click at [630, 312] on div "Albanian" at bounding box center [624, 309] width 275 height 34
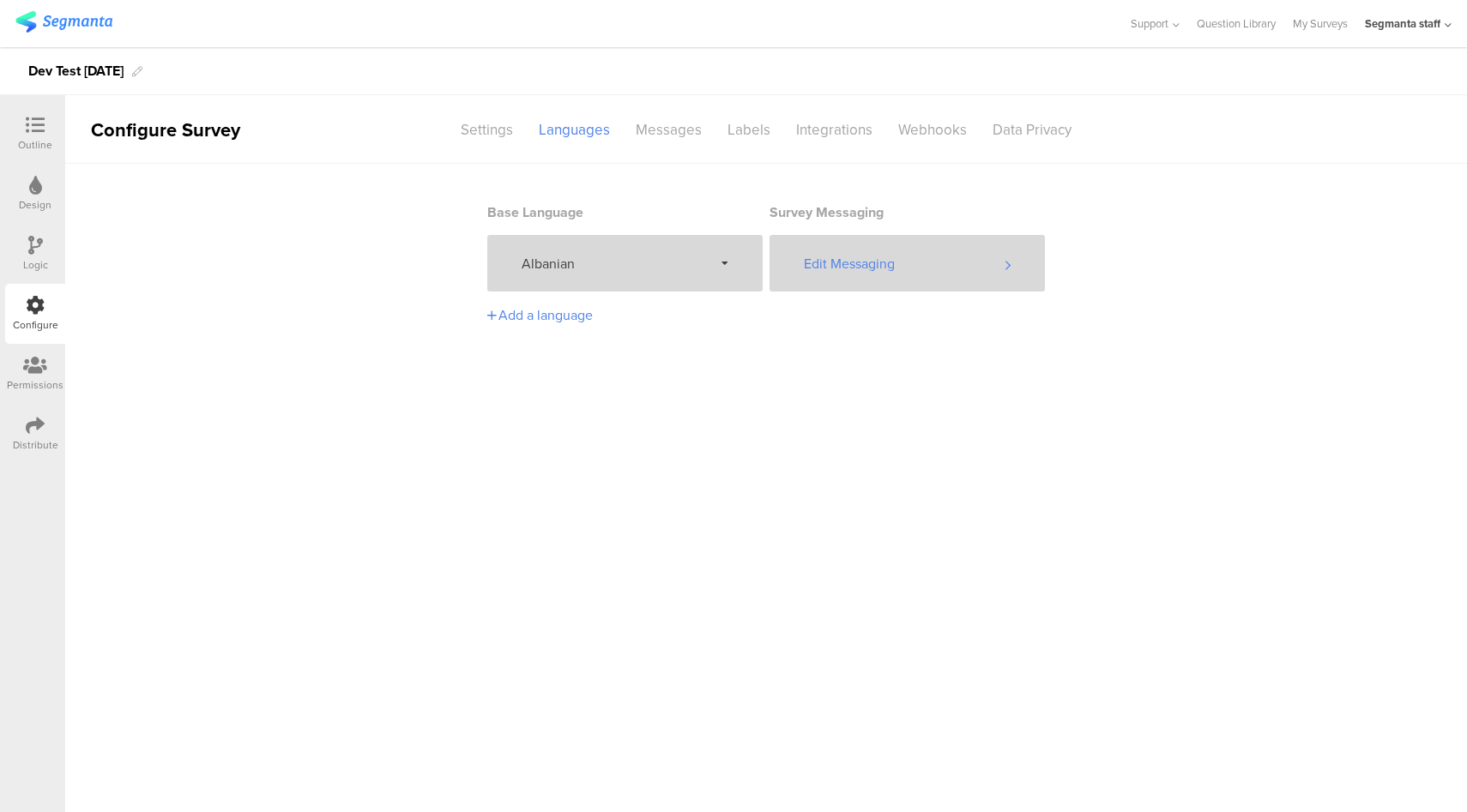
click at [926, 267] on div "Edit Messaging" at bounding box center [907, 263] width 275 height 57
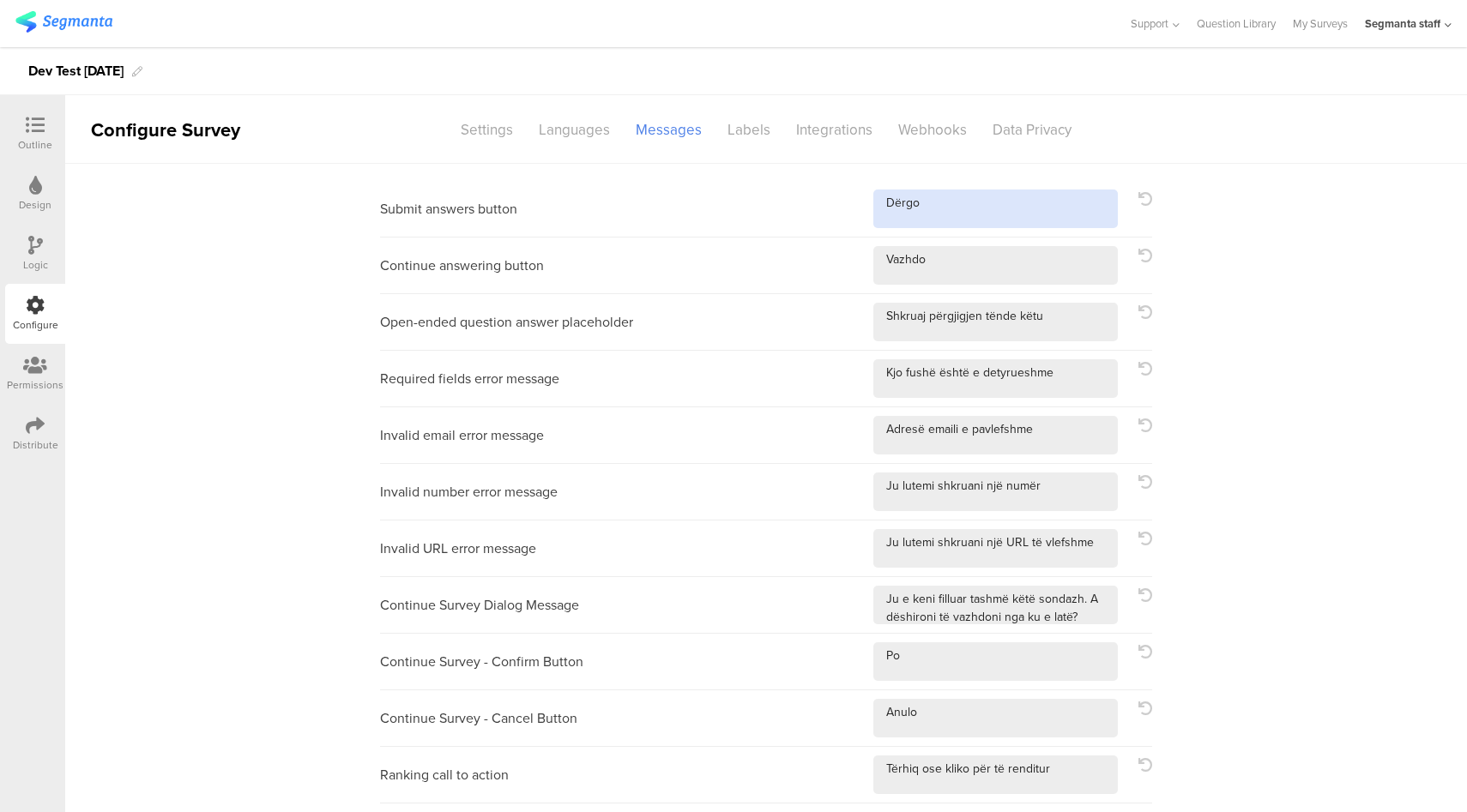
click at [1004, 218] on textarea at bounding box center [995, 208] width 245 height 39
type textarea "Dërgo!"
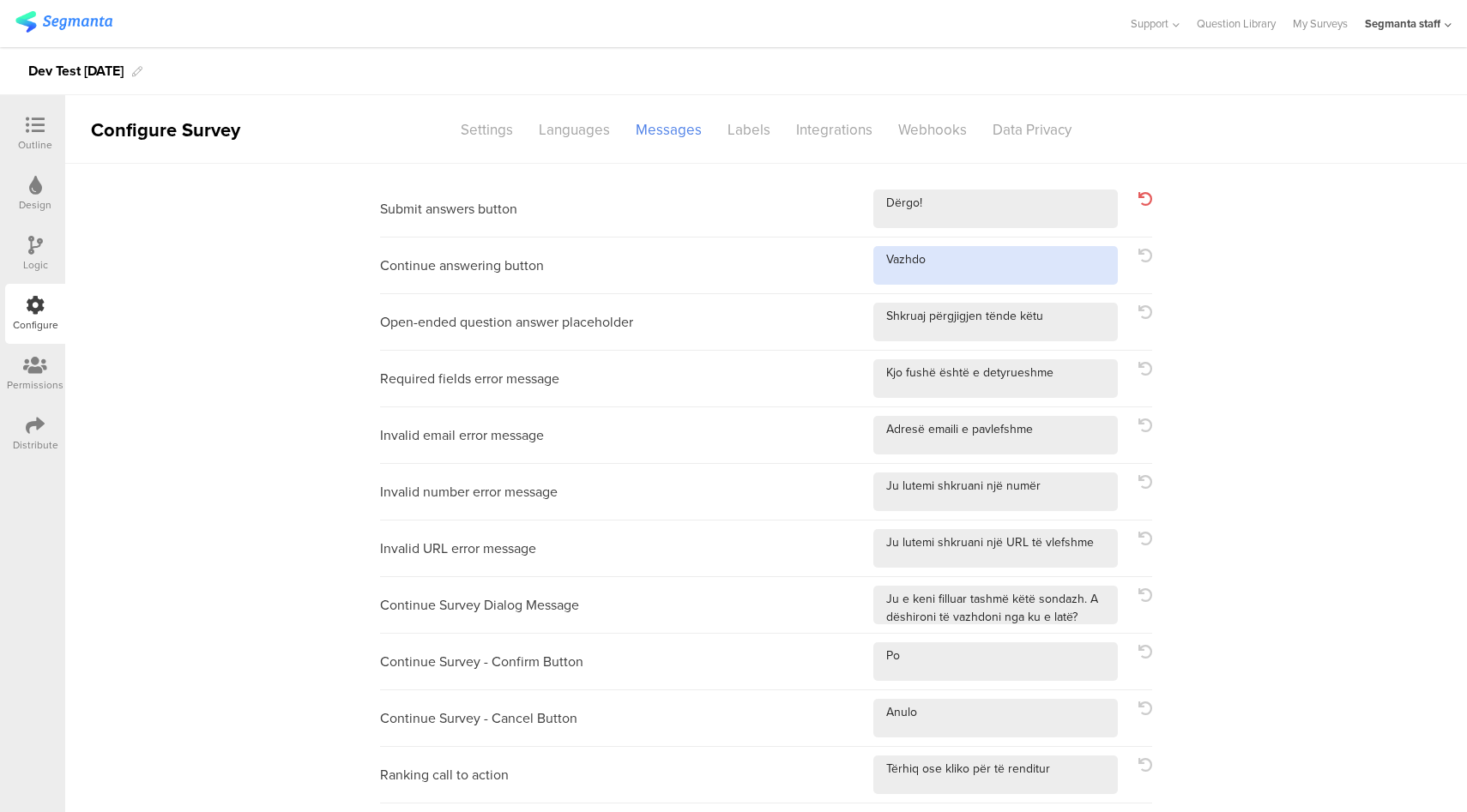
click at [1027, 259] on textarea at bounding box center [995, 265] width 245 height 39
click at [1139, 258] on icon at bounding box center [1145, 255] width 13 height 13
type textarea "Vazhdo"
click at [1139, 203] on icon at bounding box center [1145, 198] width 13 height 13
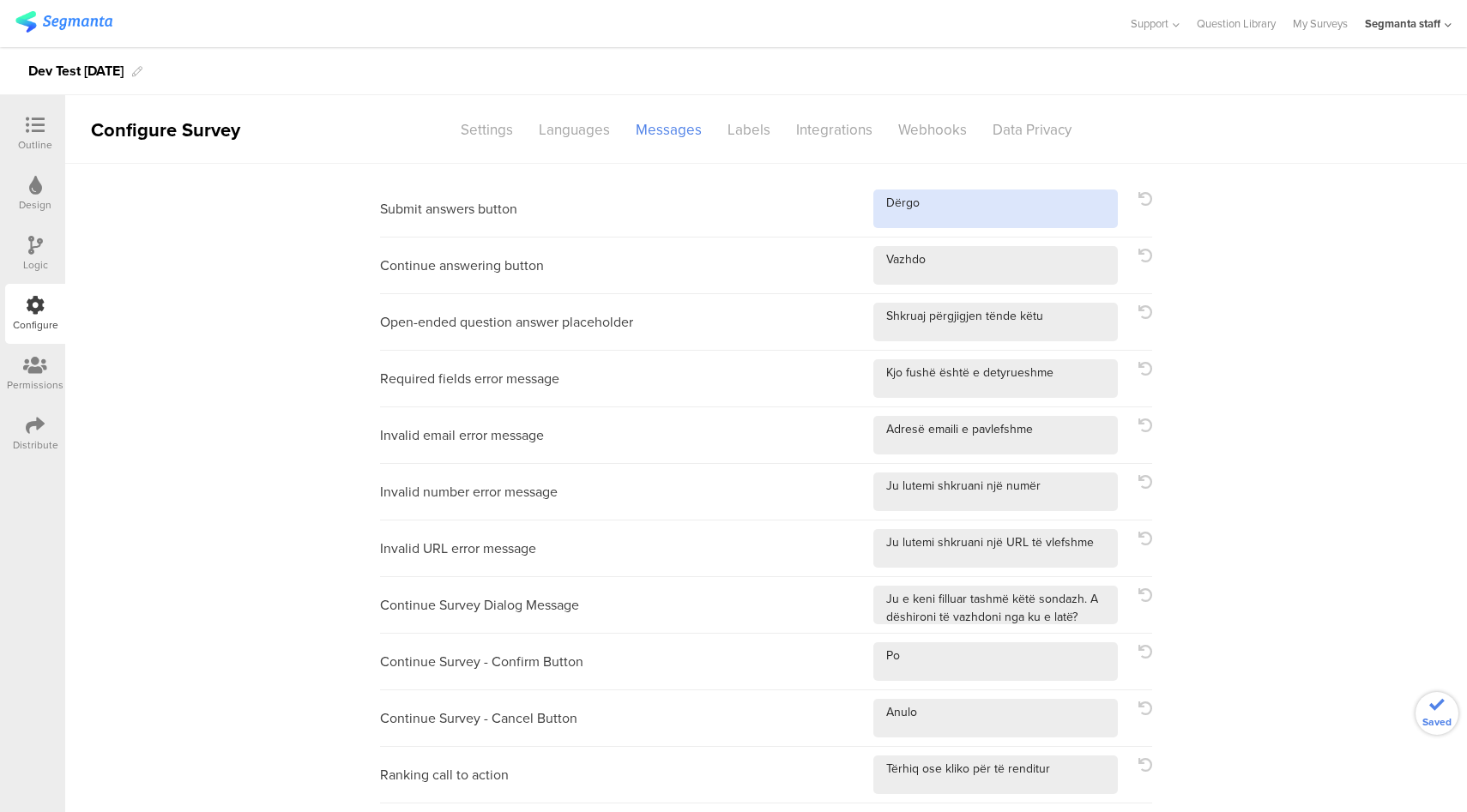
click at [977, 215] on textarea at bounding box center [995, 208] width 245 height 39
type textarea "Dërgo!"
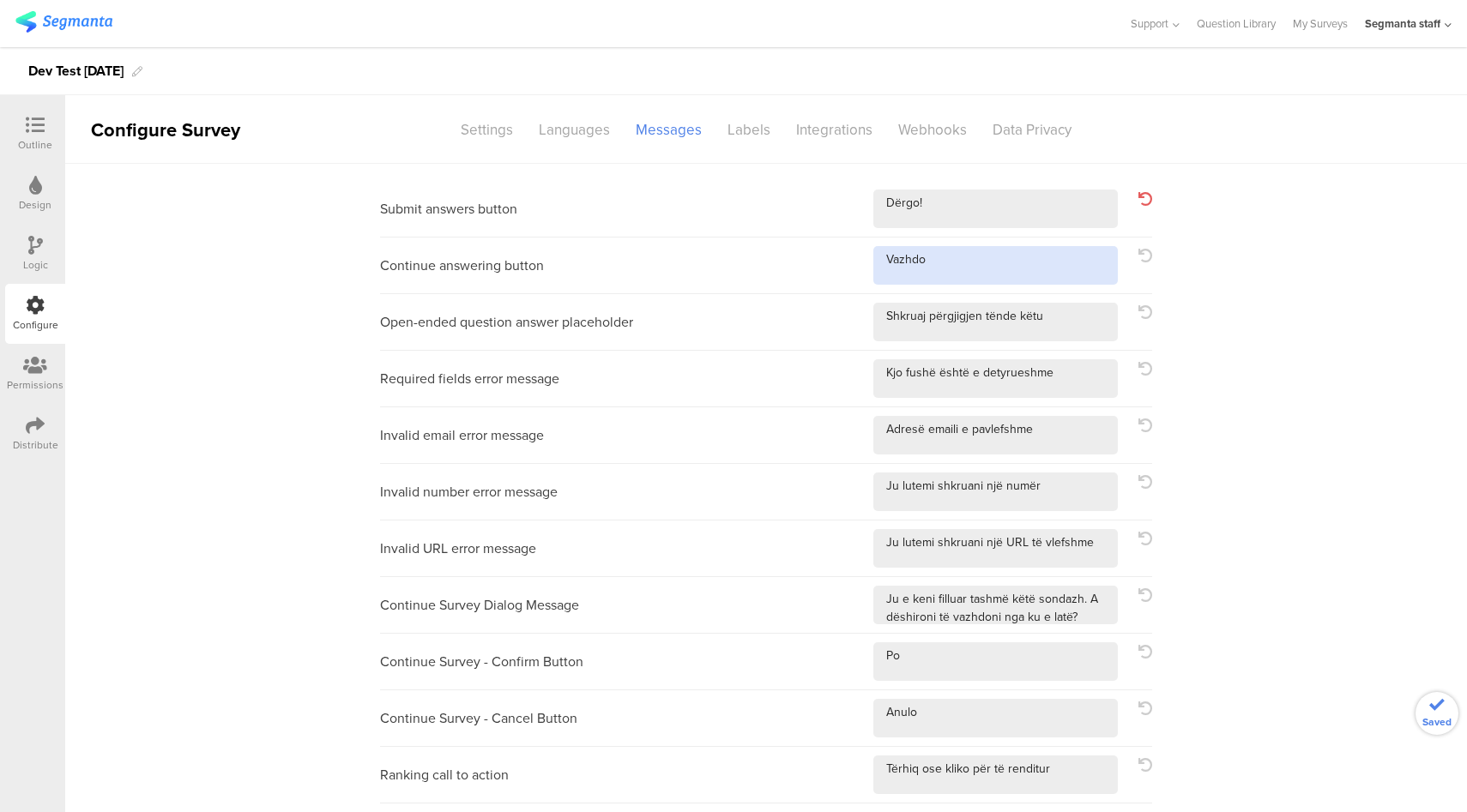
click at [990, 260] on textarea at bounding box center [995, 265] width 245 height 39
type textarea "Vazhdo!"
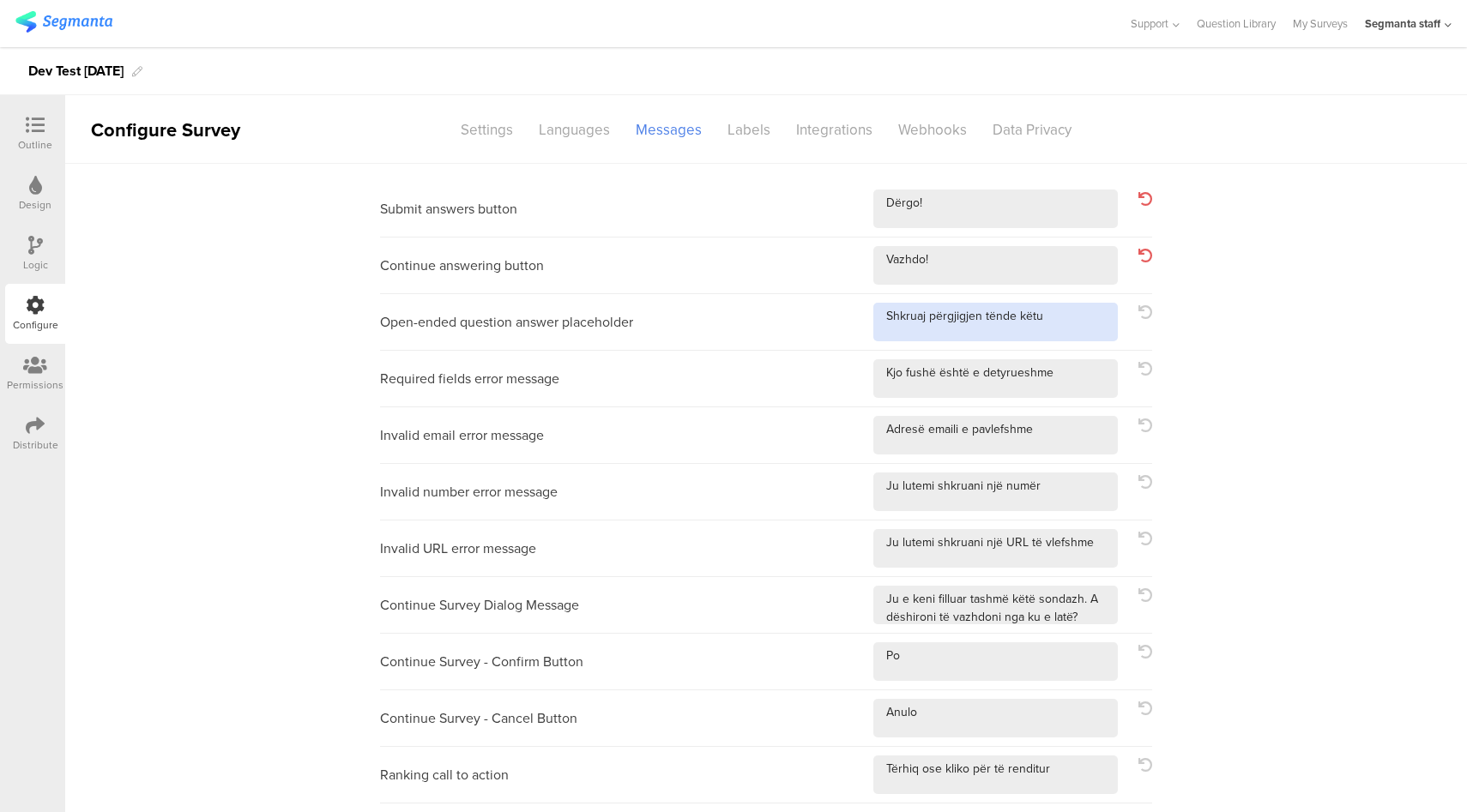
click at [1077, 325] on textarea at bounding box center [995, 322] width 245 height 39
click at [1139, 317] on icon at bounding box center [1145, 311] width 13 height 13
click at [1050, 324] on textarea at bounding box center [995, 322] width 245 height 39
type textarea "Shkruaj përgjigjen tënde këtu!"
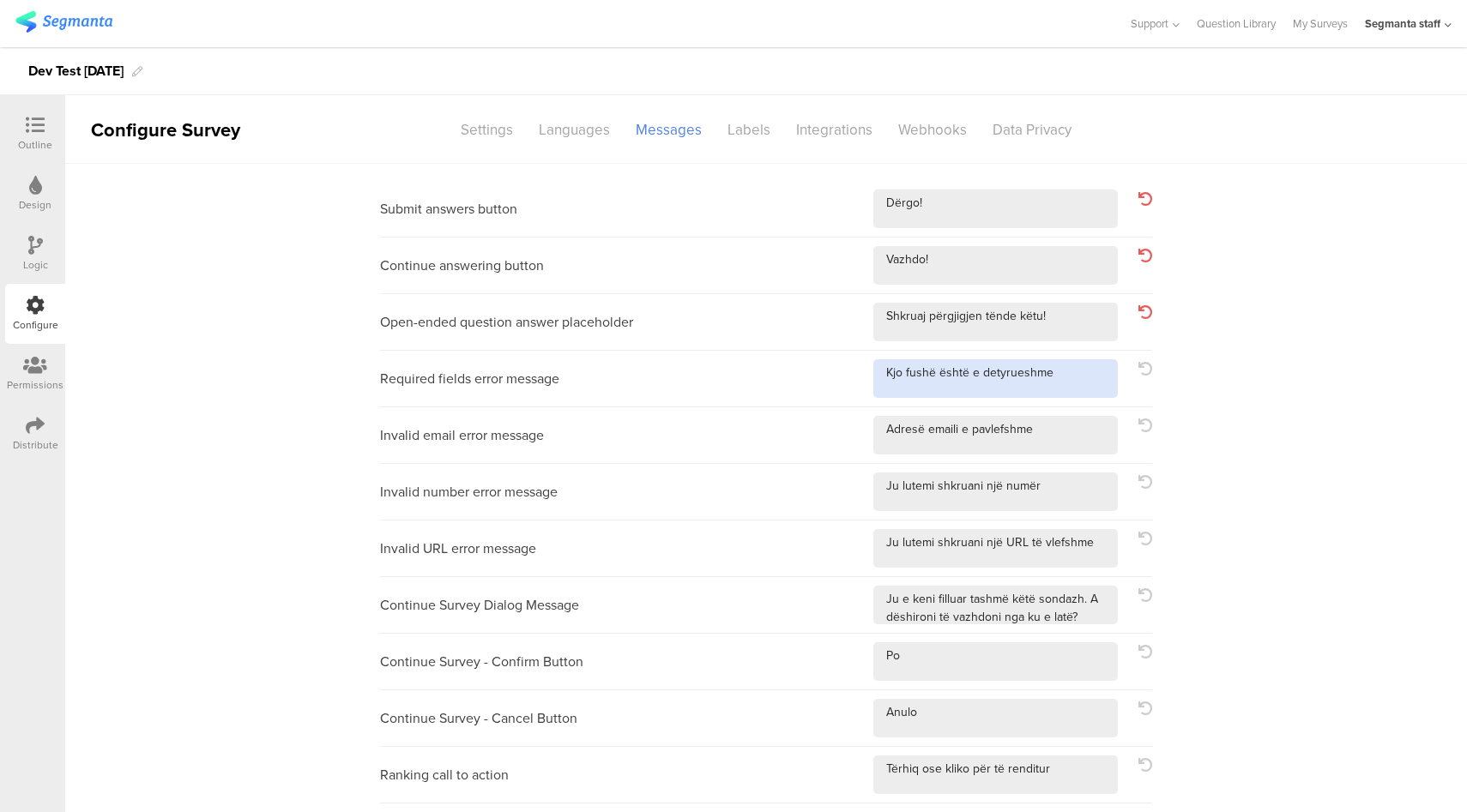
click at [1074, 374] on textarea at bounding box center [995, 379] width 245 height 39
type textarea "Kjo fushë është e detyrueshme!"
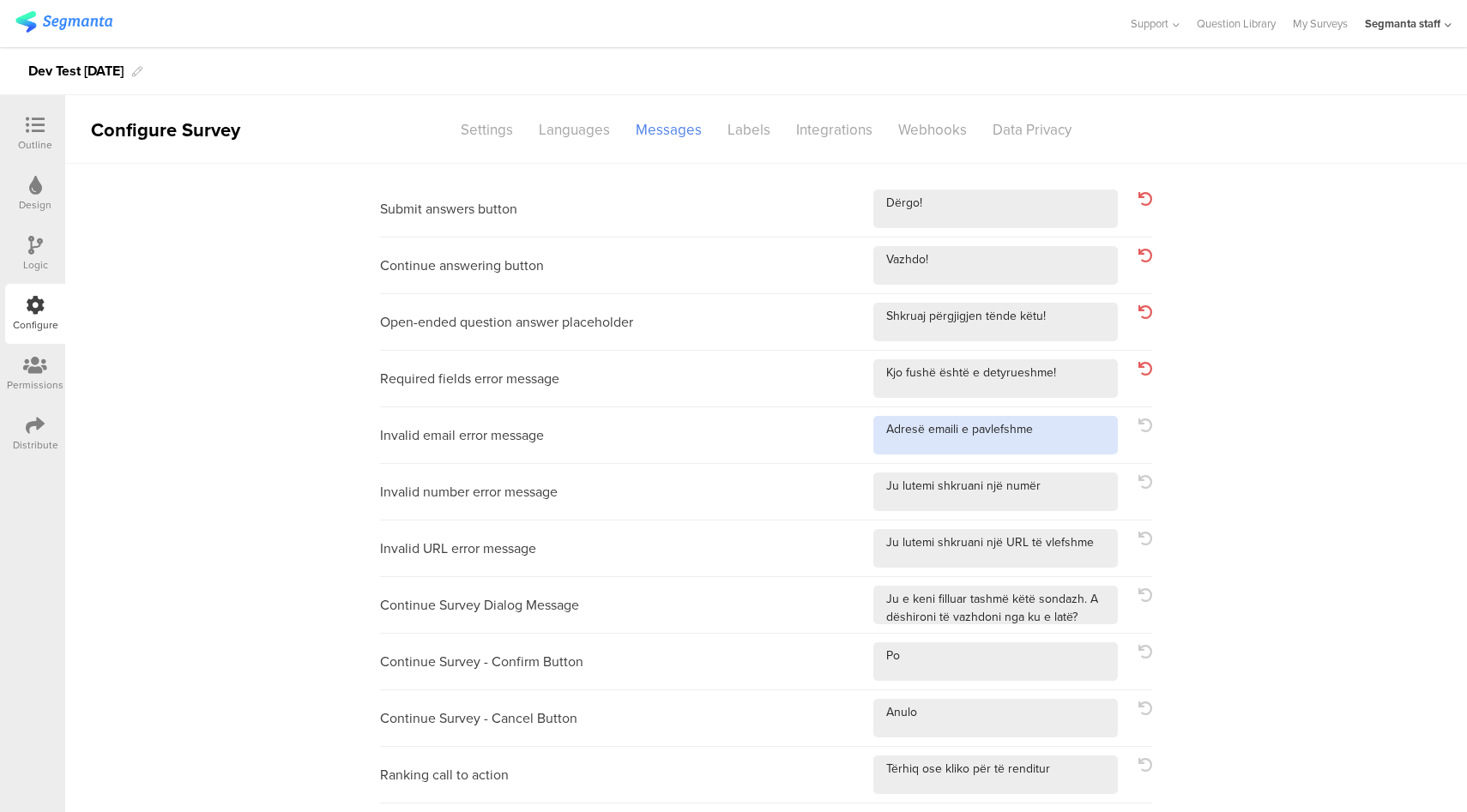
click at [1064, 442] on textarea at bounding box center [995, 435] width 245 height 39
type textarea "Adresë emaili e pavlefshme!"
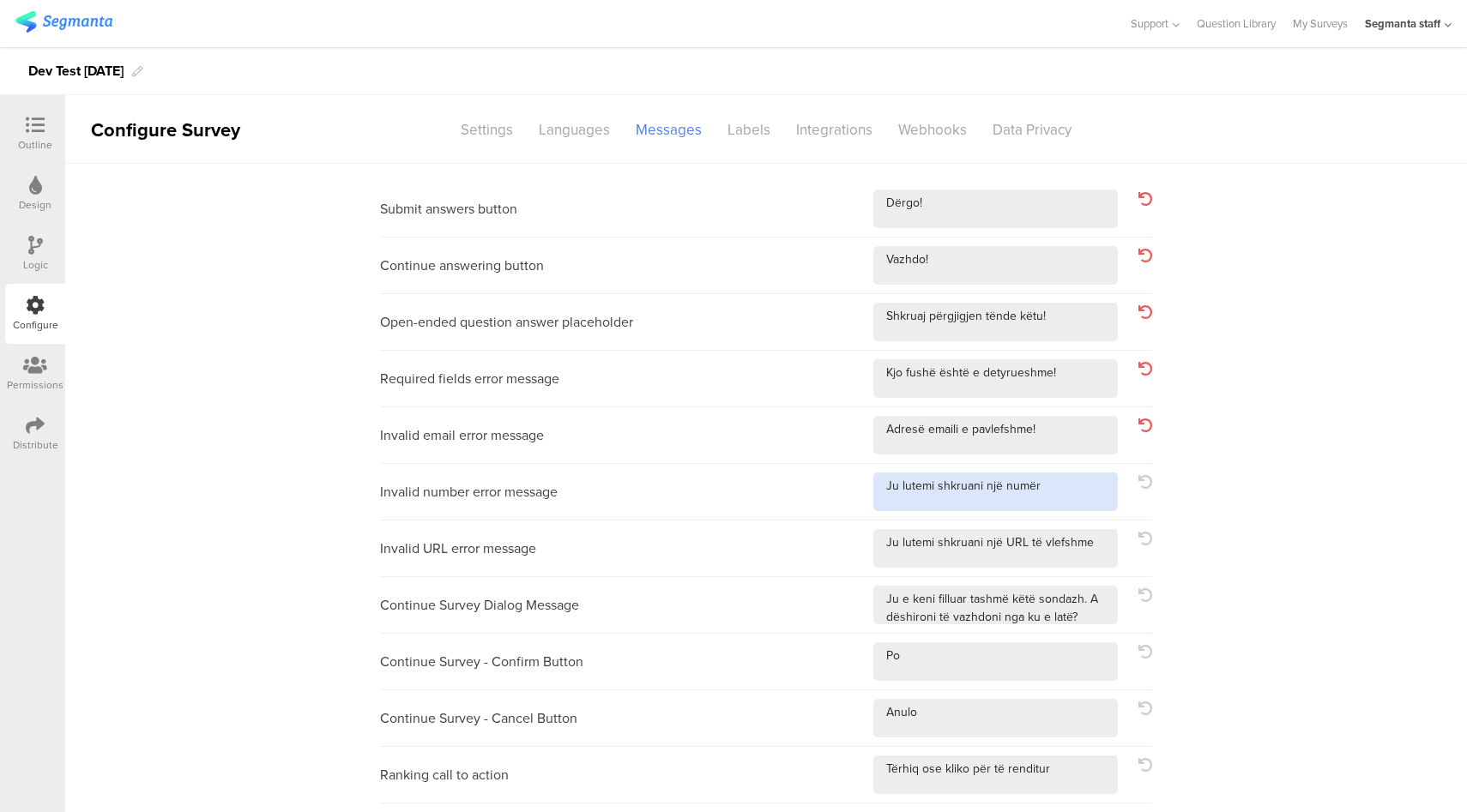
click at [1091, 503] on textarea at bounding box center [995, 492] width 245 height 39
type textarea "Ju lutemi shkruani një numër!"
click at [1096, 555] on textarea at bounding box center [995, 548] width 245 height 39
type textarea "Ju lutemi shkruani një URL të vlefshme!"
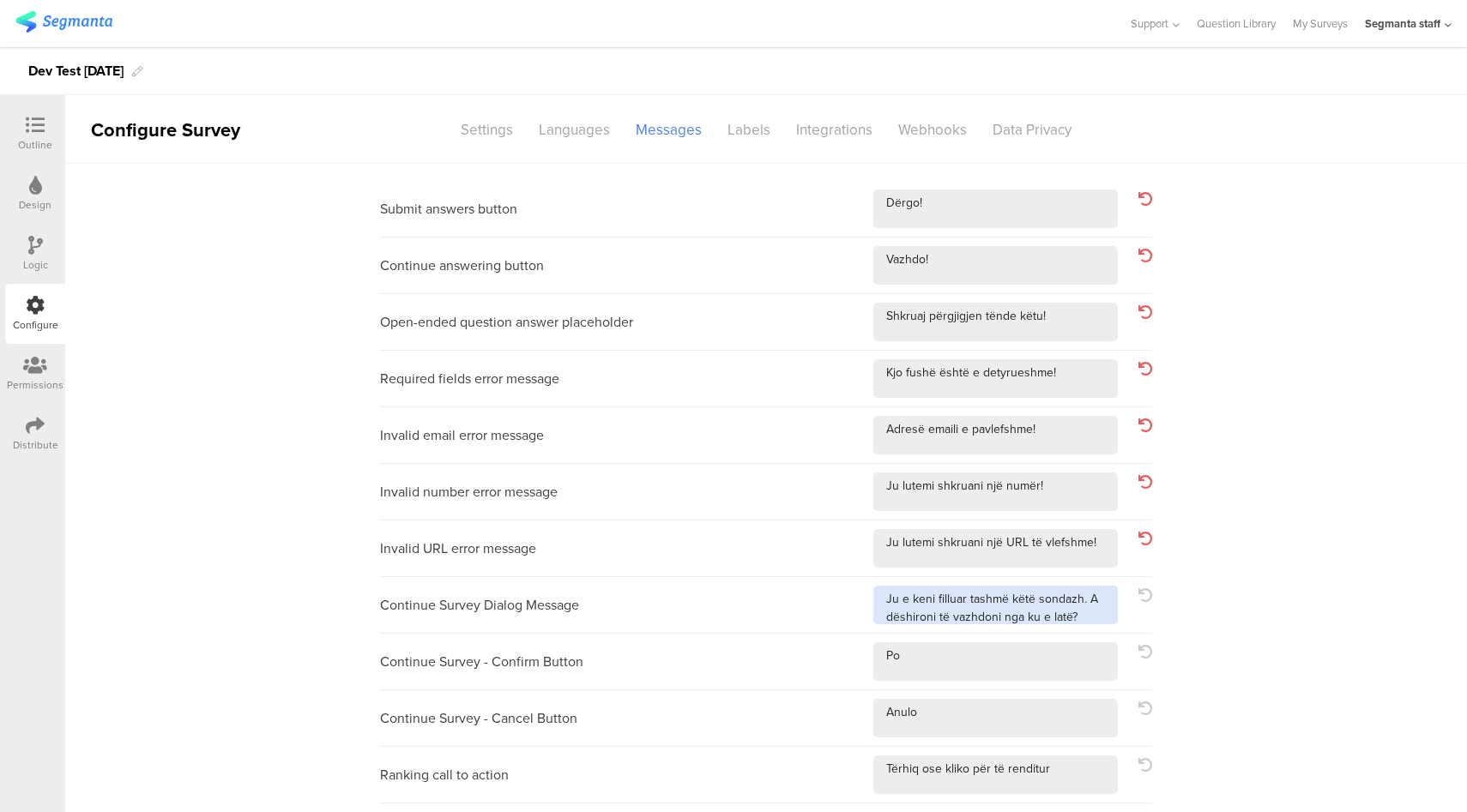
click at [1105, 606] on textarea at bounding box center [995, 605] width 245 height 39
type textarea "Ju e keni filluar tashmë këtë sondazh. A dëshironi të vazhdoni nga ku e latë?!"
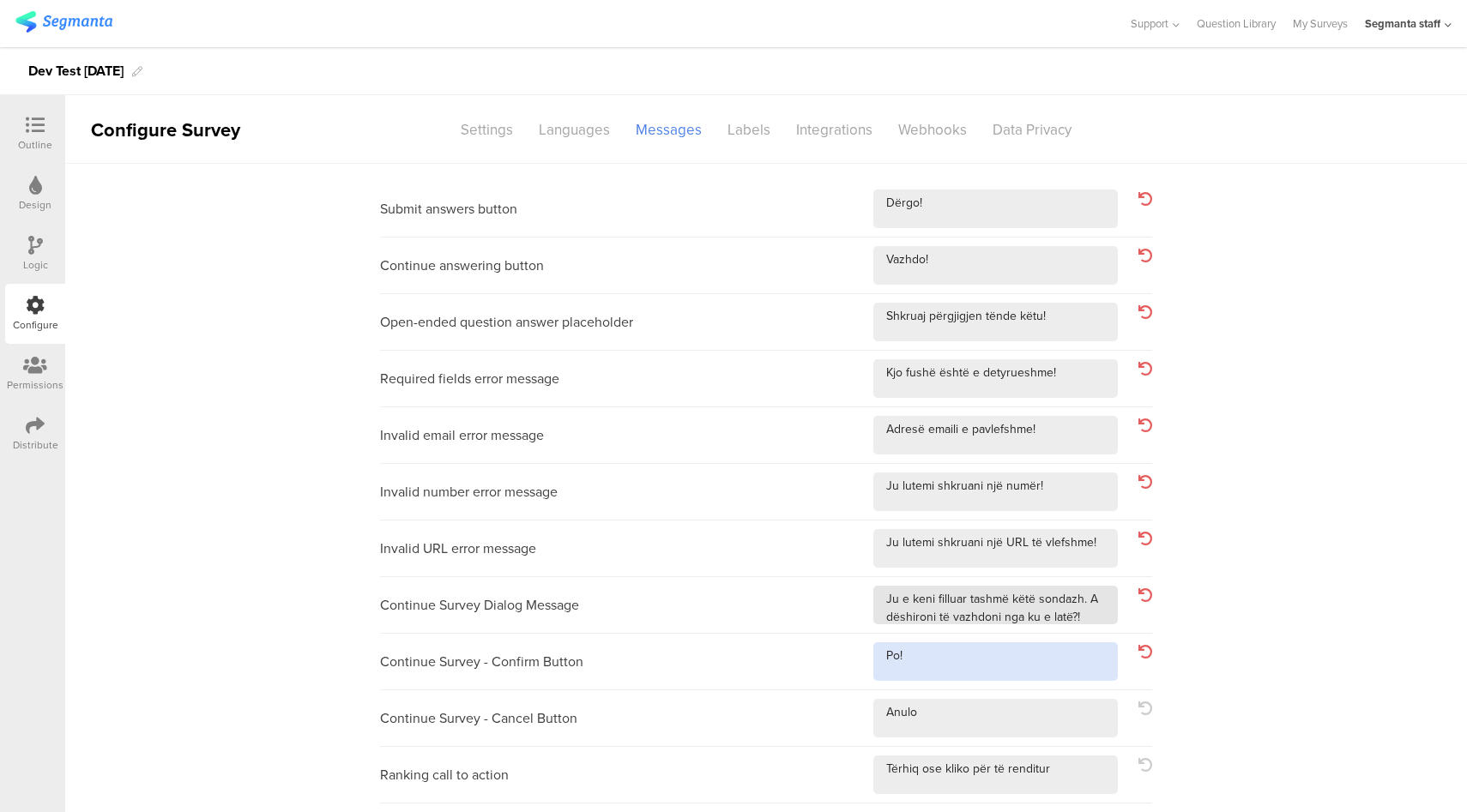
type textarea "Po!"
type textarea "[PERSON_NAME]!"
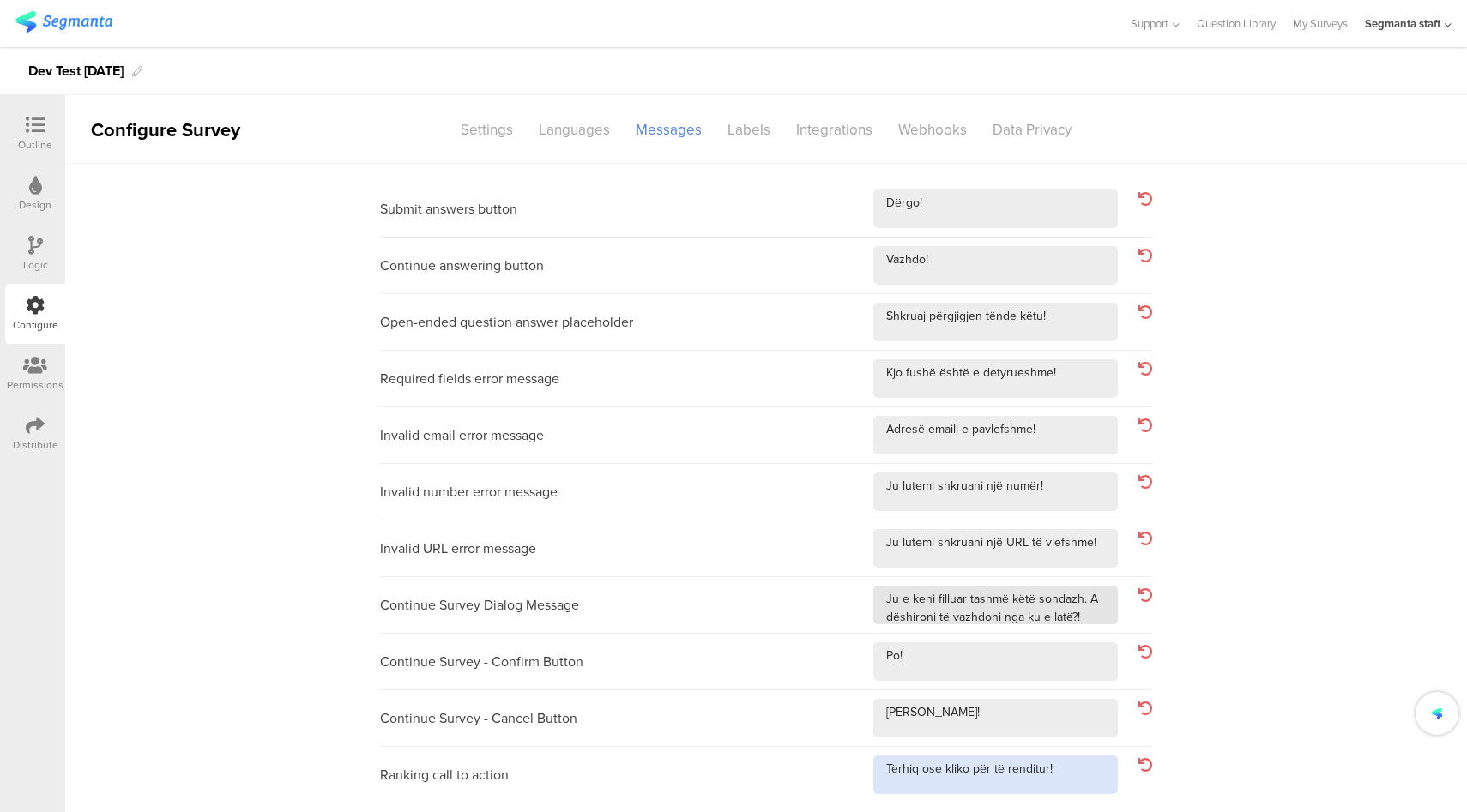
type textarea "Tërhiq ose kliko për të renditur!"
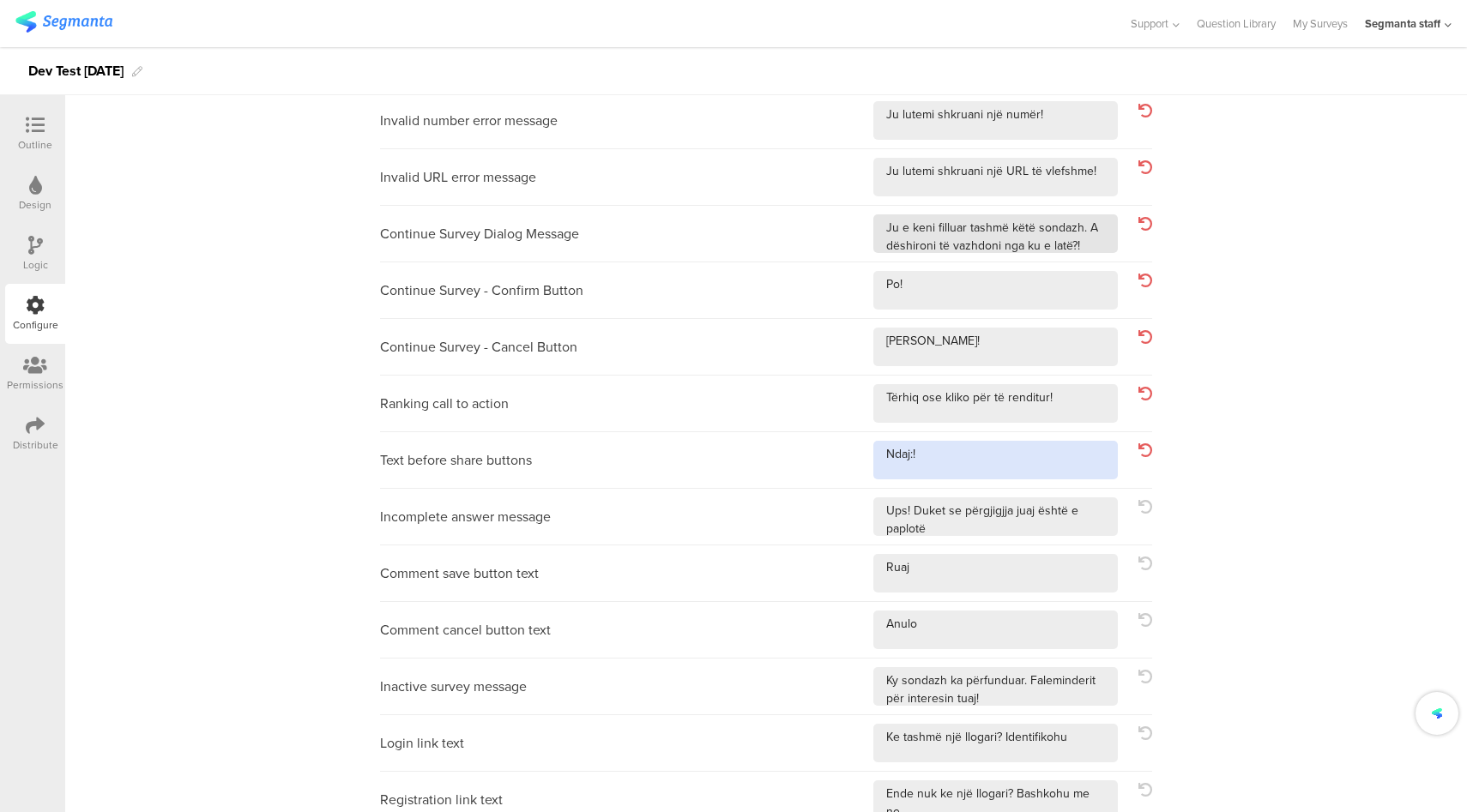
type textarea "Ndaj:!"
type textarea "Ups! Duket se përgjigjja juaj është e paplotë!"
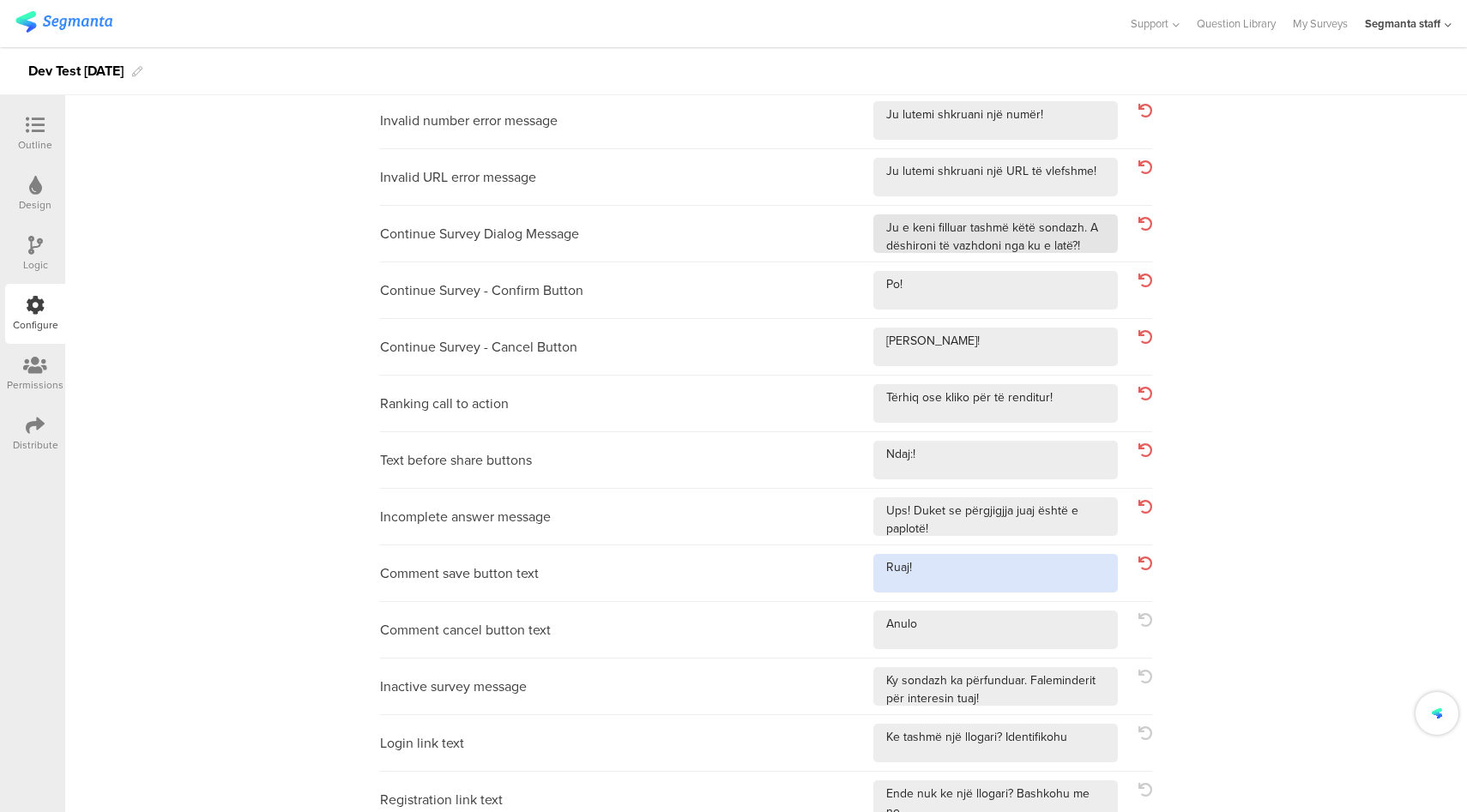
type textarea "Ruaj!"
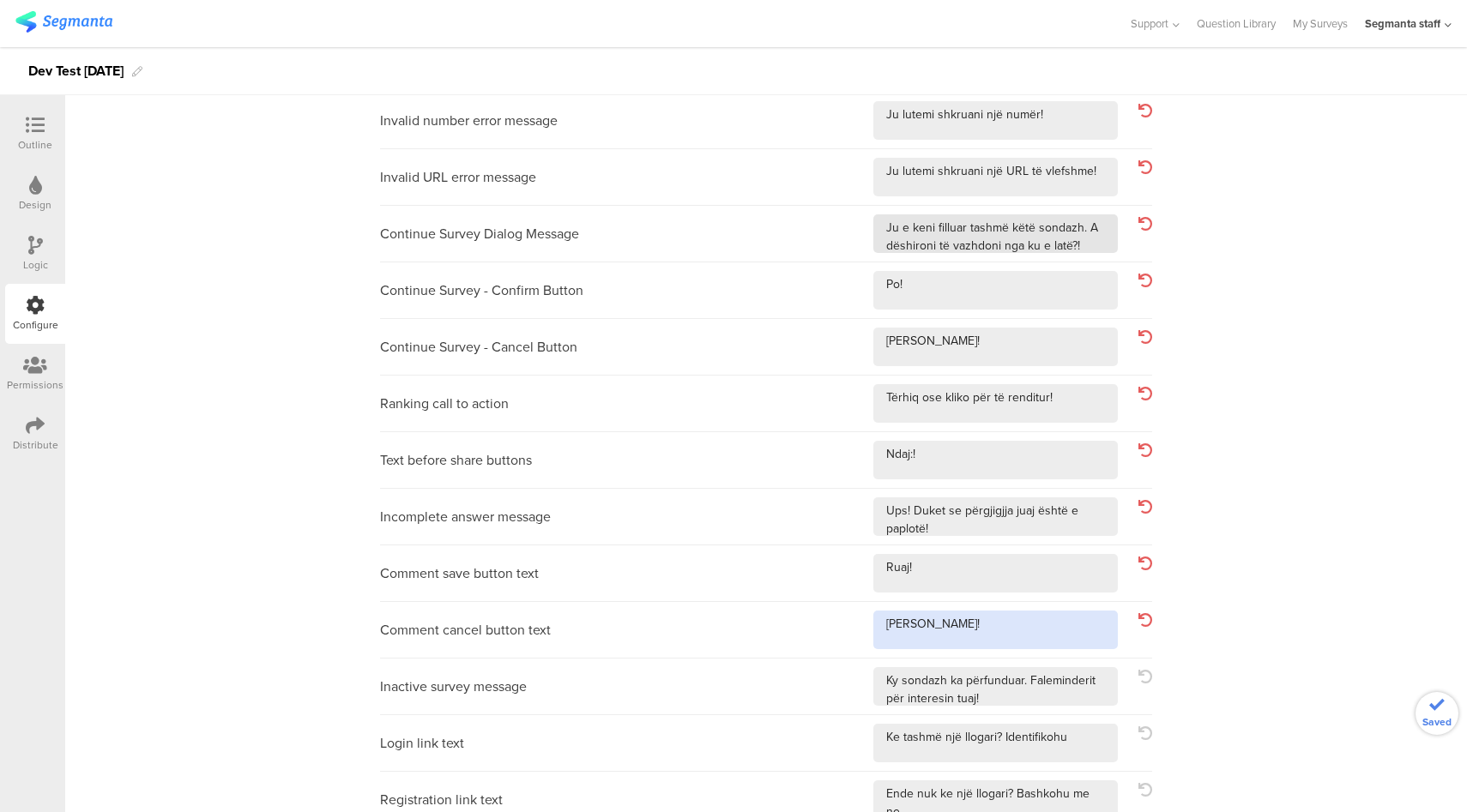
type textarea "[PERSON_NAME]!"
type textarea "Ky sondazh ka përfunduar. Faleminderit për interesin tuaj!!"
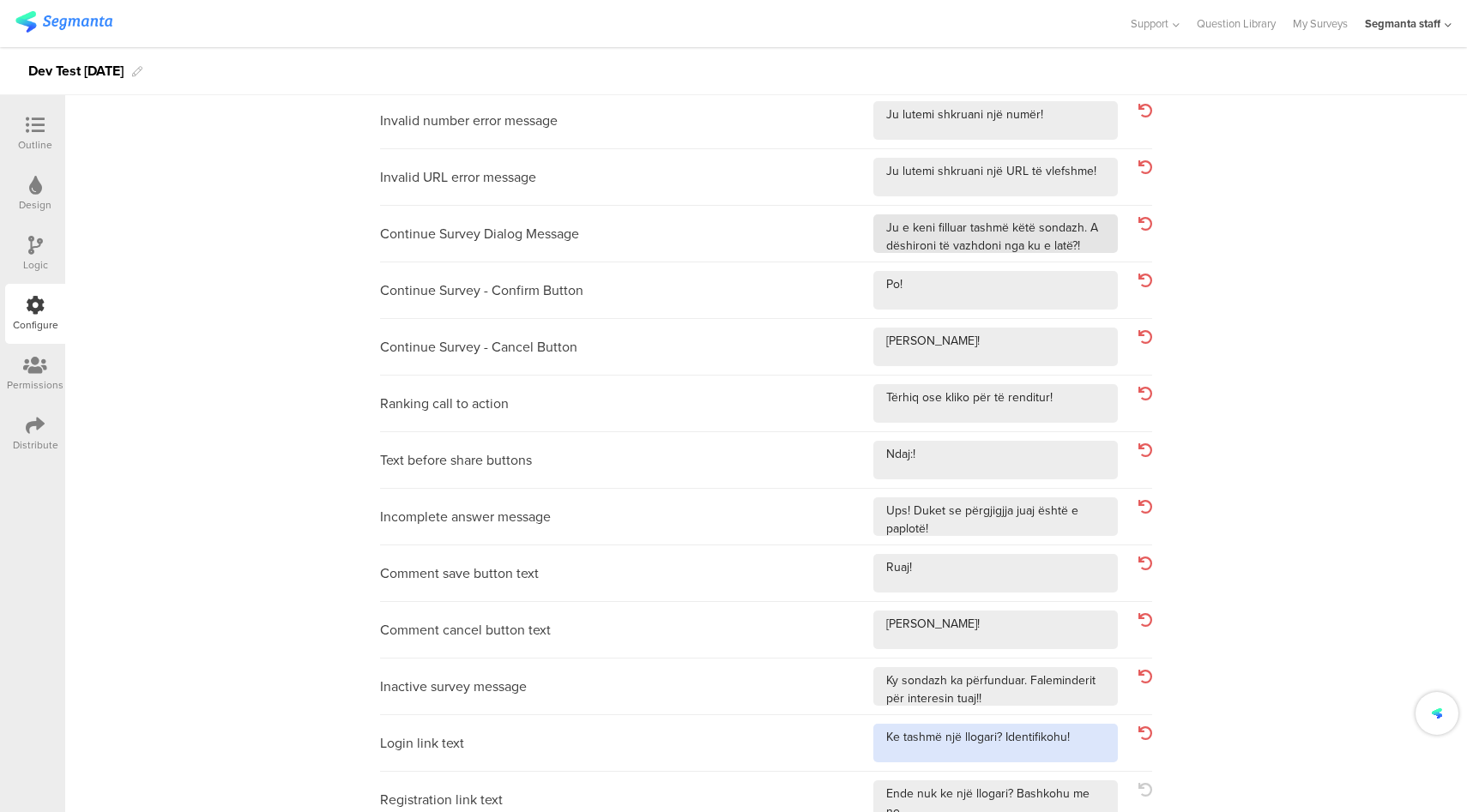
type textarea "Ke tashmë një llogari? Identifikohu!"
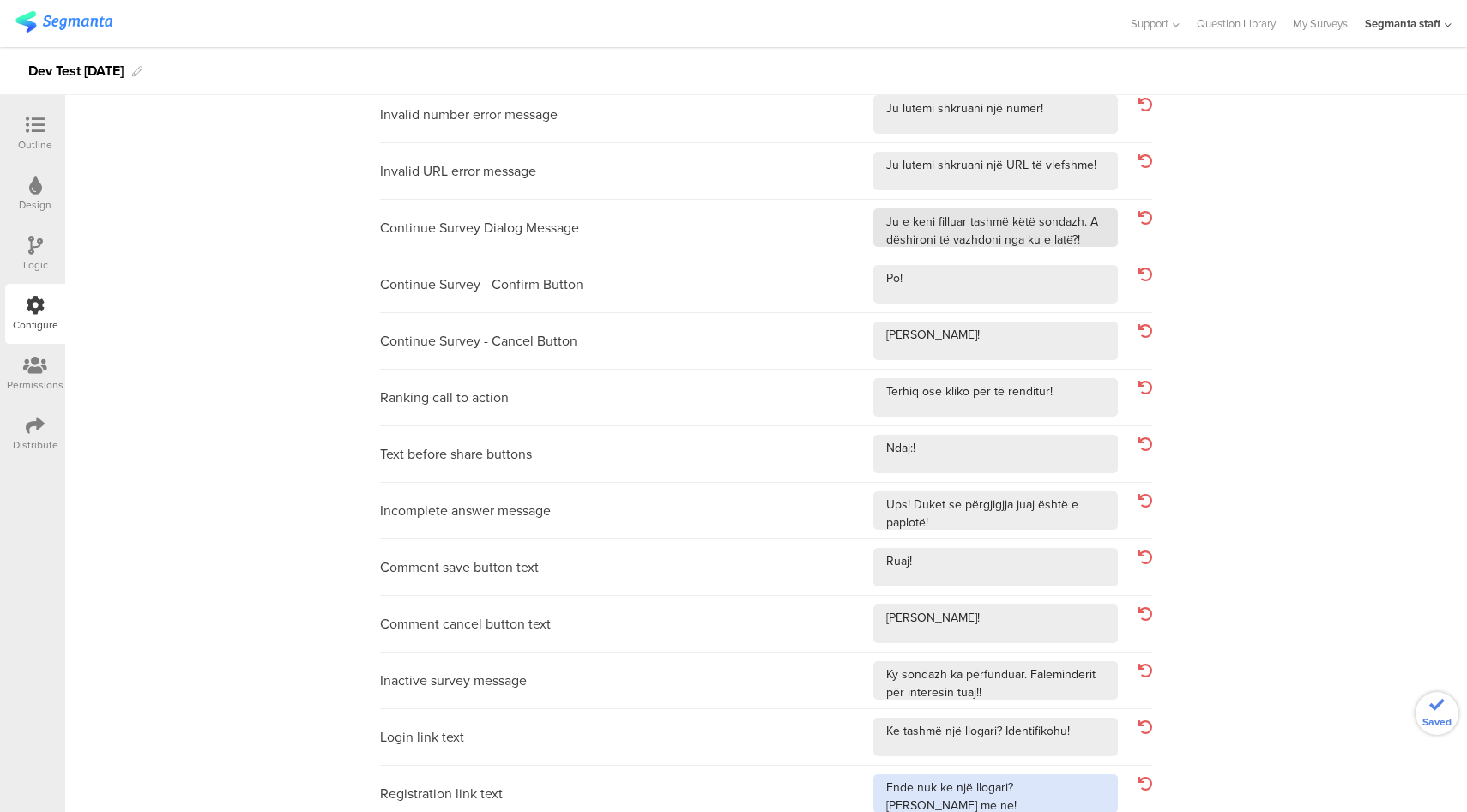
type textarea "Ende nuk ke një llogari? [PERSON_NAME] me ne!"
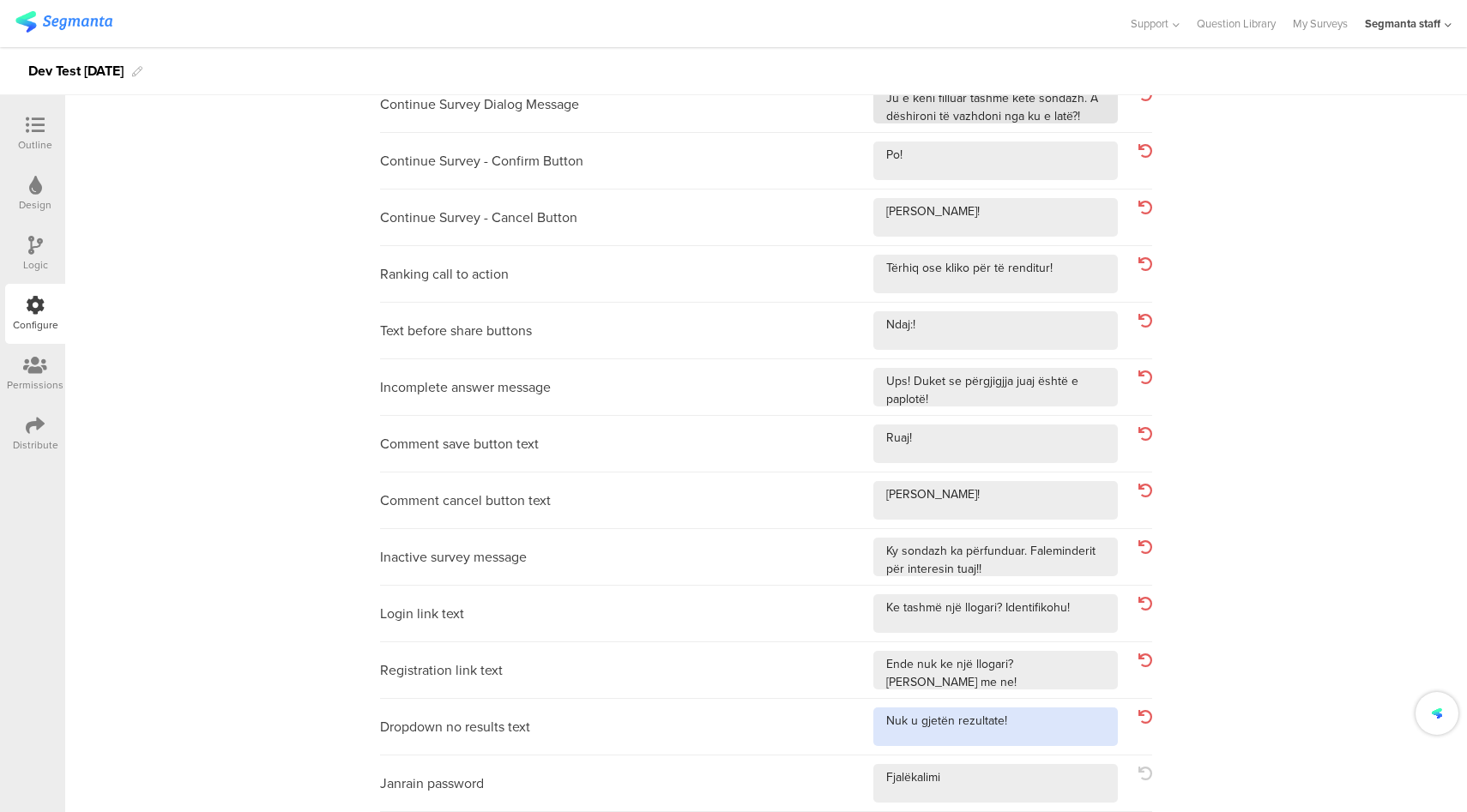
type textarea "Nuk u gjetën rezultate!"
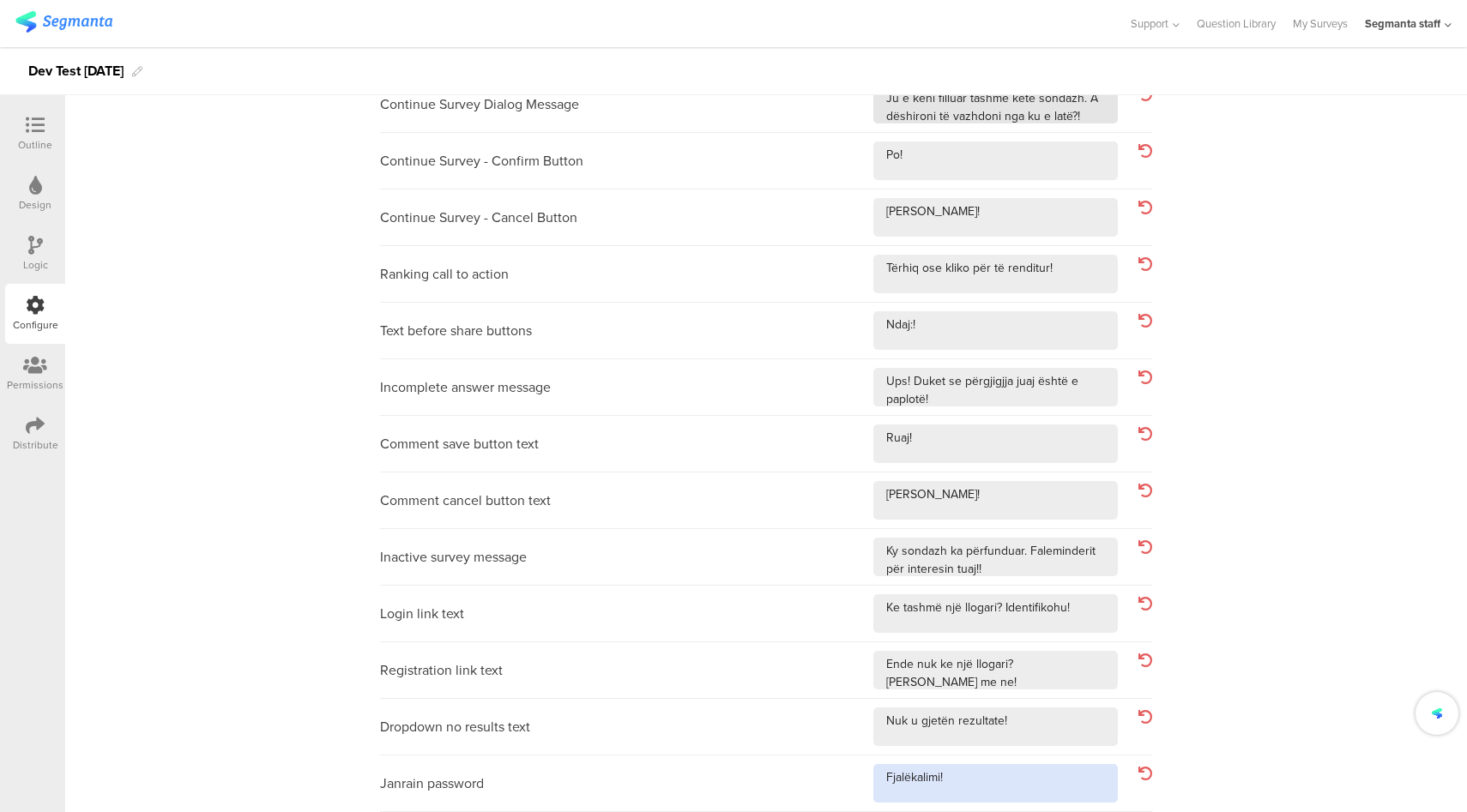
type textarea "Fjalëkalimi!"
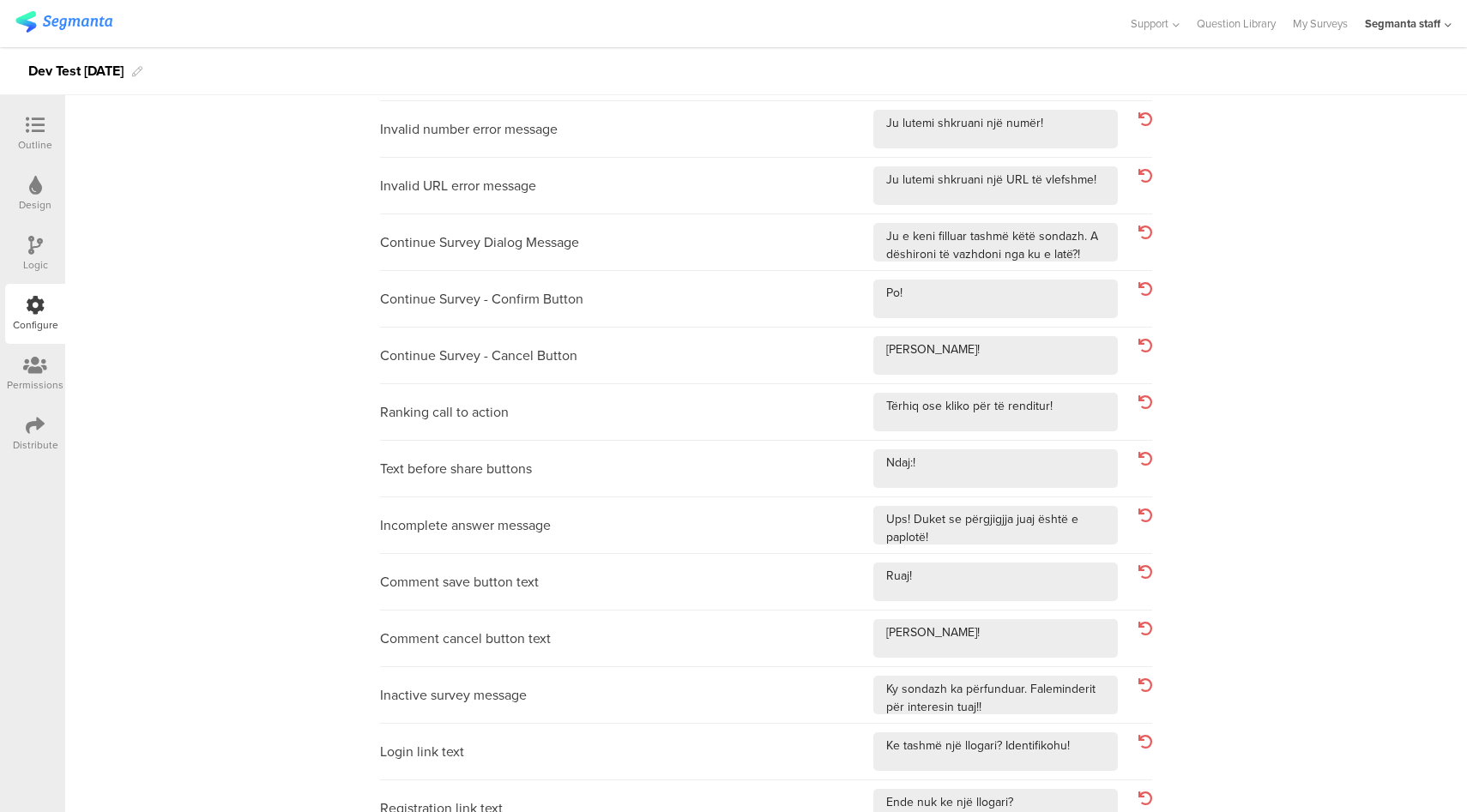
scroll to position [0, 0]
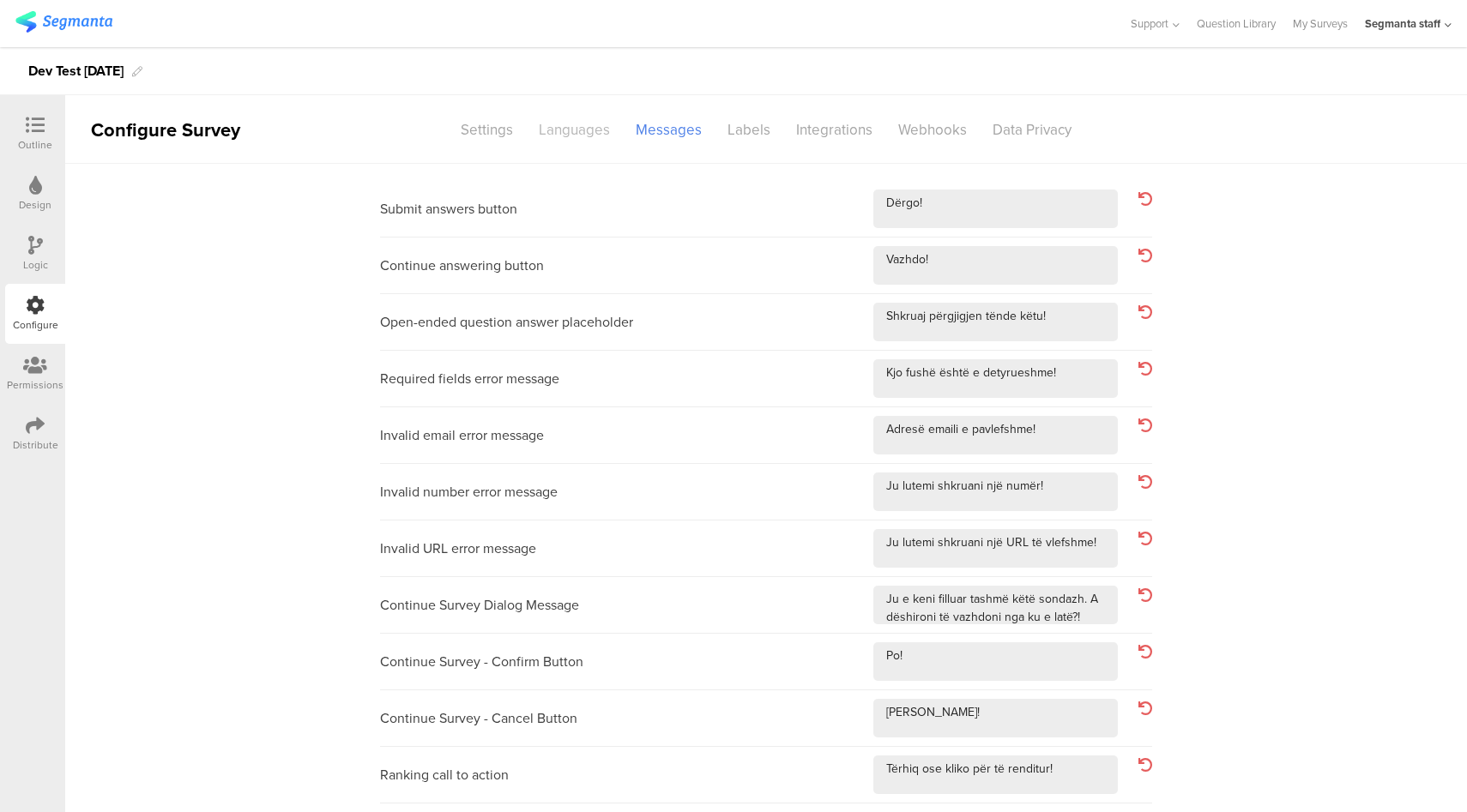
click at [575, 128] on div "Languages" at bounding box center [574, 129] width 97 height 30
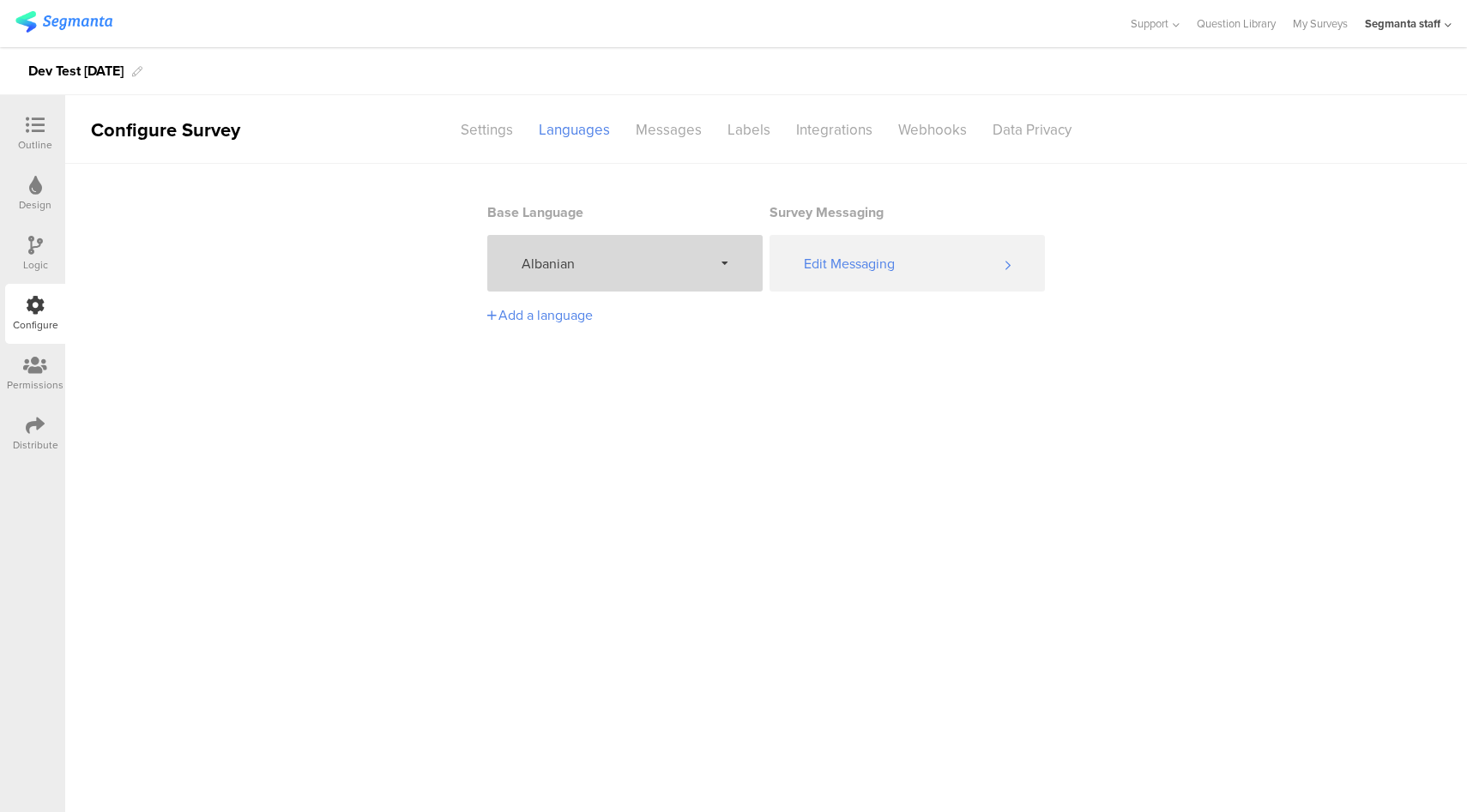
click at [670, 281] on div "Albanian" at bounding box center [624, 263] width 275 height 57
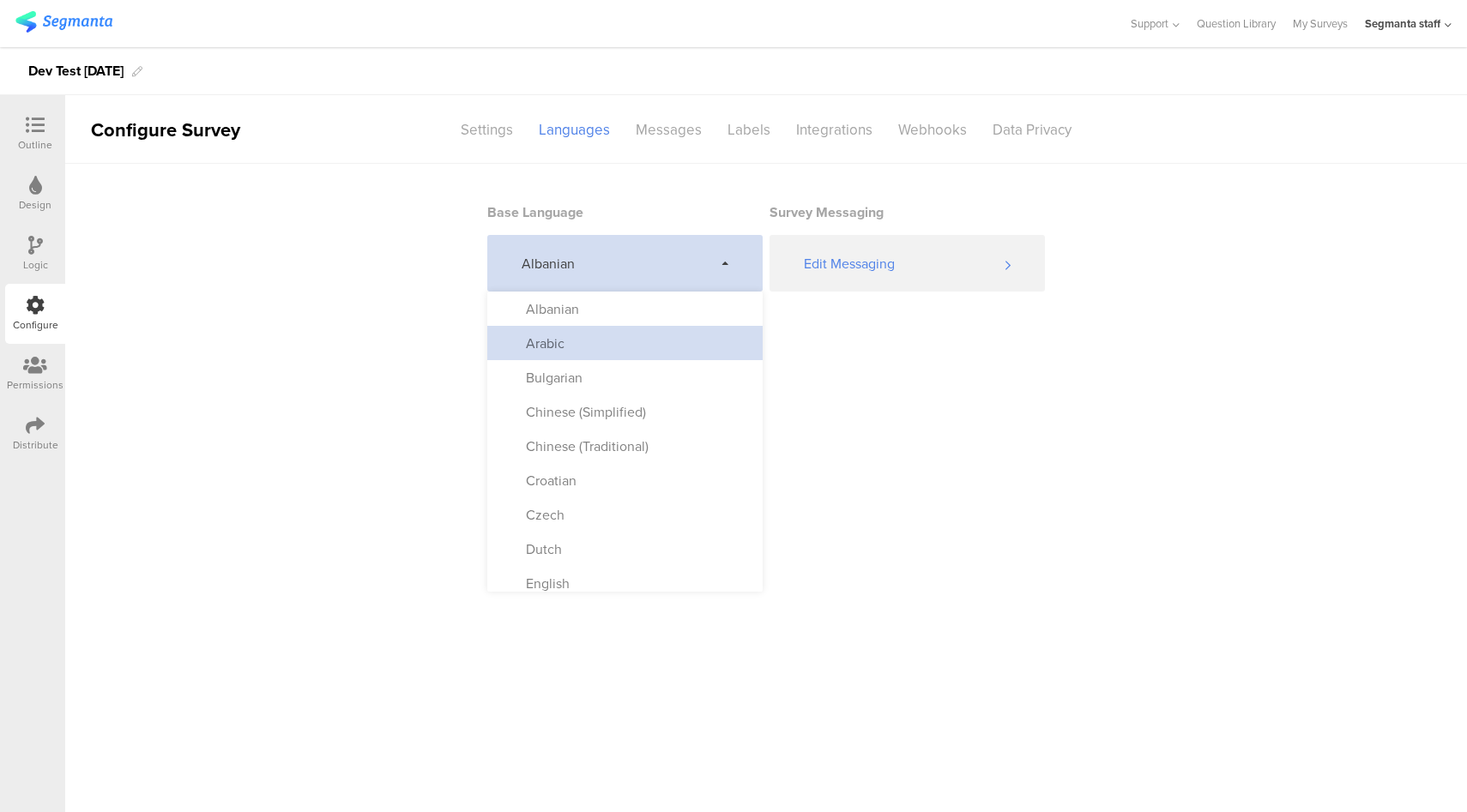
click at [603, 345] on div "Arabic" at bounding box center [624, 343] width 275 height 34
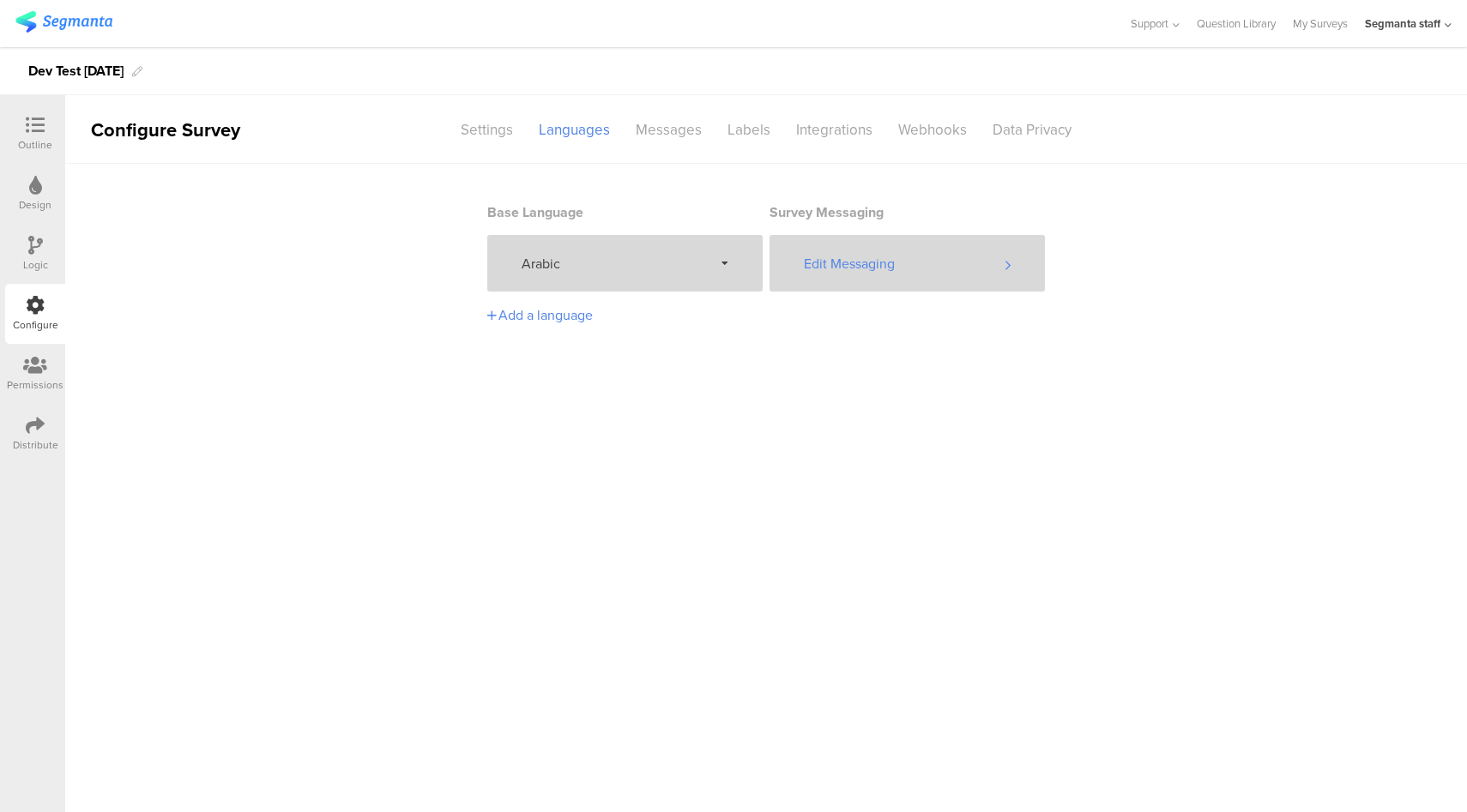
click at [882, 270] on div "Edit Messaging" at bounding box center [907, 263] width 275 height 57
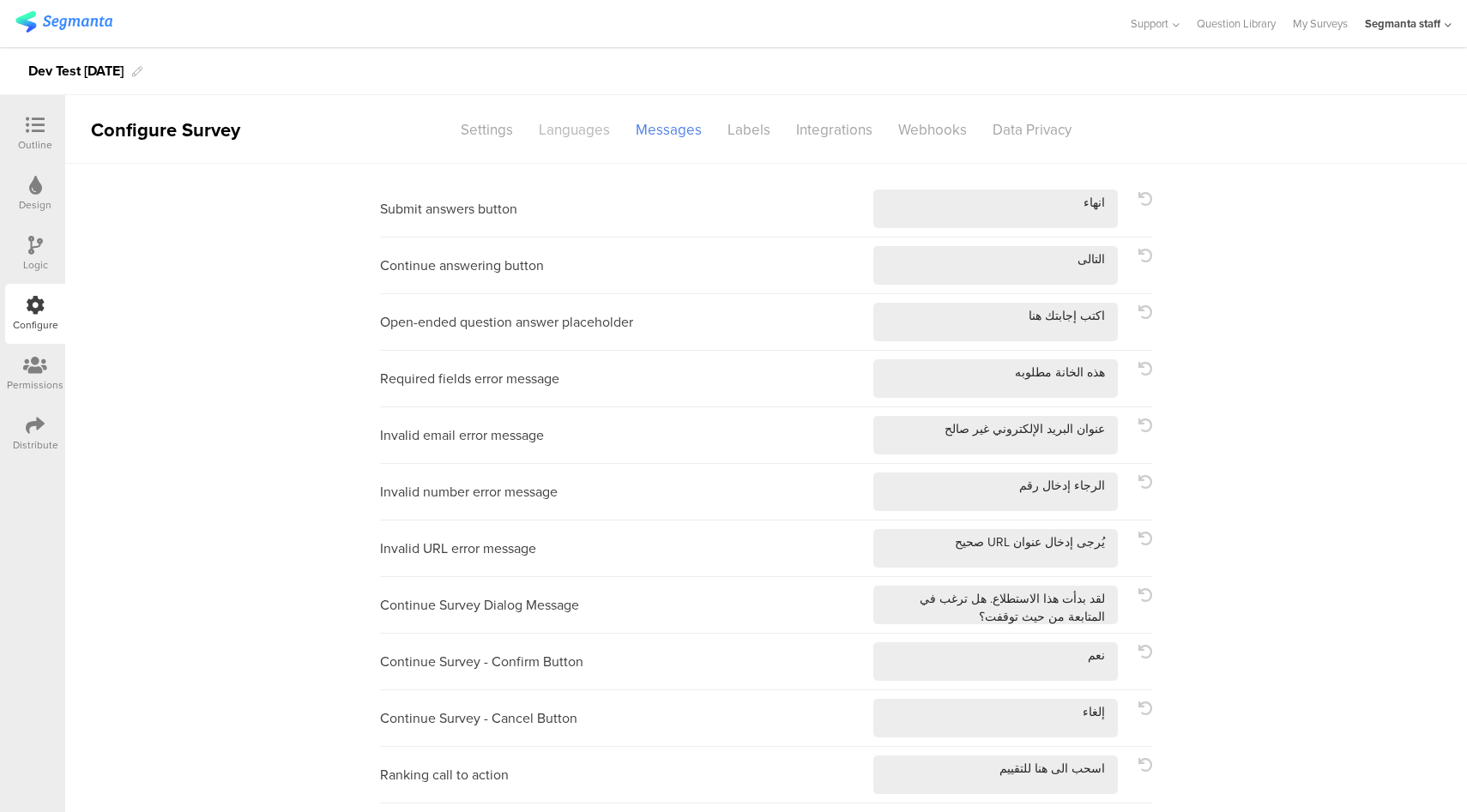
click at [544, 131] on div "Languages" at bounding box center [574, 129] width 97 height 30
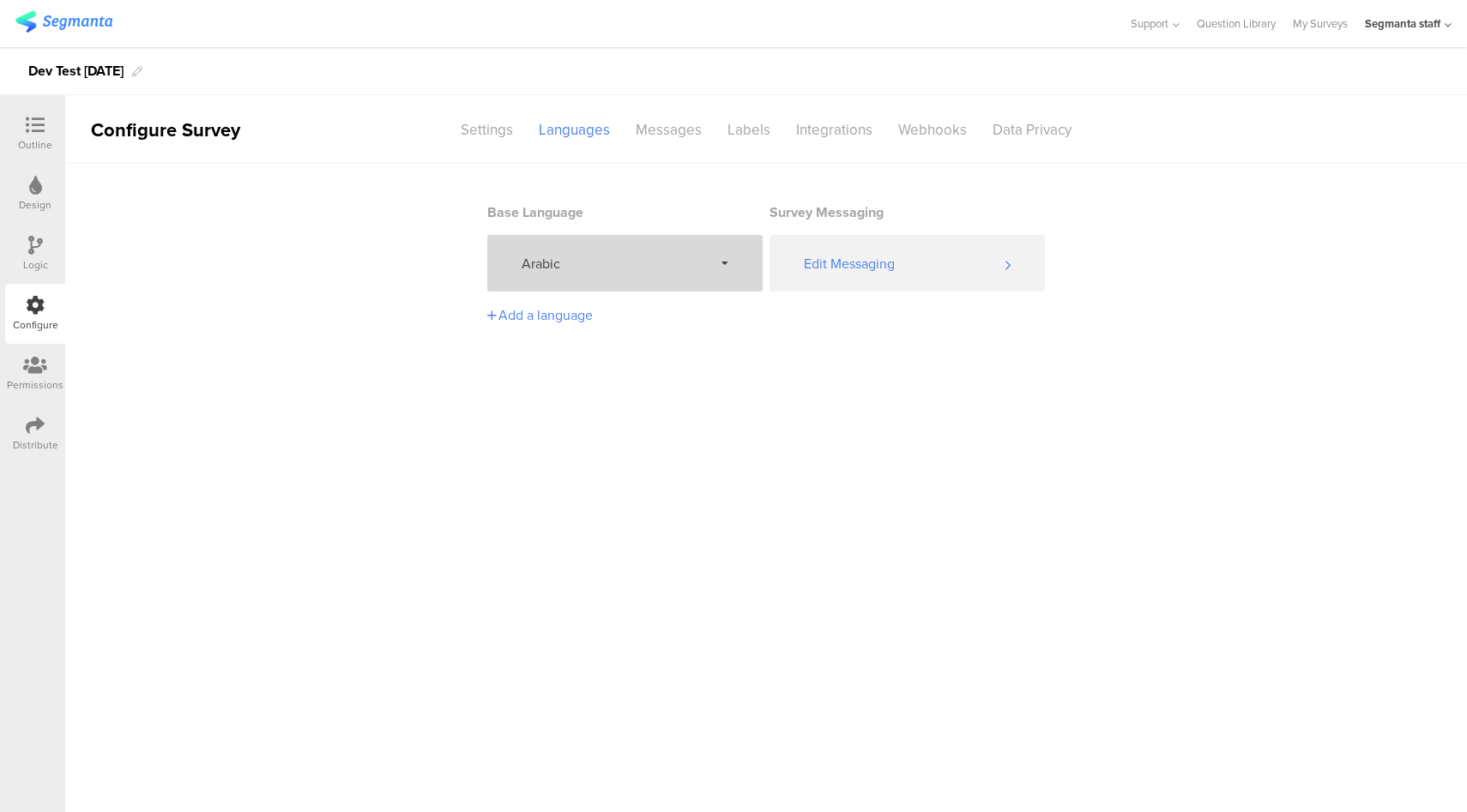
click at [595, 262] on span "Arabic" at bounding box center [616, 264] width 191 height 20
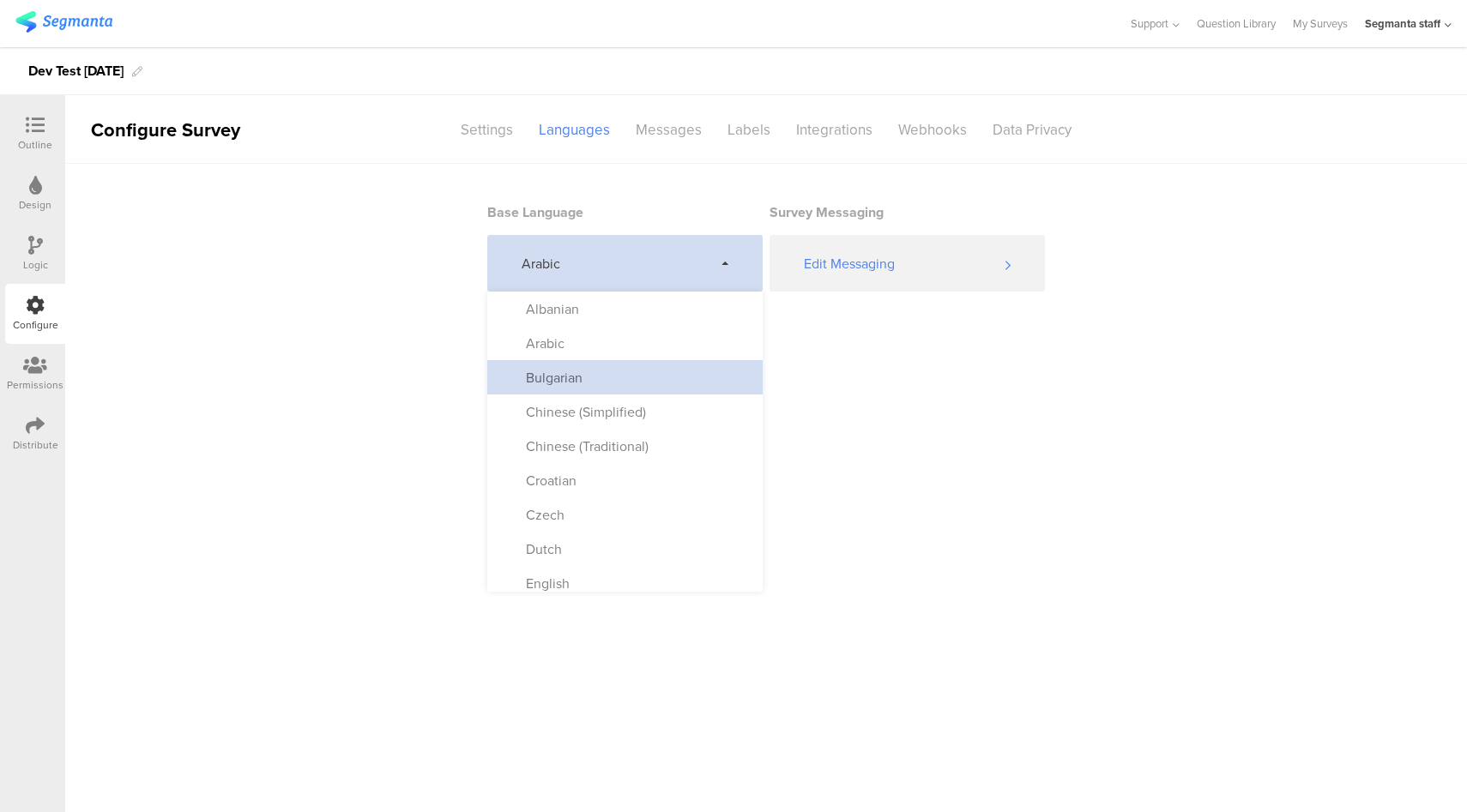
click at [580, 376] on div "Bulgarian" at bounding box center [546, 378] width 74 height 20
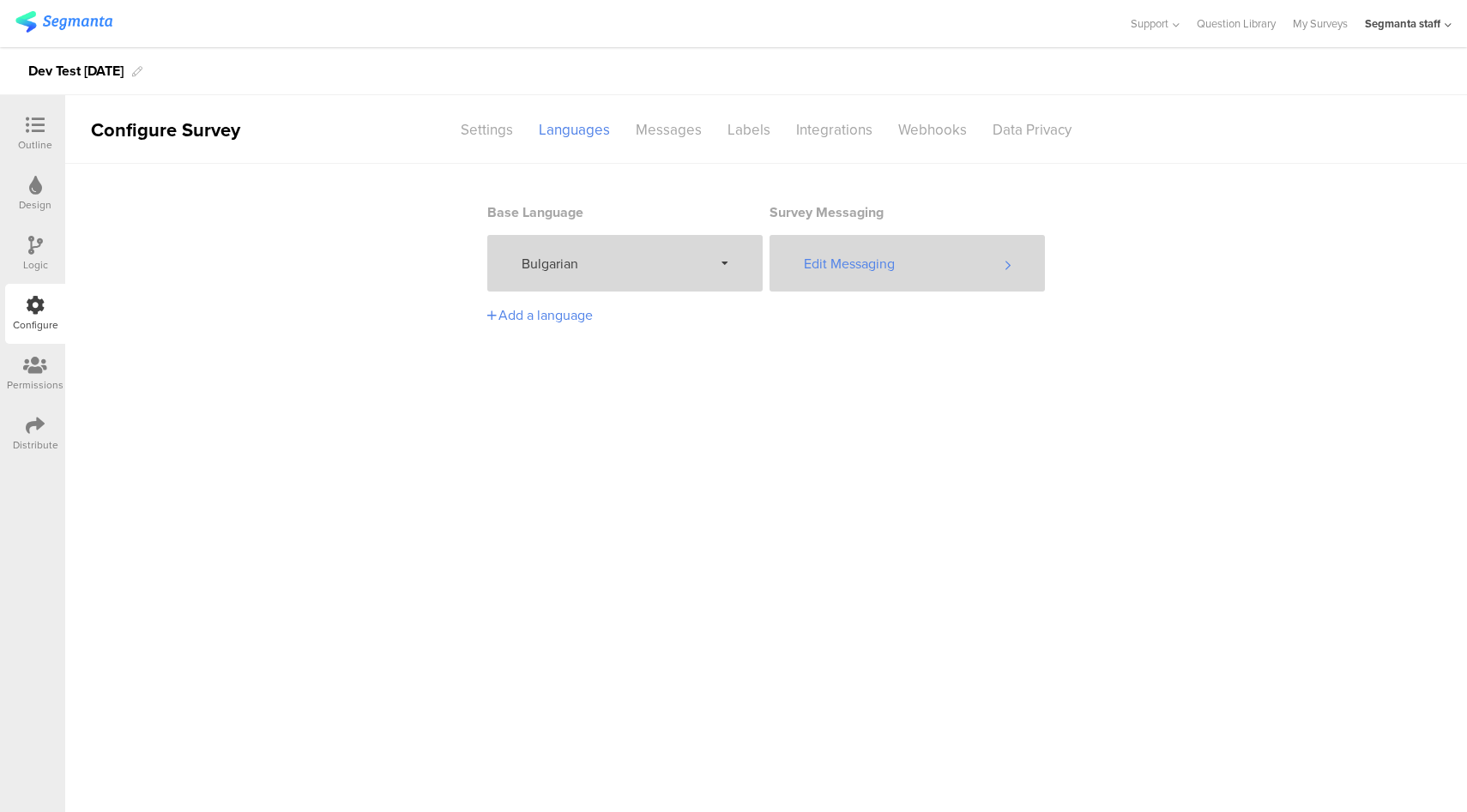
click at [931, 257] on div "Edit Messaging" at bounding box center [907, 263] width 275 height 57
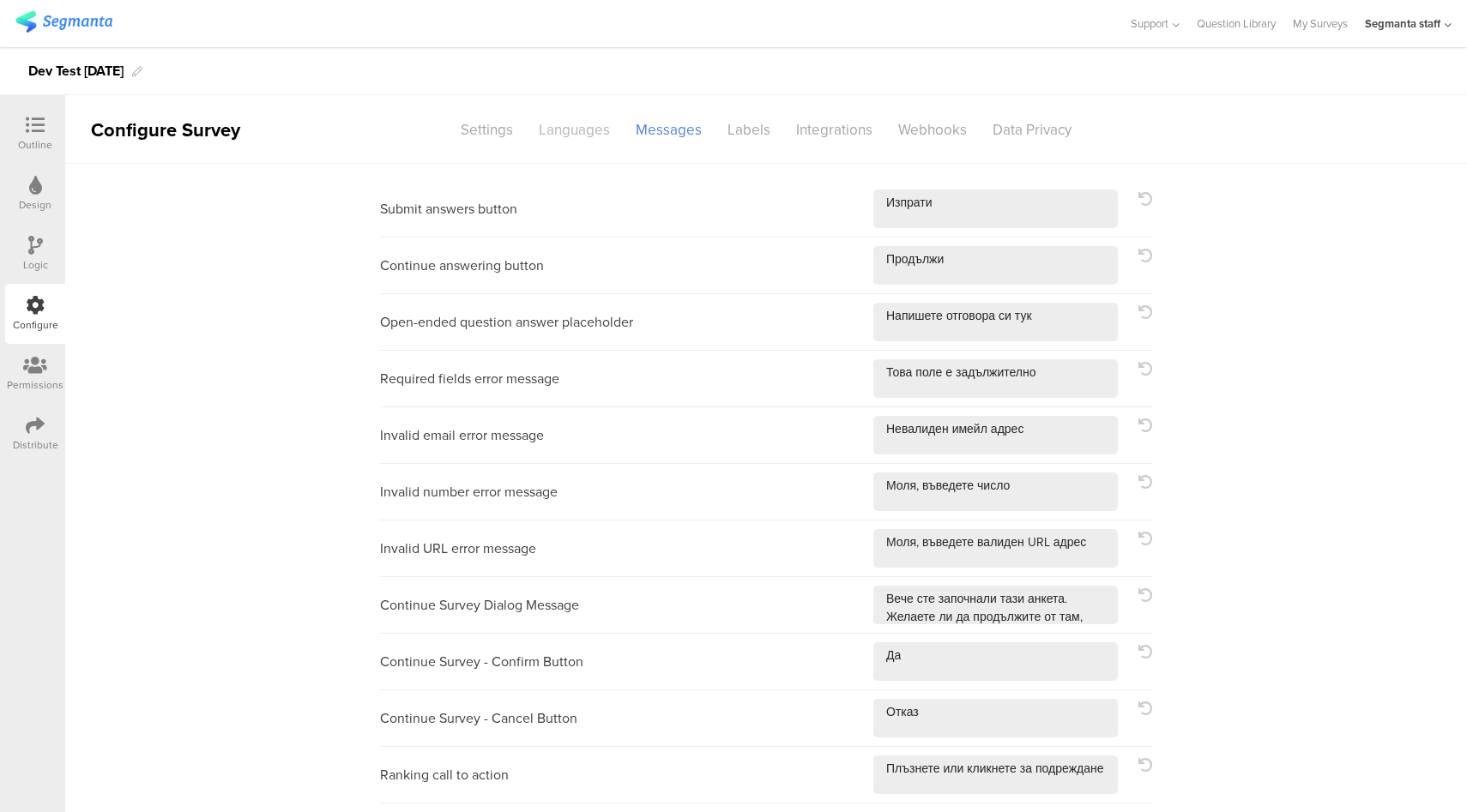
click at [569, 122] on div "Languages" at bounding box center [574, 129] width 97 height 30
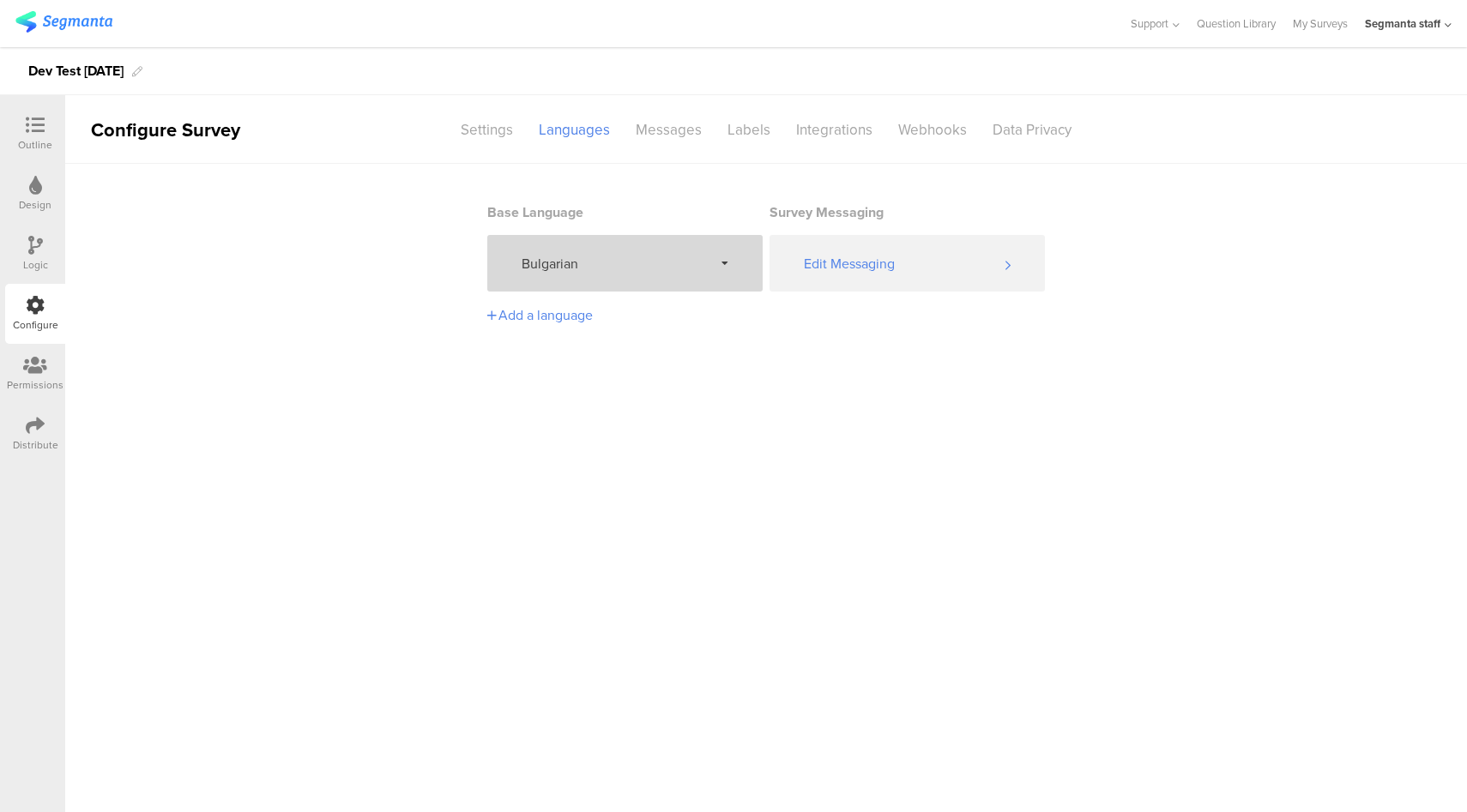
click at [597, 240] on div "Bulgarian" at bounding box center [624, 263] width 275 height 57
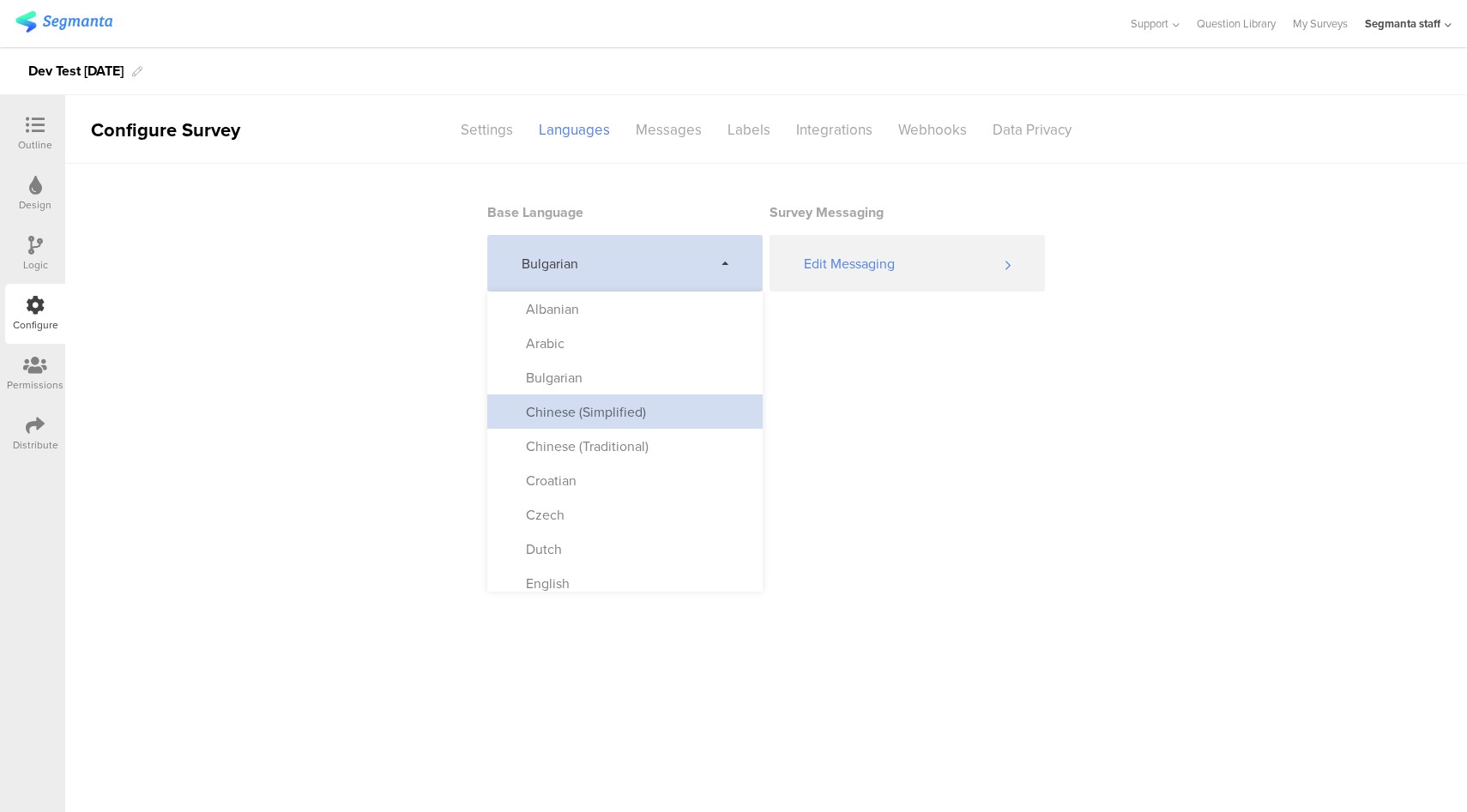
click at [624, 405] on div "Chinese (Simplified)" at bounding box center [577, 412] width 137 height 20
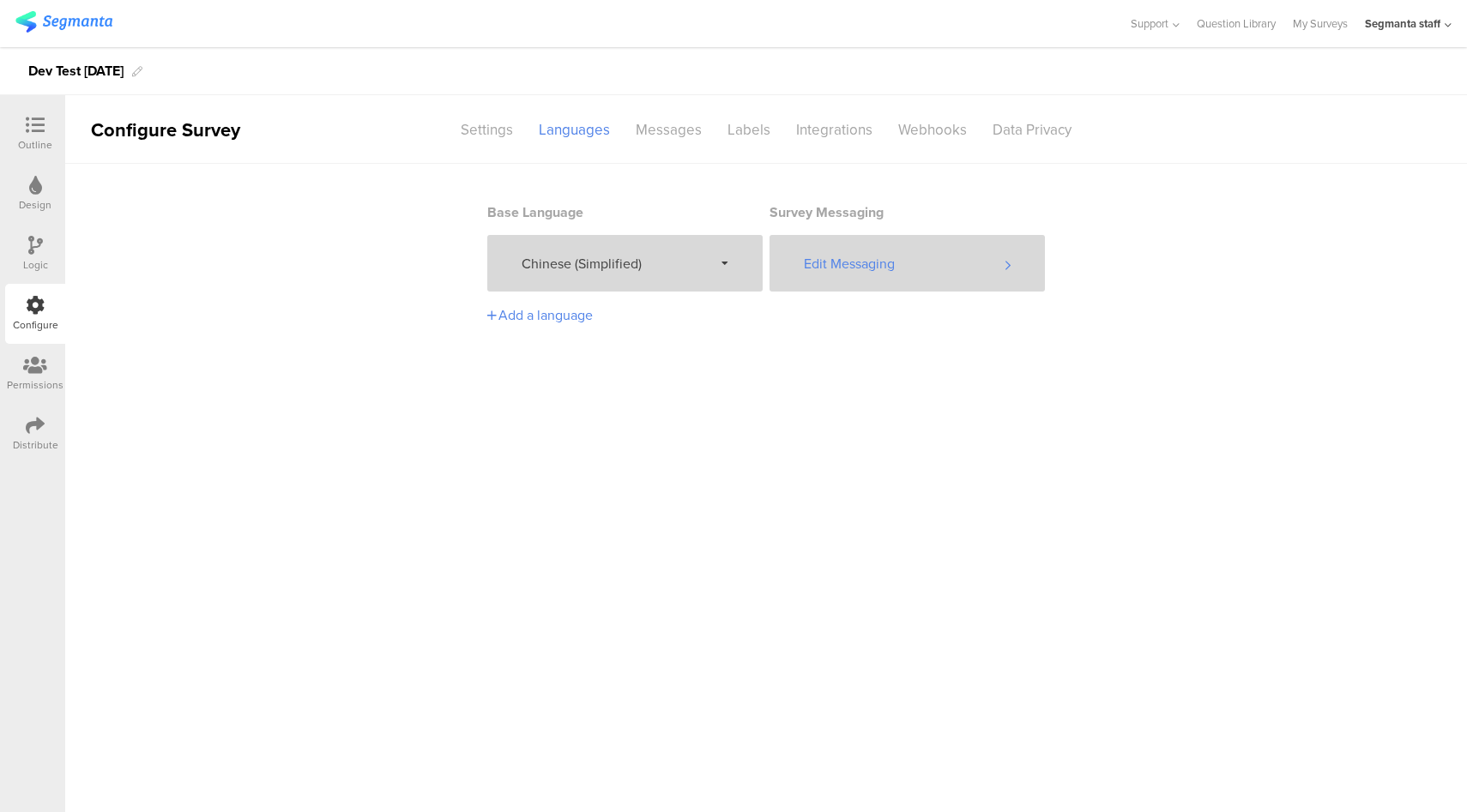
click at [910, 264] on div "Edit Messaging" at bounding box center [907, 263] width 275 height 57
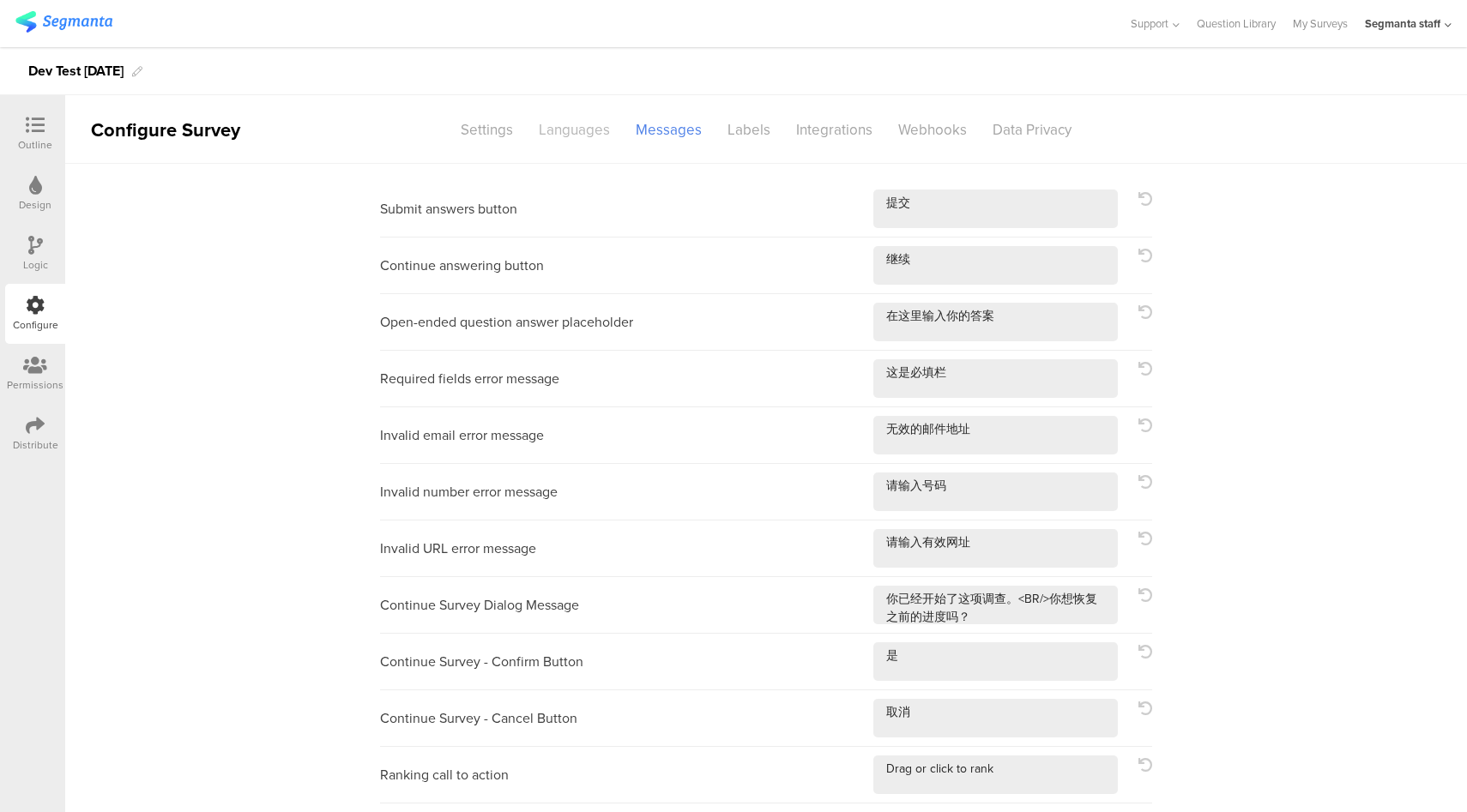
click at [596, 131] on div "Languages" at bounding box center [574, 129] width 97 height 30
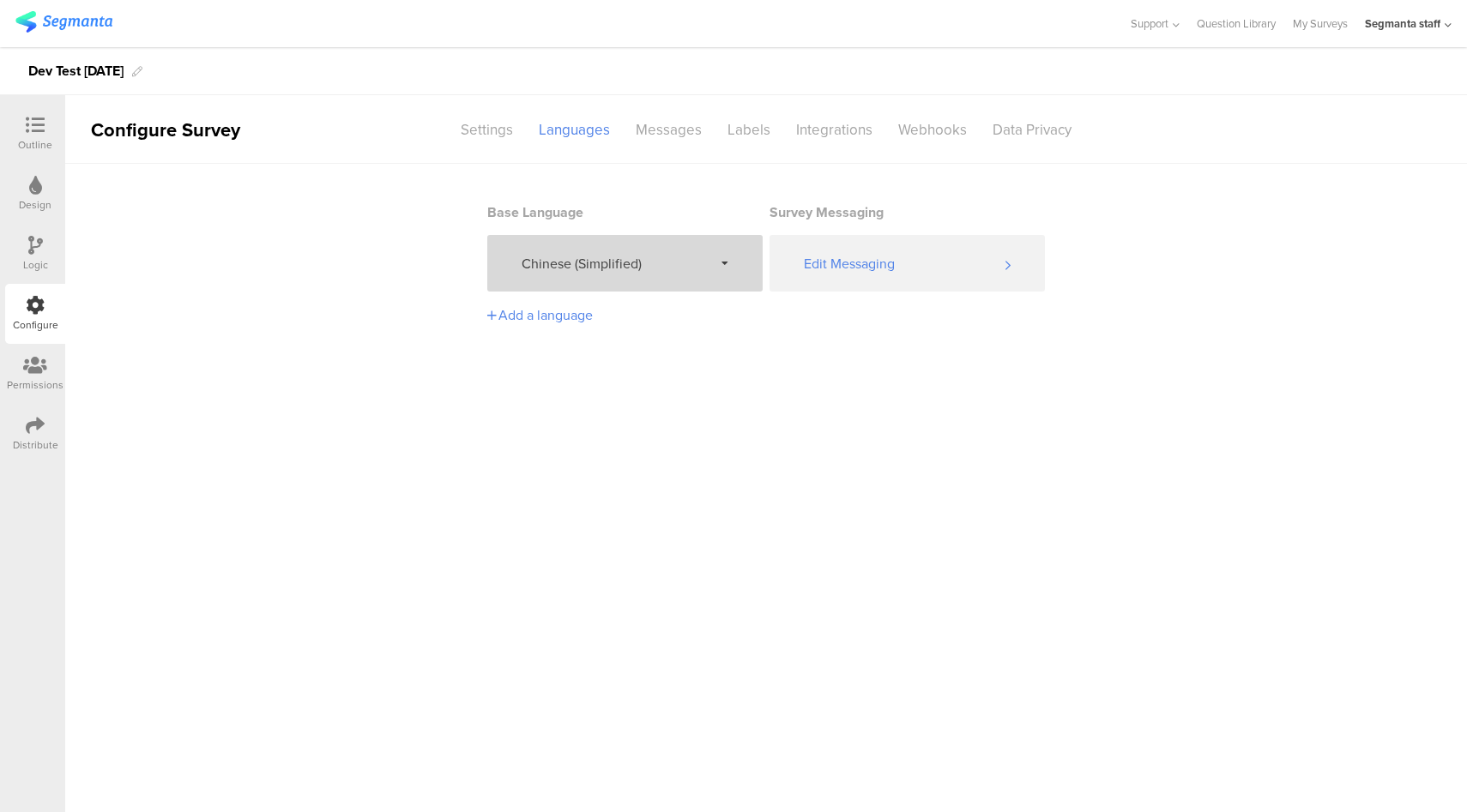
click at [653, 268] on span "Chinese (Simplified)" at bounding box center [616, 264] width 191 height 20
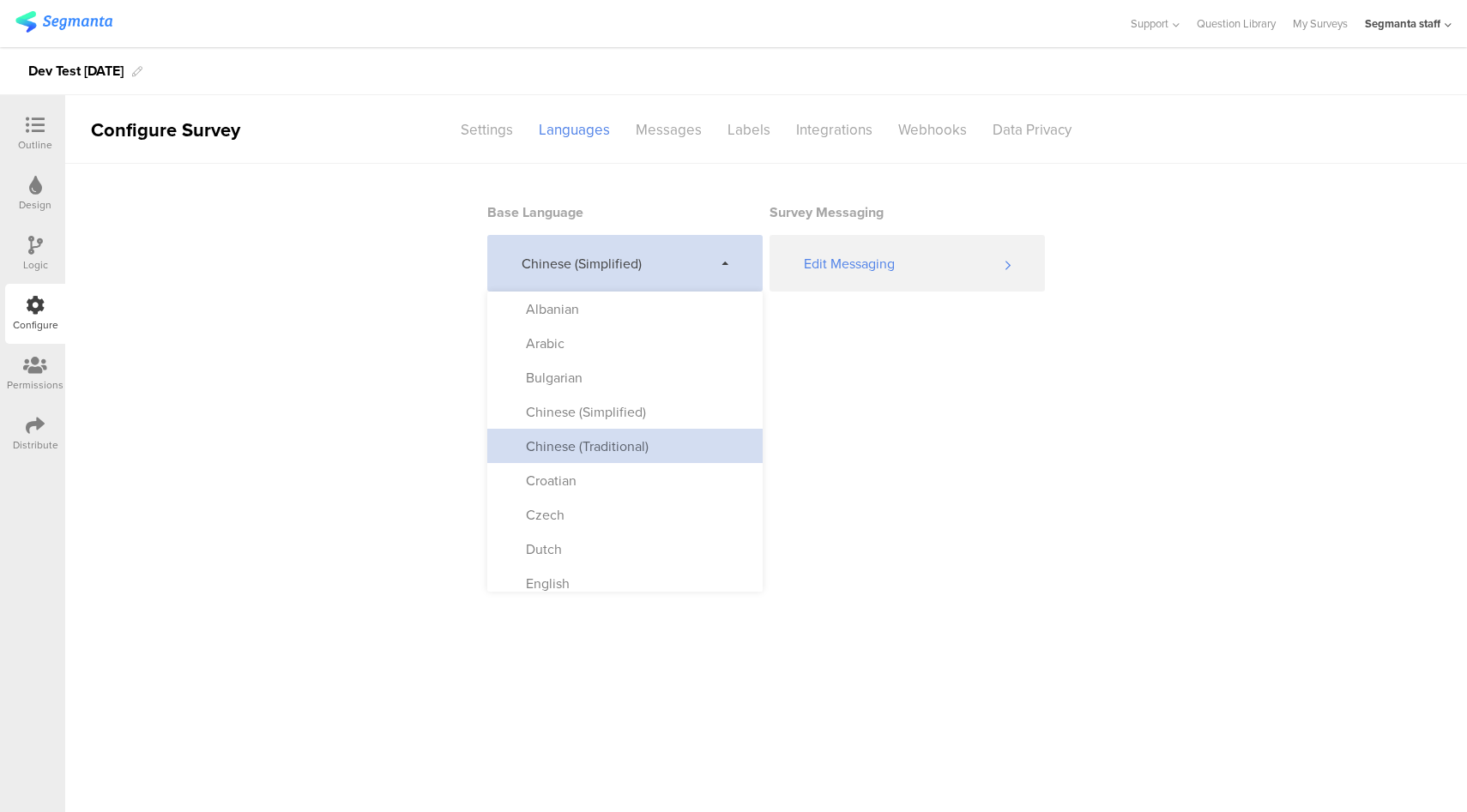
click at [618, 455] on div "Chinese (Traditional)" at bounding box center [579, 447] width 140 height 20
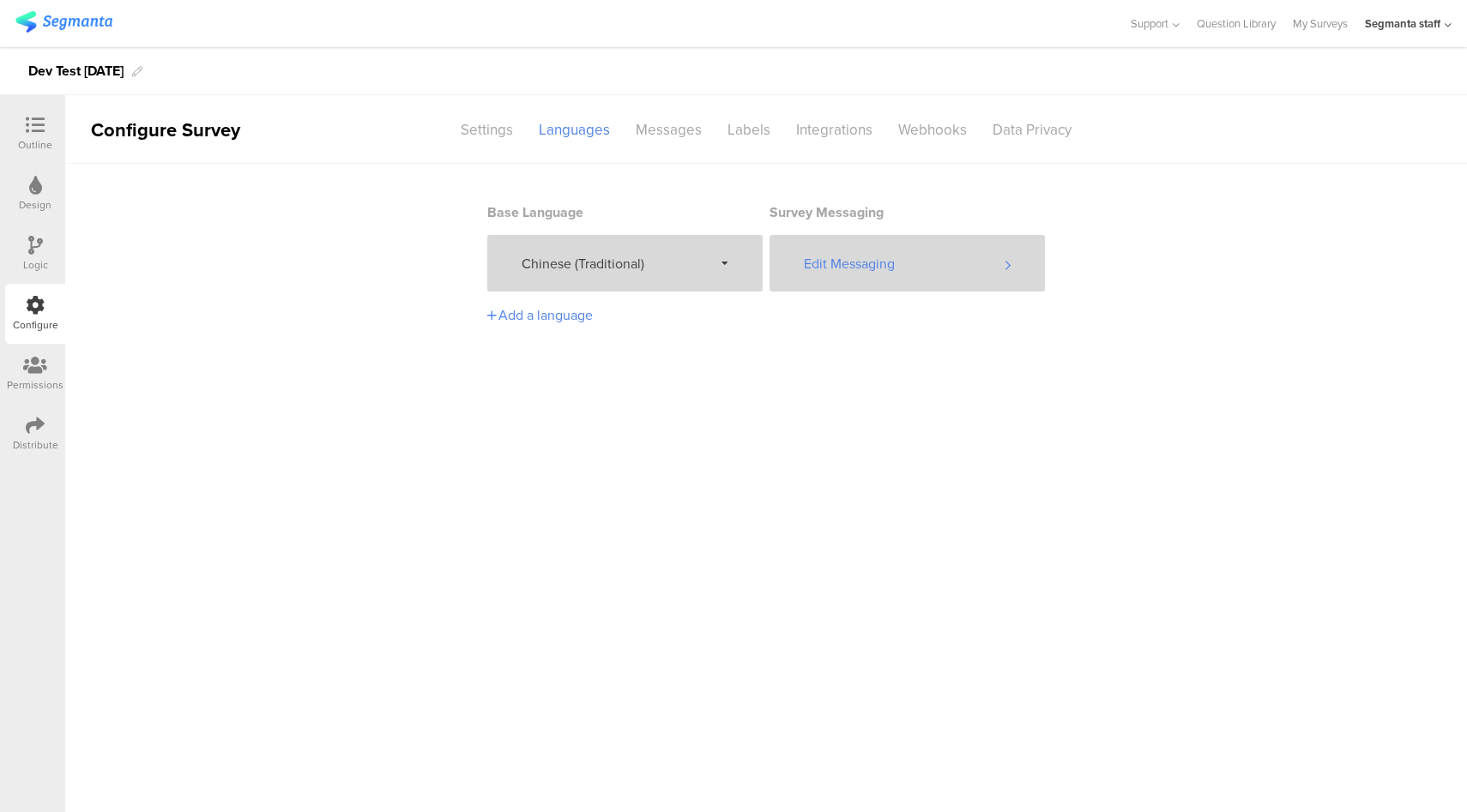
click at [862, 265] on div "Edit Messaging" at bounding box center [907, 263] width 275 height 57
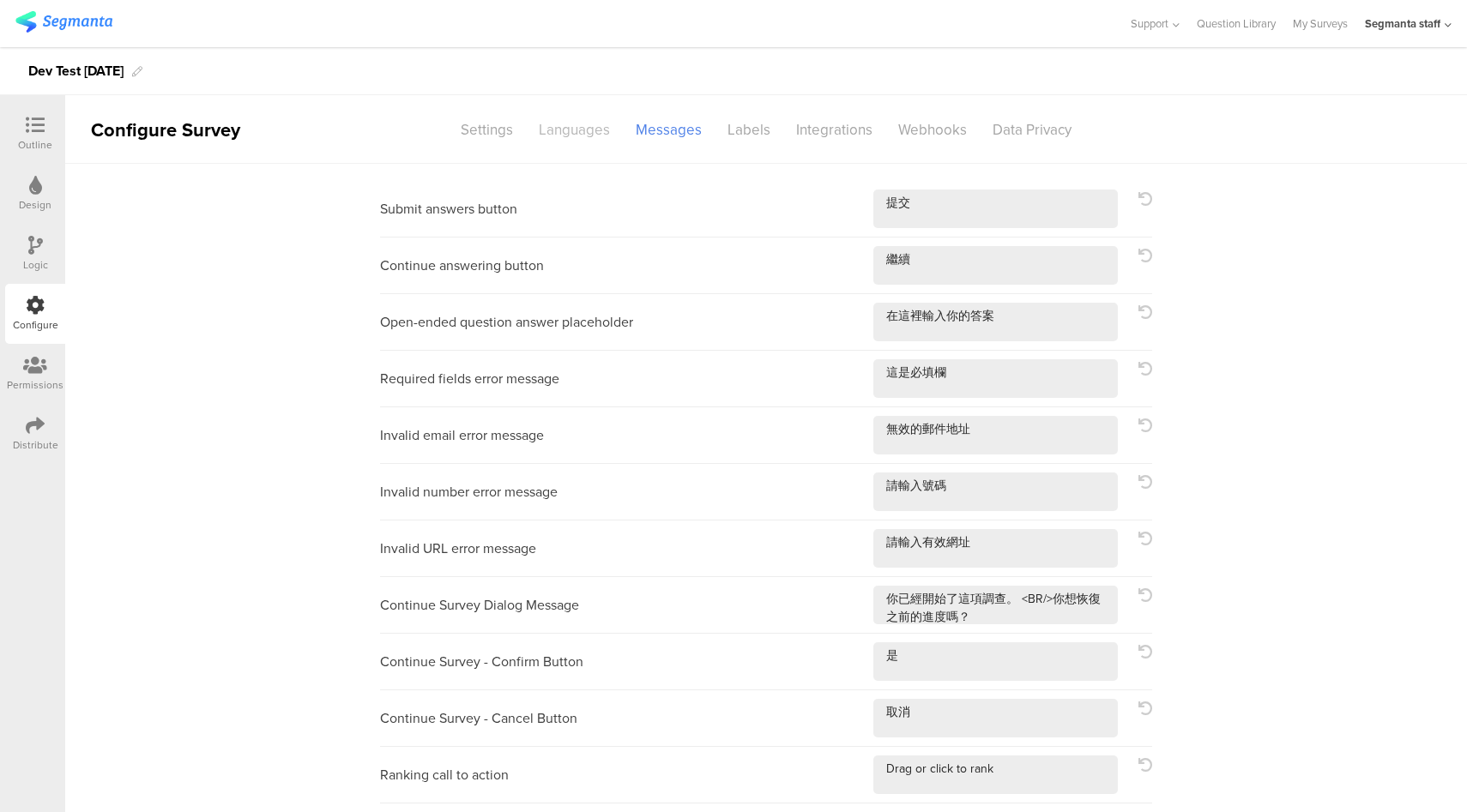
click at [566, 132] on div "Languages" at bounding box center [574, 129] width 97 height 30
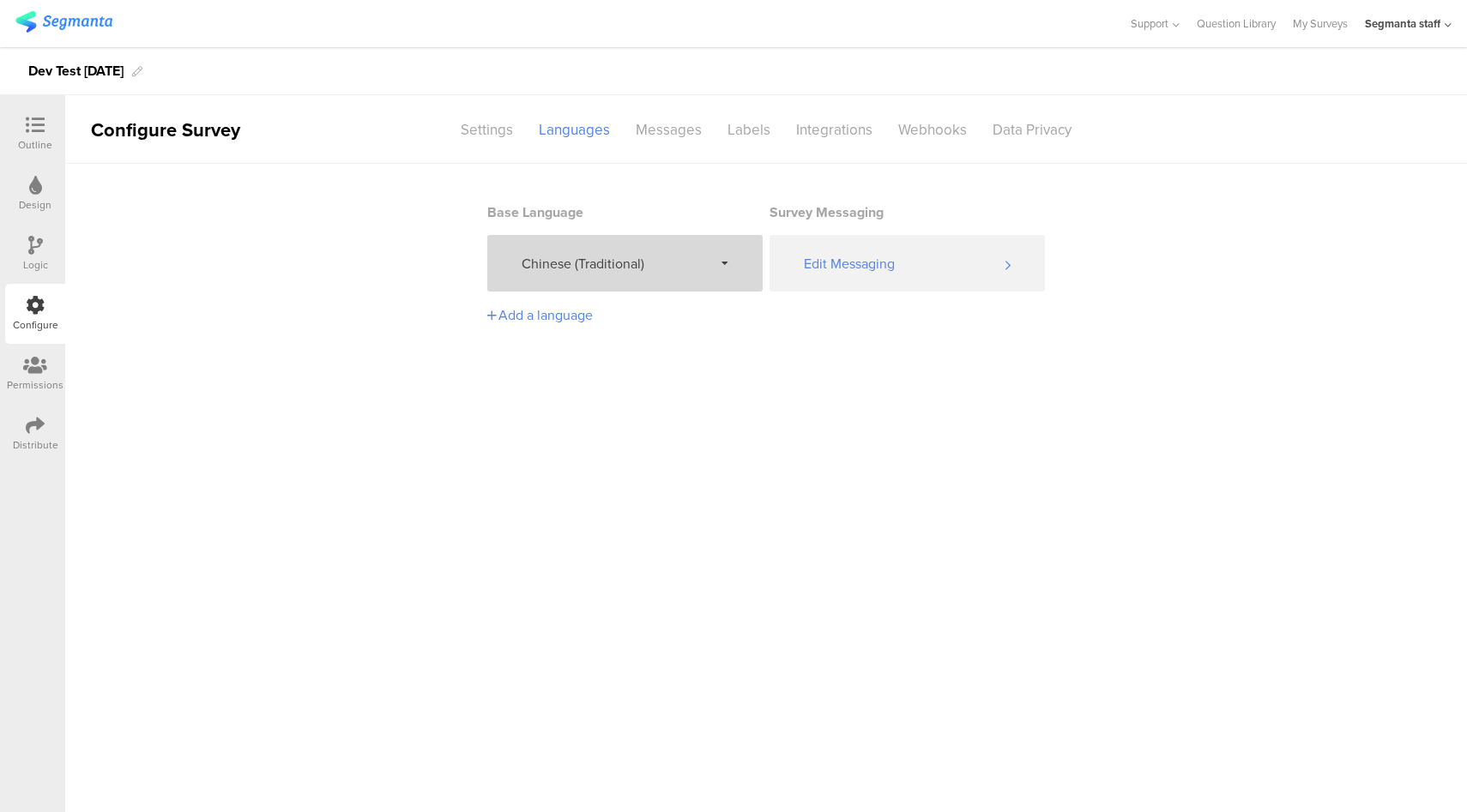
click at [638, 272] on span "Chinese (Traditional)" at bounding box center [616, 264] width 191 height 20
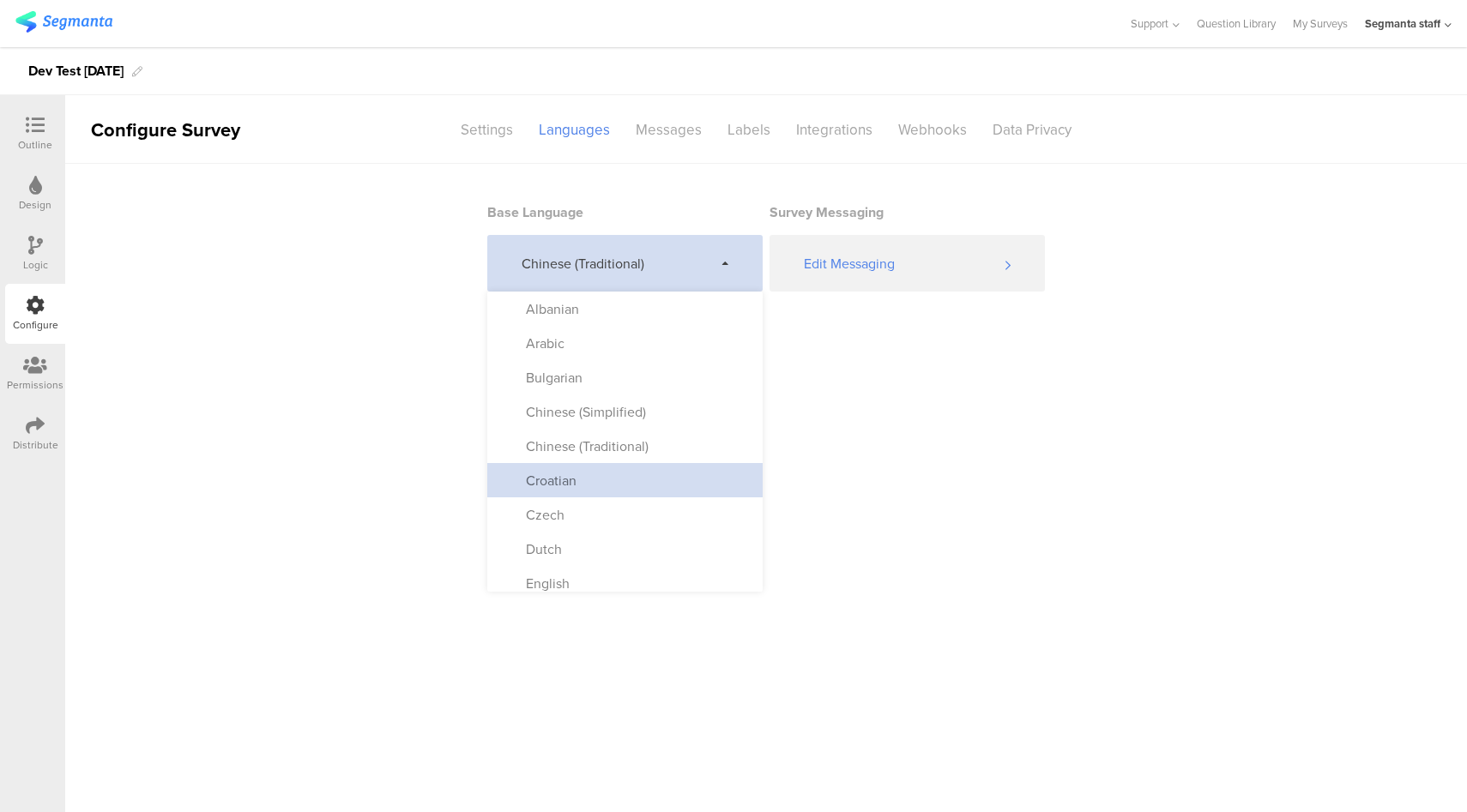
click at [616, 476] on div "Croatian" at bounding box center [624, 480] width 275 height 34
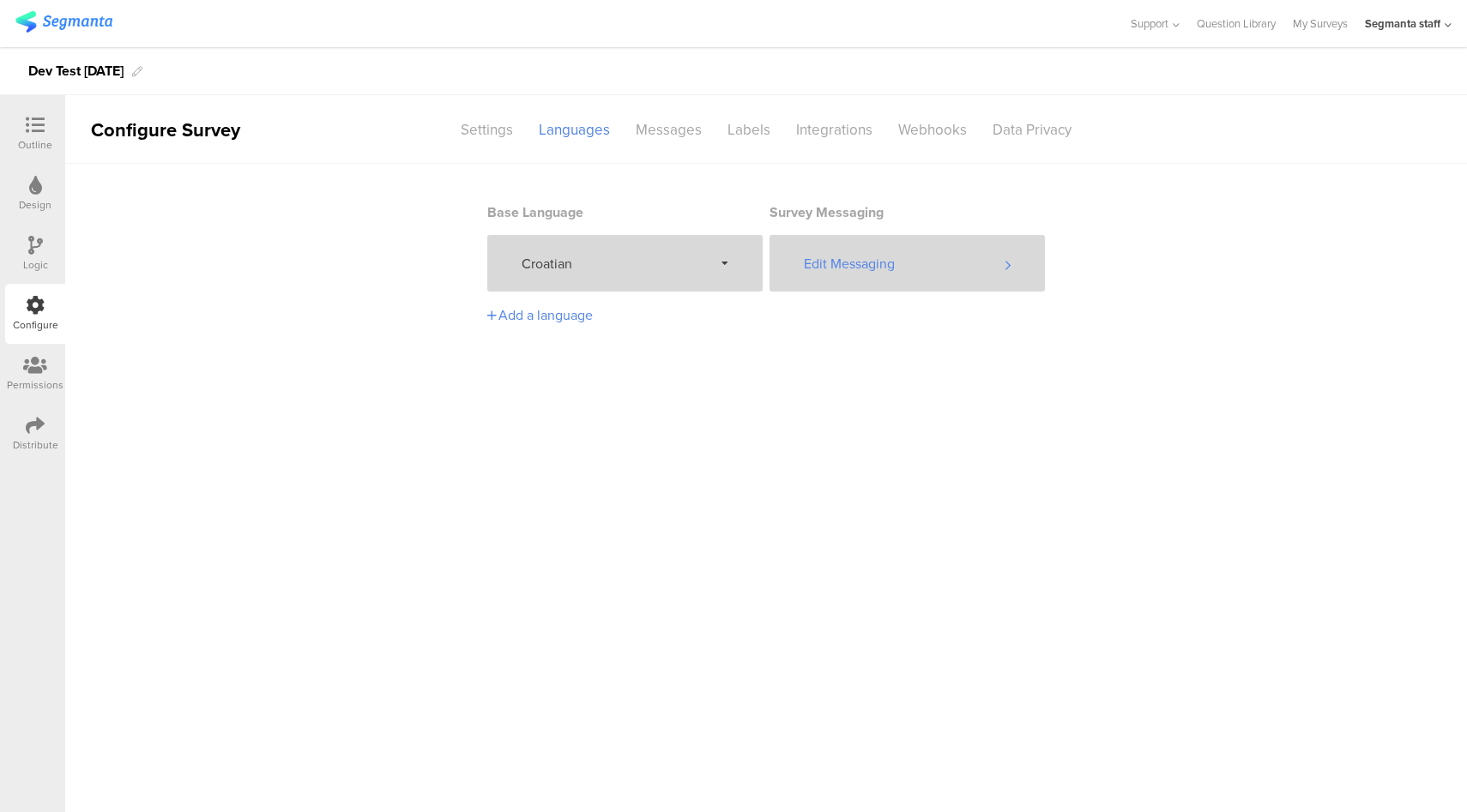
click at [873, 281] on div "Edit Messaging" at bounding box center [907, 263] width 275 height 57
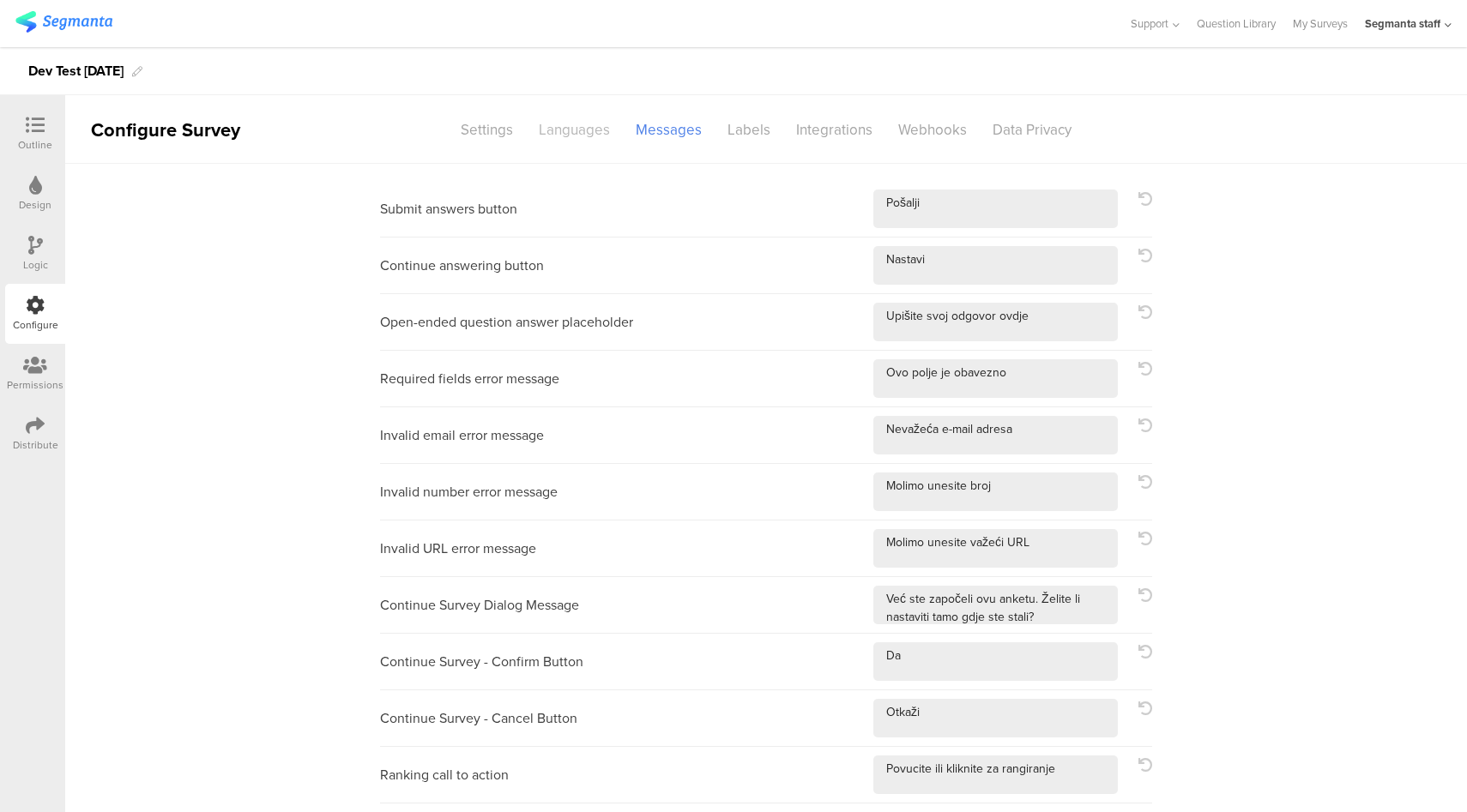
click at [572, 127] on div "Languages" at bounding box center [574, 129] width 97 height 30
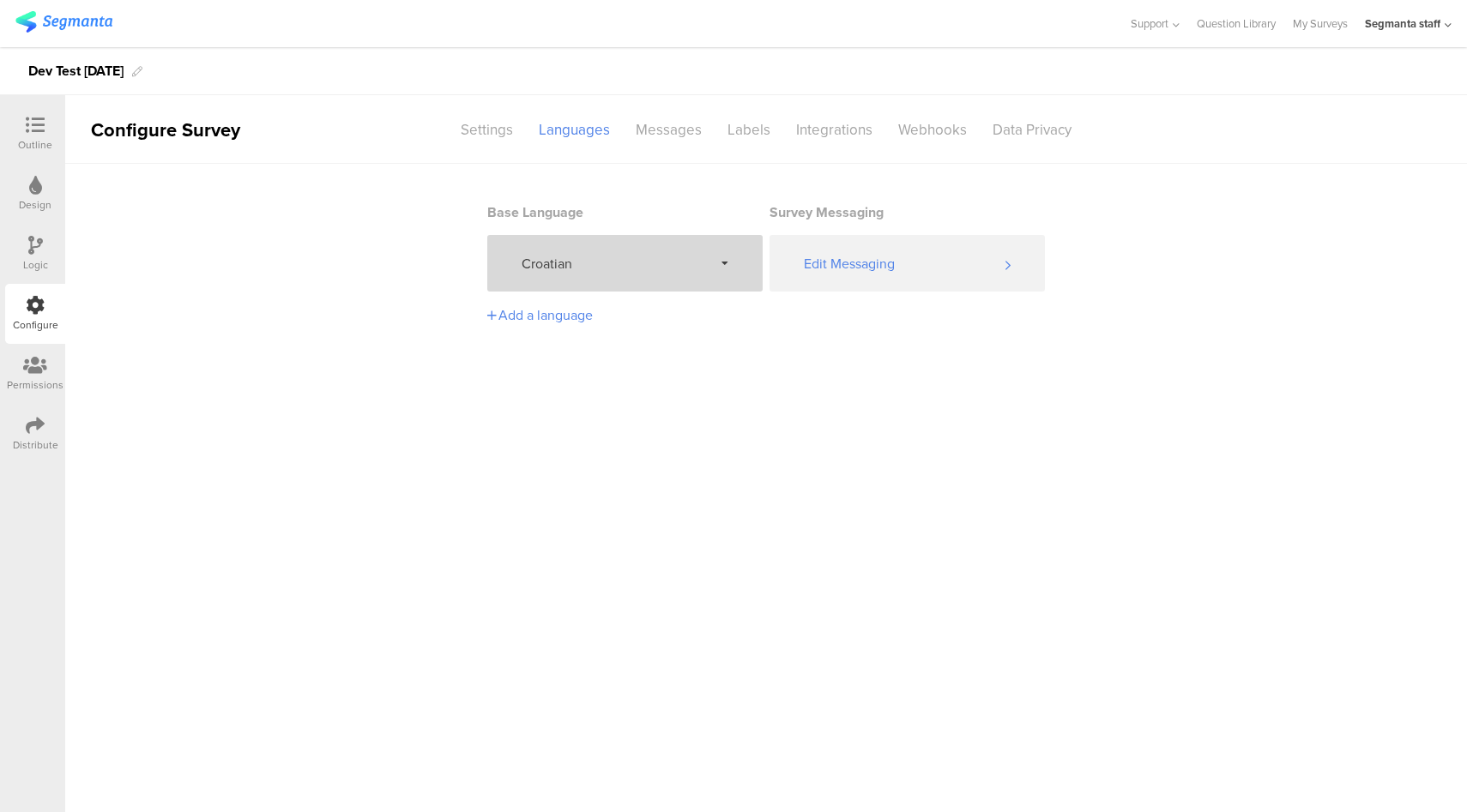
click at [651, 269] on span "Croatian" at bounding box center [616, 264] width 191 height 20
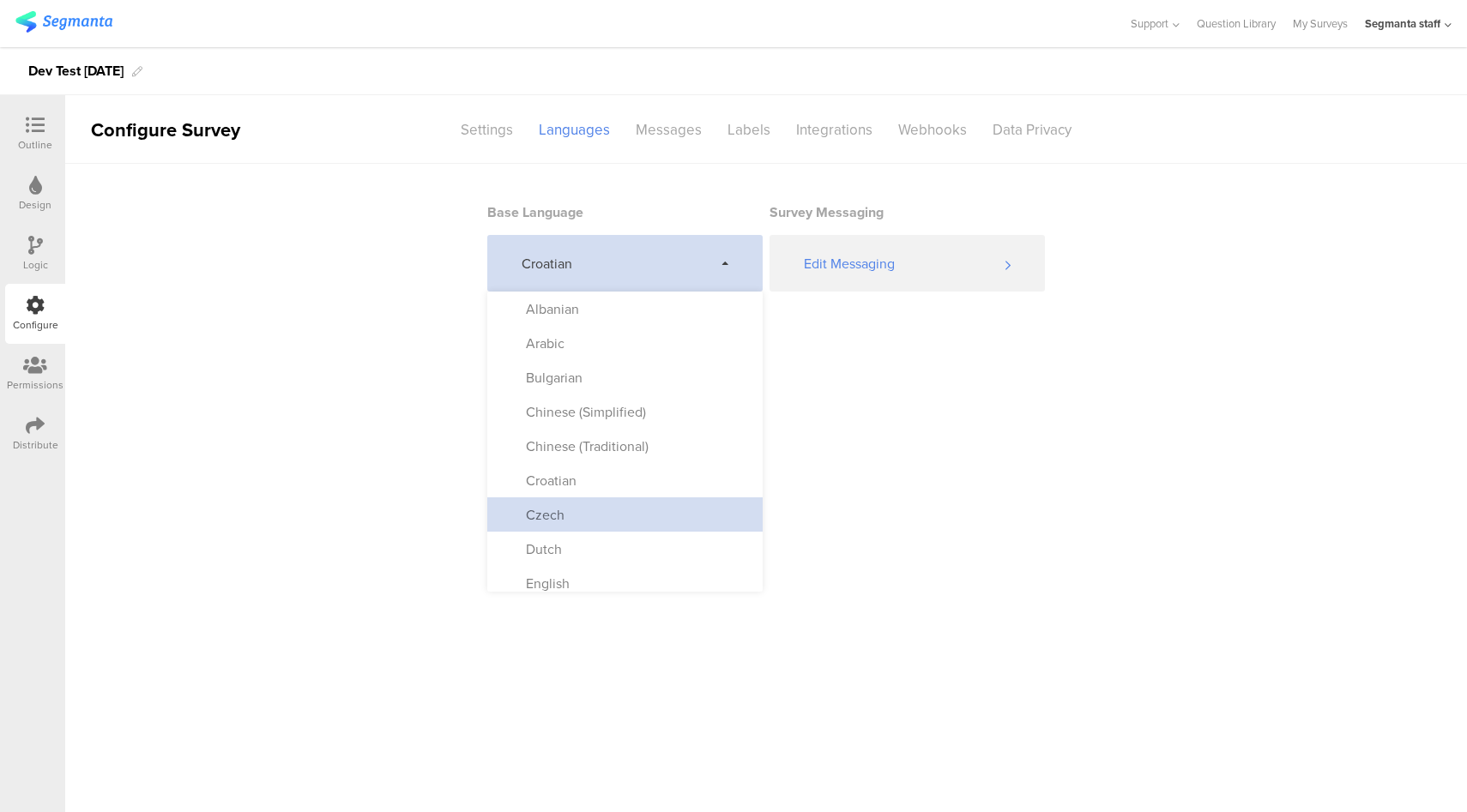
click at [612, 510] on div "Czech" at bounding box center [624, 515] width 275 height 34
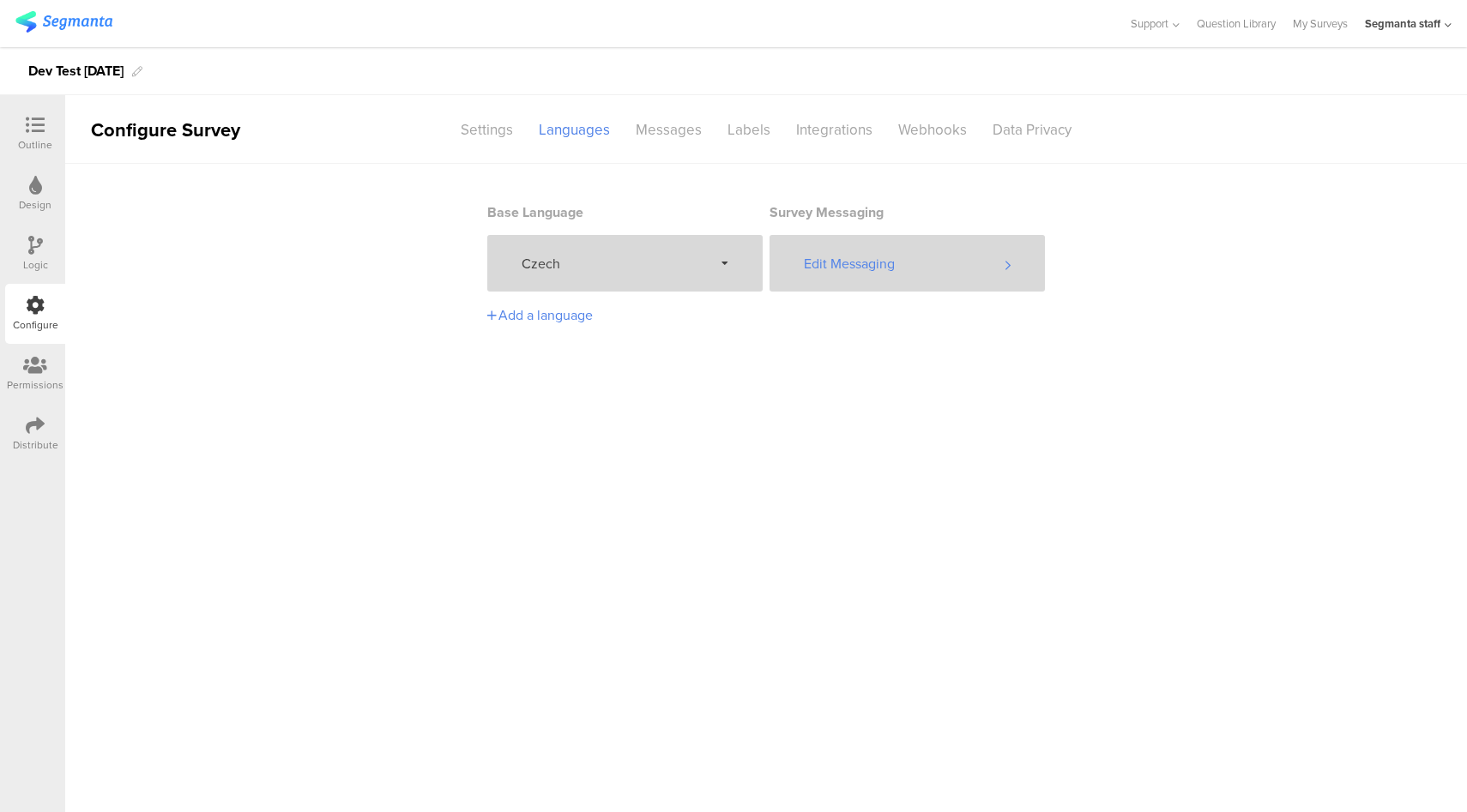
click at [888, 281] on div "Edit Messaging" at bounding box center [907, 263] width 275 height 57
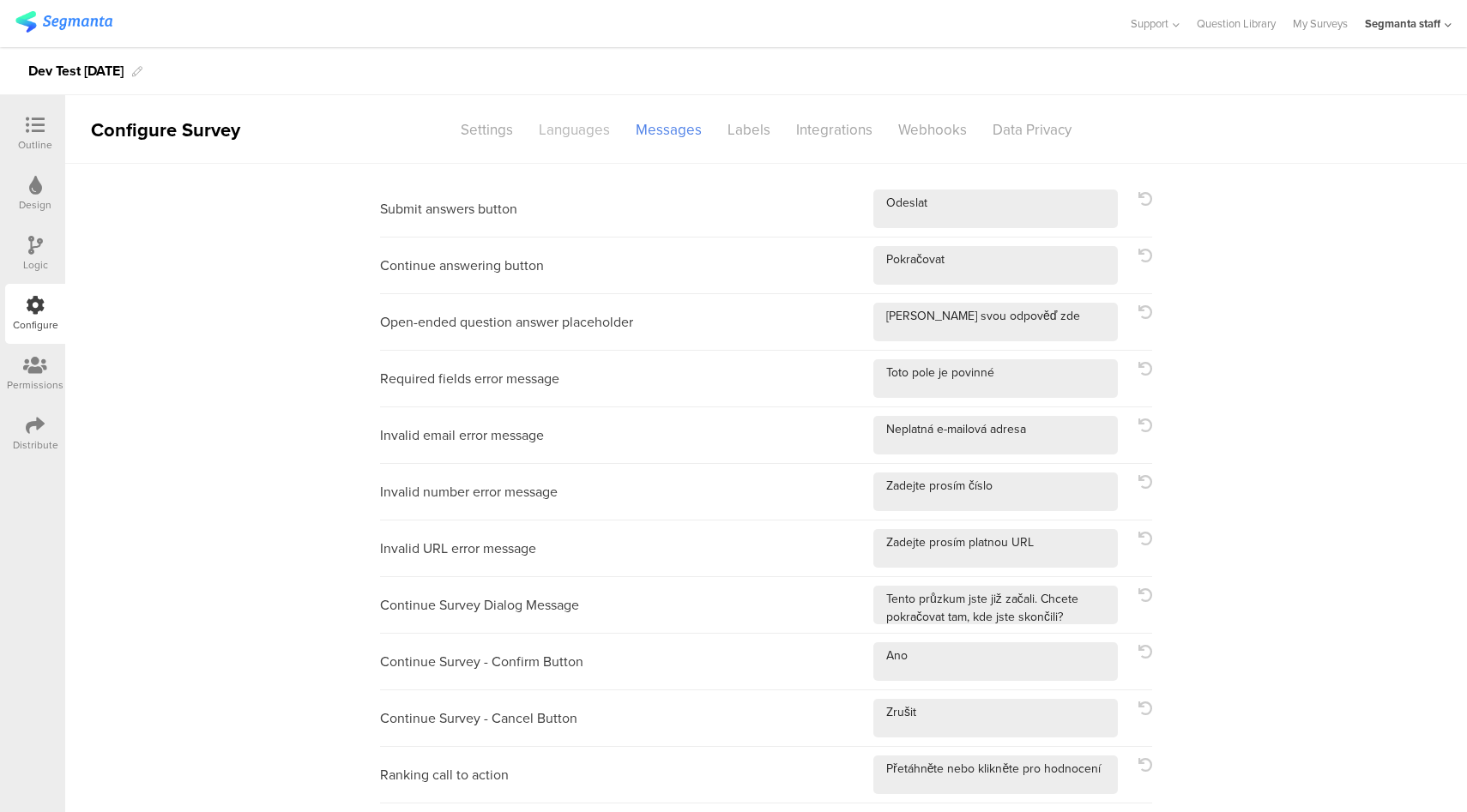
click at [566, 136] on div "Languages" at bounding box center [574, 129] width 97 height 30
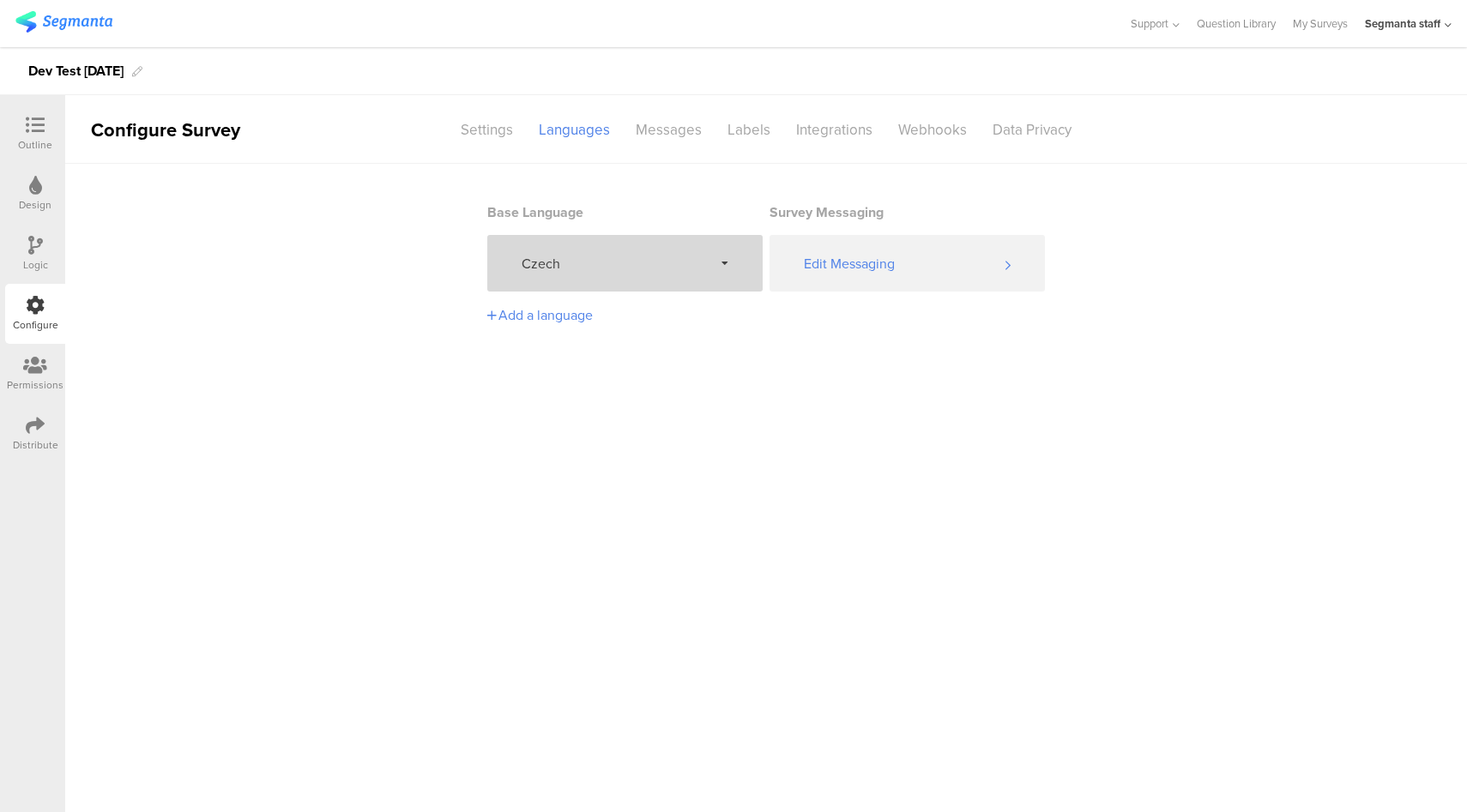
click at [633, 260] on span "Czech" at bounding box center [616, 264] width 191 height 20
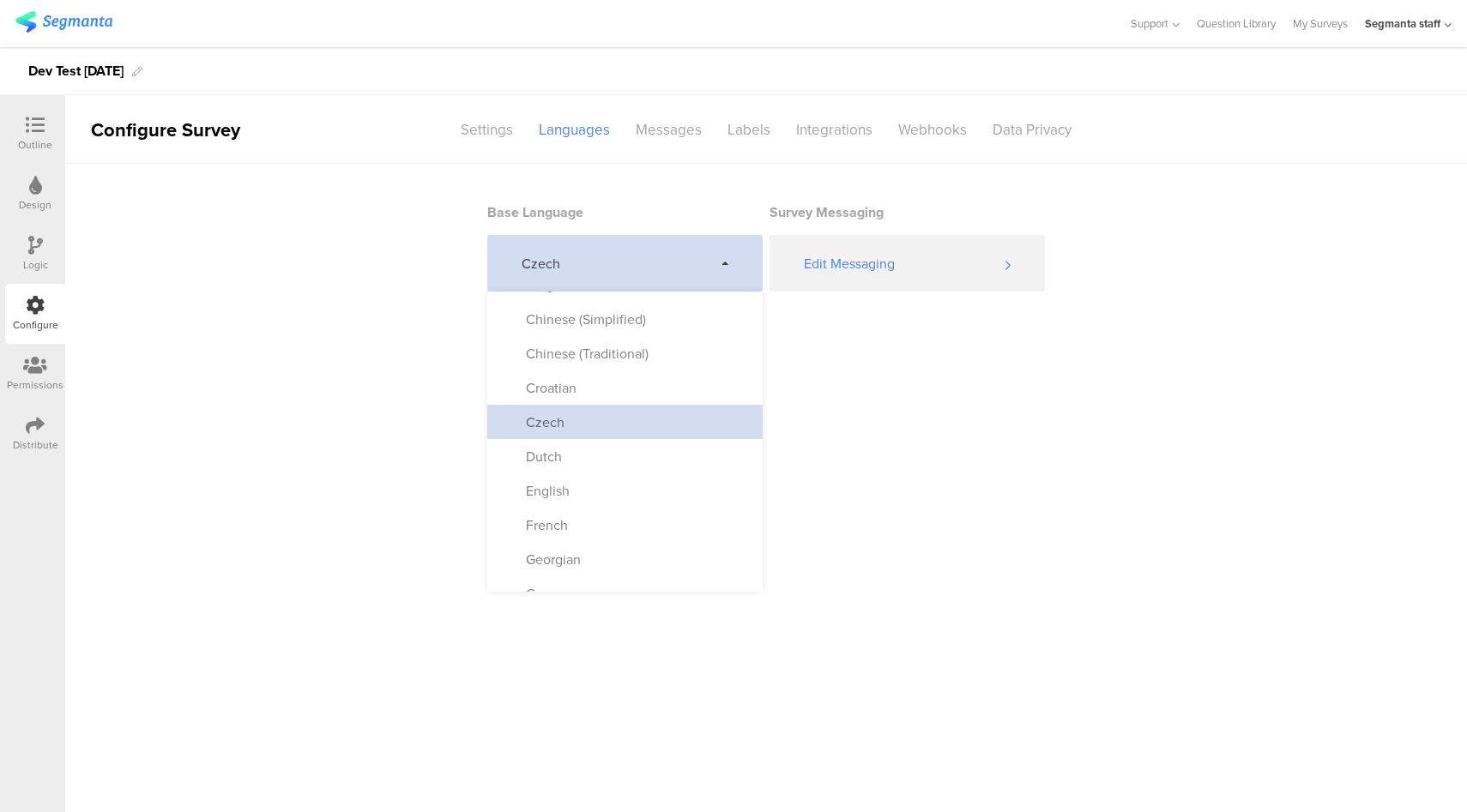
scroll to position [100, 0]
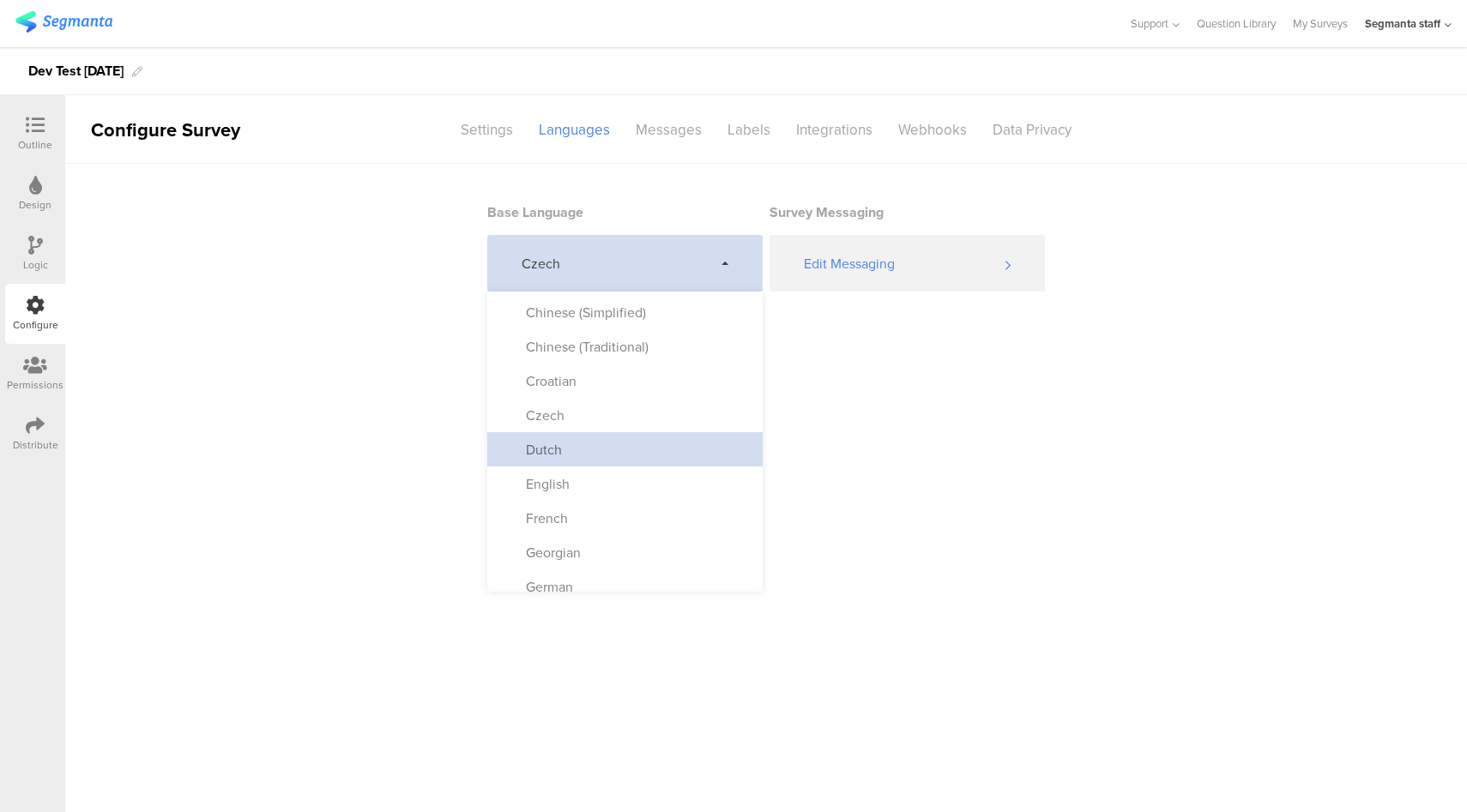
click at [655, 445] on div "Dutch" at bounding box center [624, 450] width 275 height 34
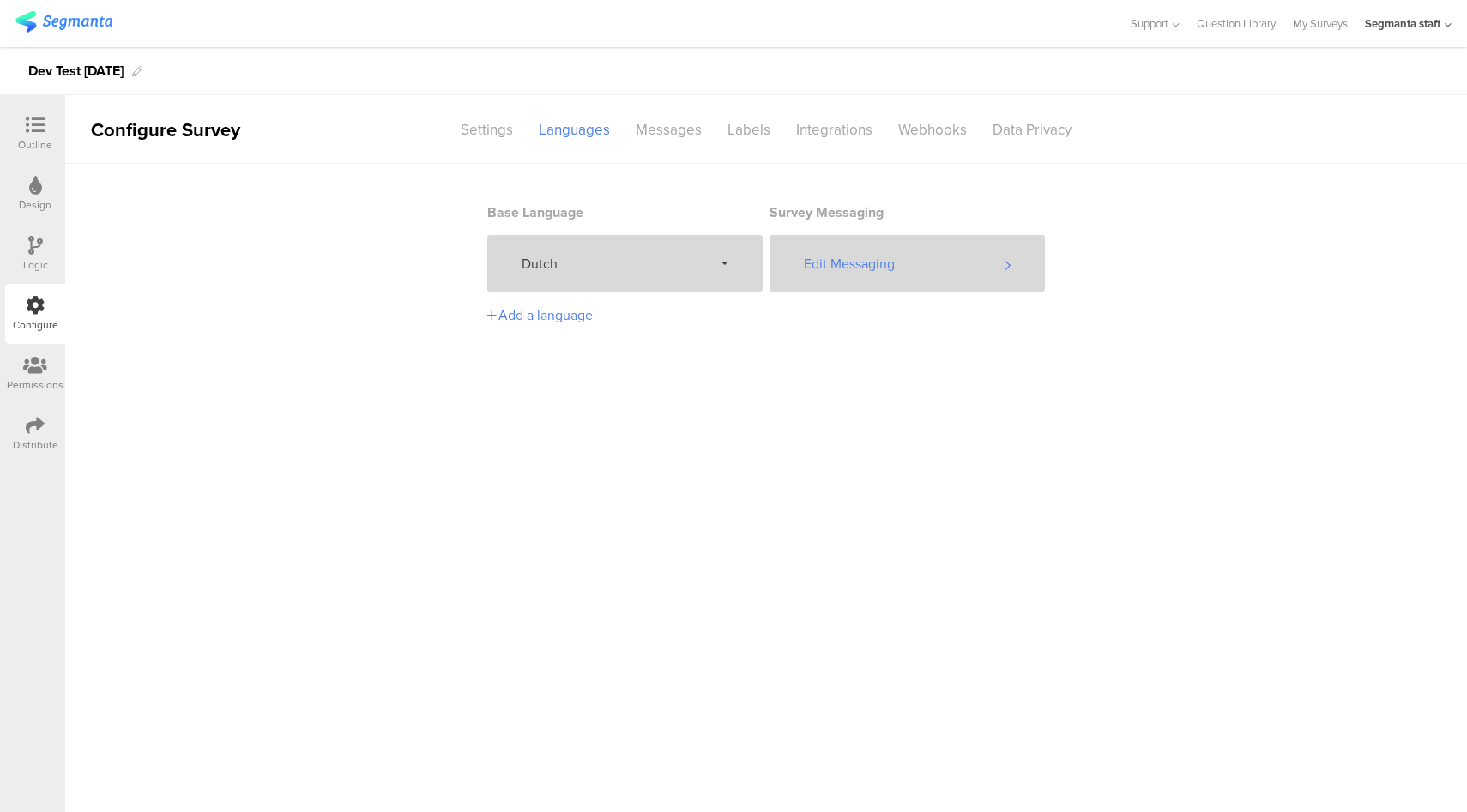
click at [921, 257] on div "Edit Messaging" at bounding box center [907, 263] width 275 height 57
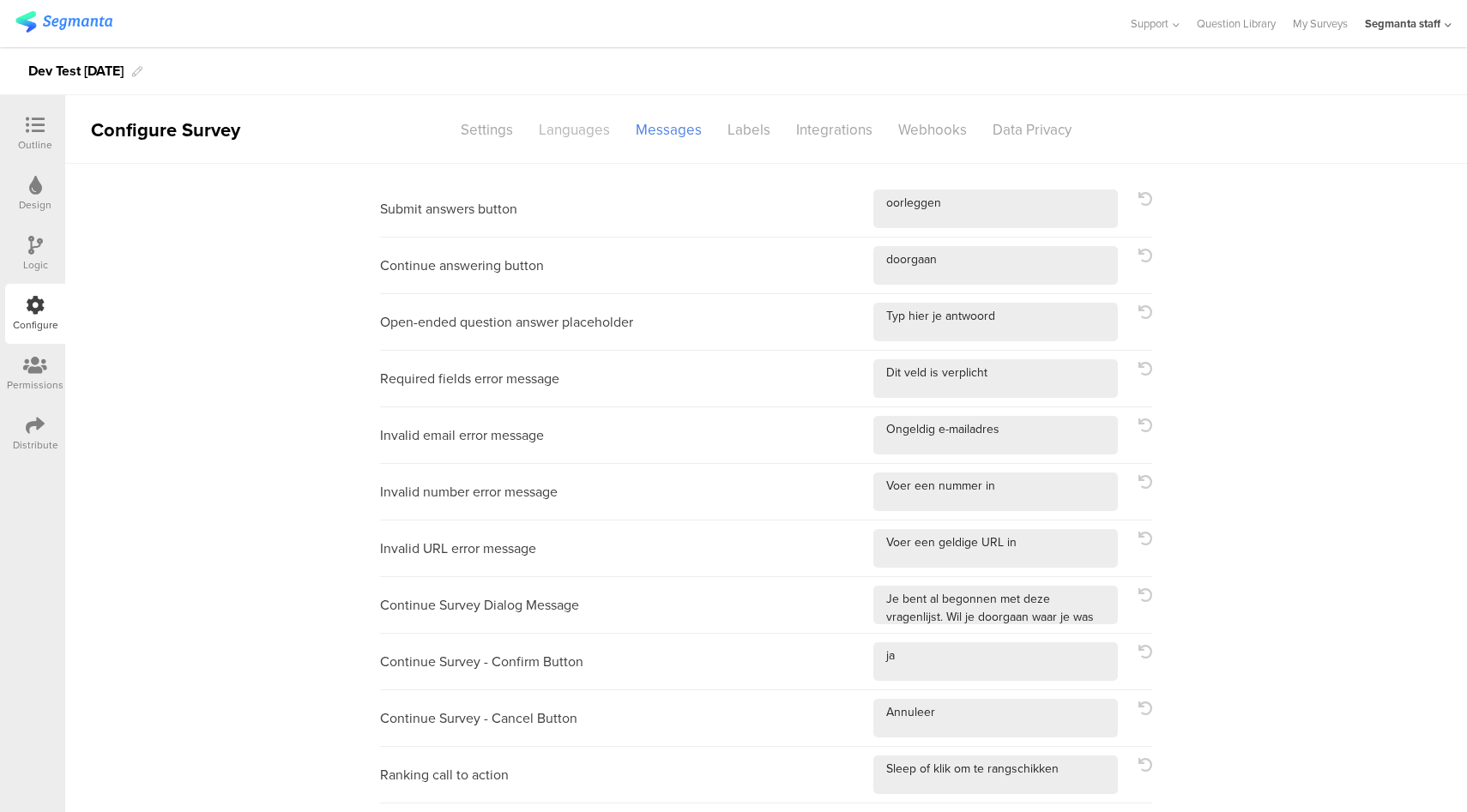
click at [570, 127] on div "Languages" at bounding box center [574, 129] width 97 height 30
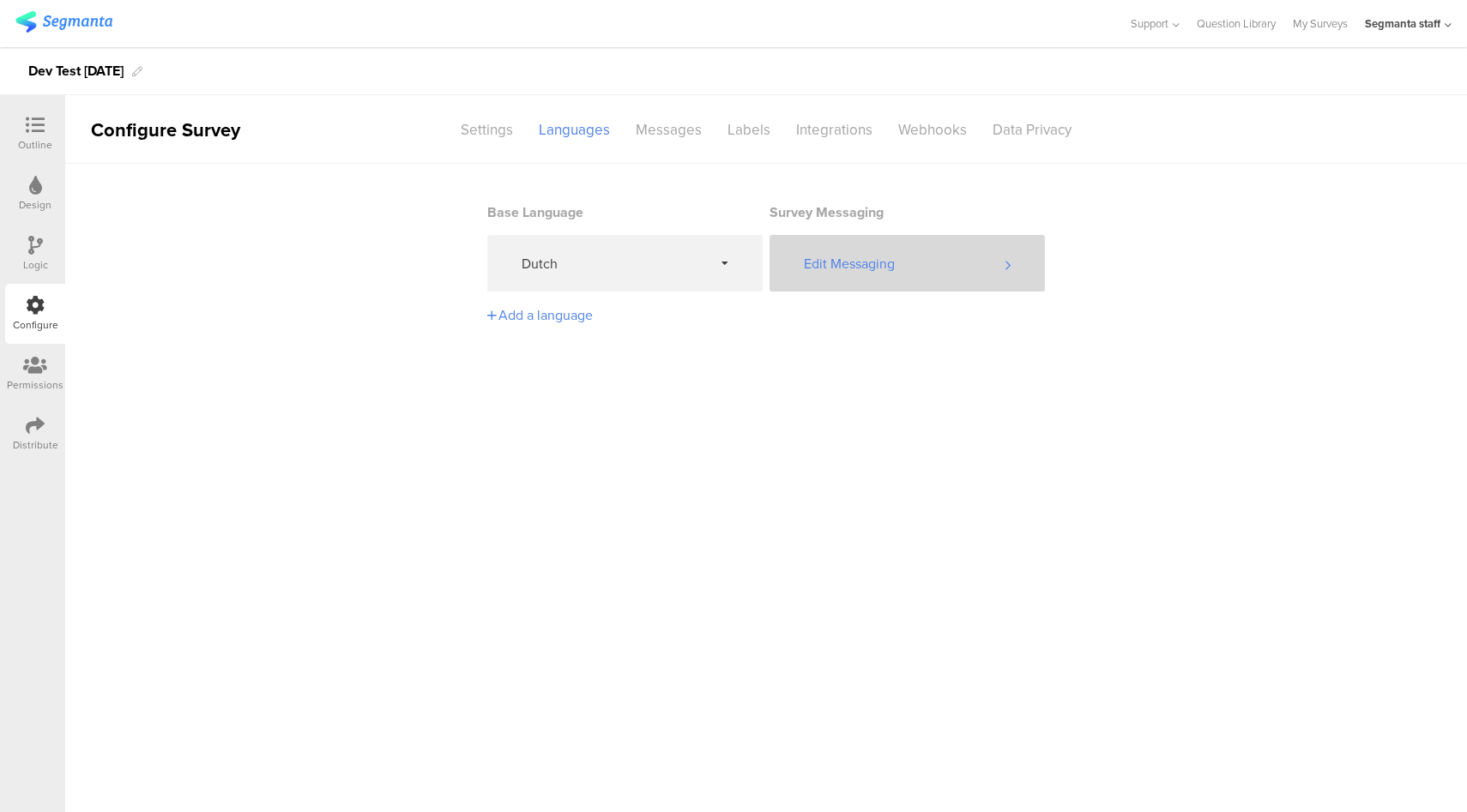
click at [898, 258] on div "Edit Messaging" at bounding box center [907, 263] width 275 height 57
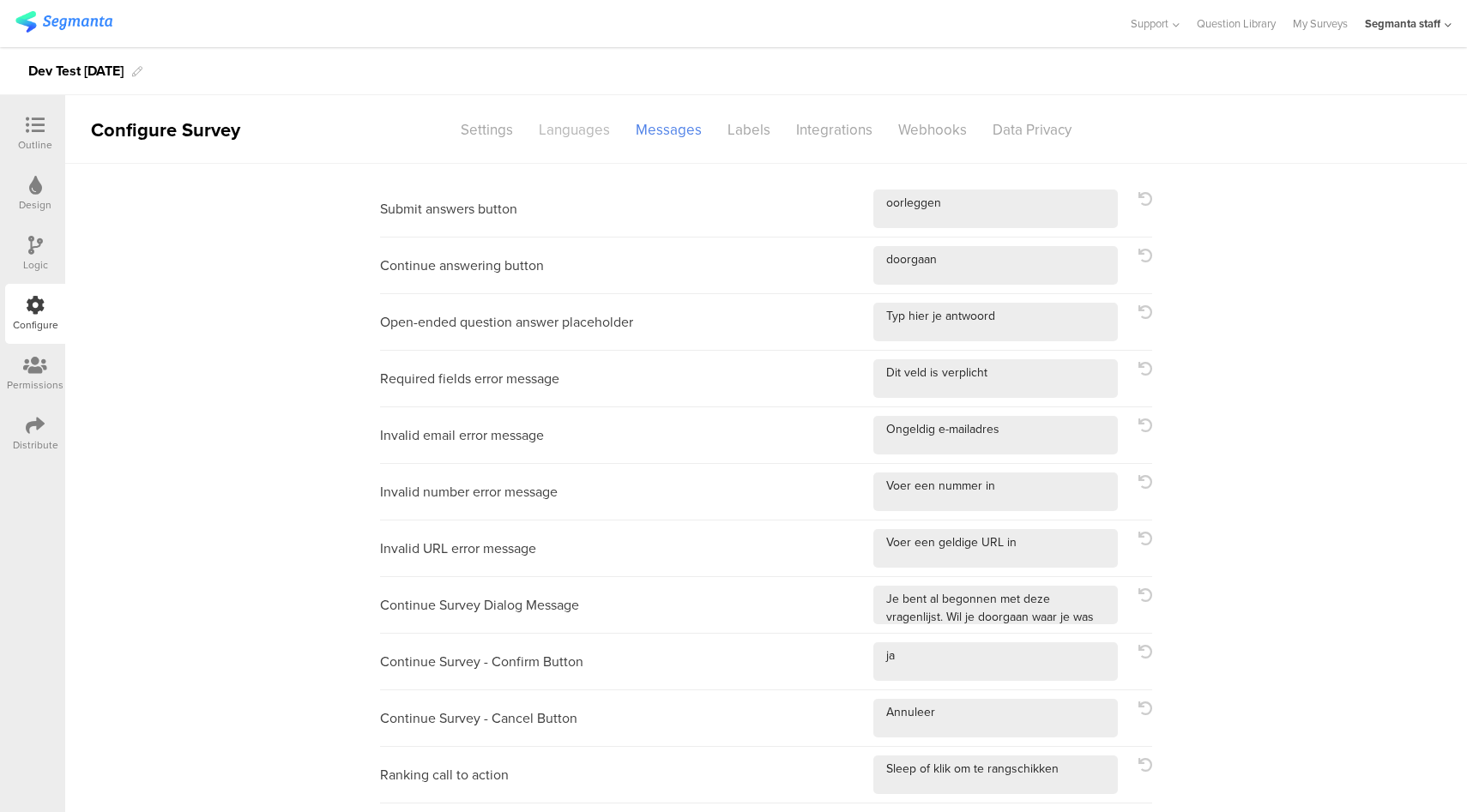
click at [553, 131] on div "Languages" at bounding box center [574, 129] width 97 height 30
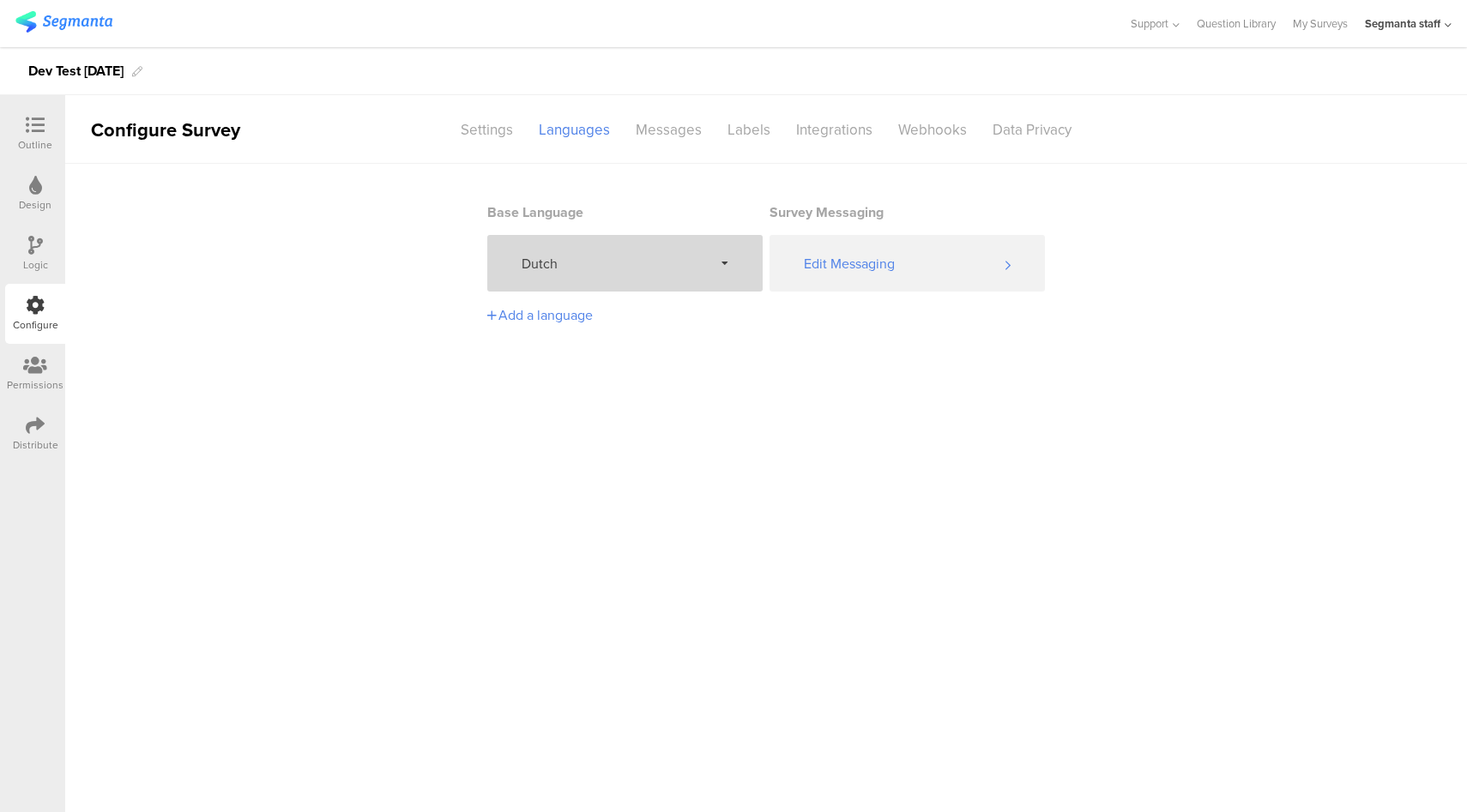
drag, startPoint x: 608, startPoint y: 262, endPoint x: 621, endPoint y: 287, distance: 28.2
click at [608, 262] on span "Dutch" at bounding box center [616, 264] width 191 height 20
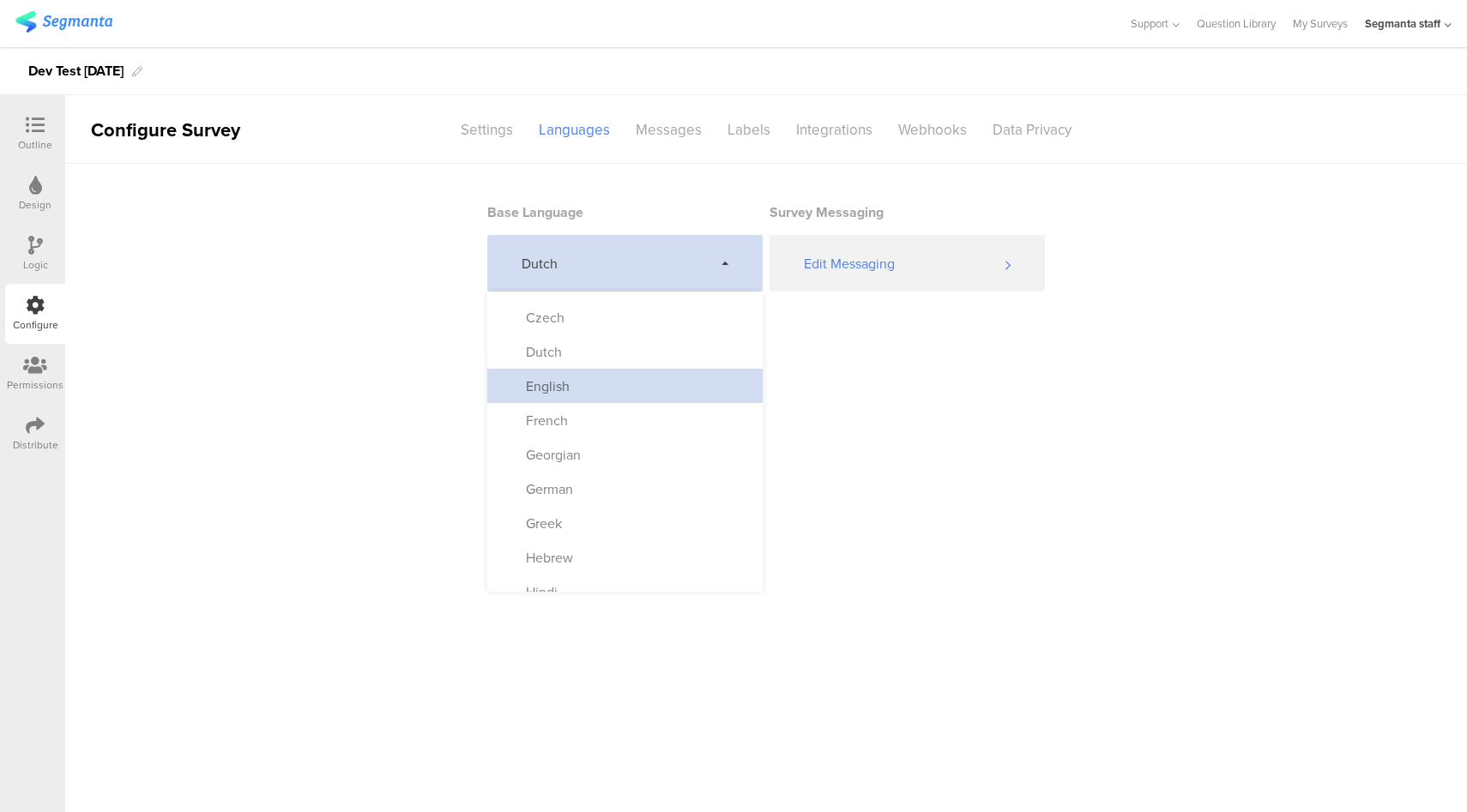
scroll to position [198, 0]
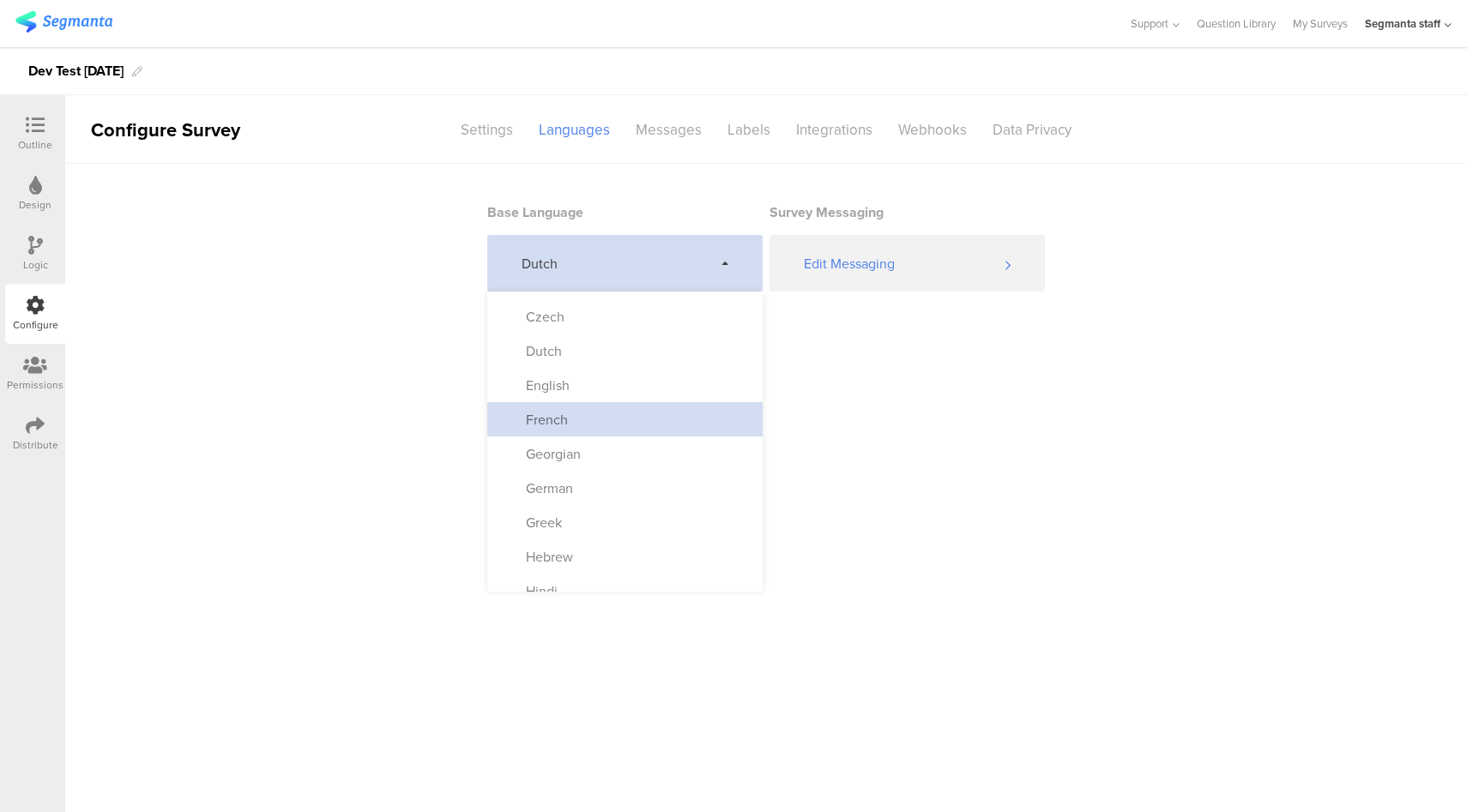
click at [594, 422] on div "French" at bounding box center [624, 419] width 275 height 34
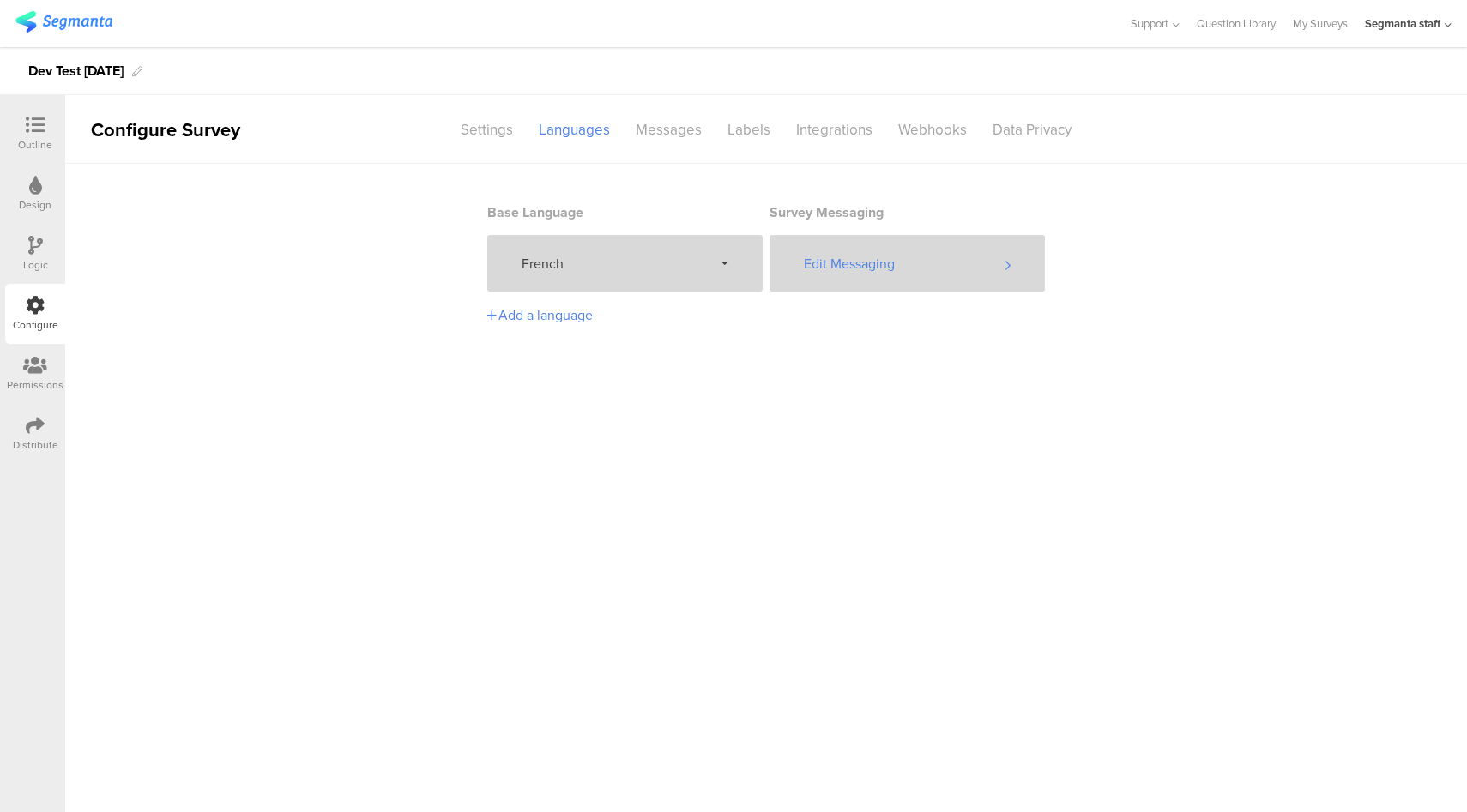
click at [936, 267] on div "Edit Messaging" at bounding box center [907, 263] width 275 height 57
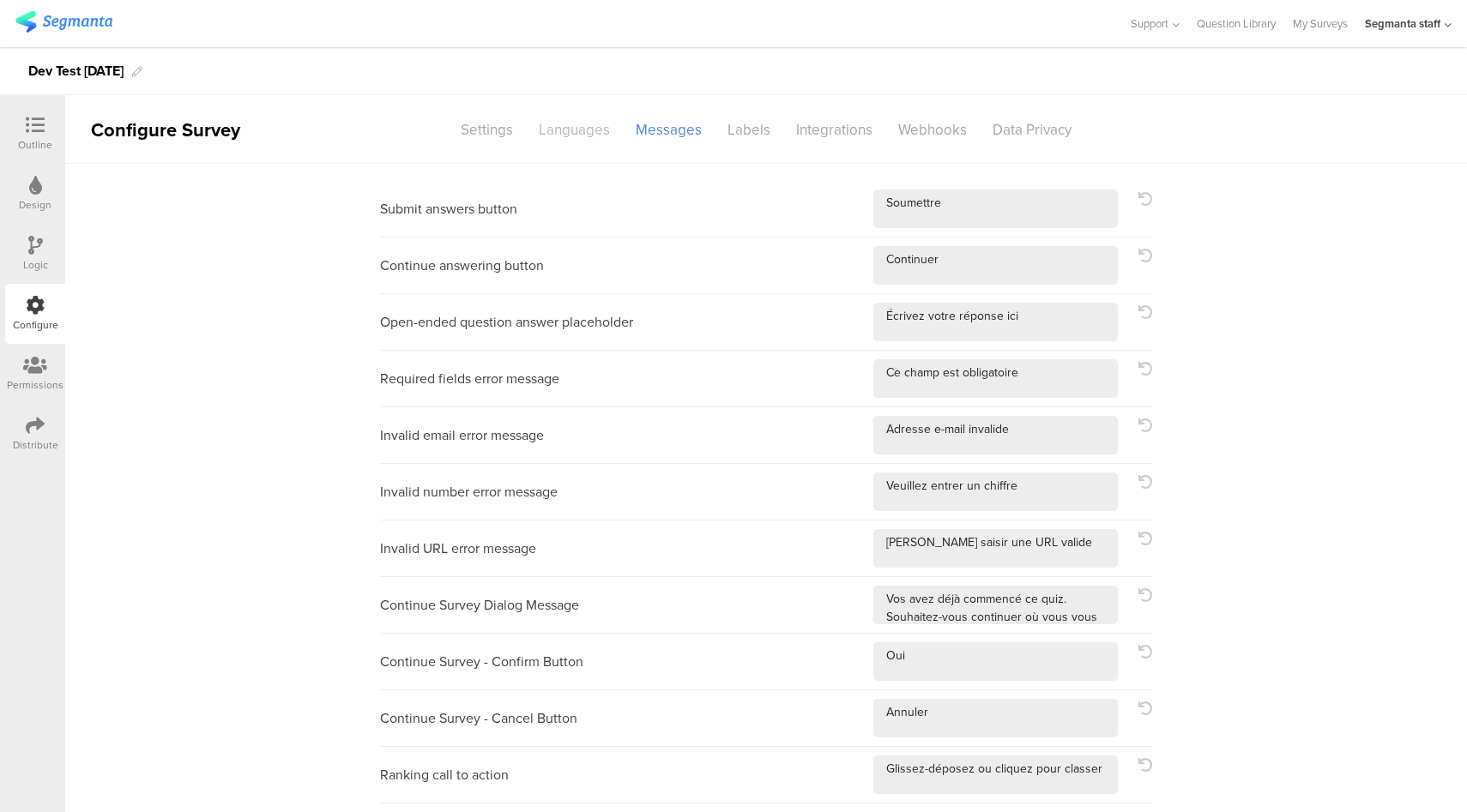
click at [563, 127] on div "Languages" at bounding box center [574, 129] width 97 height 30
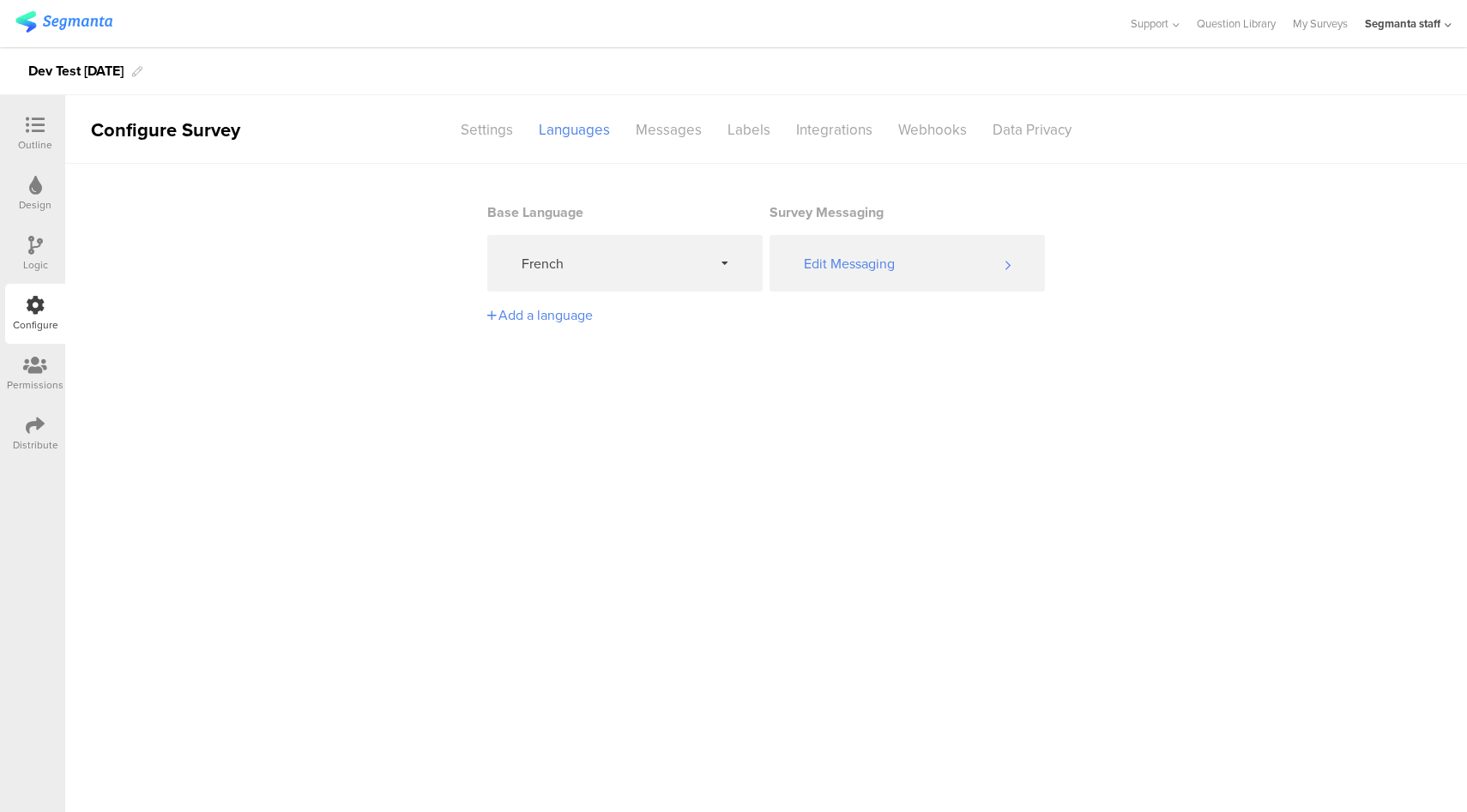
click at [628, 233] on div "Base Language French" at bounding box center [624, 247] width 275 height 89
click at [625, 257] on span "French" at bounding box center [616, 264] width 191 height 20
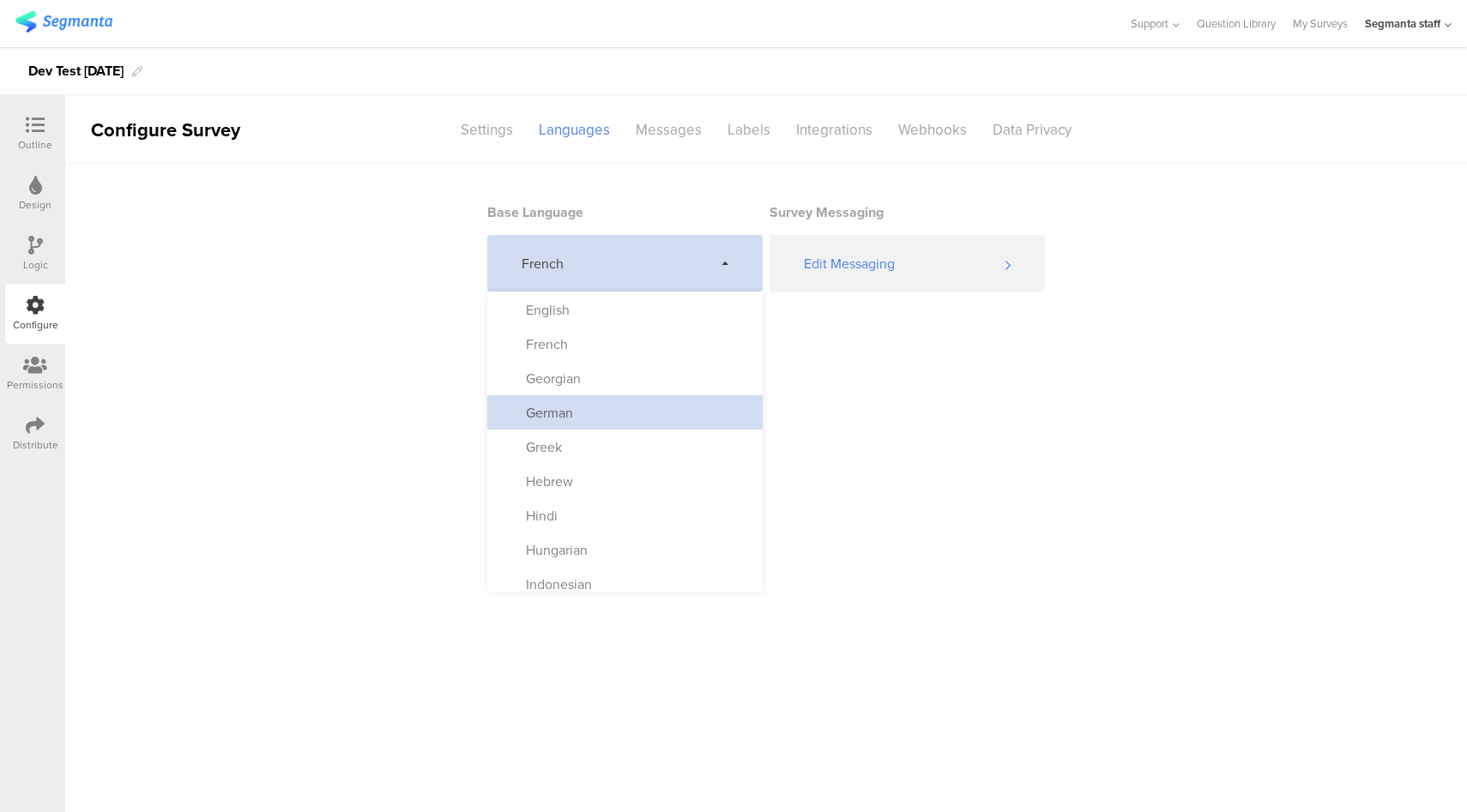
scroll to position [270, 0]
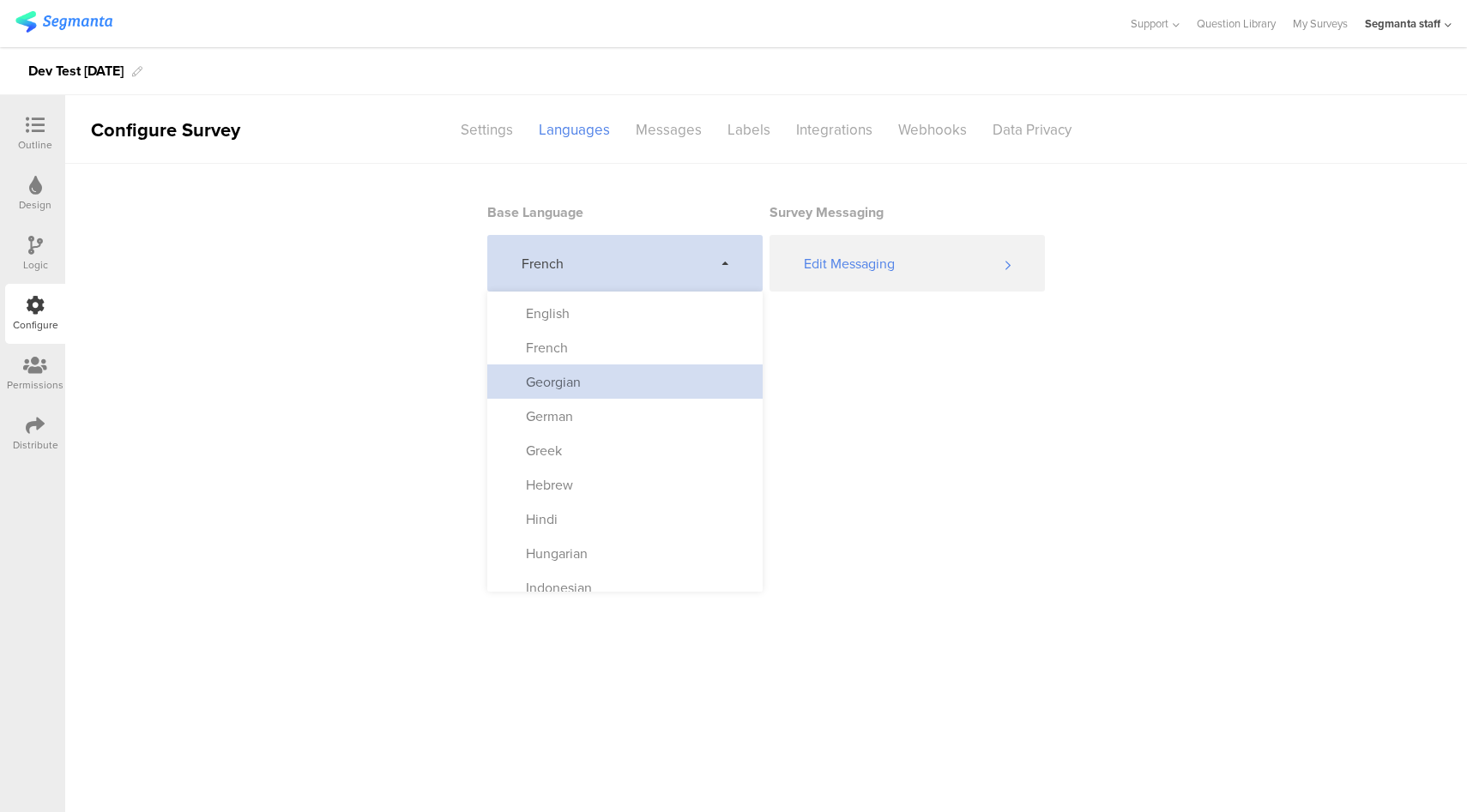
click at [604, 383] on div "Georgian" at bounding box center [624, 381] width 275 height 34
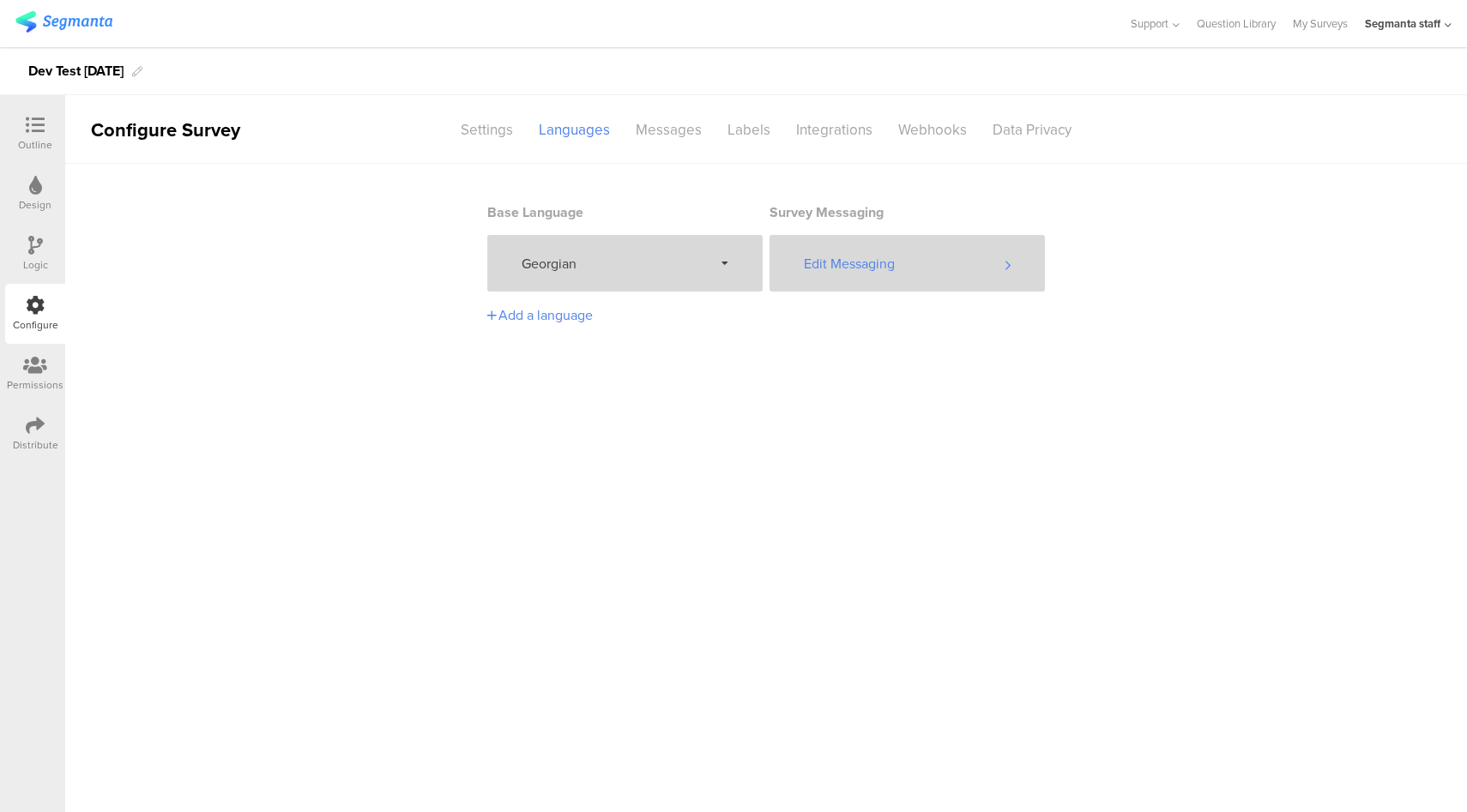
click at [919, 261] on div "Edit Messaging" at bounding box center [907, 263] width 275 height 57
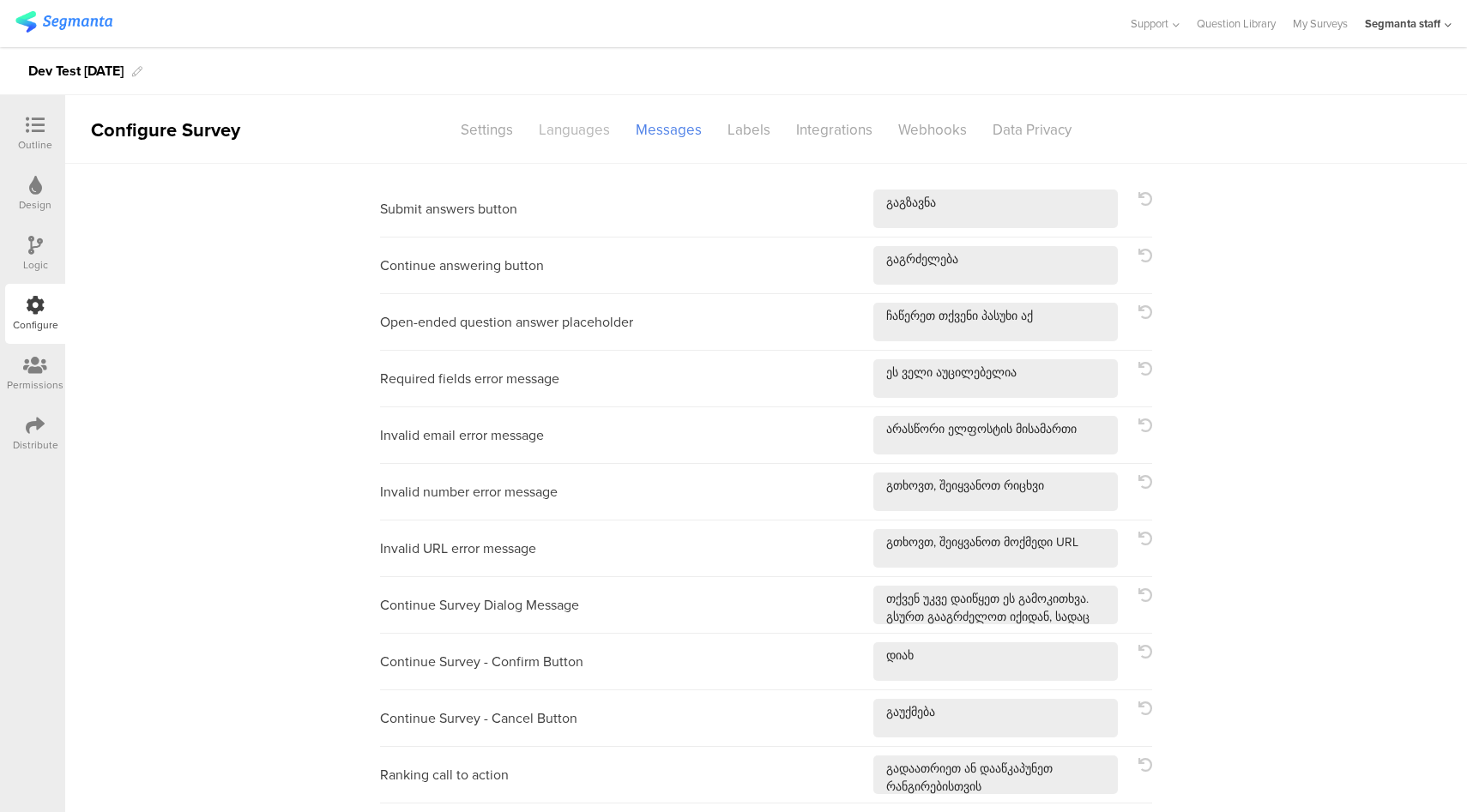
click at [581, 118] on div "Languages" at bounding box center [574, 129] width 97 height 30
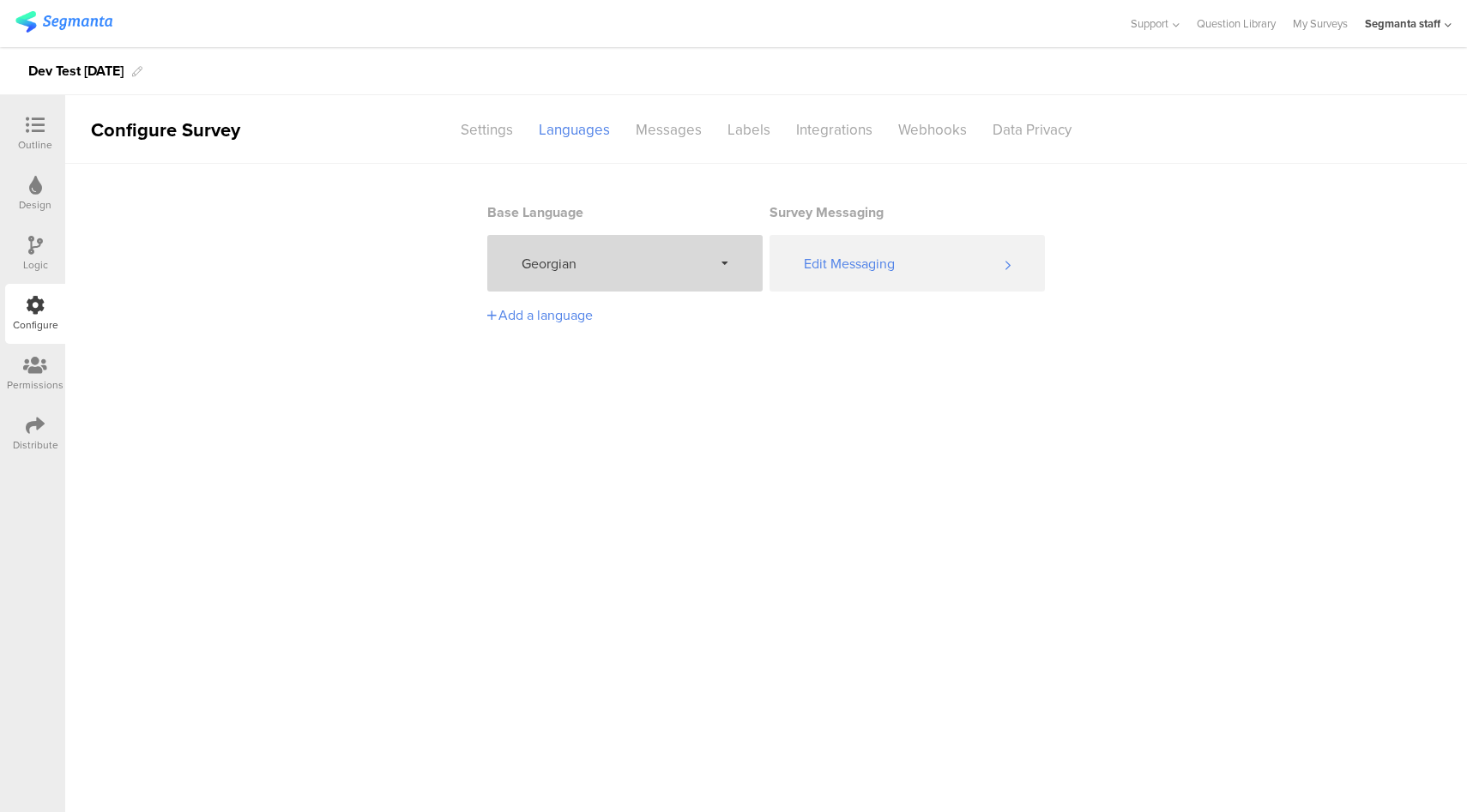
click at [574, 286] on div "Georgian" at bounding box center [624, 263] width 275 height 57
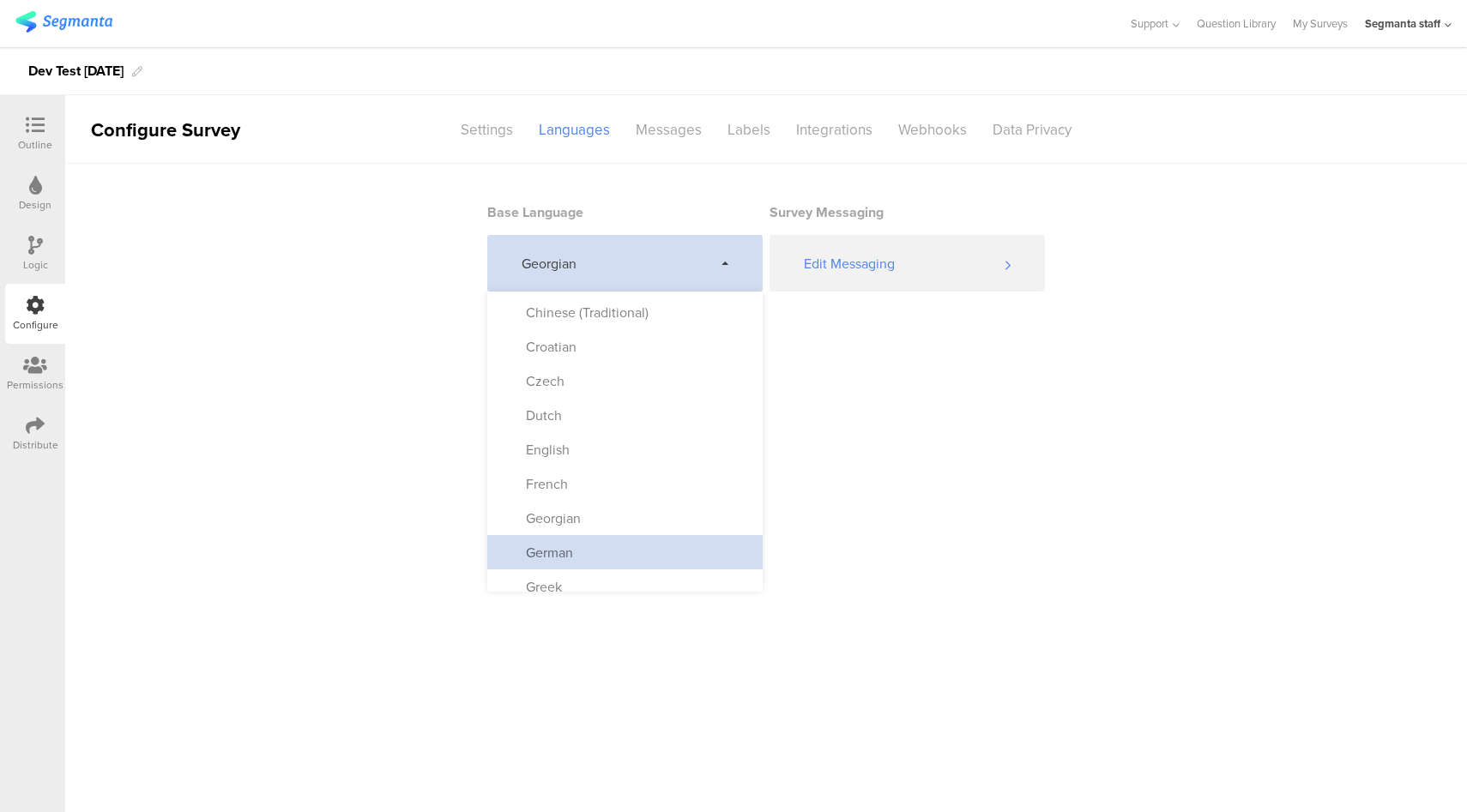
scroll to position [135, 0]
click at [582, 545] on div "German" at bounding box center [624, 551] width 275 height 34
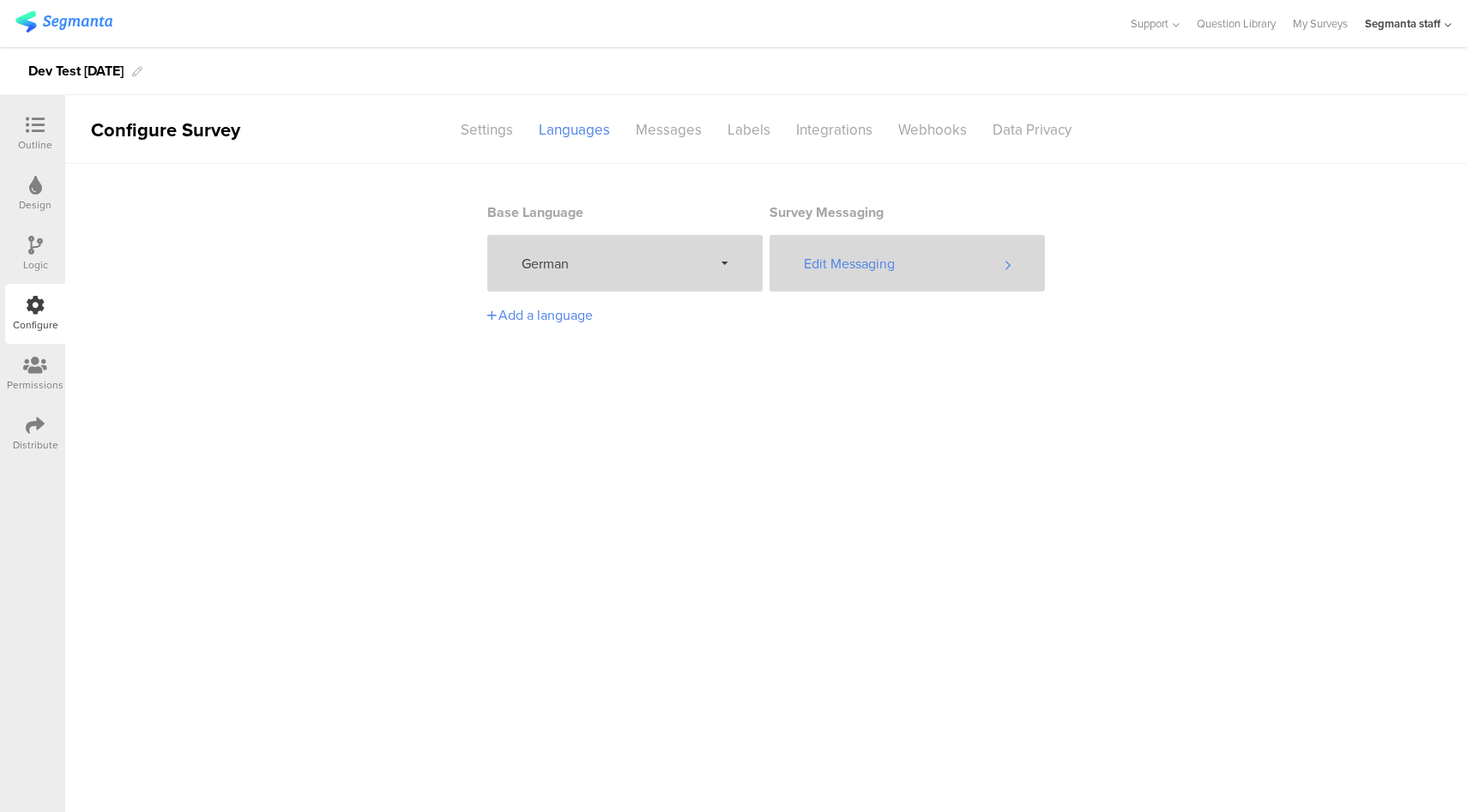
click at [888, 286] on div "Edit Messaging" at bounding box center [907, 263] width 275 height 57
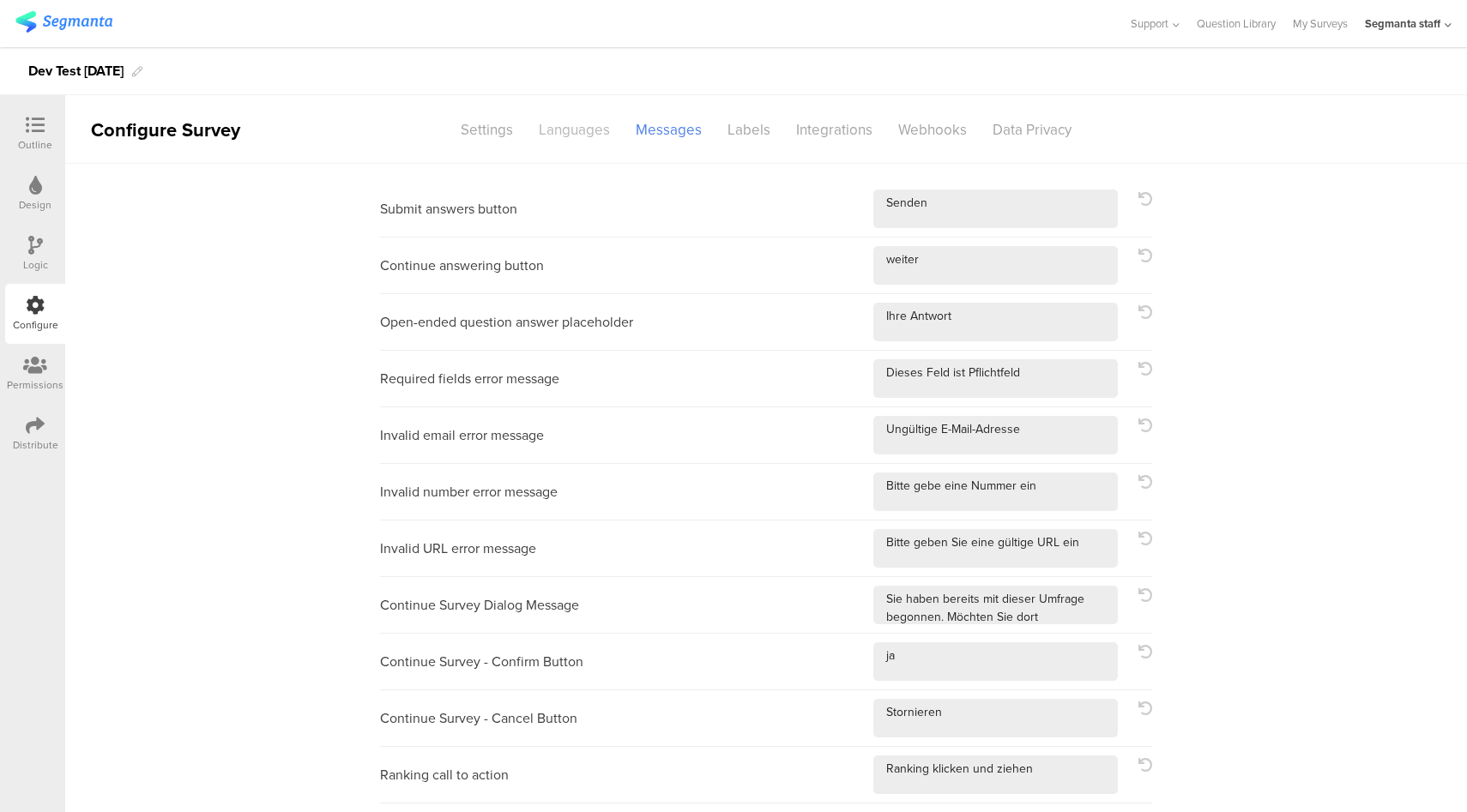
click at [586, 125] on div "Languages" at bounding box center [574, 129] width 97 height 30
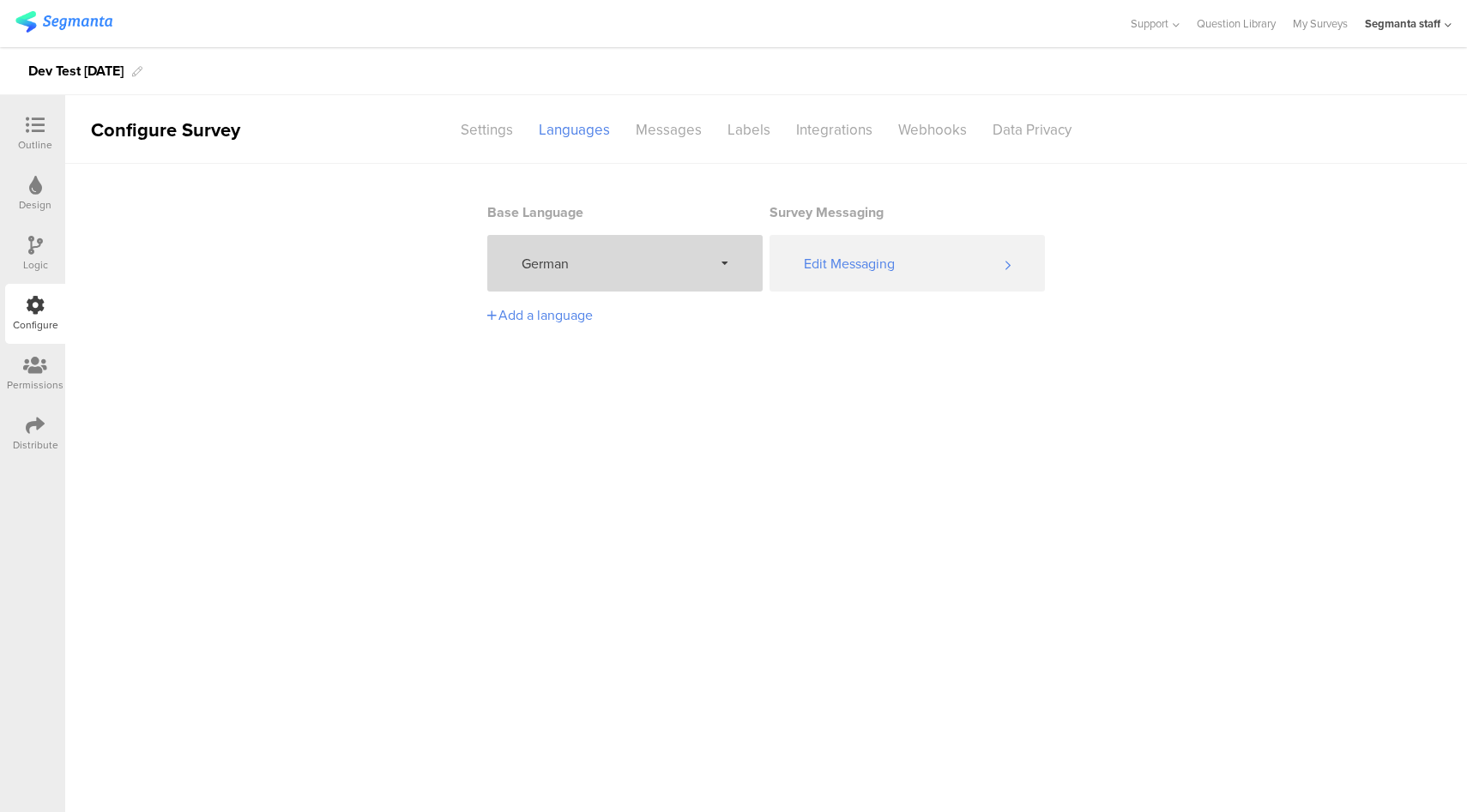
click at [631, 275] on div "German" at bounding box center [624, 263] width 275 height 57
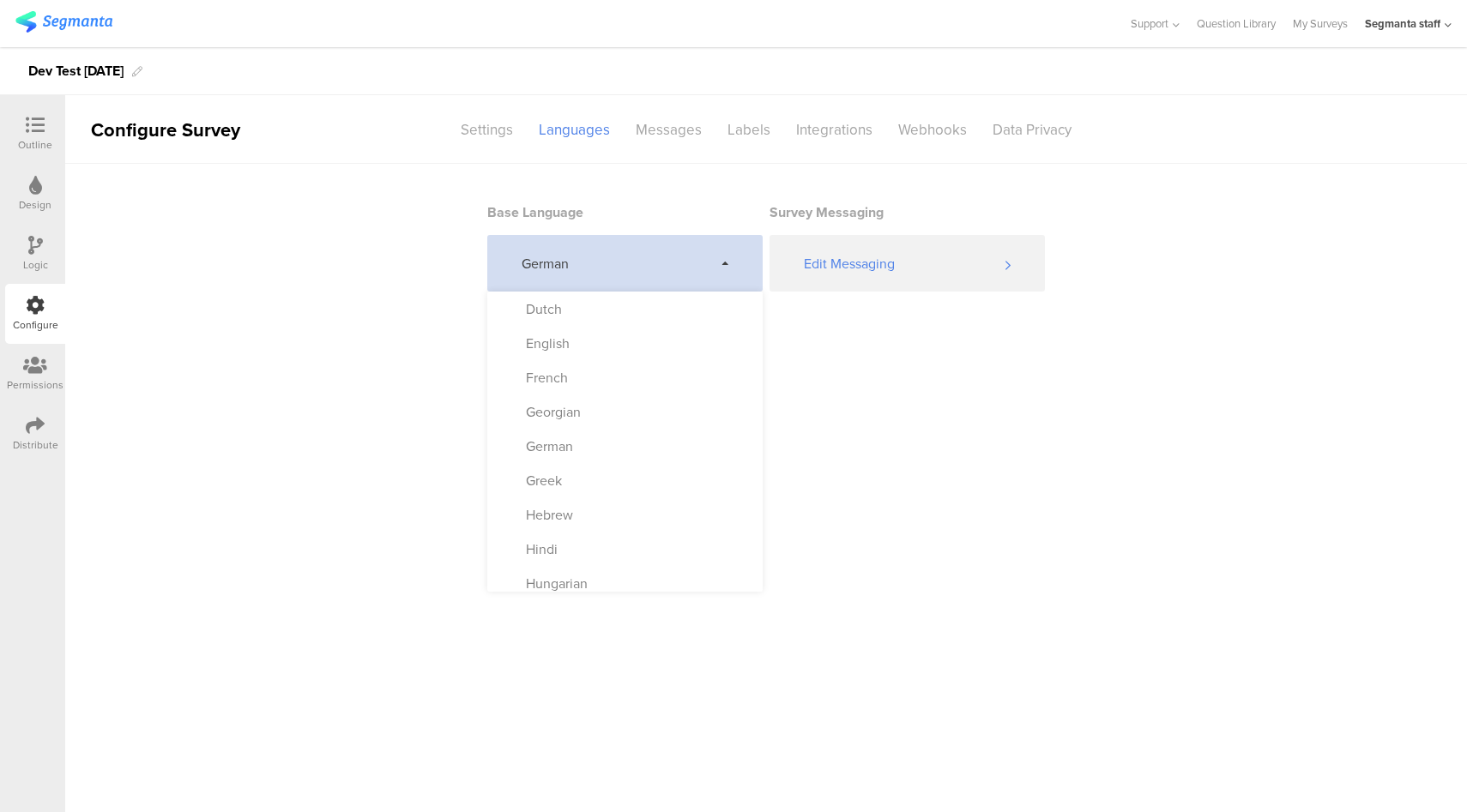
scroll to position [242, 0]
click at [608, 488] on div "Greek" at bounding box center [624, 478] width 275 height 34
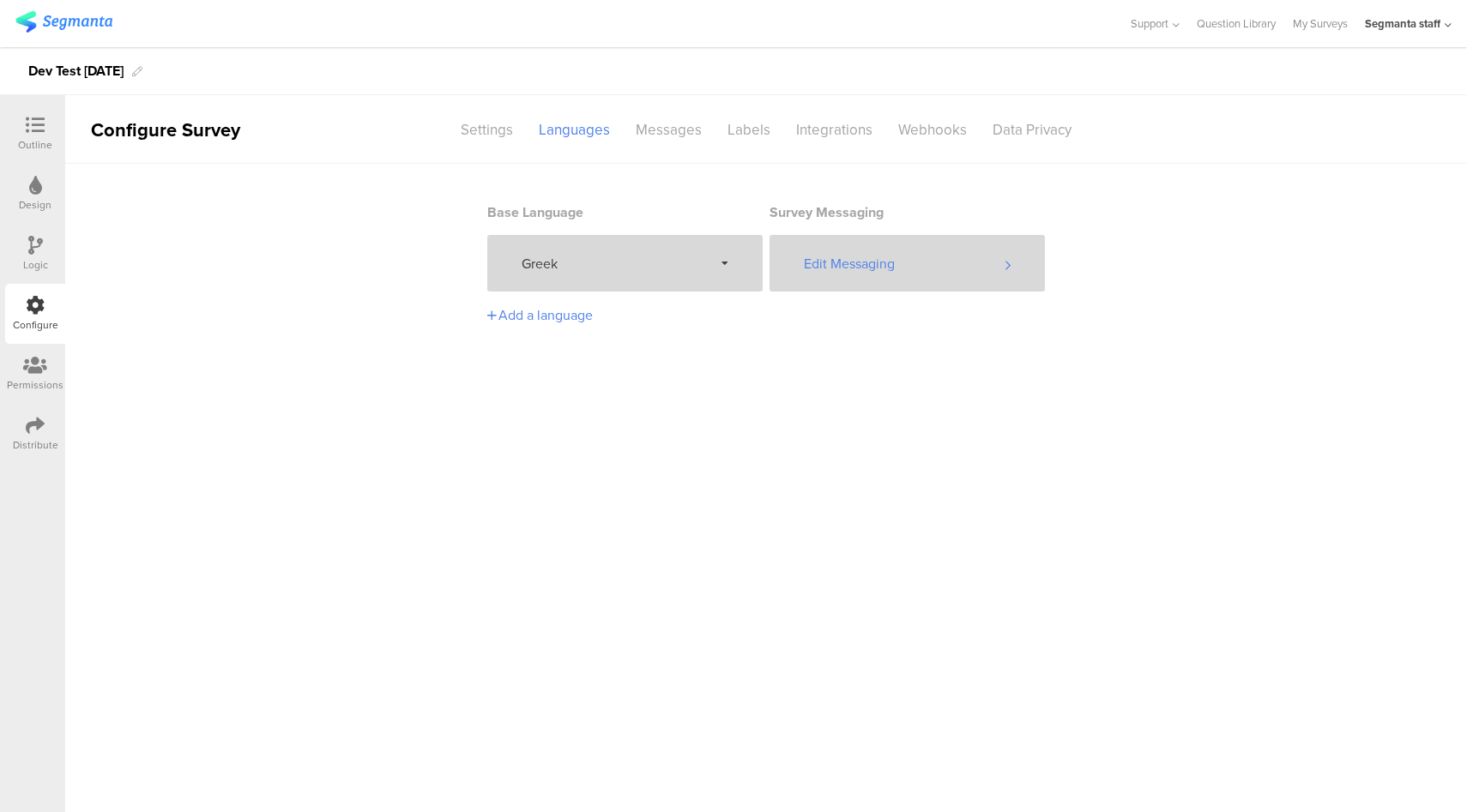
click at [862, 270] on div "Edit Messaging" at bounding box center [907, 263] width 275 height 57
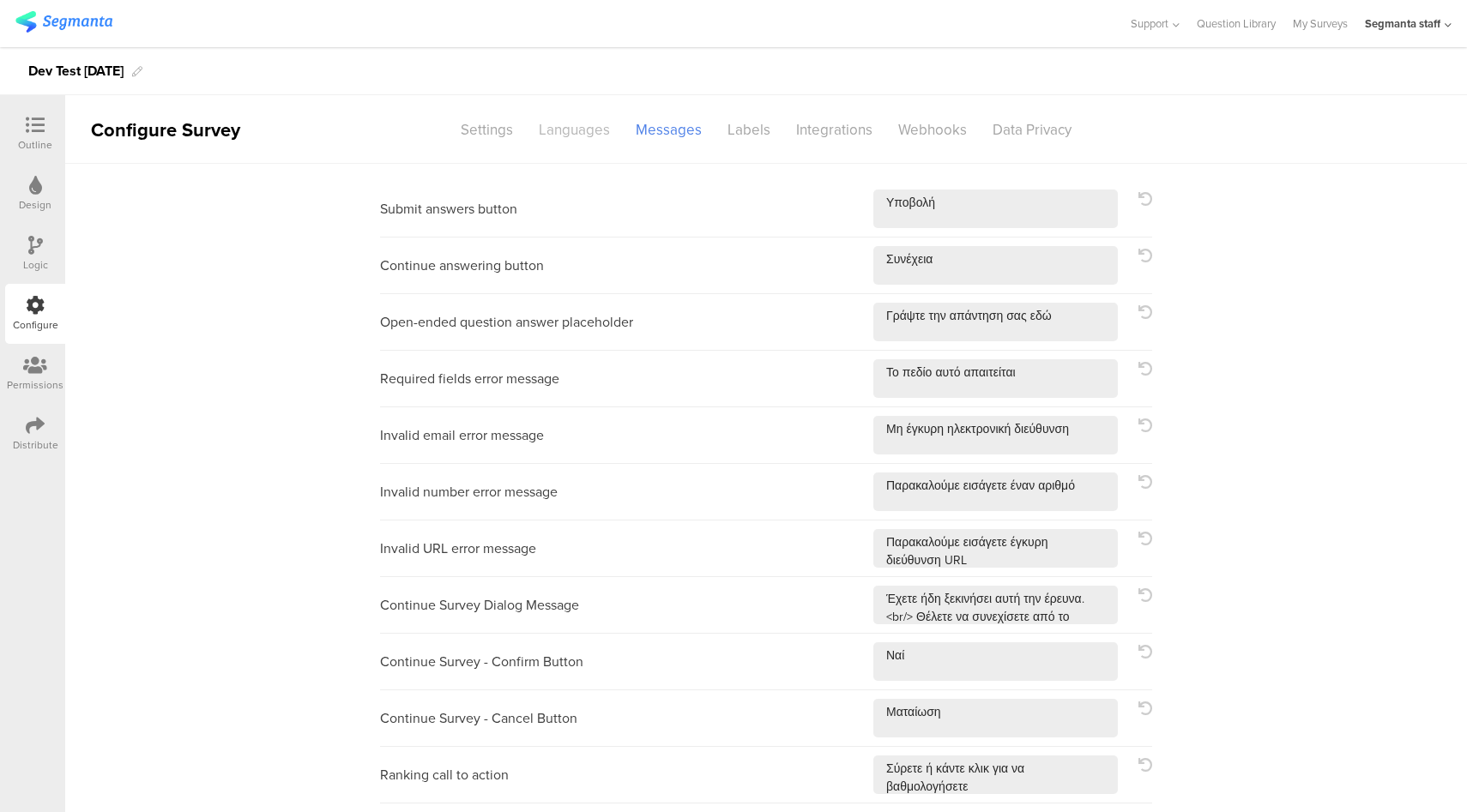
click at [546, 130] on div "Languages" at bounding box center [574, 129] width 97 height 30
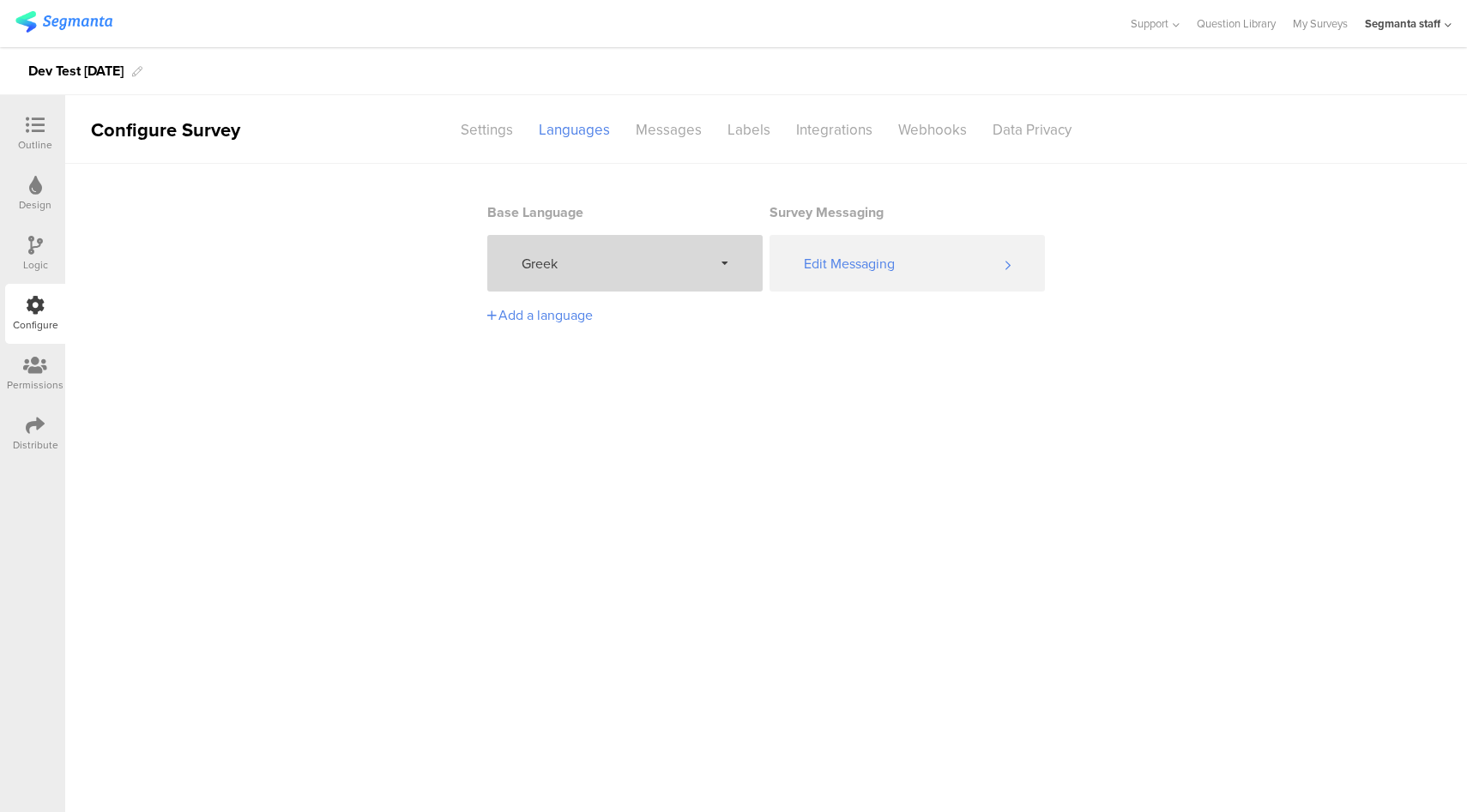
click at [618, 267] on span "Greek" at bounding box center [616, 264] width 191 height 20
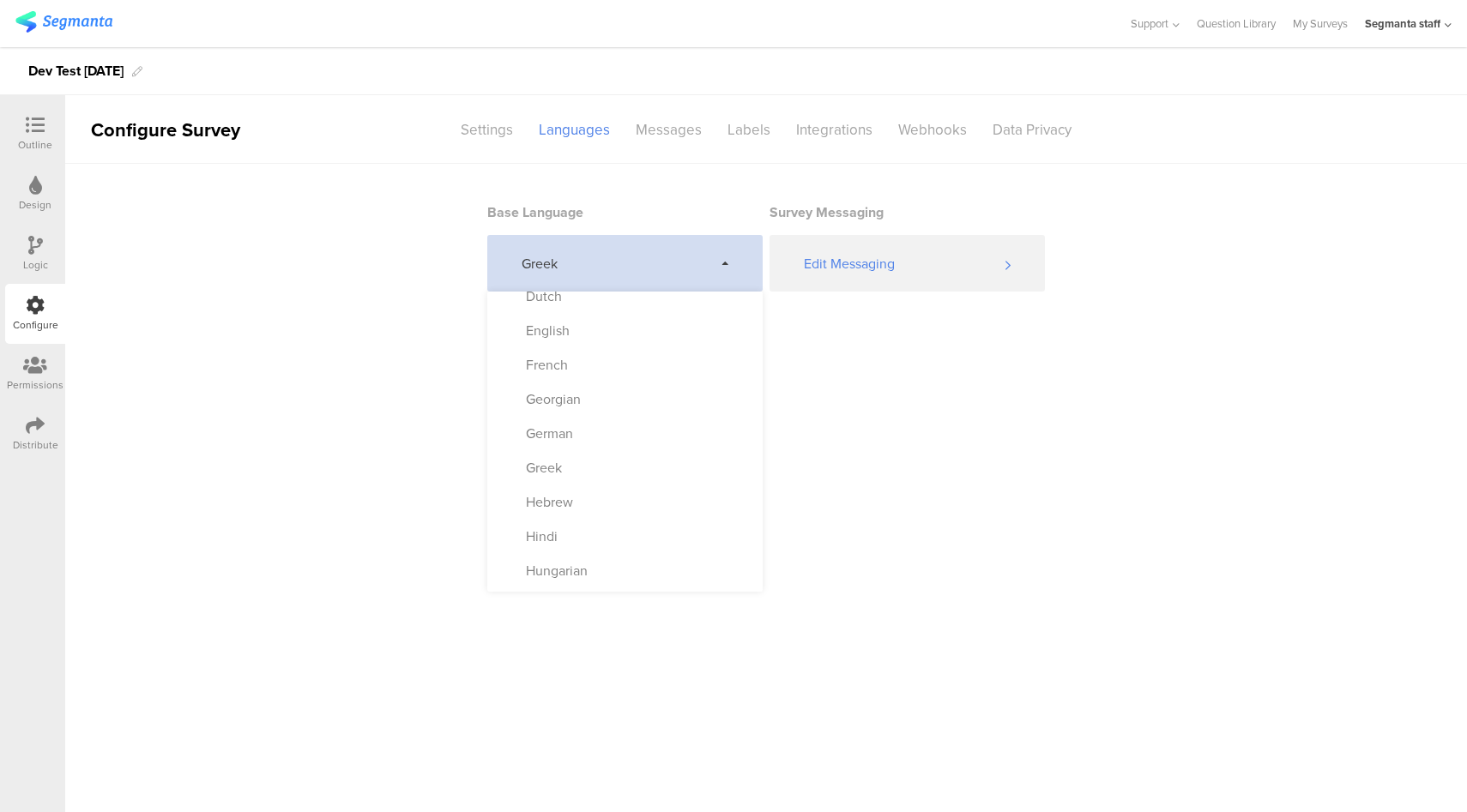
scroll to position [415, 0]
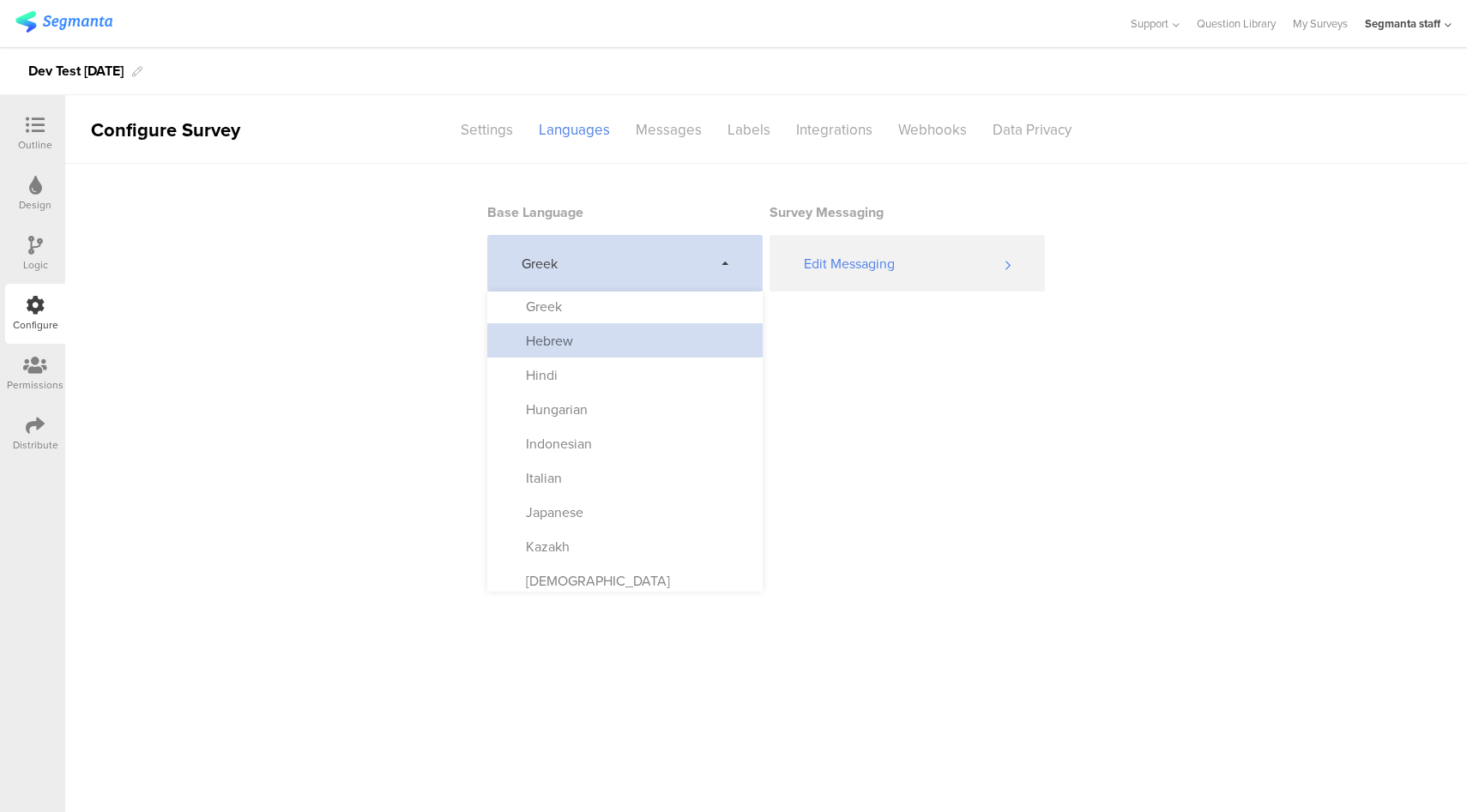
click at [636, 330] on div "Hebrew" at bounding box center [624, 340] width 275 height 34
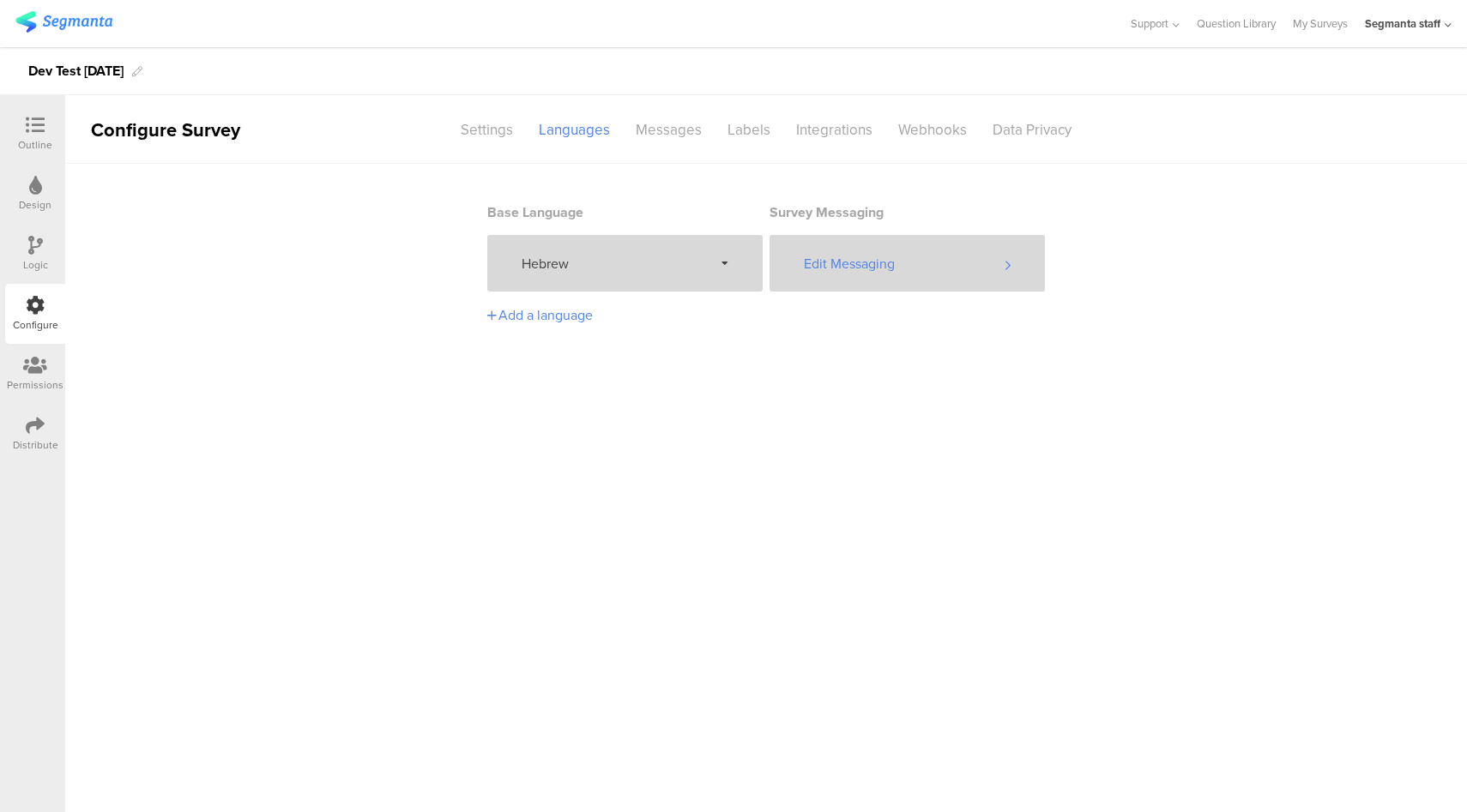
click at [887, 265] on div "Edit Messaging" at bounding box center [907, 263] width 275 height 57
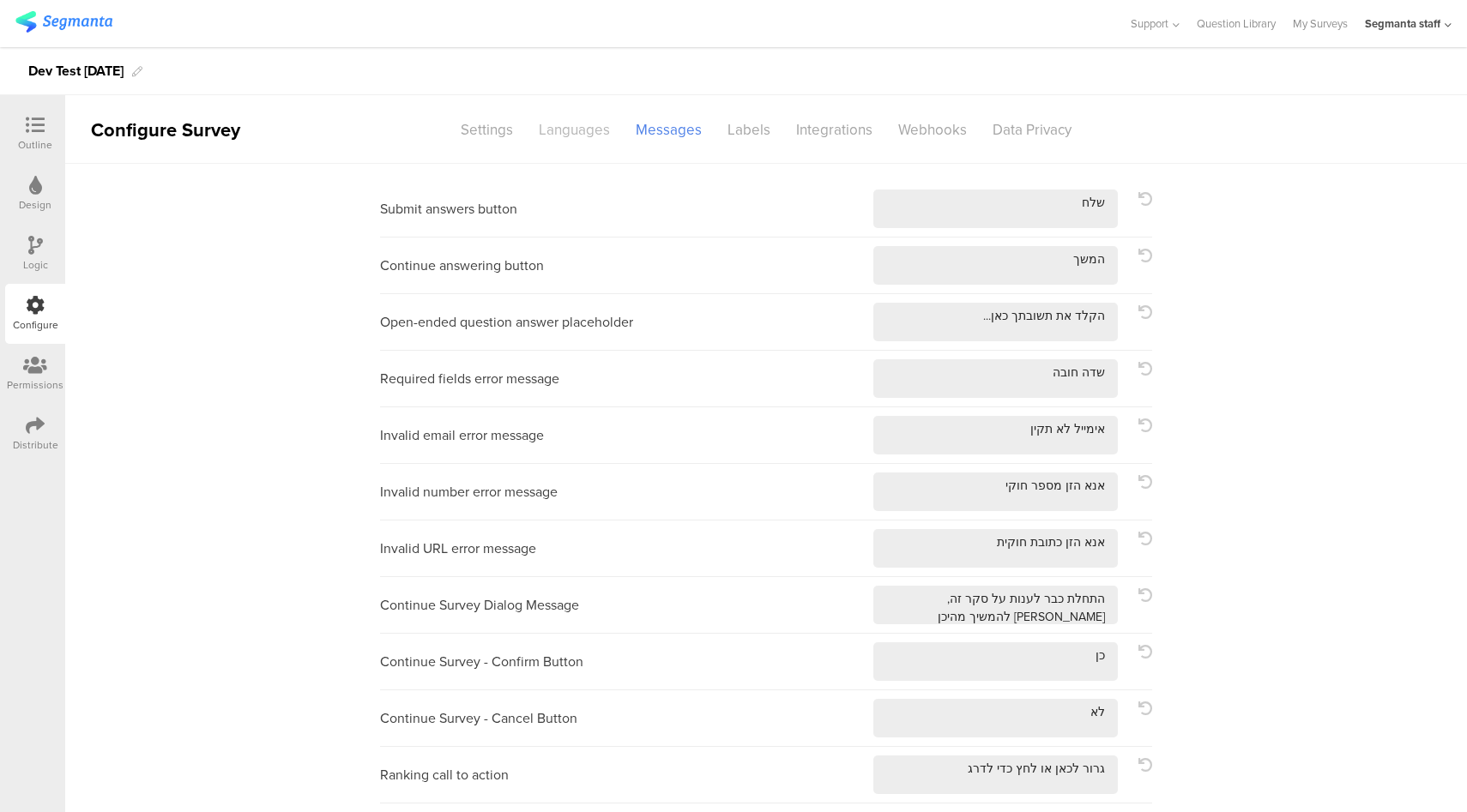
click at [582, 132] on div "Languages" at bounding box center [574, 129] width 97 height 30
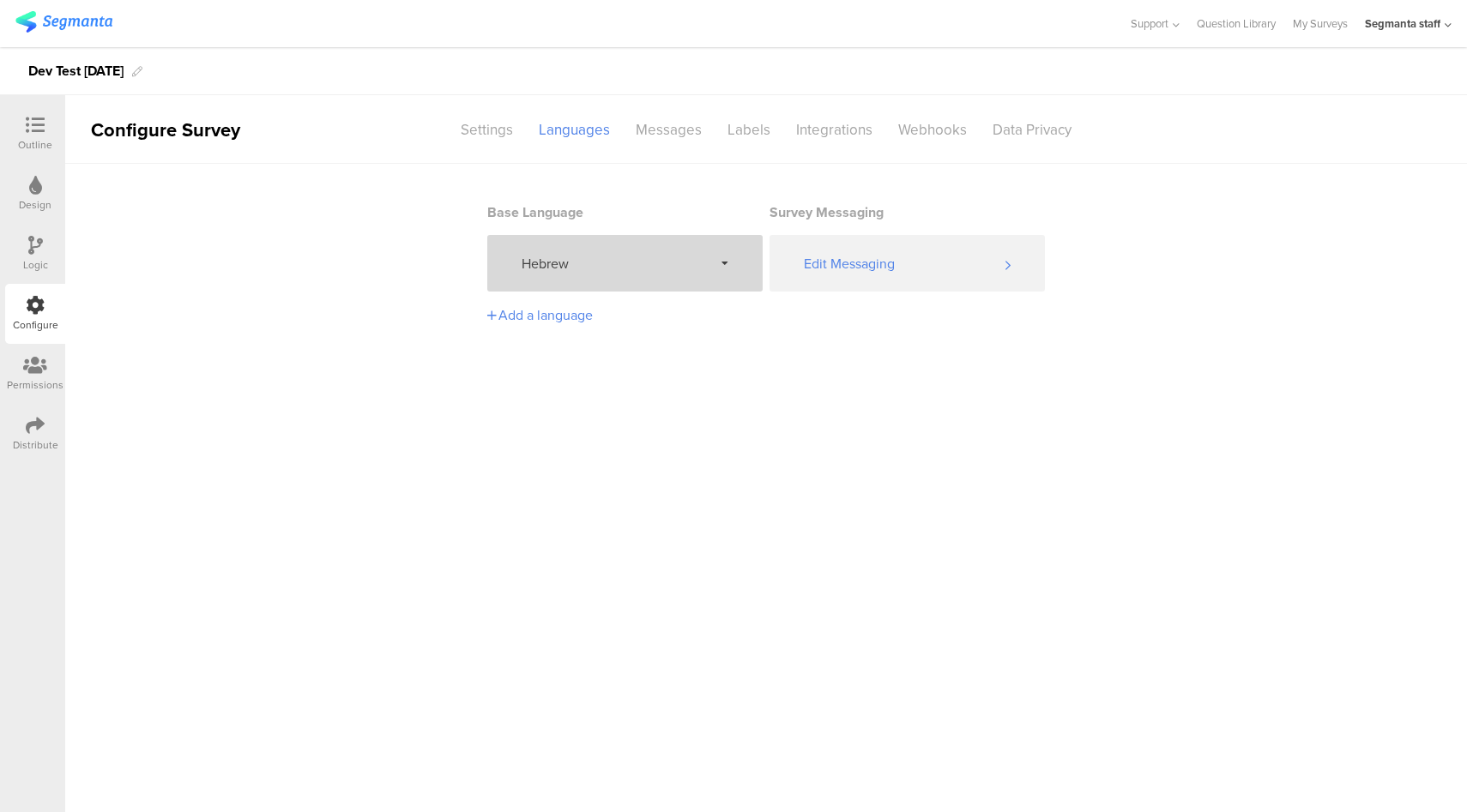
click at [647, 284] on div "Hebrew" at bounding box center [624, 263] width 275 height 57
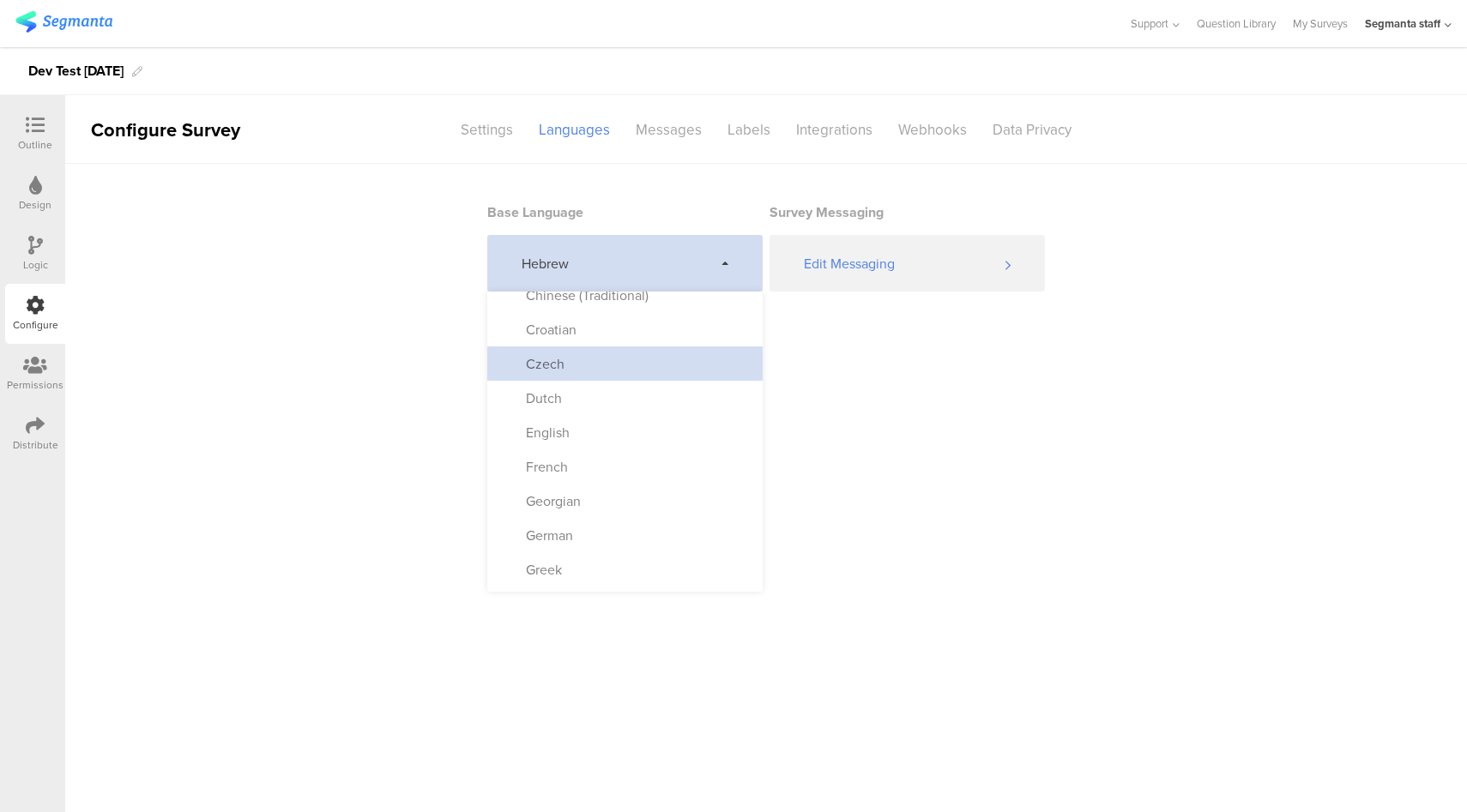
scroll to position [423, 0]
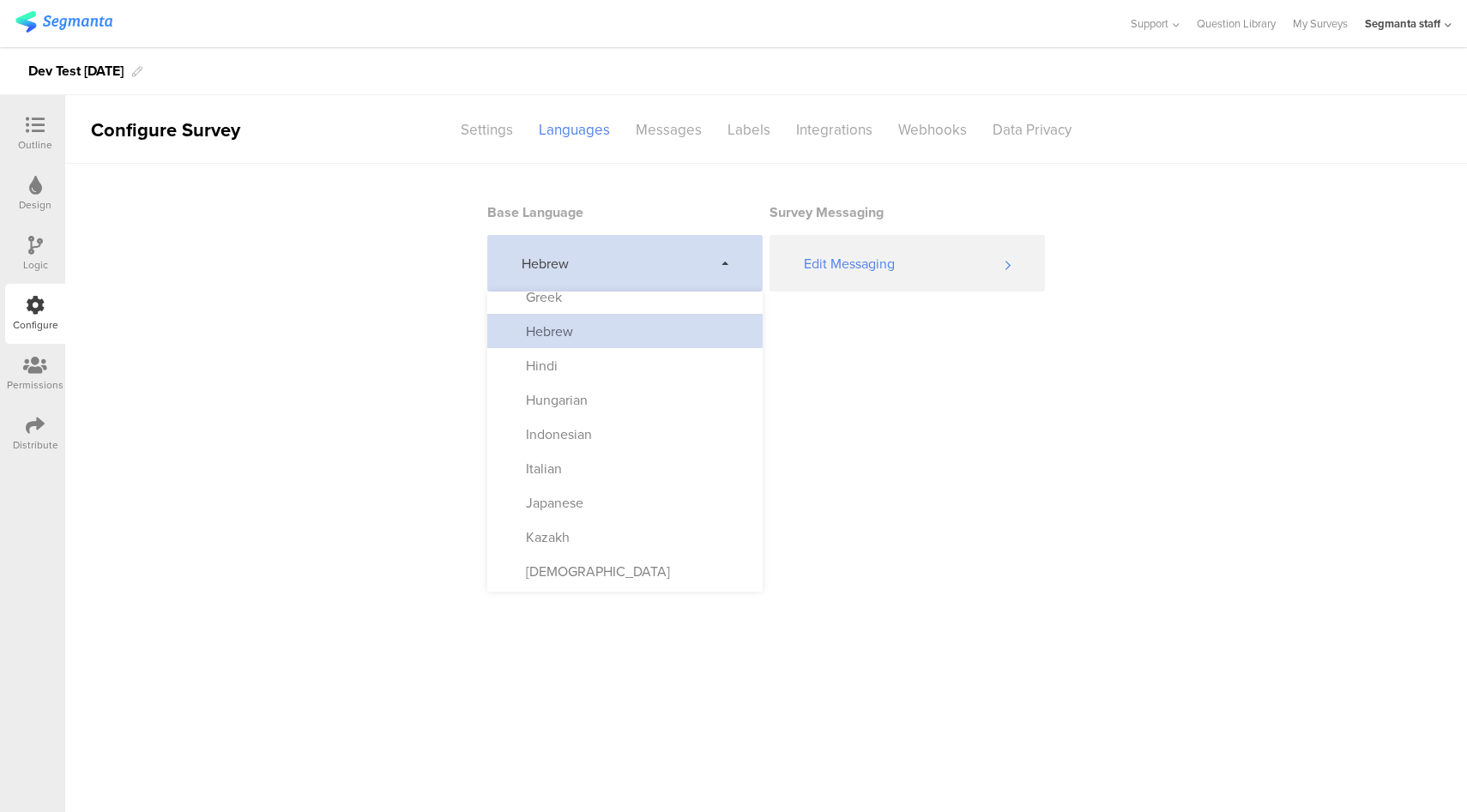
click at [621, 345] on div "Hebrew" at bounding box center [624, 331] width 275 height 34
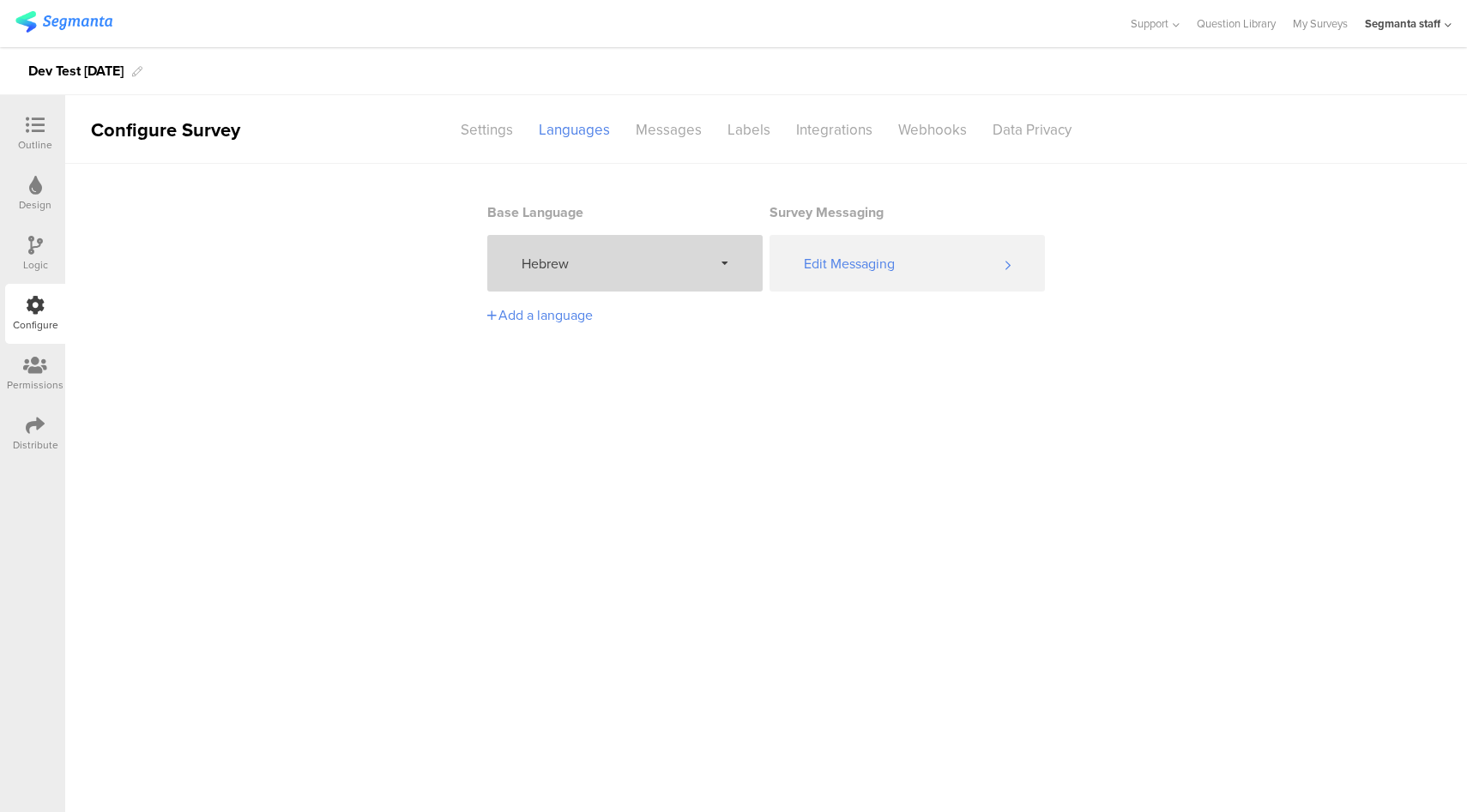
click at [633, 269] on span "Hebrew" at bounding box center [616, 264] width 191 height 20
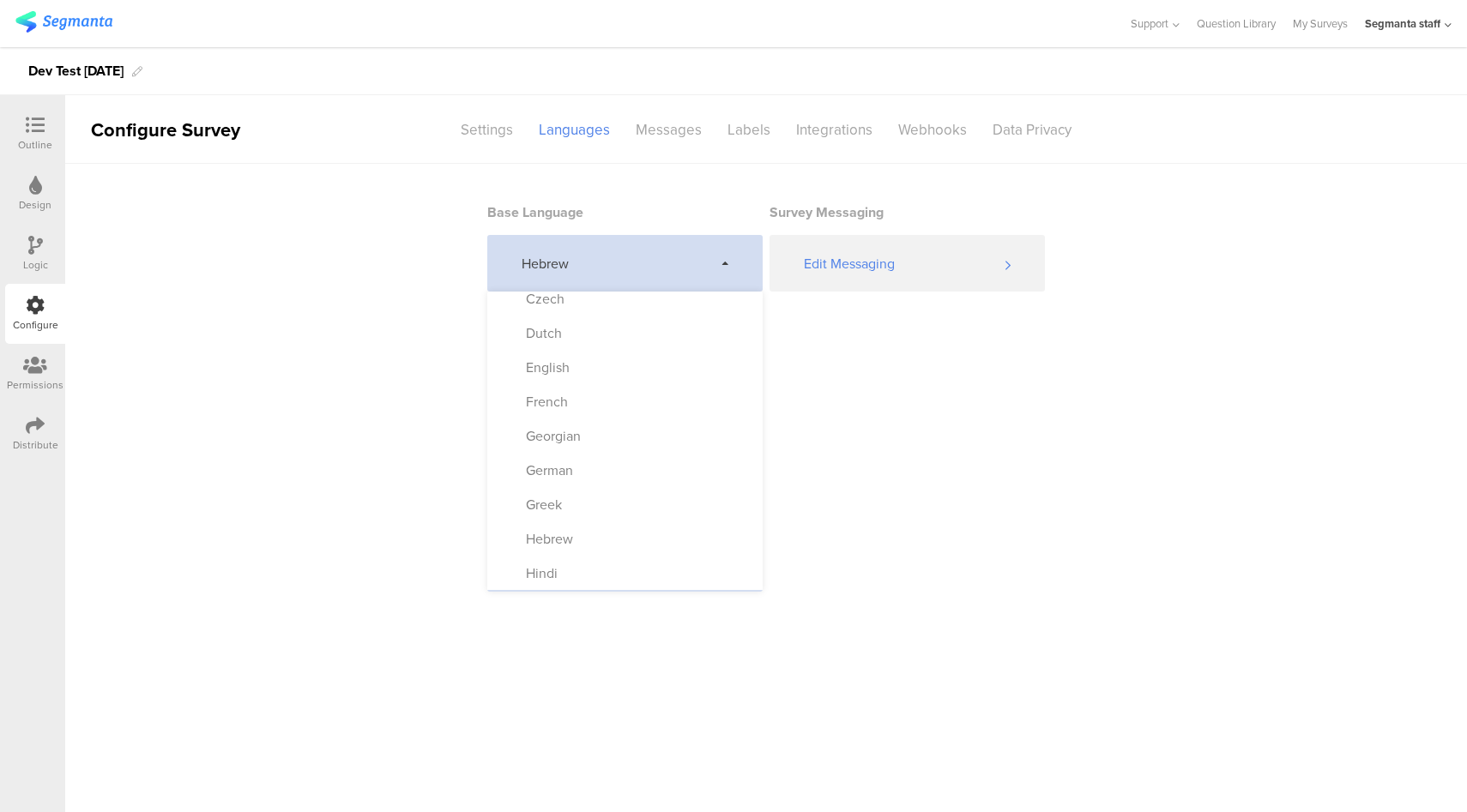
scroll to position [359, 0]
click at [598, 436] on div "Hindi" at bounding box center [624, 431] width 275 height 34
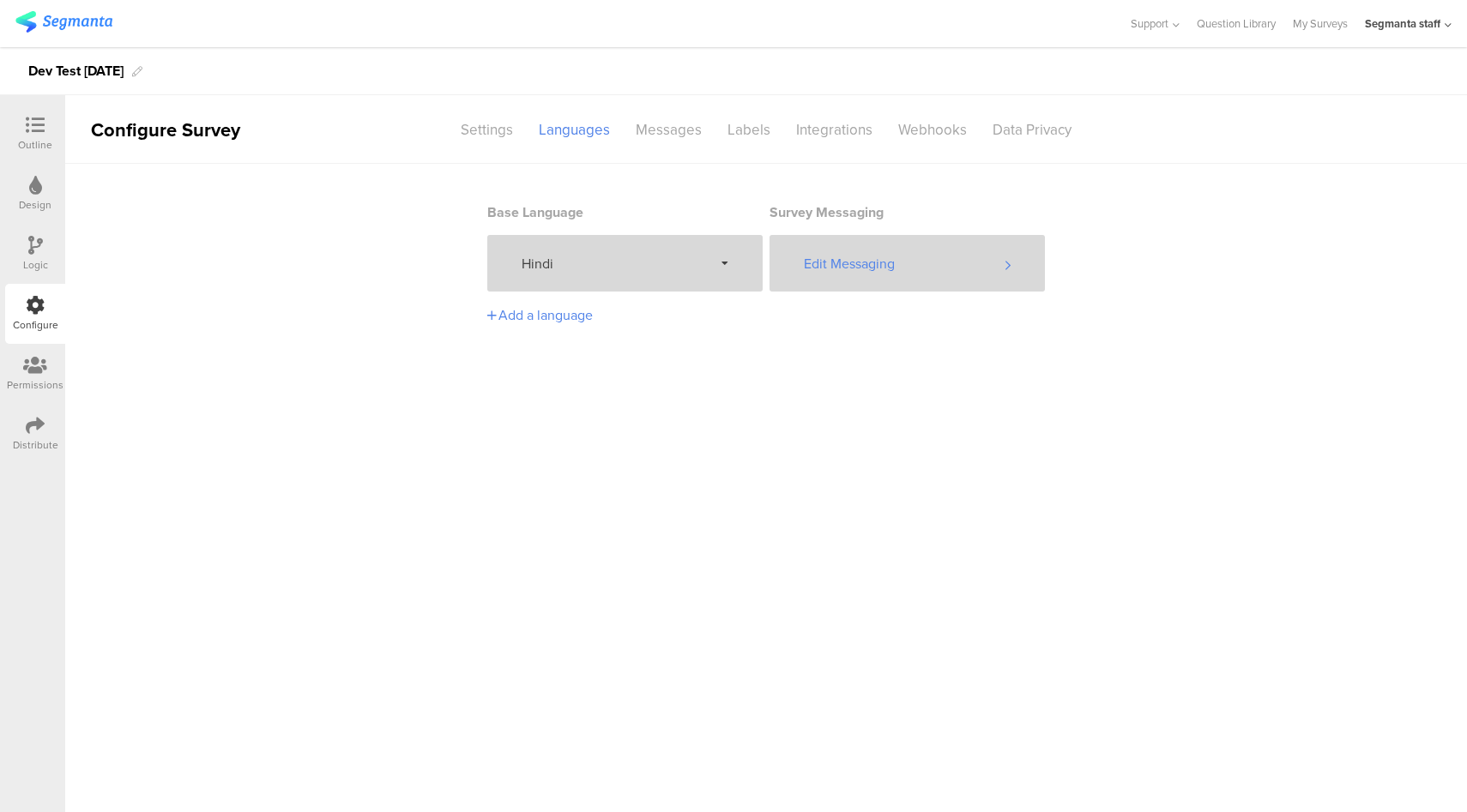
click at [883, 266] on div "Edit Messaging" at bounding box center [907, 263] width 275 height 57
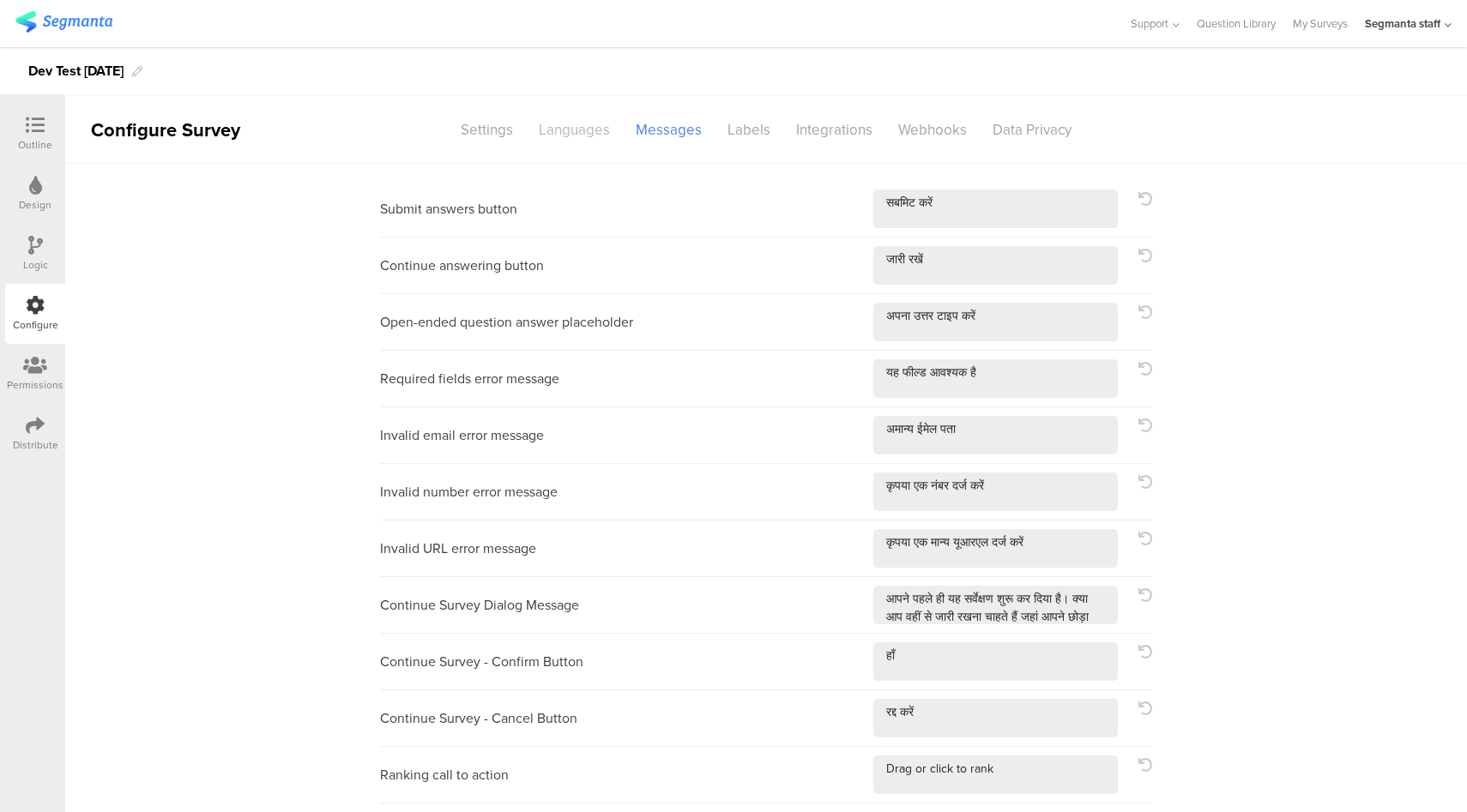
click at [574, 126] on div "Languages" at bounding box center [574, 129] width 97 height 30
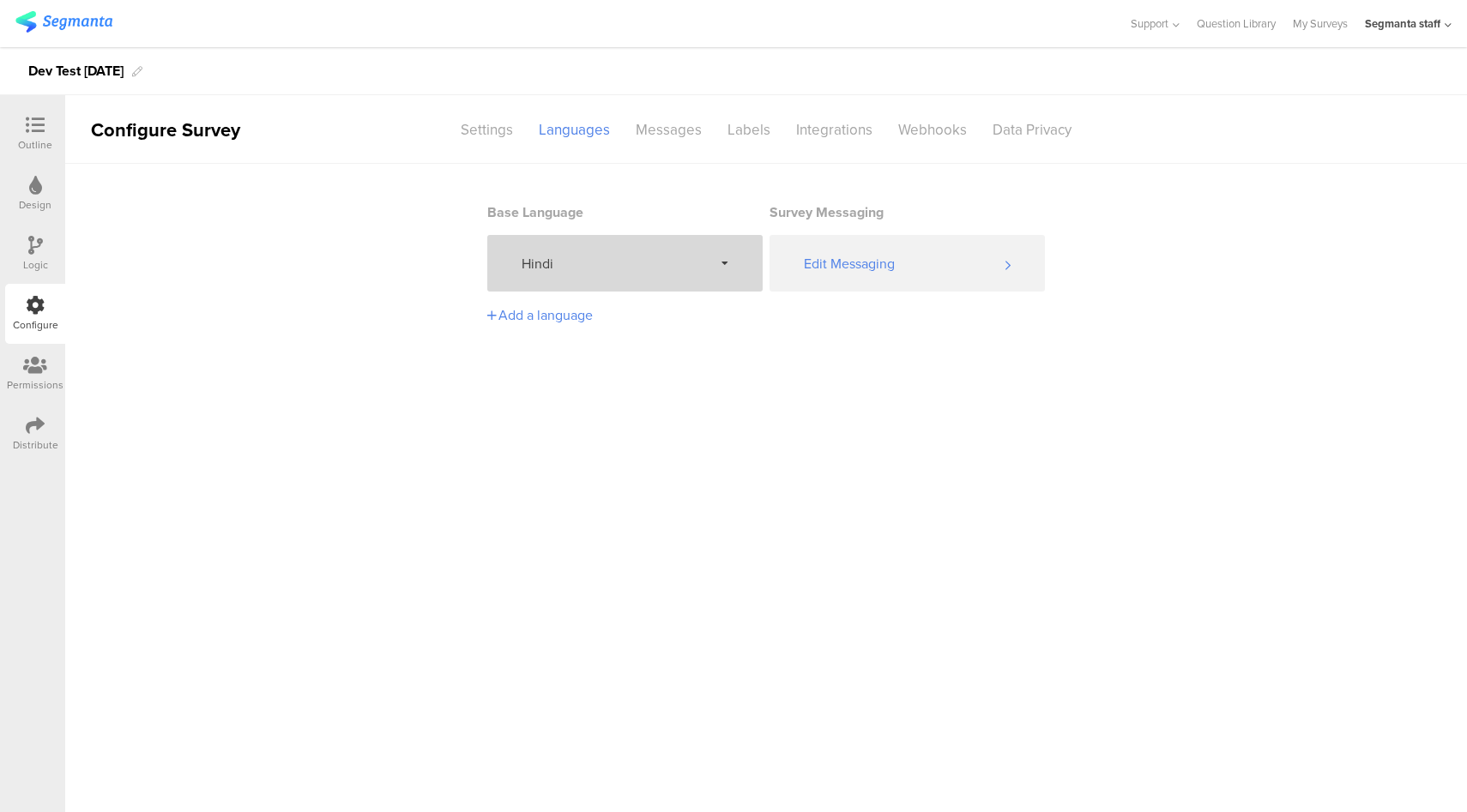
click at [633, 269] on span "Hindi" at bounding box center [616, 264] width 191 height 20
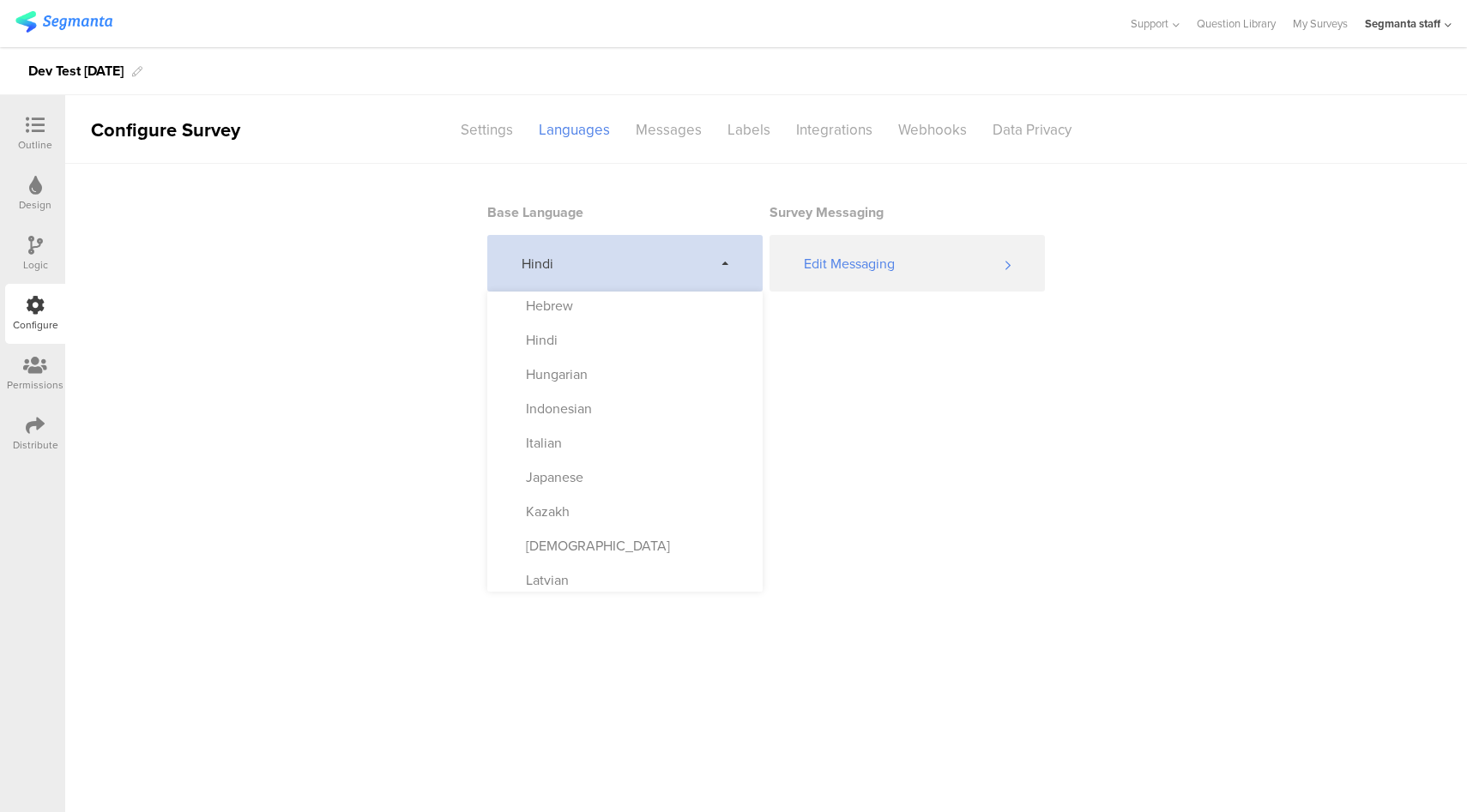
scroll to position [397, 0]
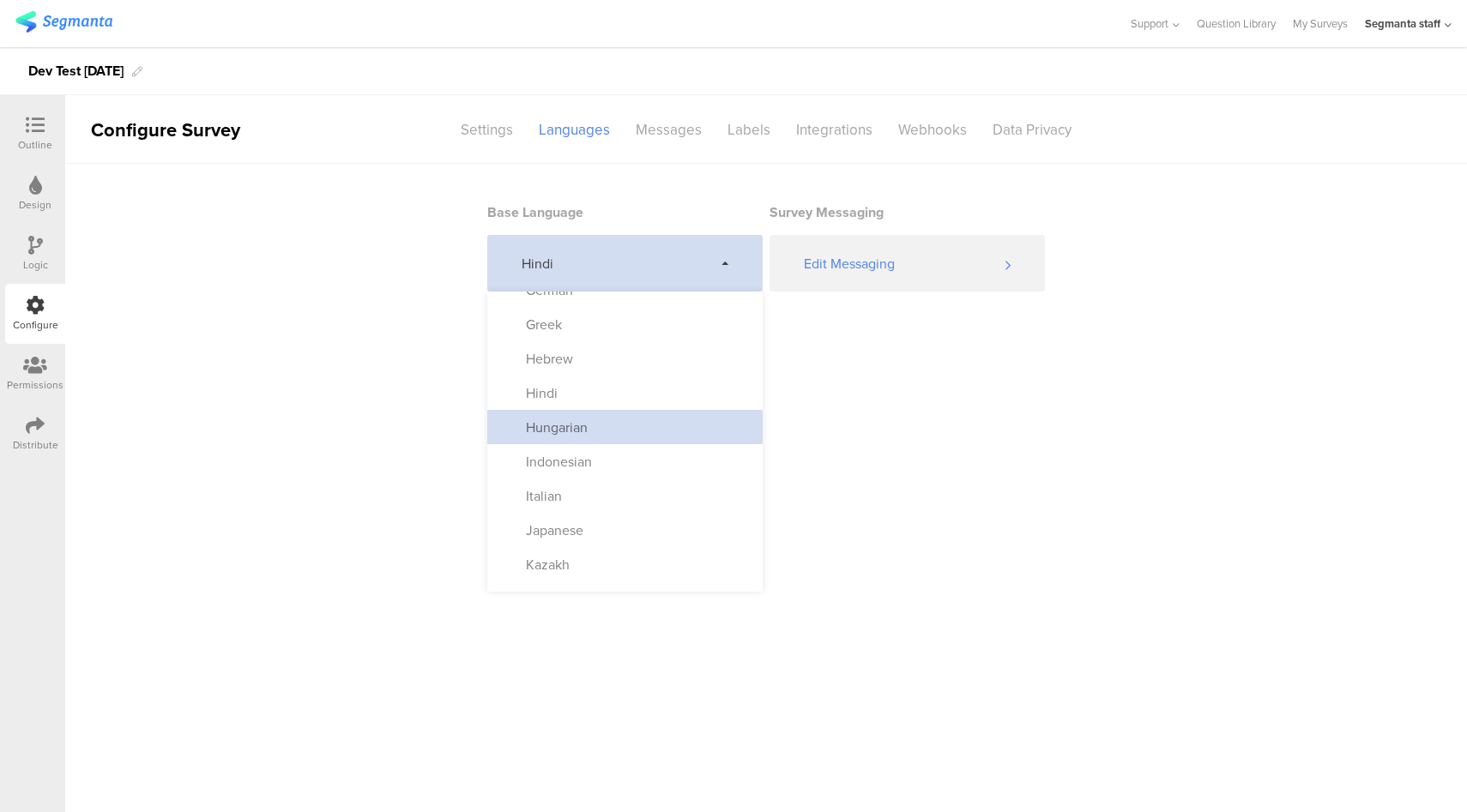
click at [628, 439] on div "Hungarian" at bounding box center [624, 427] width 275 height 34
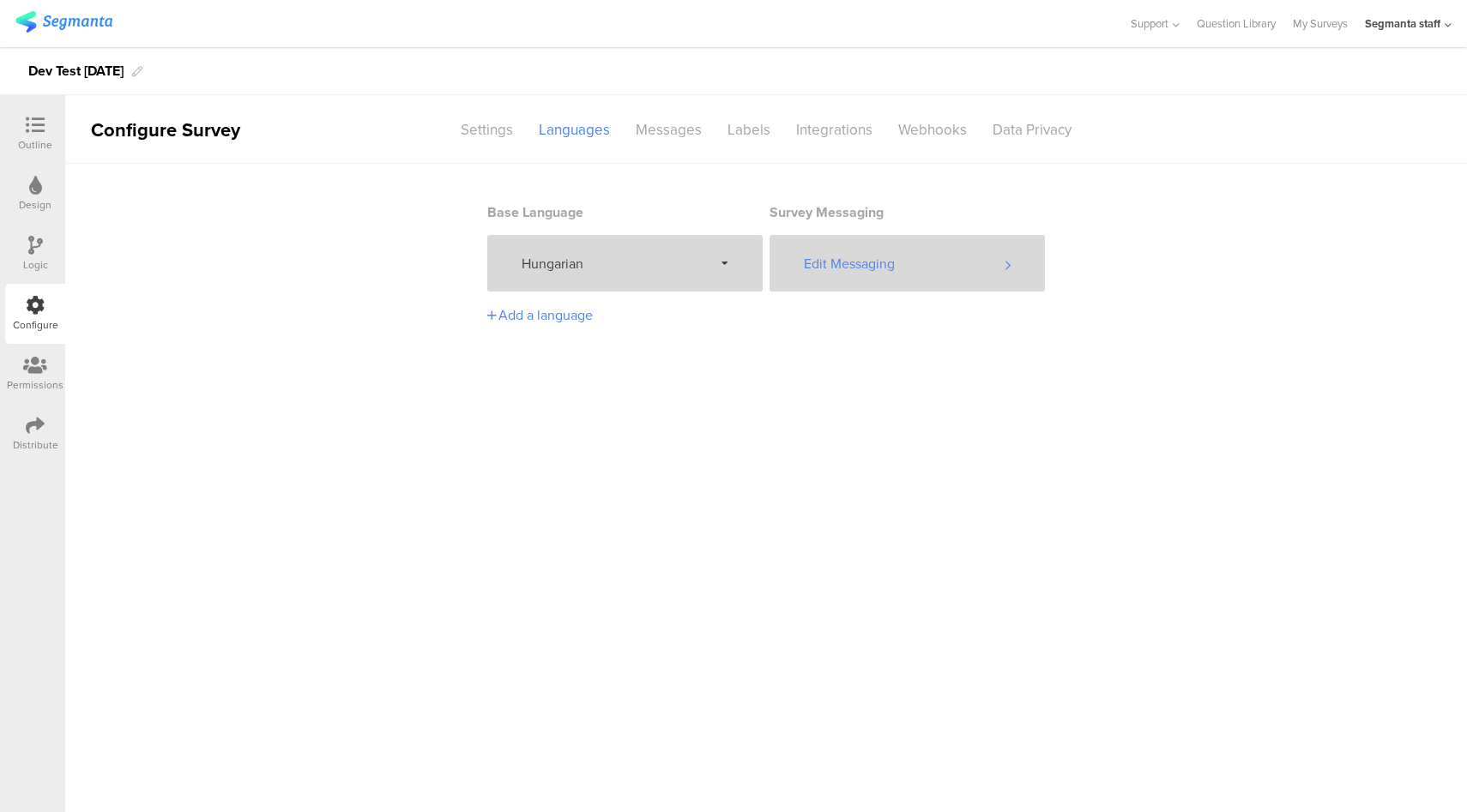
click at [876, 251] on div "Edit Messaging" at bounding box center [907, 263] width 275 height 57
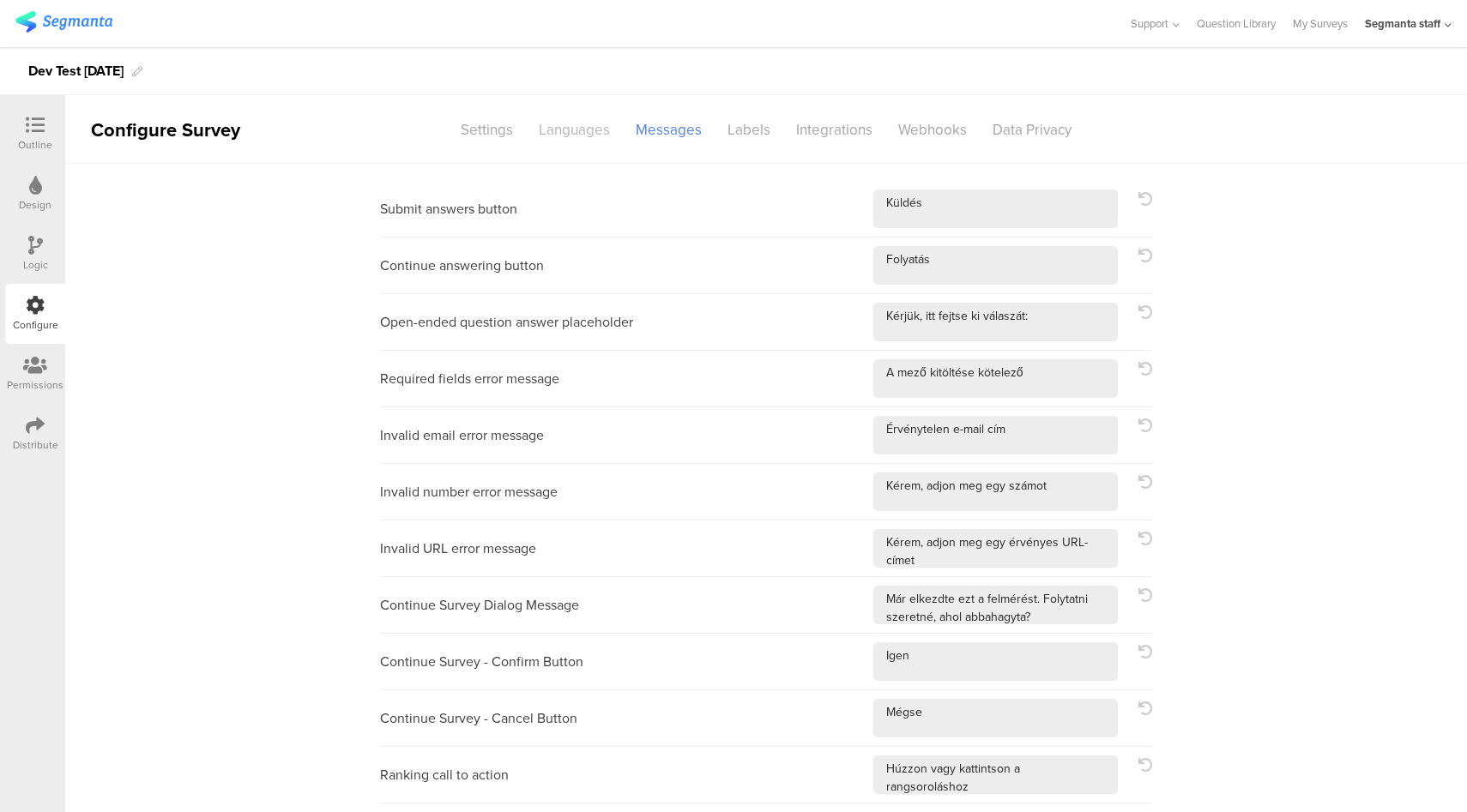
click at [541, 128] on div "Languages" at bounding box center [574, 129] width 97 height 30
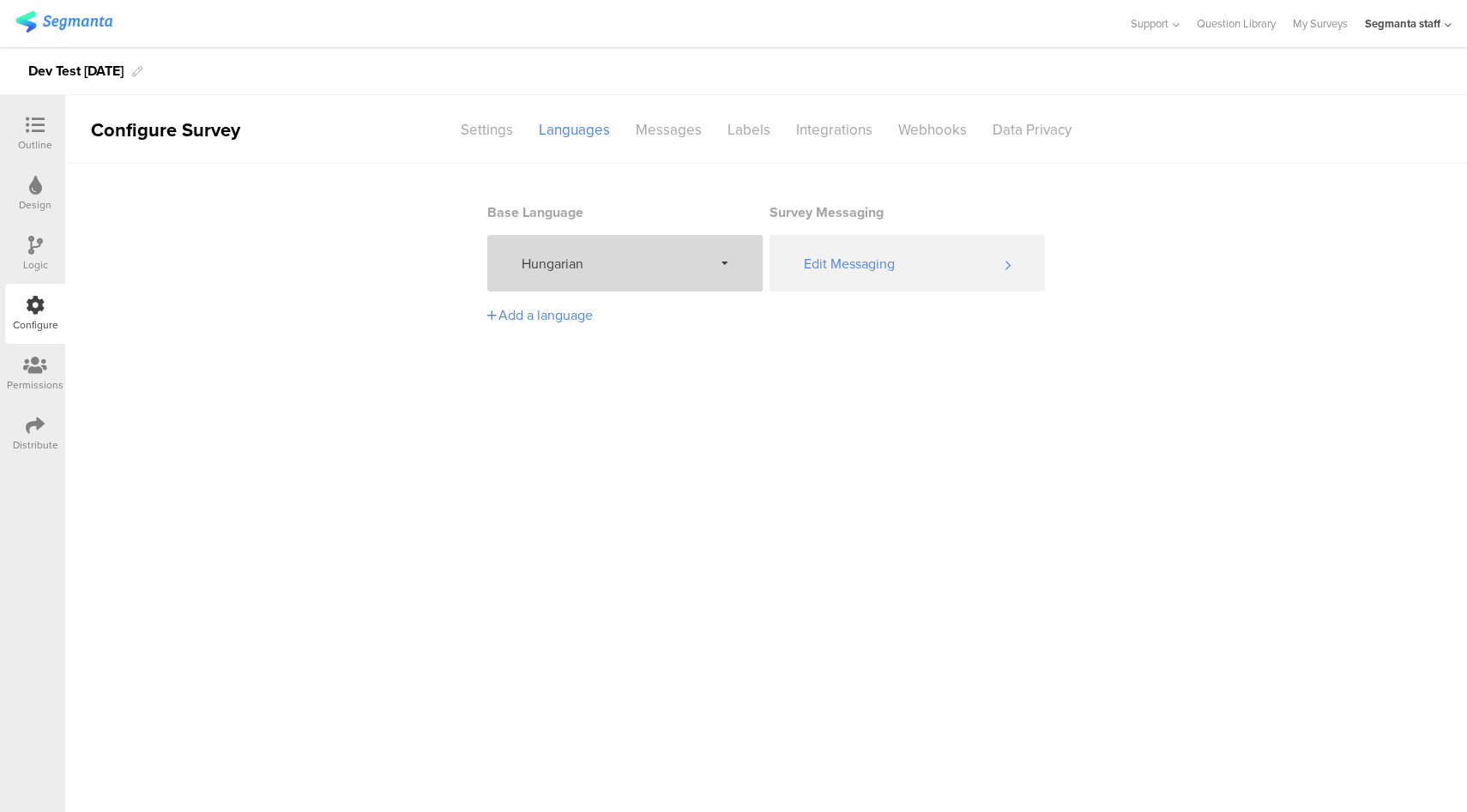
click at [618, 272] on span "Hungarian" at bounding box center [616, 264] width 191 height 20
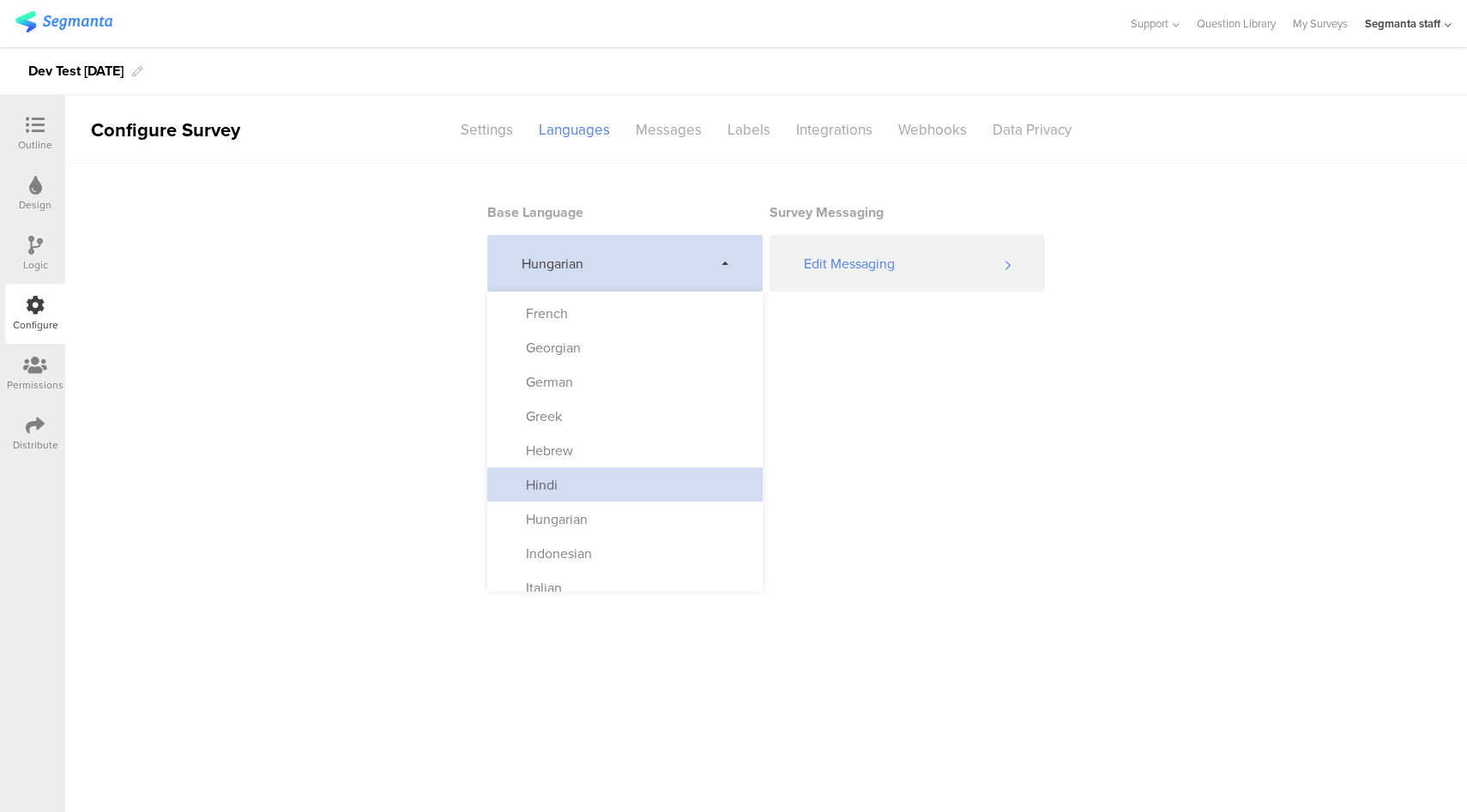
scroll to position [336, 0]
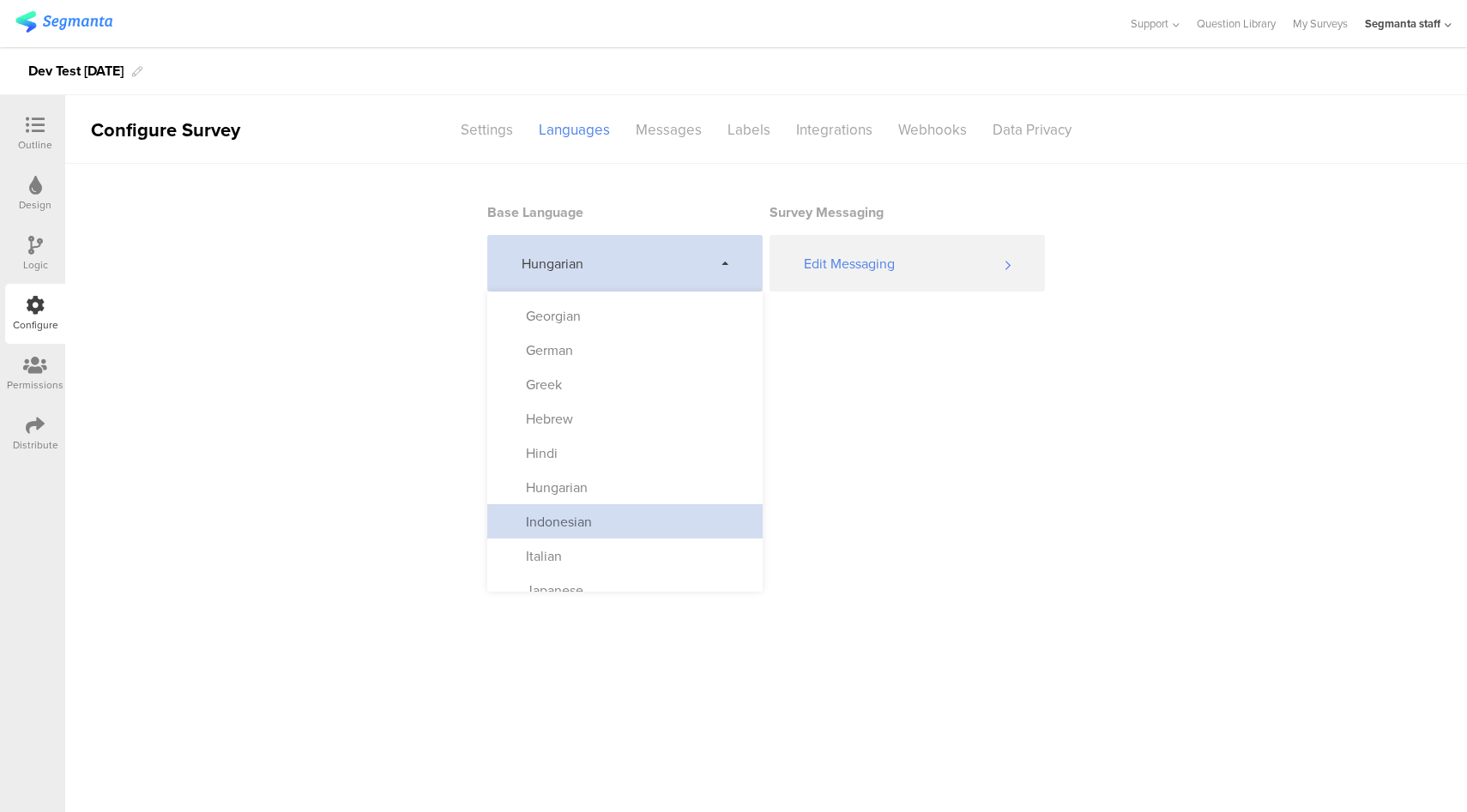
click at [634, 532] on div "Indonesian" at bounding box center [624, 521] width 275 height 34
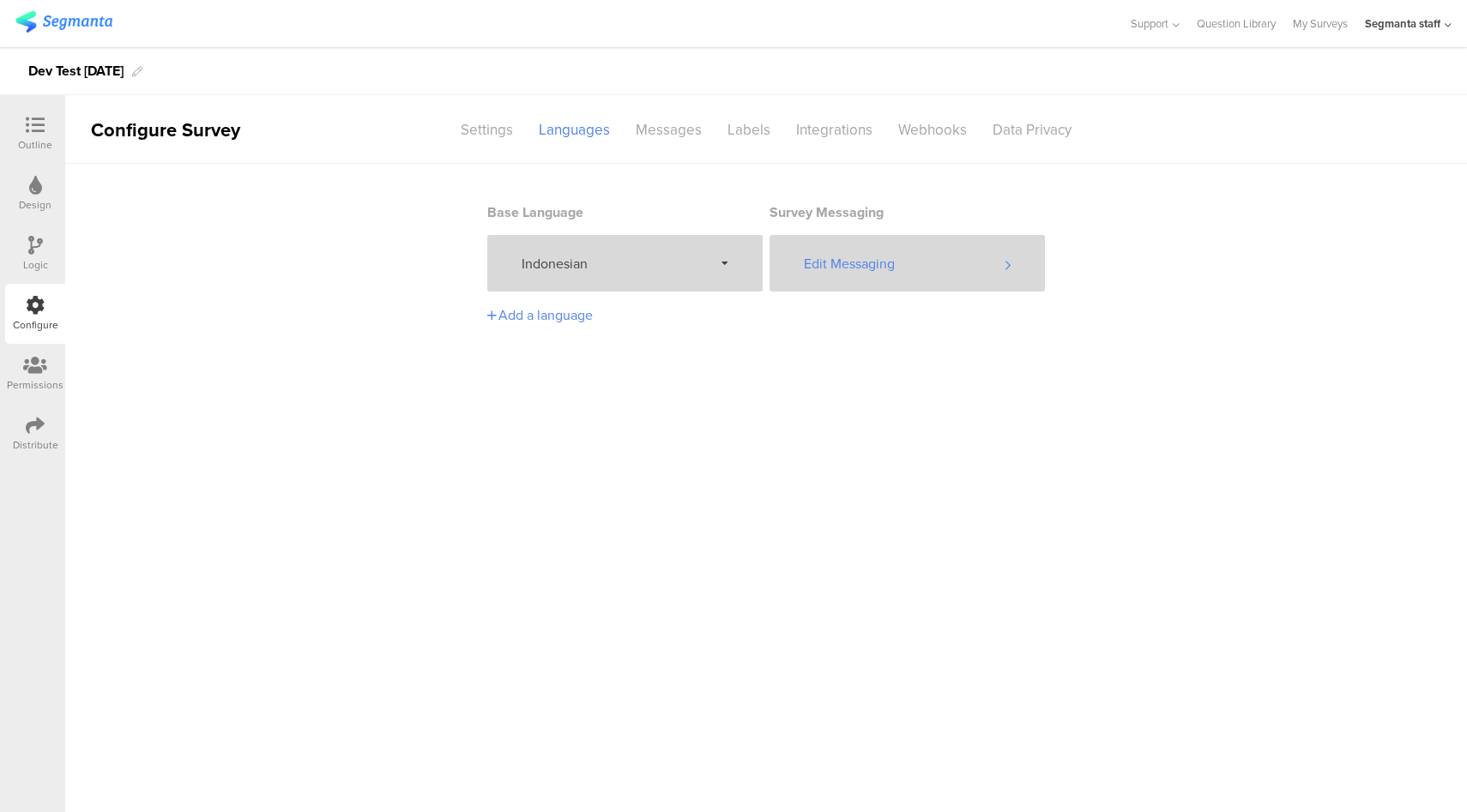
click at [894, 258] on div "Edit Messaging" at bounding box center [907, 263] width 275 height 57
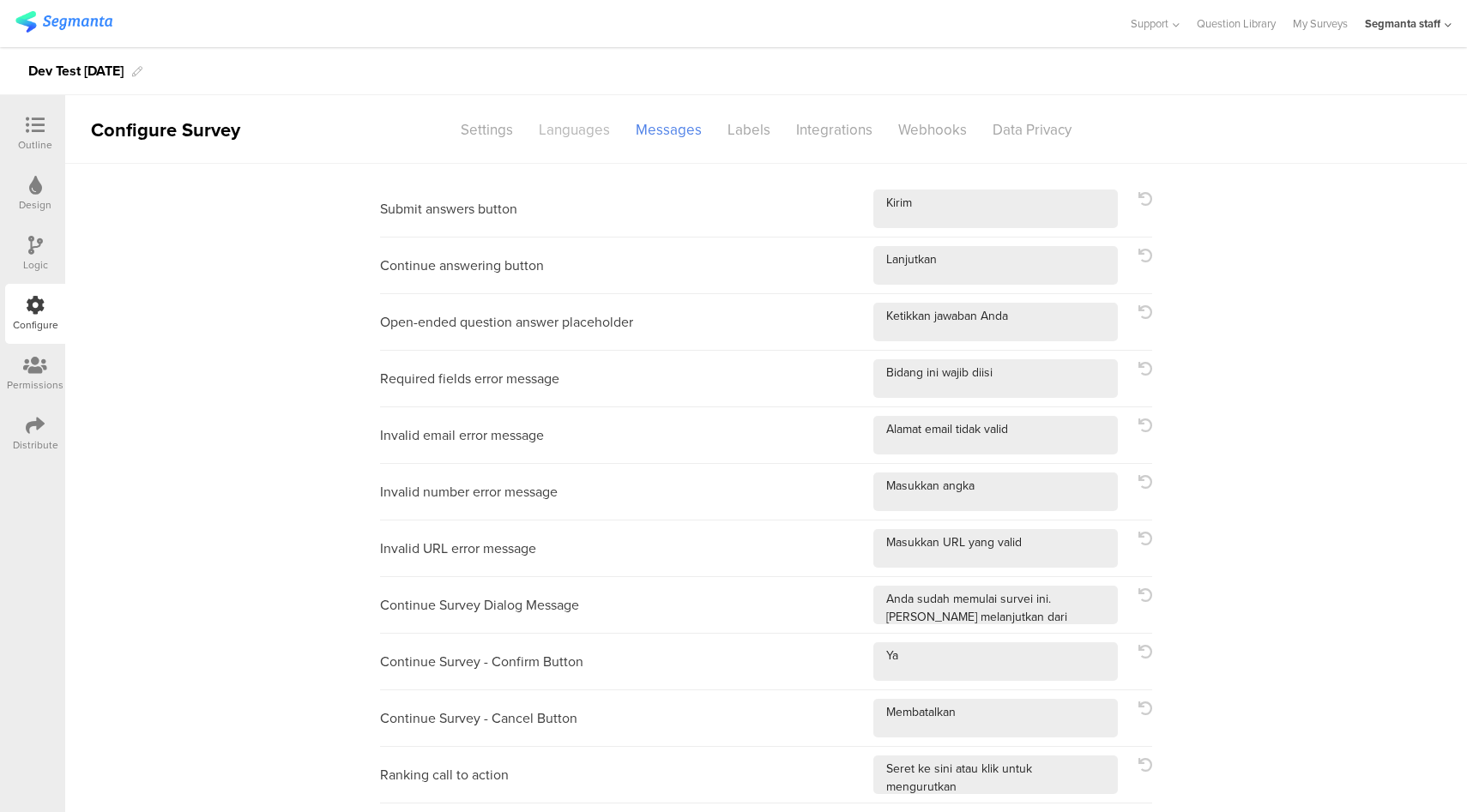
click at [559, 127] on div "Languages" at bounding box center [574, 129] width 97 height 30
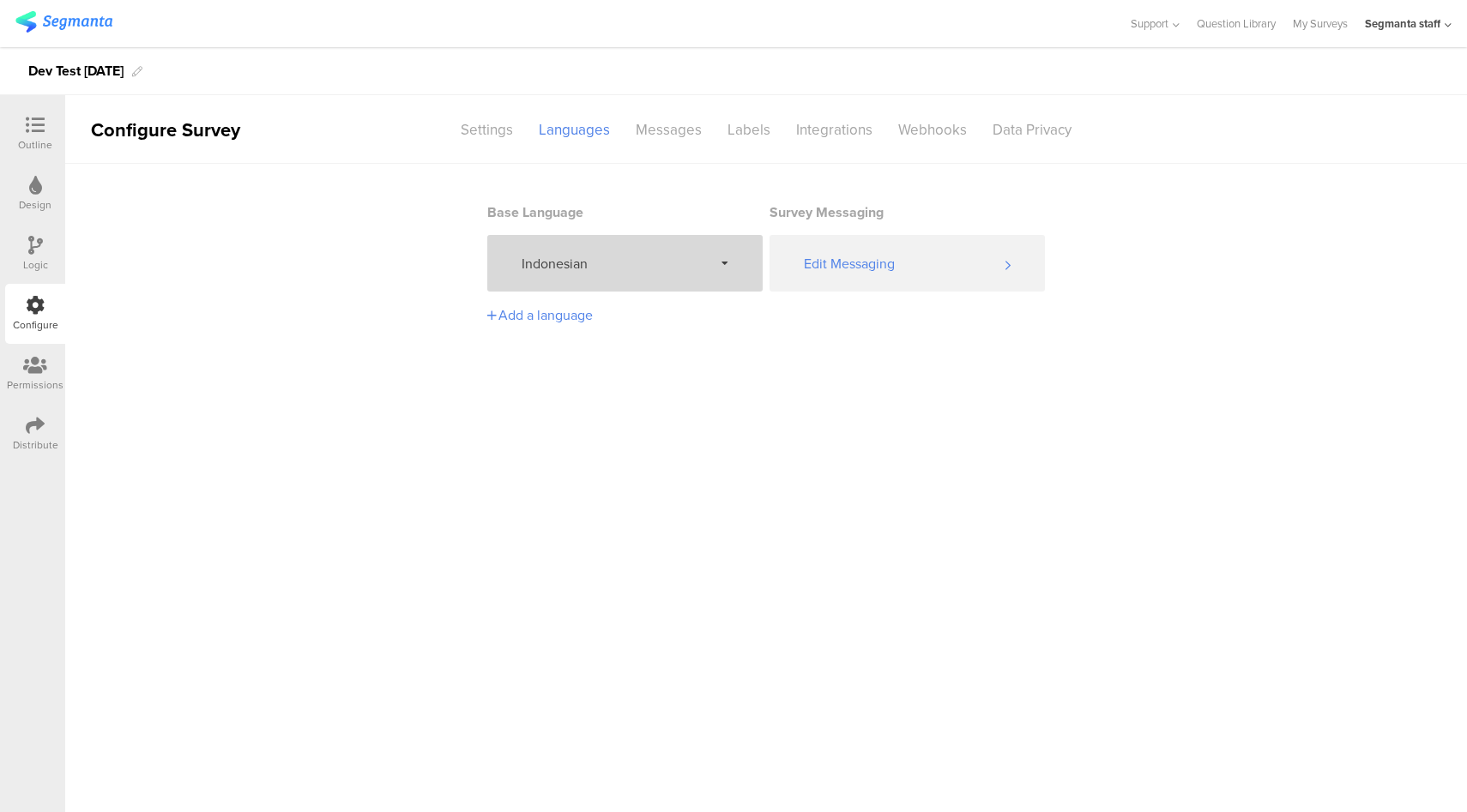
click at [639, 275] on div "Indonesian" at bounding box center [624, 263] width 275 height 57
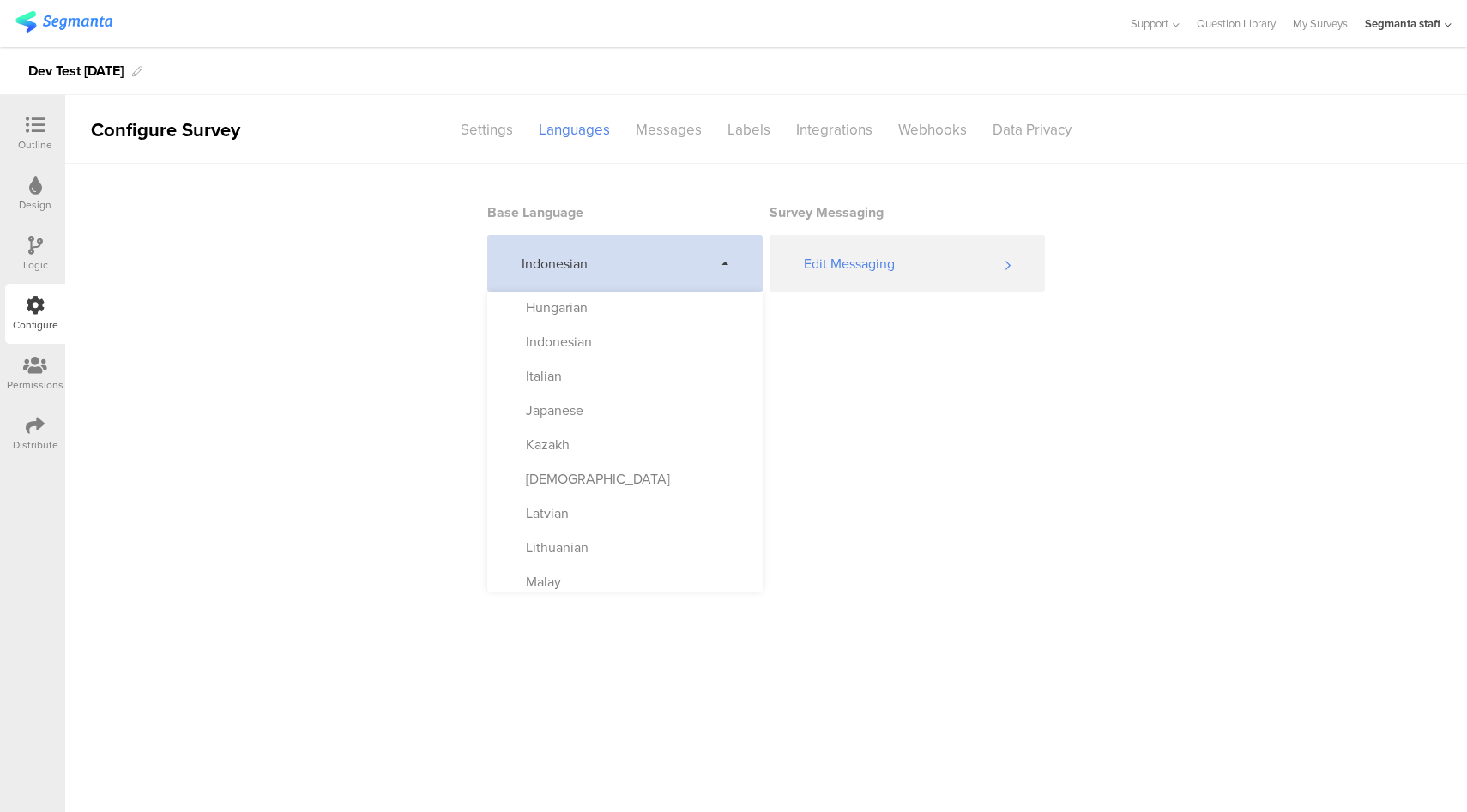
scroll to position [501, 0]
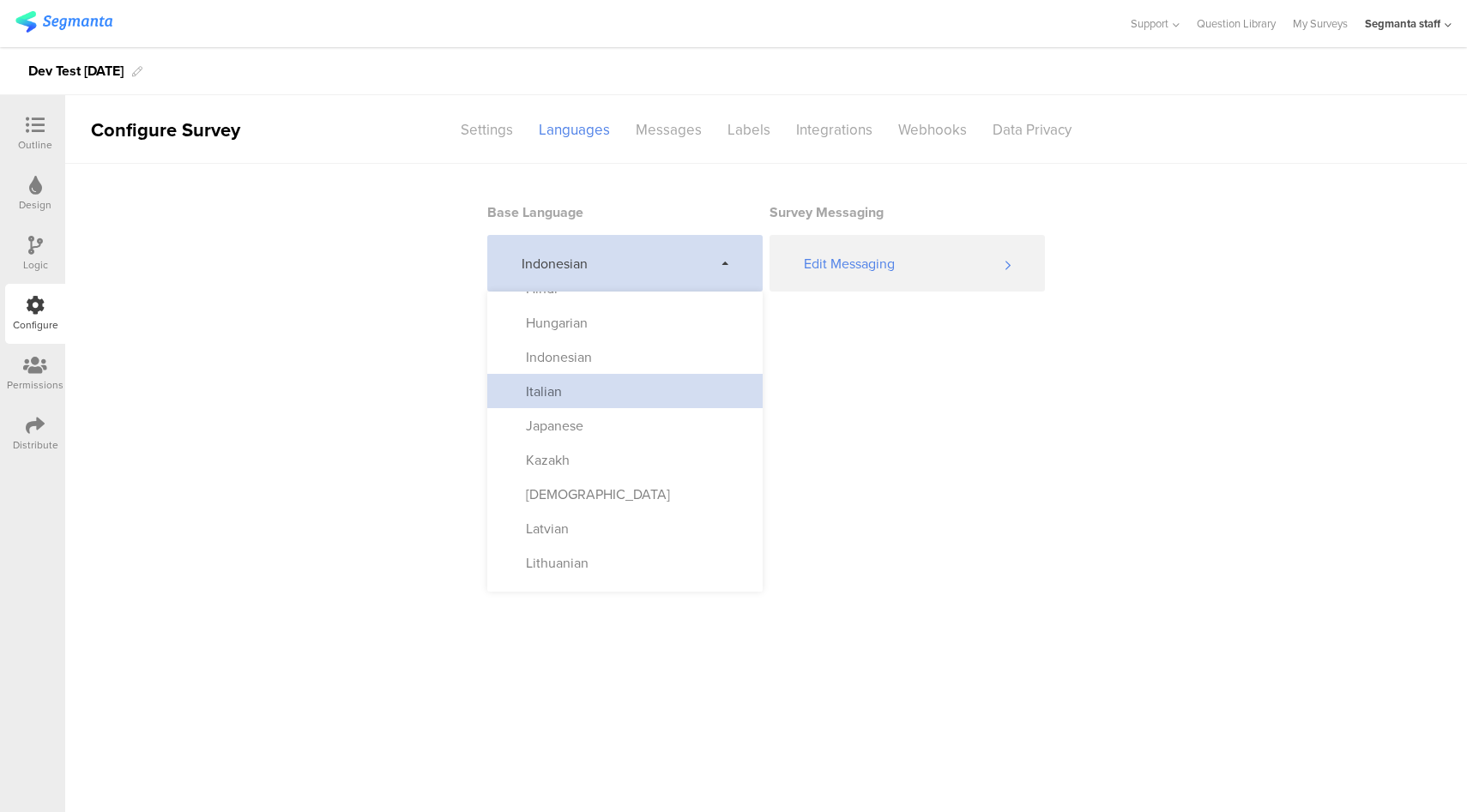
click at [648, 381] on div "Italian" at bounding box center [624, 391] width 275 height 34
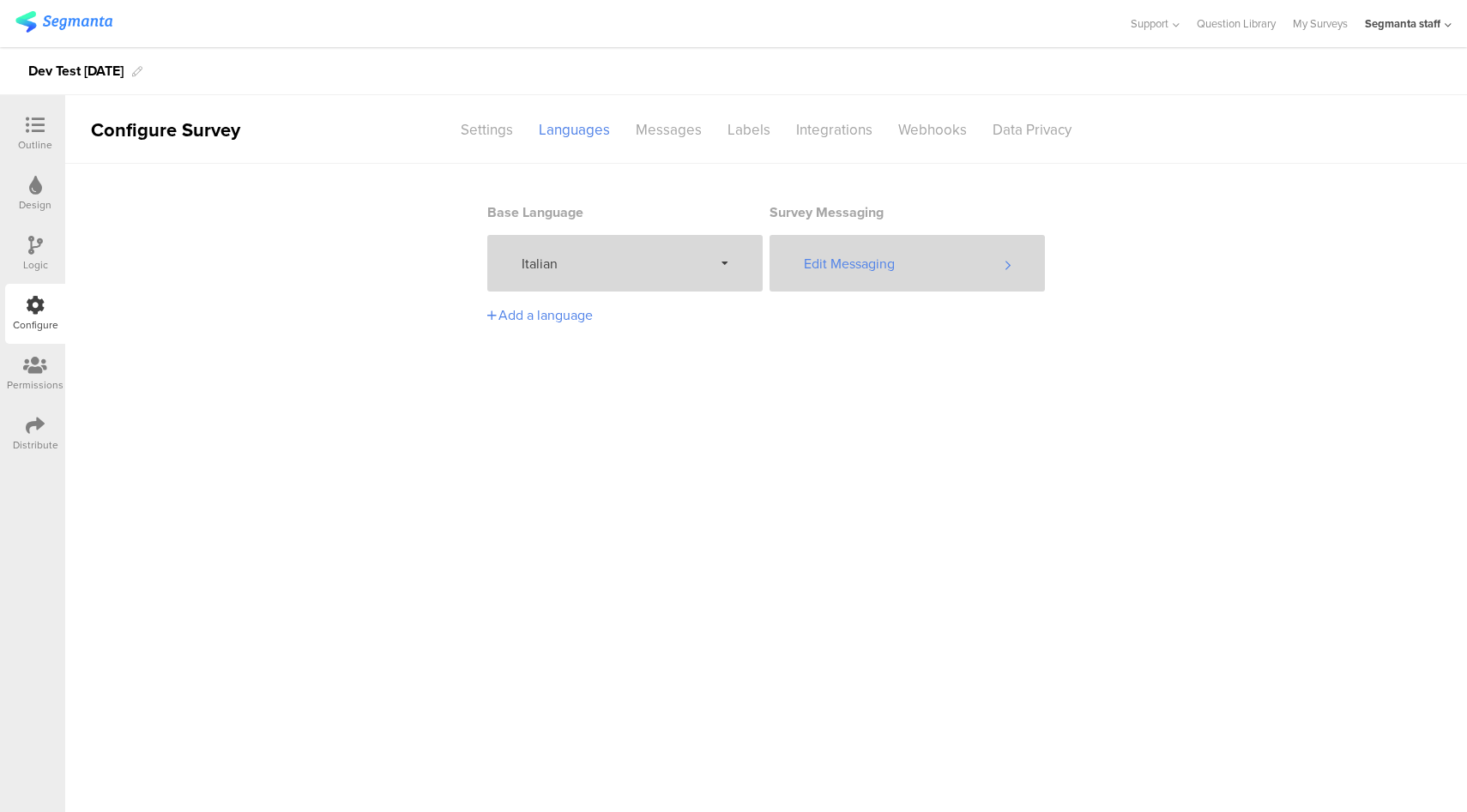
click at [927, 285] on div "Edit Messaging" at bounding box center [907, 263] width 275 height 57
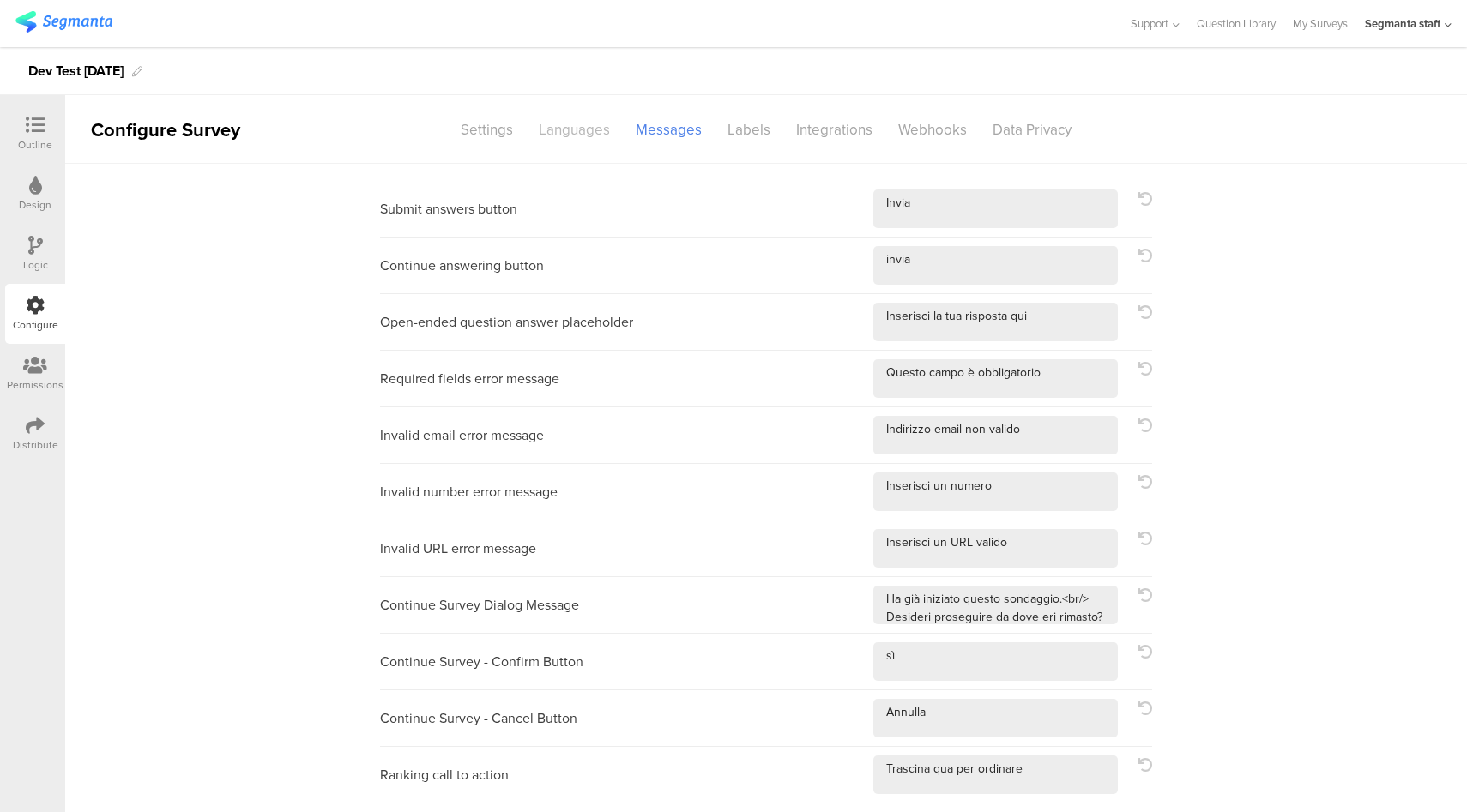
click at [561, 135] on div "Languages" at bounding box center [574, 129] width 97 height 30
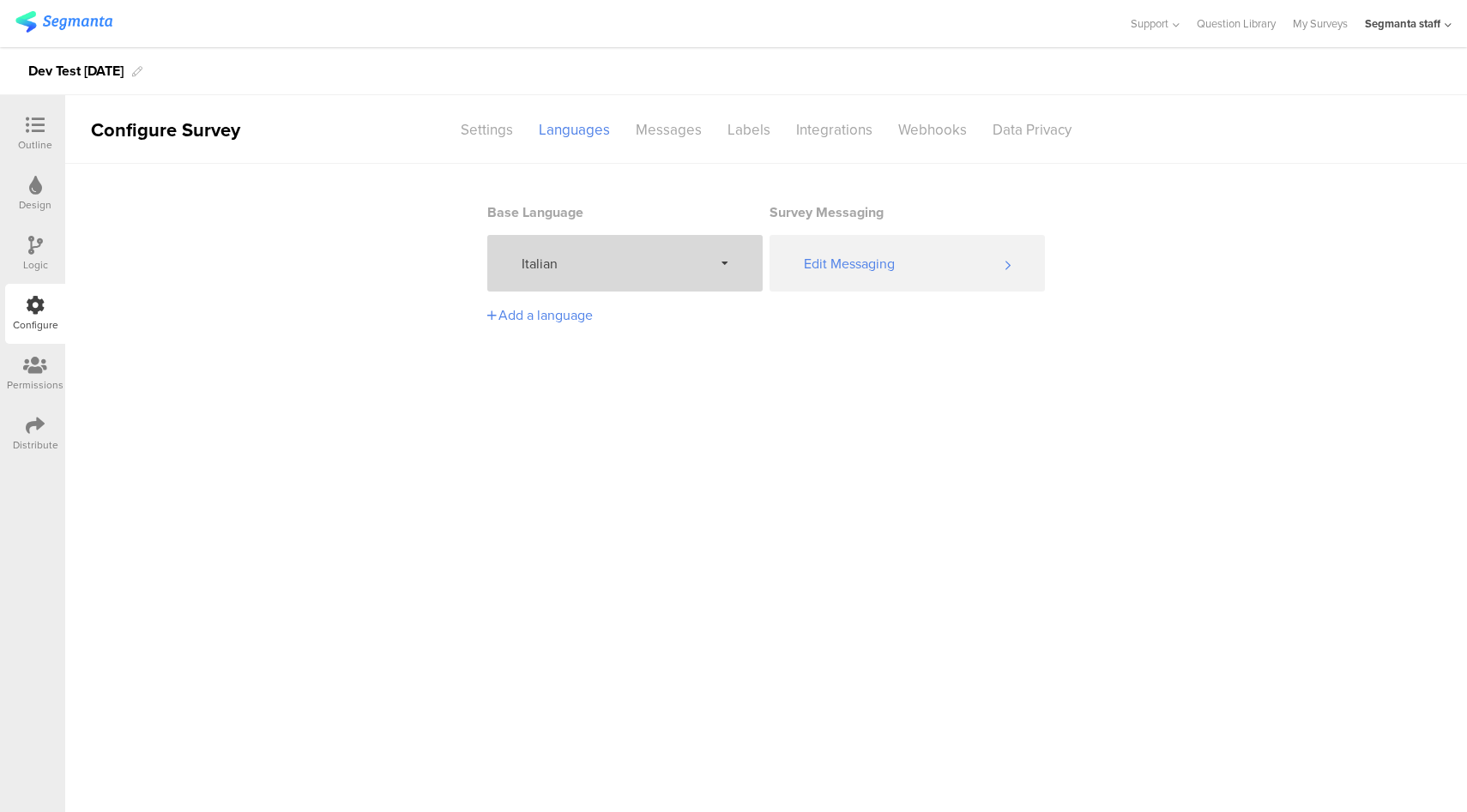
click at [615, 285] on div "Italian" at bounding box center [624, 263] width 275 height 57
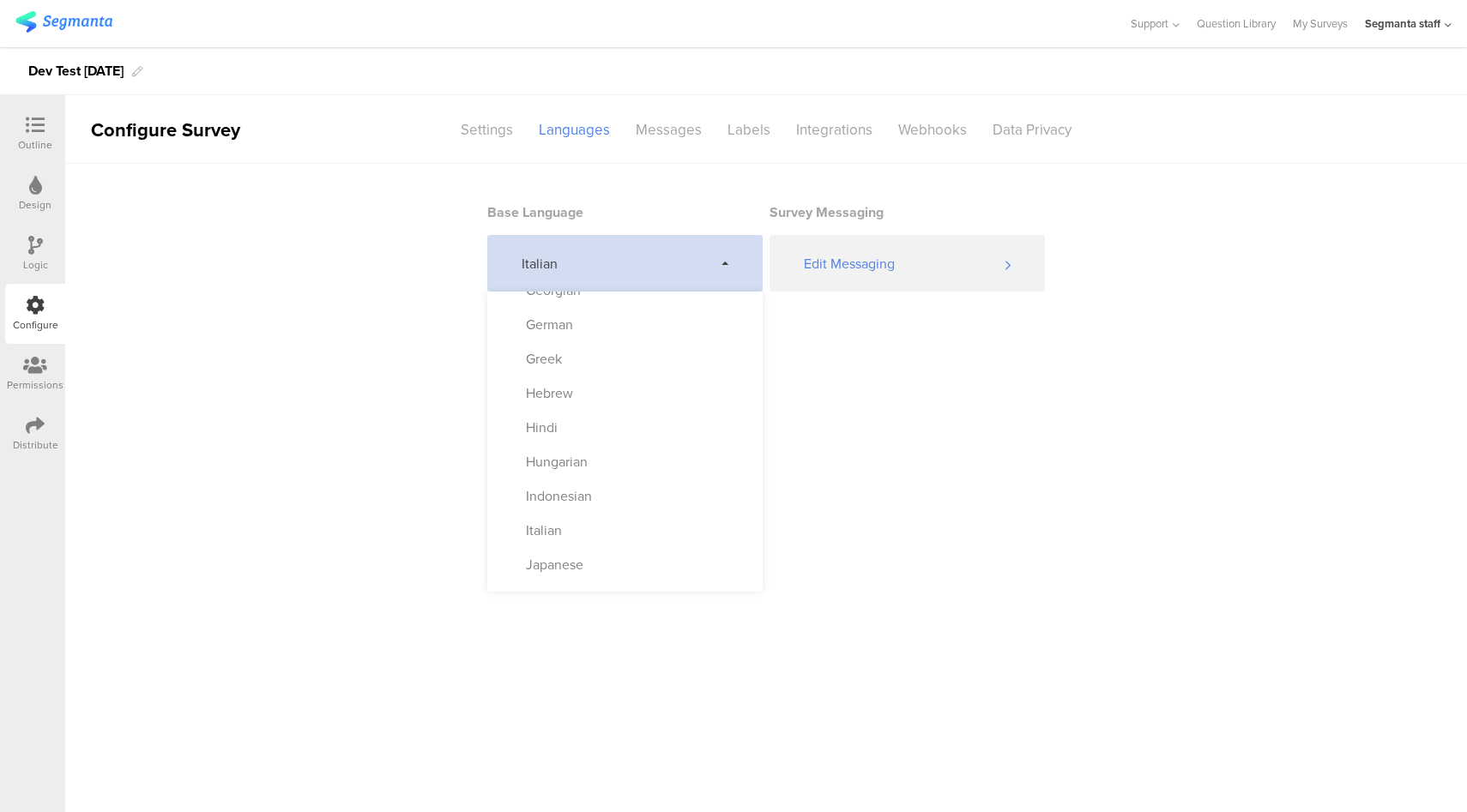
scroll to position [369, 0]
click at [641, 547] on div "Japanese" at bounding box center [624, 557] width 275 height 34
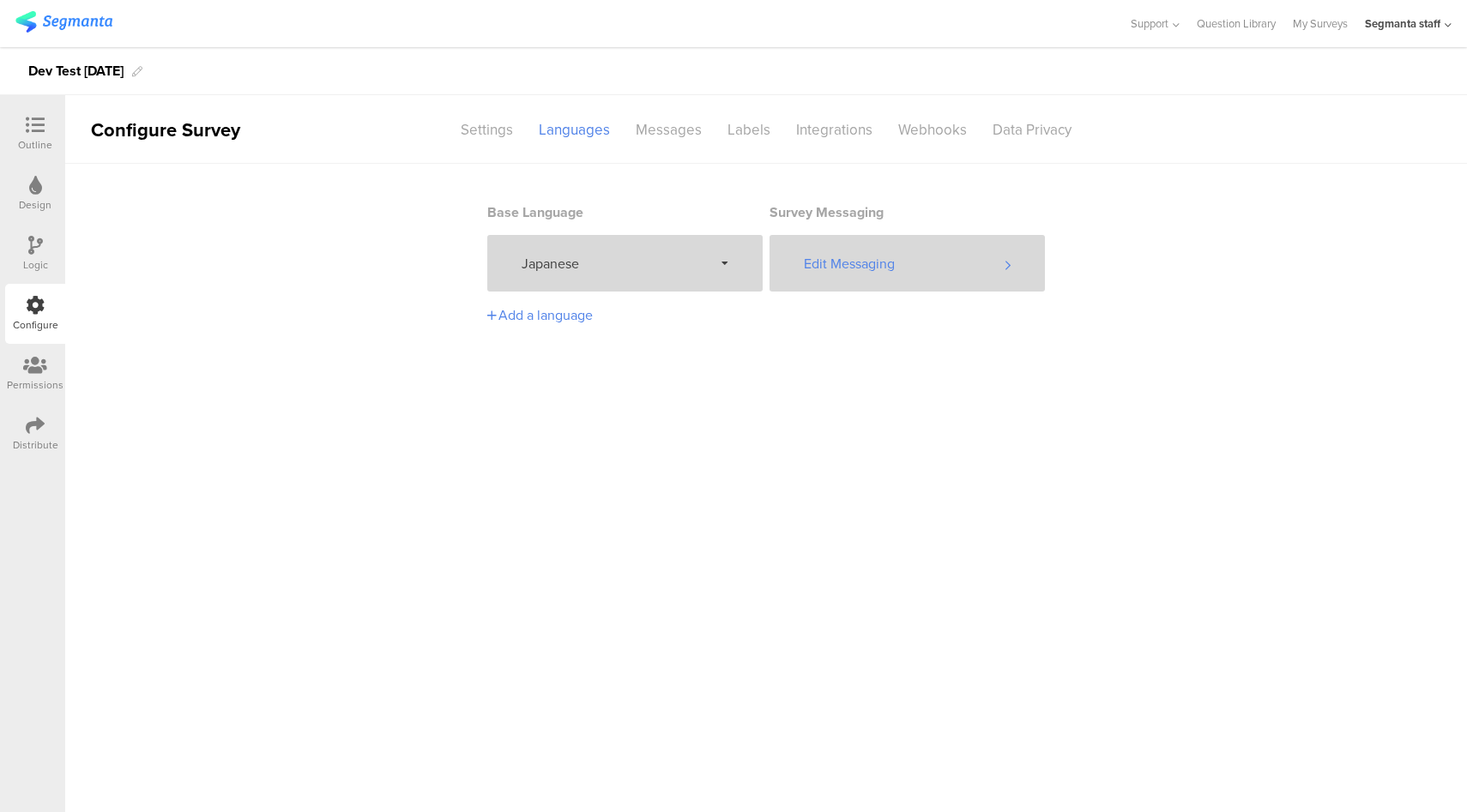
click at [888, 275] on div "Edit Messaging" at bounding box center [907, 263] width 275 height 57
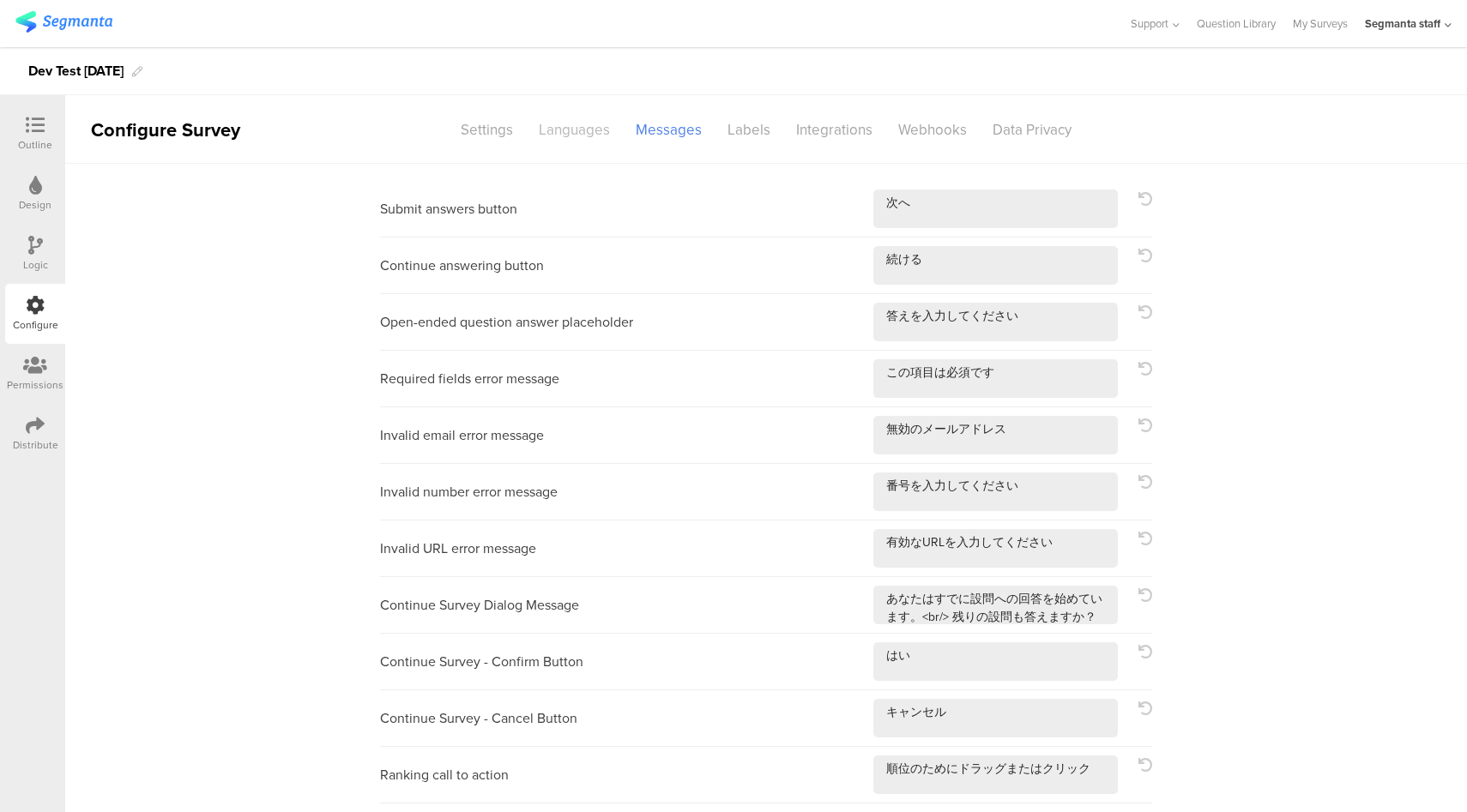
click at [572, 124] on div "Languages" at bounding box center [574, 129] width 97 height 30
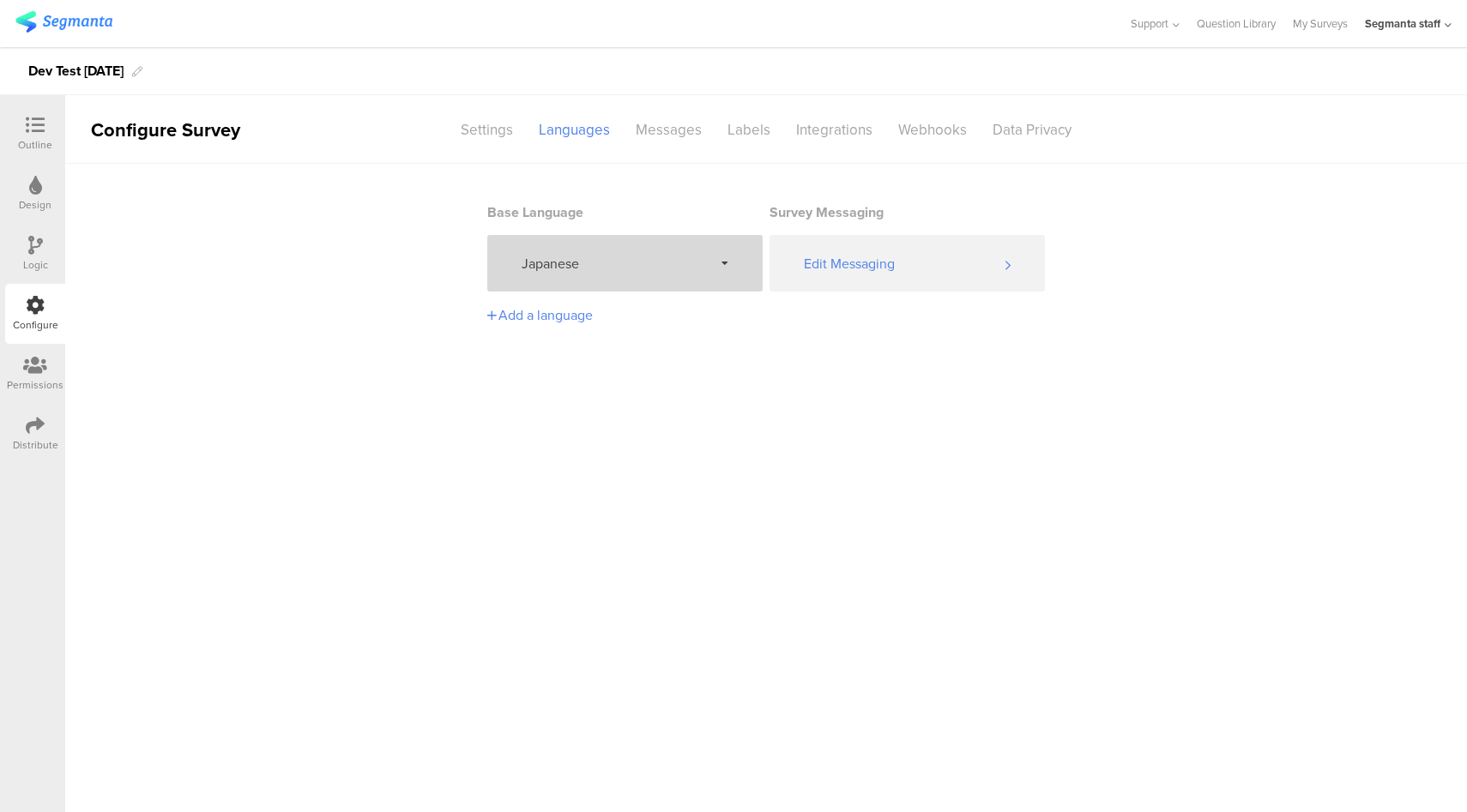
click at [573, 263] on span "Japanese" at bounding box center [616, 264] width 191 height 20
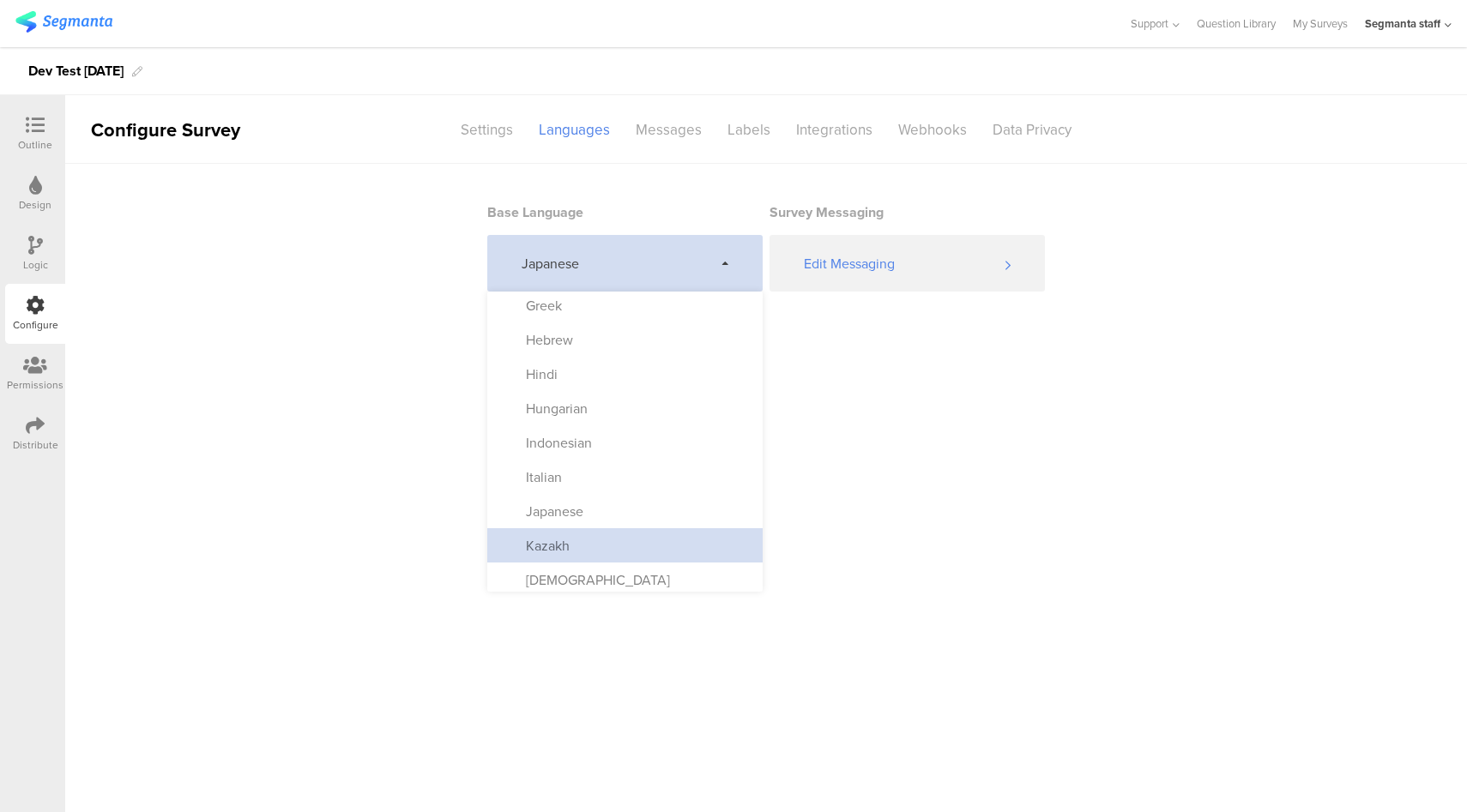
scroll to position [415, 0]
click at [603, 541] on div "Kazakh" at bounding box center [624, 546] width 275 height 34
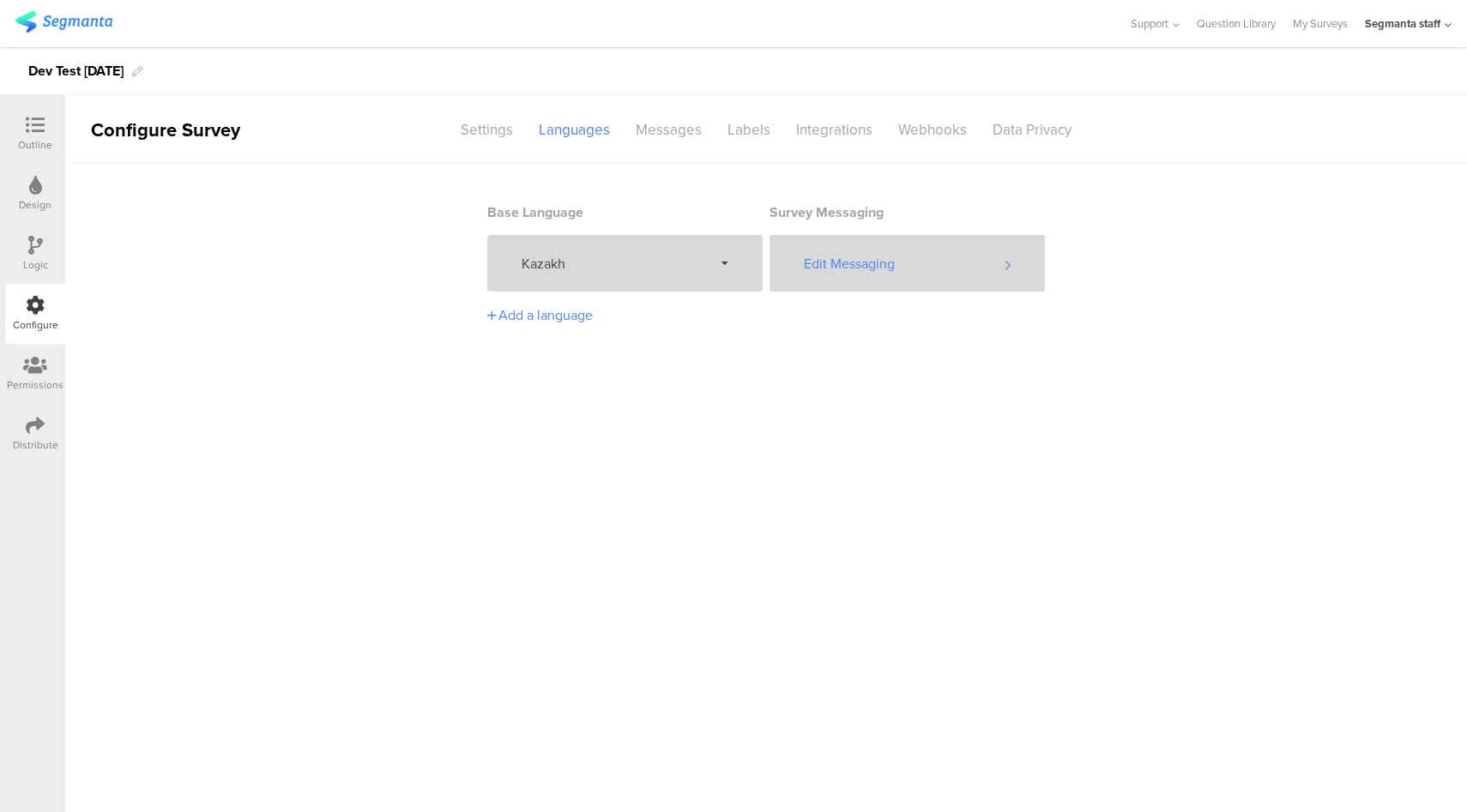
click at [890, 266] on div "Edit Messaging" at bounding box center [907, 263] width 275 height 57
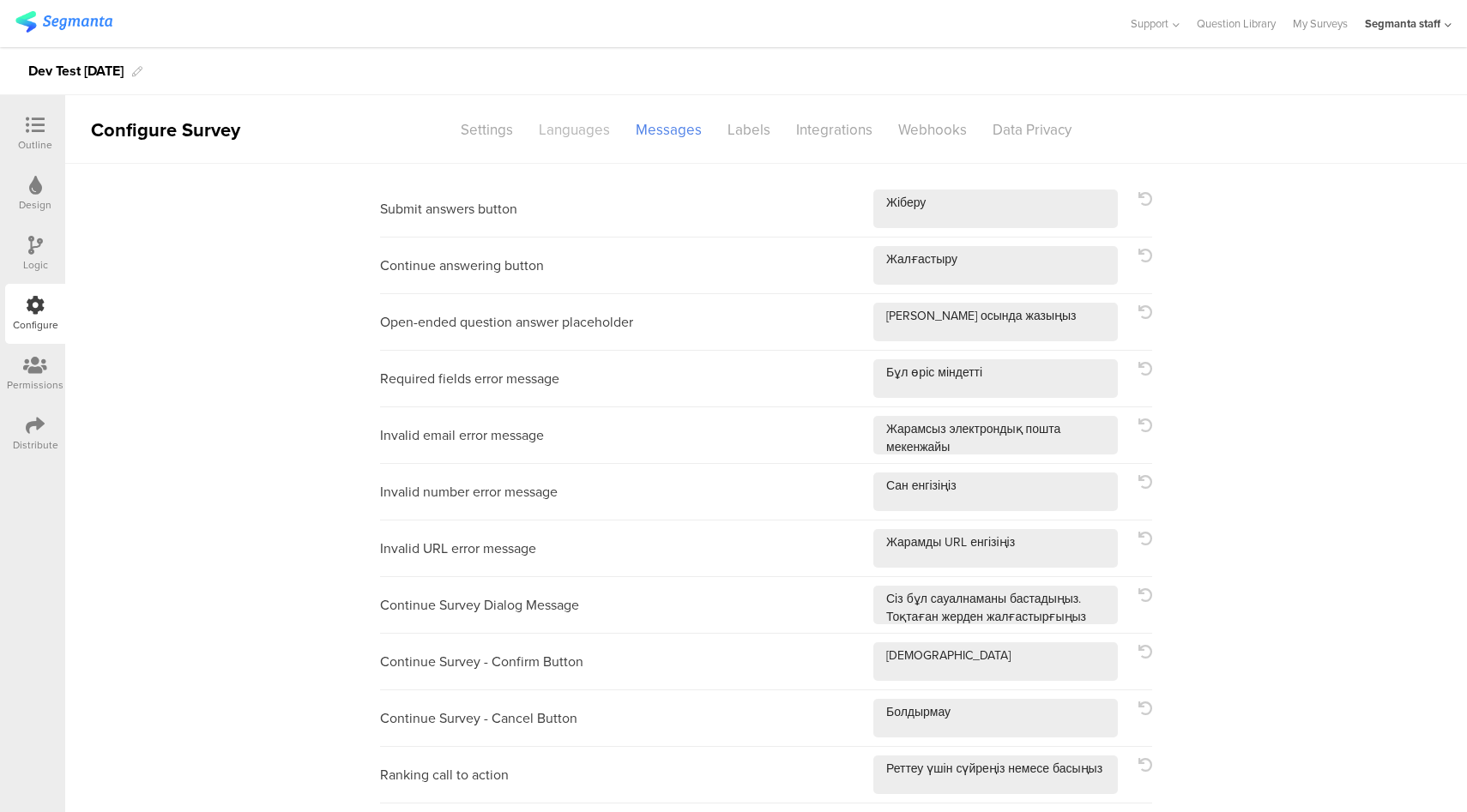
click at [546, 137] on div "Languages" at bounding box center [574, 129] width 97 height 30
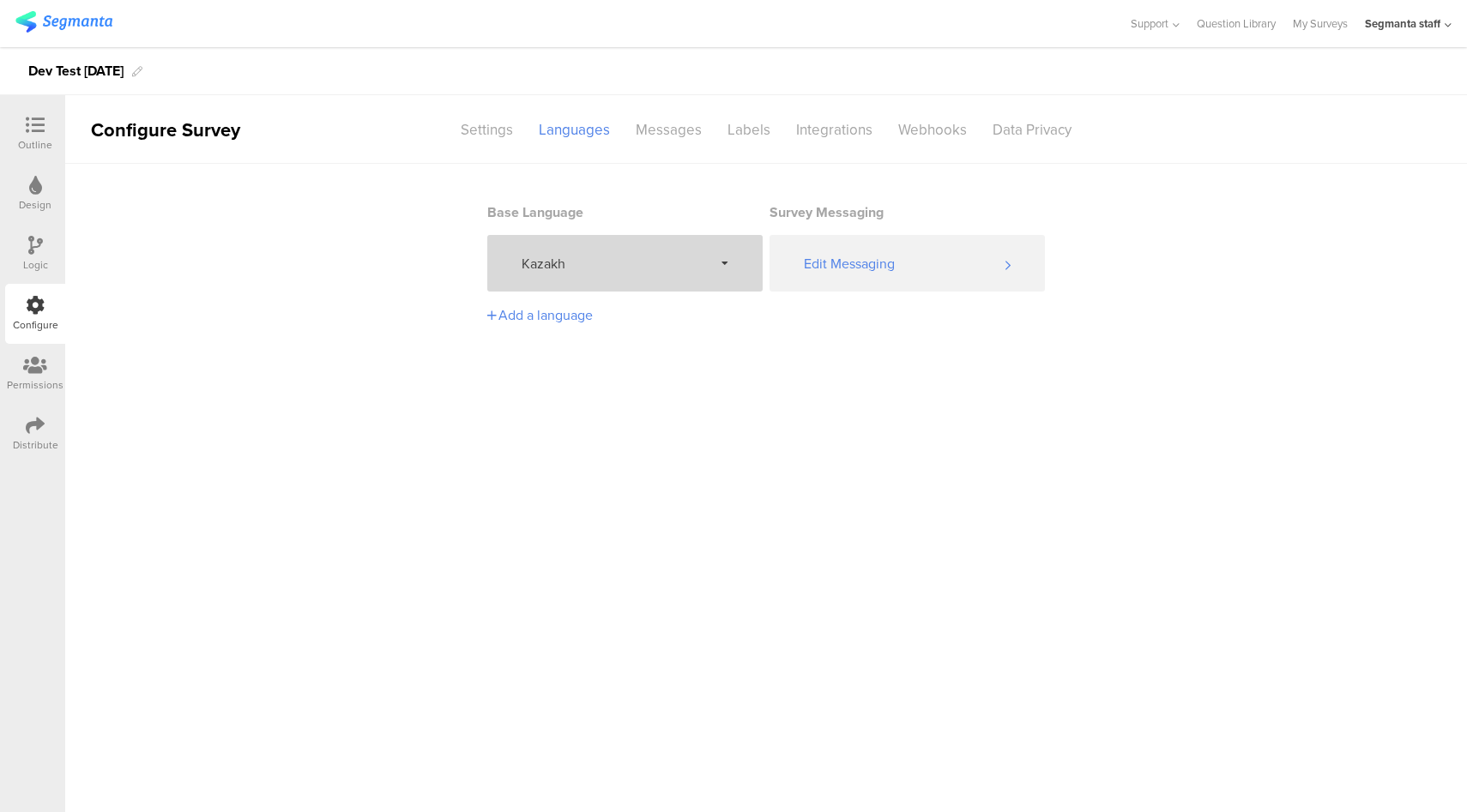
click at [614, 270] on span "Kazakh" at bounding box center [616, 264] width 191 height 20
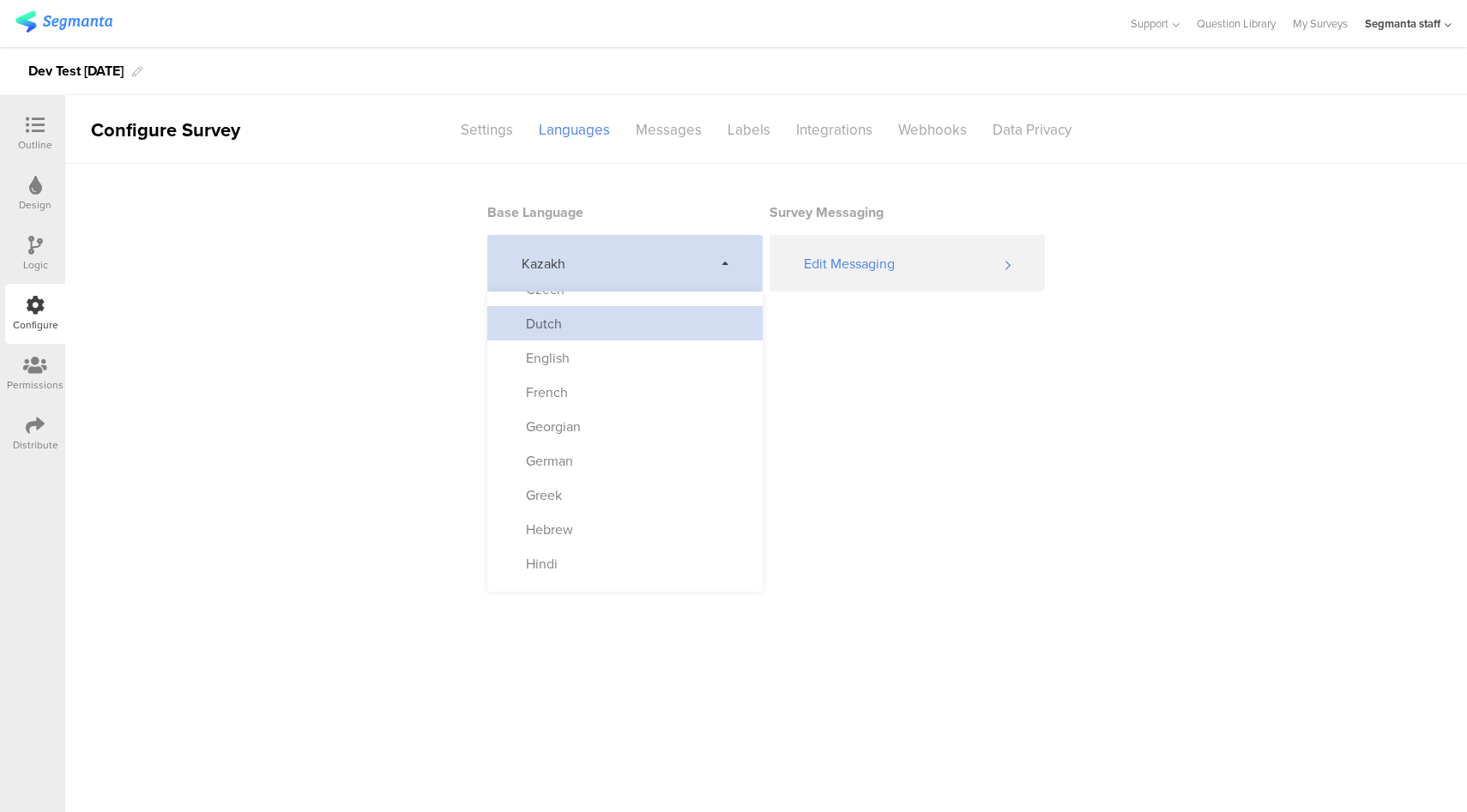
scroll to position [507, 0]
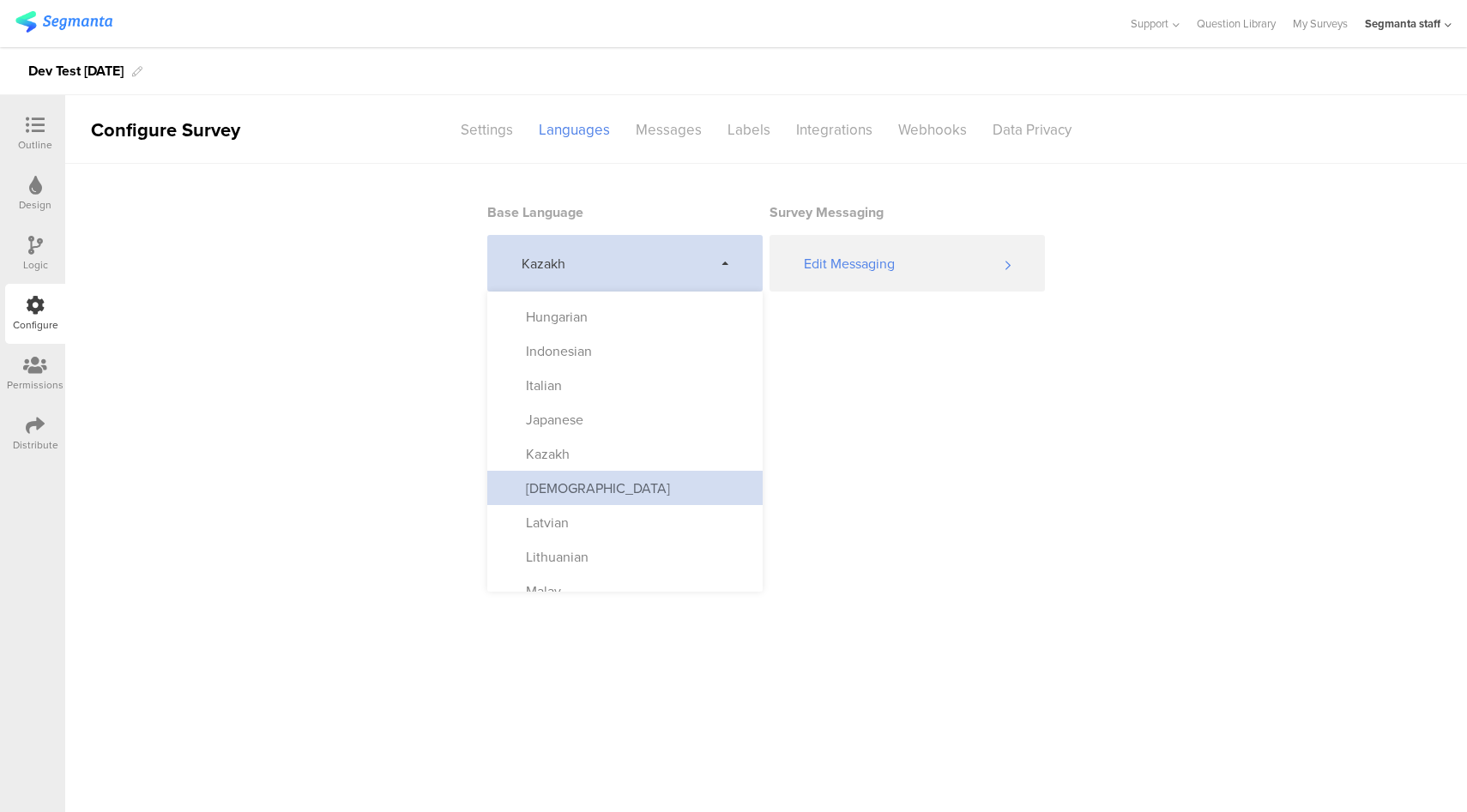
click at [630, 489] on div "Korean" at bounding box center [624, 488] width 275 height 34
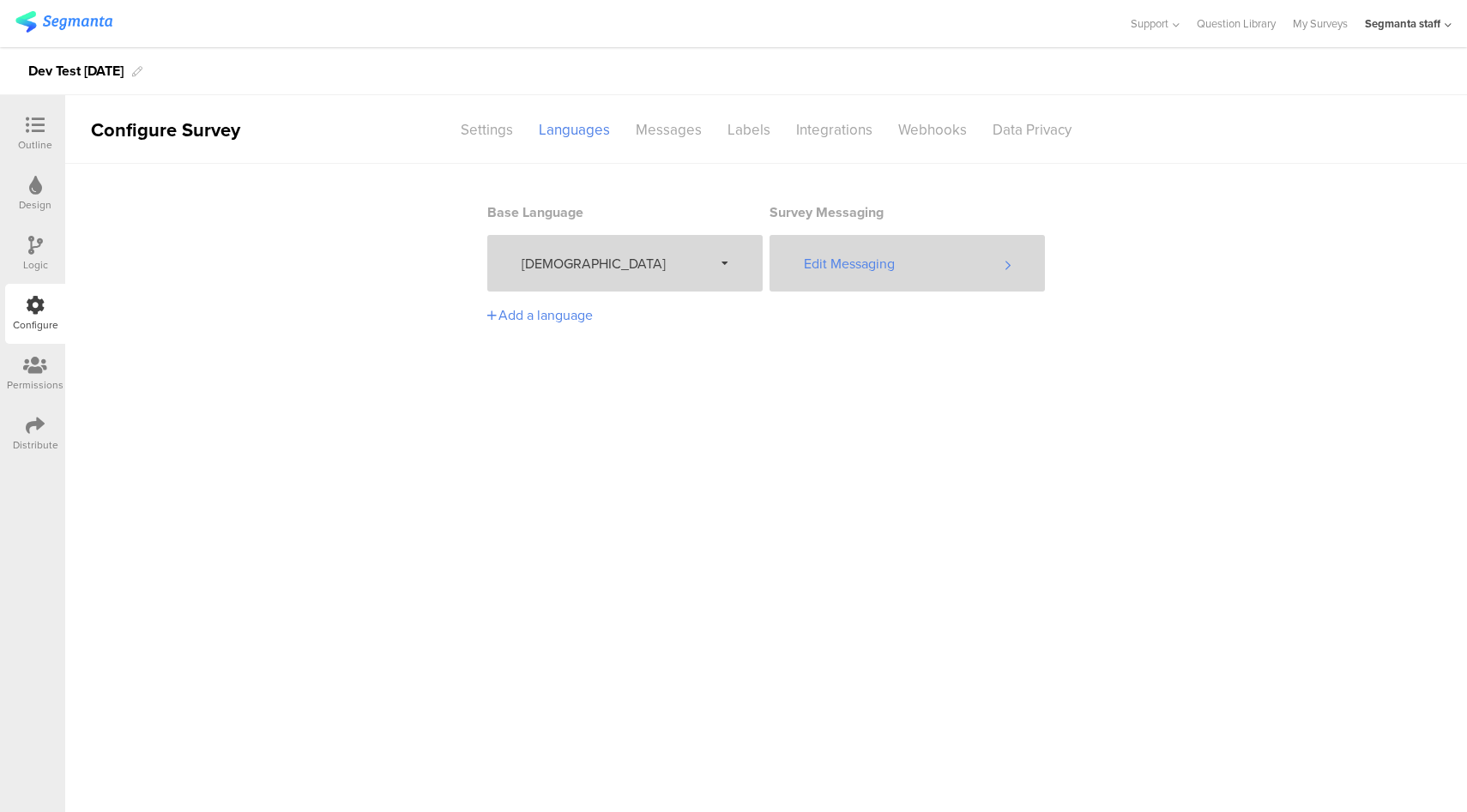
click at [910, 258] on div "Edit Messaging" at bounding box center [907, 263] width 275 height 57
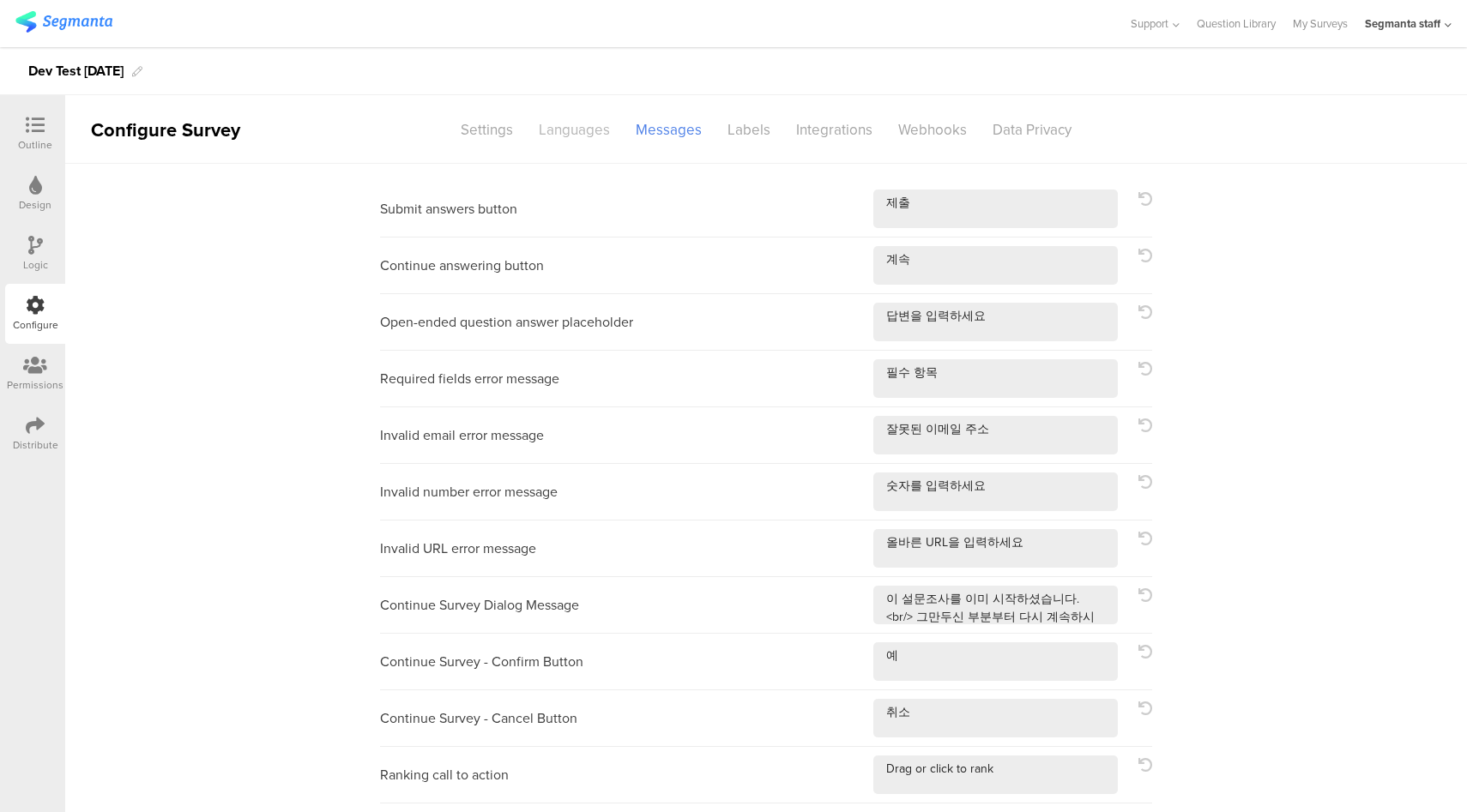
click at [554, 130] on div "Languages" at bounding box center [574, 129] width 97 height 30
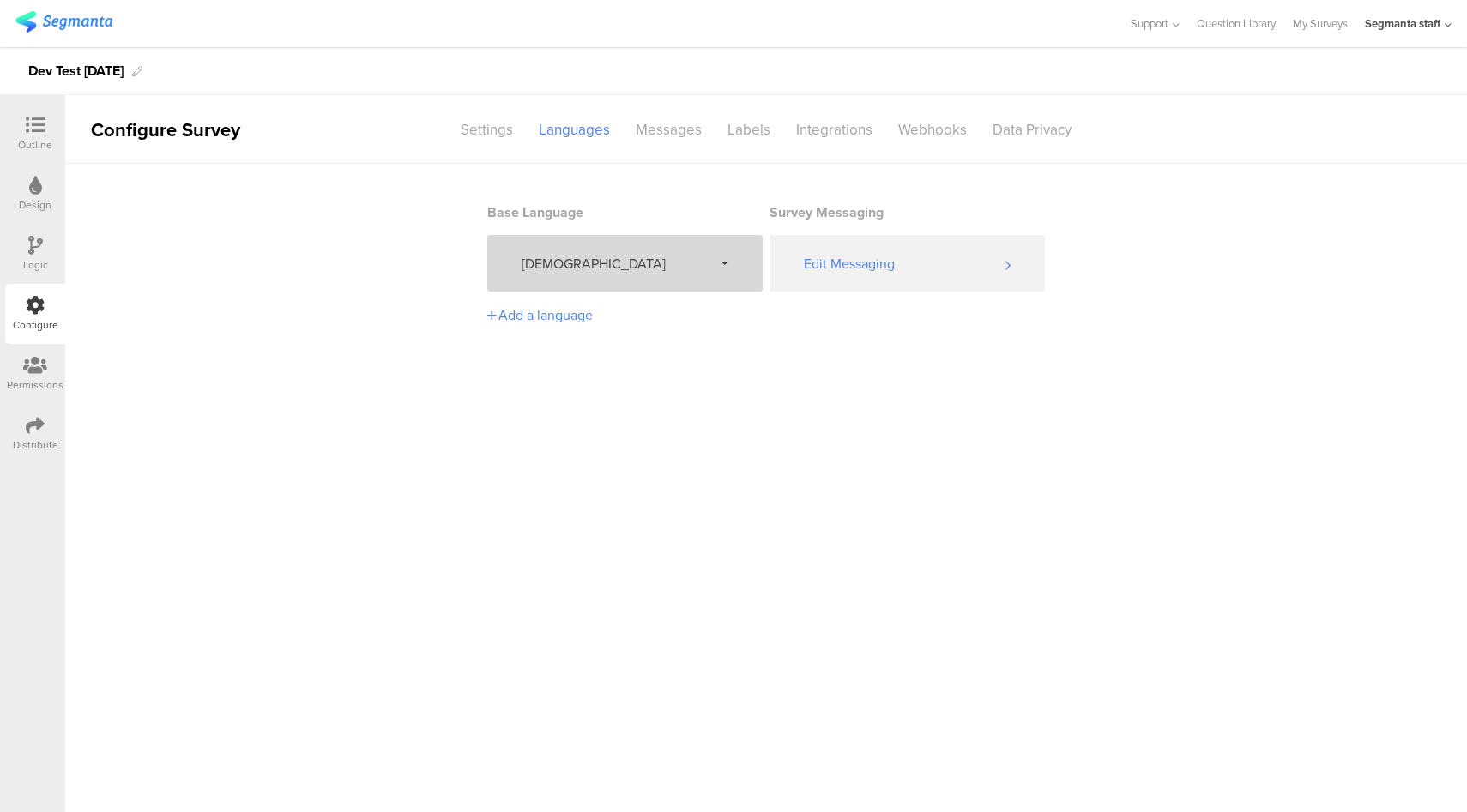
click at [597, 264] on span "Korean" at bounding box center [616, 264] width 191 height 20
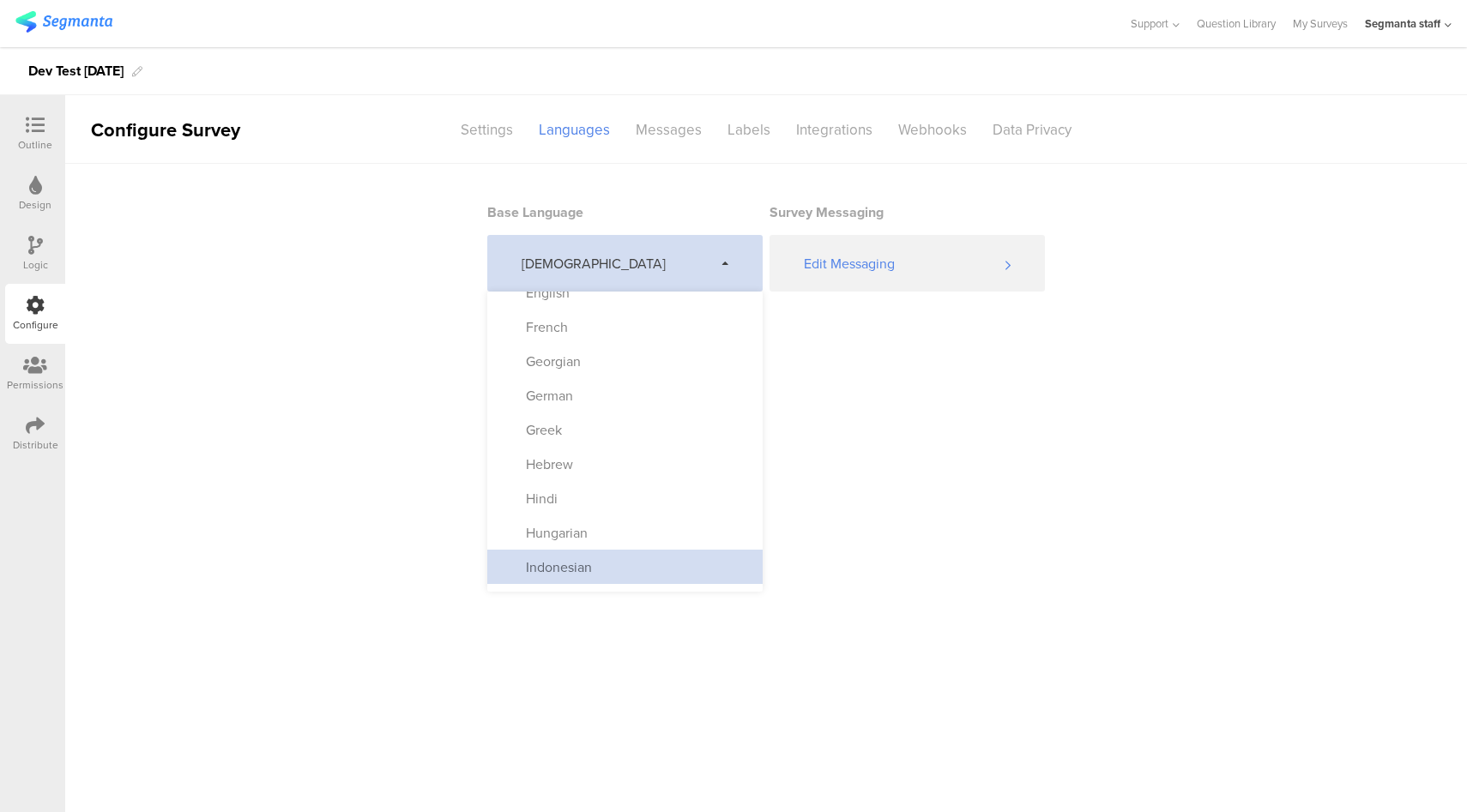
scroll to position [557, 0]
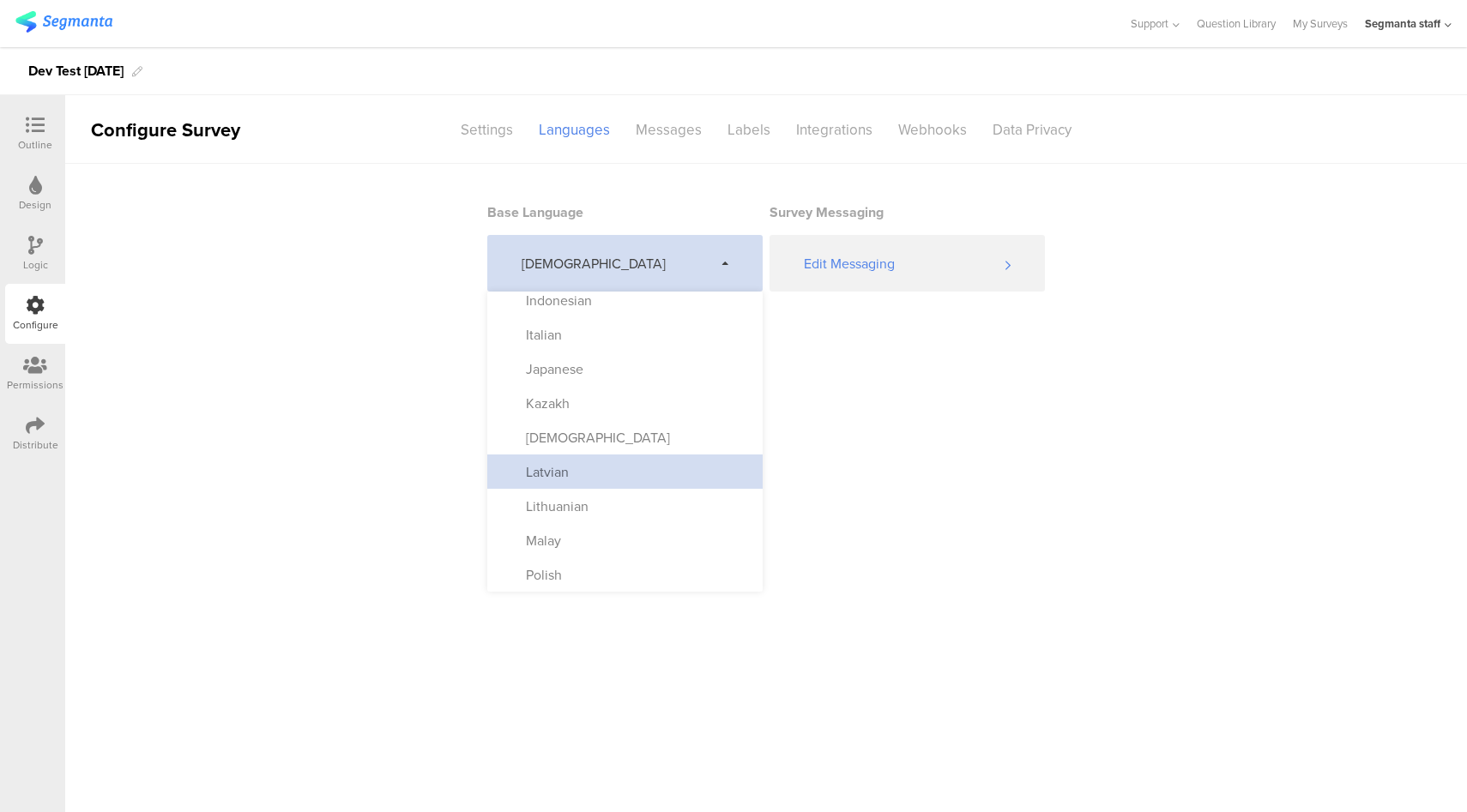
click at [639, 463] on div "Latvian" at bounding box center [624, 472] width 275 height 34
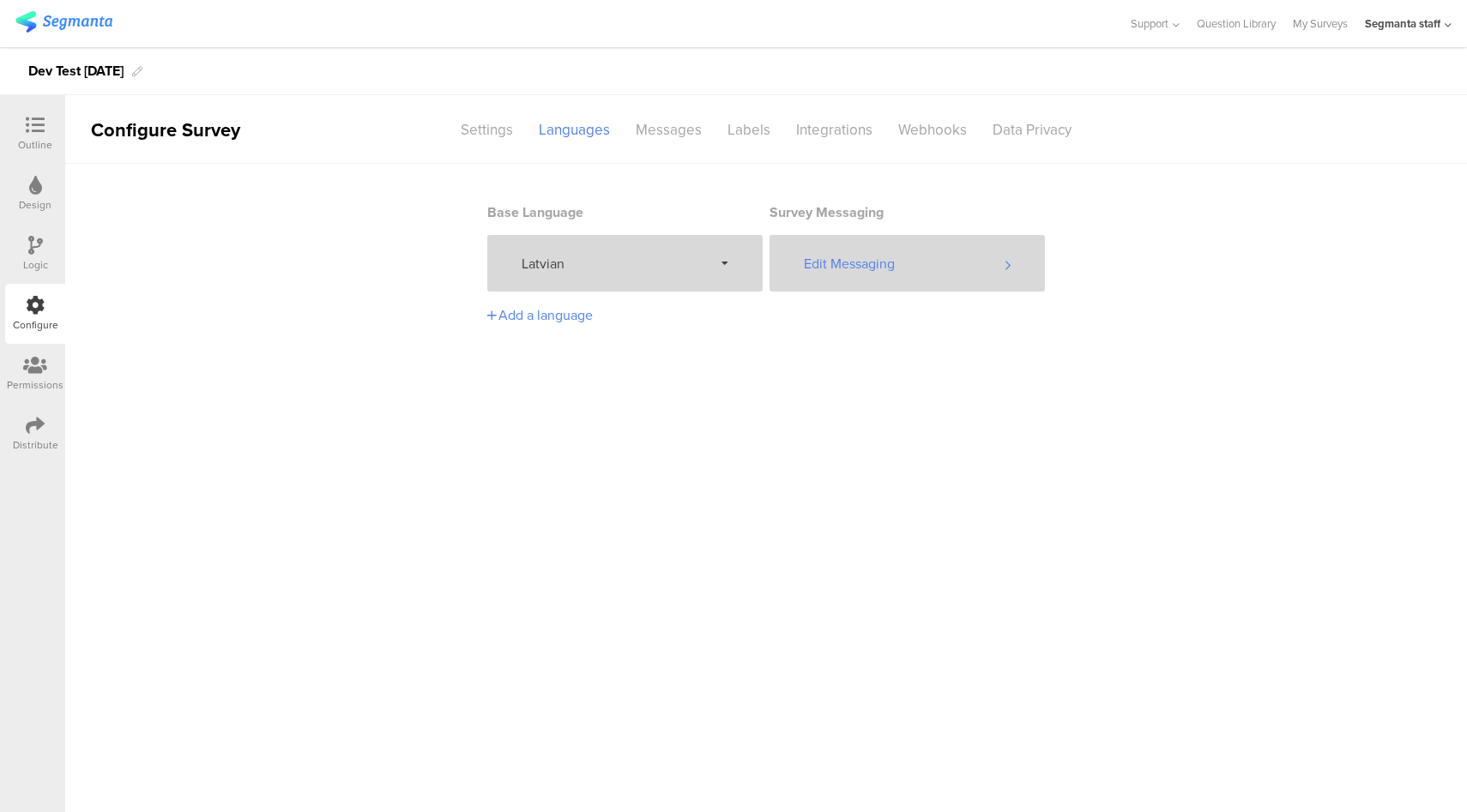
click at [895, 279] on div "Edit Messaging" at bounding box center [907, 263] width 275 height 57
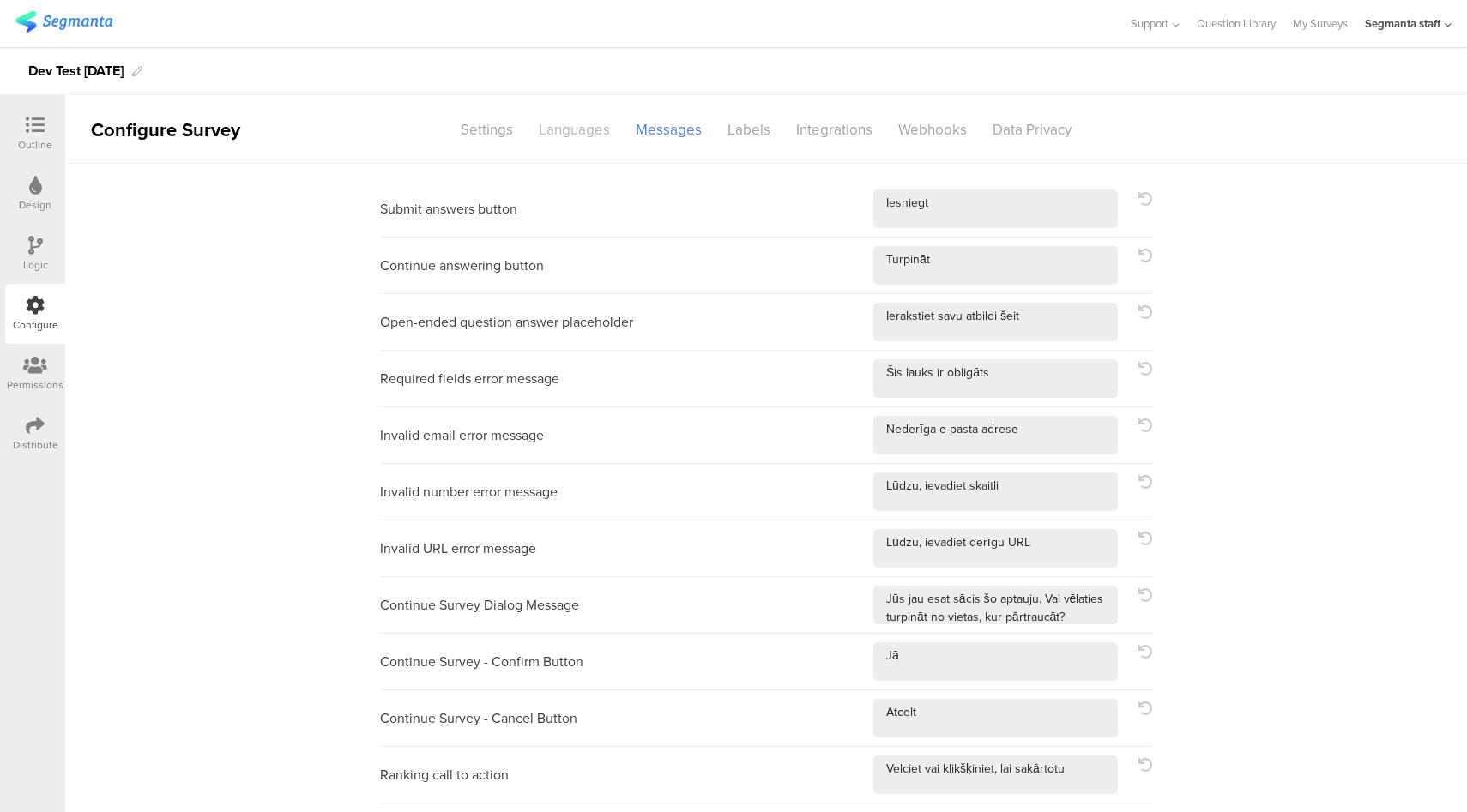
click at [550, 130] on div "Languages" at bounding box center [574, 129] width 97 height 30
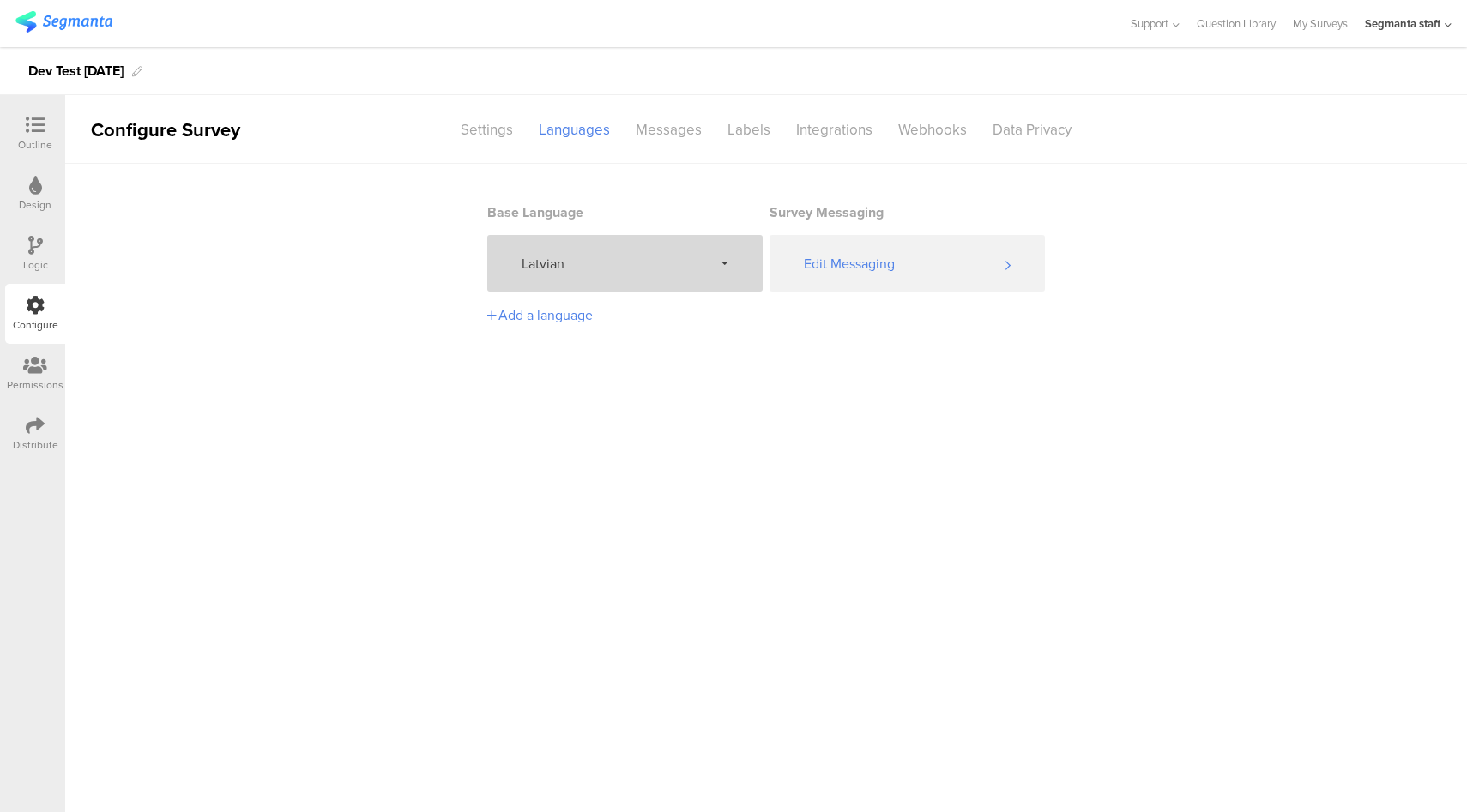
click at [670, 251] on div "Latvian" at bounding box center [624, 263] width 275 height 57
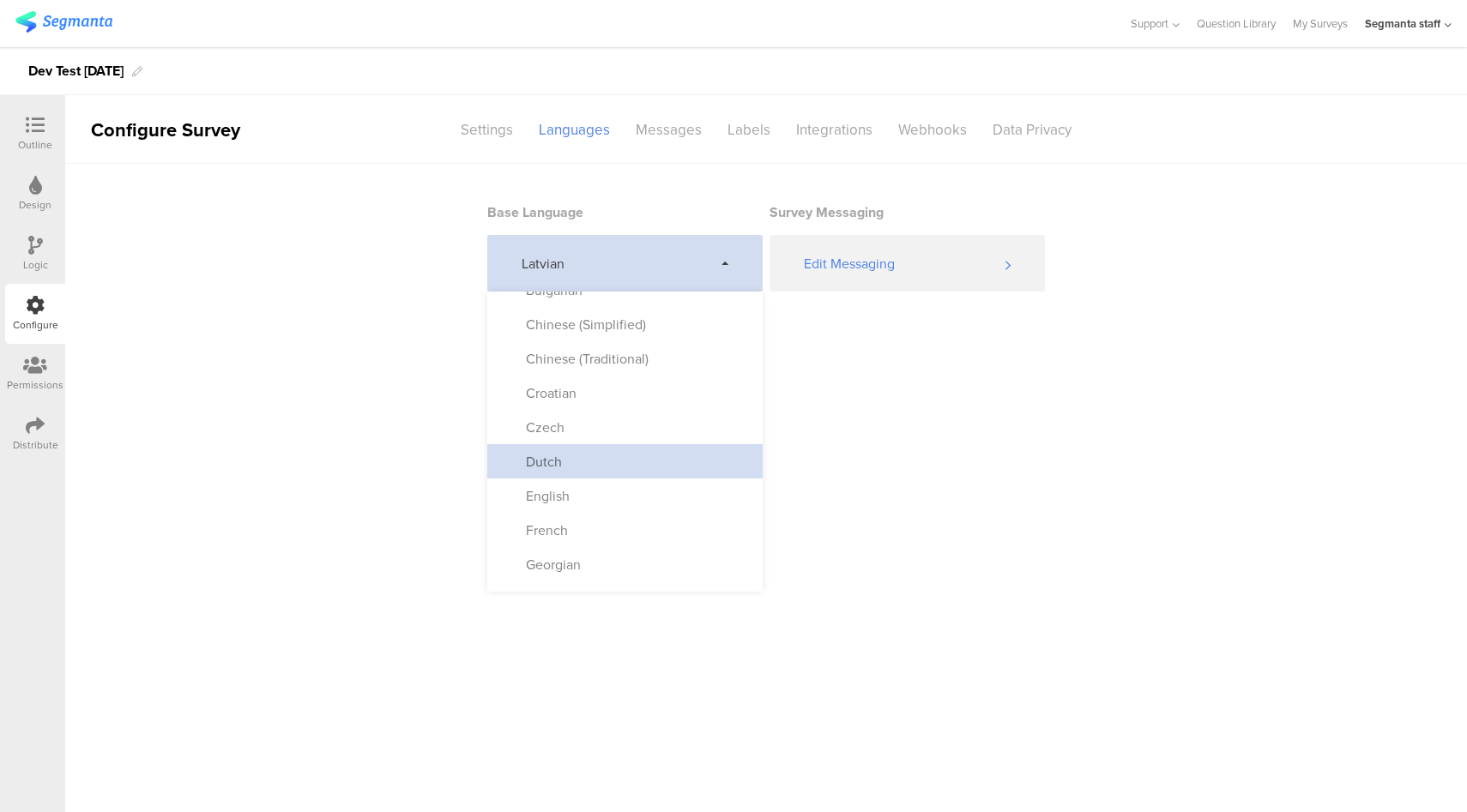
scroll to position [506, 0]
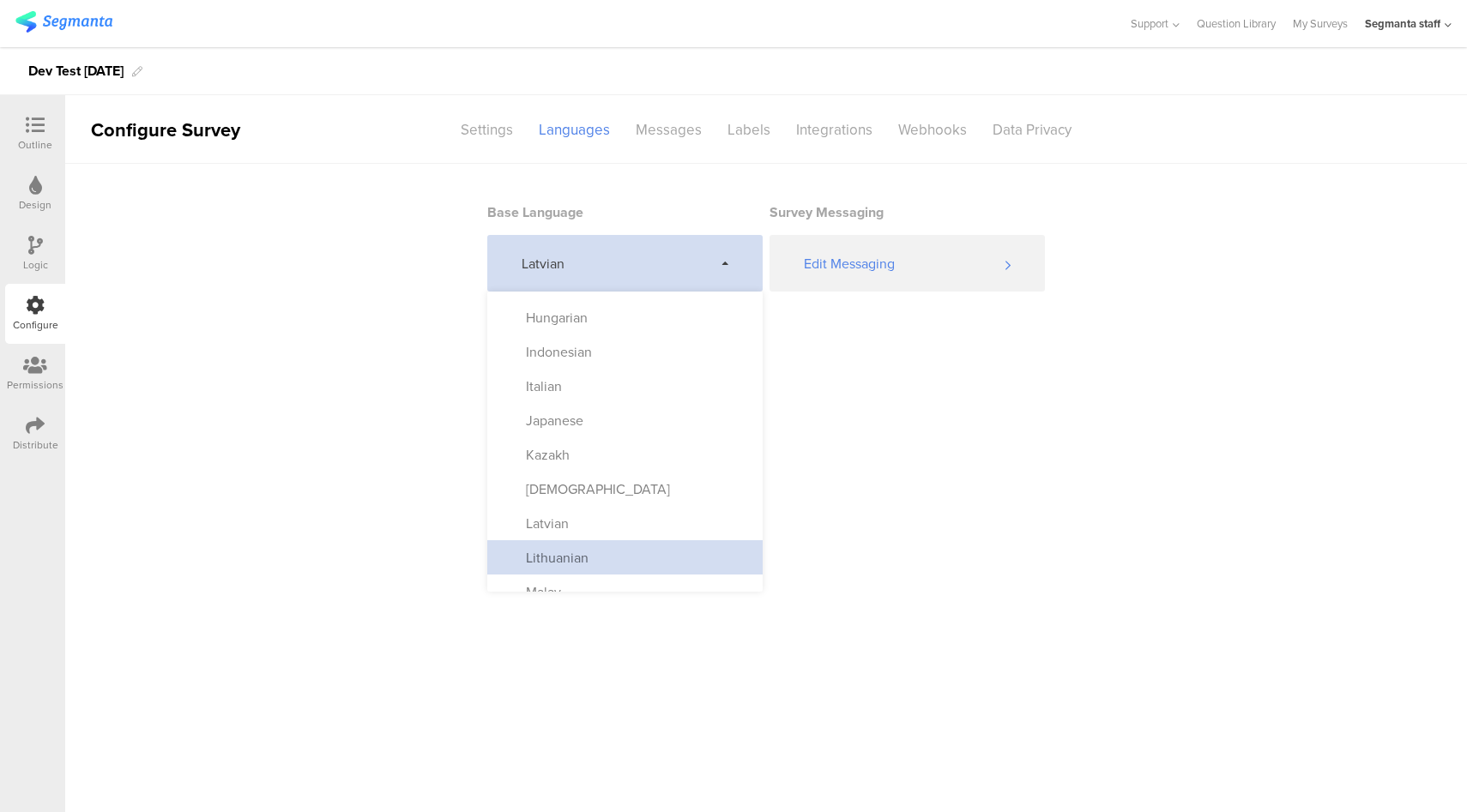
click at [621, 554] on div "Lithuanian" at bounding box center [624, 557] width 275 height 34
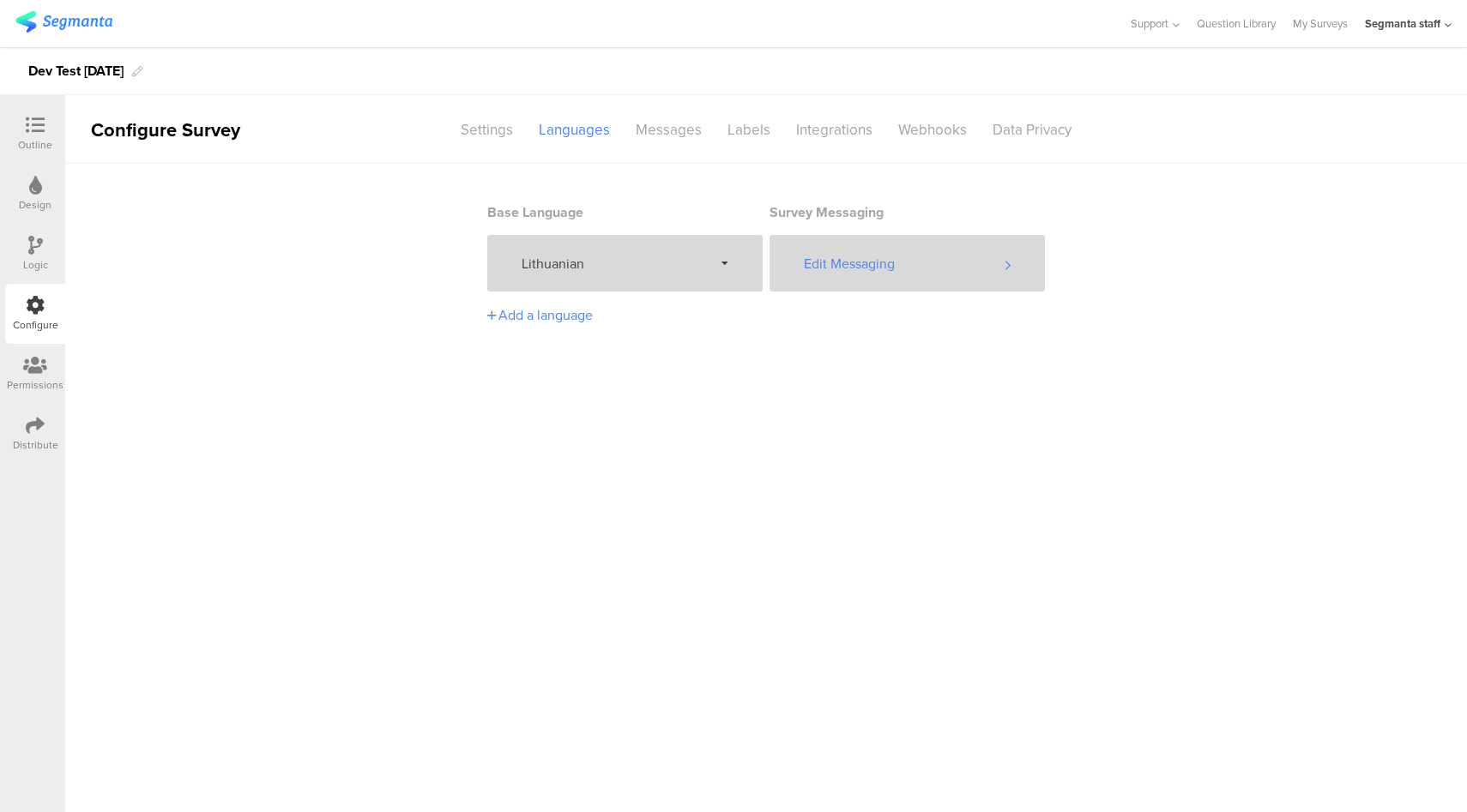
click at [907, 275] on div "Edit Messaging" at bounding box center [907, 263] width 275 height 57
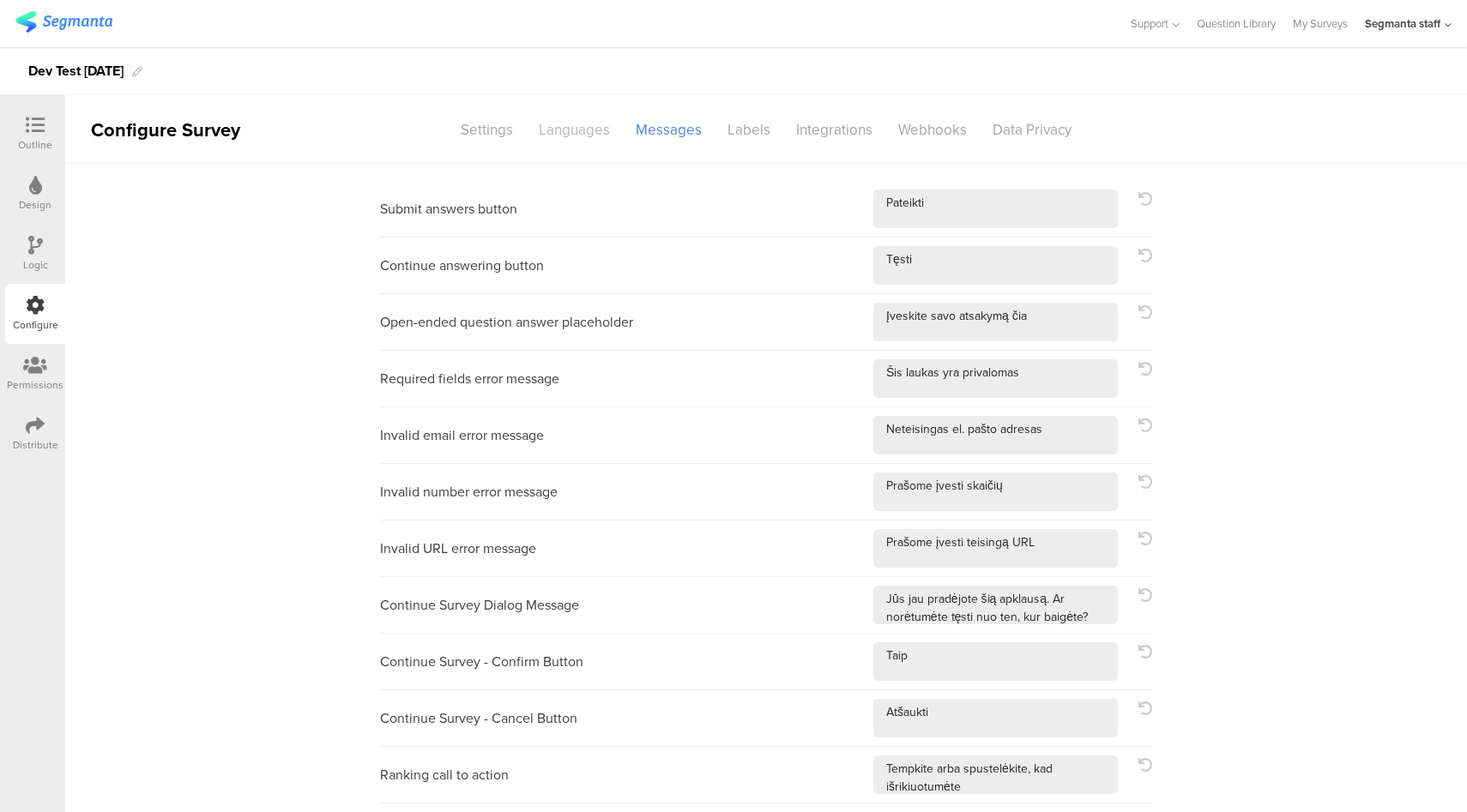
click at [557, 135] on div "Languages" at bounding box center [574, 129] width 97 height 30
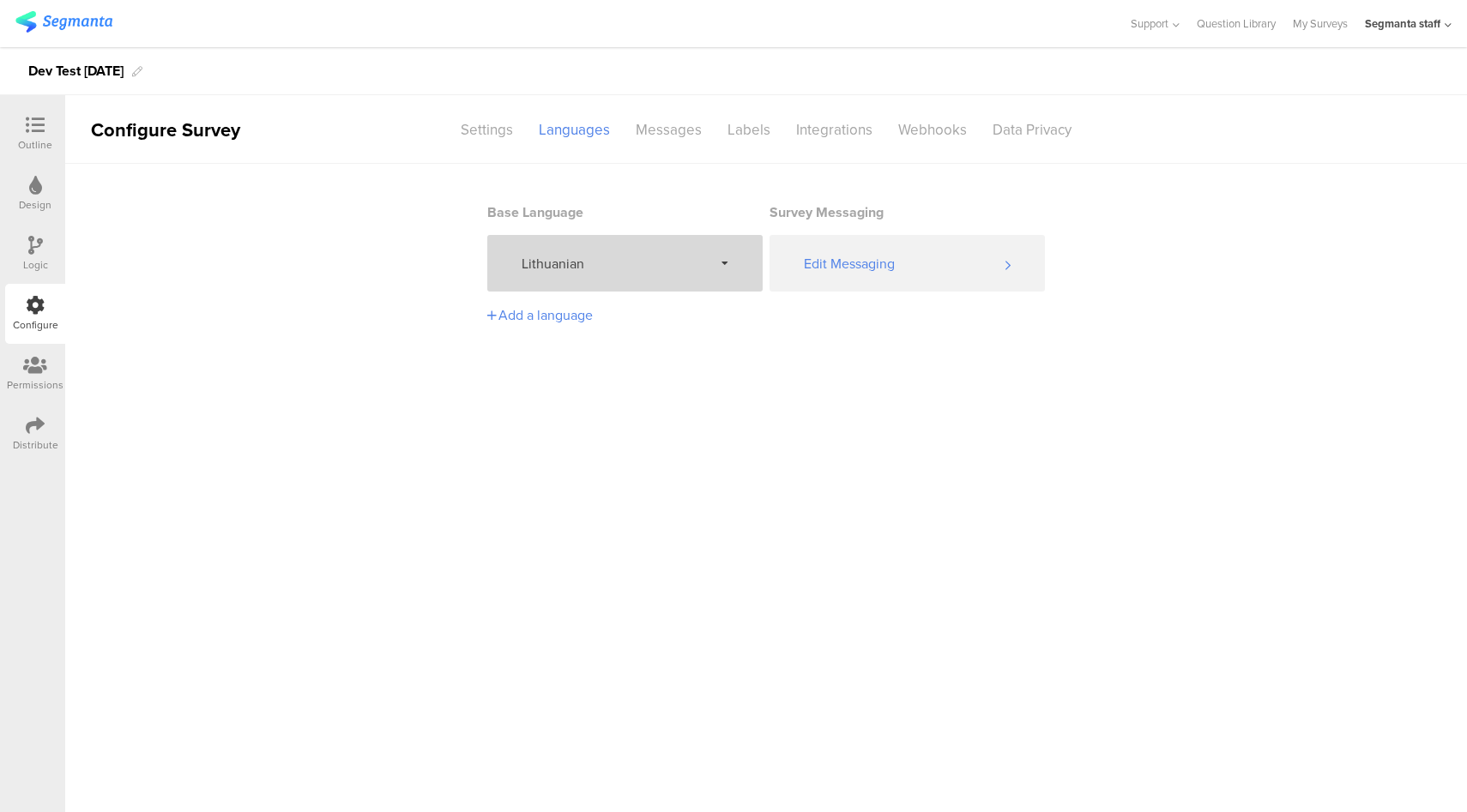
click at [614, 280] on div "Lithuanian" at bounding box center [624, 263] width 275 height 57
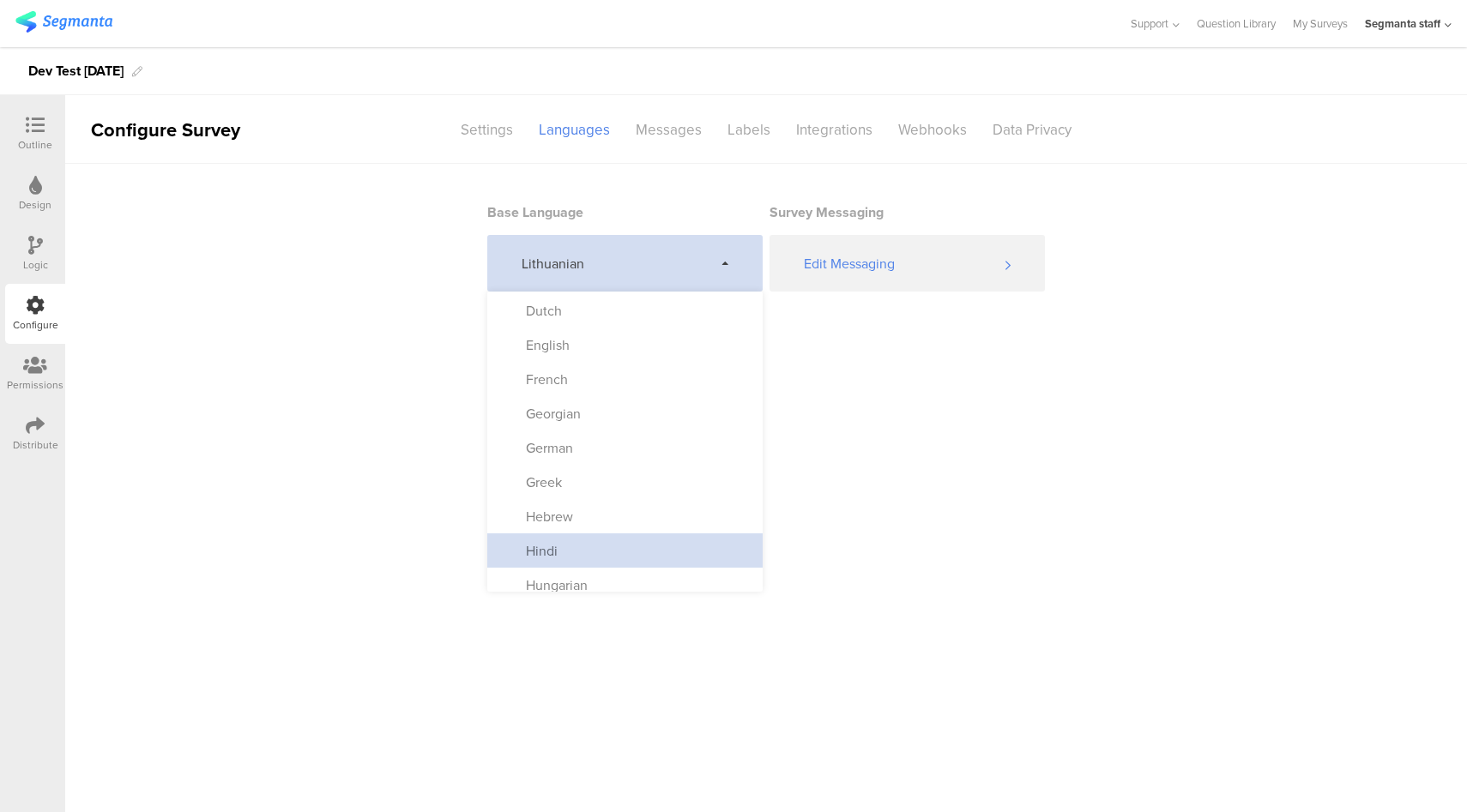
scroll to position [525, 0]
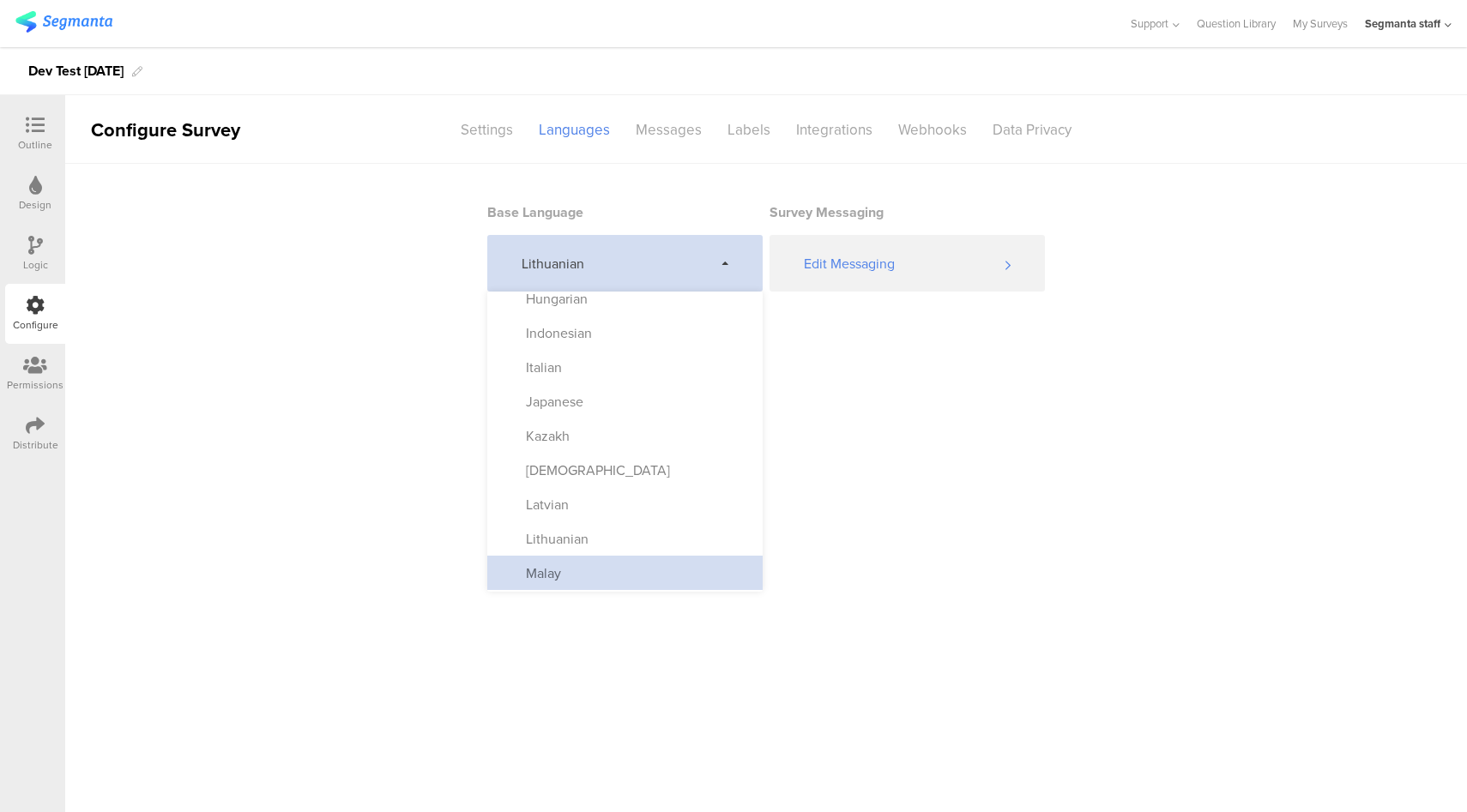
click at [621, 567] on div "Malay" at bounding box center [624, 573] width 275 height 34
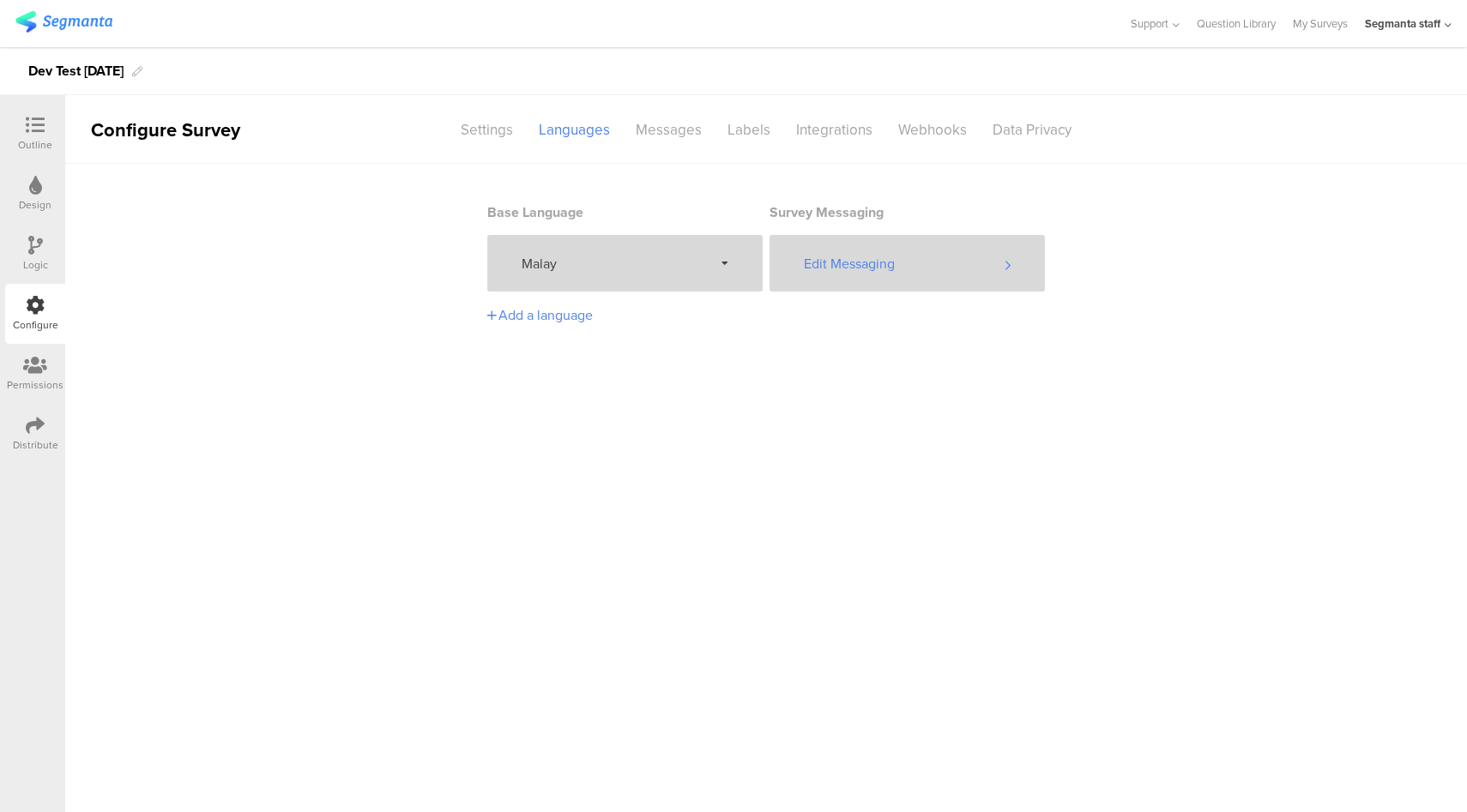
click at [907, 276] on div "Edit Messaging" at bounding box center [907, 263] width 275 height 57
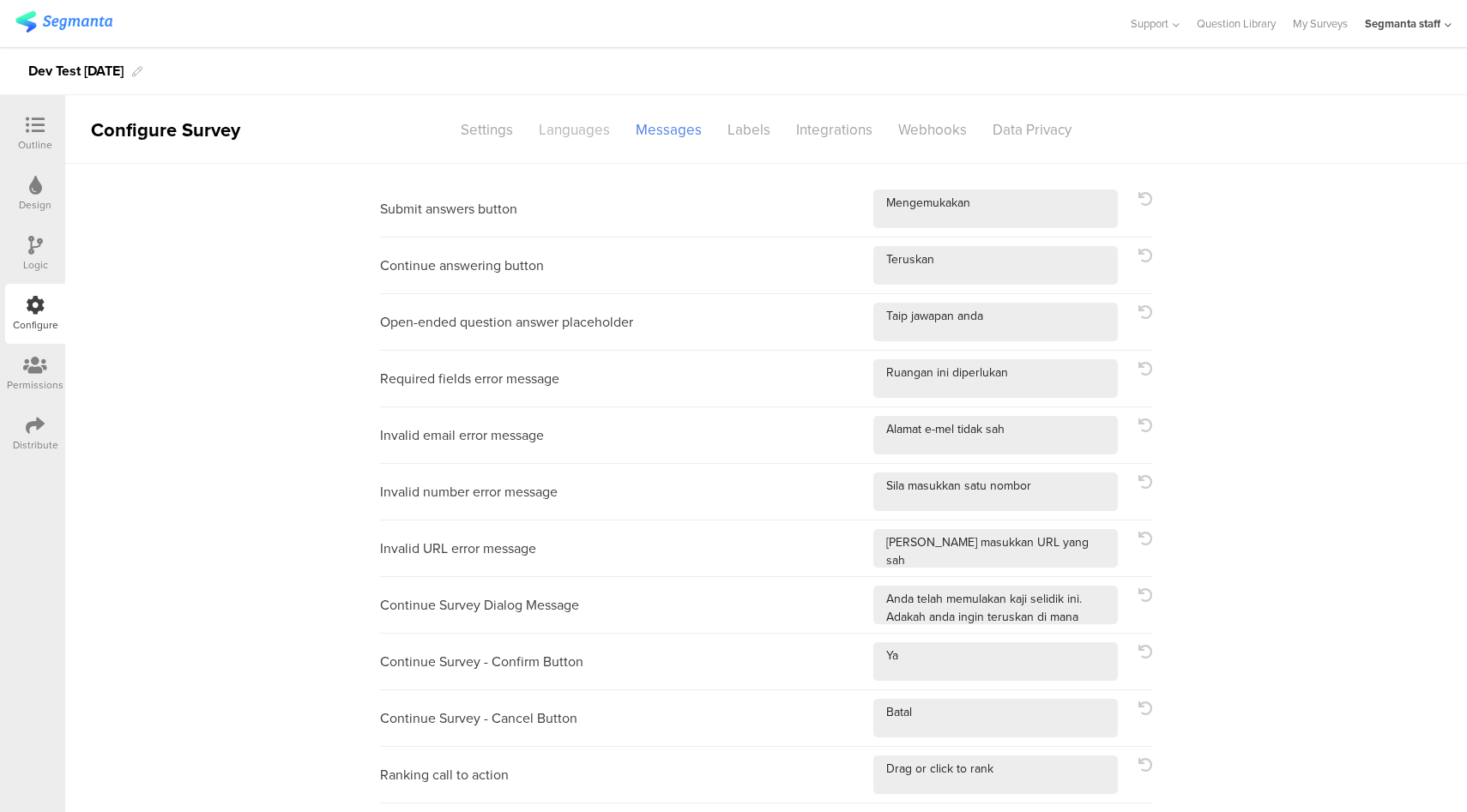
click at [552, 130] on div "Languages" at bounding box center [574, 129] width 97 height 30
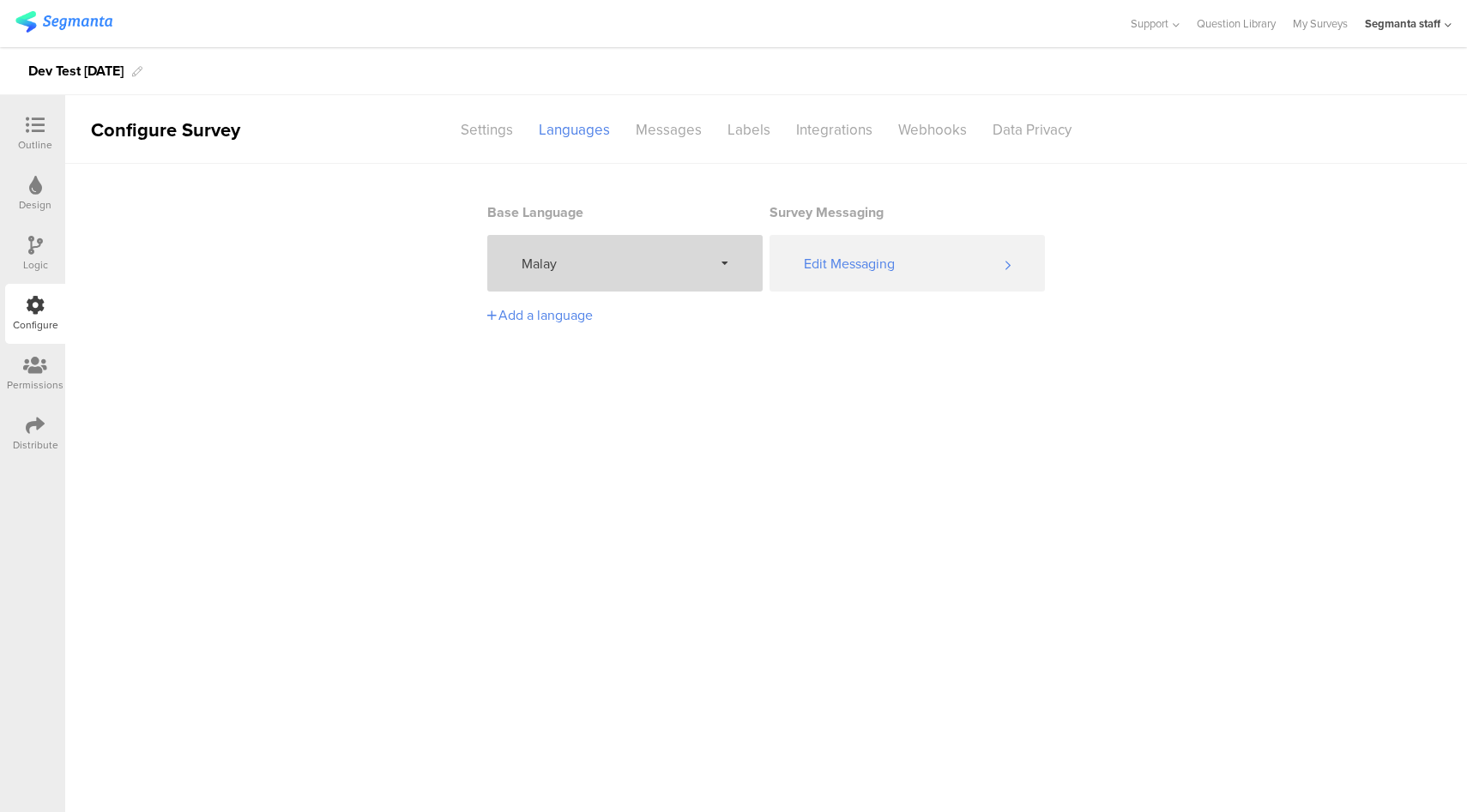
click at [594, 265] on span "Malay" at bounding box center [616, 264] width 191 height 20
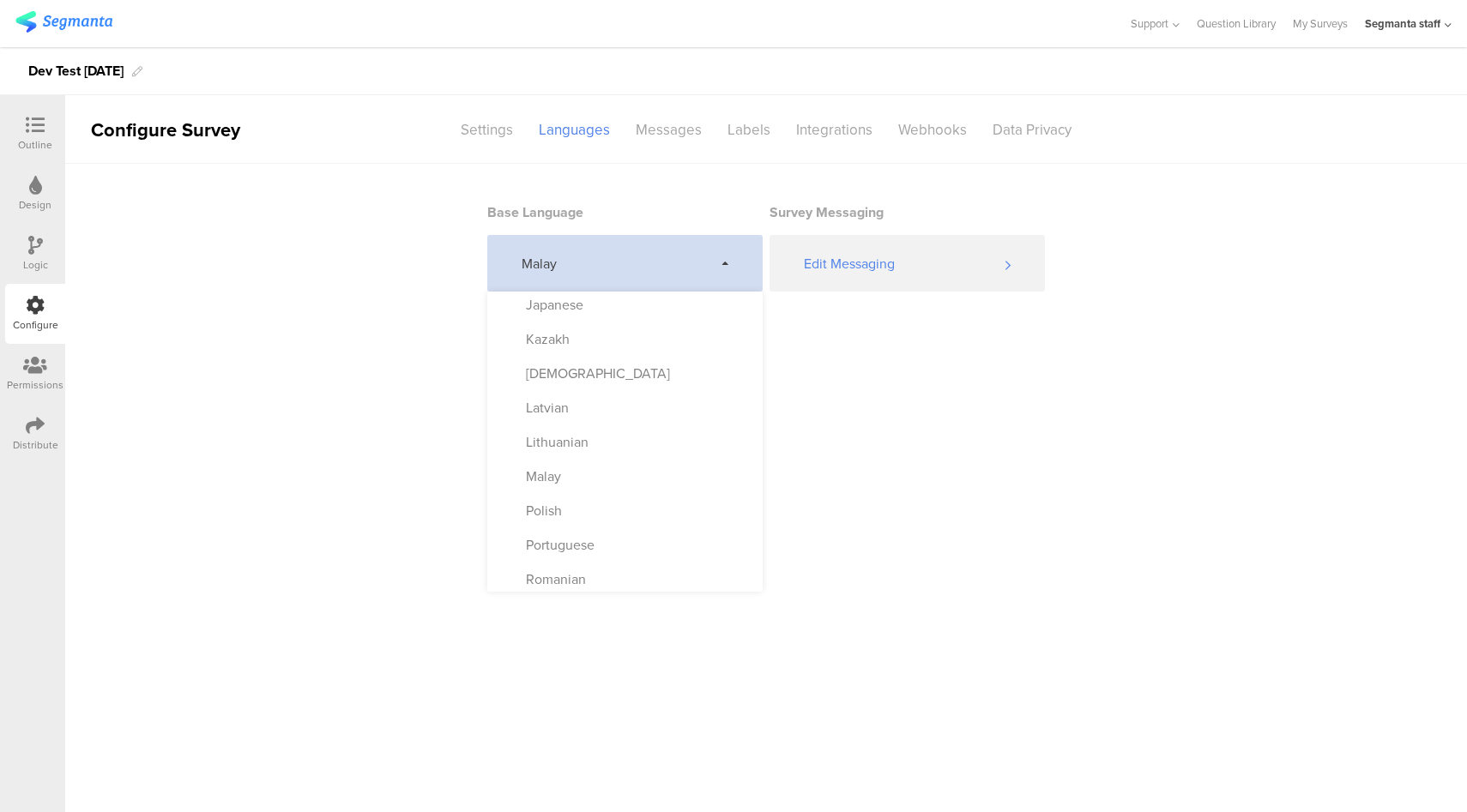
scroll to position [628, 0]
click at [637, 510] on div "Polish" at bounding box center [624, 504] width 275 height 34
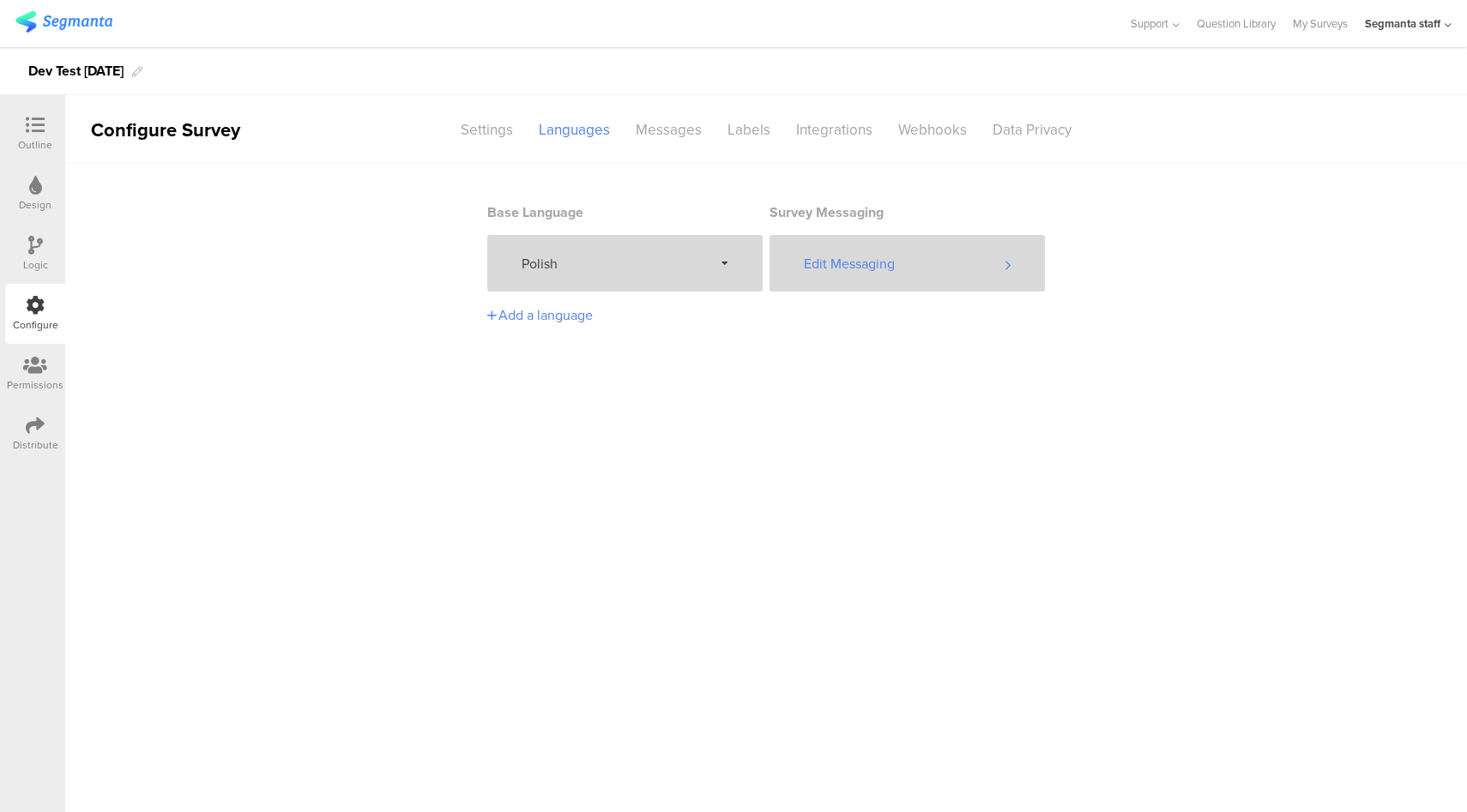
click at [931, 279] on div "Edit Messaging" at bounding box center [907, 263] width 275 height 57
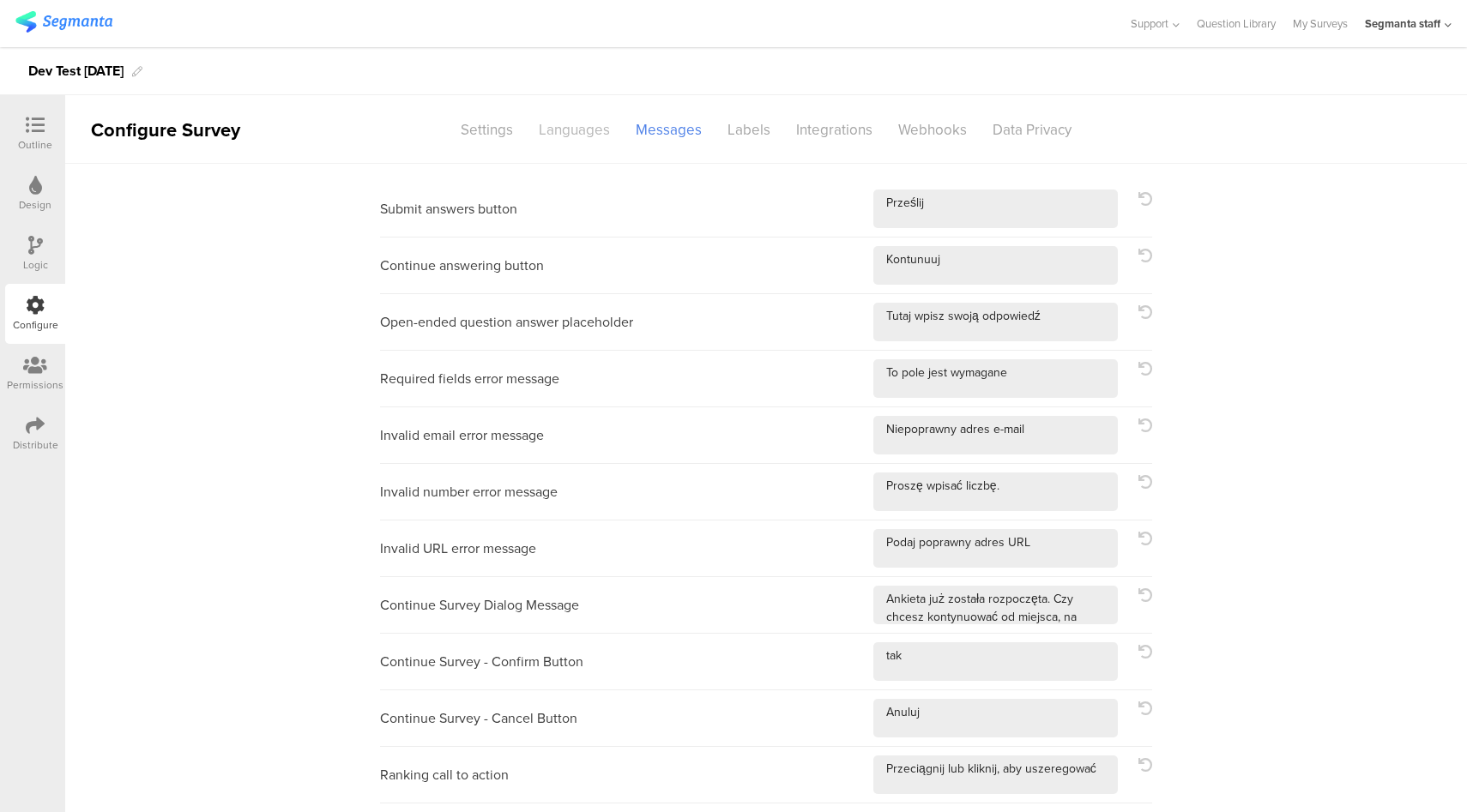
click at [584, 135] on div "Languages" at bounding box center [574, 129] width 97 height 30
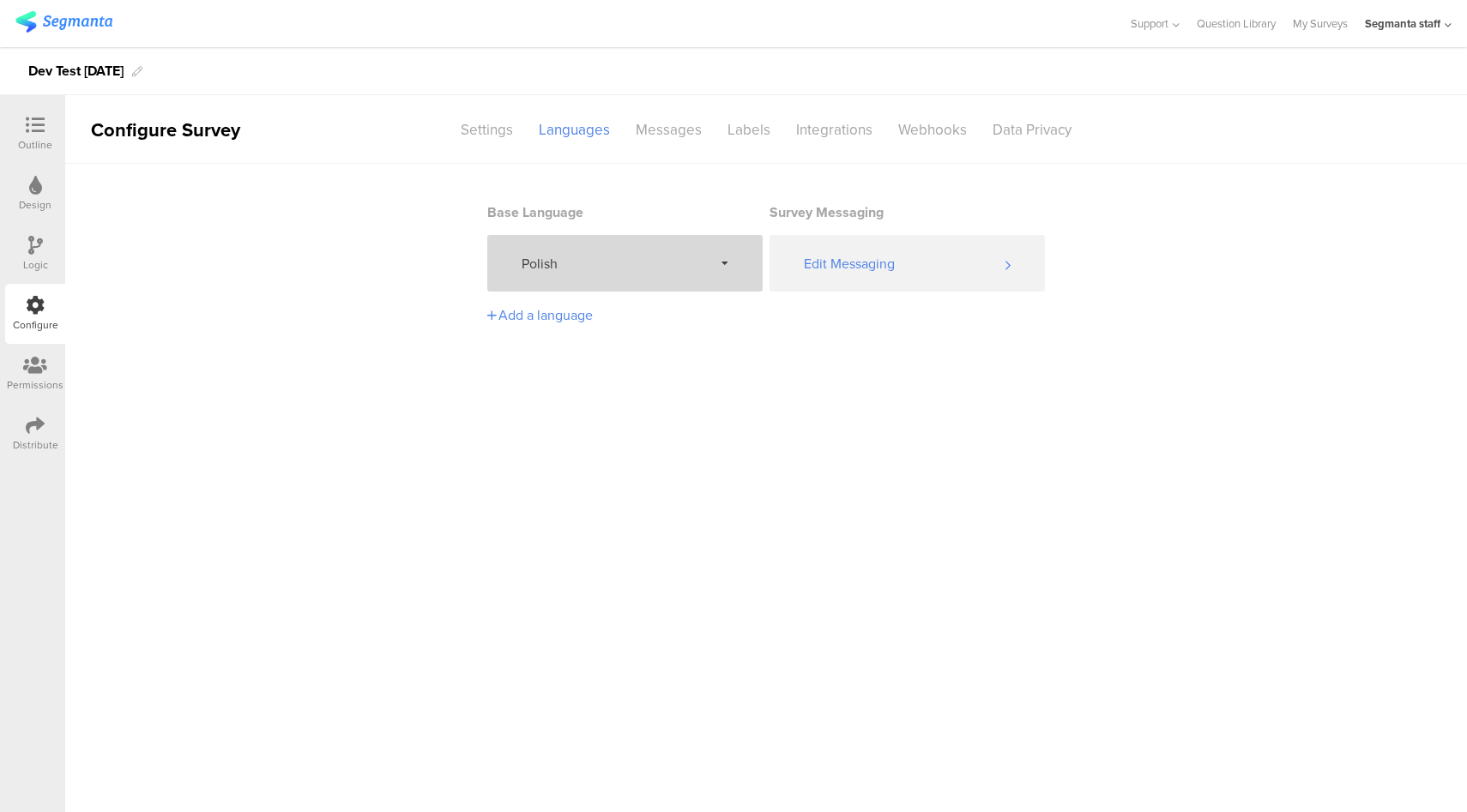
click at [592, 290] on div "Polish" at bounding box center [624, 263] width 275 height 57
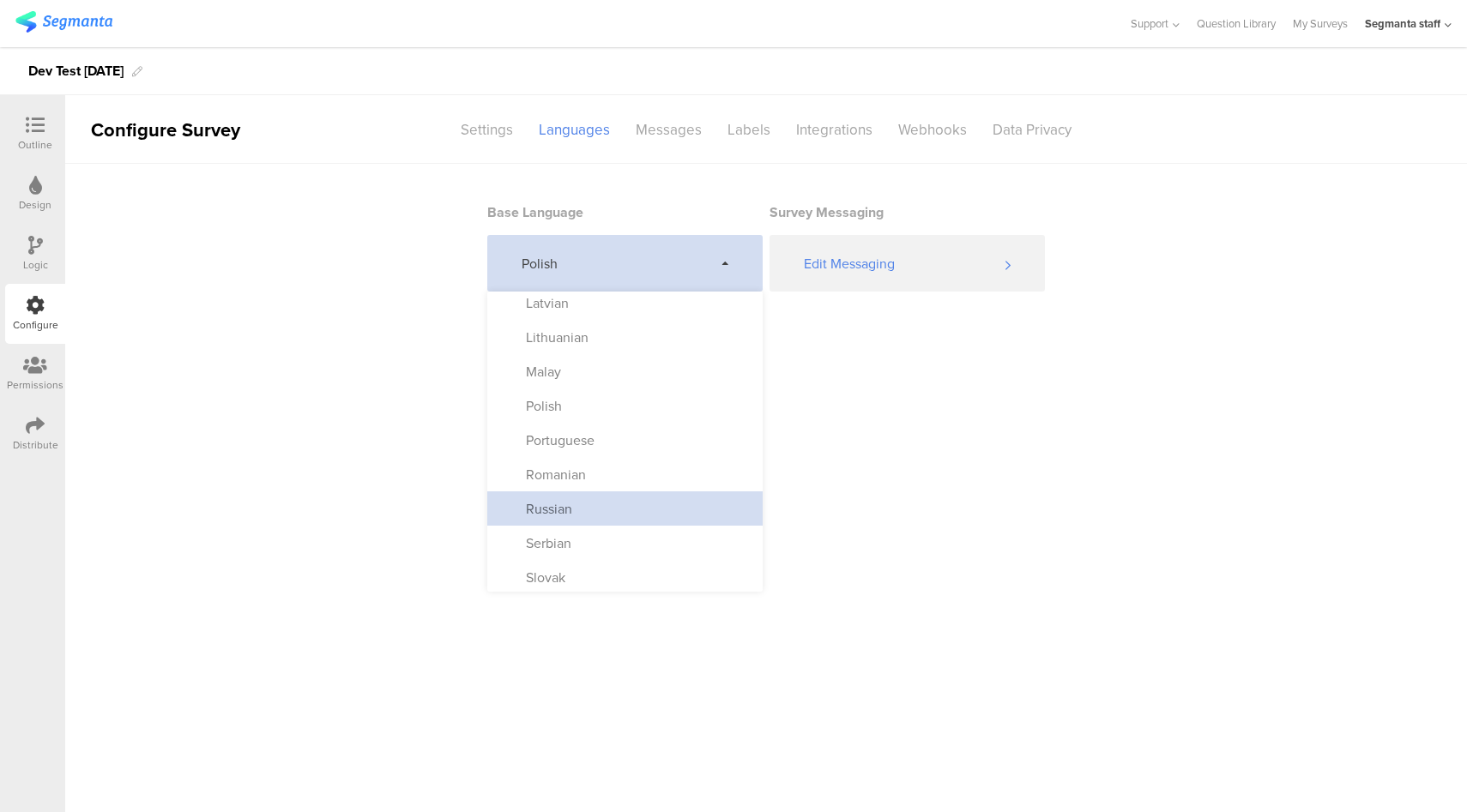
scroll to position [730, 0]
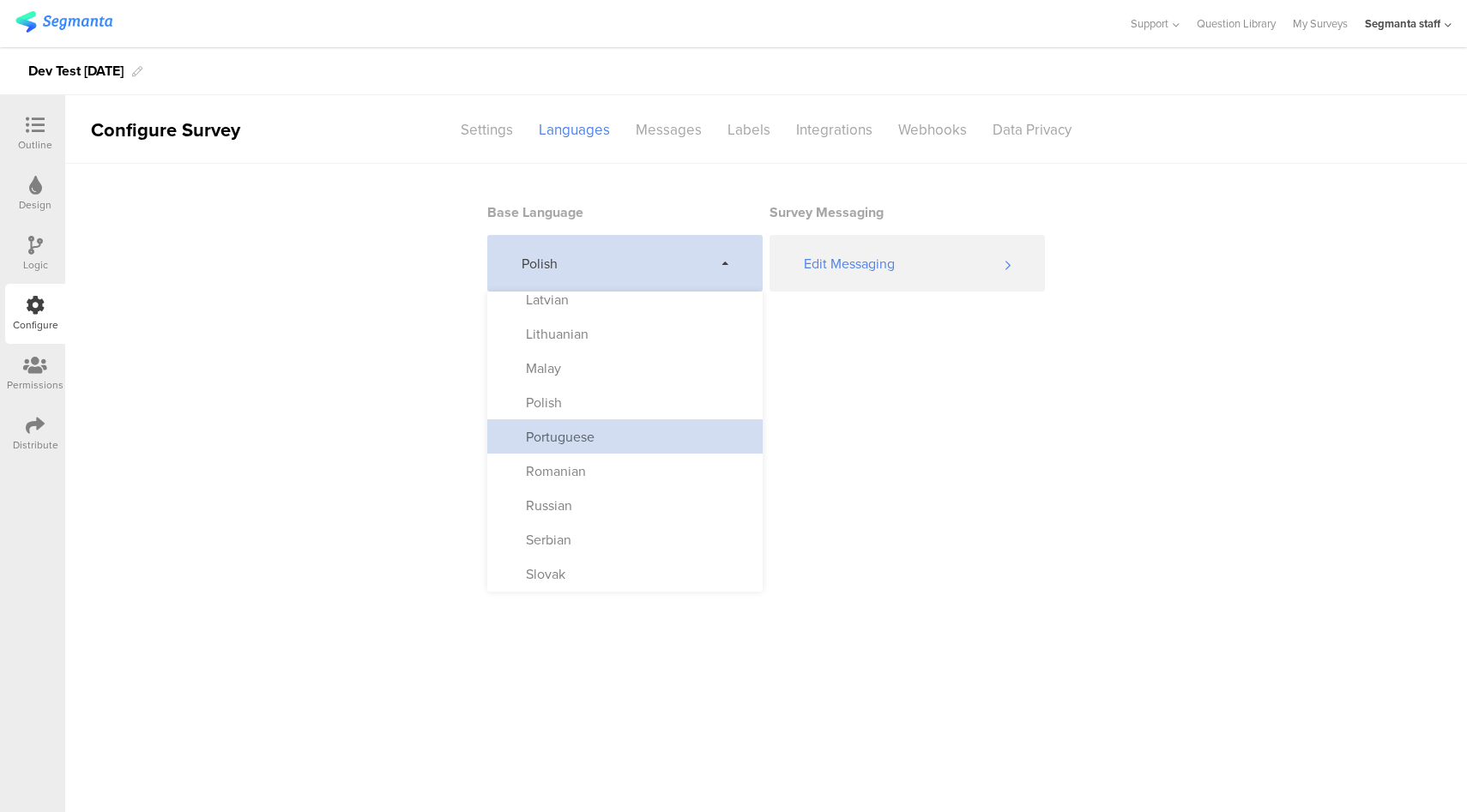
click at [614, 447] on div "Portuguese" at bounding box center [624, 437] width 275 height 34
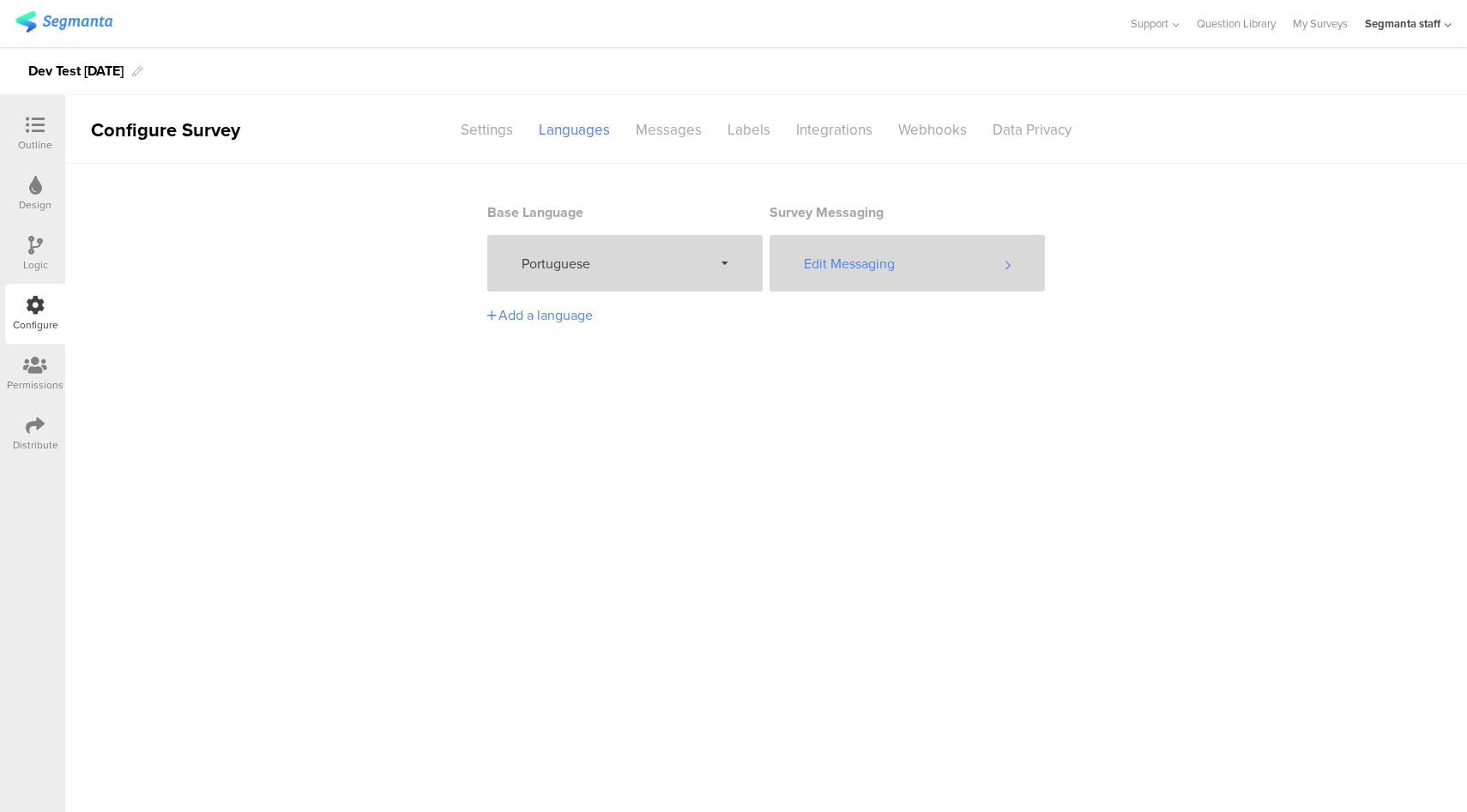
click at [942, 260] on div "Edit Messaging" at bounding box center [907, 263] width 275 height 57
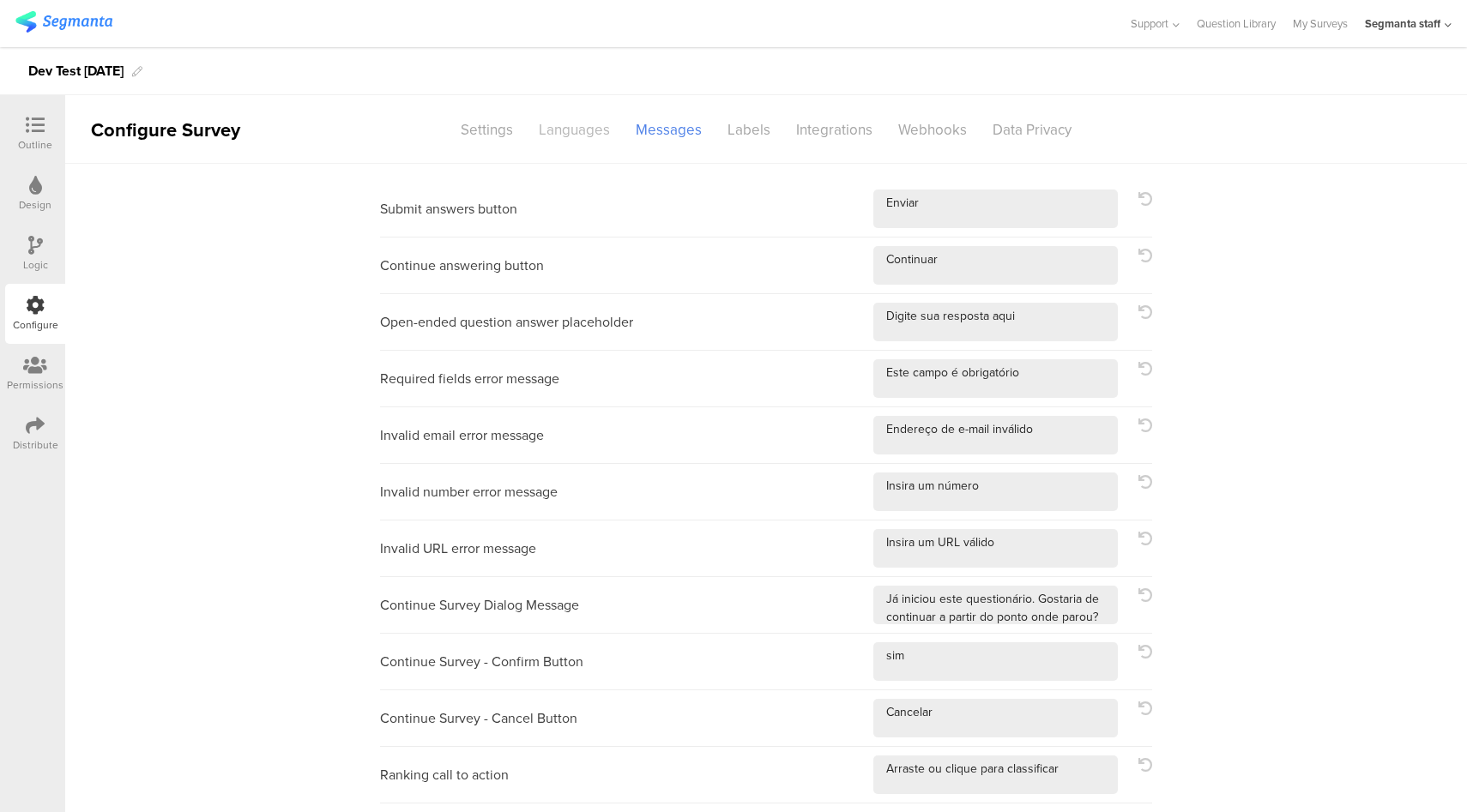
click at [589, 127] on div "Languages" at bounding box center [574, 129] width 97 height 30
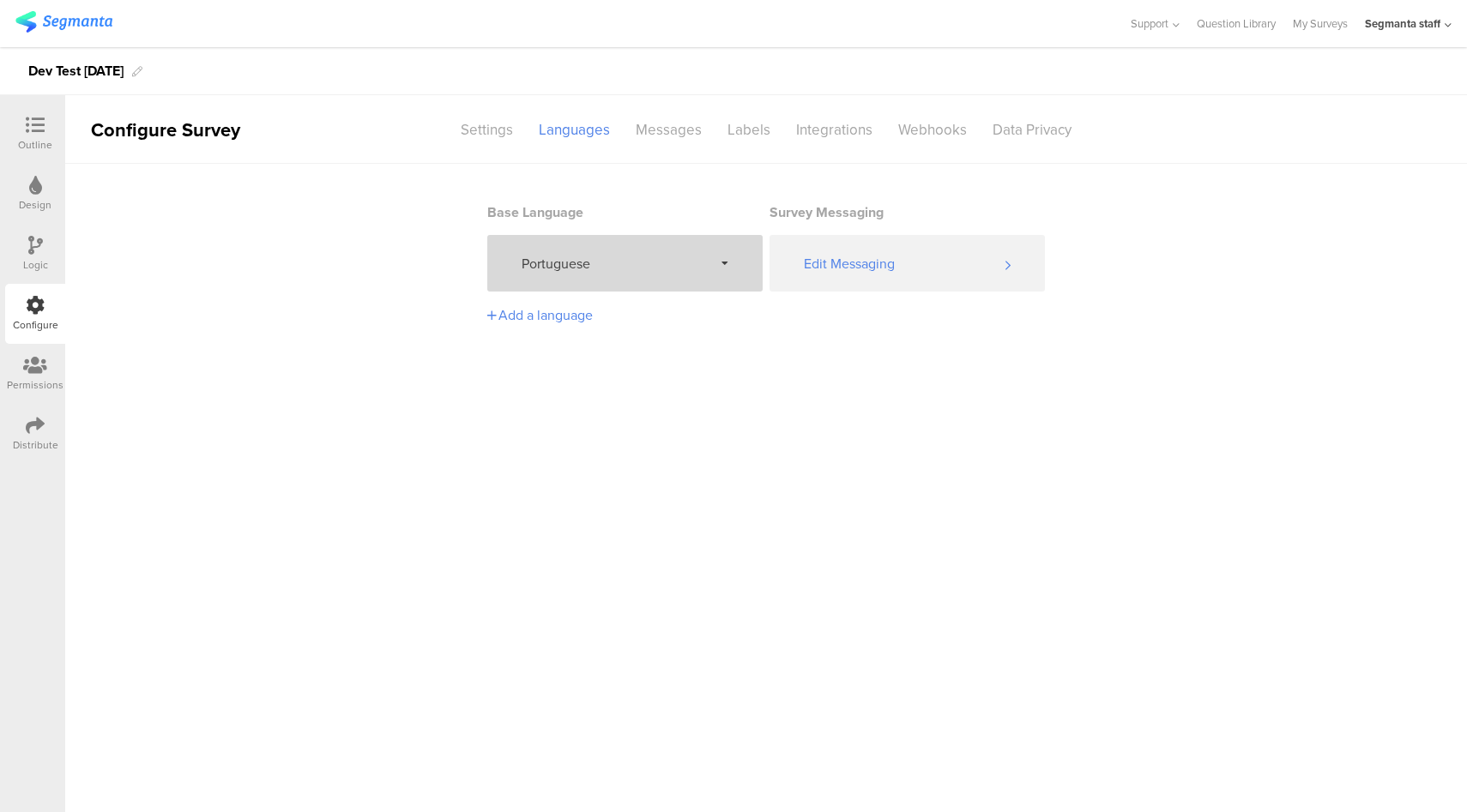
click at [572, 265] on span "Portuguese" at bounding box center [616, 264] width 191 height 20
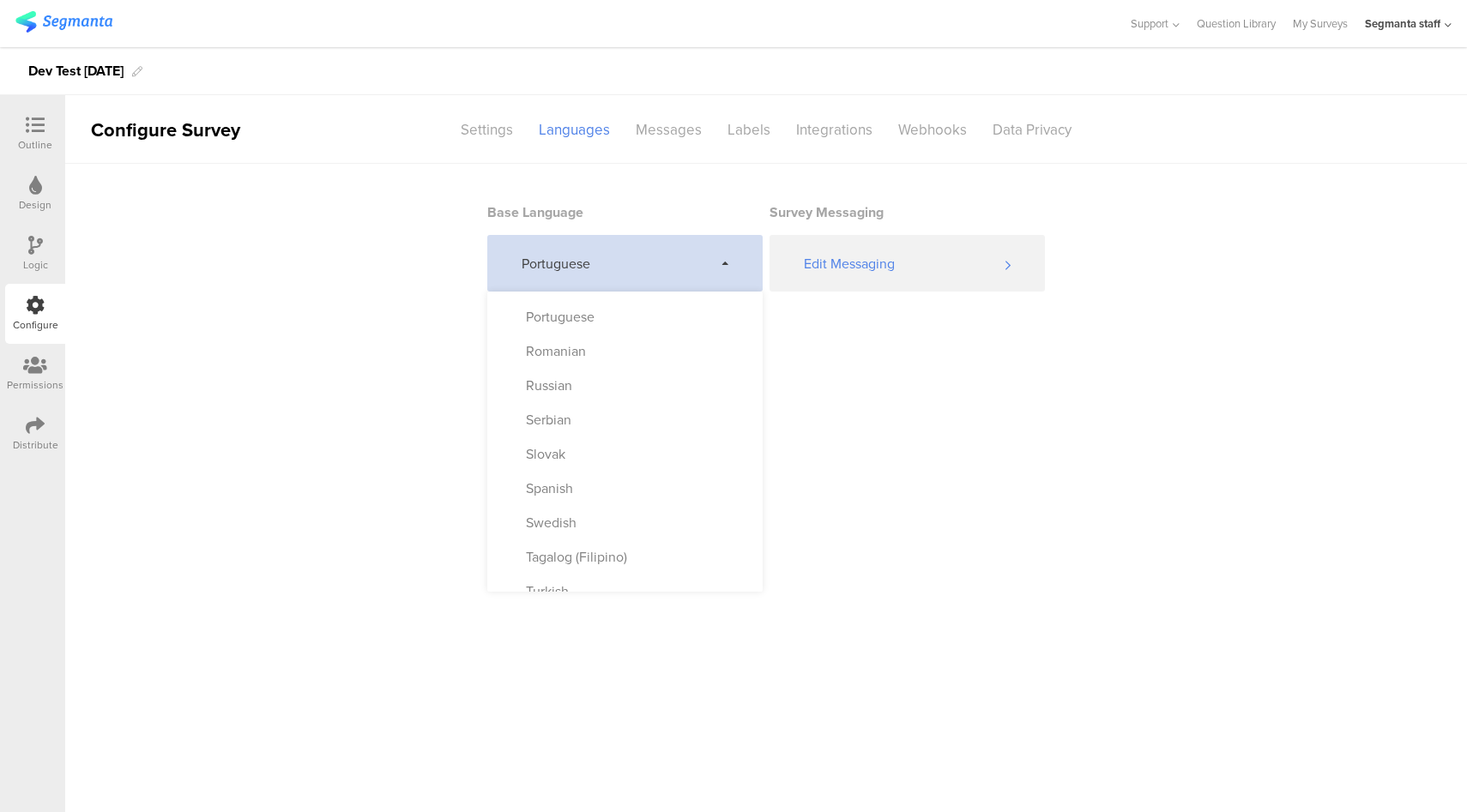
scroll to position [851, 0]
click at [654, 356] on div "Romanian" at bounding box center [624, 350] width 275 height 34
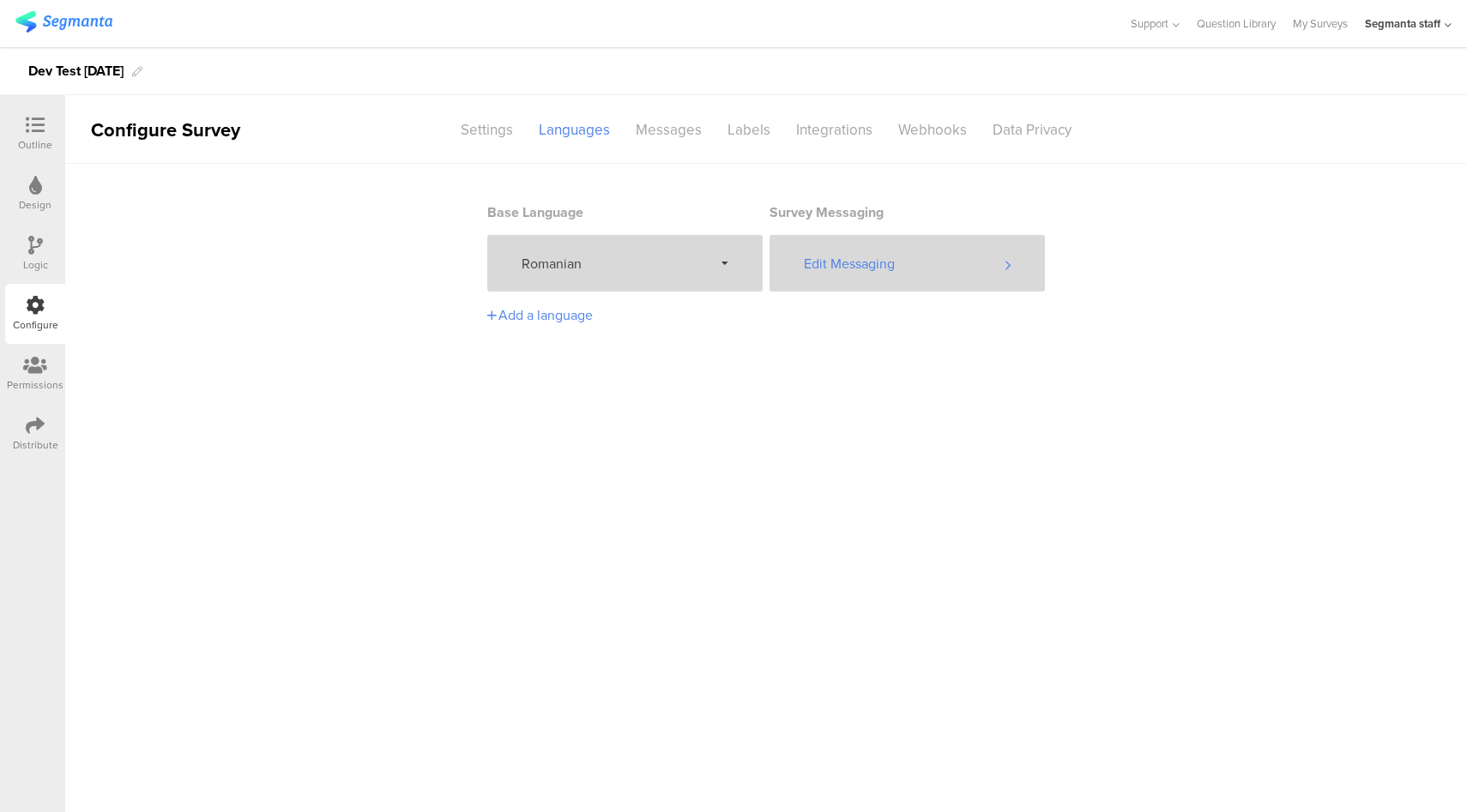
click at [885, 270] on div "Edit Messaging" at bounding box center [907, 263] width 275 height 57
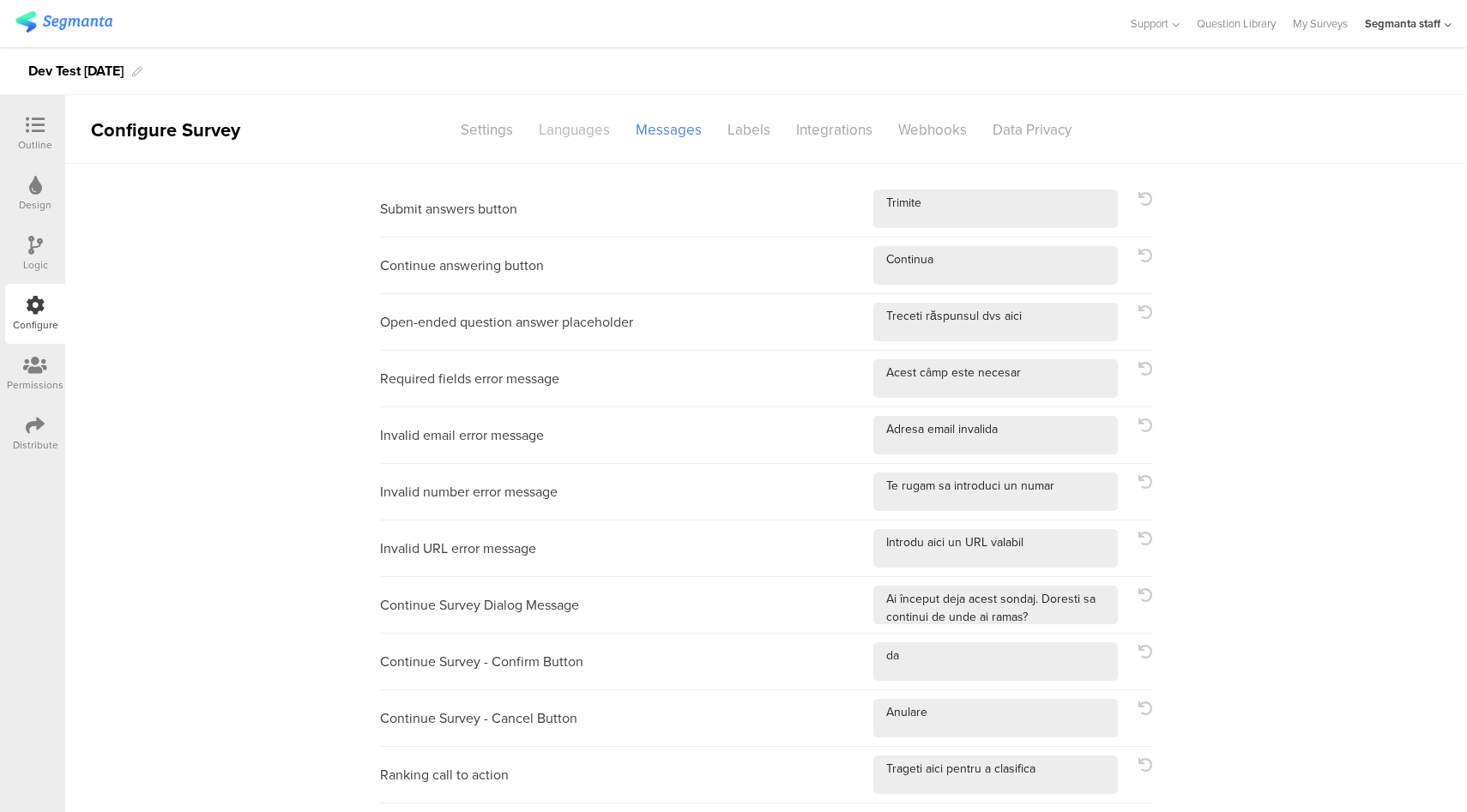
click at [547, 124] on div "Languages" at bounding box center [574, 129] width 97 height 30
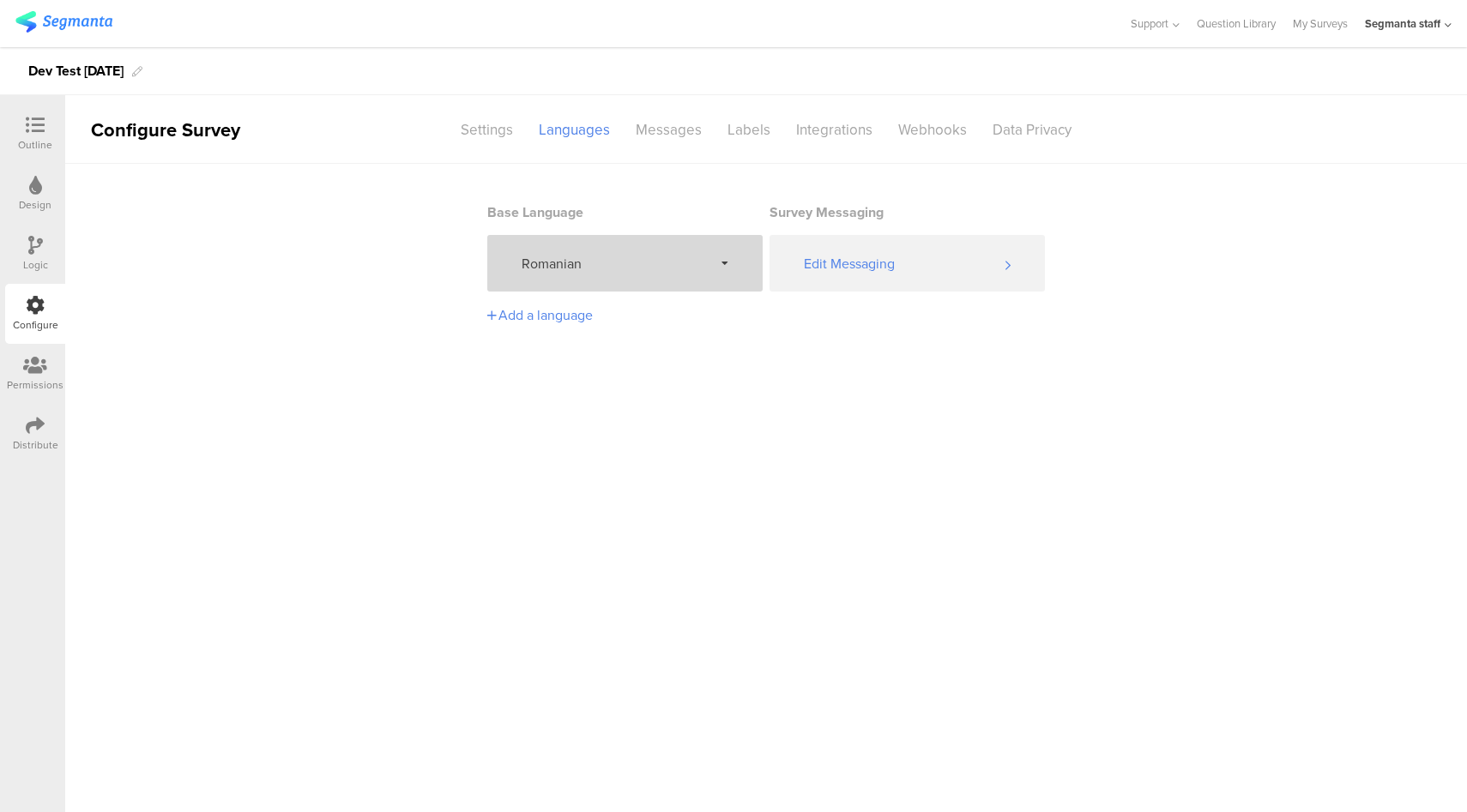
click at [589, 271] on span "Romanian" at bounding box center [616, 264] width 191 height 20
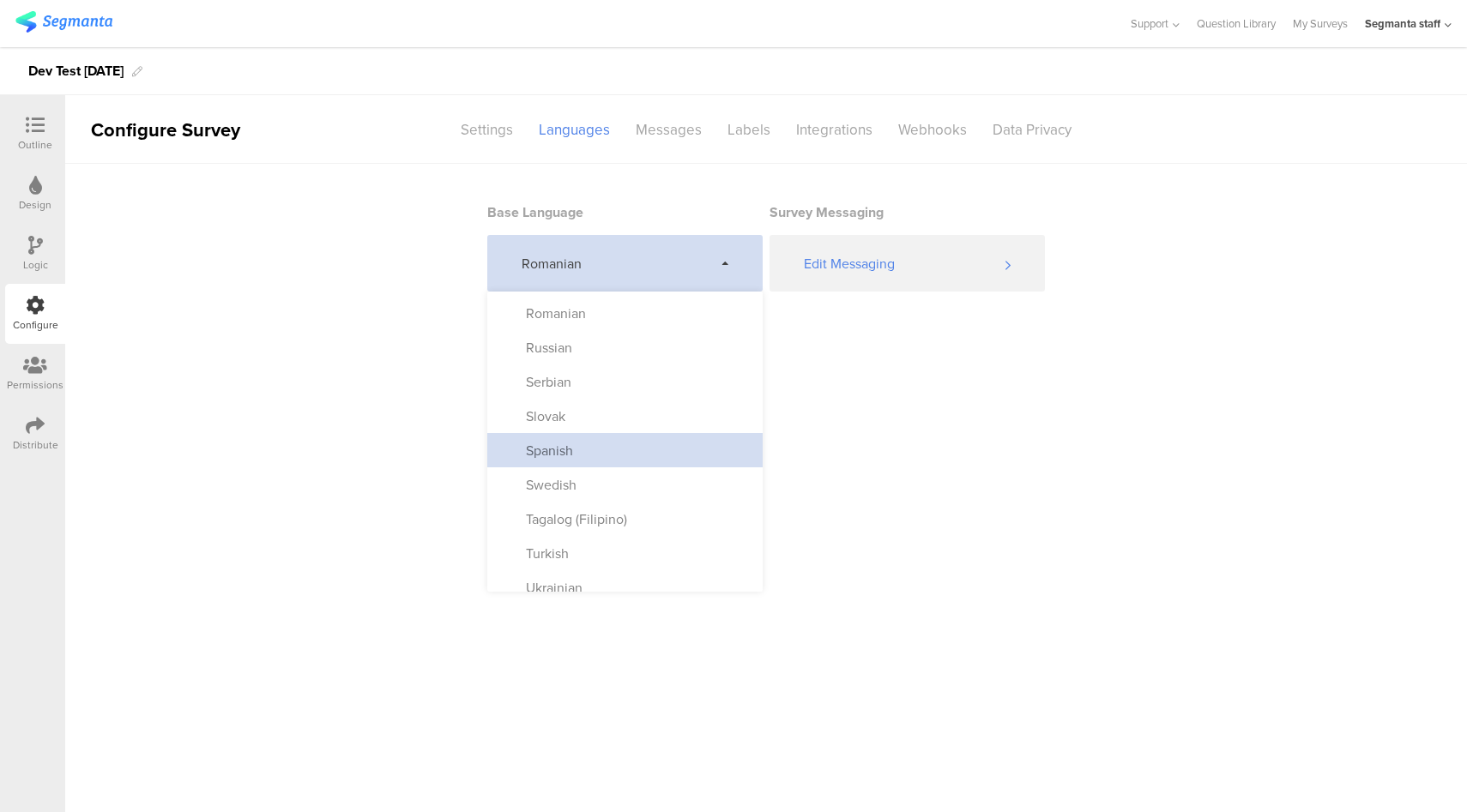
scroll to position [887, 0]
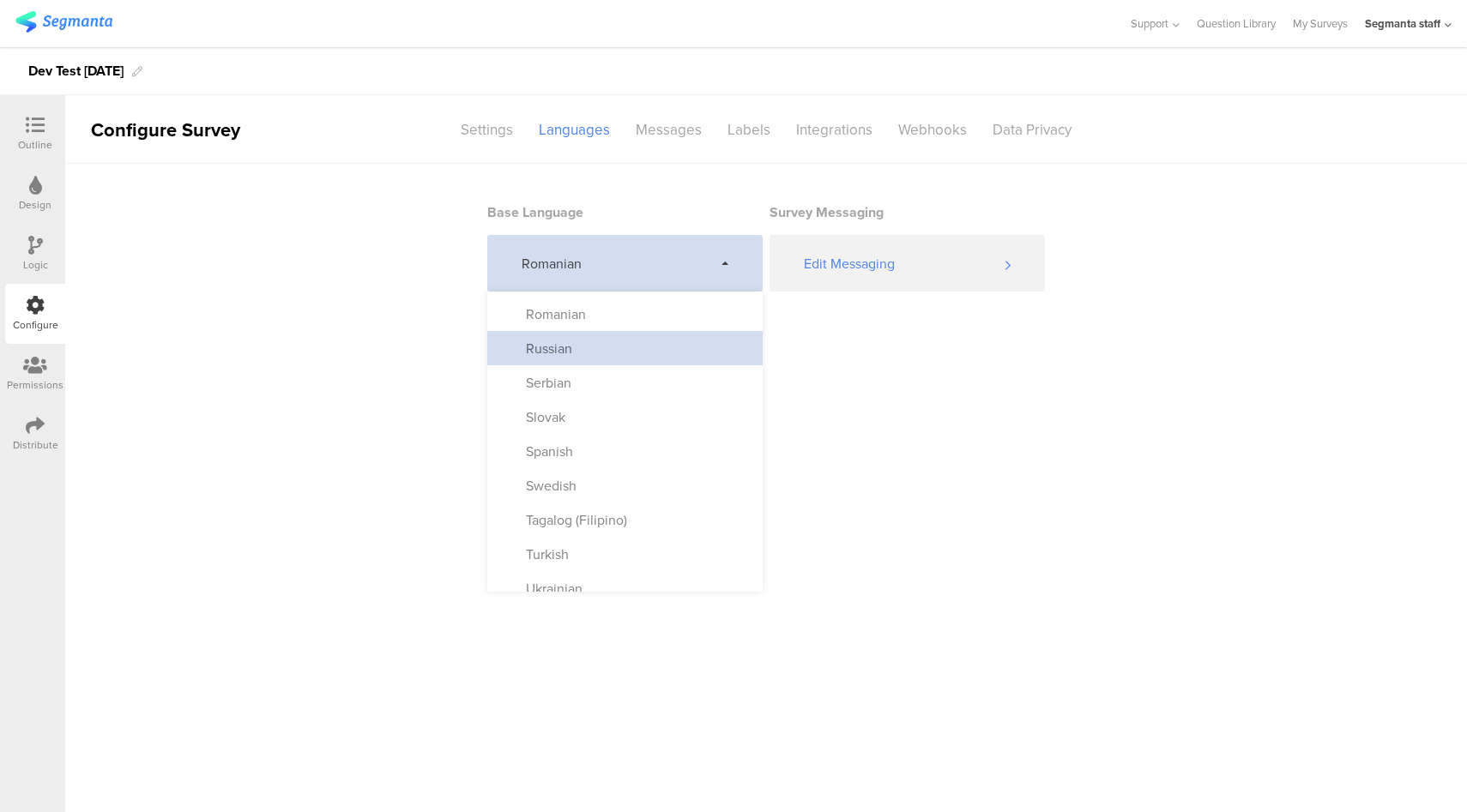
click at [643, 345] on div "Russian" at bounding box center [624, 348] width 275 height 34
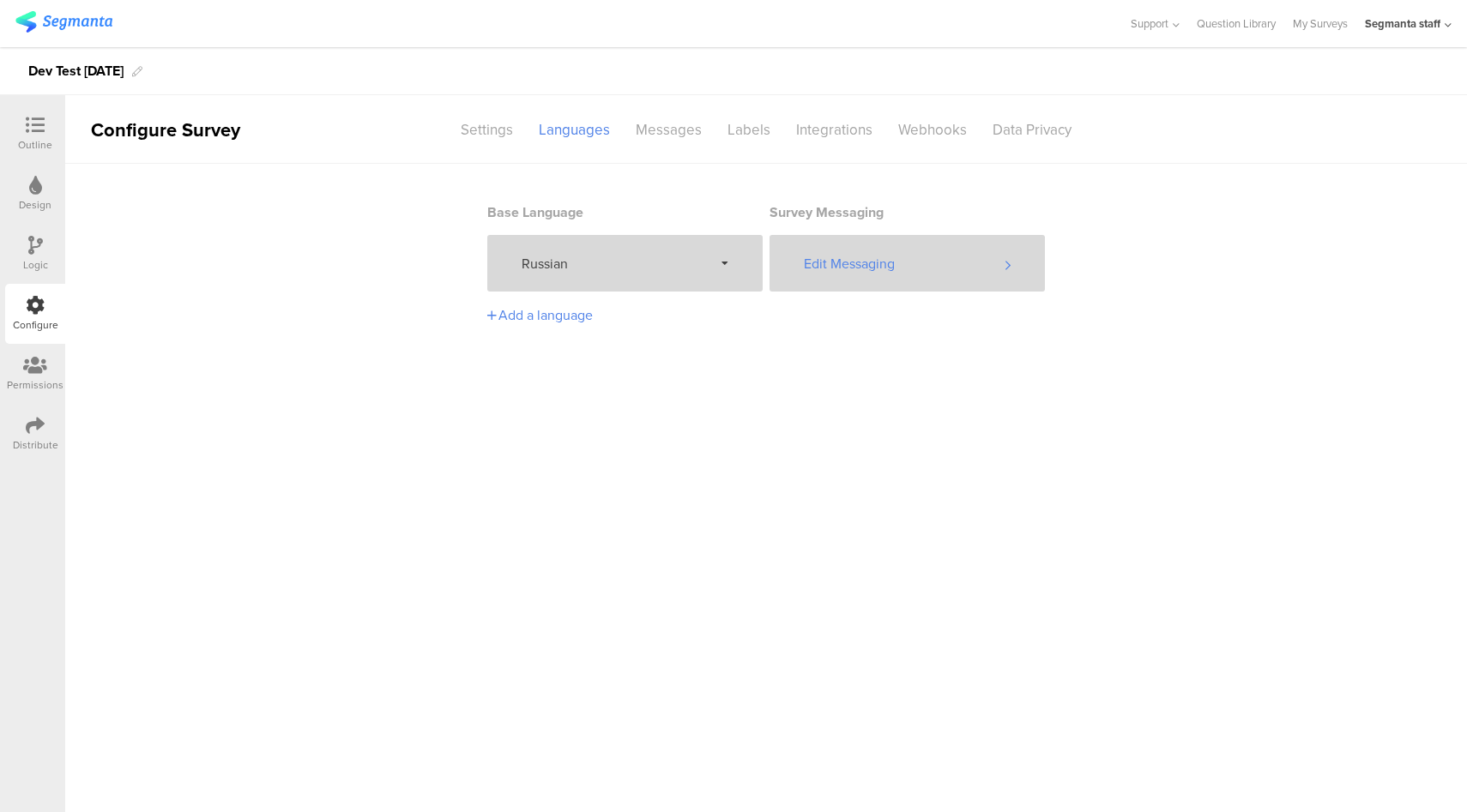
click at [907, 290] on div "Edit Messaging" at bounding box center [907, 263] width 275 height 57
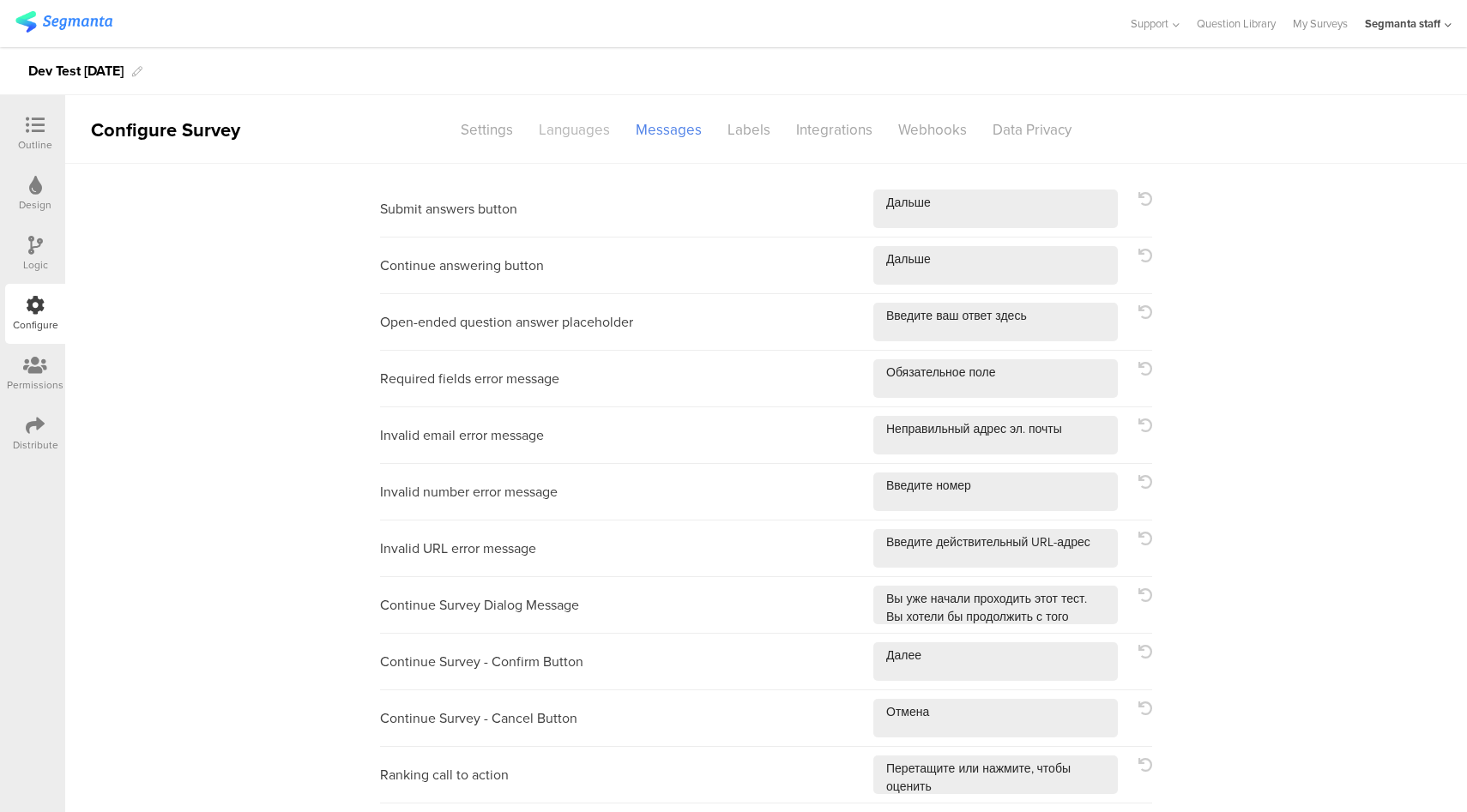
click at [578, 120] on div "Languages" at bounding box center [574, 129] width 97 height 30
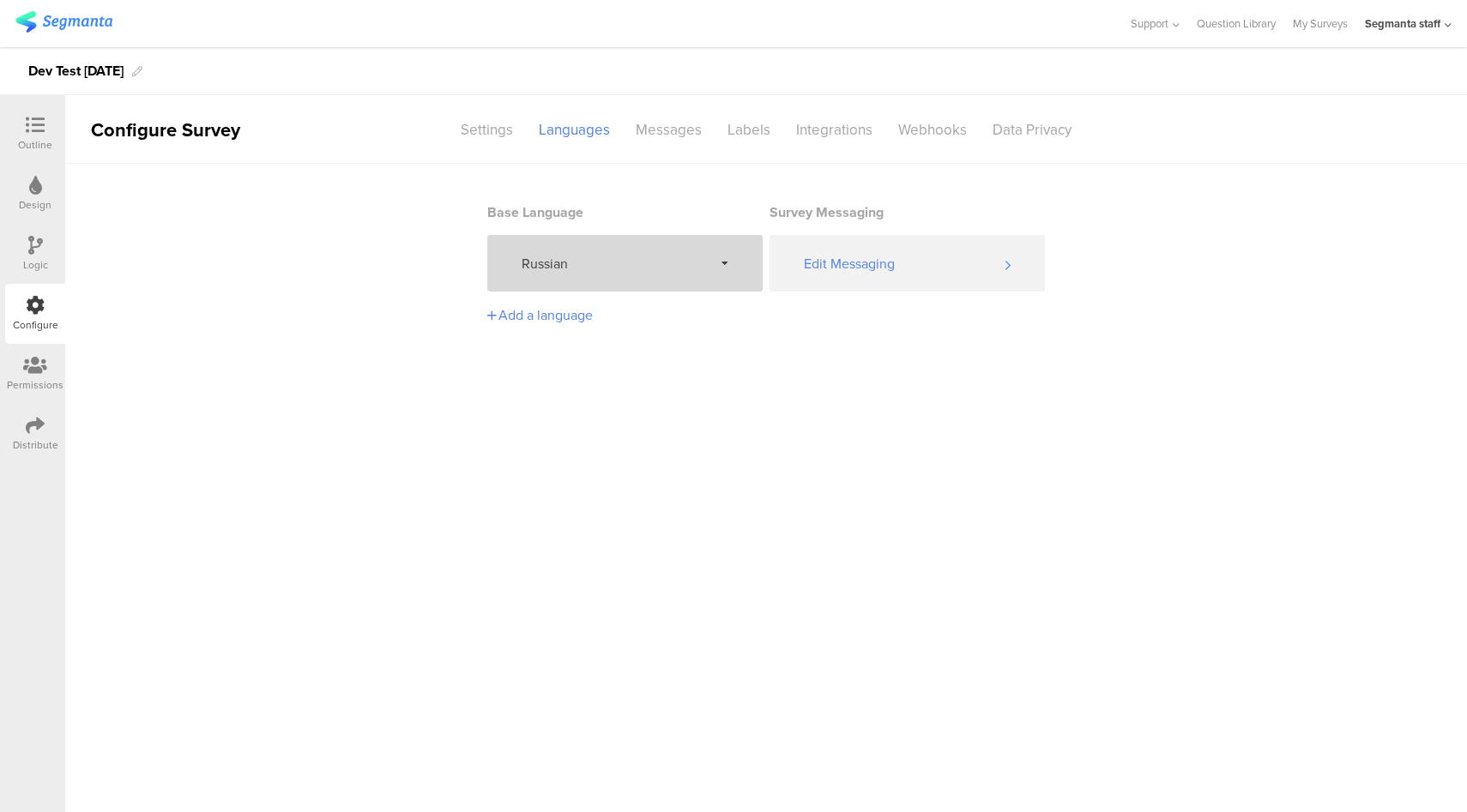
click at [607, 274] on div "Russian" at bounding box center [624, 263] width 275 height 57
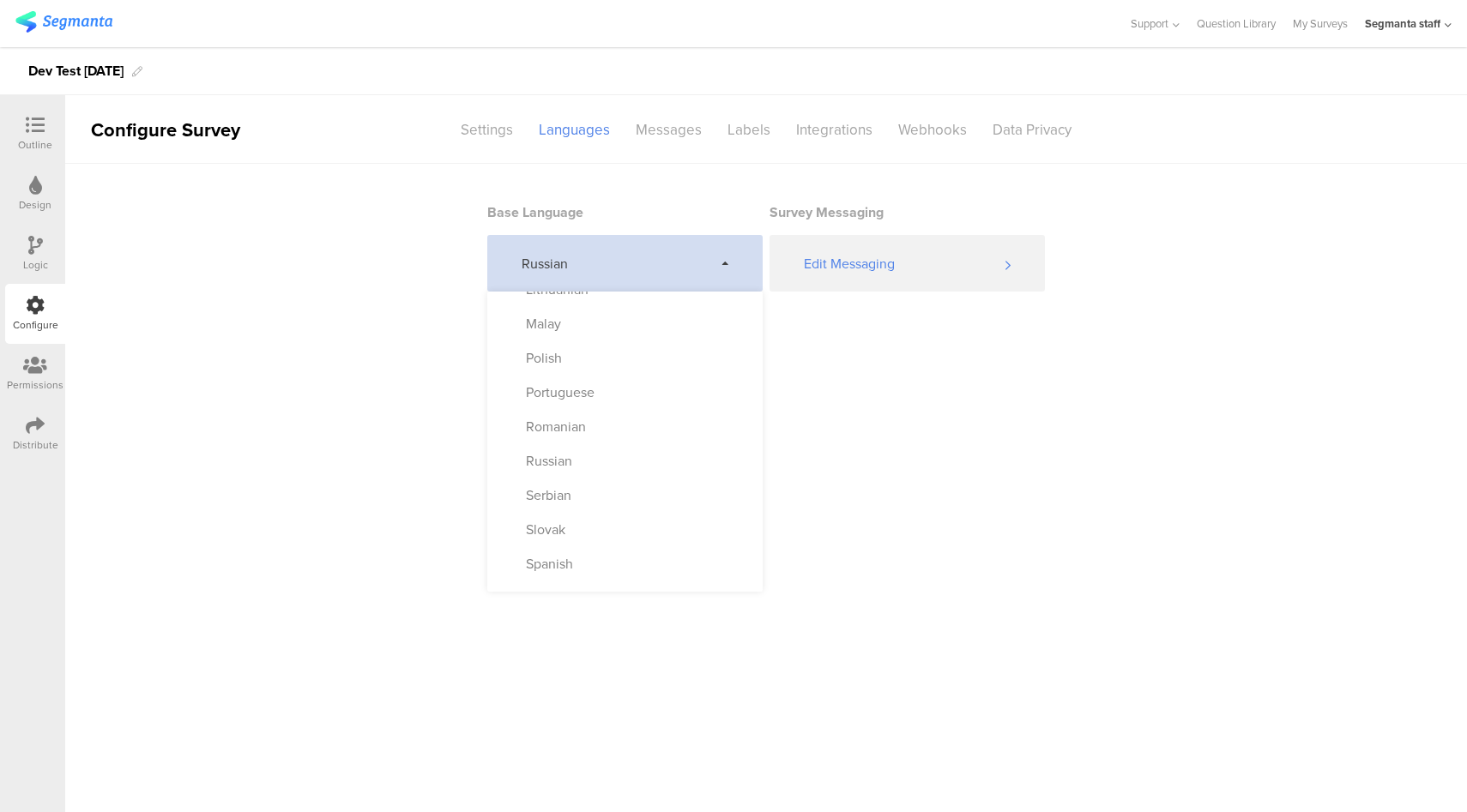
scroll to position [901, 0]
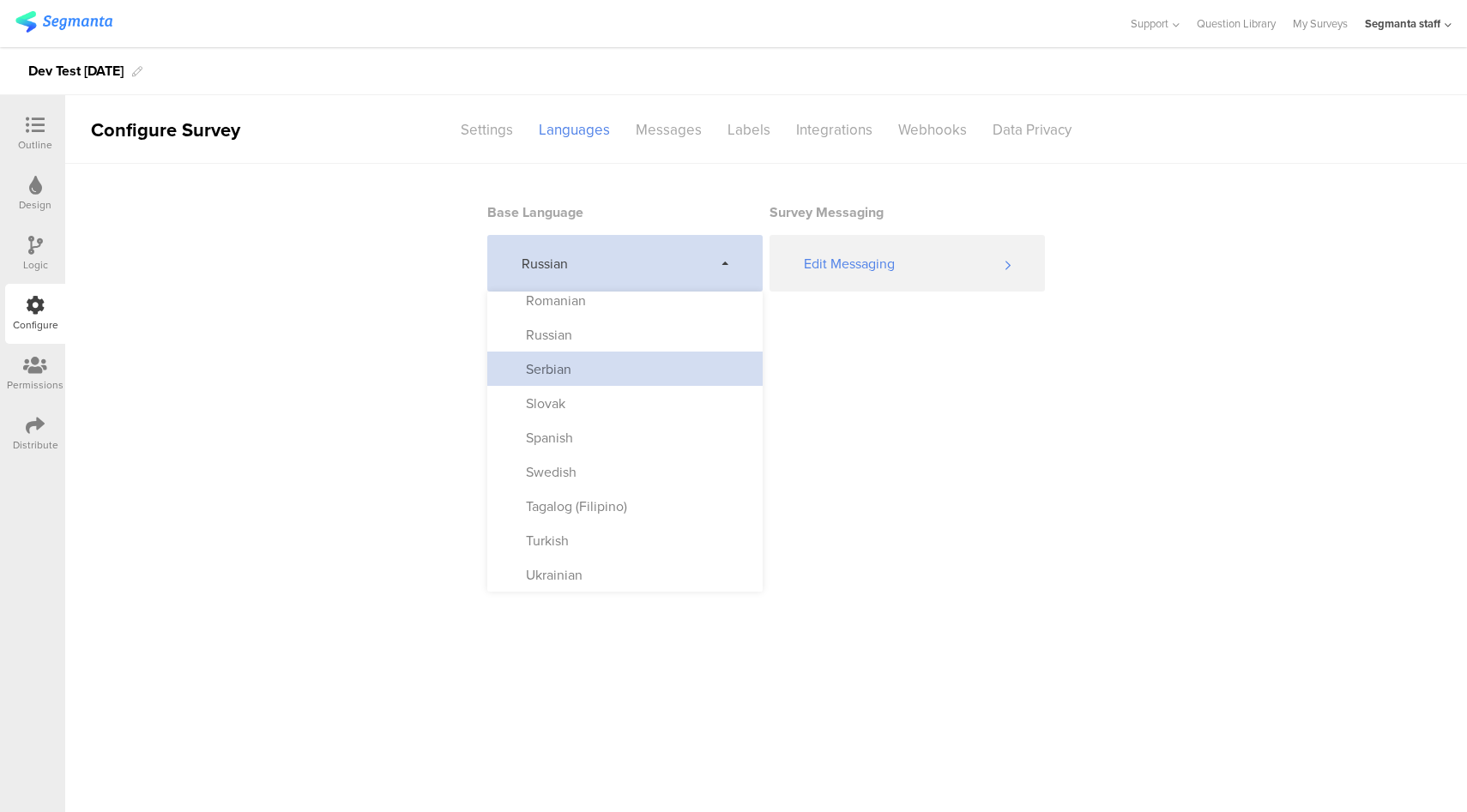
click at [633, 377] on div "Serbian" at bounding box center [624, 369] width 275 height 34
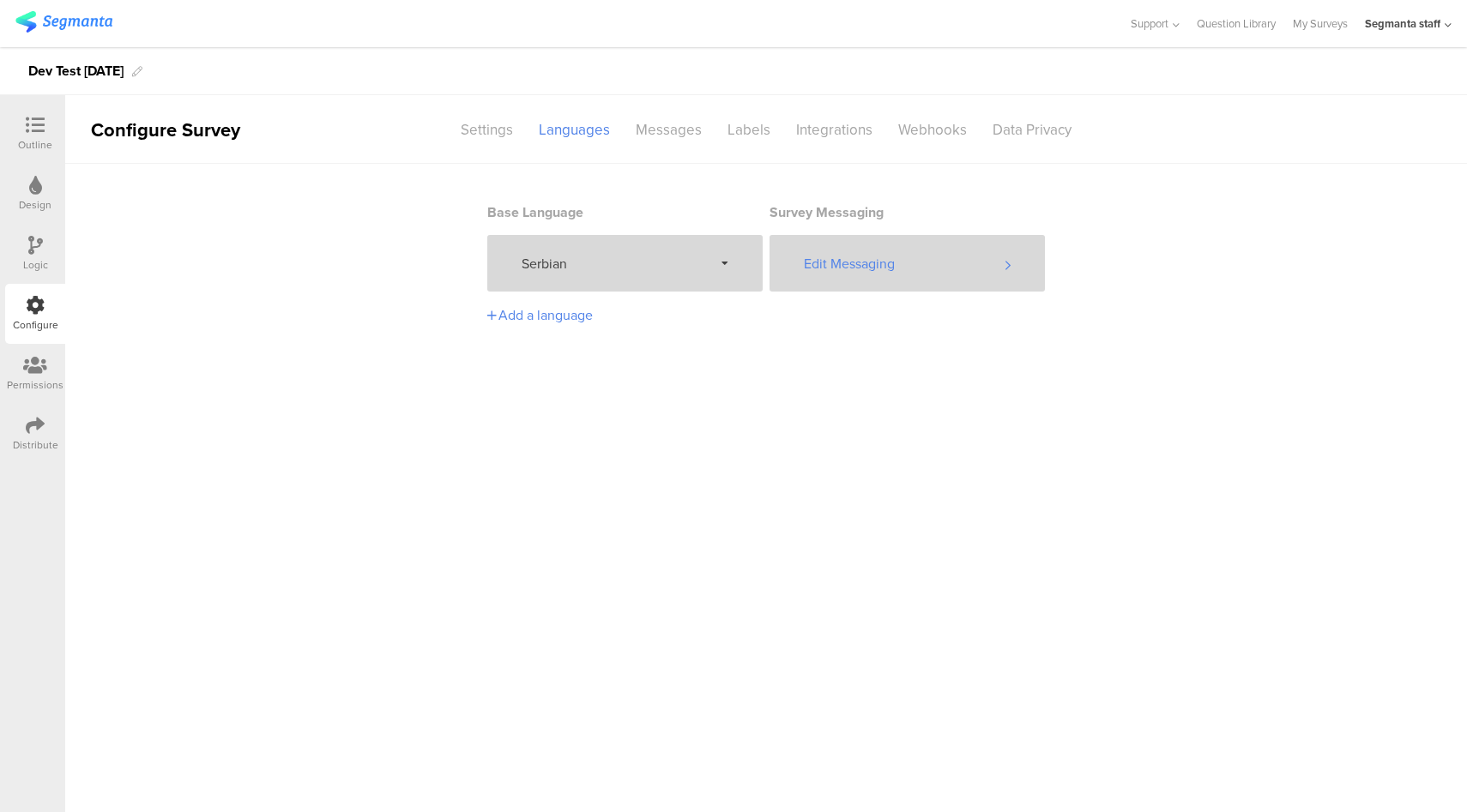
click at [888, 280] on div "Edit Messaging" at bounding box center [907, 263] width 275 height 57
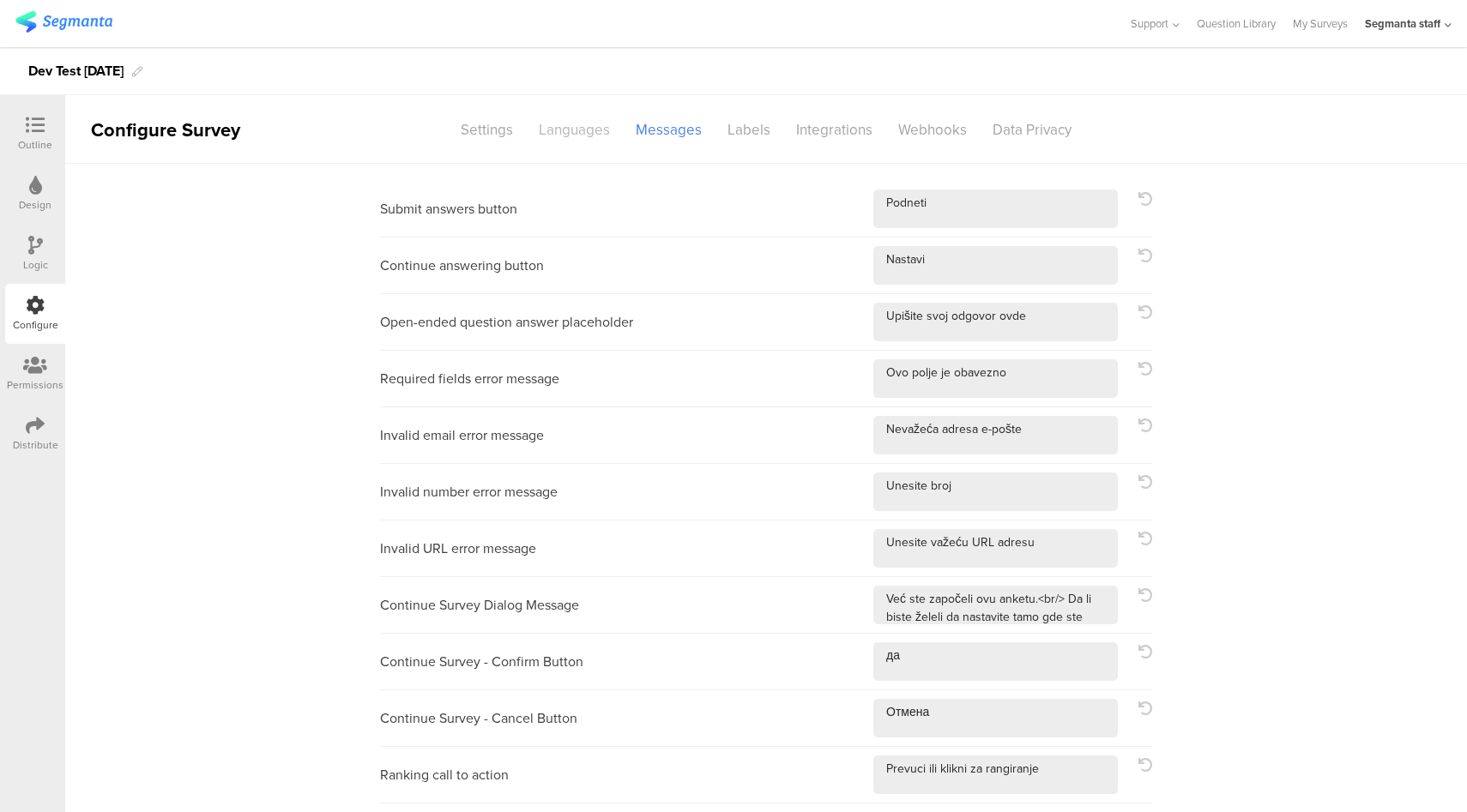
click at [578, 134] on div "Languages" at bounding box center [574, 129] width 97 height 30
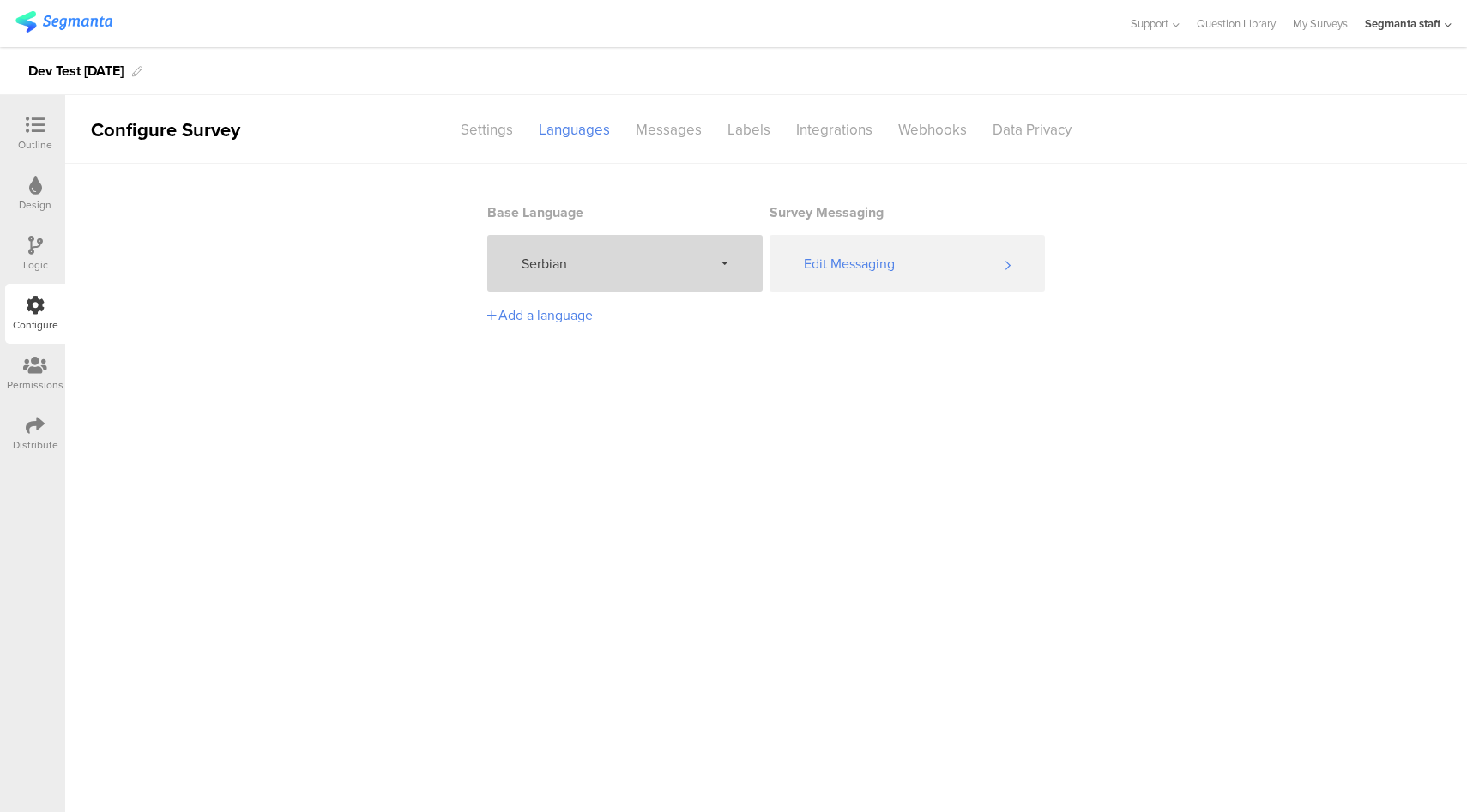
click at [638, 272] on span "Serbian" at bounding box center [616, 264] width 191 height 20
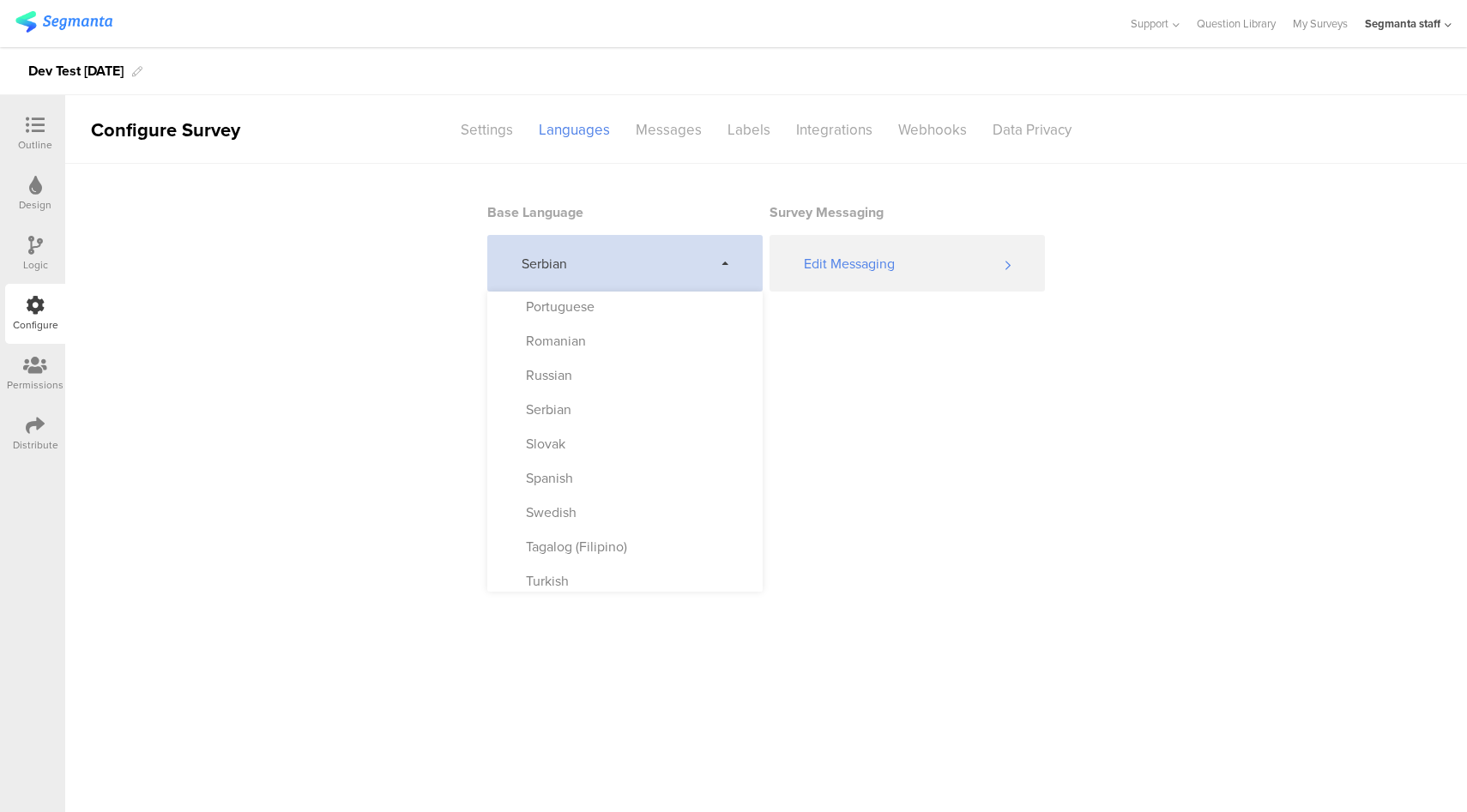
scroll to position [901, 0]
click at [639, 407] on div "Slovak" at bounding box center [624, 403] width 275 height 34
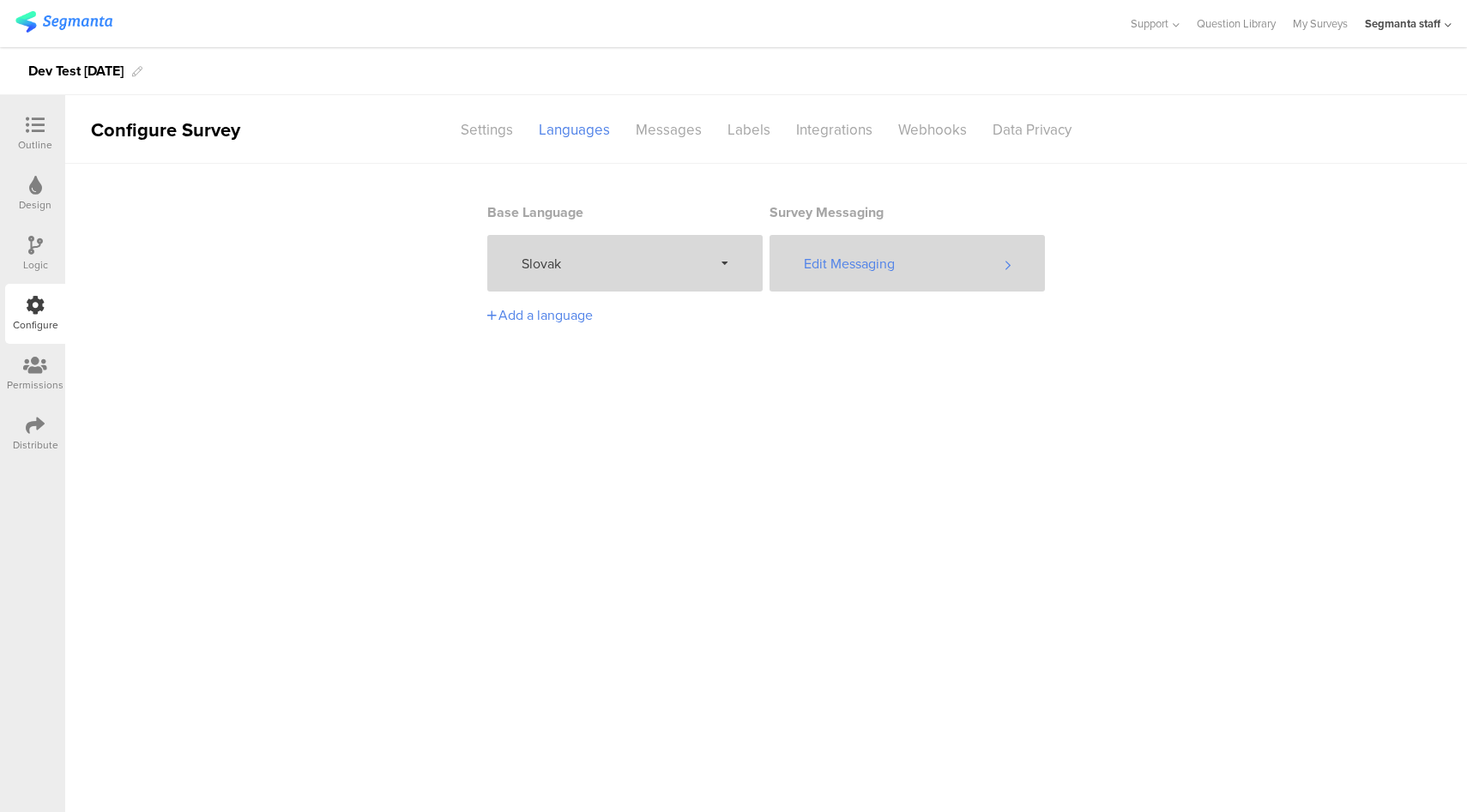
click at [914, 280] on div "Edit Messaging" at bounding box center [907, 263] width 275 height 57
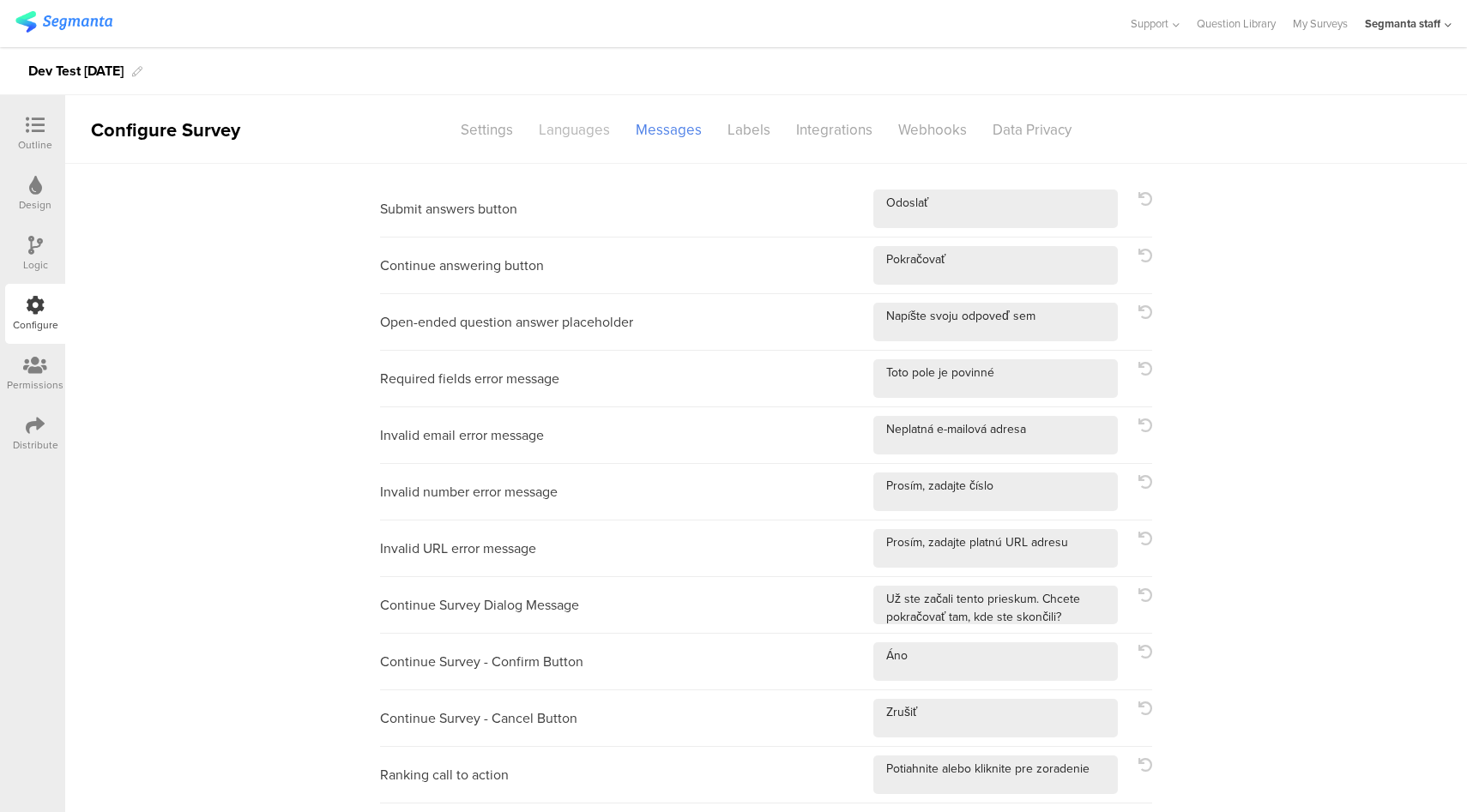
click at [581, 135] on div "Languages" at bounding box center [574, 129] width 97 height 30
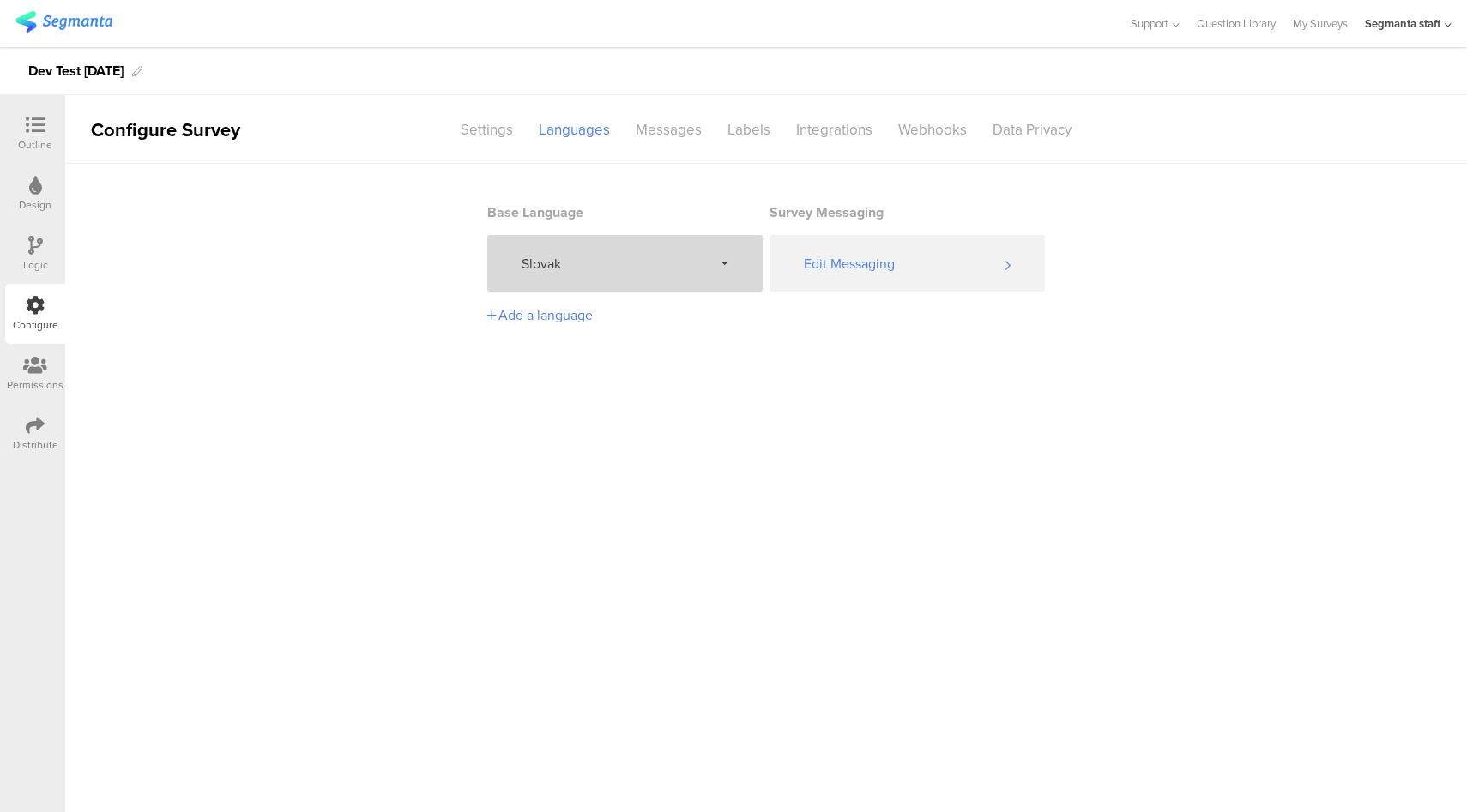
click at [597, 277] on div "Slovak" at bounding box center [624, 263] width 275 height 57
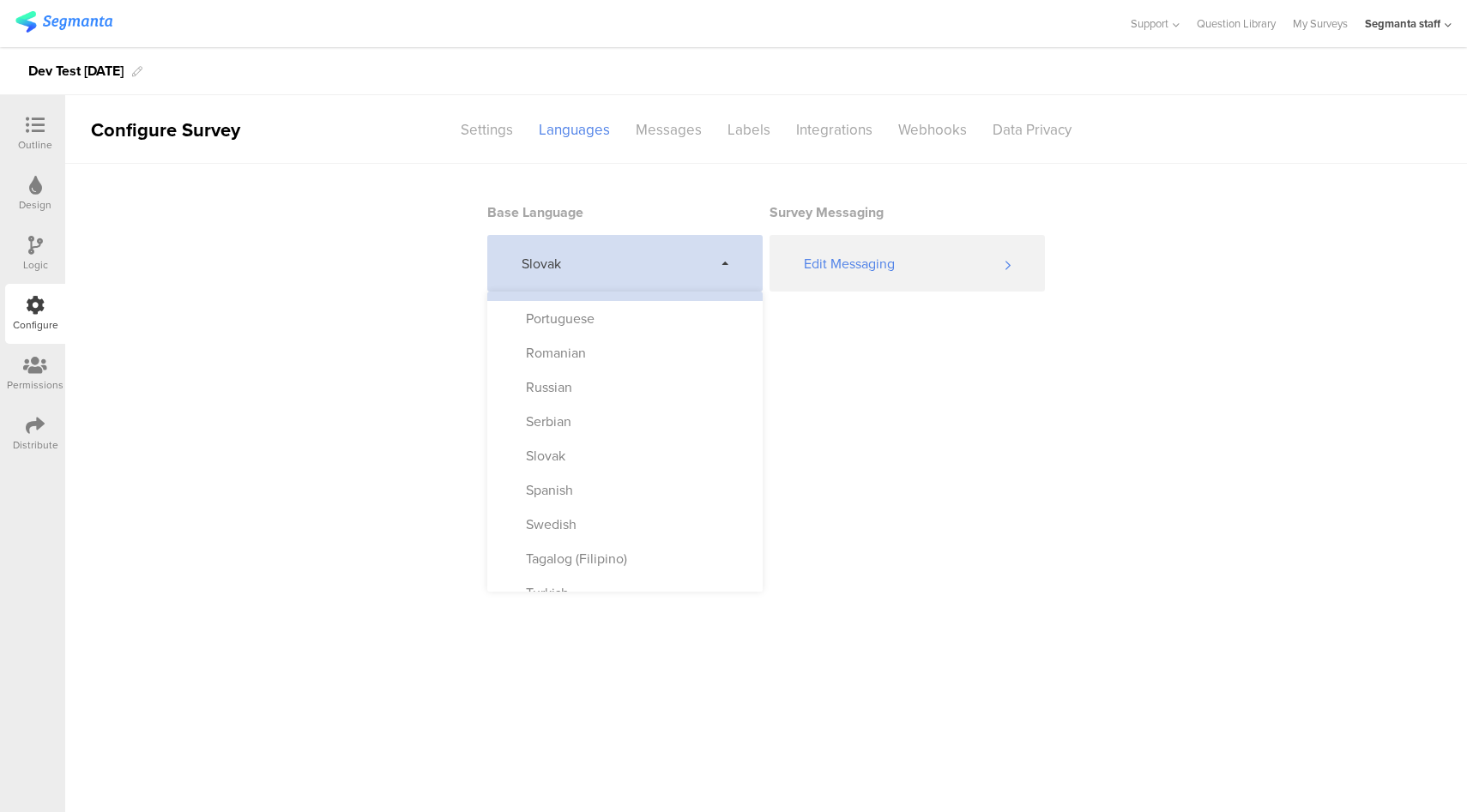
scroll to position [901, 0]
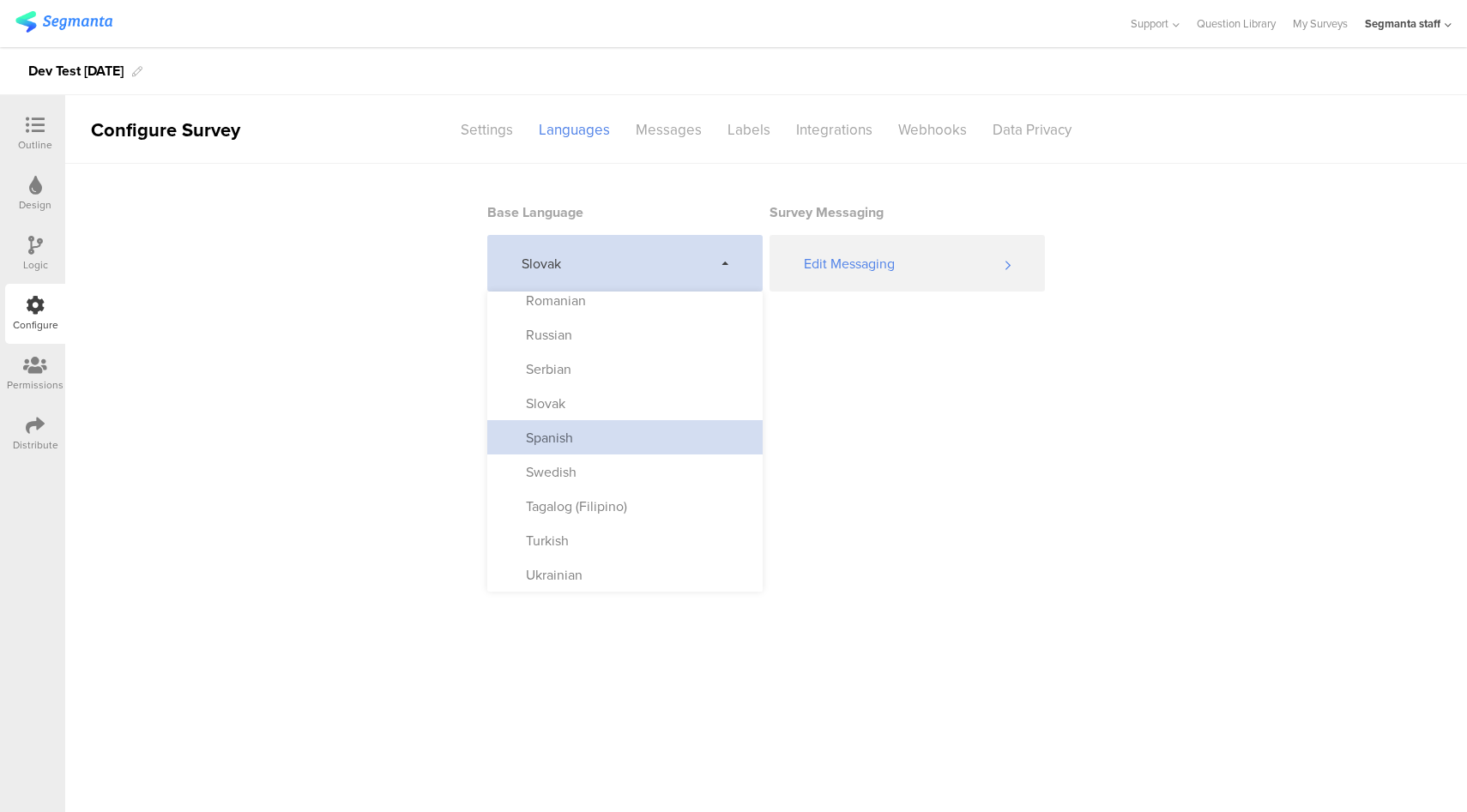
click at [644, 428] on div "Spanish" at bounding box center [624, 438] width 275 height 34
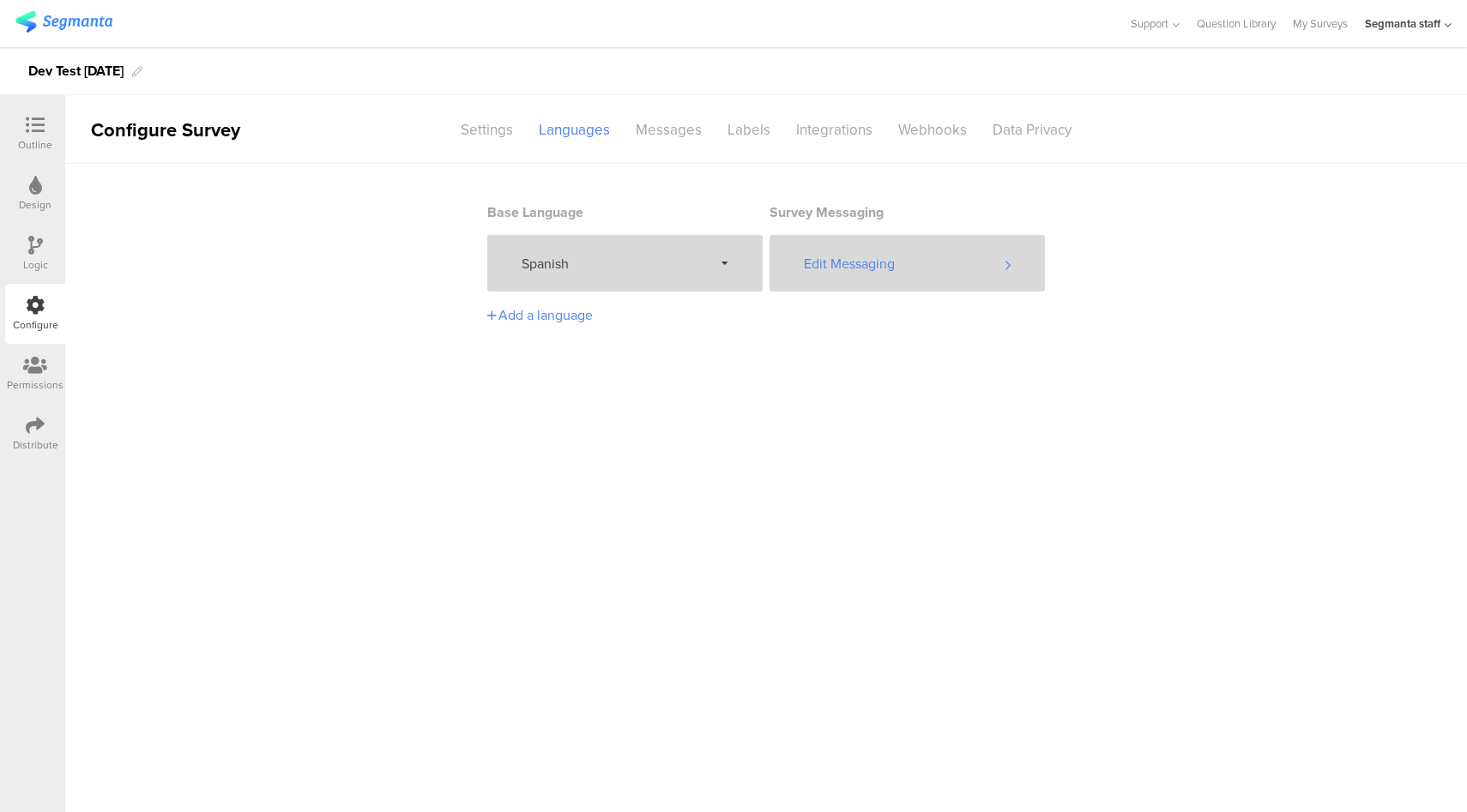
click at [890, 266] on div "Edit Messaging" at bounding box center [907, 263] width 275 height 57
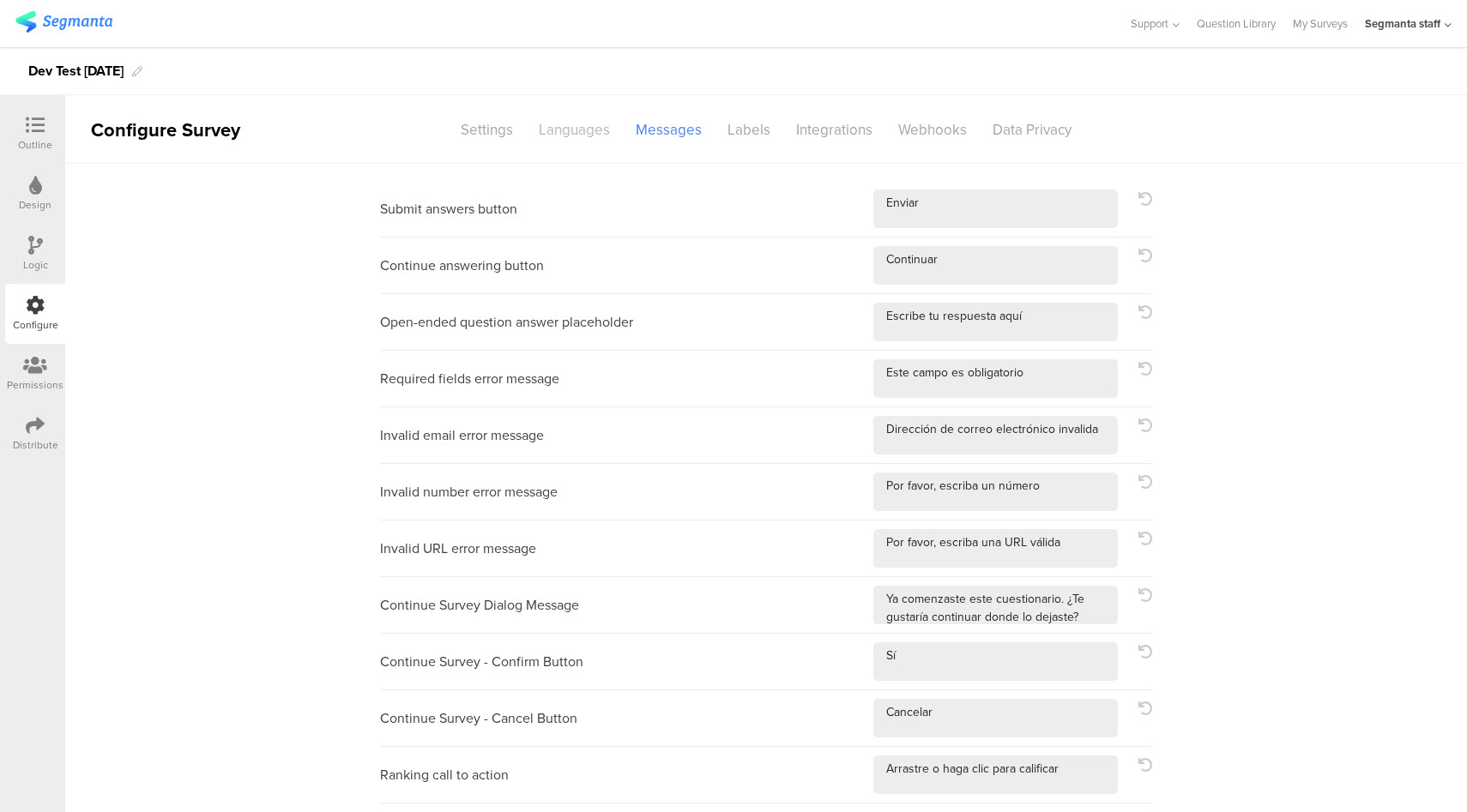
click at [589, 132] on div "Languages" at bounding box center [574, 129] width 97 height 30
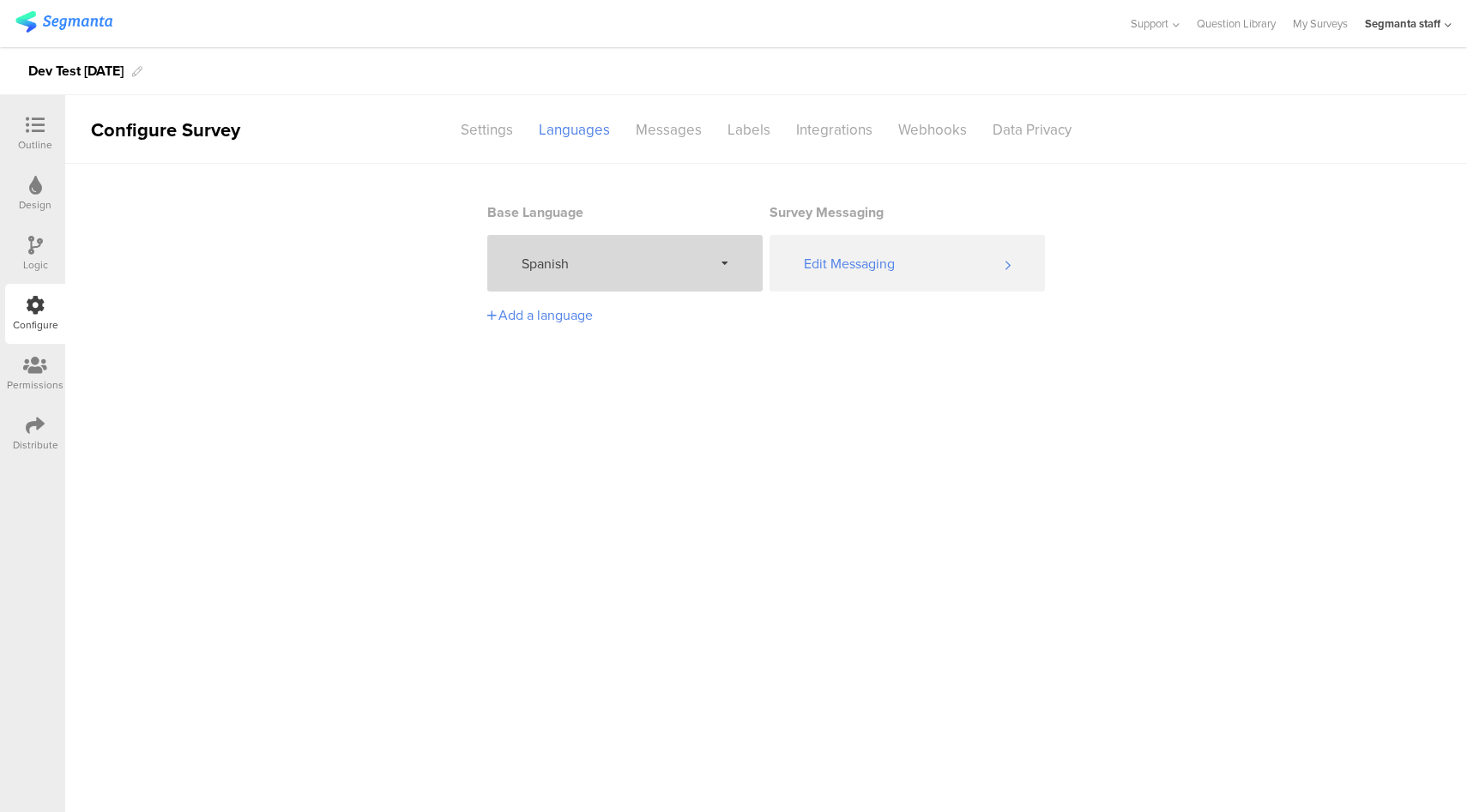
click at [660, 293] on section "Base Language Spanish Survey Messaging Edit Messaging Add a language" at bounding box center [765, 249] width 557 height 170
click at [660, 274] on div "Spanish" at bounding box center [624, 263] width 275 height 57
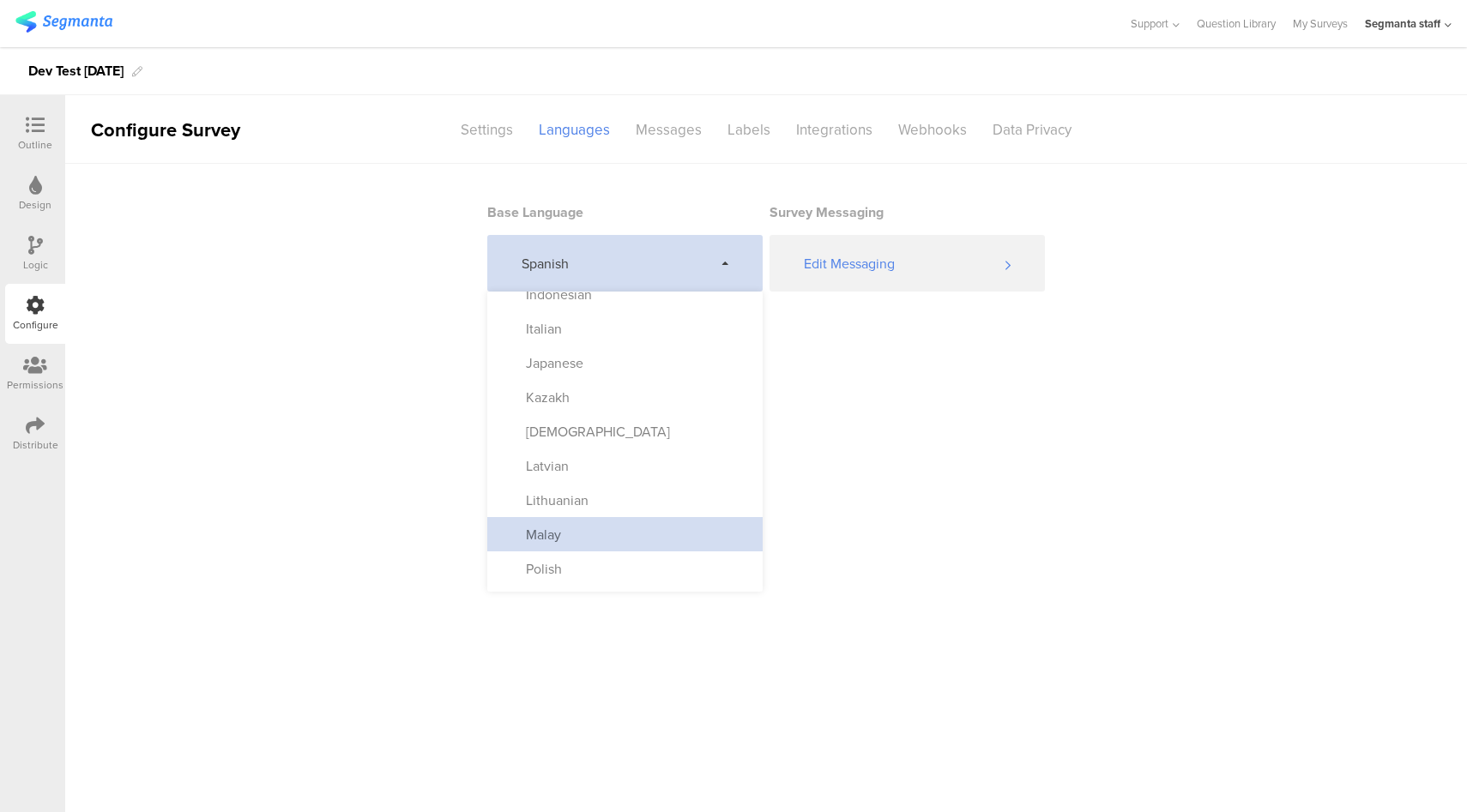
scroll to position [901, 0]
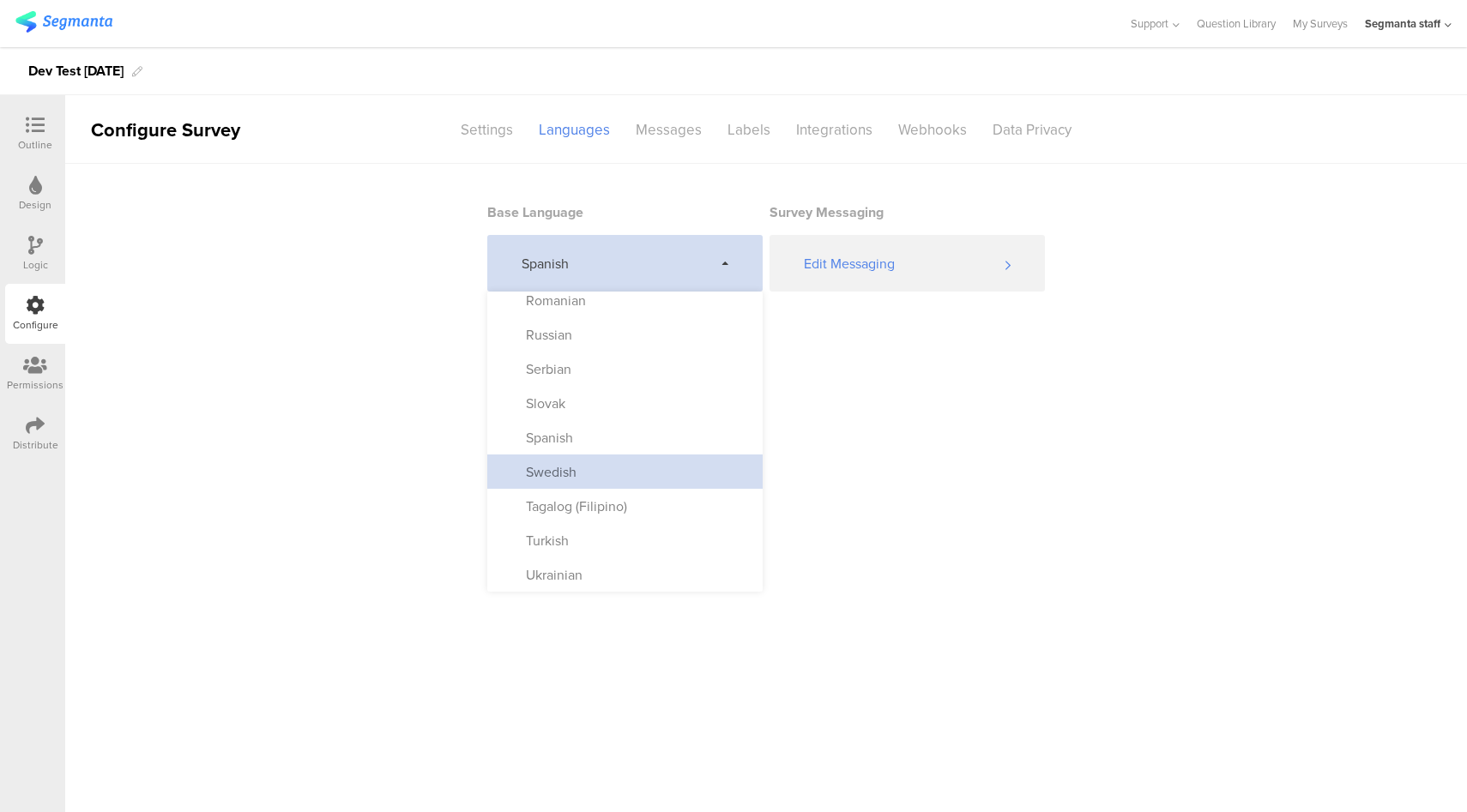
click at [634, 473] on div "Swedish" at bounding box center [624, 472] width 275 height 34
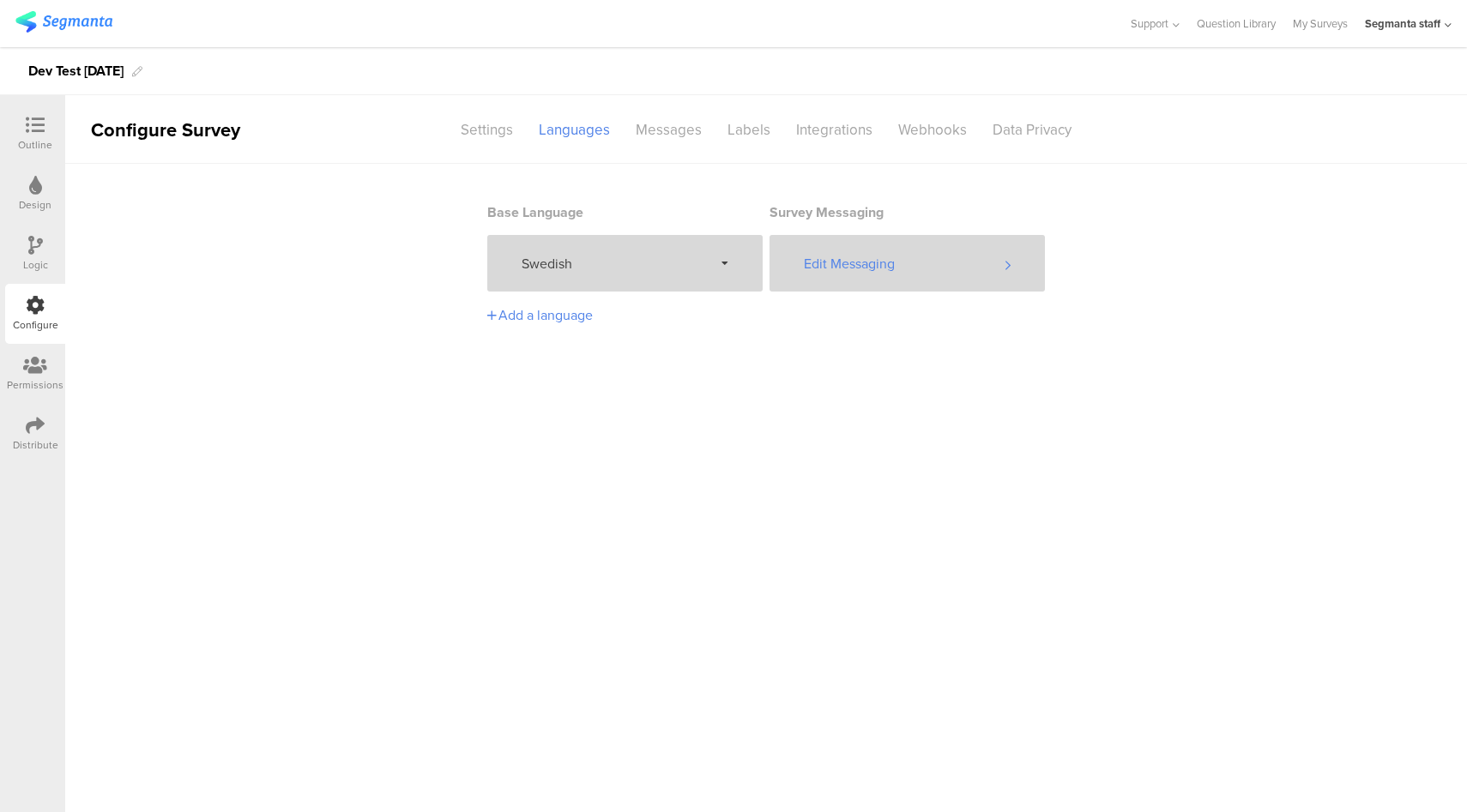
click at [883, 270] on div "Edit Messaging" at bounding box center [907, 263] width 275 height 57
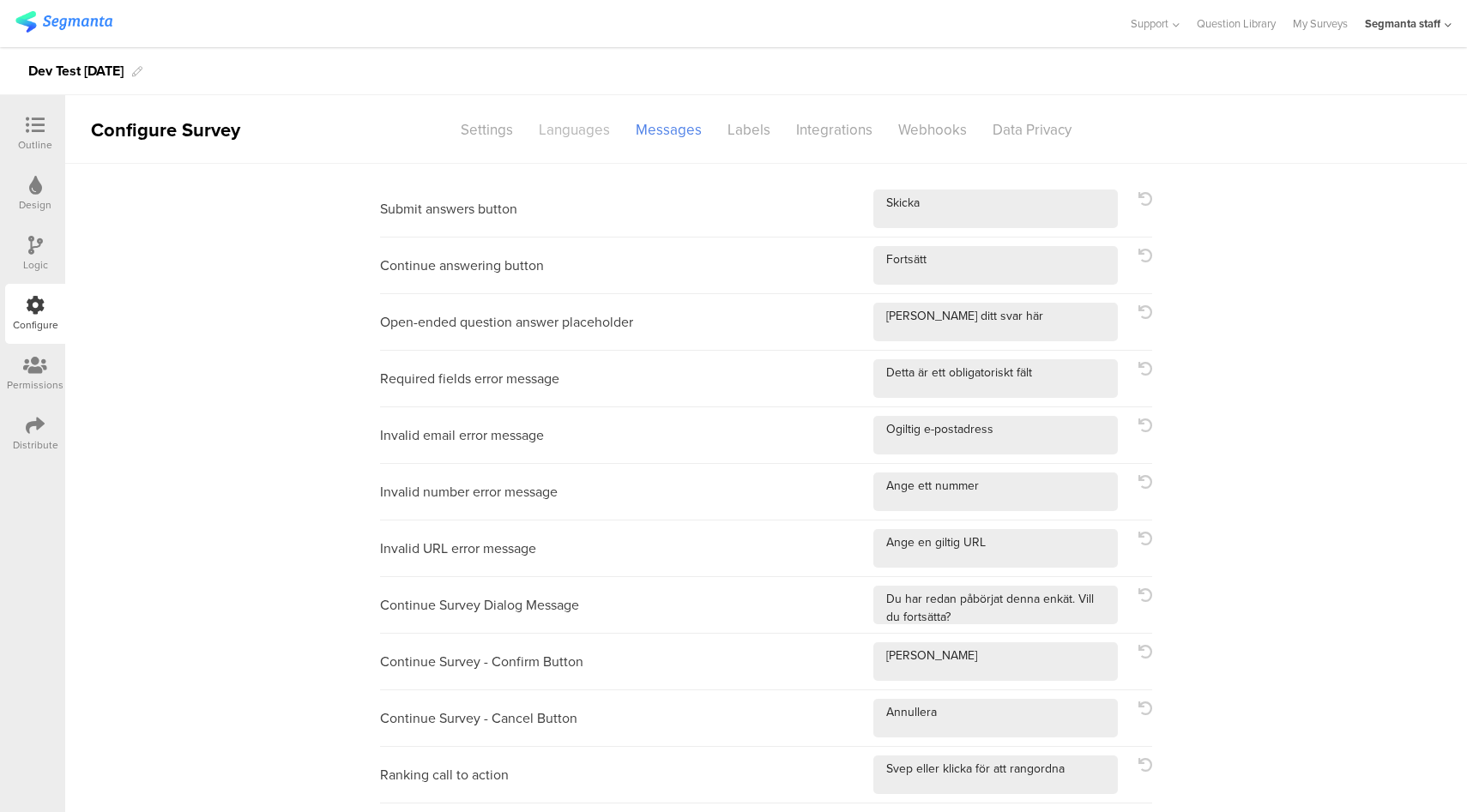
click at [573, 131] on div "Languages" at bounding box center [574, 129] width 97 height 30
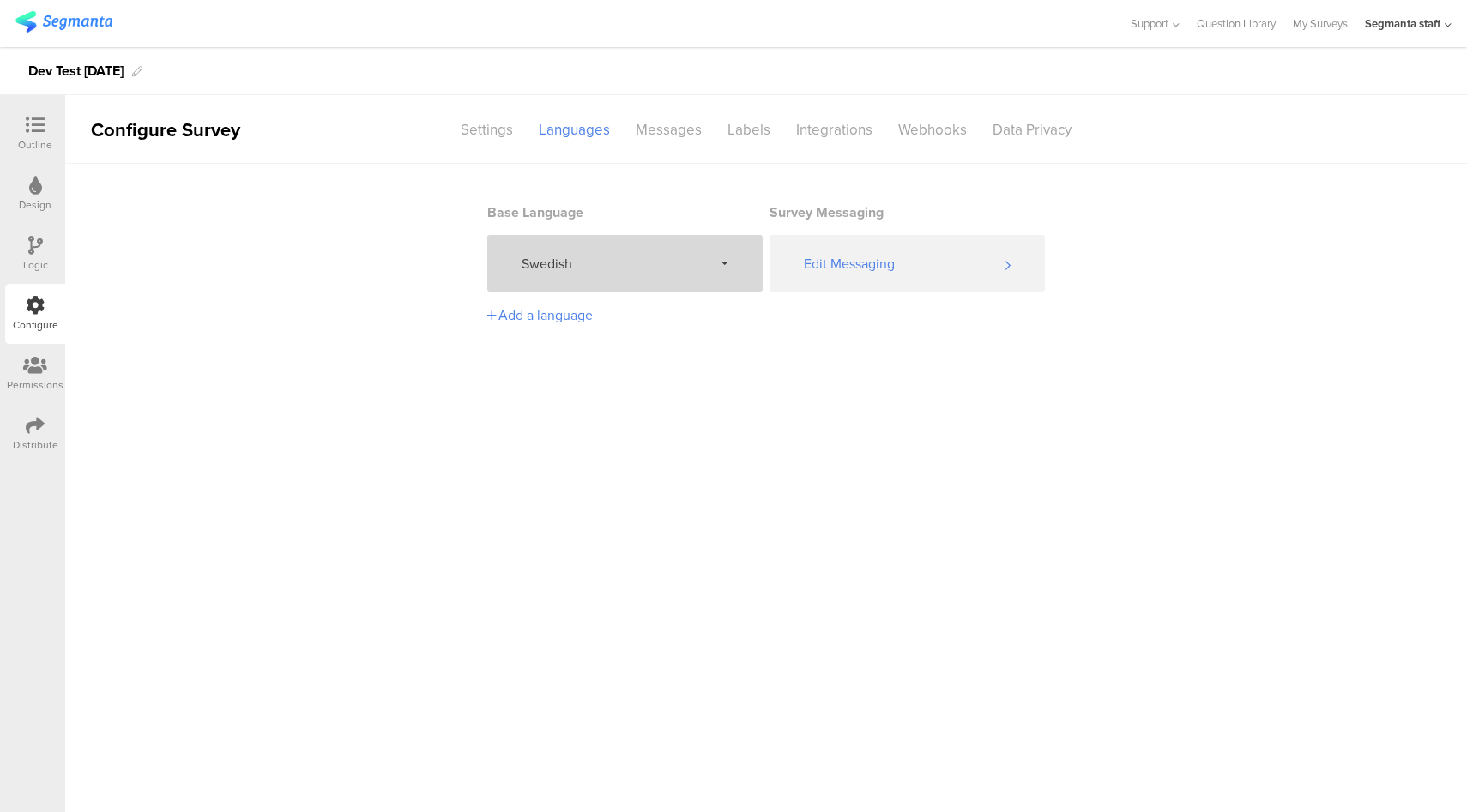
click at [630, 277] on div "Swedish" at bounding box center [624, 263] width 275 height 57
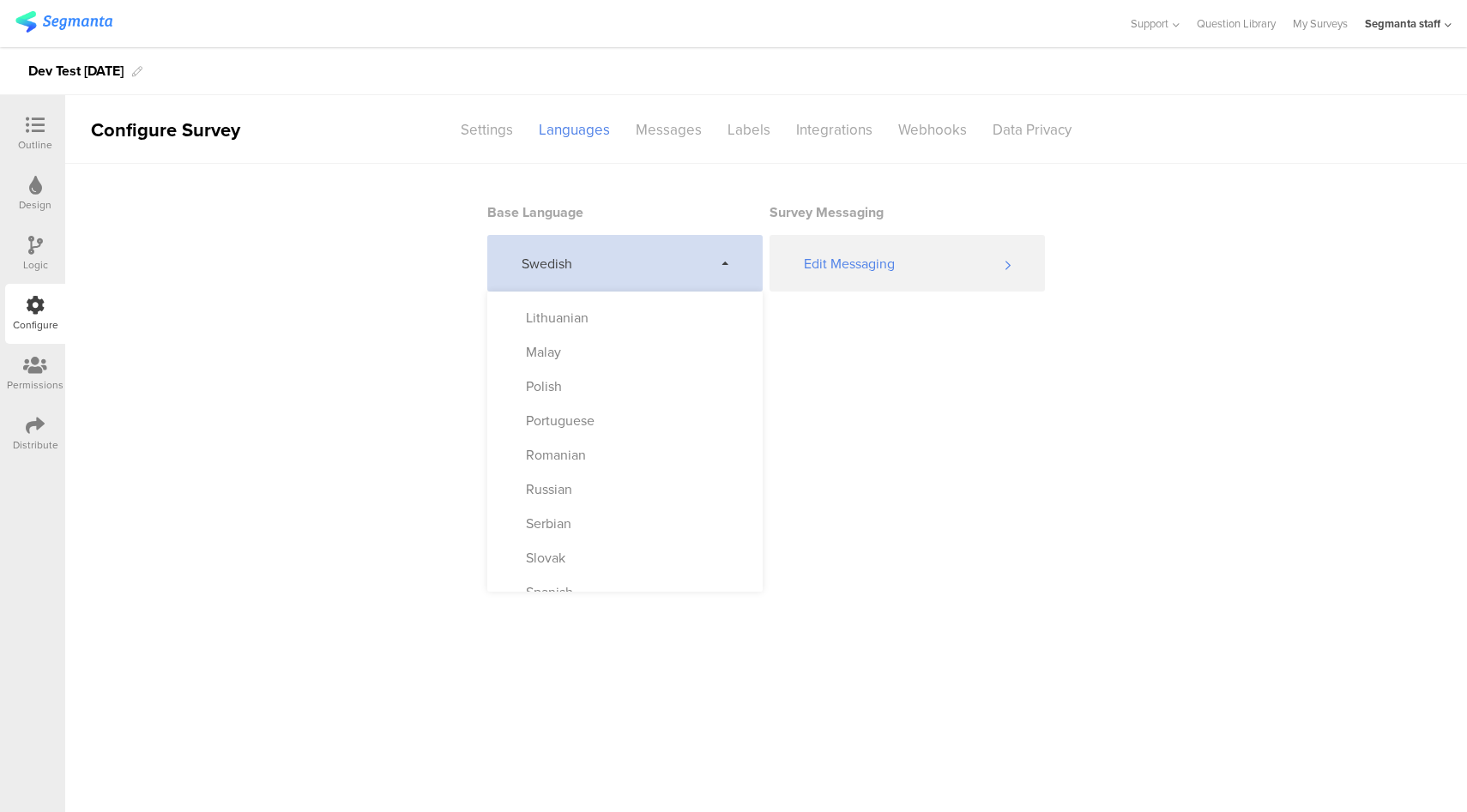
scroll to position [901, 0]
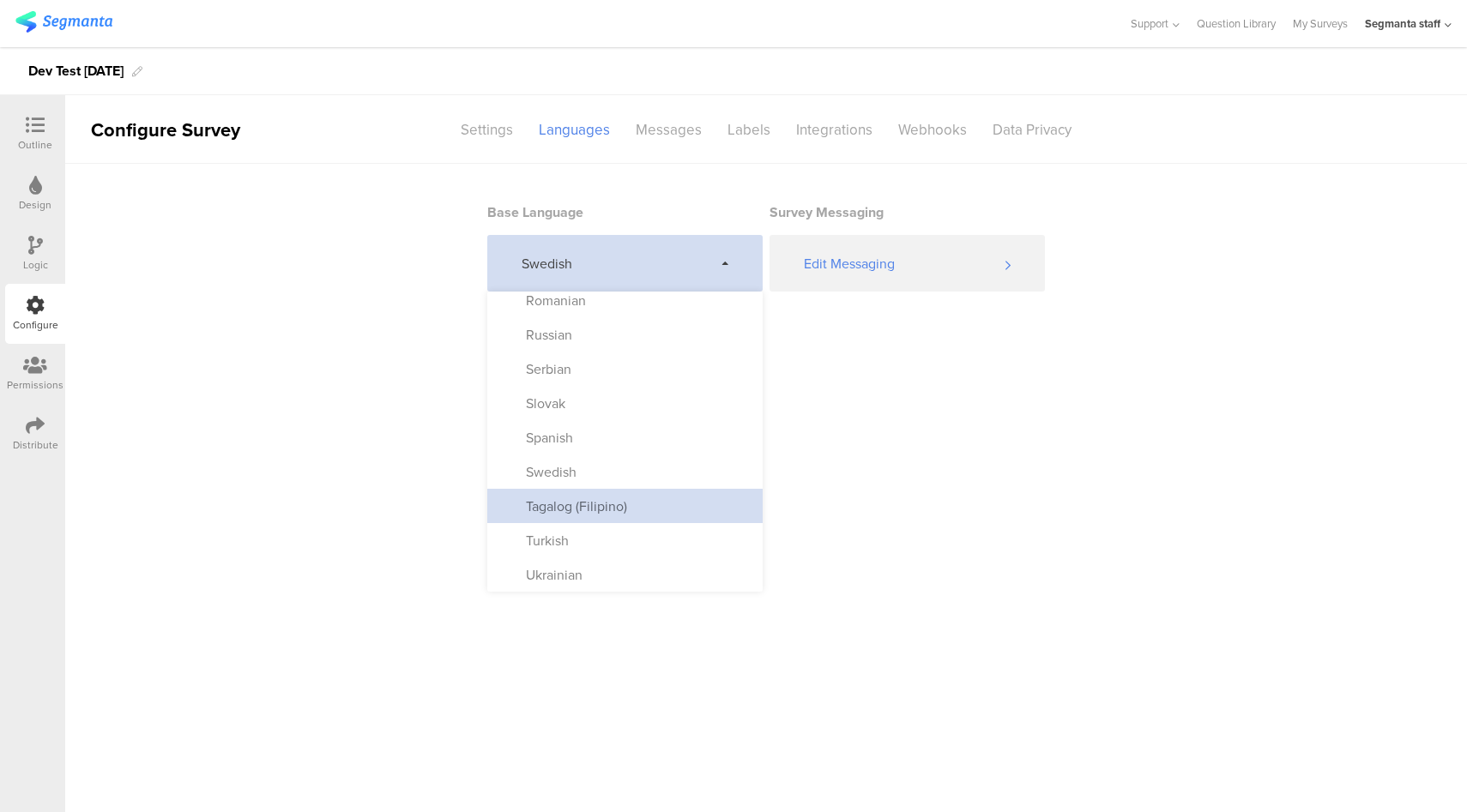
click at [638, 494] on div "Tagalog (Filipino)" at bounding box center [624, 506] width 275 height 34
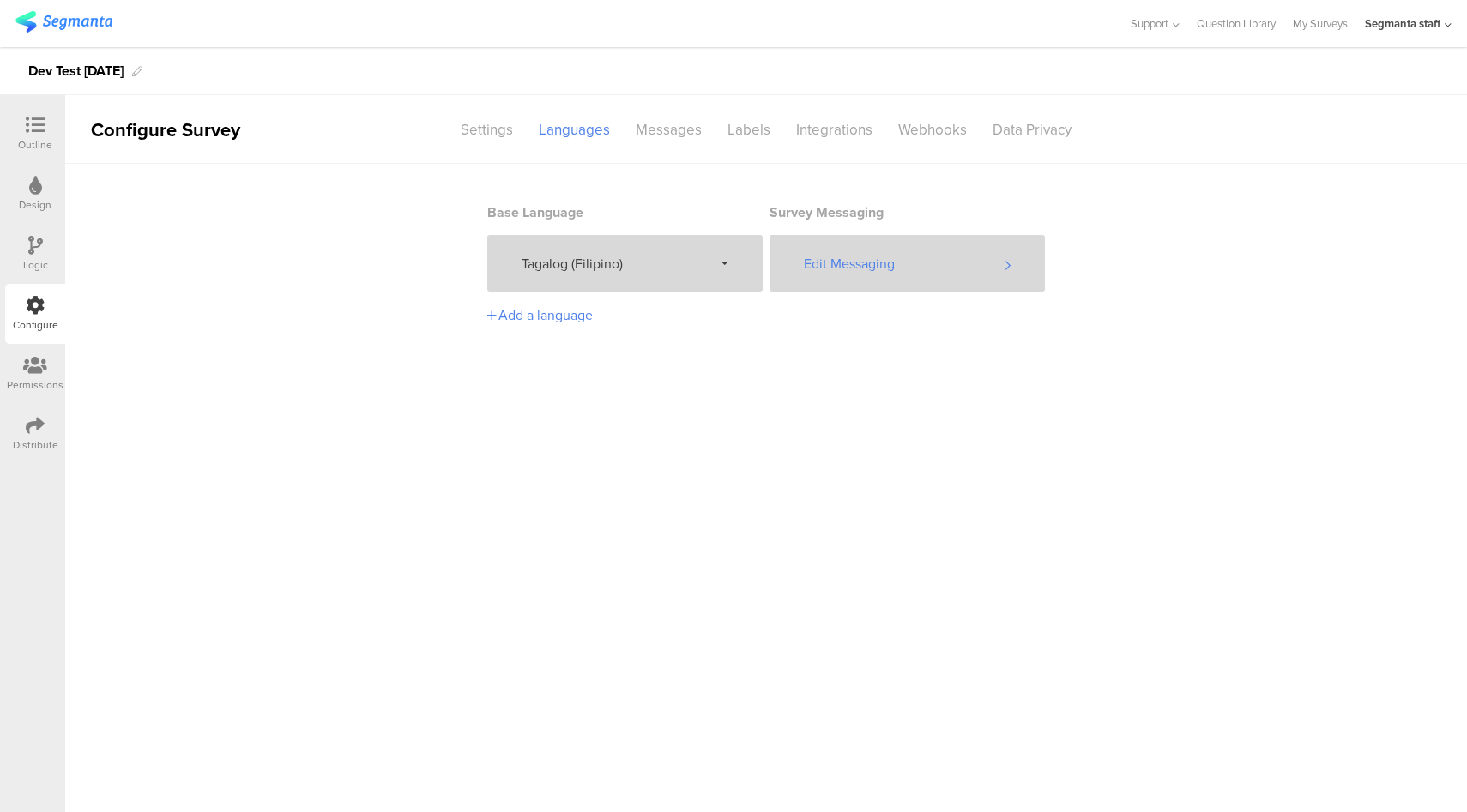
click at [876, 280] on div "Edit Messaging" at bounding box center [907, 263] width 275 height 57
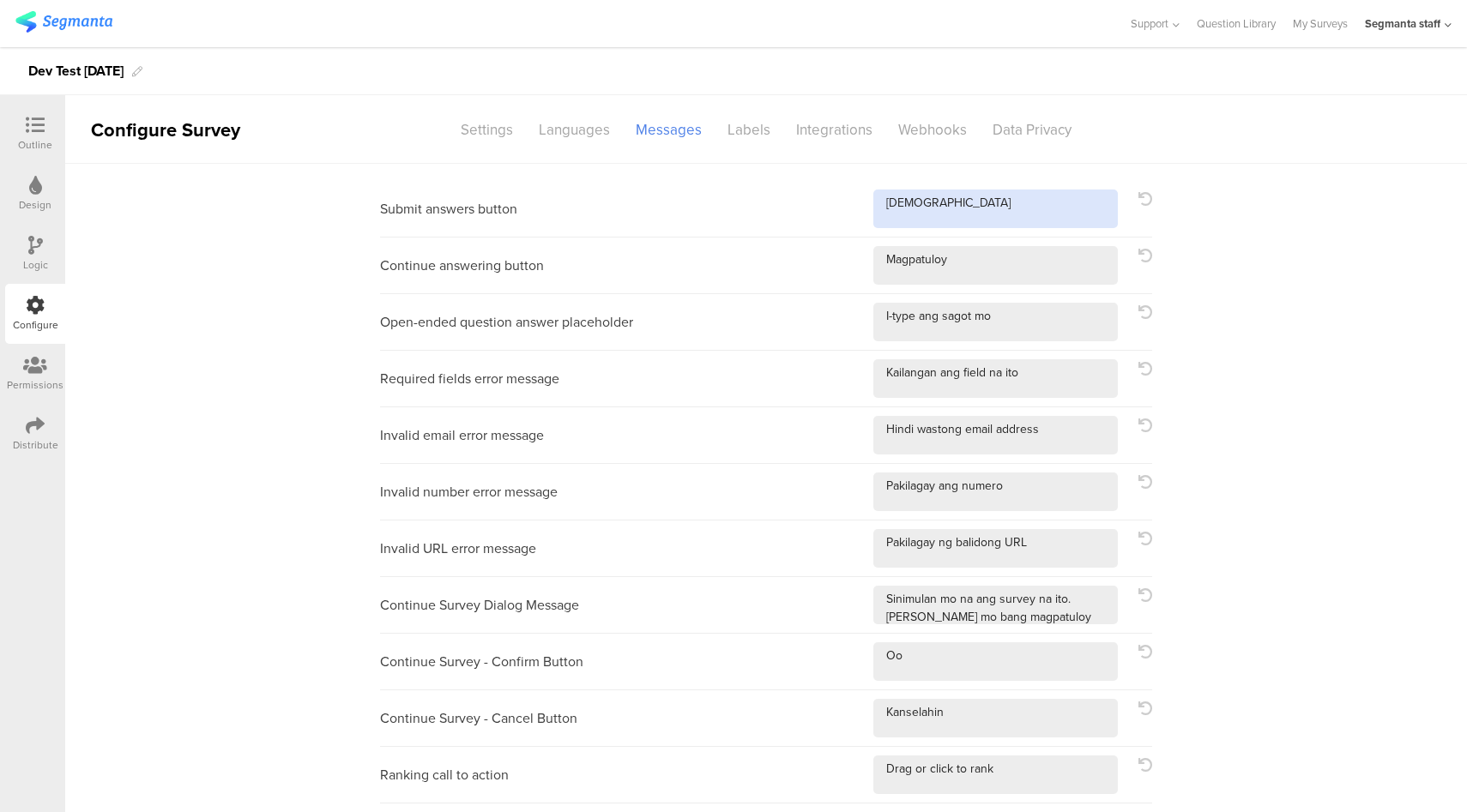
click at [978, 221] on textarea at bounding box center [995, 208] width 245 height 39
type textarea "Isumite!"
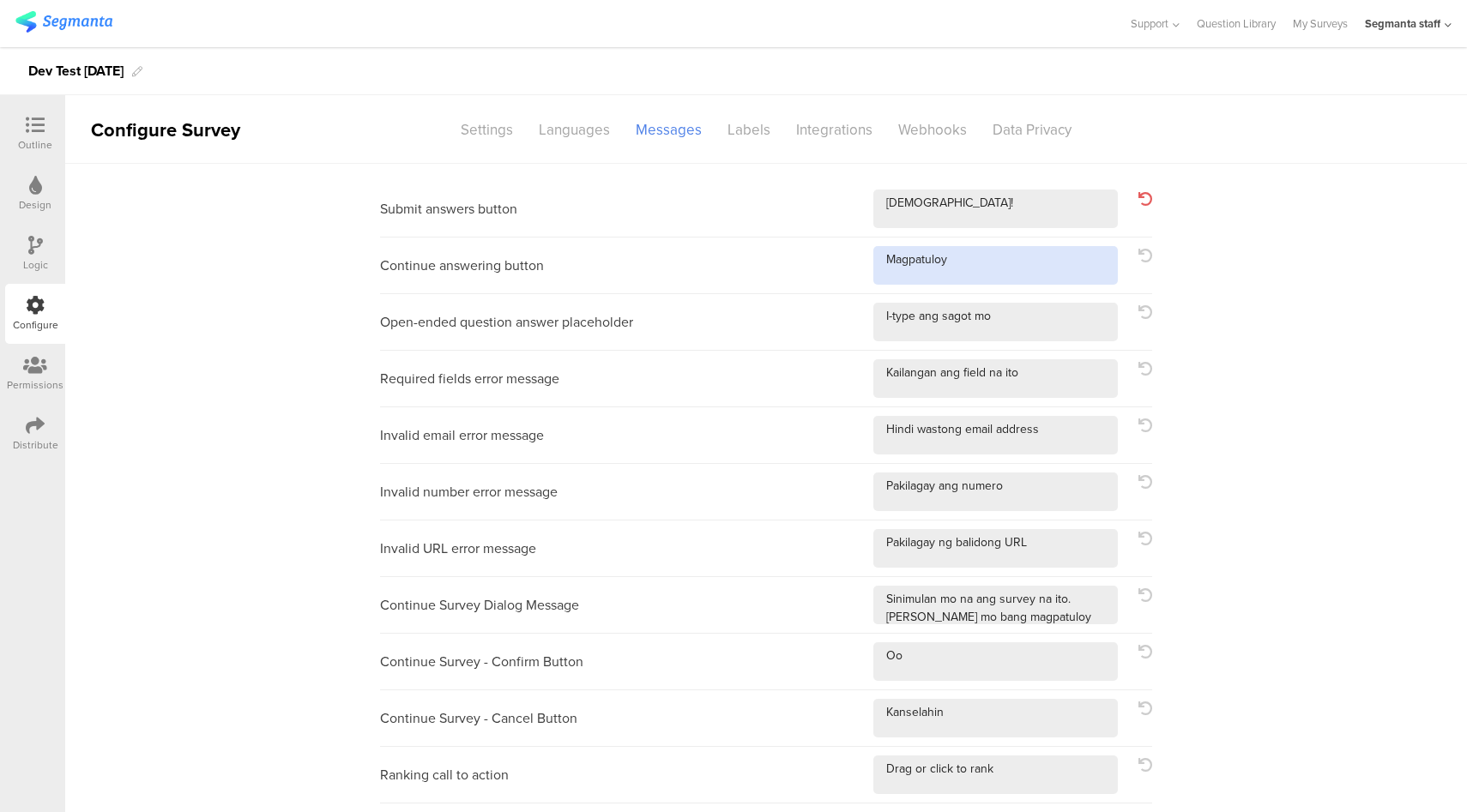
click at [1017, 276] on textarea at bounding box center [995, 265] width 245 height 39
type textarea "Magpatuloy!"
click at [1017, 353] on div "Required fields error message" at bounding box center [766, 379] width 773 height 57
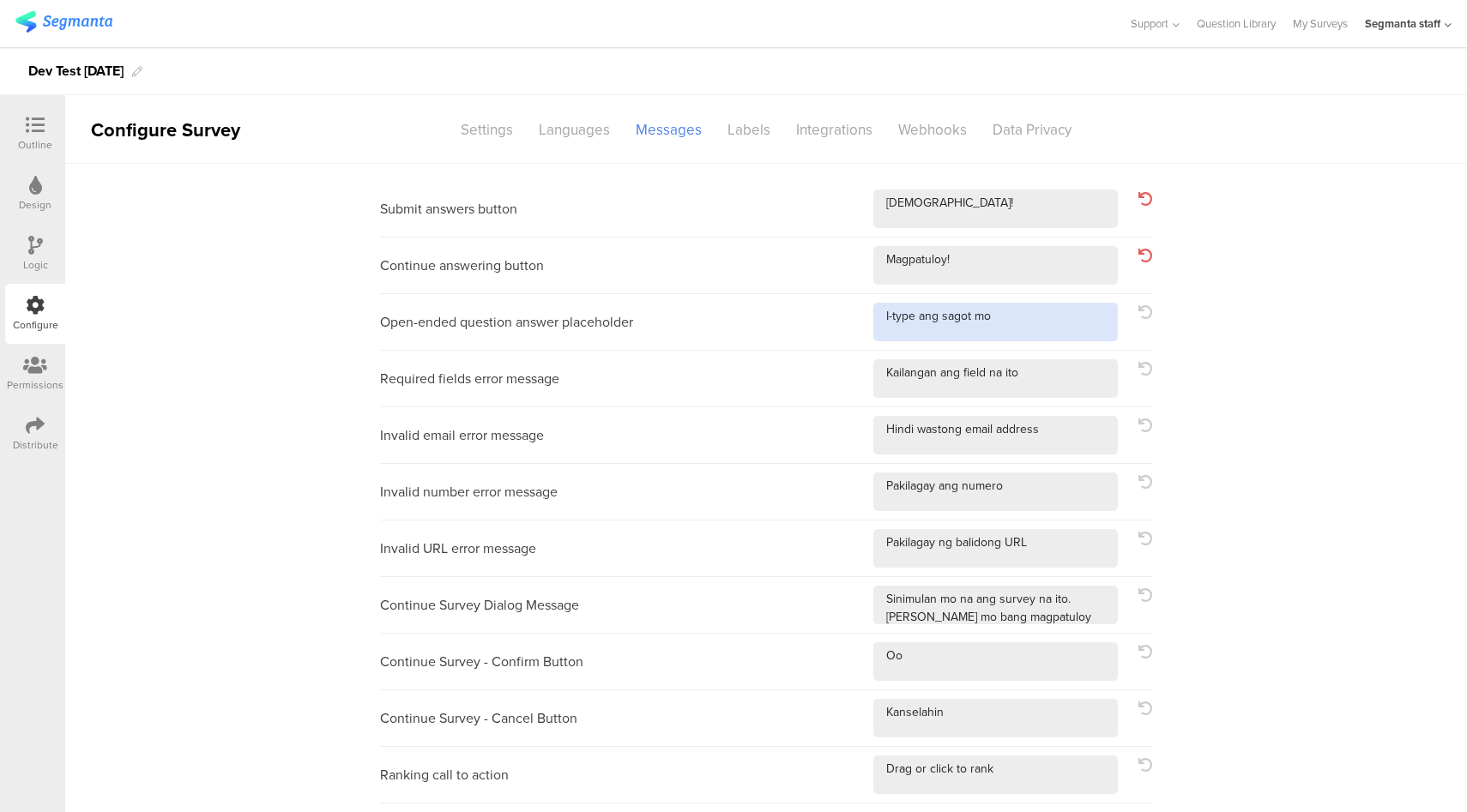
click at [1031, 323] on textarea at bounding box center [995, 322] width 245 height 39
type textarea "I-type ang sagot mo!"
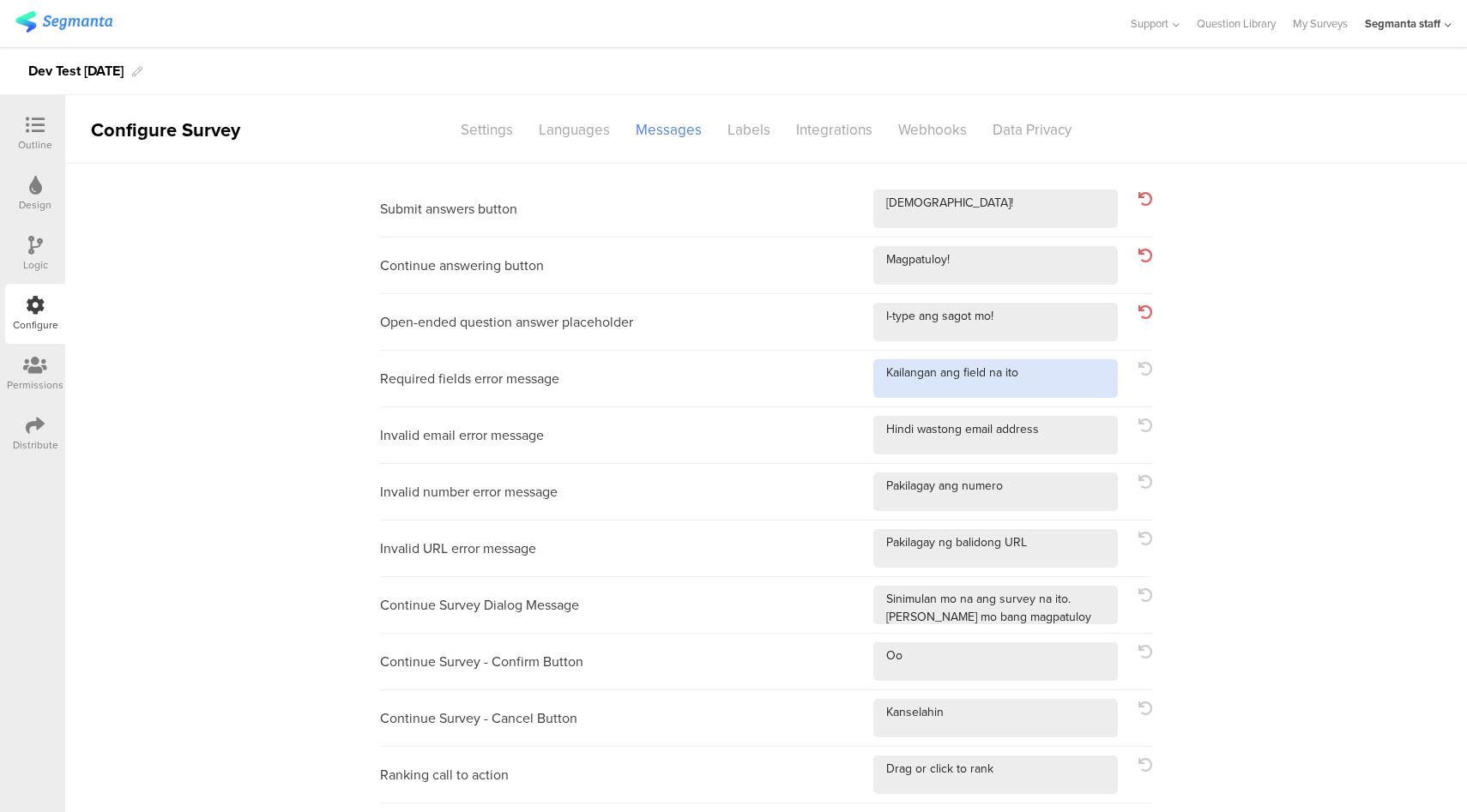
click at [1046, 371] on textarea at bounding box center [995, 379] width 245 height 39
type textarea "Kailangan ang field na ito!"
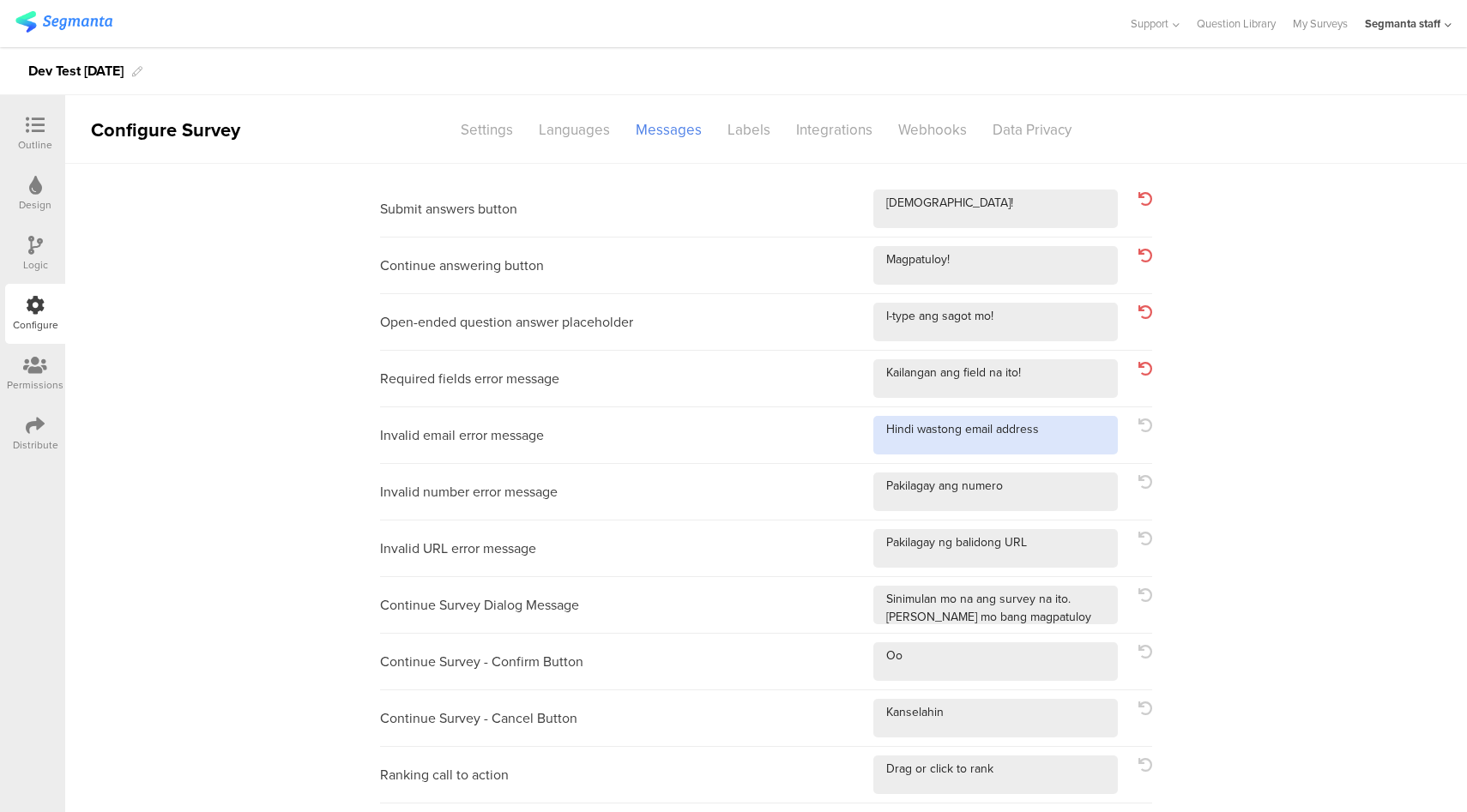
click at [1067, 430] on textarea at bounding box center [995, 435] width 245 height 39
type textarea "Hindi wastong email address!"
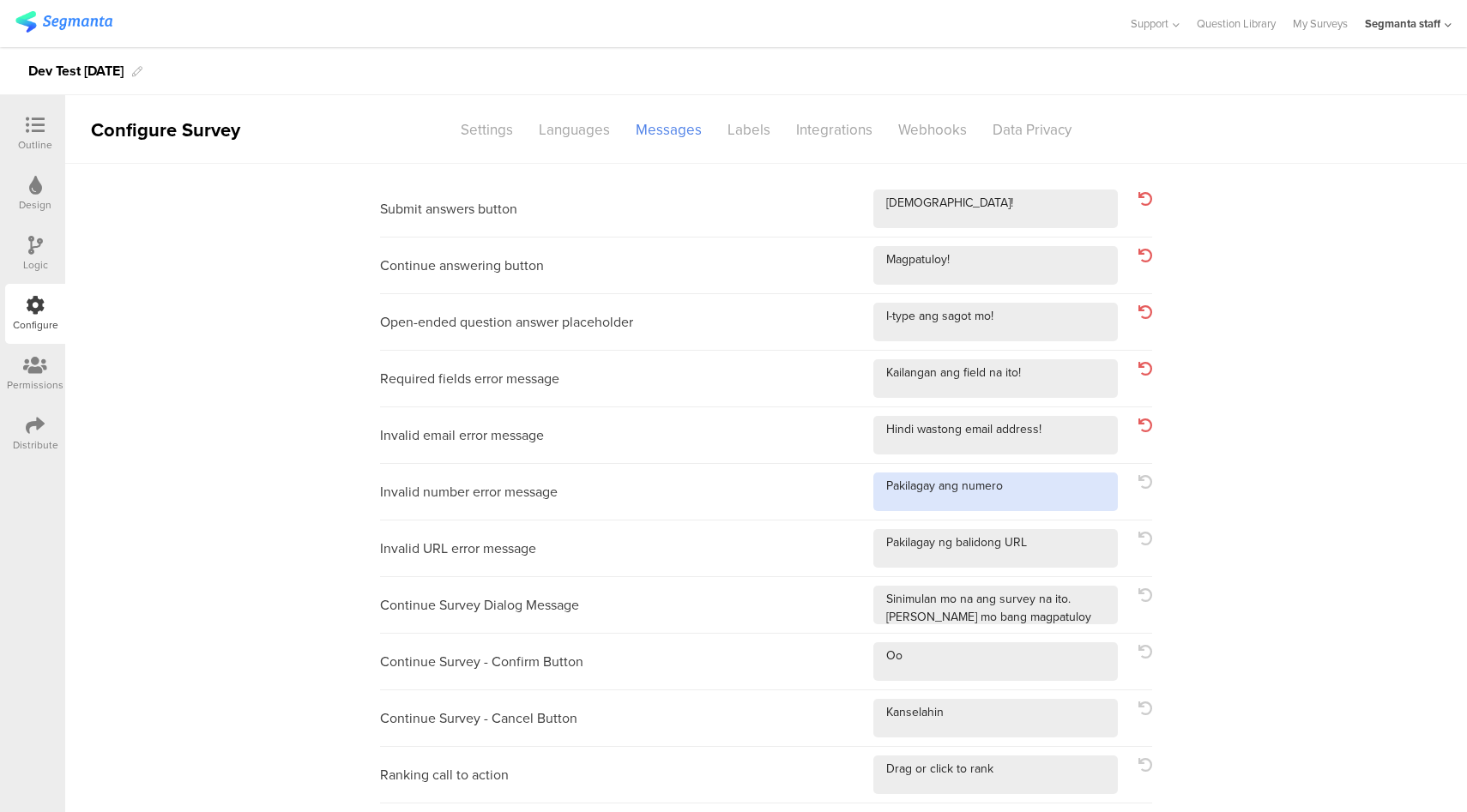
click at [1059, 493] on textarea at bounding box center [995, 492] width 245 height 39
type textarea "Pakilagay ang numero!"
click at [1061, 547] on textarea at bounding box center [995, 548] width 245 height 39
type textarea "Pakilagay ng balidong URL!"
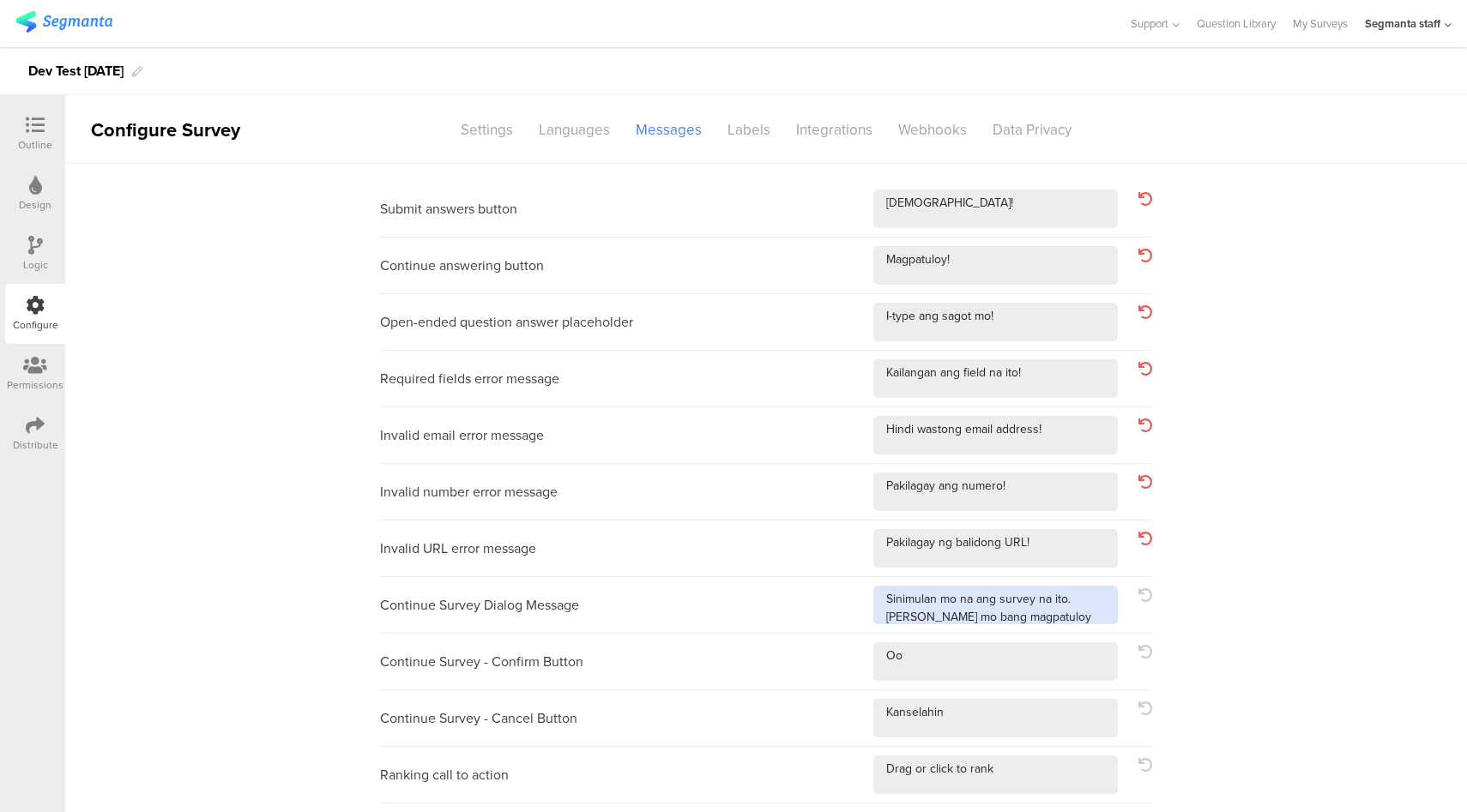
click at [1084, 621] on textarea at bounding box center [995, 605] width 245 height 39
type textarea "Sinimulan mo na ang survey na ito. Gusto mo bang magpatuloy kung saan ka umalis…"
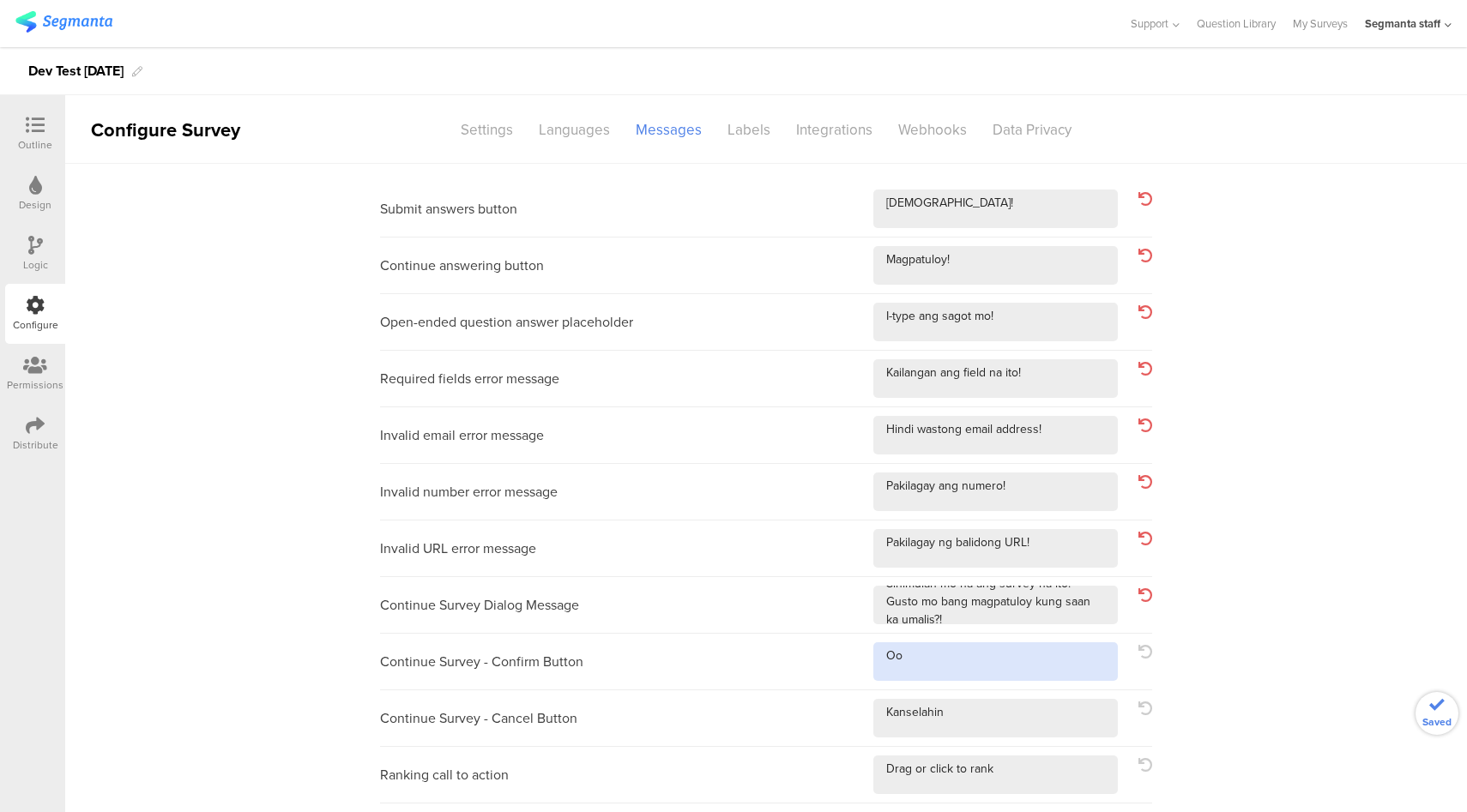
click at [1065, 674] on textarea at bounding box center [995, 661] width 245 height 39
type textarea "Oo!"
click at [1035, 701] on textarea at bounding box center [995, 718] width 245 height 39
click at [1029, 719] on textarea at bounding box center [995, 718] width 245 height 39
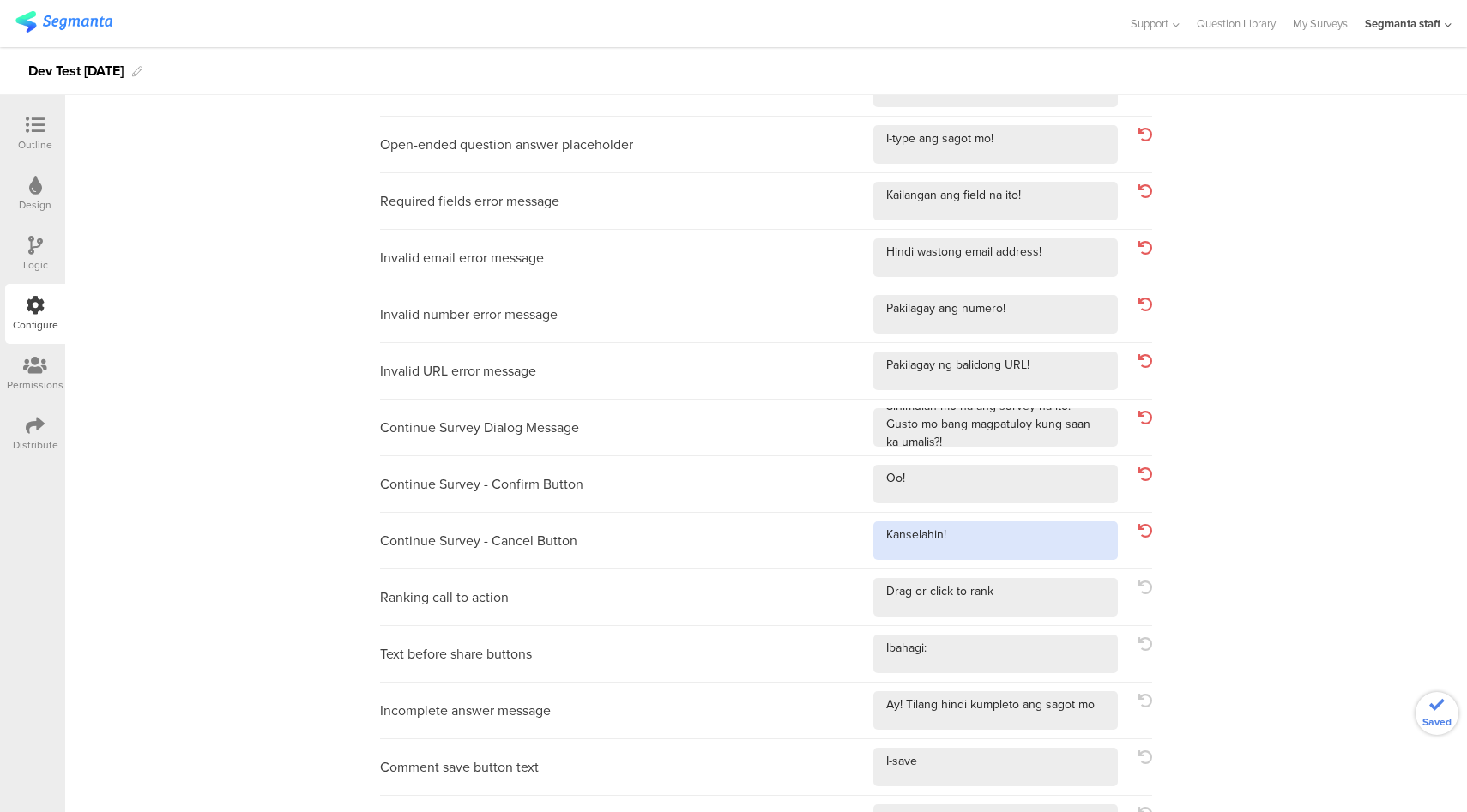
scroll to position [291, 0]
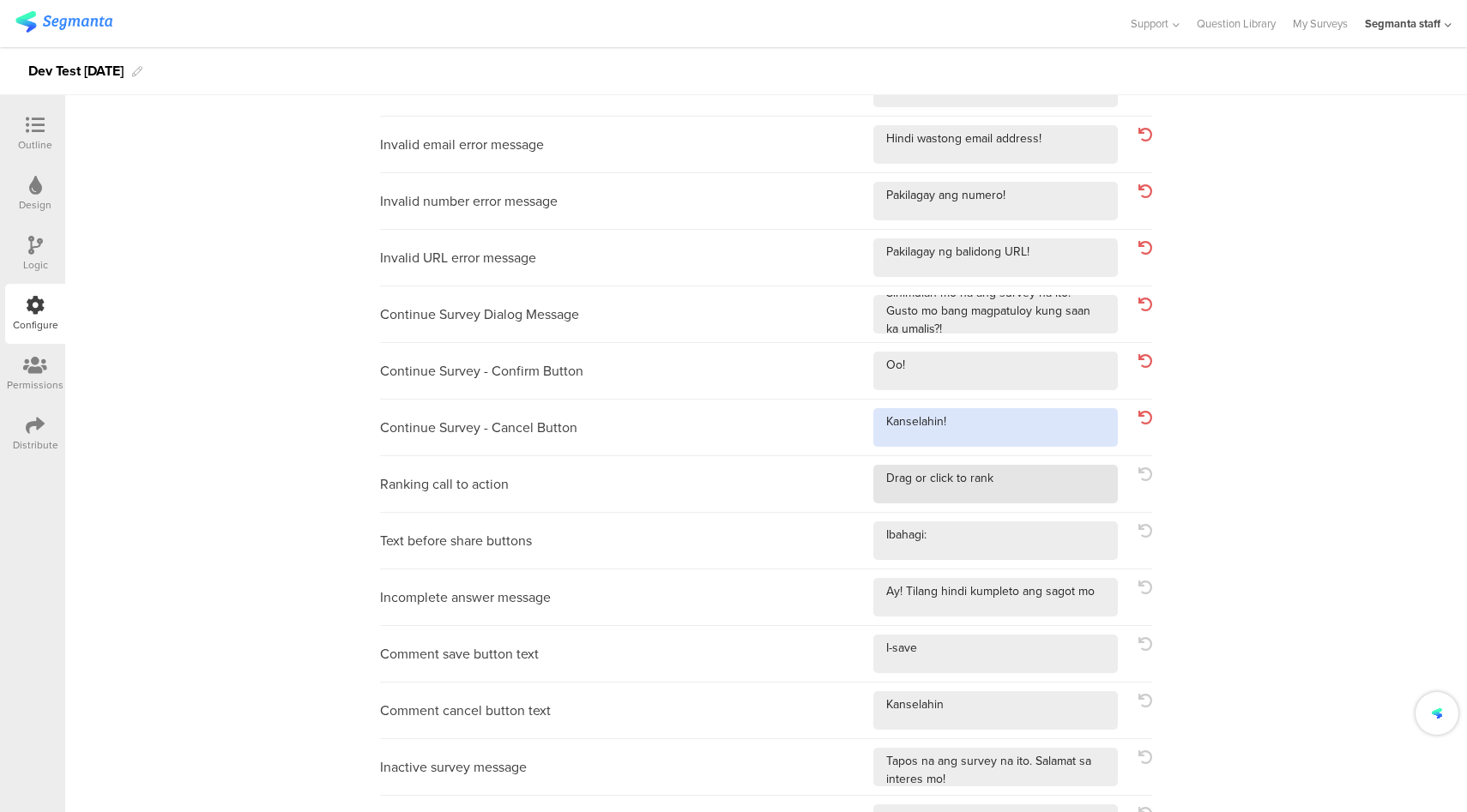
type textarea "Kanselahin!"
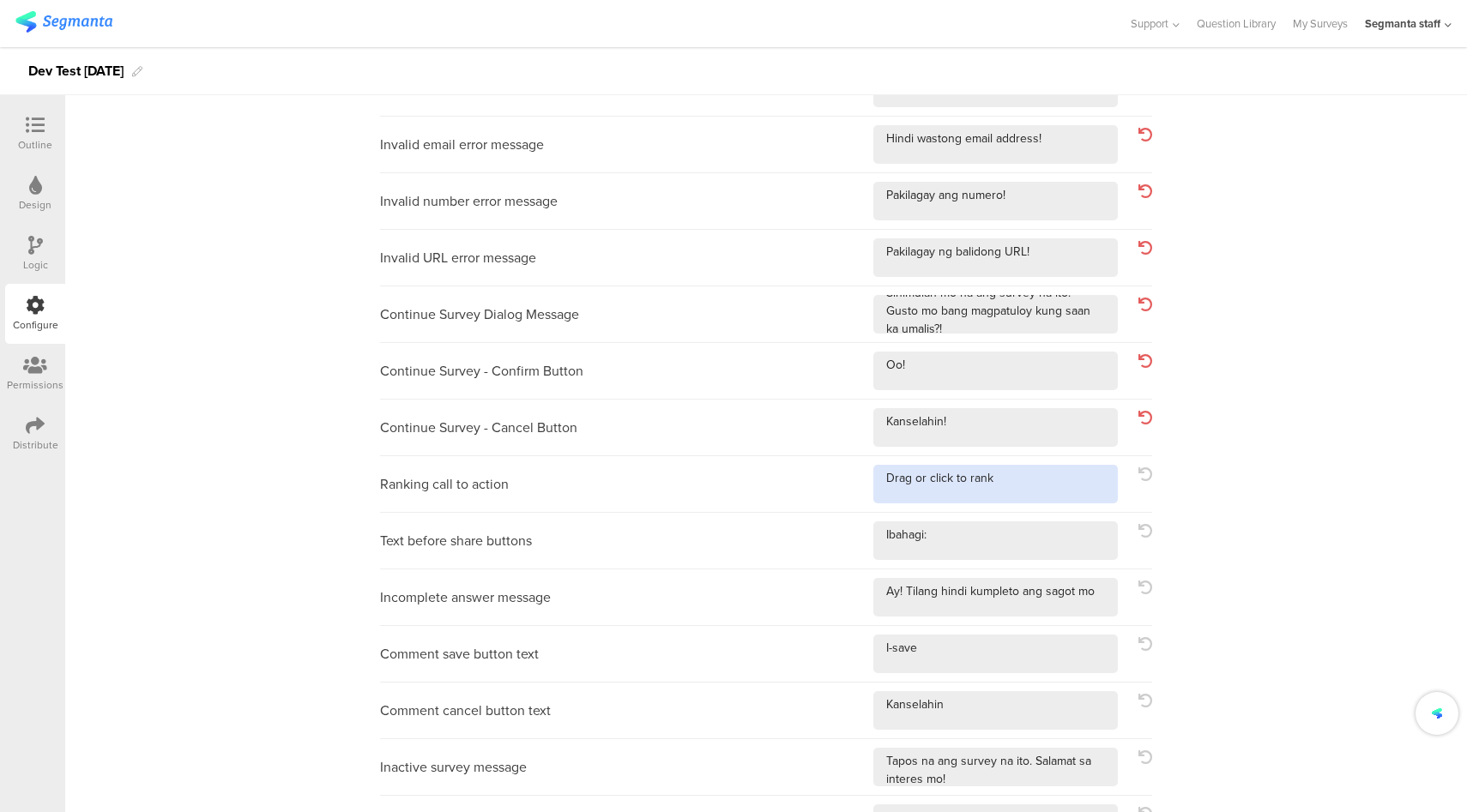
click at [1057, 491] on textarea at bounding box center [995, 484] width 245 height 39
type textarea "Drag or click to rank!"
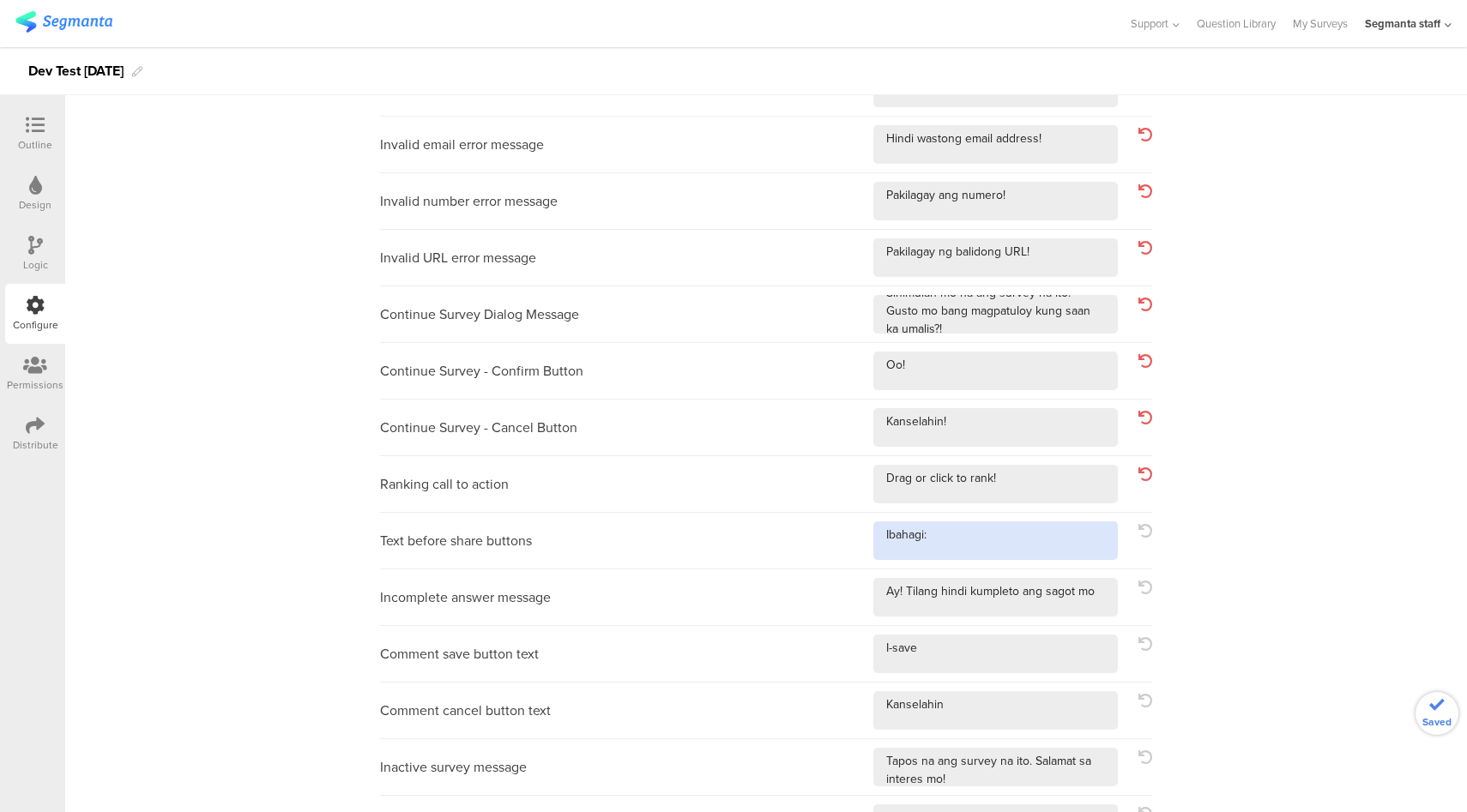
click at [1050, 546] on textarea at bounding box center [995, 540] width 245 height 39
type textarea "Ibahagi:!"
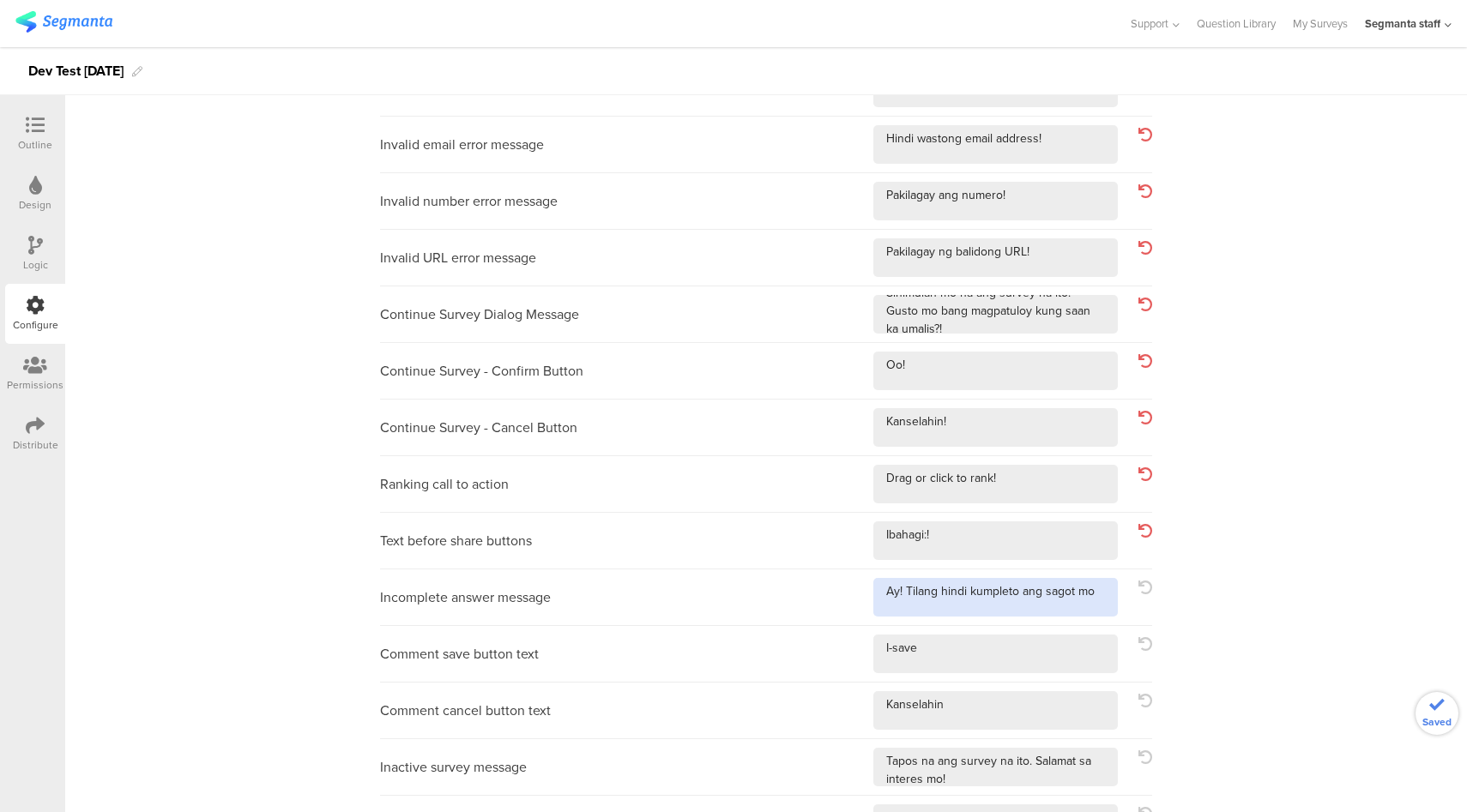
click at [1096, 593] on textarea at bounding box center [995, 597] width 245 height 39
type textarea "Ay! Tilang hindi kumpleto ang sagot mo!"
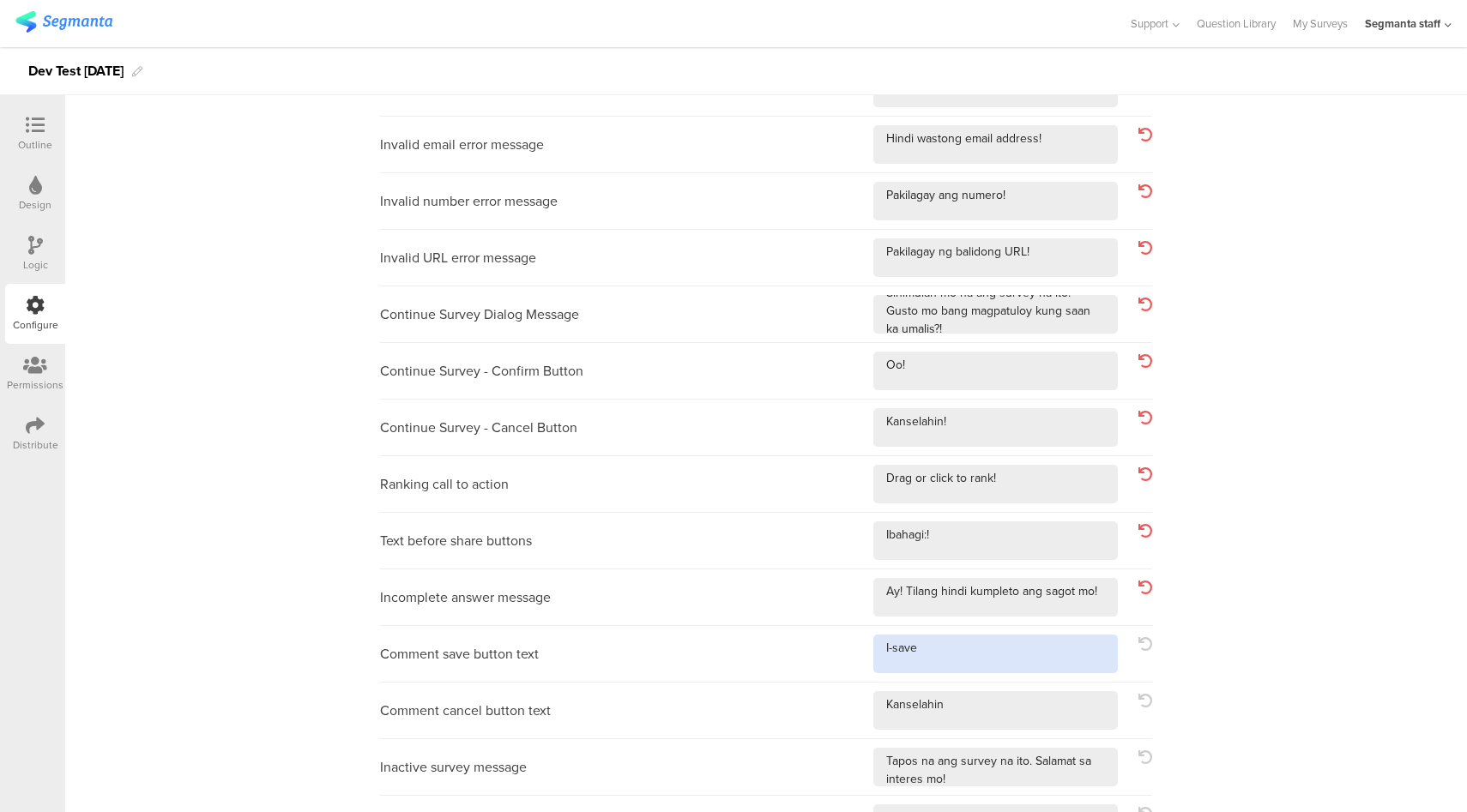
click at [1075, 656] on textarea at bounding box center [995, 654] width 245 height 39
type textarea "I-save!"
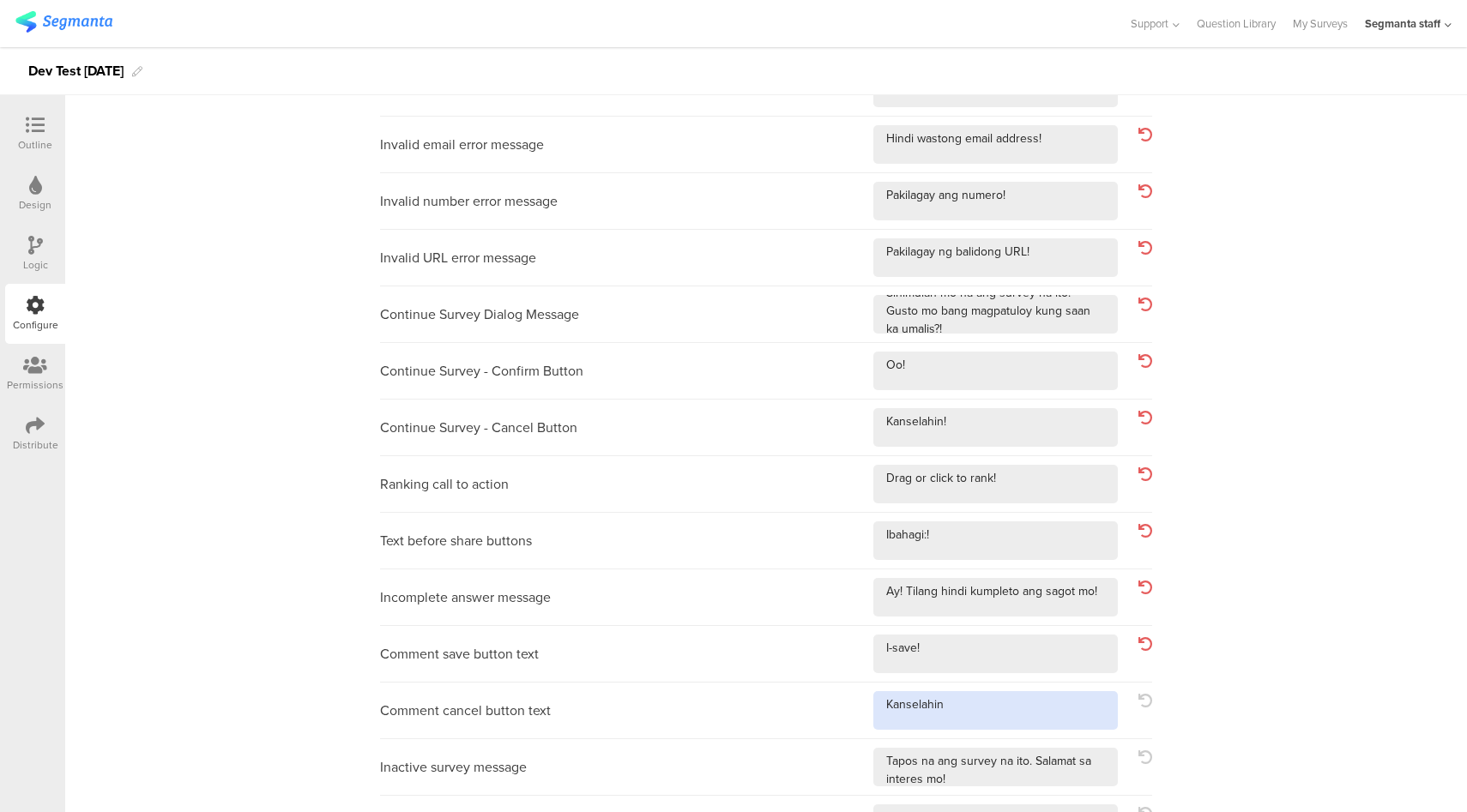
click at [1071, 720] on textarea at bounding box center [995, 711] width 245 height 39
type textarea "Kanselahin!"
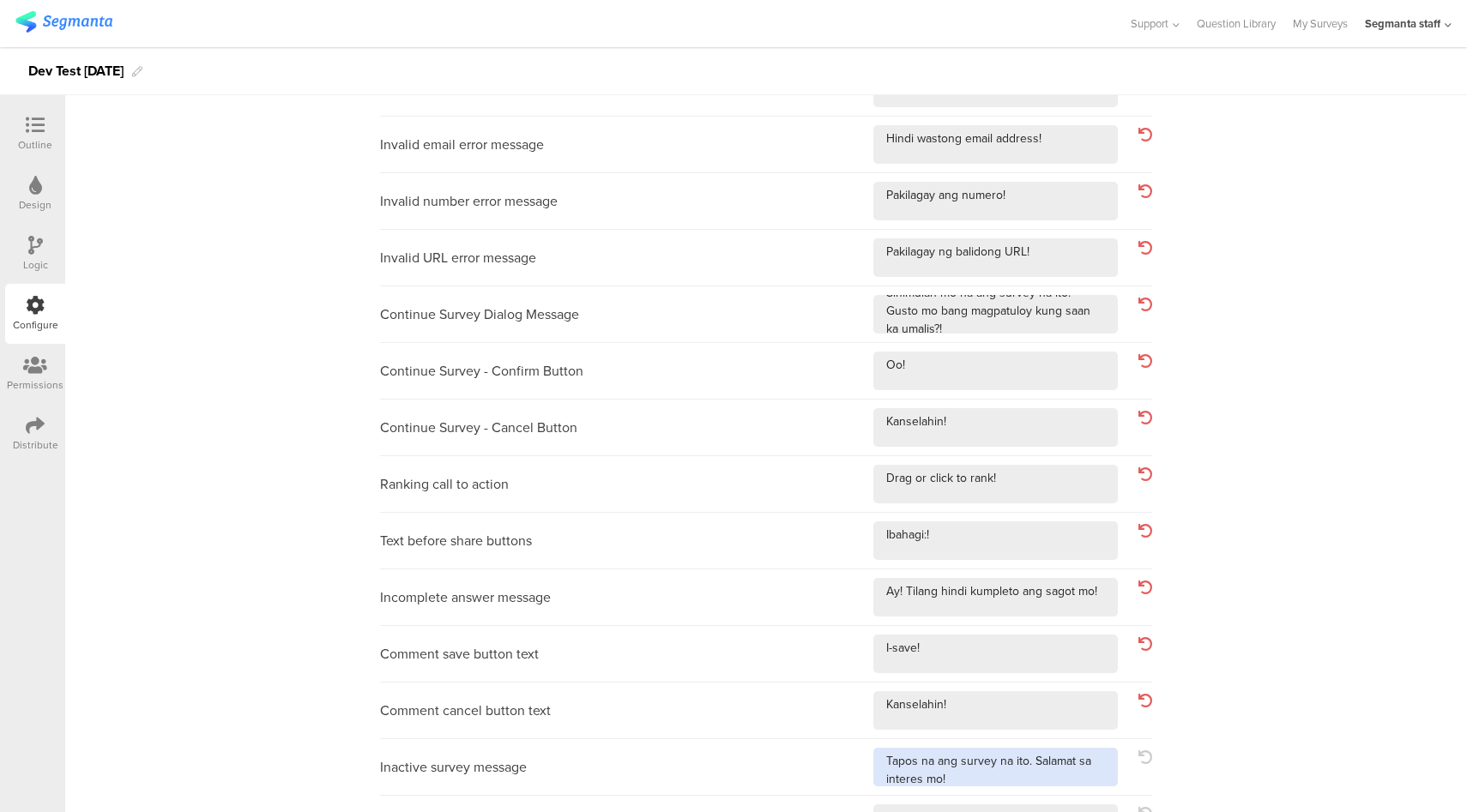
click at [1070, 777] on textarea at bounding box center [995, 767] width 245 height 39
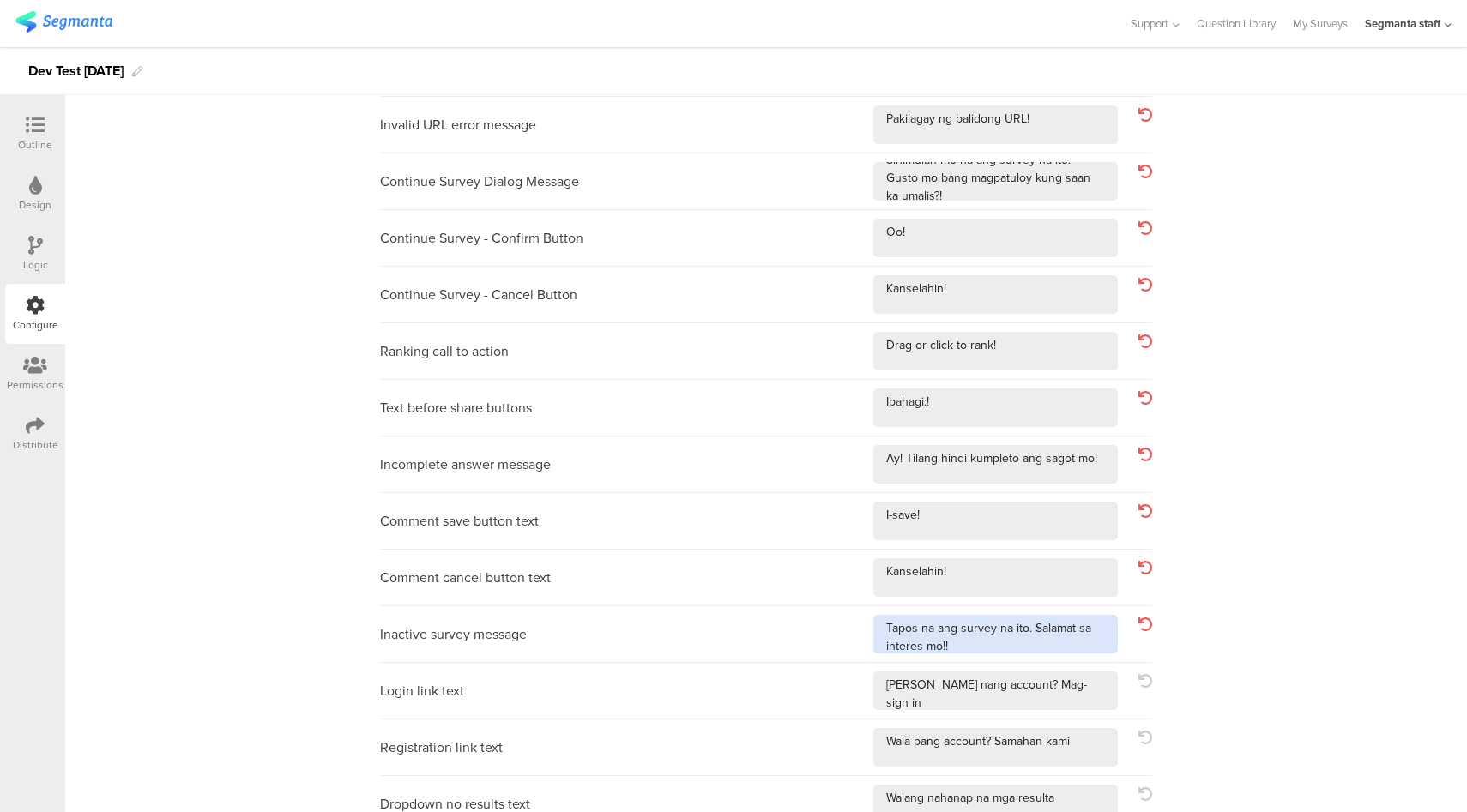
scroll to position [501, 0]
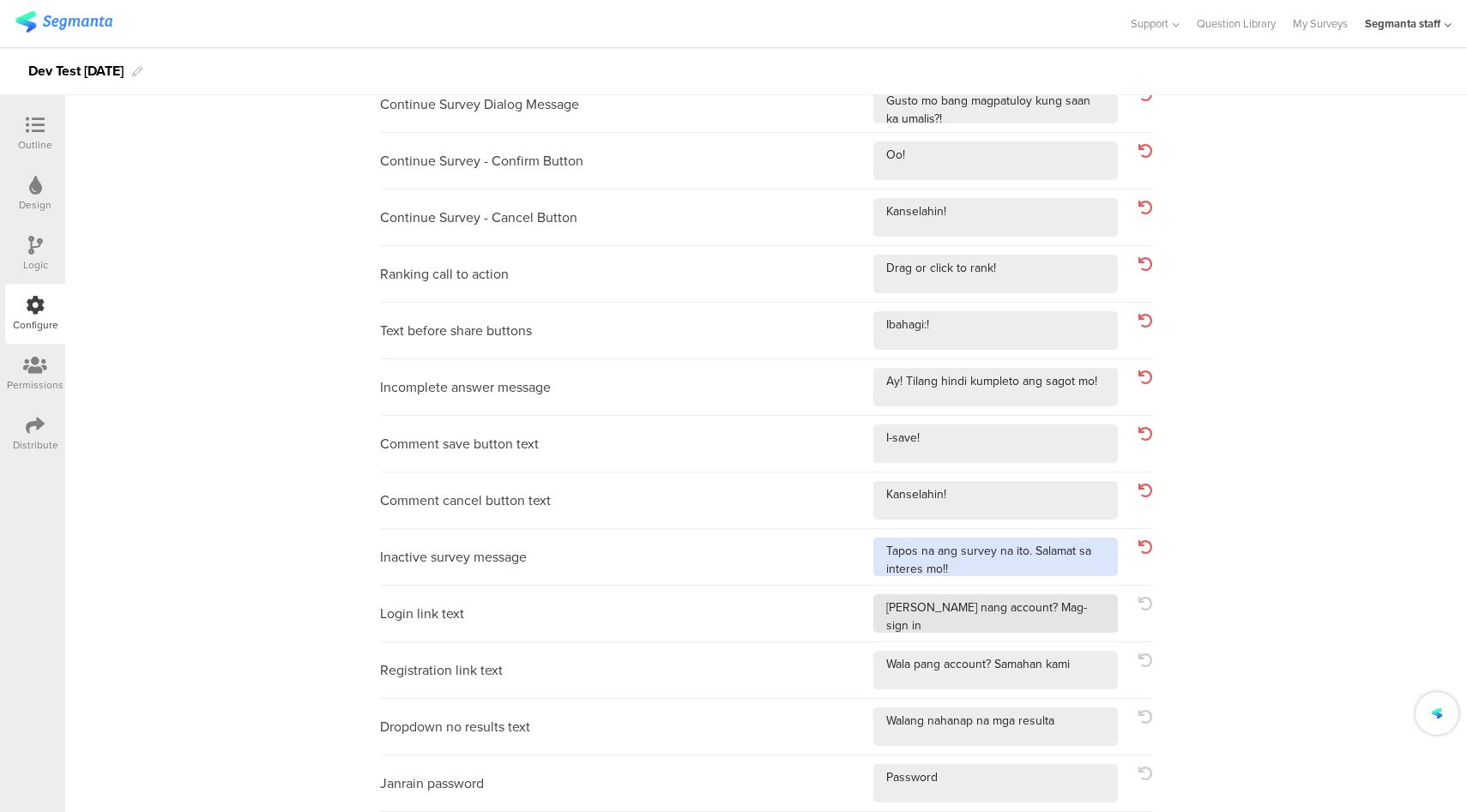
type textarea "Tapos na ang survey na ito. Salamat sa interes mo!!"
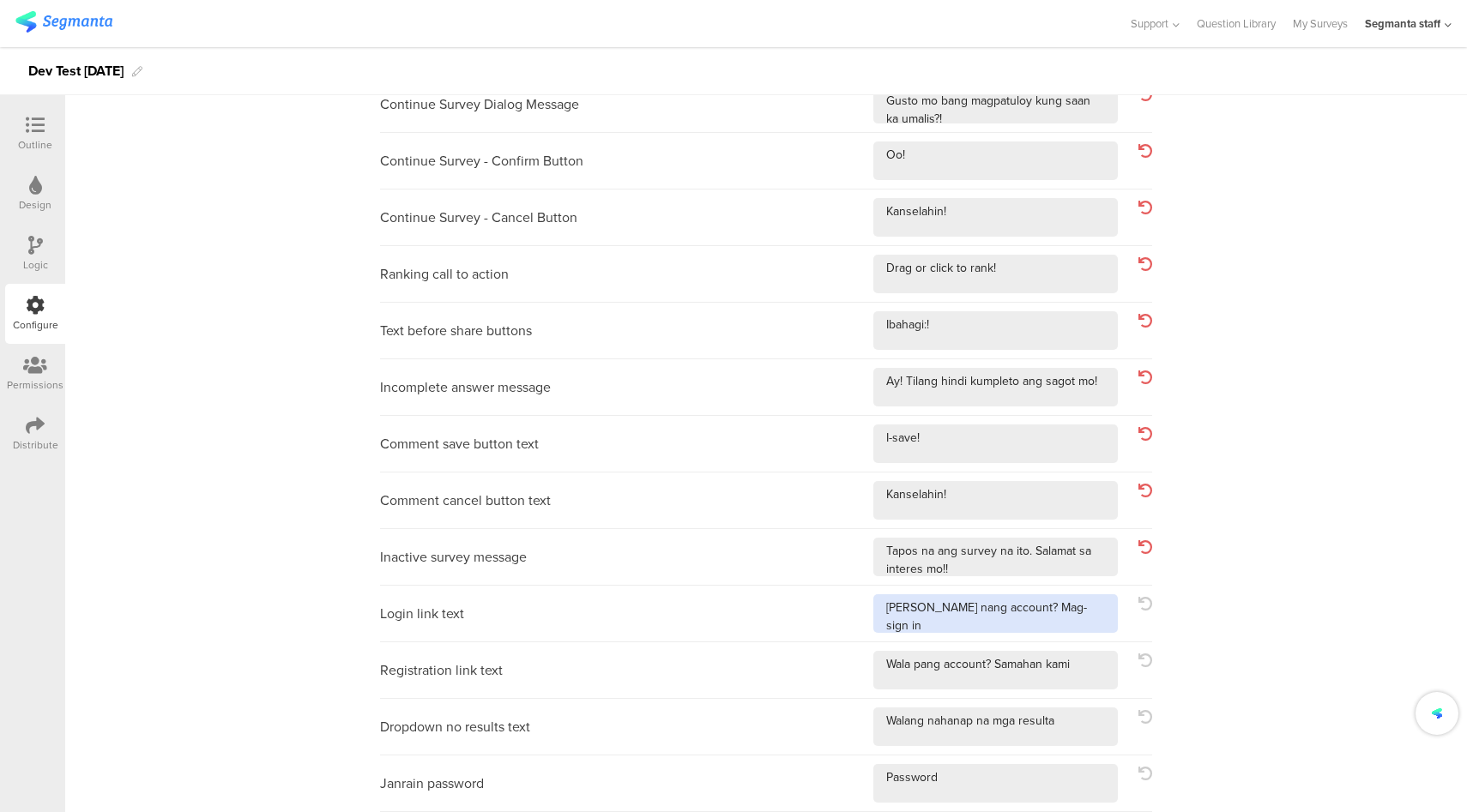
click at [1082, 608] on textarea at bounding box center [995, 614] width 245 height 39
type textarea "Mayroon nang account? Mag-sign in!"
click at [1084, 682] on textarea at bounding box center [995, 670] width 245 height 39
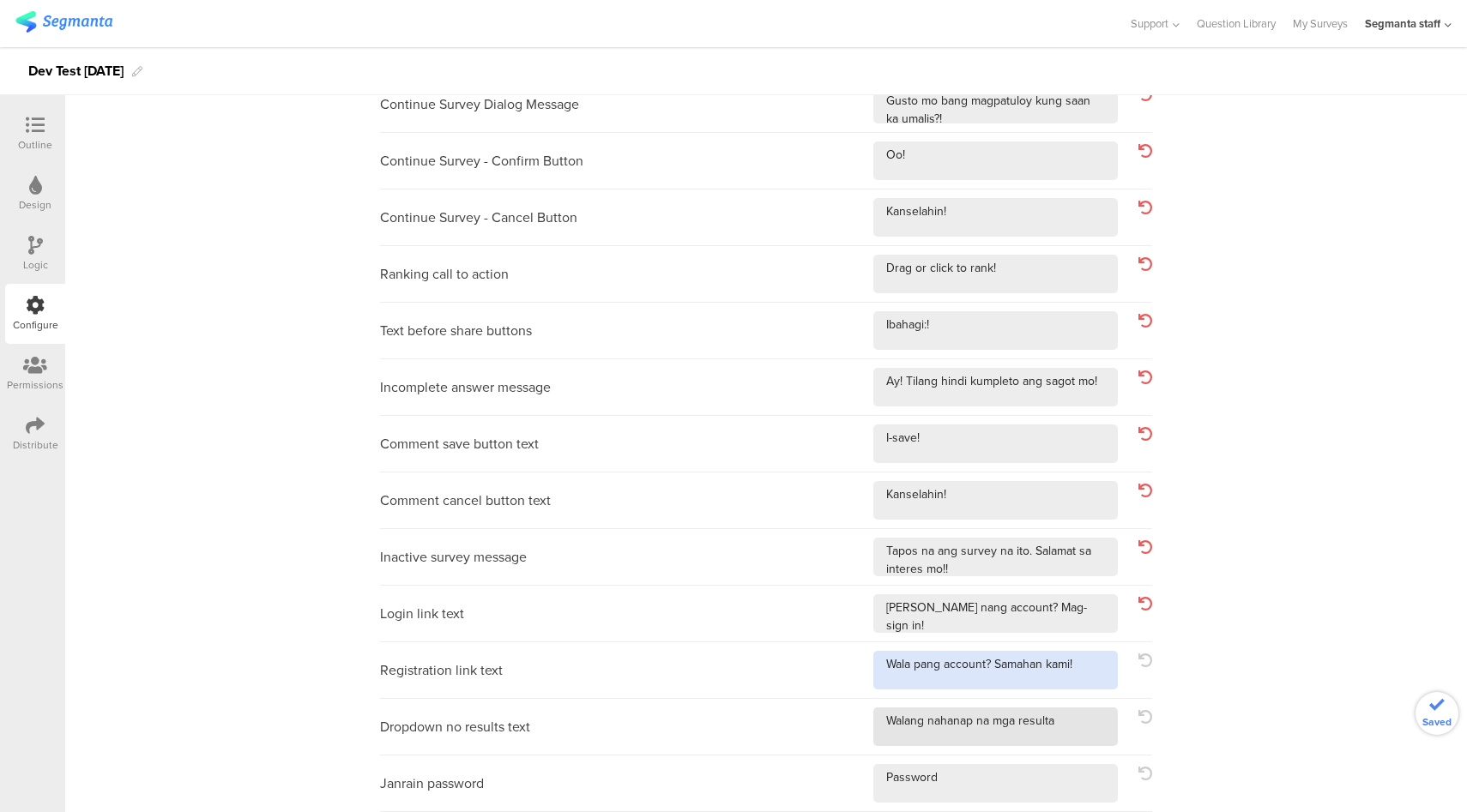
type textarea "Wala pang account? Samahan kami!"
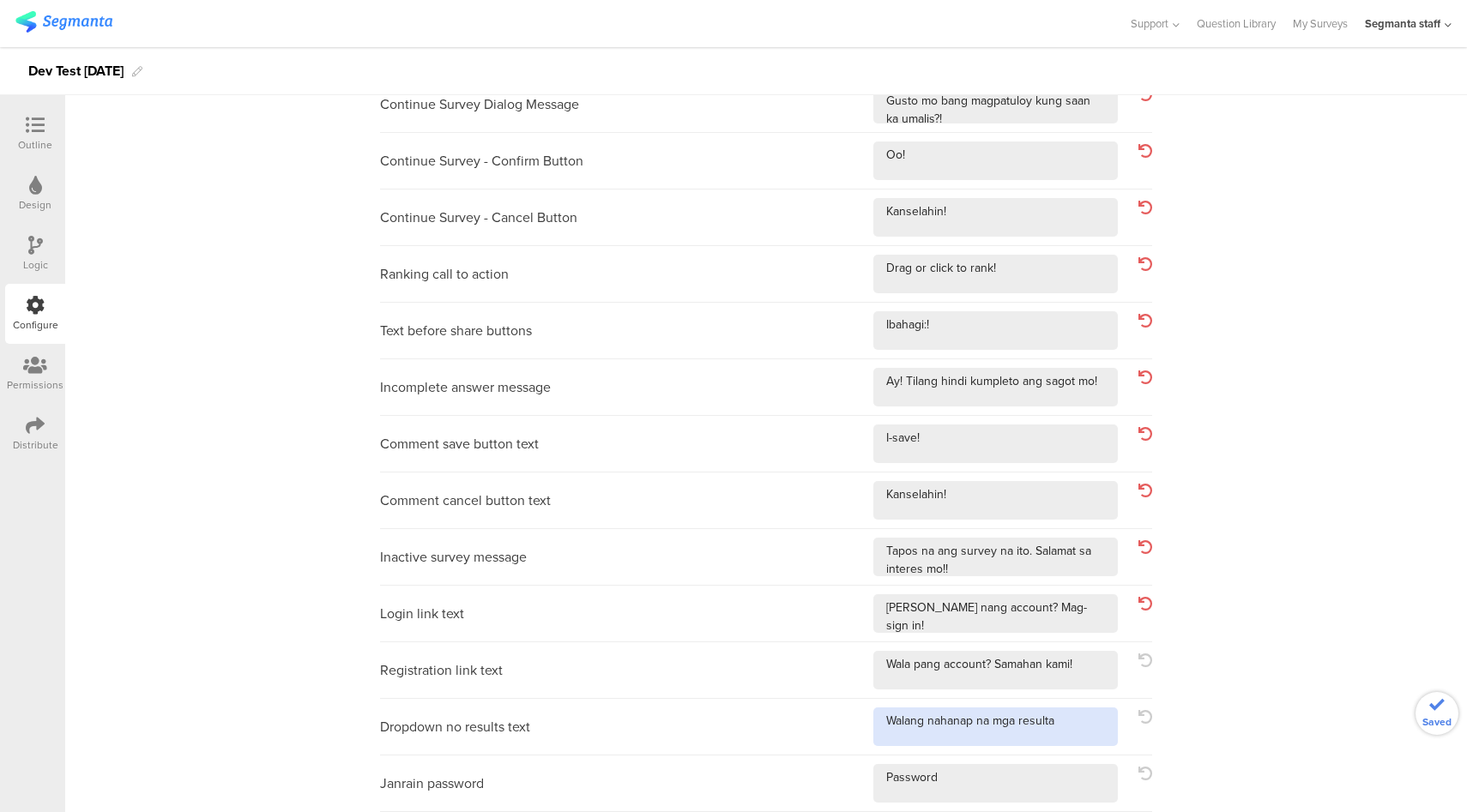
click at [1099, 746] on textarea at bounding box center [995, 727] width 245 height 39
type textarea "Walang nahanap na mga resulta!"
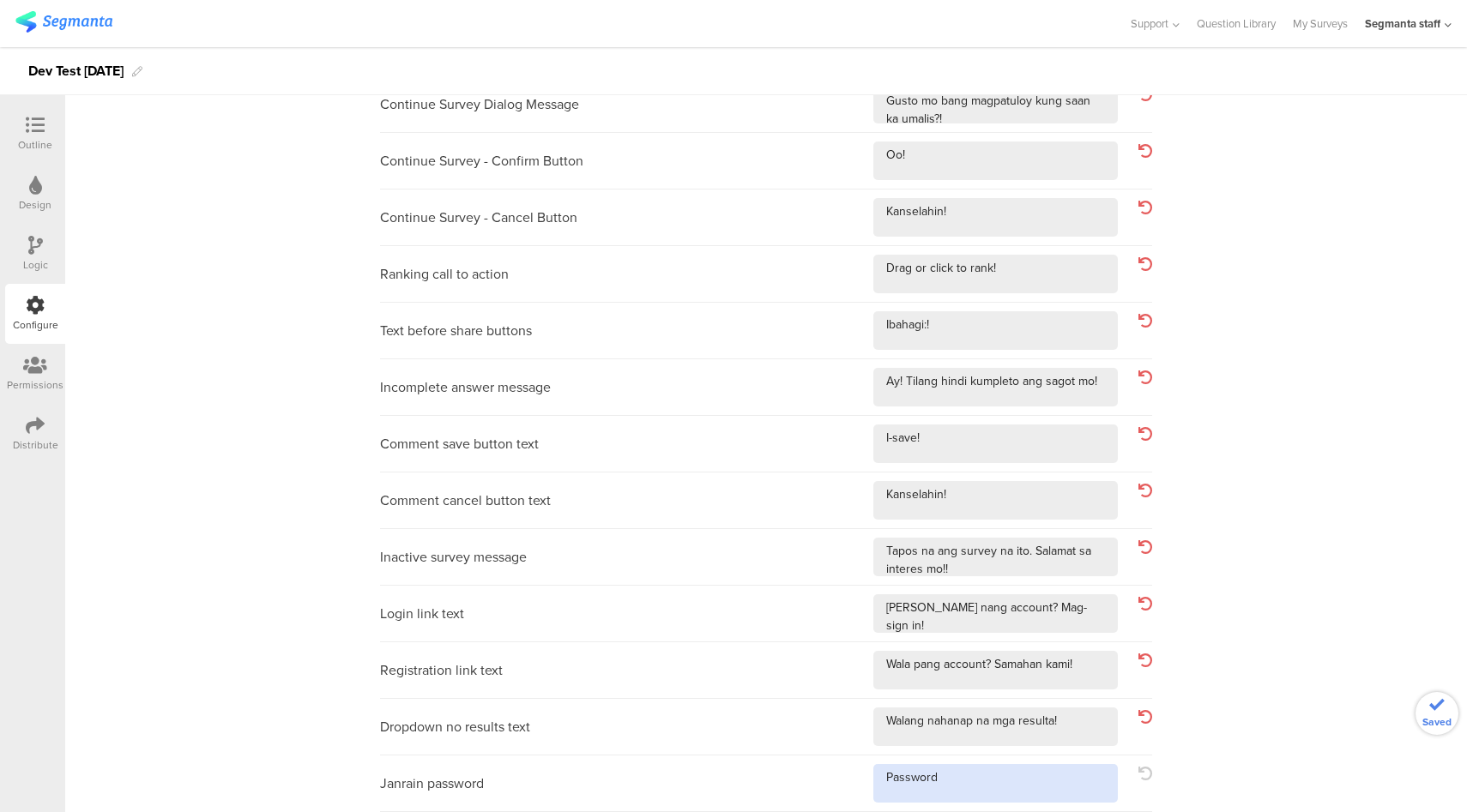
click at [1074, 786] on textarea at bounding box center [995, 783] width 245 height 39
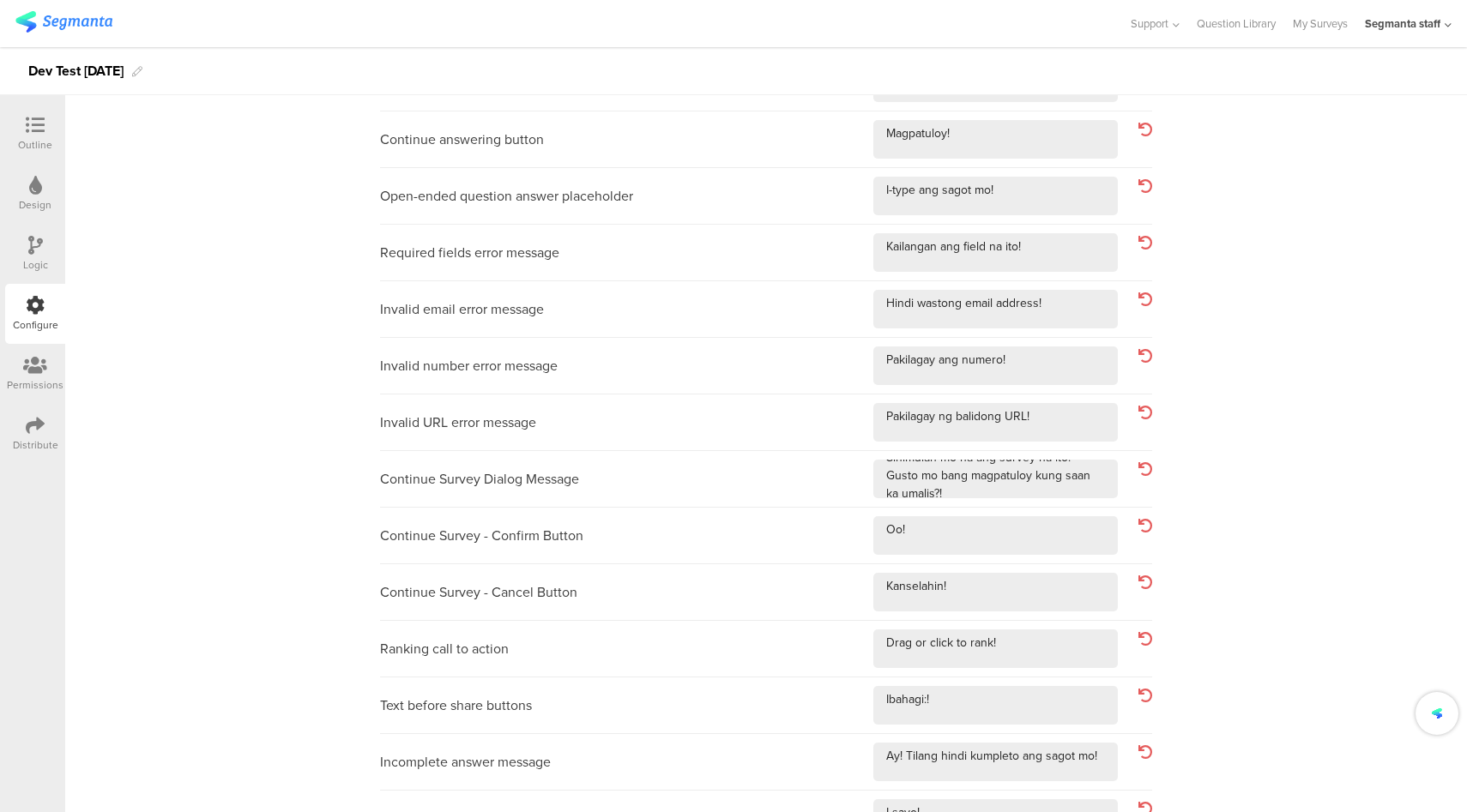
scroll to position [0, 0]
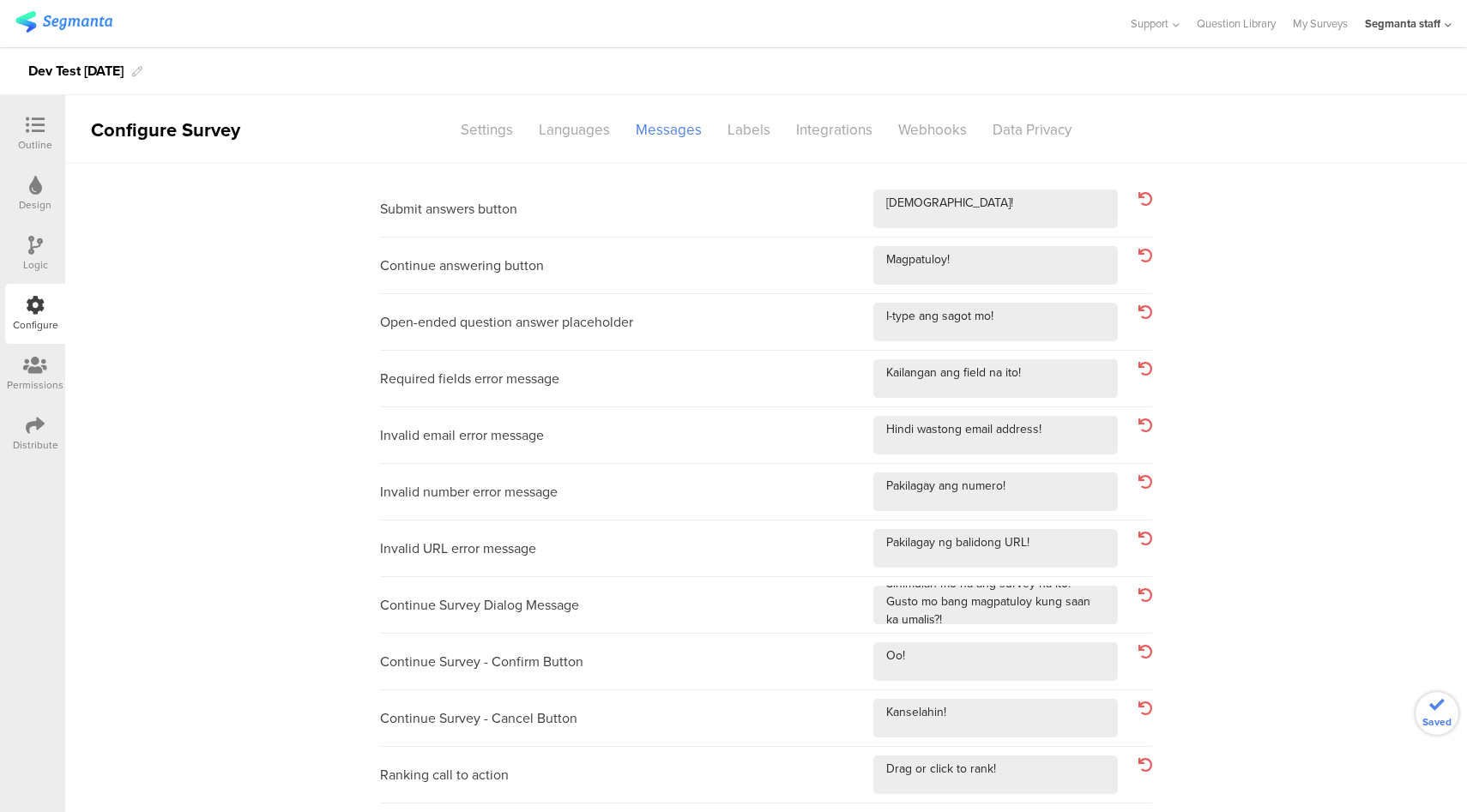
type textarea "Password!"
click at [602, 144] on sg-section-page-header "Configure Survey Settings Languages Messages Labels Integrations Webhooks Data …" at bounding box center [766, 129] width 1402 height 68
click at [578, 144] on div "Languages" at bounding box center [574, 129] width 97 height 30
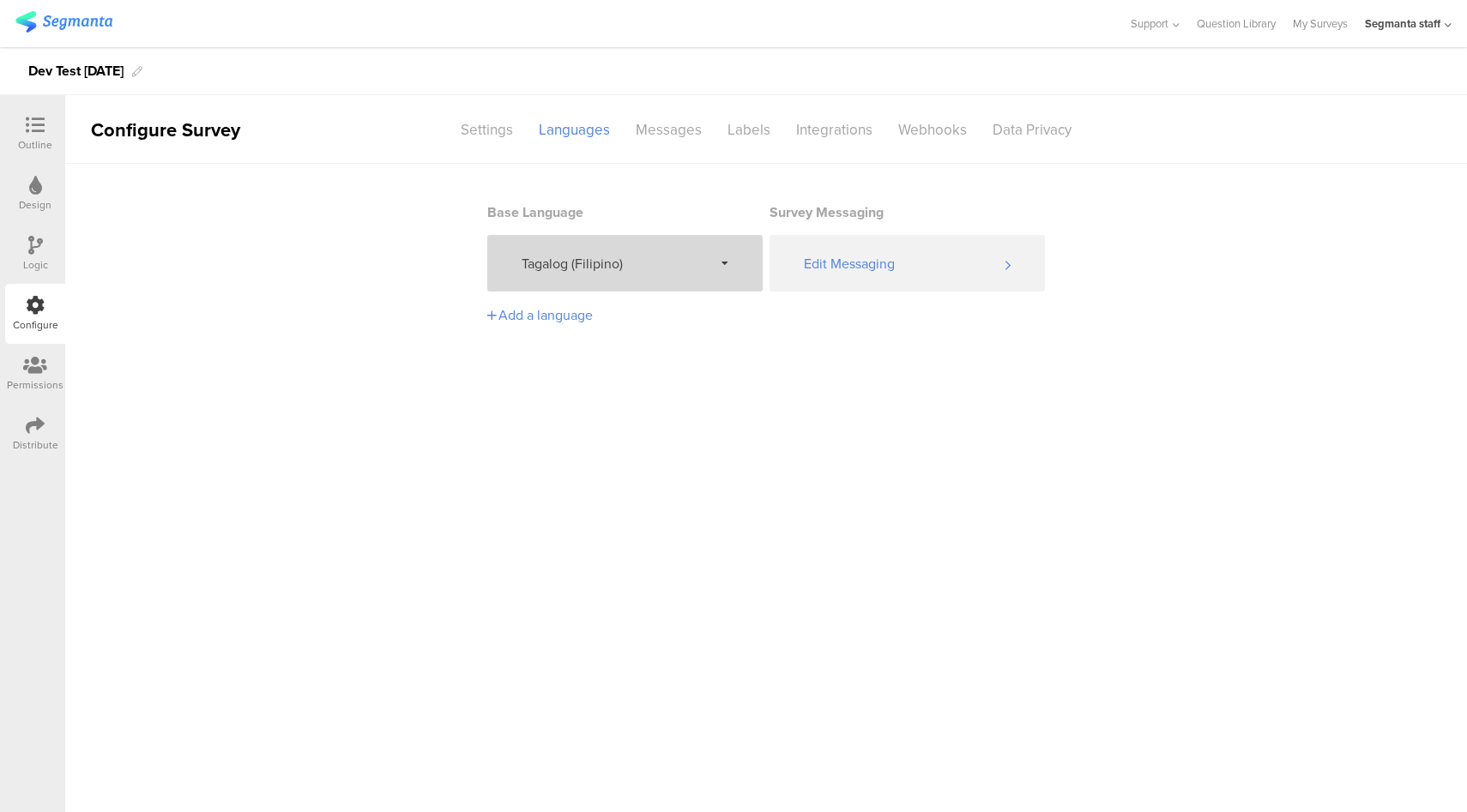
click at [636, 275] on div "Tagalog (Filipino)" at bounding box center [624, 263] width 275 height 57
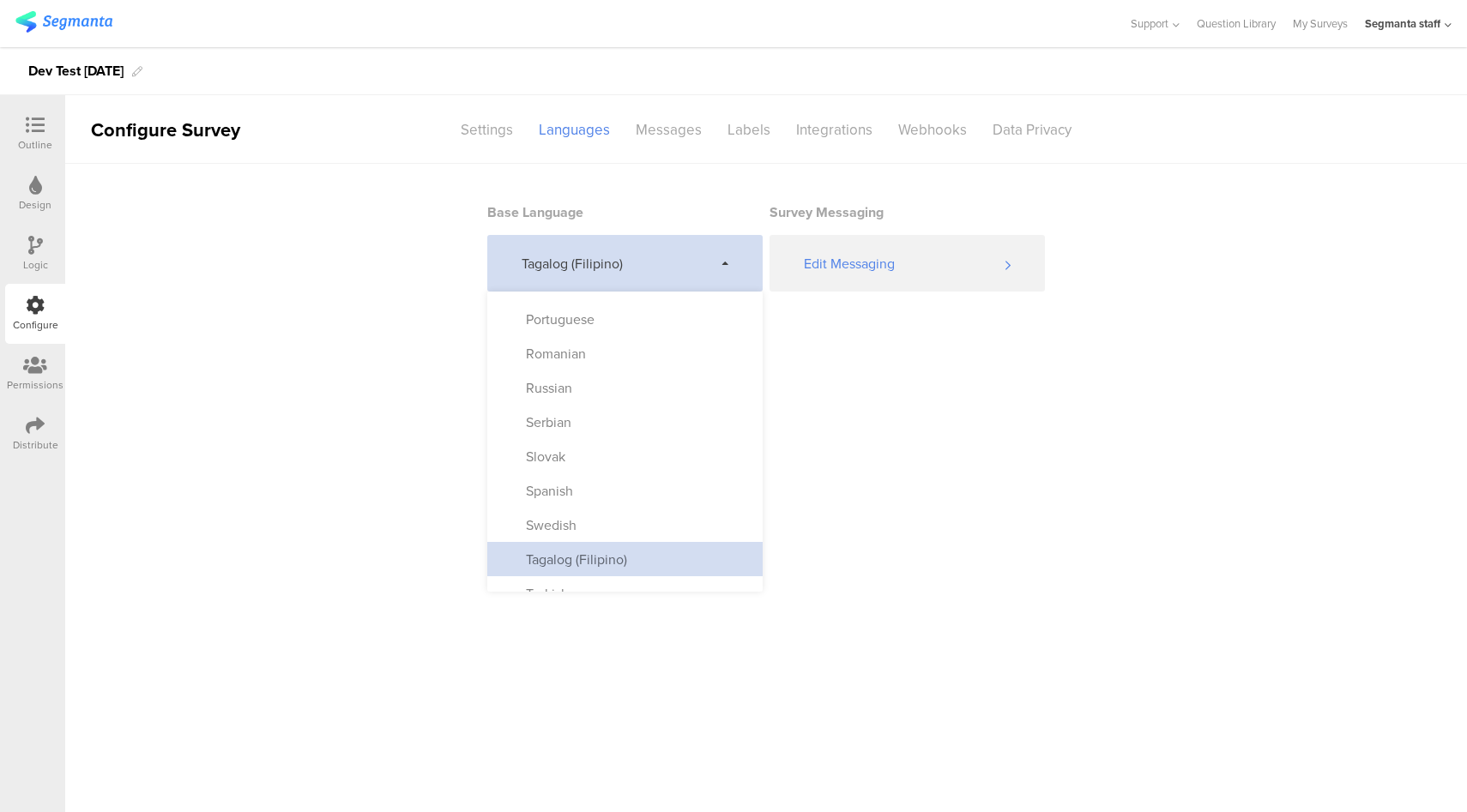
scroll to position [901, 0]
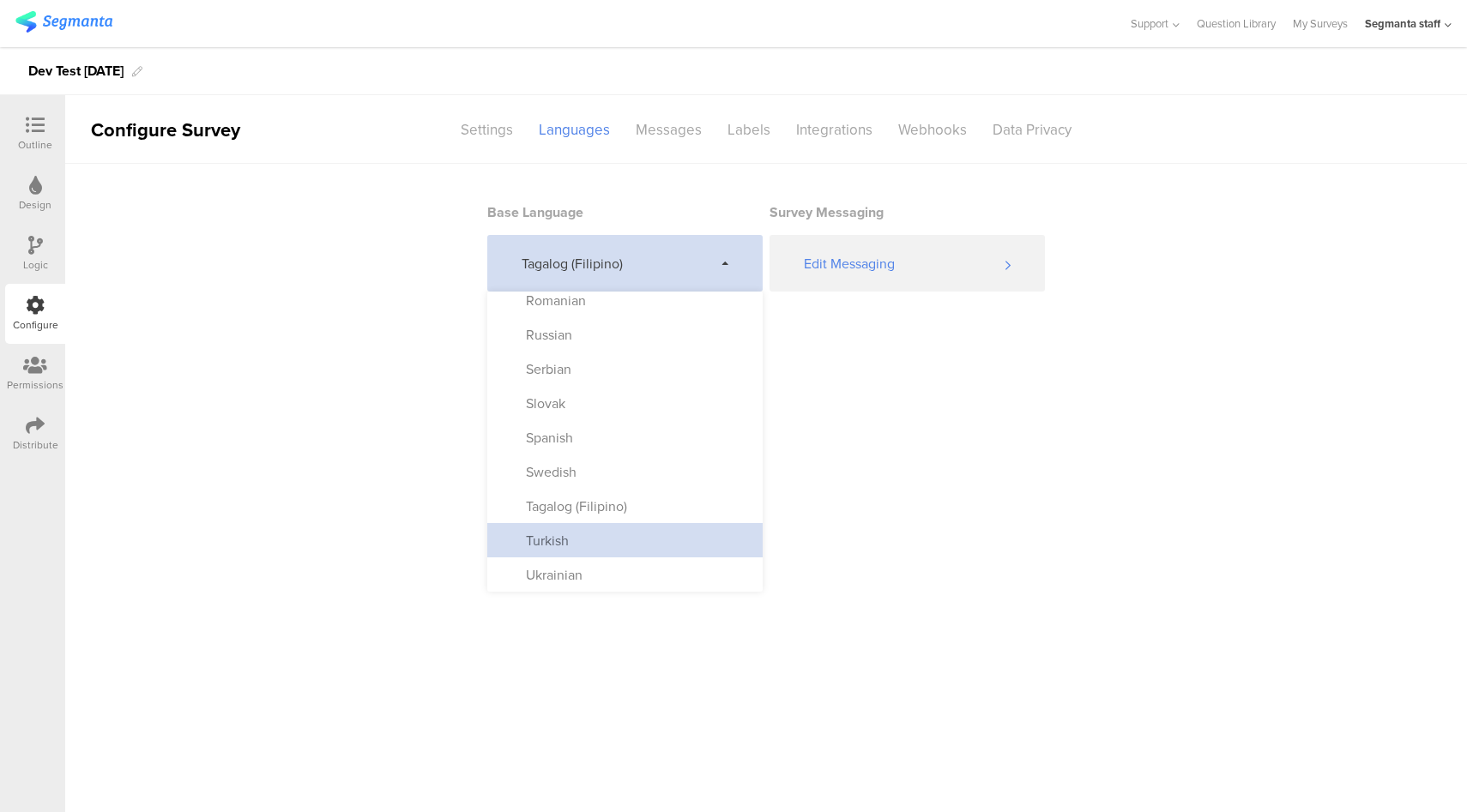
click at [651, 538] on div "Turkish" at bounding box center [624, 540] width 275 height 34
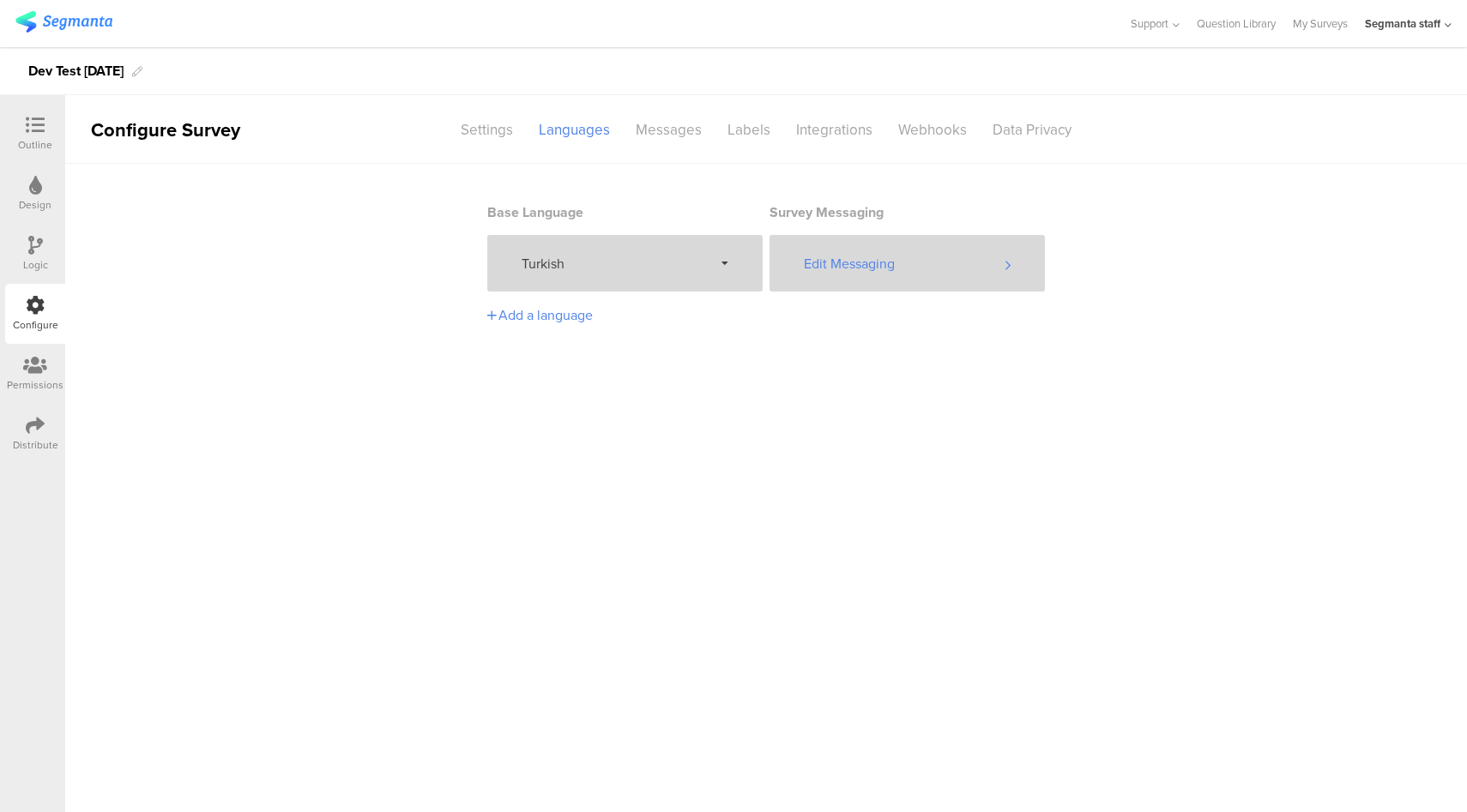
click at [927, 281] on div "Edit Messaging" at bounding box center [907, 263] width 275 height 57
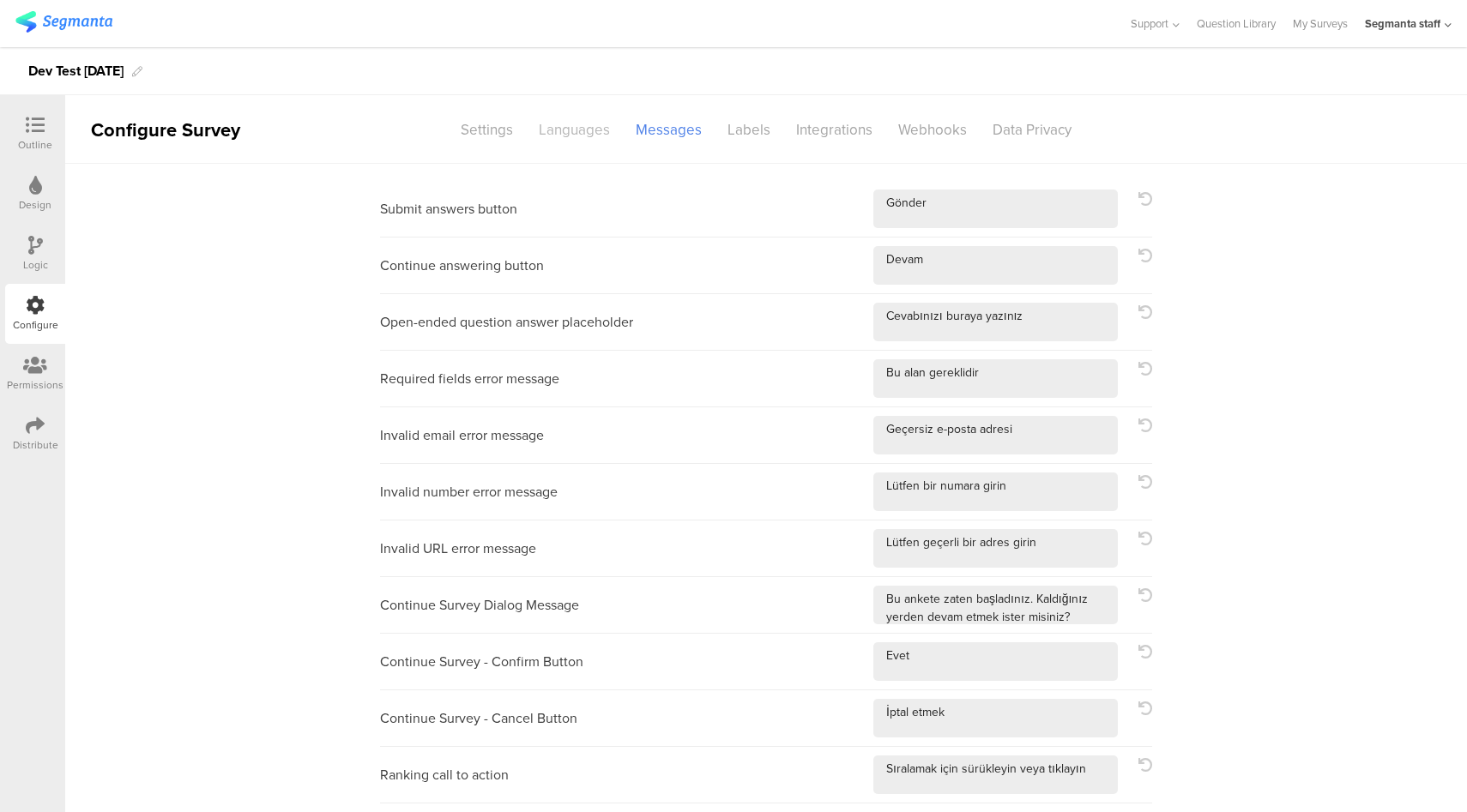
click at [541, 131] on div "Languages" at bounding box center [574, 129] width 97 height 30
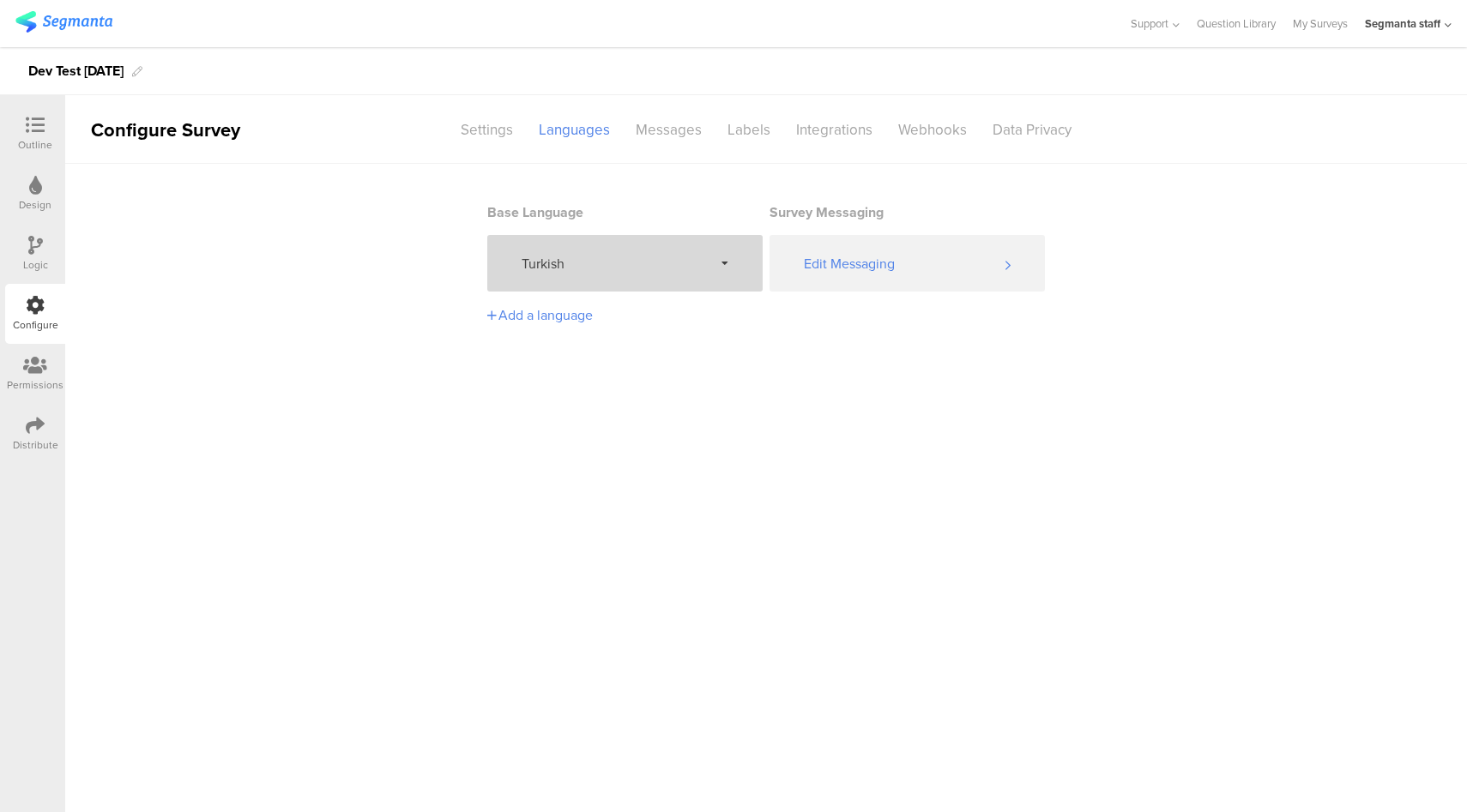
click at [576, 279] on div "Turkish" at bounding box center [624, 263] width 275 height 57
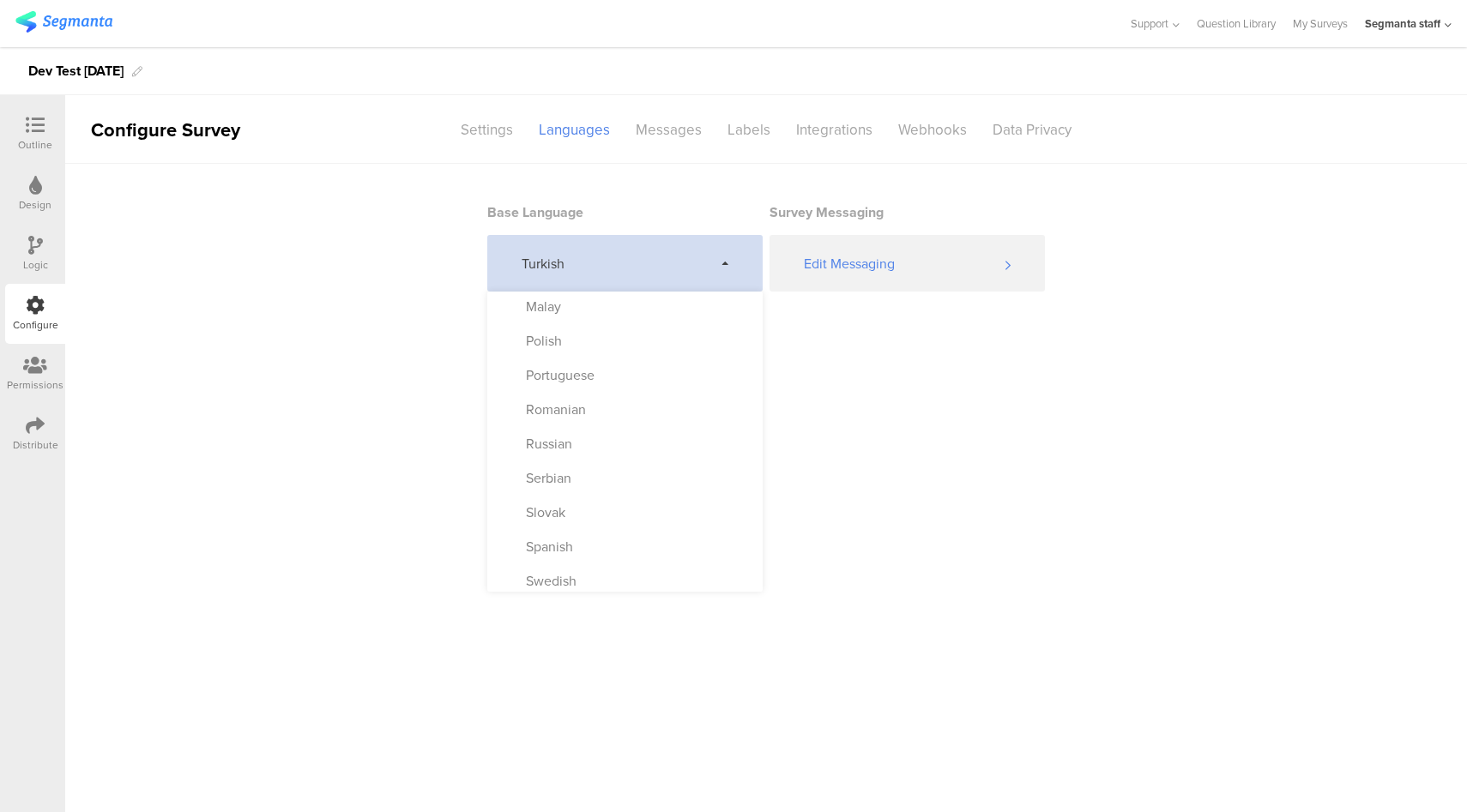
scroll to position [901, 0]
click at [627, 577] on div "Ukrainian" at bounding box center [624, 574] width 275 height 34
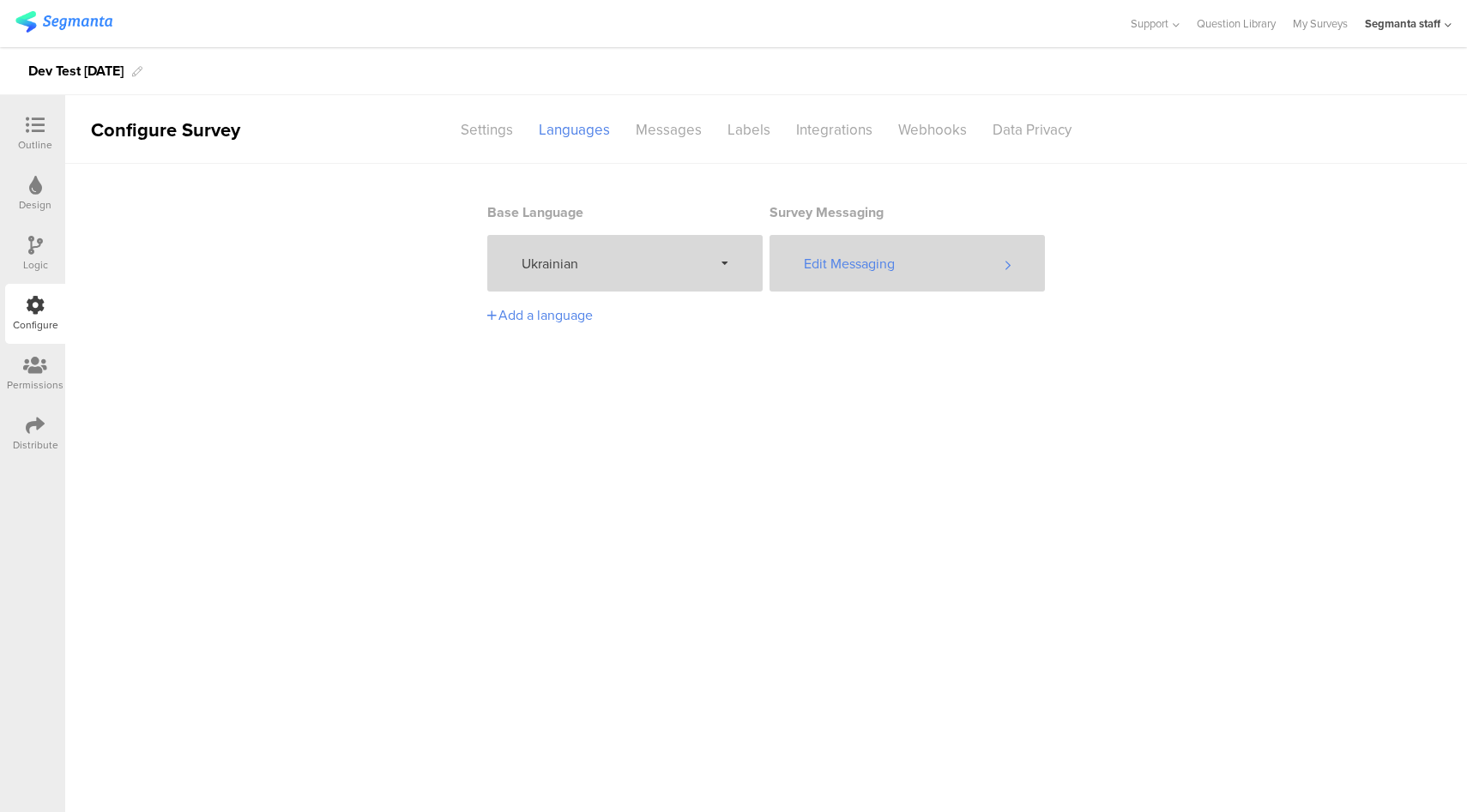
click at [913, 275] on div "Edit Messaging" at bounding box center [907, 263] width 275 height 57
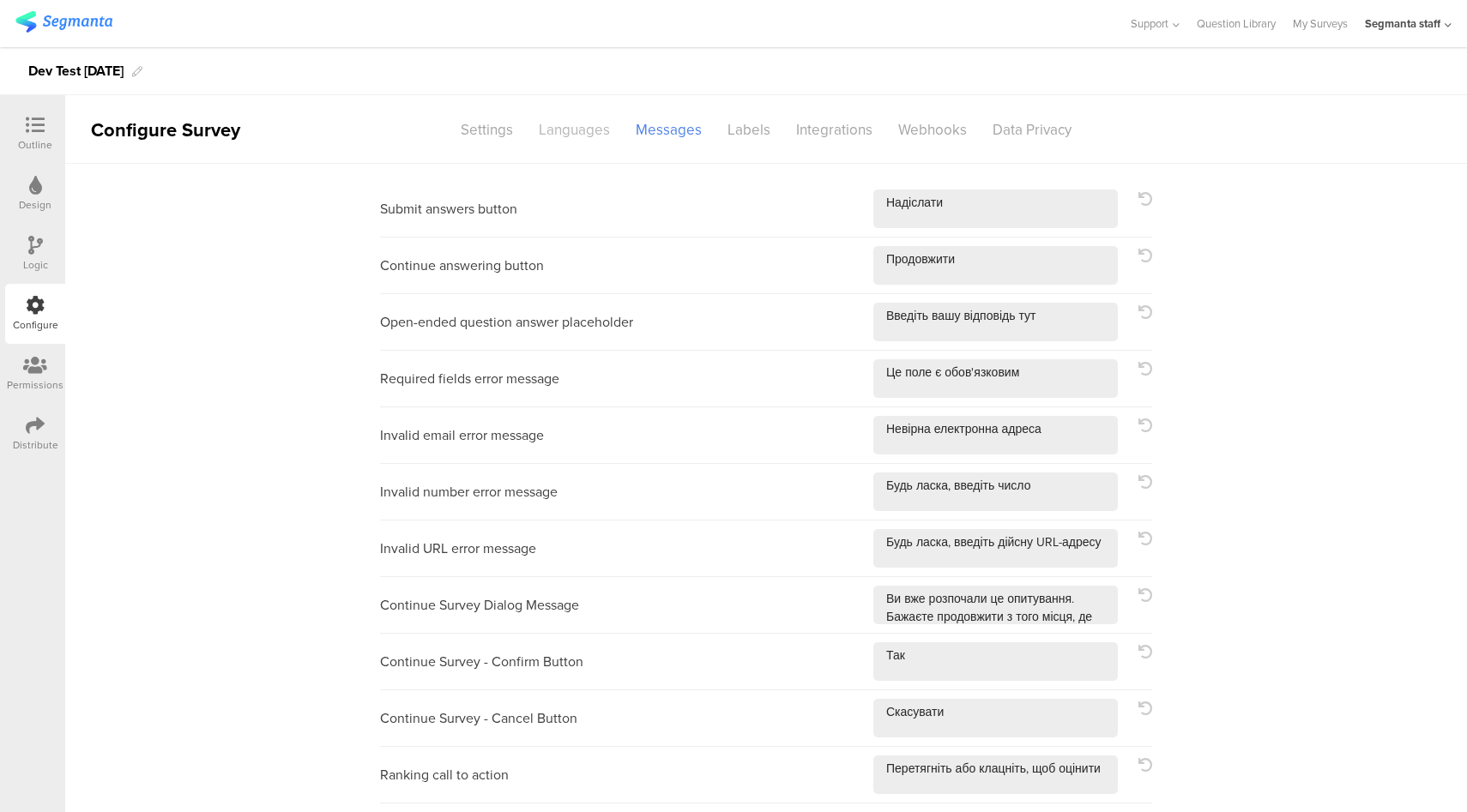
click at [561, 127] on div "Languages" at bounding box center [574, 129] width 97 height 30
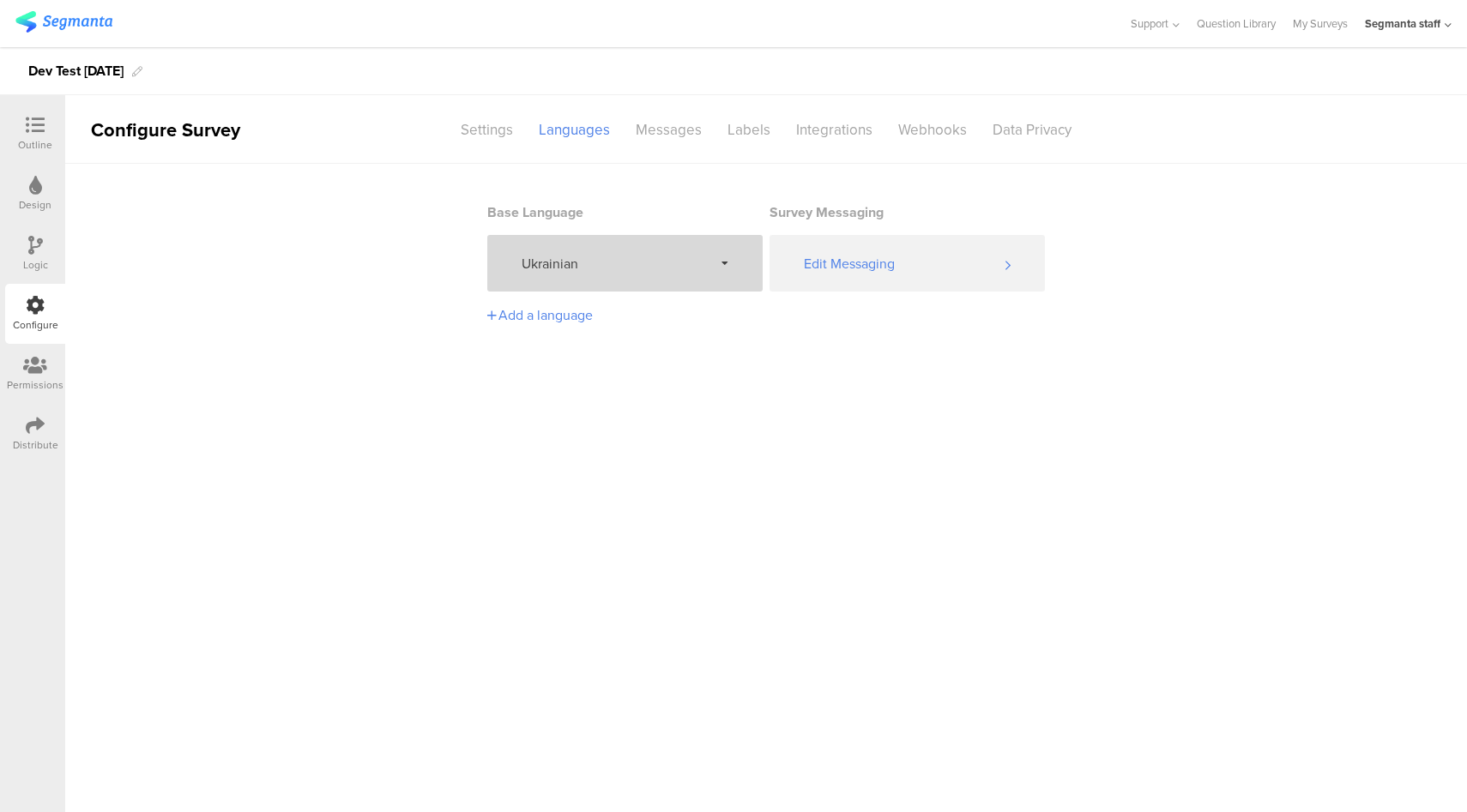
click at [598, 261] on span "Ukrainian" at bounding box center [616, 264] width 191 height 20
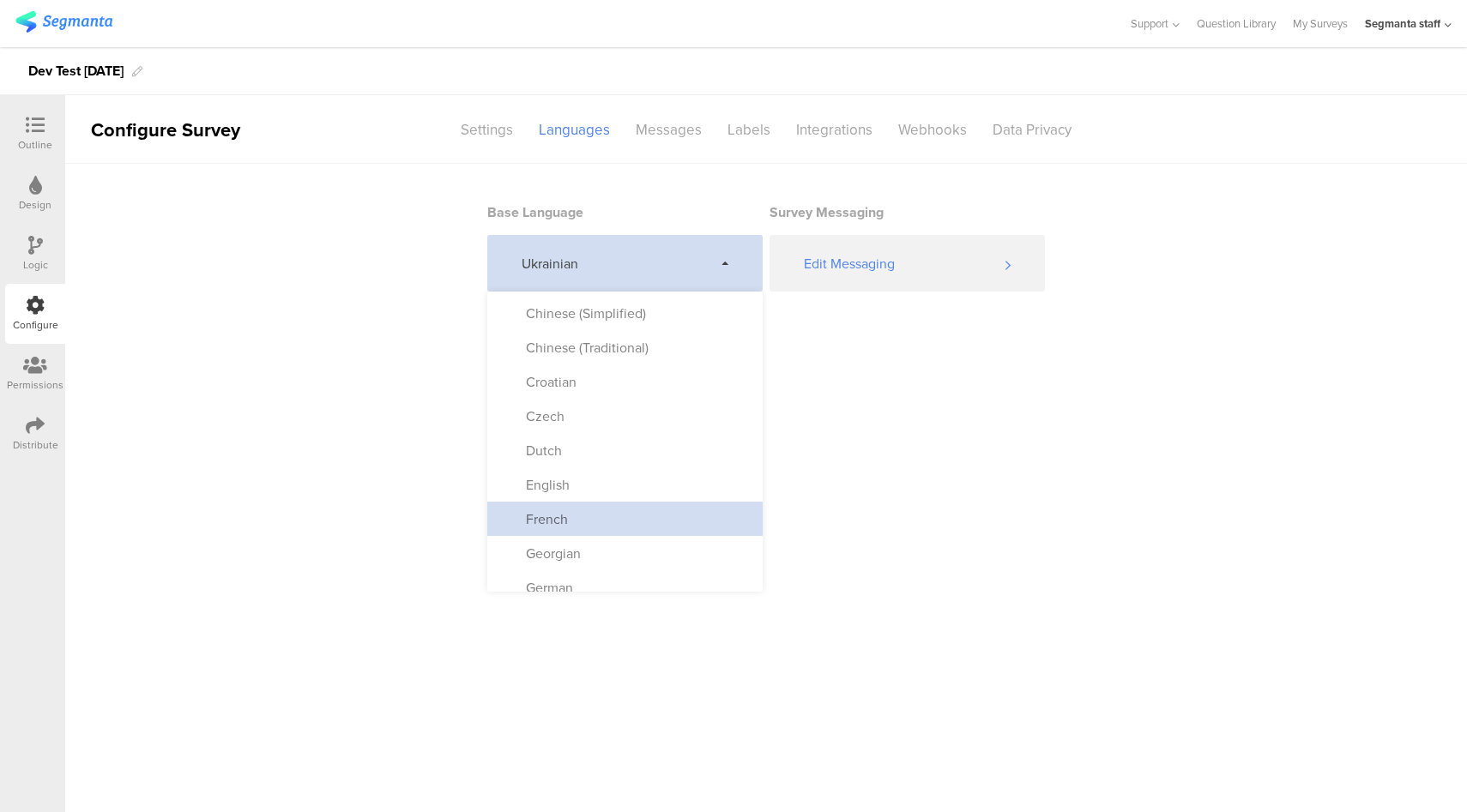
scroll to position [142, 0]
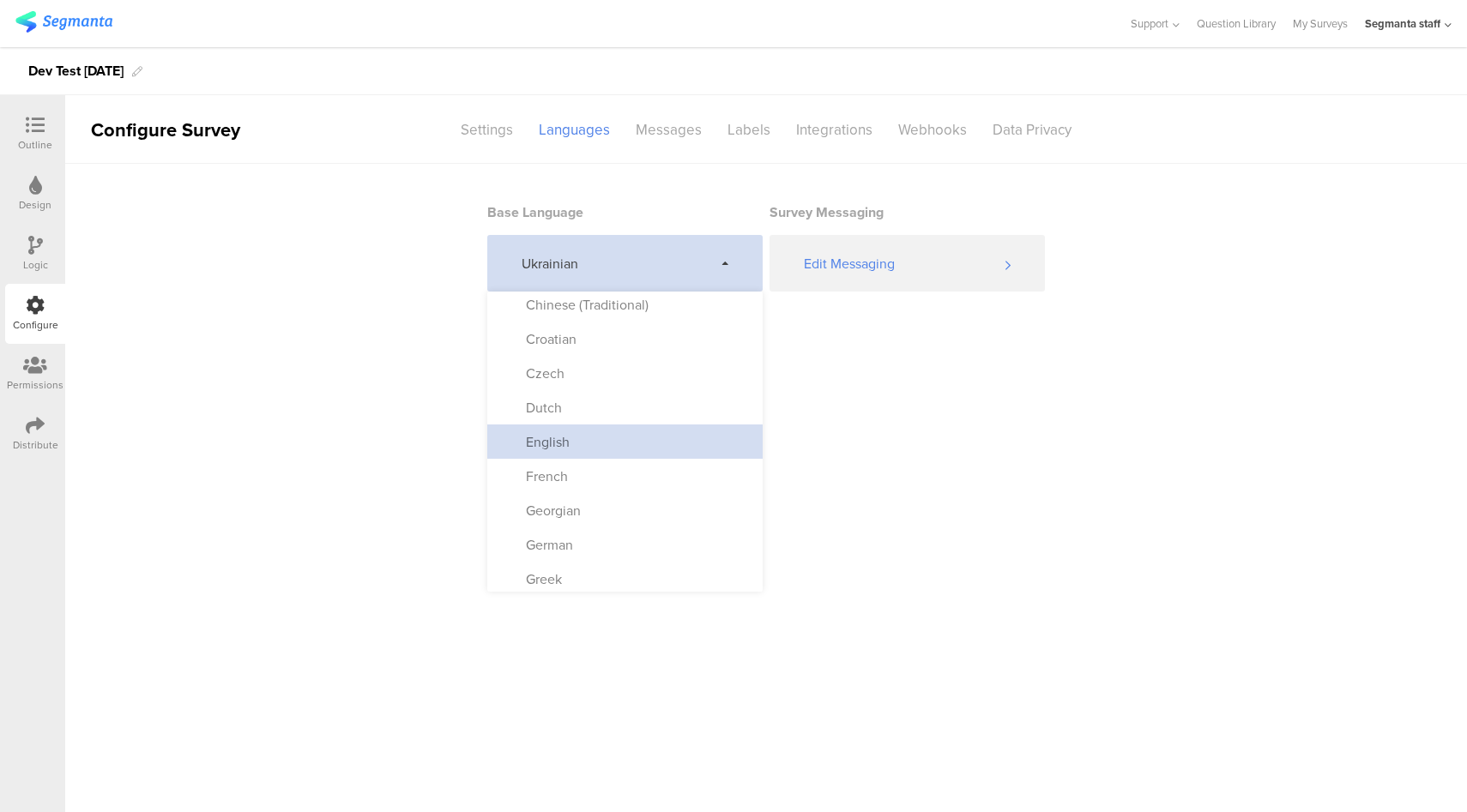
click at [637, 452] on div "English" at bounding box center [624, 441] width 275 height 34
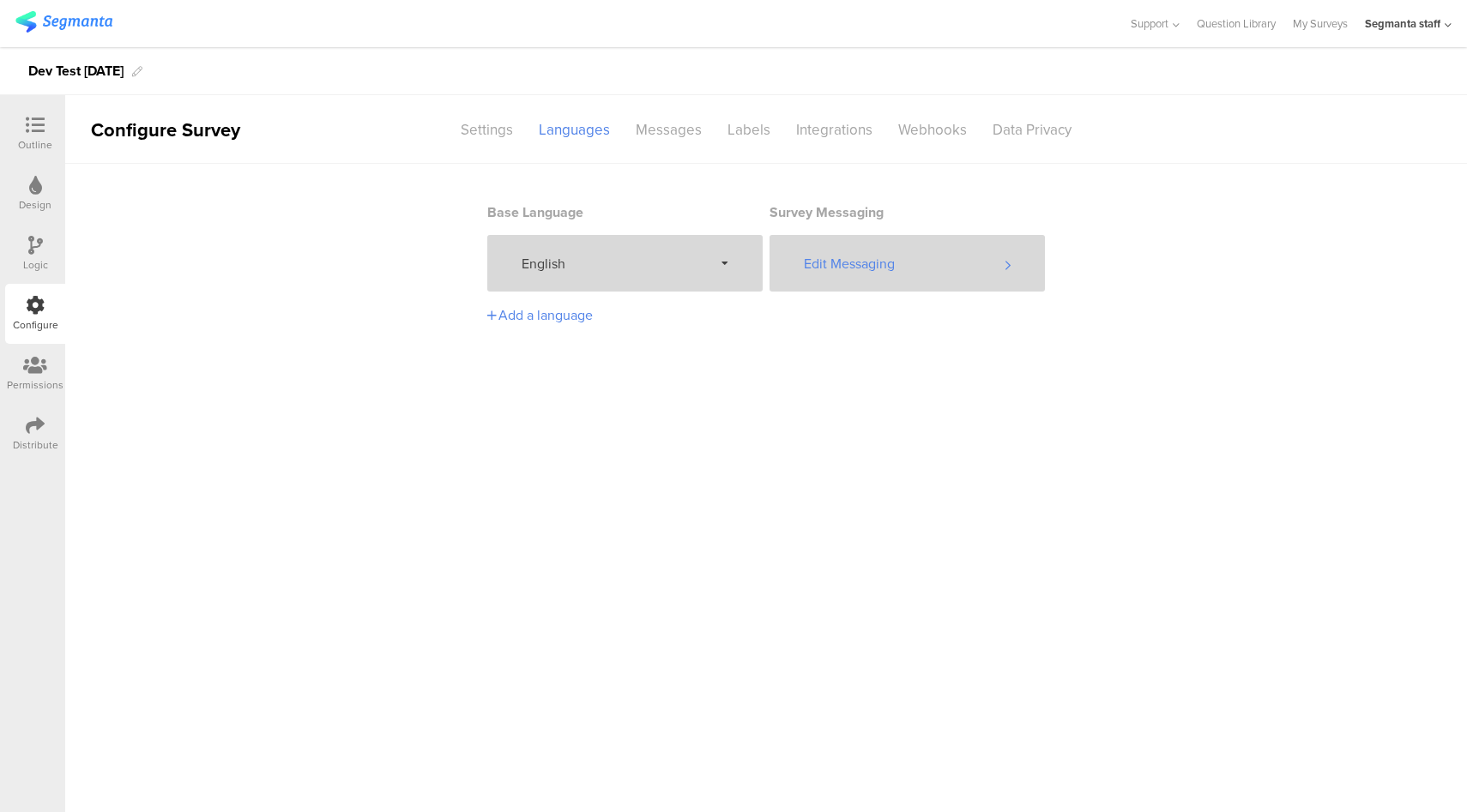
click at [931, 255] on div "Edit Messaging" at bounding box center [907, 263] width 275 height 57
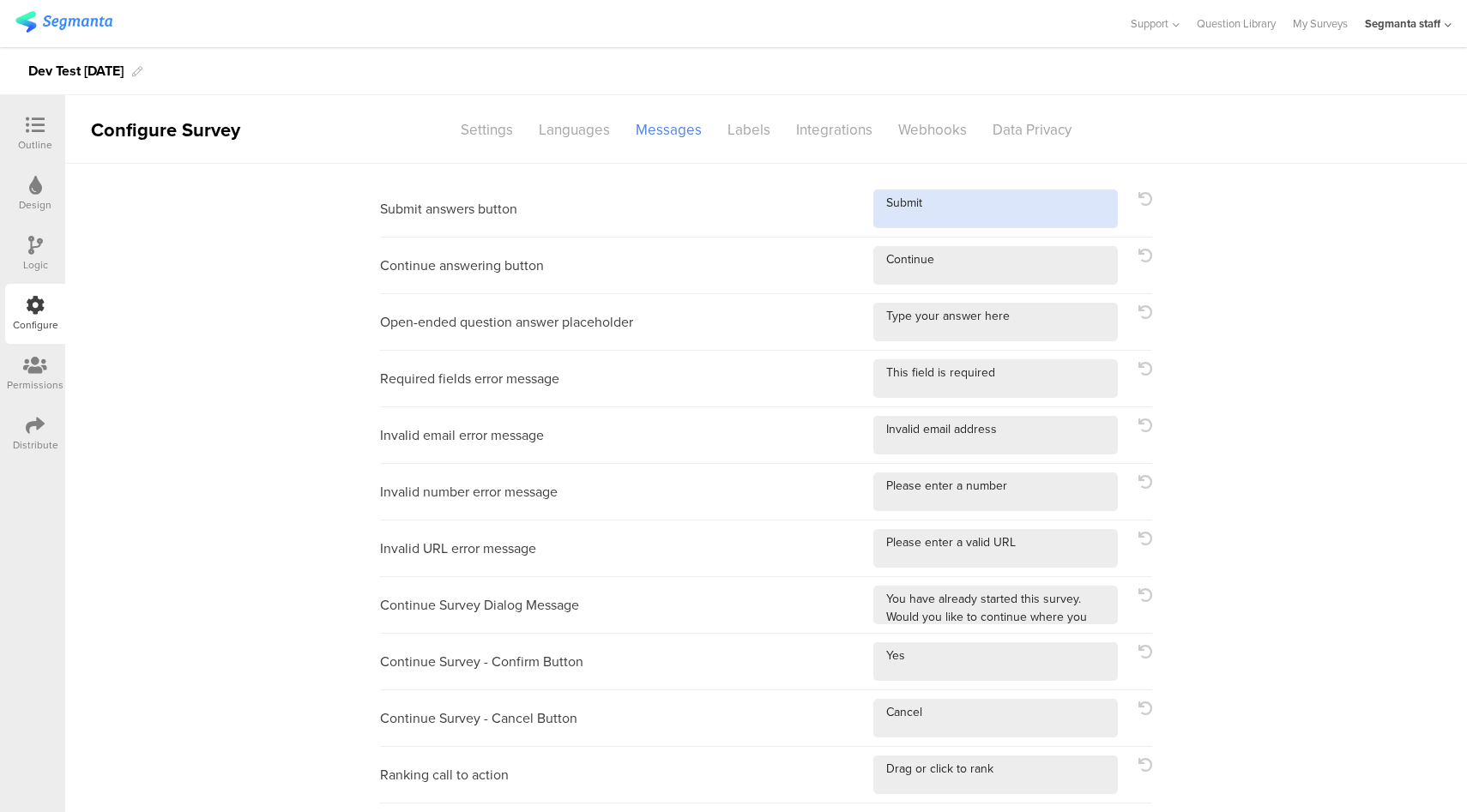
click at [974, 198] on textarea at bounding box center [995, 208] width 245 height 39
type textarea "Submit!"
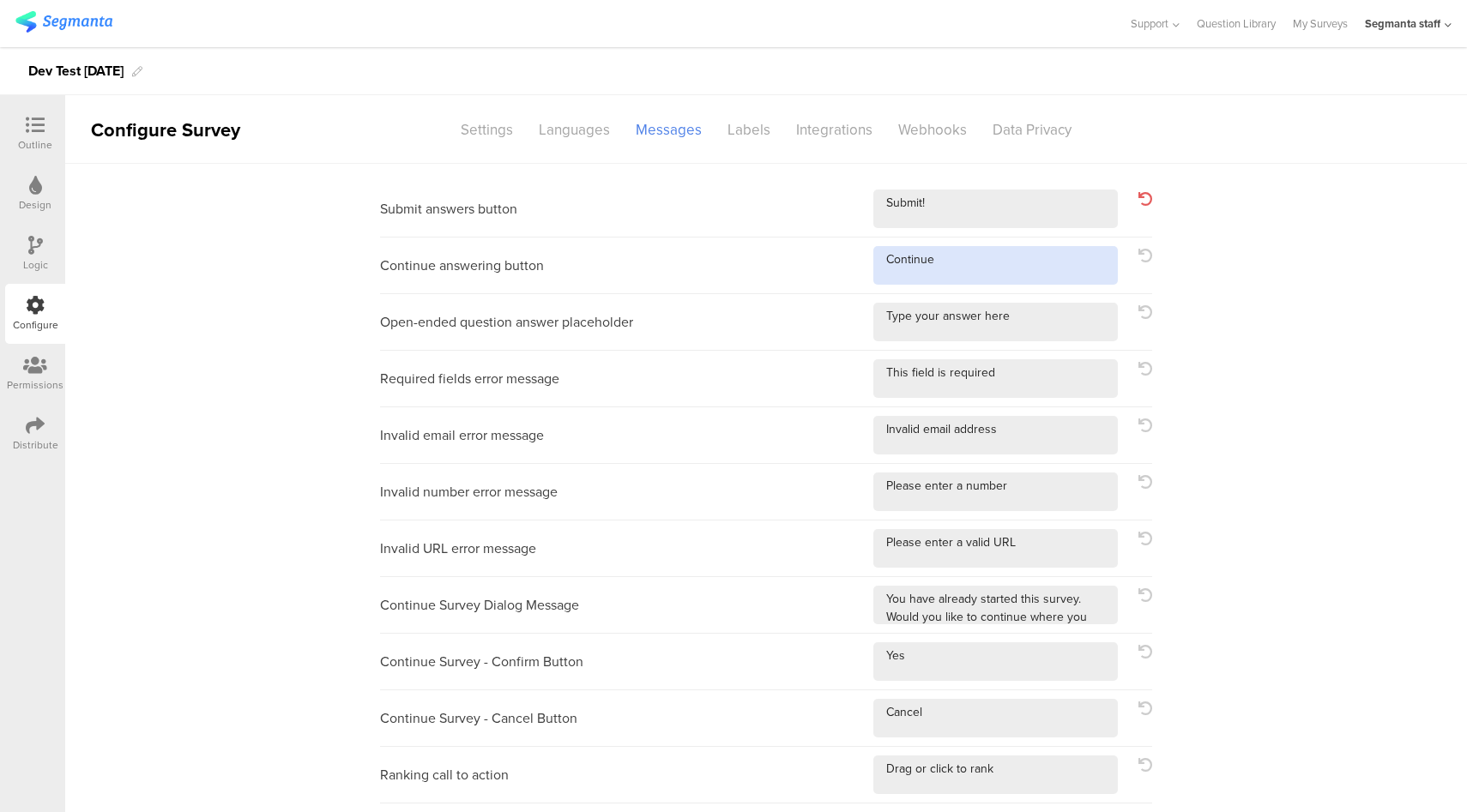
click at [1003, 271] on textarea at bounding box center [995, 265] width 245 height 39
type textarea "Continue!"
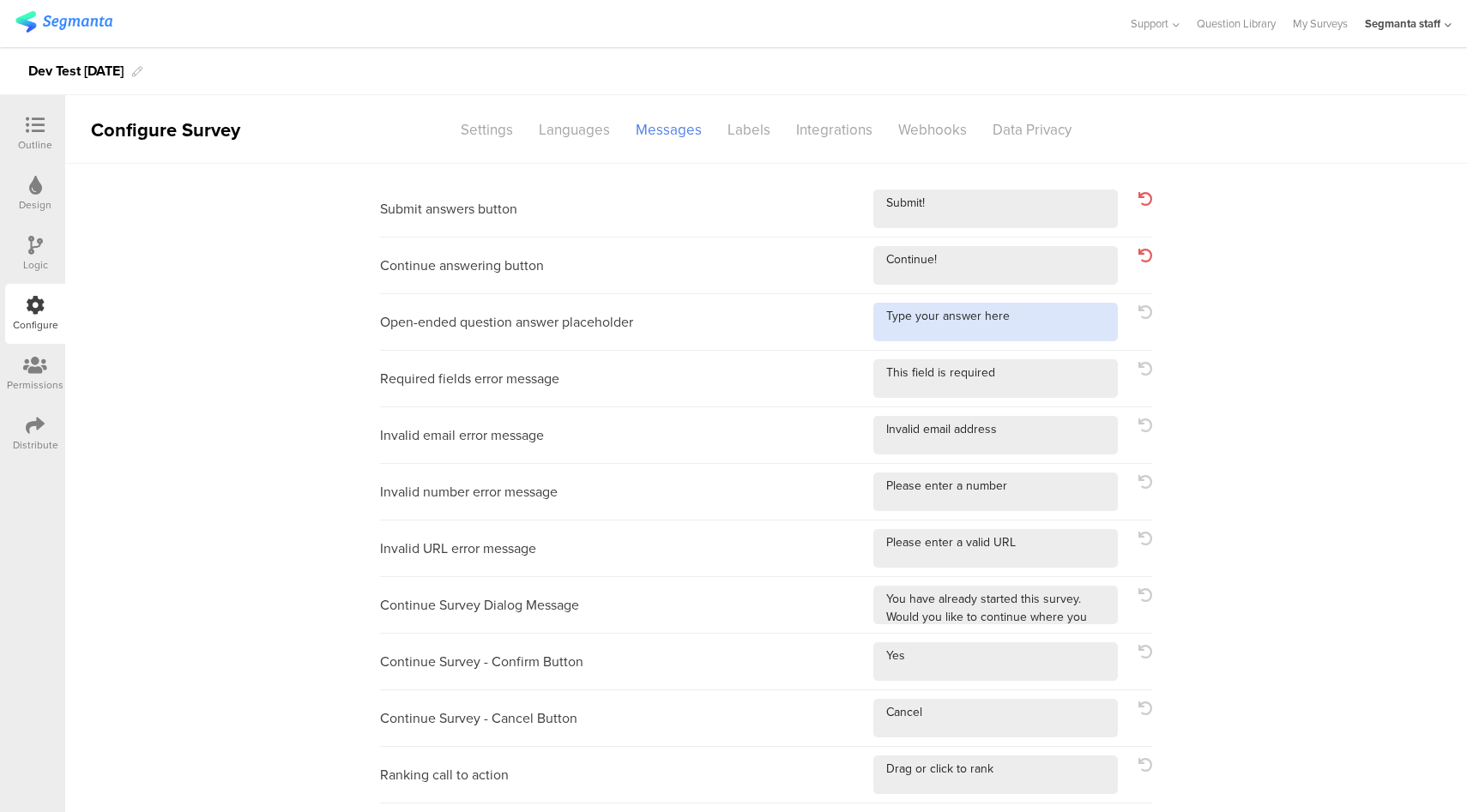
click at [1074, 336] on textarea at bounding box center [995, 322] width 245 height 39
click at [1071, 330] on textarea at bounding box center [995, 322] width 245 height 39
type textarea "Type your answer here!"
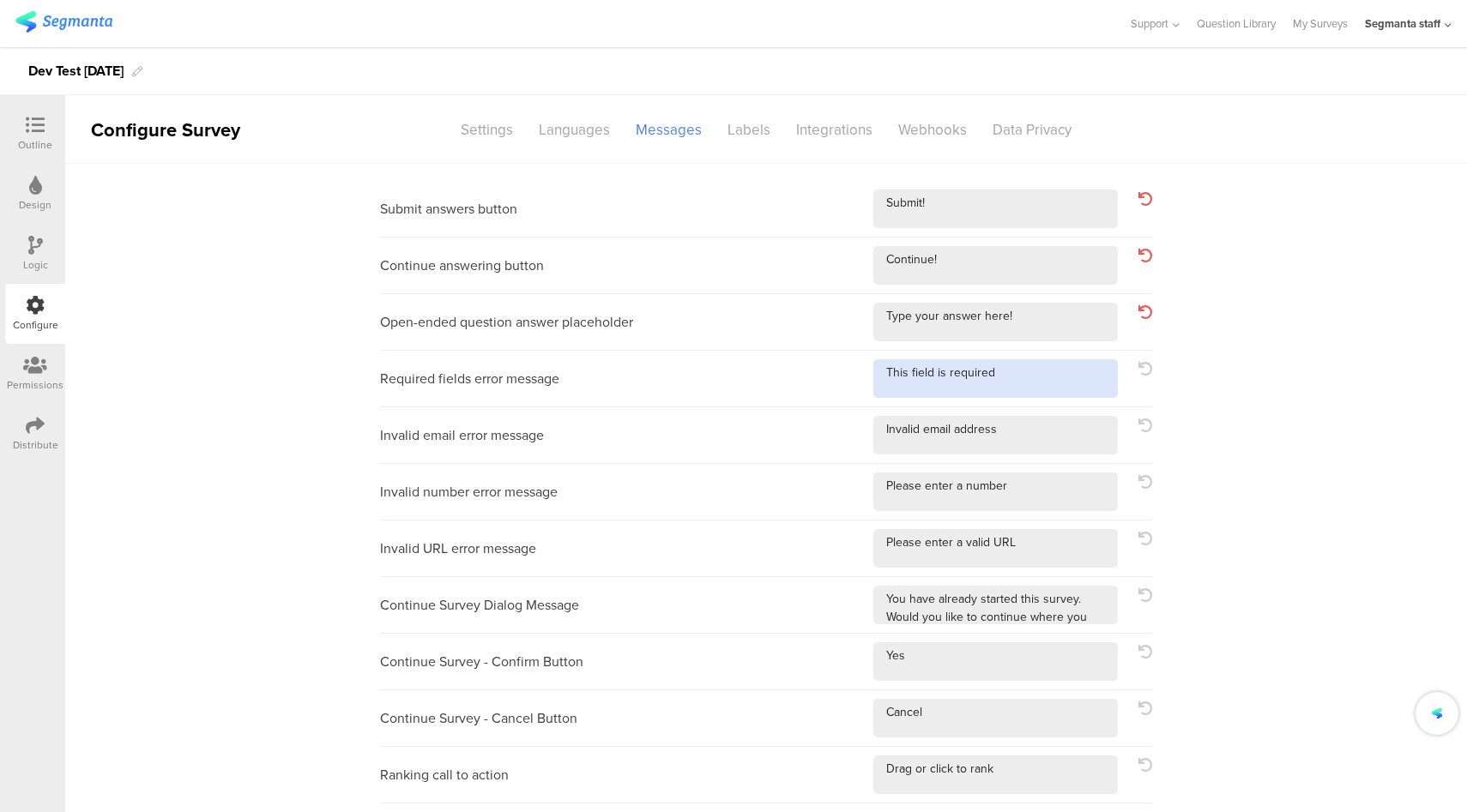
click at [1059, 381] on textarea at bounding box center [995, 379] width 245 height 39
type textarea "This field is required!"
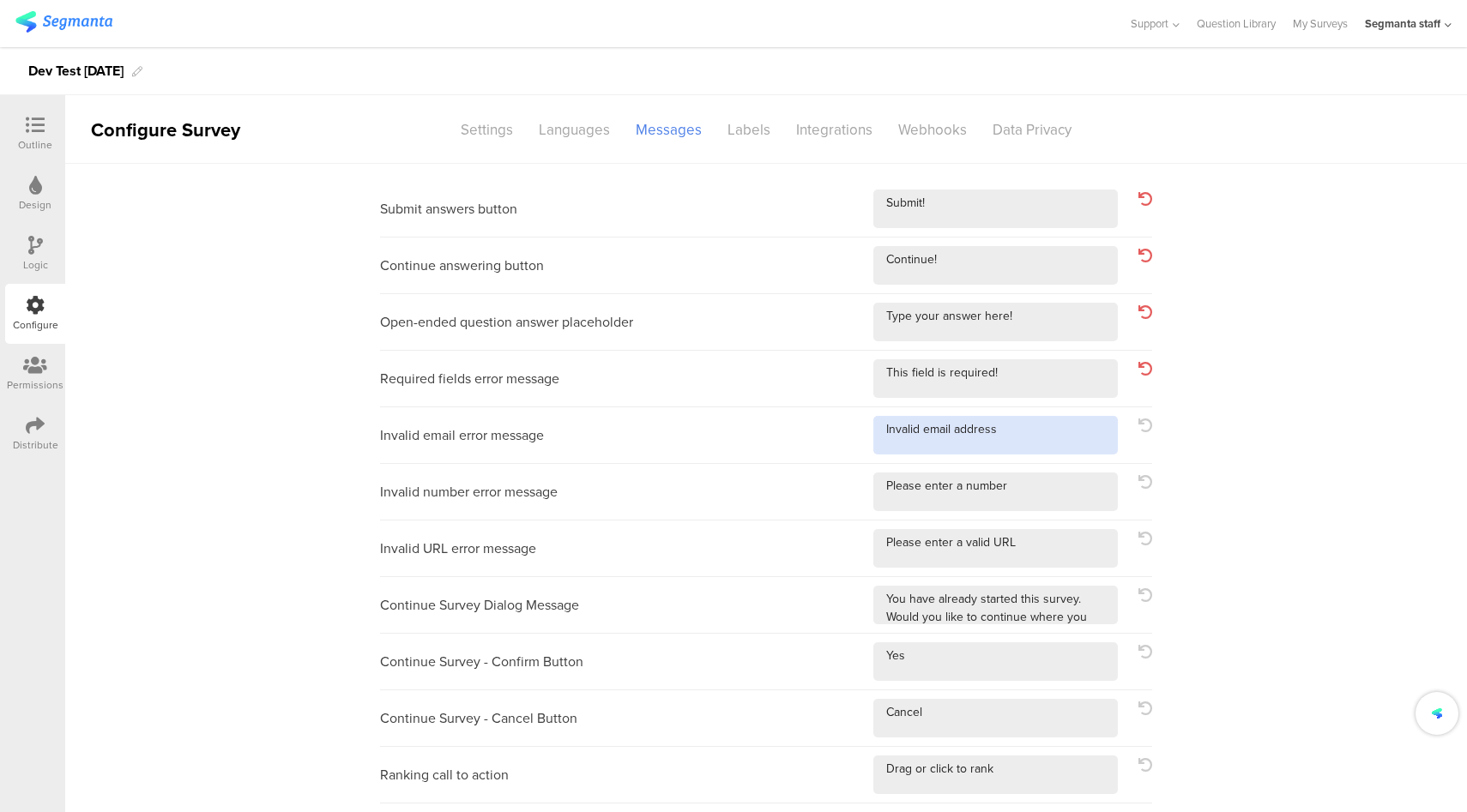
click at [1052, 424] on textarea at bounding box center [995, 435] width 245 height 39
type textarea "Invalid email address!"
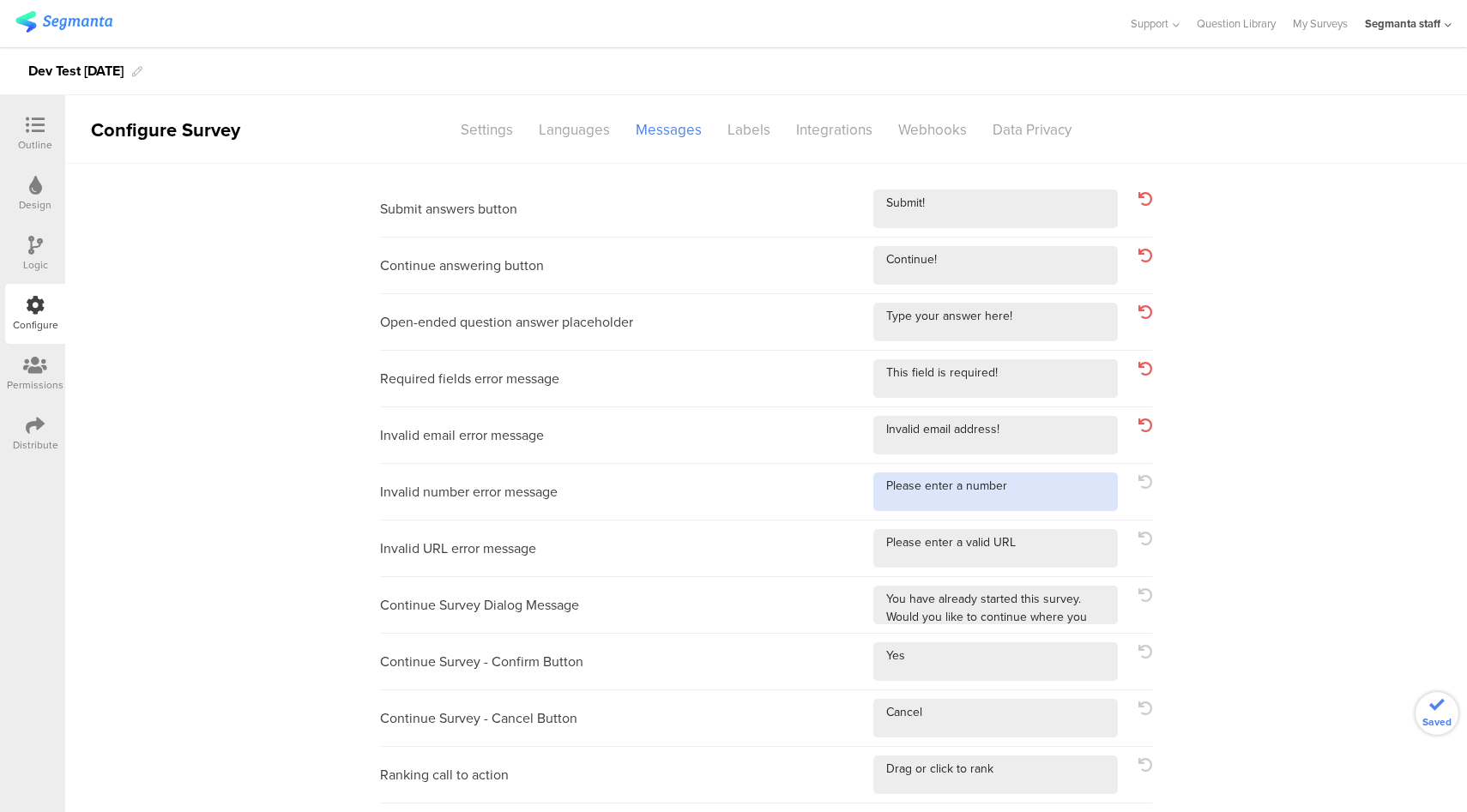
click at [1044, 480] on textarea at bounding box center [995, 492] width 245 height 39
type textarea "Please enter a number!"
click at [1048, 558] on textarea at bounding box center [995, 548] width 245 height 39
type textarea "Please enter a valid URL!"
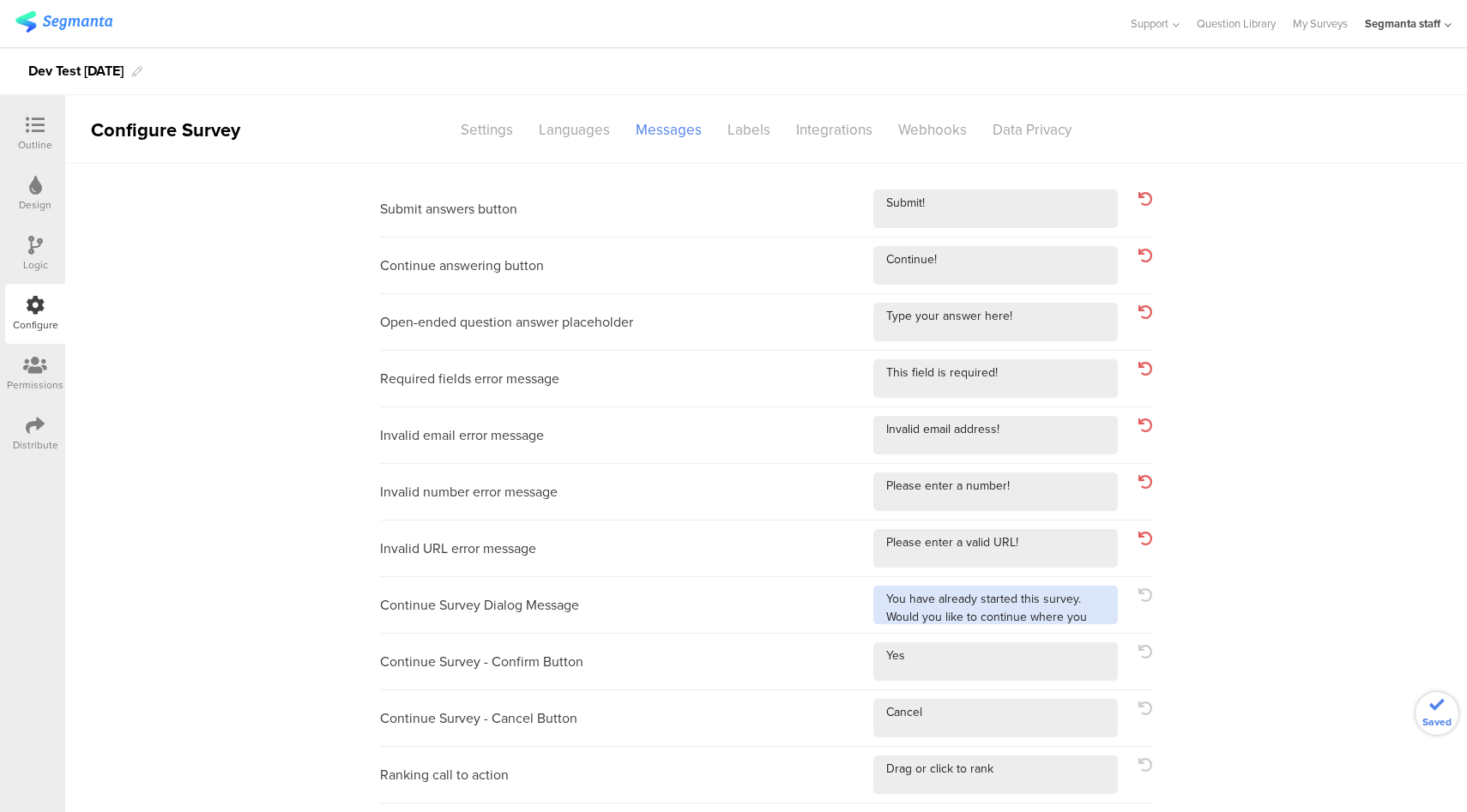
click at [1083, 599] on textarea at bounding box center [995, 605] width 245 height 39
type textarea "You have already started this survey. Would you like to continue where you left…"
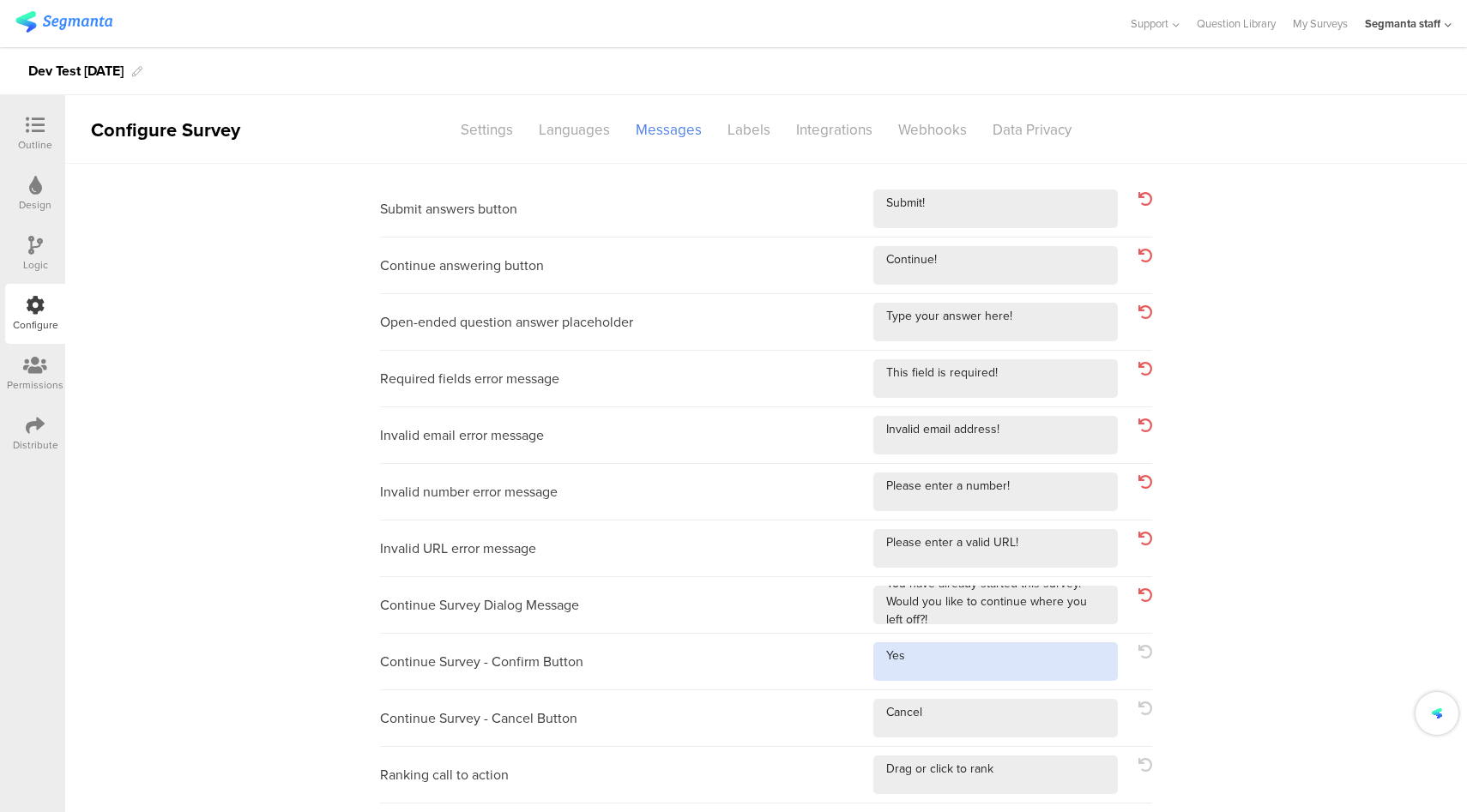
click at [1026, 660] on textarea at bounding box center [995, 661] width 245 height 39
type textarea "Yes!"
click at [998, 729] on textarea at bounding box center [995, 718] width 245 height 39
type textarea "Cancel!"
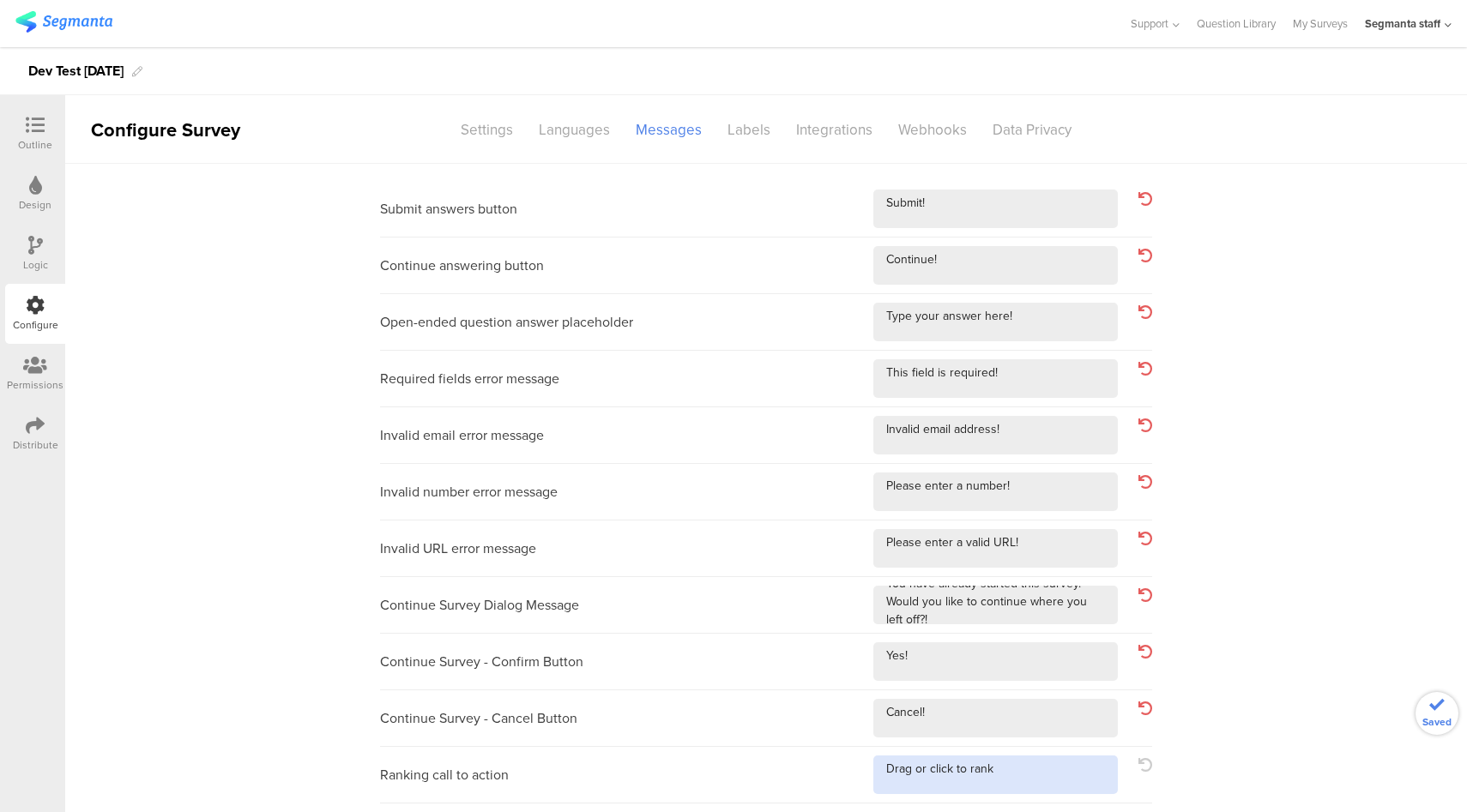
click at [1029, 782] on textarea at bounding box center [995, 774] width 245 height 39
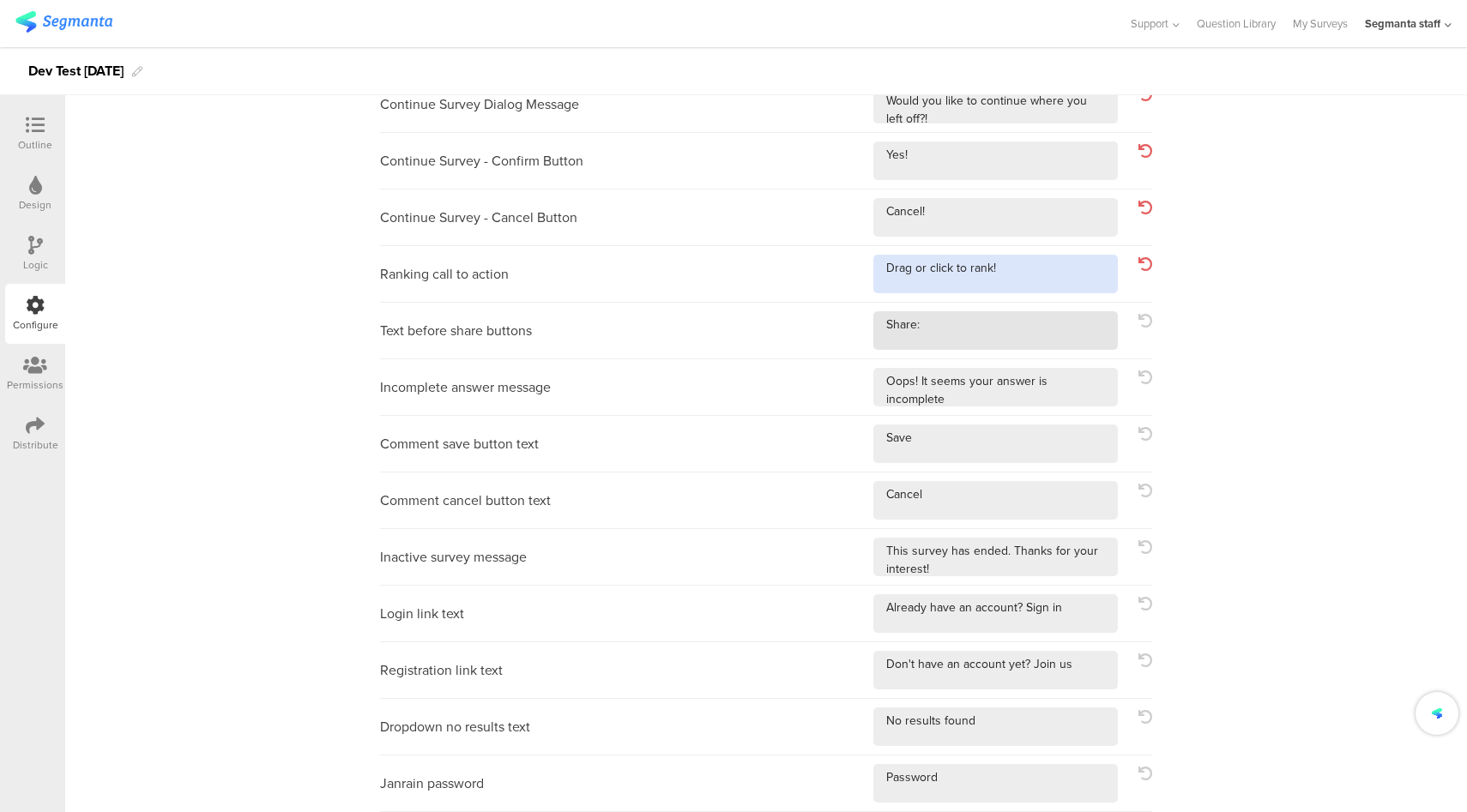
type textarea "Drag or click to rank!"
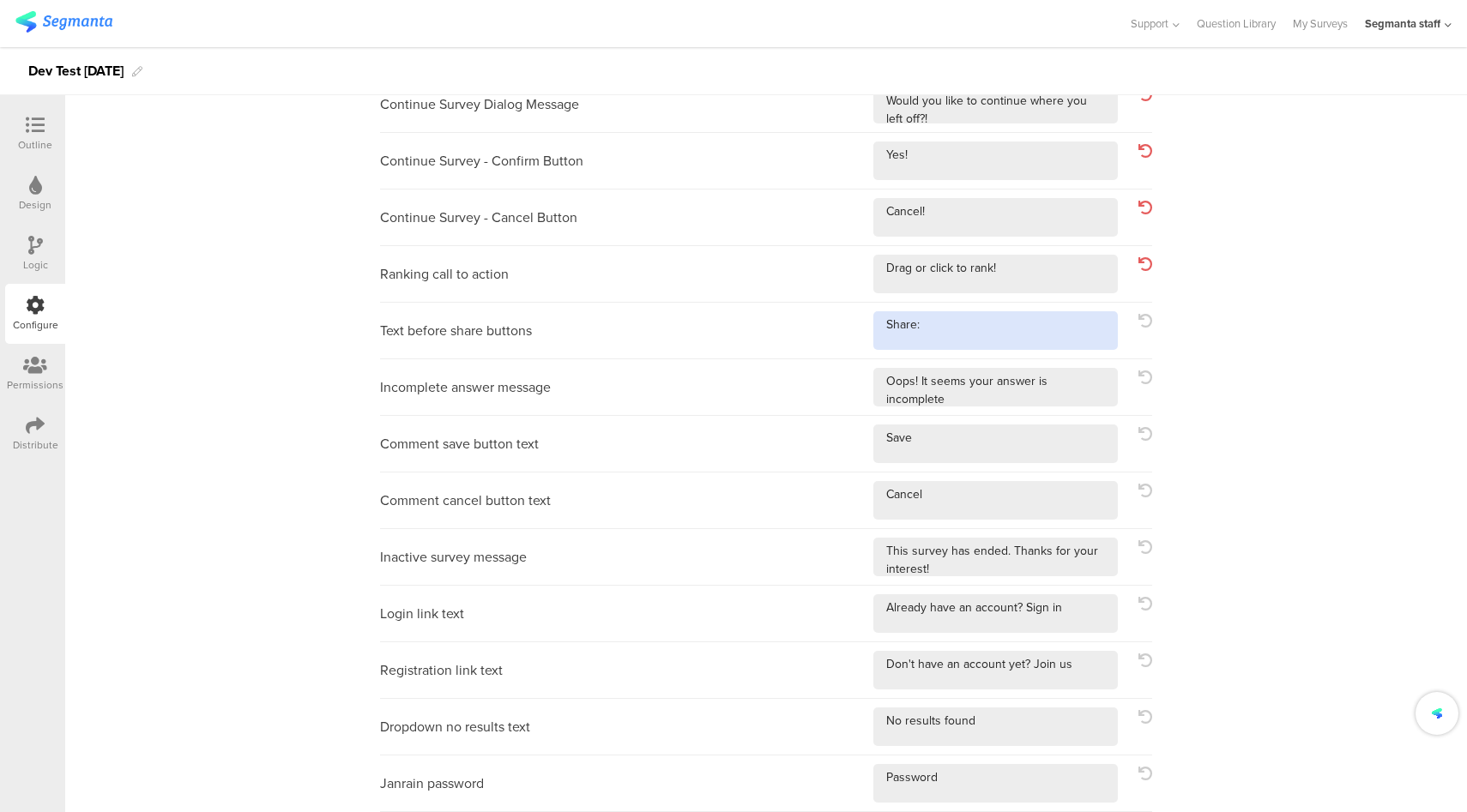
click at [1000, 312] on textarea at bounding box center [995, 330] width 245 height 39
type textarea "Share:!"
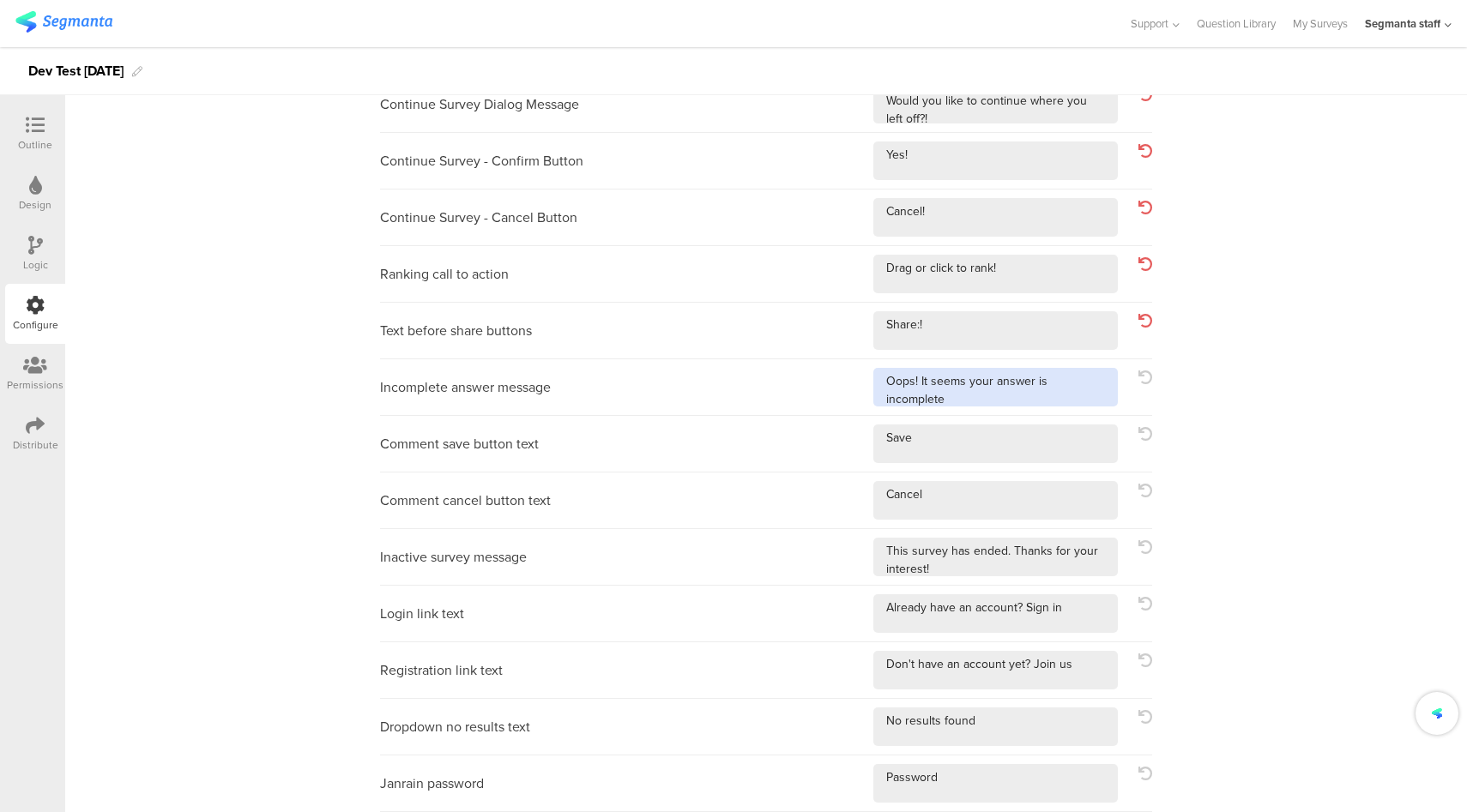
click at [1000, 393] on textarea at bounding box center [995, 387] width 245 height 39
type textarea "Oops! It seems your answer is incomplete!"
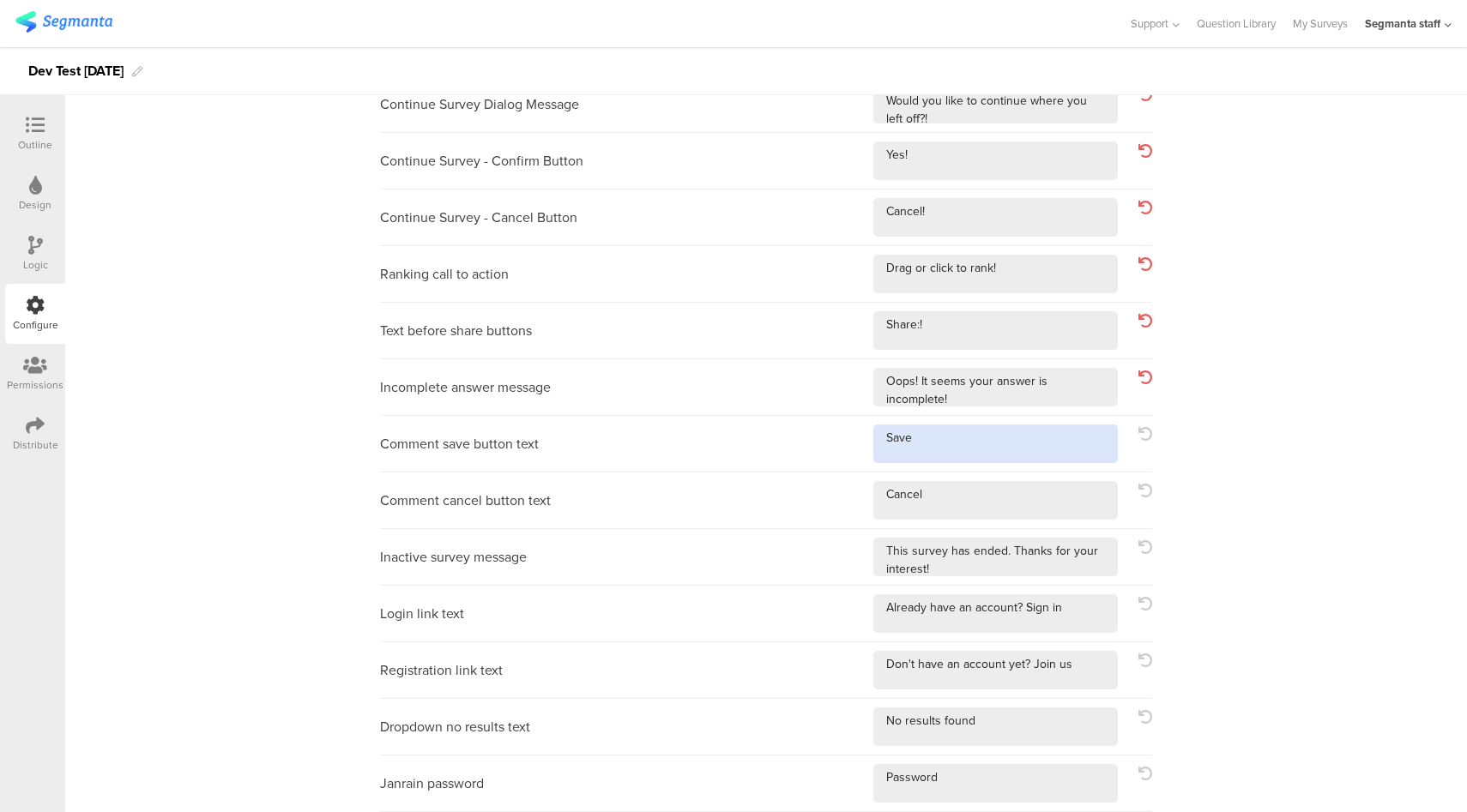
click at [988, 430] on textarea at bounding box center [995, 443] width 245 height 39
type textarea "Save!"
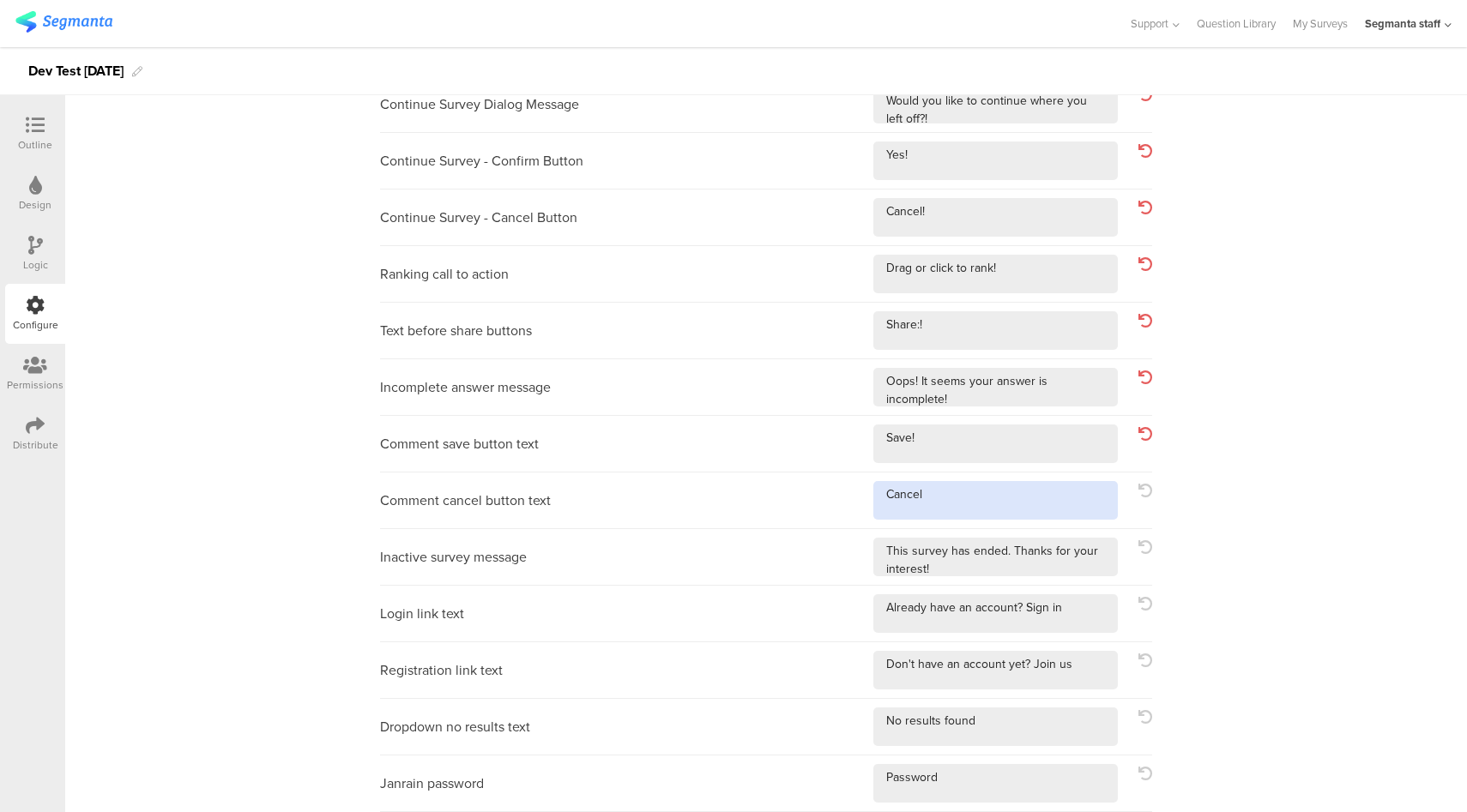
click at [984, 510] on textarea at bounding box center [995, 500] width 245 height 39
type textarea "Cancel!"
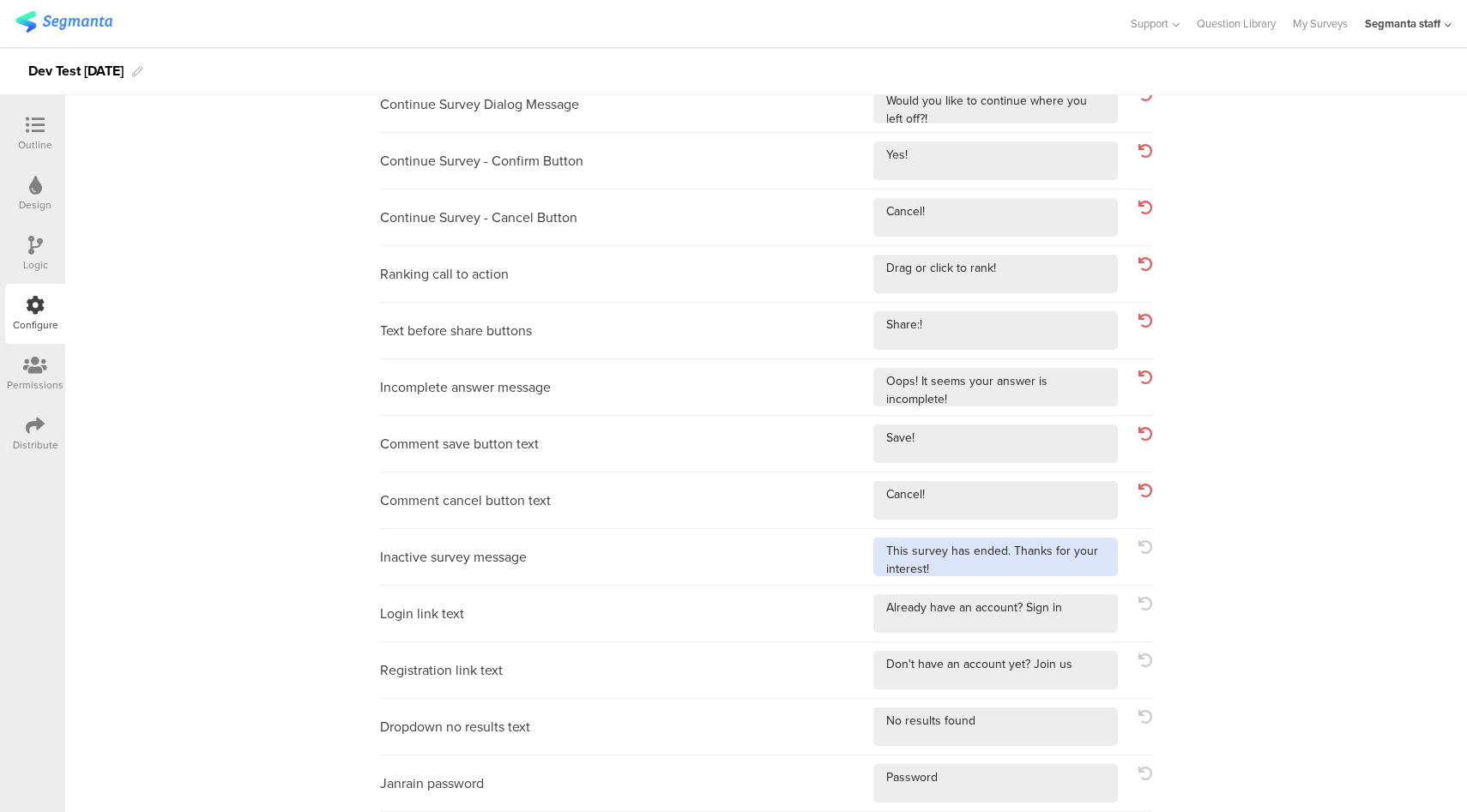
click at [1031, 565] on textarea at bounding box center [995, 557] width 245 height 39
type textarea "This survey has ended. Thanks for your interest!!"
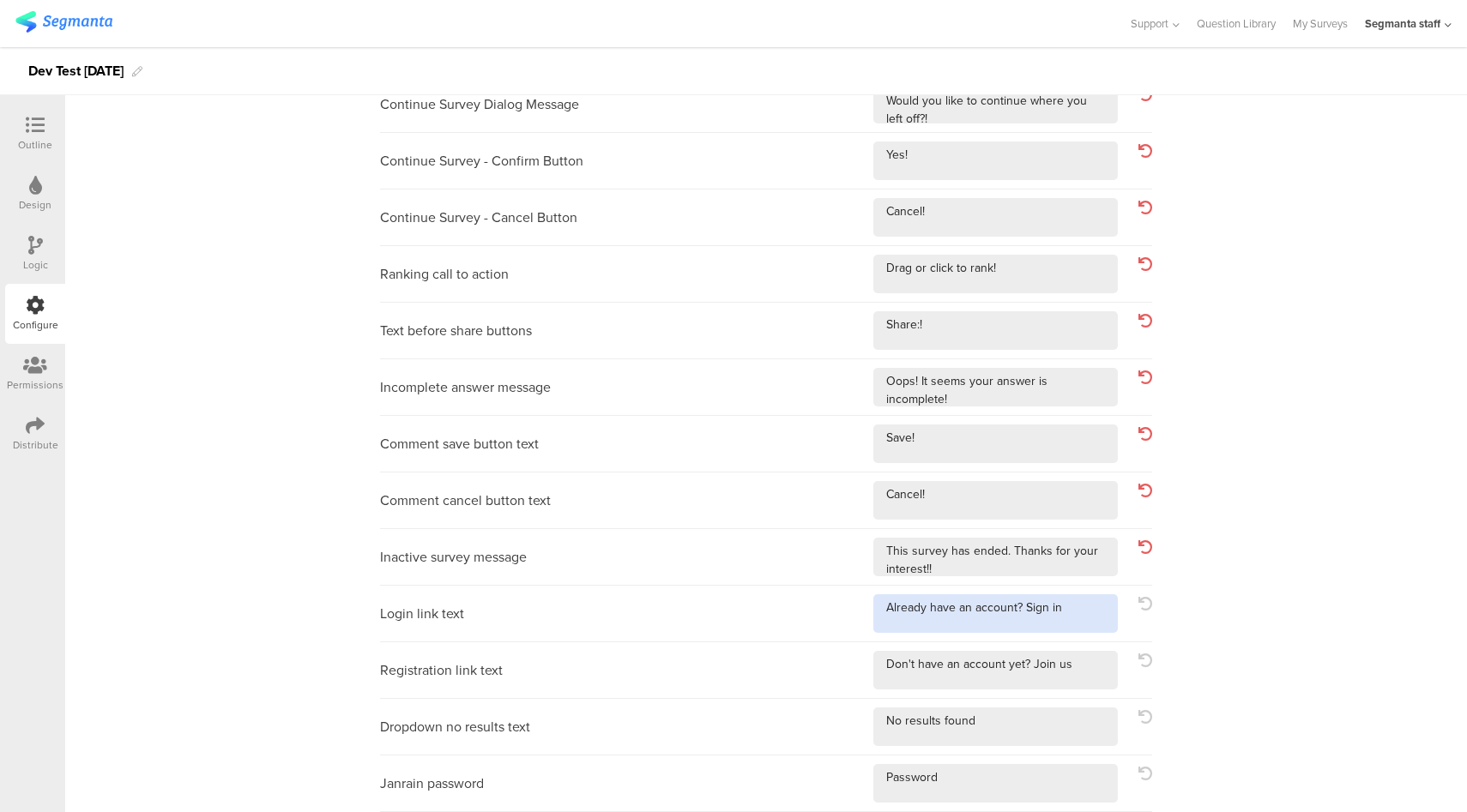
drag, startPoint x: 1078, startPoint y: 602, endPoint x: 1099, endPoint y: 639, distance: 42.5
click at [1082, 603] on textarea at bounding box center [995, 614] width 245 height 39
type textarea "Already have an account? Sign in!"
click at [1098, 677] on textarea at bounding box center [995, 670] width 245 height 39
type textarea "Don't have an account yet? Join us!"
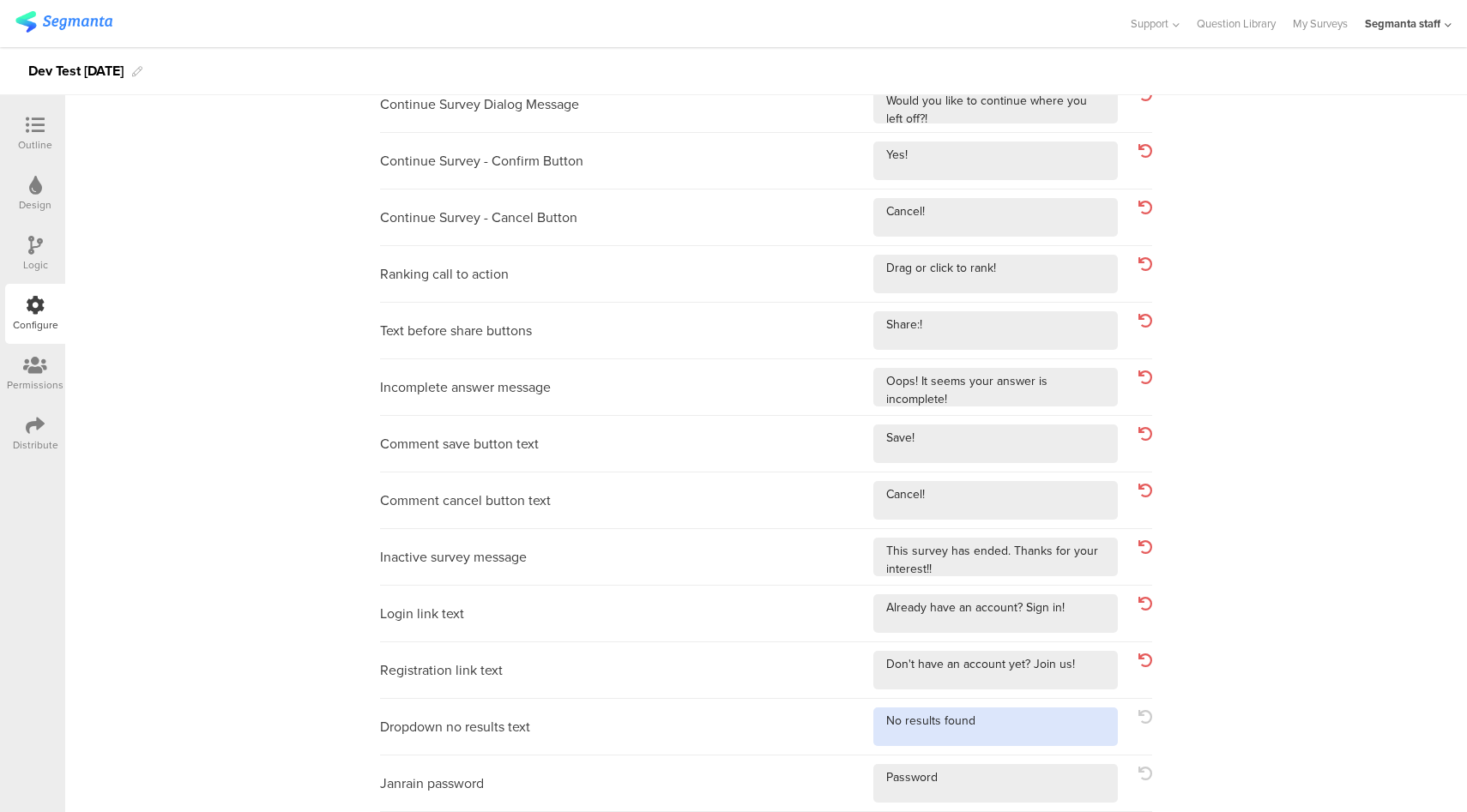
click at [1061, 723] on textarea at bounding box center [995, 727] width 245 height 39
type textarea "No results found!"
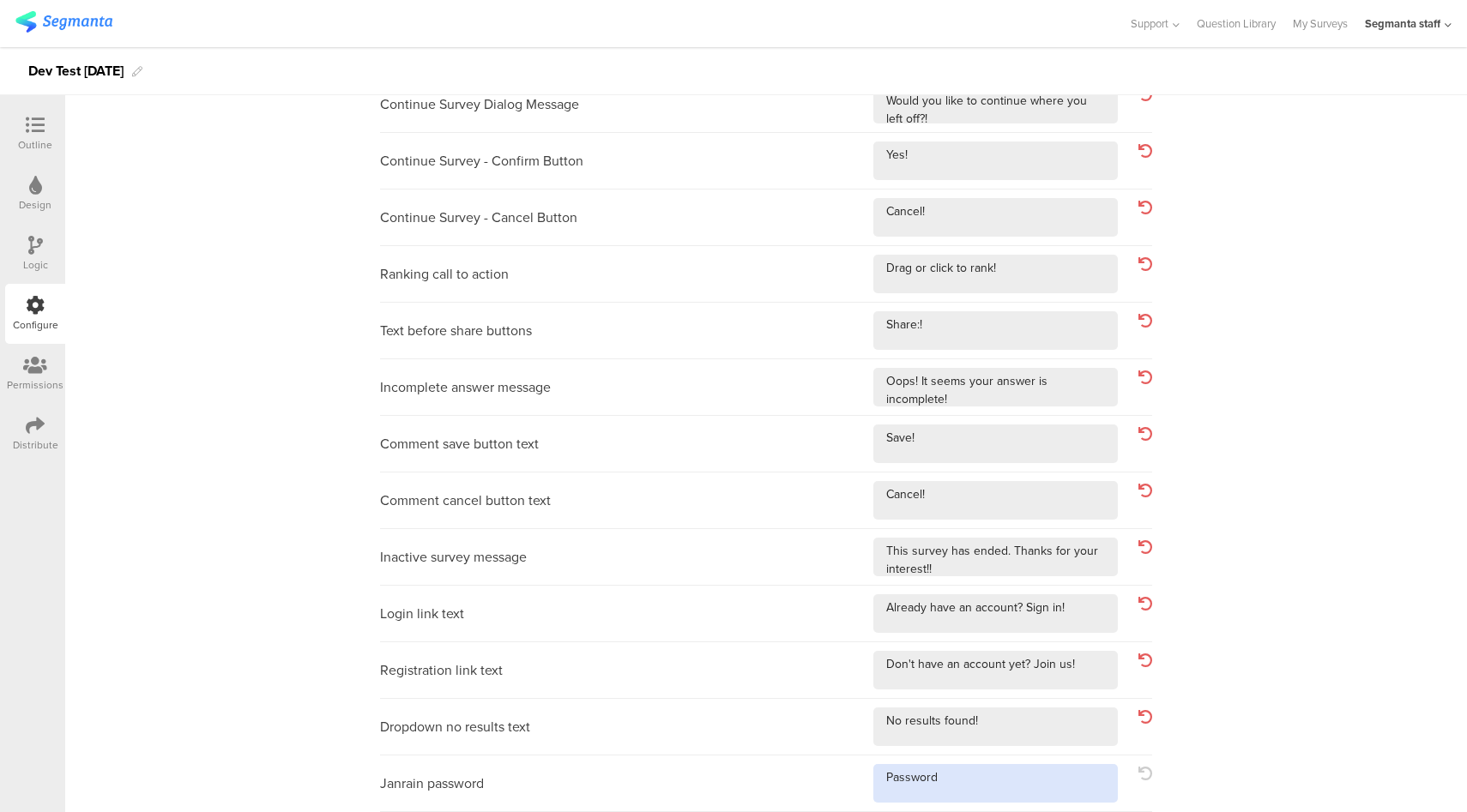
click at [1009, 792] on textarea at bounding box center [995, 783] width 245 height 39
click at [1010, 803] on div "Janrain password" at bounding box center [766, 783] width 773 height 57
click at [1013, 789] on textarea at bounding box center [995, 783] width 245 height 39
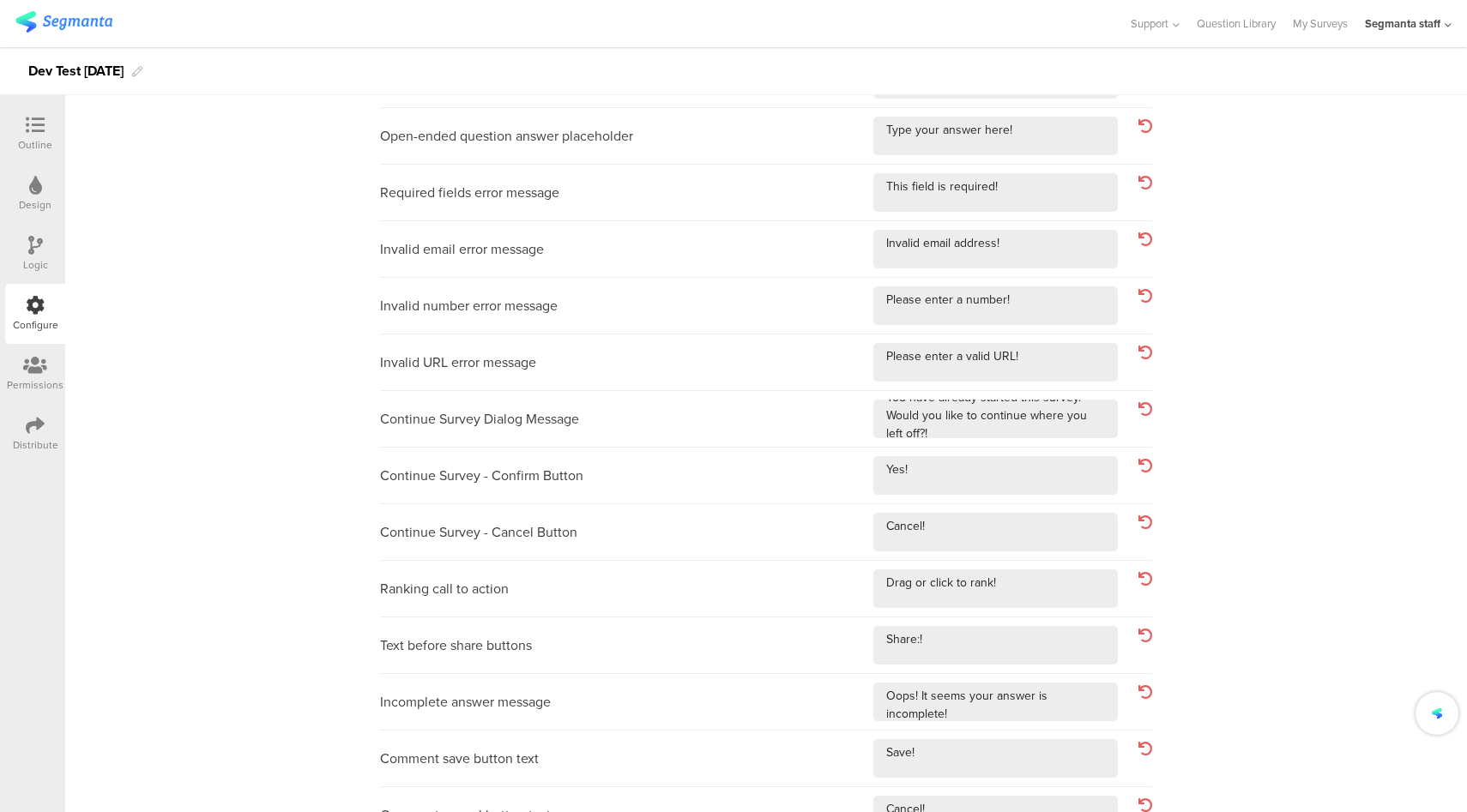
scroll to position [0, 0]
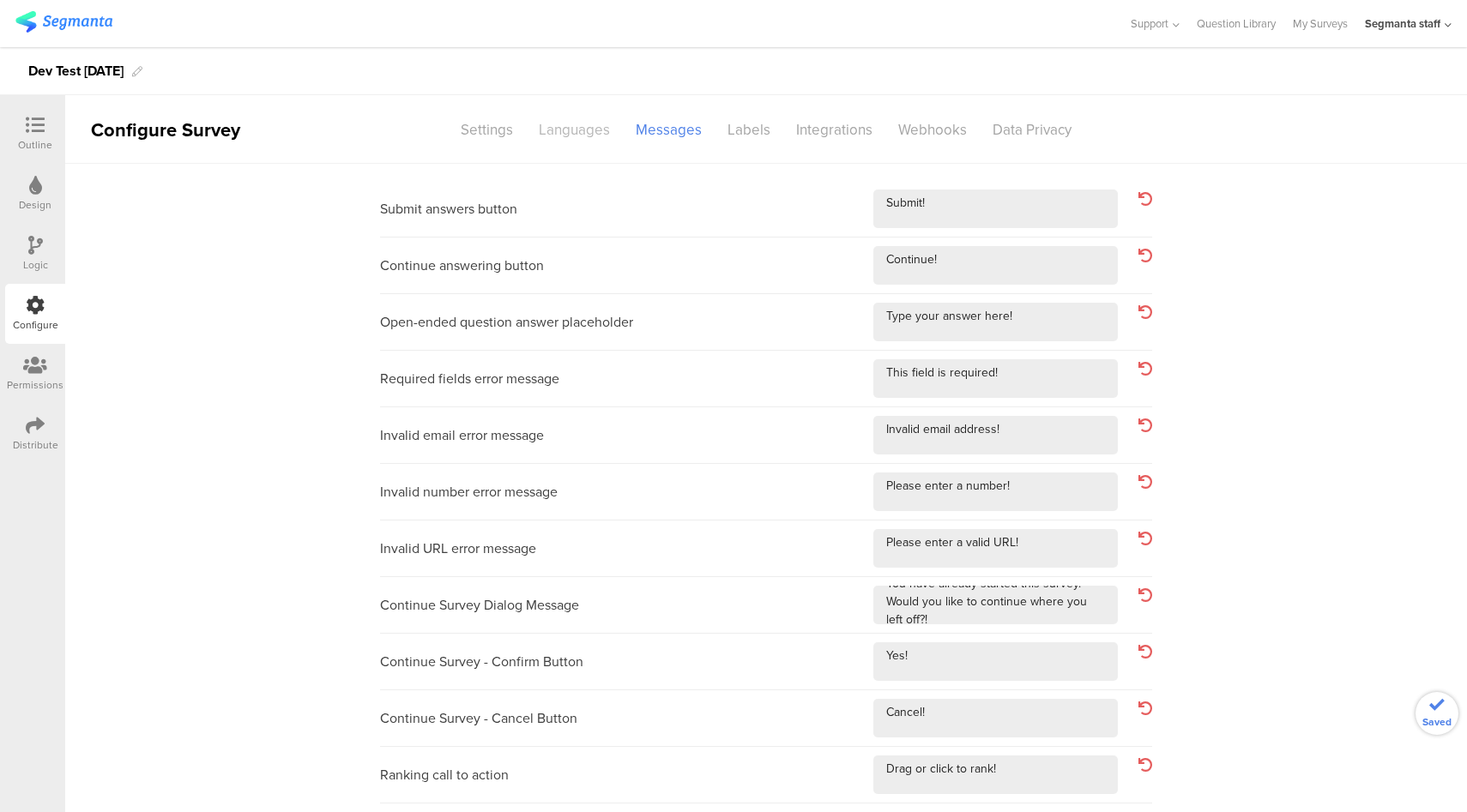
type textarea "Password!"
click at [594, 135] on div "Languages" at bounding box center [574, 129] width 97 height 30
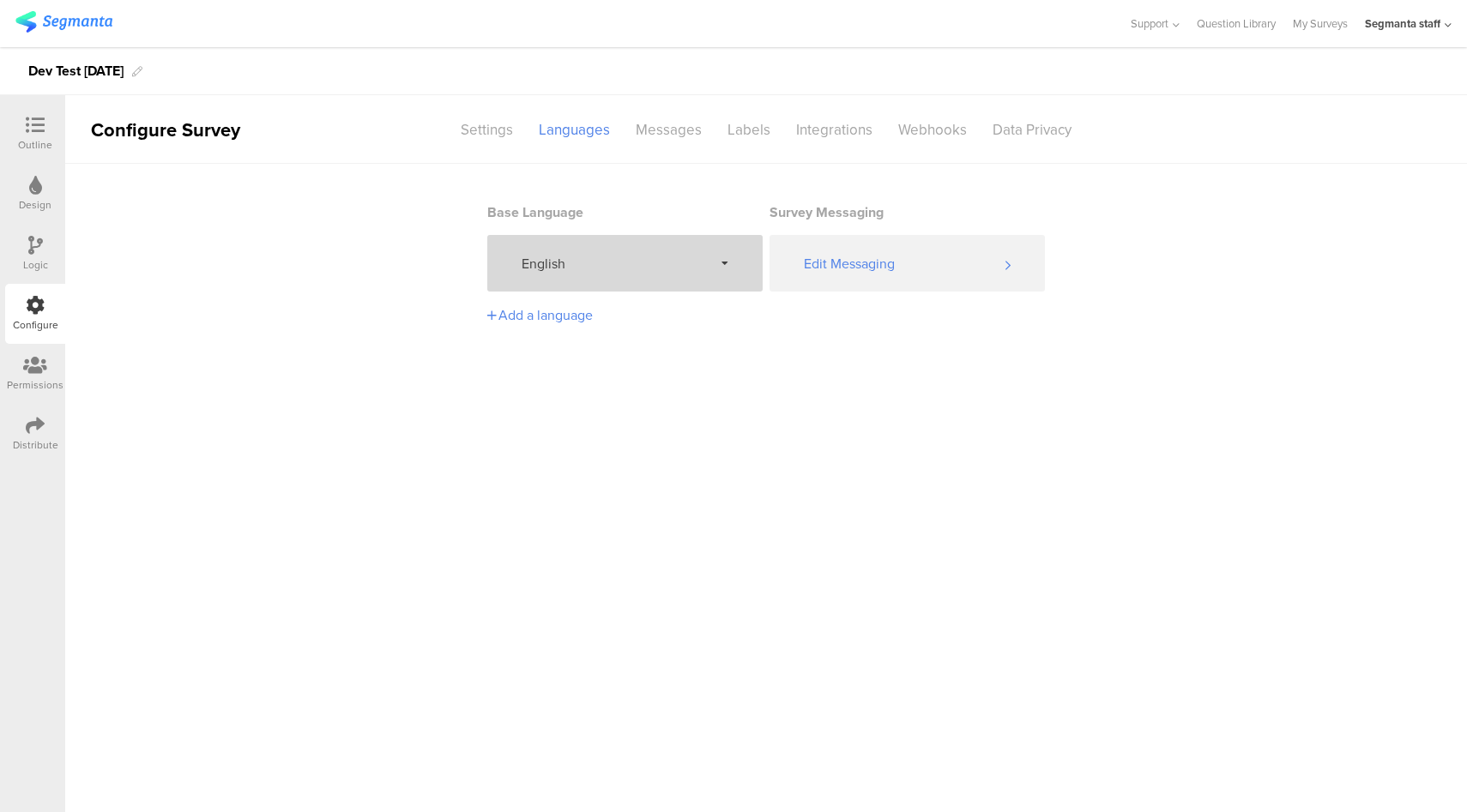
click at [696, 253] on div "English" at bounding box center [624, 263] width 275 height 57
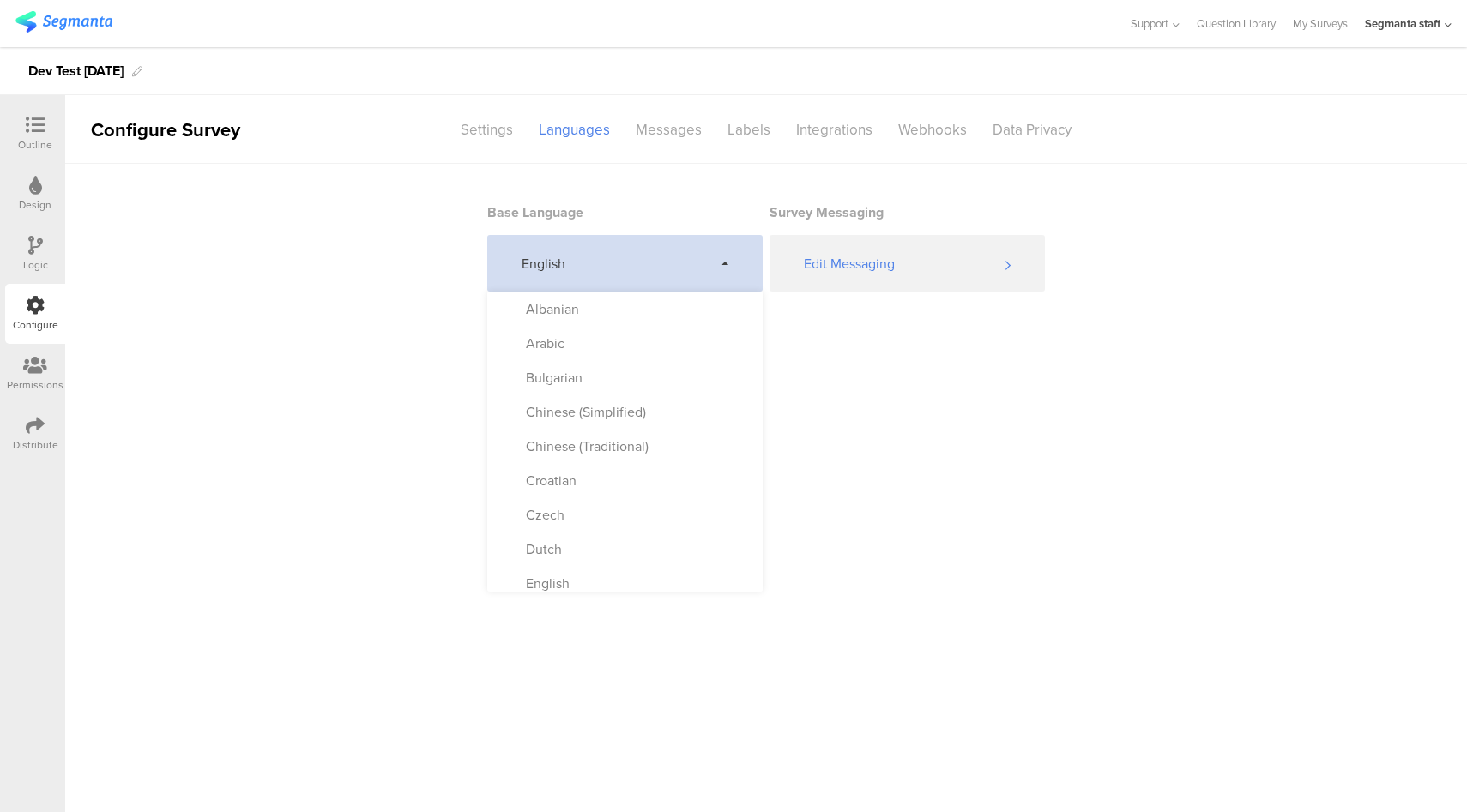
click at [989, 466] on main "Base Language English Albanian Arabic Bulgarian Chinese (Simplified) Chinese (T…" at bounding box center [766, 488] width 1402 height 649
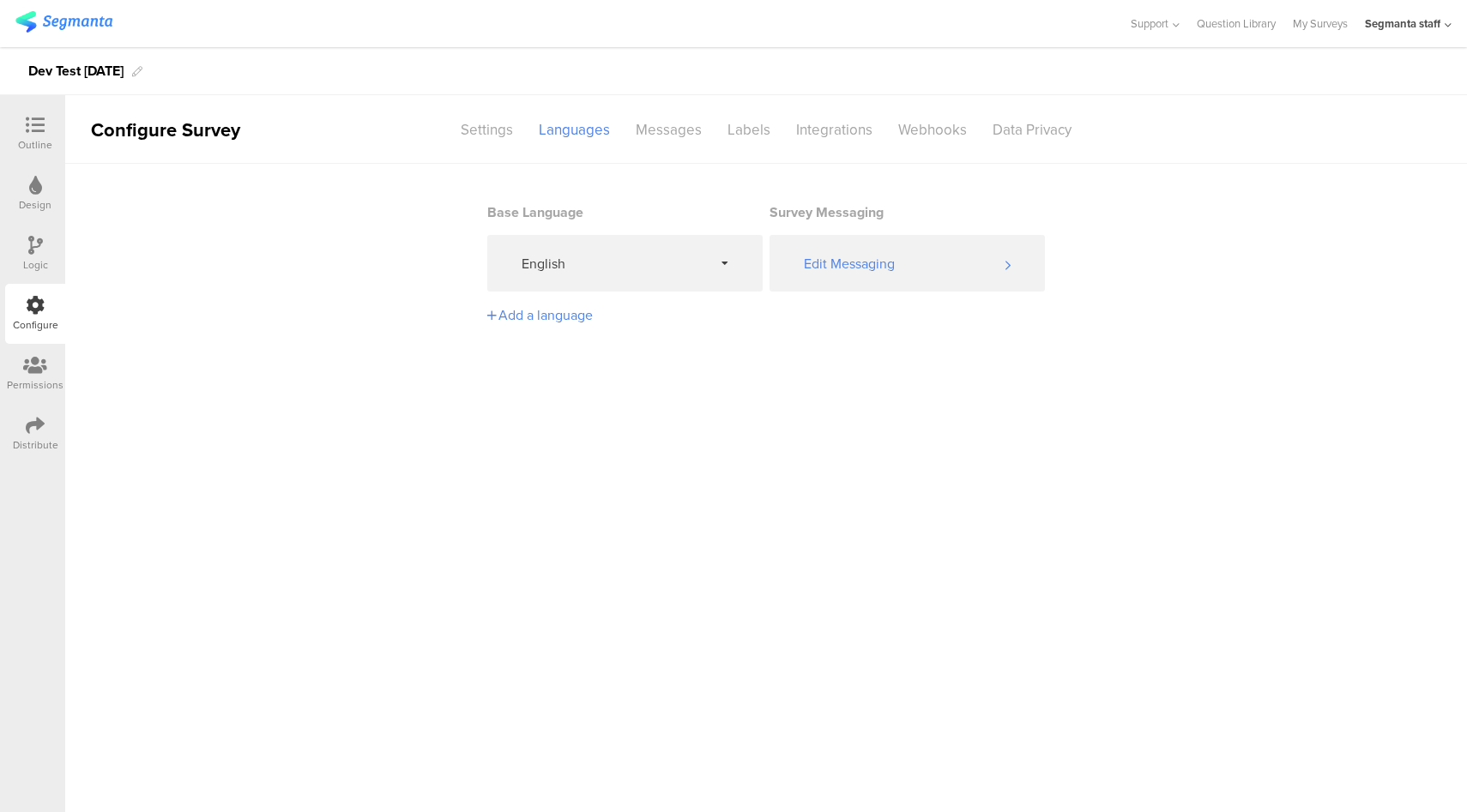
click at [536, 321] on div "Add a language" at bounding box center [622, 315] width 270 height 20
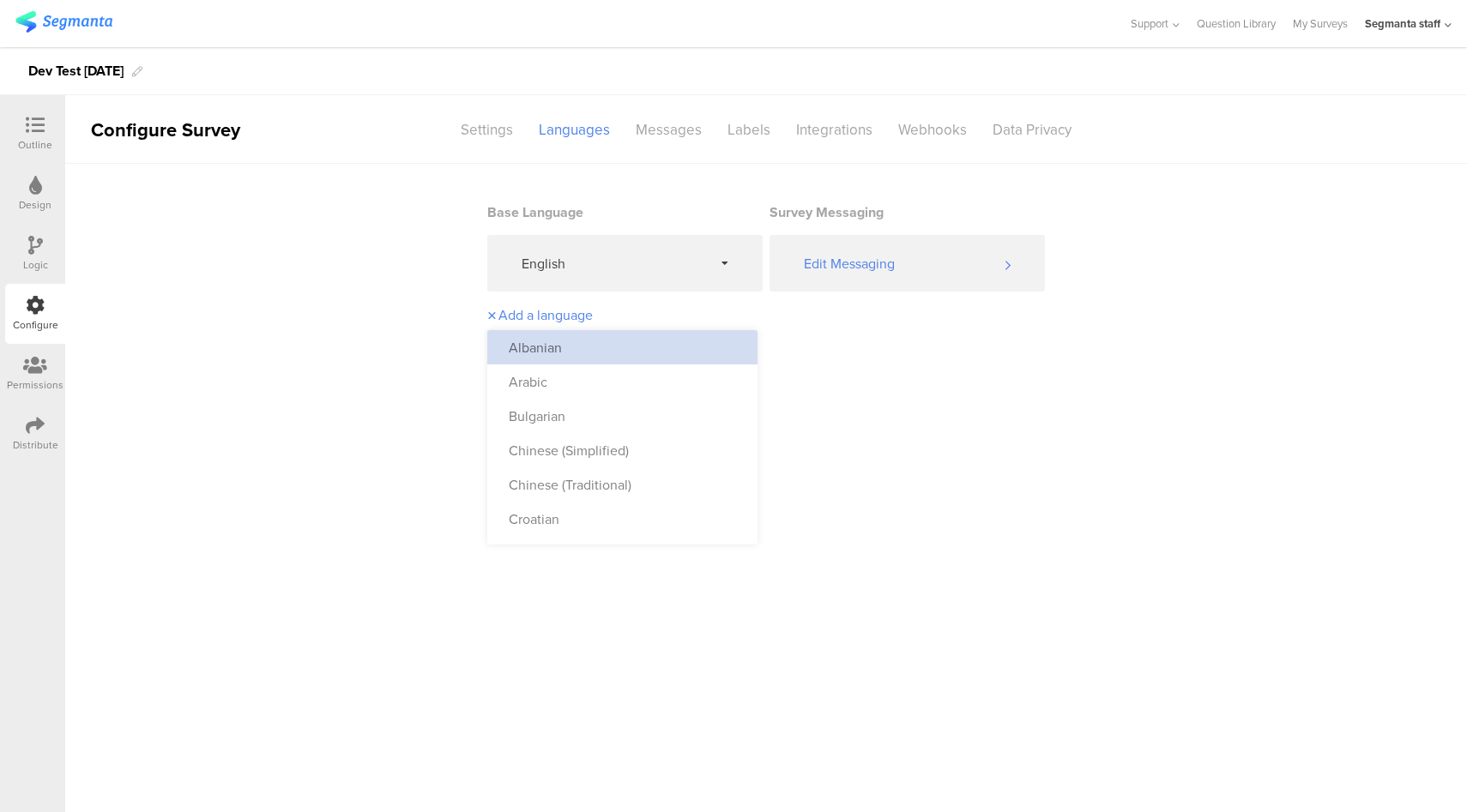
click at [544, 354] on div "Albanian" at bounding box center [535, 348] width 53 height 20
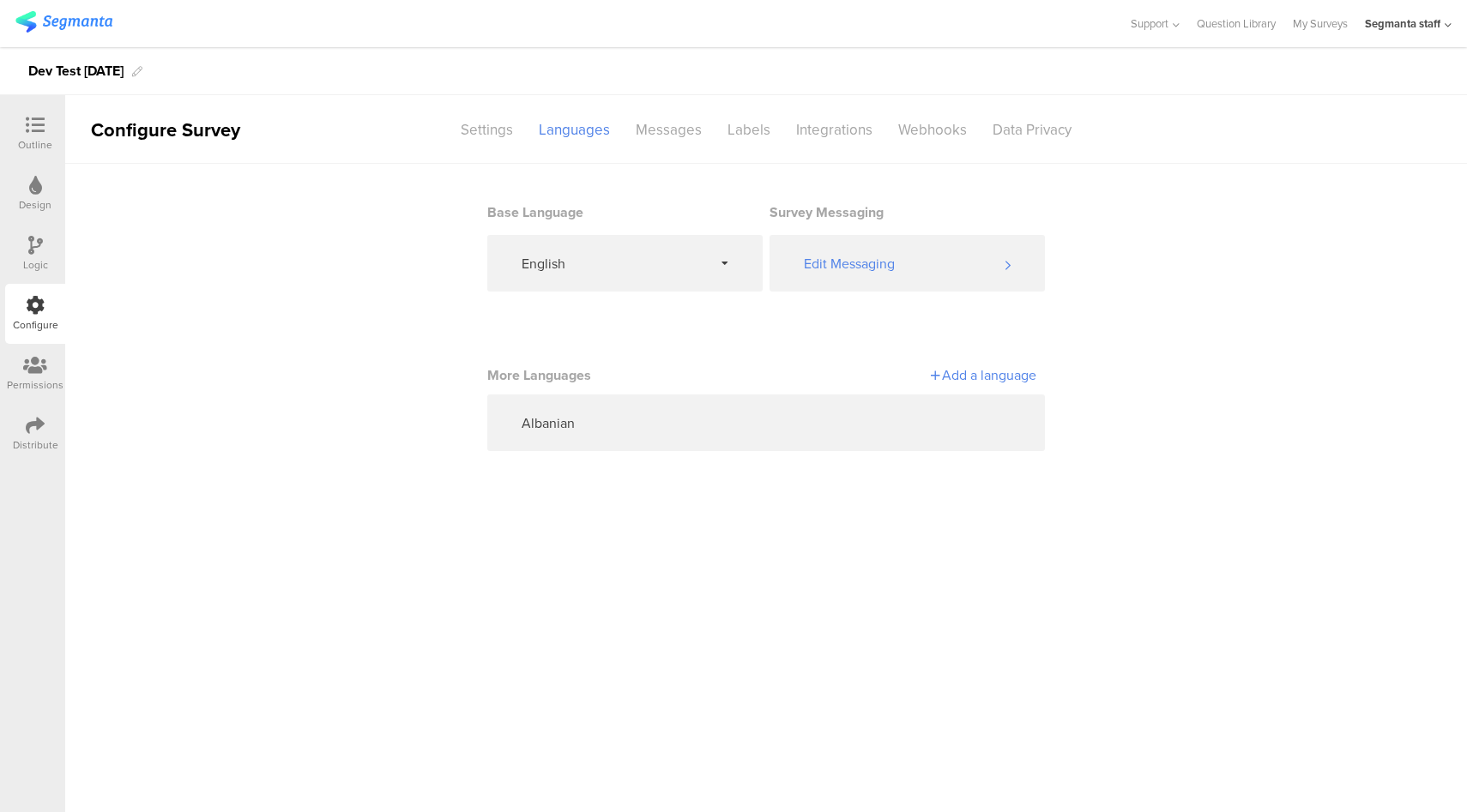
click at [994, 381] on div "Add a language" at bounding box center [901, 375] width 270 height 20
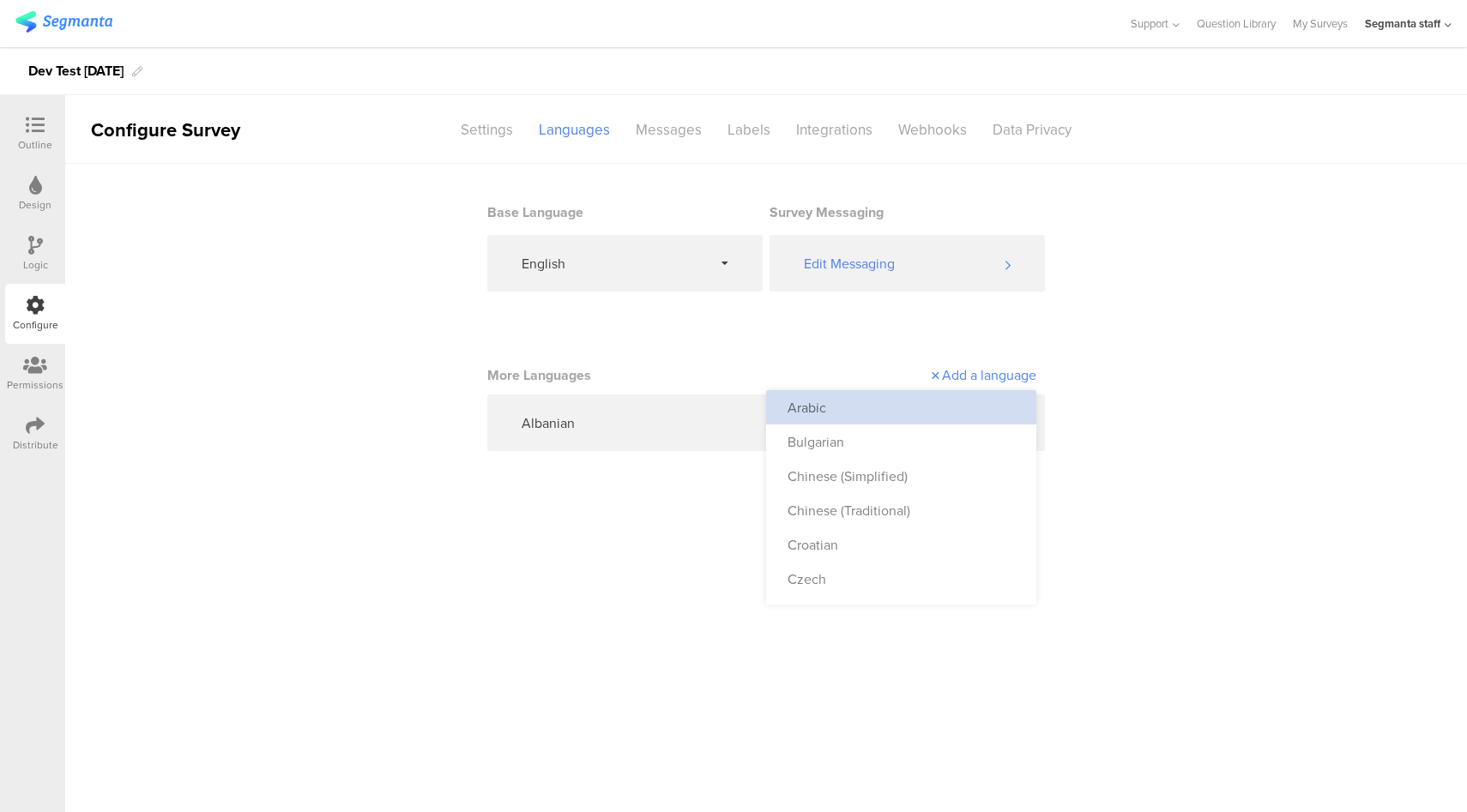
click at [894, 423] on div "Arabic" at bounding box center [901, 407] width 270 height 34
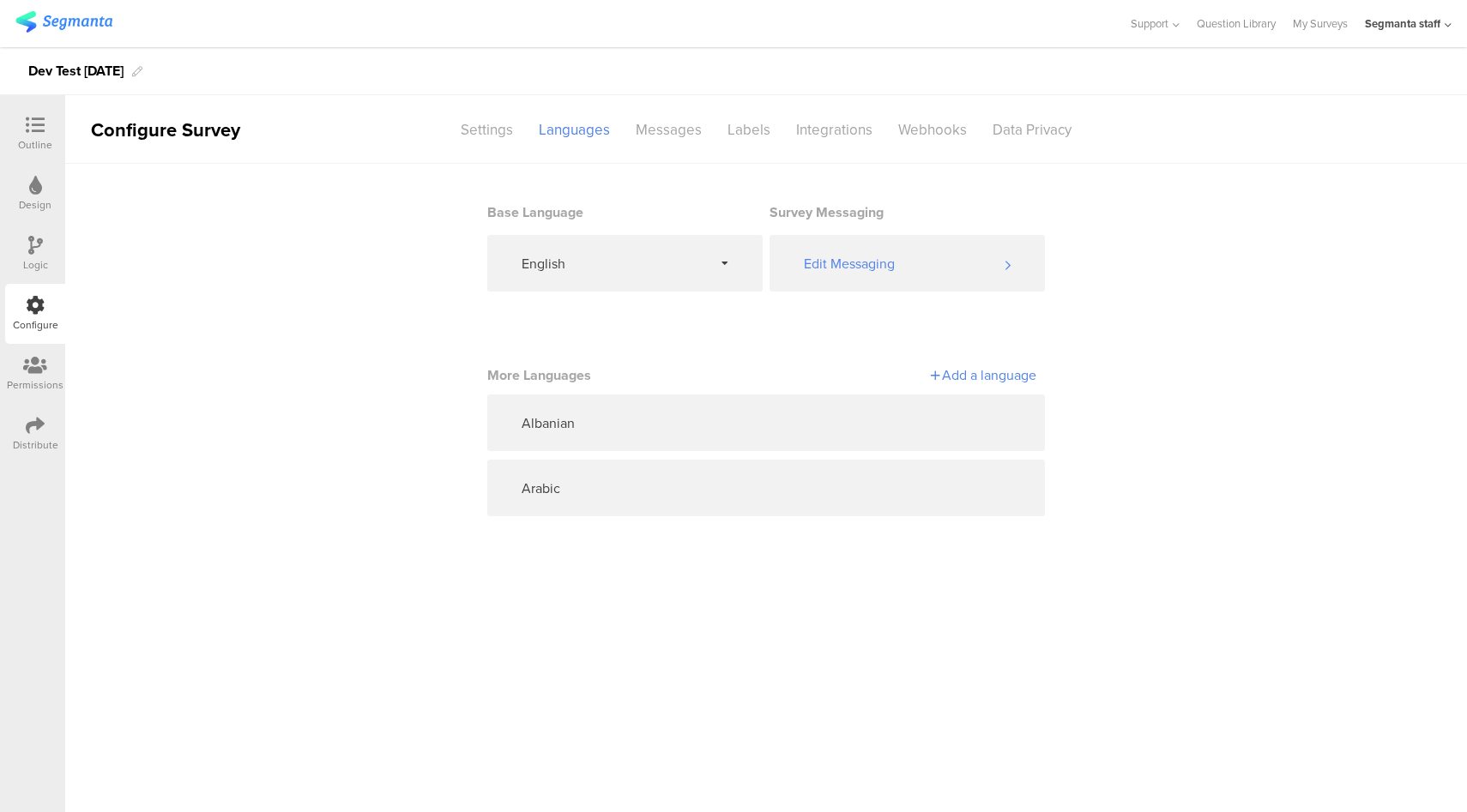
click at [975, 373] on div "Add a language" at bounding box center [901, 375] width 270 height 20
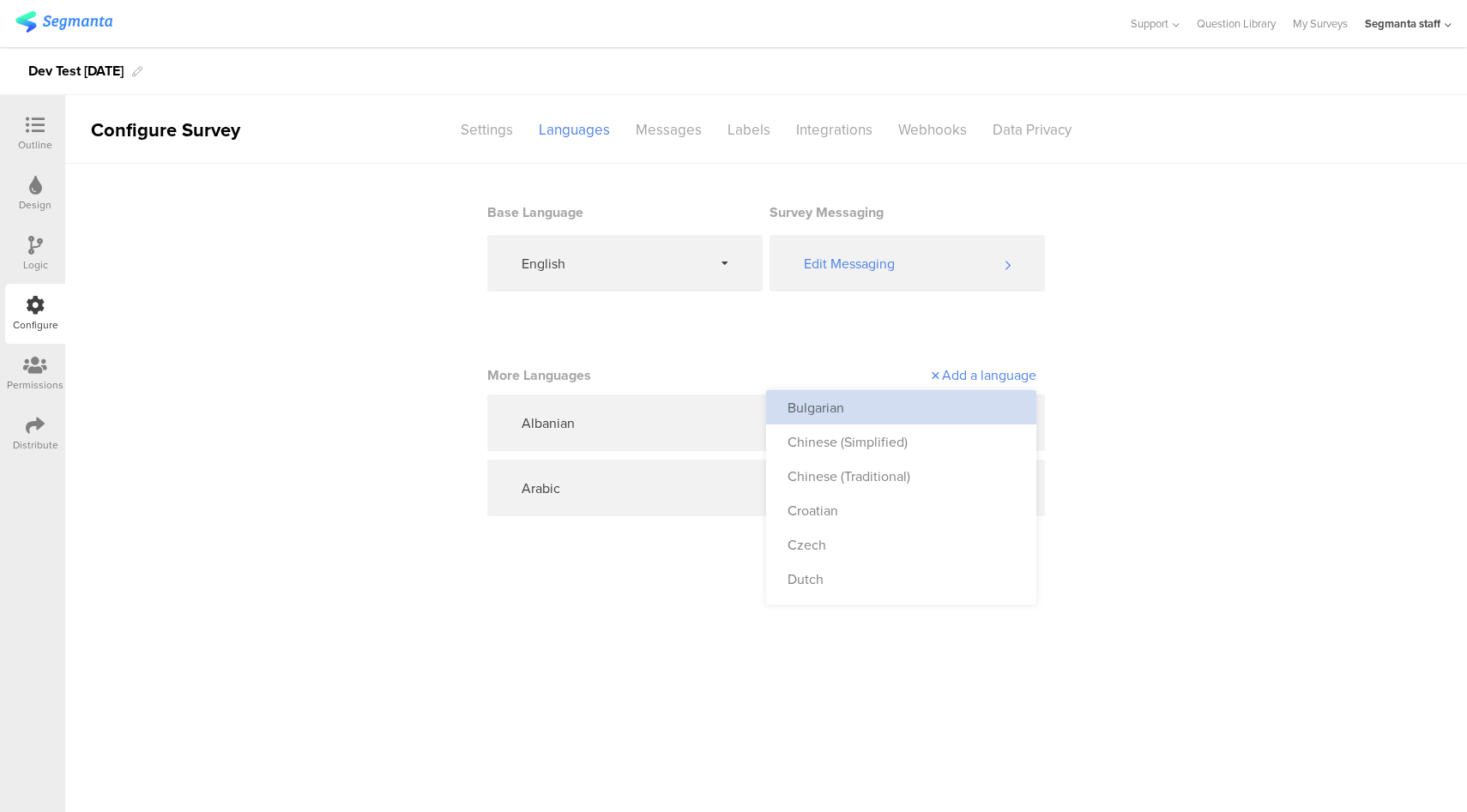
click at [952, 423] on div "Bulgarian" at bounding box center [901, 407] width 270 height 34
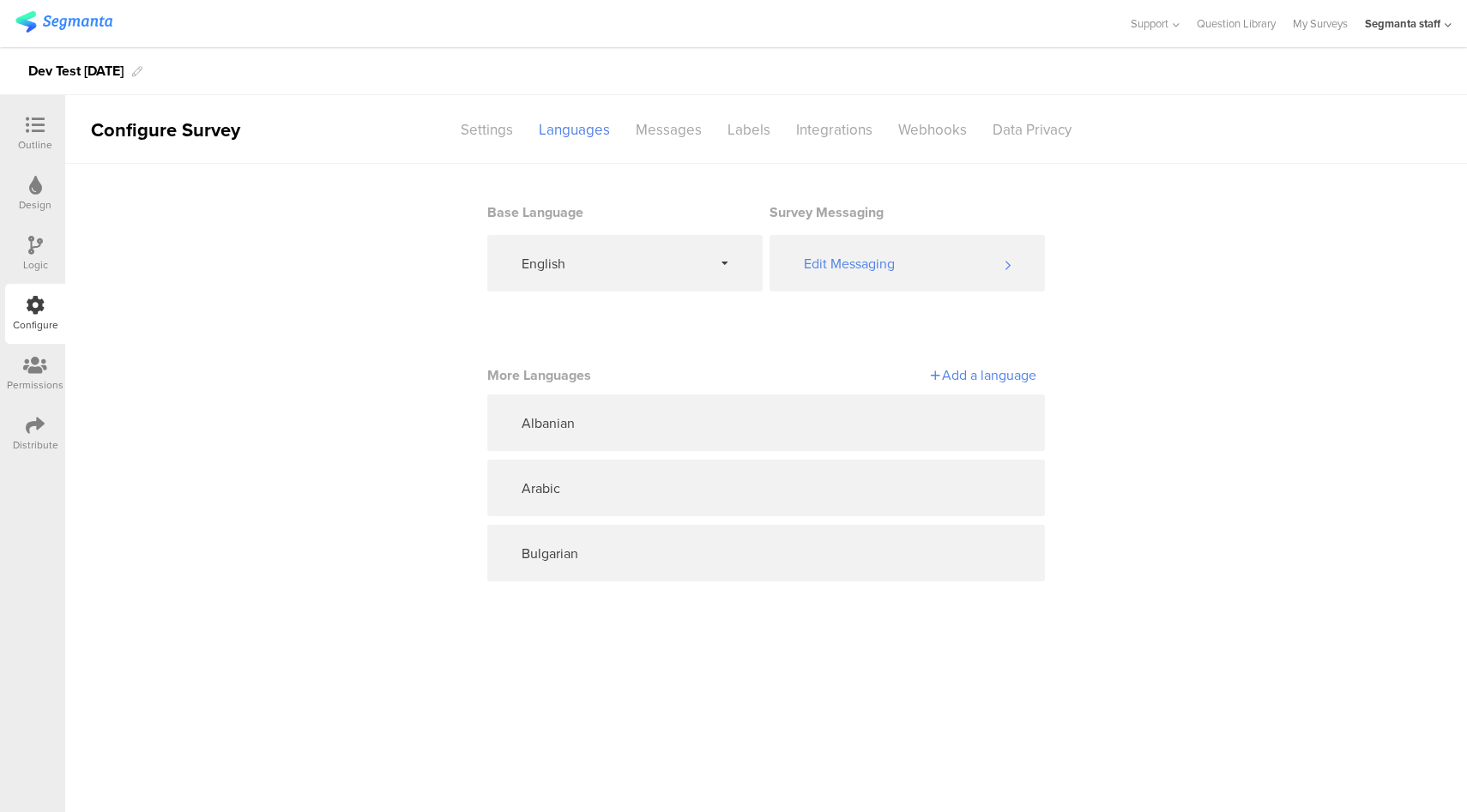
click at [980, 377] on div "Add a language" at bounding box center [901, 375] width 270 height 20
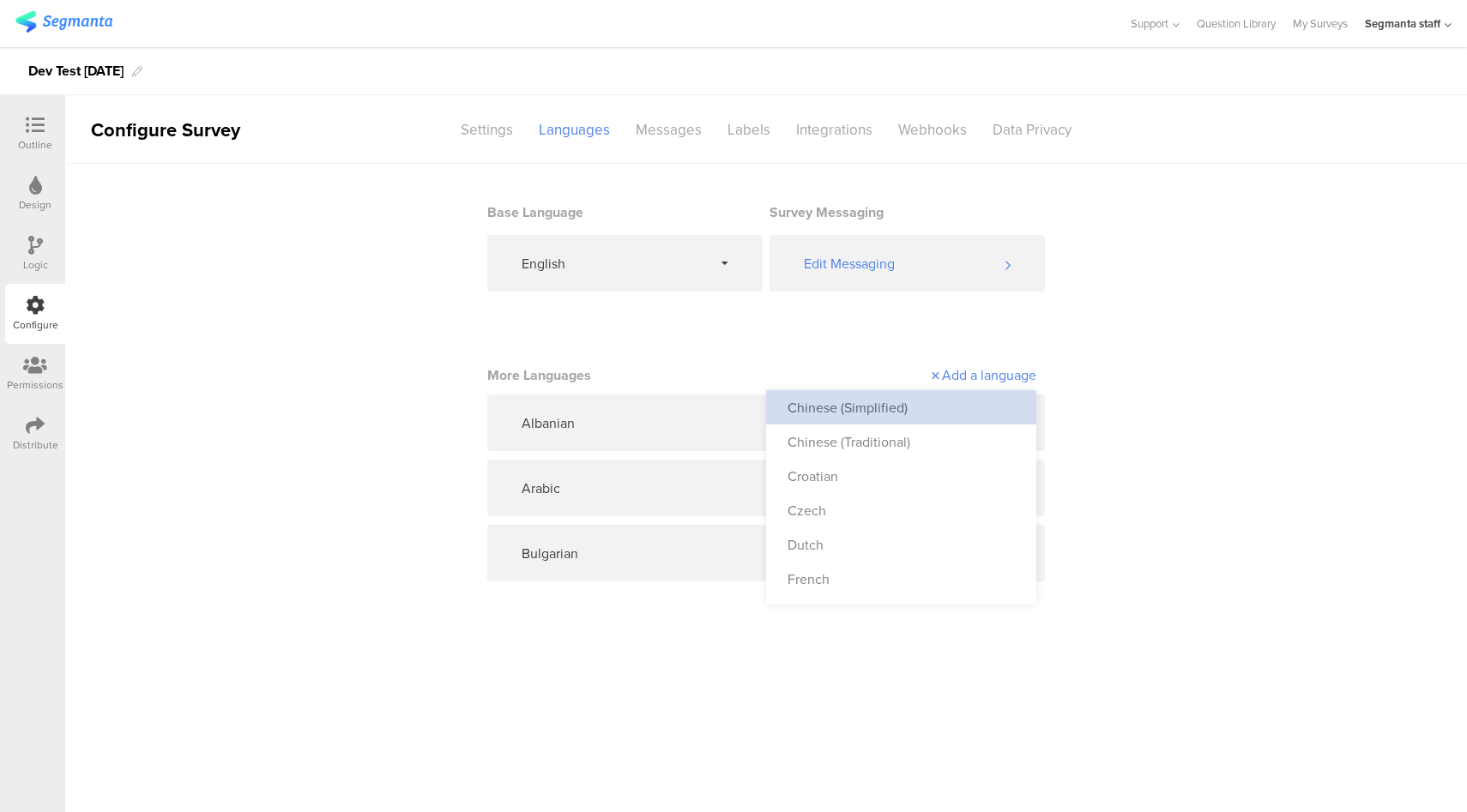
click at [949, 422] on div "Chinese (Simplified)" at bounding box center [901, 407] width 270 height 34
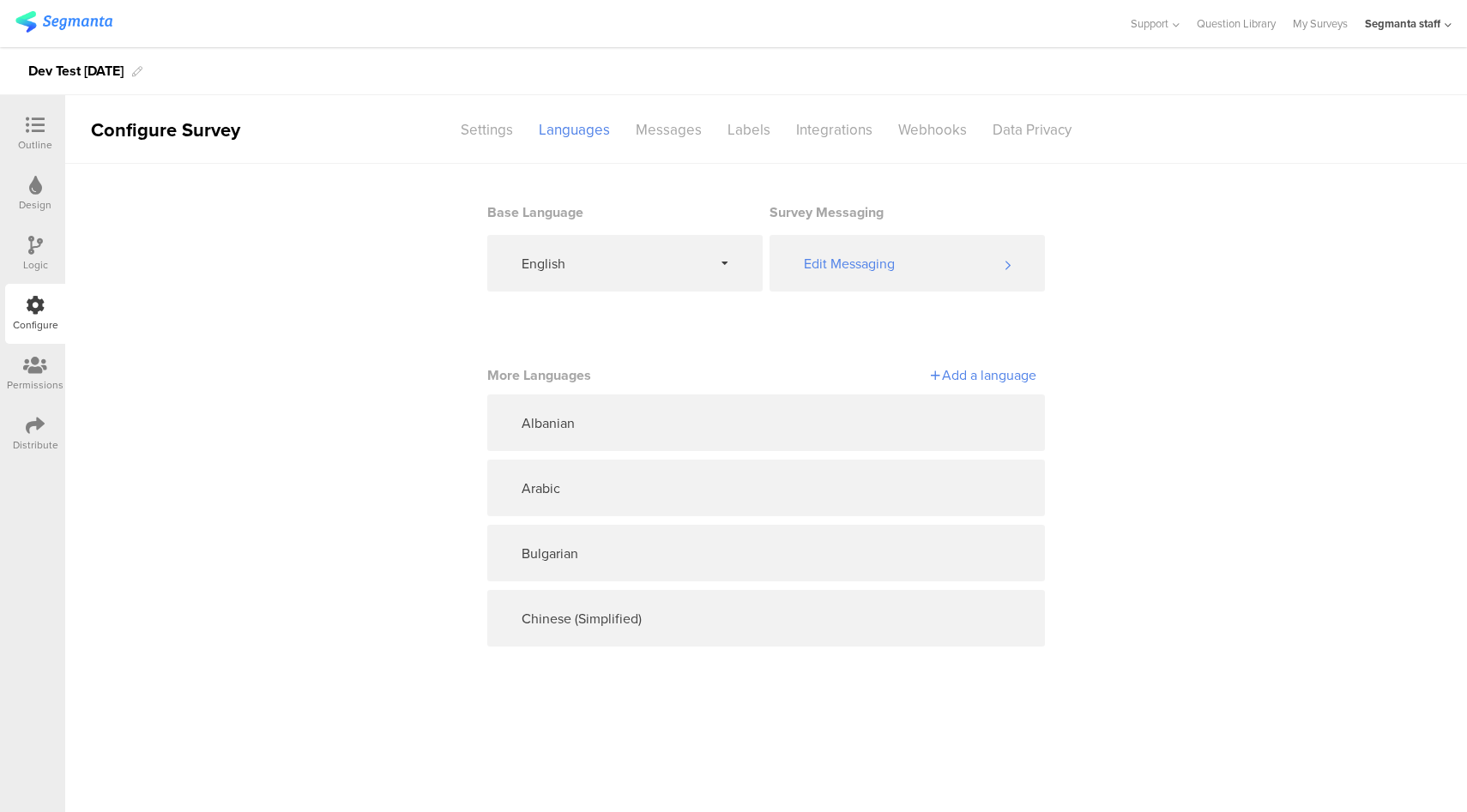
click at [988, 371] on div "Add a language" at bounding box center [901, 375] width 270 height 20
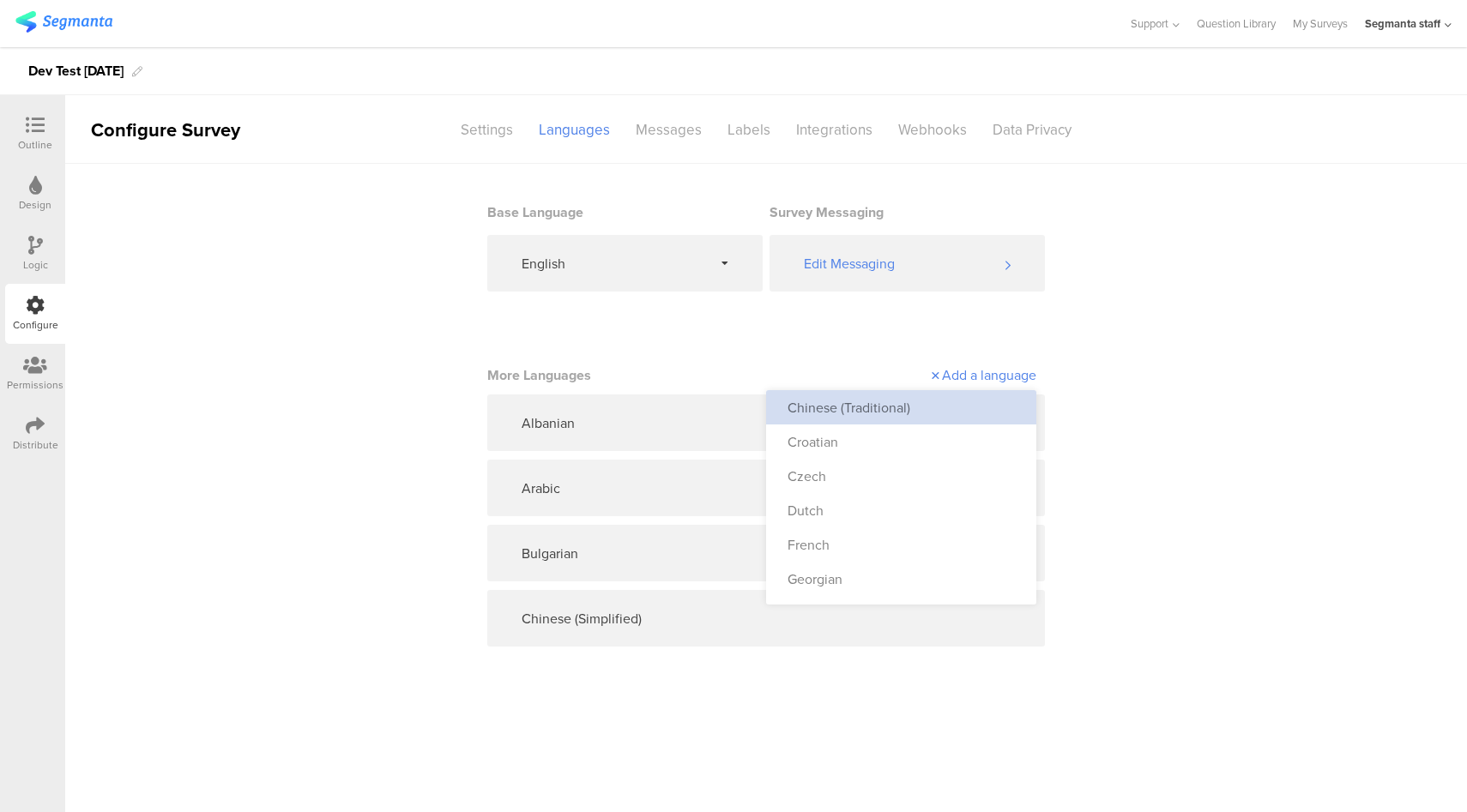
click at [943, 402] on div "Chinese (Traditional)" at bounding box center [901, 407] width 270 height 34
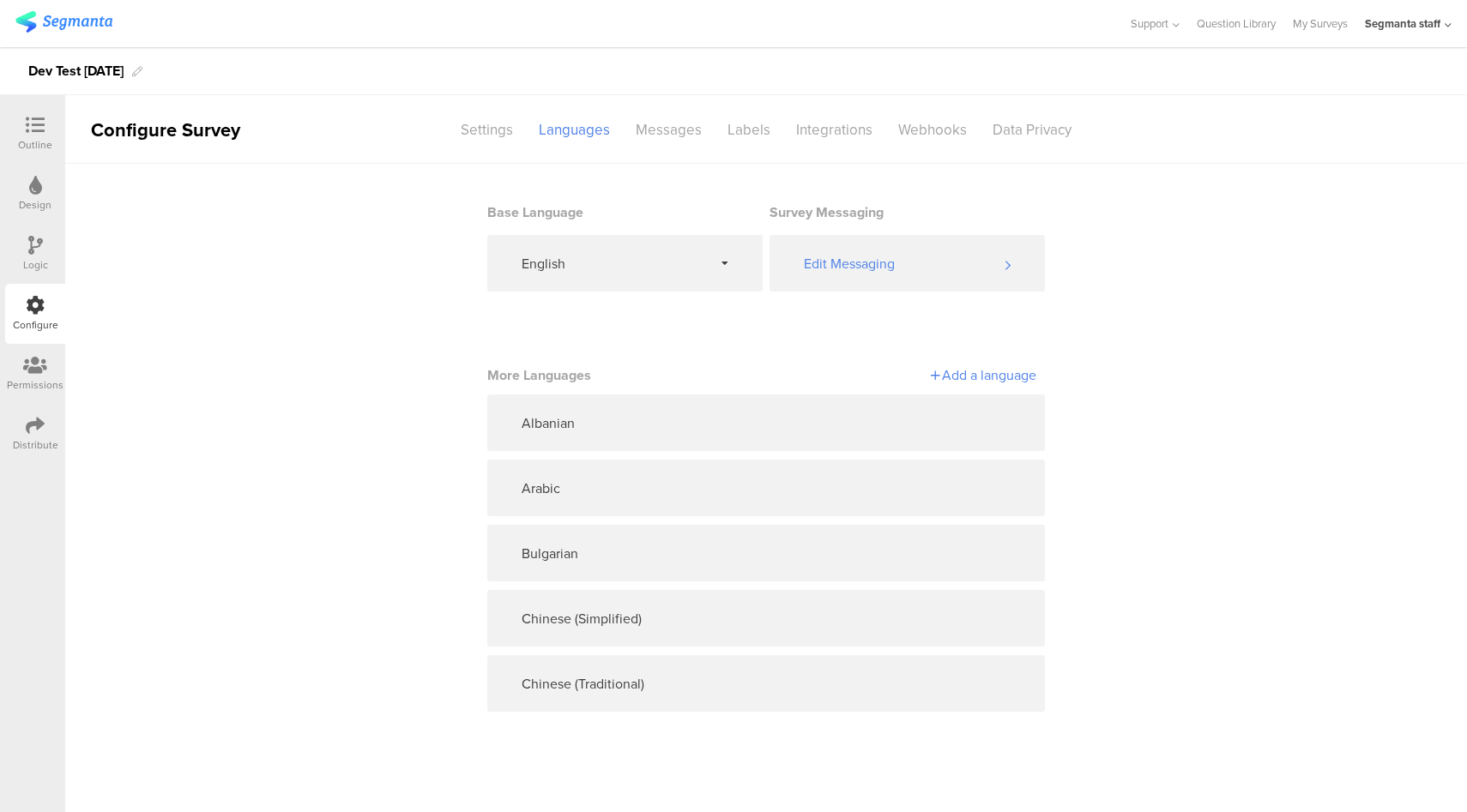
click at [964, 380] on div "Add a language" at bounding box center [901, 375] width 270 height 20
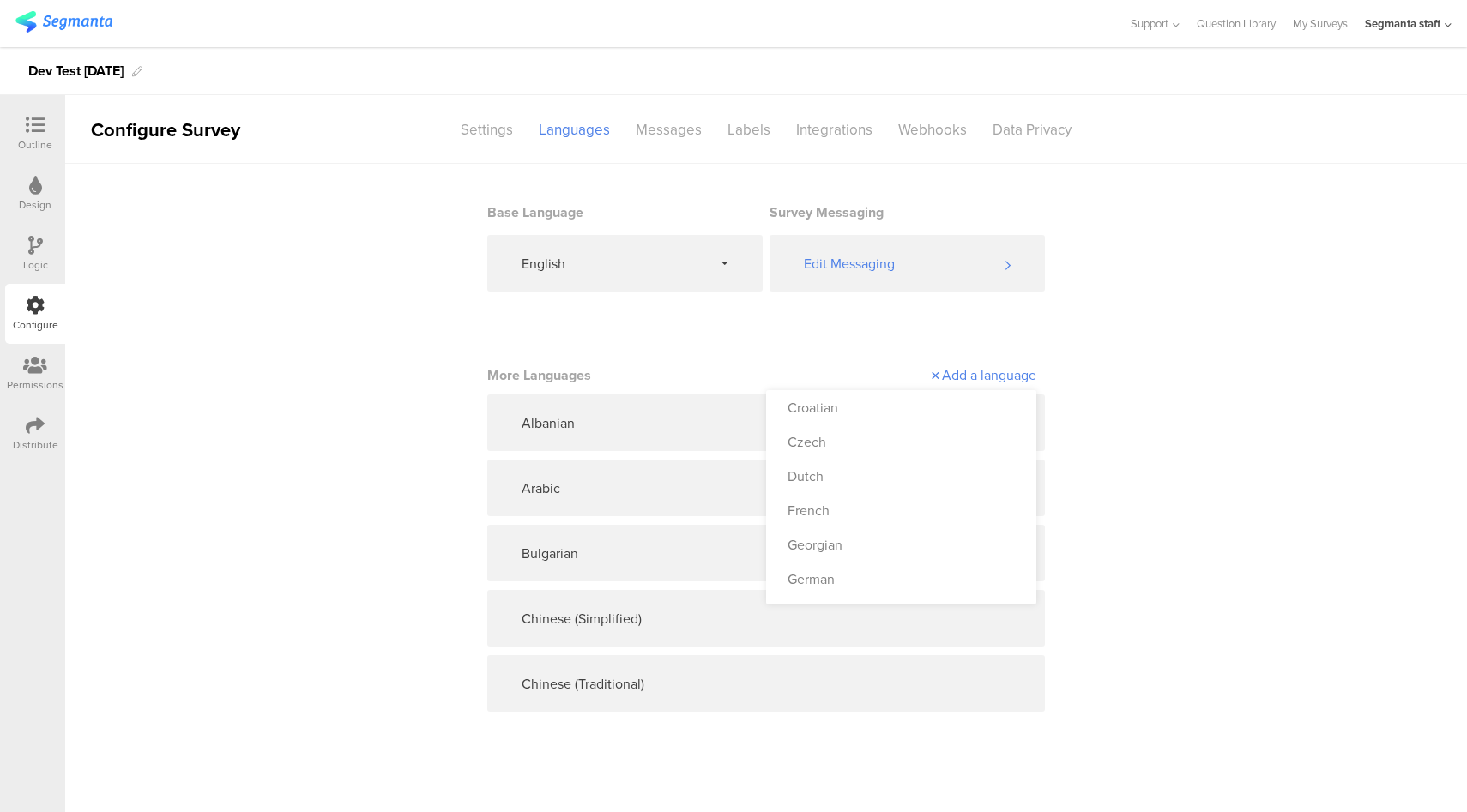
click at [928, 402] on div "Croatian" at bounding box center [901, 407] width 270 height 34
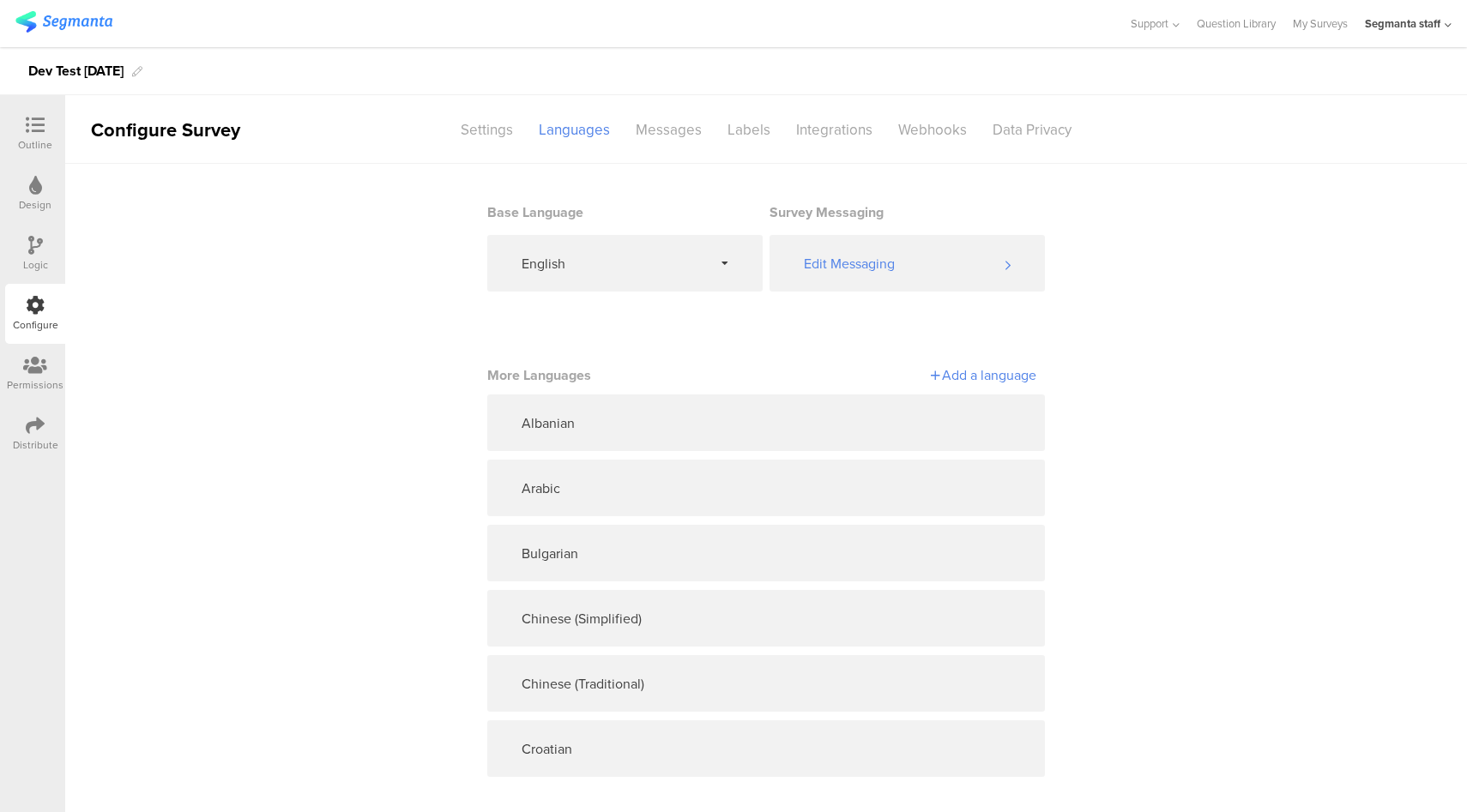
click at [974, 381] on div "Add a language" at bounding box center [901, 375] width 270 height 20
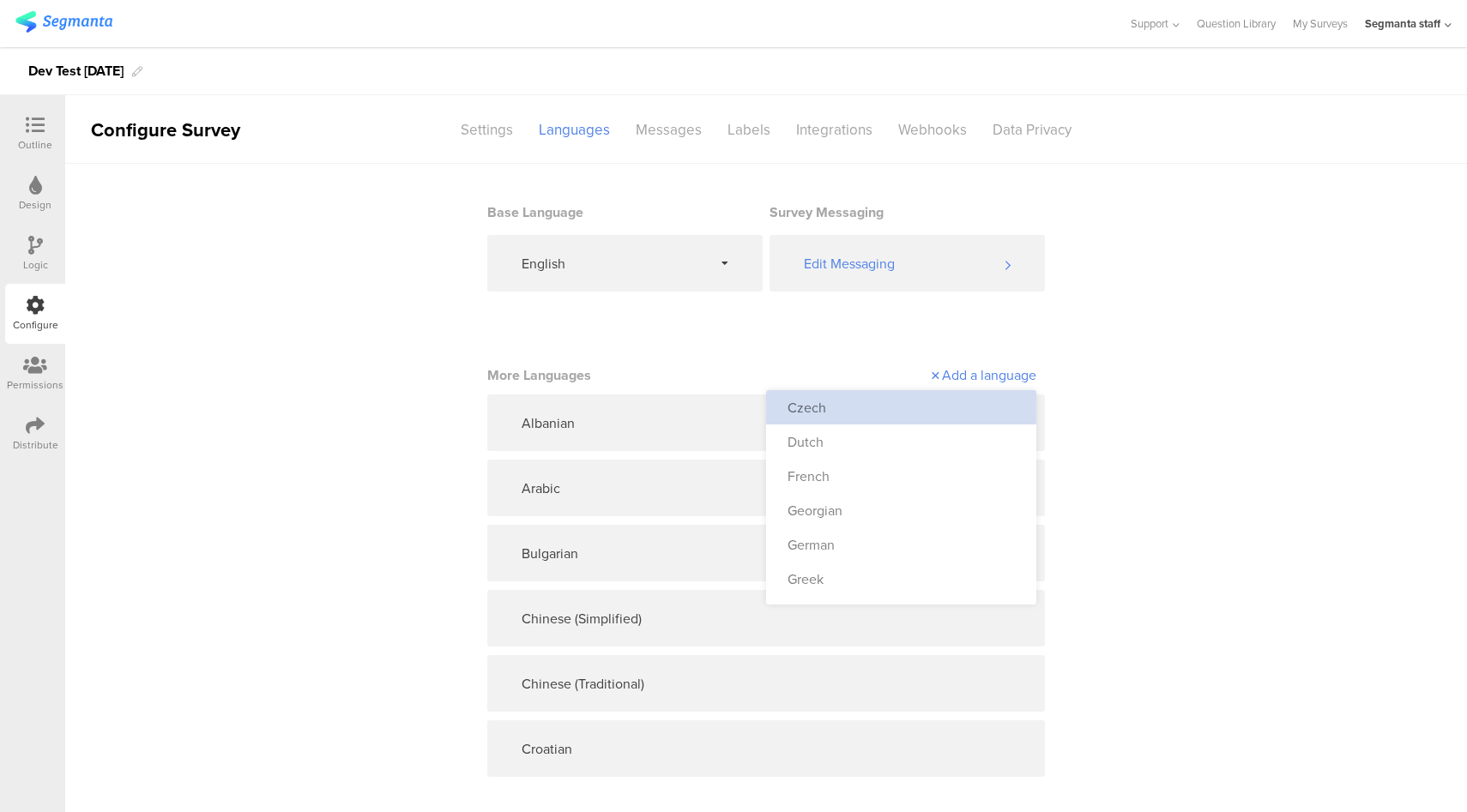
click at [943, 402] on div "Czech" at bounding box center [901, 407] width 270 height 34
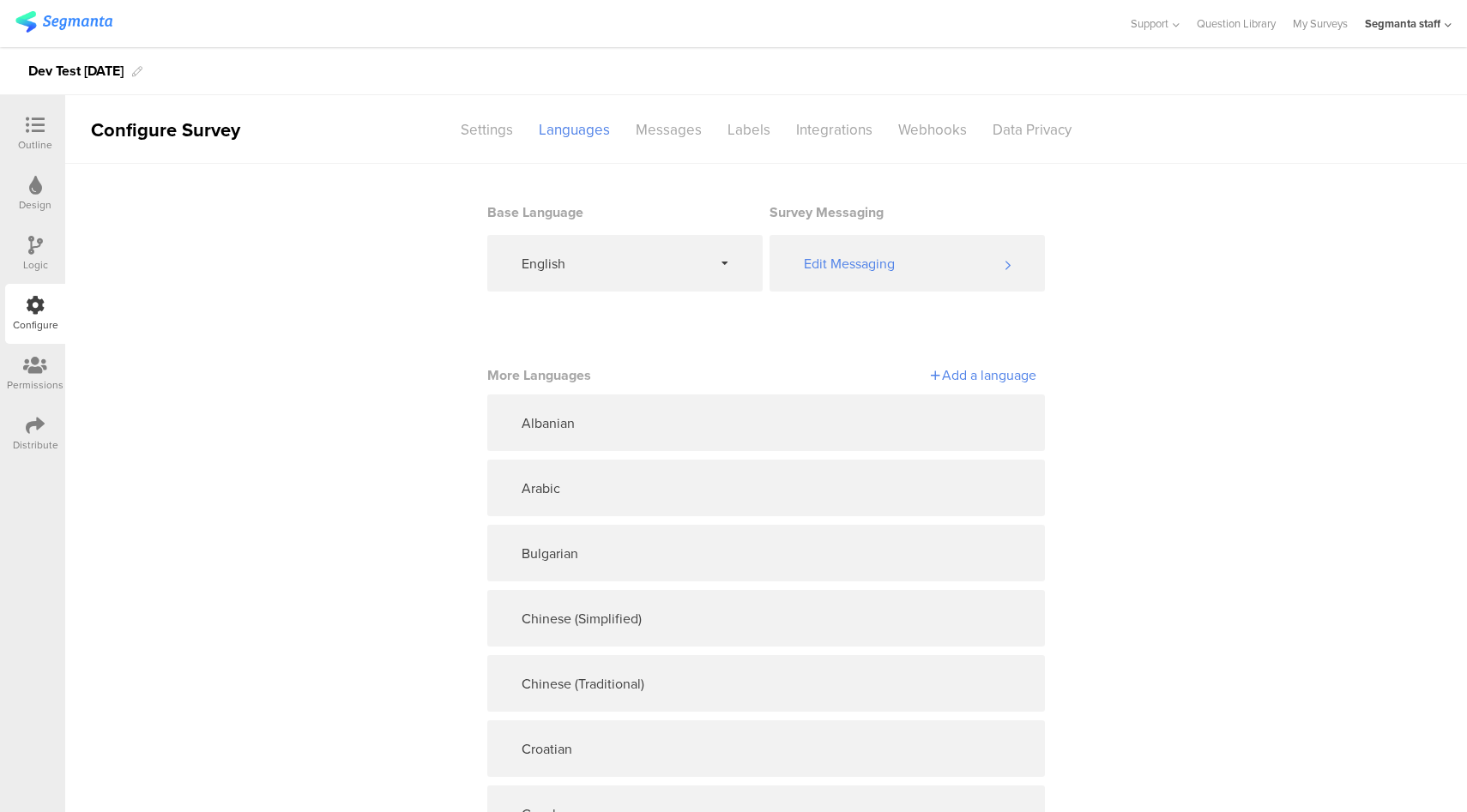
click at [975, 377] on div "Add a language" at bounding box center [901, 375] width 270 height 20
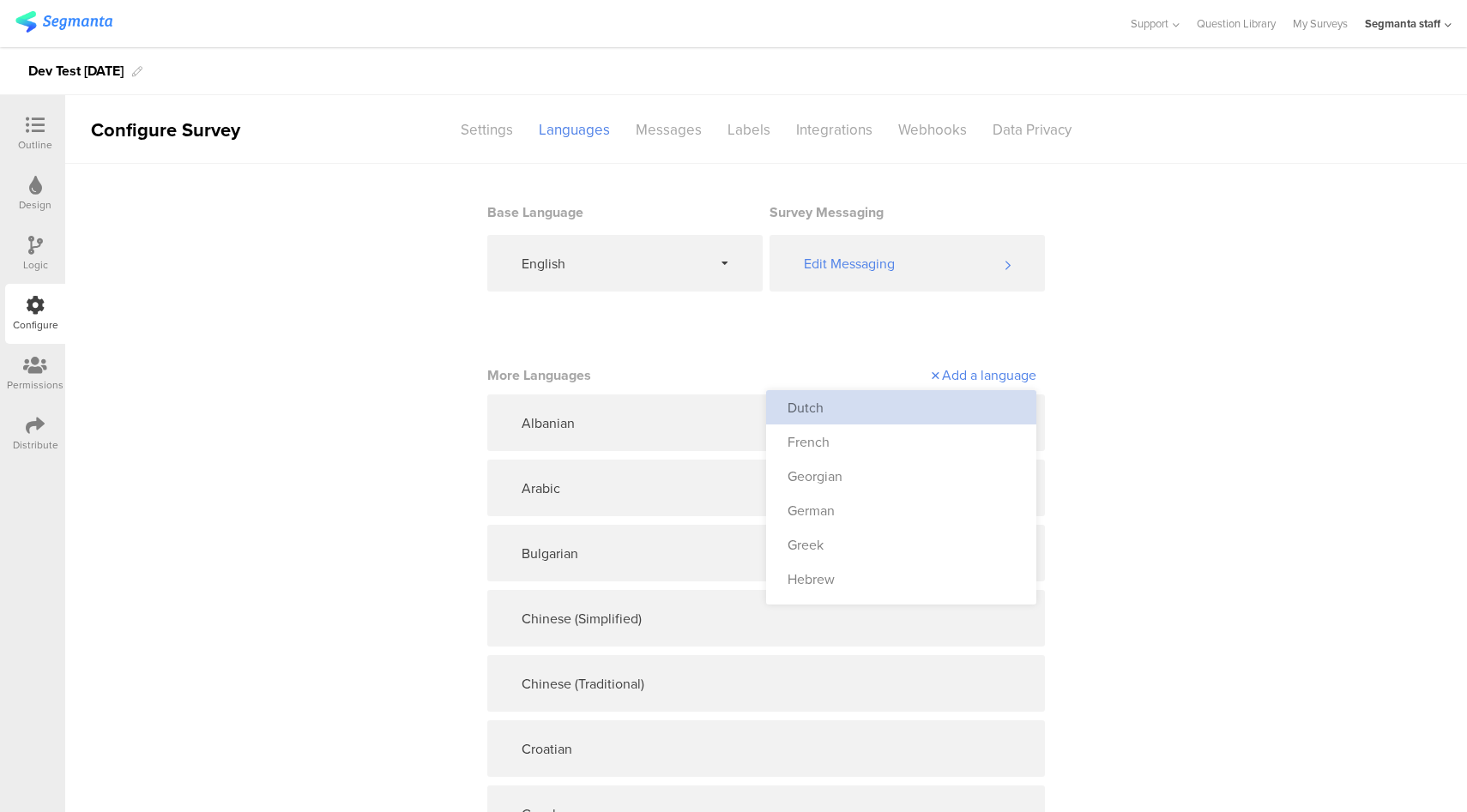
click at [919, 406] on div "Dutch" at bounding box center [901, 407] width 270 height 34
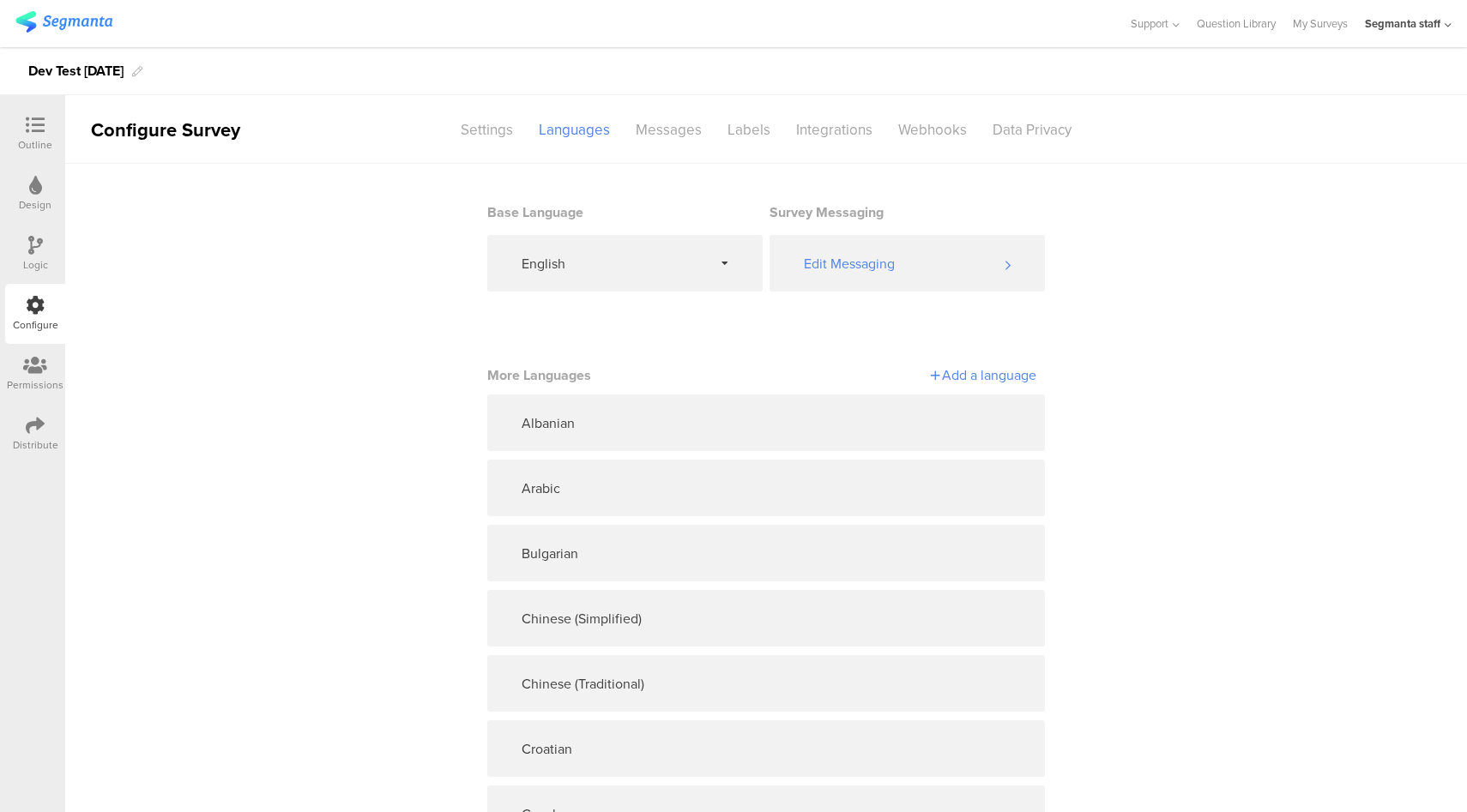
click at [962, 383] on div "Add a language" at bounding box center [901, 375] width 270 height 20
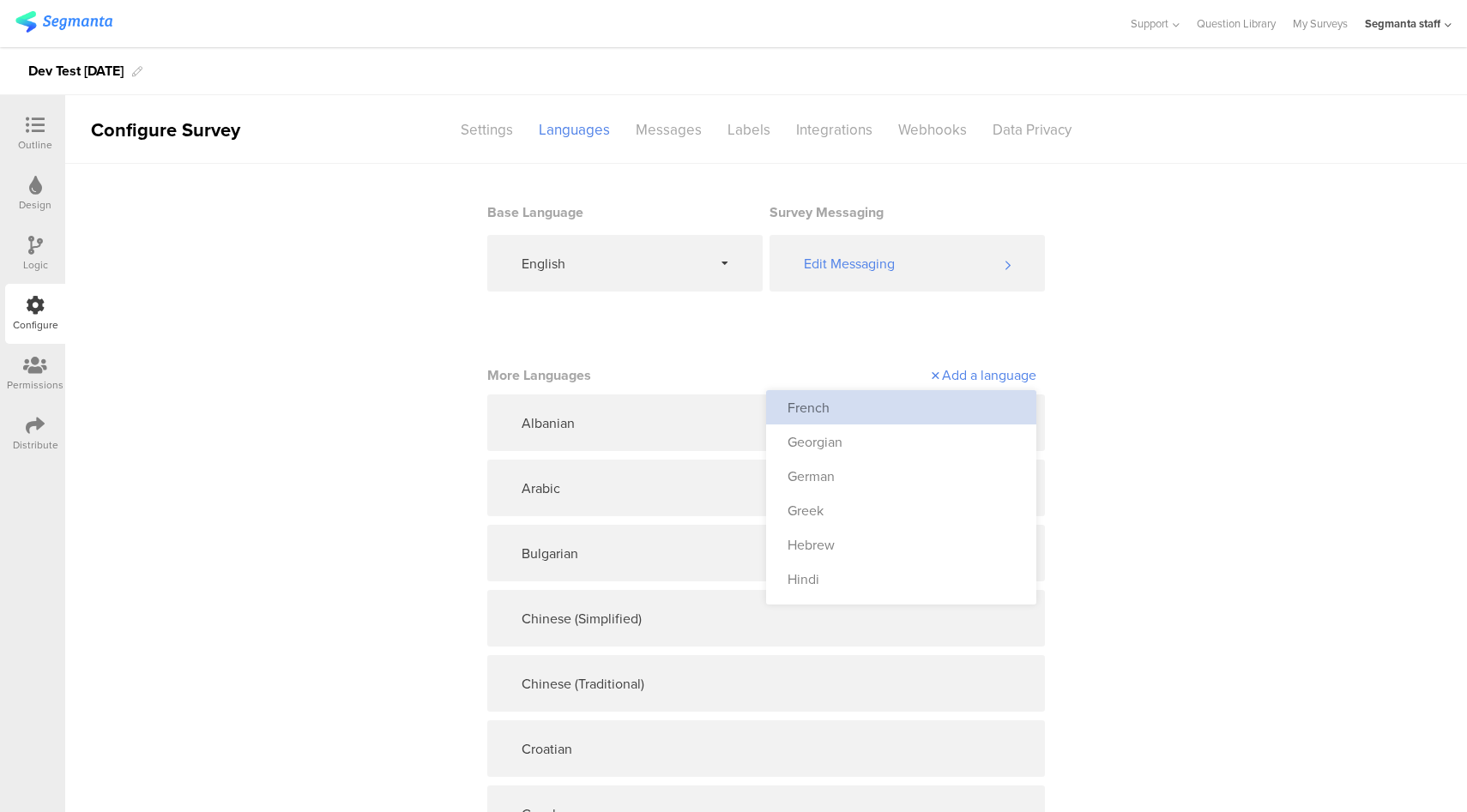
click at [842, 403] on div "French" at bounding box center [901, 407] width 270 height 34
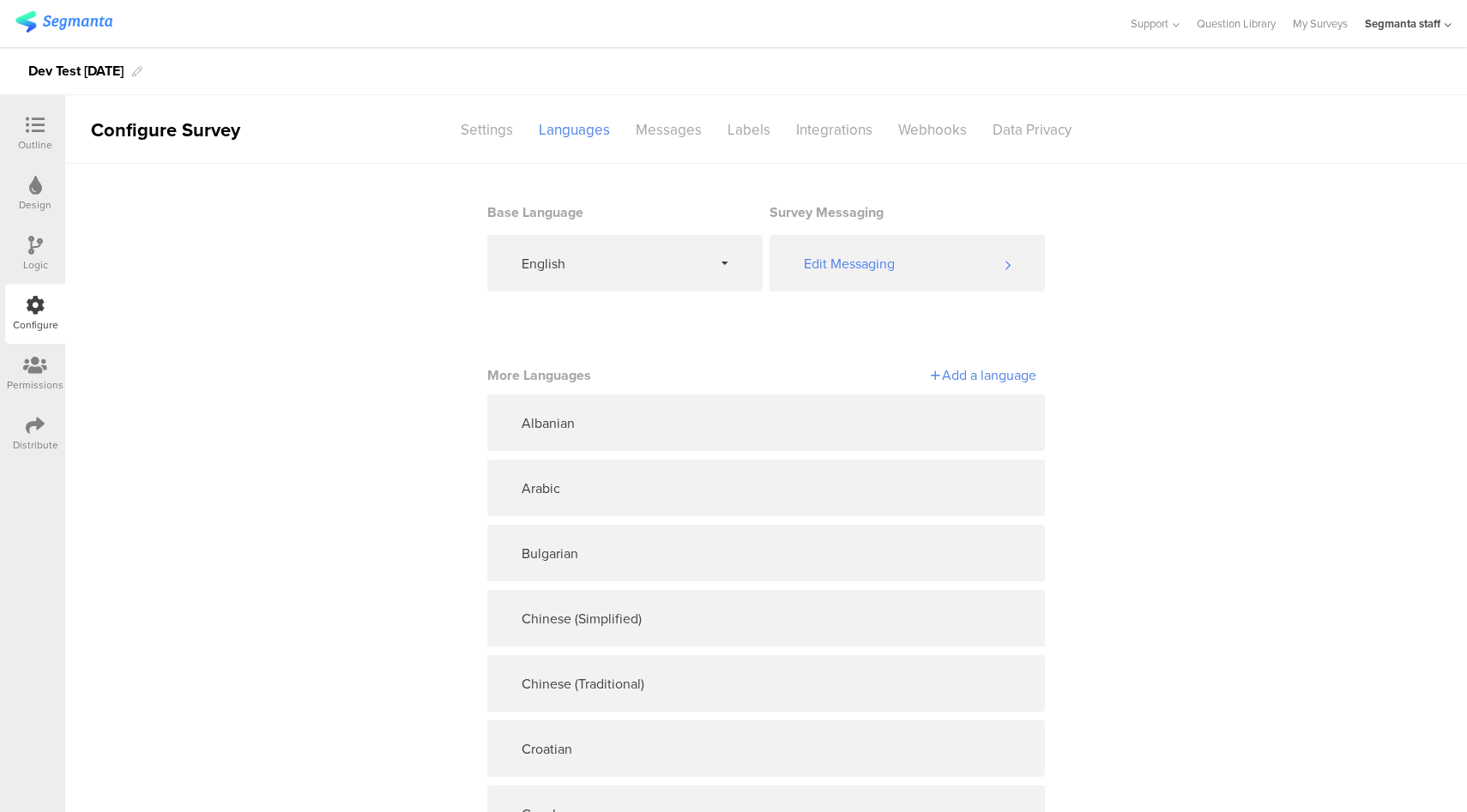
click at [945, 361] on div "Add a language" at bounding box center [901, 375] width 270 height 30
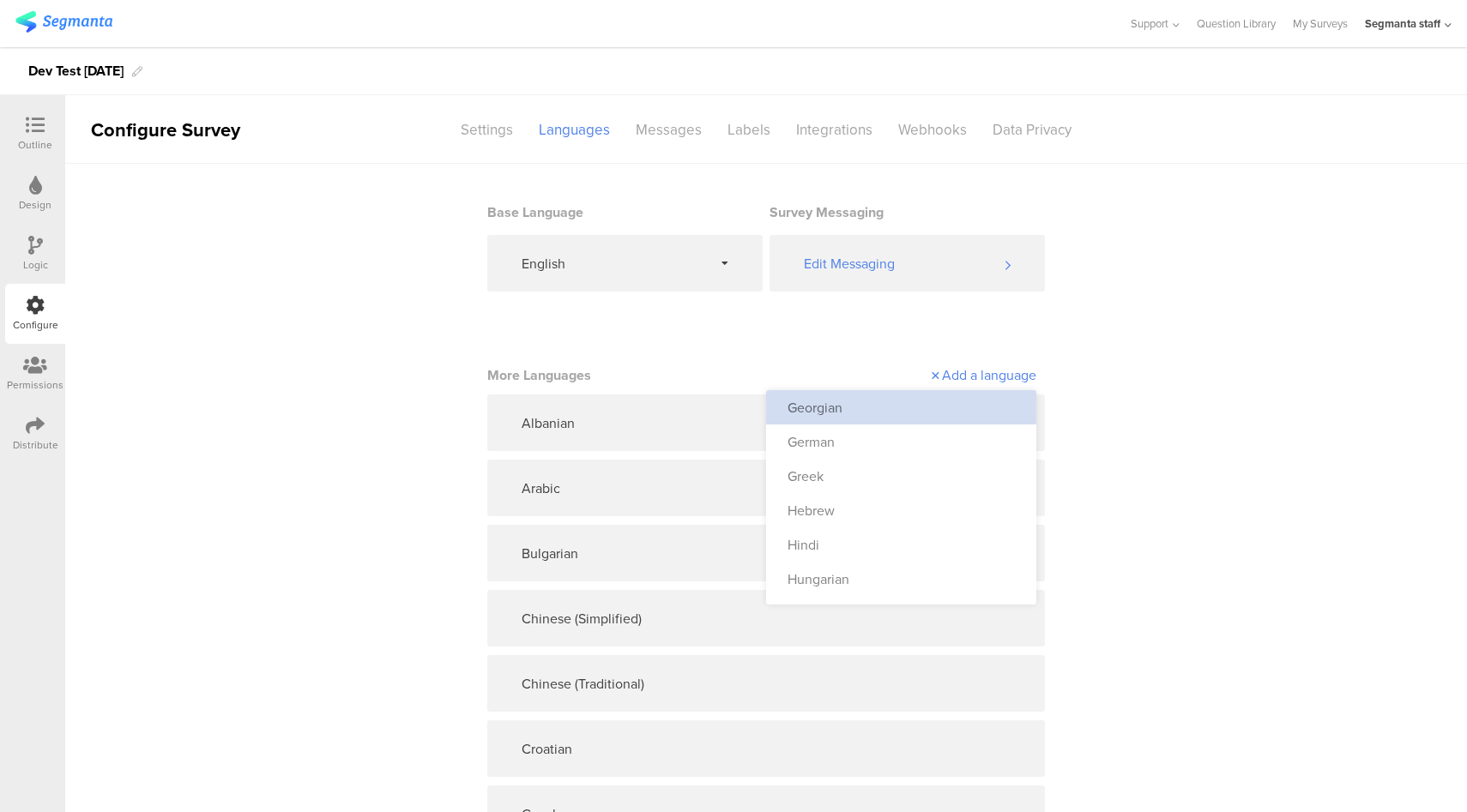
click at [867, 404] on div "Georgian" at bounding box center [901, 407] width 270 height 34
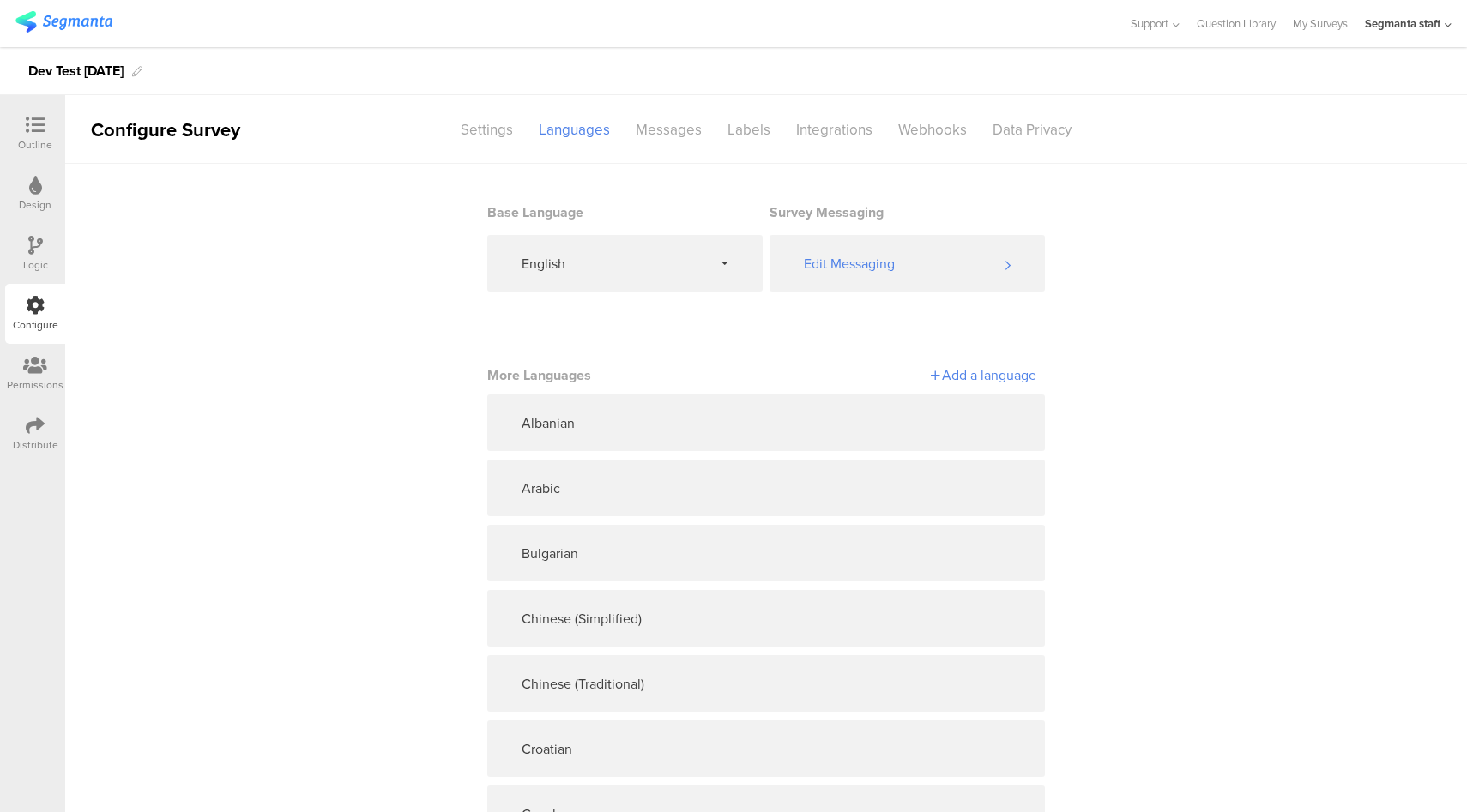
click at [983, 373] on div "Add a language" at bounding box center [901, 375] width 270 height 20
click at [927, 417] on div "German" at bounding box center [901, 407] width 270 height 34
click at [972, 381] on div "Add a language" at bounding box center [901, 375] width 270 height 20
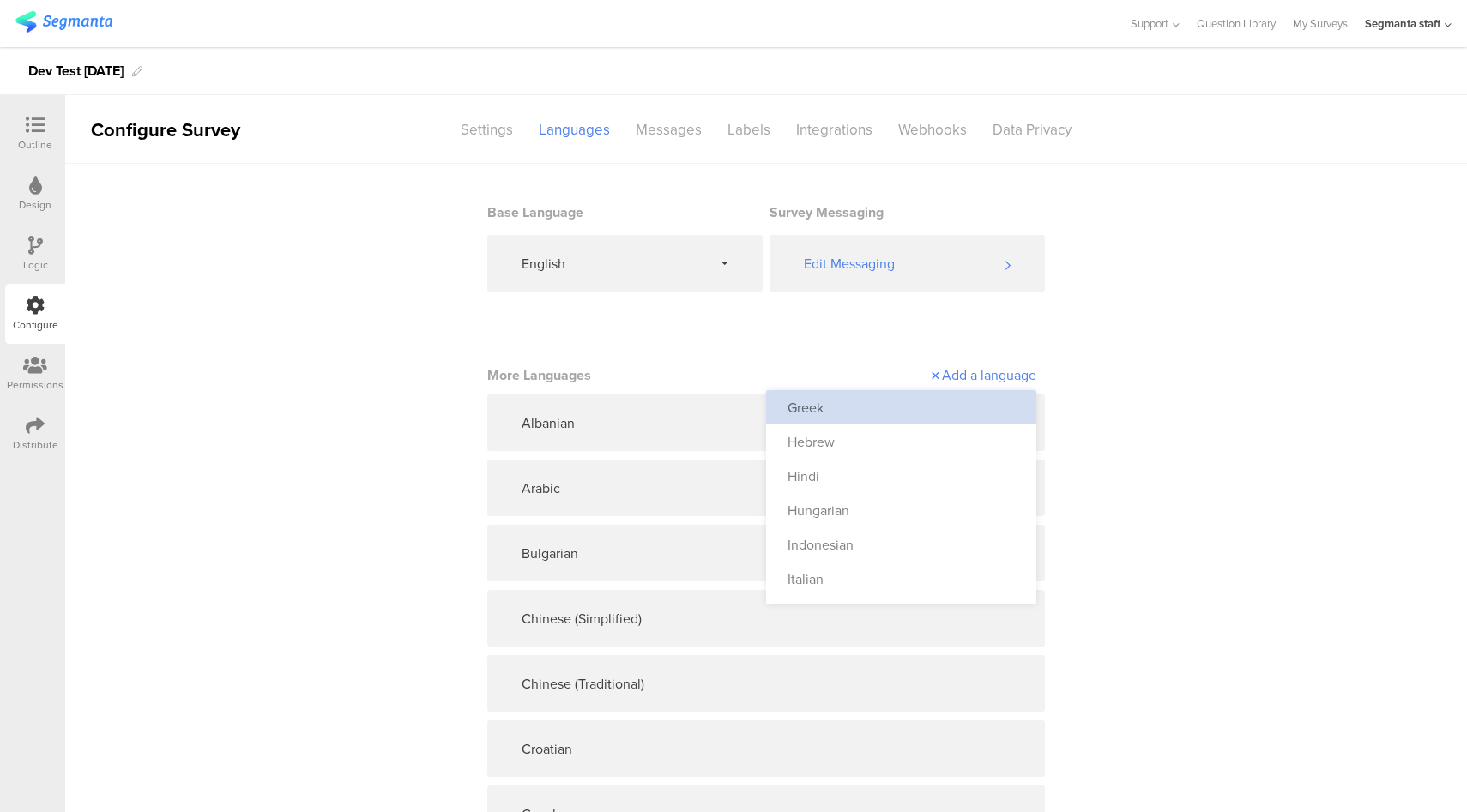
click at [944, 413] on div "Greek" at bounding box center [901, 407] width 270 height 34
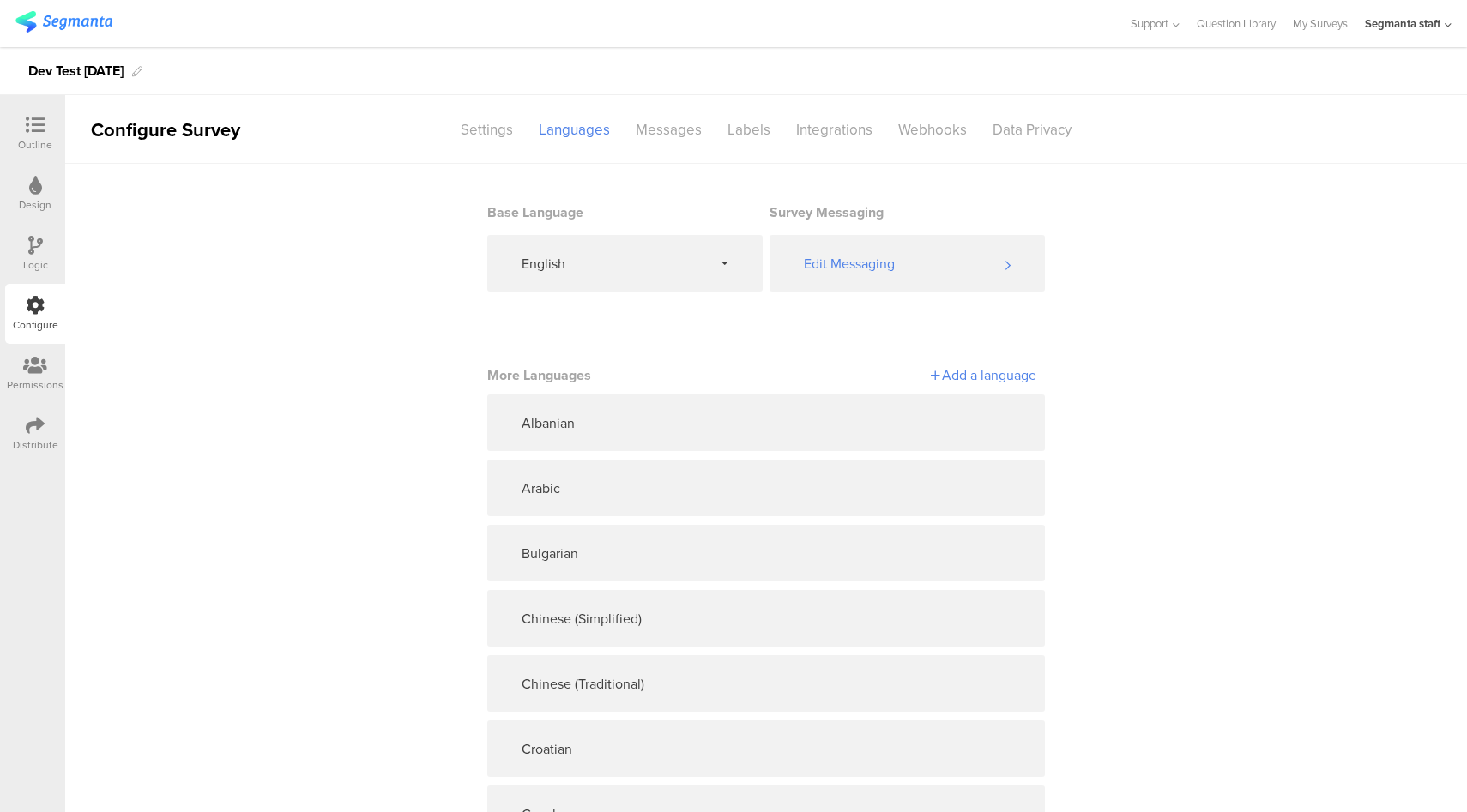
click at [983, 379] on div "Add a language" at bounding box center [901, 375] width 270 height 20
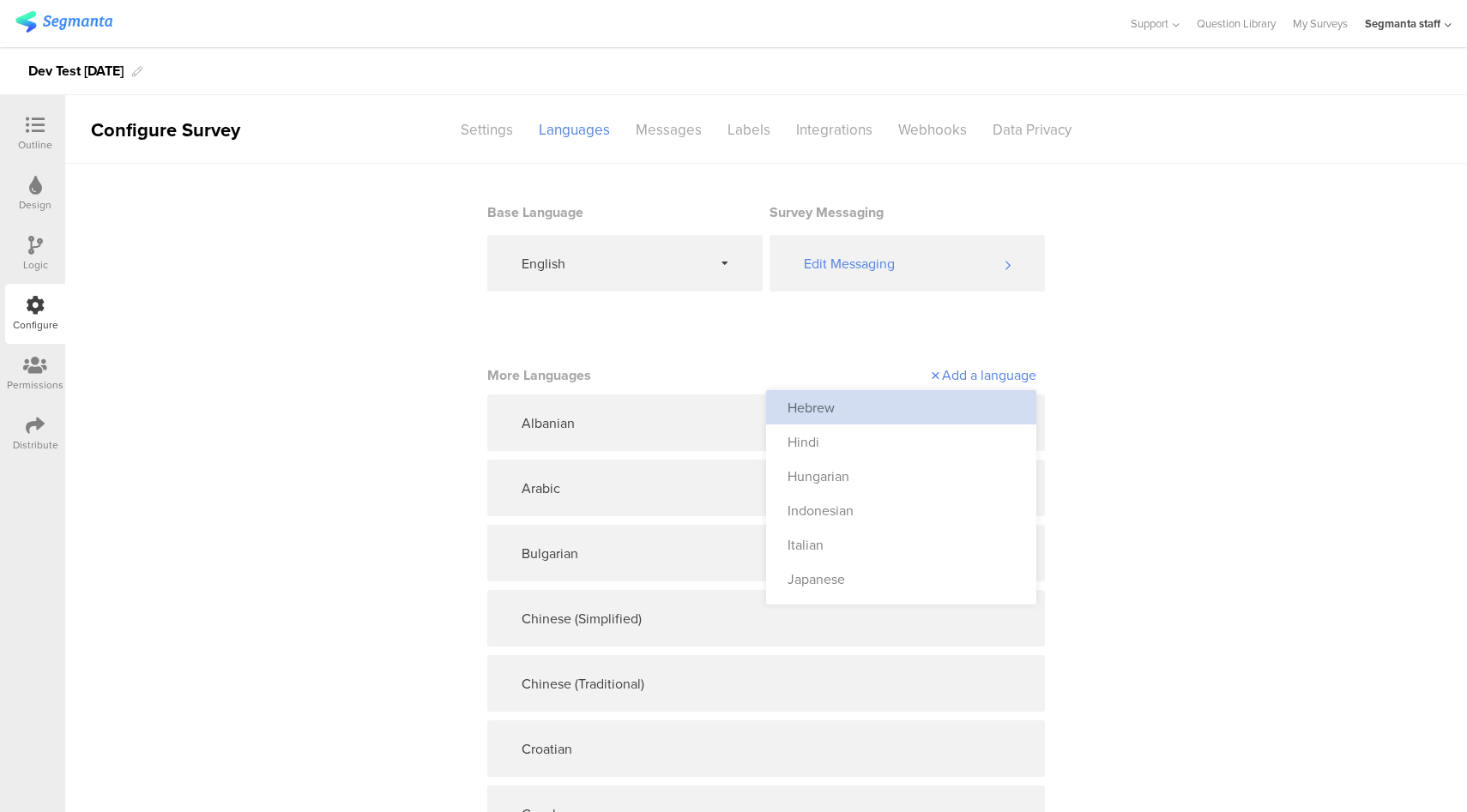
click at [967, 394] on div "Hebrew" at bounding box center [901, 407] width 270 height 34
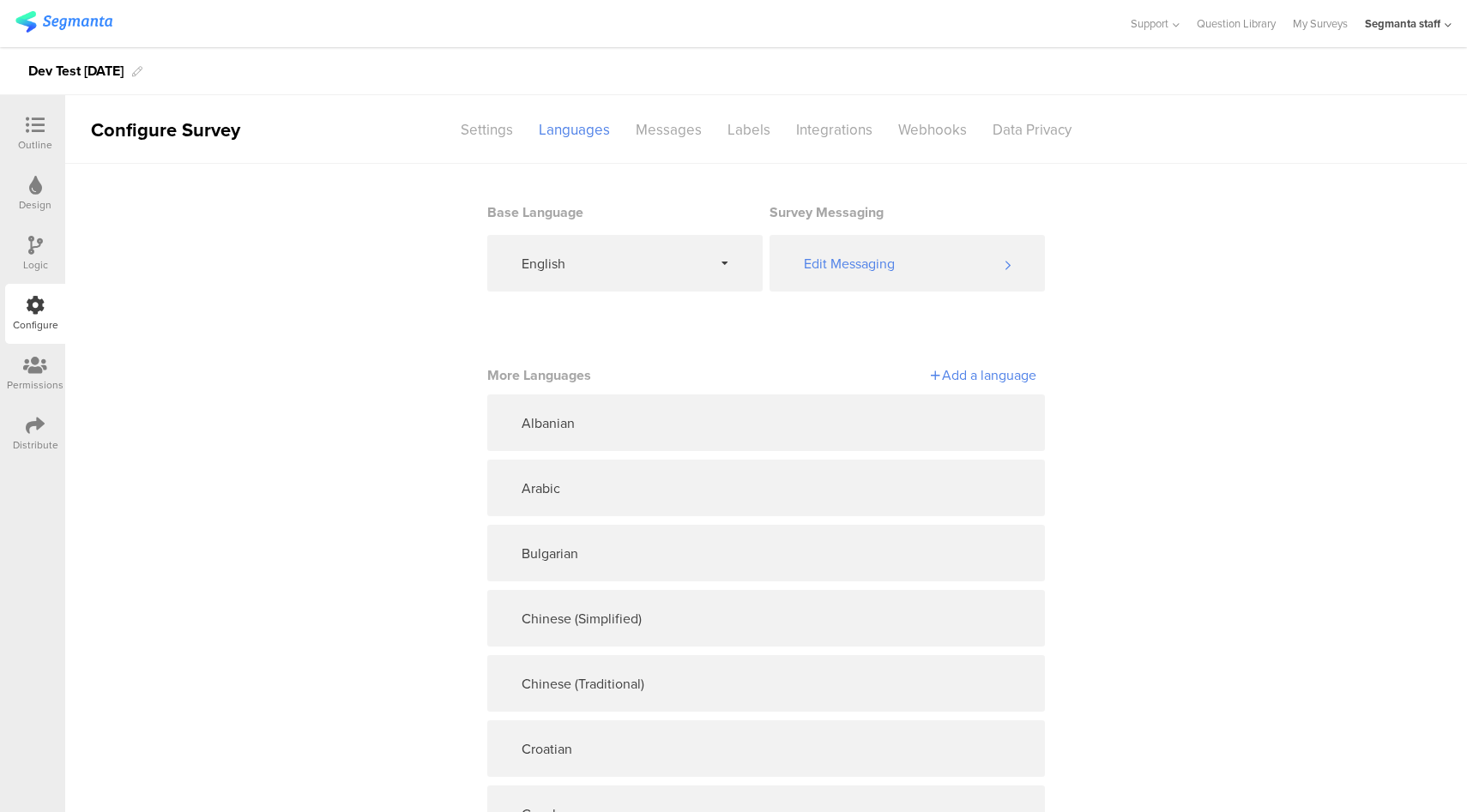
click at [980, 380] on div "Add a language" at bounding box center [901, 375] width 270 height 20
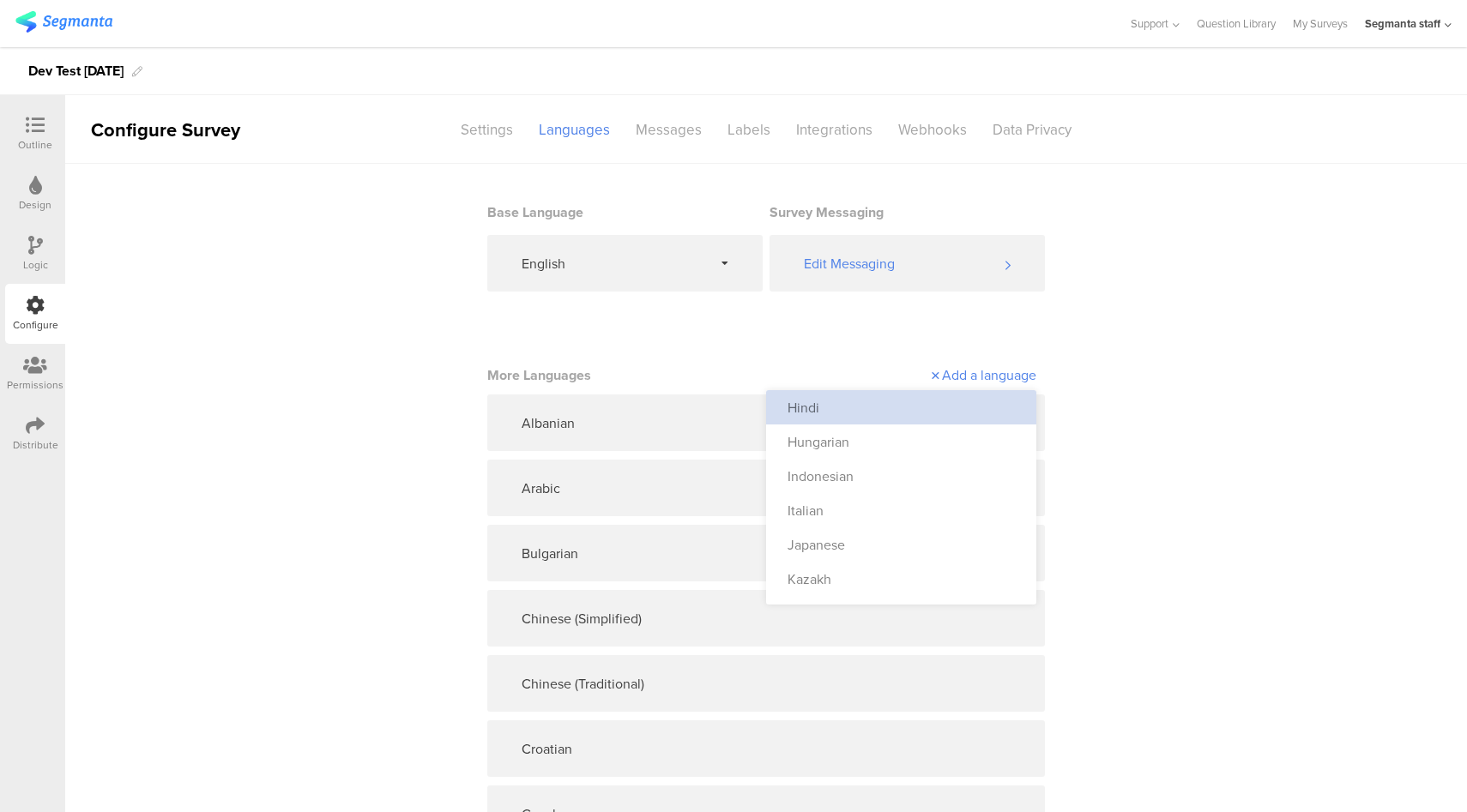
click at [967, 398] on div "Hindi" at bounding box center [901, 407] width 270 height 34
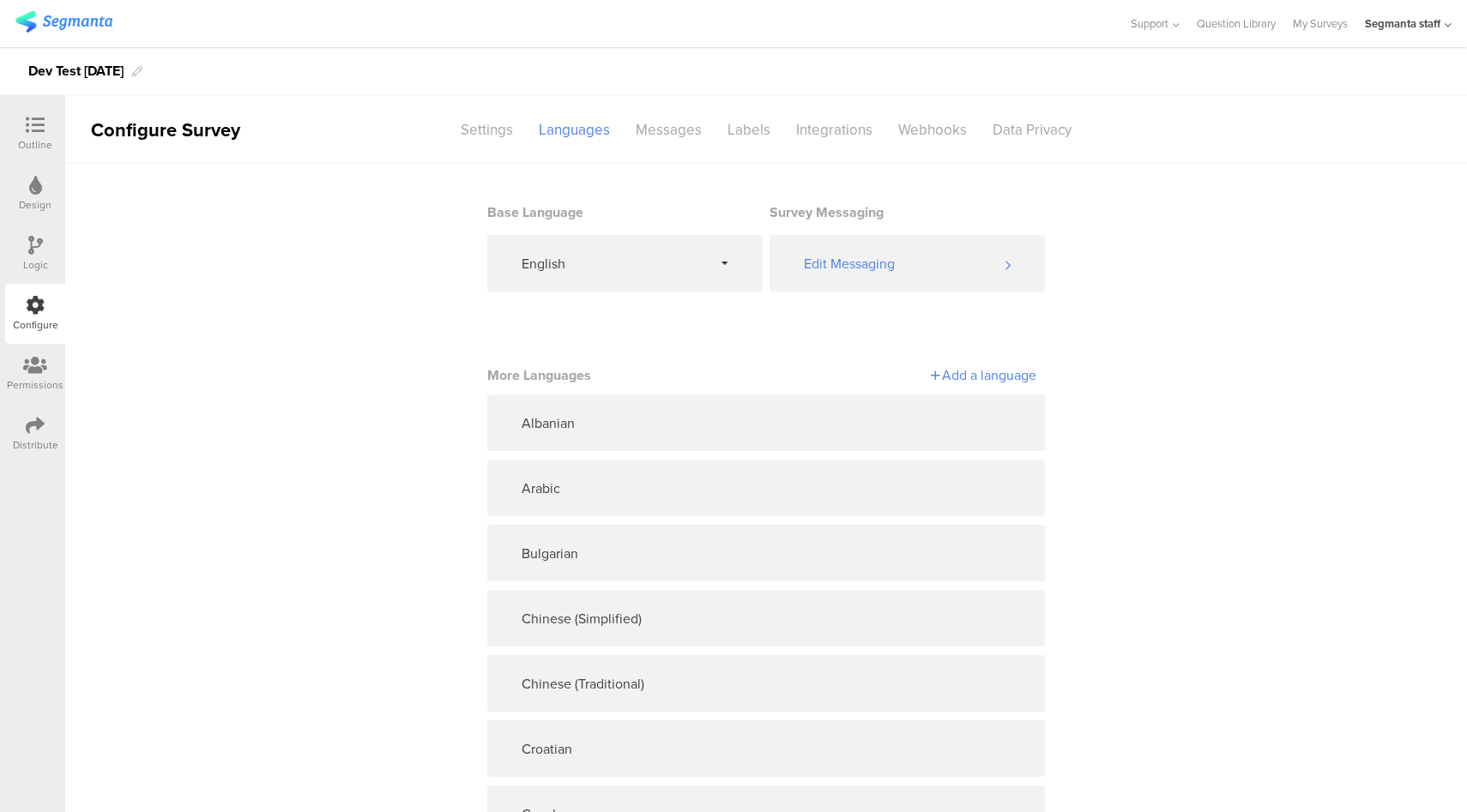
click at [975, 384] on div "Add a language" at bounding box center [901, 375] width 270 height 20
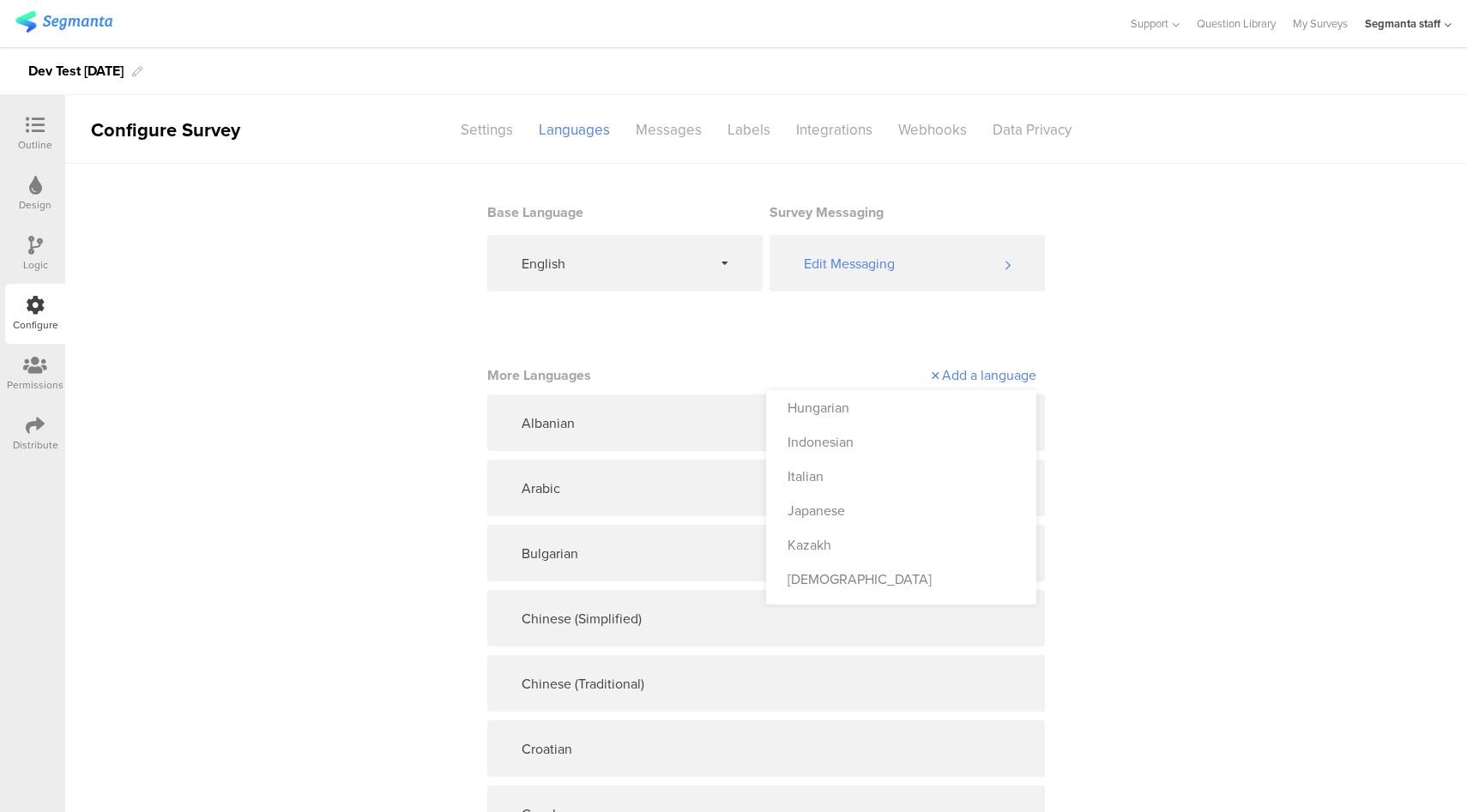
click at [963, 398] on div "Hungarian" at bounding box center [901, 407] width 270 height 34
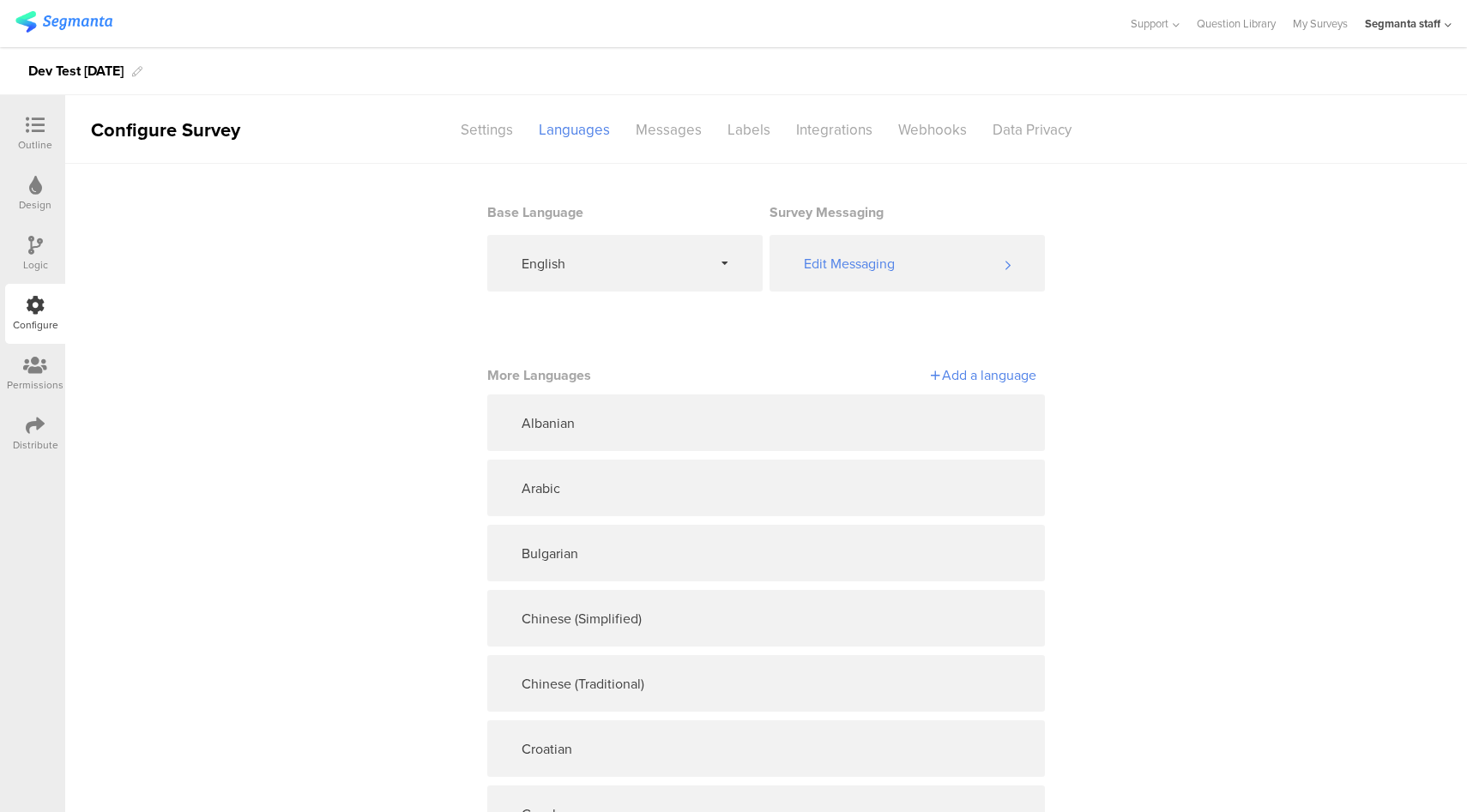
click at [980, 379] on div "Add a language" at bounding box center [901, 375] width 270 height 20
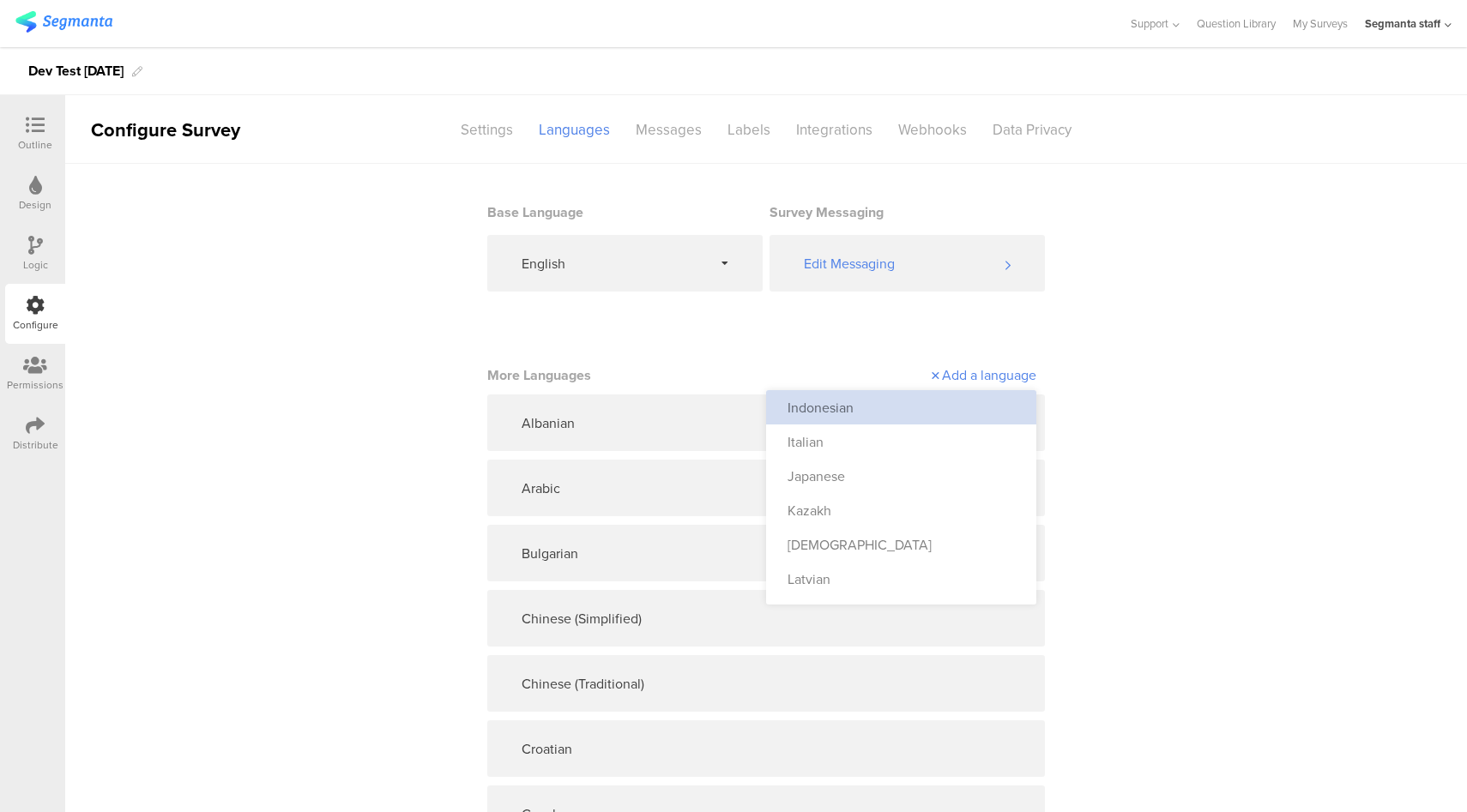
click at [965, 403] on div "Indonesian" at bounding box center [901, 407] width 270 height 34
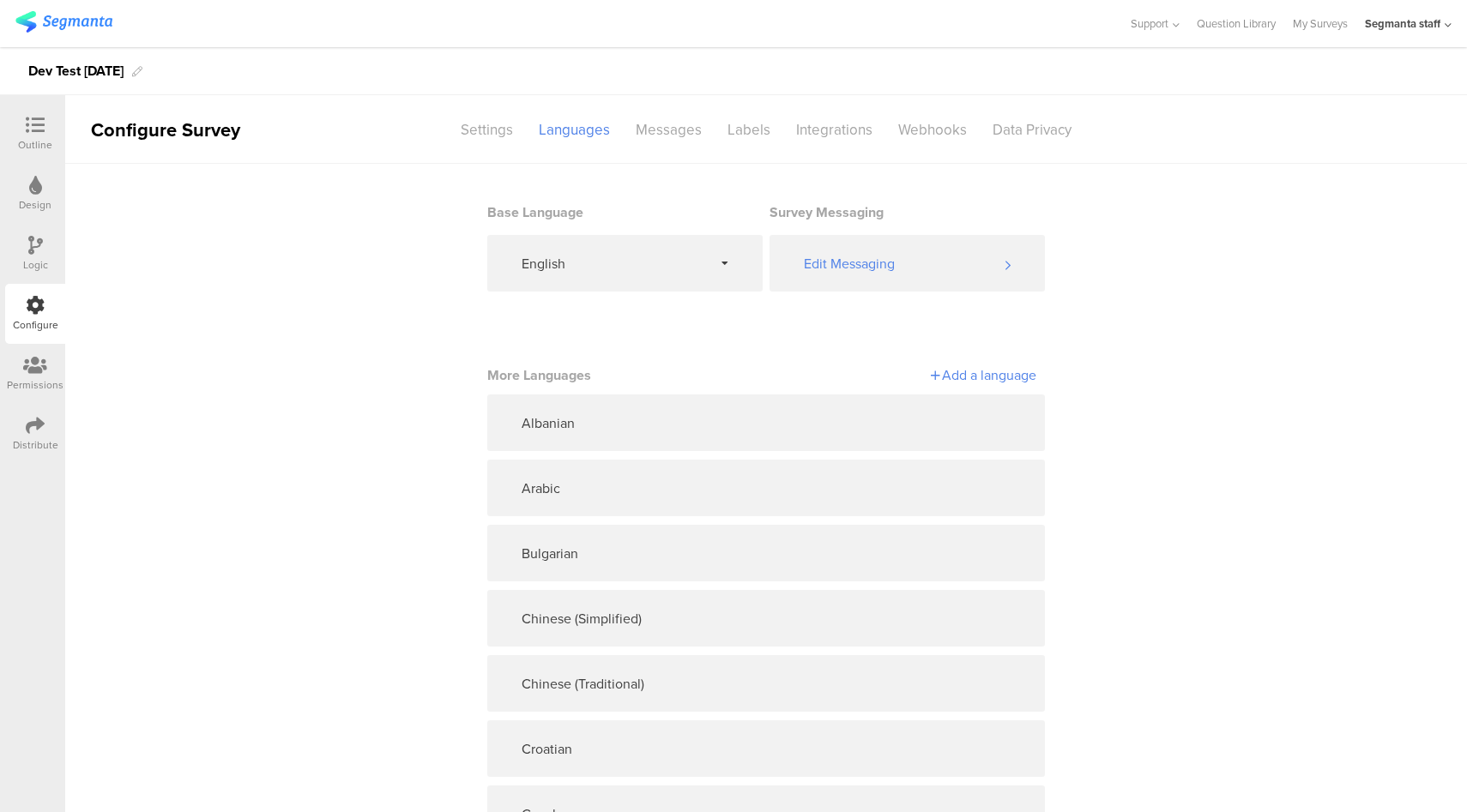
click at [976, 386] on div "Add a language" at bounding box center [901, 375] width 270 height 30
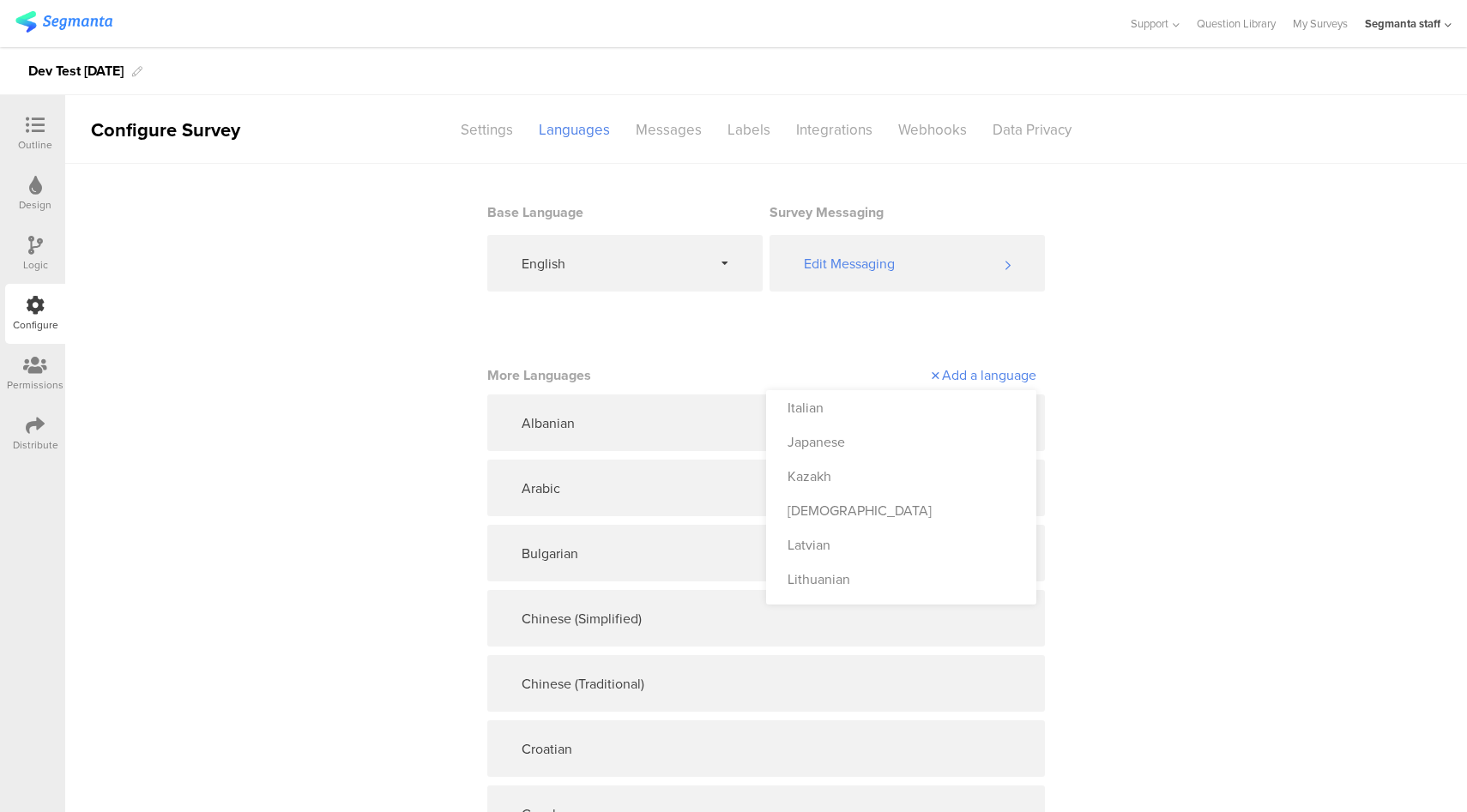
click at [968, 400] on div "Italian" at bounding box center [901, 407] width 270 height 34
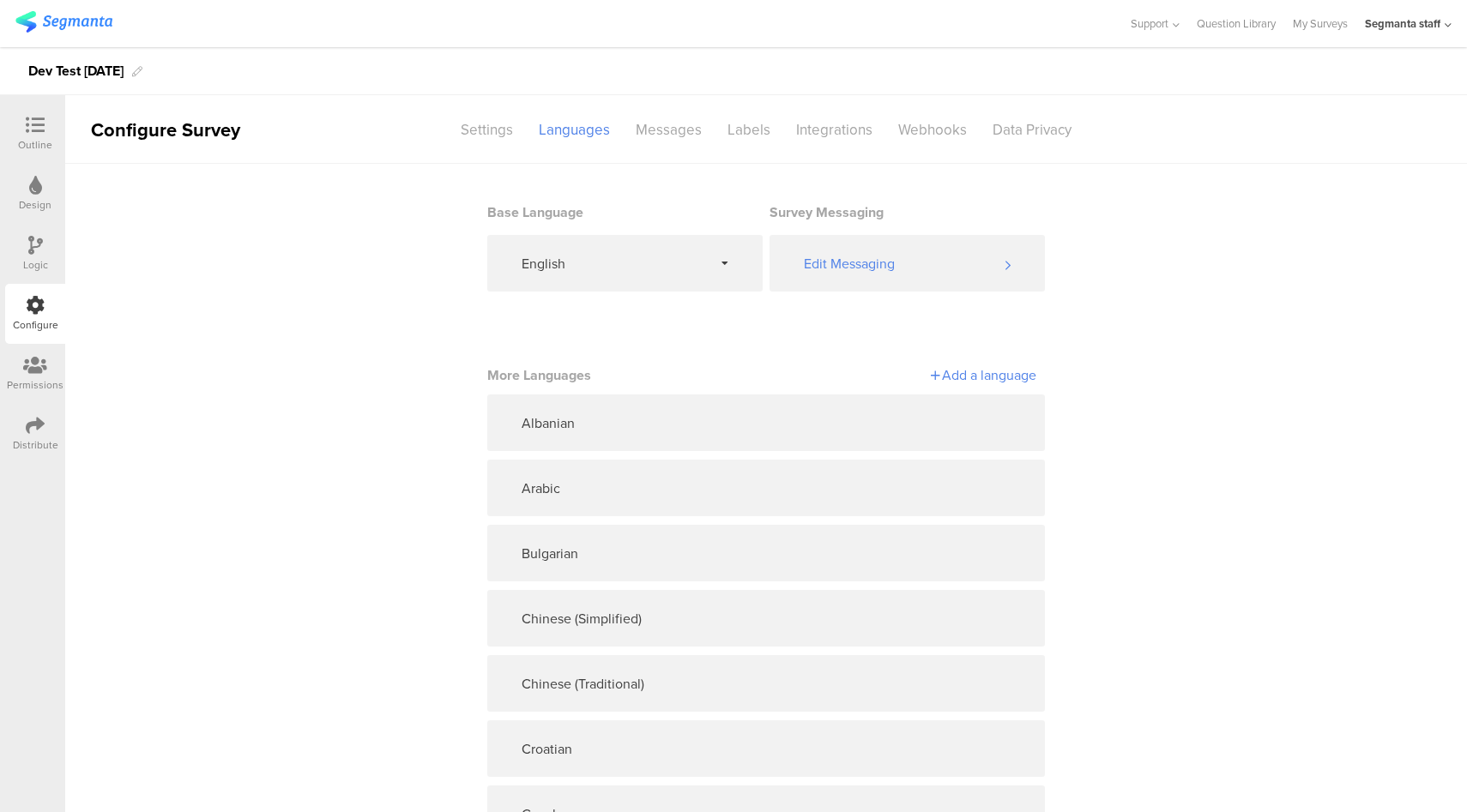
click at [980, 380] on div "Add a language" at bounding box center [901, 375] width 270 height 20
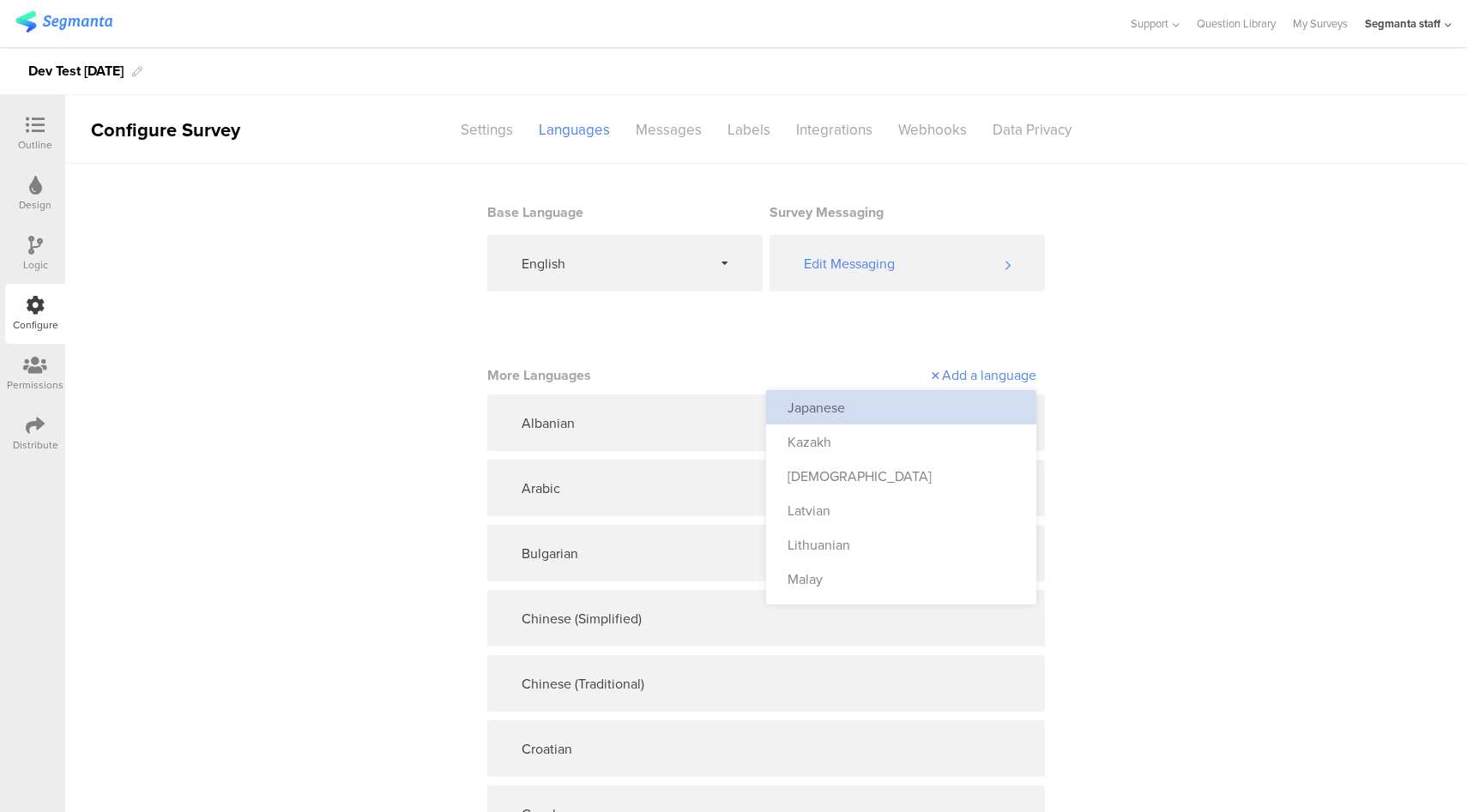
click at [963, 403] on div "Japanese" at bounding box center [901, 407] width 270 height 34
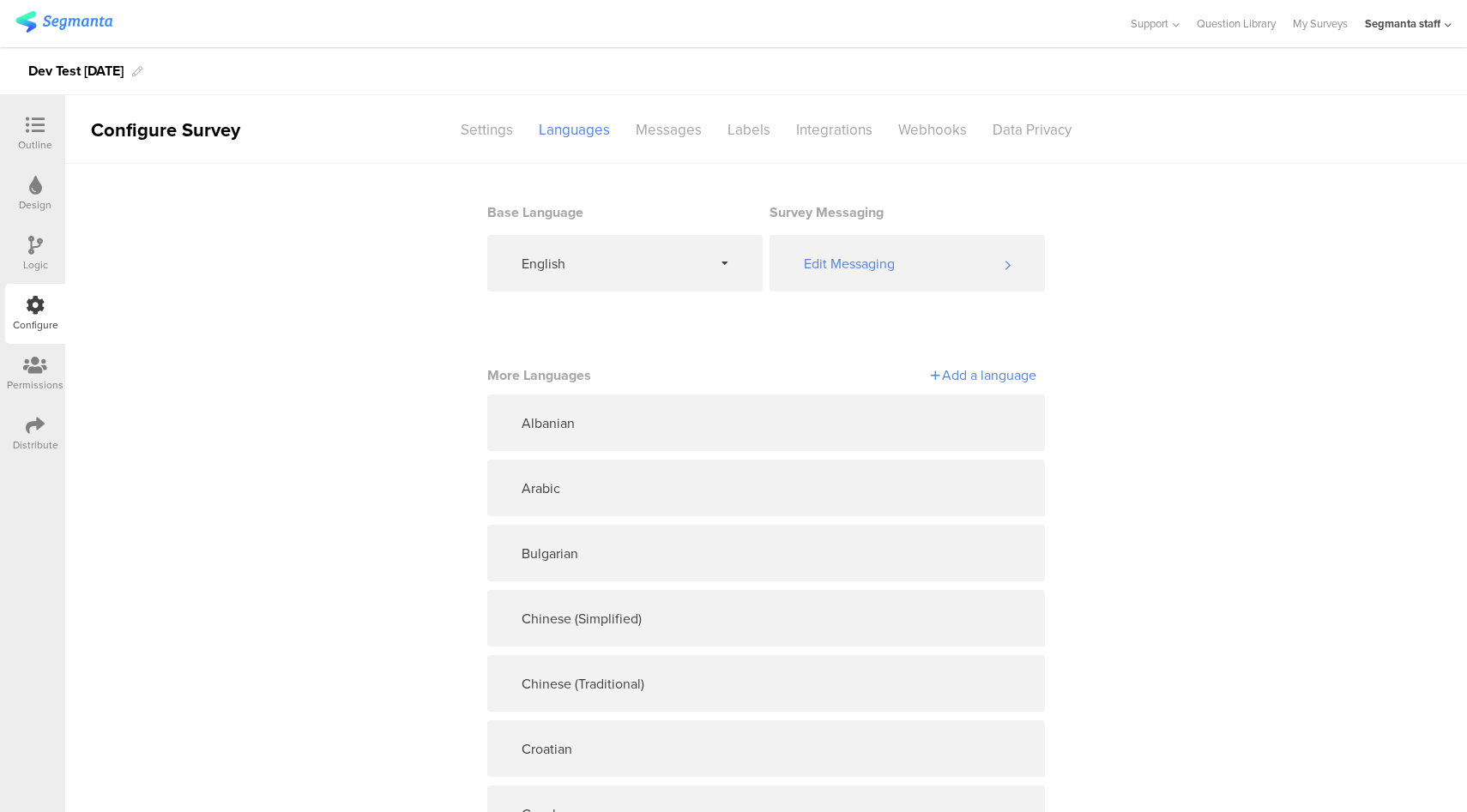
click at [973, 384] on div "Add a language" at bounding box center [901, 375] width 270 height 20
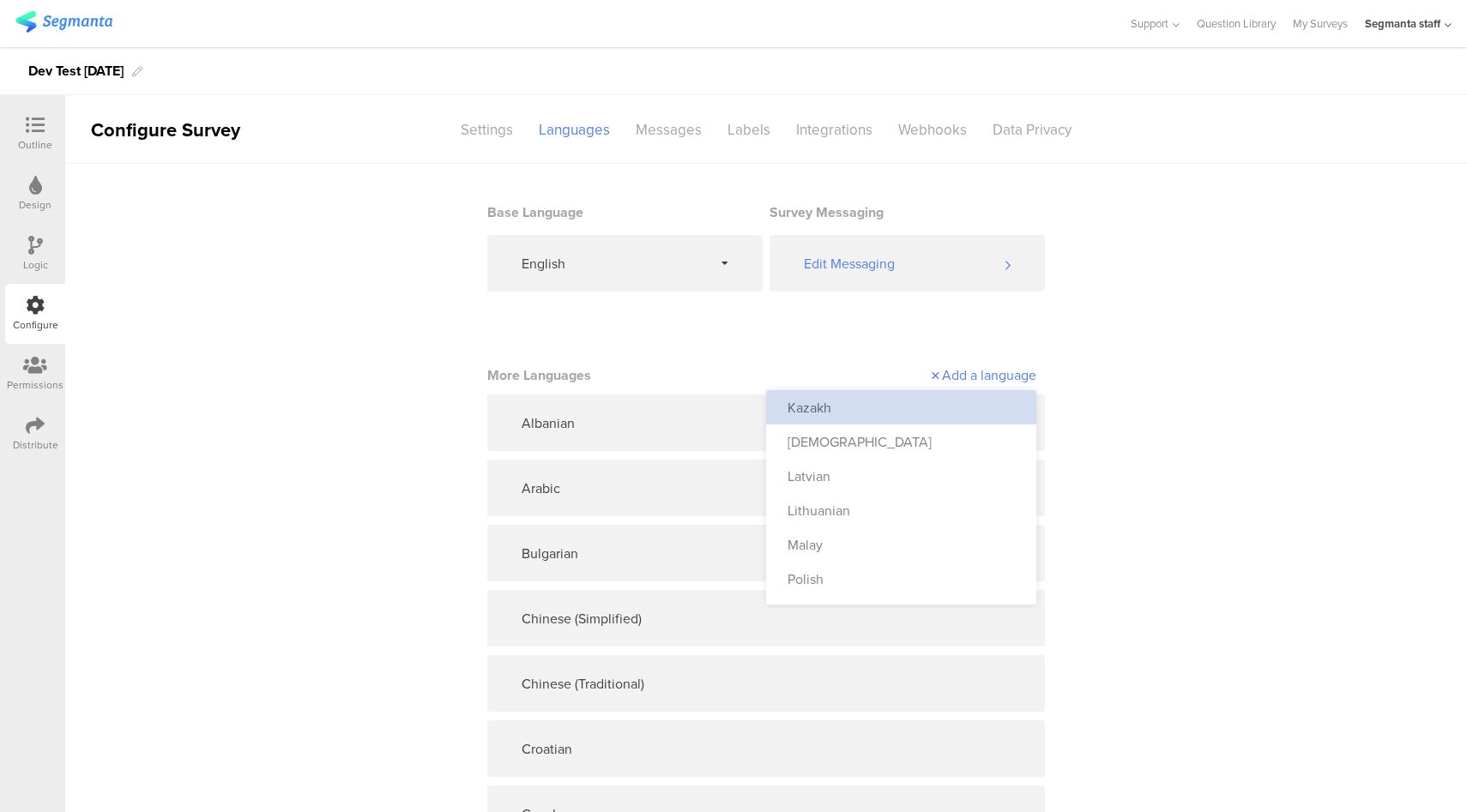
click at [962, 403] on div "Kazakh" at bounding box center [901, 407] width 270 height 34
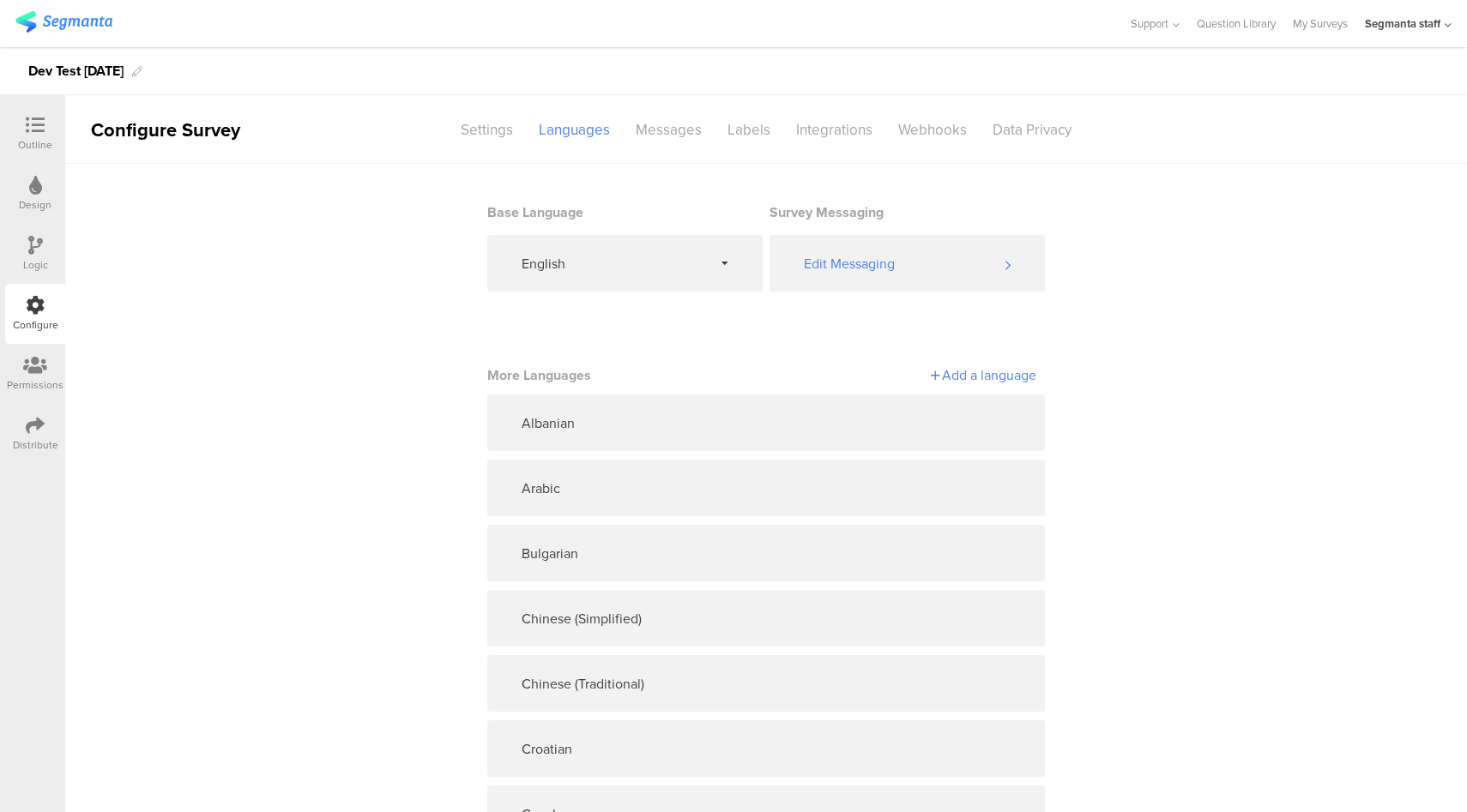
click at [973, 383] on div "Add a language" at bounding box center [901, 375] width 270 height 20
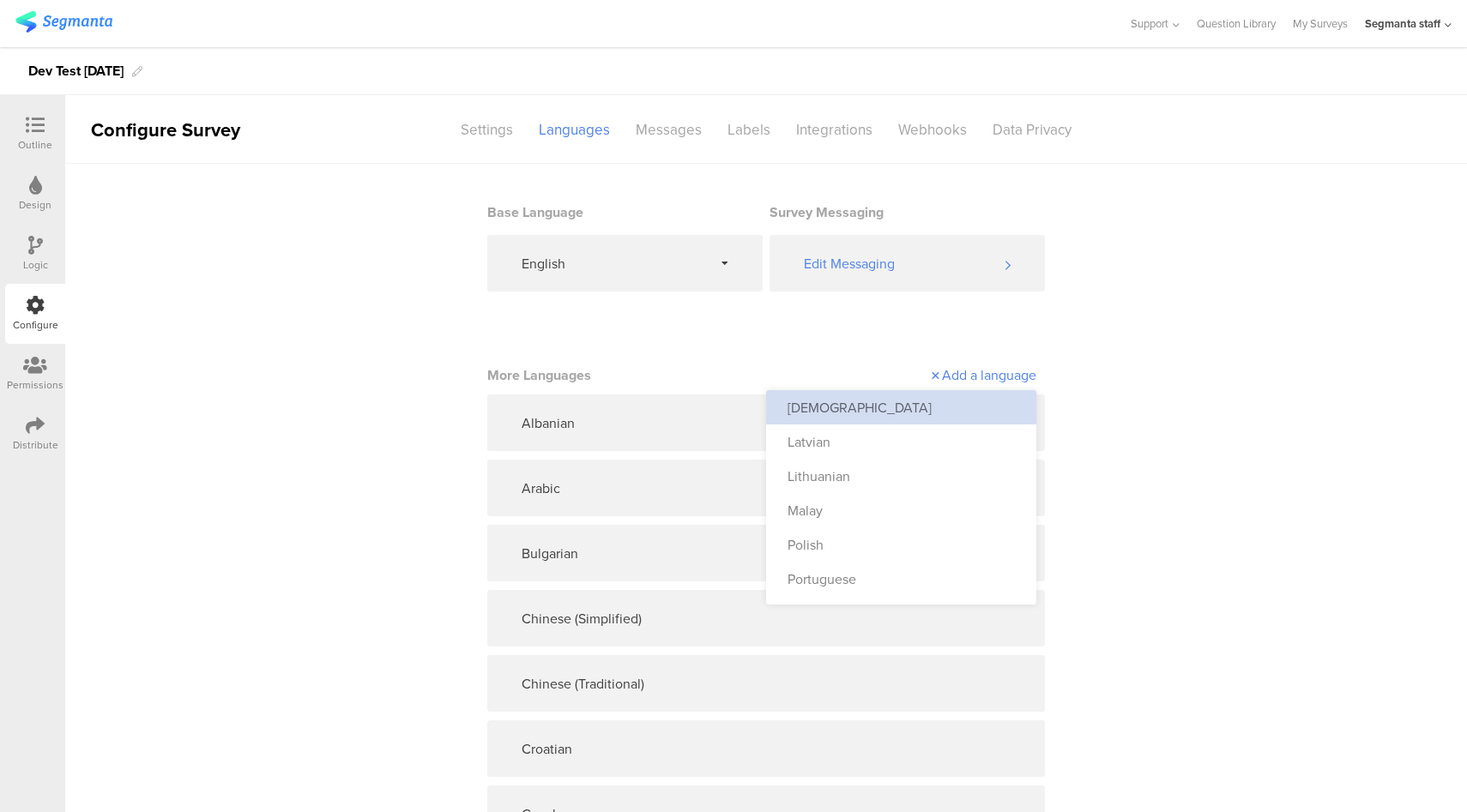
click at [962, 404] on div "Korean" at bounding box center [901, 407] width 270 height 34
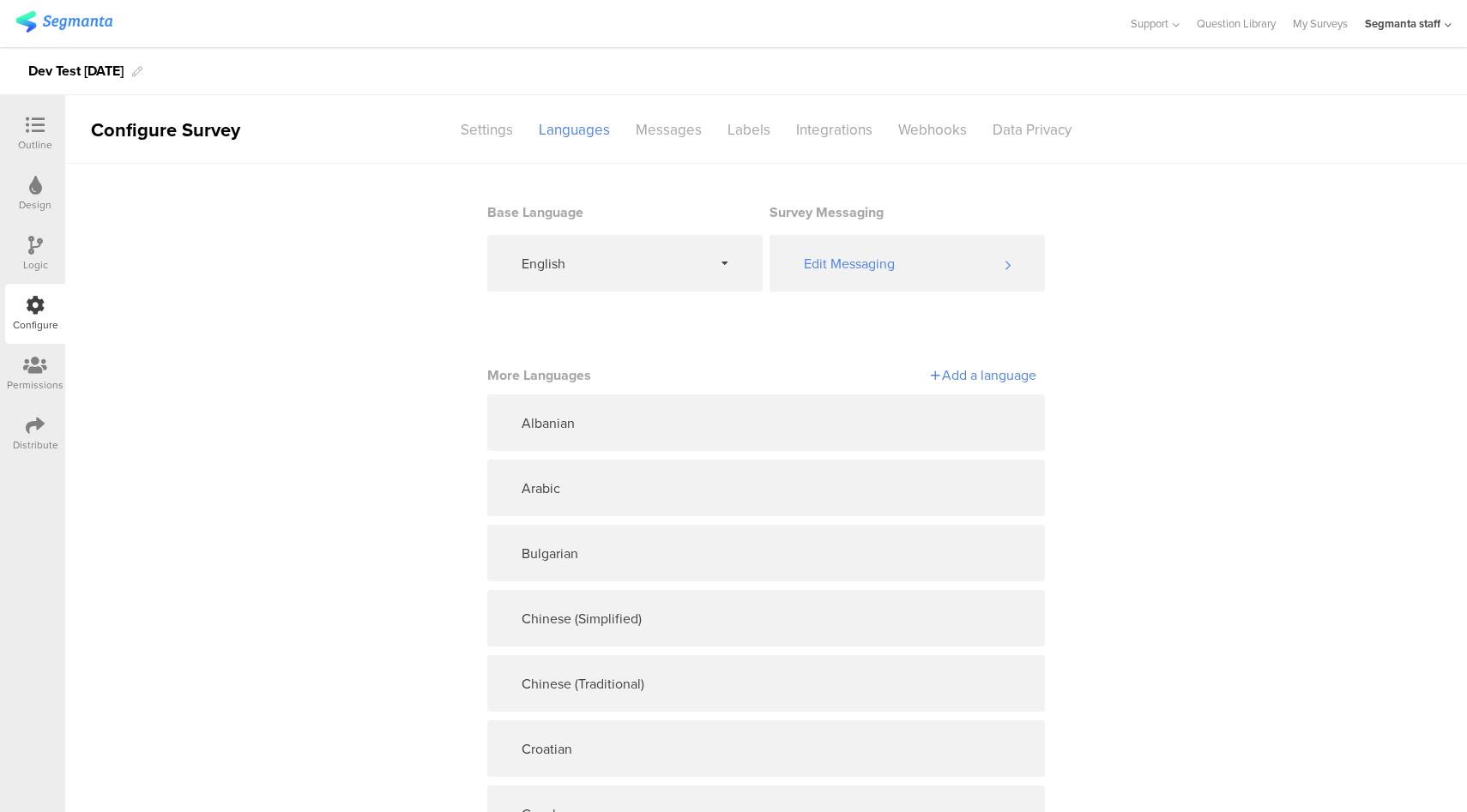
click at [974, 381] on div "Add a language" at bounding box center [901, 375] width 270 height 20
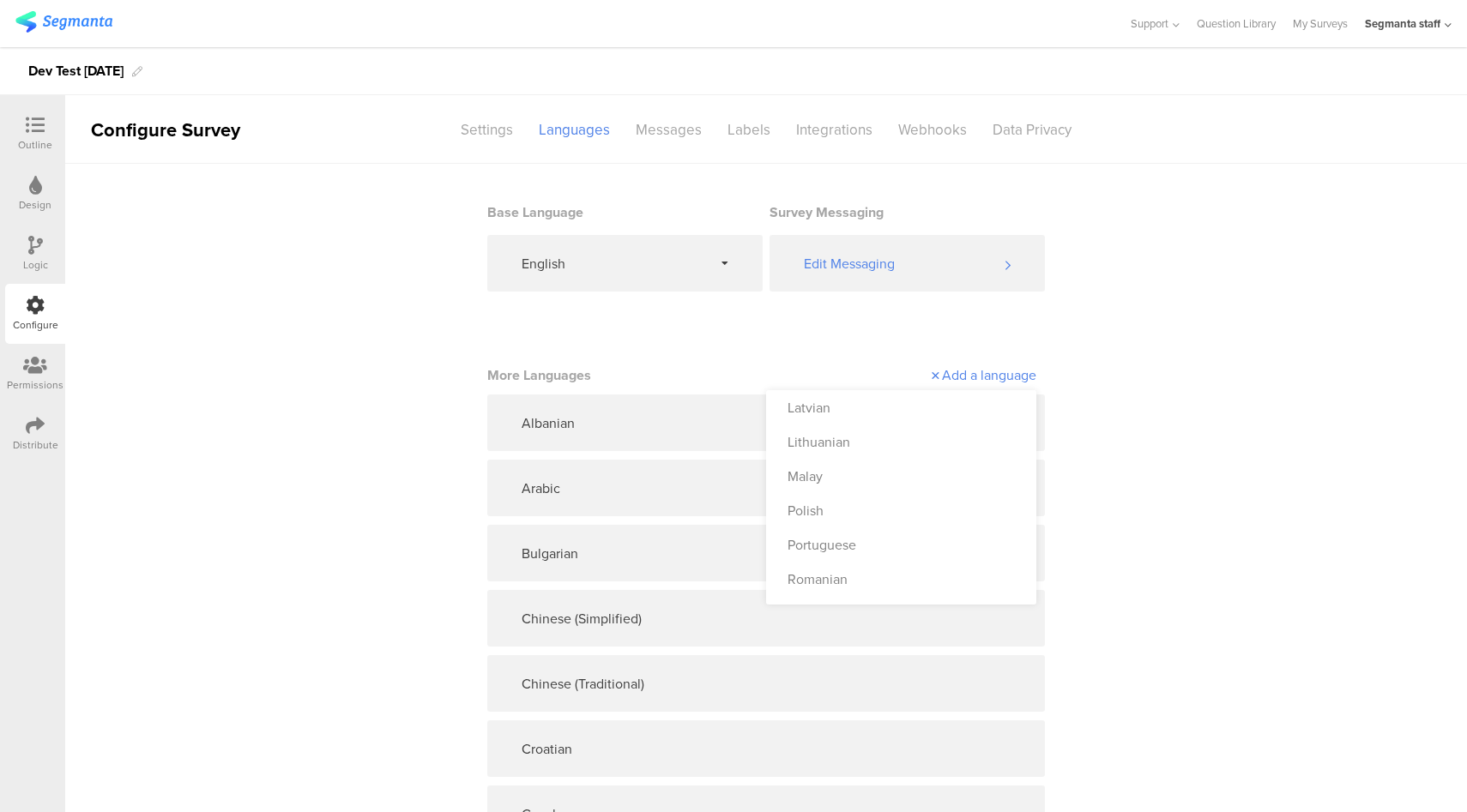
click at [968, 397] on div "Latvian" at bounding box center [901, 407] width 270 height 34
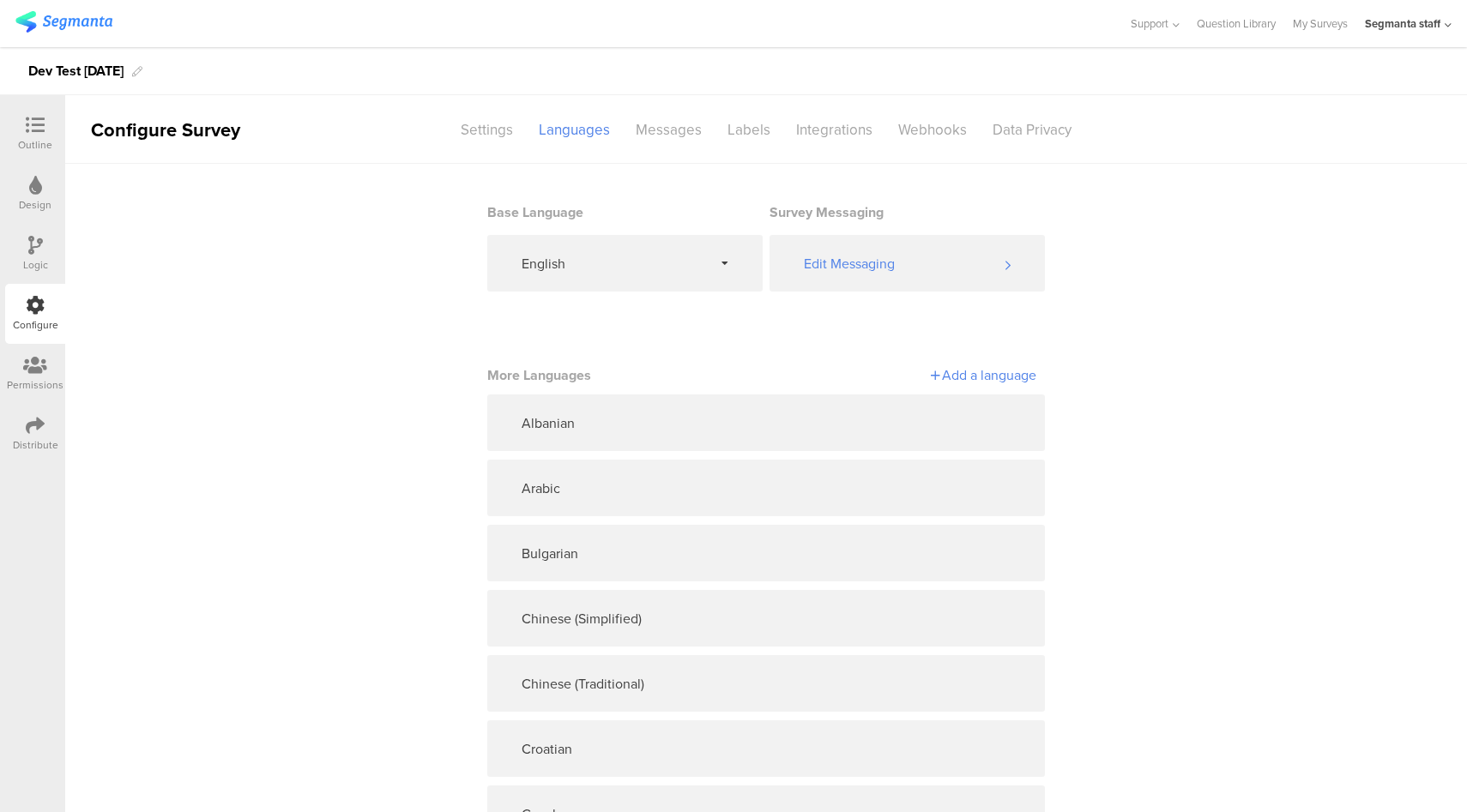
click at [974, 381] on div "Add a language" at bounding box center [901, 375] width 270 height 20
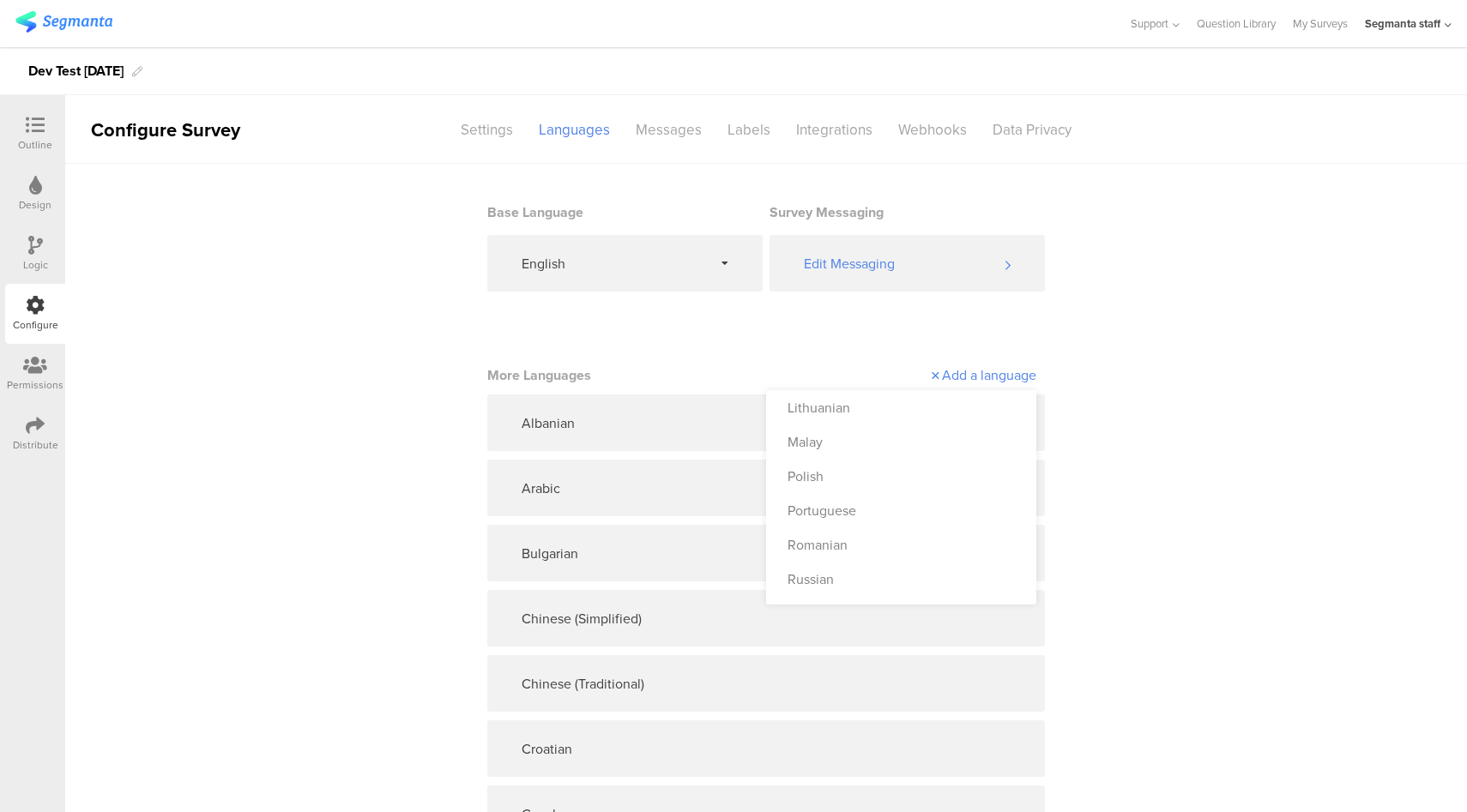
click at [961, 401] on div "Lithuanian" at bounding box center [901, 407] width 270 height 34
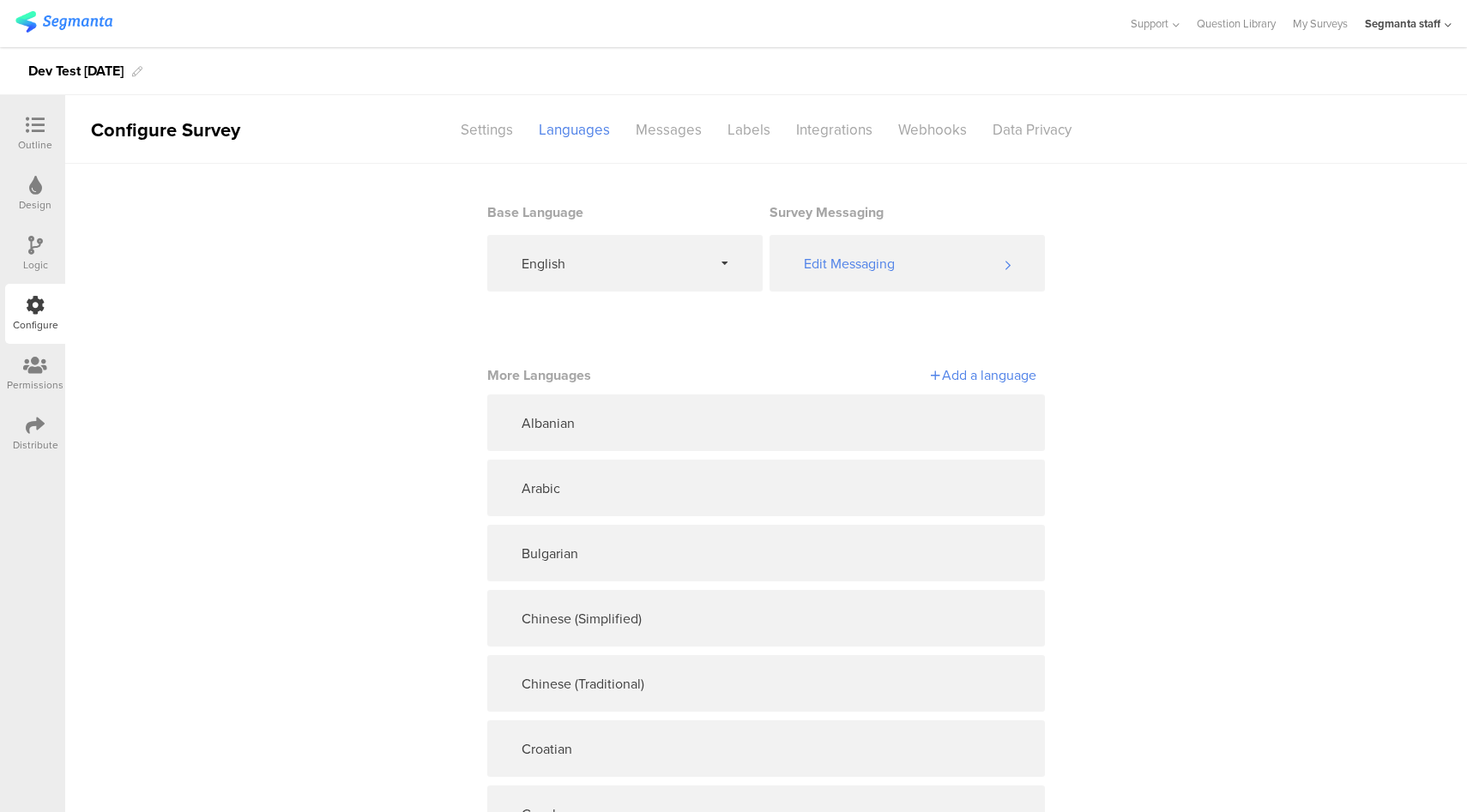
click at [970, 384] on div "Add a language" at bounding box center [901, 375] width 270 height 20
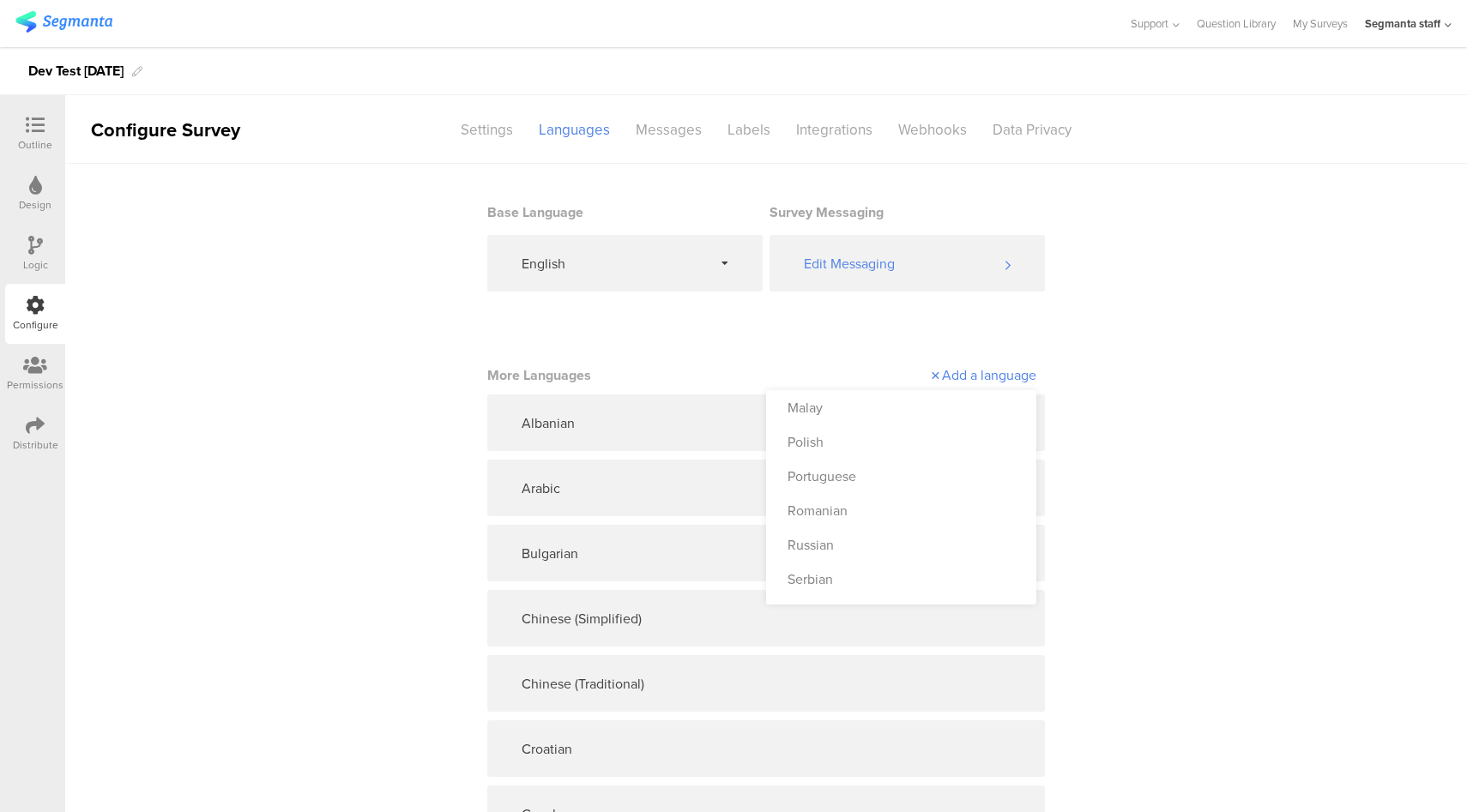
click at [958, 402] on div "Malay" at bounding box center [901, 407] width 270 height 34
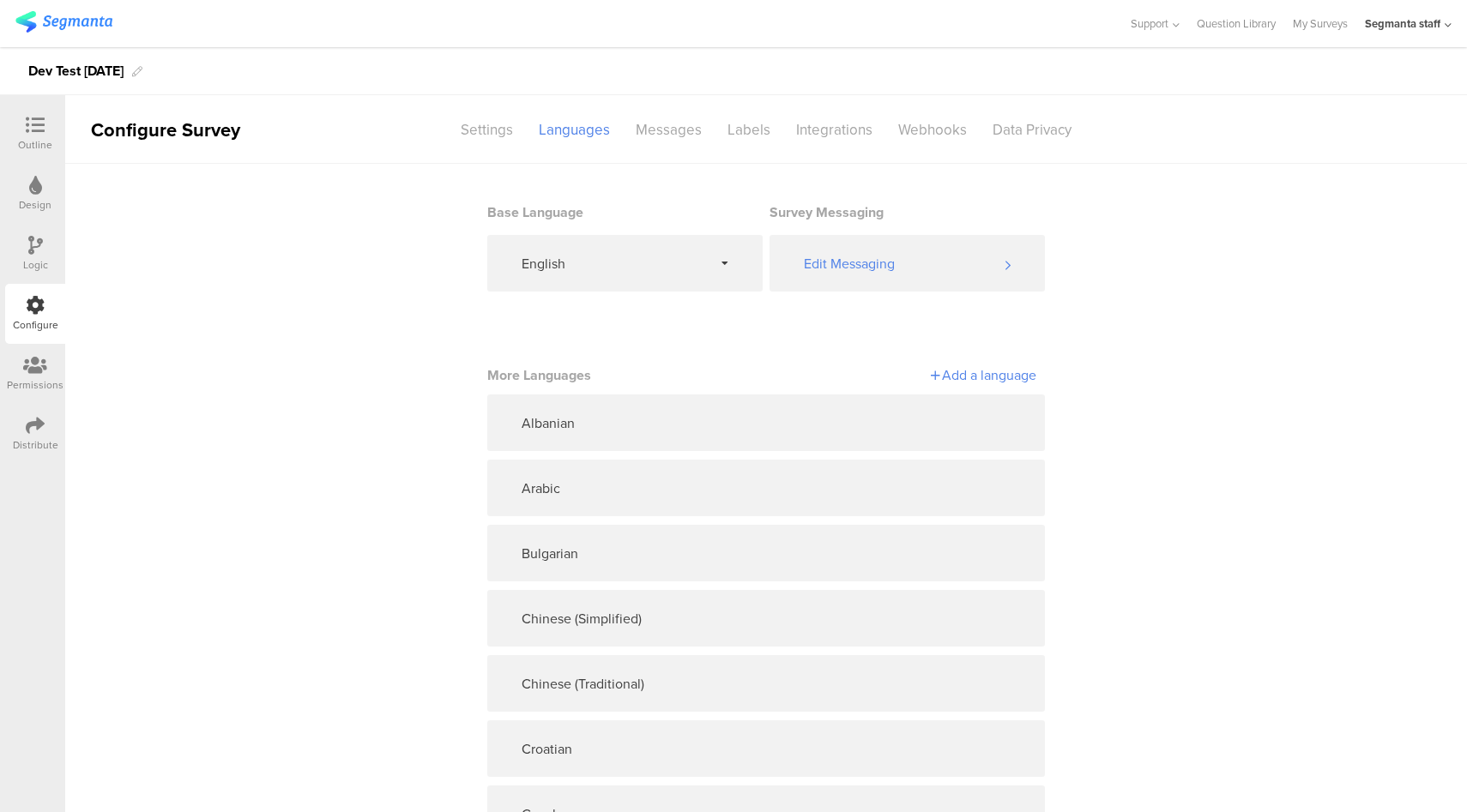
click at [970, 386] on div "Add a language" at bounding box center [901, 375] width 270 height 30
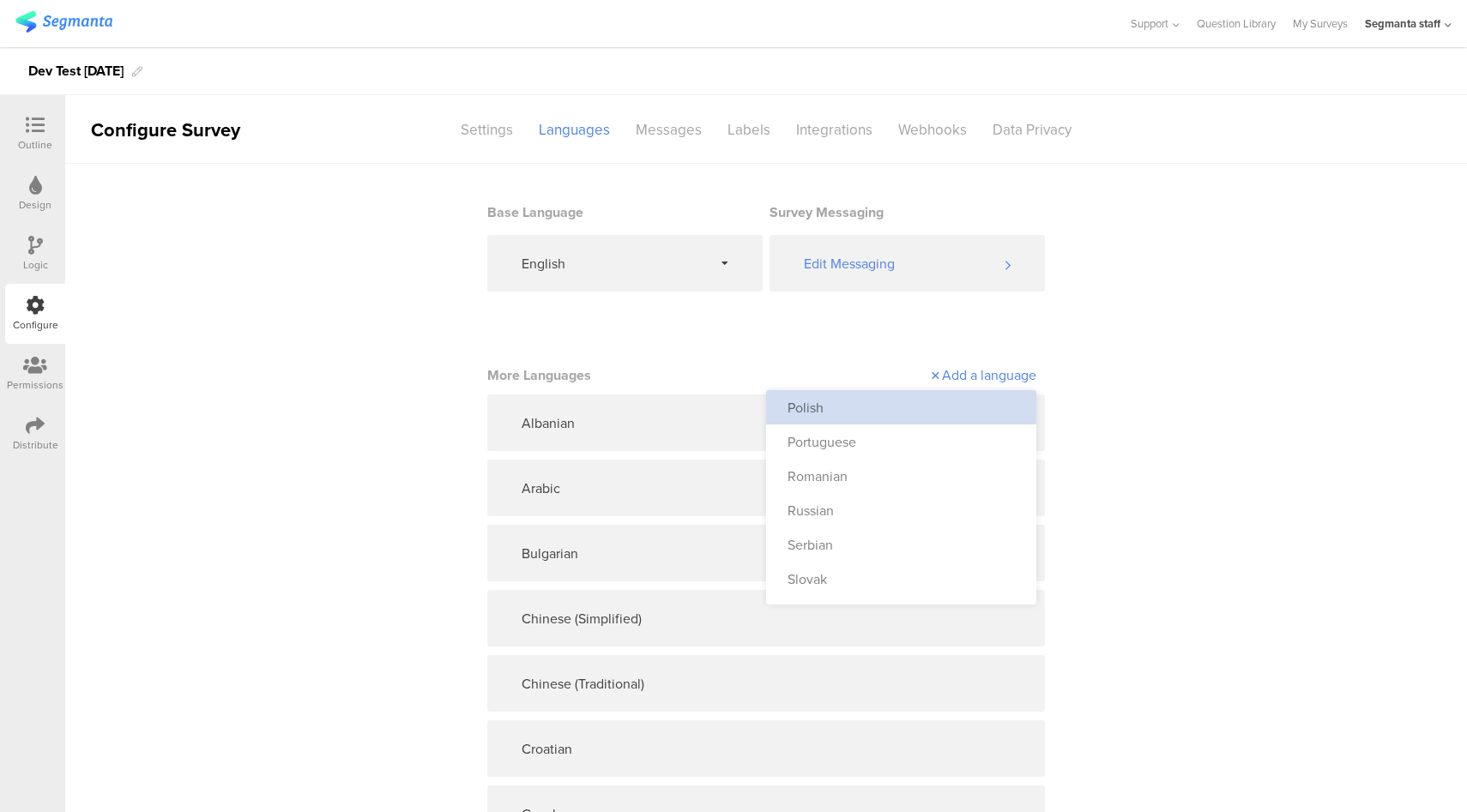
click at [958, 405] on div "Polish" at bounding box center [901, 407] width 270 height 34
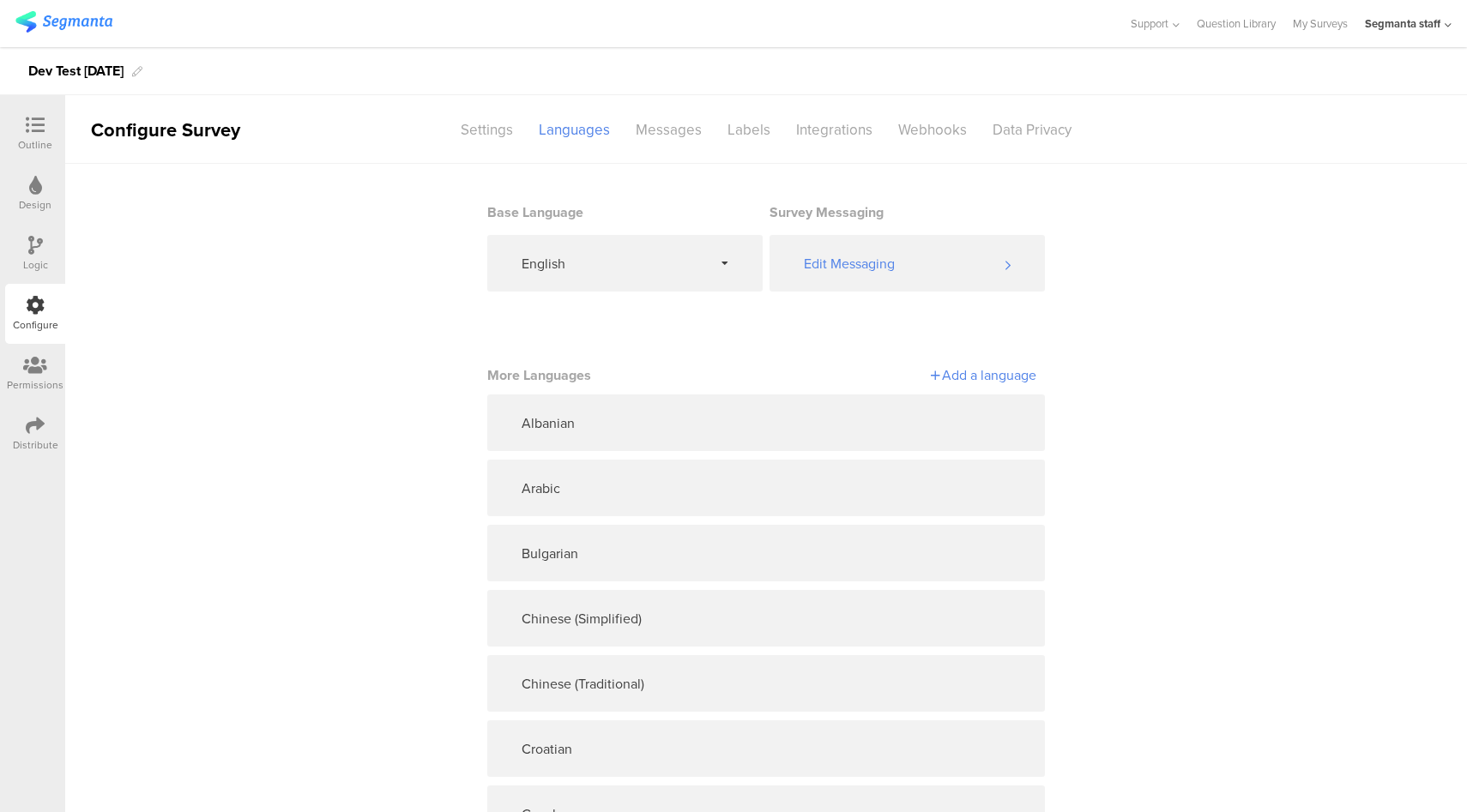
click at [972, 386] on div "Add a language" at bounding box center [901, 375] width 270 height 30
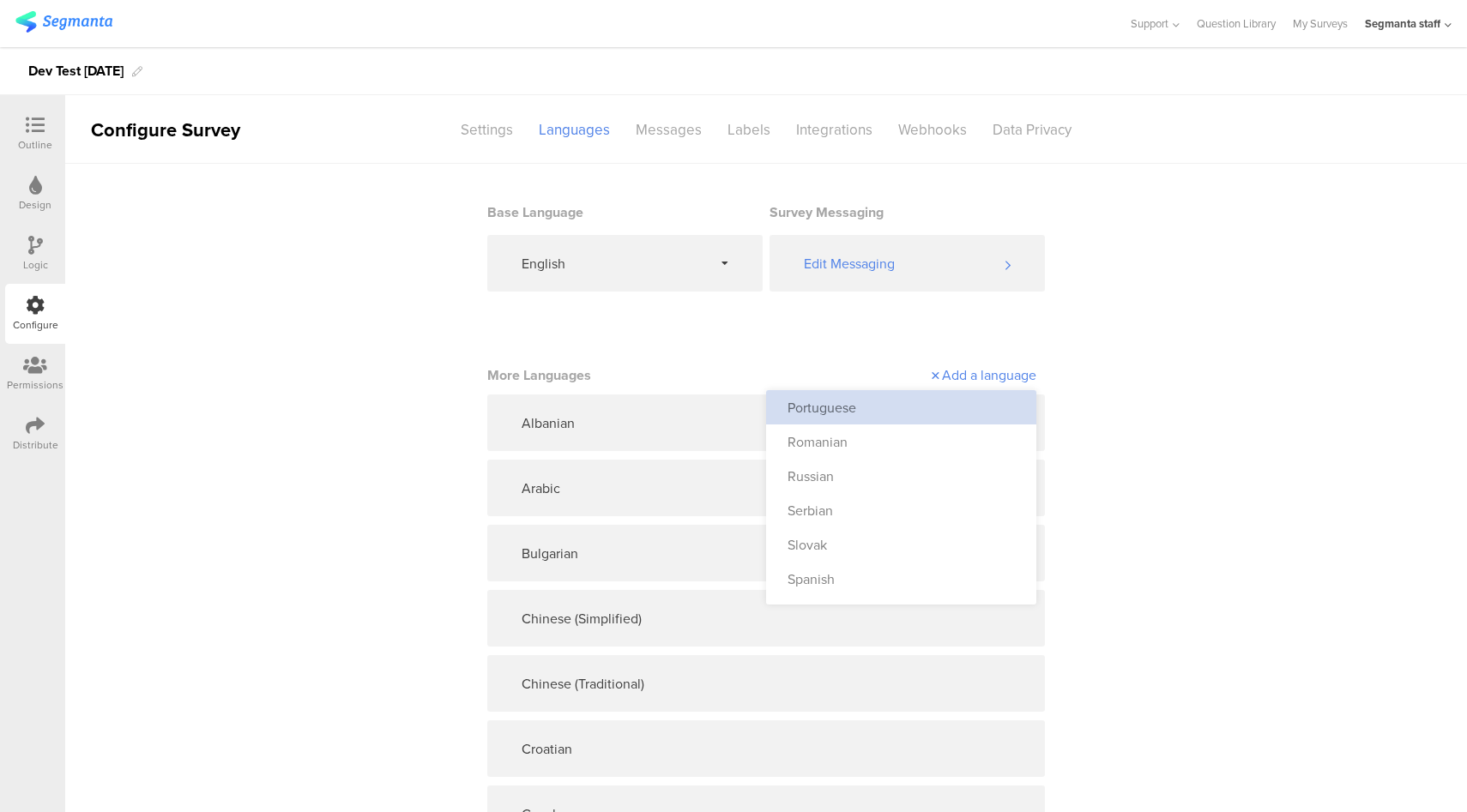
click at [959, 403] on div "Portuguese" at bounding box center [901, 407] width 270 height 34
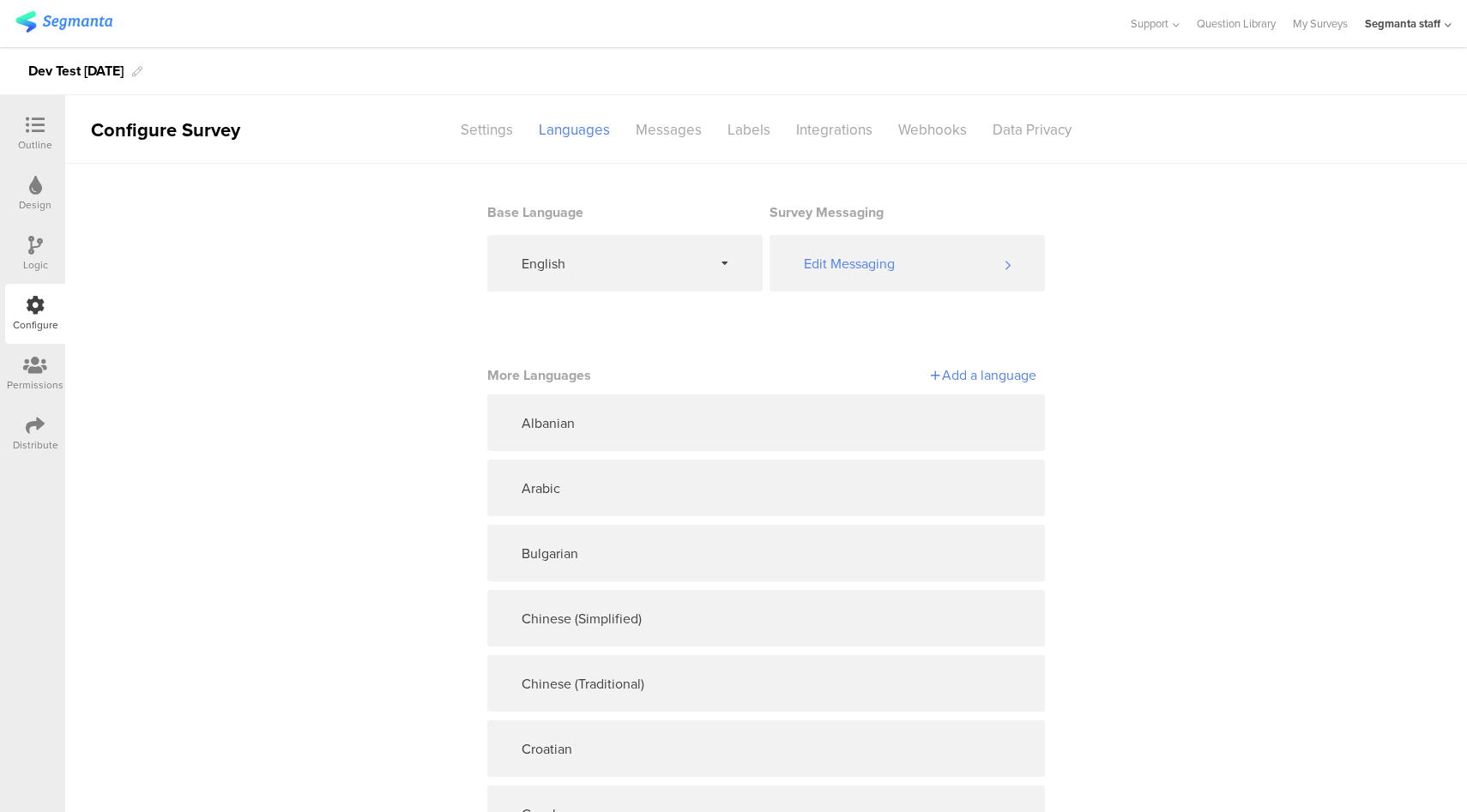
click at [977, 375] on div "Add a language" at bounding box center [901, 375] width 270 height 20
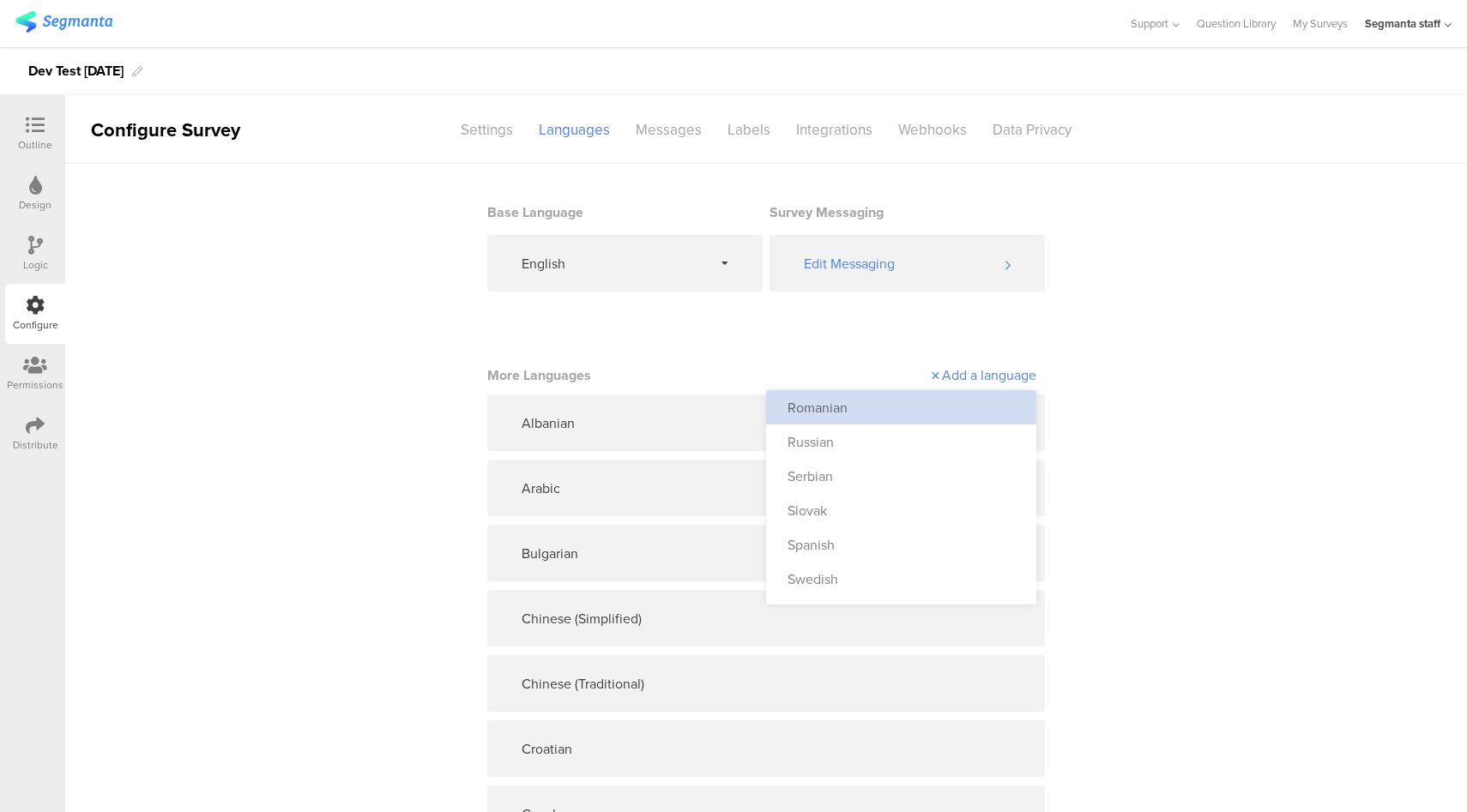
click at [962, 401] on div "Romanian" at bounding box center [901, 407] width 270 height 34
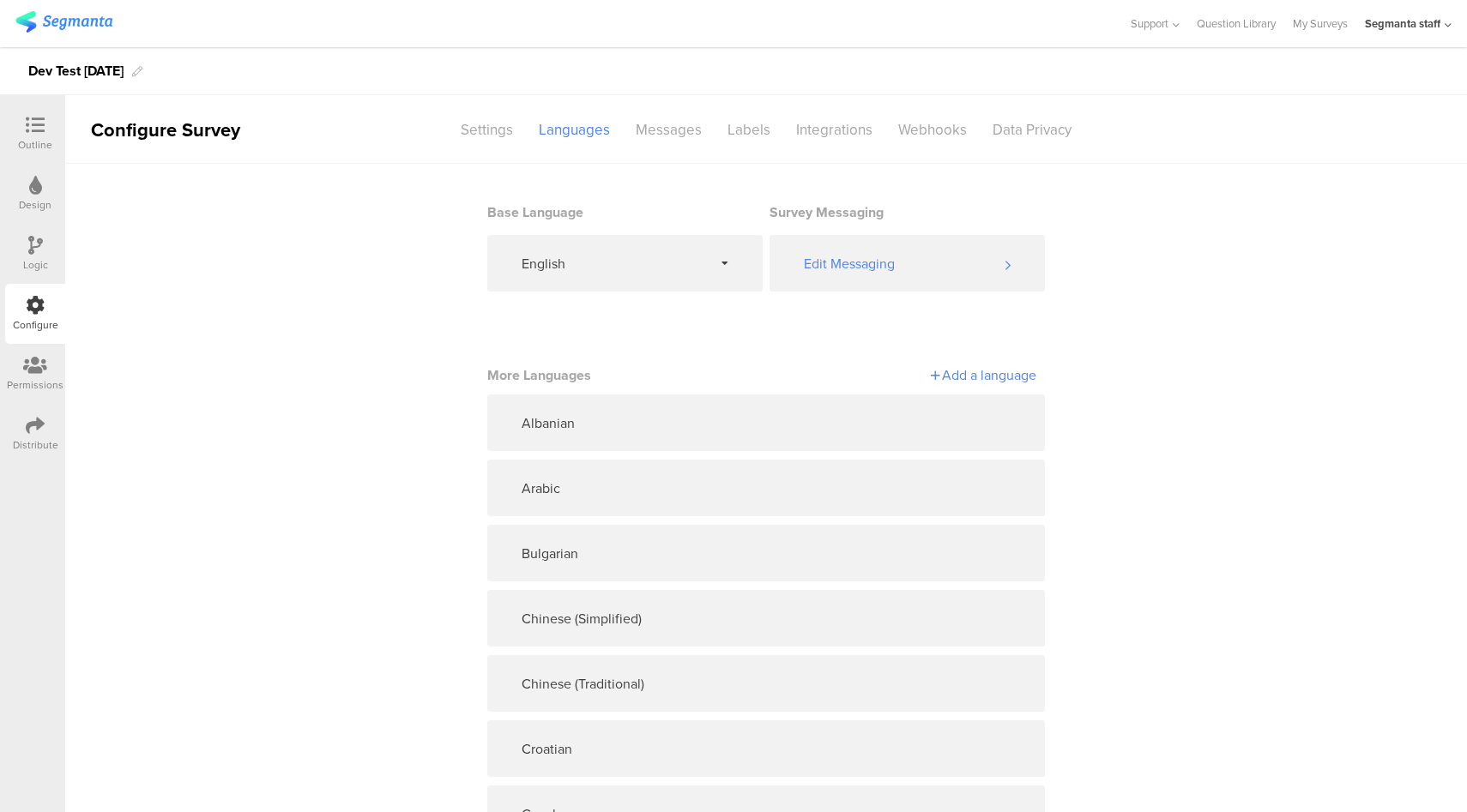
click at [973, 384] on div "Add a language" at bounding box center [901, 375] width 270 height 20
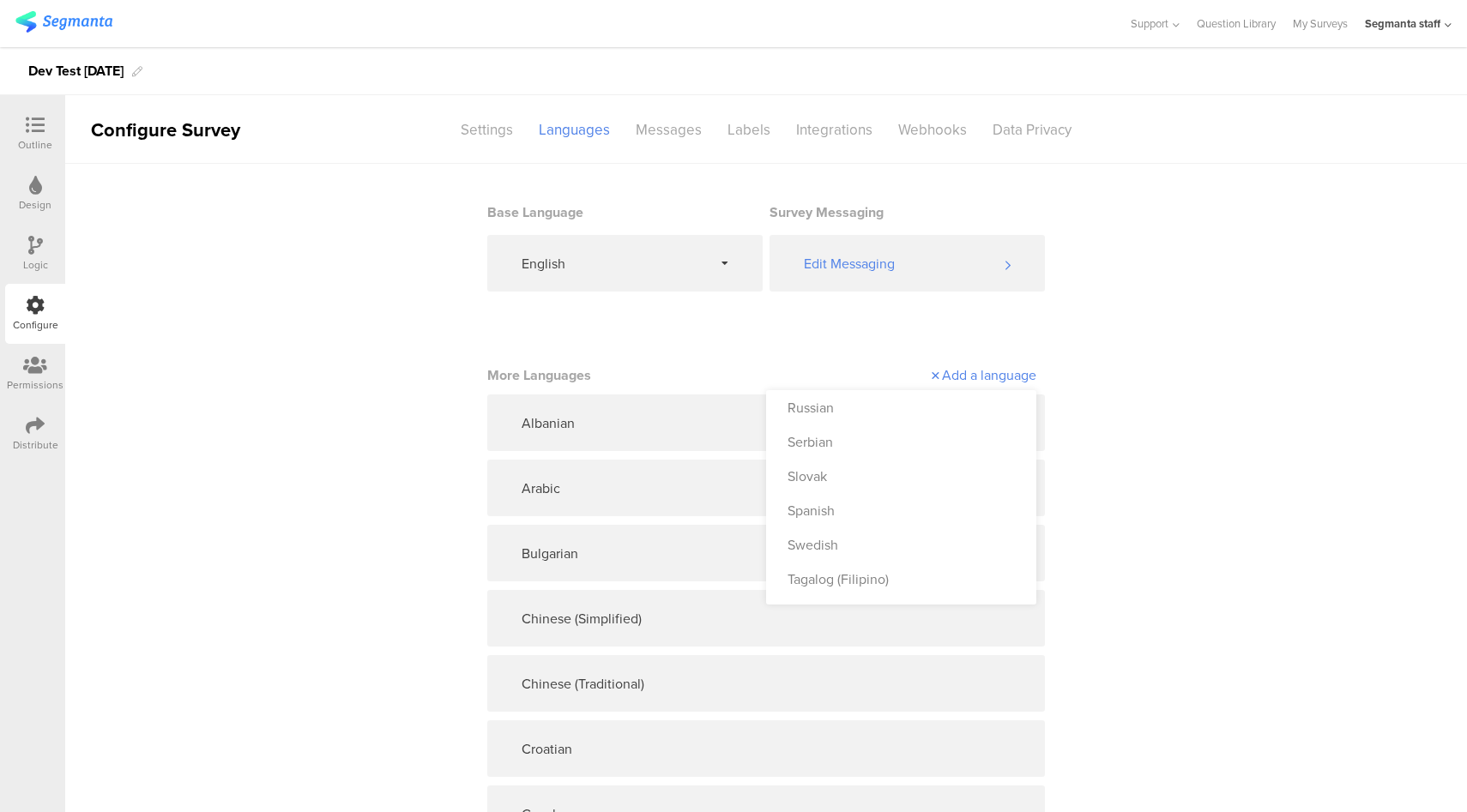
click at [964, 399] on div "Russian" at bounding box center [901, 407] width 270 height 34
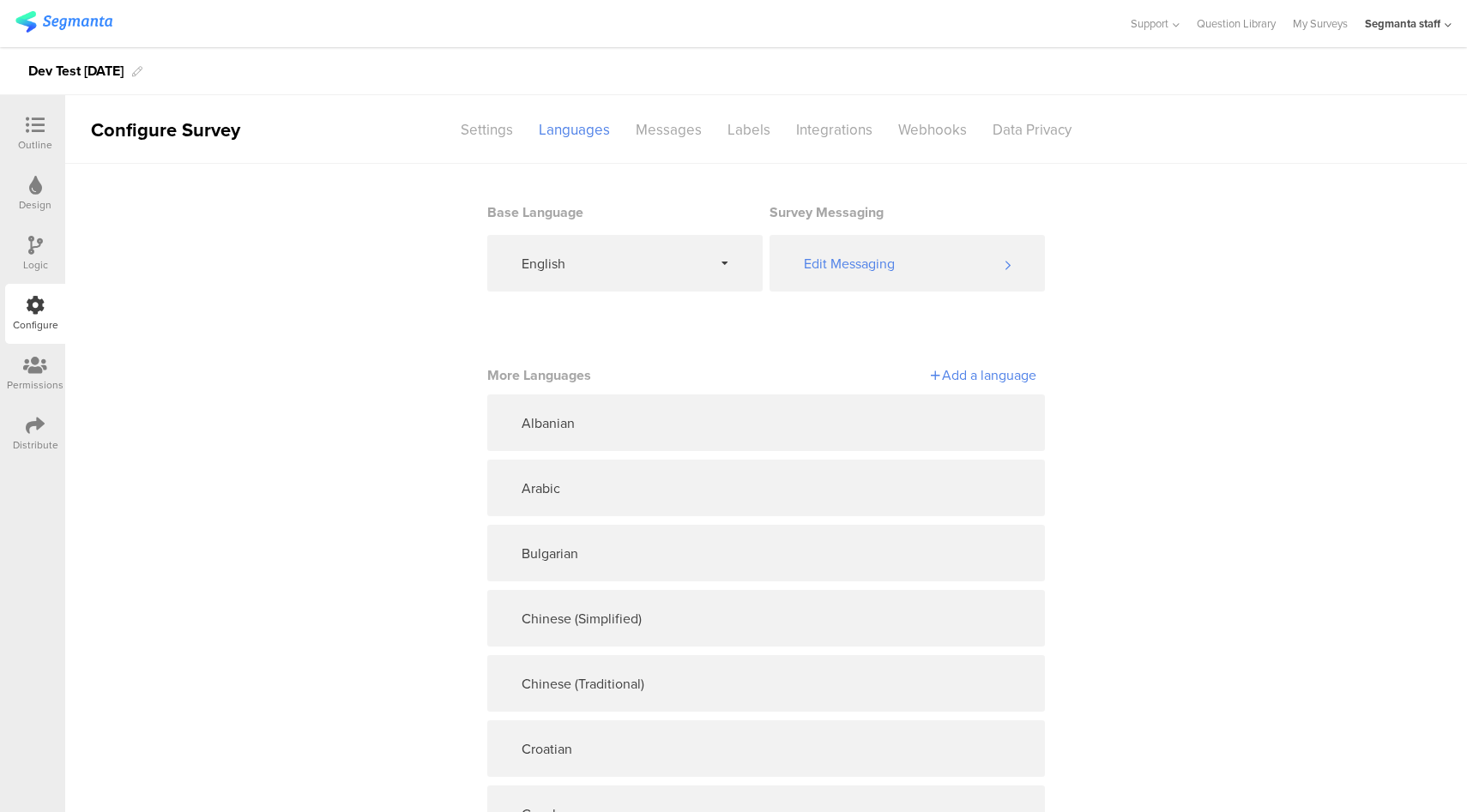
click at [974, 384] on div "Add a language" at bounding box center [901, 375] width 270 height 20
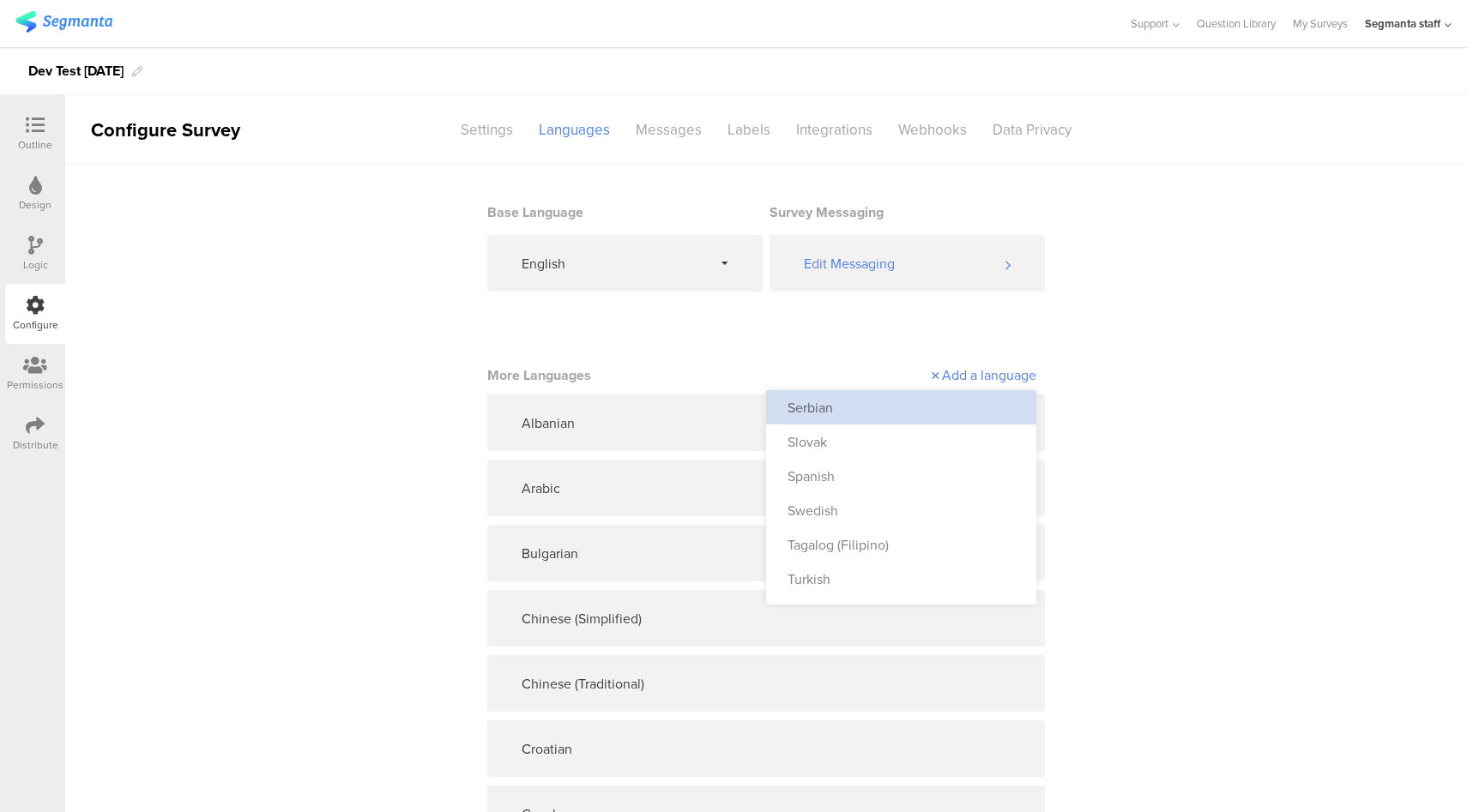
click at [965, 405] on div "Serbian" at bounding box center [901, 407] width 270 height 34
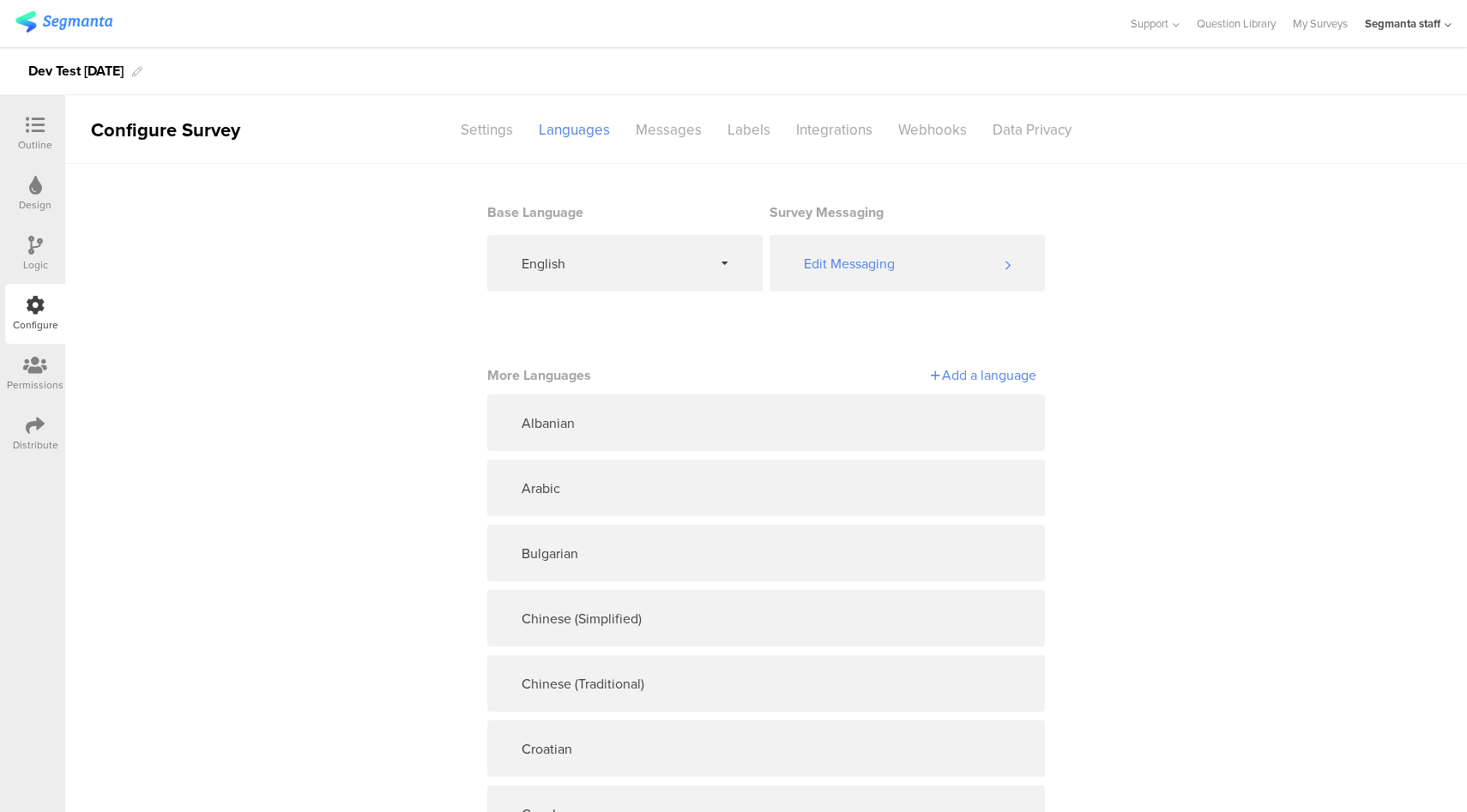
click at [984, 369] on div "Add a language" at bounding box center [901, 375] width 270 height 20
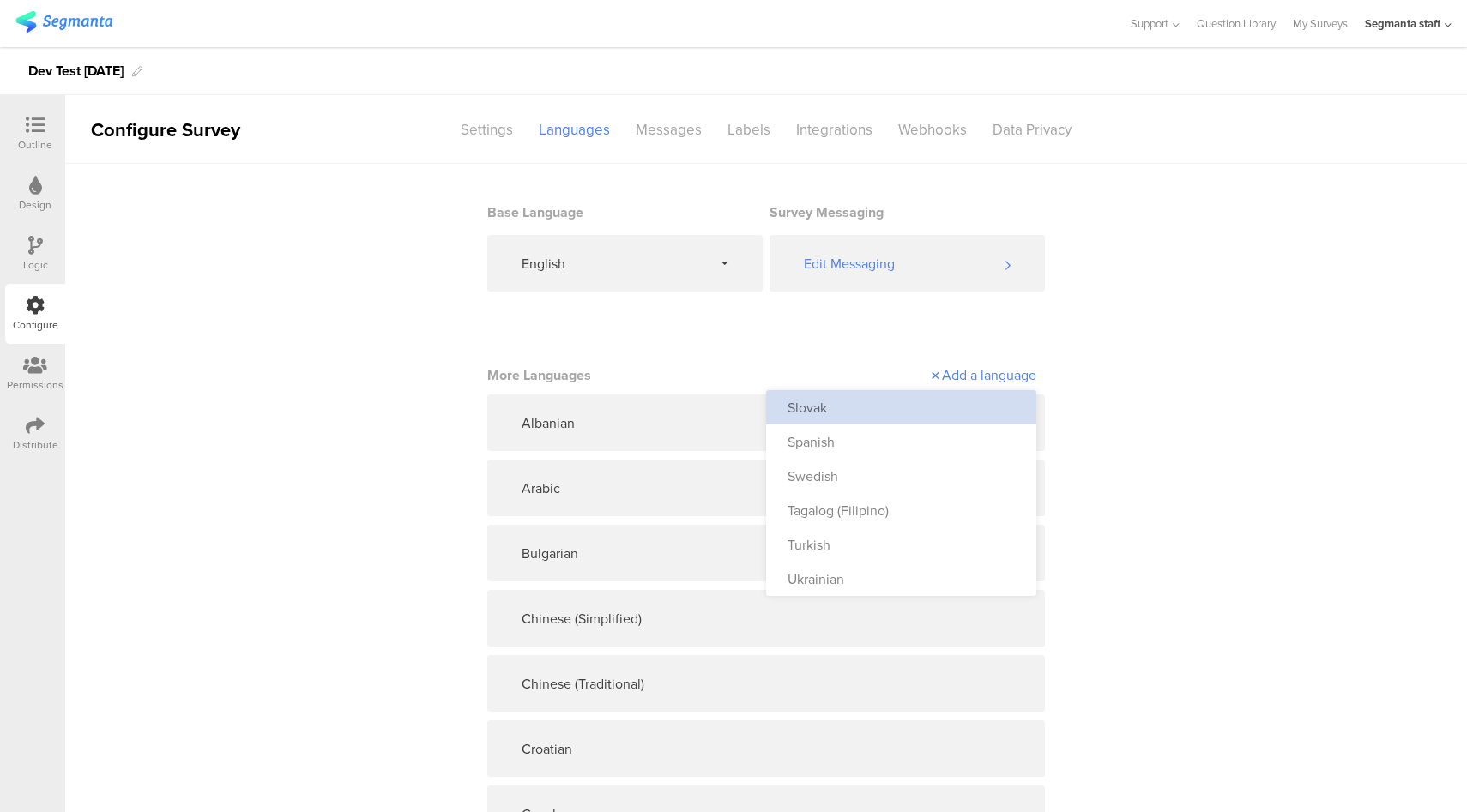
click at [954, 407] on div "Slovak" at bounding box center [901, 407] width 270 height 34
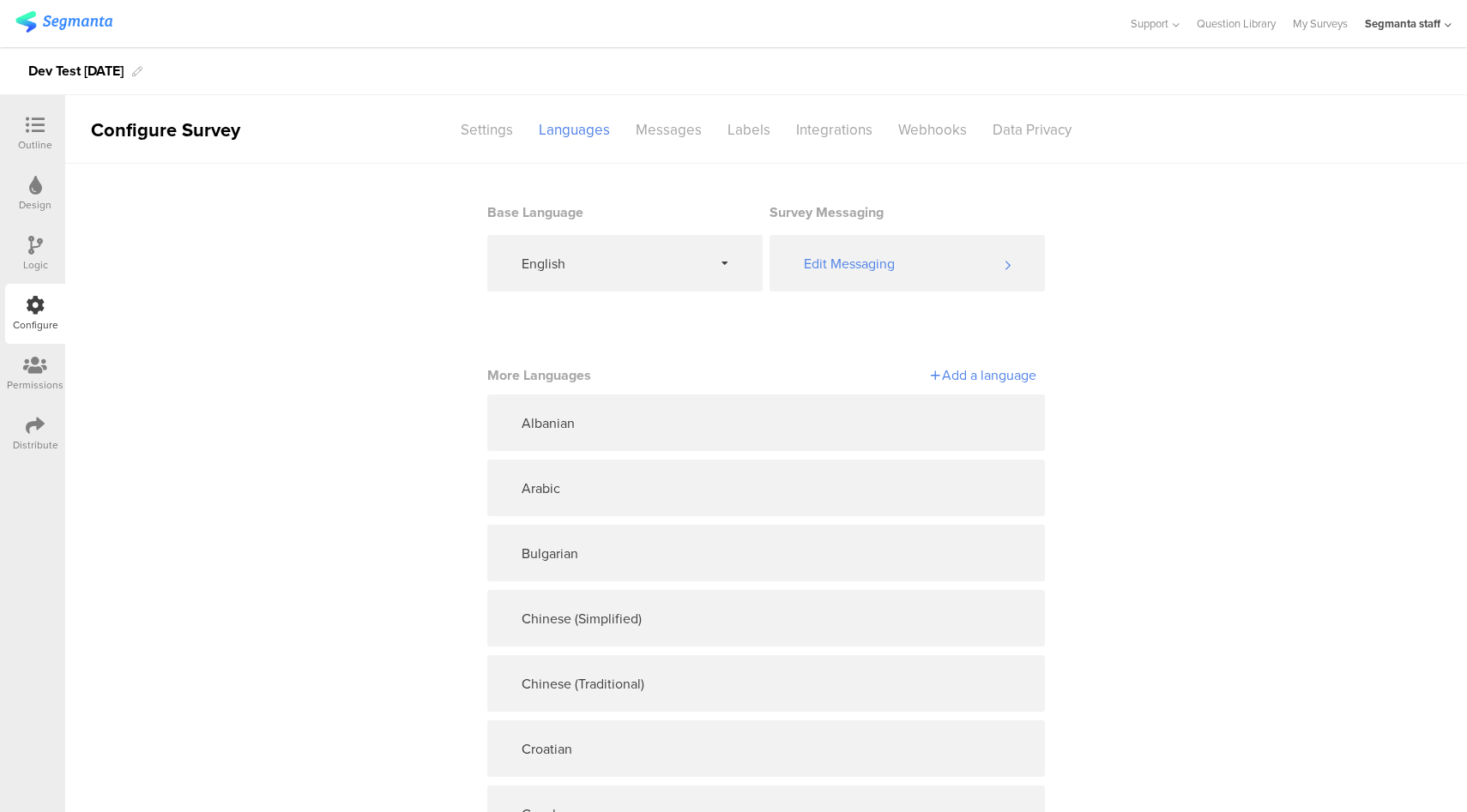
click at [976, 374] on div "Add a language" at bounding box center [901, 375] width 270 height 20
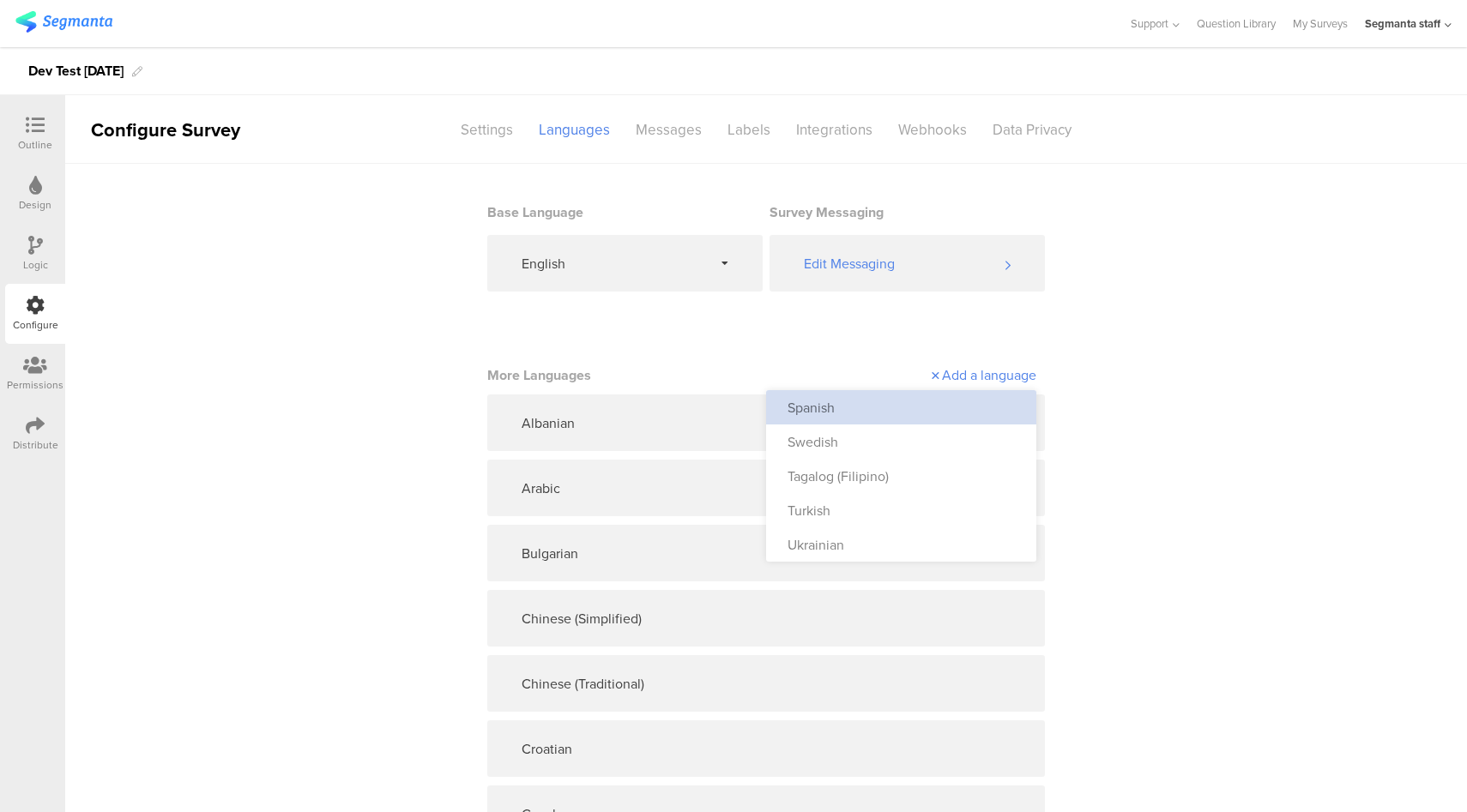
click at [958, 406] on div "Spanish" at bounding box center [901, 407] width 270 height 34
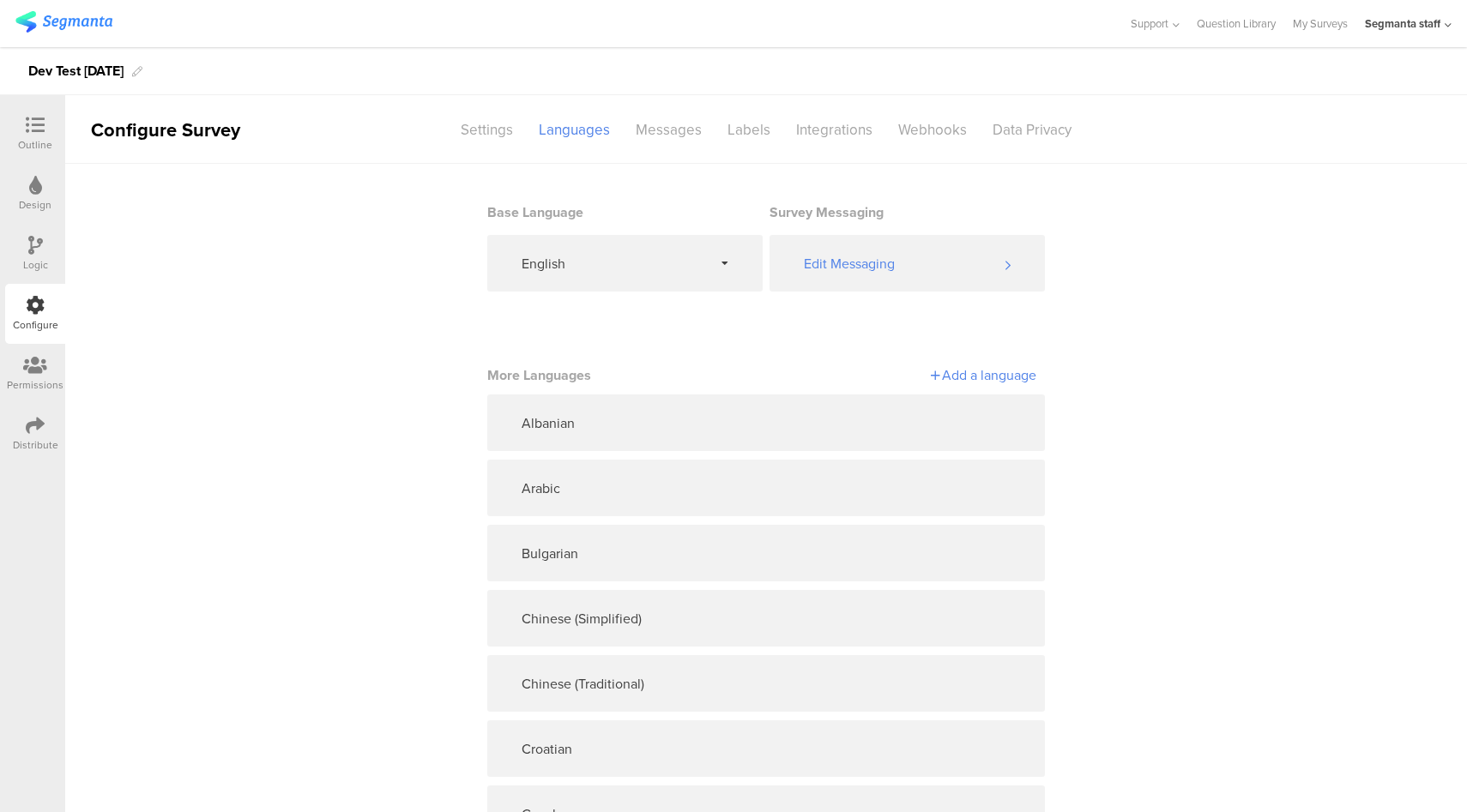
click at [978, 379] on div "Add a language" at bounding box center [901, 375] width 270 height 20
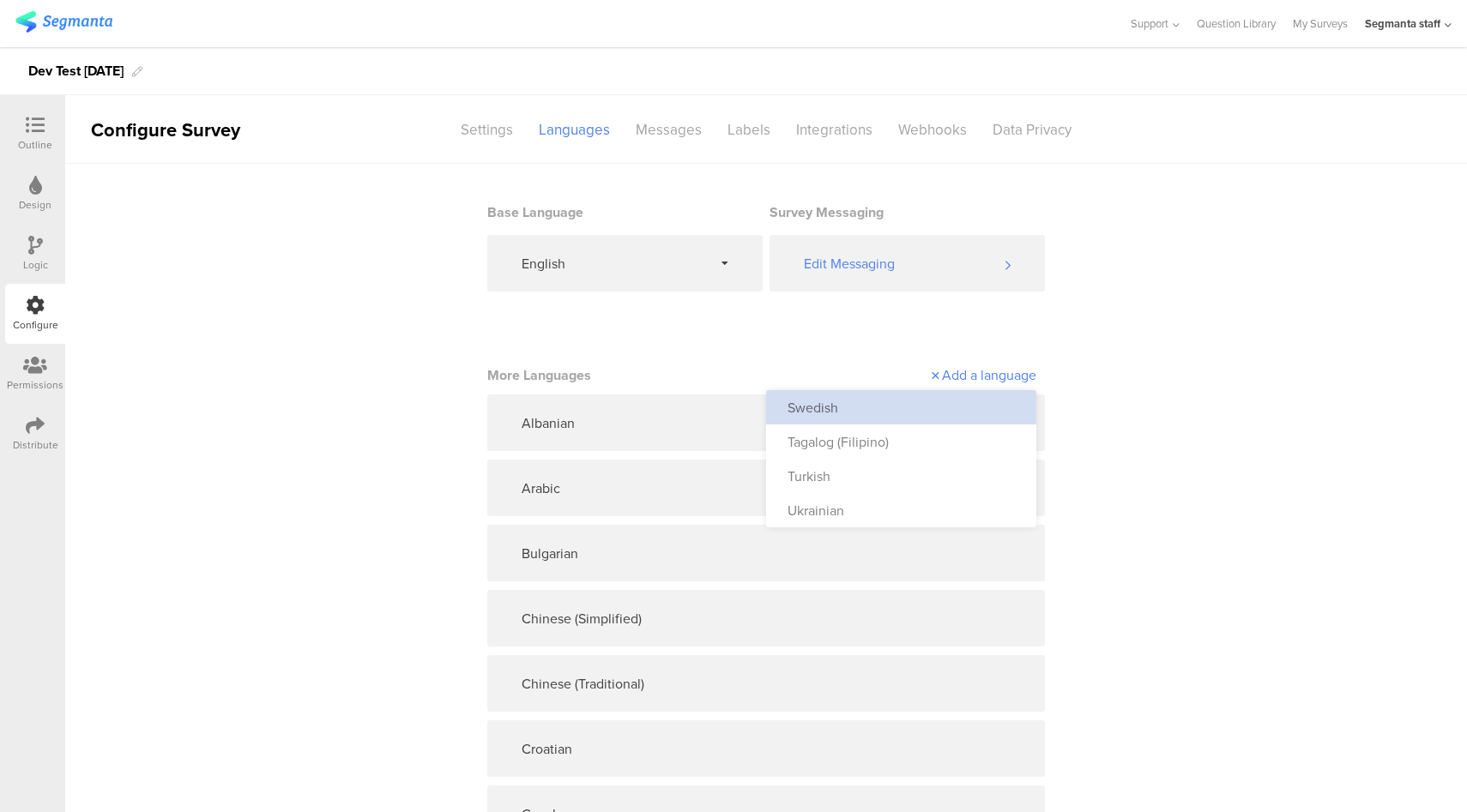
click at [960, 411] on div "Swedish" at bounding box center [901, 407] width 270 height 34
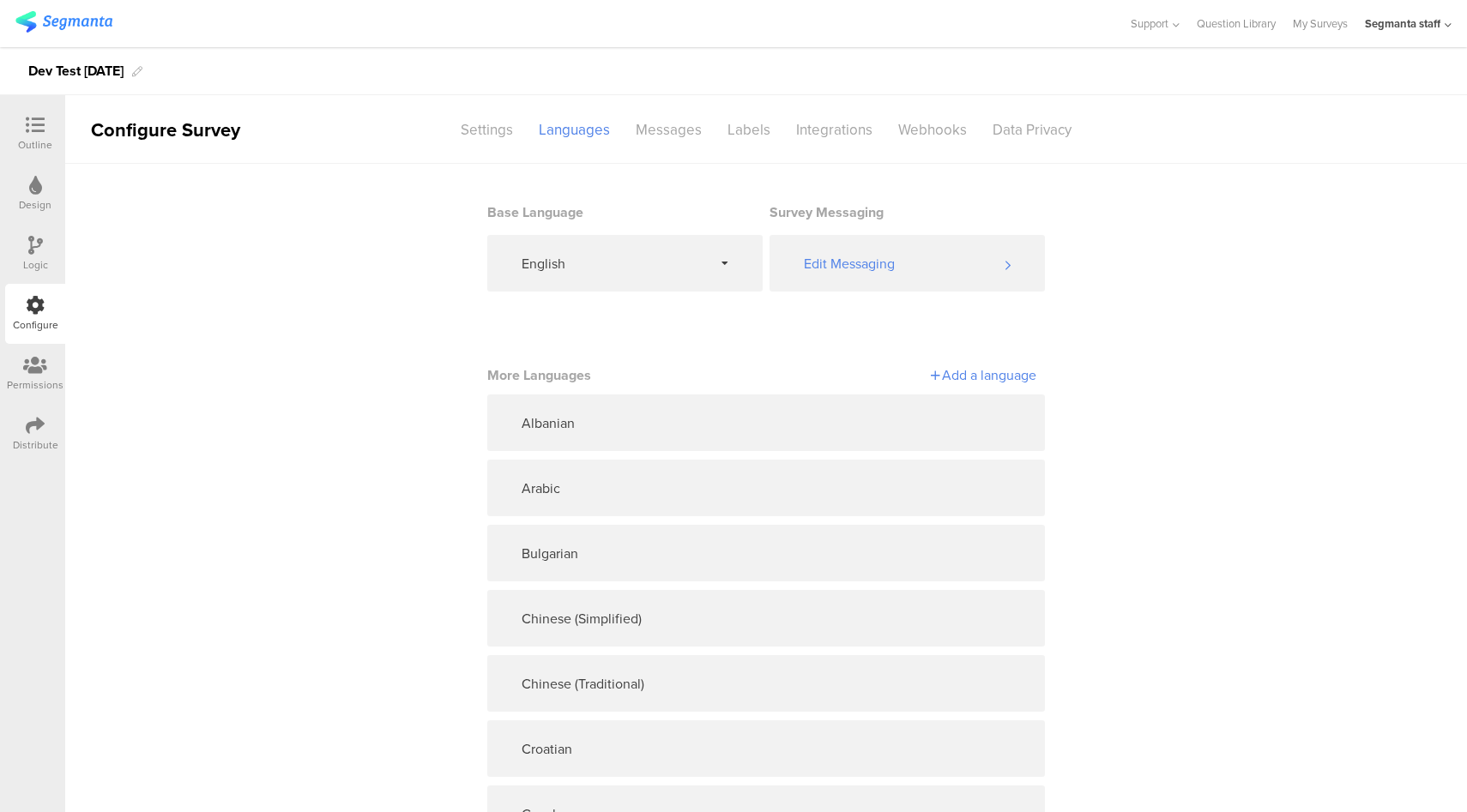
click at [994, 372] on div "Add a language" at bounding box center [901, 375] width 270 height 20
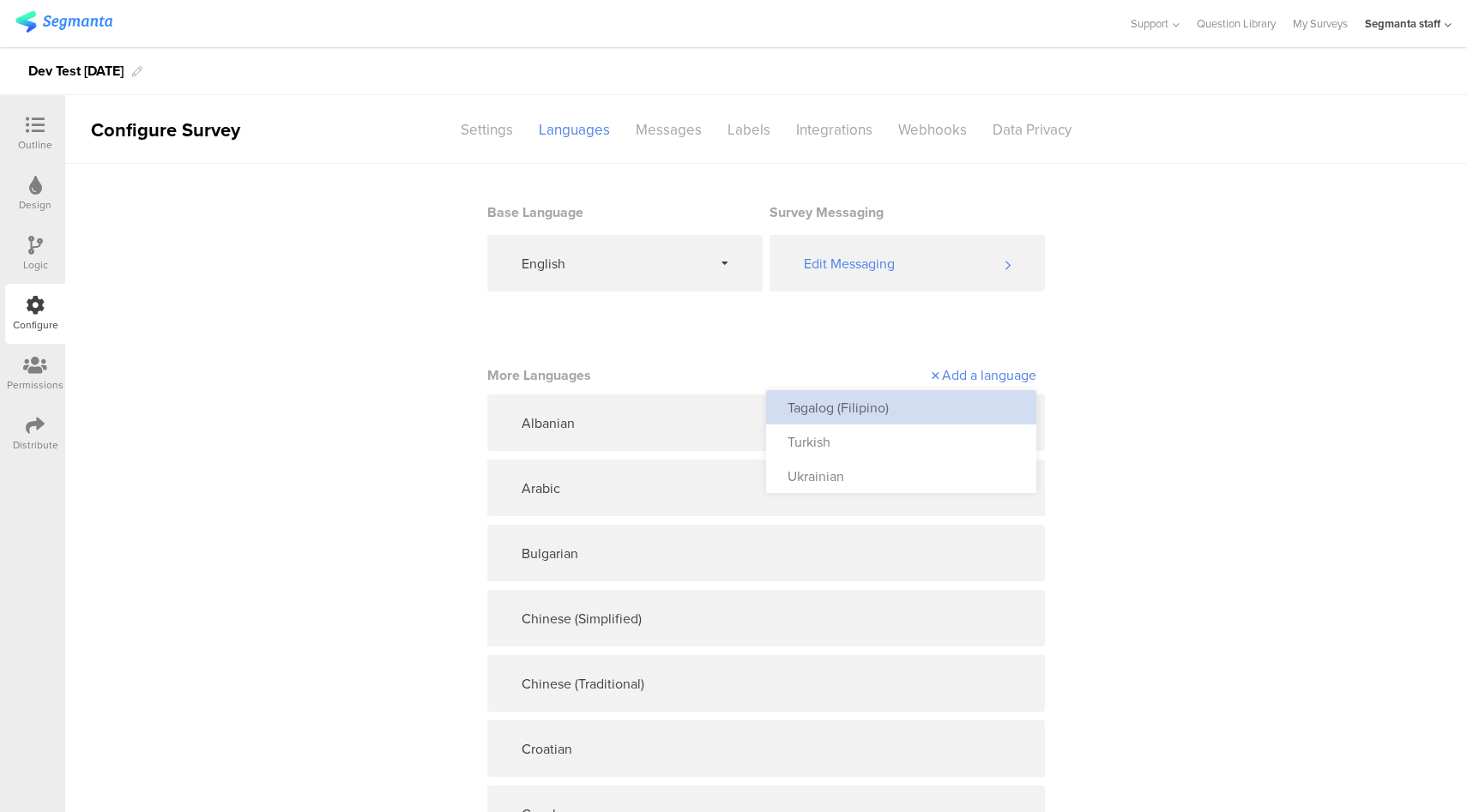
click at [974, 406] on div "Tagalog (Filipino)" at bounding box center [901, 407] width 270 height 34
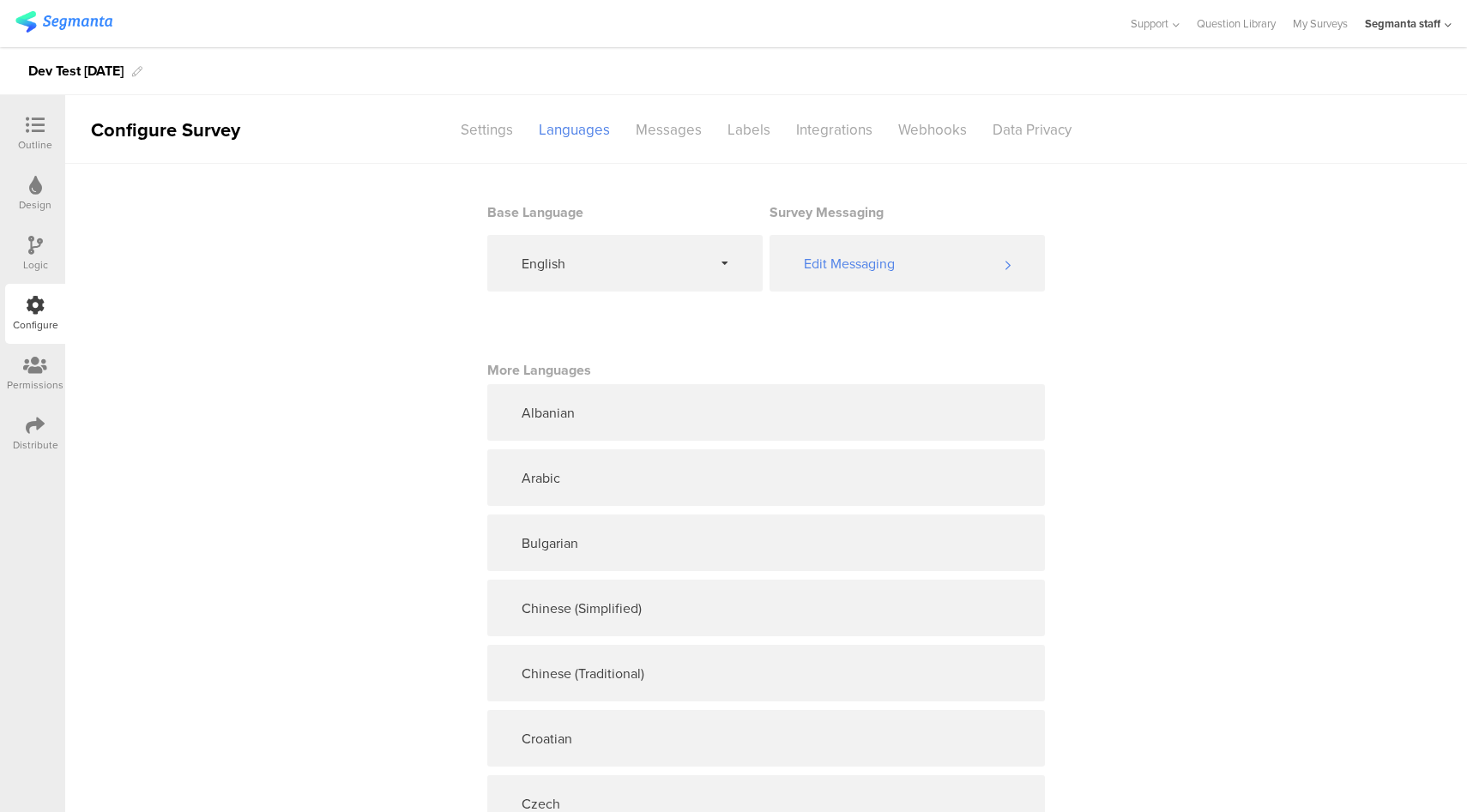
click at [35, 430] on icon at bounding box center [35, 425] width 19 height 19
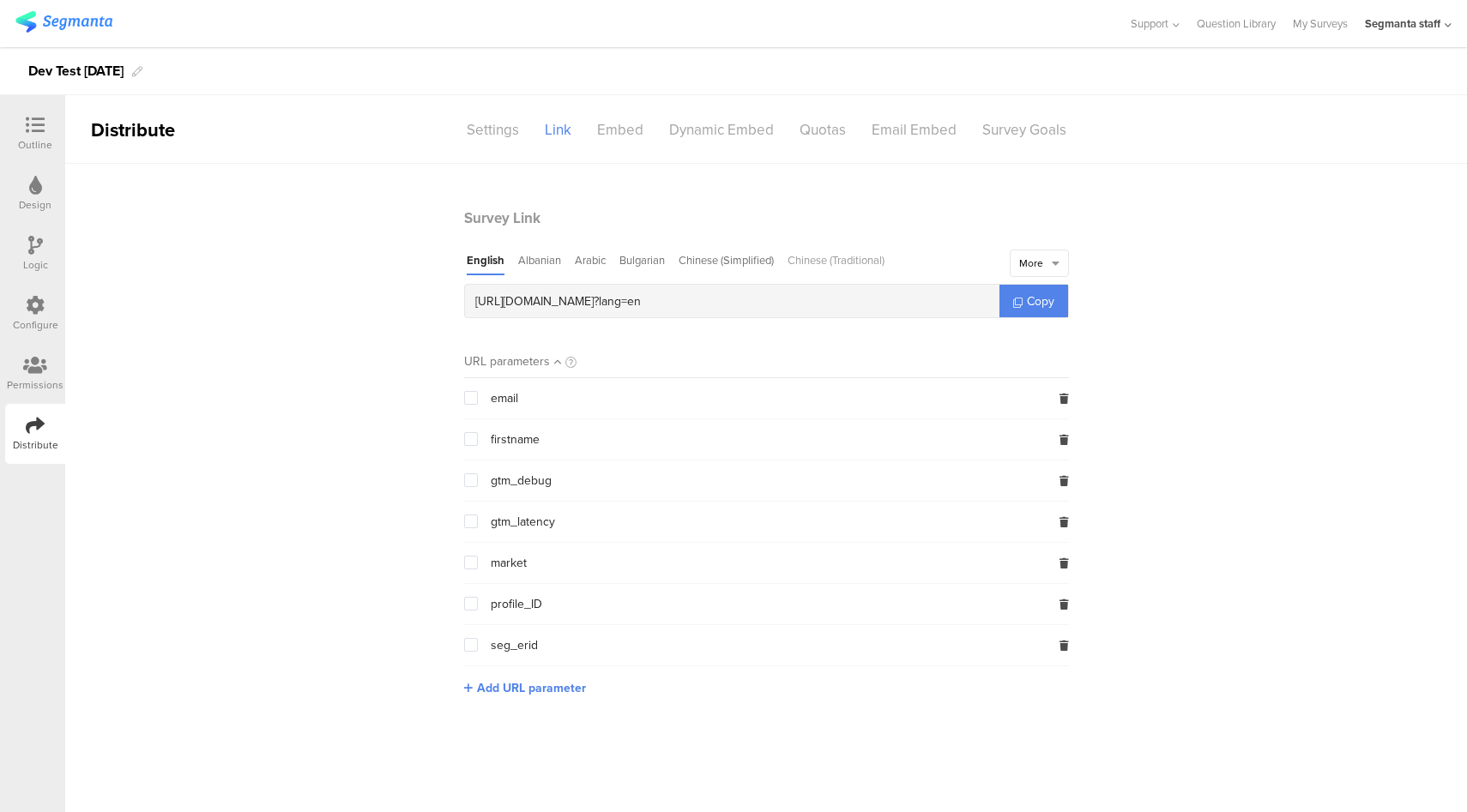
click at [831, 259] on div "Chinese (Traditional)" at bounding box center [836, 264] width 97 height 23
click at [1060, 259] on div "More" at bounding box center [1039, 263] width 59 height 28
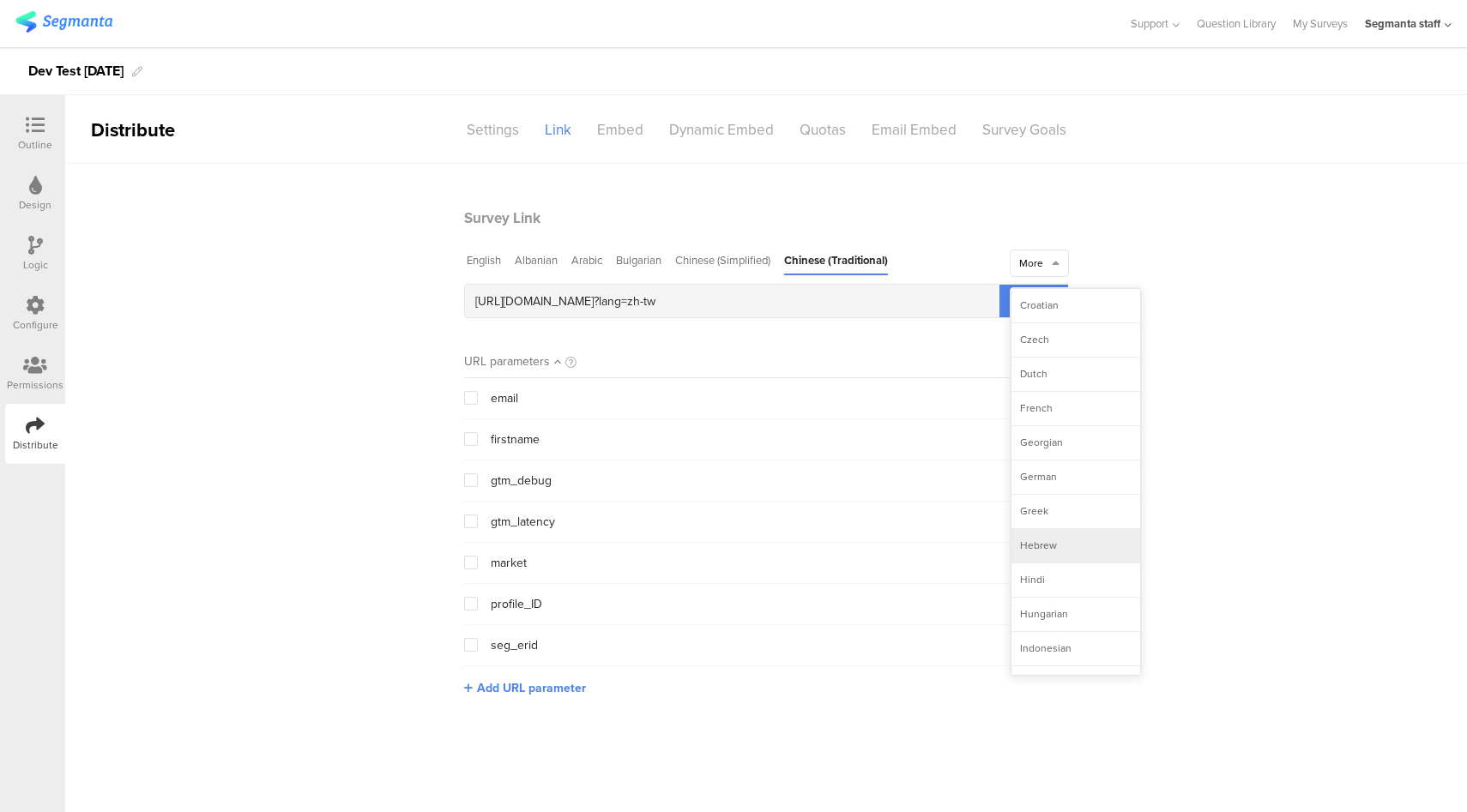
drag, startPoint x: 1044, startPoint y: 510, endPoint x: 1067, endPoint y: 537, distance: 35.5
click at [1045, 510] on div "Greek" at bounding box center [1035, 511] width 29 height 14
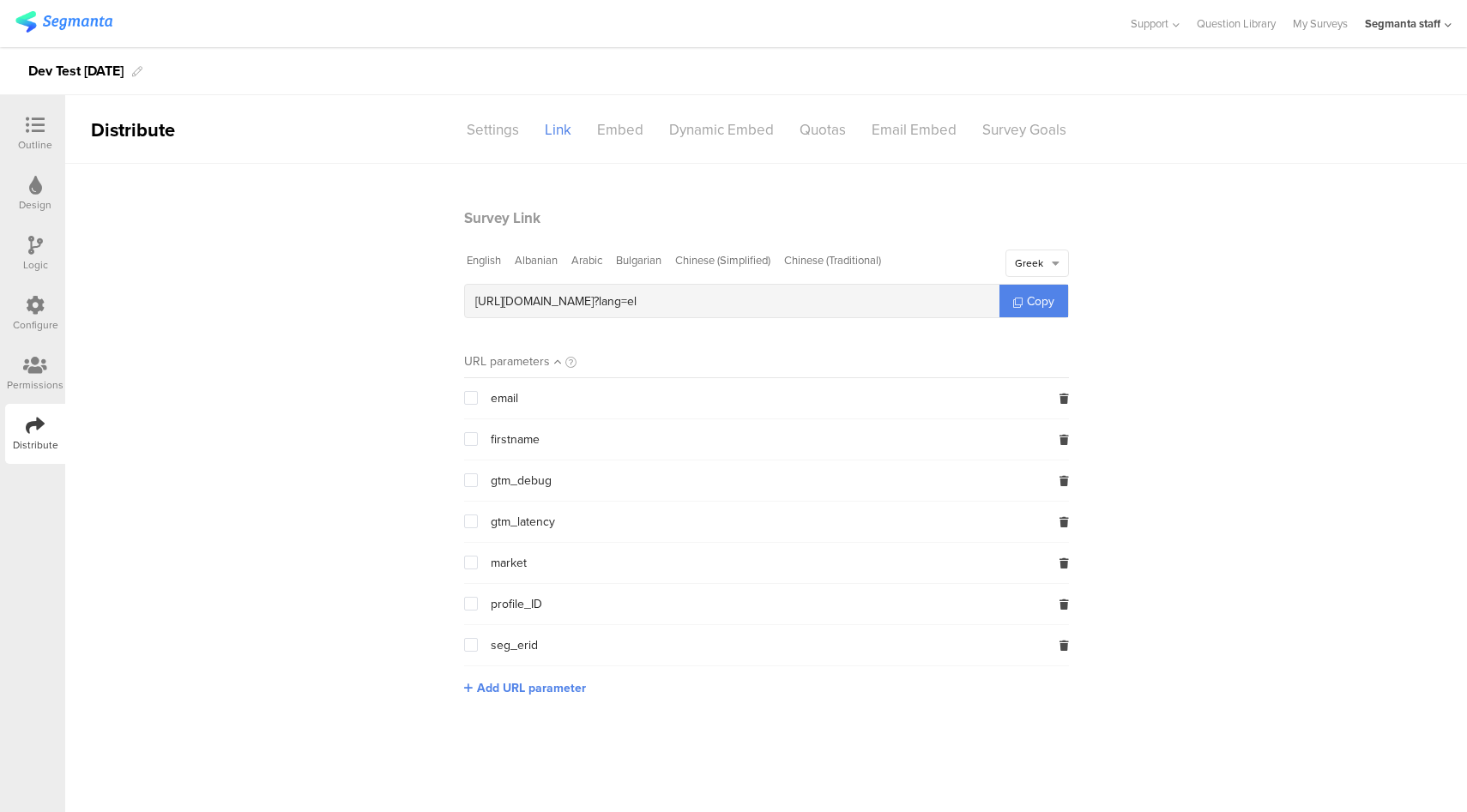
click at [1047, 268] on div "Greek" at bounding box center [1037, 263] width 64 height 28
click at [1049, 649] on div "Tagalog (Filipino)" at bounding box center [1071, 658] width 128 height 34
click at [523, 259] on div "Albanian" at bounding box center [537, 264] width 43 height 23
click at [487, 264] on div "English" at bounding box center [484, 264] width 34 height 23
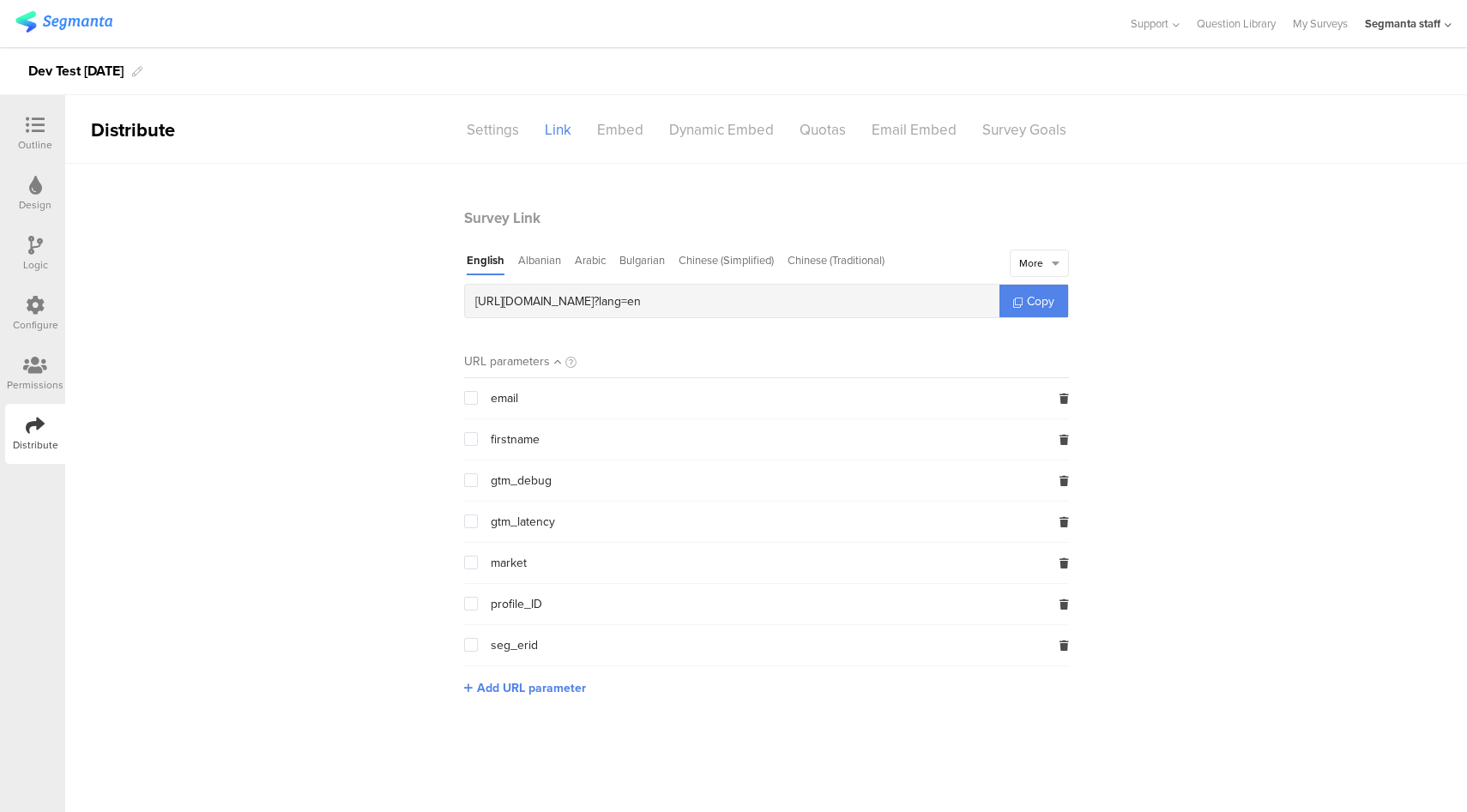
click at [25, 313] on div "Configure" at bounding box center [35, 313] width 60 height 60
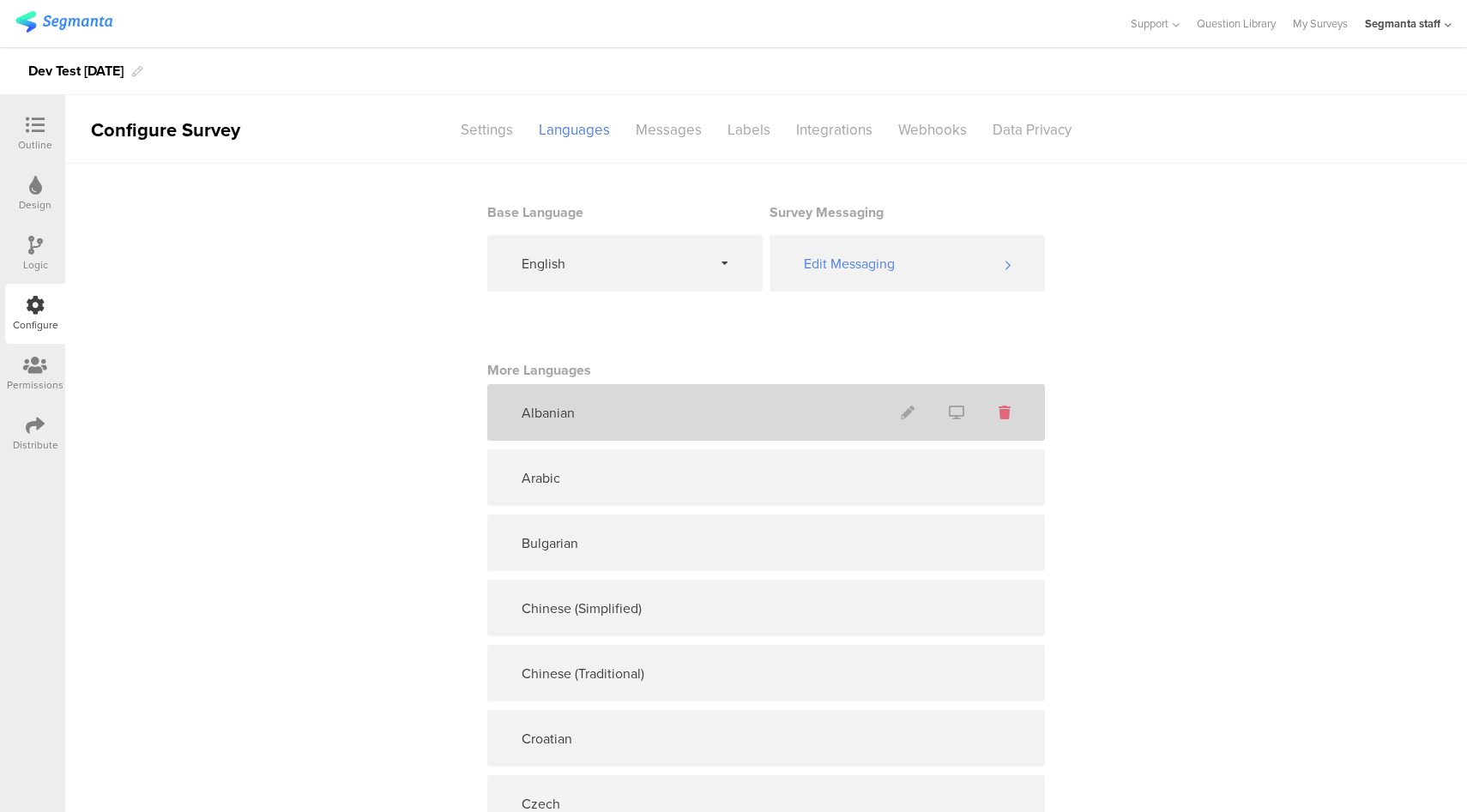
click at [999, 414] on icon at bounding box center [1004, 412] width 12 height 13
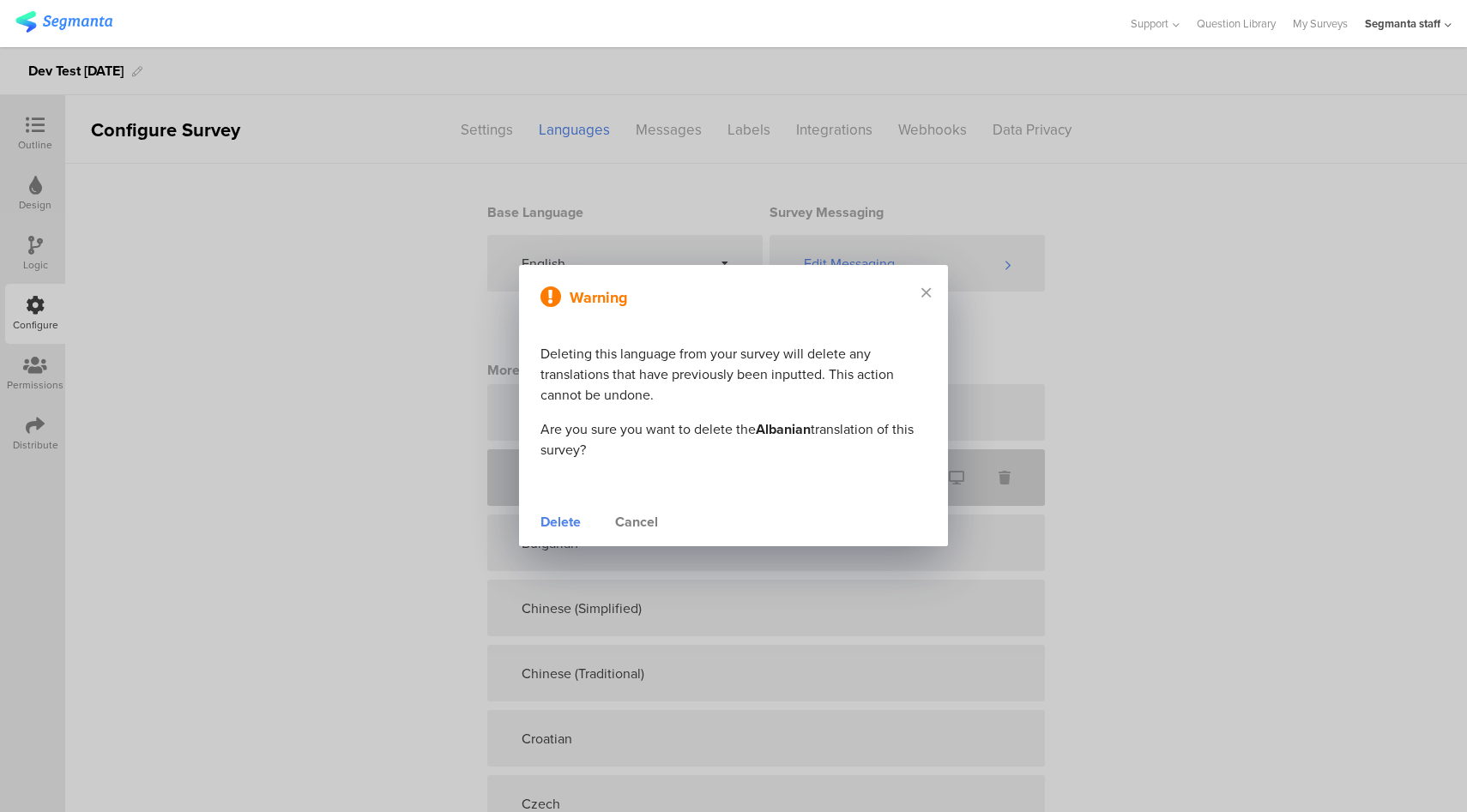
drag, startPoint x: 634, startPoint y: 524, endPoint x: 856, endPoint y: 500, distance: 223.3
click at [636, 520] on div "Cancel" at bounding box center [637, 522] width 43 height 21
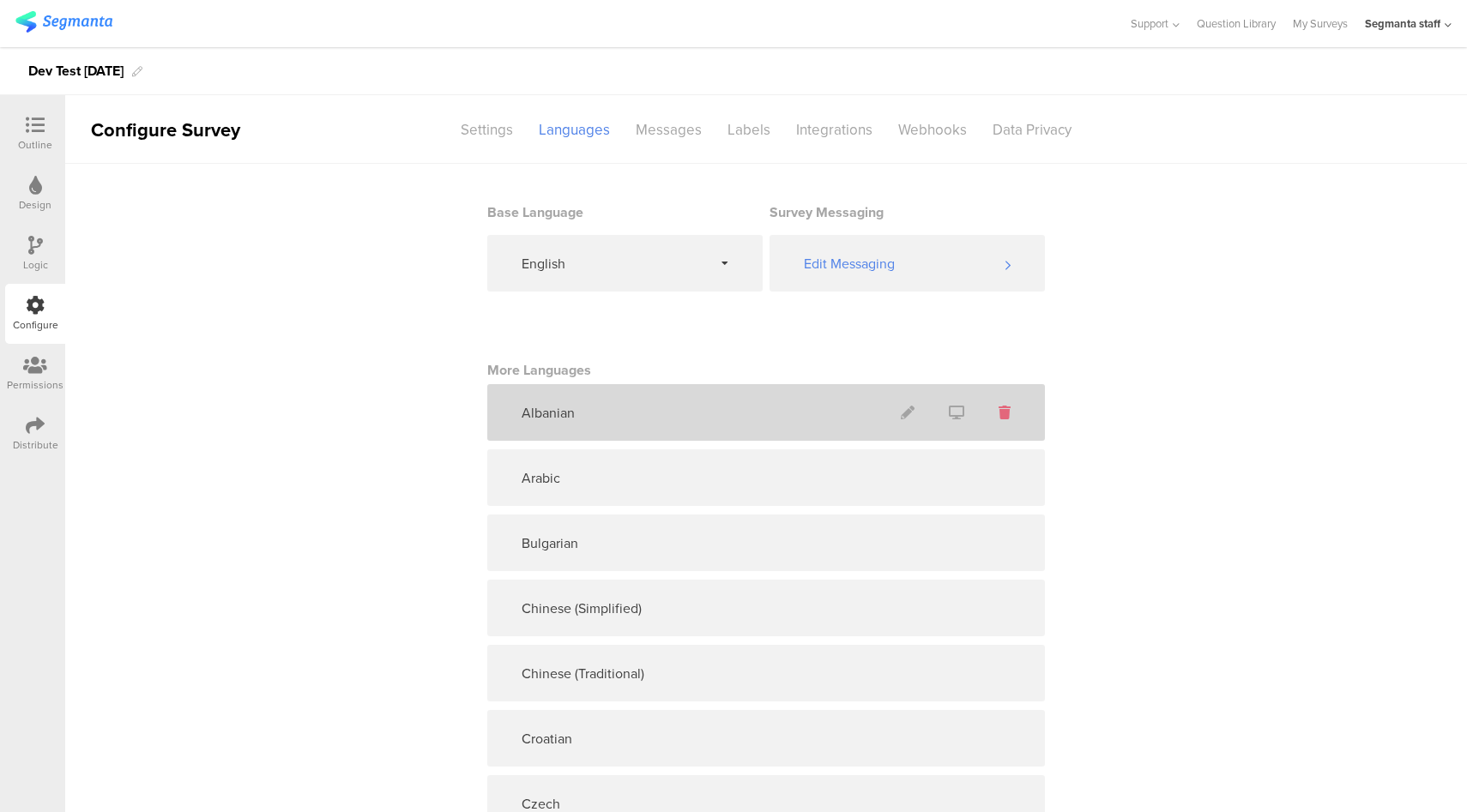
click at [1000, 416] on icon at bounding box center [1004, 412] width 12 height 13
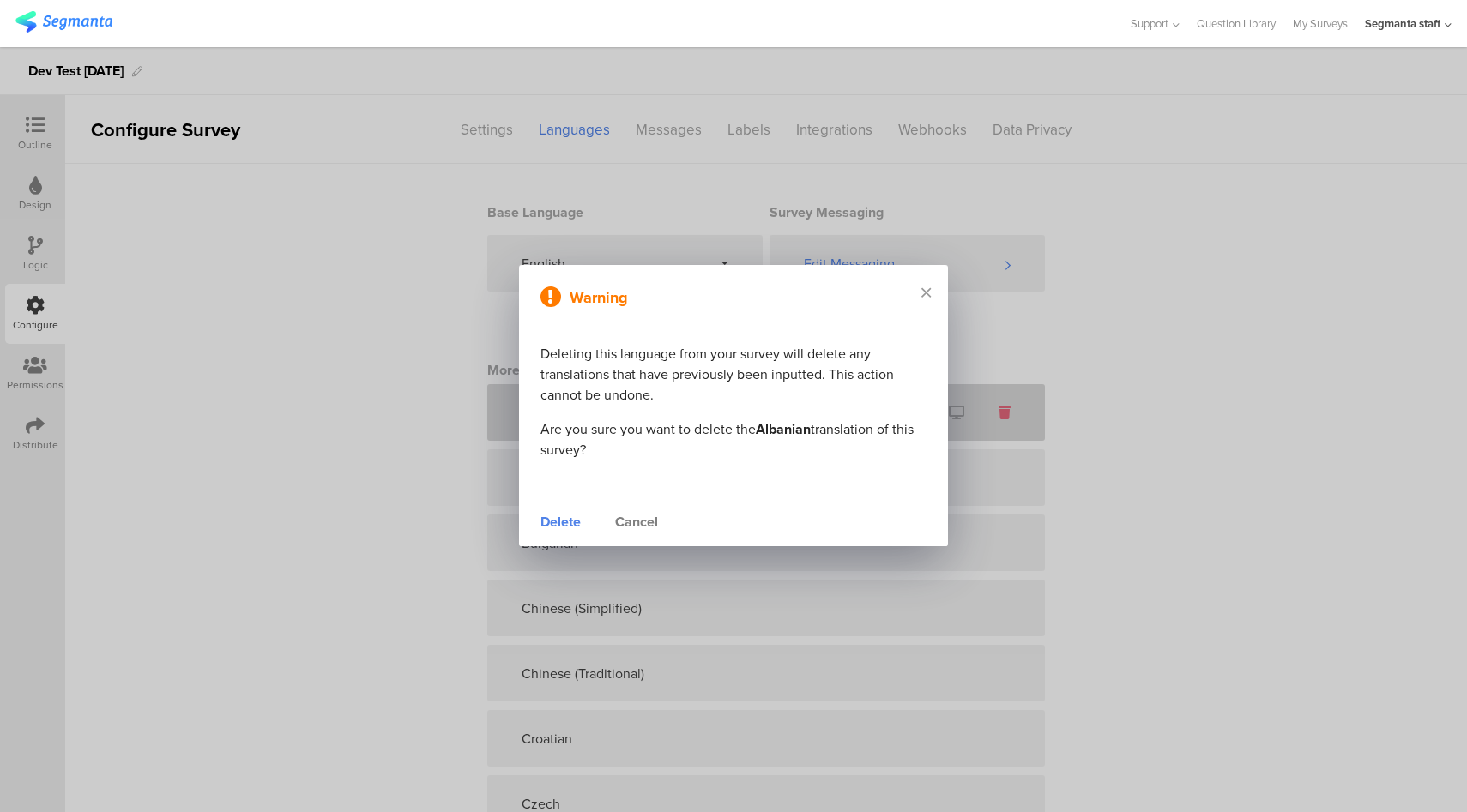
click at [1158, 422] on div "Warning Deleting this language from your survey will delete any translations th…" at bounding box center [733, 406] width 1467 height 812
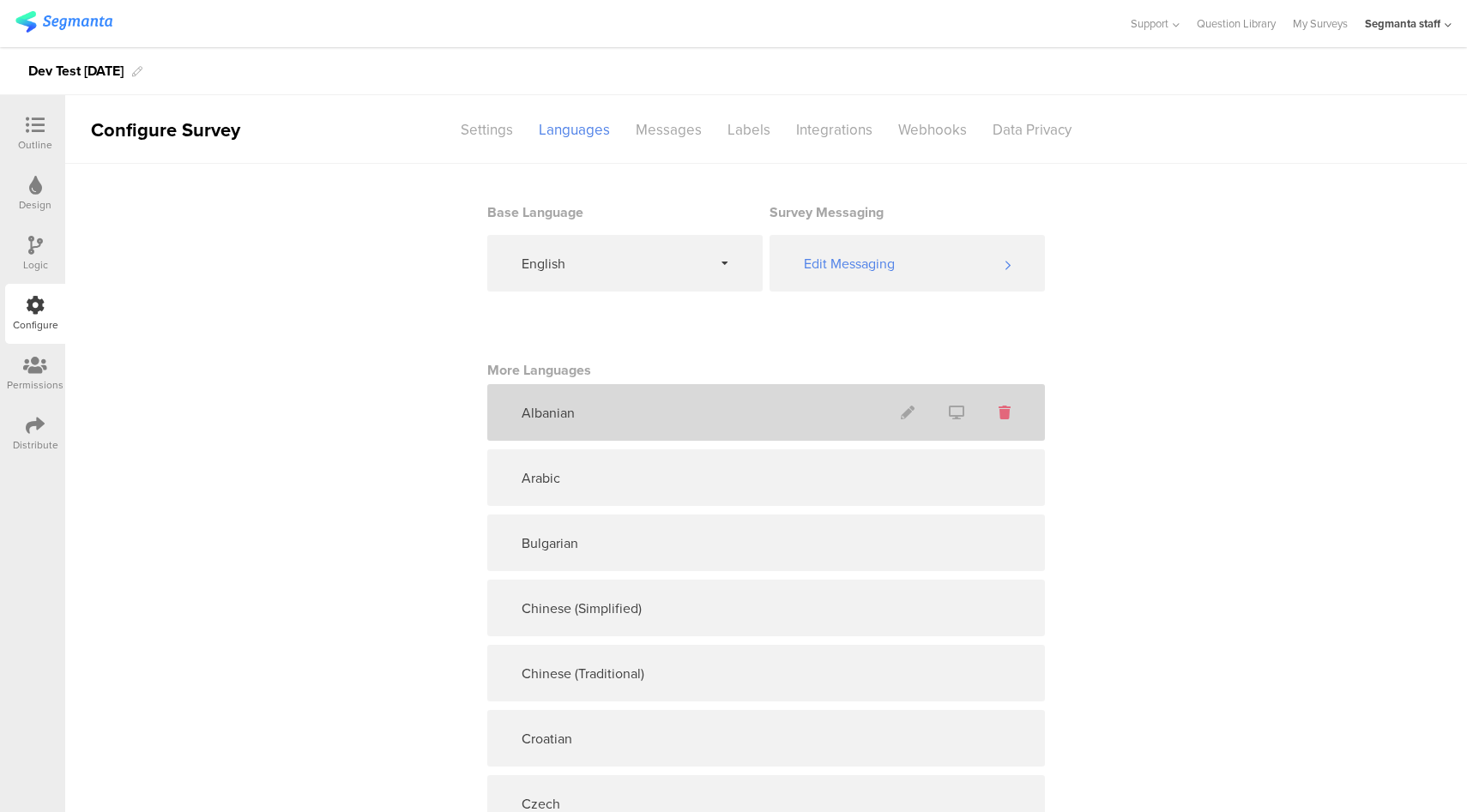
click at [999, 421] on section at bounding box center [1004, 413] width 12 height 20
click at [999, 411] on icon at bounding box center [1004, 412] width 12 height 13
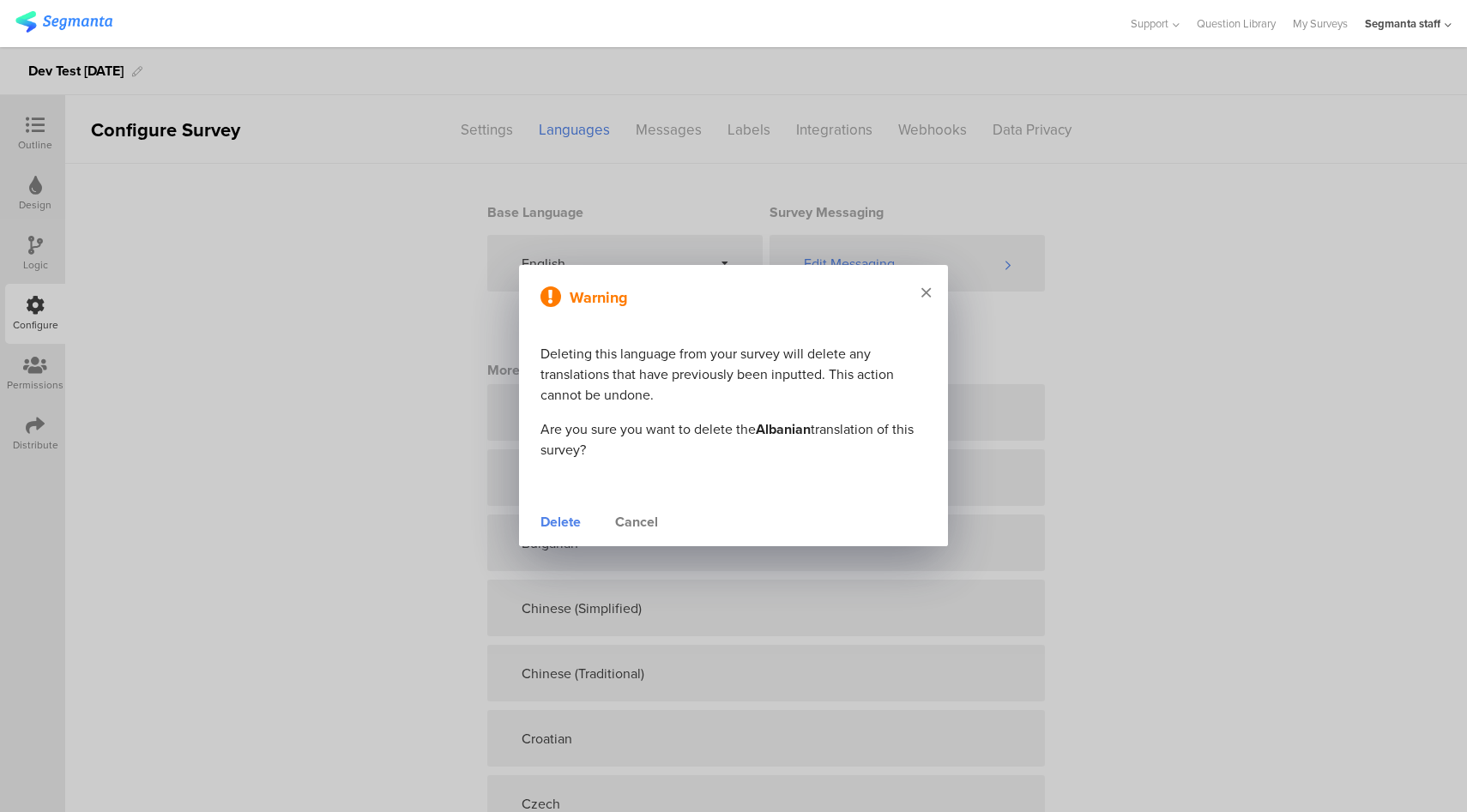
click at [923, 292] on icon at bounding box center [926, 292] width 10 height 15
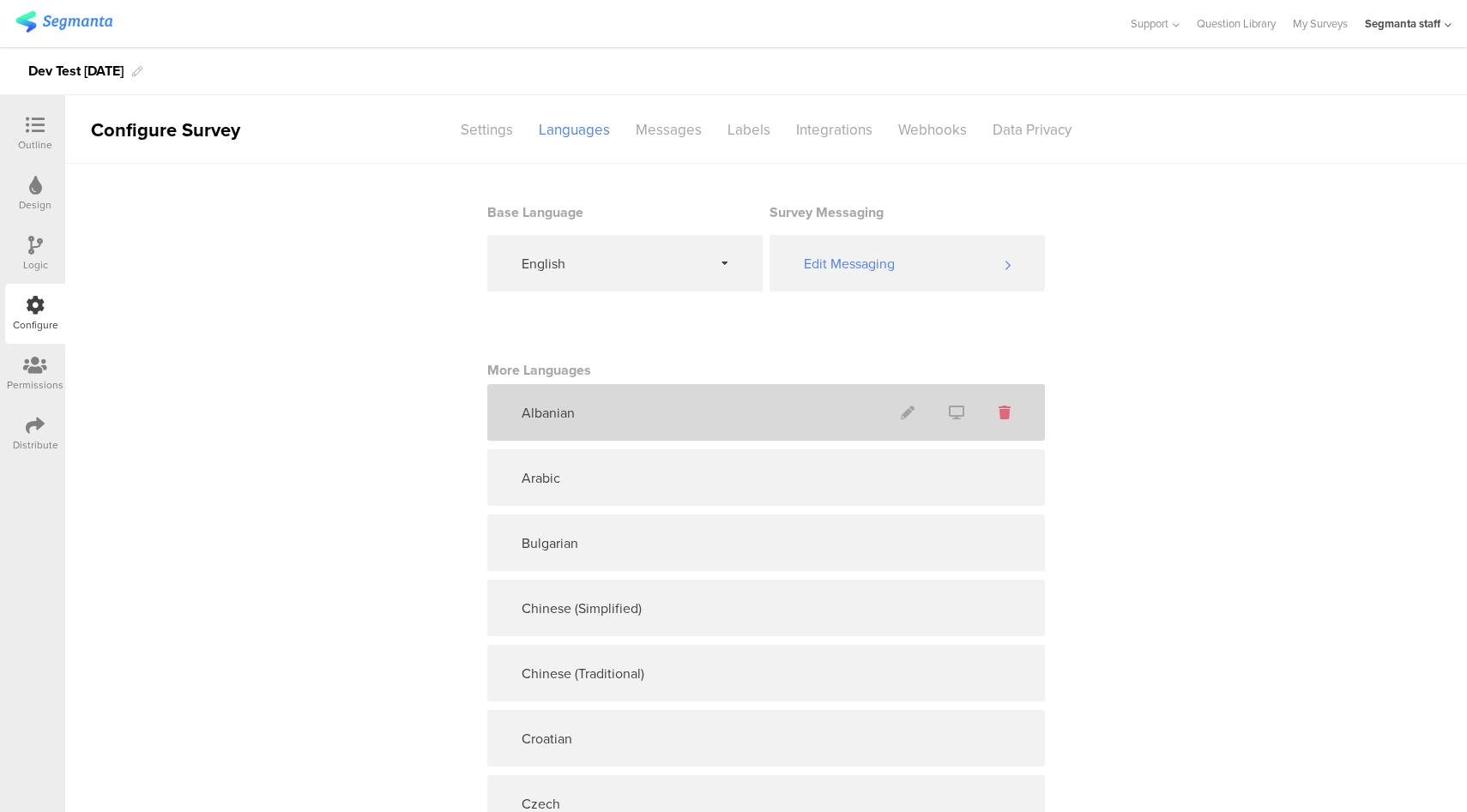
click at [999, 414] on icon at bounding box center [1004, 412] width 12 height 13
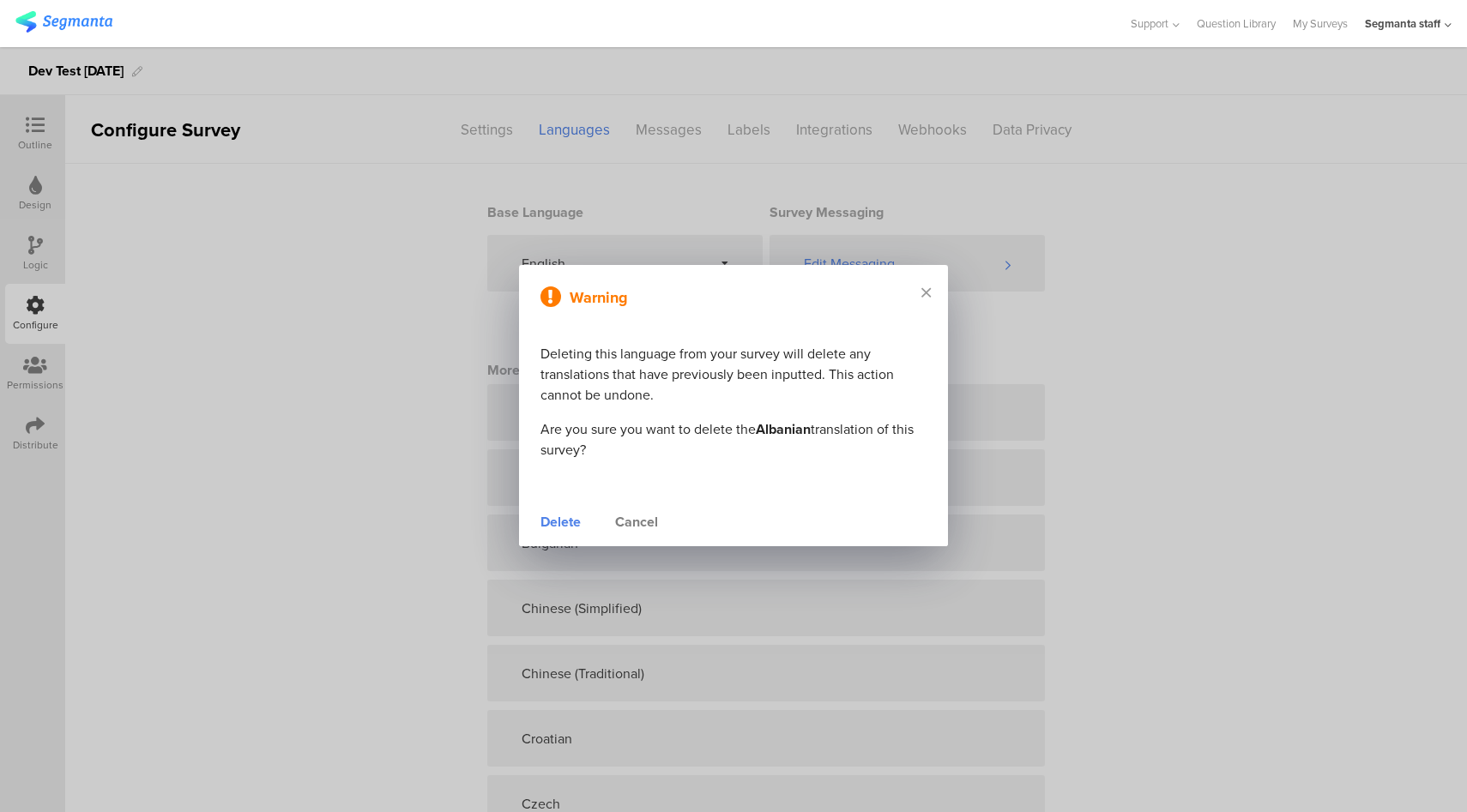
click at [573, 525] on div "Delete" at bounding box center [560, 522] width 40 height 21
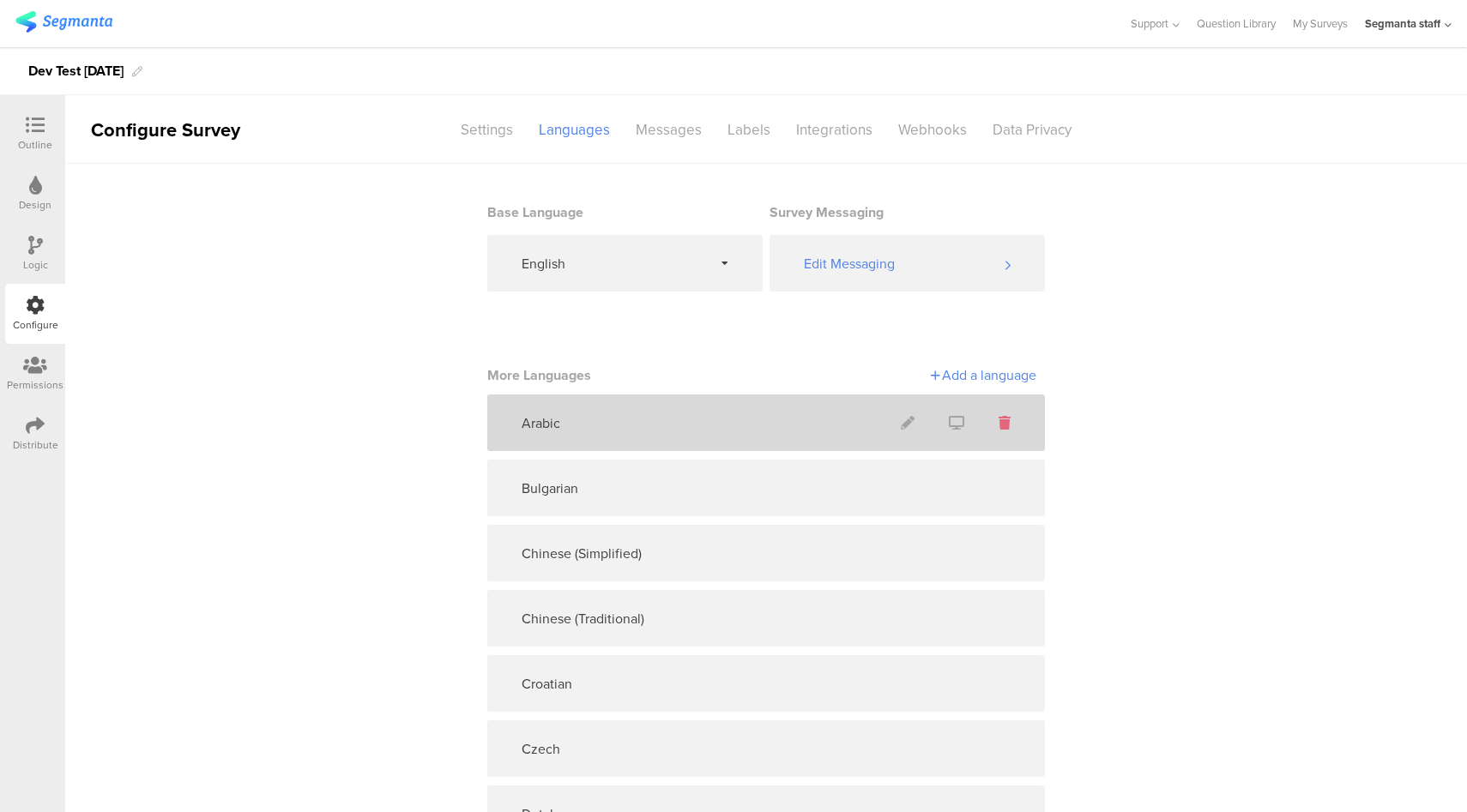
click at [999, 419] on icon at bounding box center [1004, 423] width 12 height 13
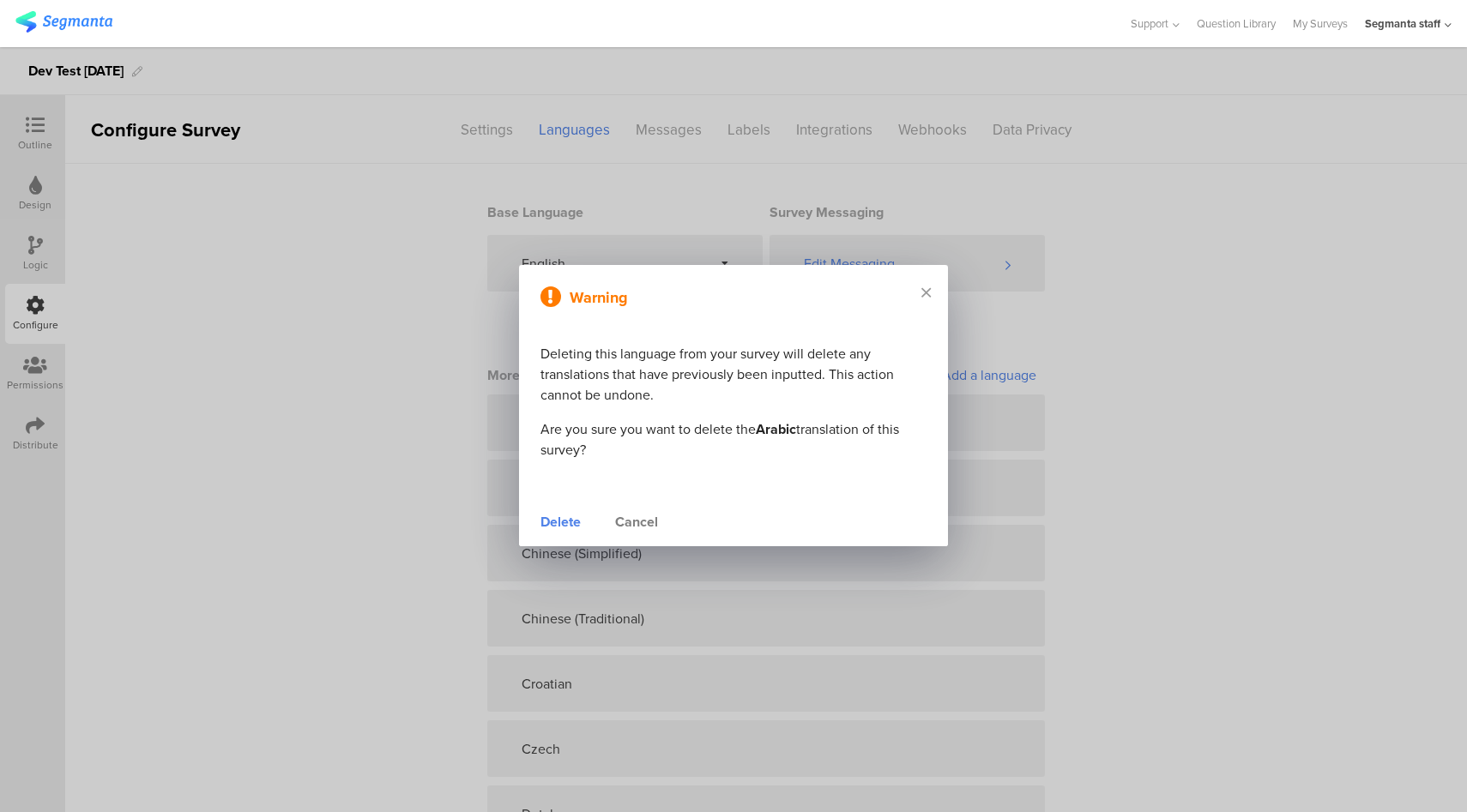
click at [538, 520] on div "Warning Deleting this language from your survey will delete any translations th…" at bounding box center [733, 409] width 429 height 289
click at [559, 522] on div "Delete" at bounding box center [560, 522] width 40 height 21
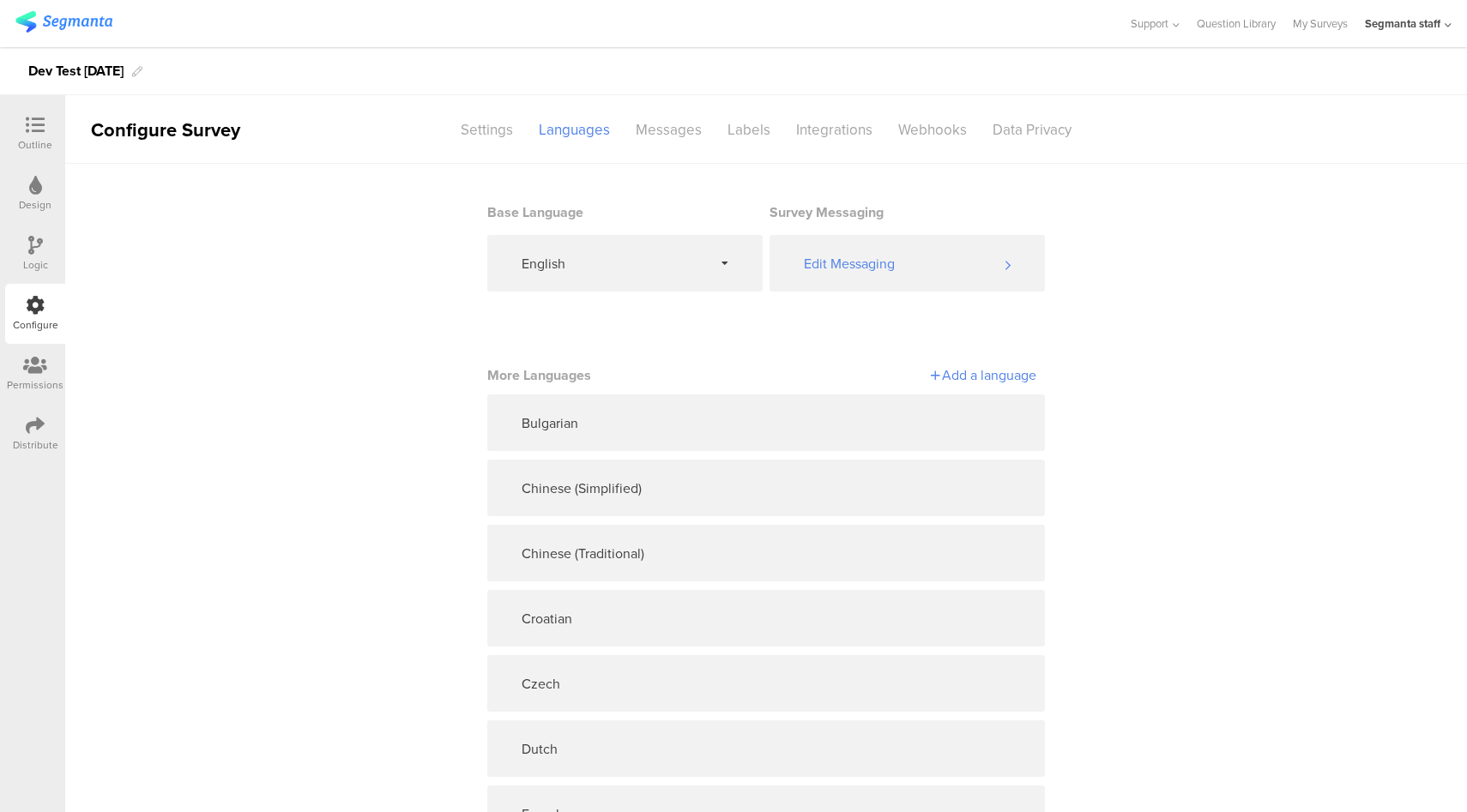
click at [1012, 372] on div "Add a language" at bounding box center [901, 375] width 270 height 20
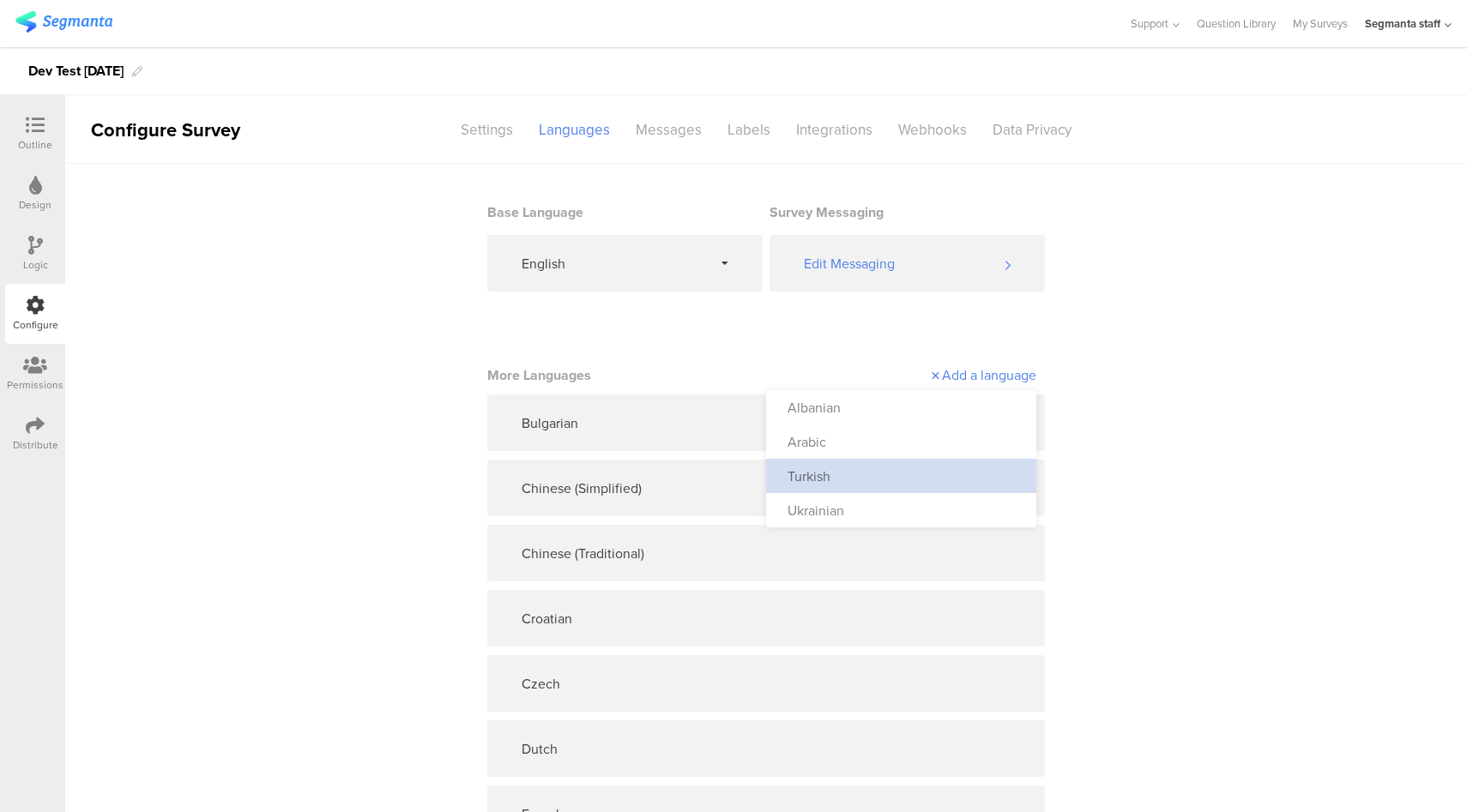
click at [948, 475] on div "Turkish" at bounding box center [901, 476] width 270 height 34
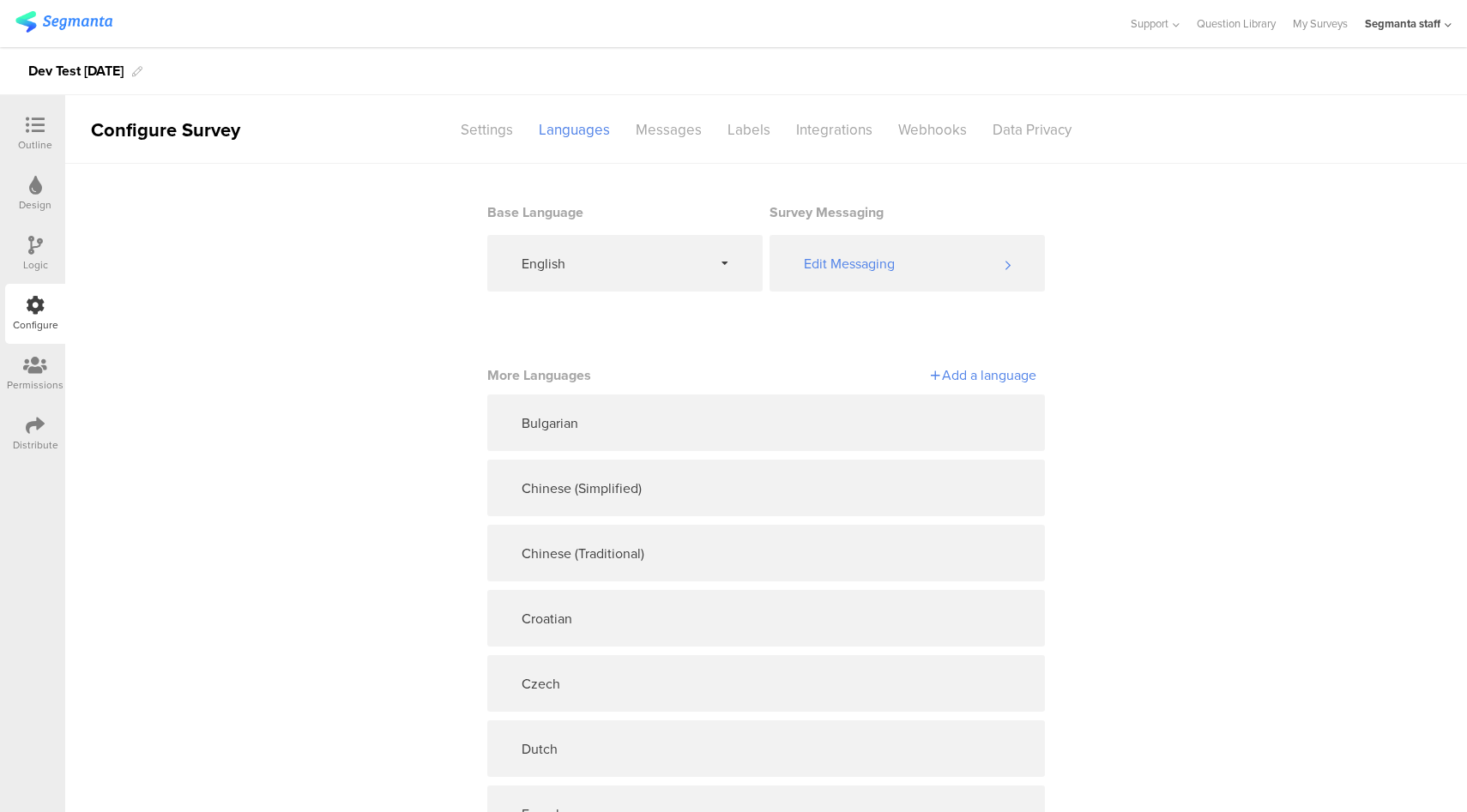
click at [992, 368] on div "Add a language" at bounding box center [901, 375] width 270 height 20
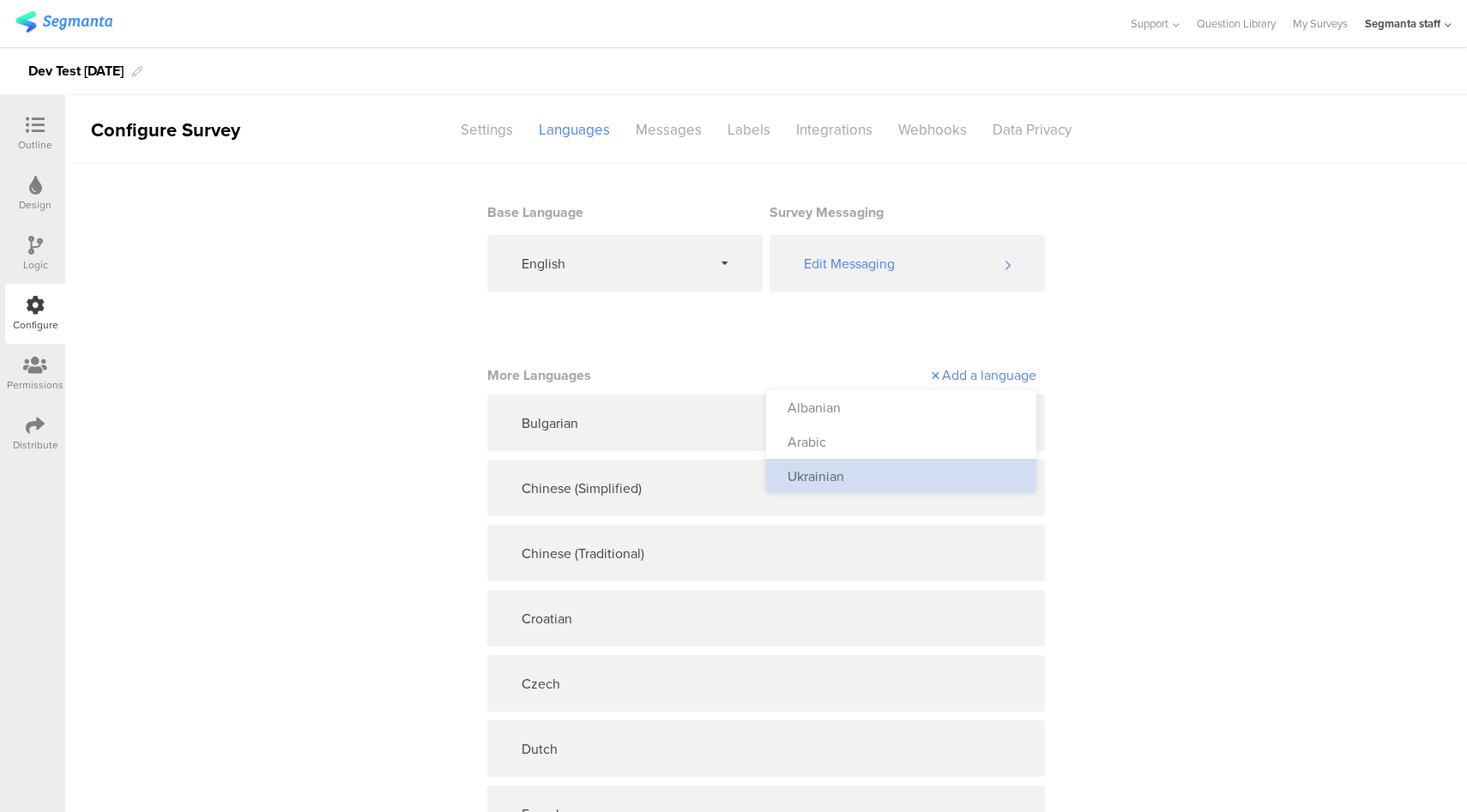
click at [910, 486] on div "Ukrainian" at bounding box center [901, 476] width 270 height 34
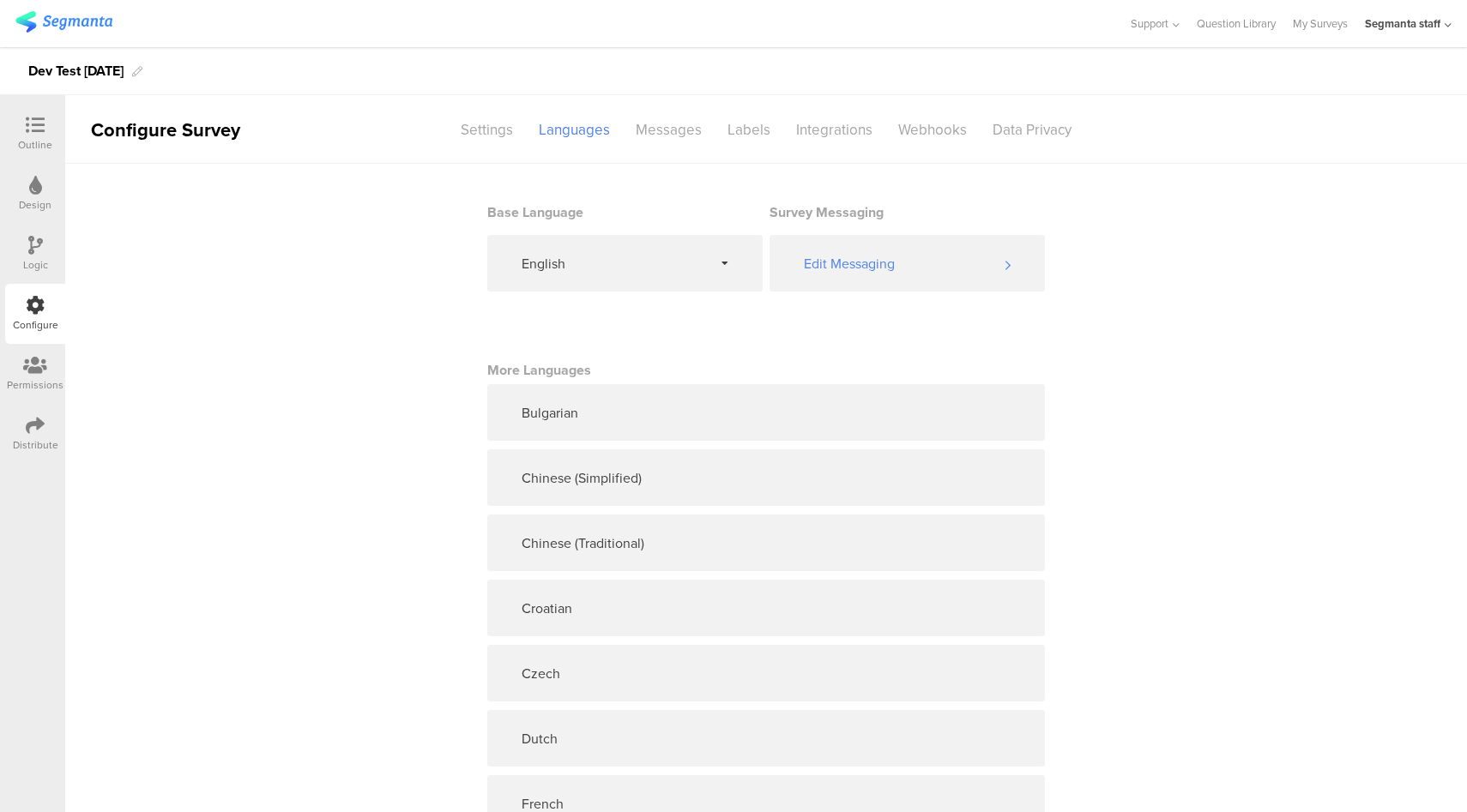
click at [49, 436] on div "Distribute" at bounding box center [35, 433] width 60 height 60
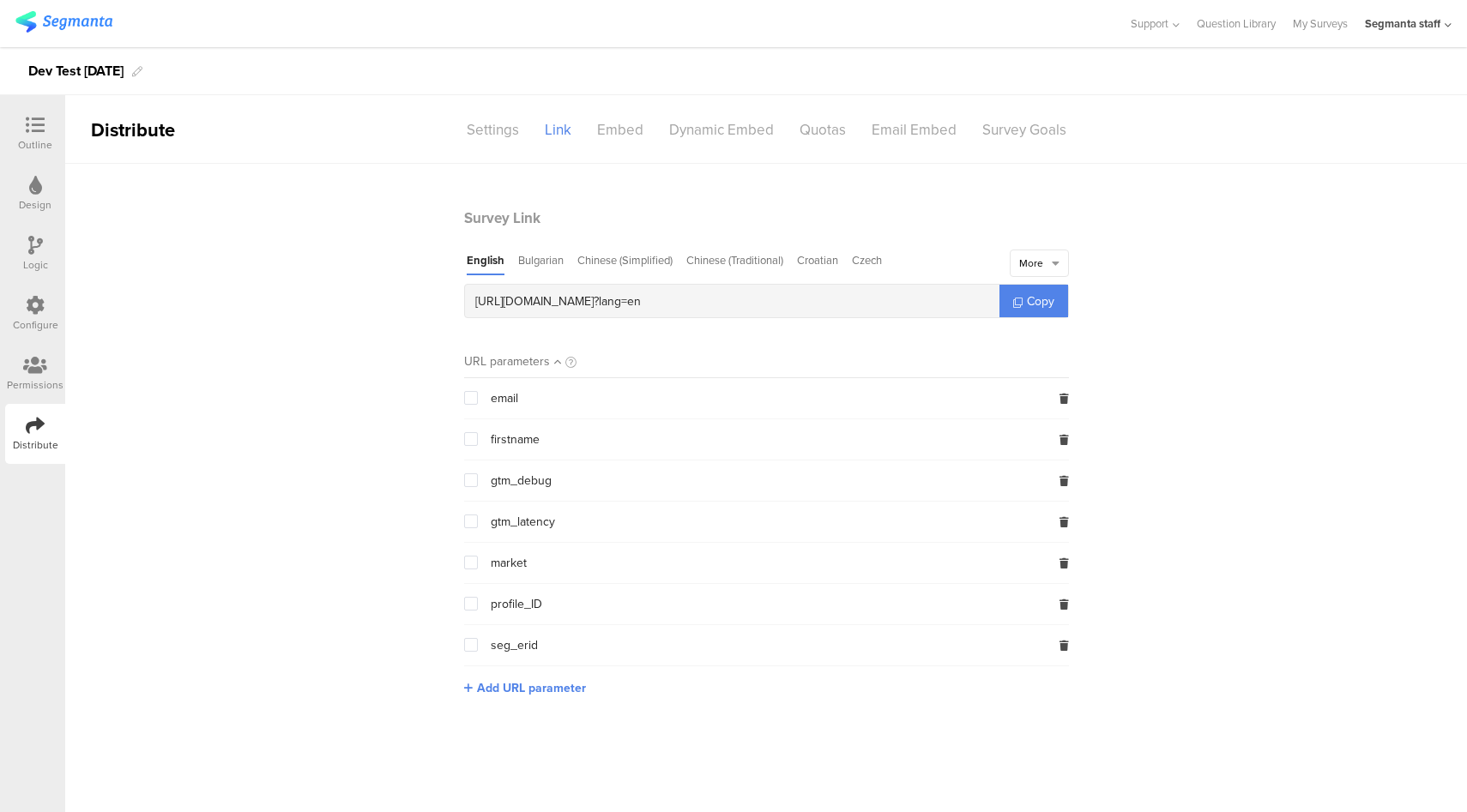
click at [1039, 269] on div "More" at bounding box center [1031, 263] width 24 height 15
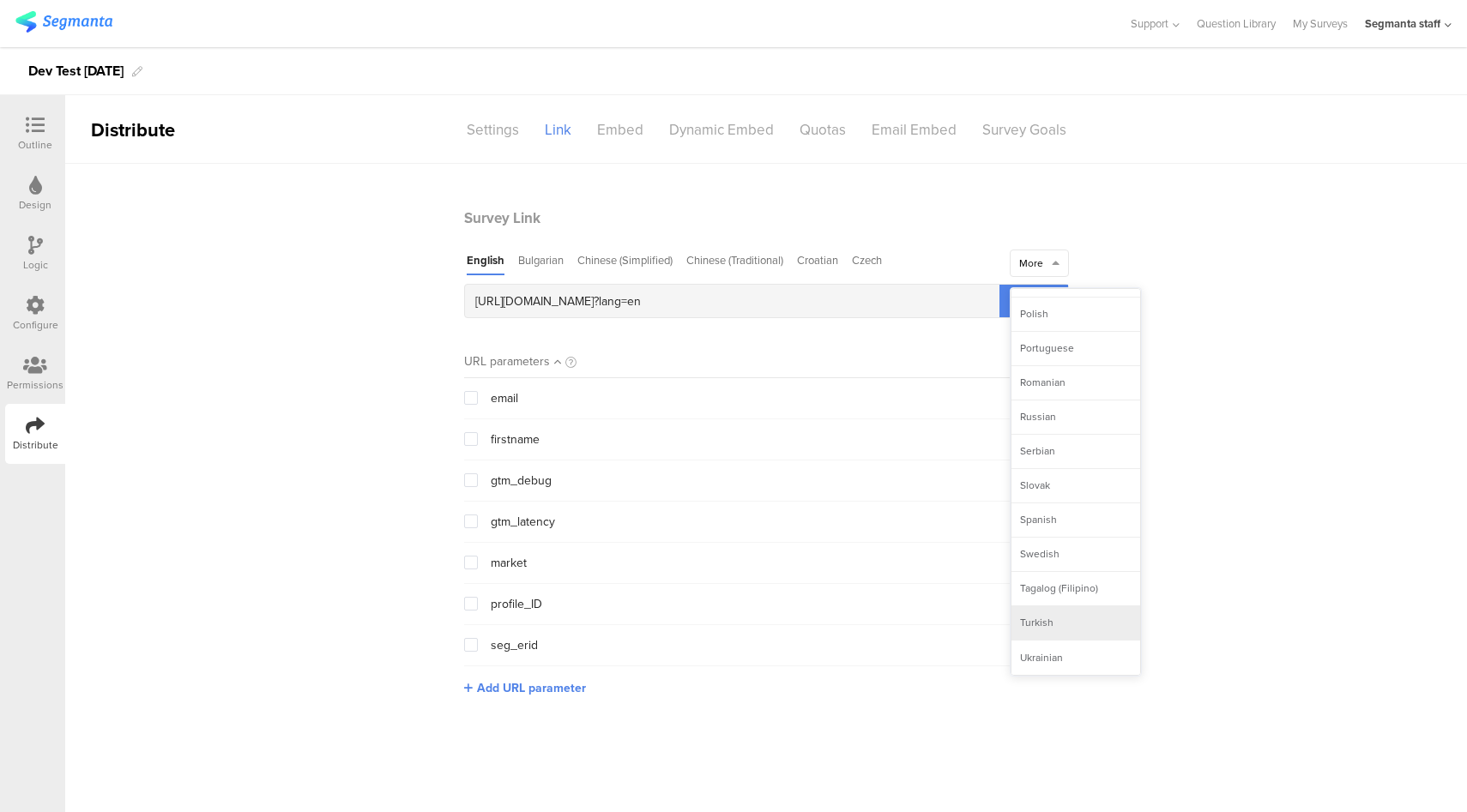
click at [1070, 629] on div "Turkish" at bounding box center [1075, 624] width 128 height 34
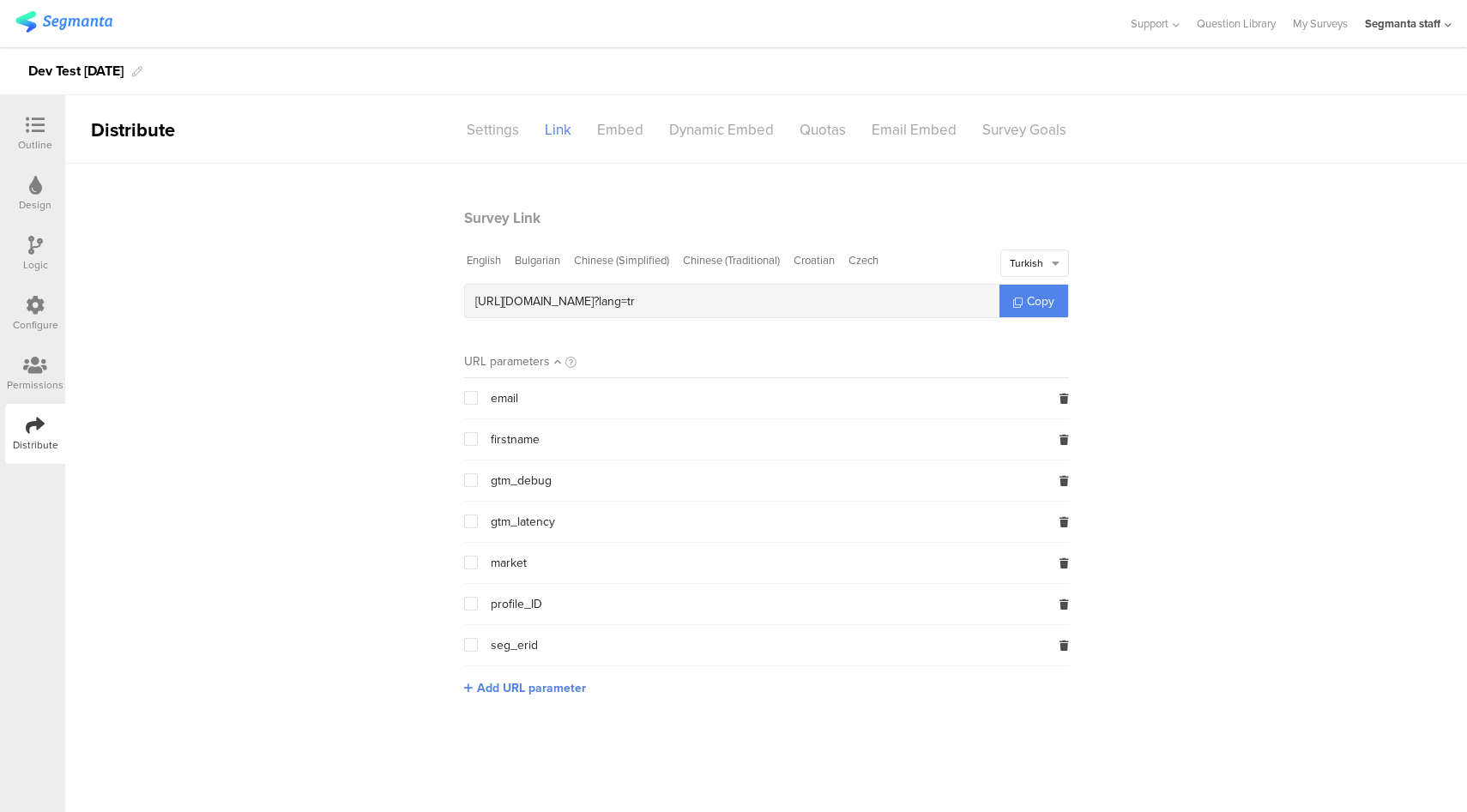
click at [40, 318] on div "Configure" at bounding box center [35, 325] width 46 height 15
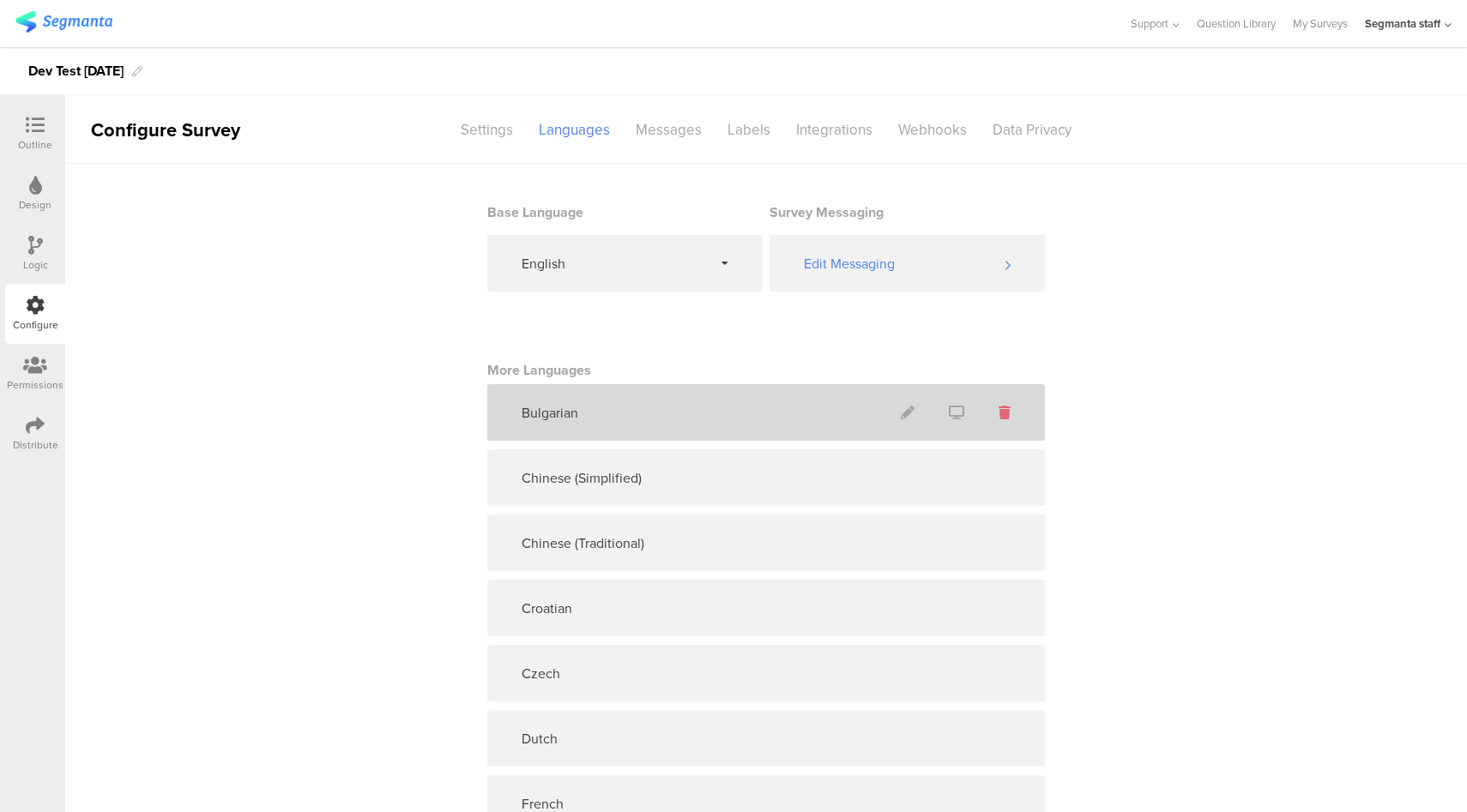
click at [1000, 414] on icon at bounding box center [1004, 412] width 12 height 13
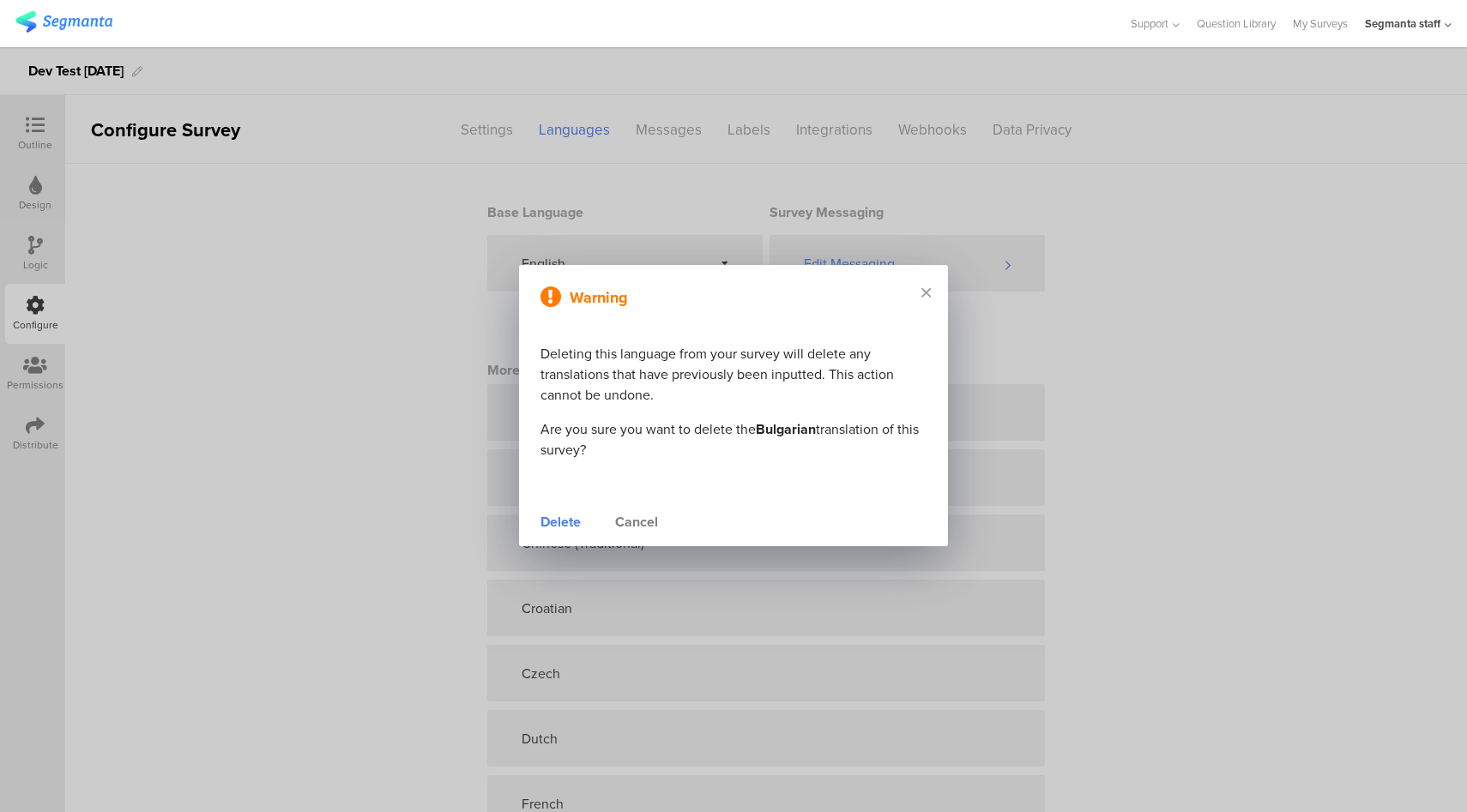
click at [565, 519] on div "Delete" at bounding box center [560, 522] width 40 height 21
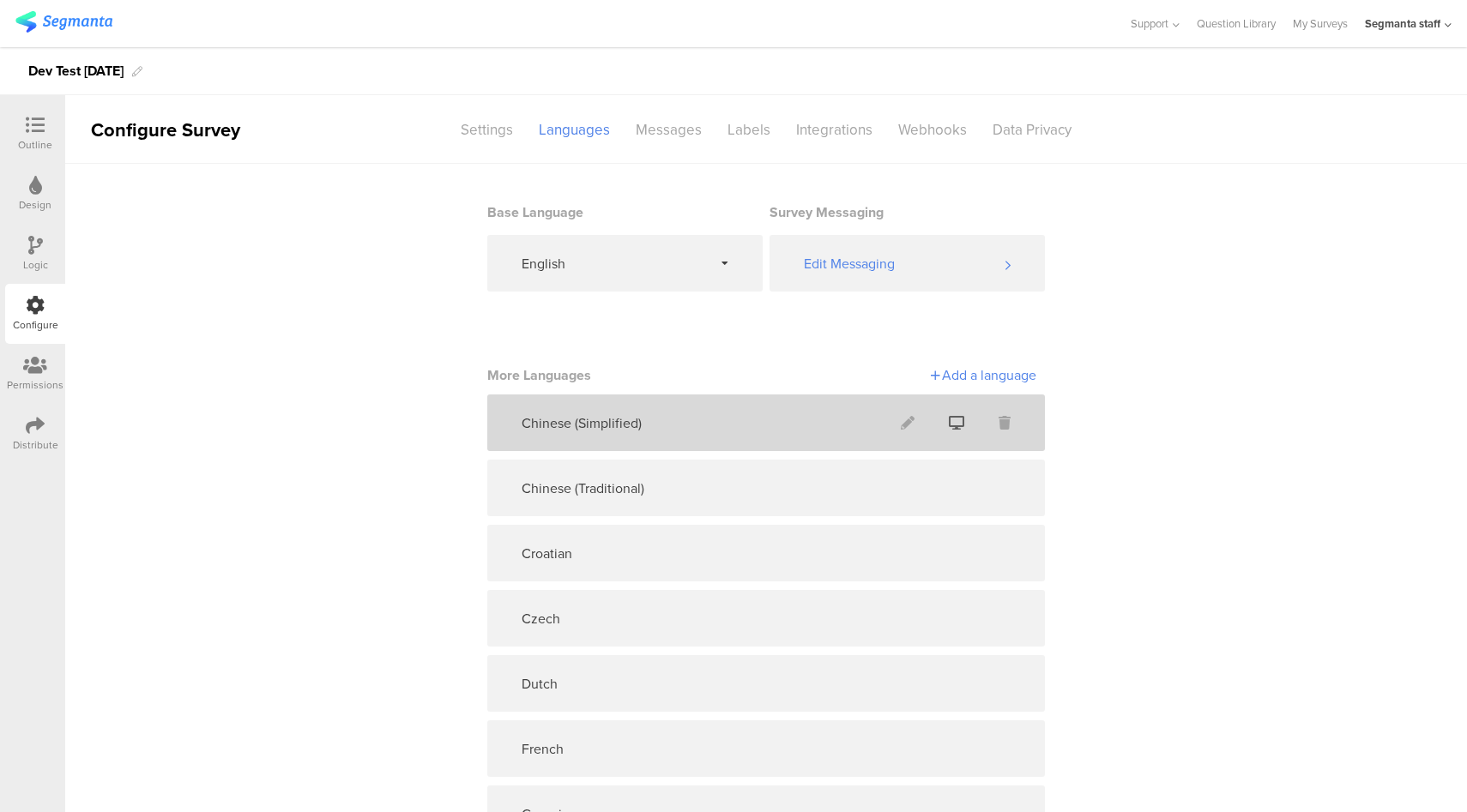
click at [957, 424] on icon at bounding box center [956, 423] width 15 height 13
click at [901, 424] on icon at bounding box center [907, 423] width 13 height 13
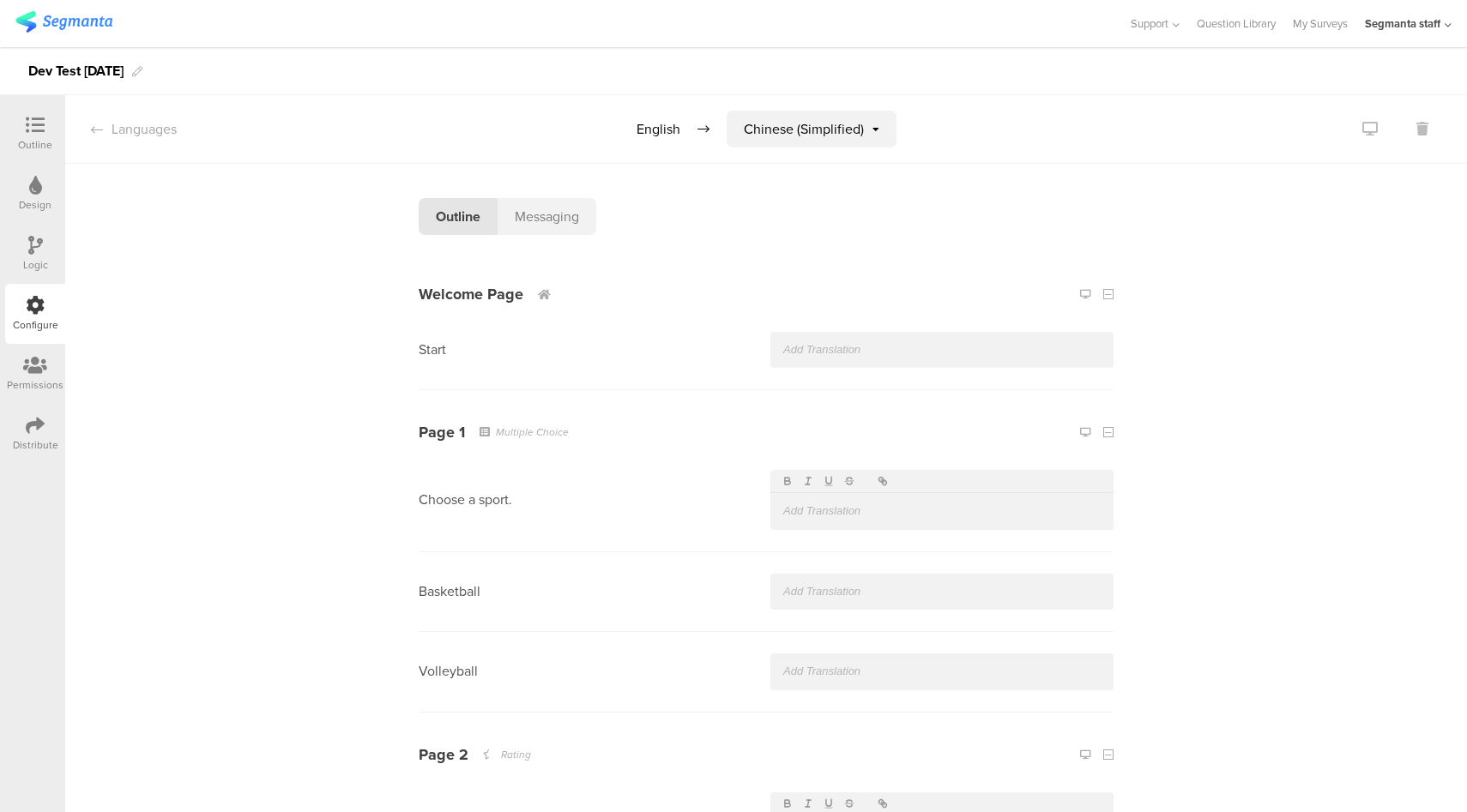
click at [555, 219] on div "Messaging" at bounding box center [547, 216] width 99 height 37
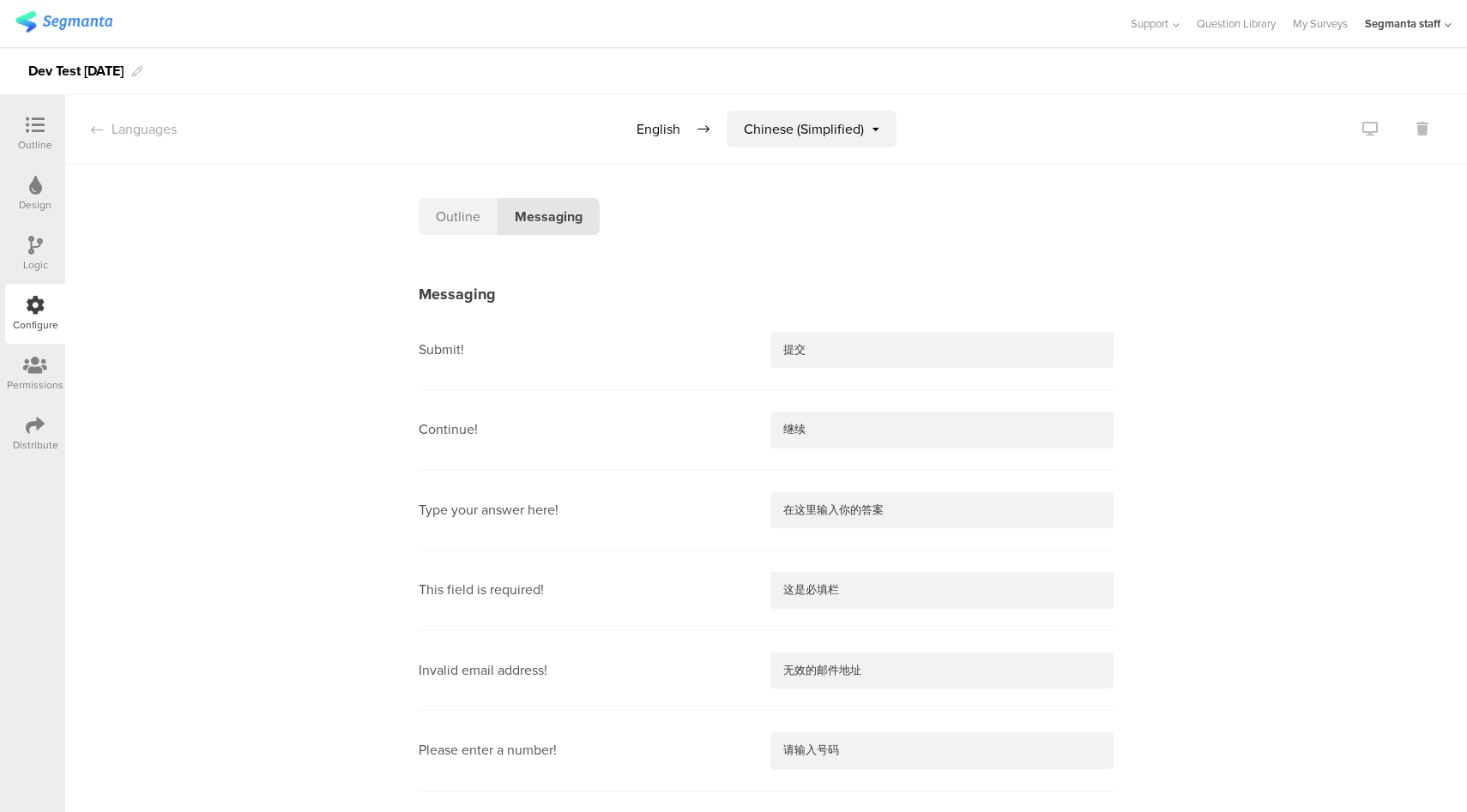
click at [427, 214] on div "Outline" at bounding box center [458, 216] width 79 height 37
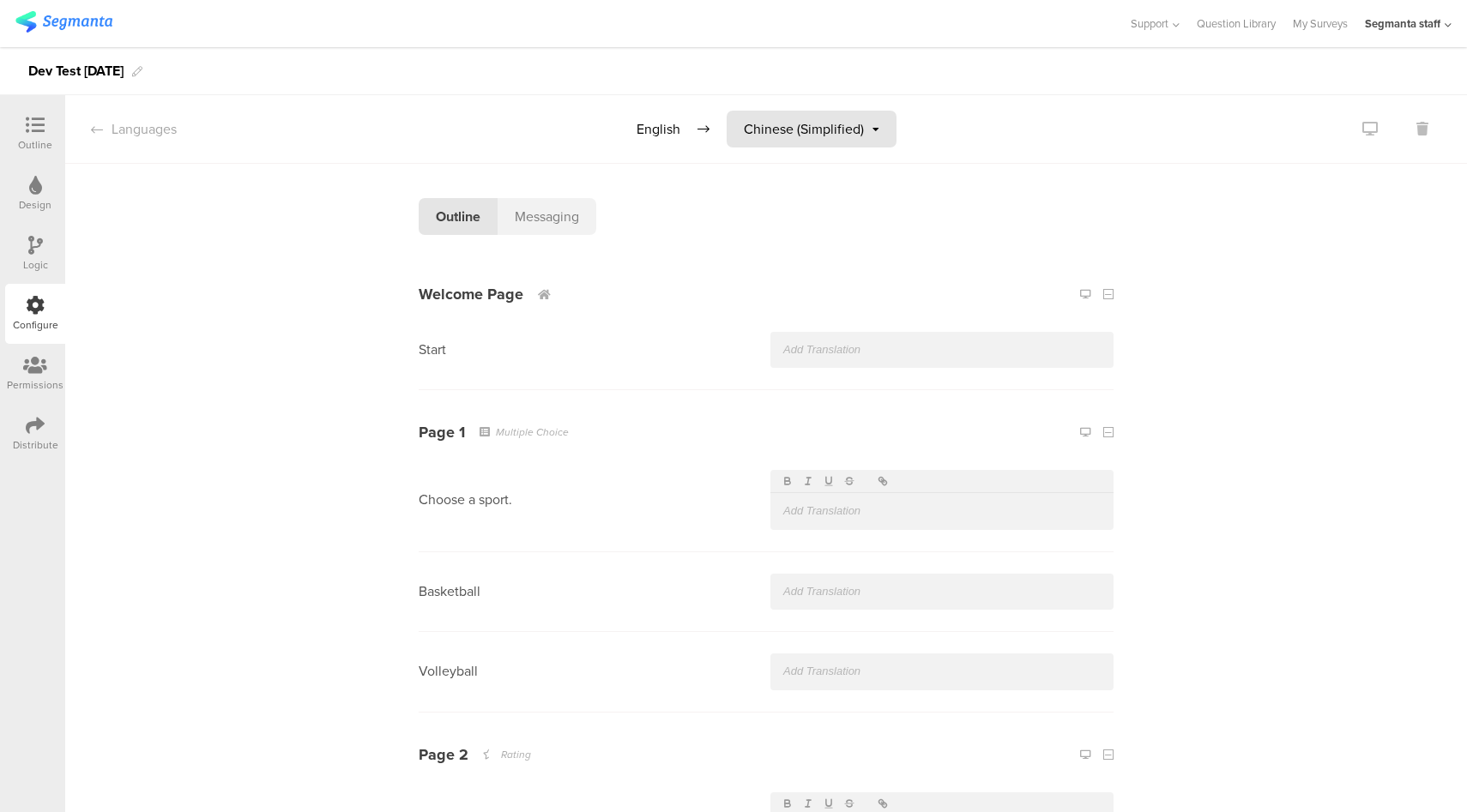
click at [832, 131] on span "Chinese (Simplified)" at bounding box center [804, 129] width 120 height 20
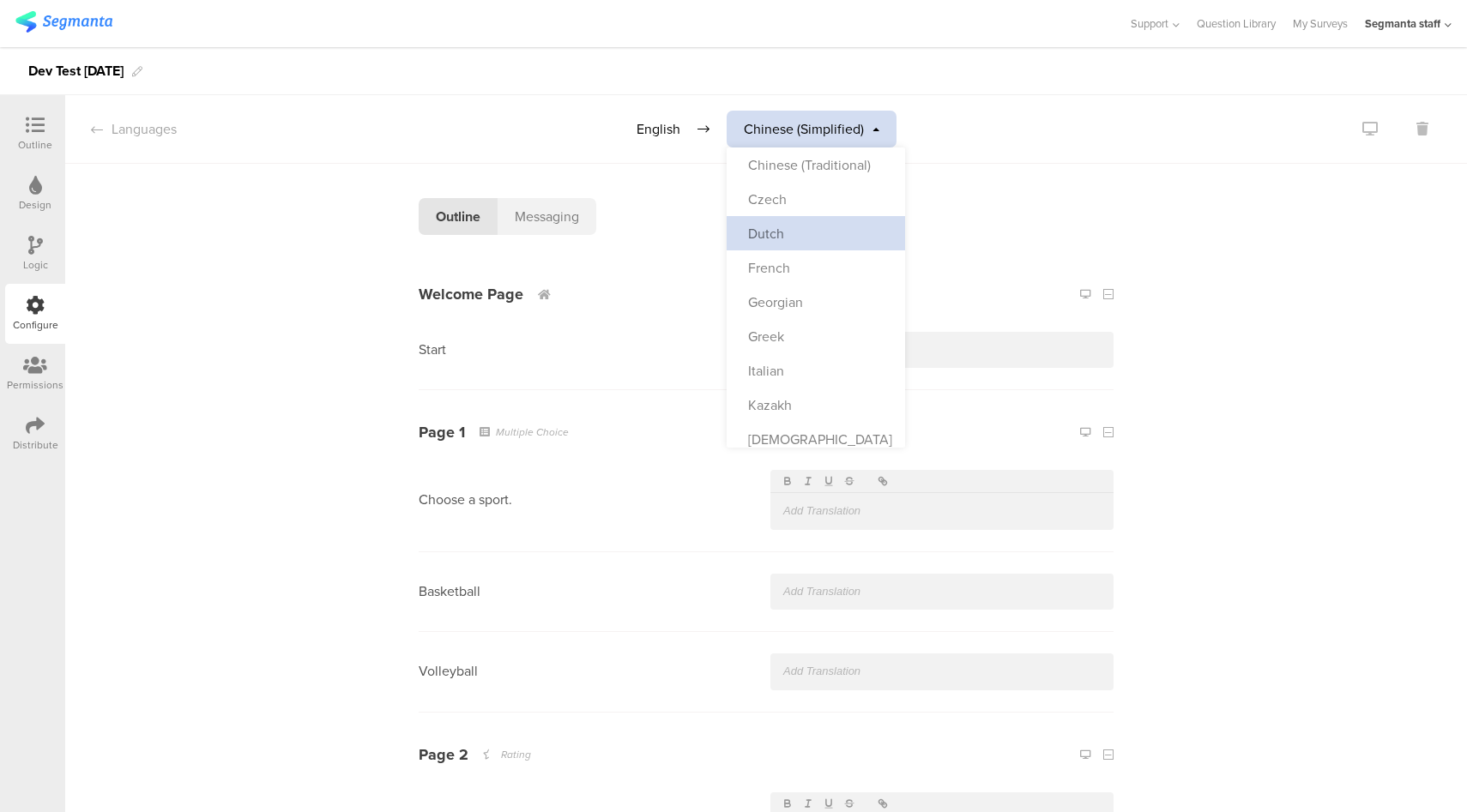
click at [812, 228] on div "Dutch" at bounding box center [816, 233] width 179 height 34
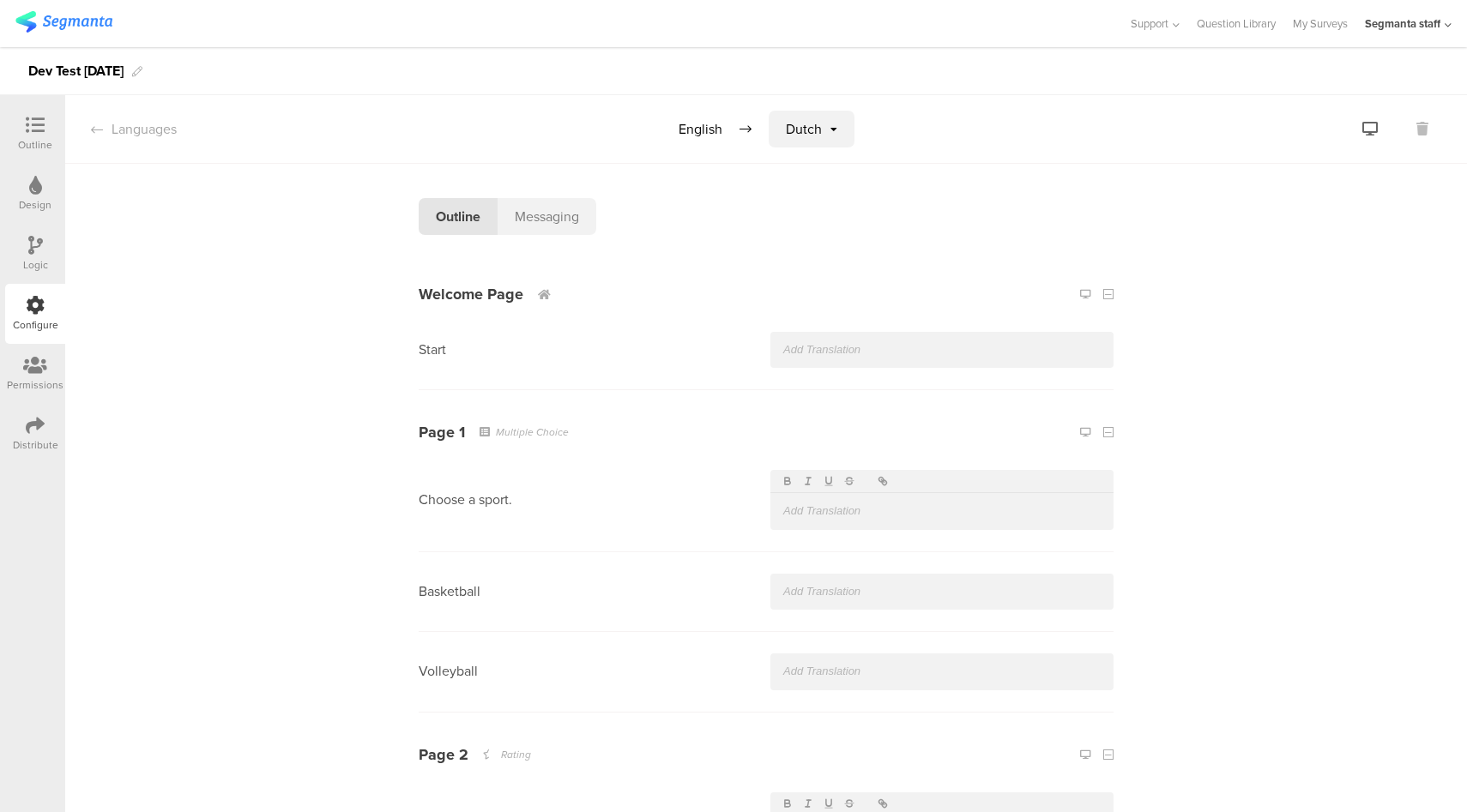
click at [1362, 128] on icon at bounding box center [1369, 128] width 15 height 13
click at [1417, 129] on icon at bounding box center [1422, 128] width 12 height 13
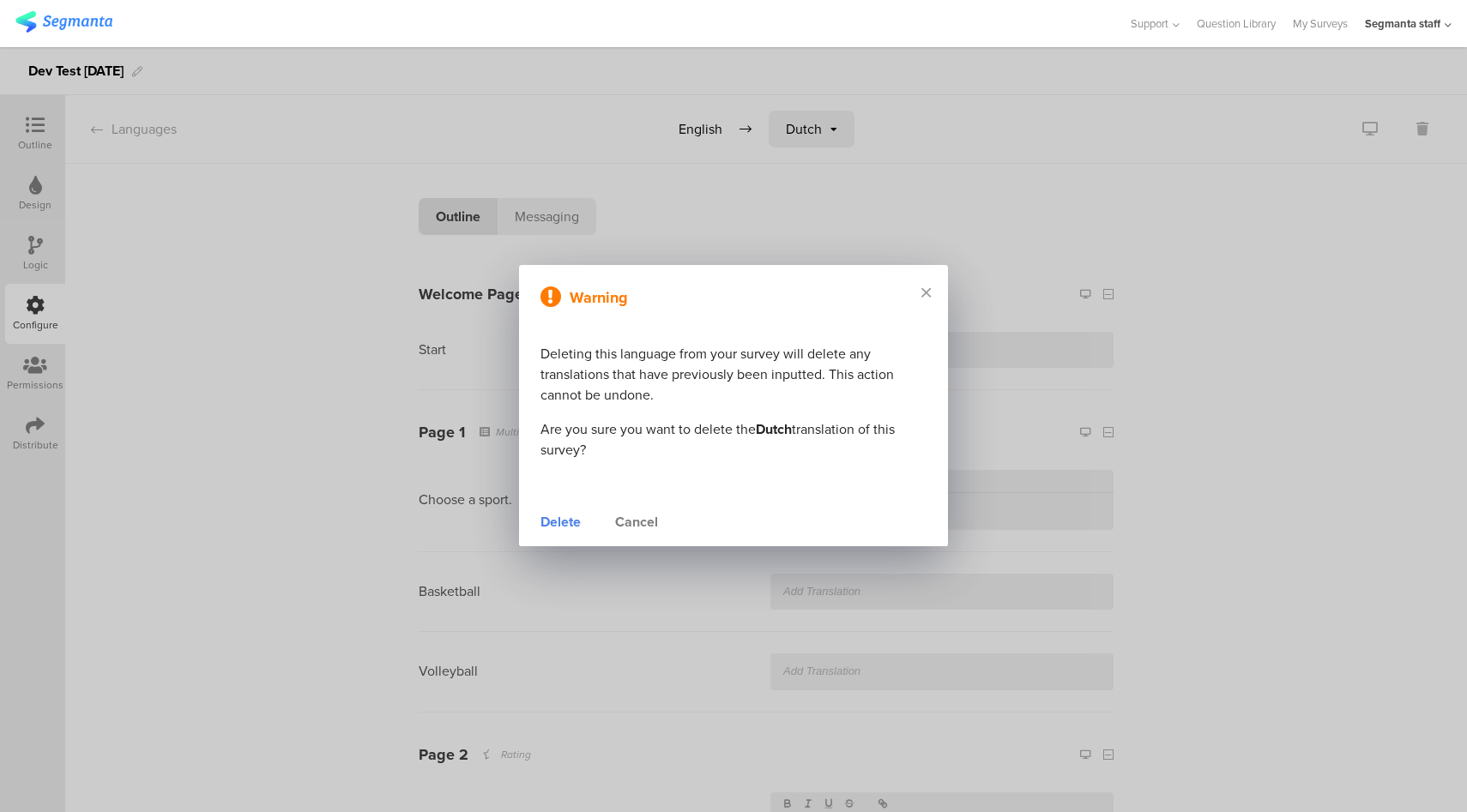
click at [927, 296] on icon at bounding box center [926, 292] width 10 height 15
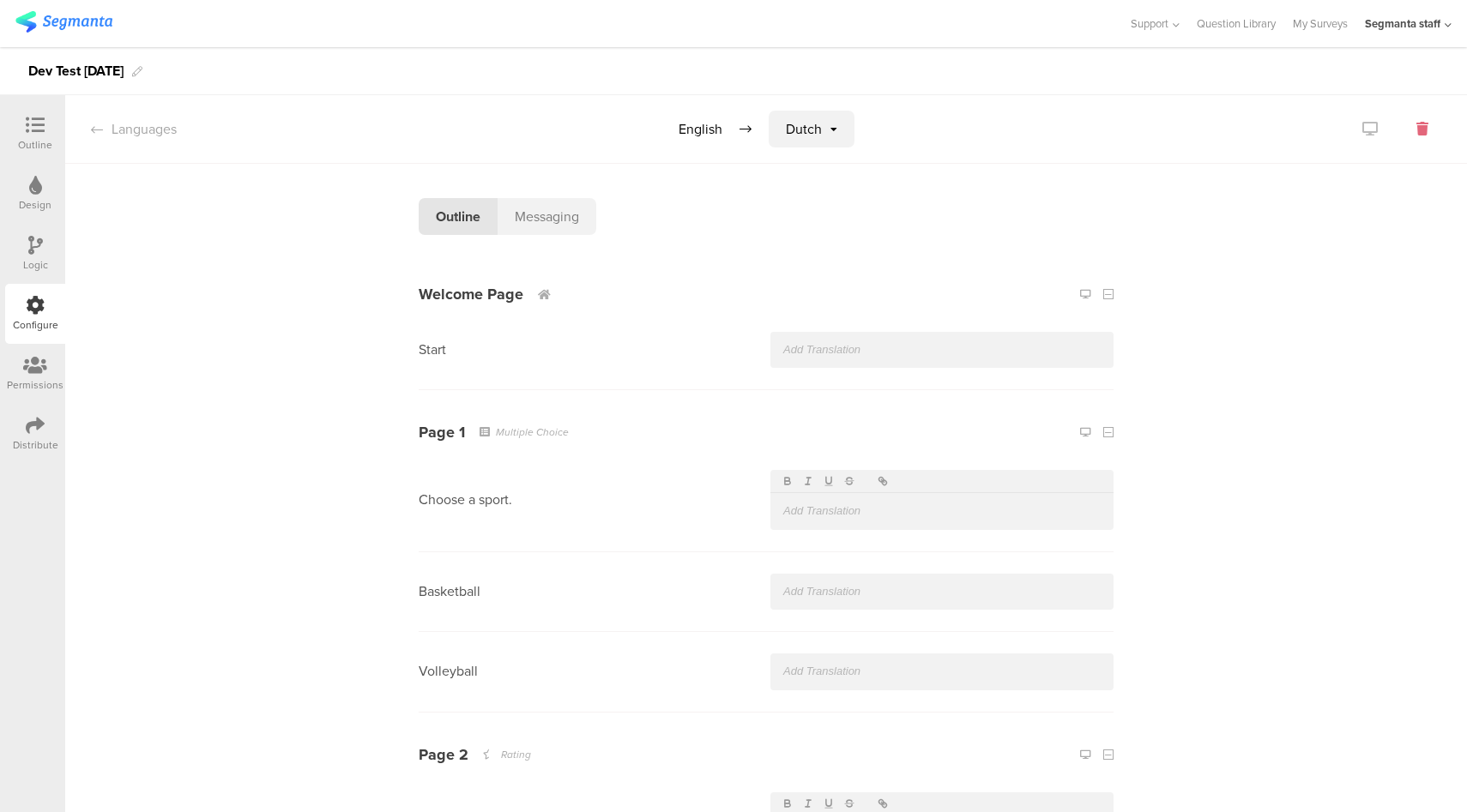
click at [1417, 130] on icon at bounding box center [1422, 128] width 12 height 13
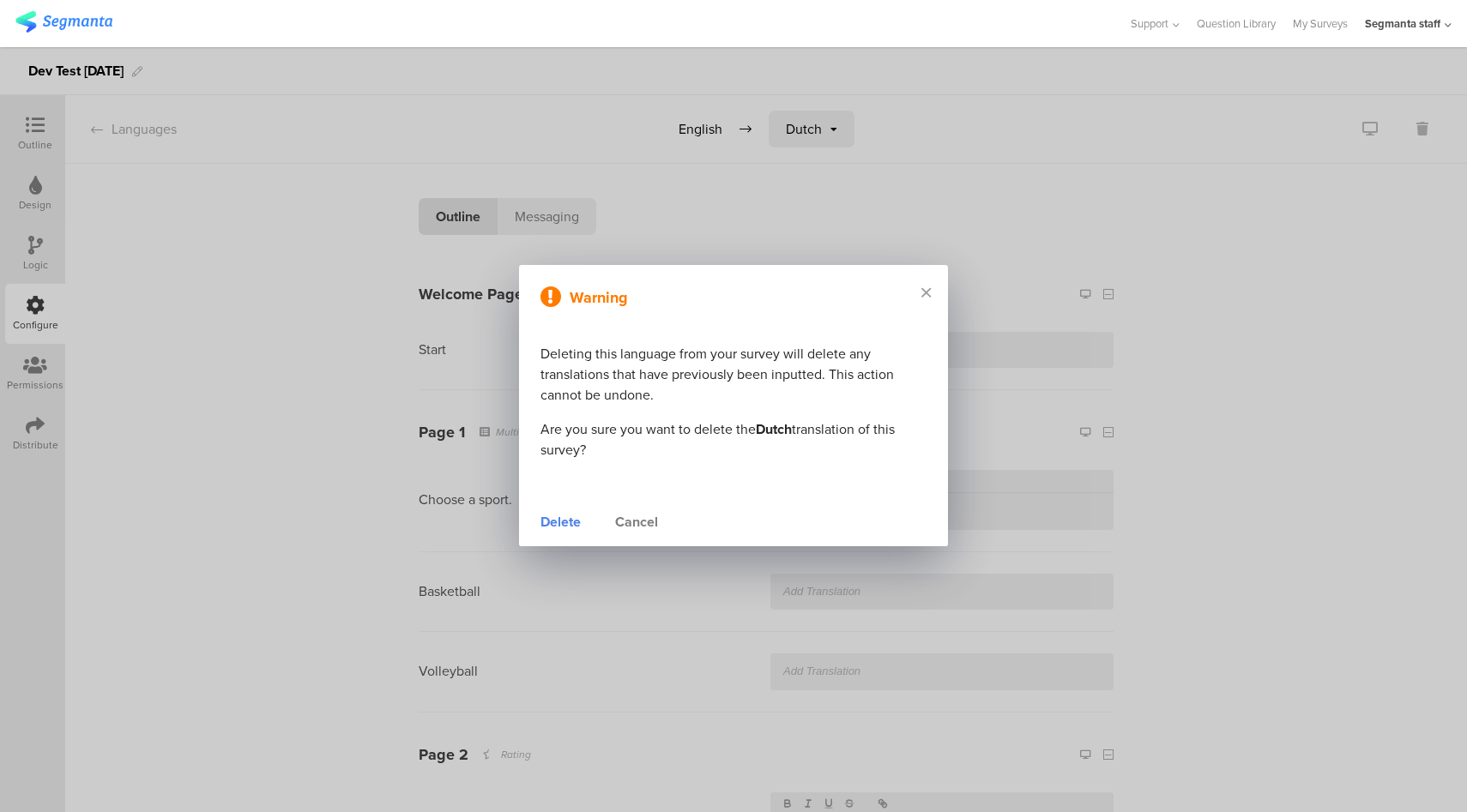
drag, startPoint x: 652, startPoint y: 518, endPoint x: 1250, endPoint y: 275, distance: 645.5
click at [653, 519] on div "Cancel" at bounding box center [637, 522] width 43 height 21
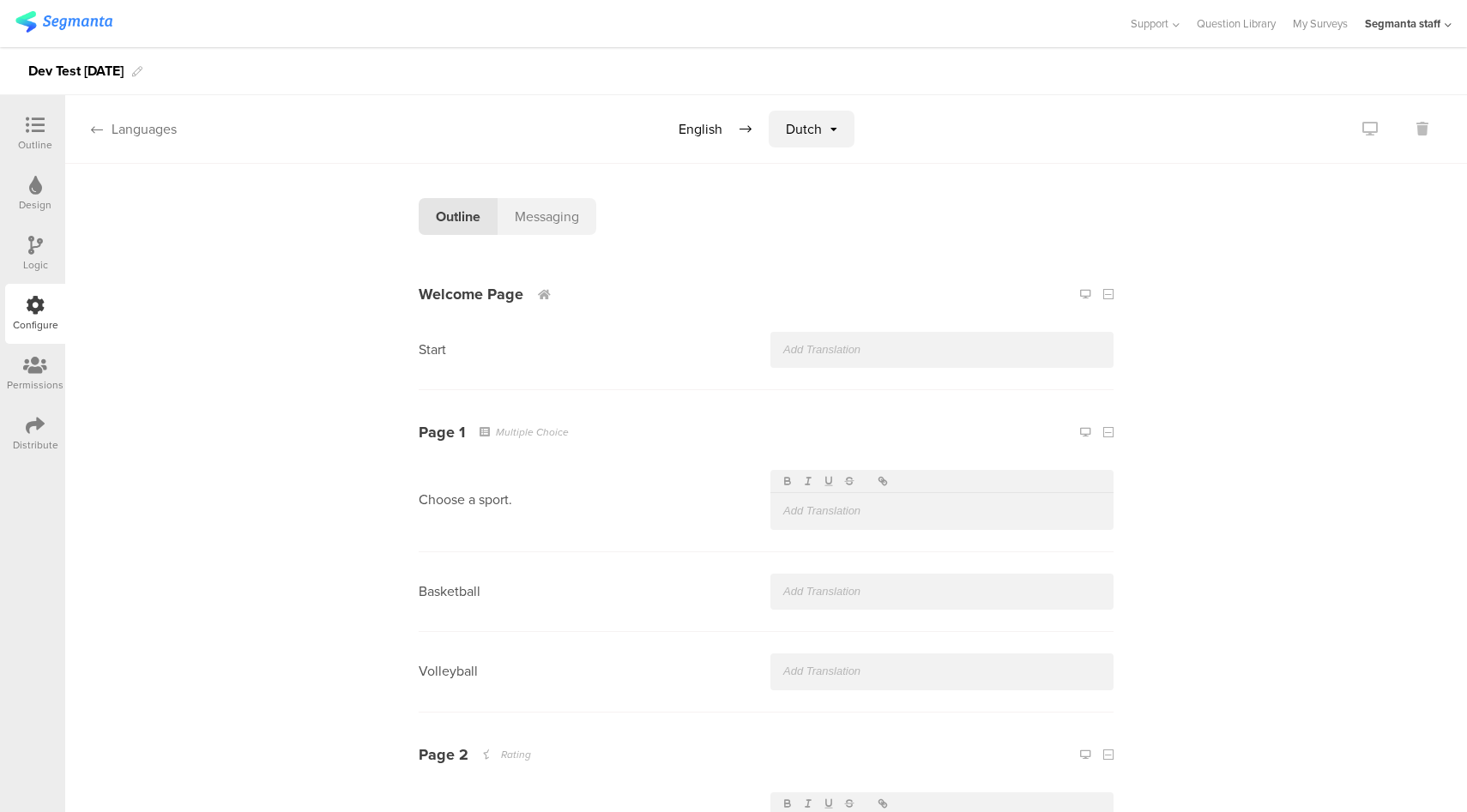
click at [163, 127] on div "Languages" at bounding box center [121, 129] width 111 height 20
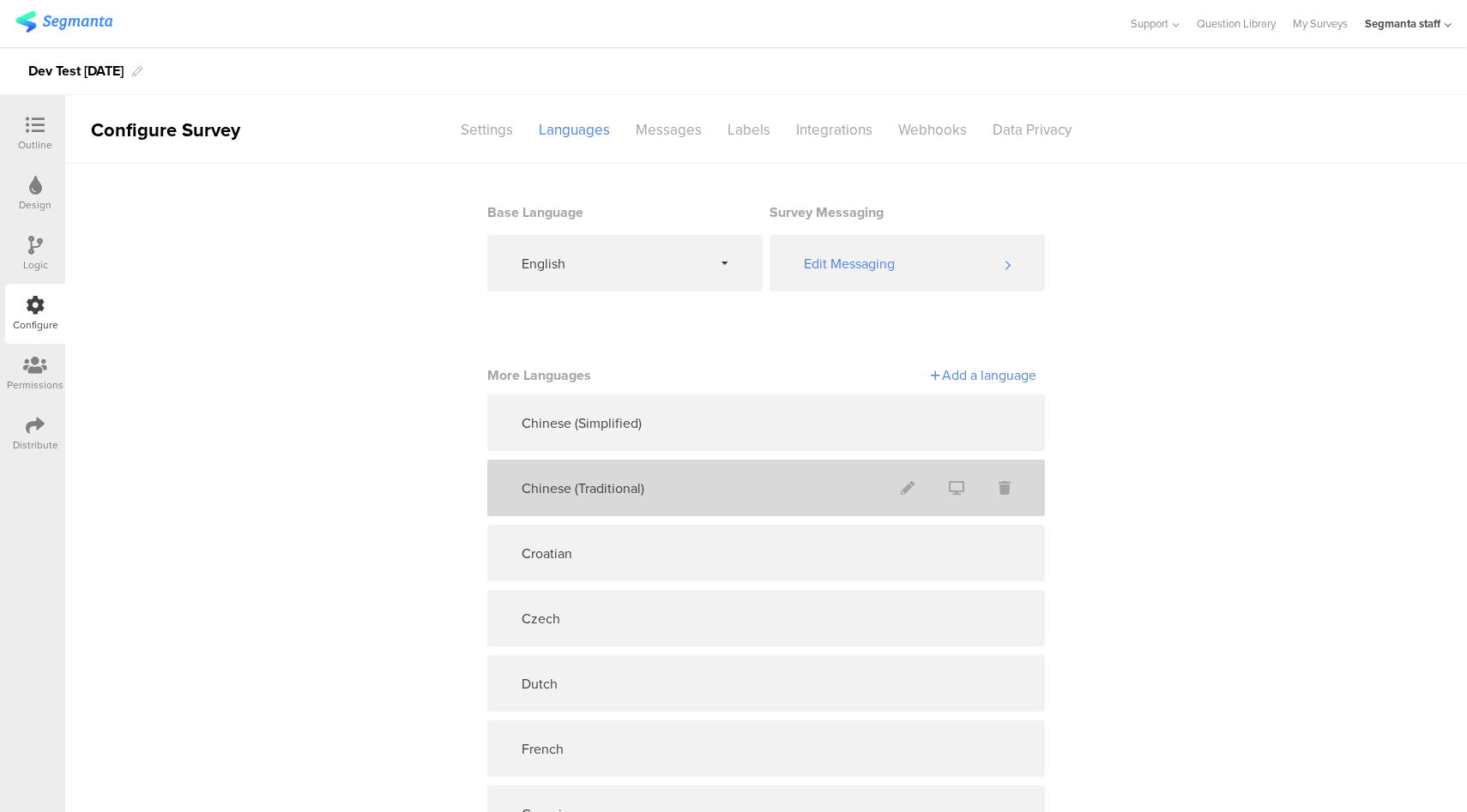
click at [794, 480] on div "Chinese (Traditional)" at bounding box center [765, 487] width 557 height 57
click at [902, 489] on icon at bounding box center [907, 487] width 13 height 13
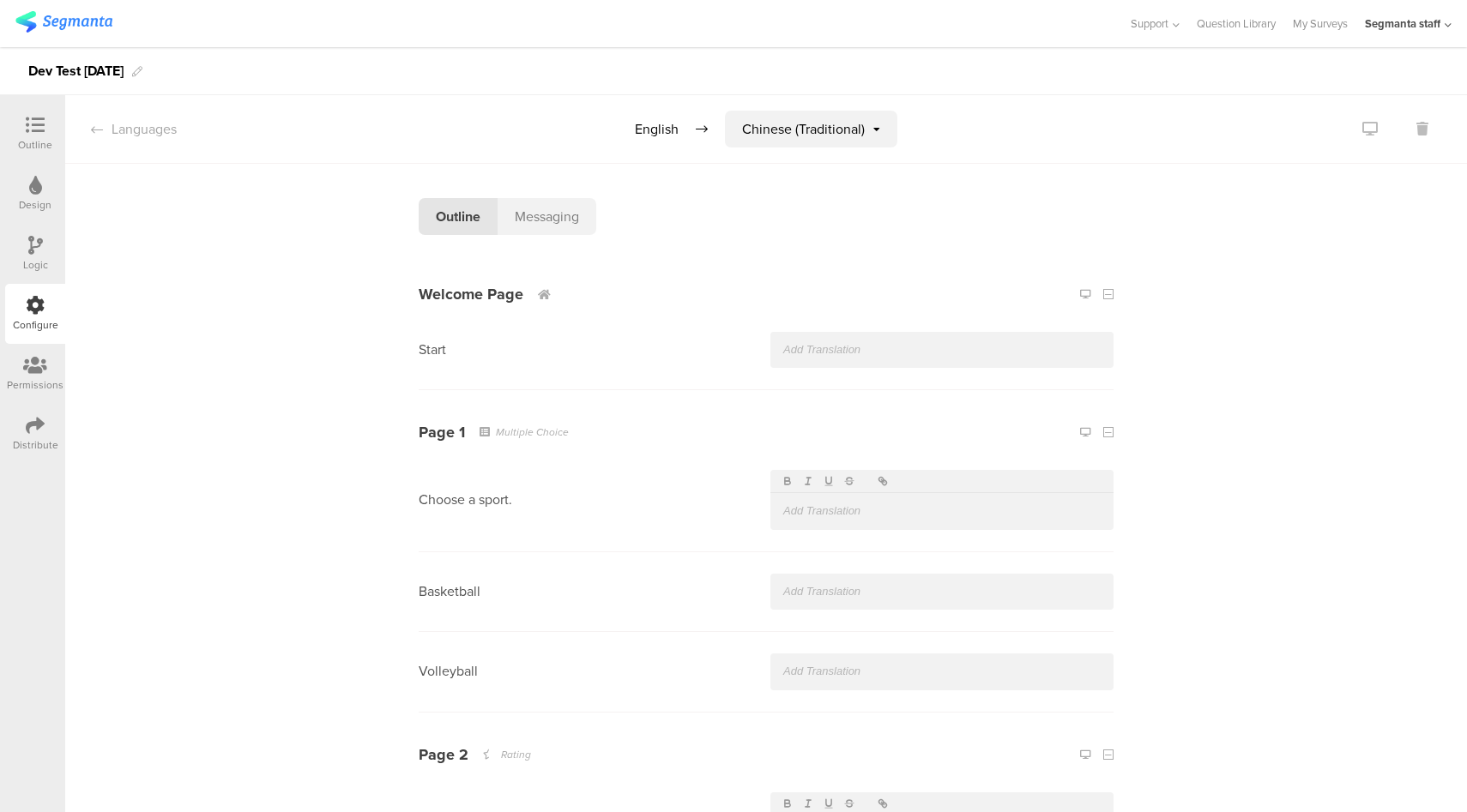
click at [1402, 128] on div at bounding box center [1309, 129] width 315 height 20
click at [1417, 130] on icon at bounding box center [1422, 128] width 12 height 13
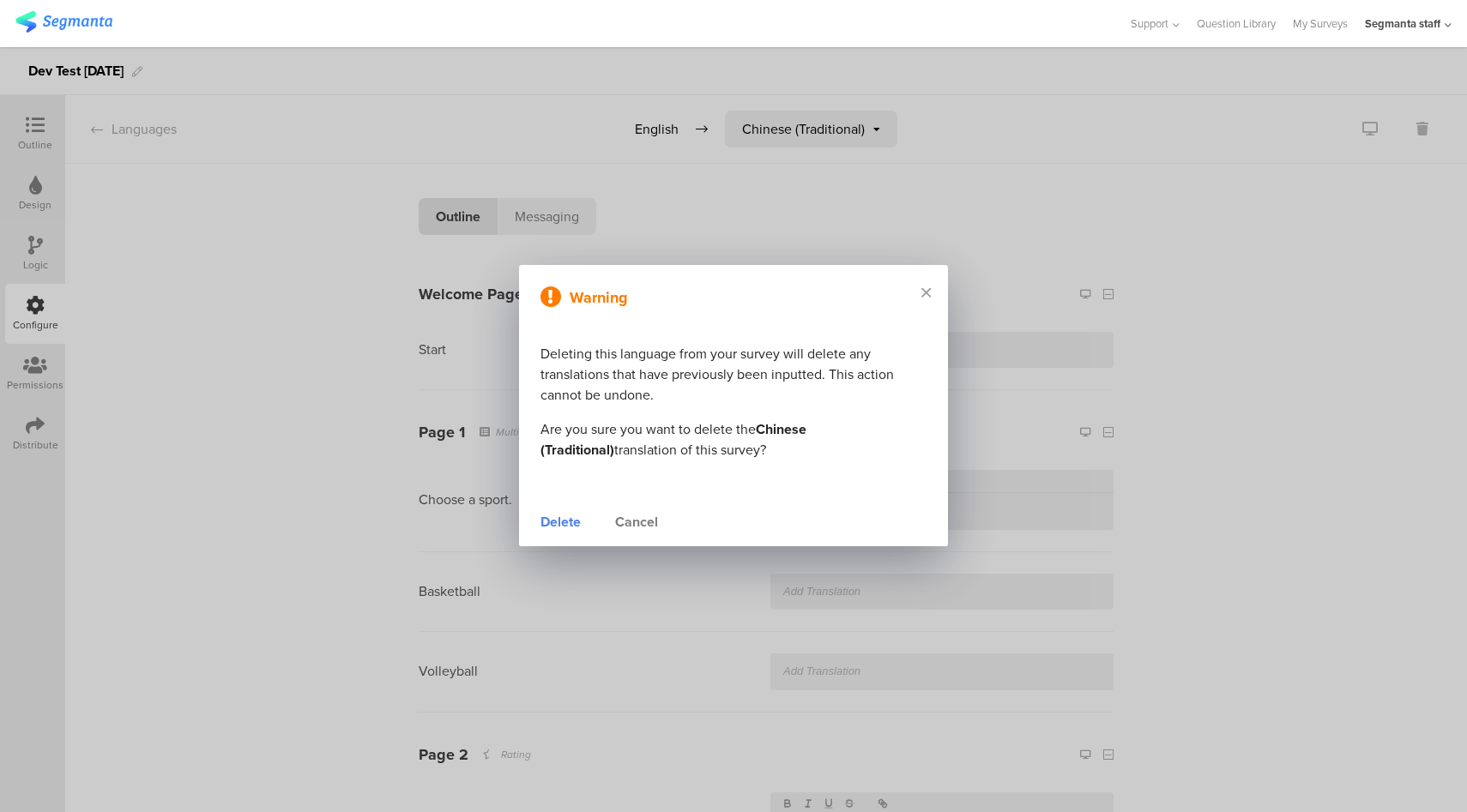
click at [572, 516] on div "Delete" at bounding box center [560, 522] width 40 height 21
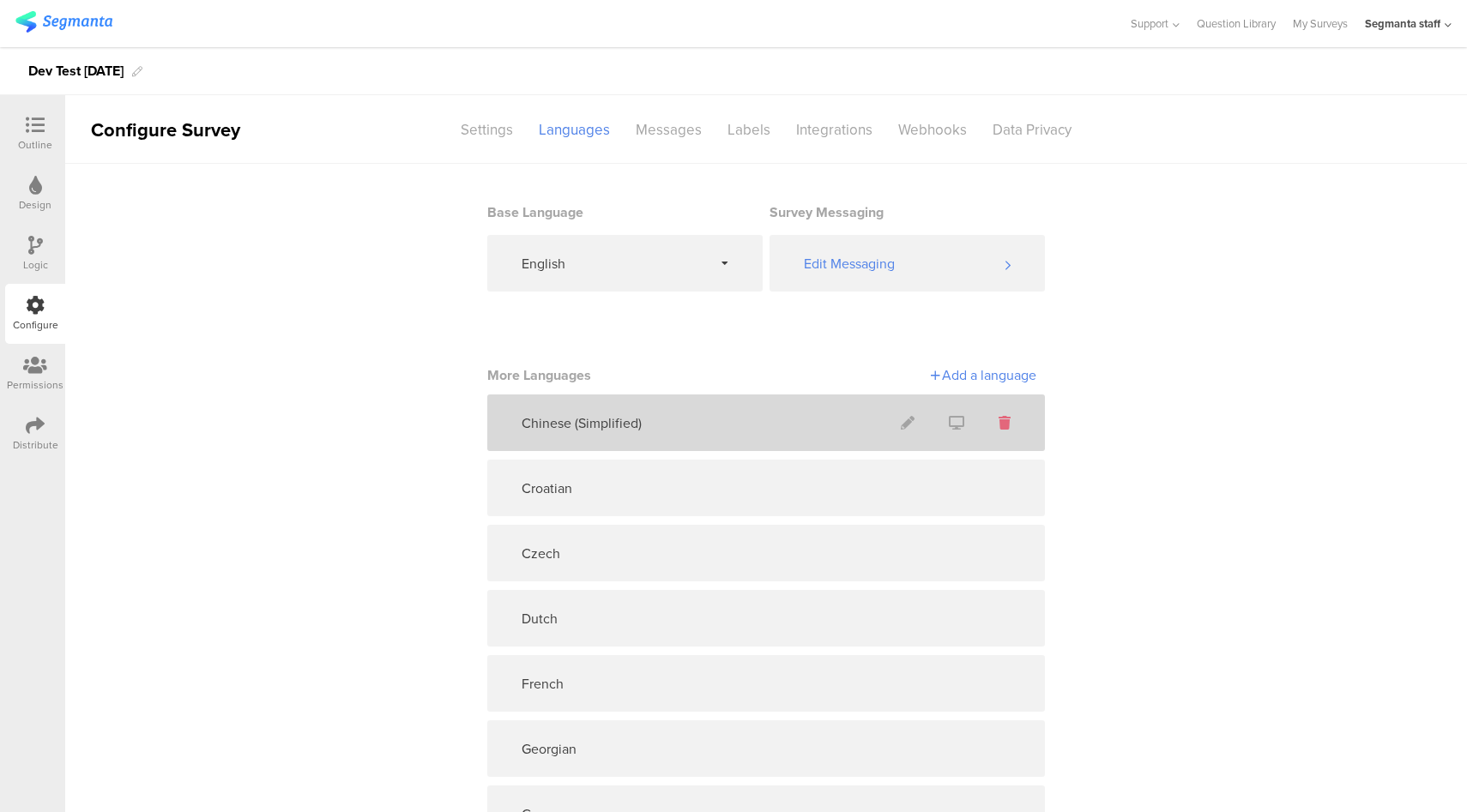
click at [999, 421] on icon at bounding box center [1004, 423] width 12 height 13
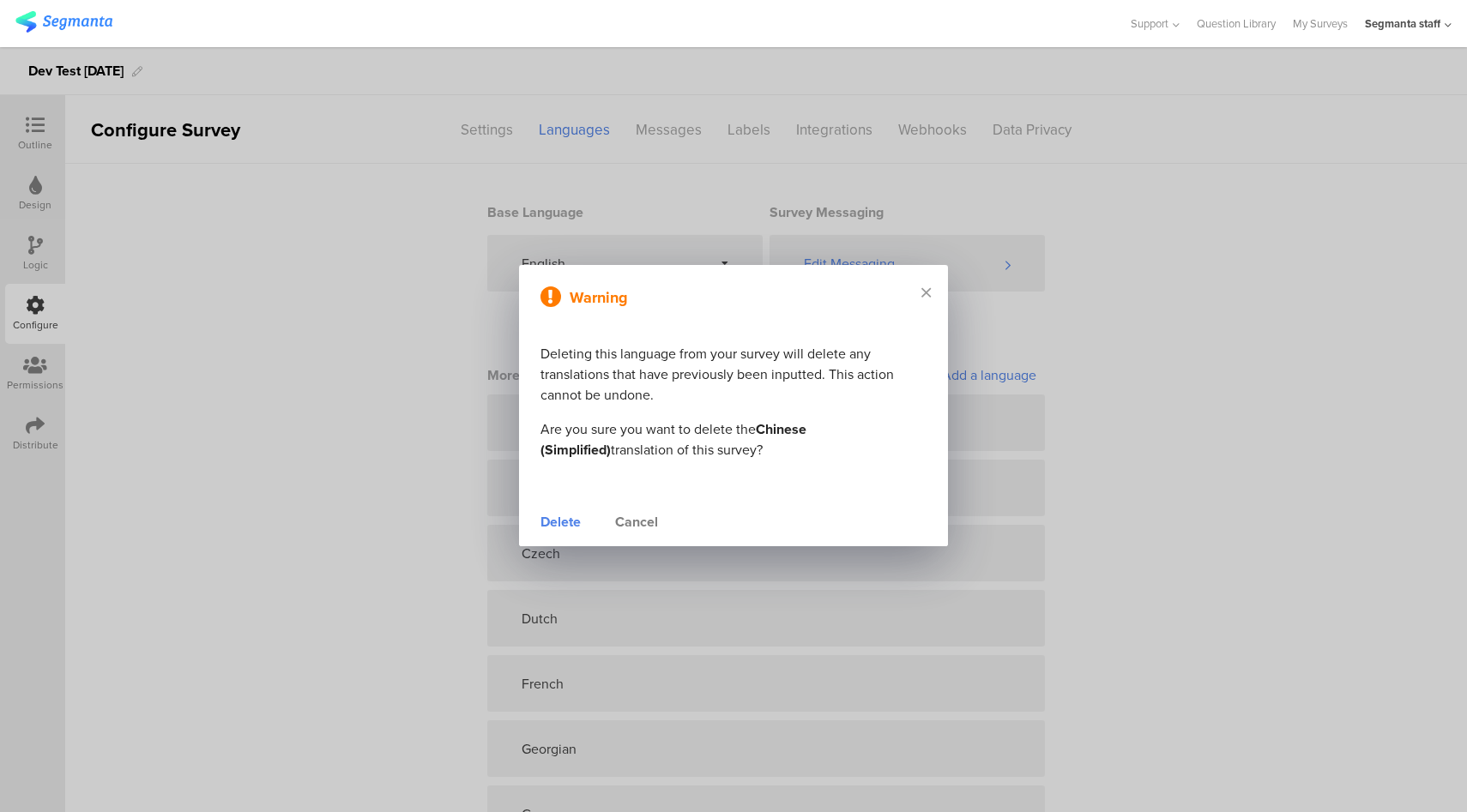
click at [570, 527] on div "Delete" at bounding box center [560, 522] width 40 height 21
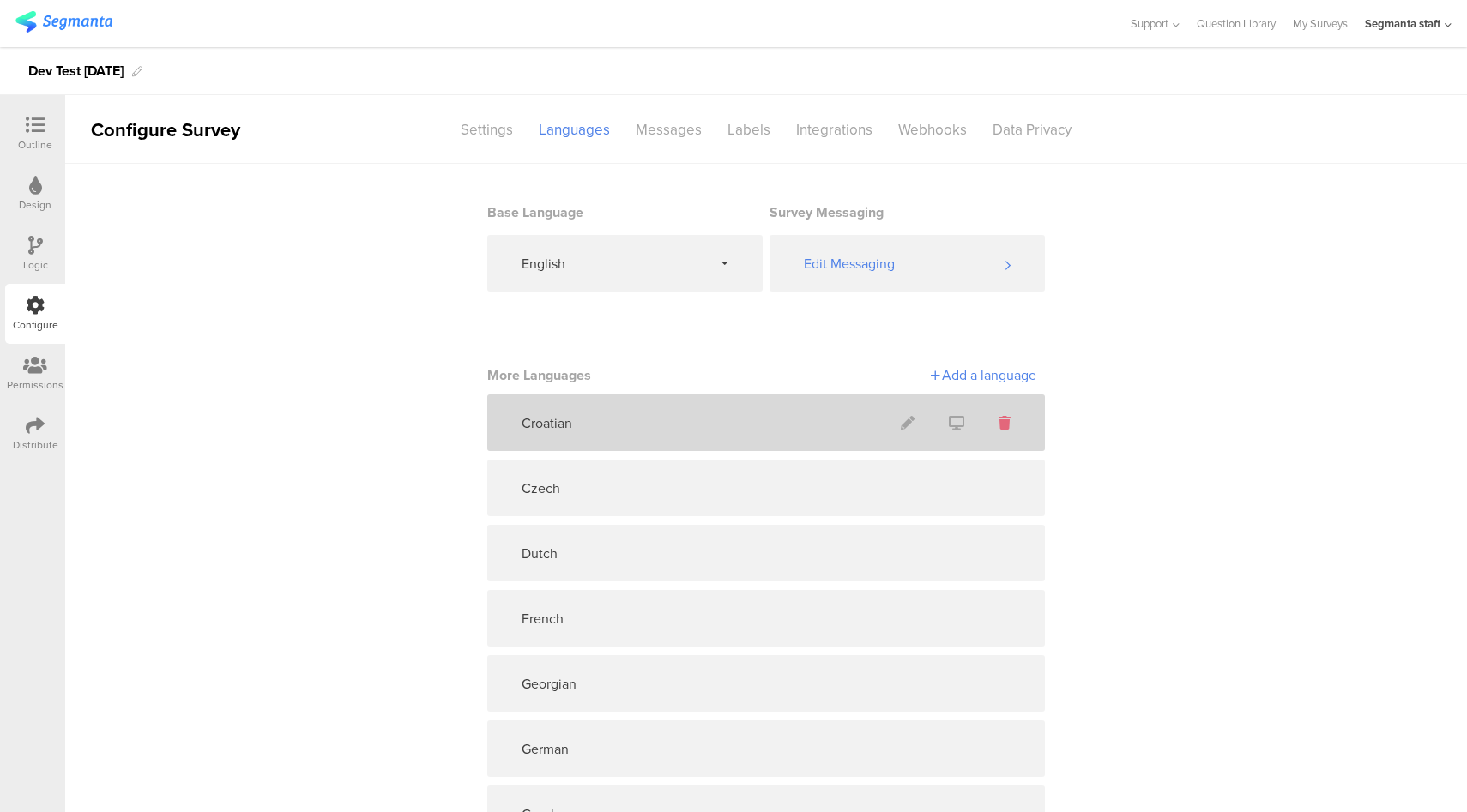
click at [999, 425] on icon at bounding box center [1004, 423] width 12 height 13
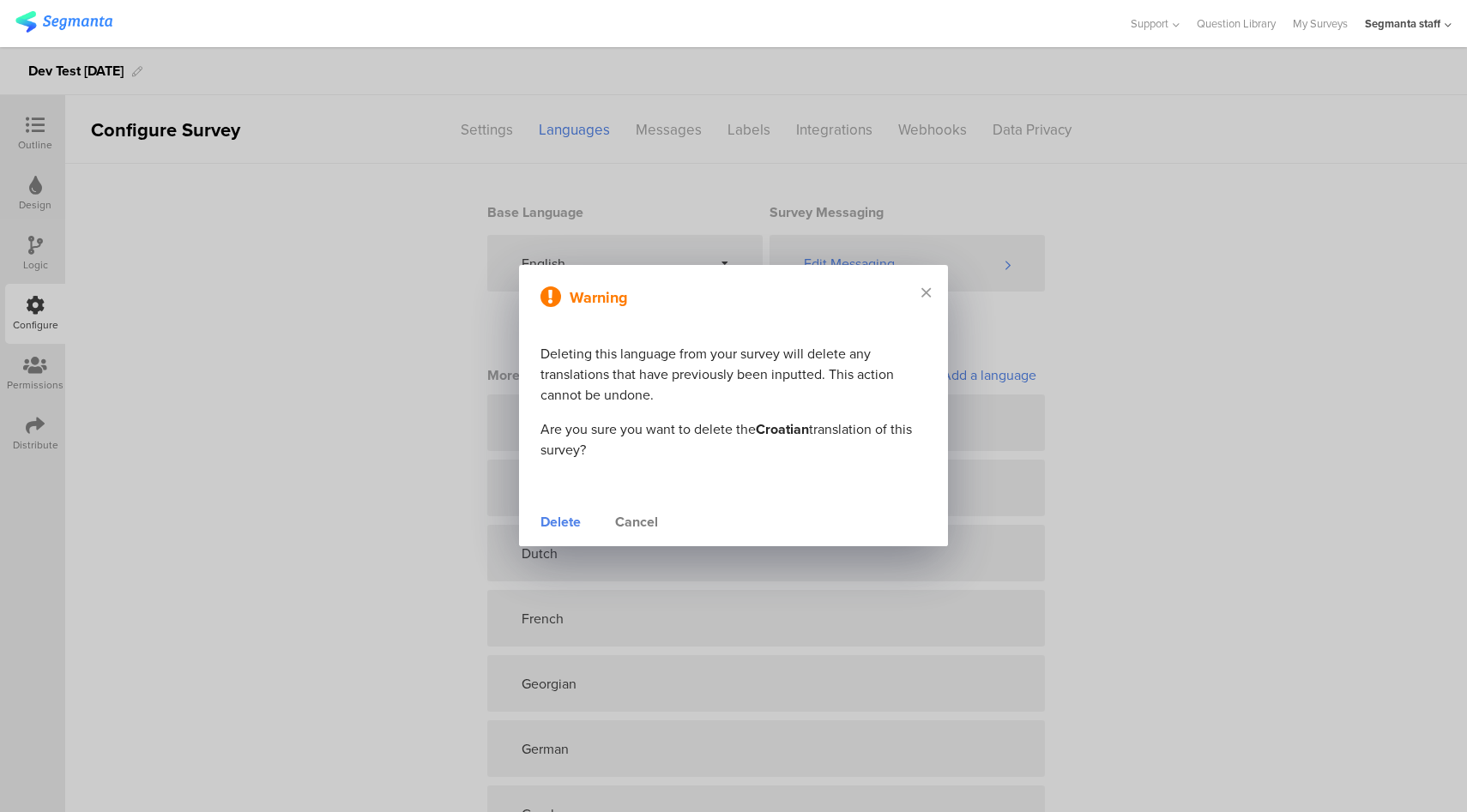
click at [556, 526] on div "Delete" at bounding box center [560, 522] width 40 height 21
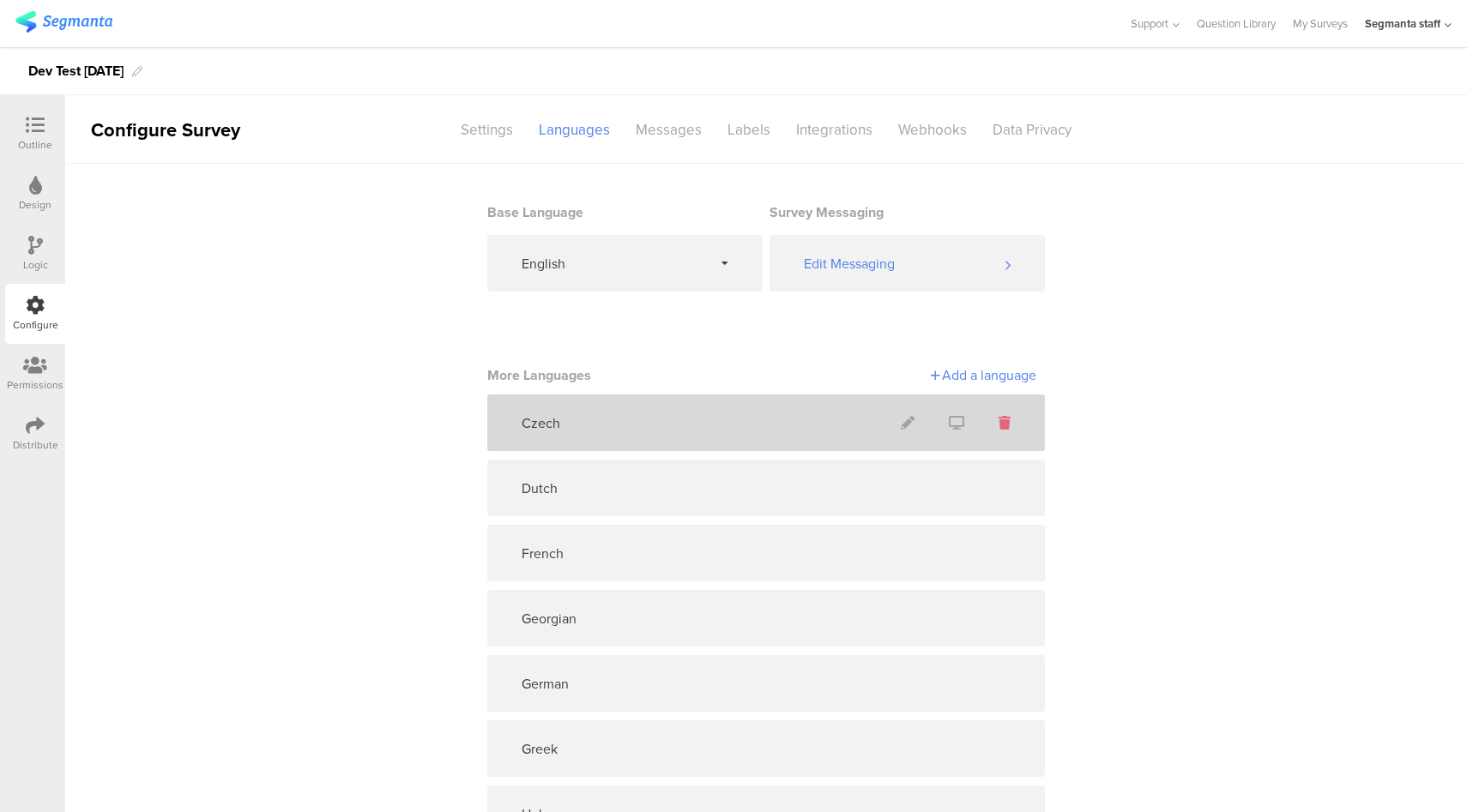
click at [999, 428] on icon at bounding box center [1004, 423] width 12 height 13
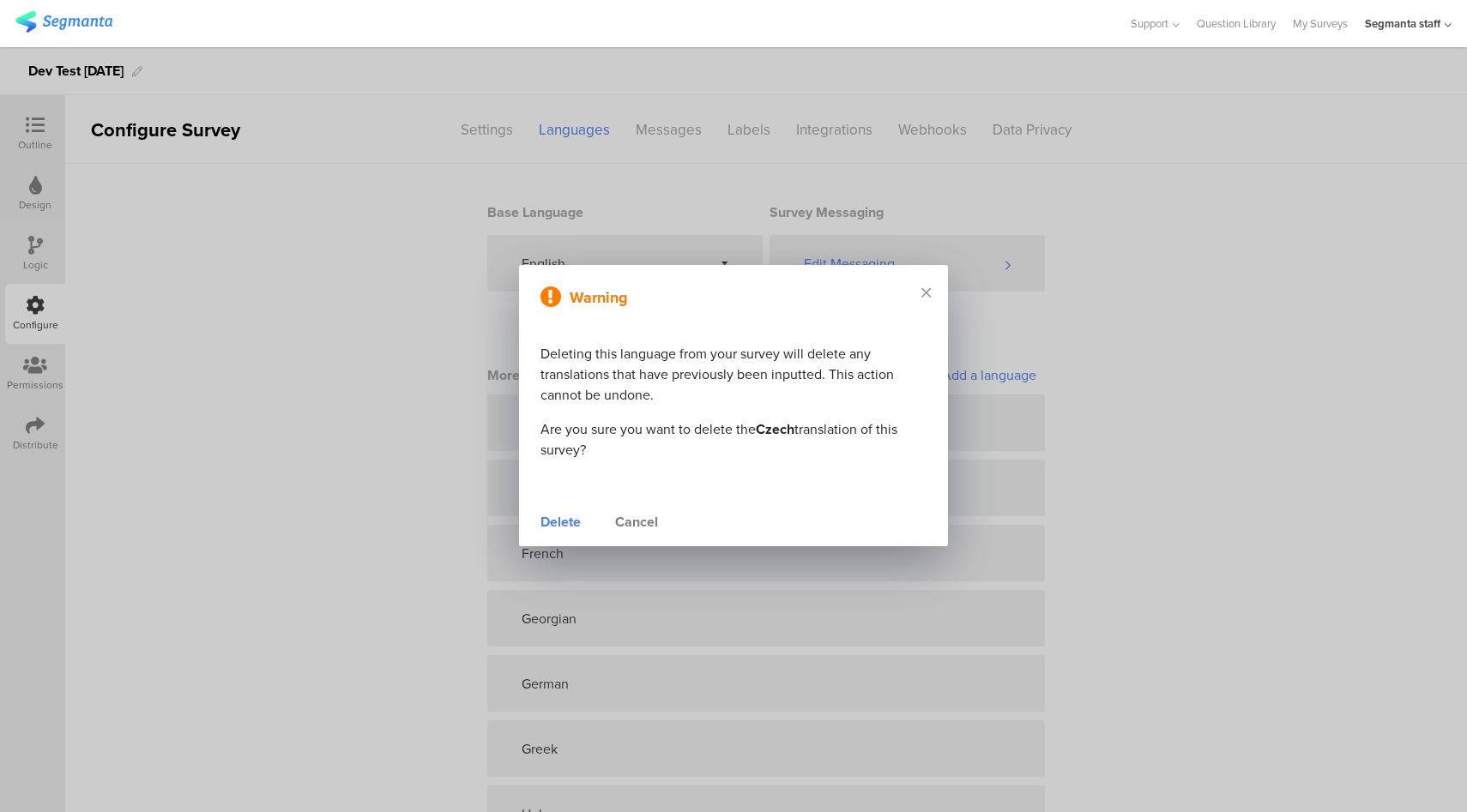
click at [561, 529] on div "Delete" at bounding box center [560, 522] width 40 height 21
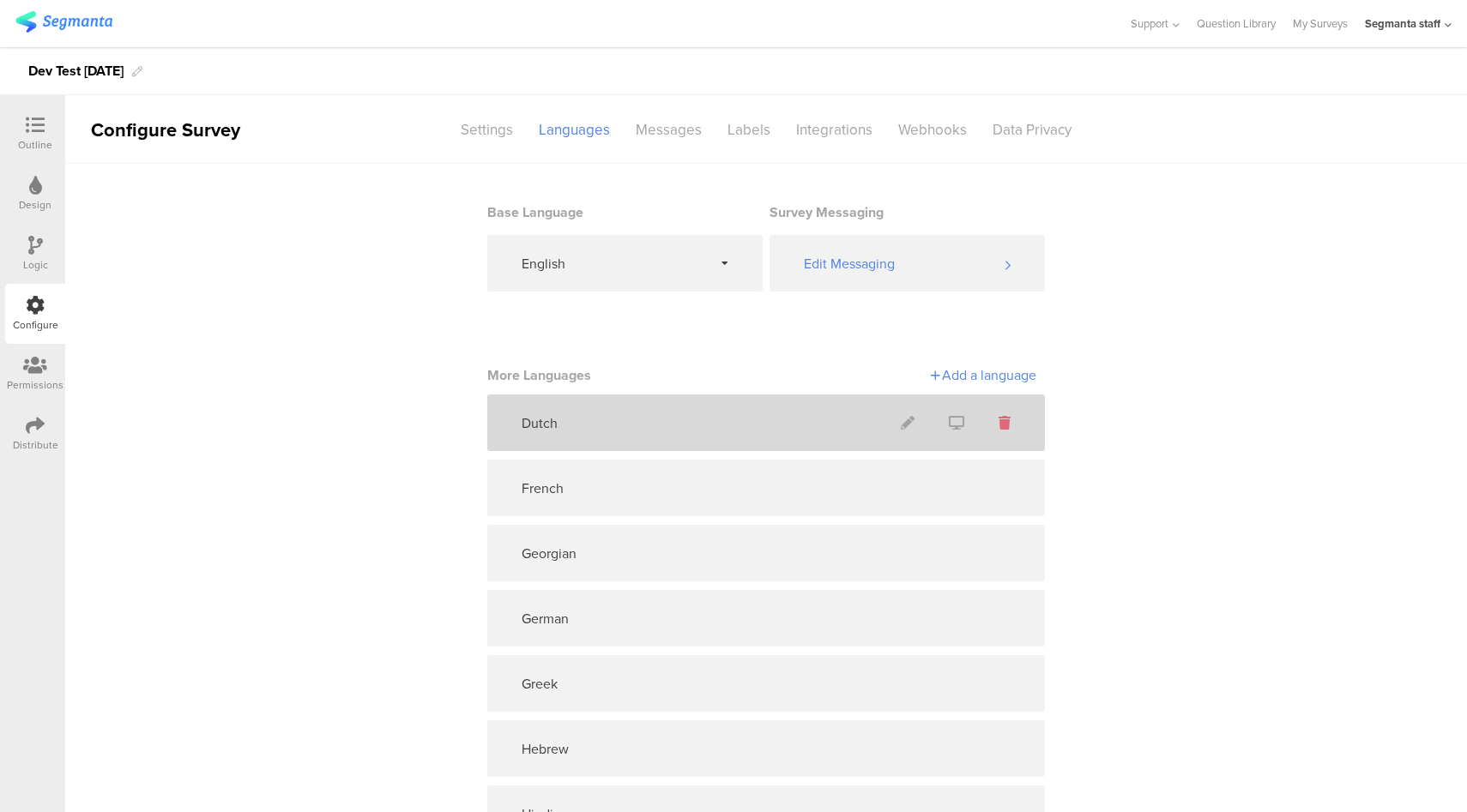
click at [1002, 430] on icon at bounding box center [1004, 423] width 12 height 13
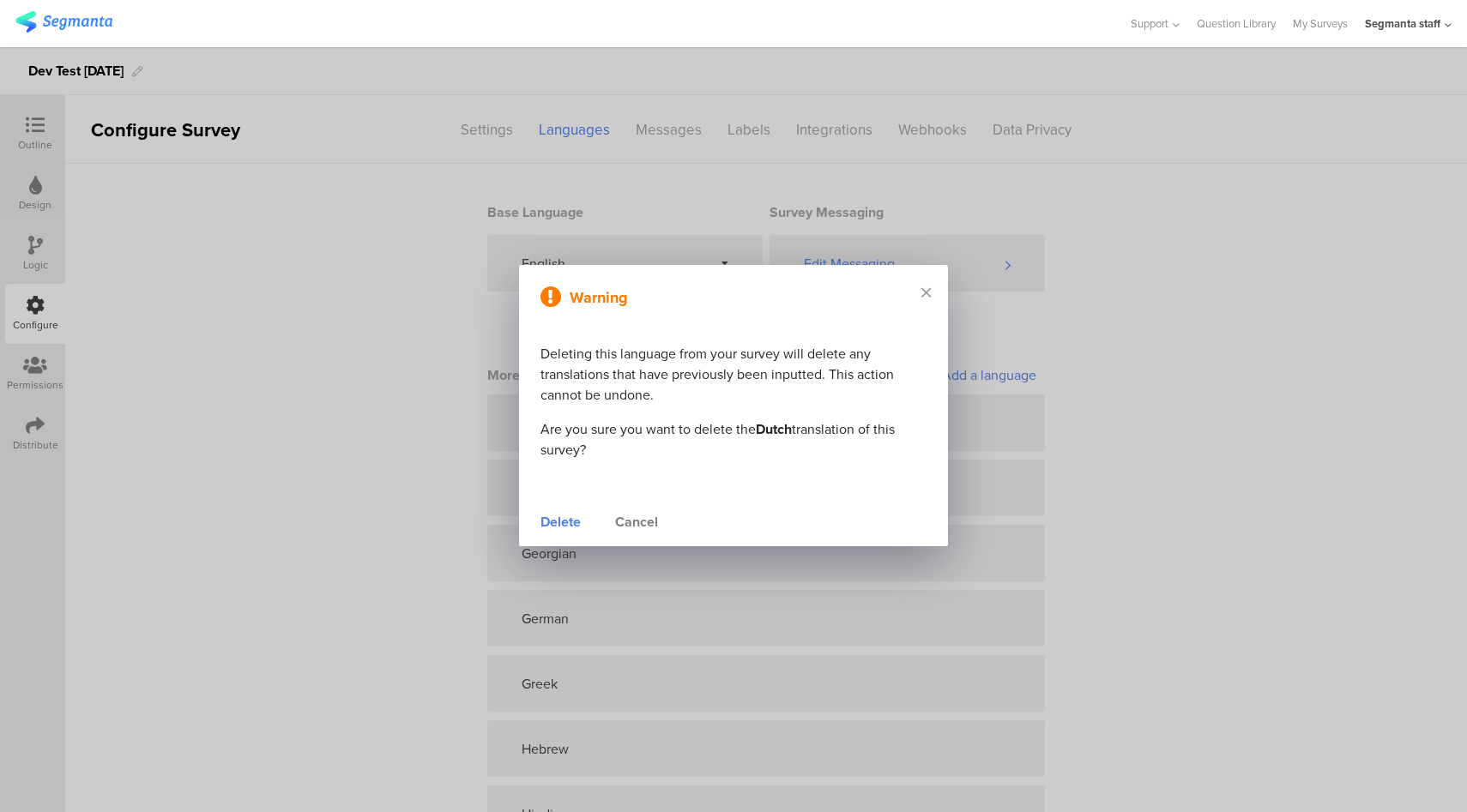
click at [572, 522] on div "Delete" at bounding box center [560, 522] width 40 height 21
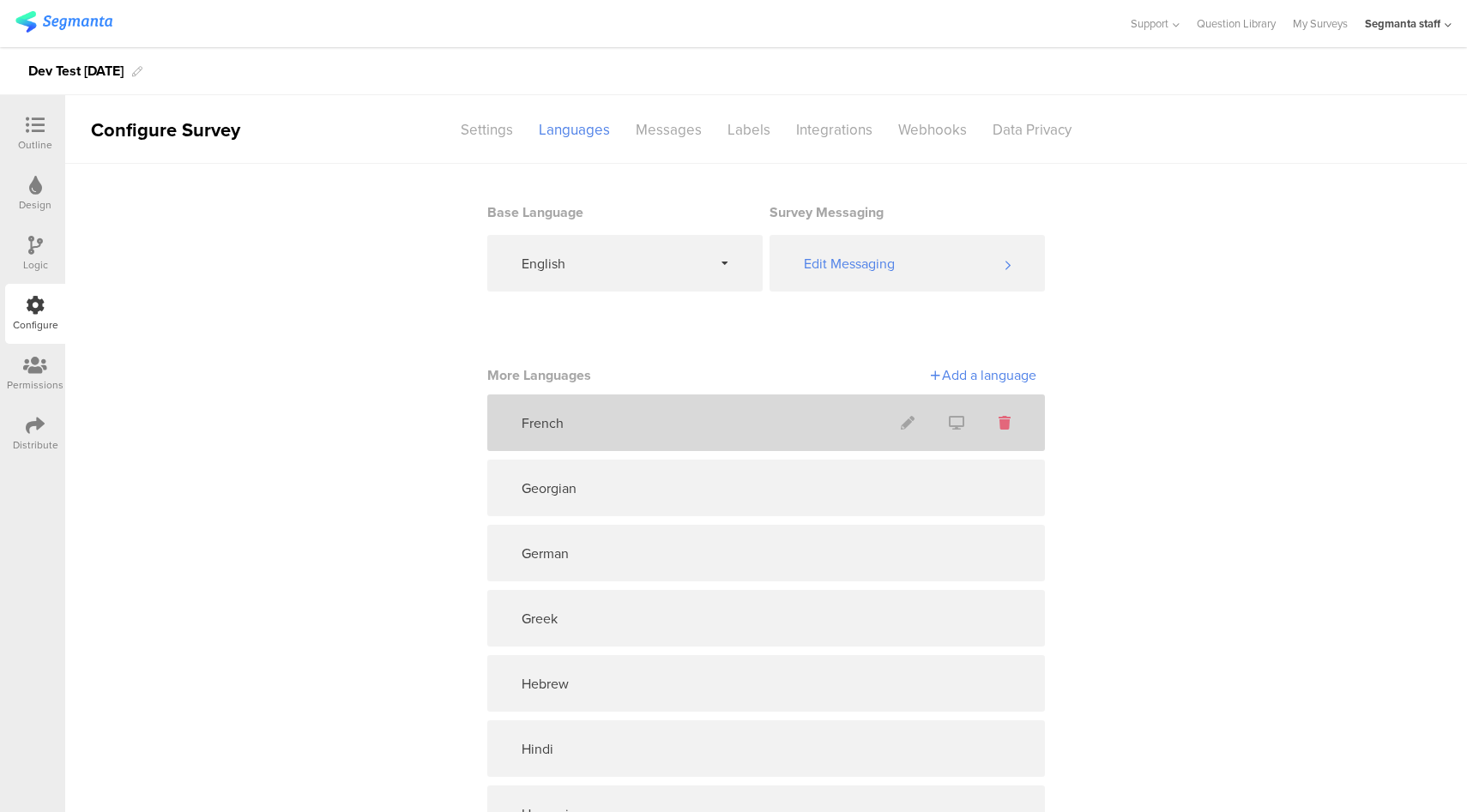
click at [1000, 423] on icon at bounding box center [1004, 423] width 12 height 13
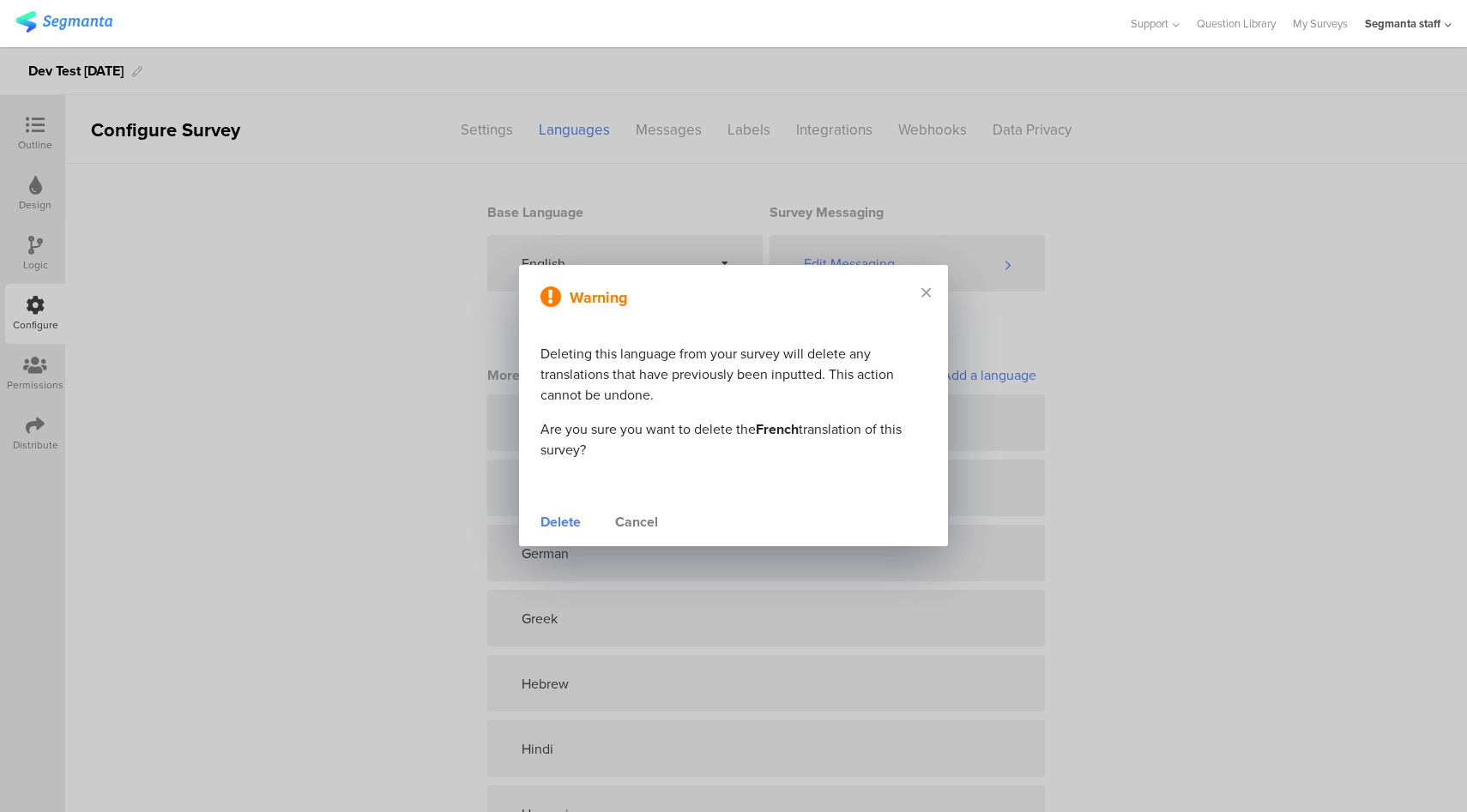
click at [566, 514] on div "Delete" at bounding box center [560, 522] width 40 height 21
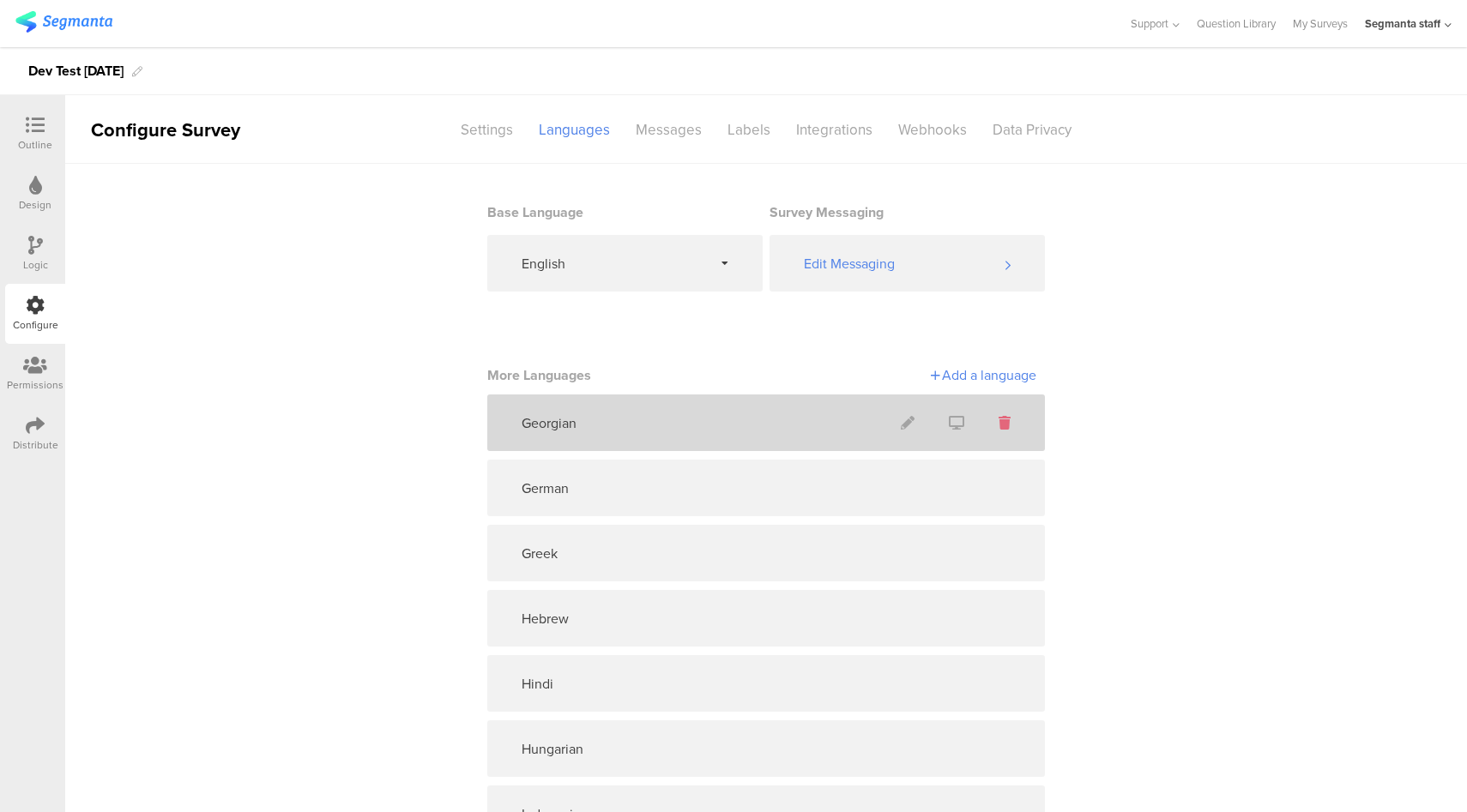
click at [999, 423] on icon at bounding box center [1004, 423] width 12 height 13
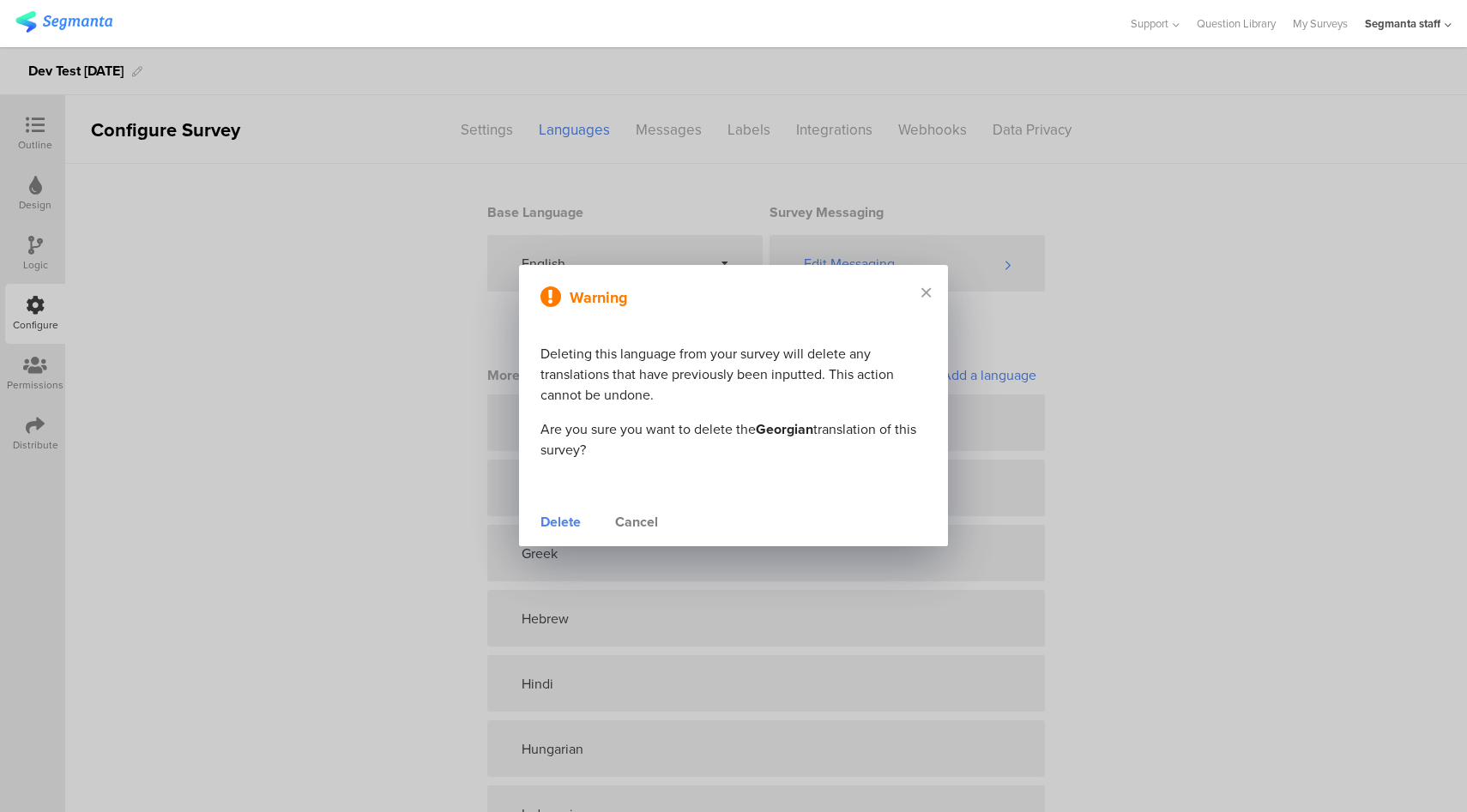
click at [573, 522] on div "Delete" at bounding box center [560, 522] width 40 height 21
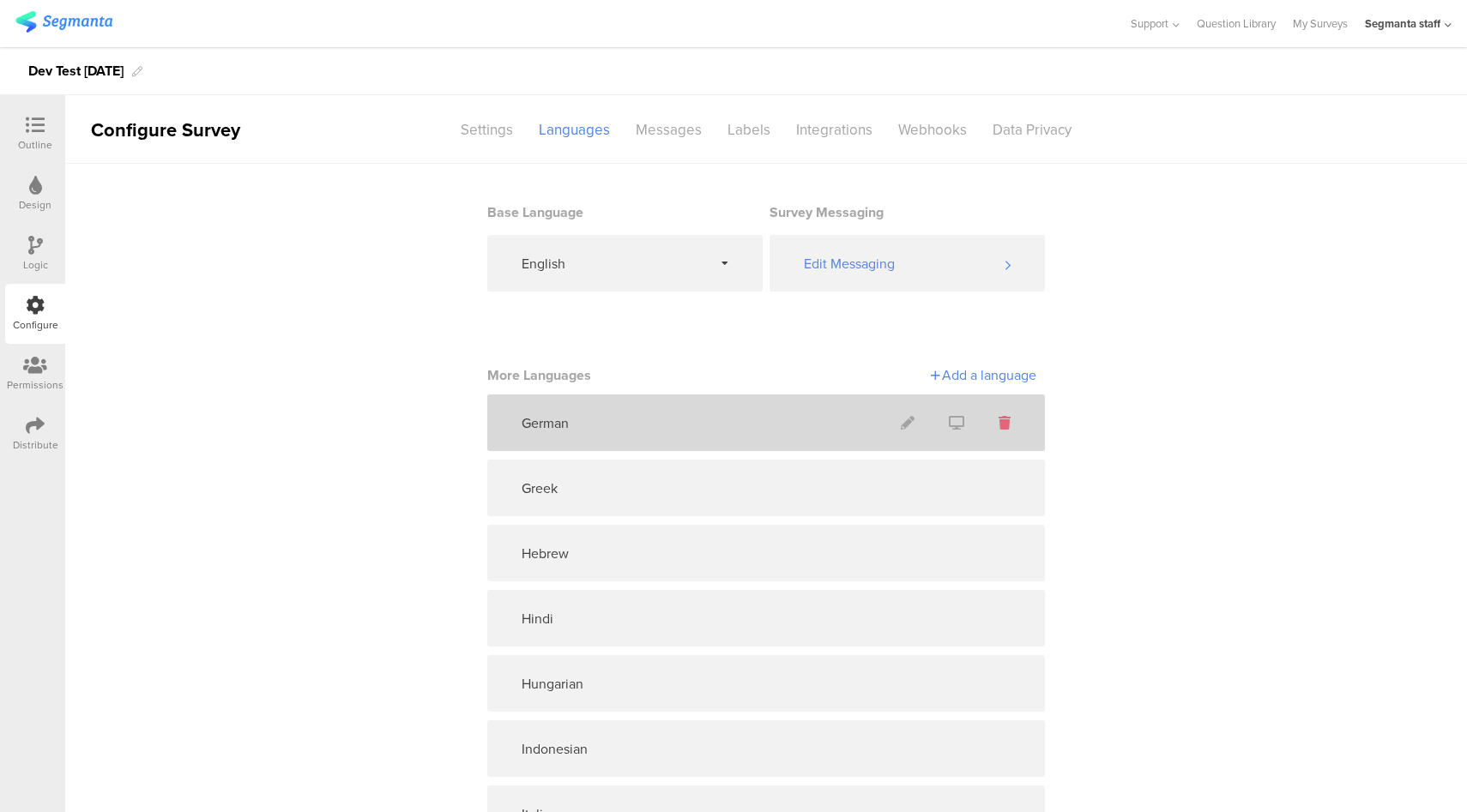
click at [999, 423] on icon at bounding box center [1004, 423] width 12 height 13
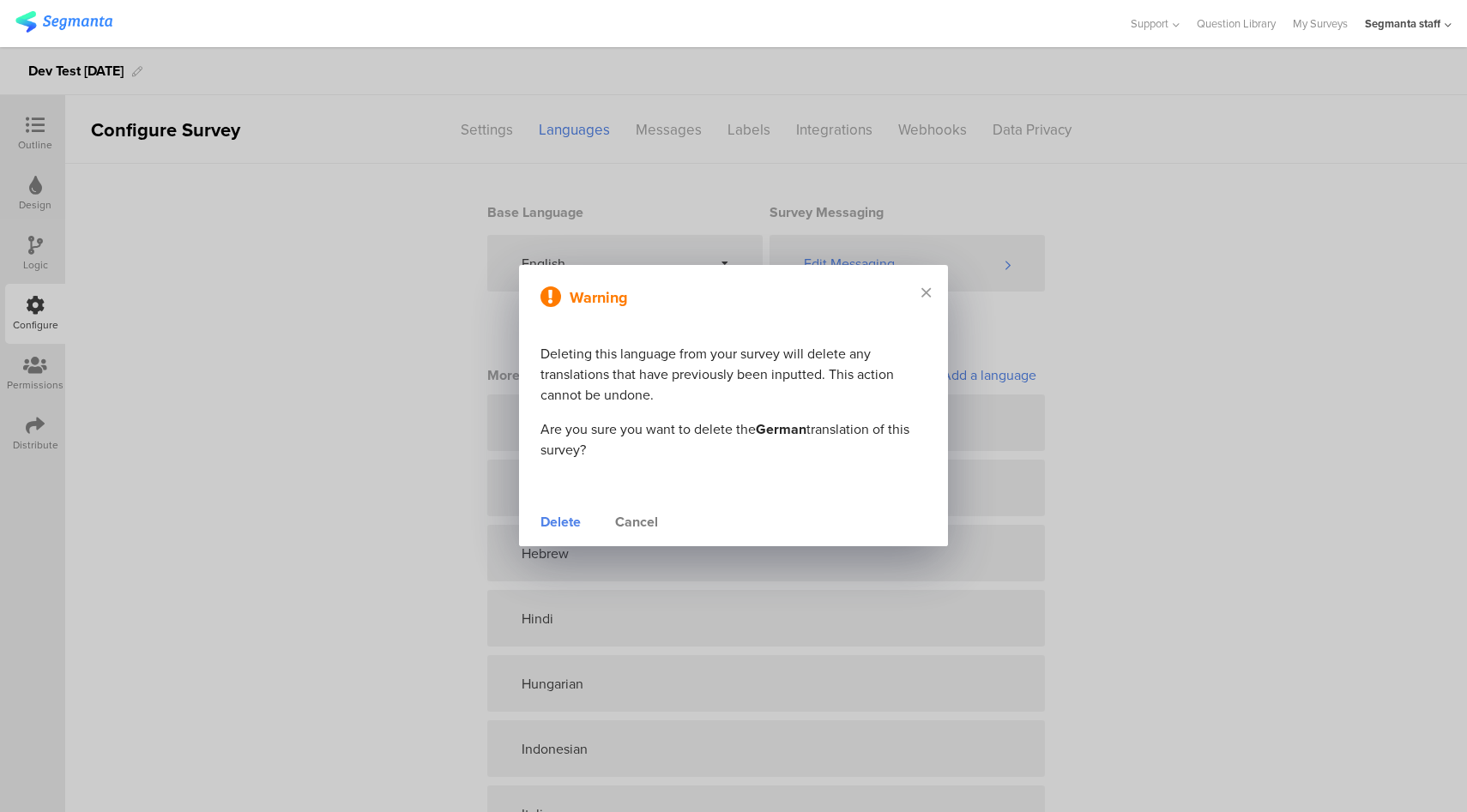
drag, startPoint x: 552, startPoint y: 524, endPoint x: 564, endPoint y: 523, distance: 12.0
click at [552, 525] on div "Delete" at bounding box center [560, 522] width 40 height 21
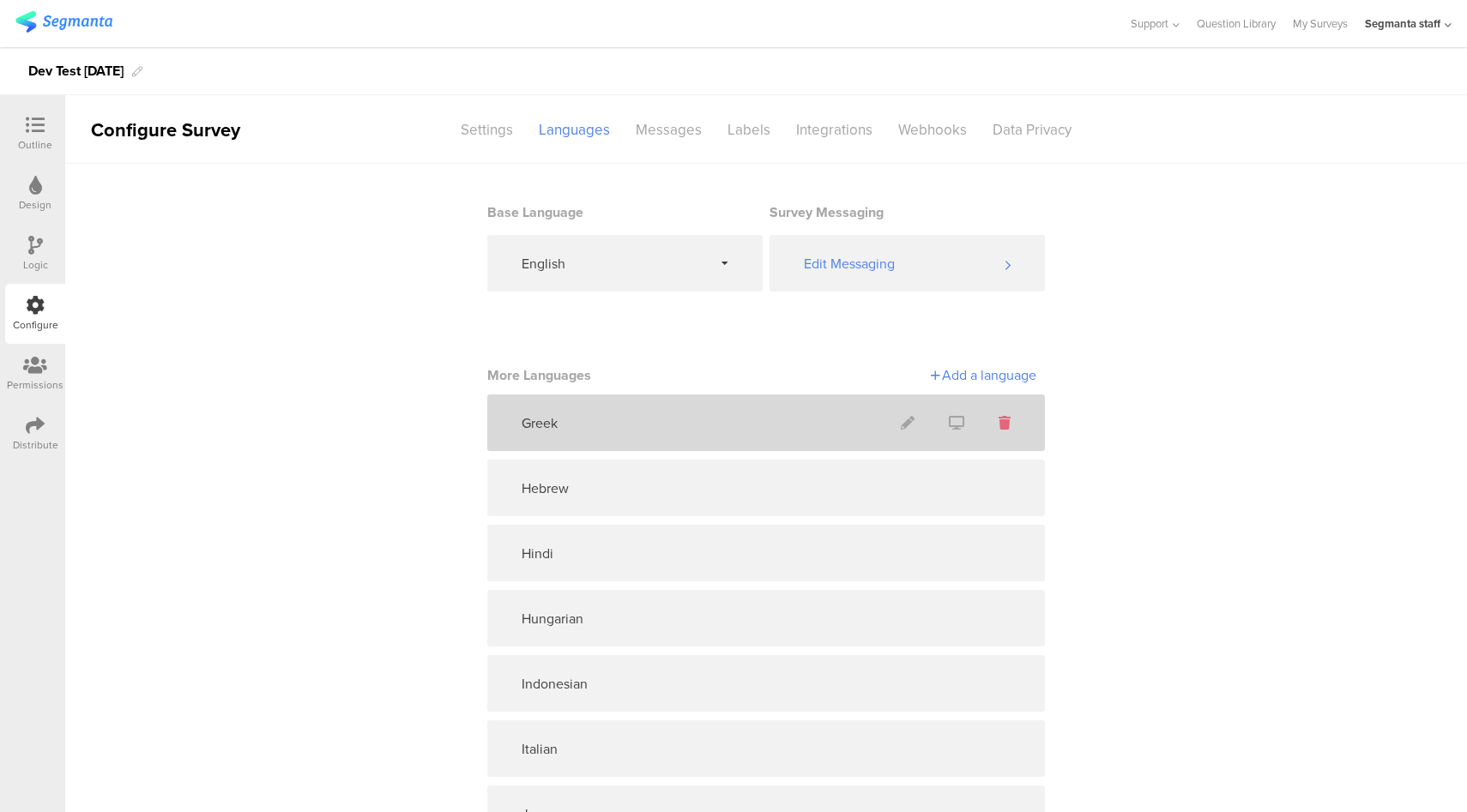
click at [1000, 423] on icon at bounding box center [1004, 423] width 12 height 13
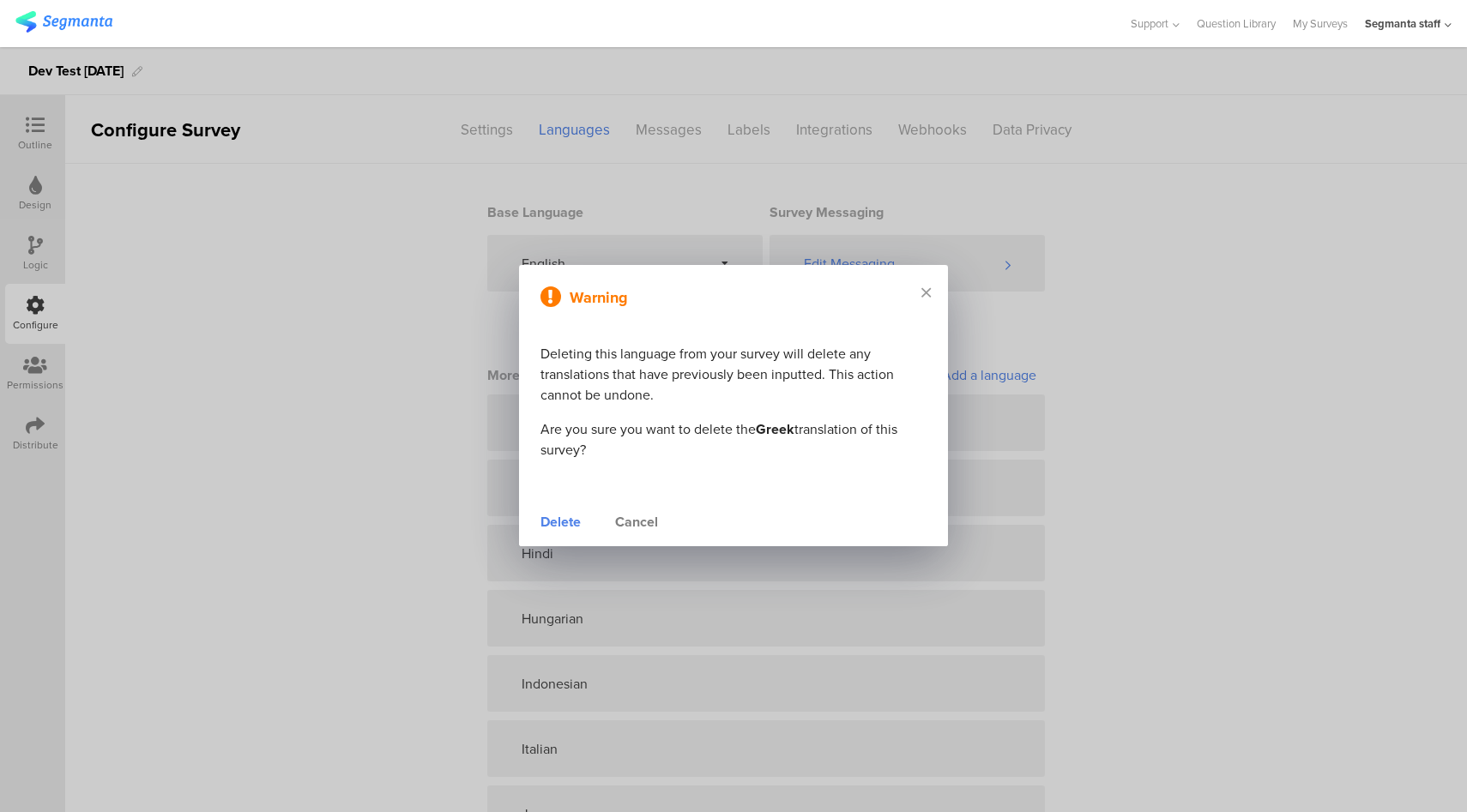
click at [554, 522] on div "Delete" at bounding box center [560, 522] width 40 height 21
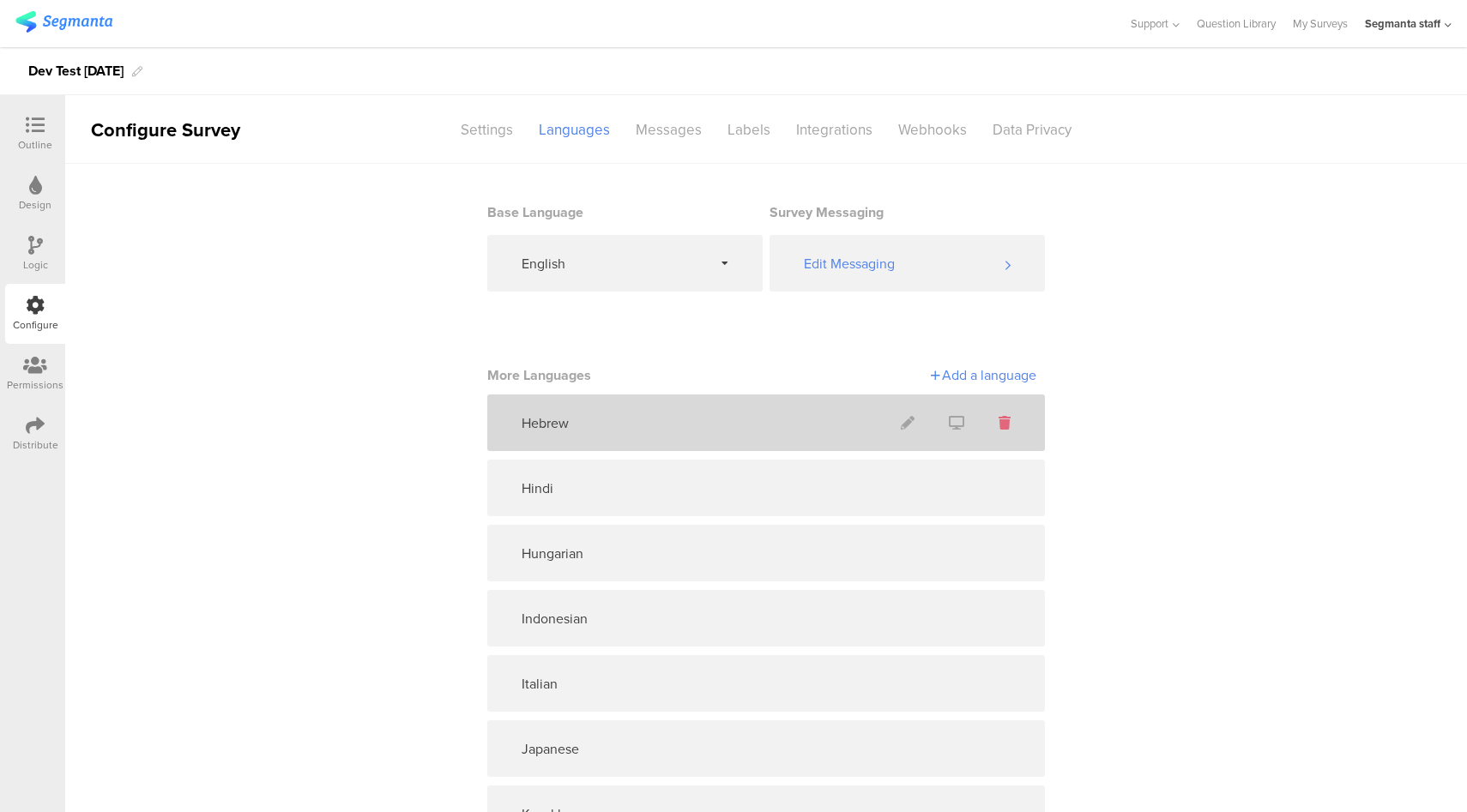
click at [1000, 419] on icon at bounding box center [1004, 423] width 12 height 13
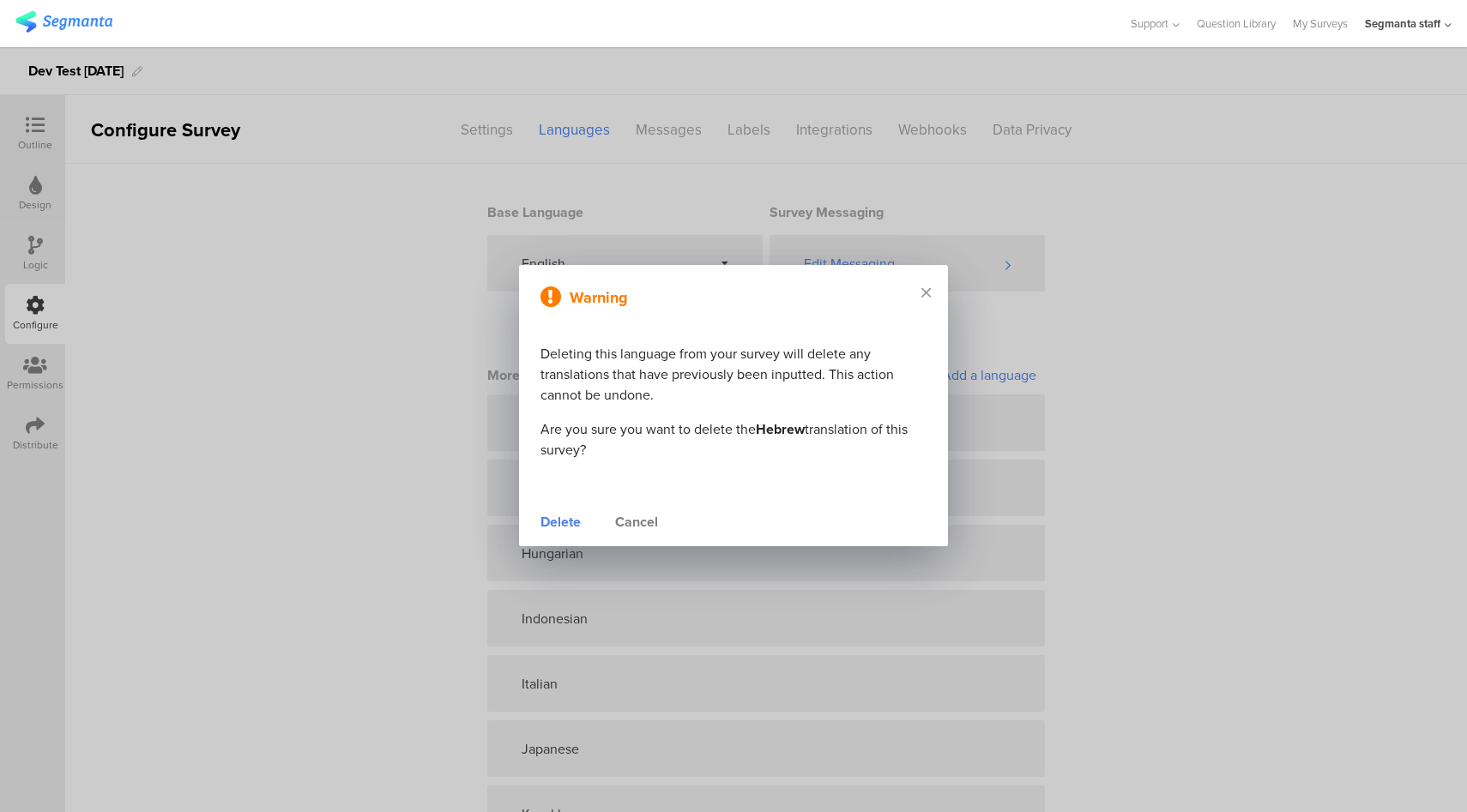
click at [556, 520] on div "Delete" at bounding box center [560, 522] width 40 height 21
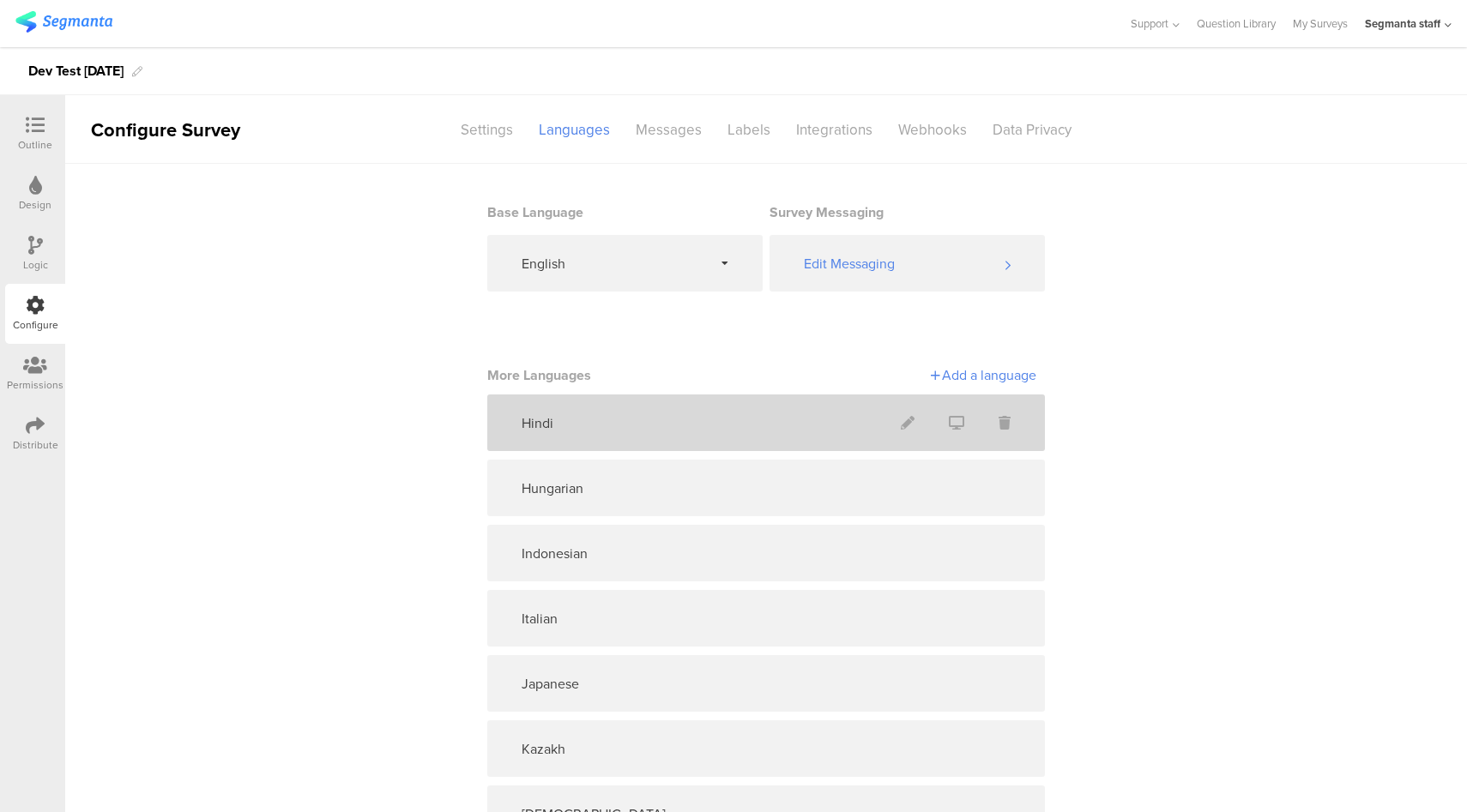
click at [999, 422] on icon at bounding box center [1004, 423] width 12 height 13
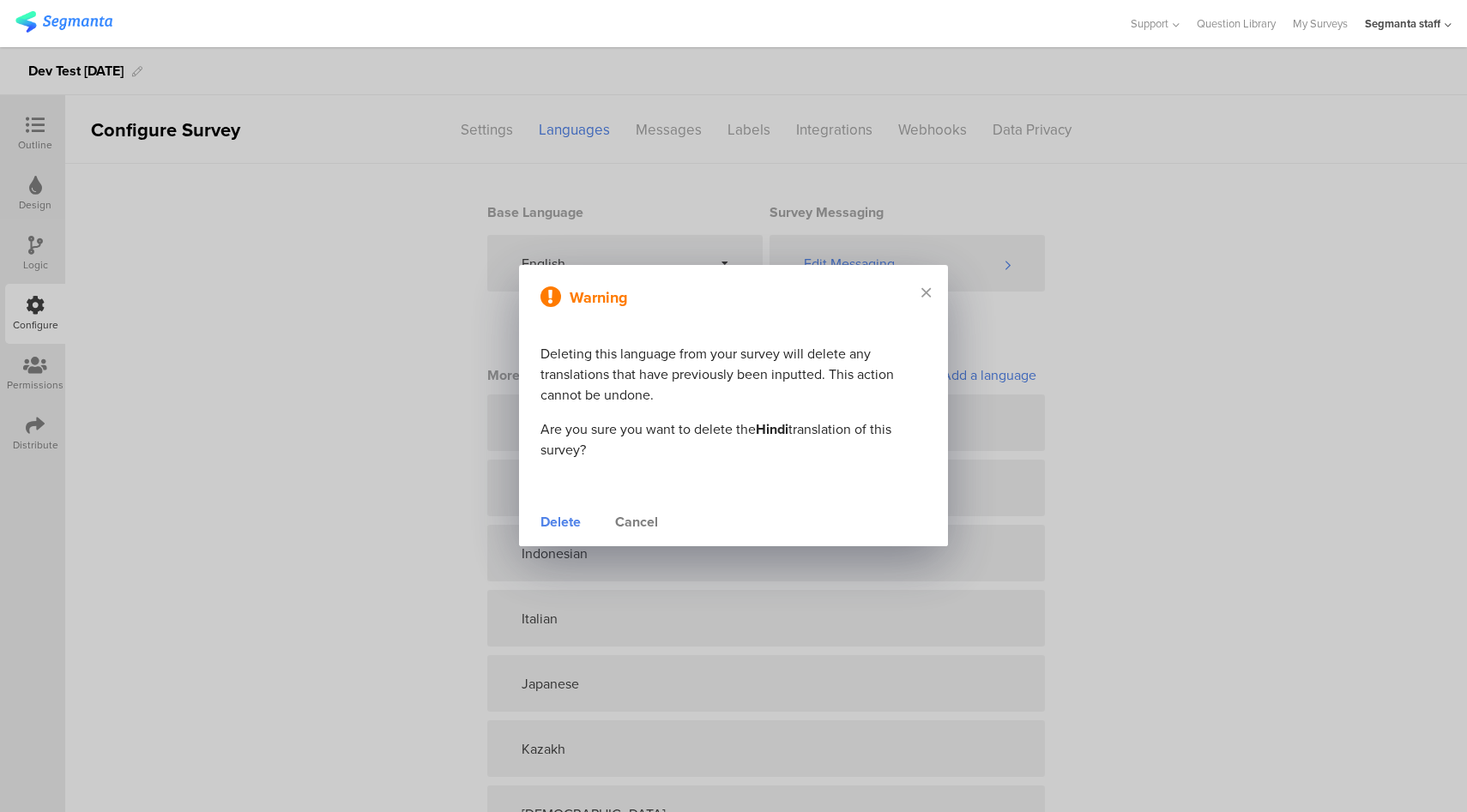
click at [576, 520] on div "Delete" at bounding box center [560, 522] width 40 height 21
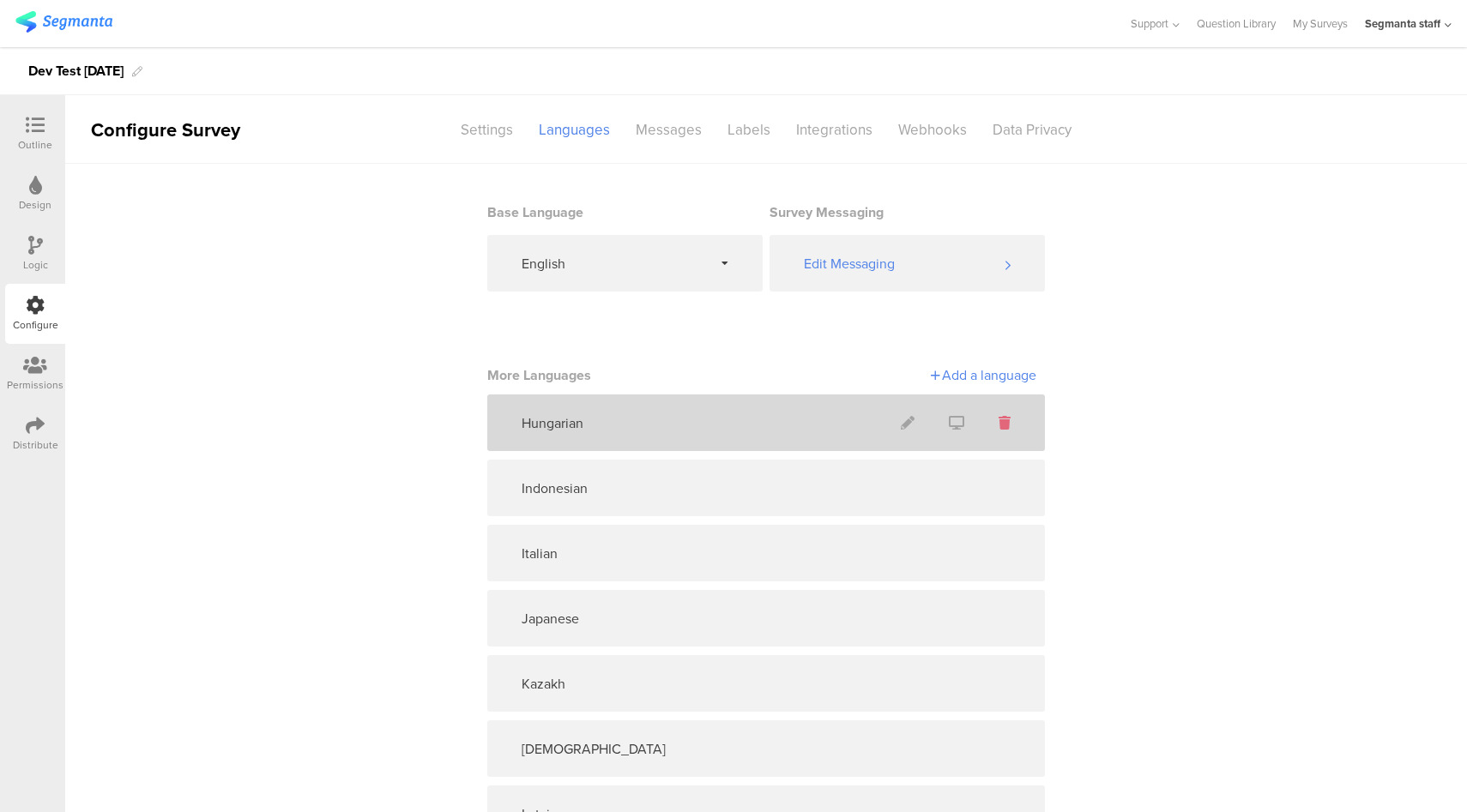
click at [999, 422] on icon at bounding box center [1004, 423] width 12 height 13
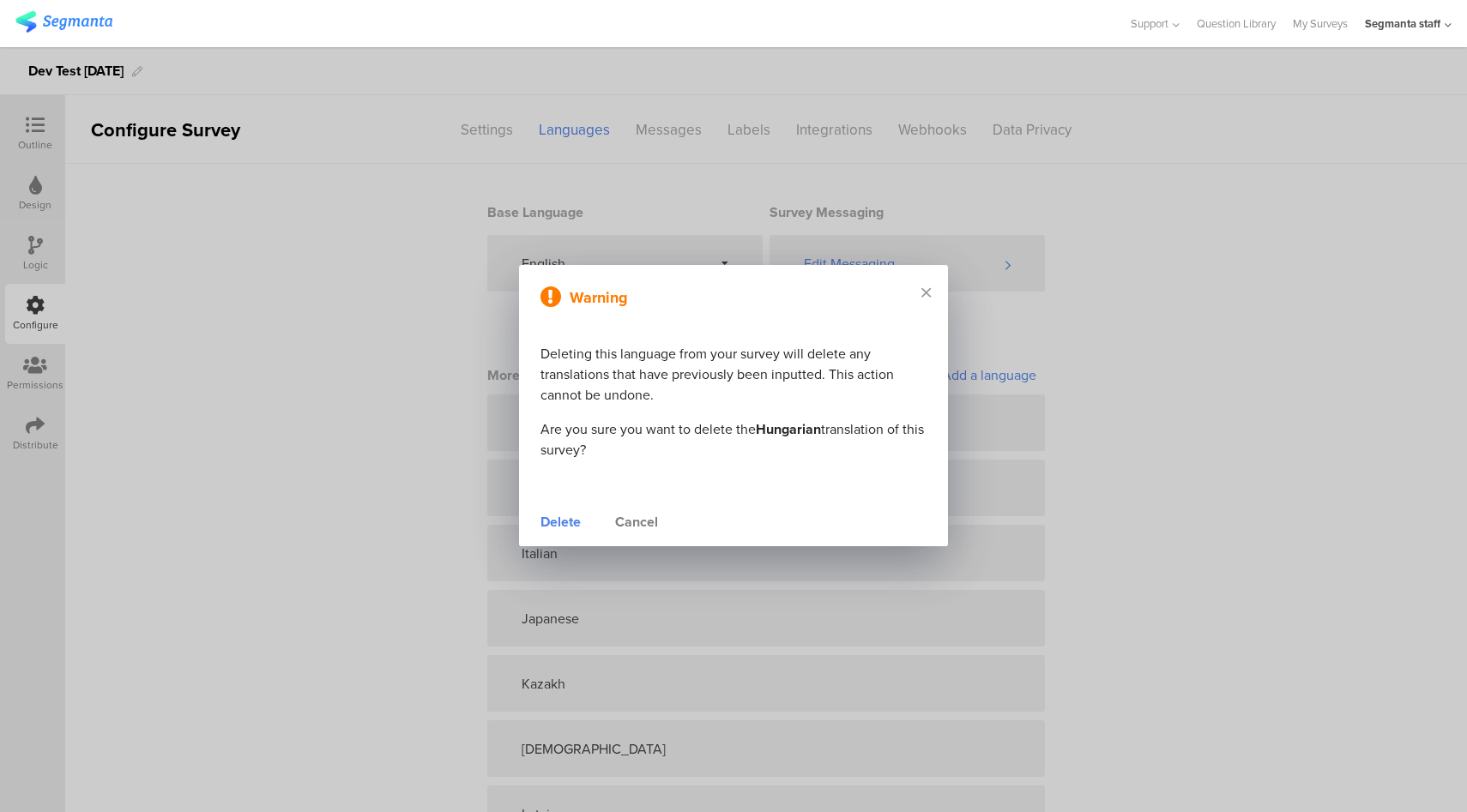
click at [555, 523] on div "Delete" at bounding box center [560, 522] width 40 height 21
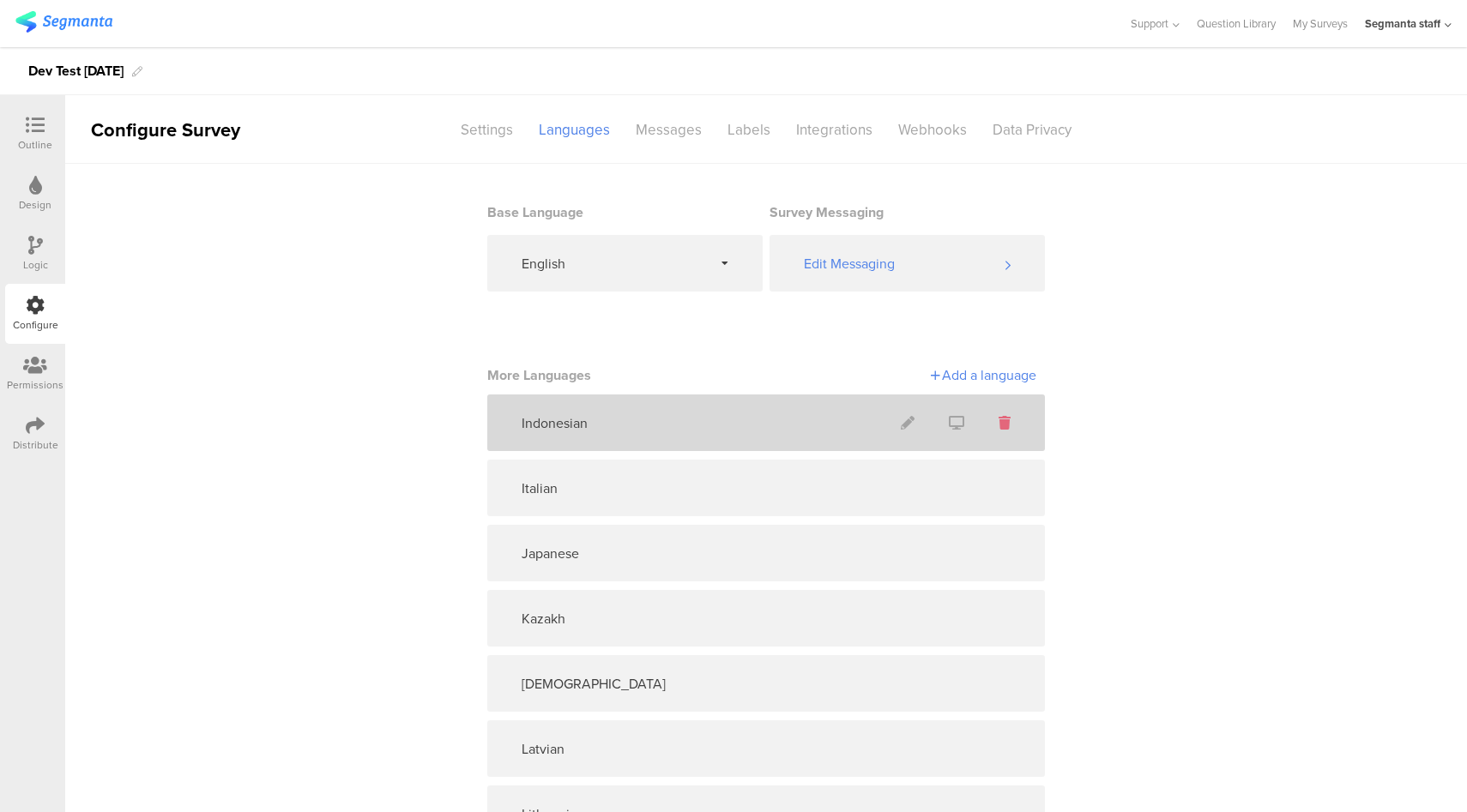
click at [999, 423] on icon at bounding box center [1004, 423] width 12 height 13
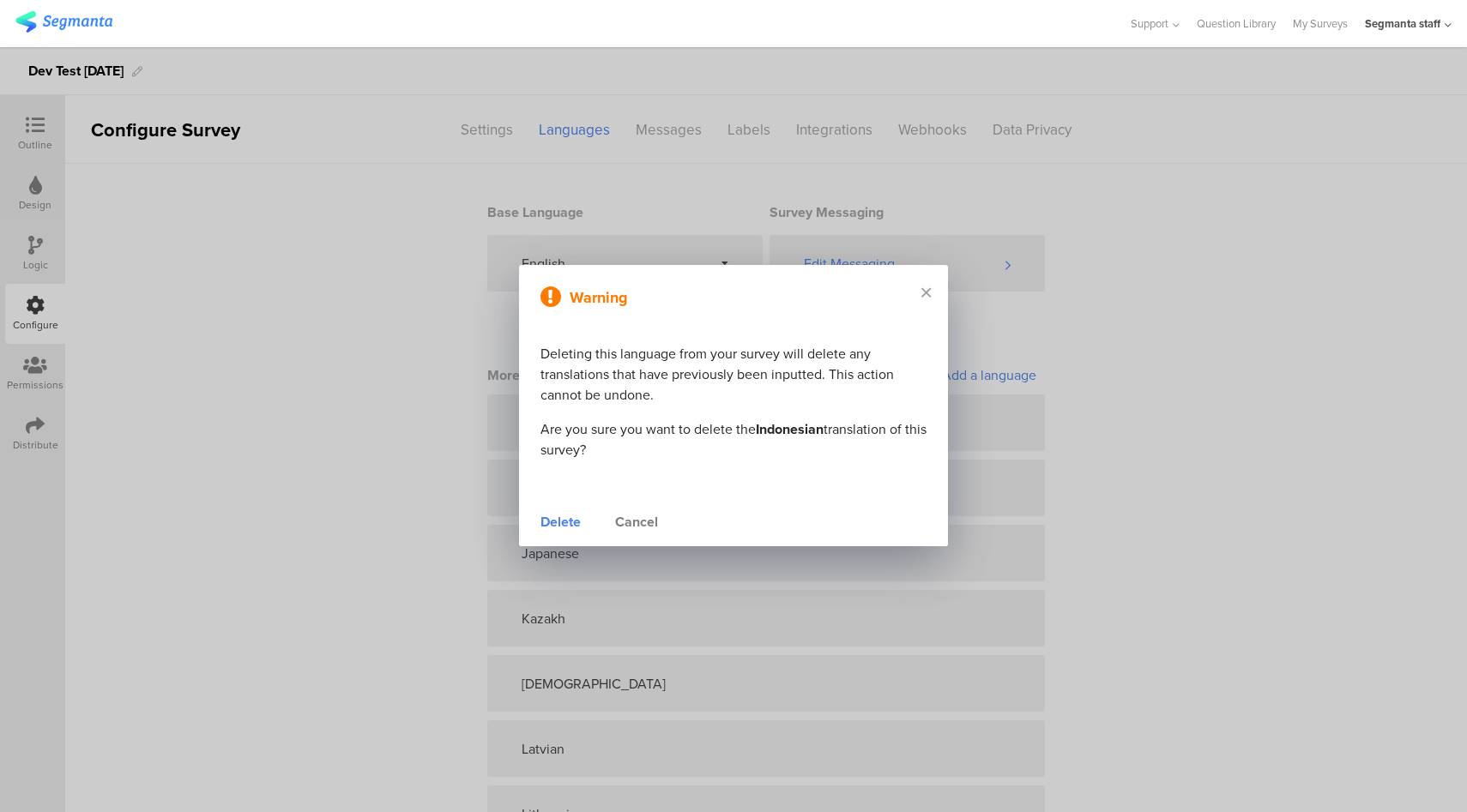
click at [561, 523] on div "Delete" at bounding box center [560, 522] width 40 height 21
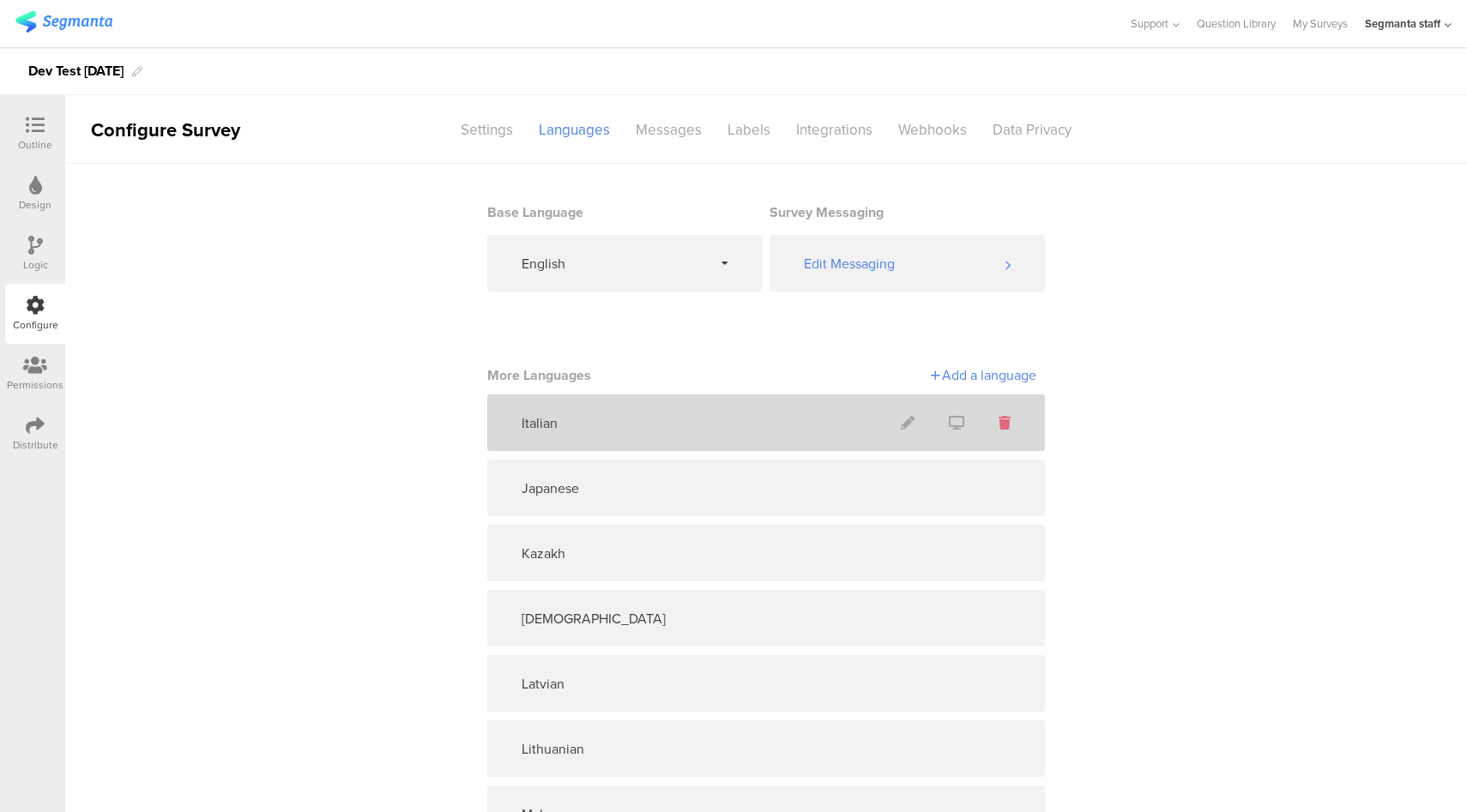
click at [999, 423] on icon at bounding box center [1004, 423] width 12 height 13
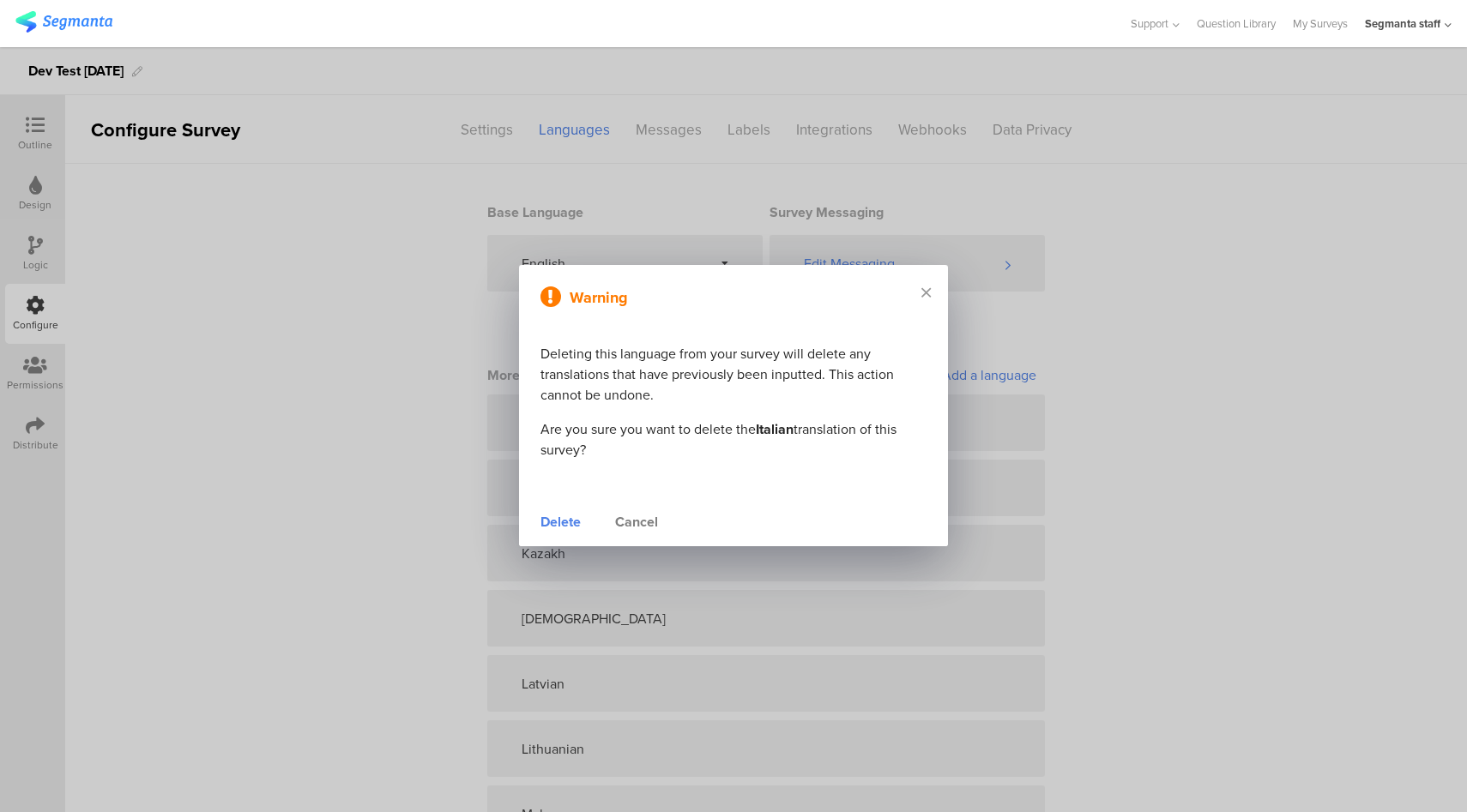
click at [569, 527] on div "Delete" at bounding box center [560, 522] width 40 height 21
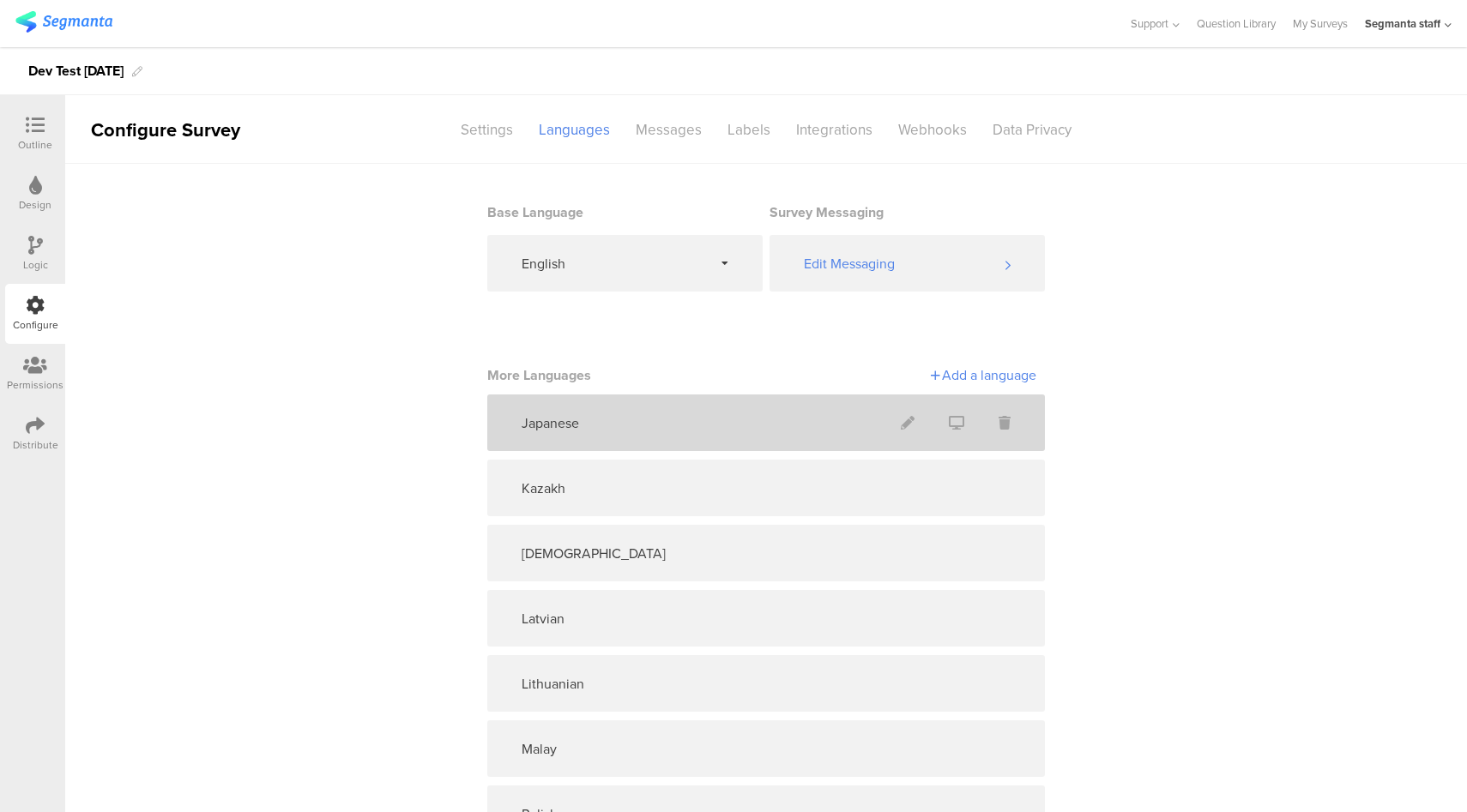
click at [999, 426] on icon at bounding box center [1004, 423] width 12 height 13
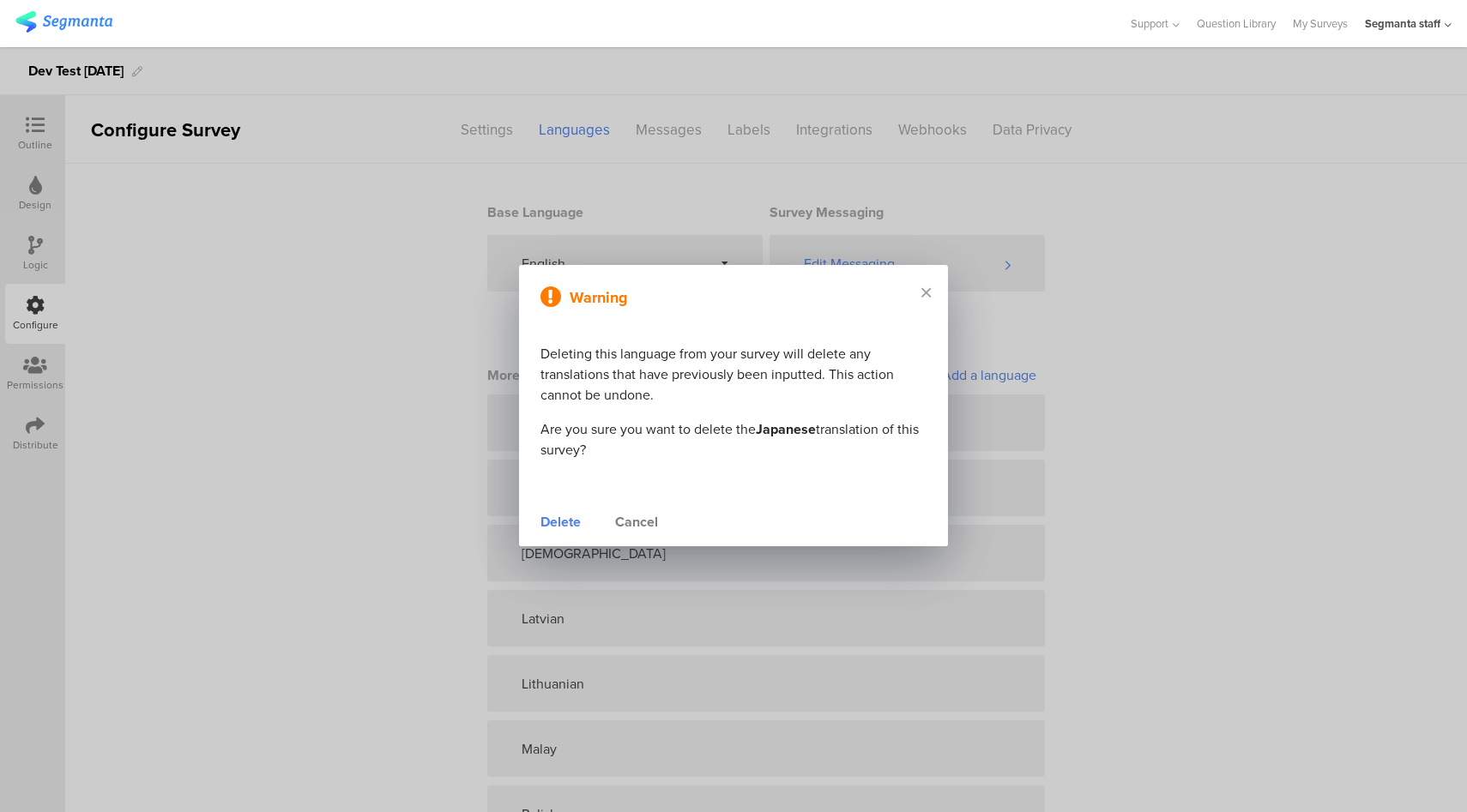
click at [567, 523] on div "Delete" at bounding box center [560, 522] width 40 height 21
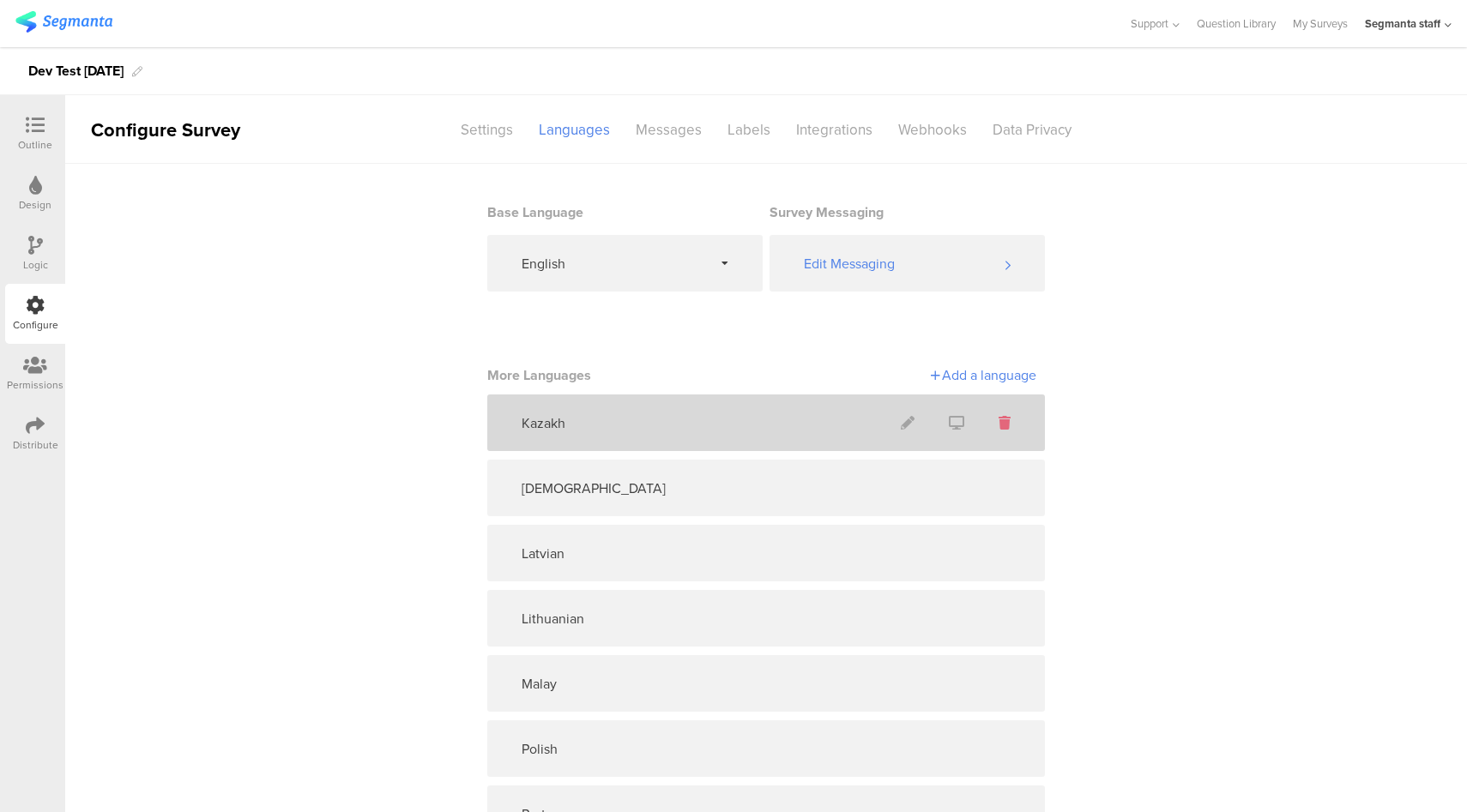
click at [1000, 427] on icon at bounding box center [1004, 423] width 12 height 13
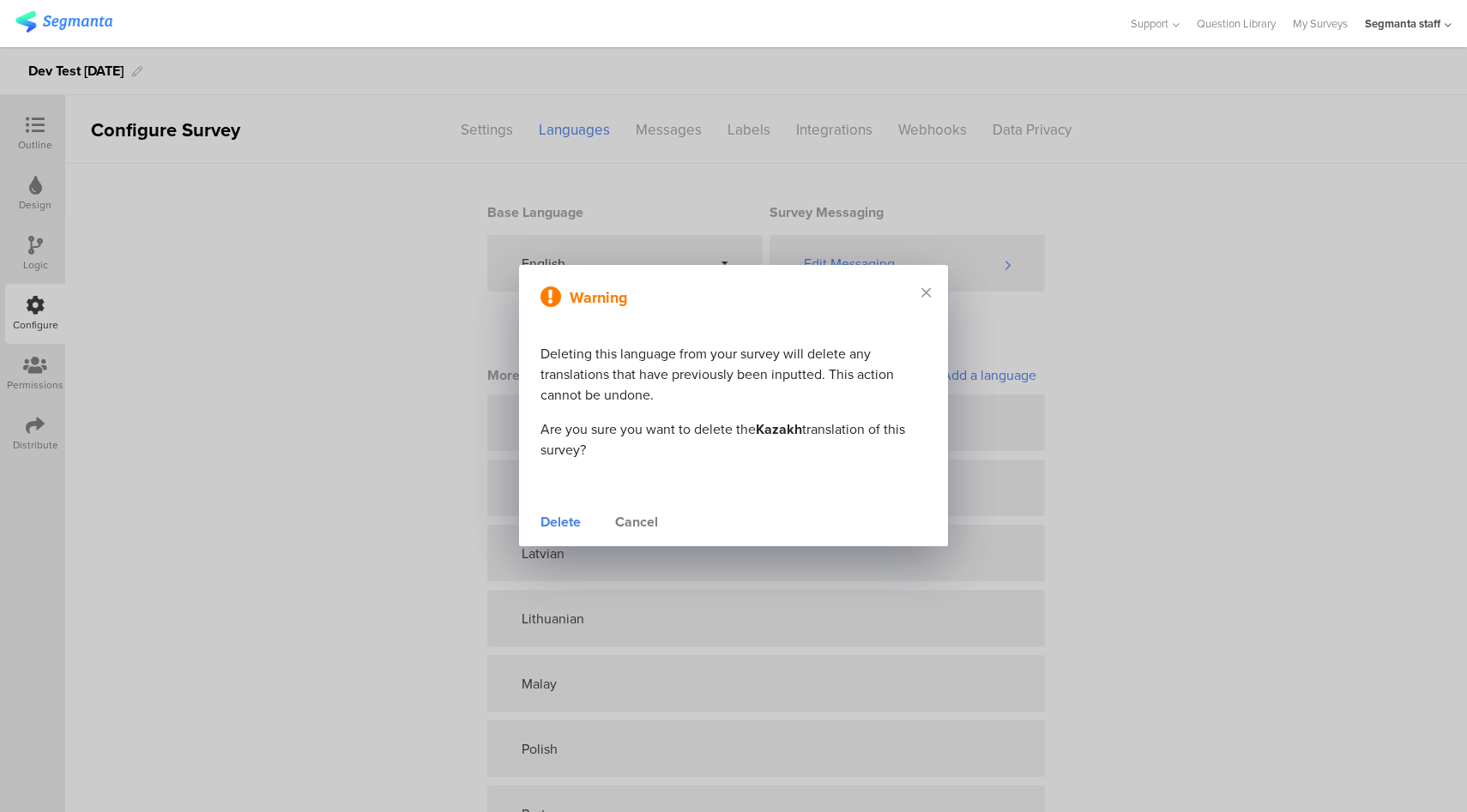
click at [566, 515] on div "Delete" at bounding box center [560, 522] width 40 height 21
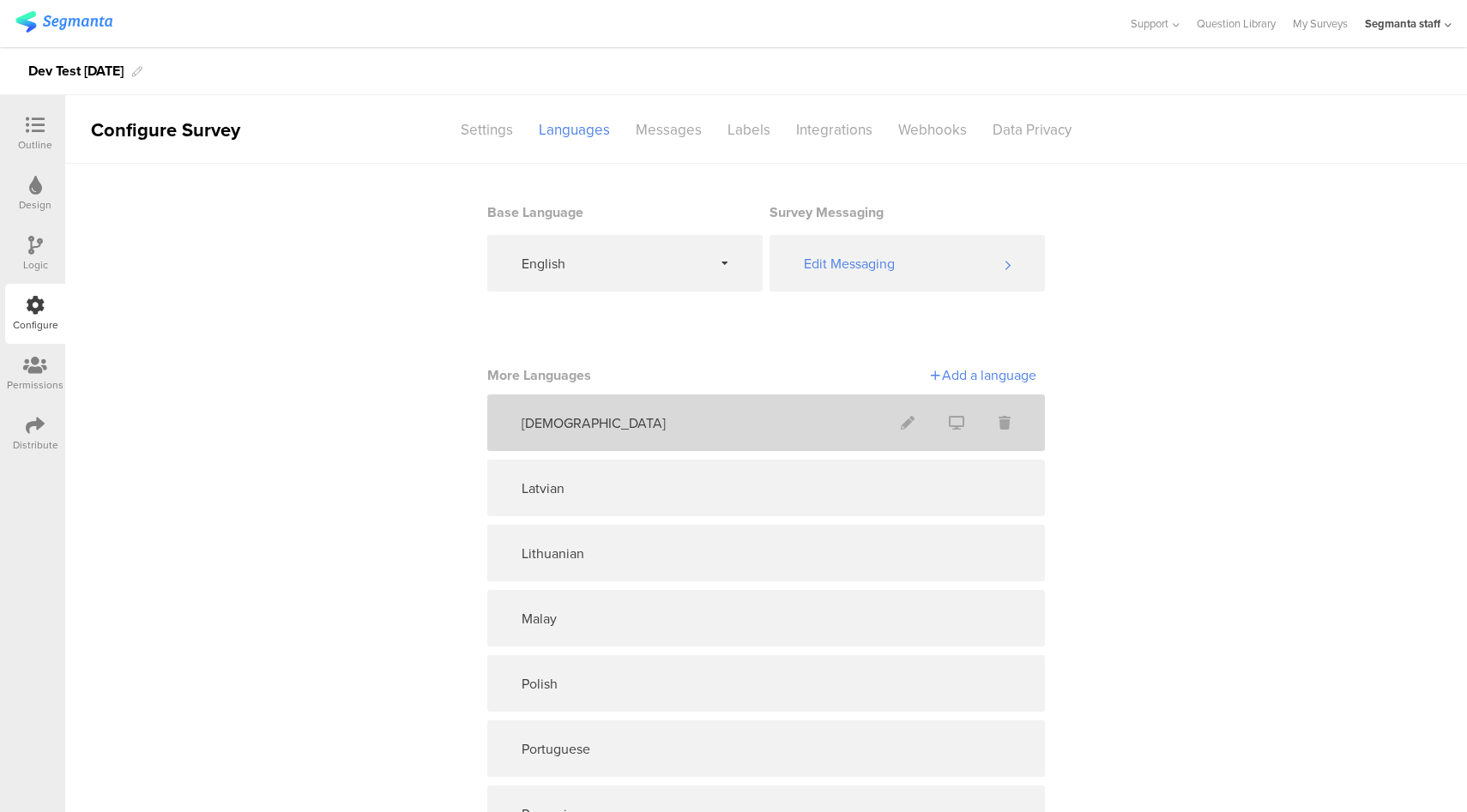
click at [999, 424] on icon at bounding box center [1004, 423] width 12 height 13
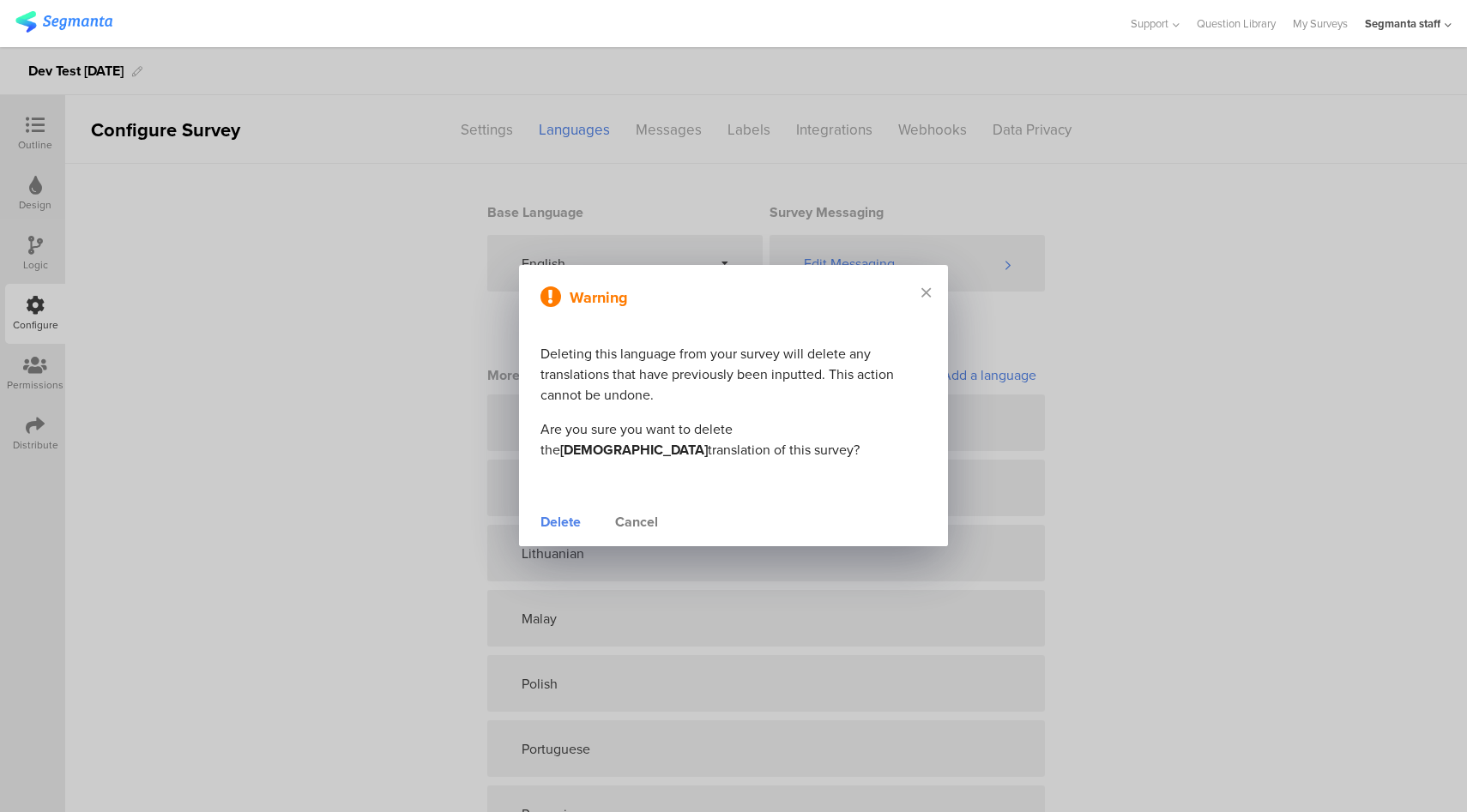
click at [551, 521] on div "Delete" at bounding box center [560, 522] width 40 height 21
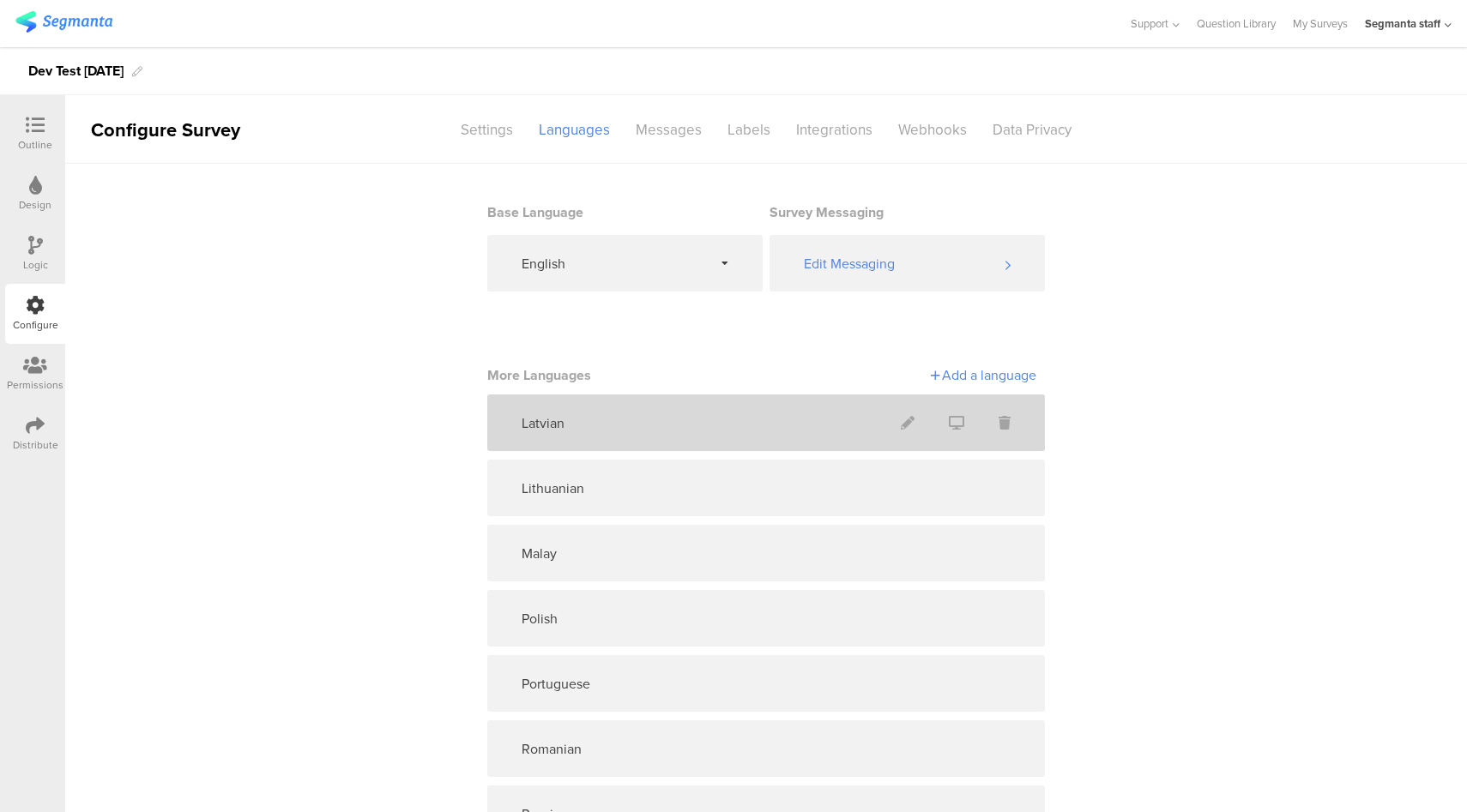
click at [1001, 424] on icon at bounding box center [1004, 423] width 12 height 13
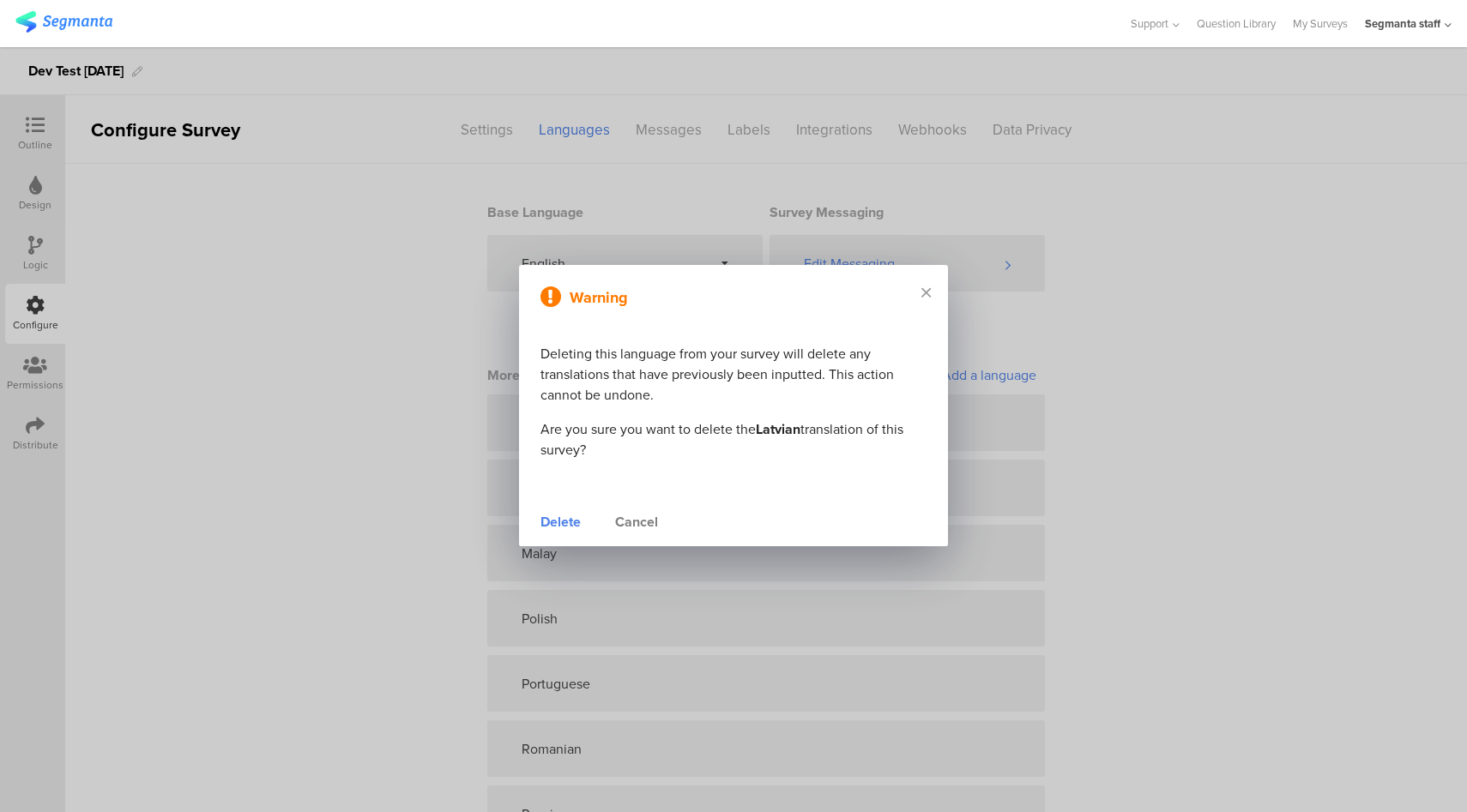
click at [583, 519] on div "Delete Cancel" at bounding box center [733, 522] width 386 height 21
click at [565, 521] on div "Delete" at bounding box center [560, 522] width 40 height 21
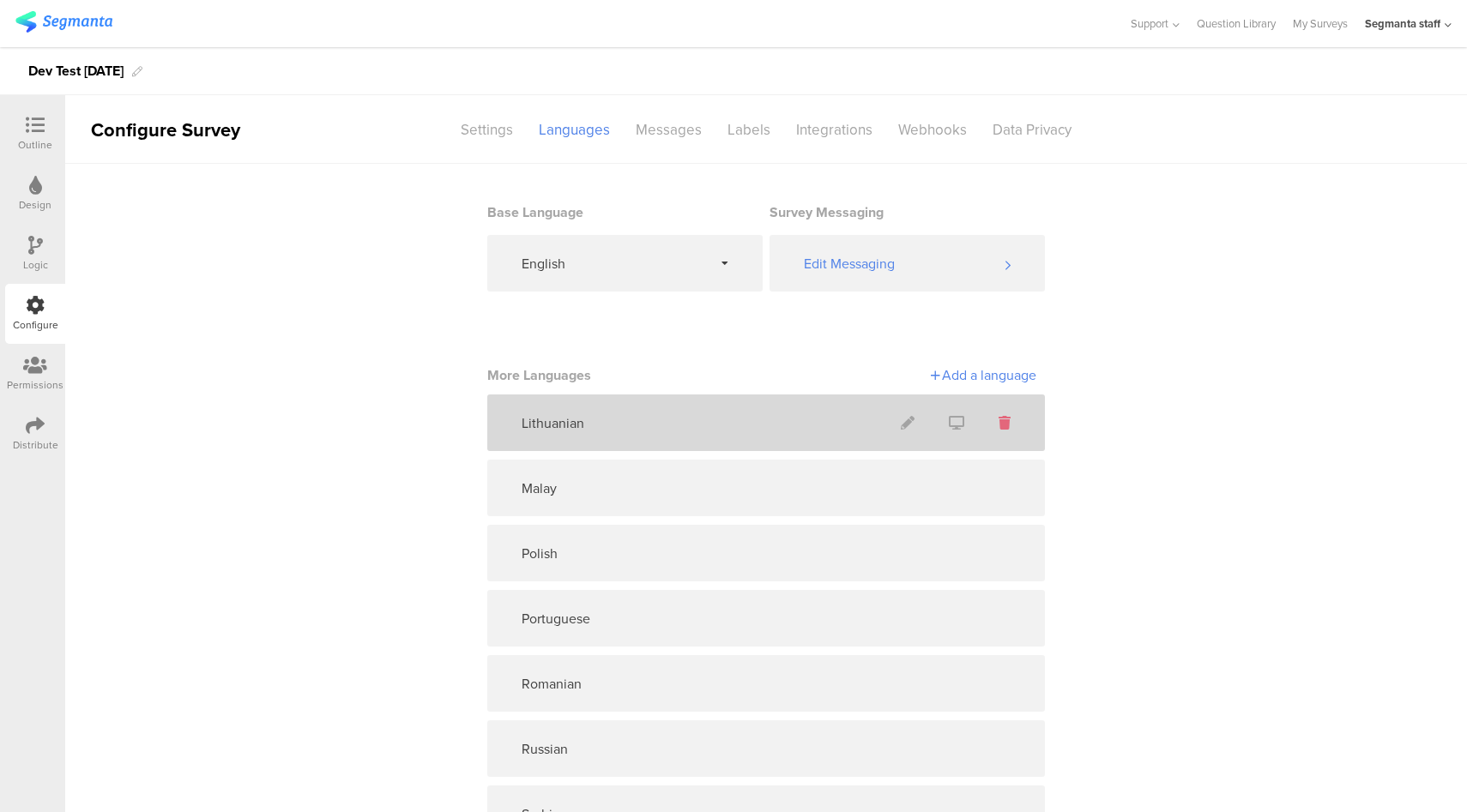
click at [999, 428] on icon at bounding box center [1004, 423] width 12 height 13
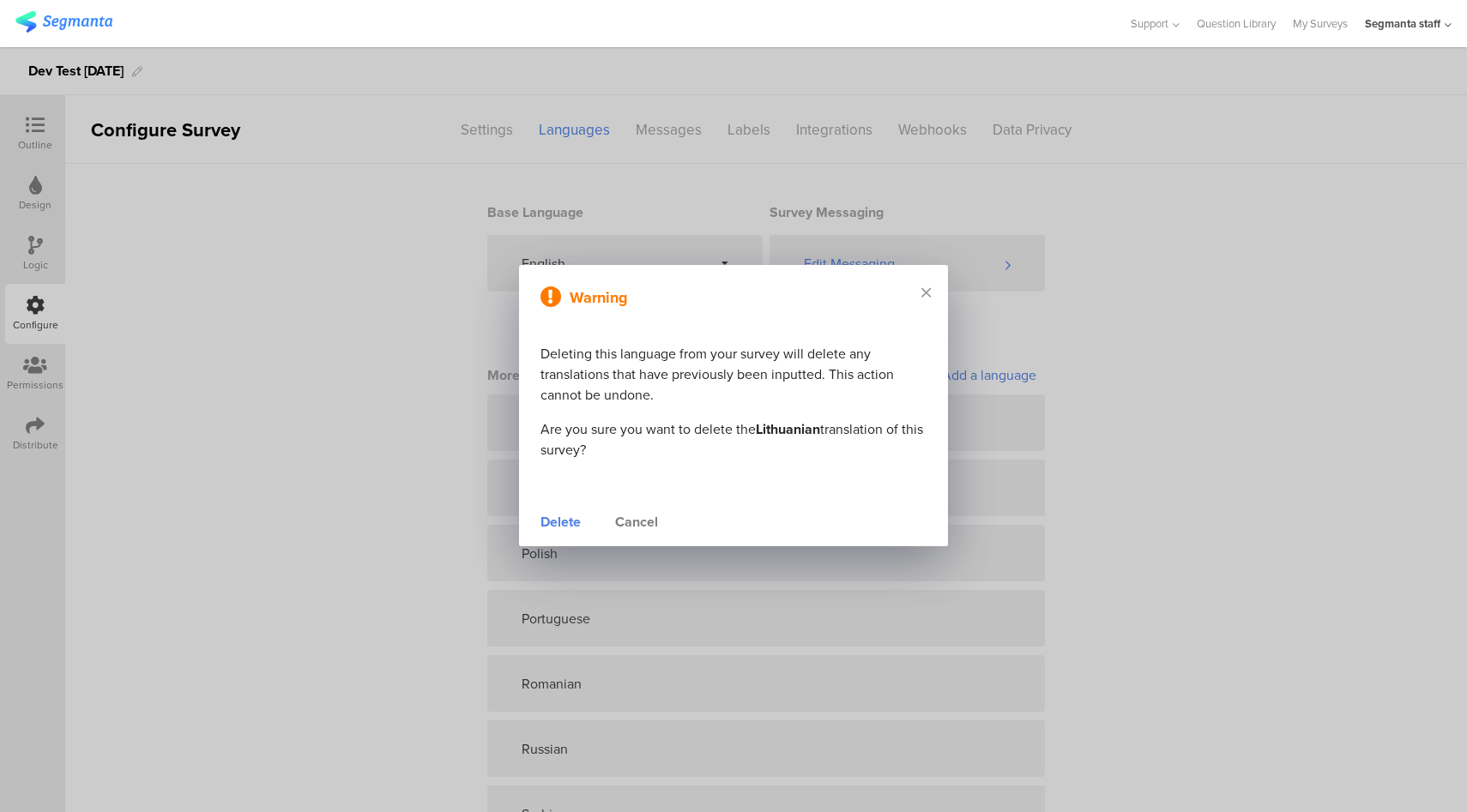
click at [554, 519] on div "Delete" at bounding box center [560, 522] width 40 height 21
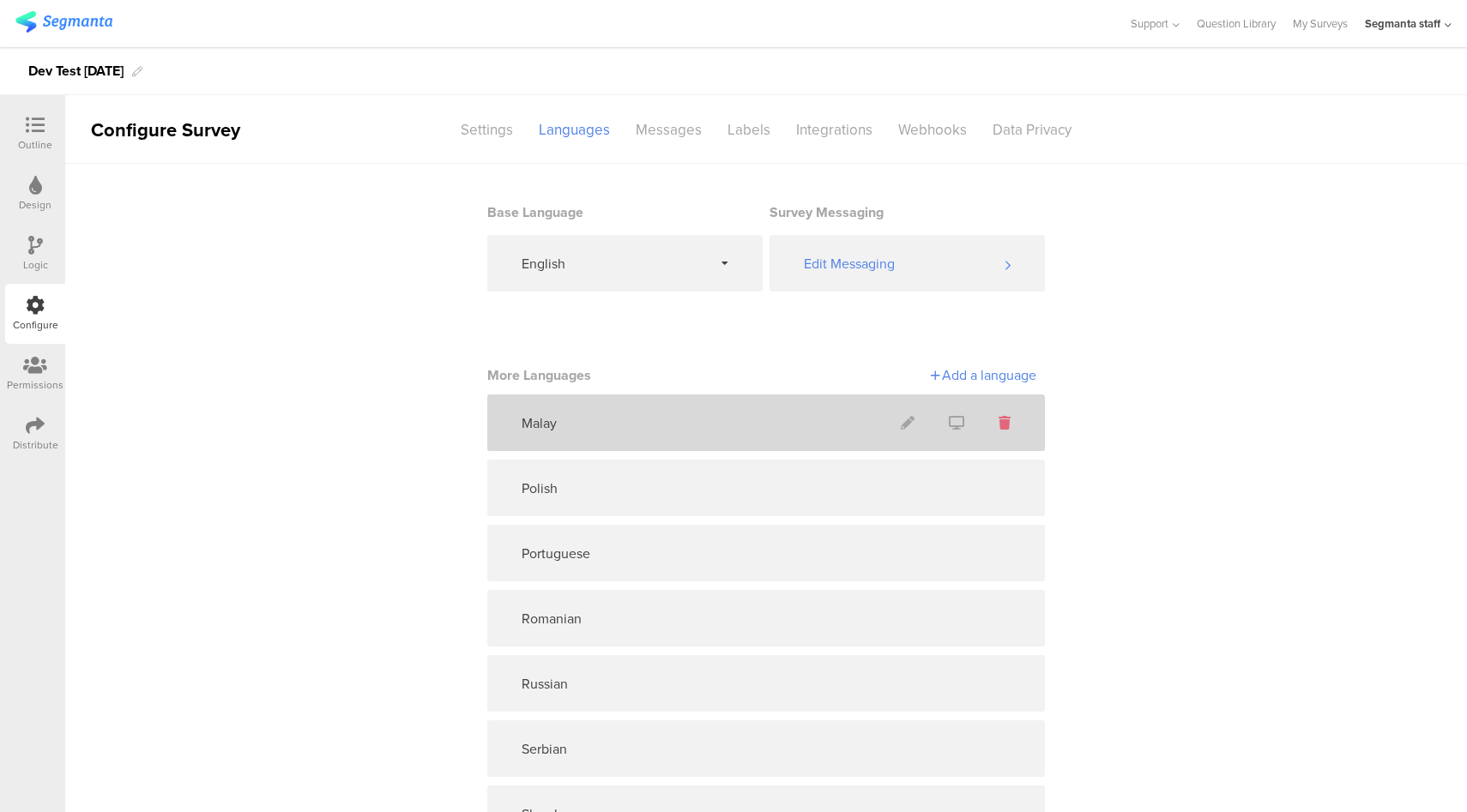
click at [1001, 430] on icon at bounding box center [1004, 423] width 12 height 13
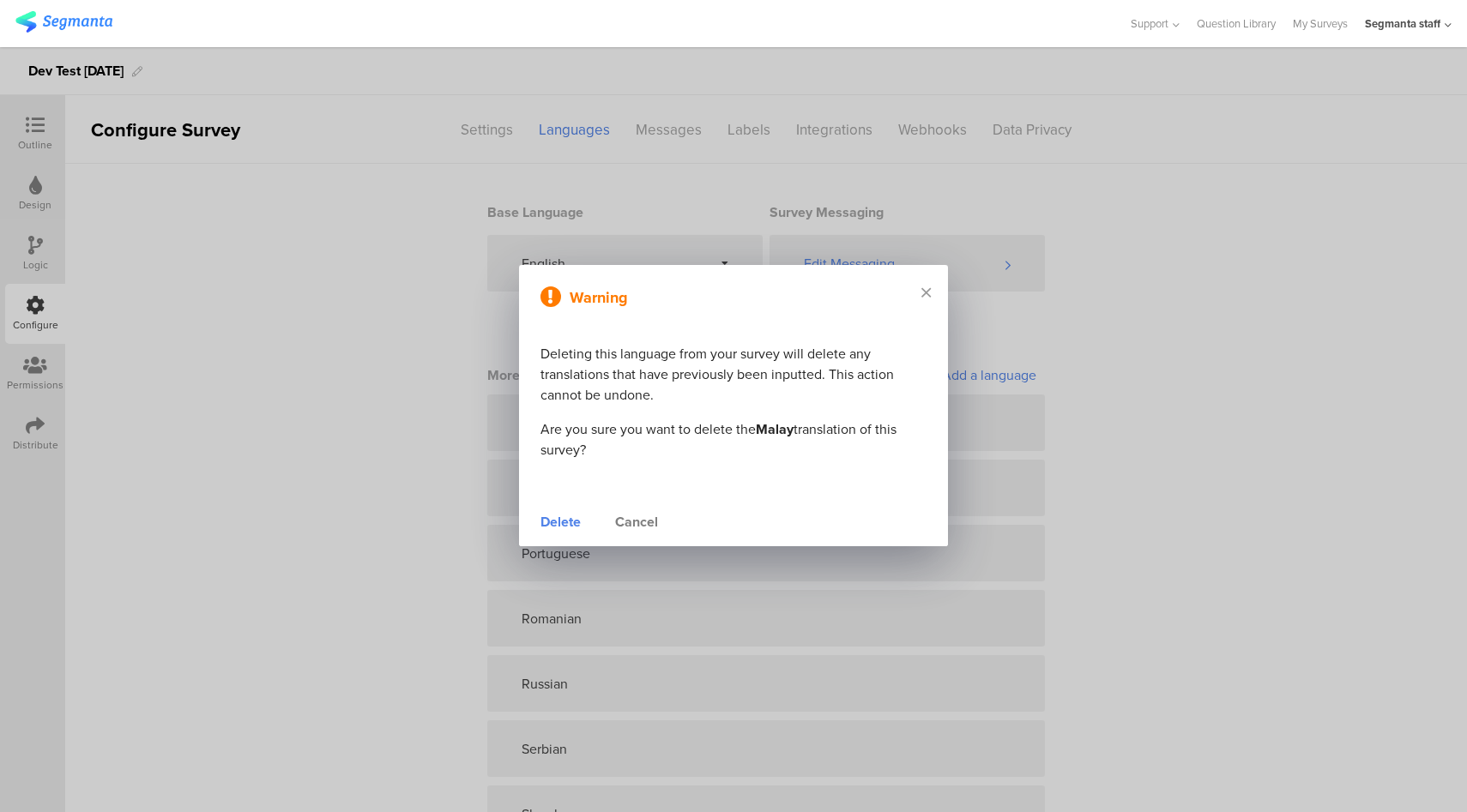
click at [558, 522] on div "Delete" at bounding box center [560, 522] width 40 height 21
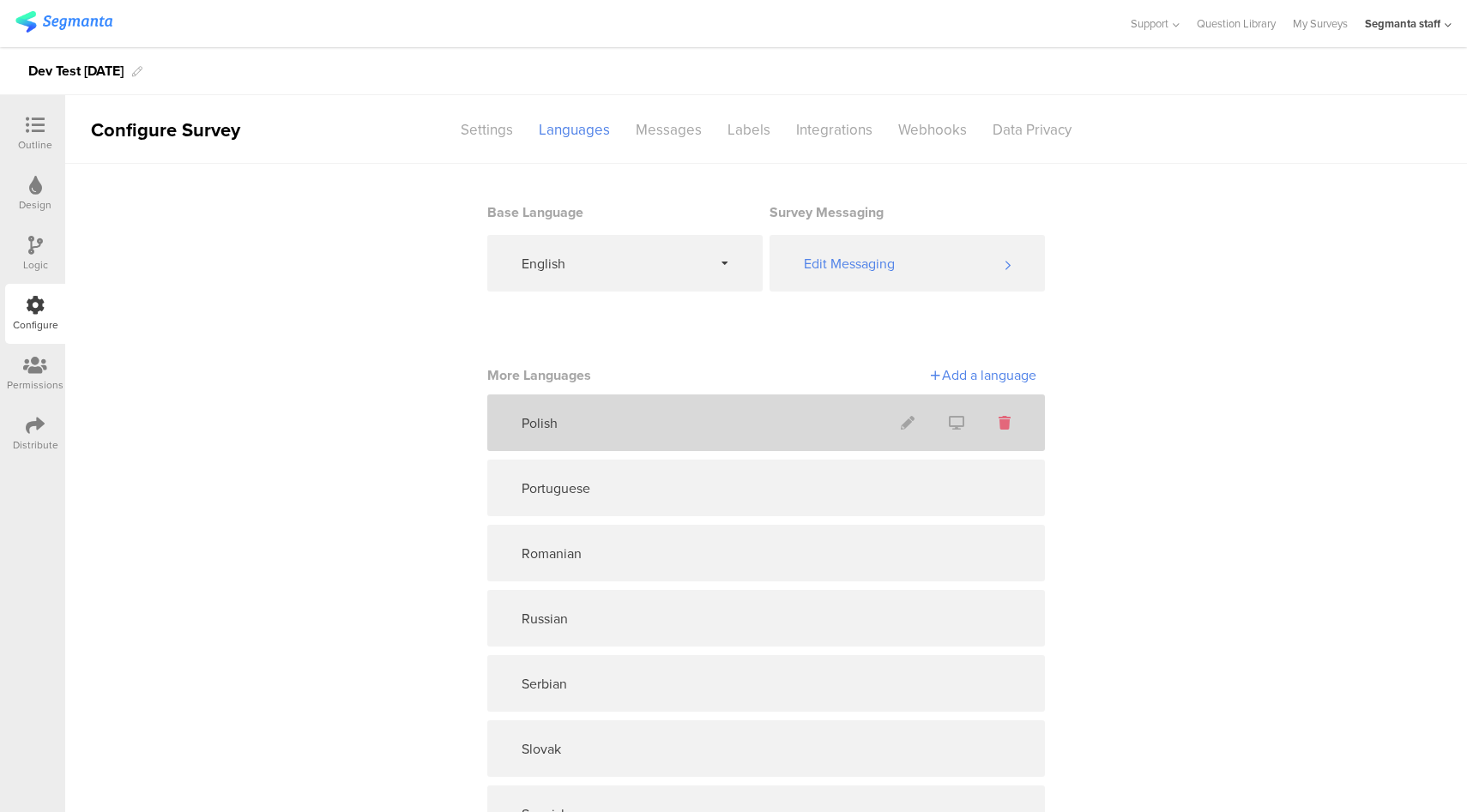
click at [999, 427] on icon at bounding box center [1004, 423] width 12 height 13
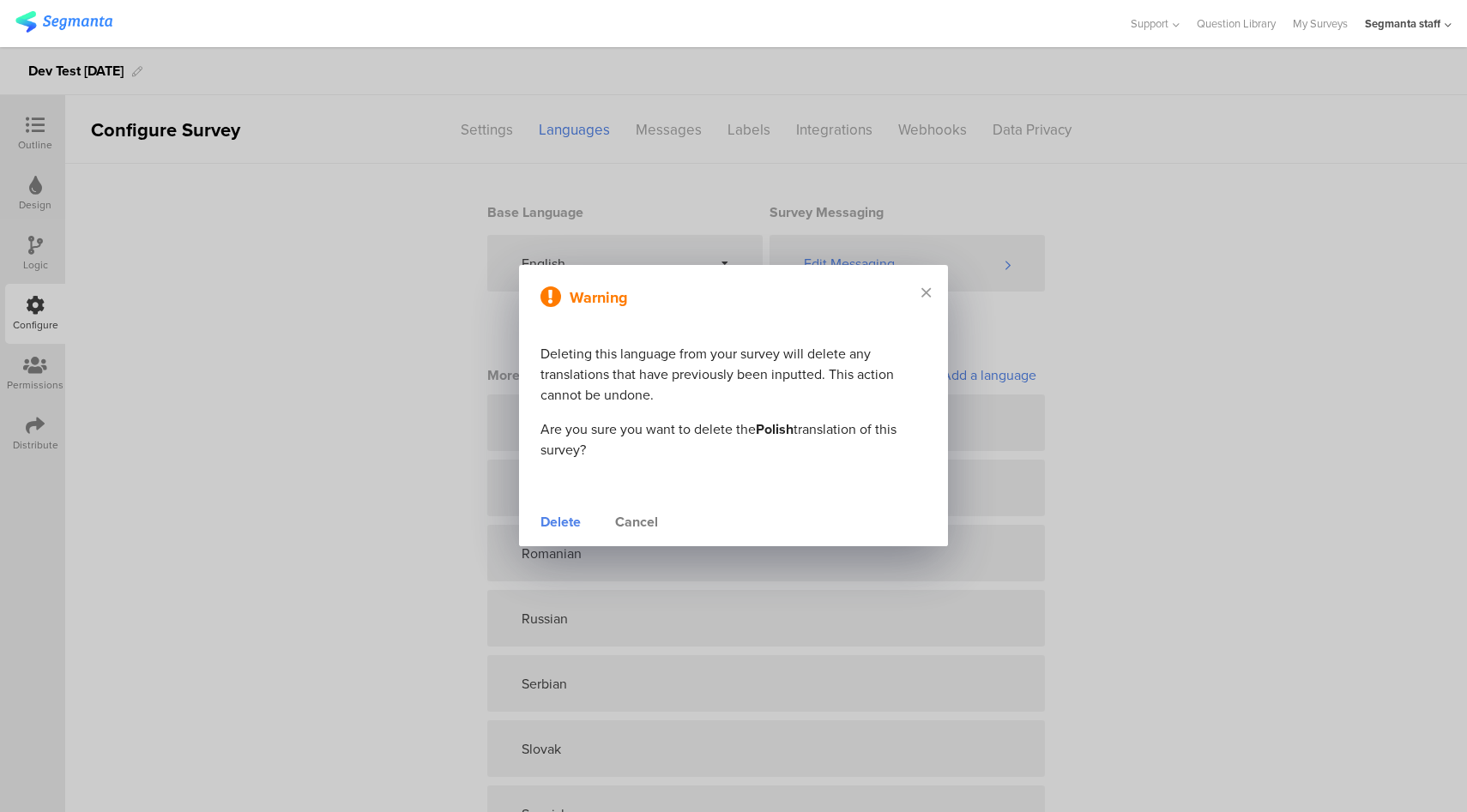
click at [564, 520] on div "Delete" at bounding box center [560, 522] width 40 height 21
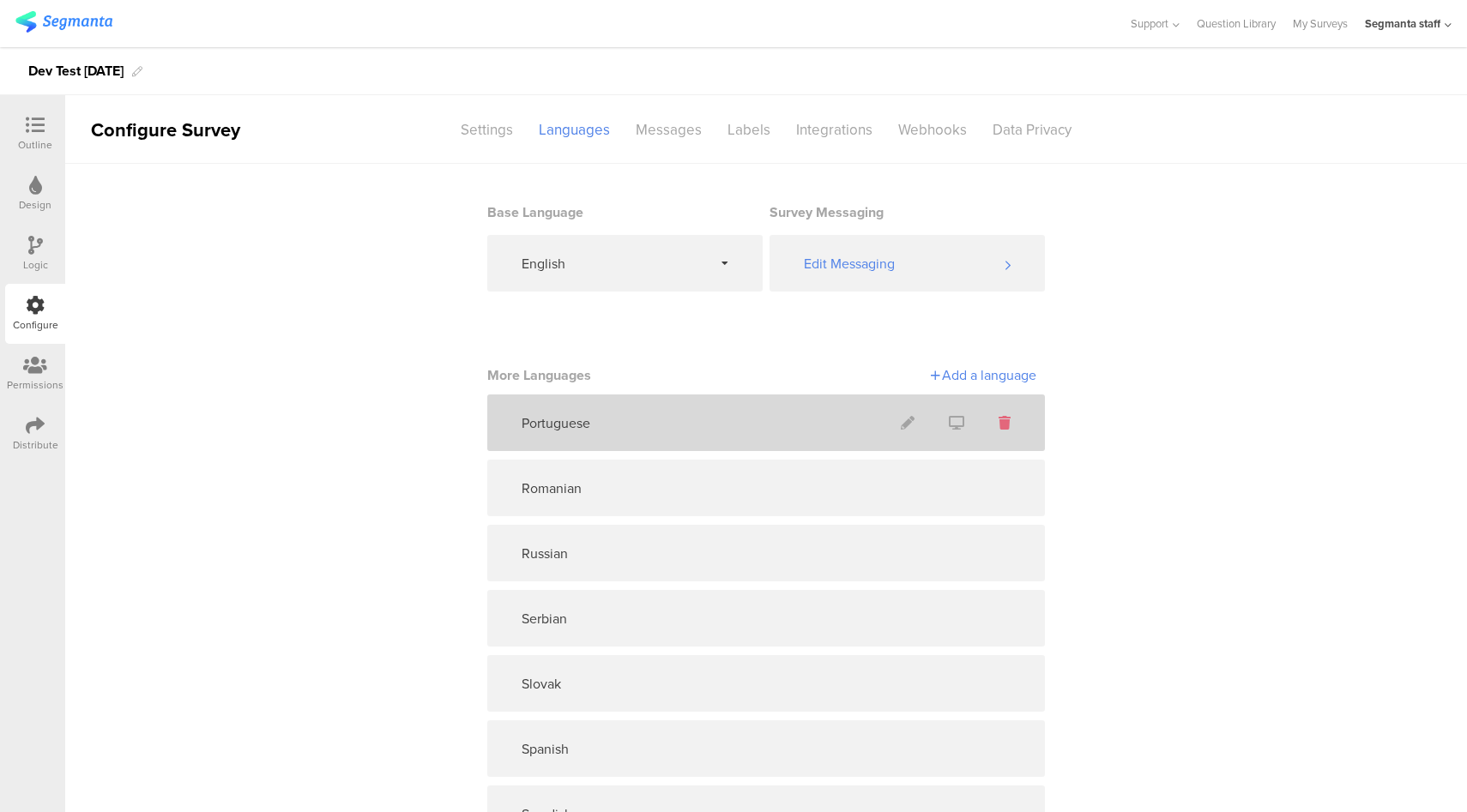
click at [999, 425] on icon at bounding box center [1004, 423] width 12 height 13
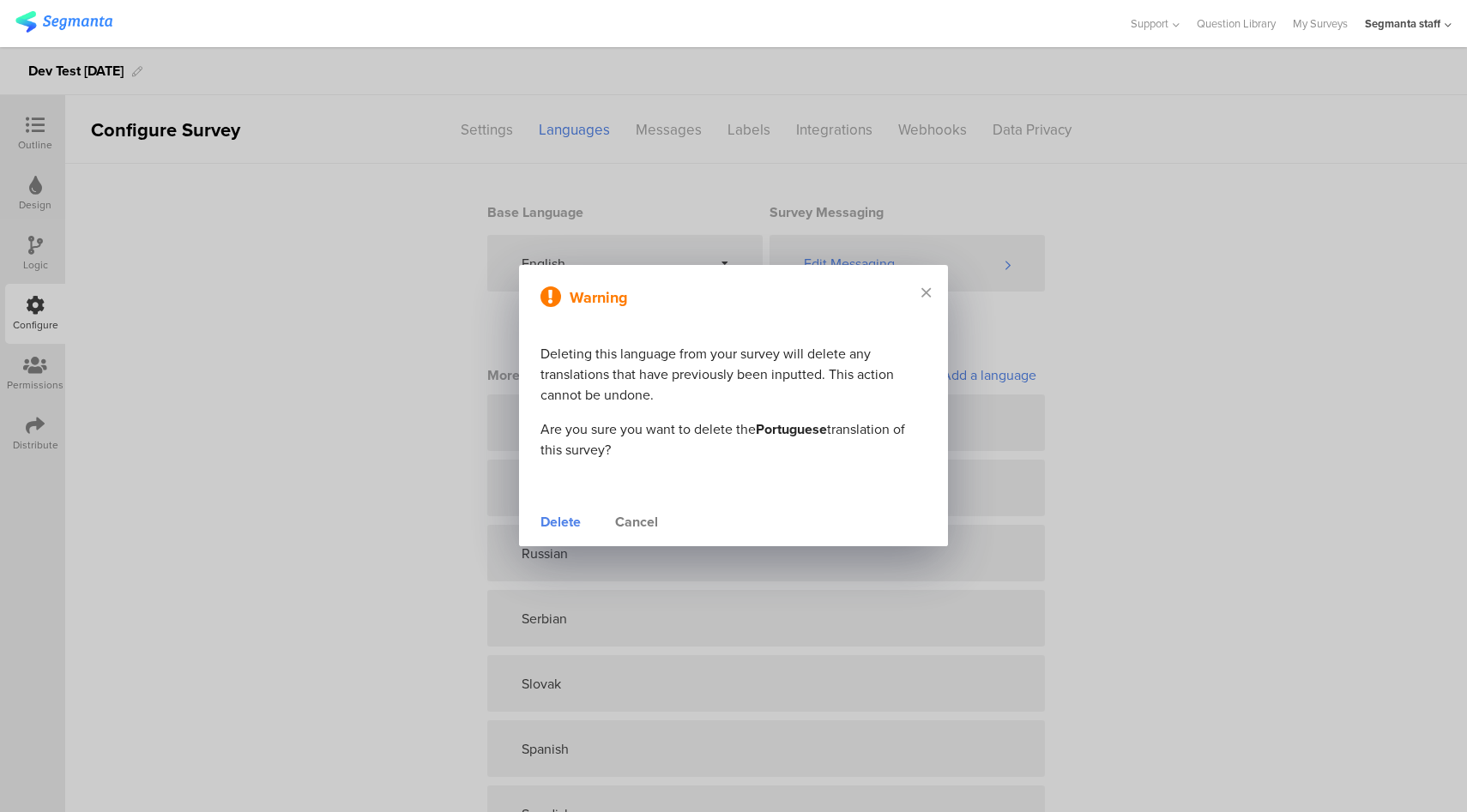
click at [563, 520] on div "Delete" at bounding box center [560, 522] width 40 height 21
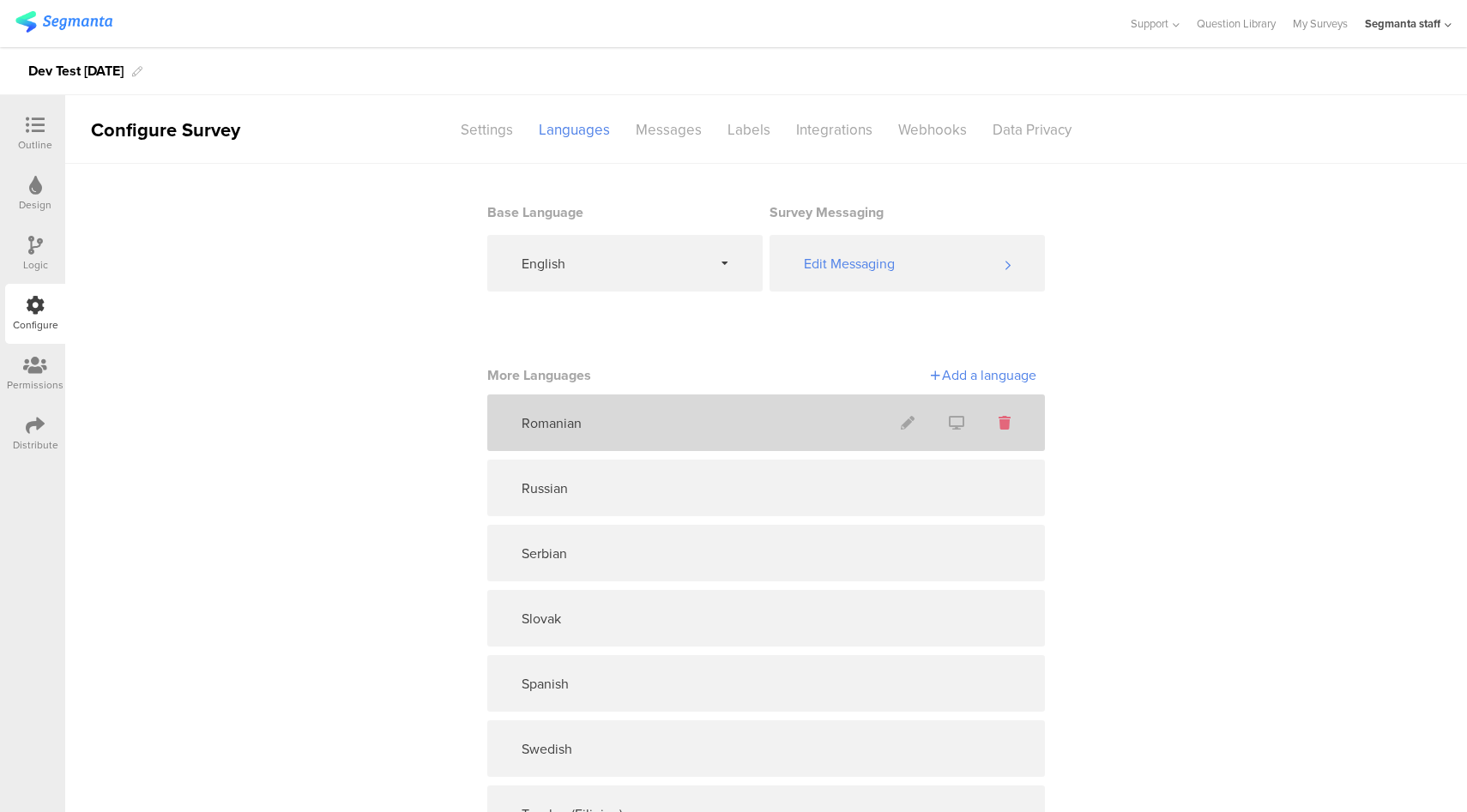
click at [1000, 423] on icon at bounding box center [1004, 423] width 12 height 13
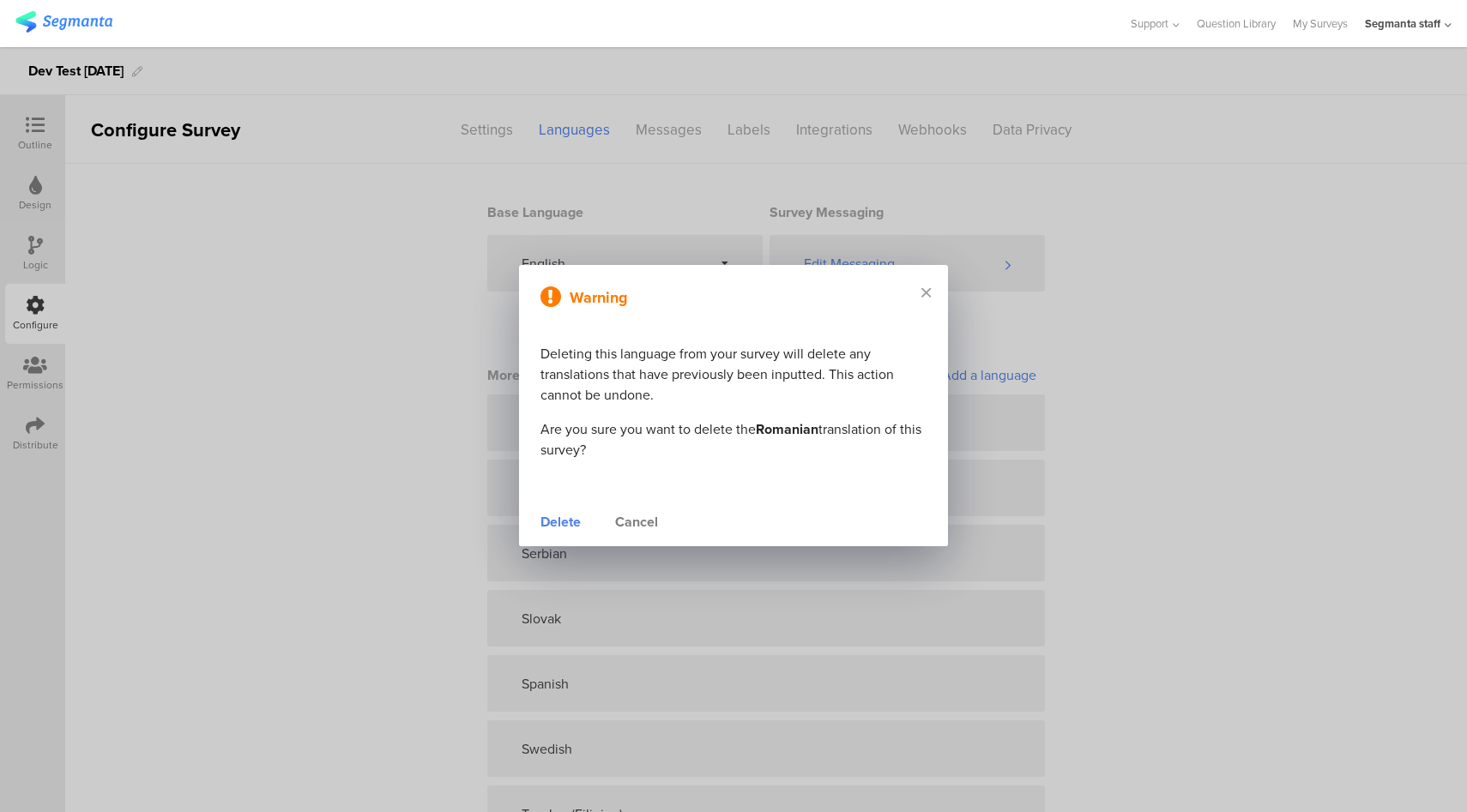
click at [559, 528] on div "Delete" at bounding box center [560, 522] width 40 height 21
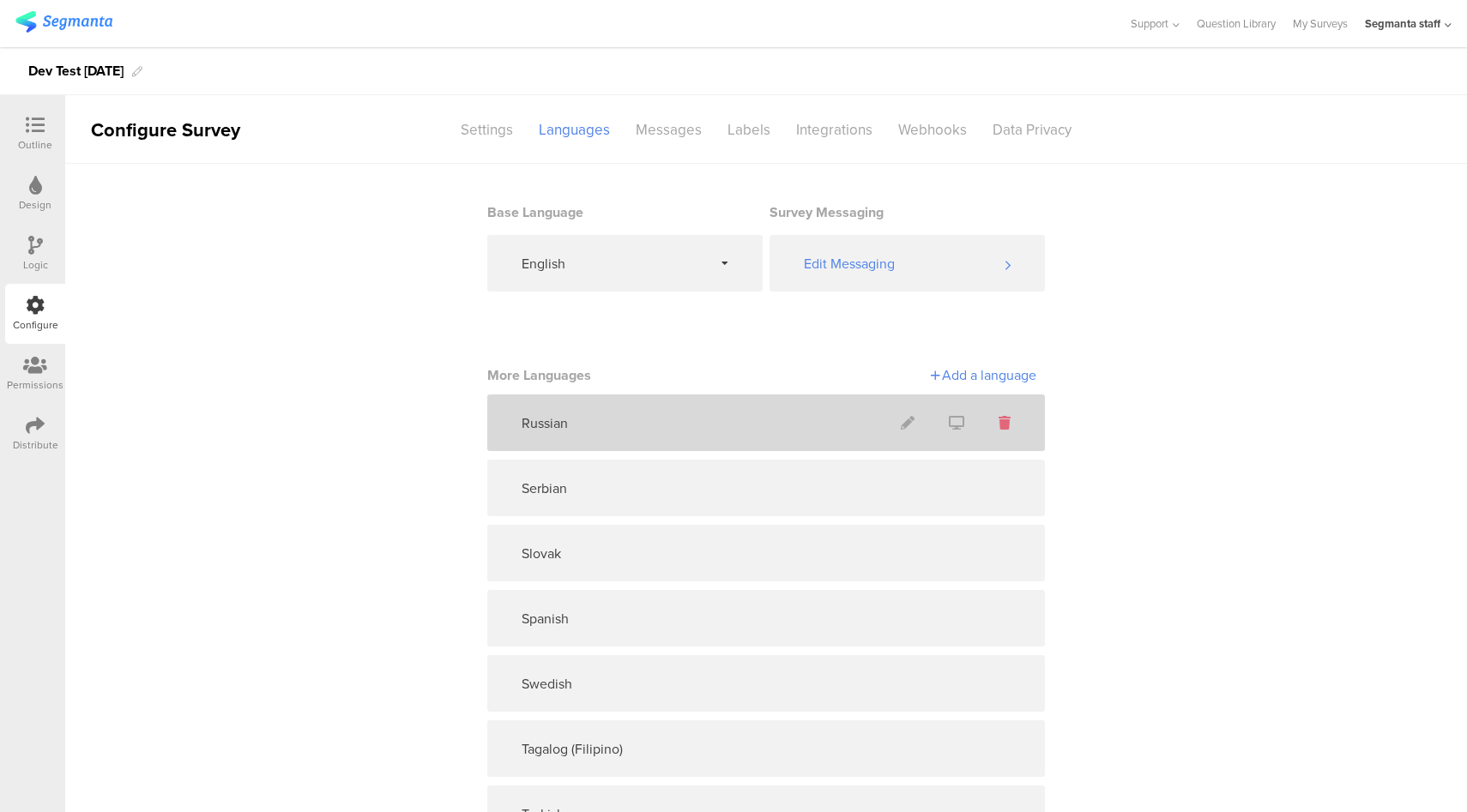
click at [1000, 421] on icon at bounding box center [1004, 423] width 12 height 13
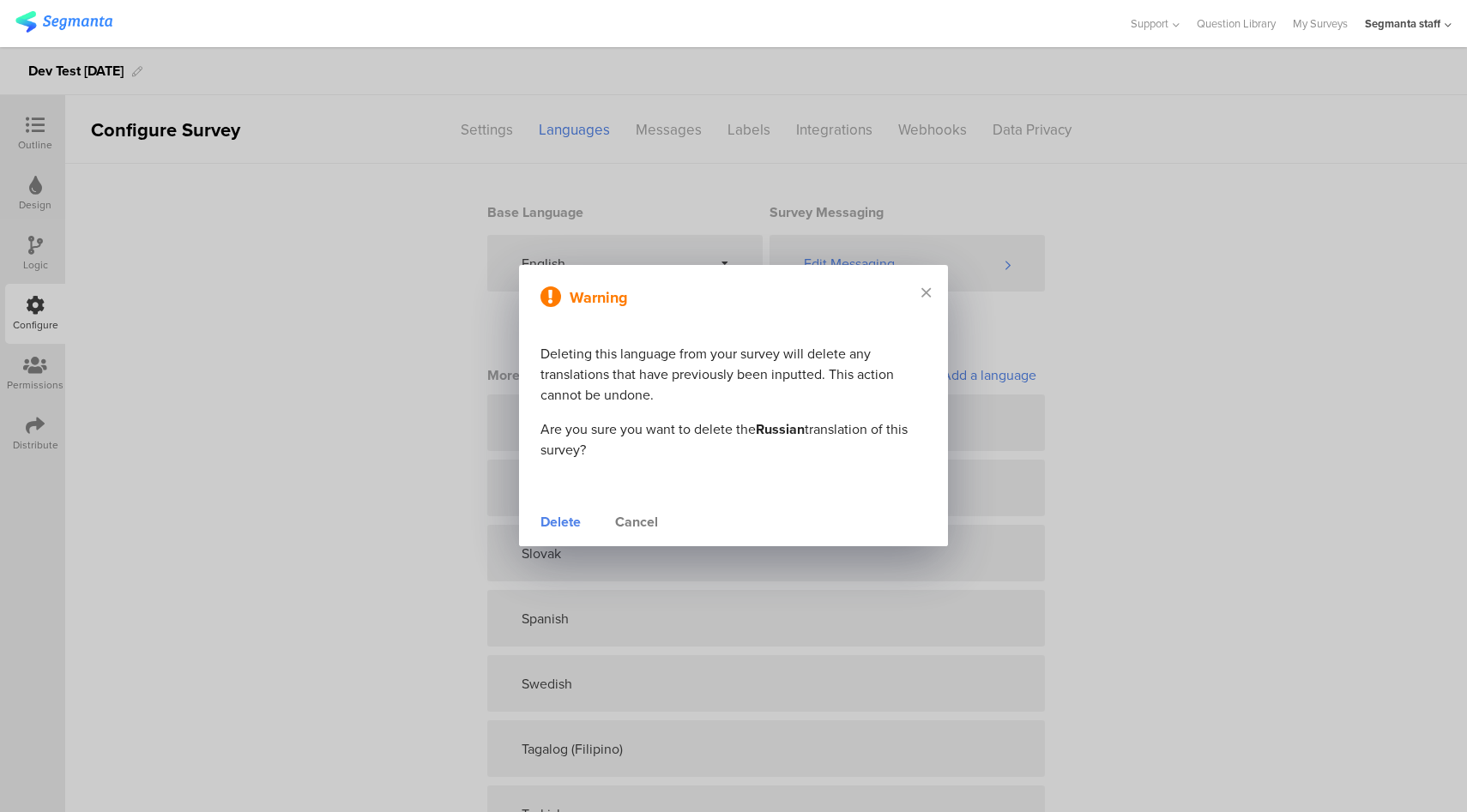
click at [564, 520] on div "Delete" at bounding box center [560, 522] width 40 height 21
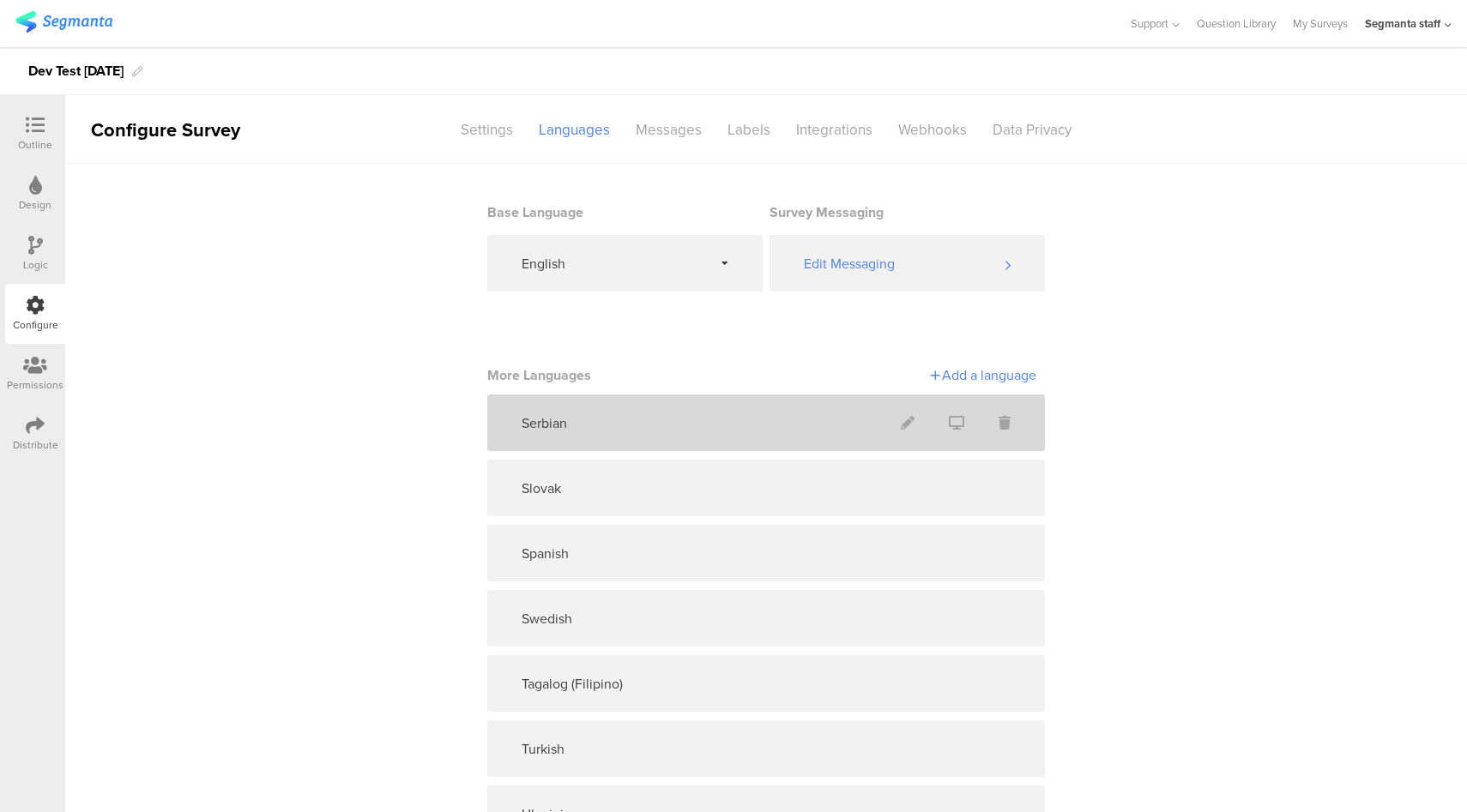
click at [1001, 425] on icon at bounding box center [1004, 423] width 12 height 13
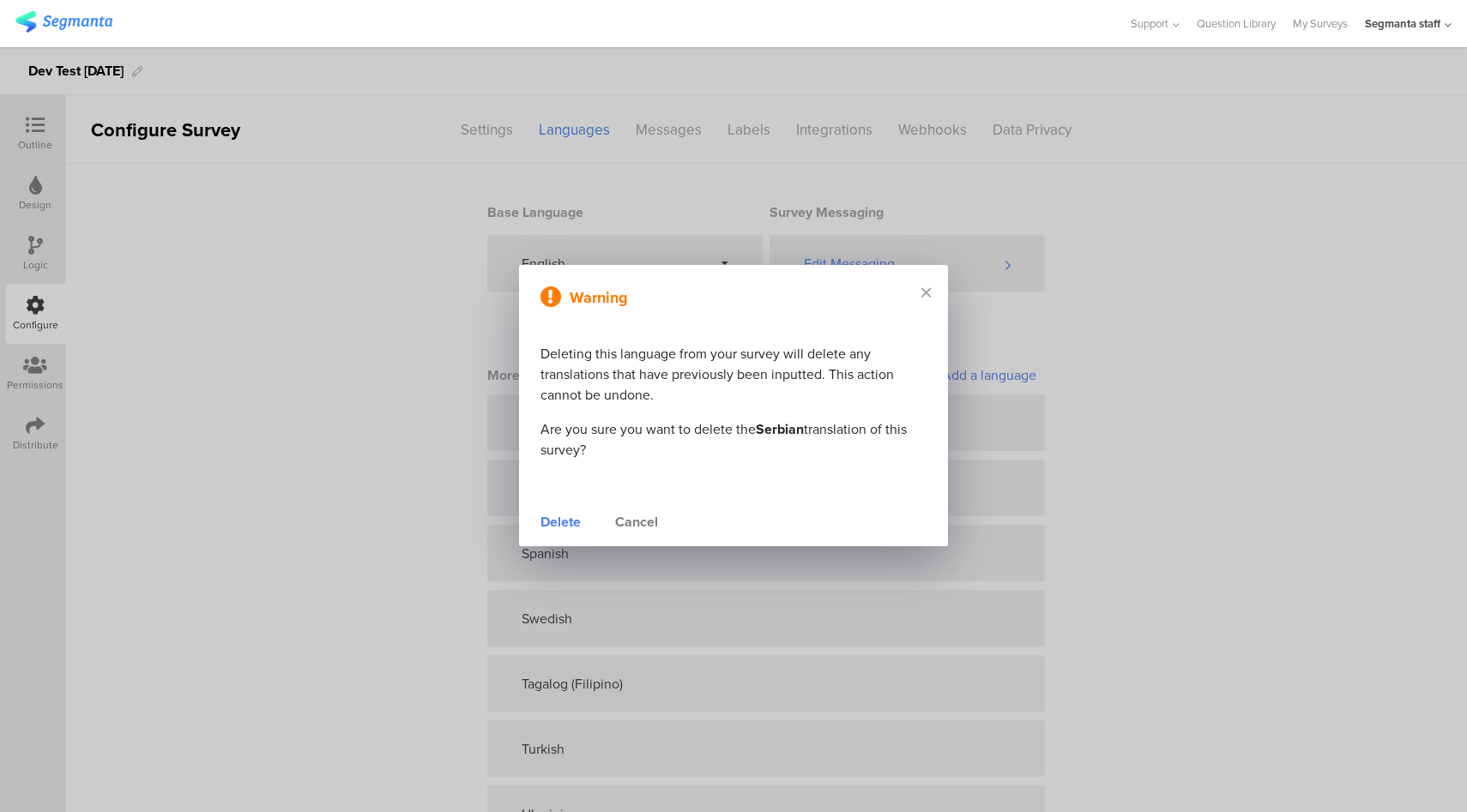
click at [560, 526] on div "Delete" at bounding box center [560, 522] width 40 height 21
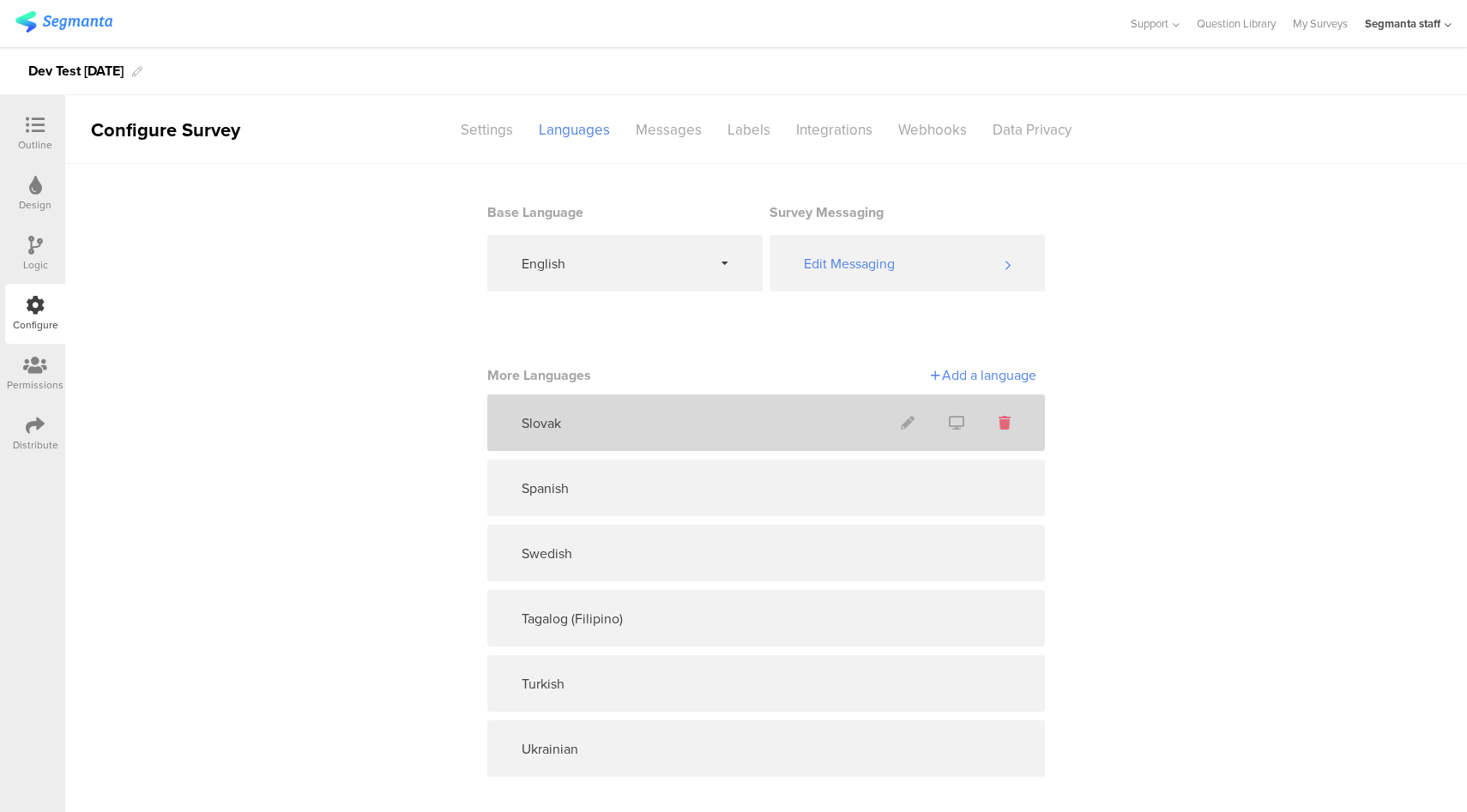
click at [999, 423] on icon at bounding box center [1004, 423] width 12 height 13
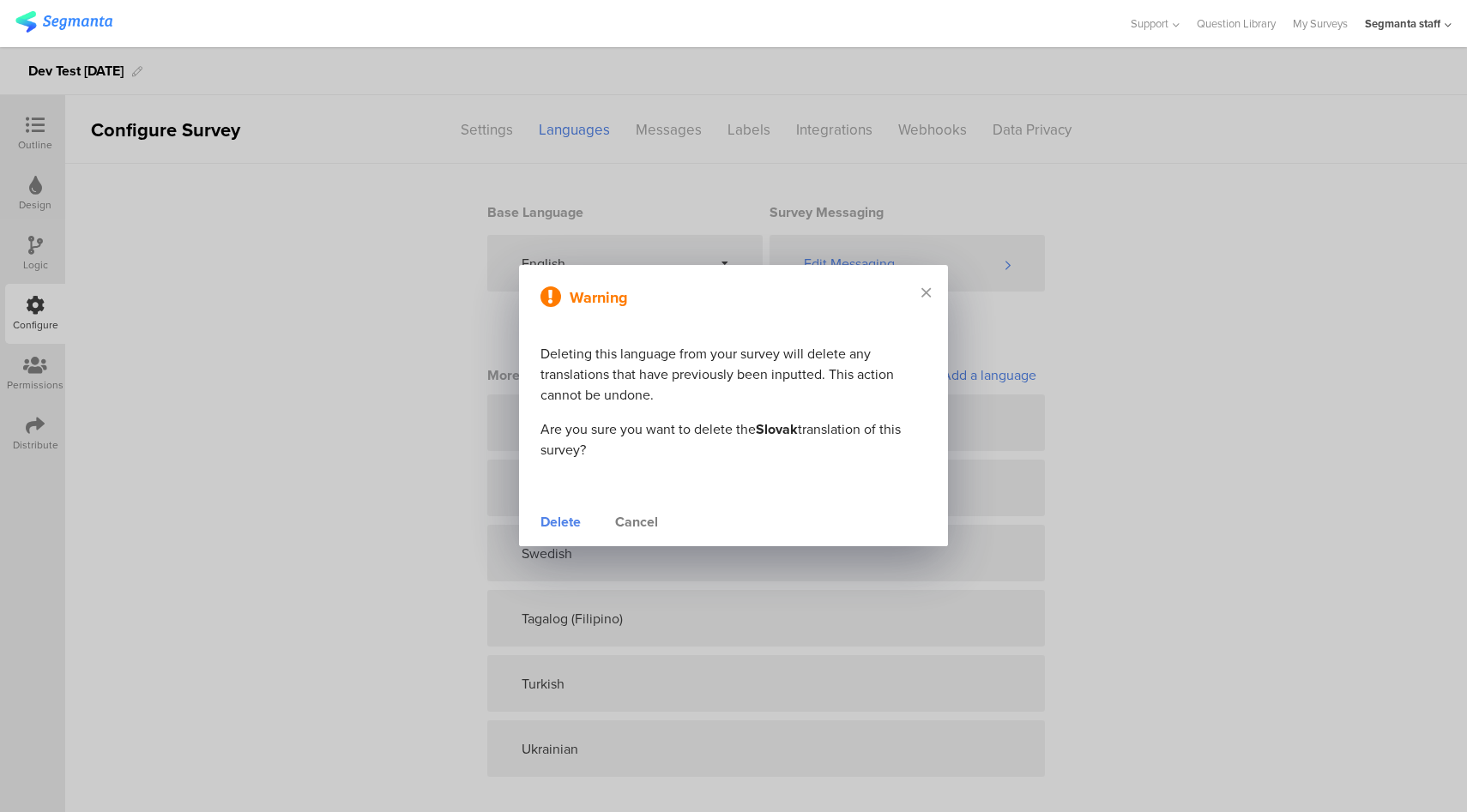
click at [557, 527] on div "Delete" at bounding box center [560, 522] width 40 height 21
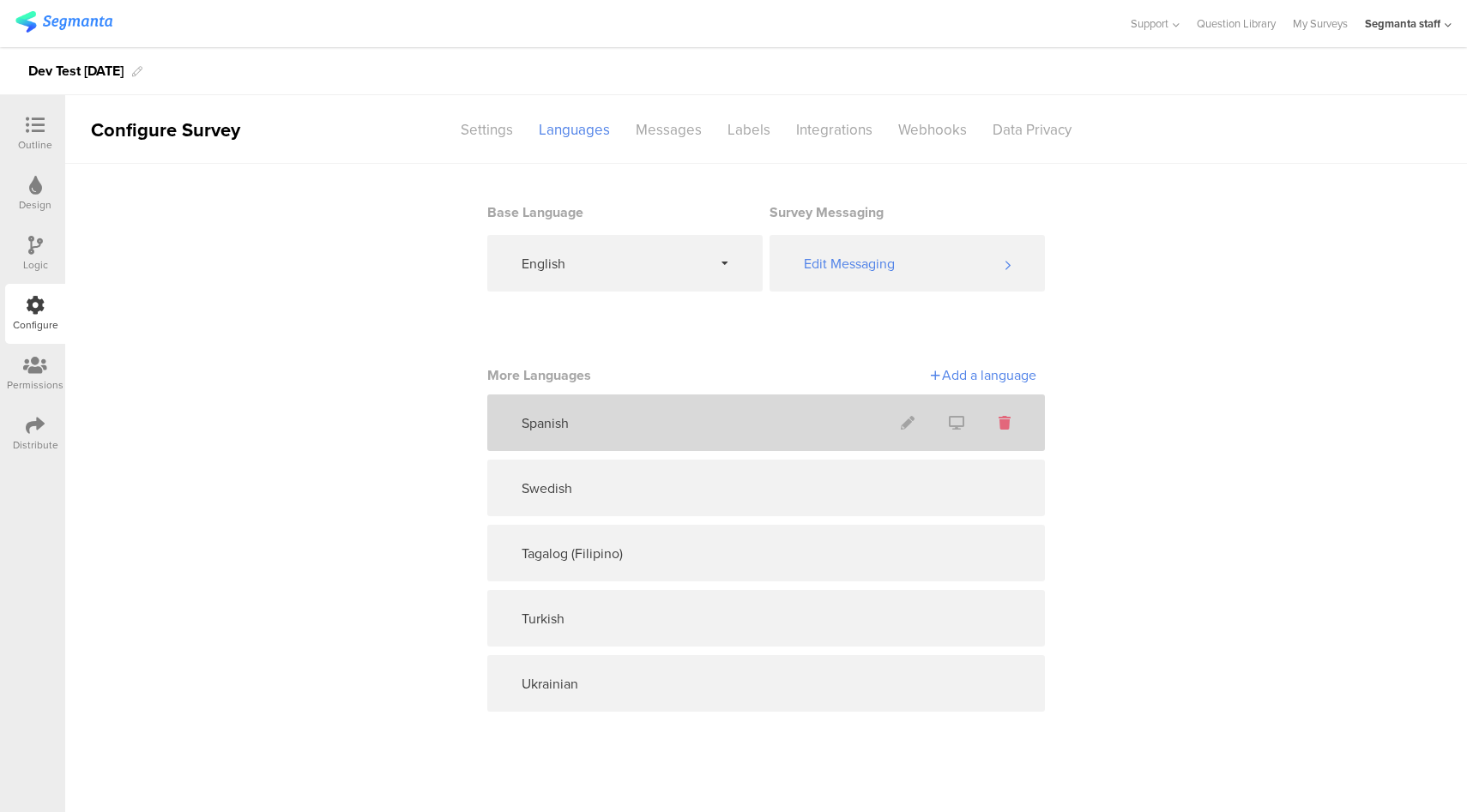
click at [1004, 424] on icon at bounding box center [1004, 423] width 12 height 13
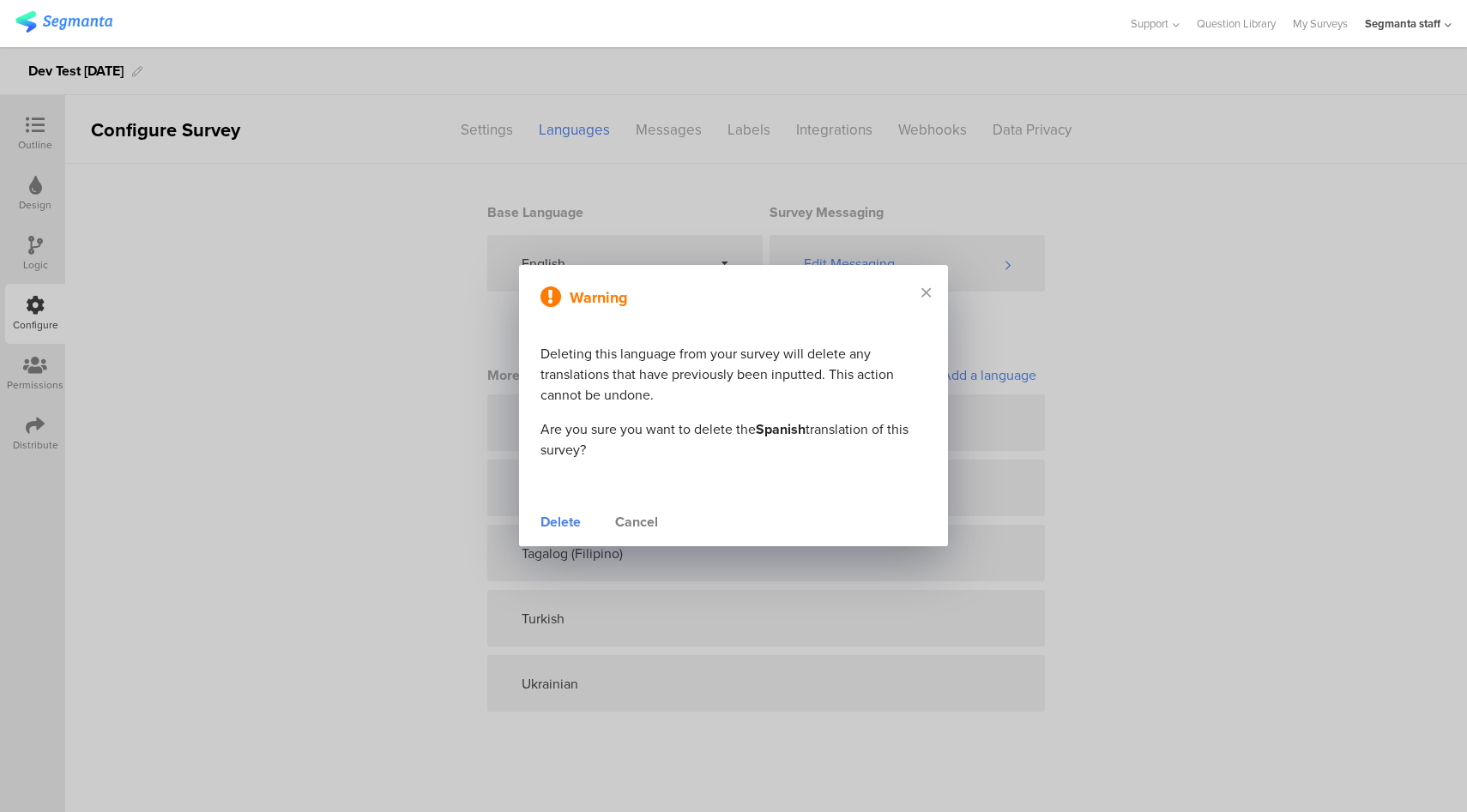
click at [565, 525] on div "Delete" at bounding box center [560, 522] width 40 height 21
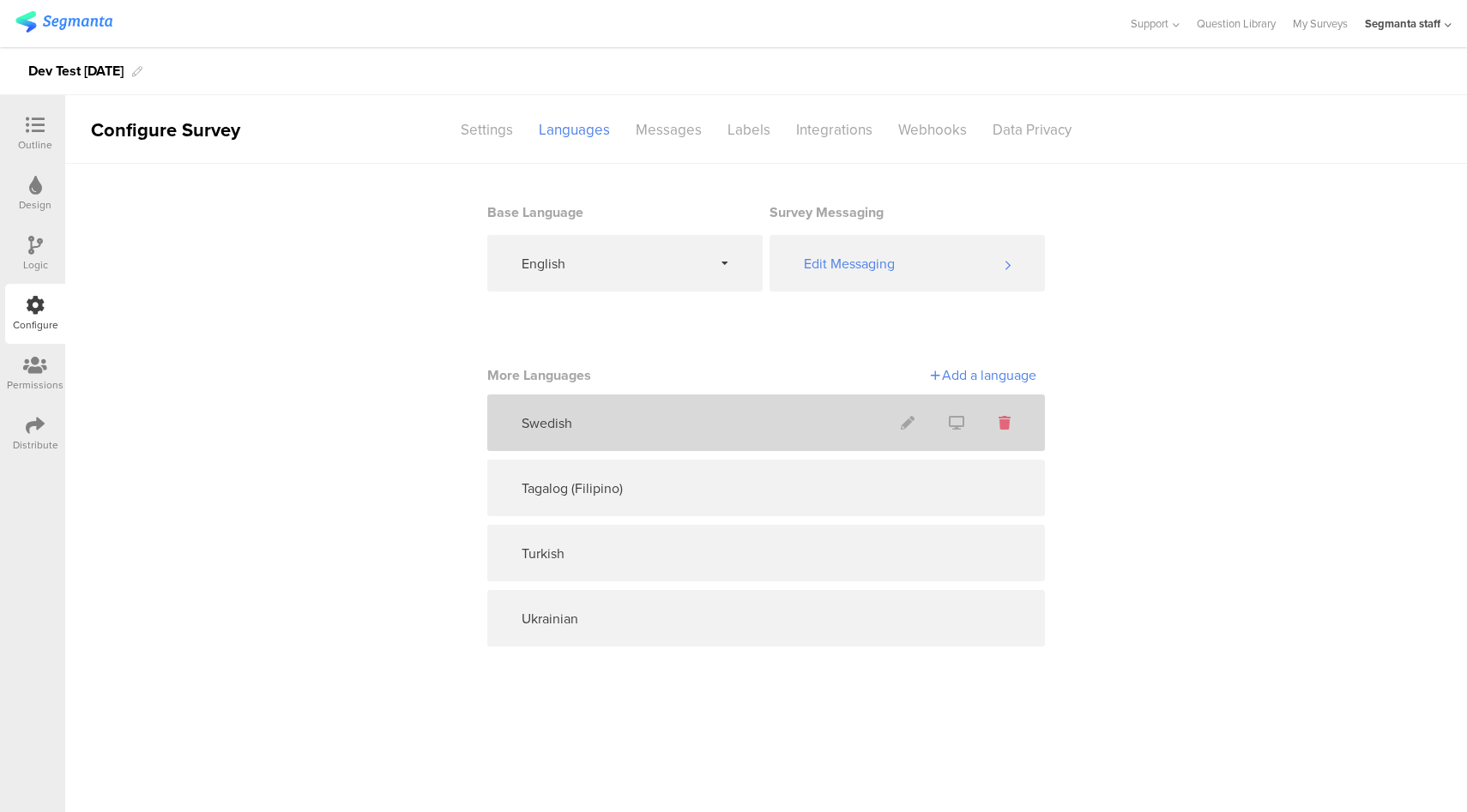
click at [1005, 424] on icon at bounding box center [1004, 423] width 12 height 13
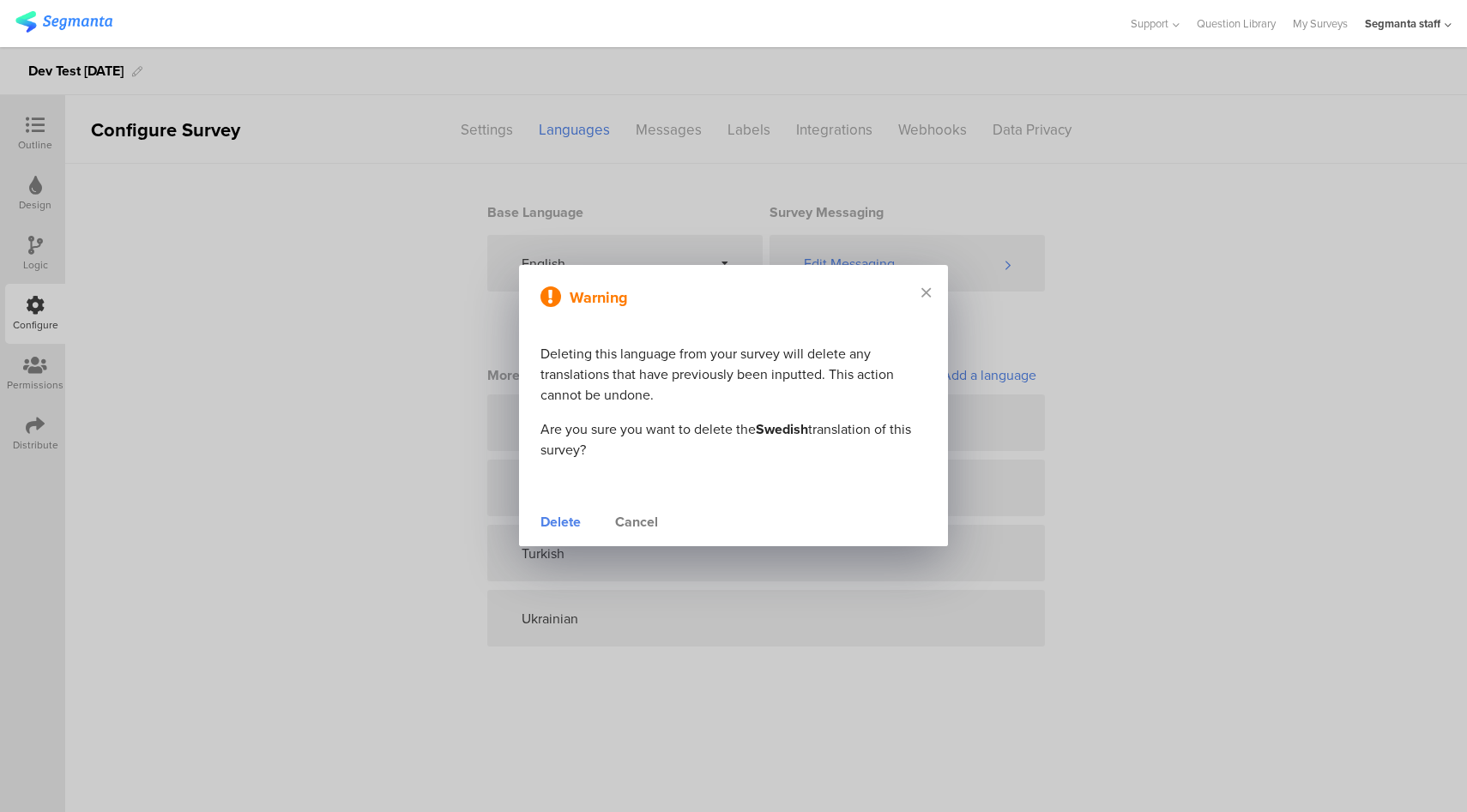
drag, startPoint x: 562, startPoint y: 520, endPoint x: 575, endPoint y: 519, distance: 13.0
click at [563, 520] on div "Delete" at bounding box center [560, 522] width 40 height 21
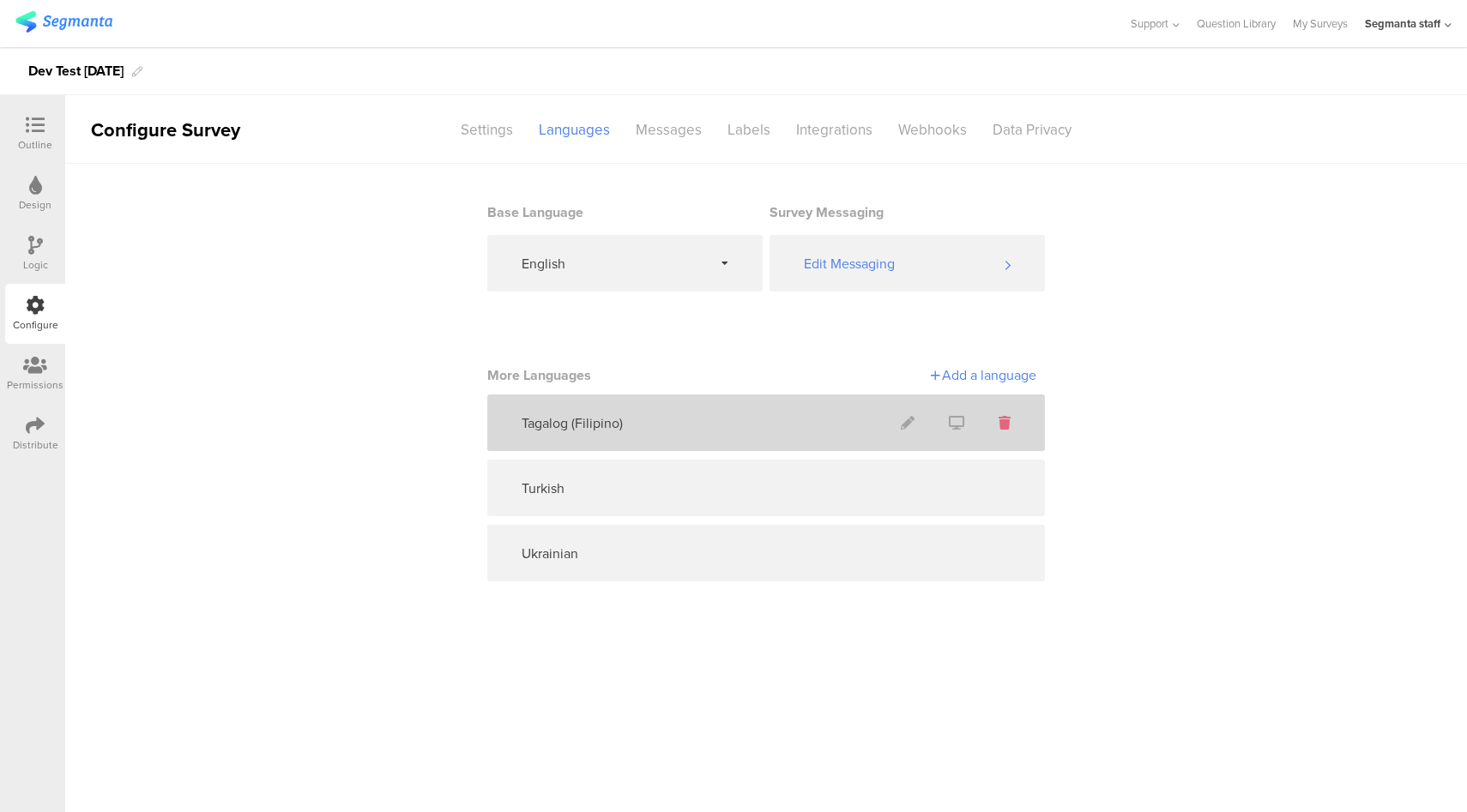
click at [1008, 421] on icon at bounding box center [1004, 423] width 12 height 13
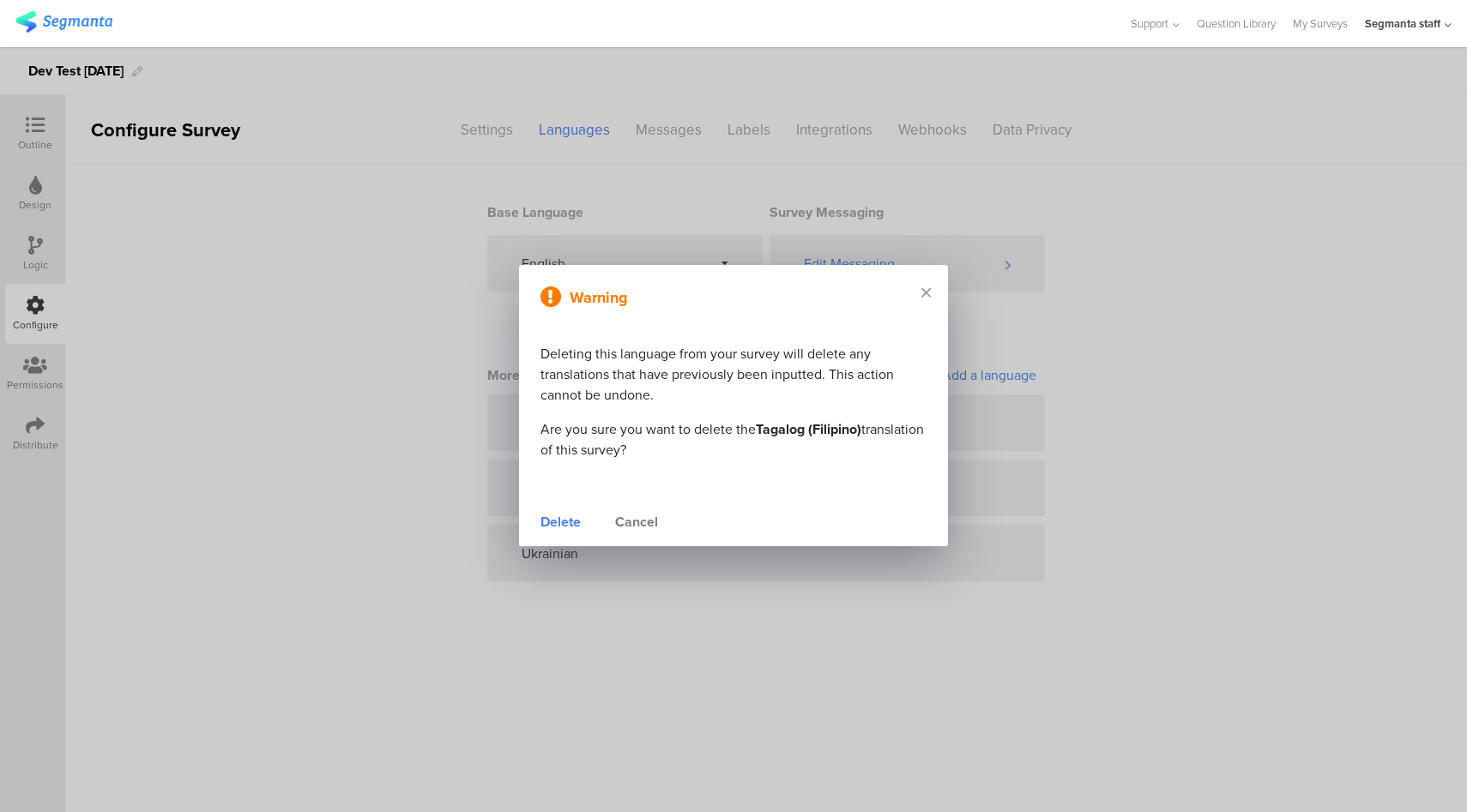
click at [557, 528] on div "Delete" at bounding box center [560, 522] width 40 height 21
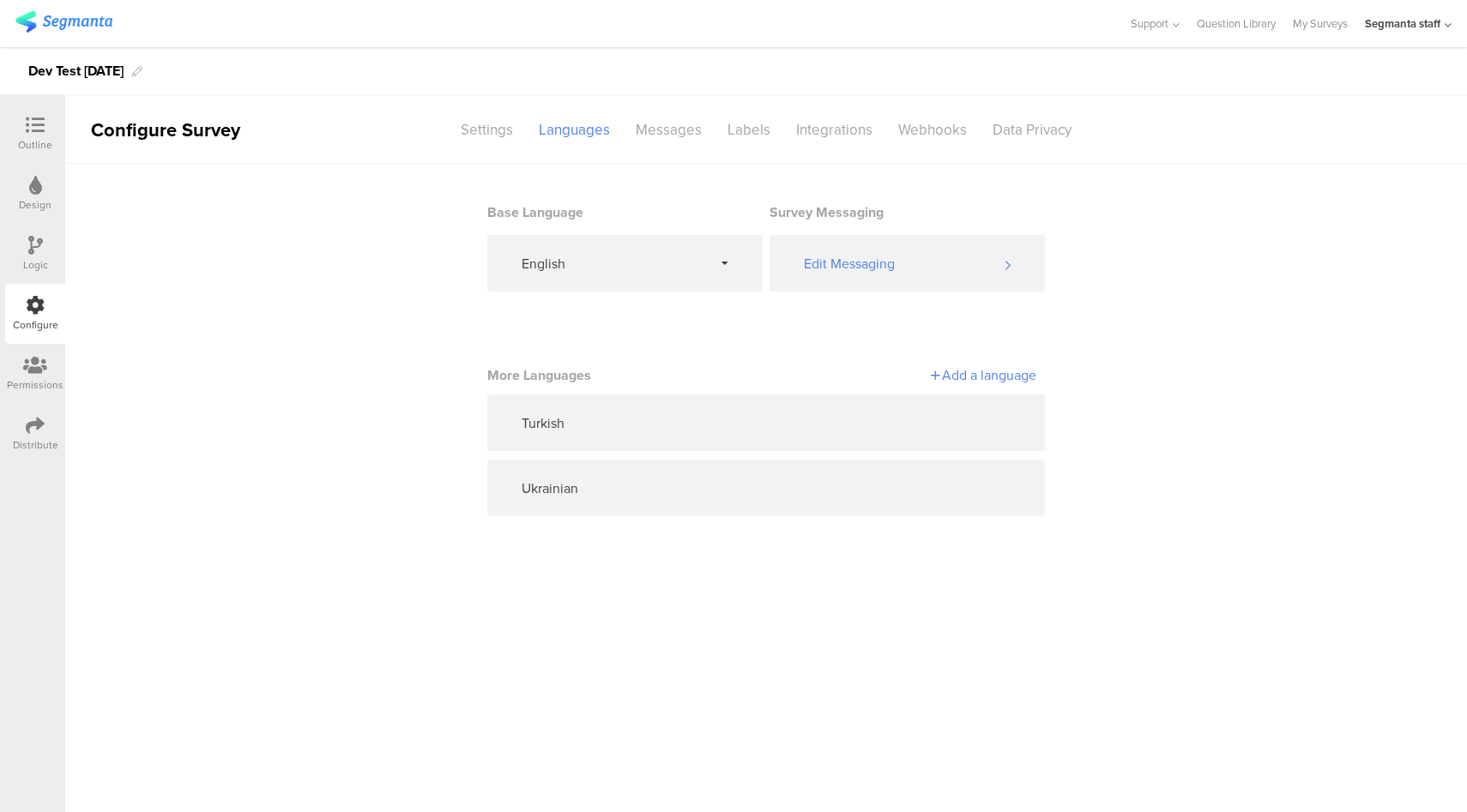
click at [1013, 378] on div "Add a language" at bounding box center [901, 375] width 270 height 20
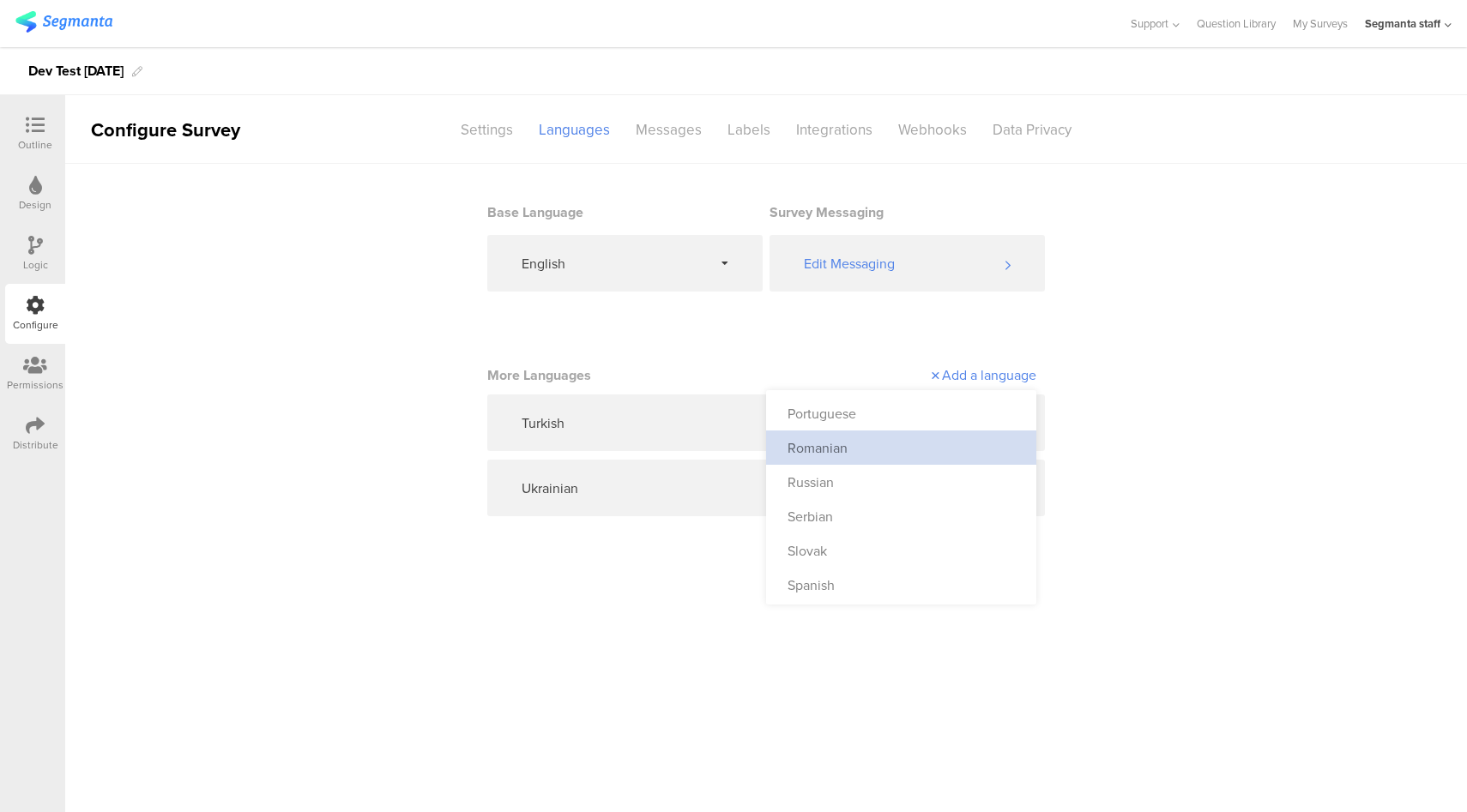
scroll to position [884, 0]
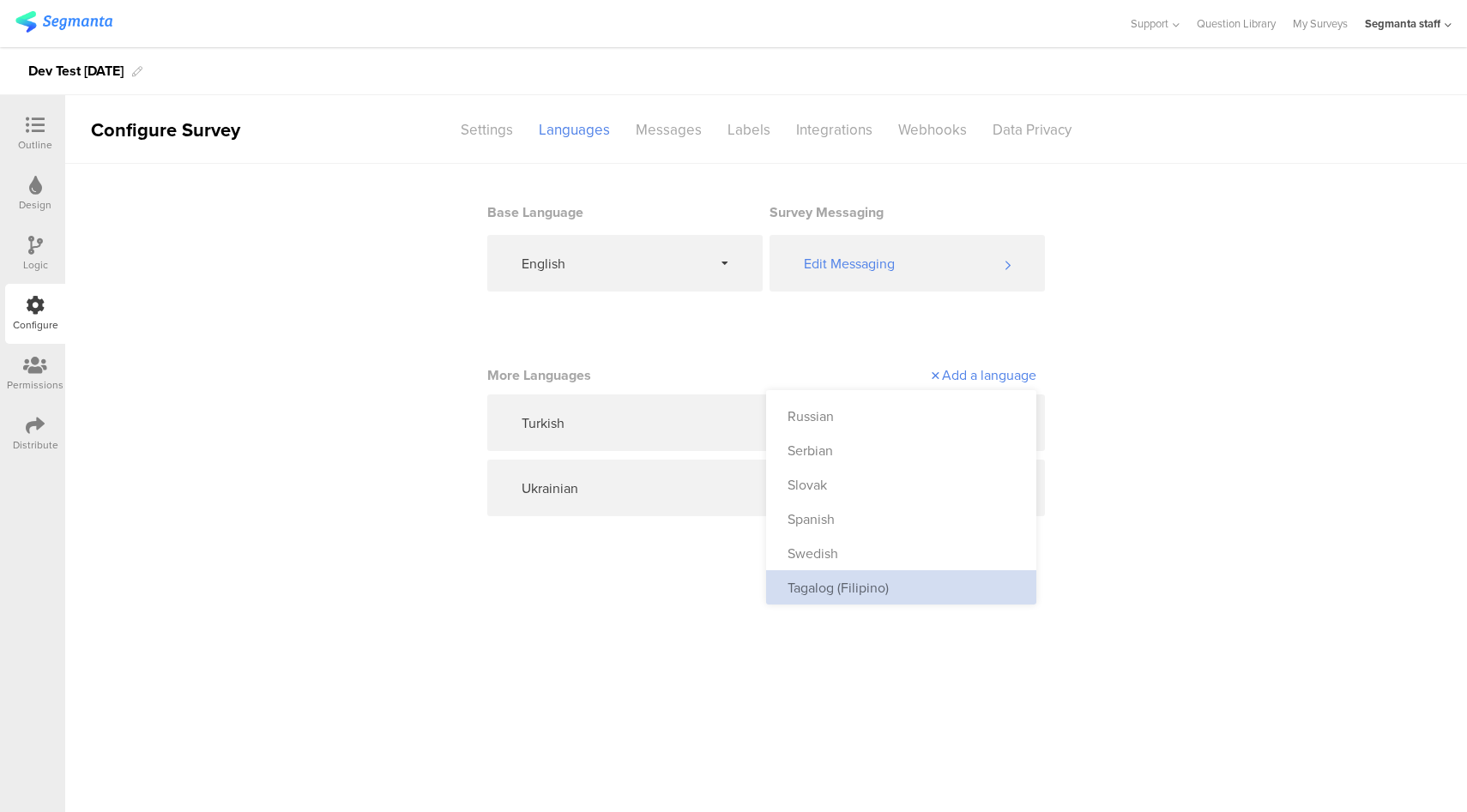
click at [865, 581] on div "Tagalog (Filipino)" at bounding box center [838, 588] width 101 height 20
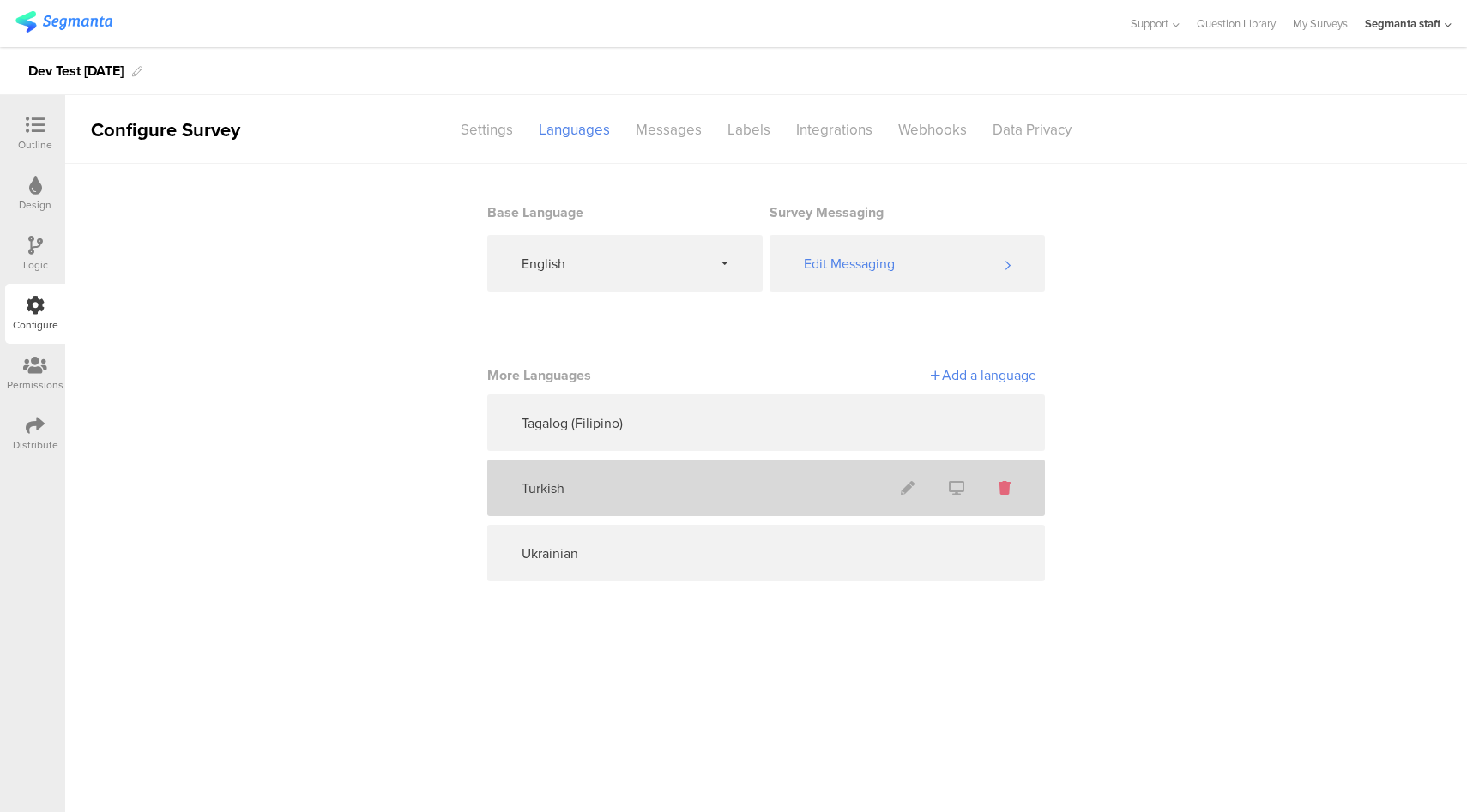
click at [1011, 486] on span at bounding box center [1005, 488] width 47 height 46
click at [1006, 493] on icon at bounding box center [1004, 487] width 12 height 13
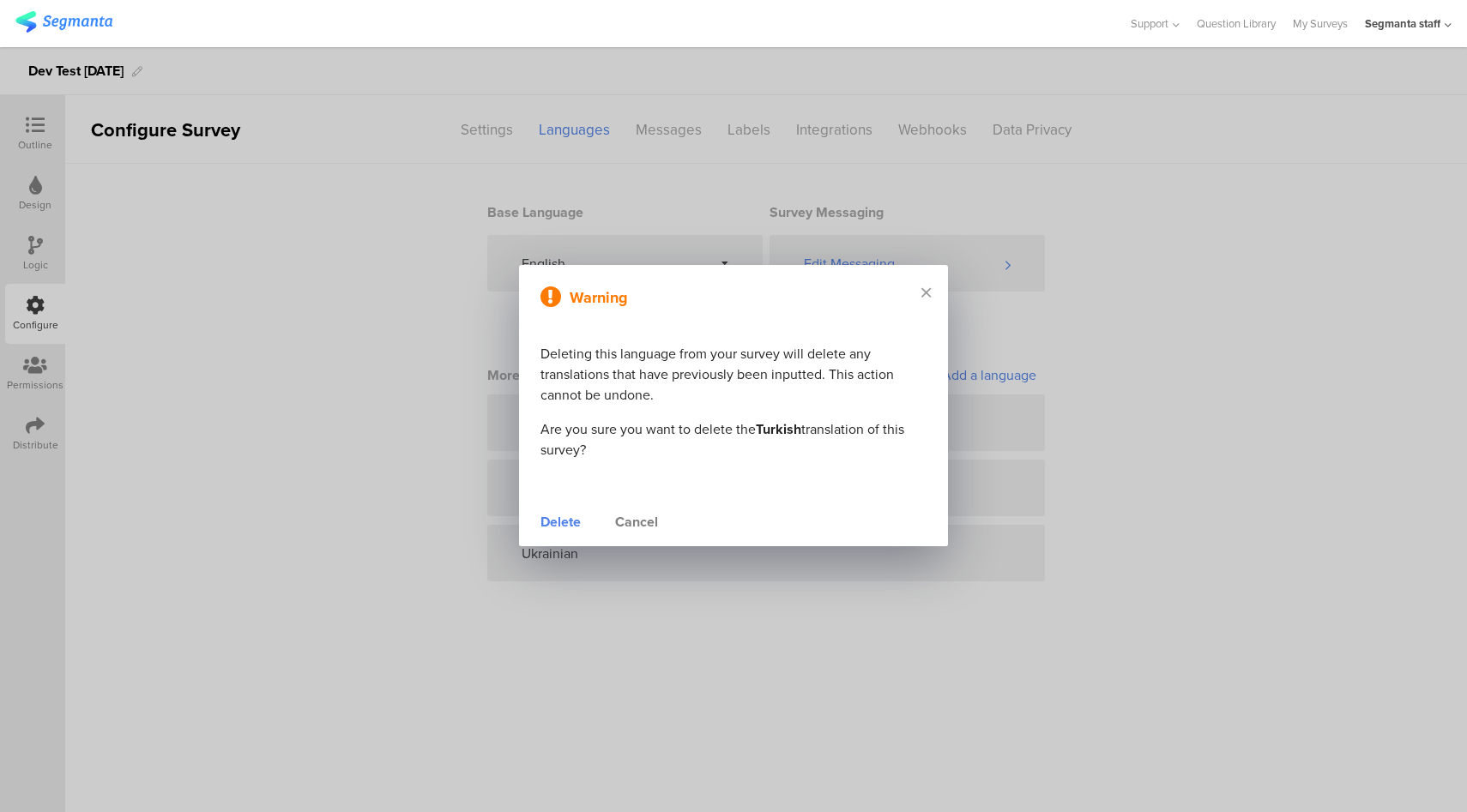
click at [576, 520] on div "Delete" at bounding box center [560, 522] width 40 height 21
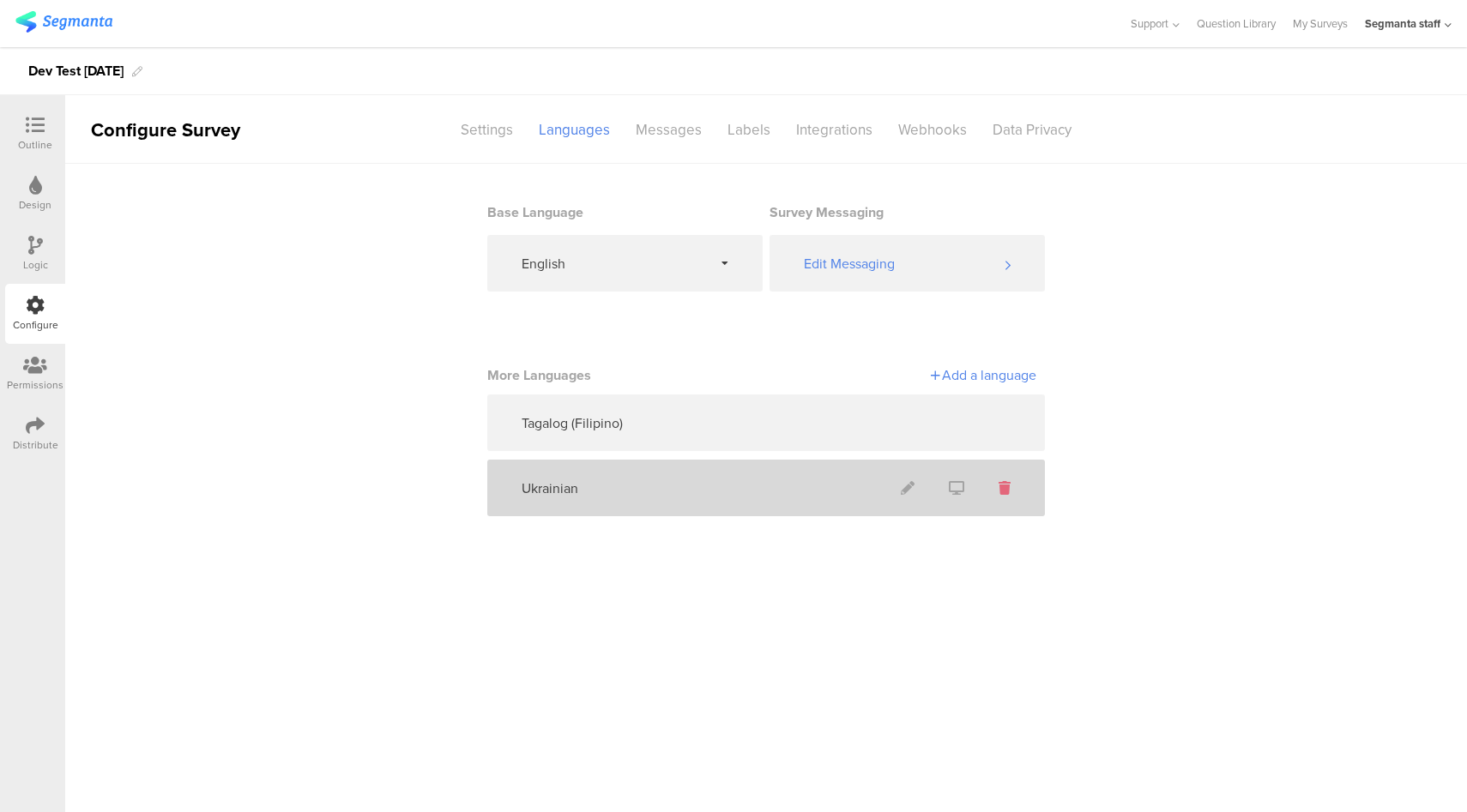
click at [1008, 487] on icon at bounding box center [1004, 487] width 12 height 13
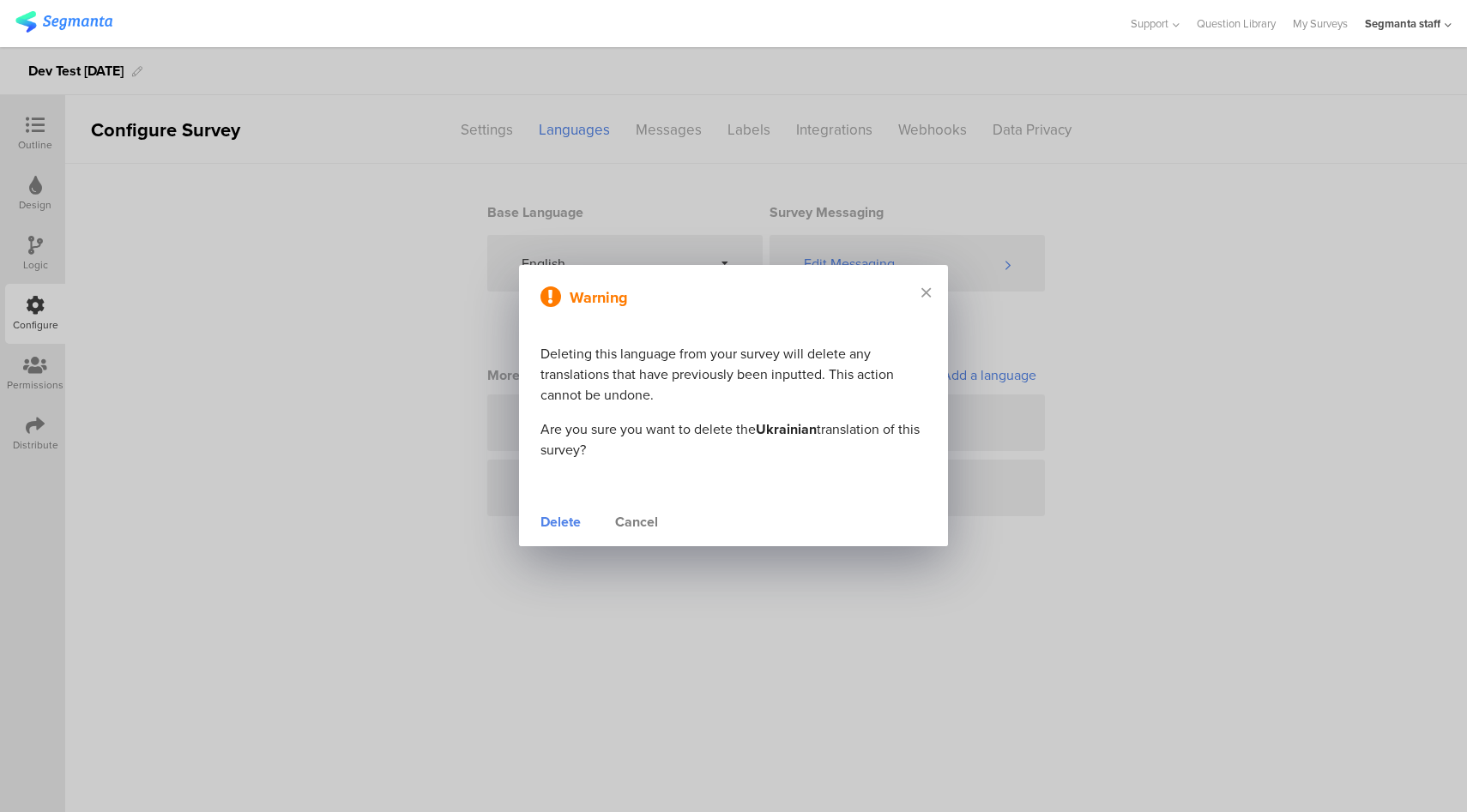
click at [549, 527] on div "Delete" at bounding box center [560, 522] width 40 height 21
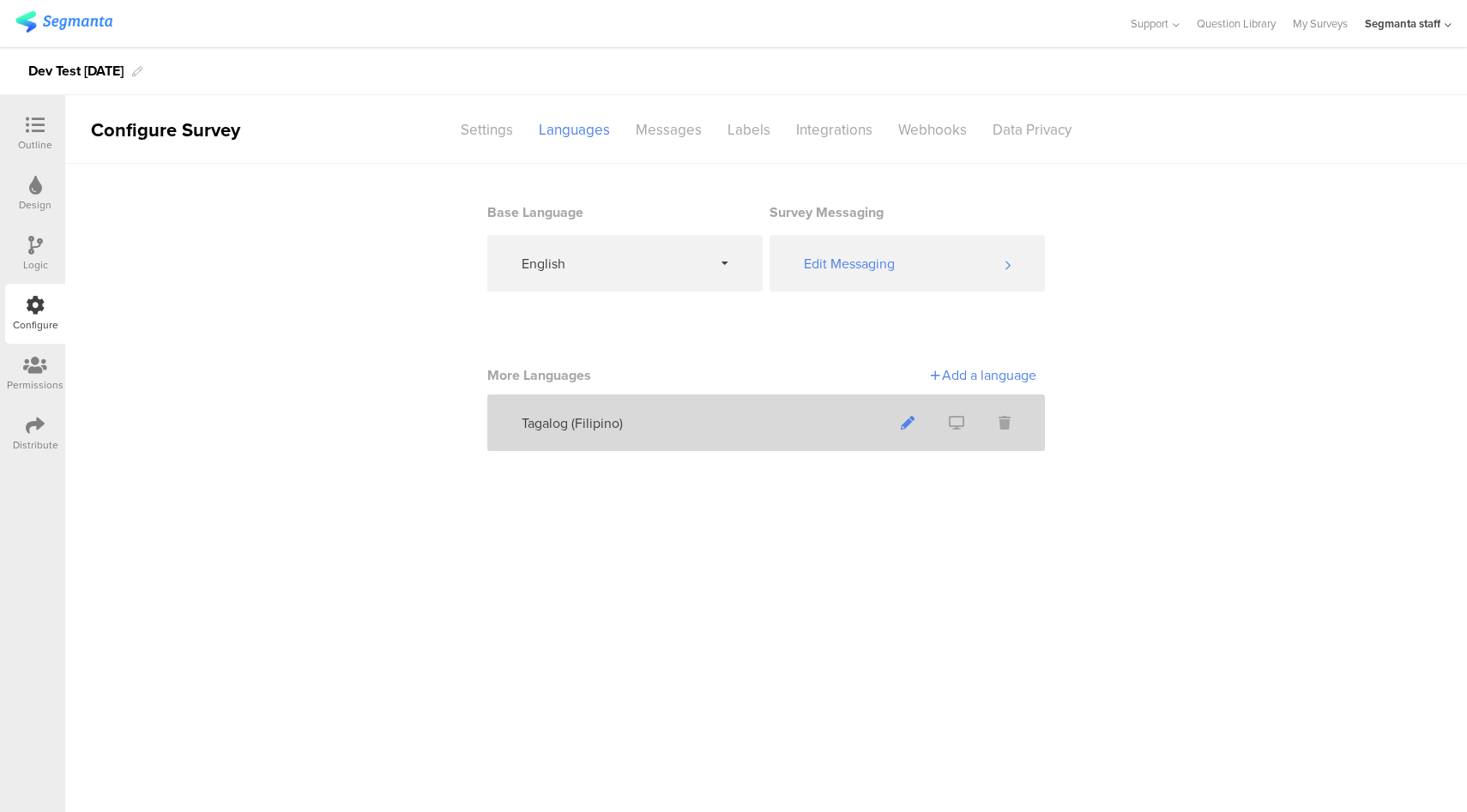
click at [910, 421] on icon at bounding box center [907, 423] width 13 height 13
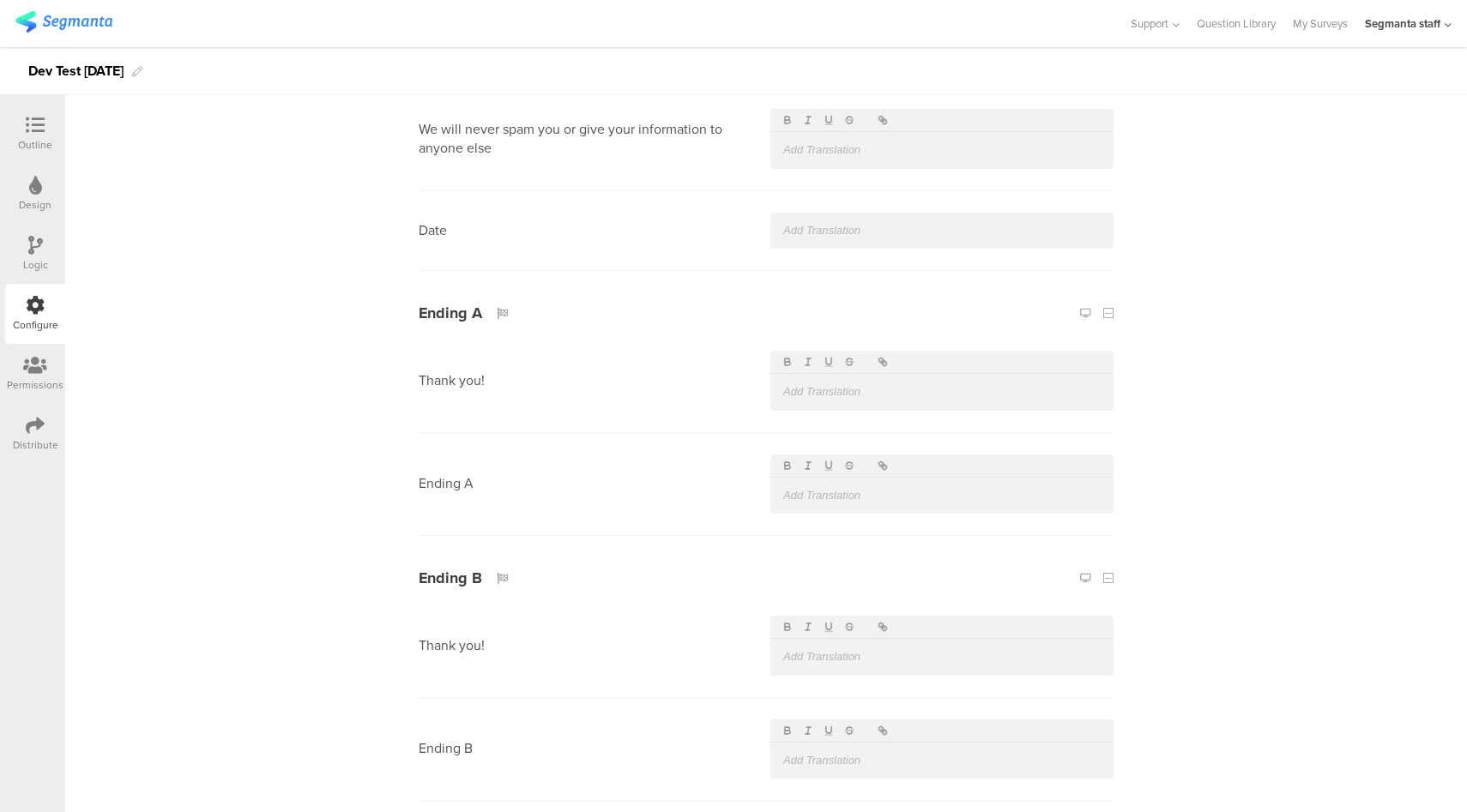
scroll to position [1759, 0]
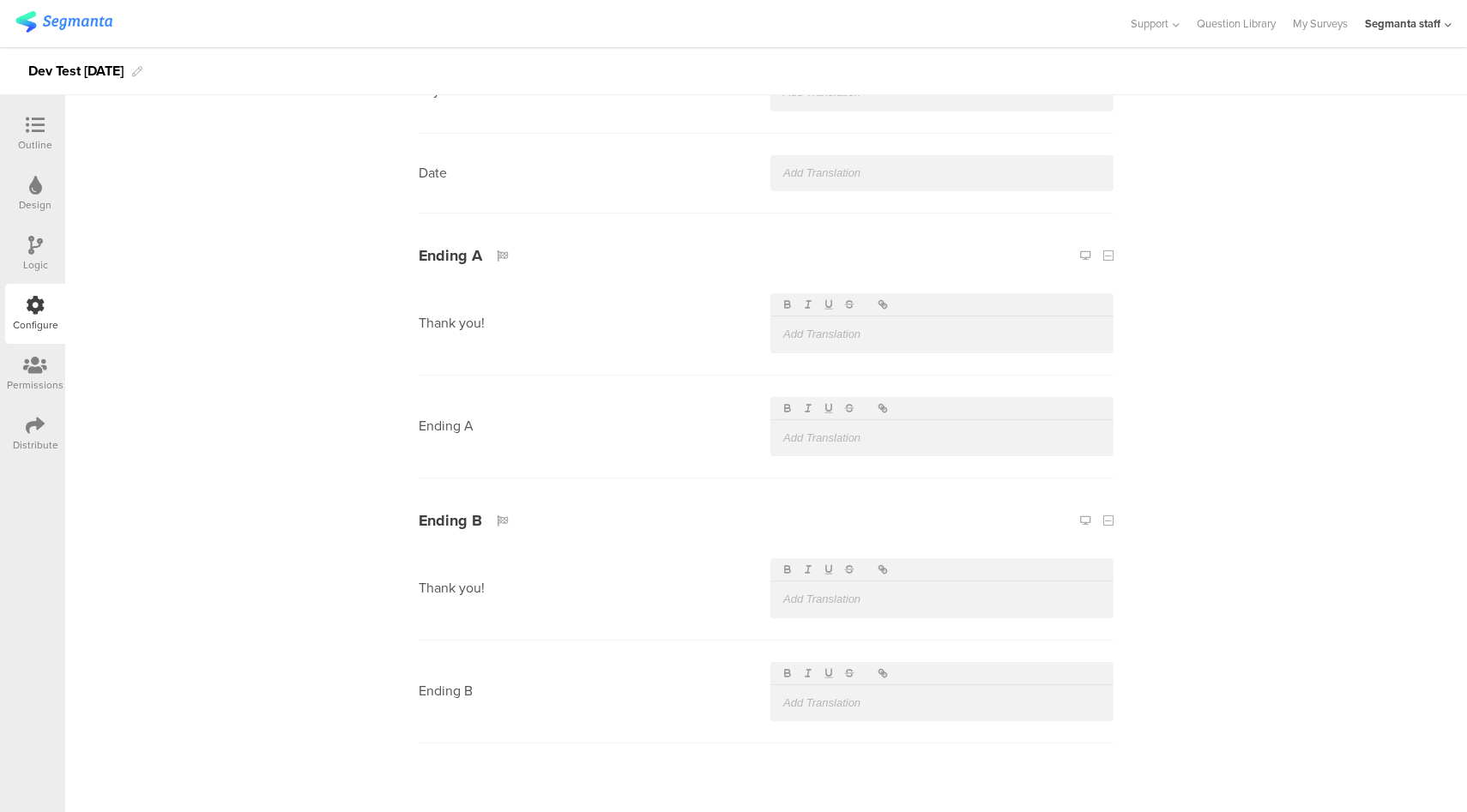
click at [1104, 520] on div at bounding box center [1108, 520] width 10 height 10
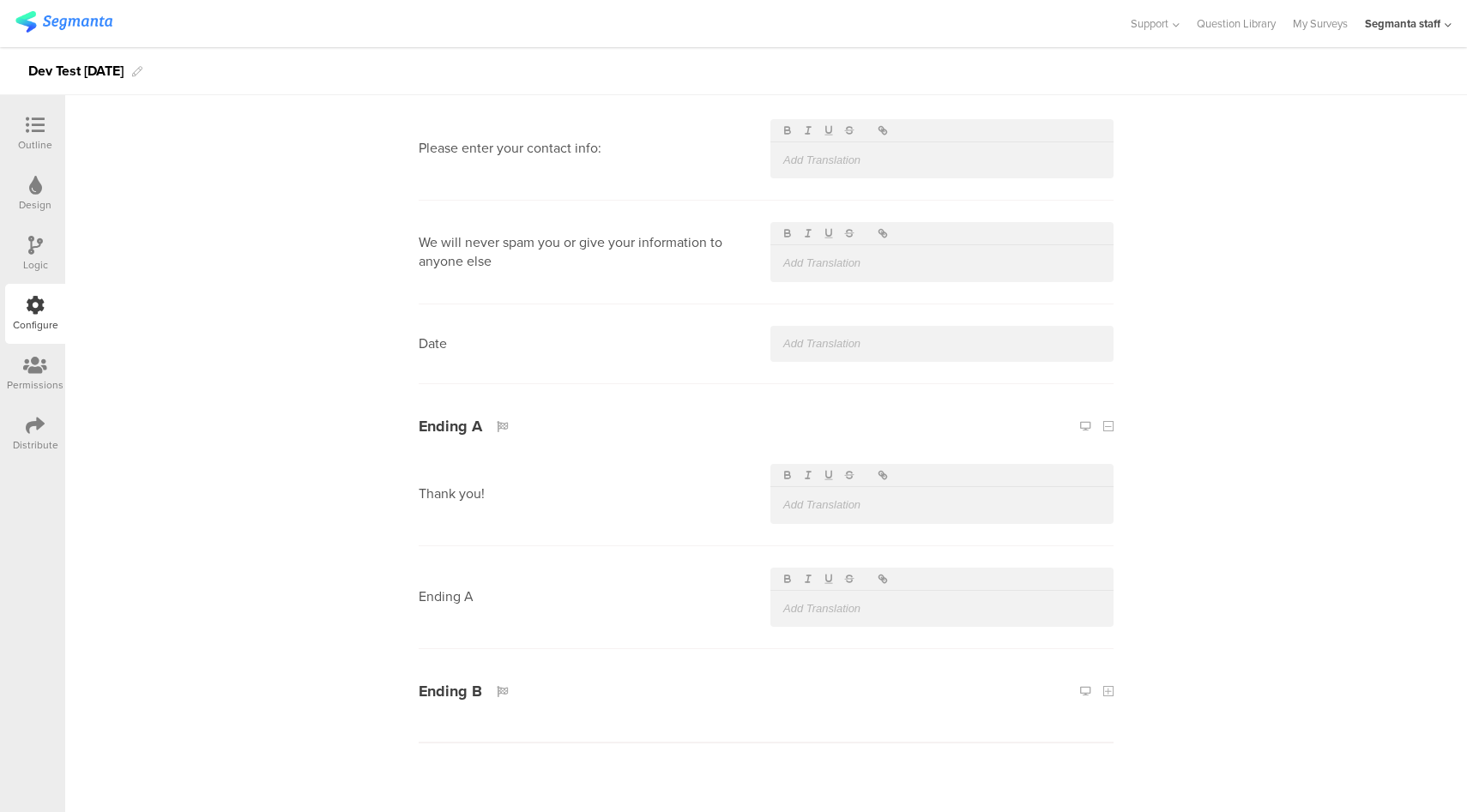
scroll to position [1578, 0]
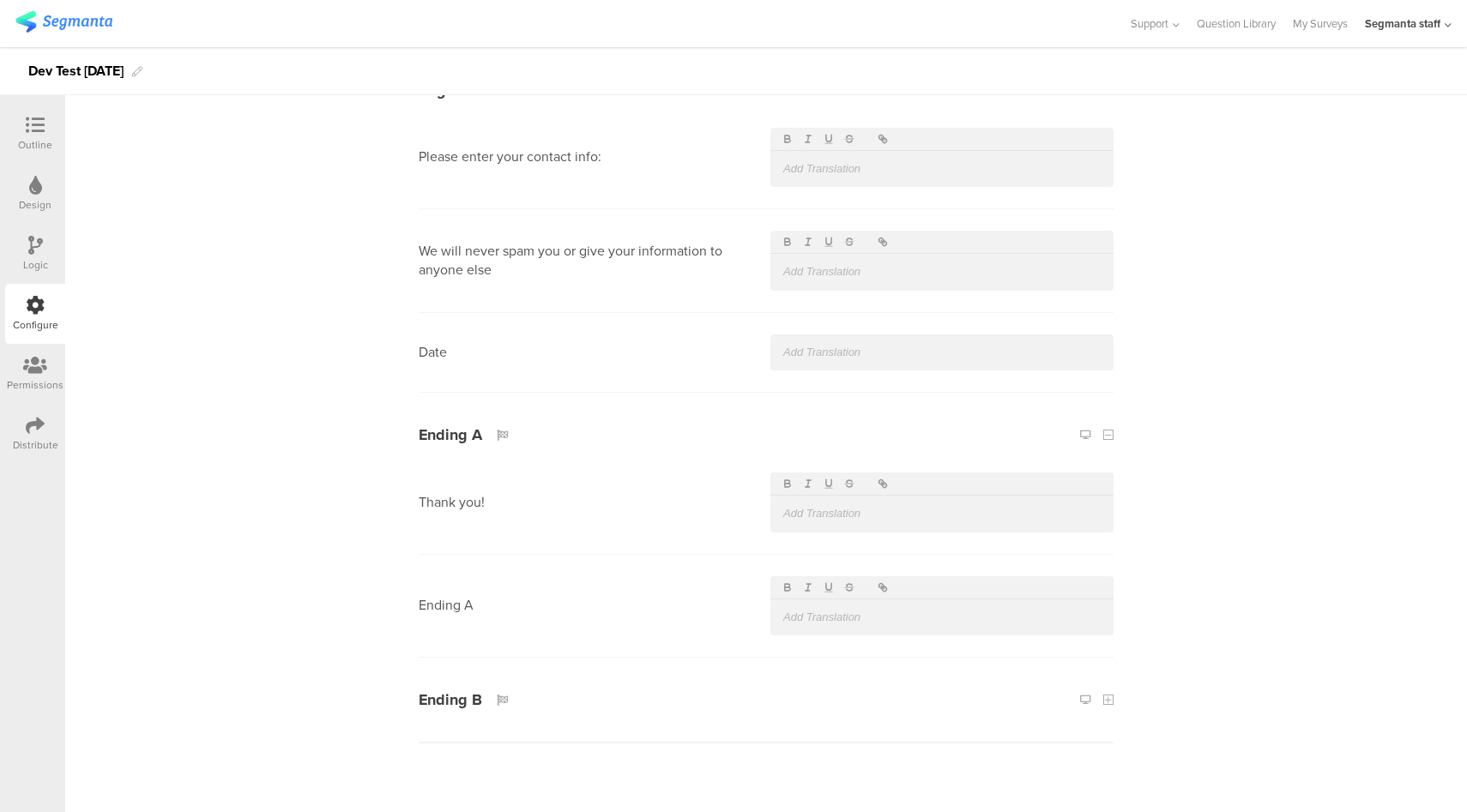
click at [1104, 698] on div at bounding box center [1108, 699] width 10 height 10
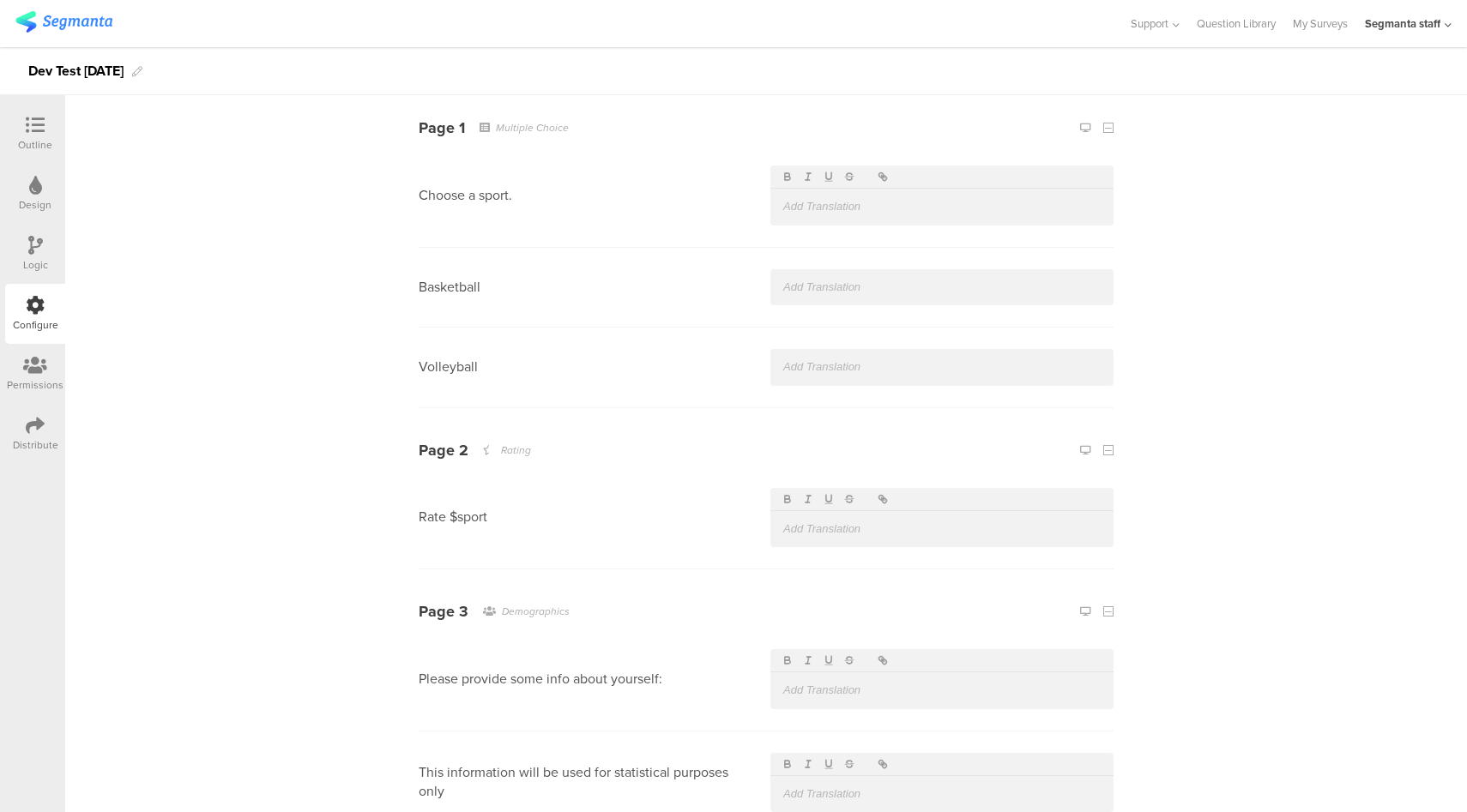
scroll to position [0, 0]
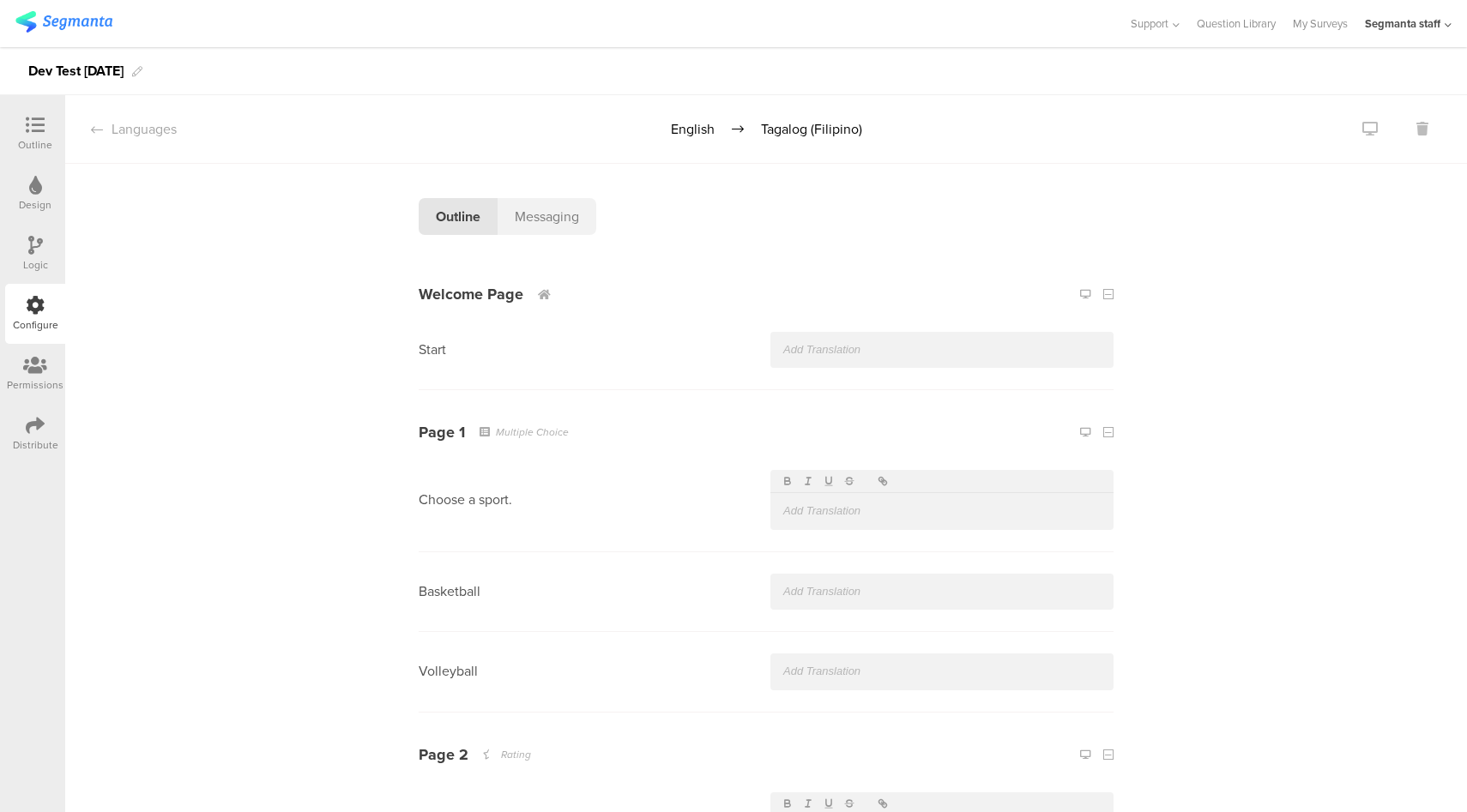
click at [852, 353] on p at bounding box center [942, 350] width 318 height 15
click at [807, 521] on div at bounding box center [942, 511] width 343 height 36
click at [785, 484] on icon "button" at bounding box center [788, 483] width 5 height 4
click at [802, 487] on icon "button" at bounding box center [808, 481] width 12 height 12
click at [827, 486] on icon "button" at bounding box center [828, 481] width 12 height 12
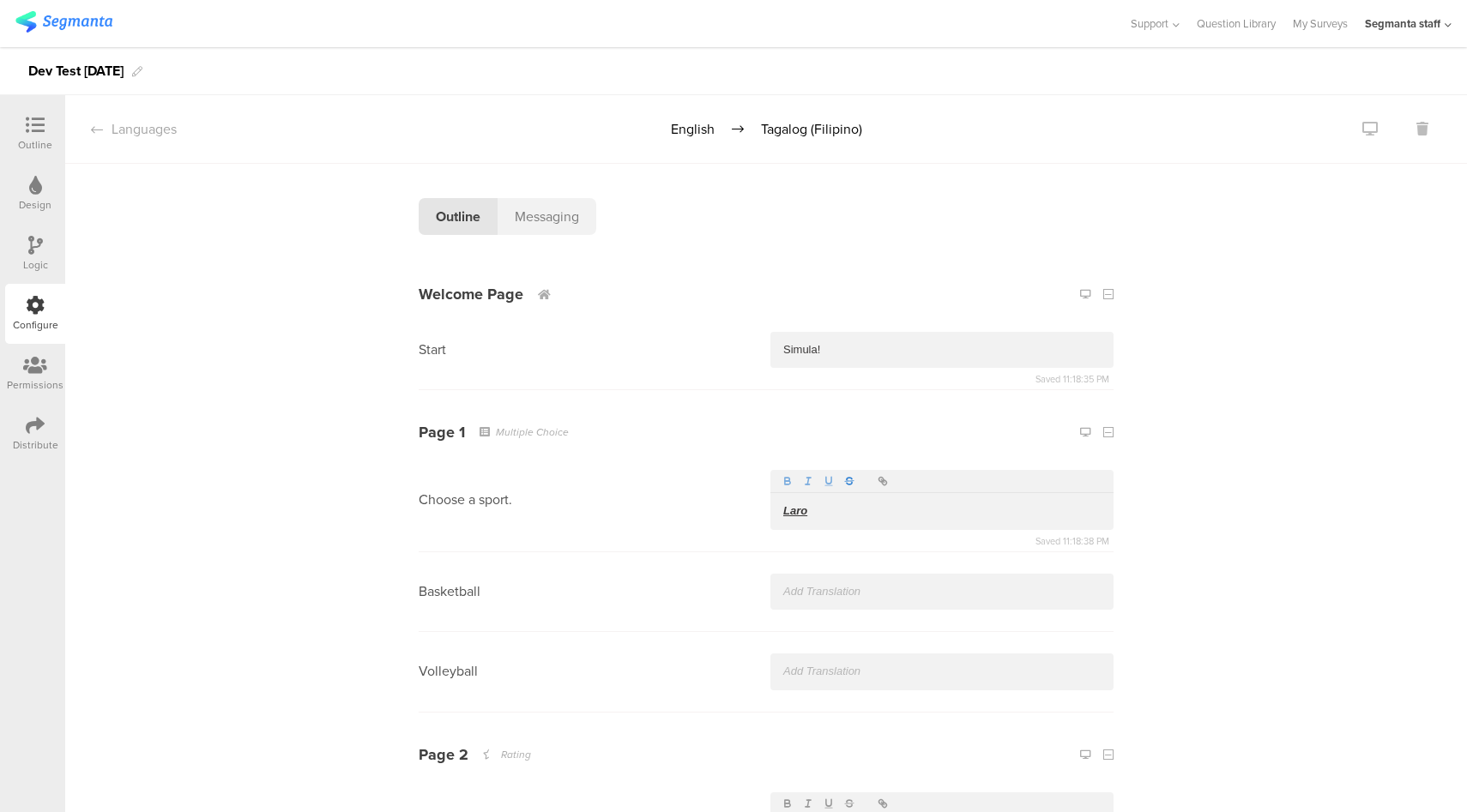
click at [846, 485] on icon "button" at bounding box center [850, 484] width 7 height 4
click at [878, 487] on icon "button" at bounding box center [882, 481] width 12 height 12
type input "google.com"
click at [843, 596] on p at bounding box center [942, 591] width 318 height 15
click at [1080, 432] on icon at bounding box center [1085, 432] width 10 height 10
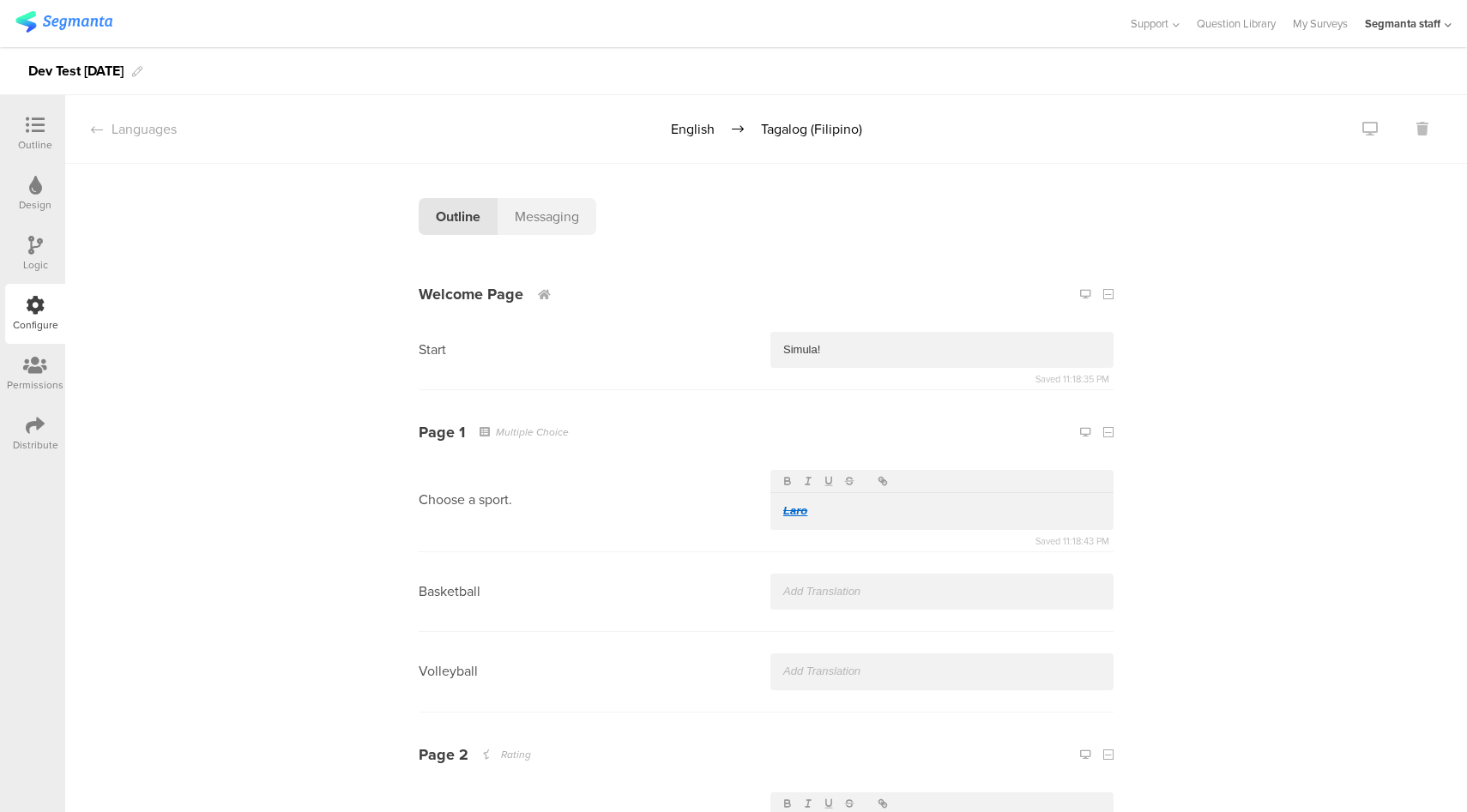
click at [31, 432] on icon at bounding box center [35, 425] width 19 height 19
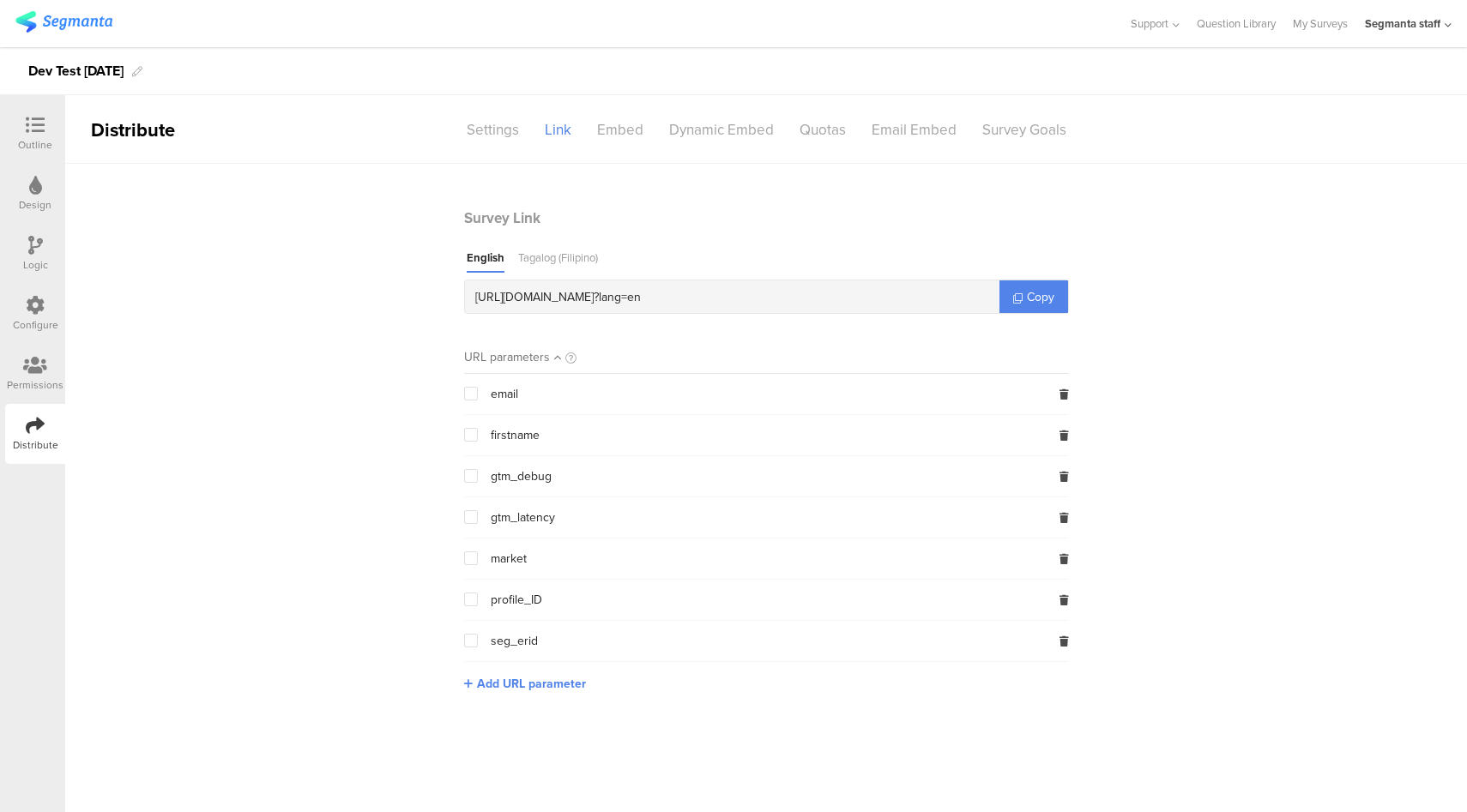
click at [559, 255] on div "Tagalog (Filipino)" at bounding box center [558, 261] width 80 height 23
click at [1062, 287] on link "Copy" at bounding box center [1034, 297] width 68 height 32
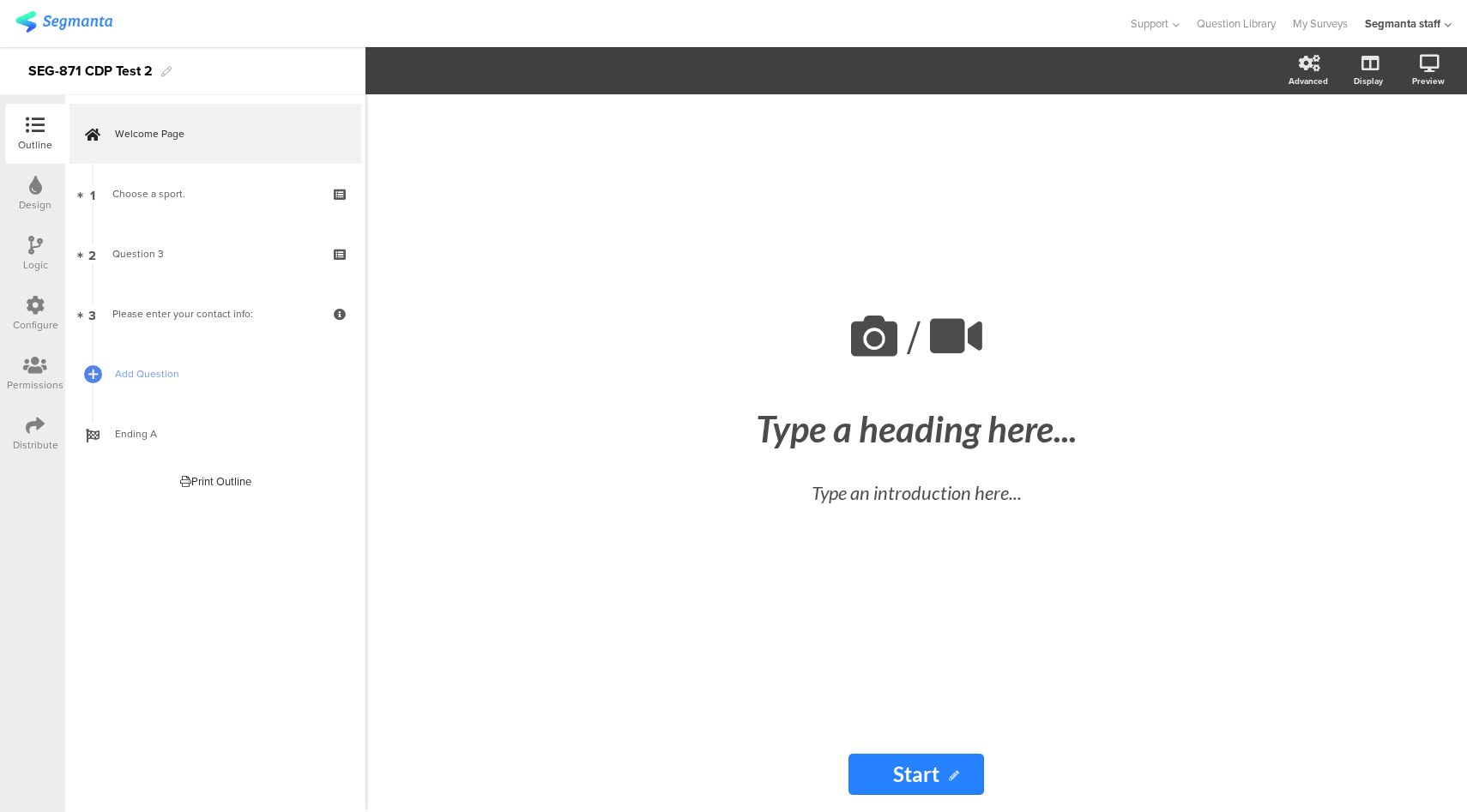
click at [19, 313] on div "Configure" at bounding box center [35, 313] width 60 height 60
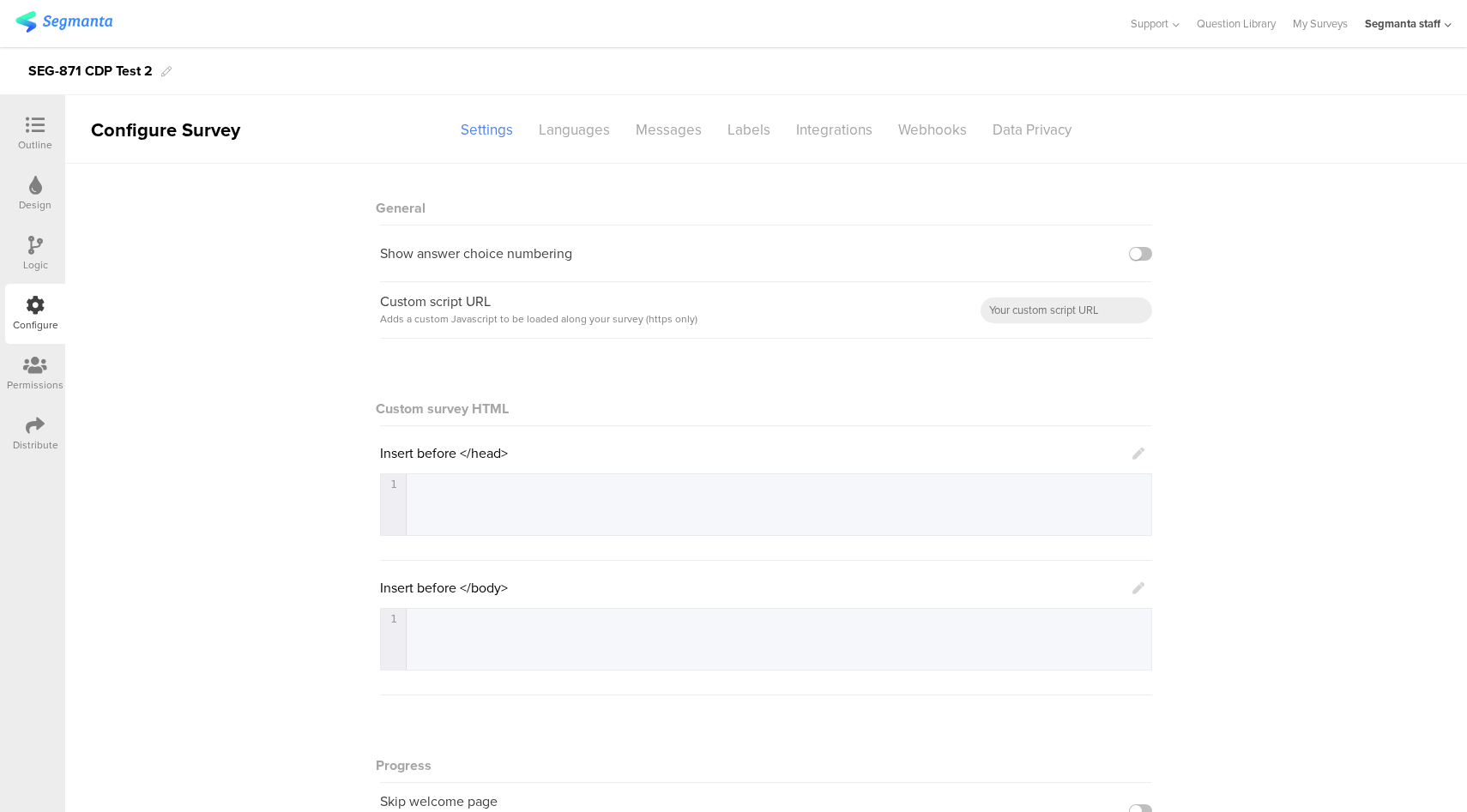
click at [48, 424] on div "Distribute" at bounding box center [35, 433] width 60 height 60
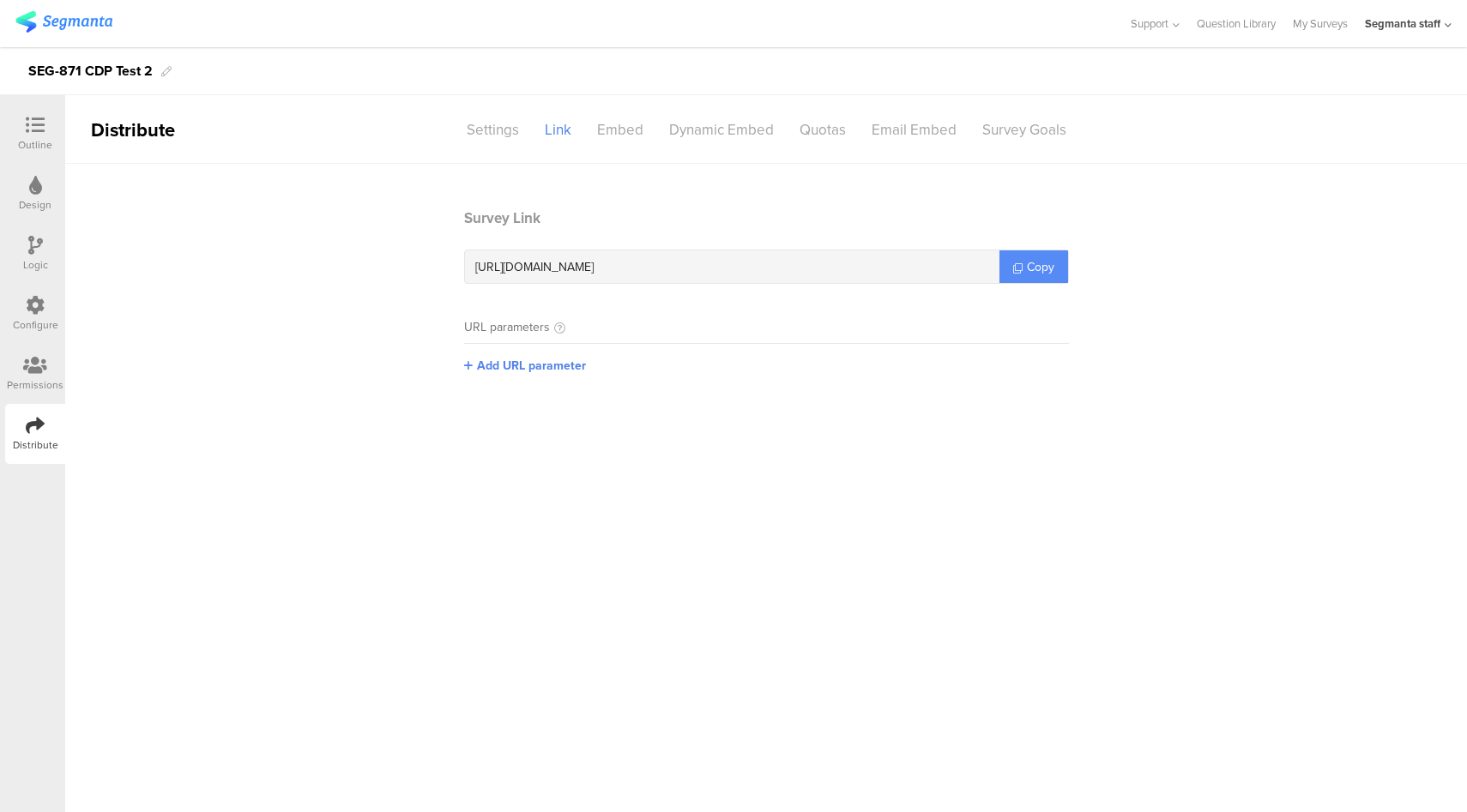
click at [1030, 276] on link "Copy" at bounding box center [1034, 266] width 68 height 32
click at [22, 144] on div "Outline" at bounding box center [35, 144] width 34 height 15
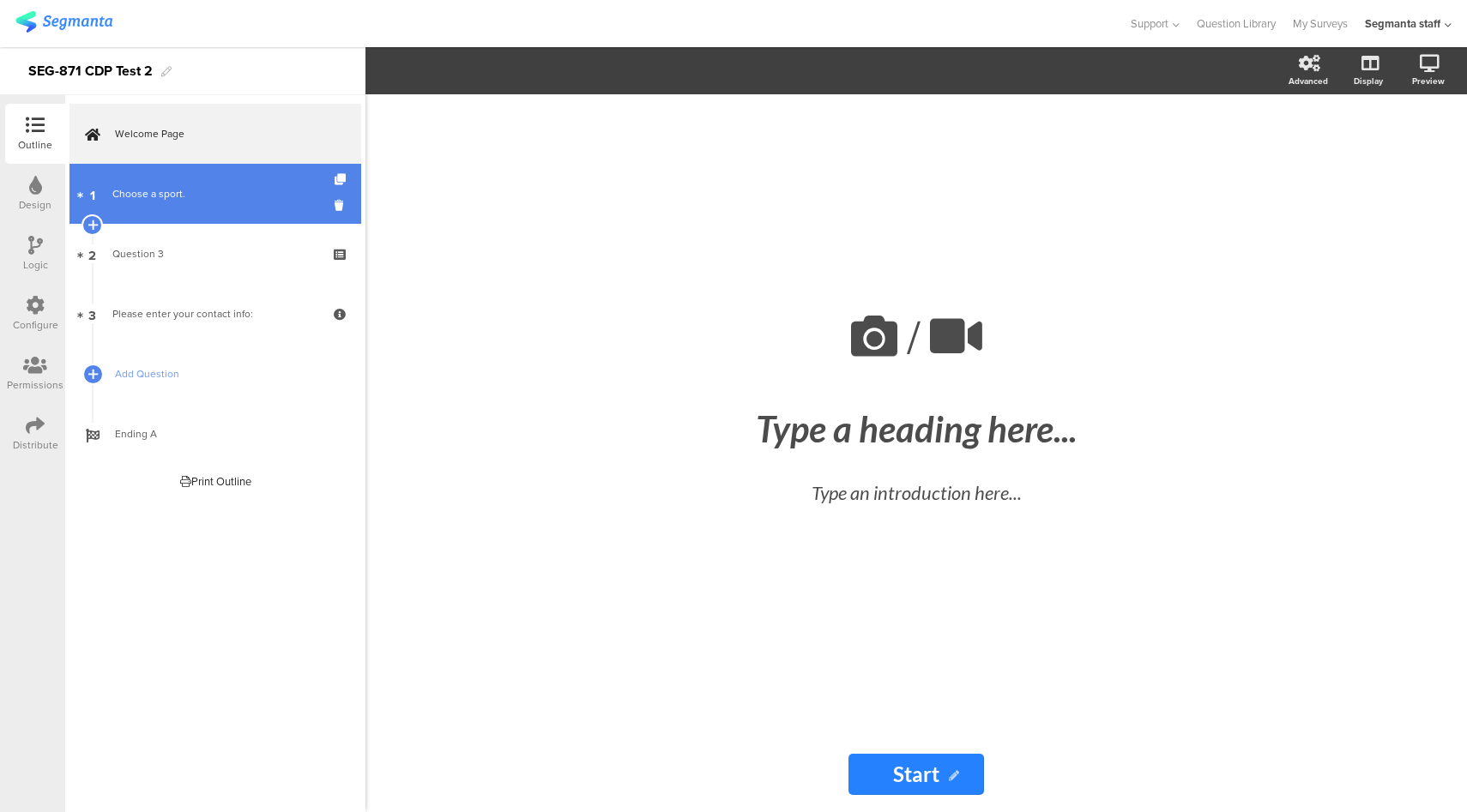
click at [204, 205] on link "1 Choose a sport." at bounding box center [214, 194] width 292 height 60
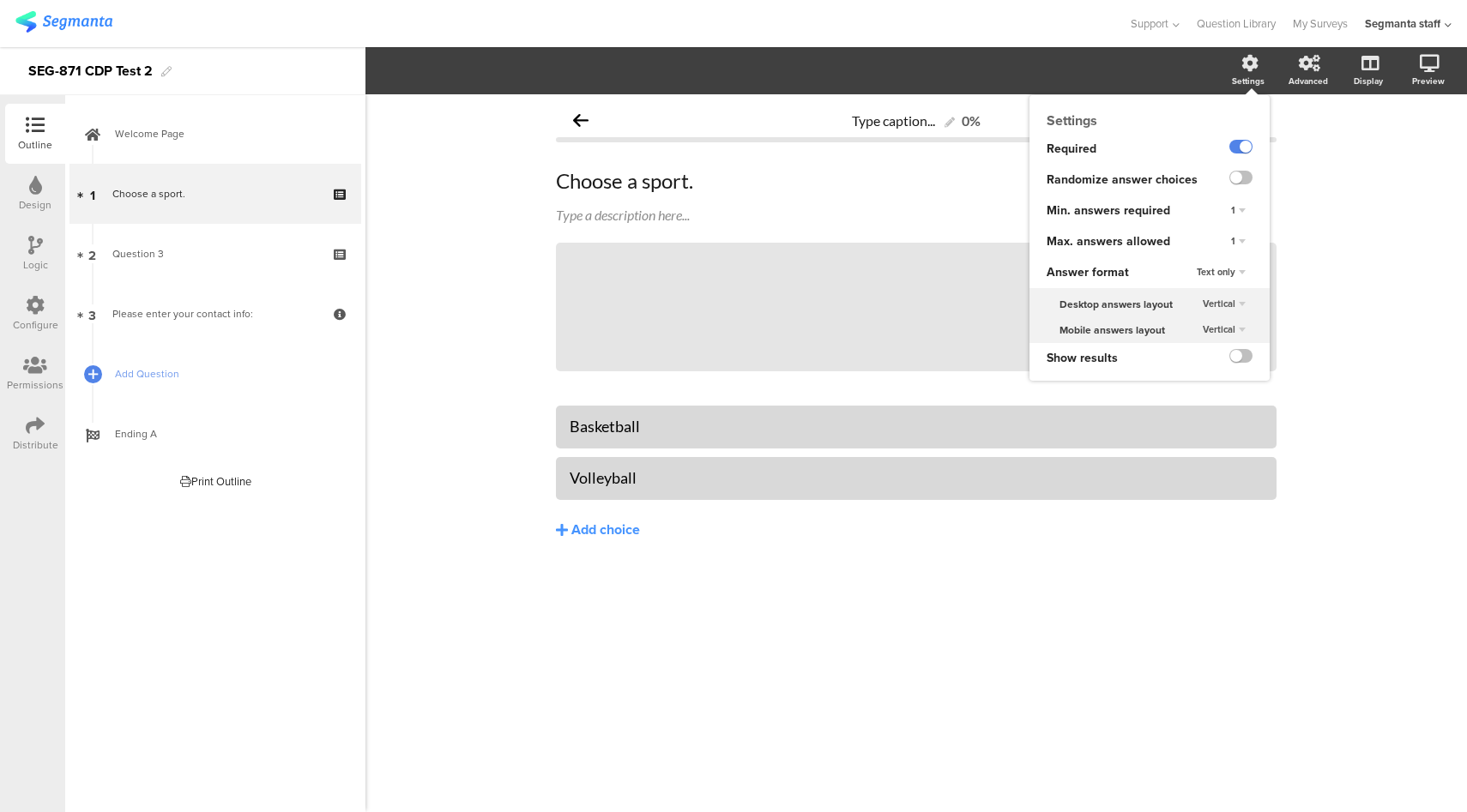
click at [1242, 242] on div "1" at bounding box center [1238, 241] width 29 height 21
click at [1219, 258] on div "Unlimited" at bounding box center [1214, 258] width 101 height 18
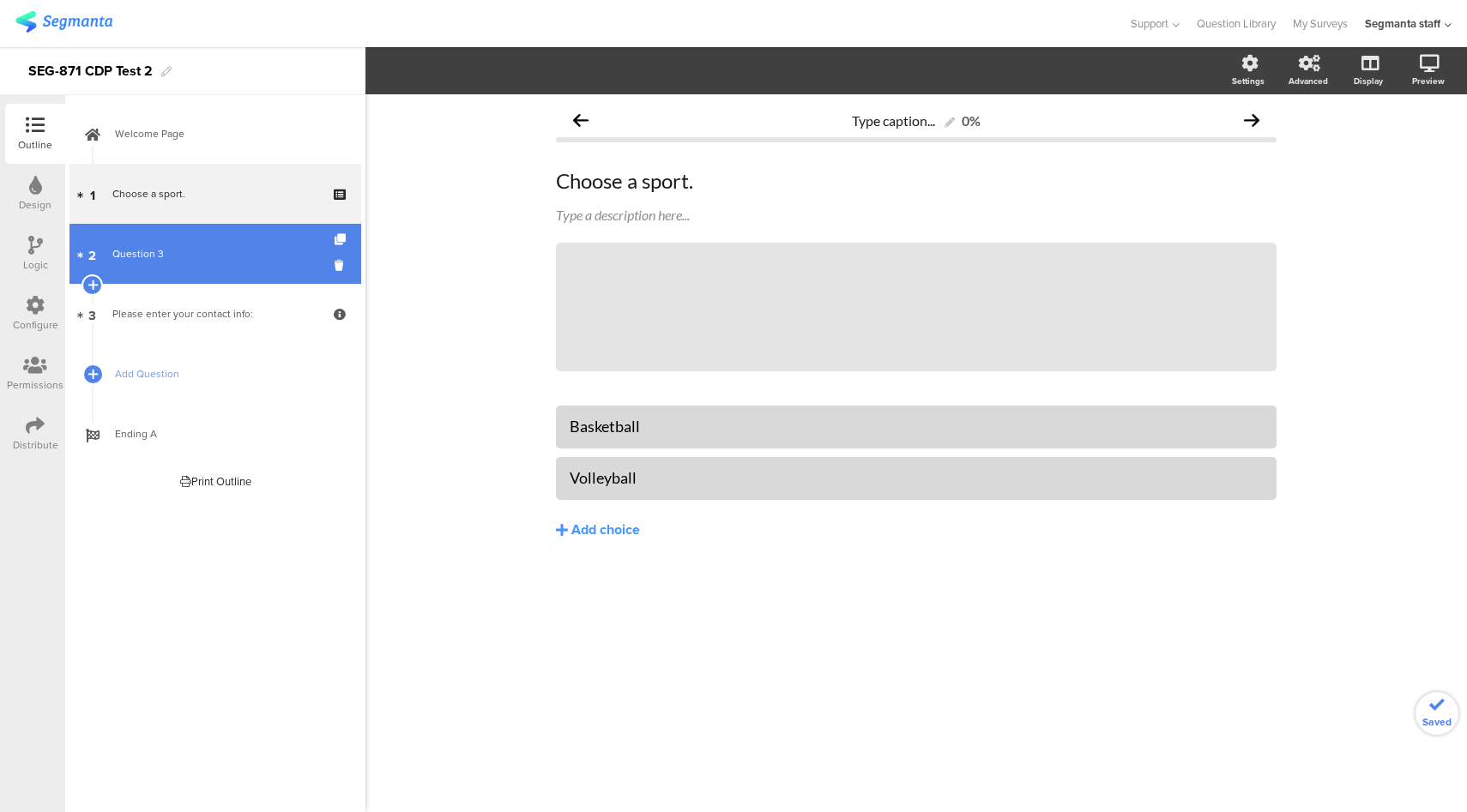
click at [227, 253] on div "Question 3" at bounding box center [214, 253] width 205 height 17
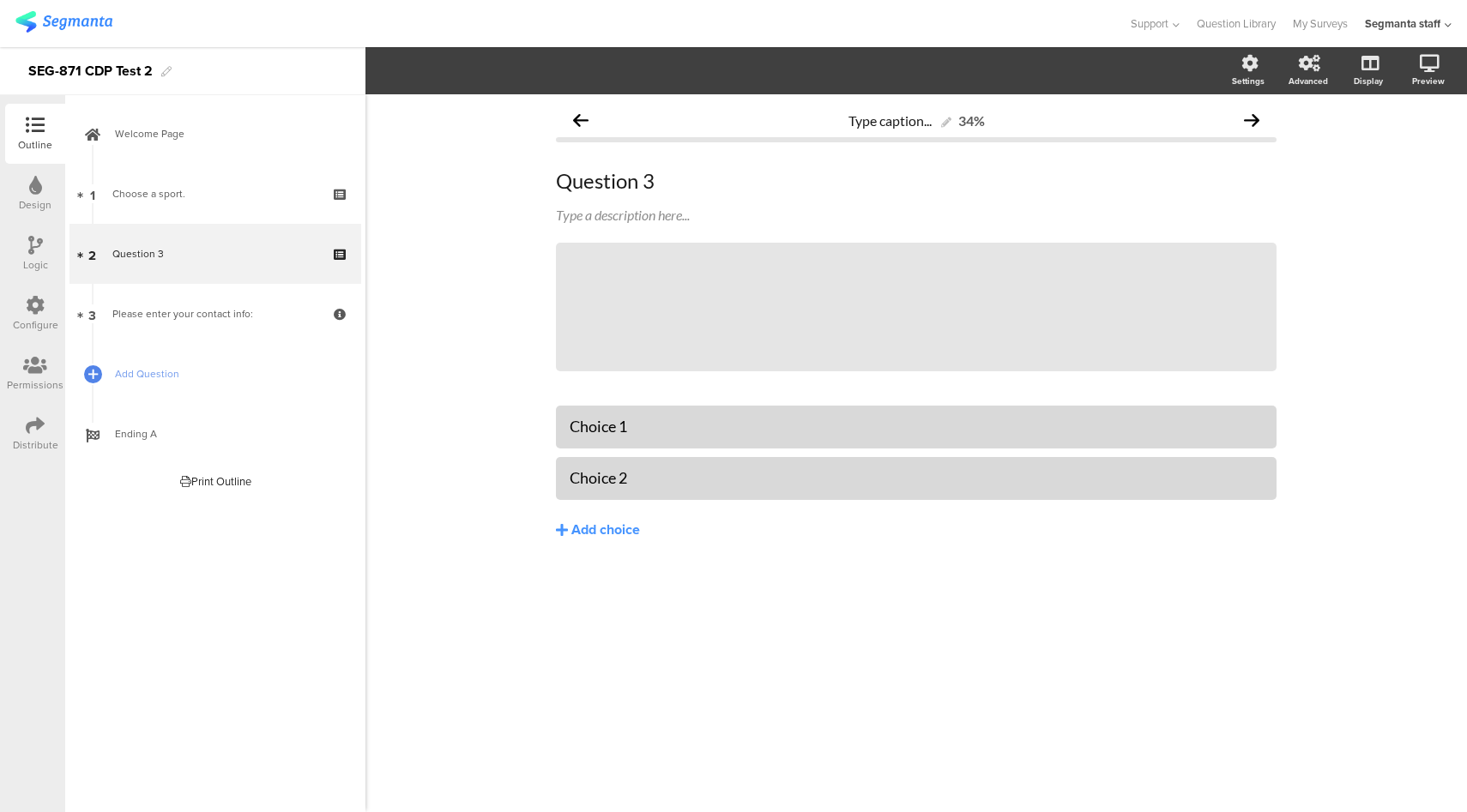
click at [34, 310] on icon at bounding box center [35, 305] width 19 height 19
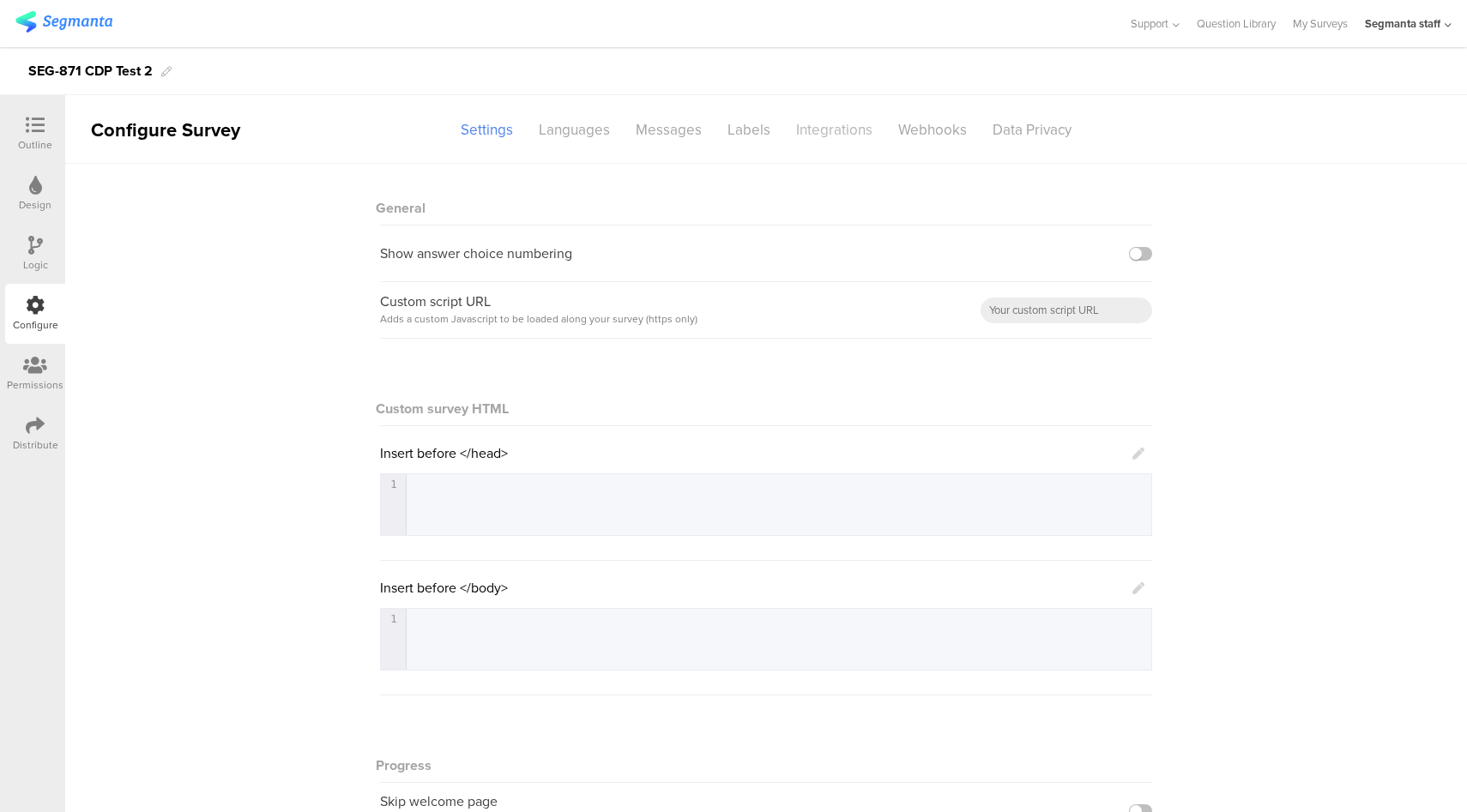
click at [854, 137] on div "Integrations" at bounding box center [834, 129] width 102 height 30
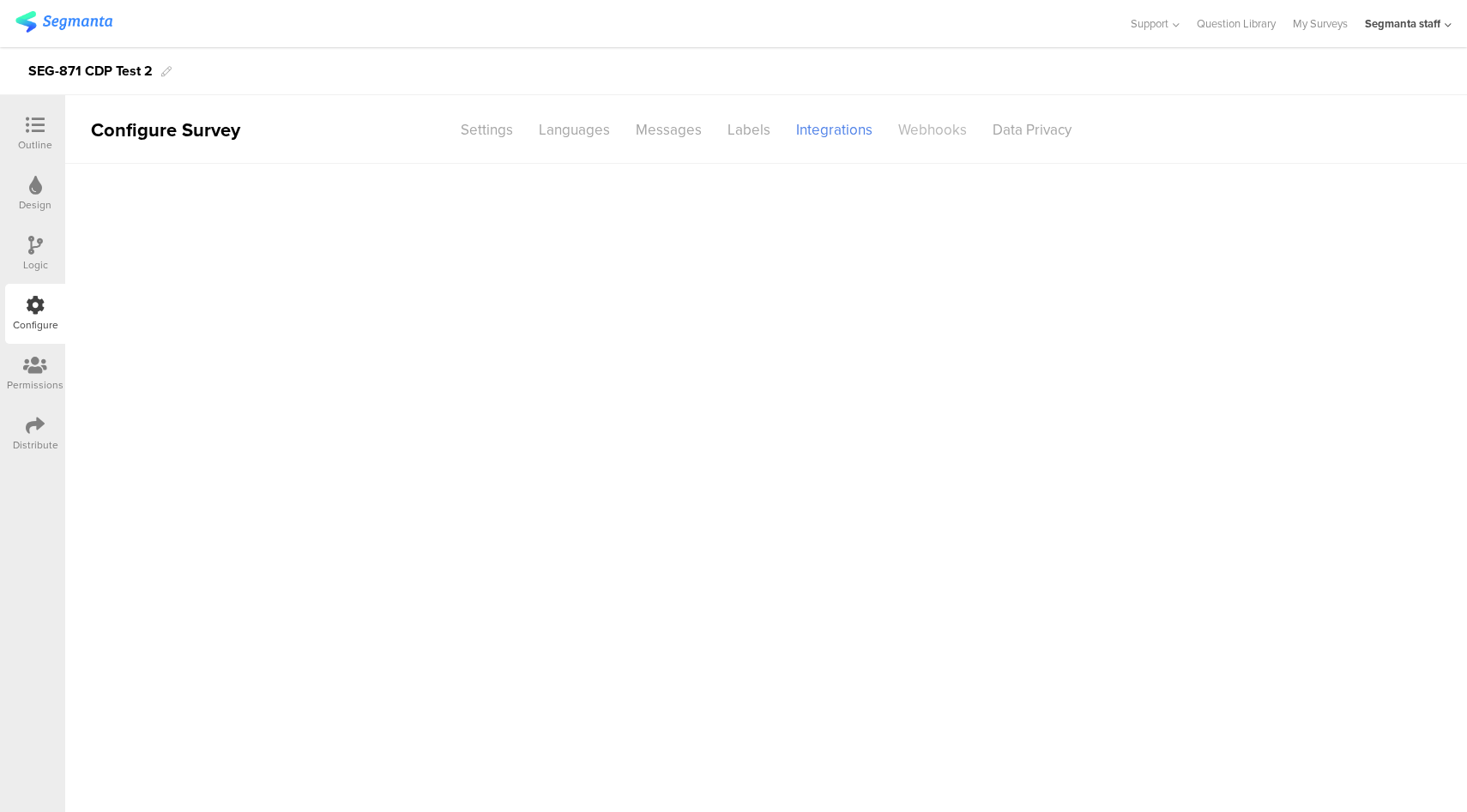
click at [912, 141] on div "Webhooks" at bounding box center [932, 129] width 94 height 30
click at [832, 127] on div "Integrations" at bounding box center [834, 129] width 102 height 30
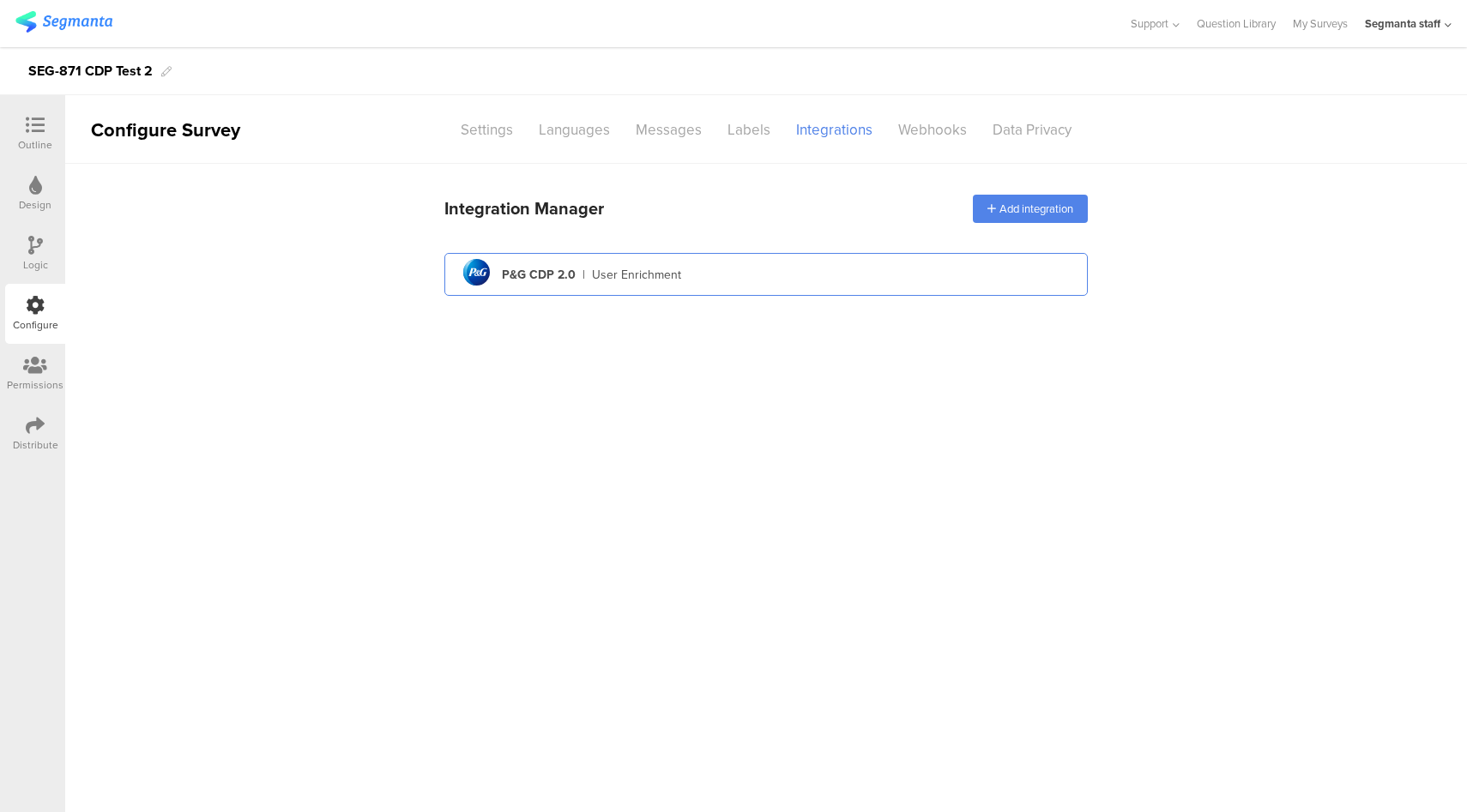
click at [645, 277] on div "User Enrichment" at bounding box center [636, 275] width 89 height 18
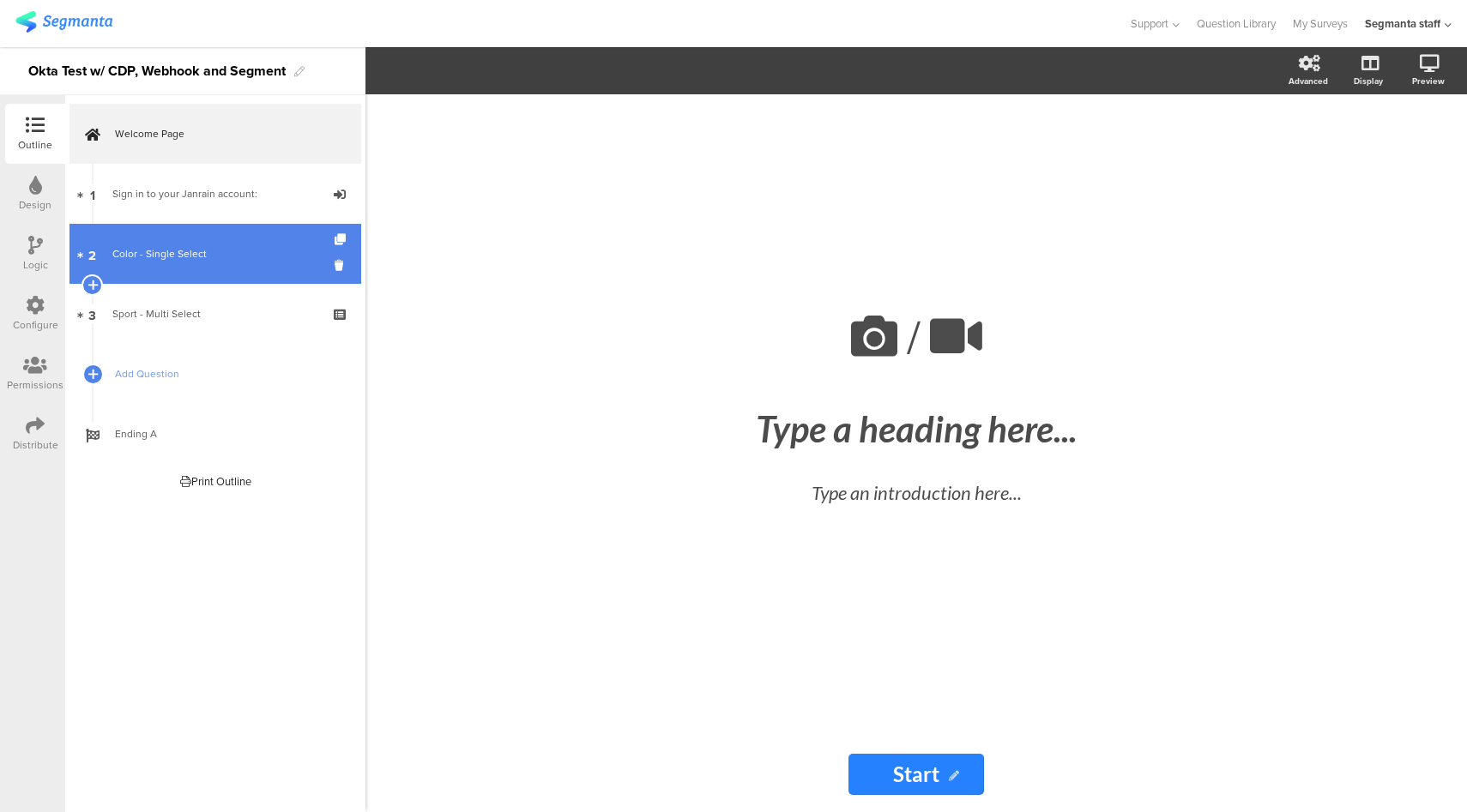
click at [226, 275] on link "2 Color - Single Select" at bounding box center [214, 254] width 292 height 60
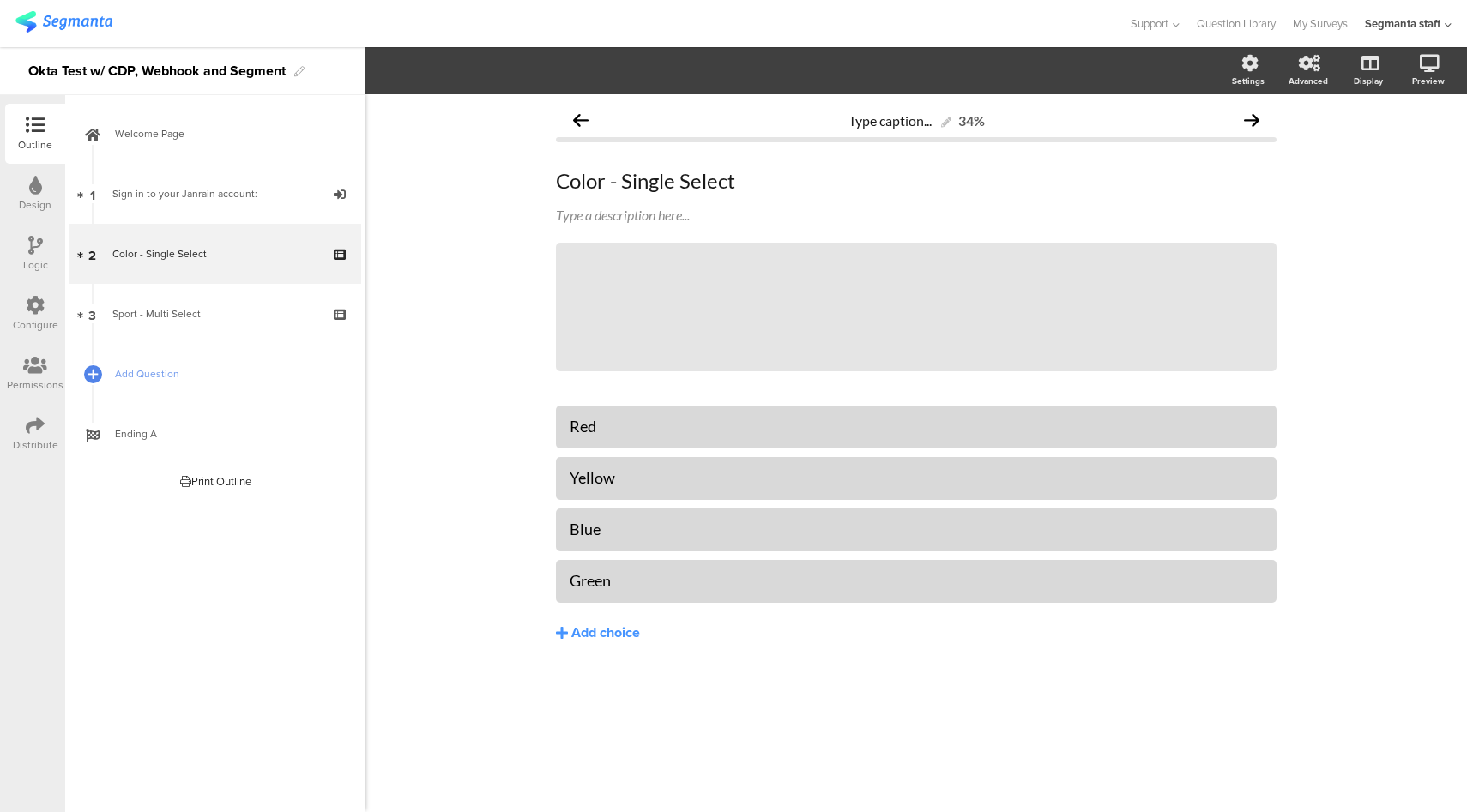
click at [23, 411] on div "Distribute" at bounding box center [35, 433] width 60 height 60
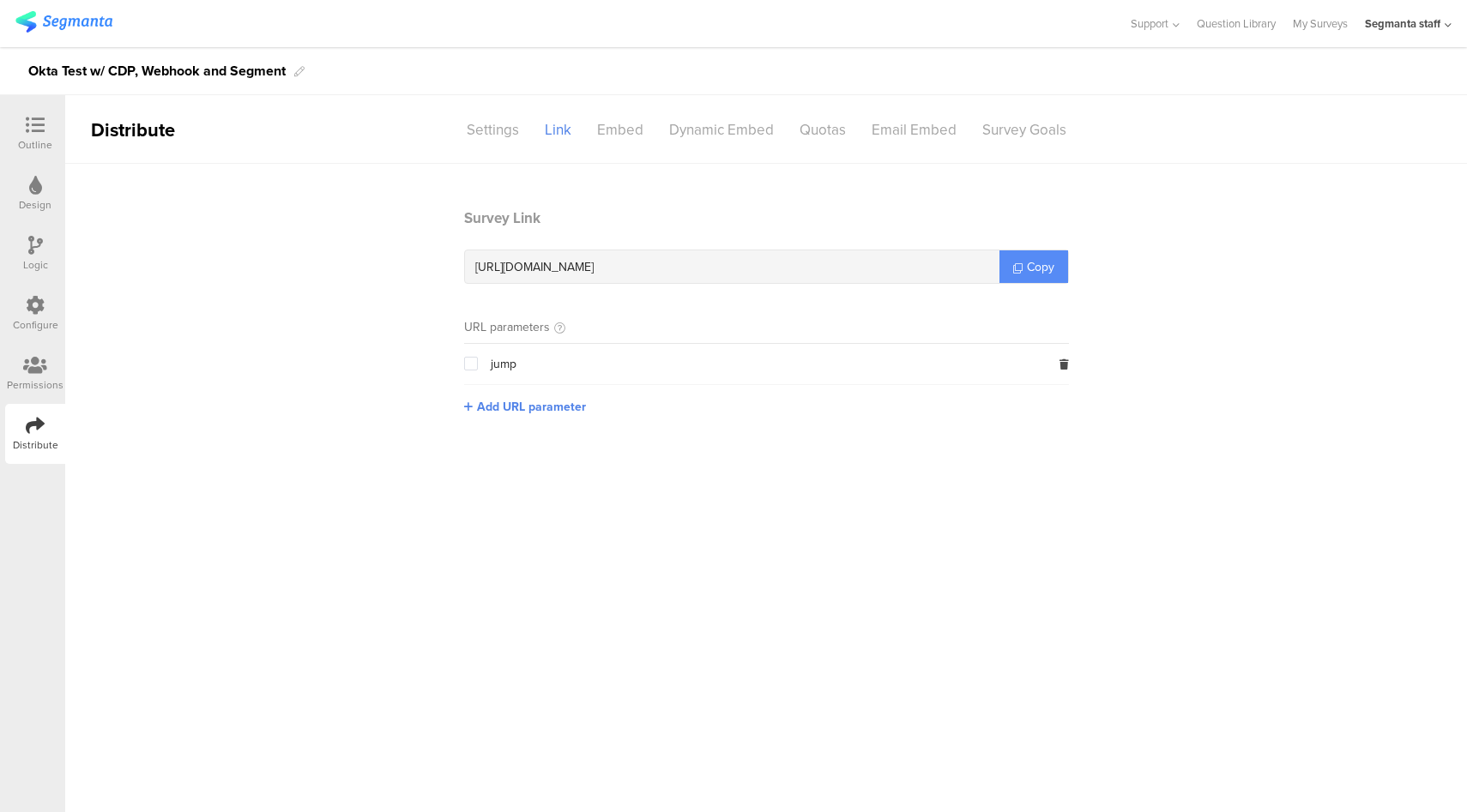
click at [1058, 266] on link "Copy" at bounding box center [1034, 266] width 68 height 32
click at [1059, 264] on link "Copy" at bounding box center [1034, 266] width 68 height 32
click at [1169, 253] on section "Survey Link [URL][DOMAIN_NAME] Copy URL parameters jump Add URL parameter" at bounding box center [766, 324] width 1402 height 234
click at [26, 126] on icon at bounding box center [35, 125] width 19 height 19
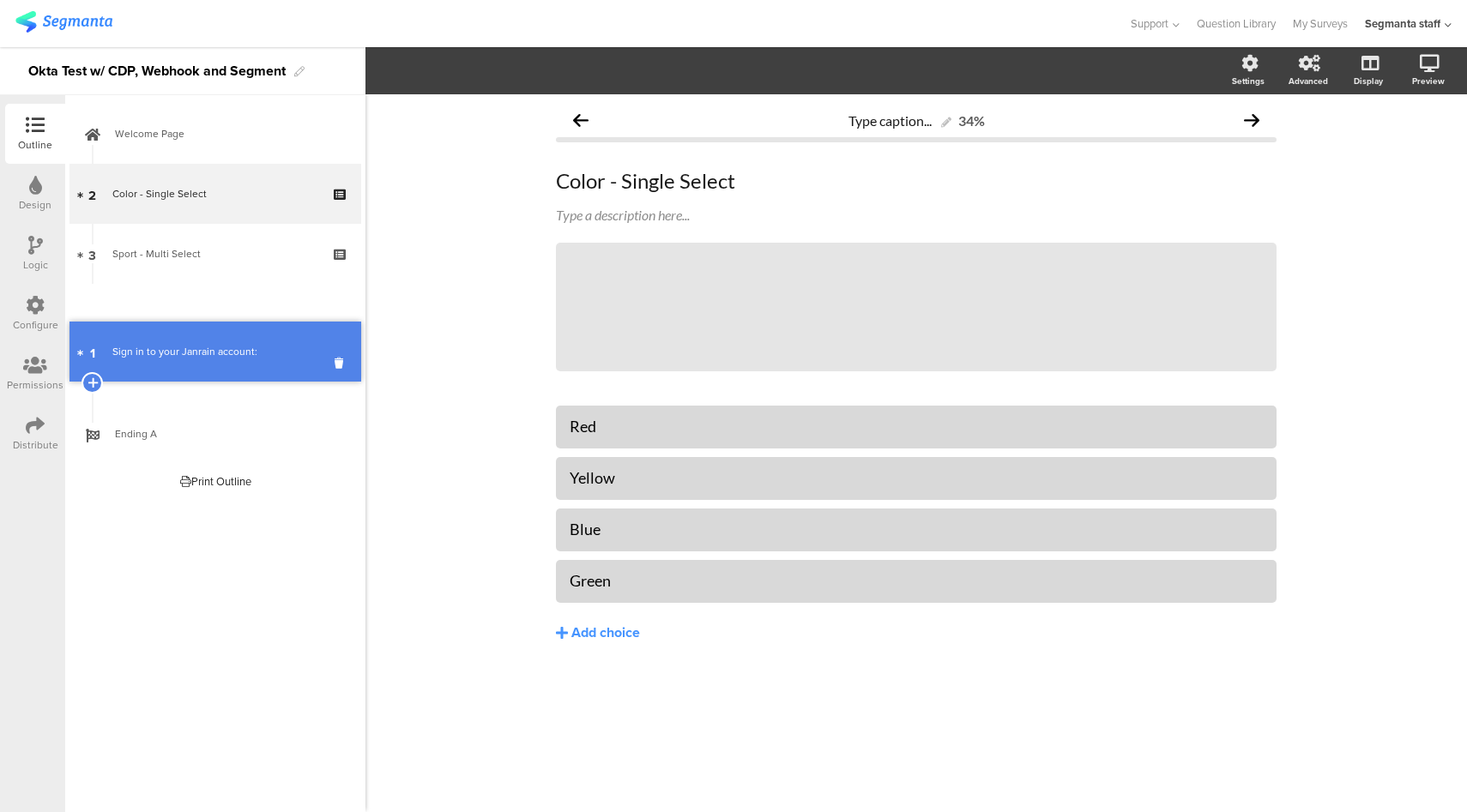
drag, startPoint x: 252, startPoint y: 310, endPoint x: 245, endPoint y: 323, distance: 14.8
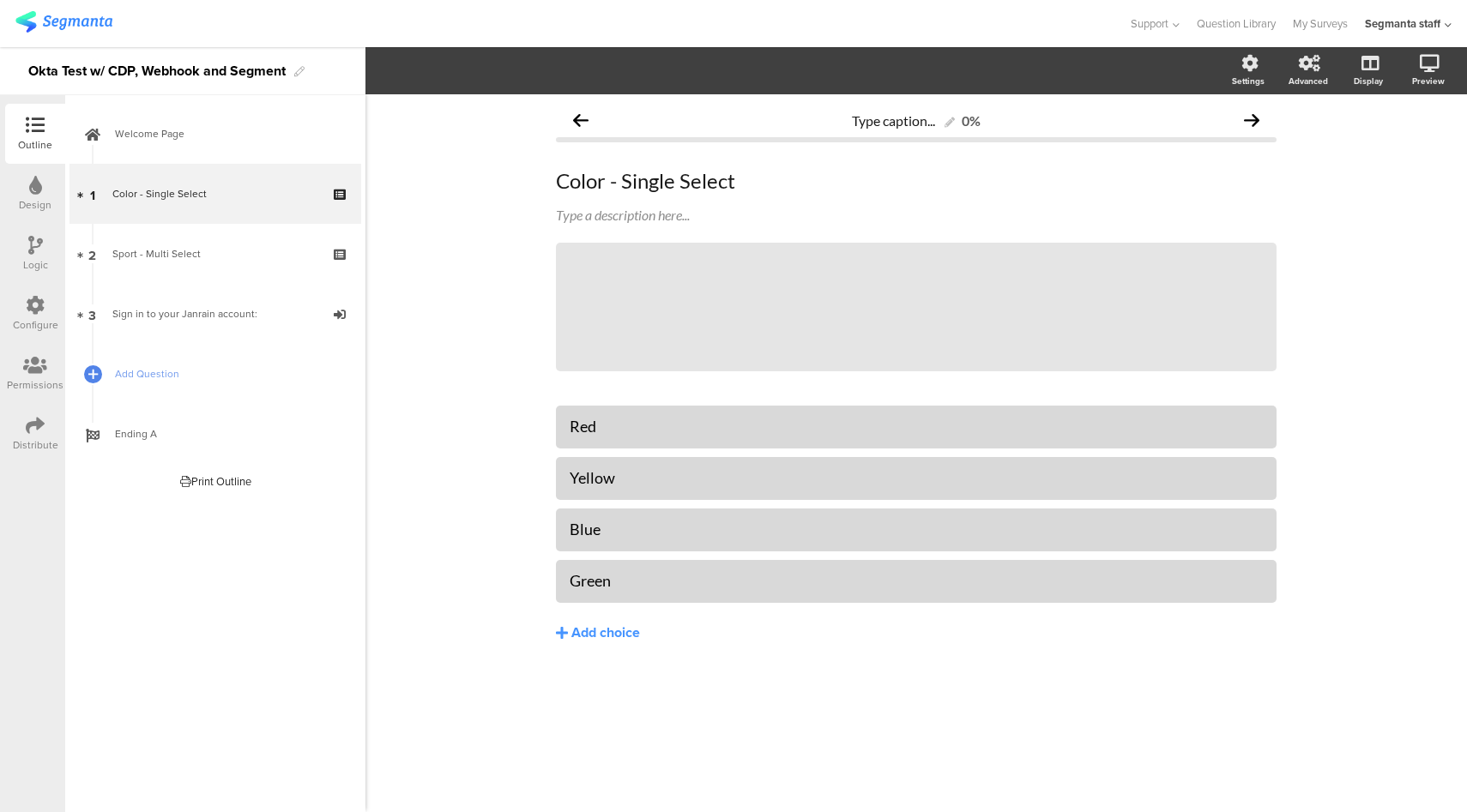
click at [36, 305] on icon at bounding box center [35, 305] width 19 height 19
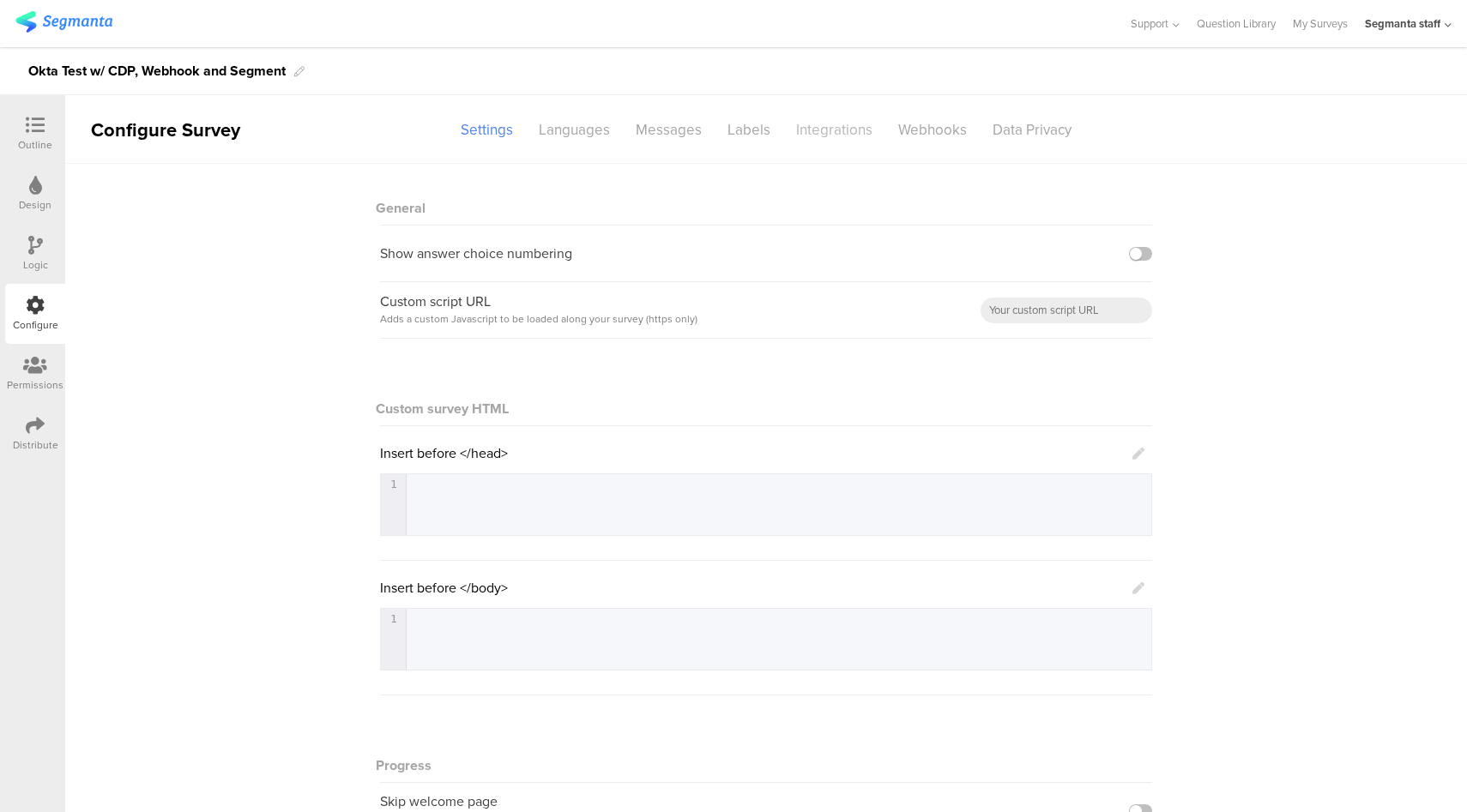
click at [820, 132] on div "Integrations" at bounding box center [834, 129] width 102 height 30
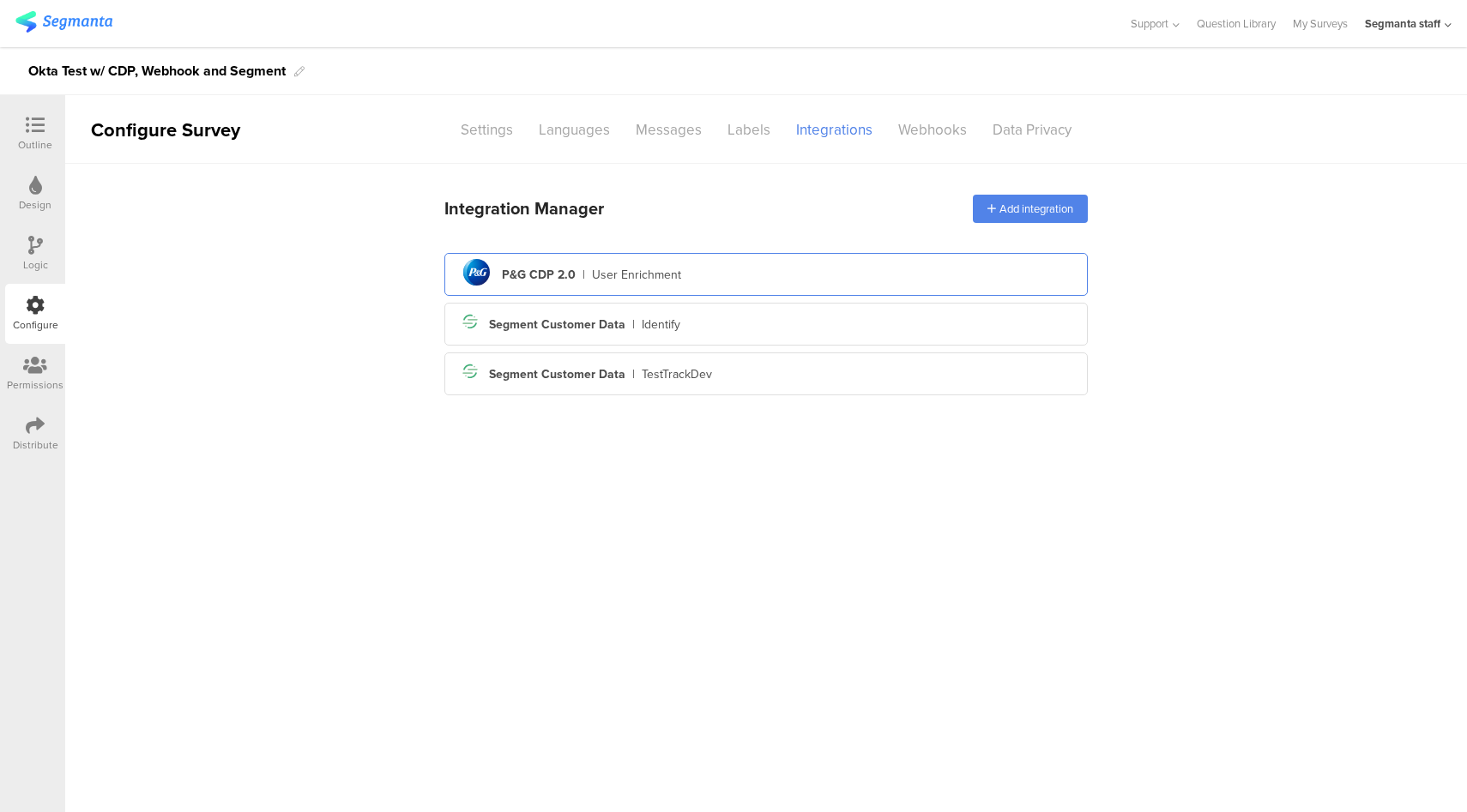
click at [605, 264] on div "pg logo P&G CDP 2.0 | User Enrichment" at bounding box center [766, 275] width 616 height 42
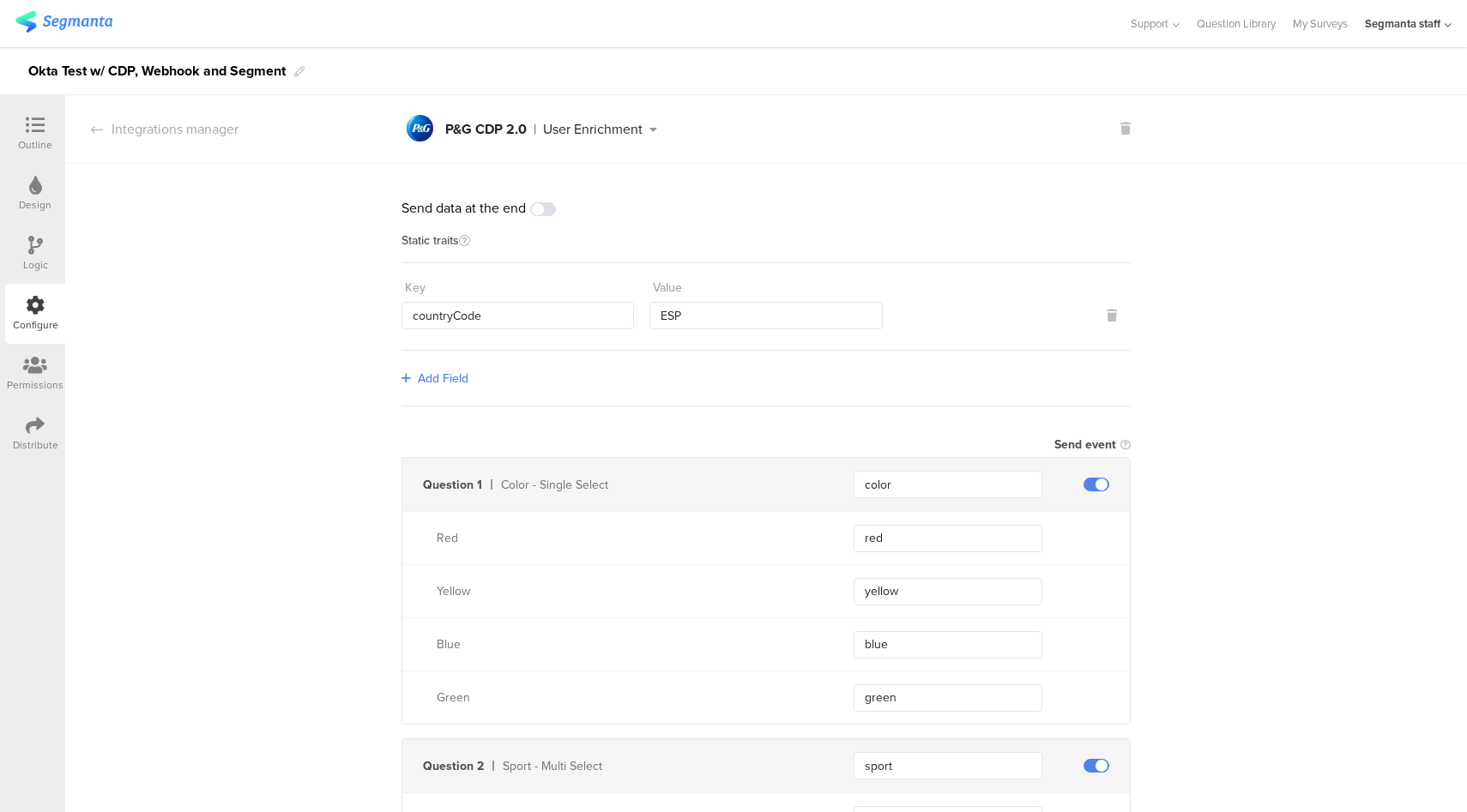
click at [542, 214] on span at bounding box center [543, 209] width 26 height 13
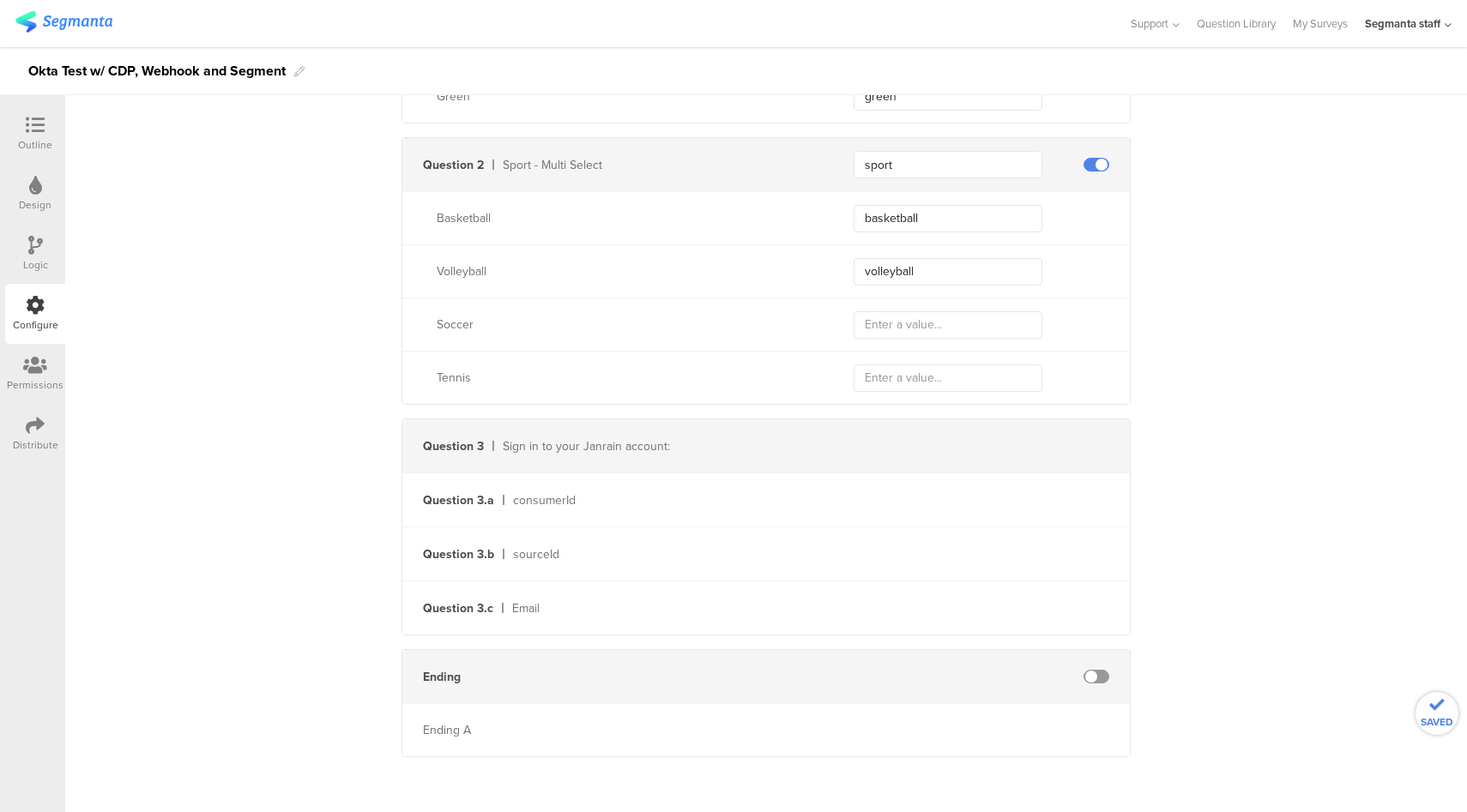
click at [1086, 673] on span at bounding box center [1096, 677] width 26 height 13
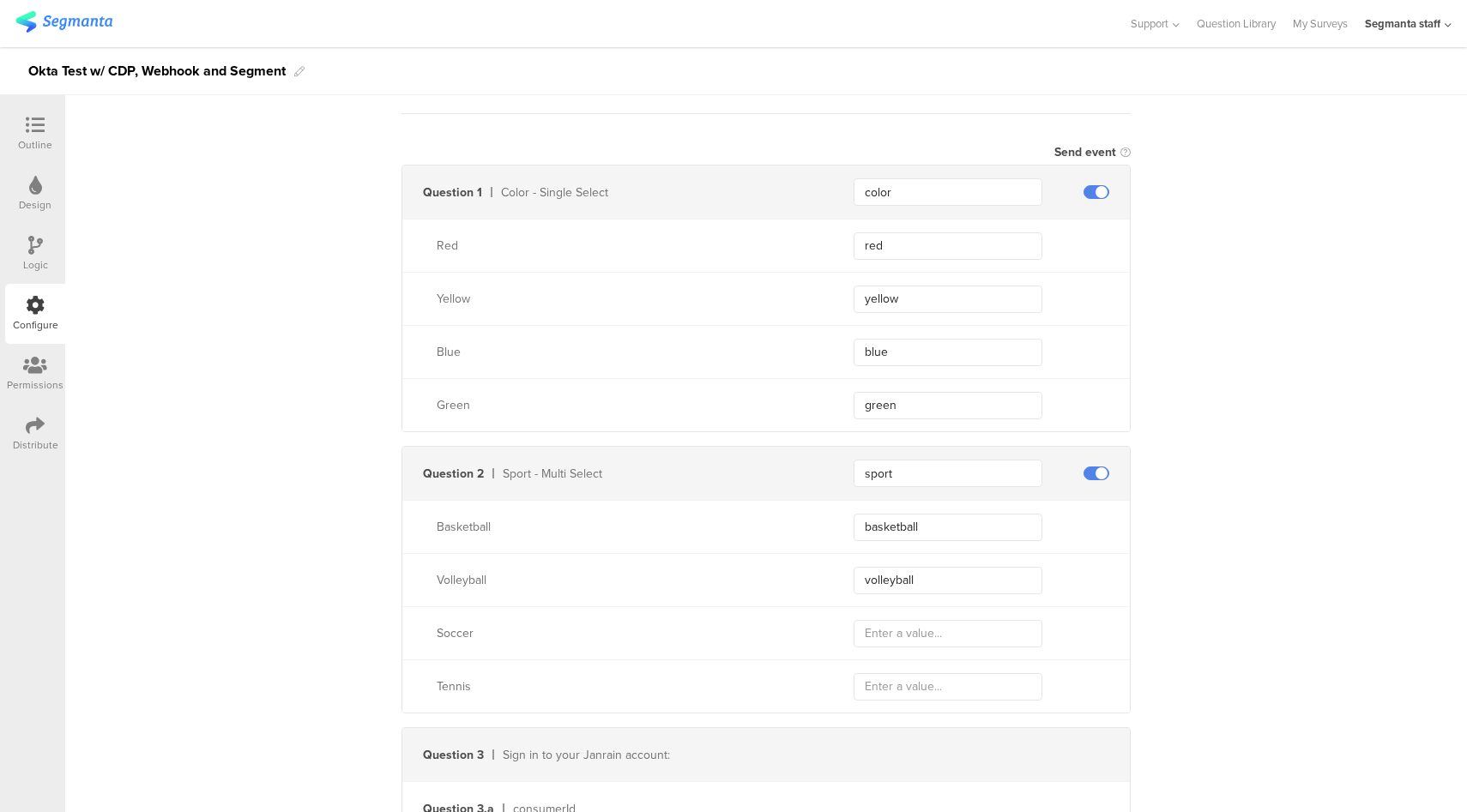
scroll to position [0, 0]
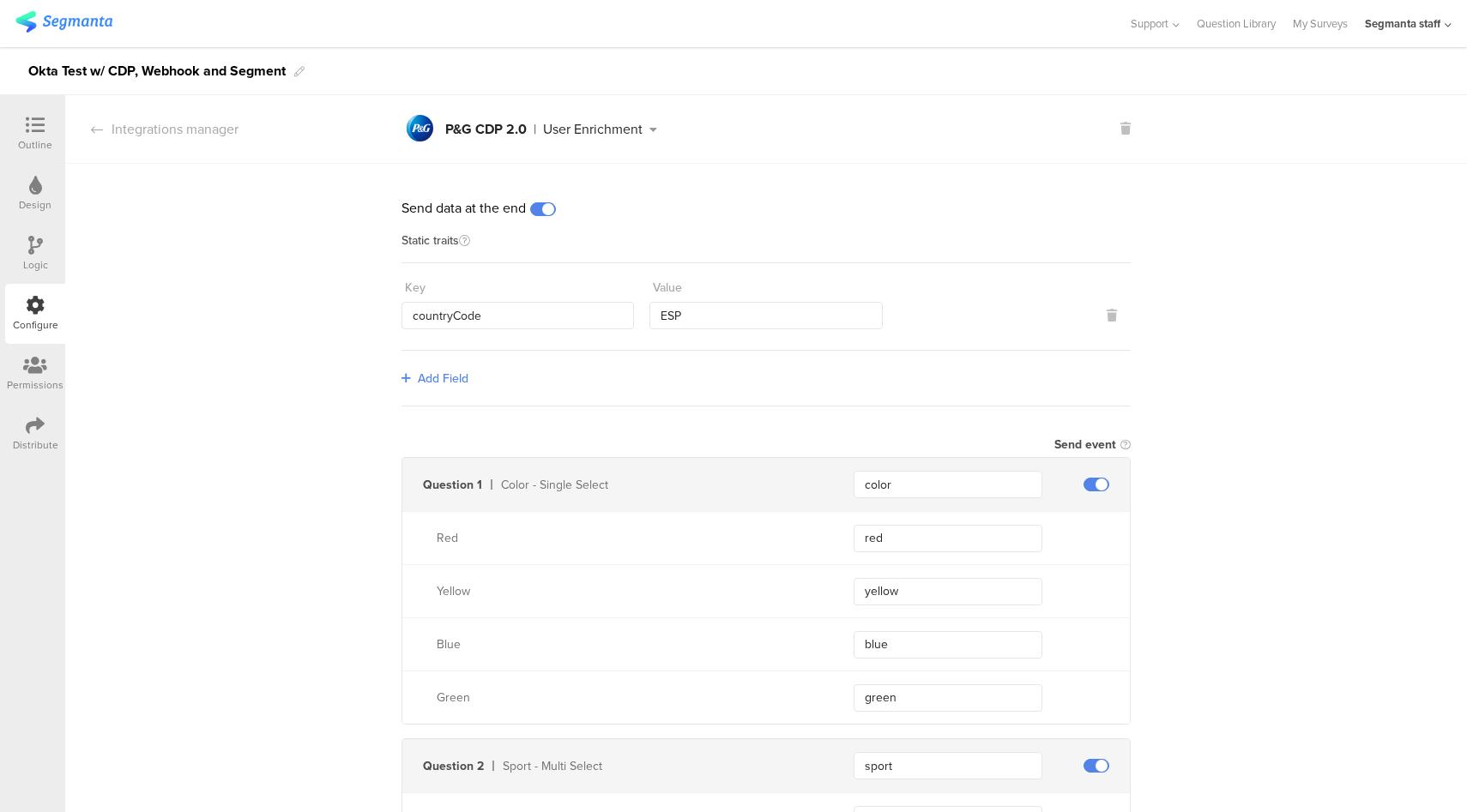
click at [31, 412] on div "Distribute" at bounding box center [35, 433] width 60 height 60
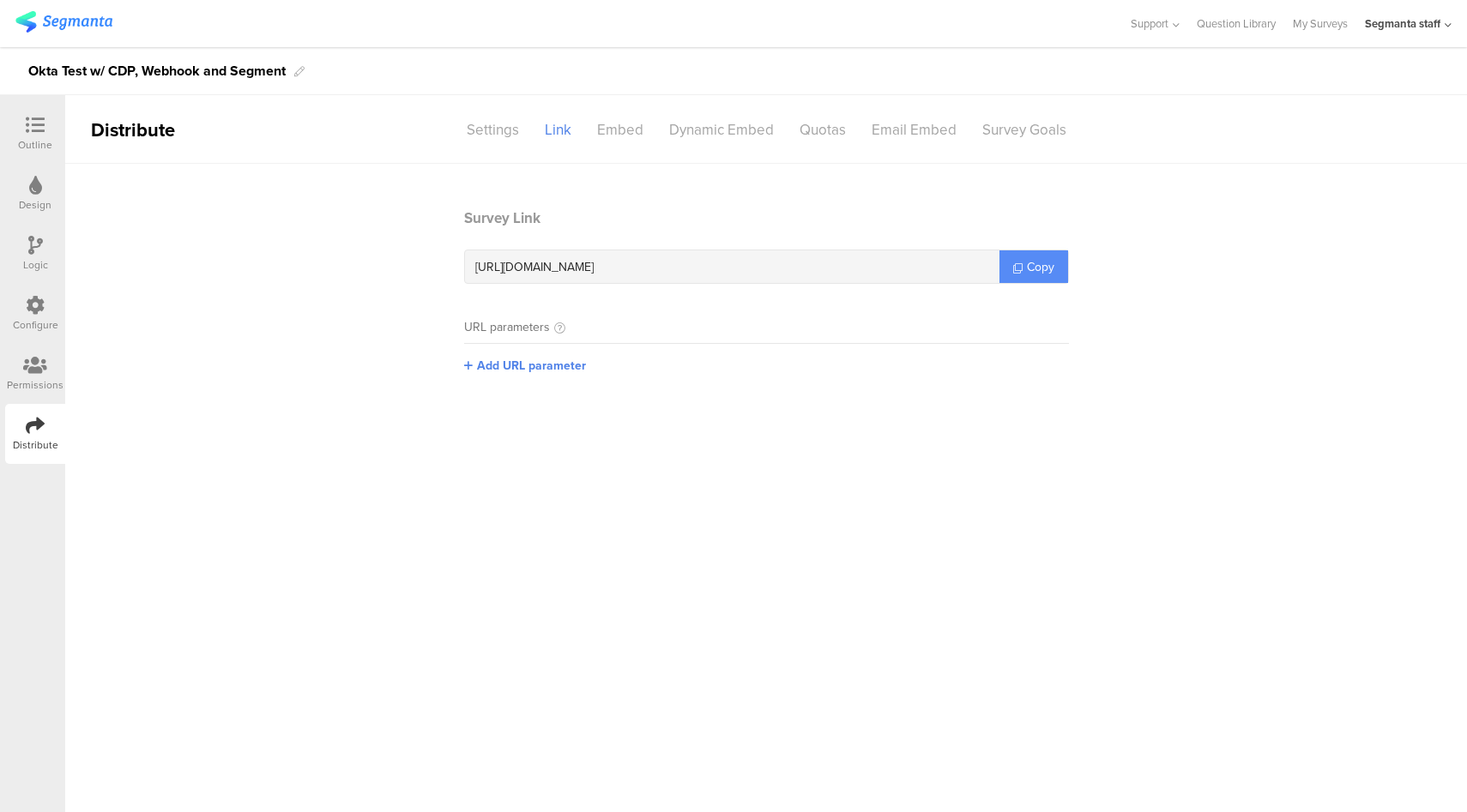
click at [1017, 266] on icon at bounding box center [1017, 268] width 10 height 10
click at [351, 250] on section "Survey Link [URL][DOMAIN_NAME] Copy URL parameters jump Add URL parameter" at bounding box center [766, 324] width 1402 height 234
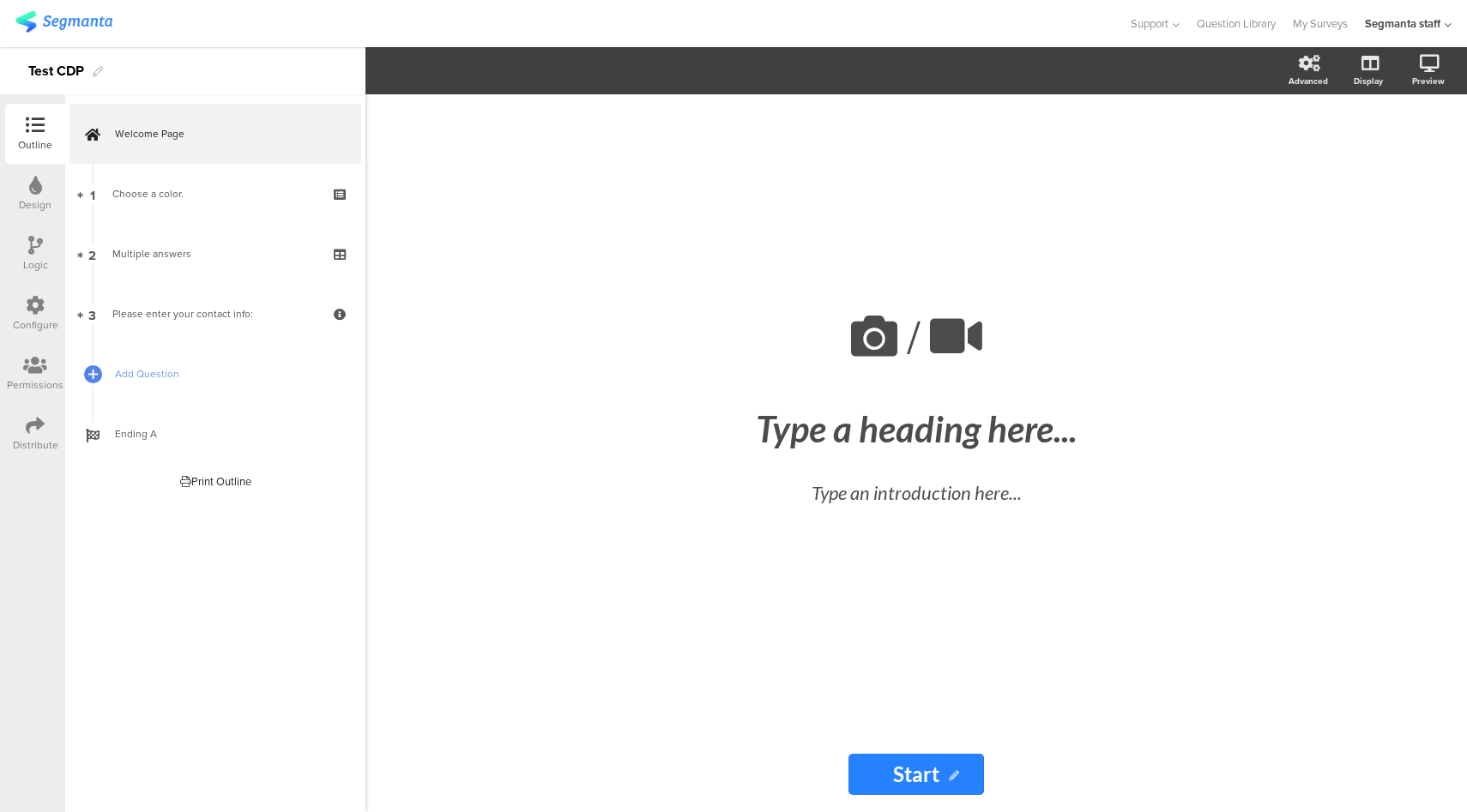
click at [29, 325] on div "Configure" at bounding box center [35, 325] width 46 height 15
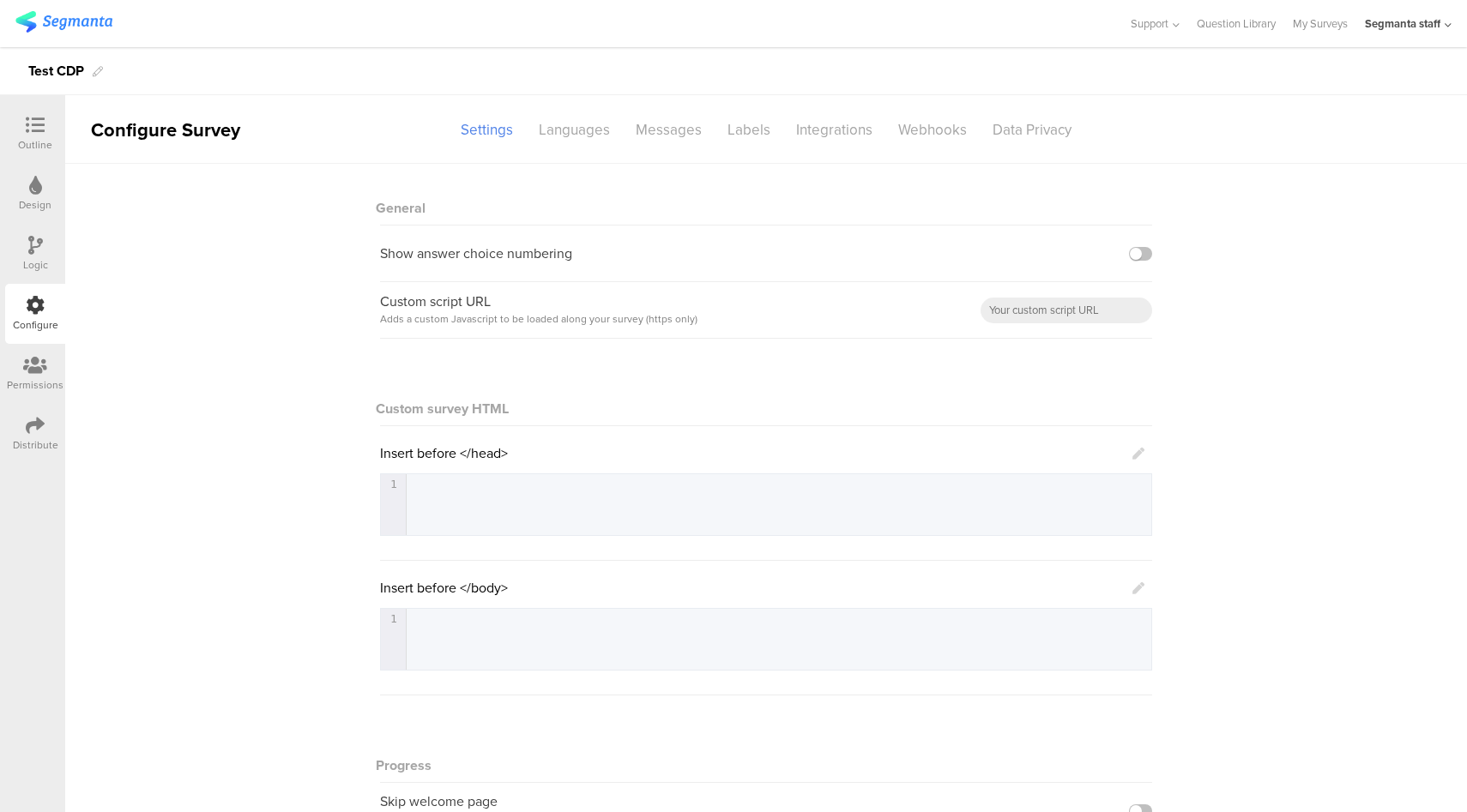
click at [47, 448] on div "Distribute" at bounding box center [35, 445] width 46 height 15
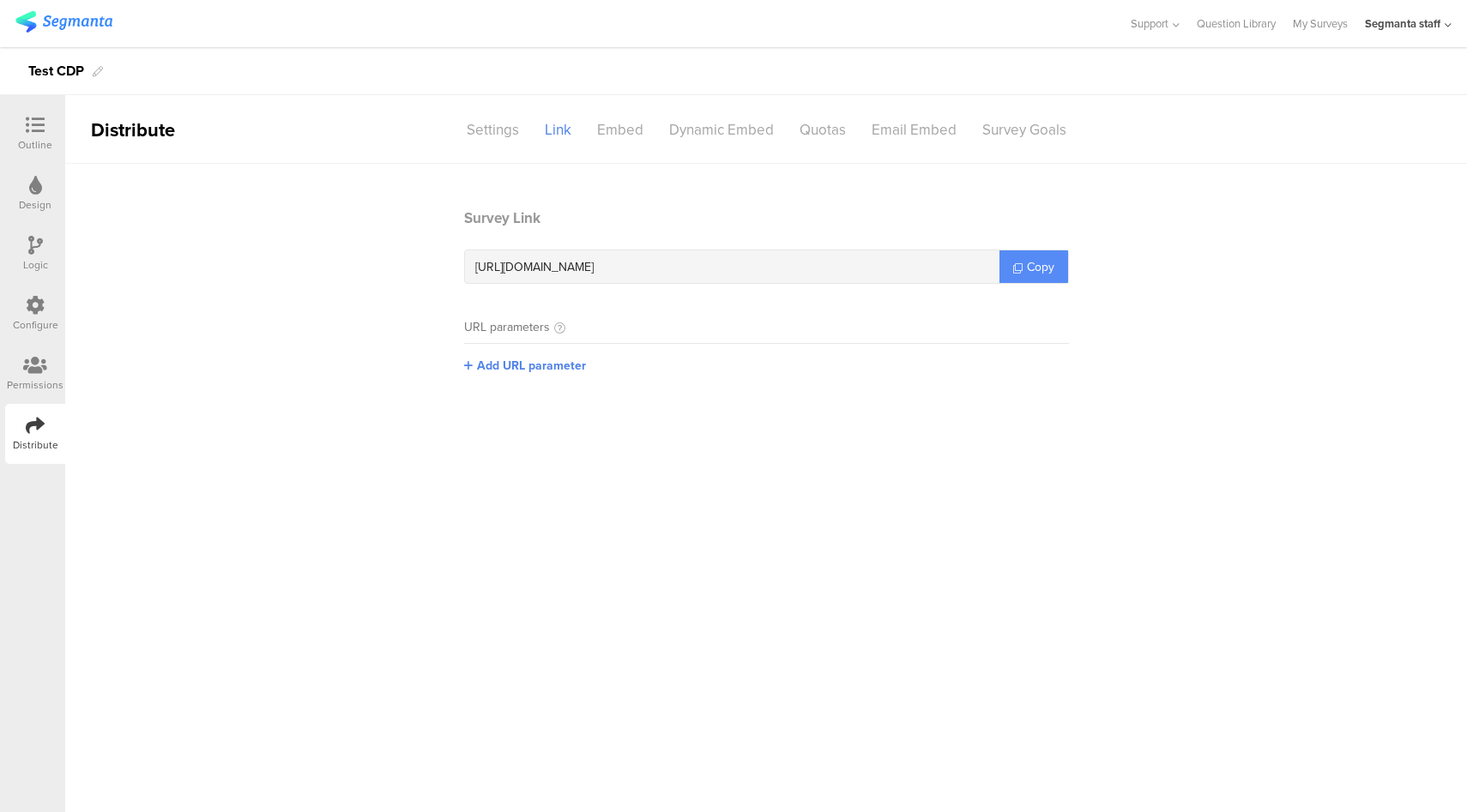
click at [1033, 272] on span "Copy" at bounding box center [1041, 267] width 28 height 18
drag, startPoint x: 22, startPoint y: 115, endPoint x: 42, endPoint y: 127, distance: 23.3
click at [22, 114] on div "Outline" at bounding box center [35, 134] width 60 height 60
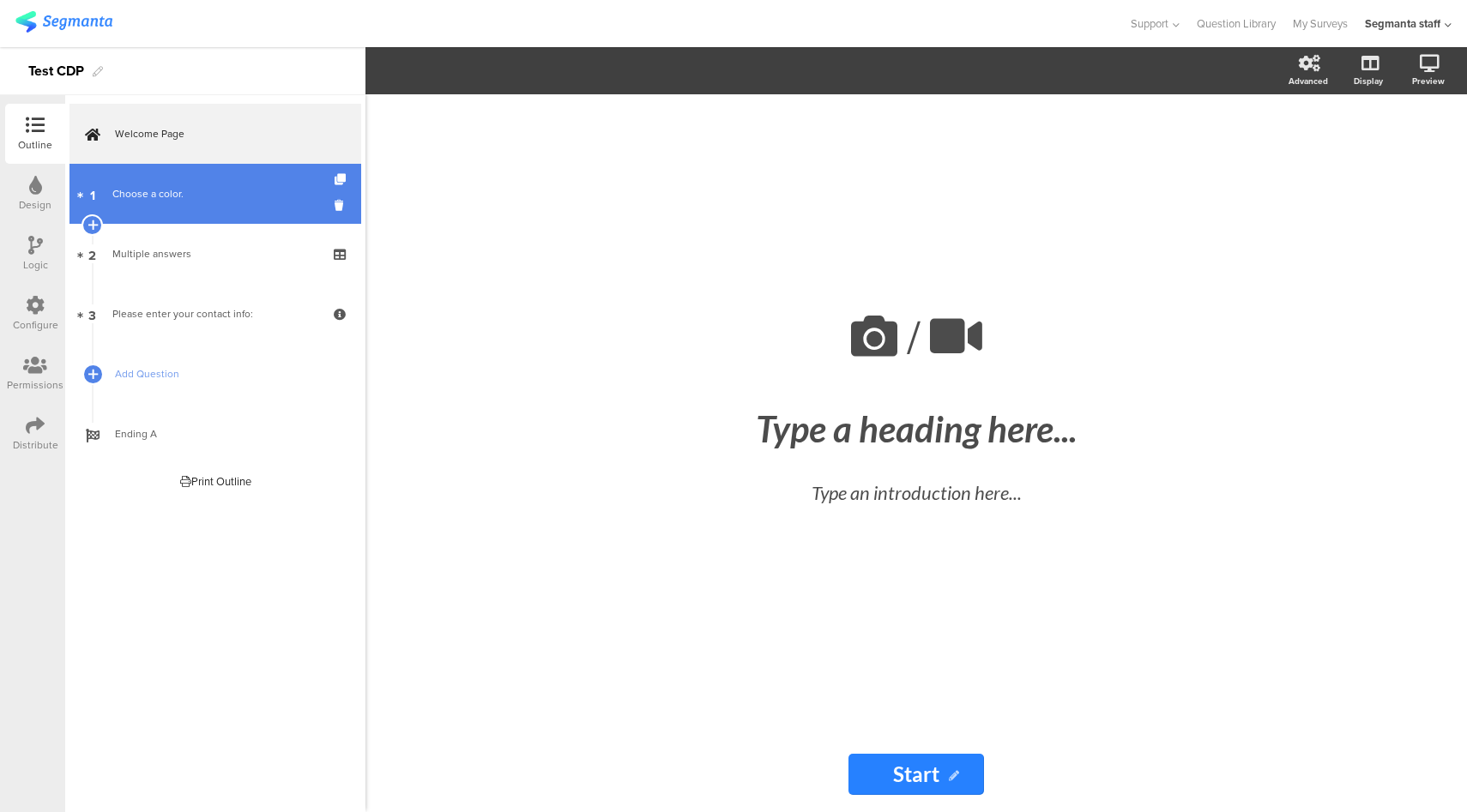
click at [245, 184] on link "1 Choose a color." at bounding box center [214, 194] width 292 height 60
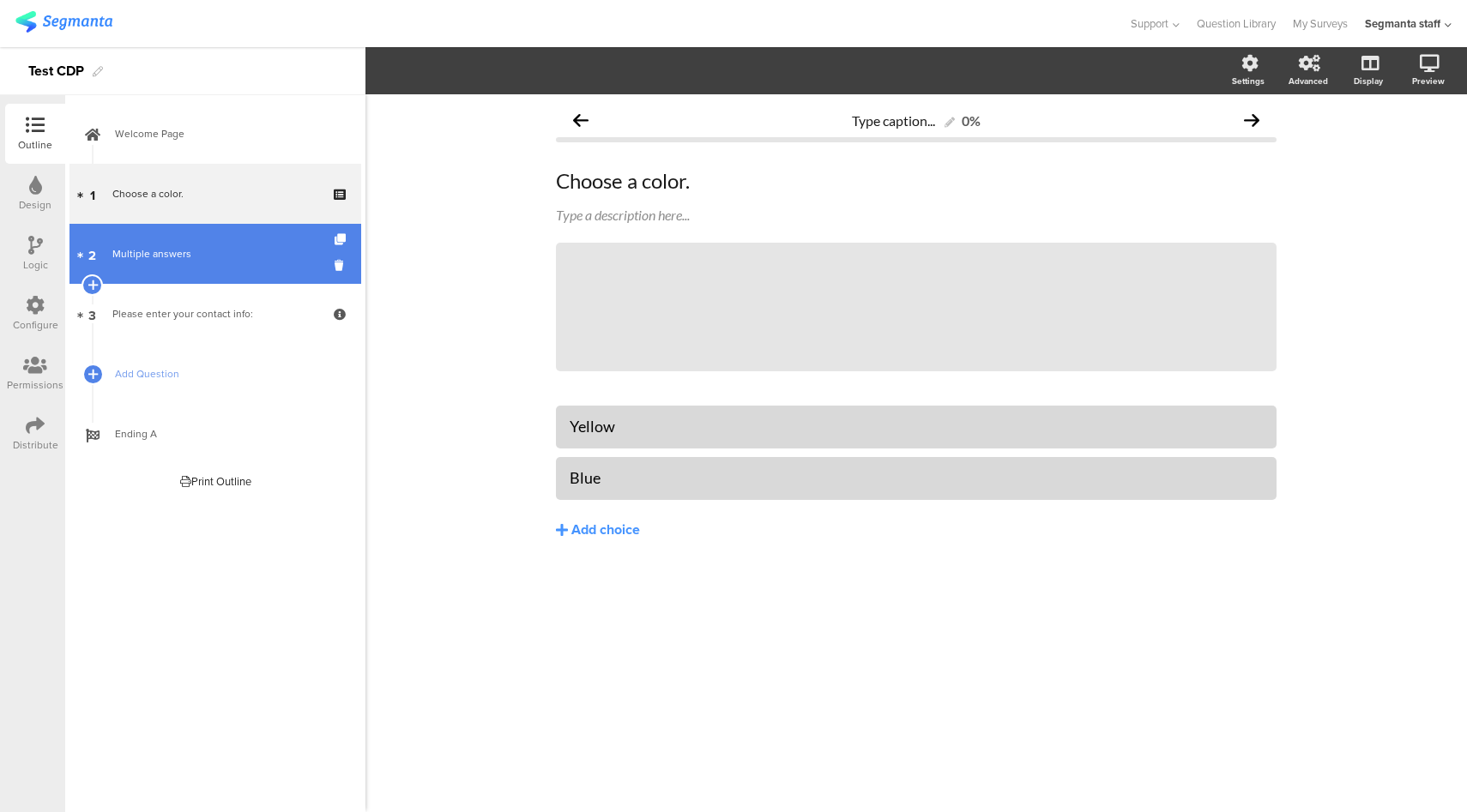
click at [231, 260] on div "Multiple answers" at bounding box center [214, 253] width 205 height 17
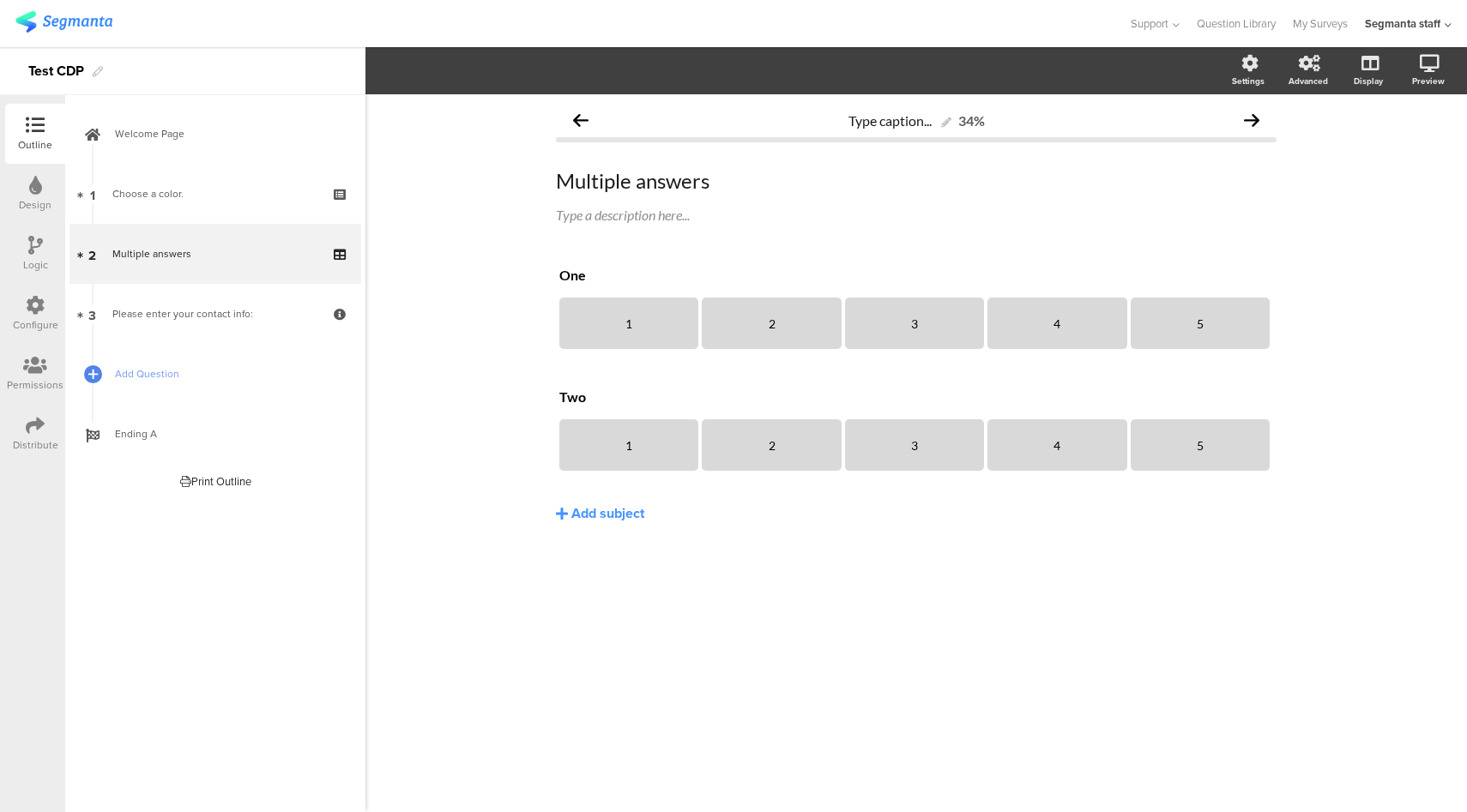
click at [18, 306] on div "Configure" at bounding box center [35, 313] width 60 height 60
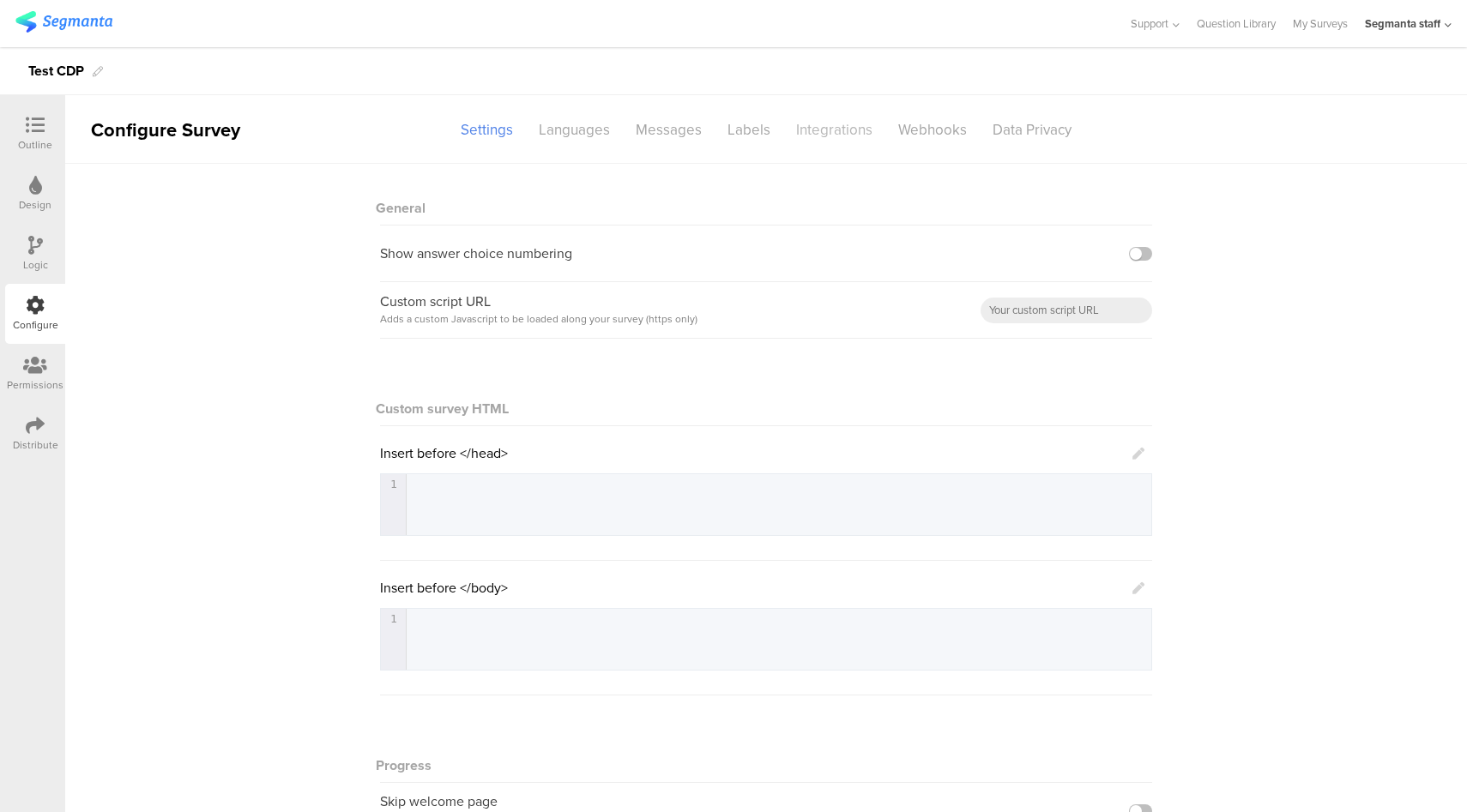
click at [851, 134] on div "Integrations" at bounding box center [834, 129] width 102 height 30
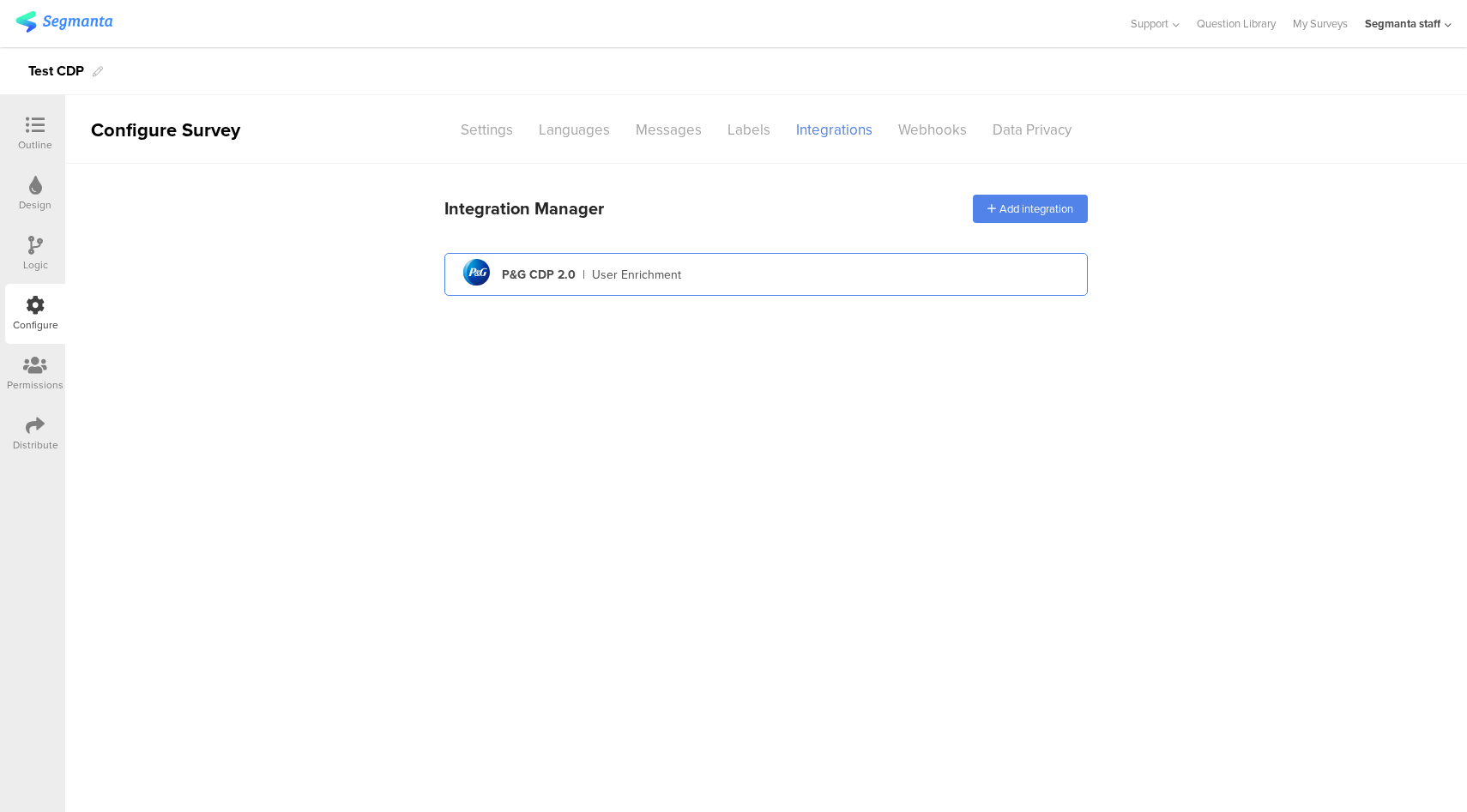
click at [799, 289] on div "pg logo P&G CDP 2.0 | User Enrichment" at bounding box center [766, 275] width 616 height 42
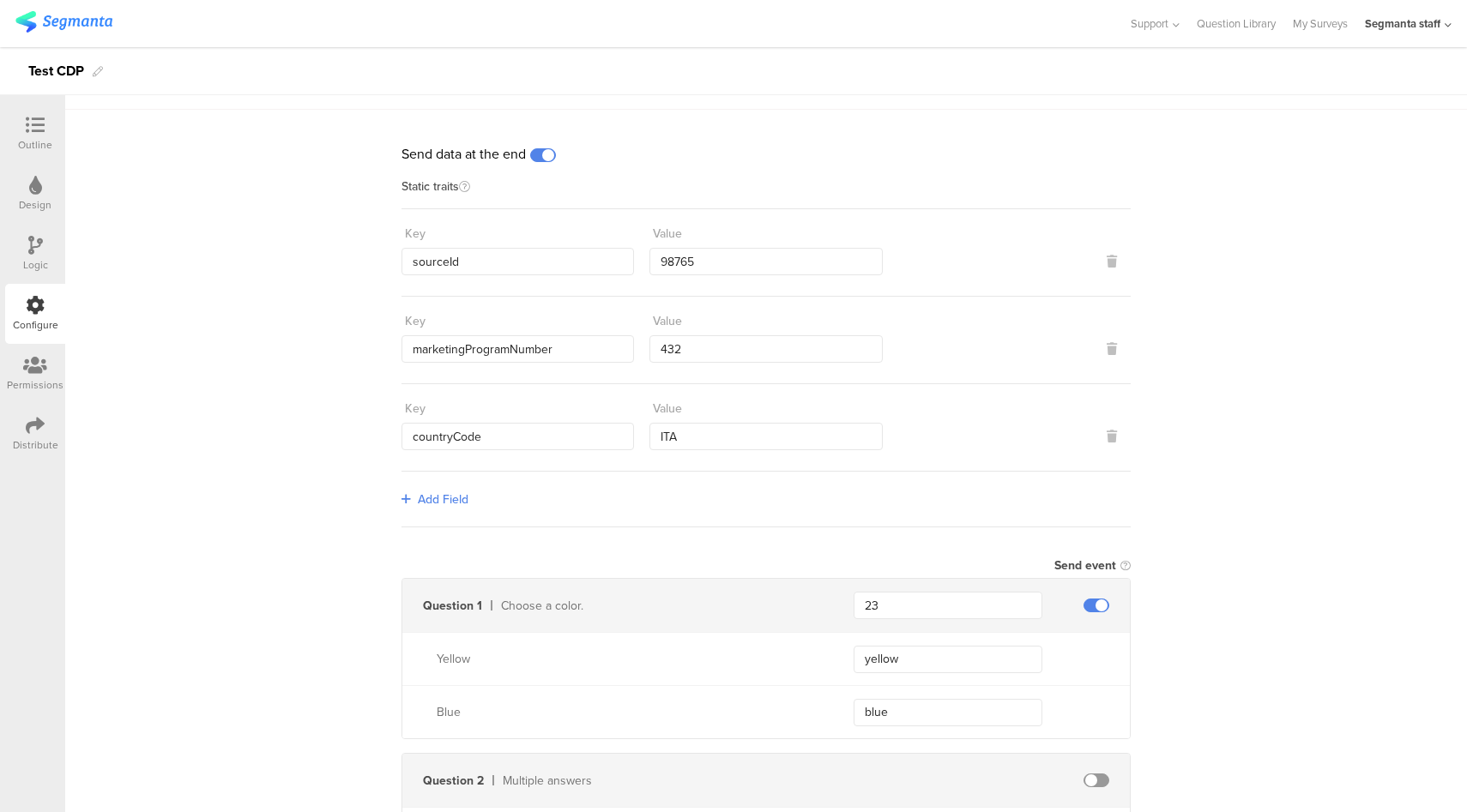
scroll to position [46, 0]
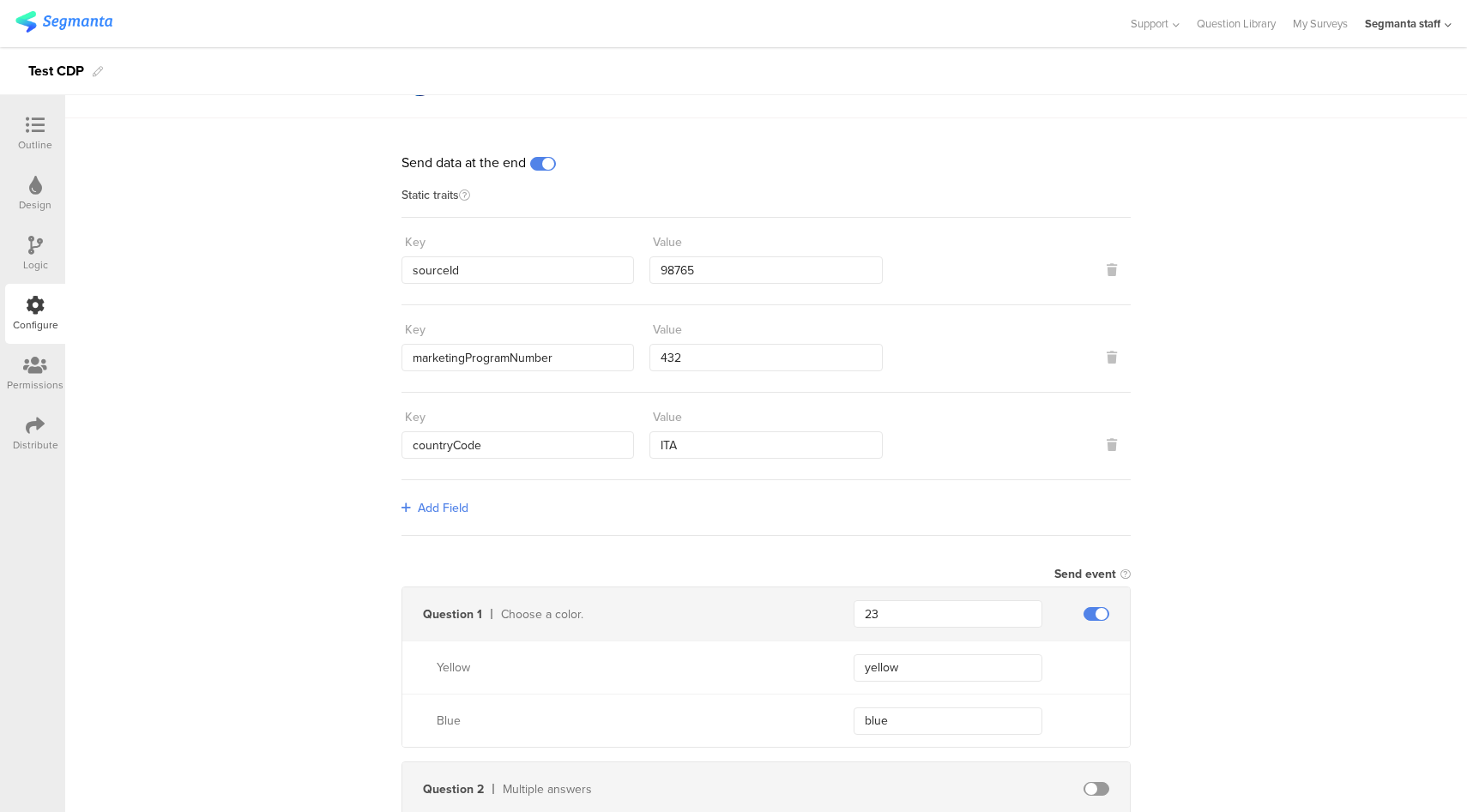
click at [49, 128] on div at bounding box center [35, 127] width 34 height 22
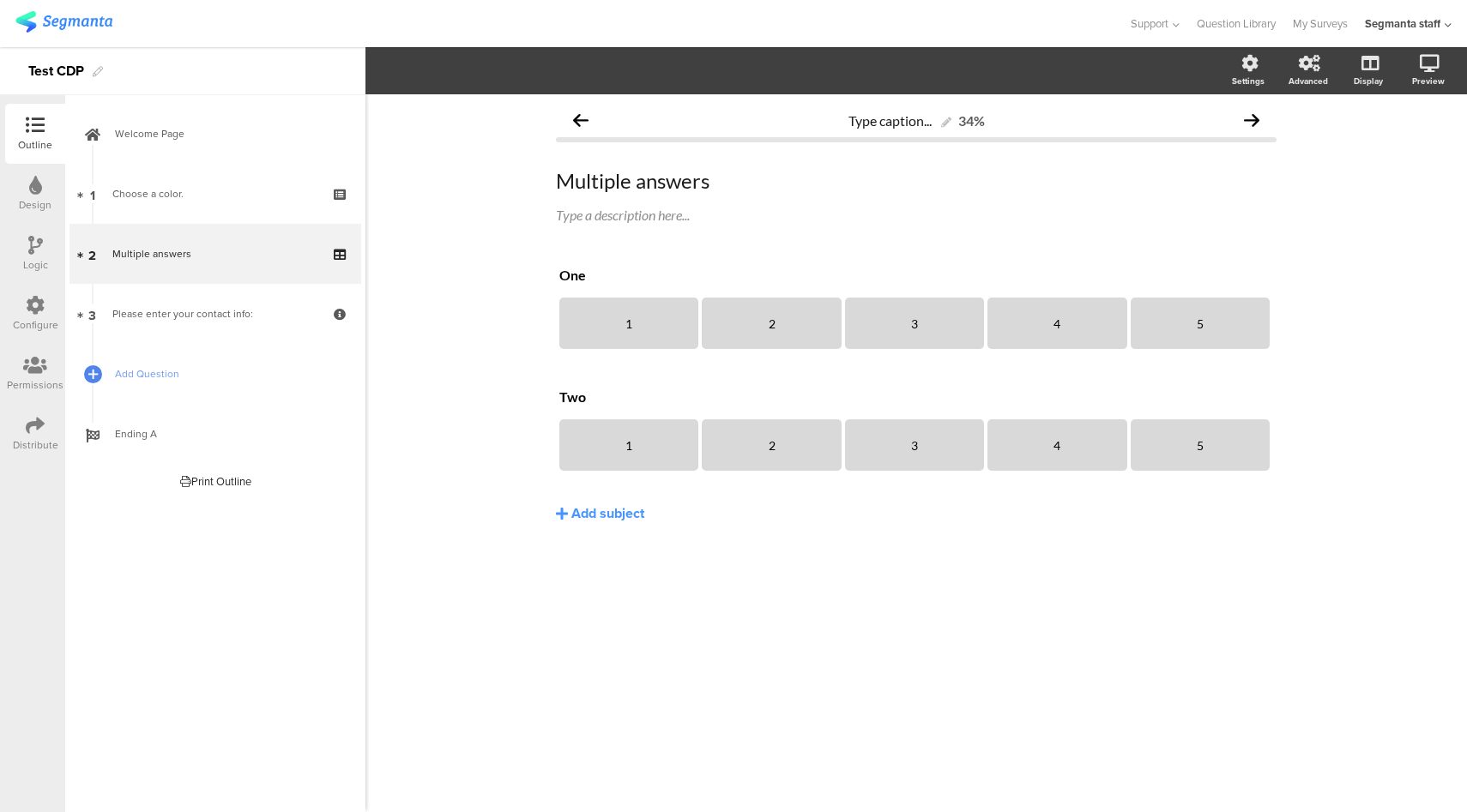
click at [31, 245] on icon at bounding box center [36, 245] width 14 height 19
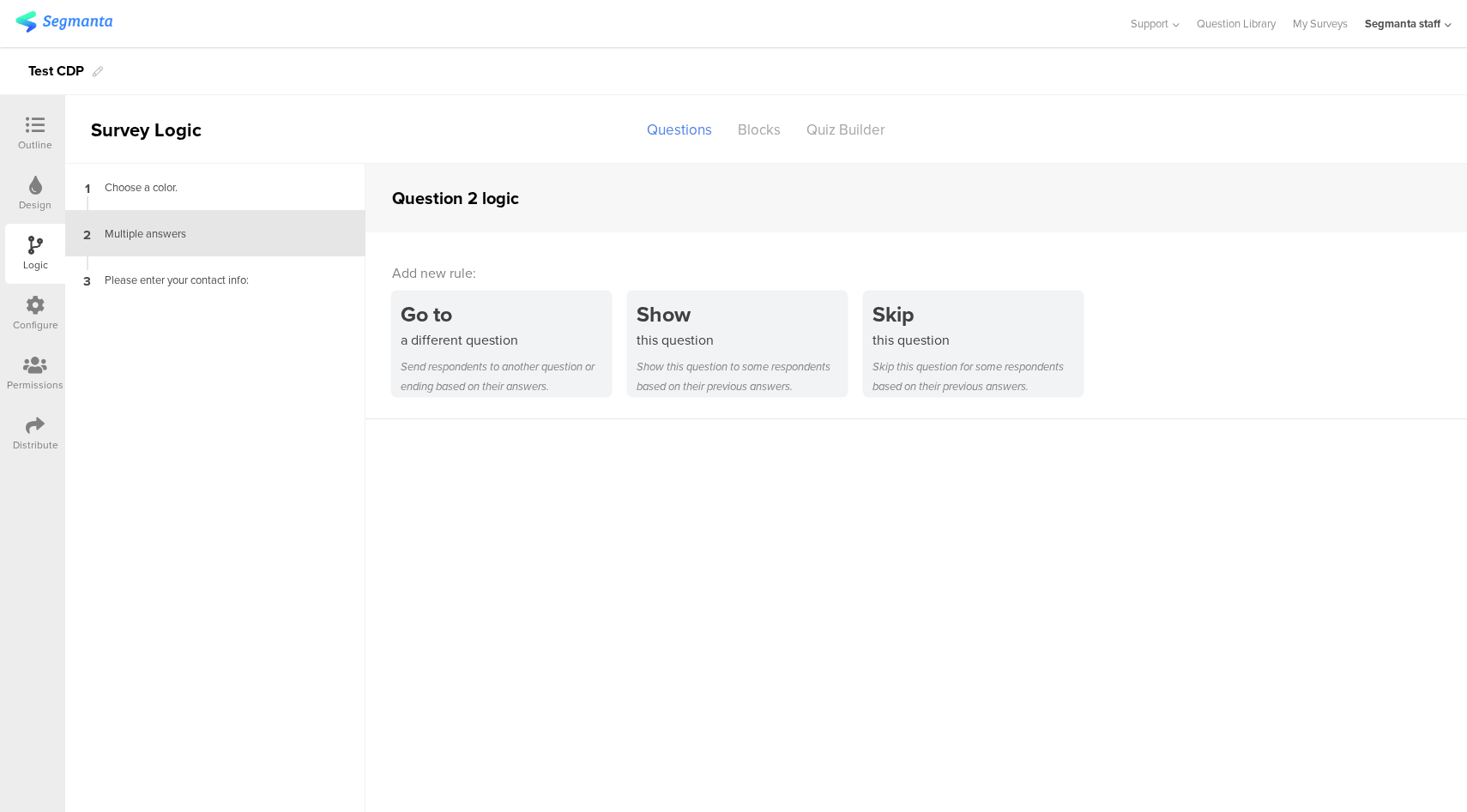
click at [47, 327] on div "Configure" at bounding box center [35, 325] width 46 height 15
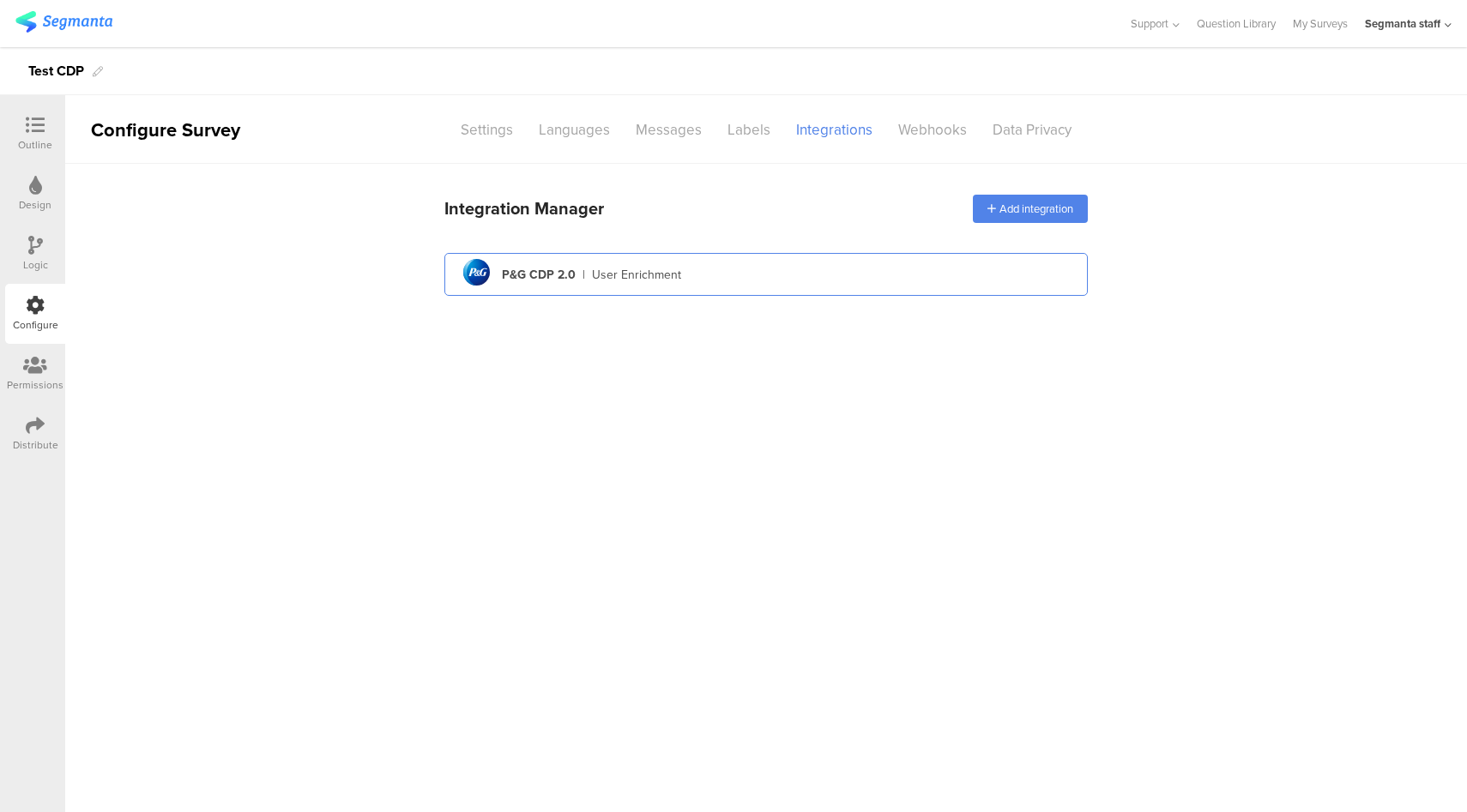
click at [902, 282] on div "pg logo P&G CDP 2.0 | User Enrichment" at bounding box center [766, 275] width 616 height 42
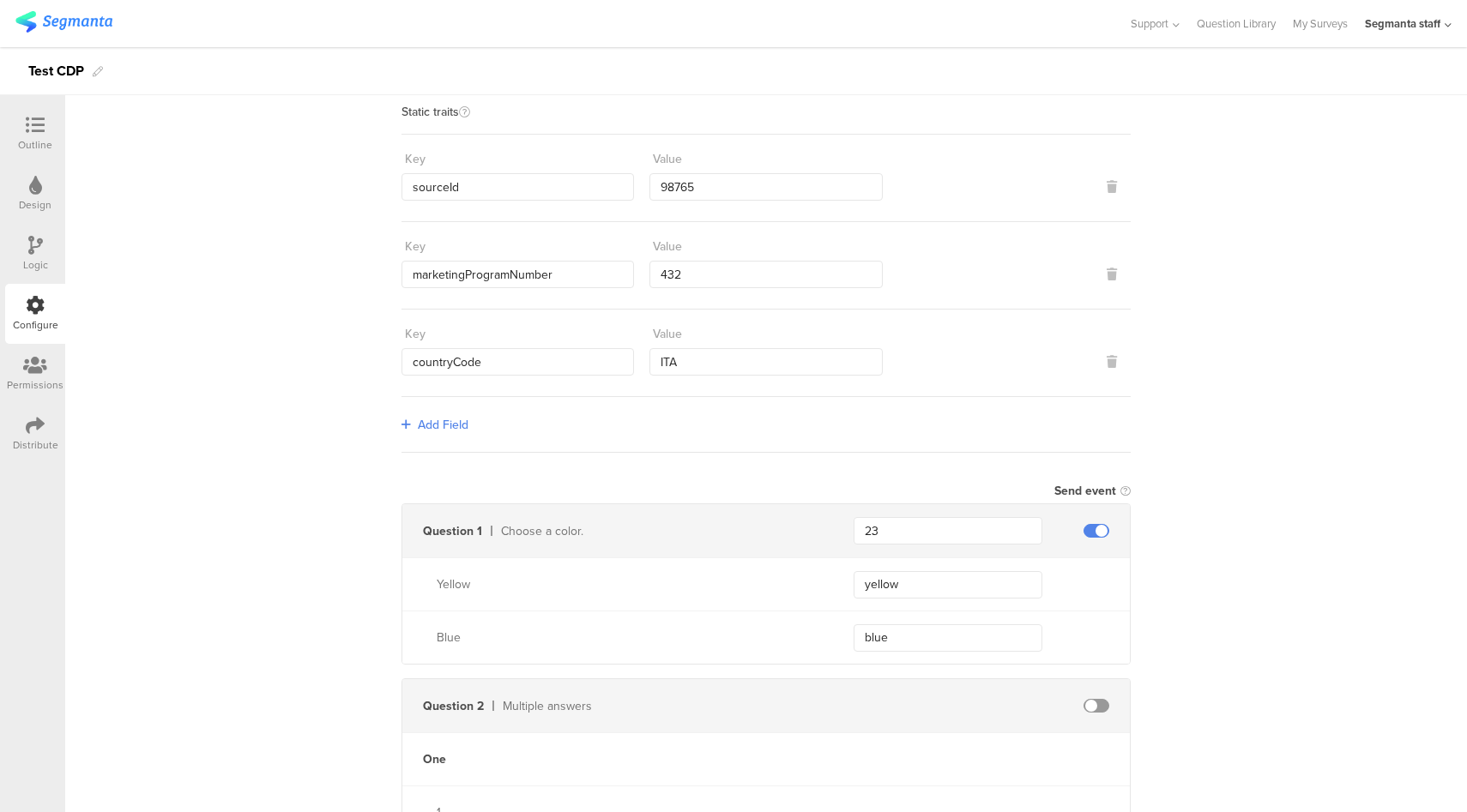
scroll to position [511, 0]
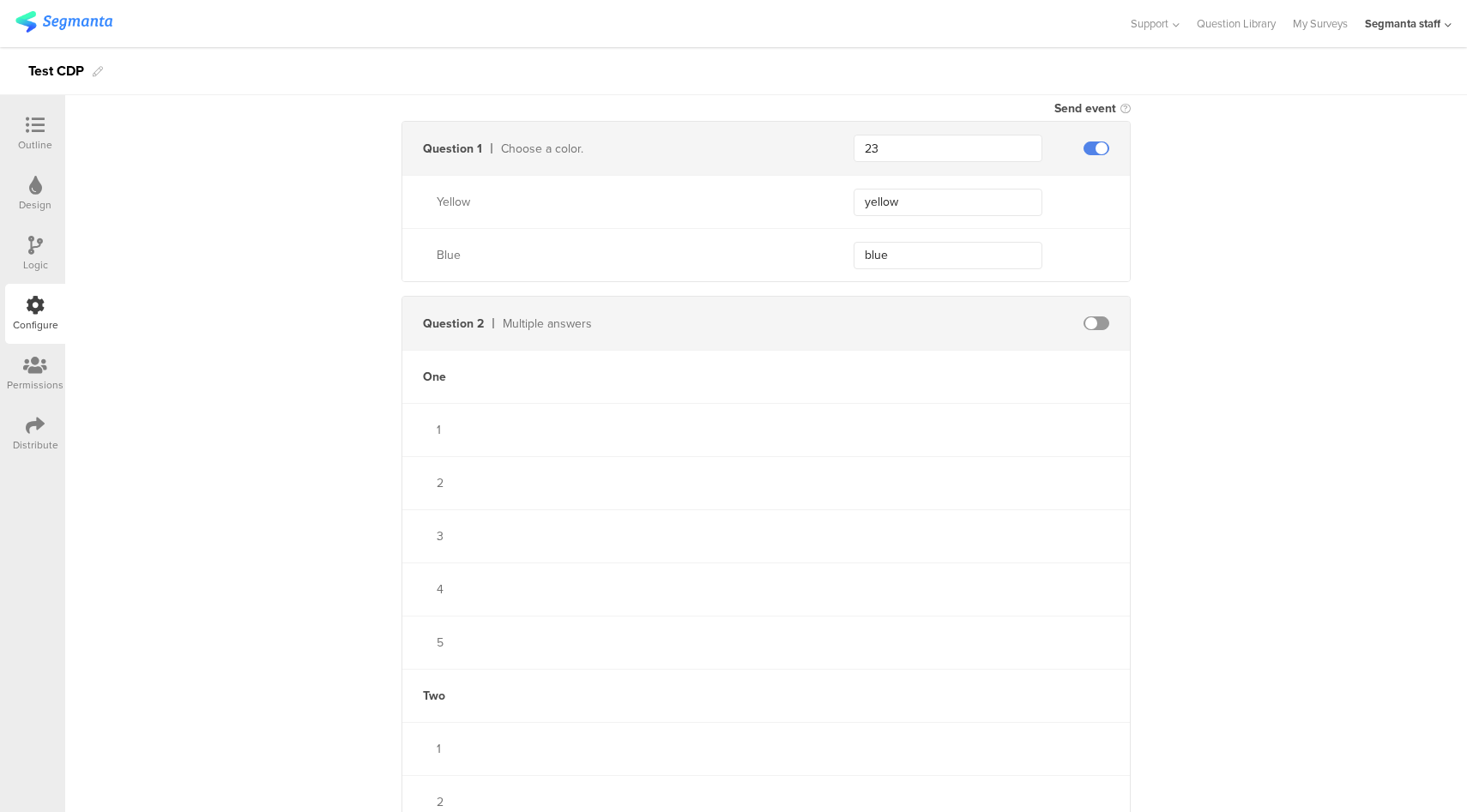
click at [1096, 317] on span at bounding box center [1096, 323] width 26 height 13
click at [922, 377] on input "text" at bounding box center [947, 377] width 188 height 28
type input "one"
type input "1"
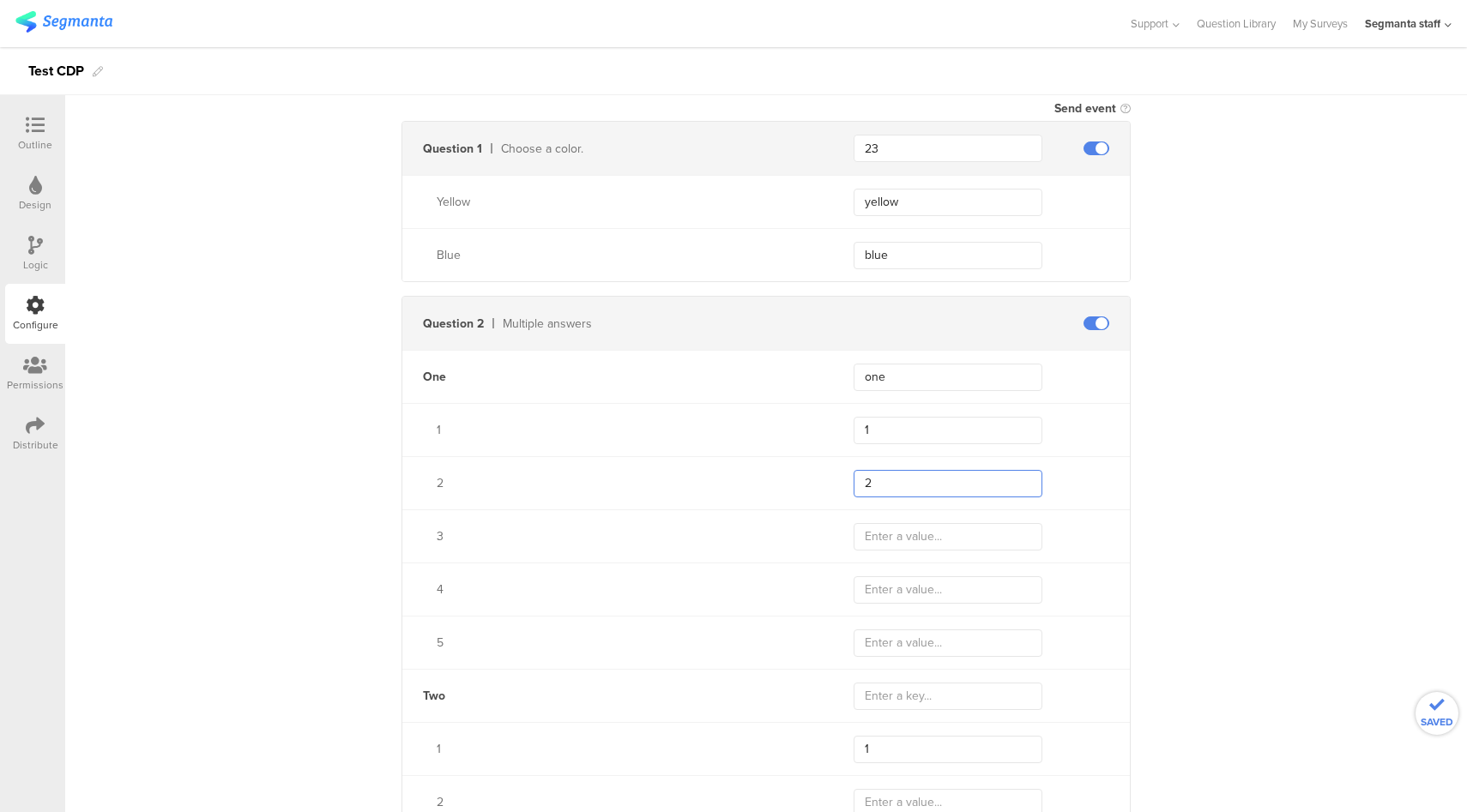
type input "2"
type input "3"
type input "4"
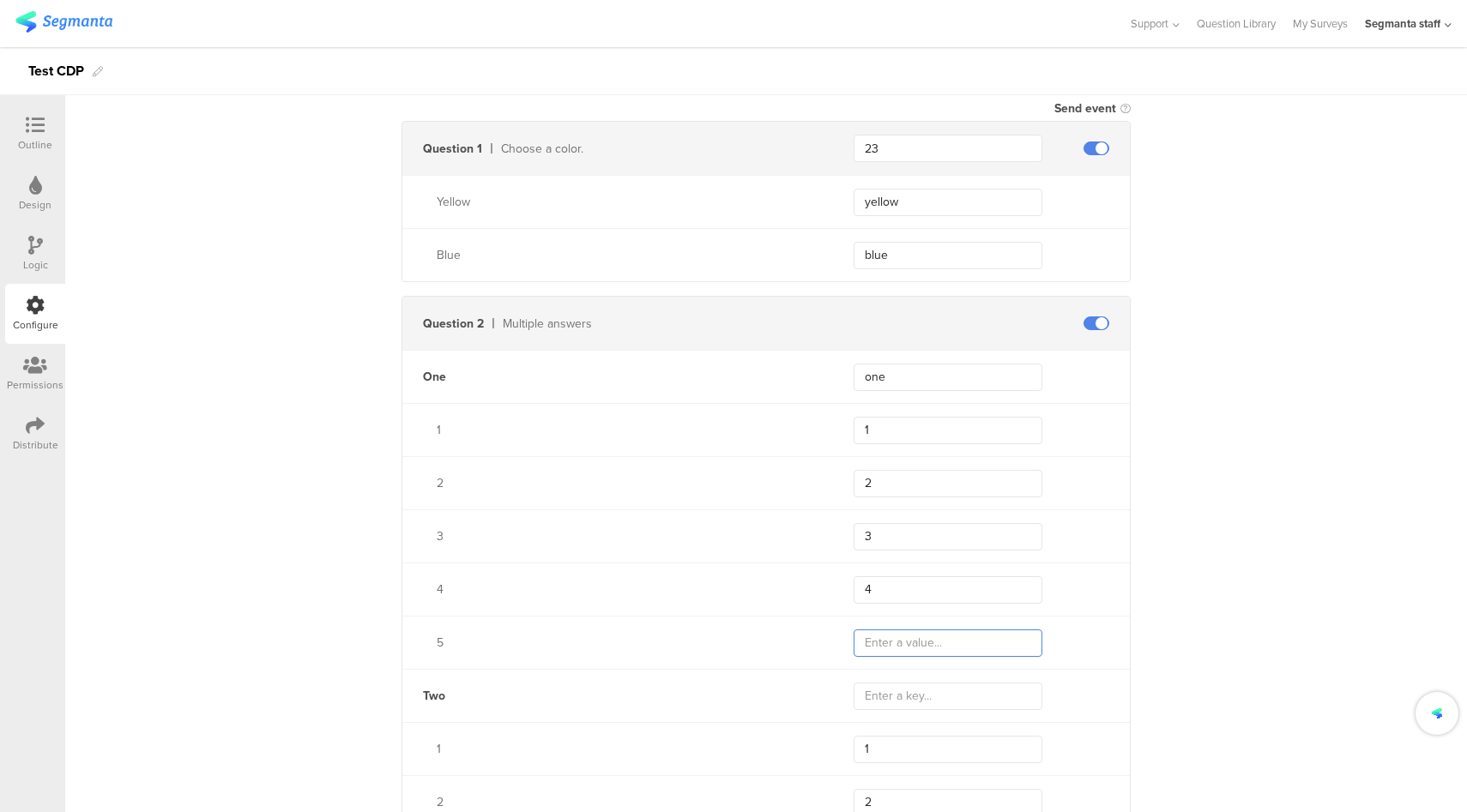
type input "5"
type input "4"
type input "5"
type input "two"
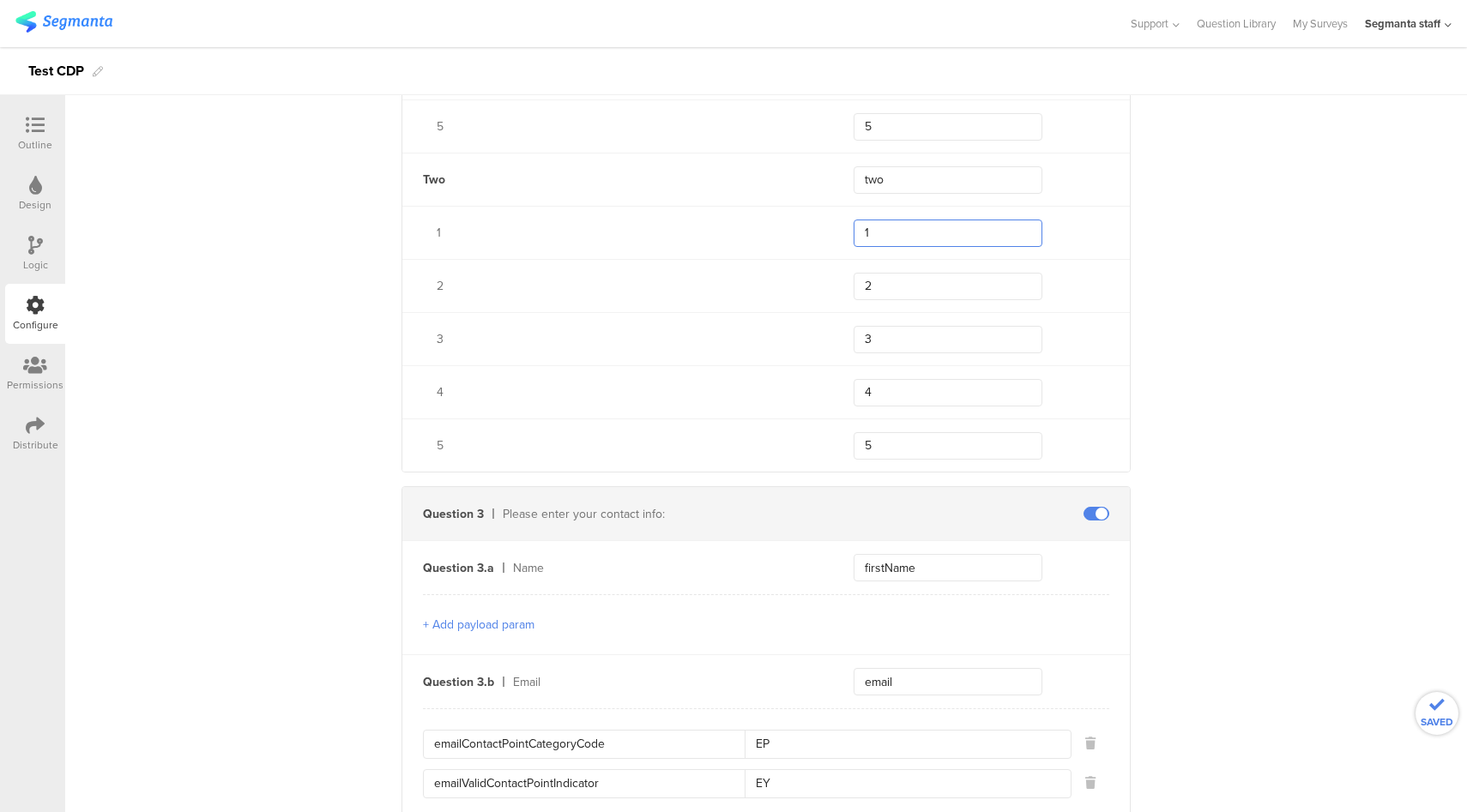
scroll to position [1241, 0]
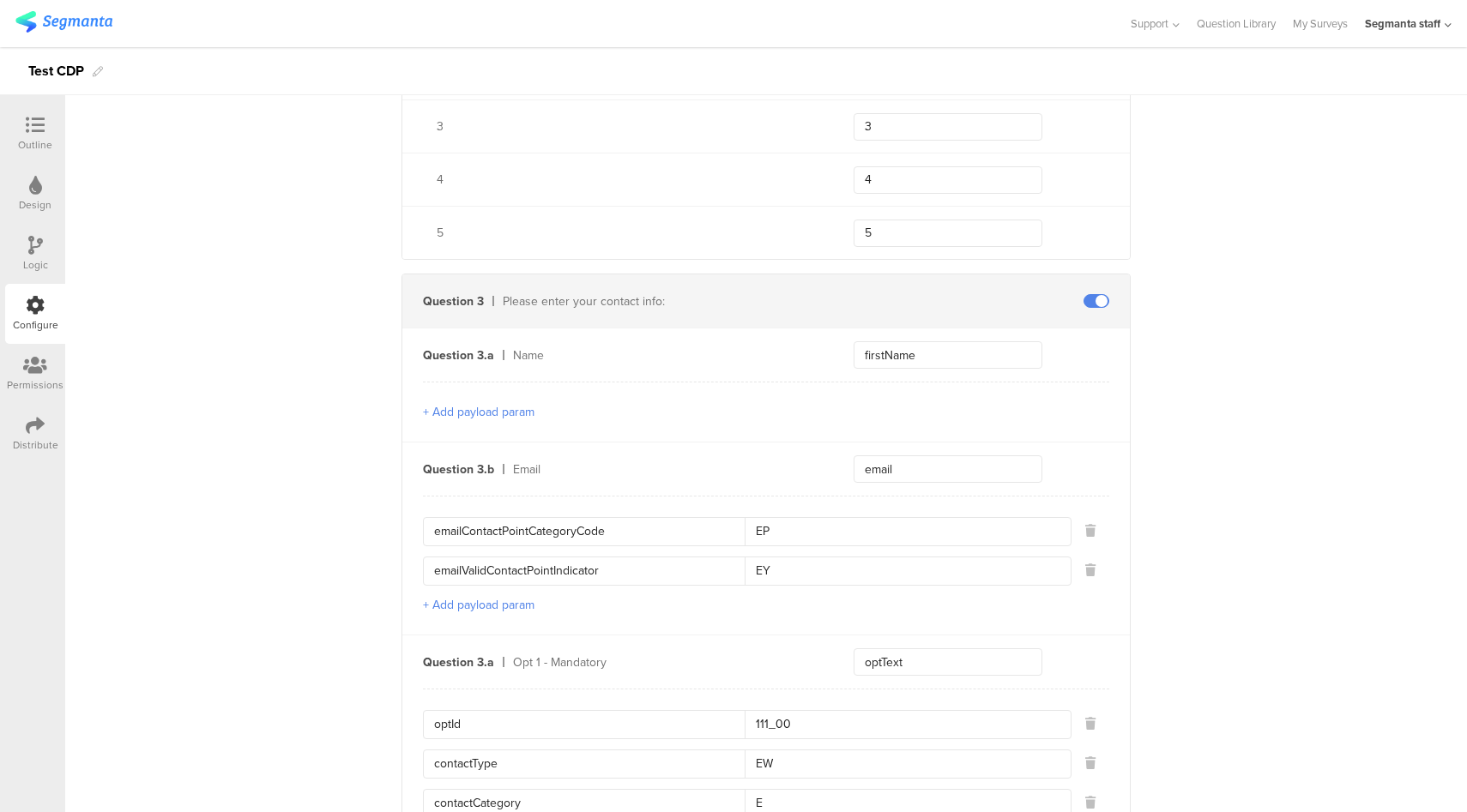
click at [1361, 427] on div "Send data at the end Static traits Key sourceId Value 98765 Key marketingProgra…" at bounding box center [766, 196] width 1402 height 2545
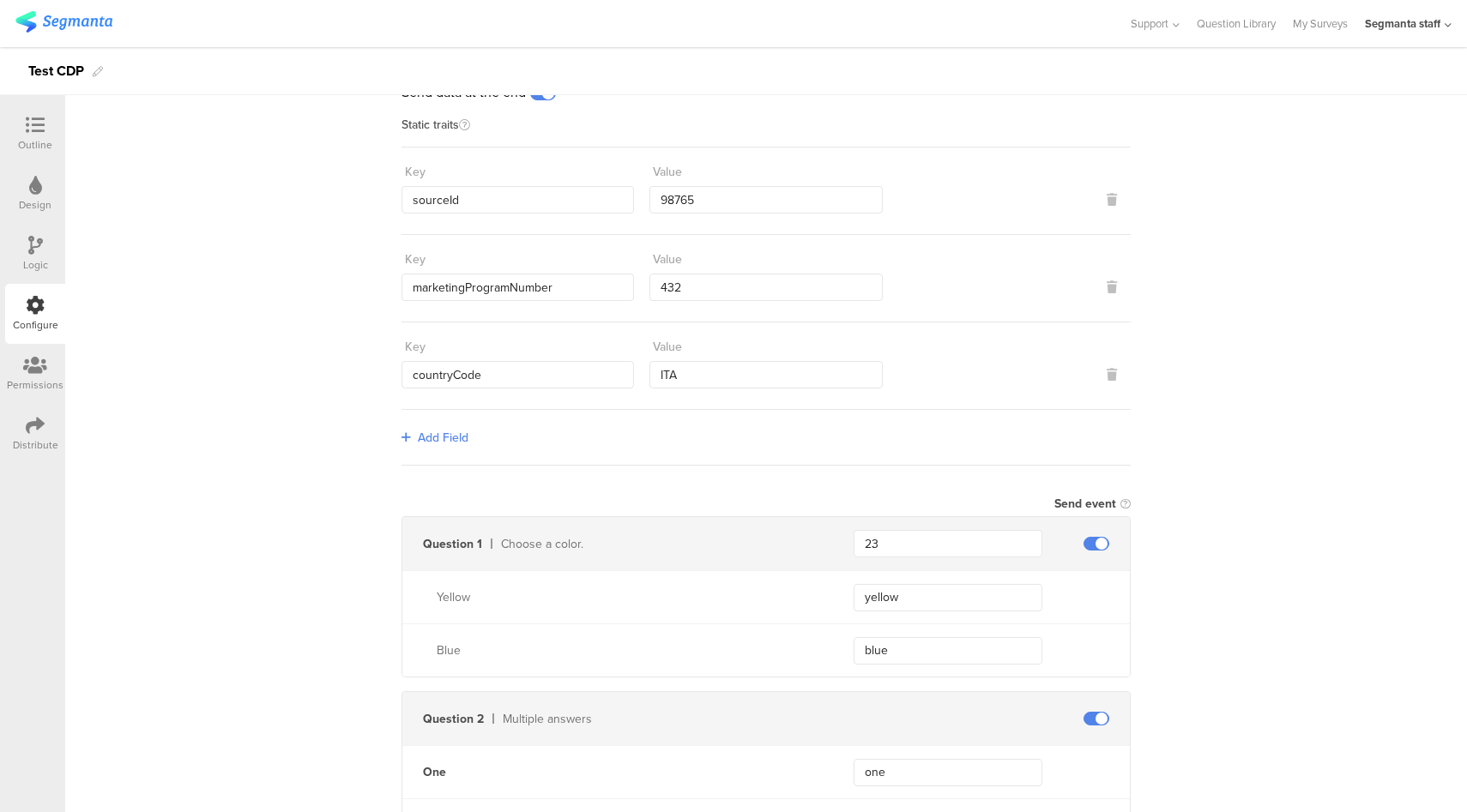
scroll to position [0, 0]
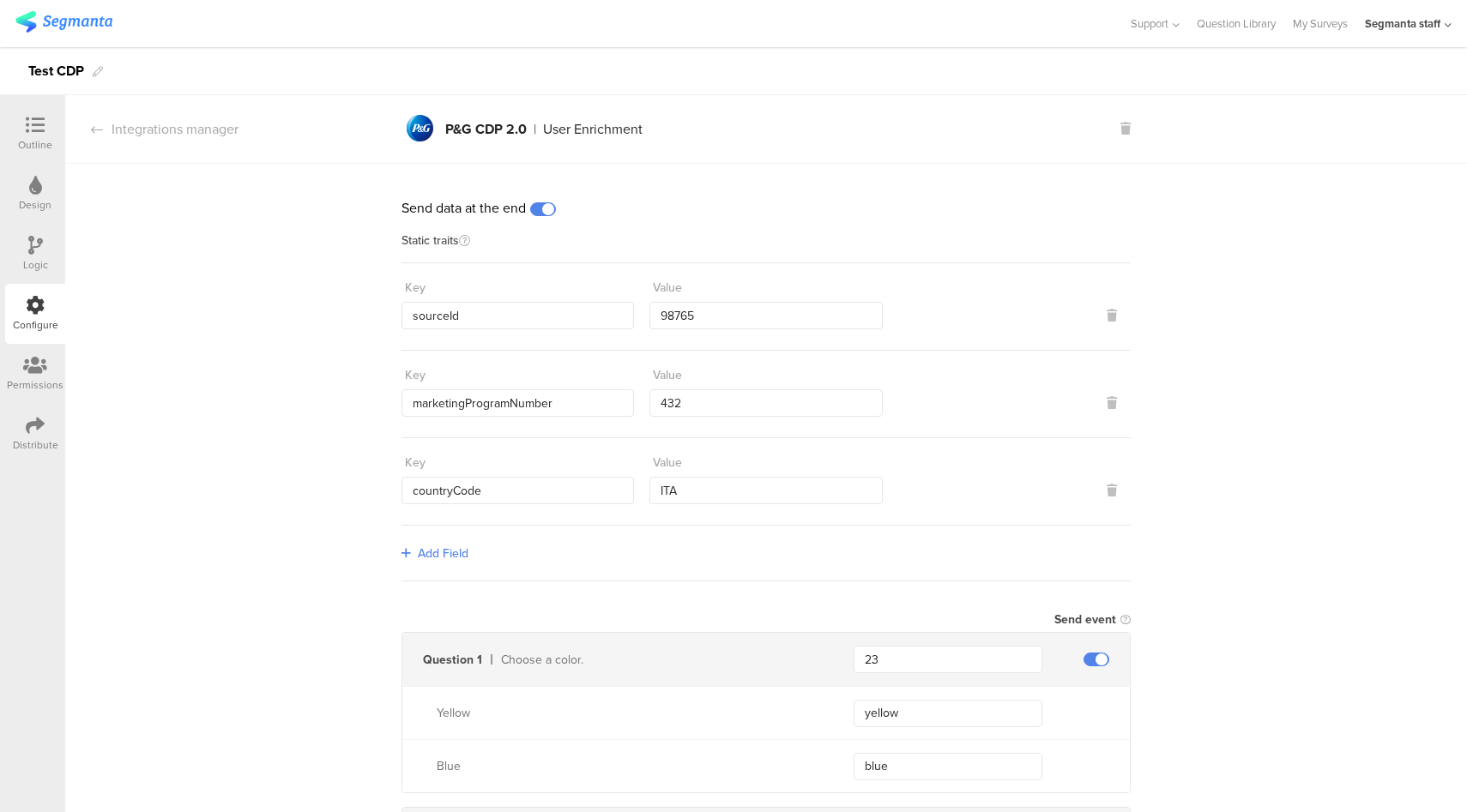
click at [46, 433] on div "Distribute" at bounding box center [35, 433] width 60 height 60
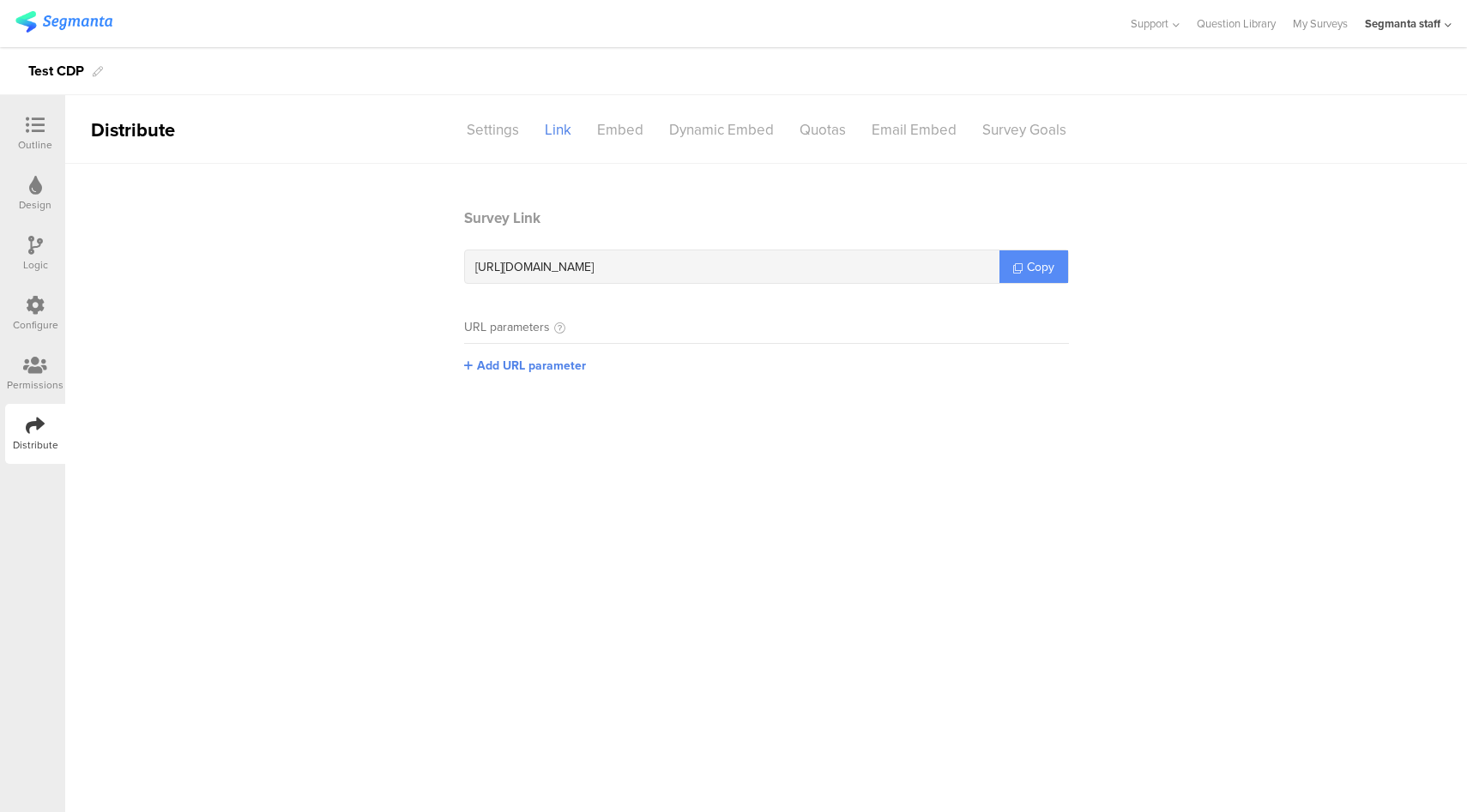
click at [1028, 267] on span "Copy" at bounding box center [1041, 267] width 28 height 18
click at [33, 130] on icon at bounding box center [35, 125] width 19 height 19
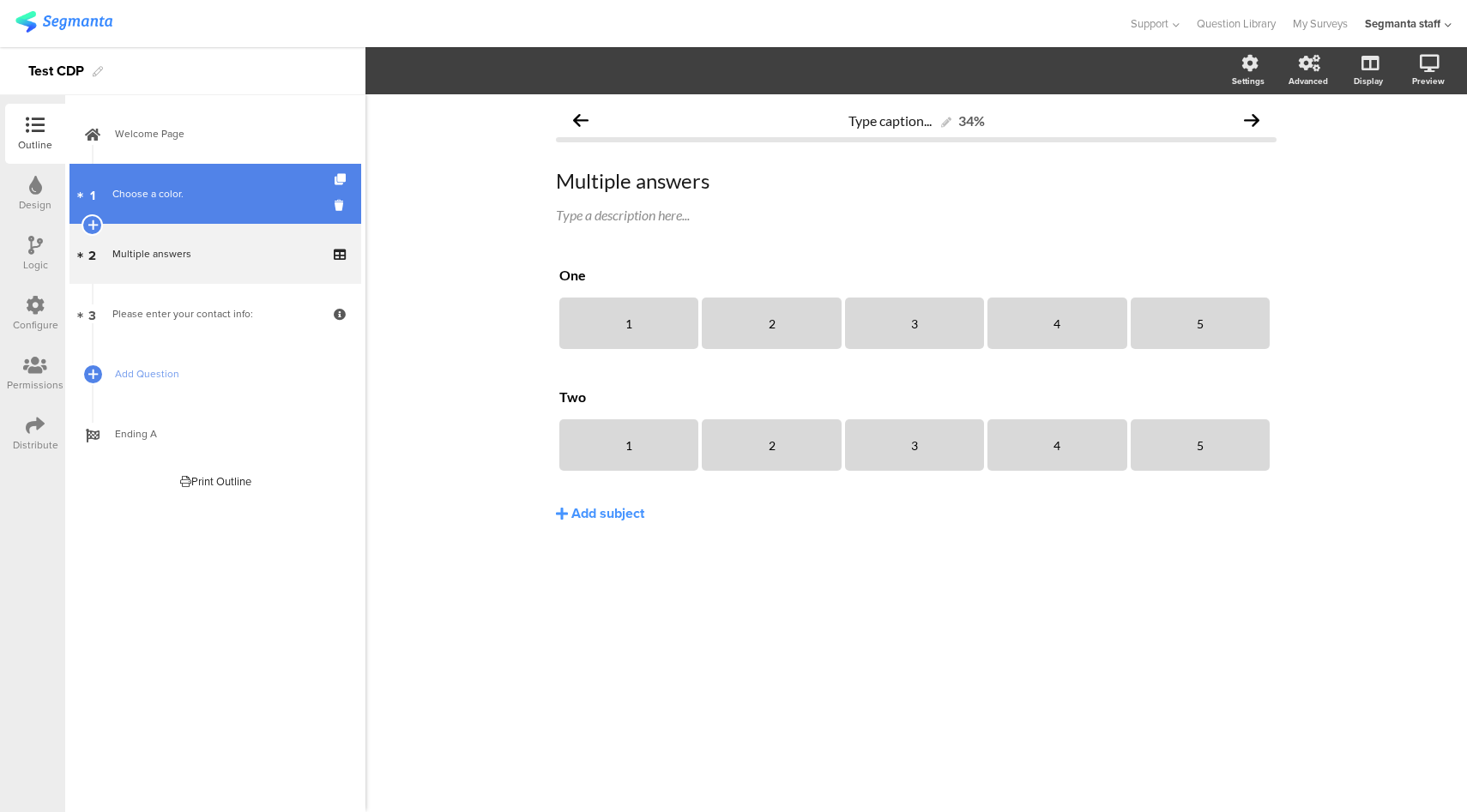
click at [197, 187] on div "Choose a color." at bounding box center [214, 194] width 205 height 17
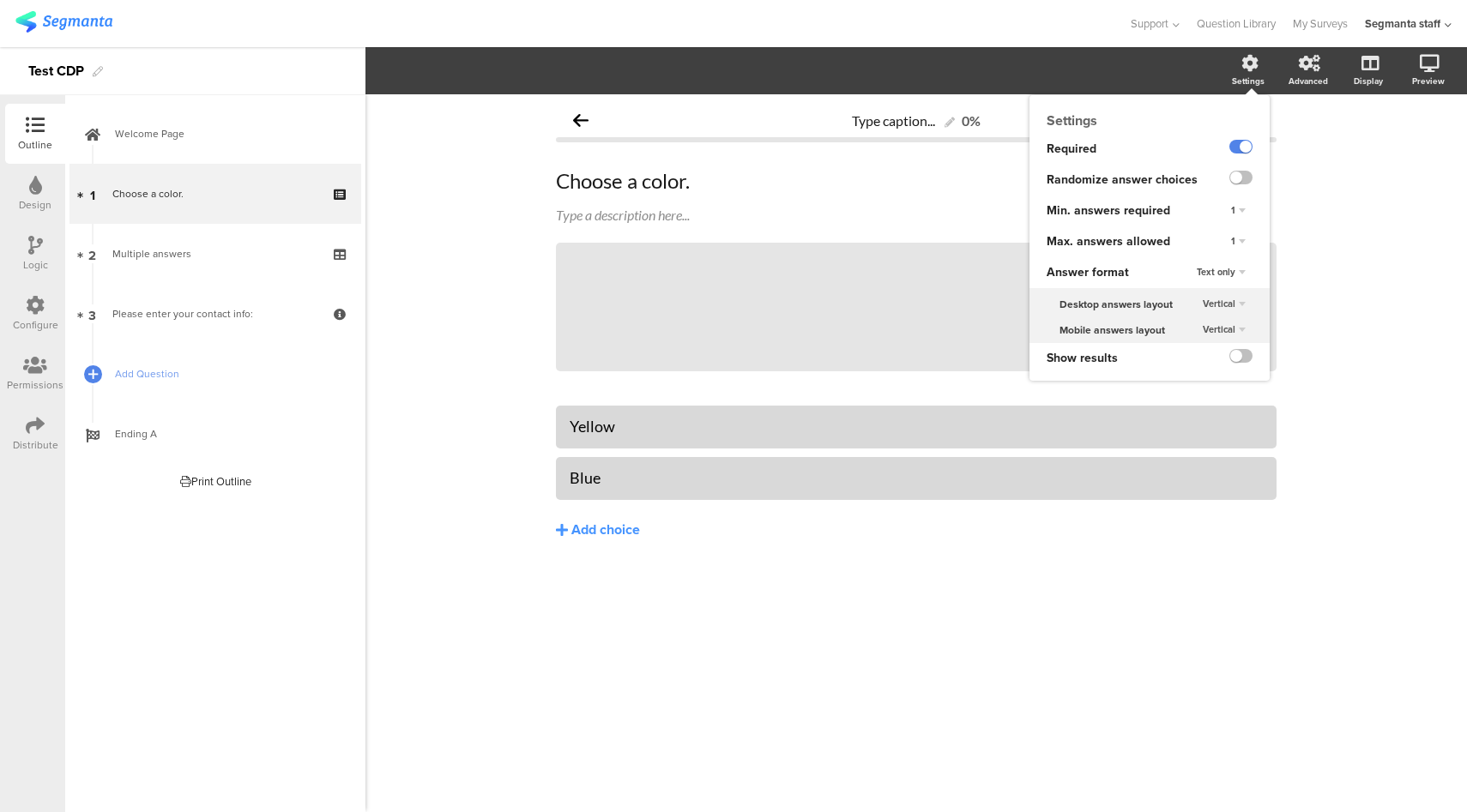
click at [1236, 238] on div "1" at bounding box center [1238, 241] width 29 height 21
click at [1216, 256] on div "Unlimited" at bounding box center [1214, 258] width 101 height 18
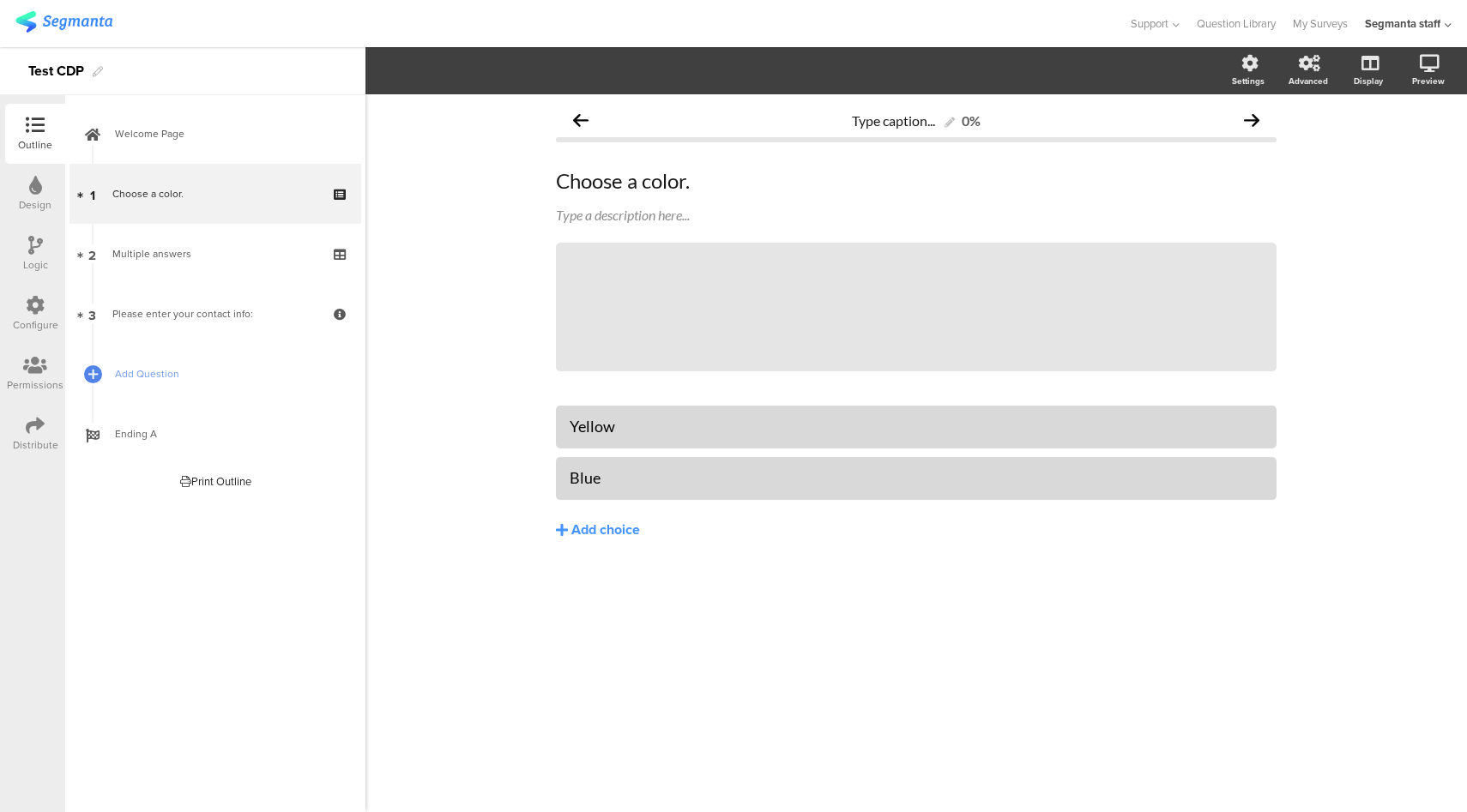
click at [30, 314] on icon at bounding box center [35, 305] width 19 height 19
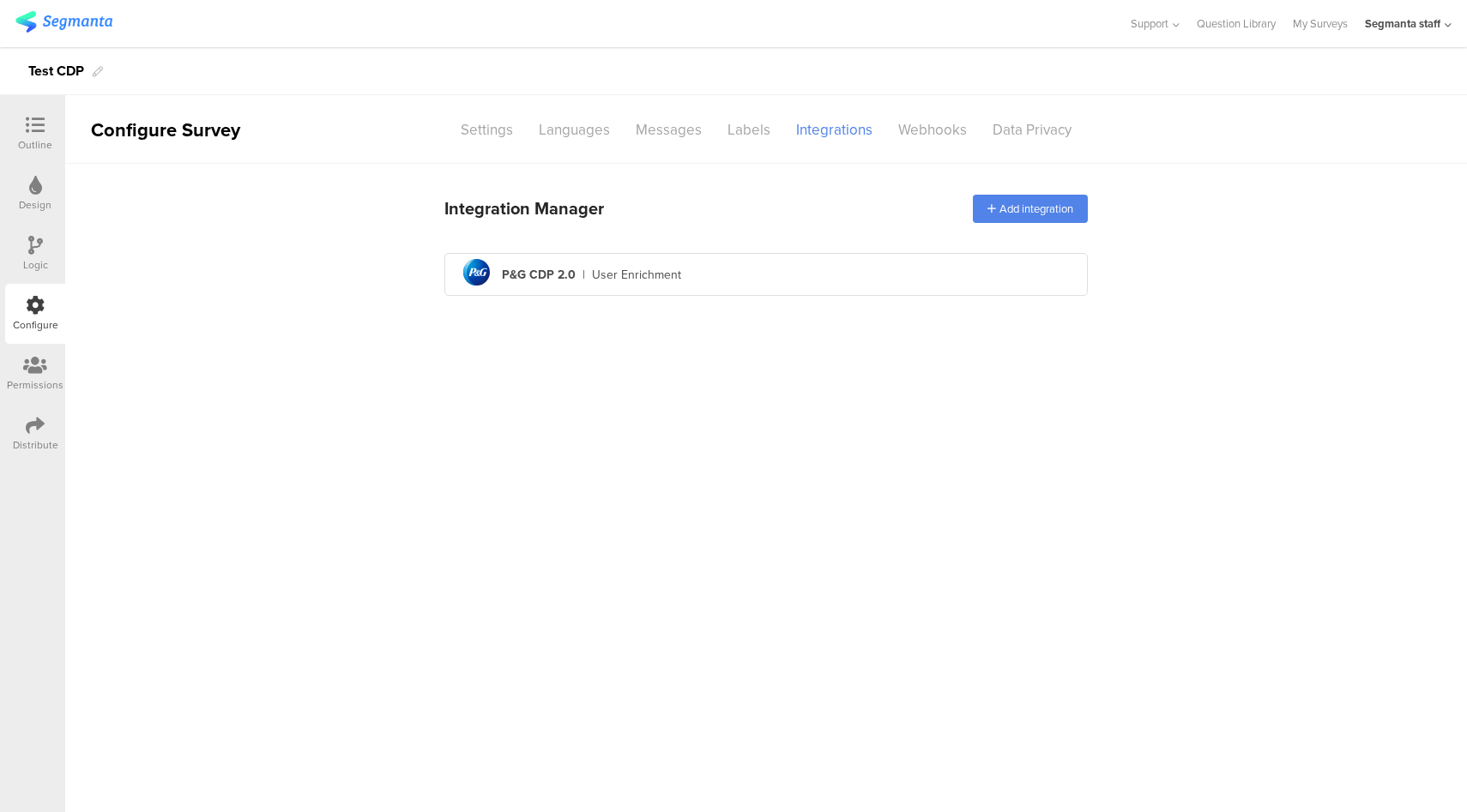
click at [46, 123] on div at bounding box center [35, 127] width 34 height 22
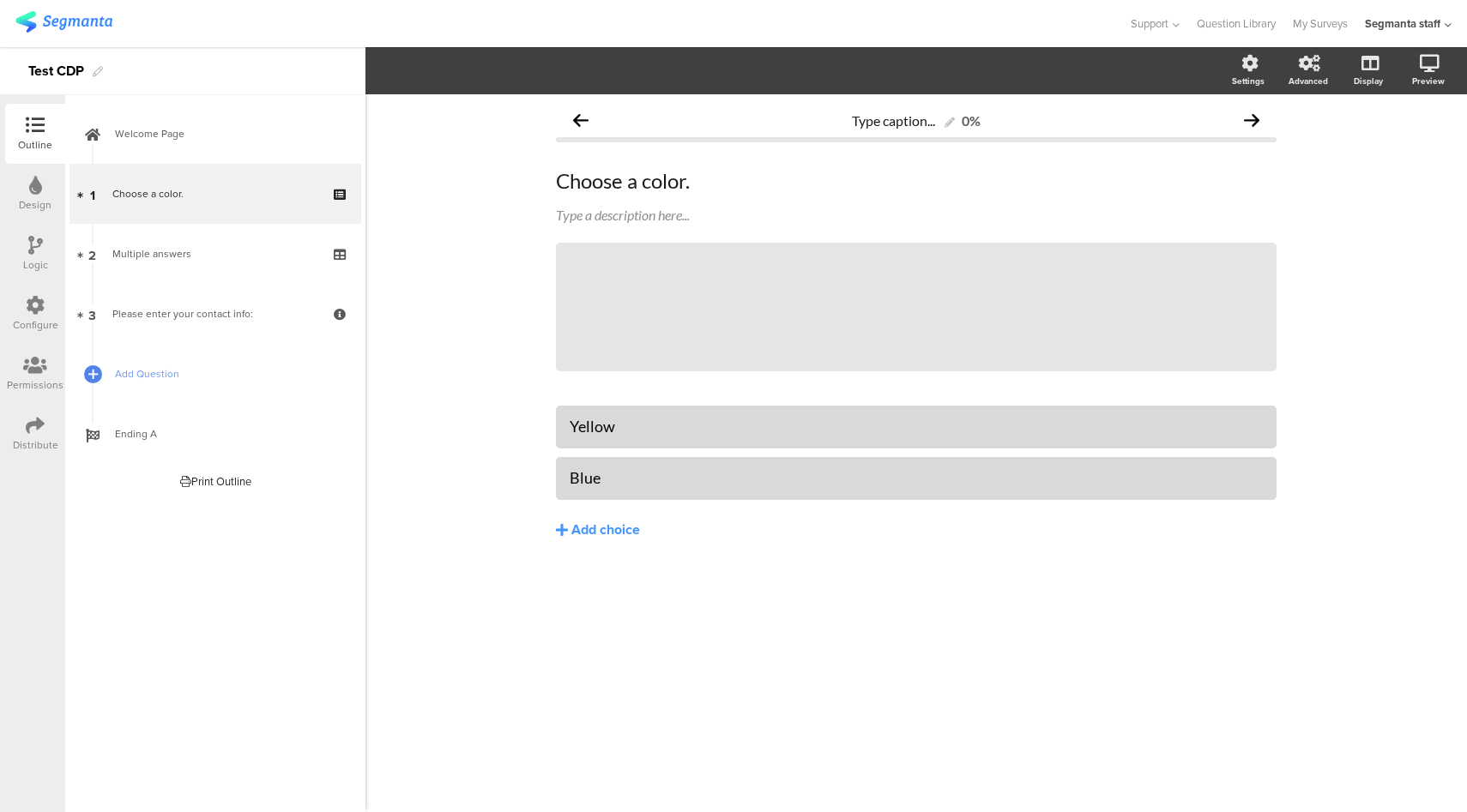
click at [30, 312] on icon at bounding box center [35, 305] width 19 height 19
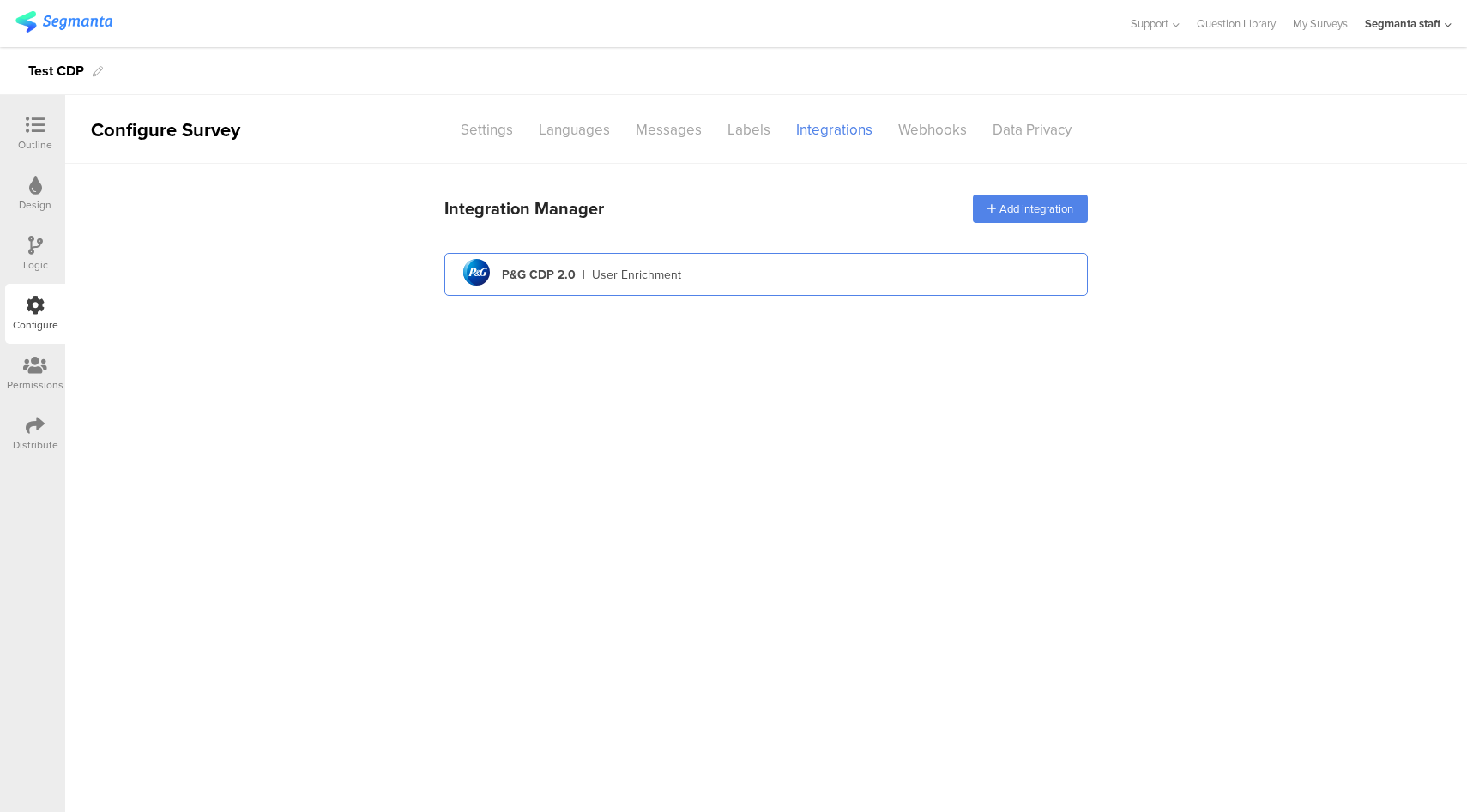
click at [727, 284] on div "pg logo P&G CDP 2.0 | User Enrichment" at bounding box center [766, 275] width 616 height 42
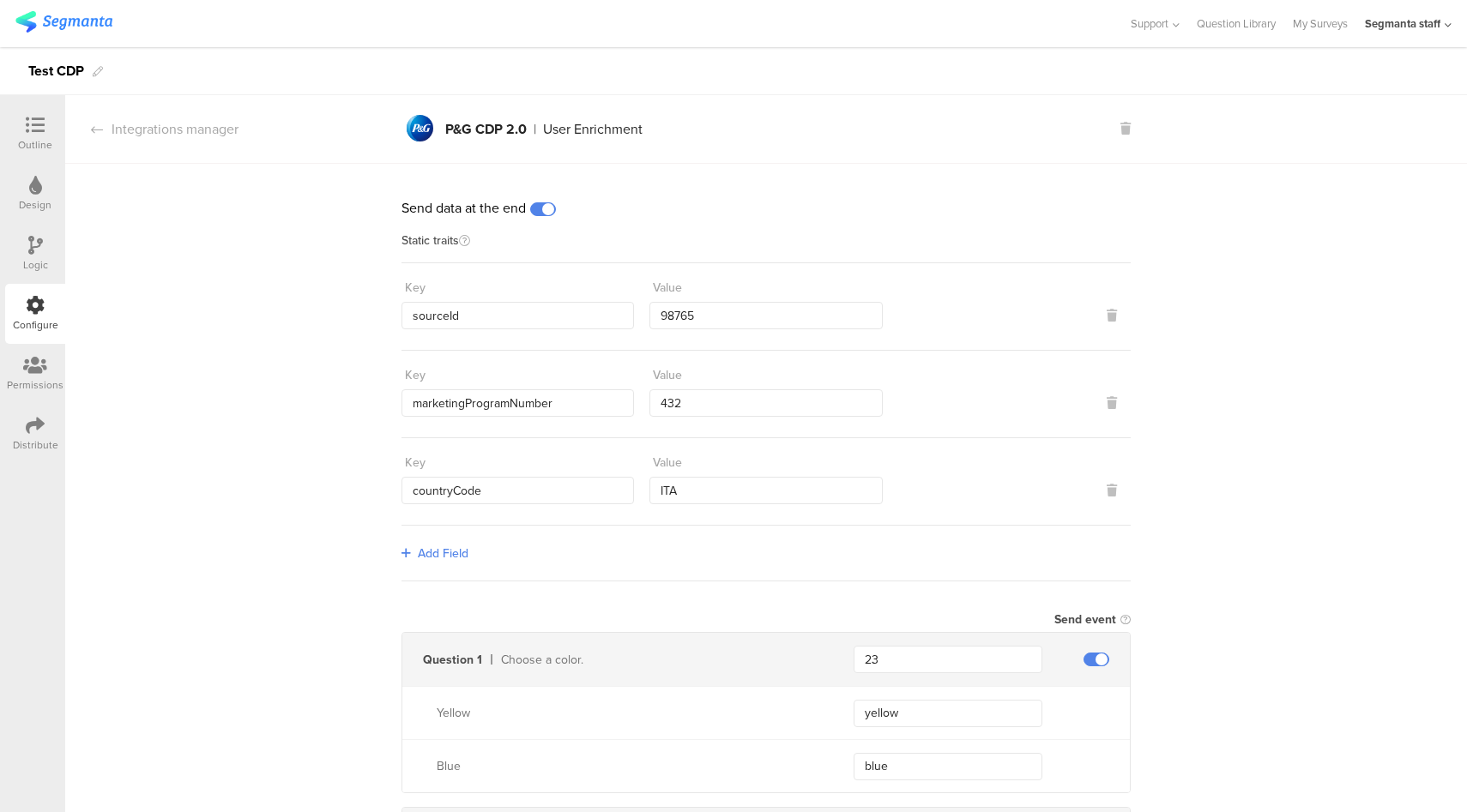
drag, startPoint x: 544, startPoint y: 210, endPoint x: 548, endPoint y: 222, distance: 12.6
click at [543, 210] on span at bounding box center [543, 209] width 26 height 13
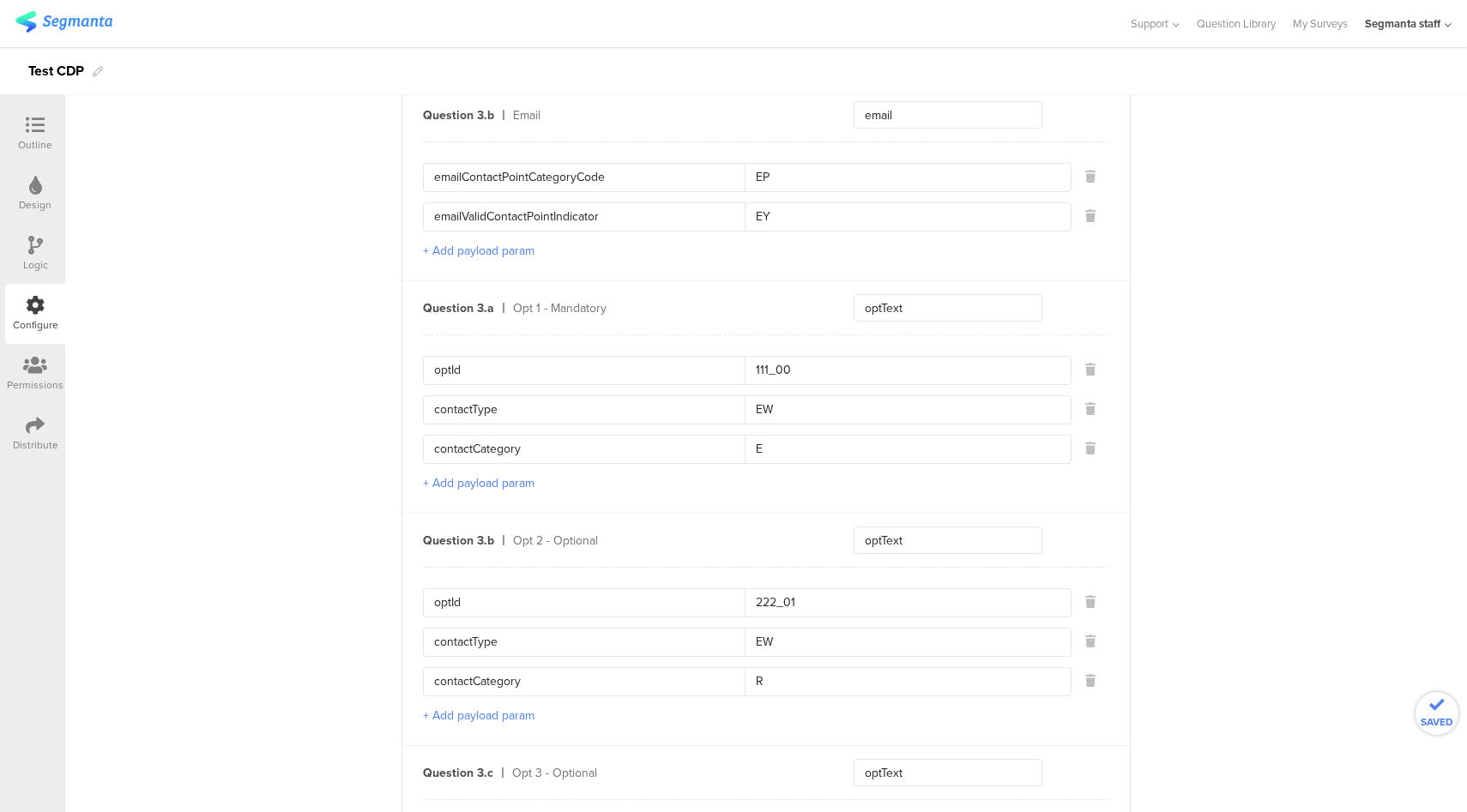
scroll to position [1930, 0]
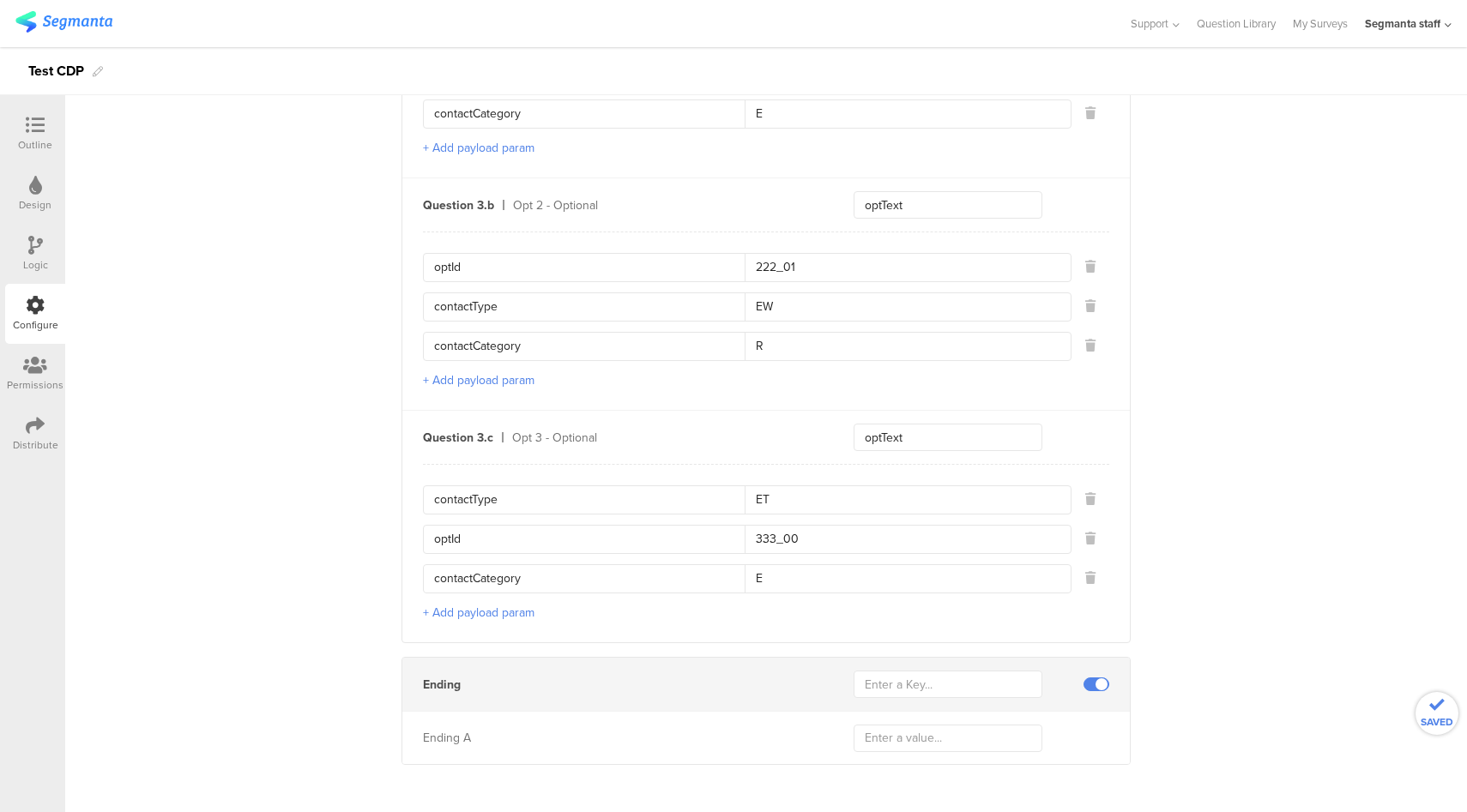
click at [1096, 677] on span at bounding box center [1096, 684] width 26 height 13
click at [23, 134] on div at bounding box center [35, 127] width 34 height 22
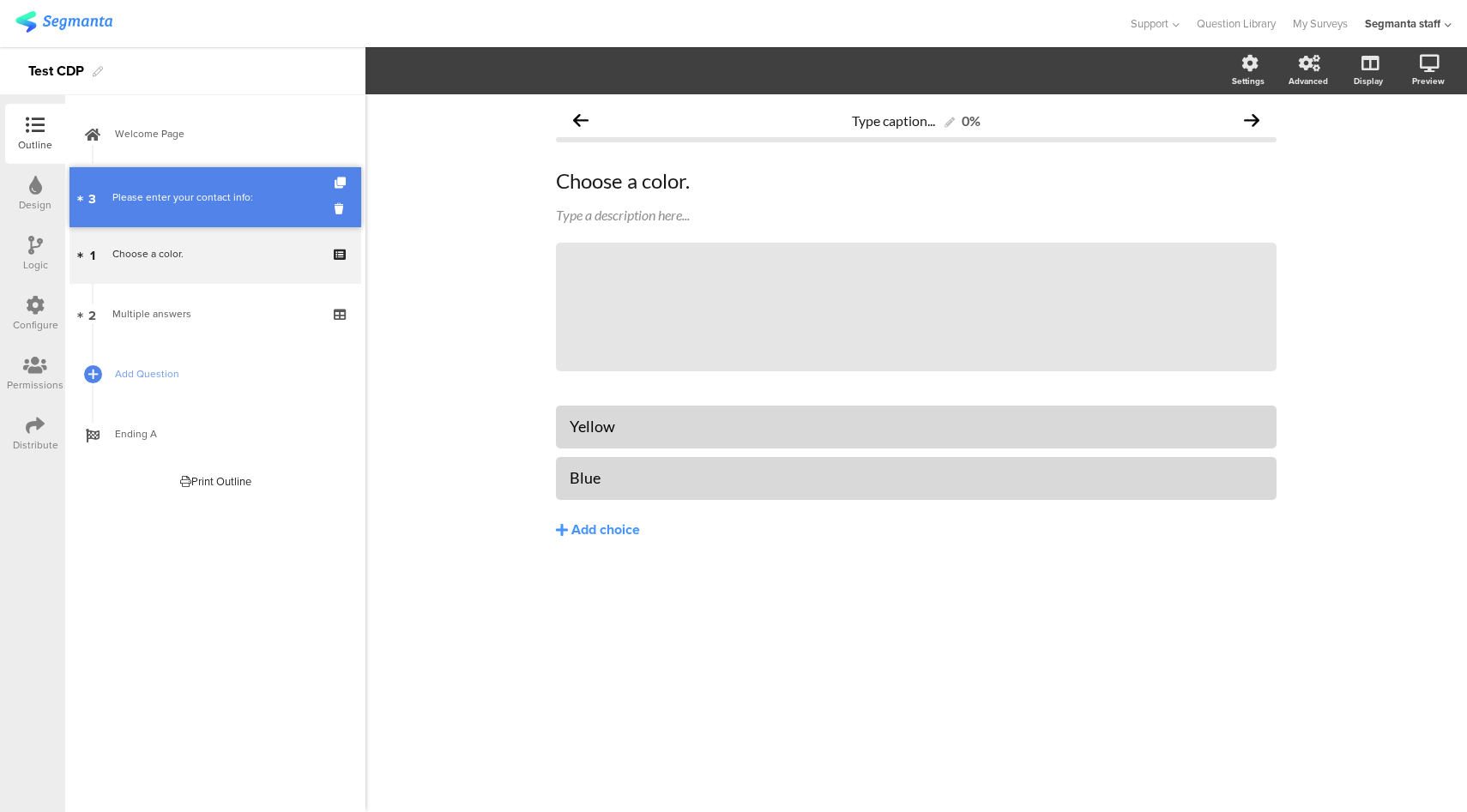
drag, startPoint x: 231, startPoint y: 309, endPoint x: 225, endPoint y: 192, distance: 117.2
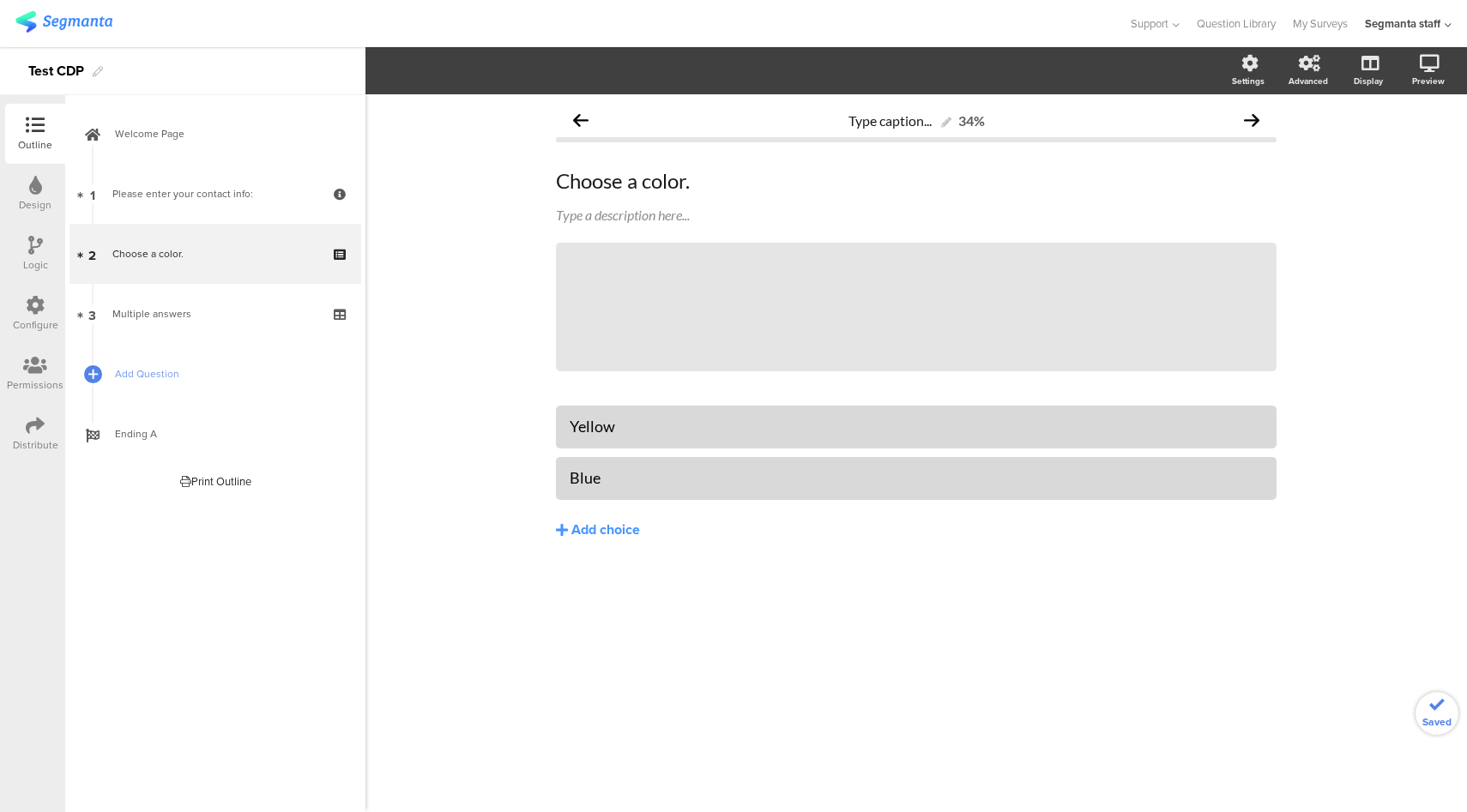
click at [41, 426] on icon at bounding box center [35, 425] width 19 height 19
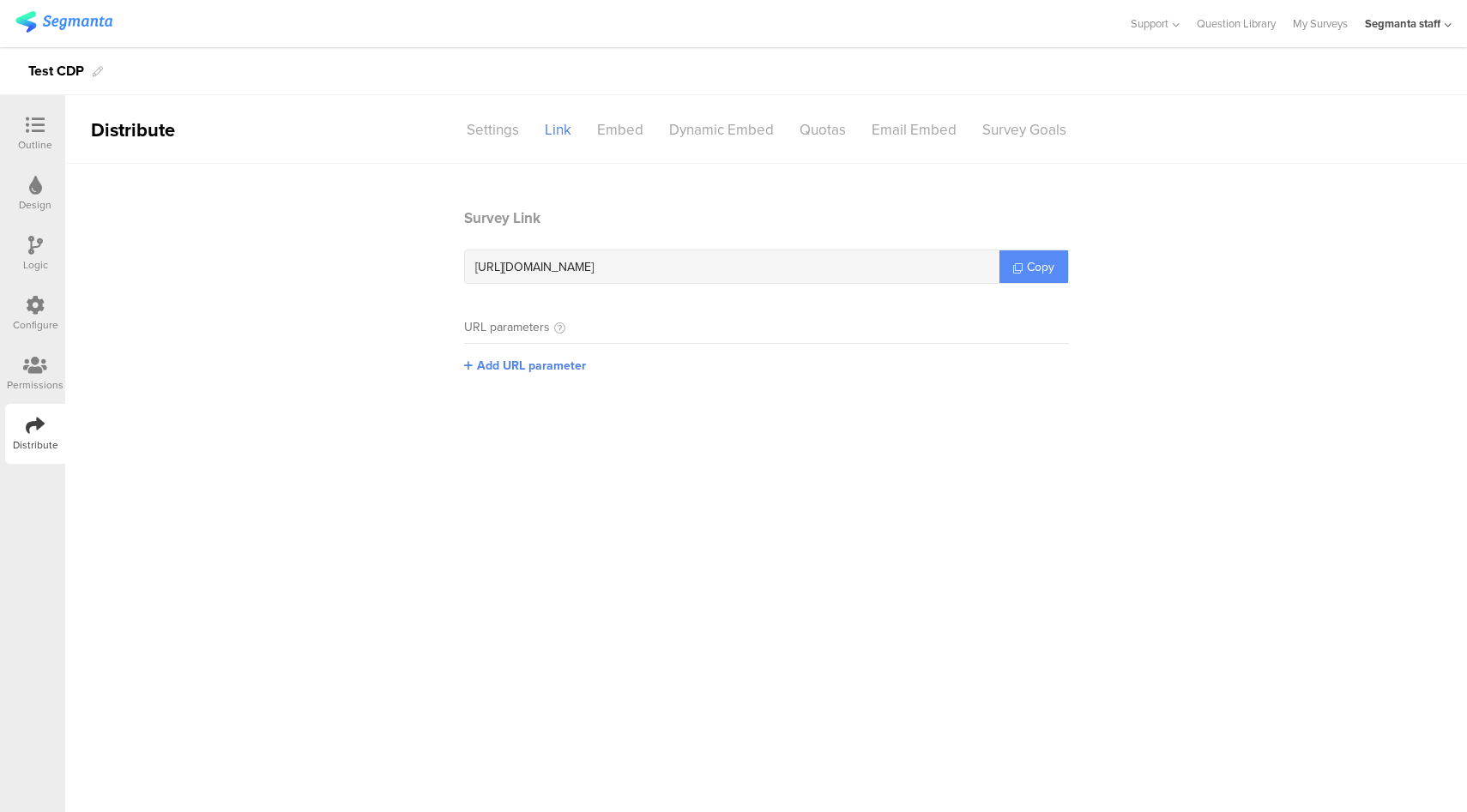
click at [1018, 272] on icon at bounding box center [1017, 268] width 10 height 10
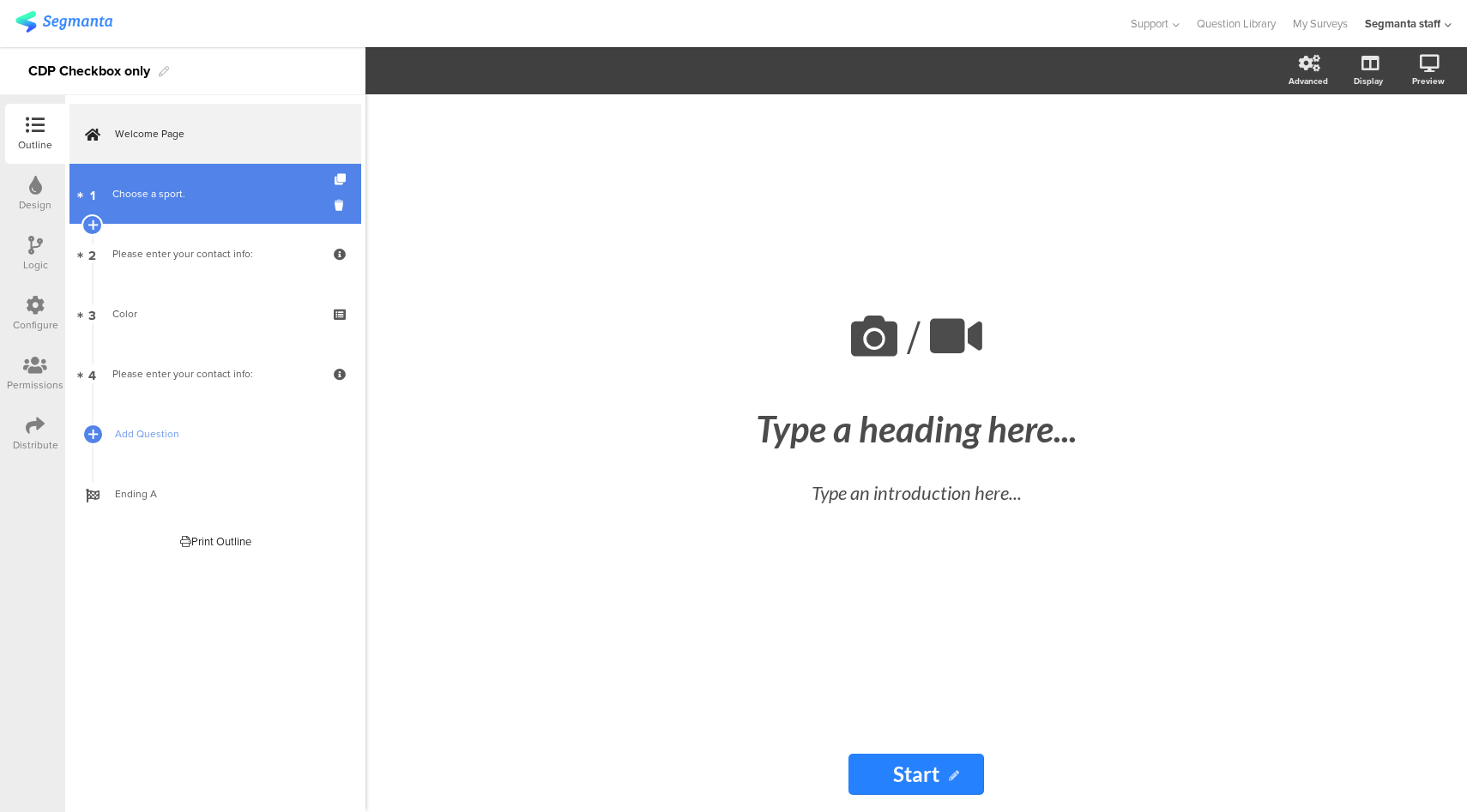
click at [175, 184] on link "1 Choose a sport." at bounding box center [214, 194] width 292 height 60
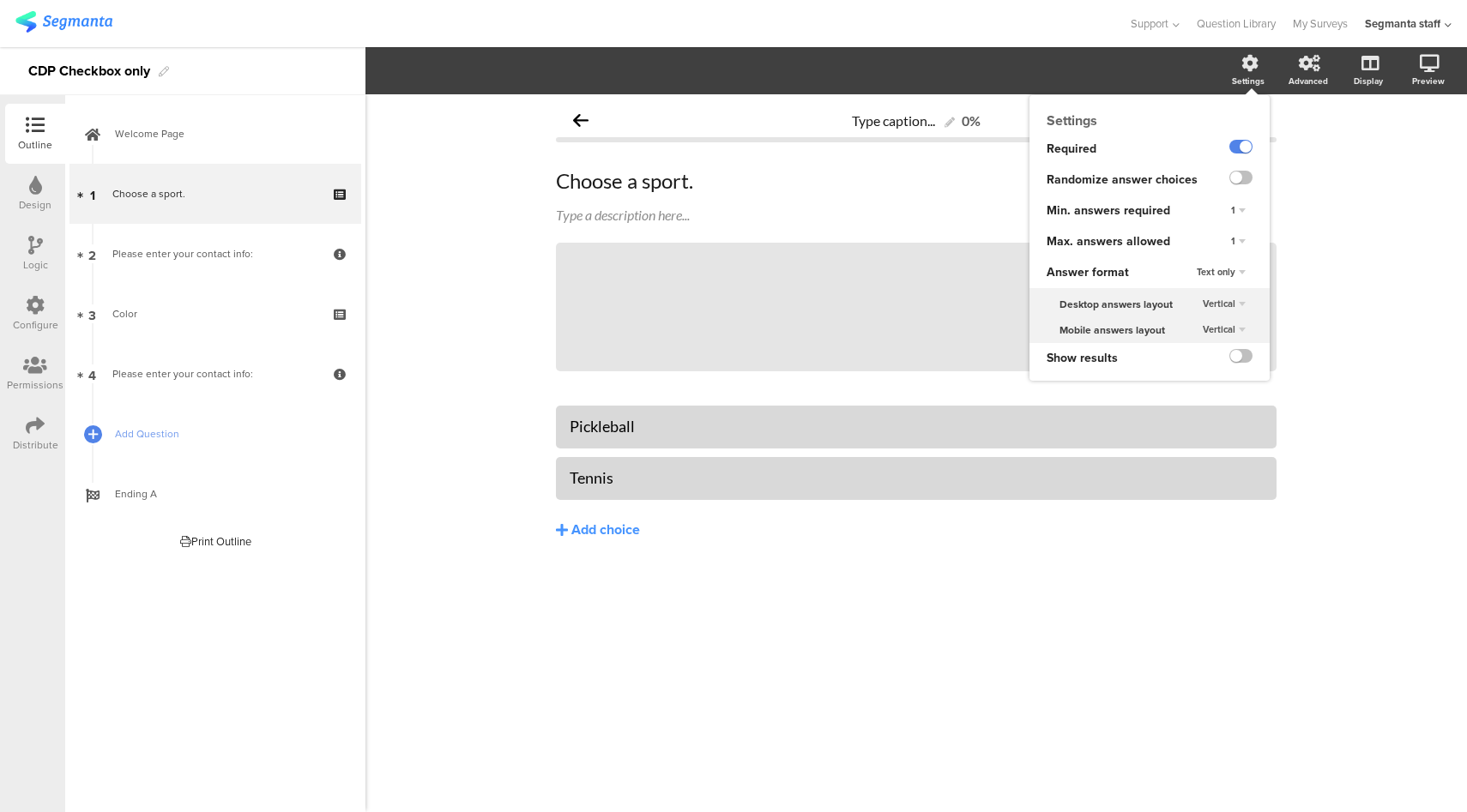
click at [1229, 243] on div "1" at bounding box center [1238, 241] width 29 height 21
click at [1220, 264] on div "Unlimited" at bounding box center [1214, 258] width 101 height 18
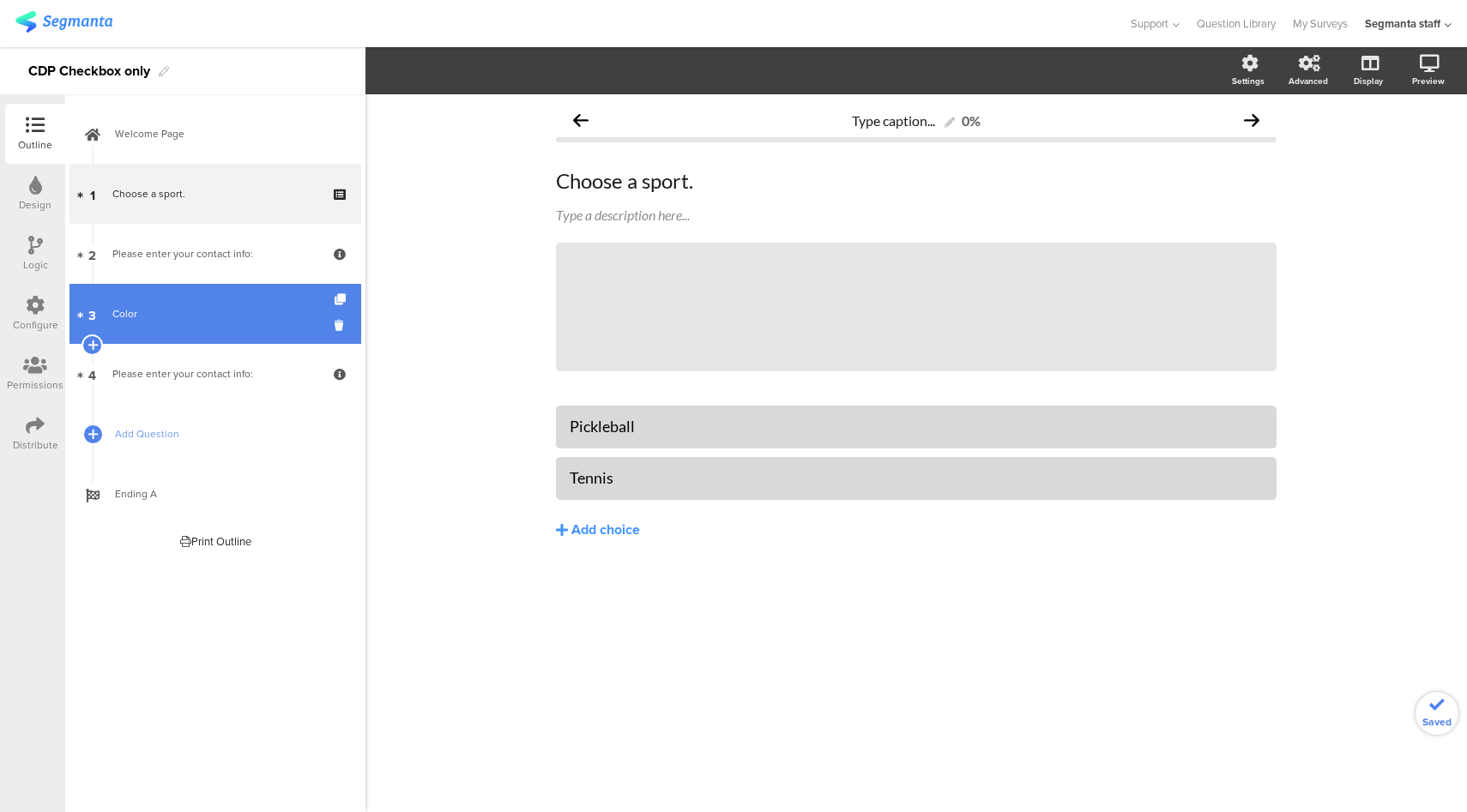
click at [171, 323] on link "3 Color" at bounding box center [214, 313] width 292 height 60
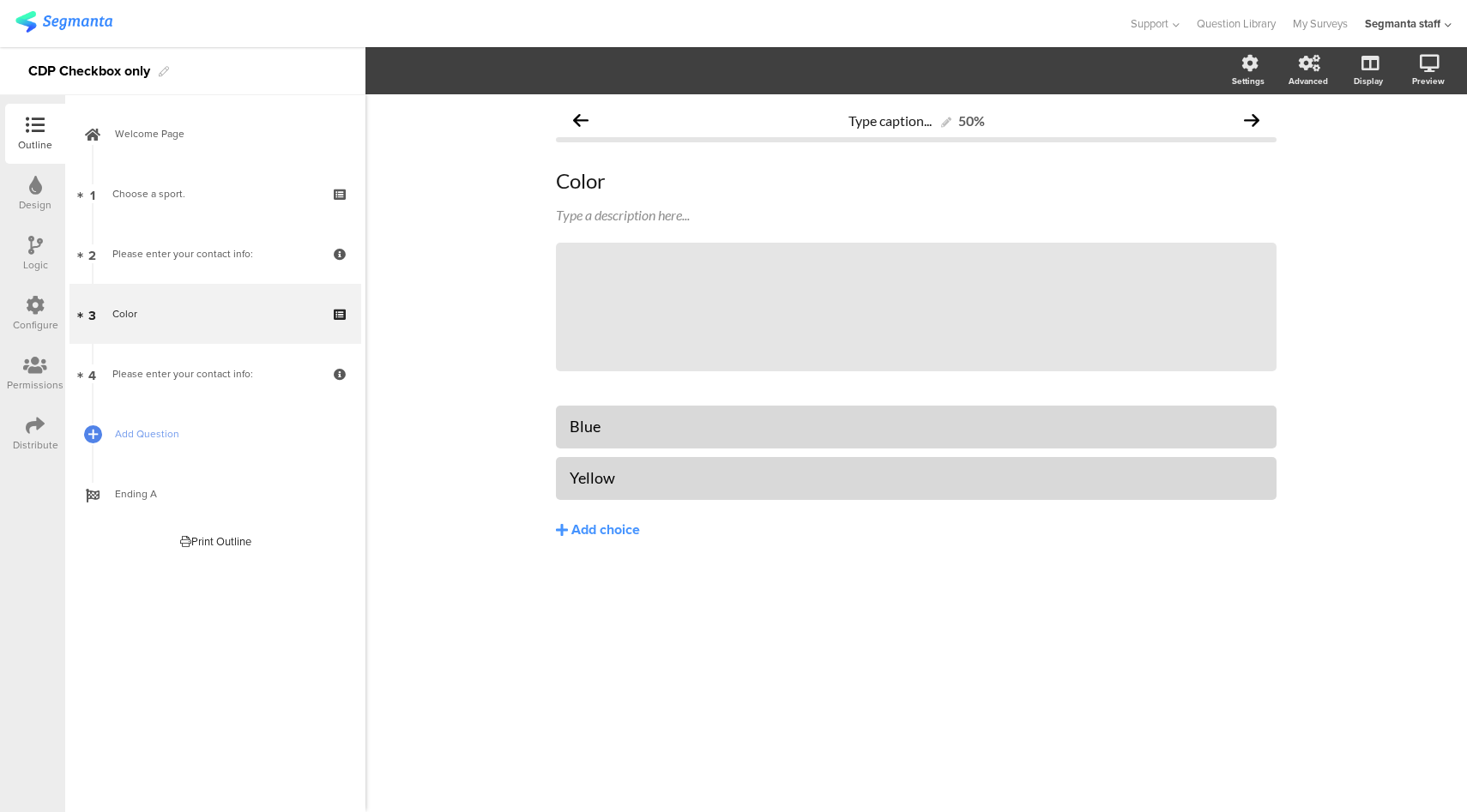
click at [35, 418] on icon at bounding box center [35, 425] width 19 height 19
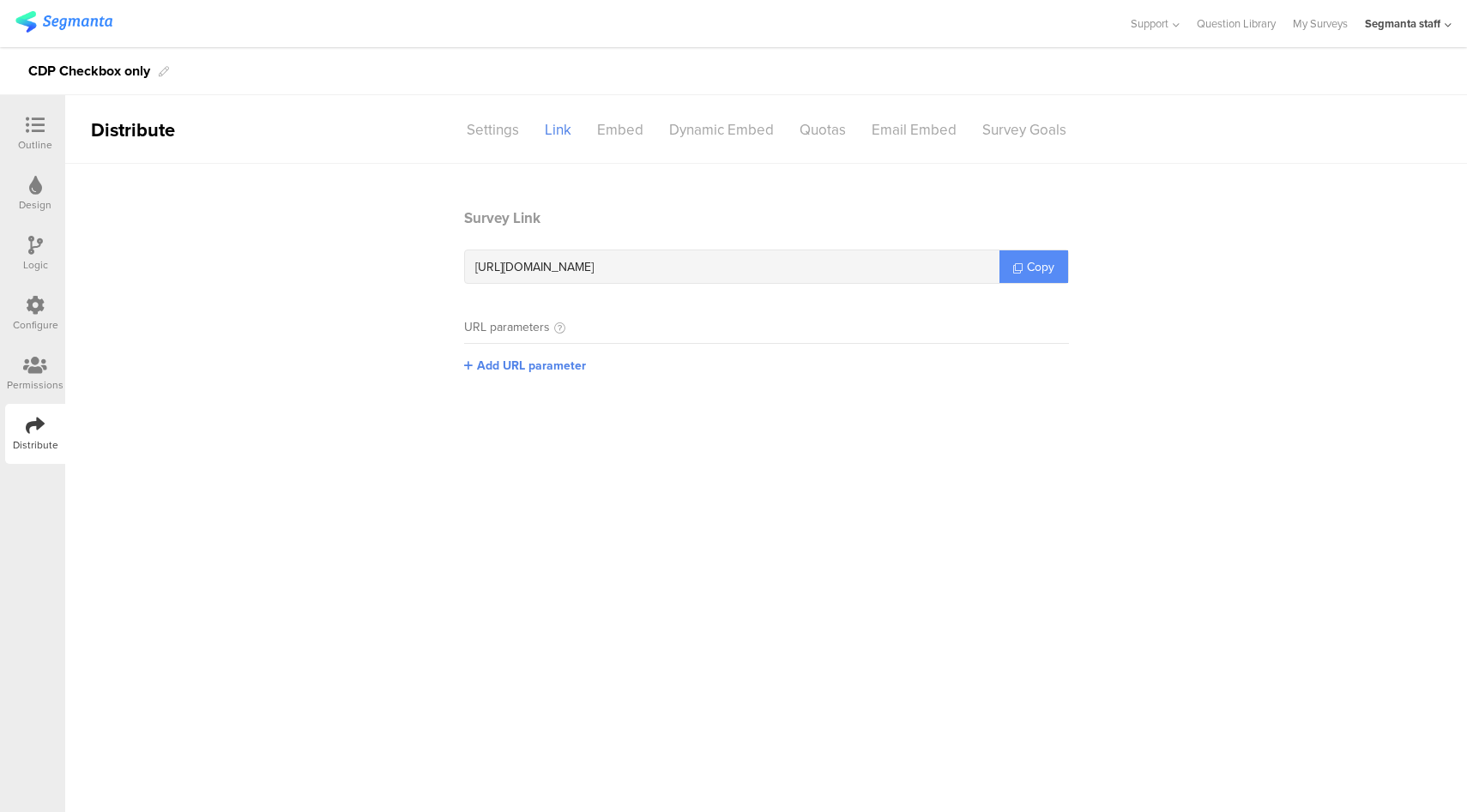
click at [1040, 267] on span "Copy" at bounding box center [1041, 267] width 28 height 18
click at [41, 310] on icon at bounding box center [35, 305] width 19 height 19
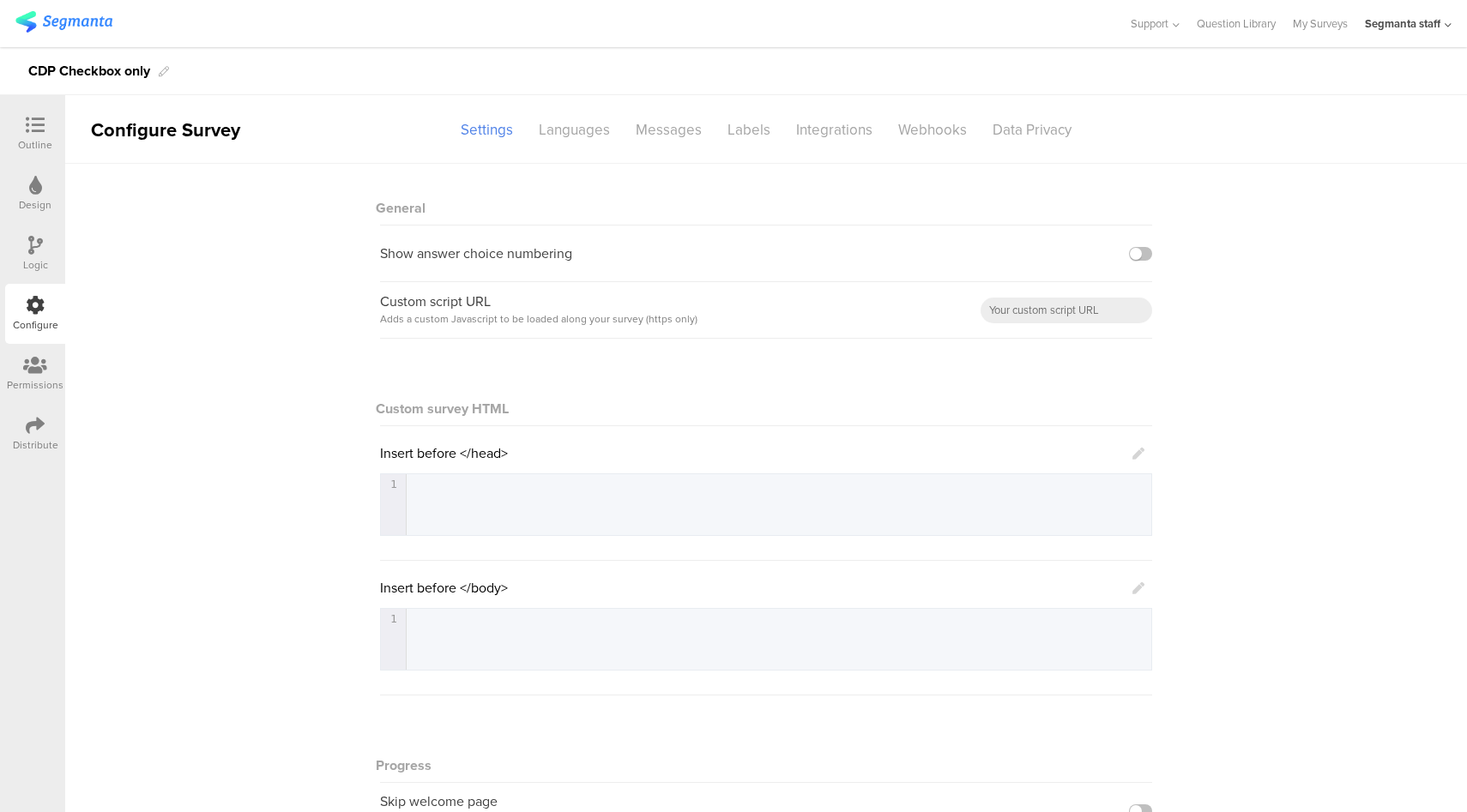
click at [35, 431] on icon at bounding box center [35, 425] width 19 height 19
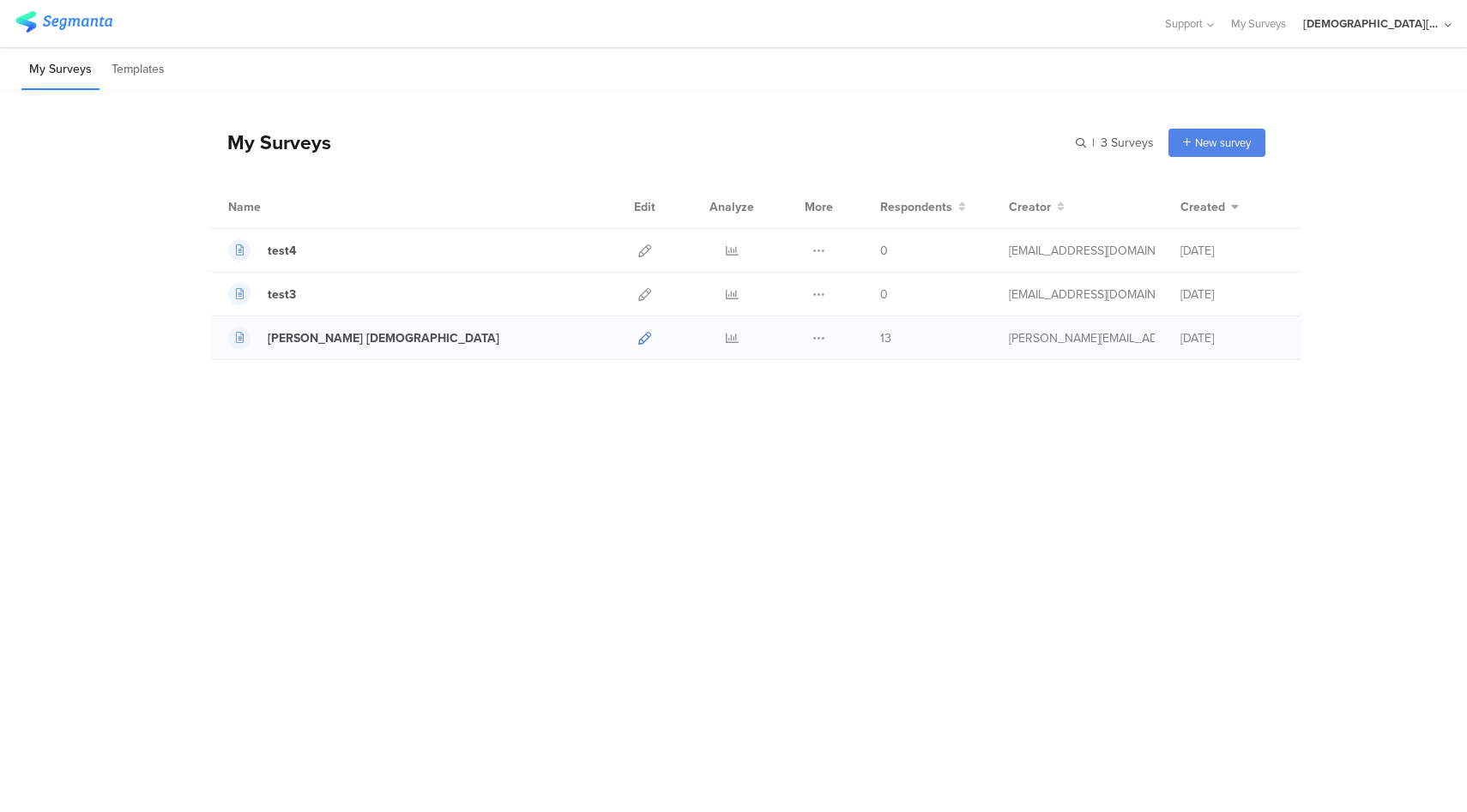
click at [644, 340] on icon at bounding box center [644, 338] width 13 height 13
click at [1413, 27] on div "[DEMOGRAPHIC_DATA][DATE]" at bounding box center [1371, 23] width 137 height 16
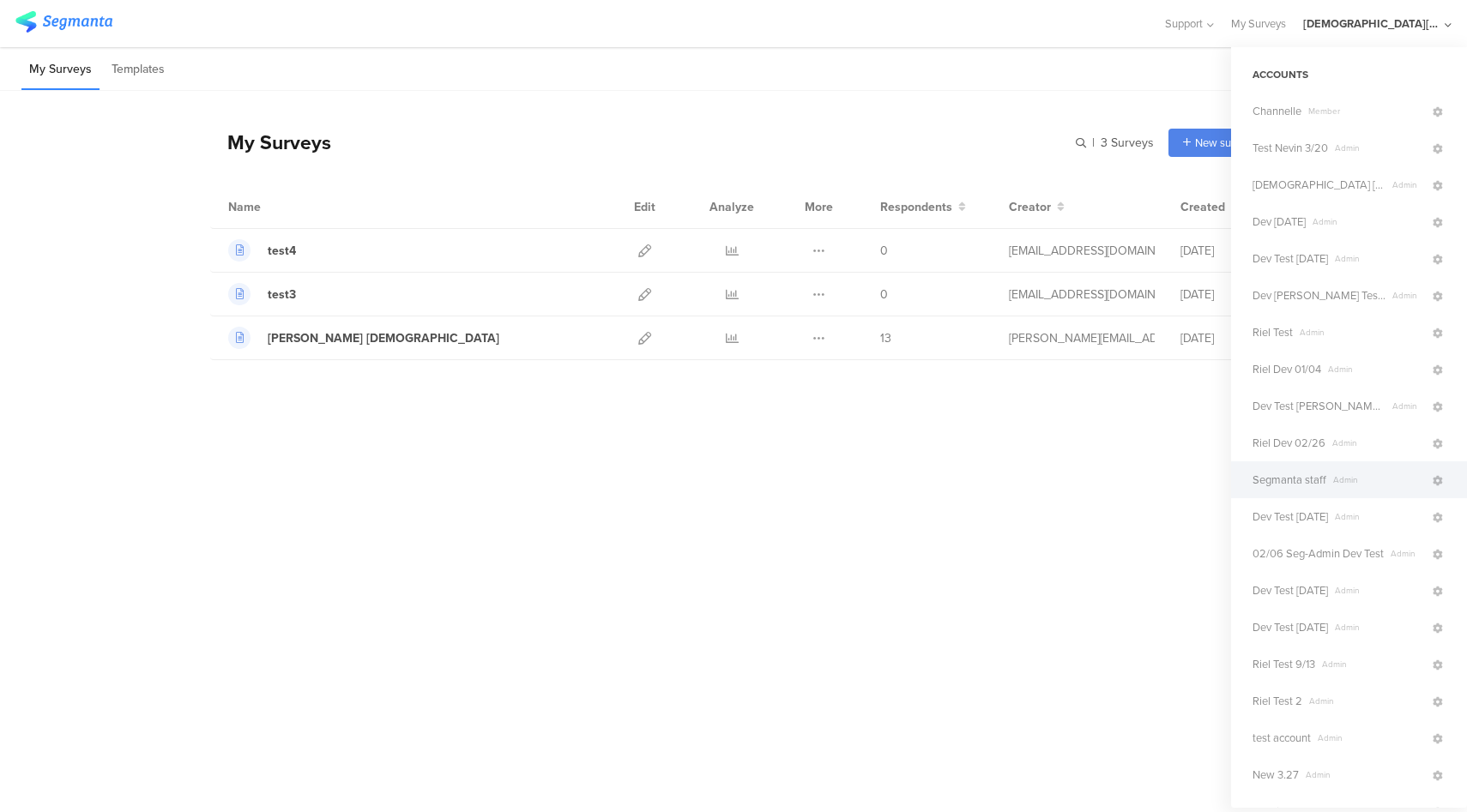
click at [1308, 477] on span "Segmanta staff" at bounding box center [1289, 480] width 74 height 16
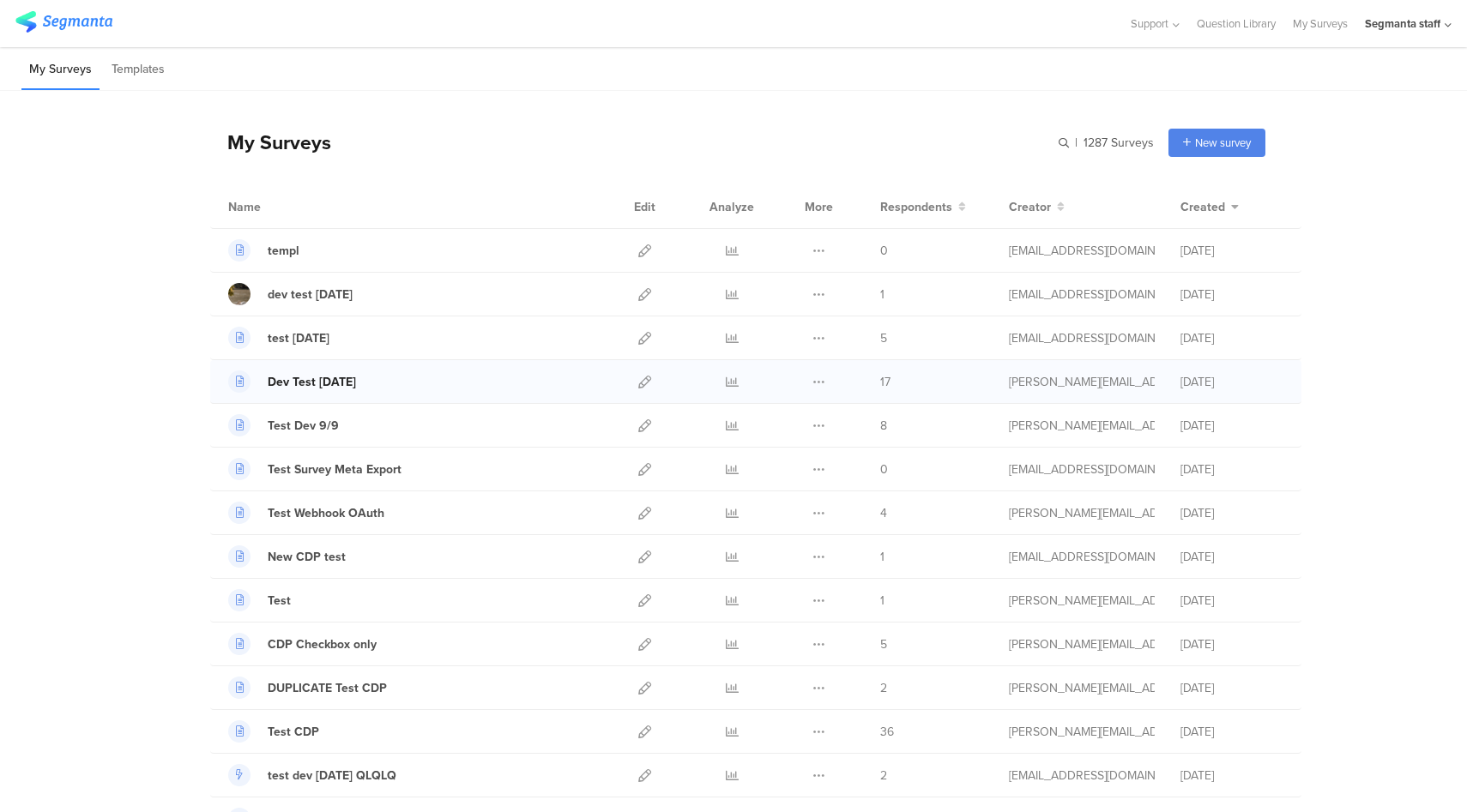
click at [303, 380] on div "Dev Test [DATE]" at bounding box center [311, 382] width 88 height 18
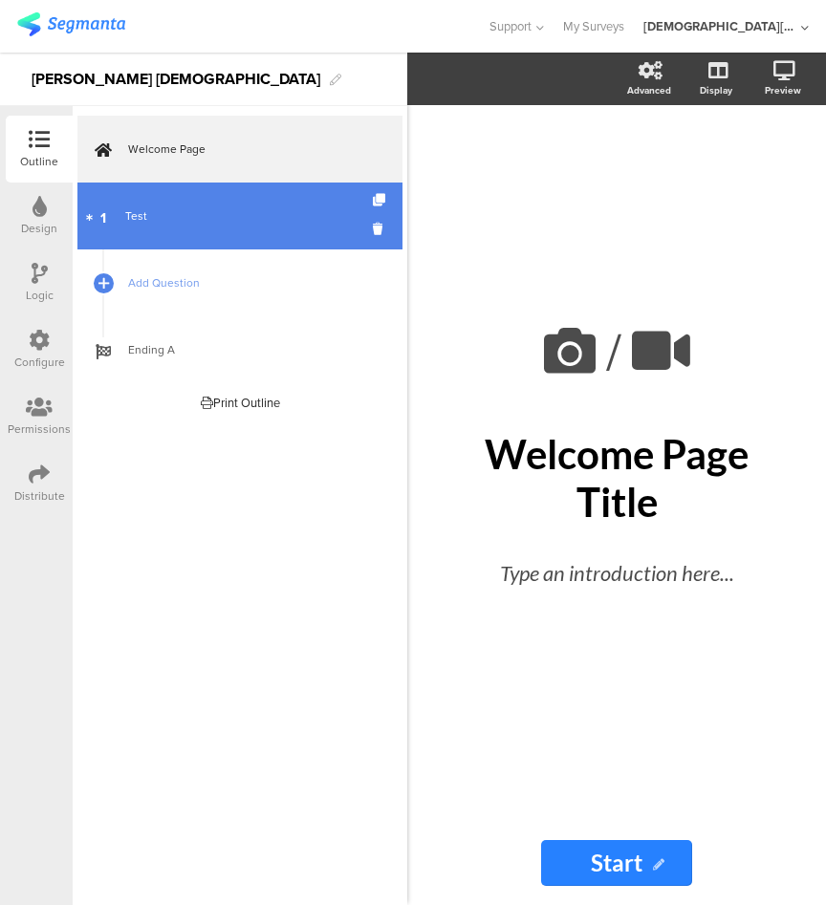
click at [211, 232] on link "1 Test" at bounding box center [239, 216] width 325 height 67
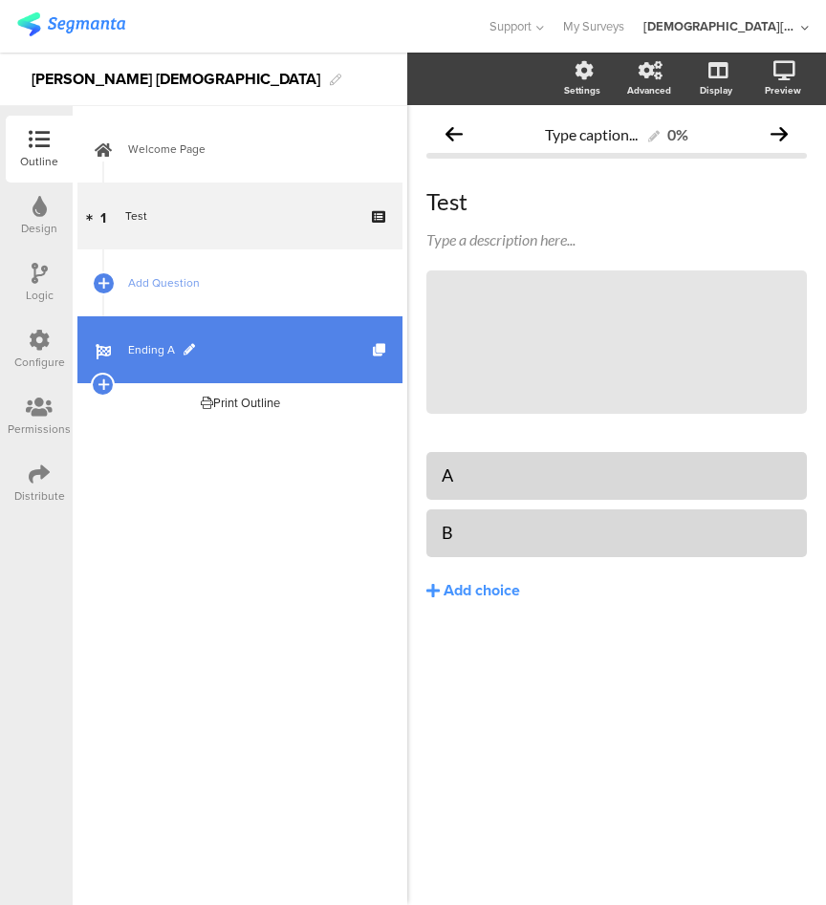
click at [306, 354] on span "Ending A" at bounding box center [250, 349] width 245 height 19
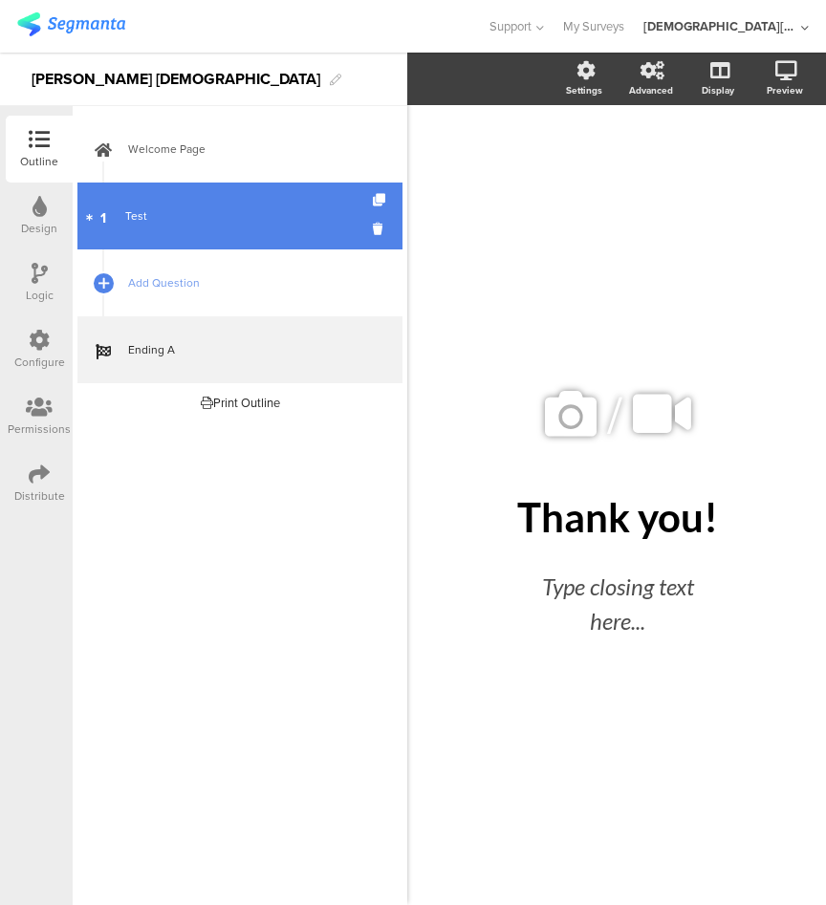
click at [273, 203] on link "1 Test" at bounding box center [239, 216] width 325 height 67
